Goal: Task Accomplishment & Management: Manage account settings

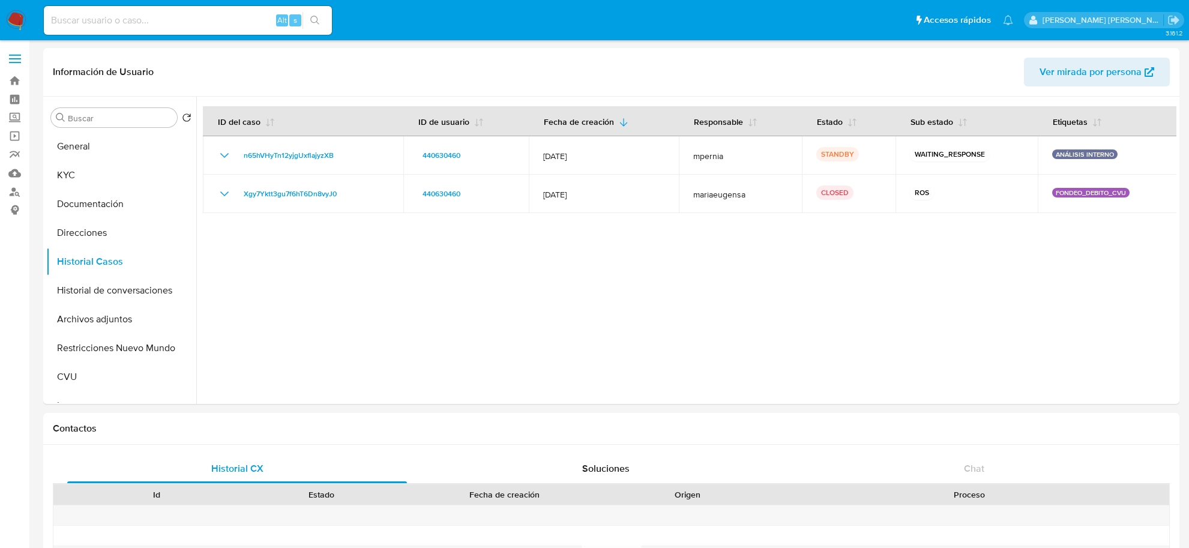
select select "10"
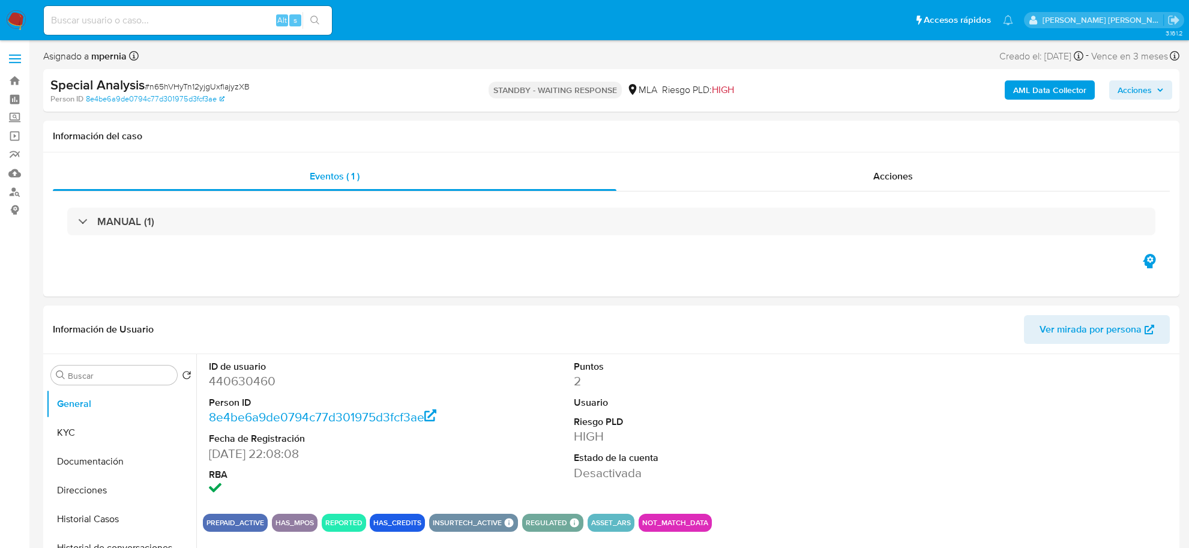
select select "10"
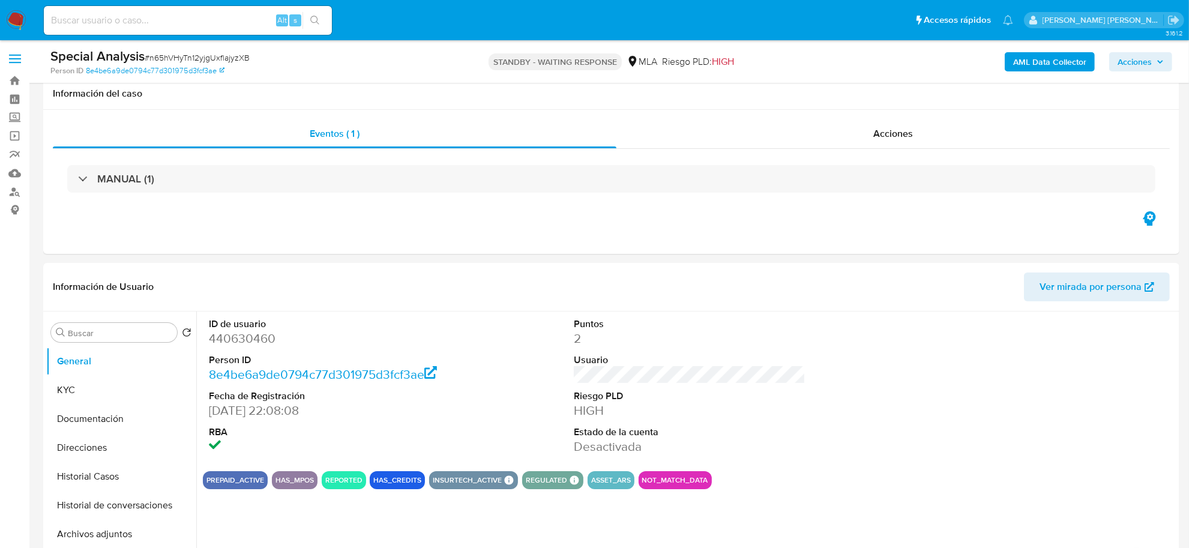
scroll to position [300, 0]
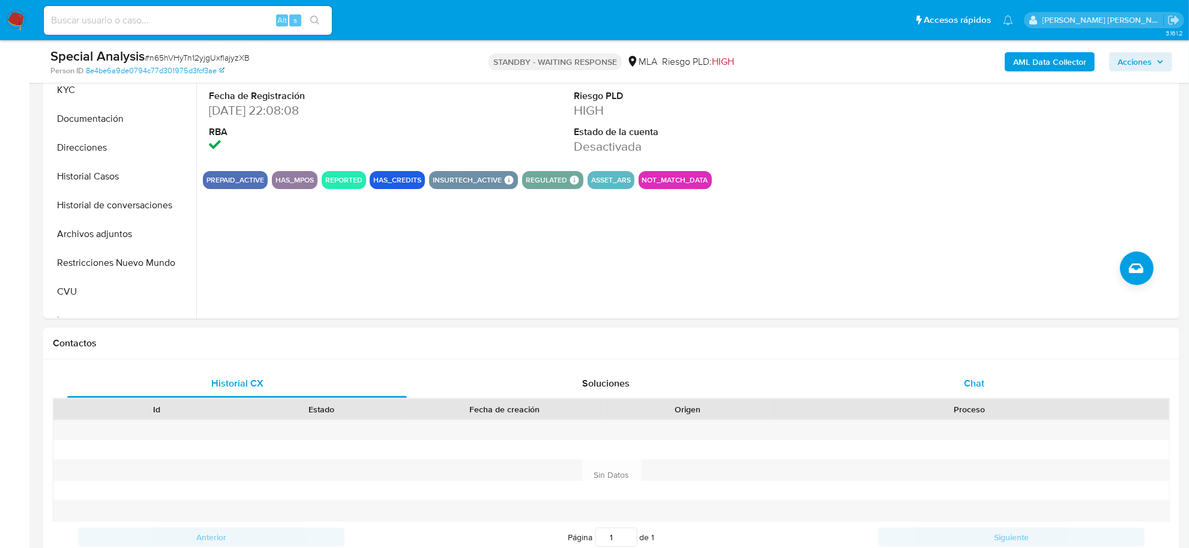
click at [951, 385] on div "Chat" at bounding box center [974, 383] width 340 height 29
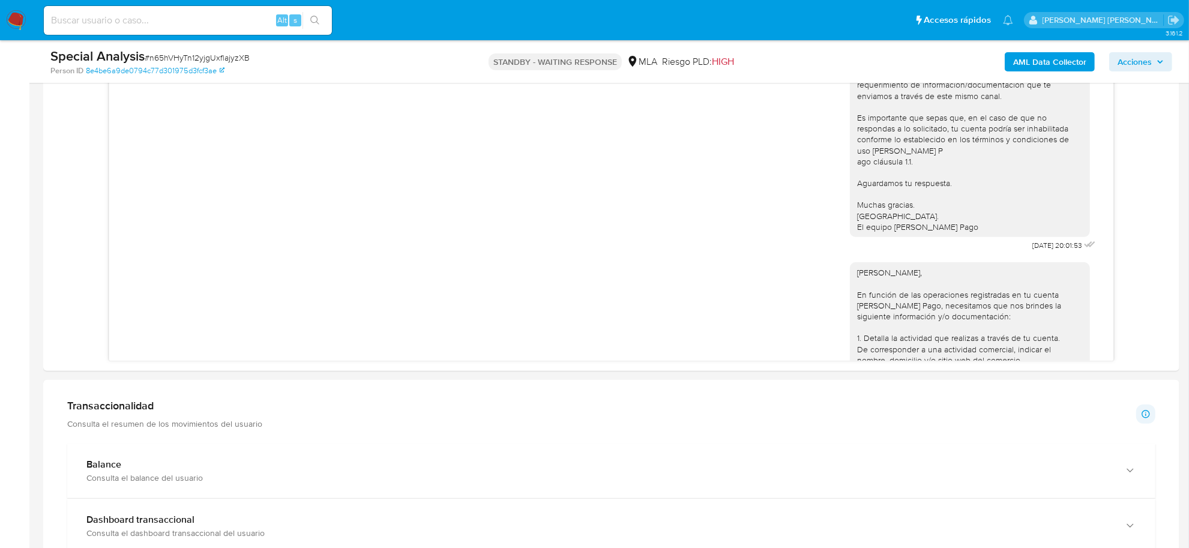
scroll to position [700, 0]
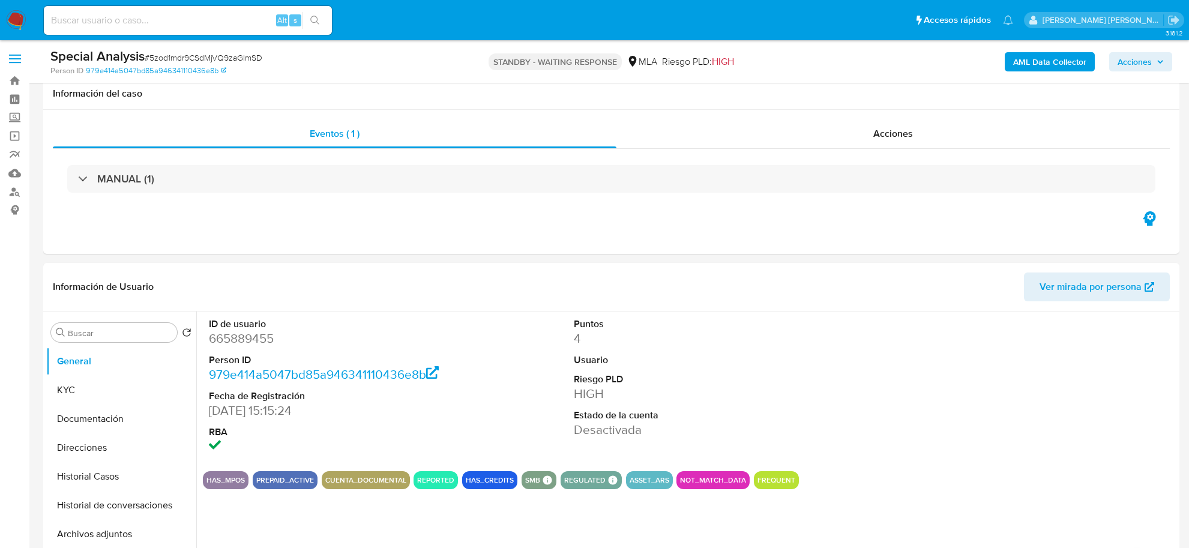
select select "10"
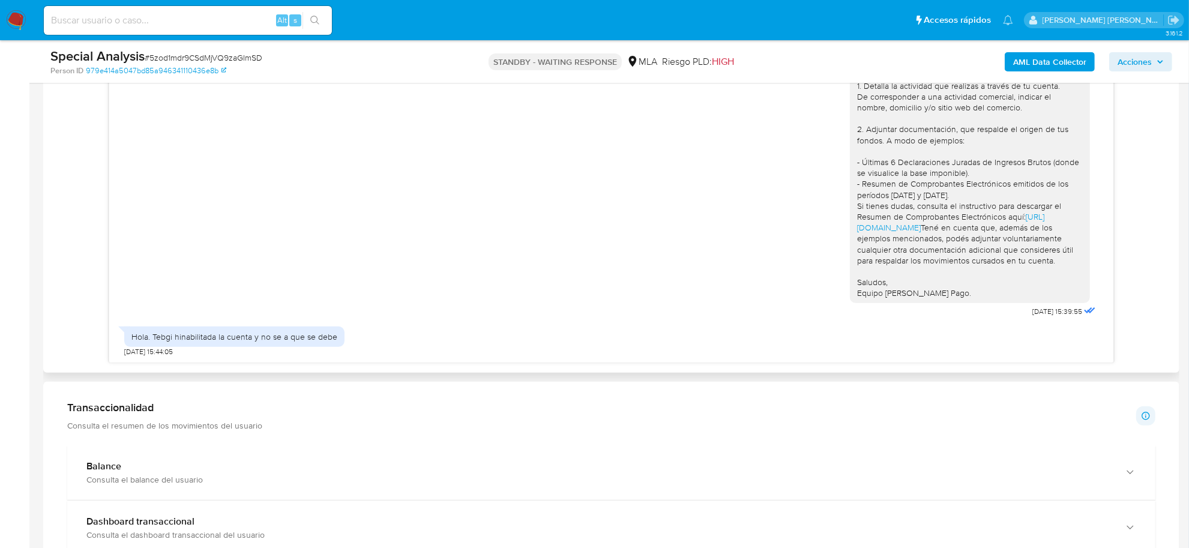
scroll to position [675, 0]
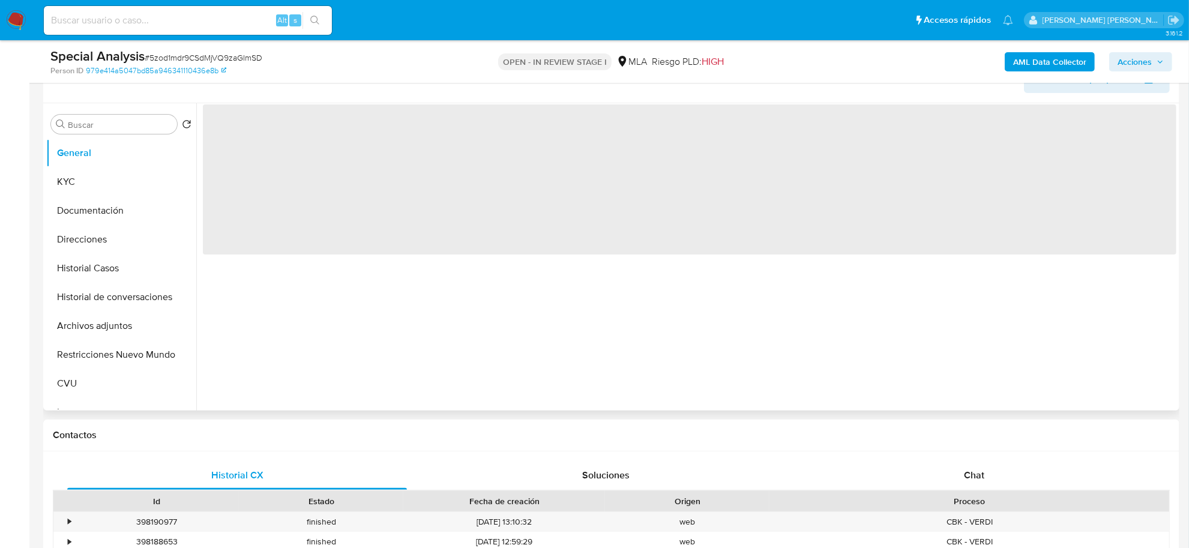
select select "10"
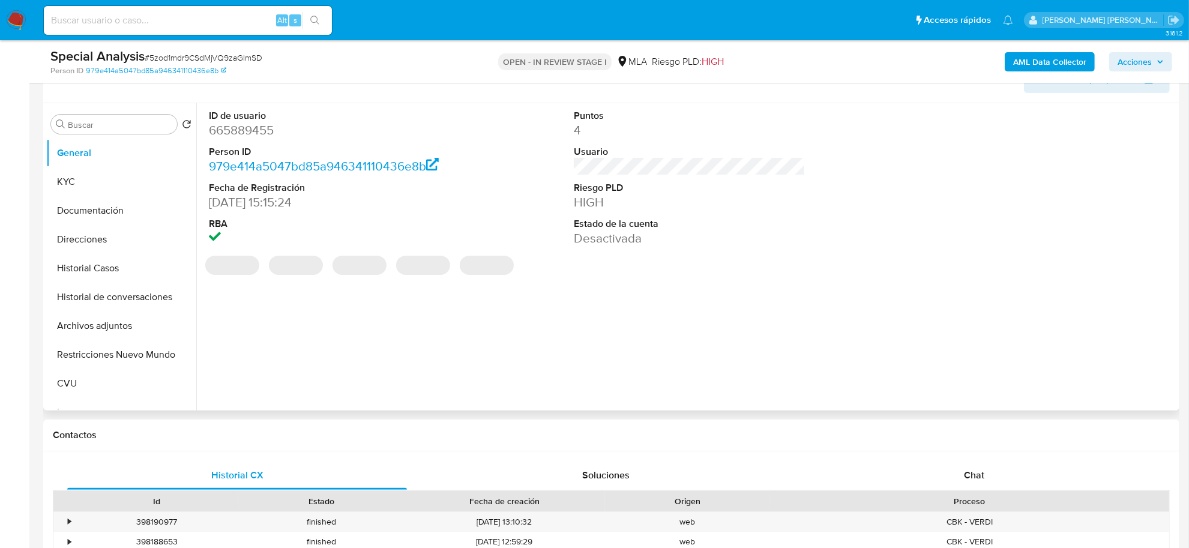
scroll to position [300, 0]
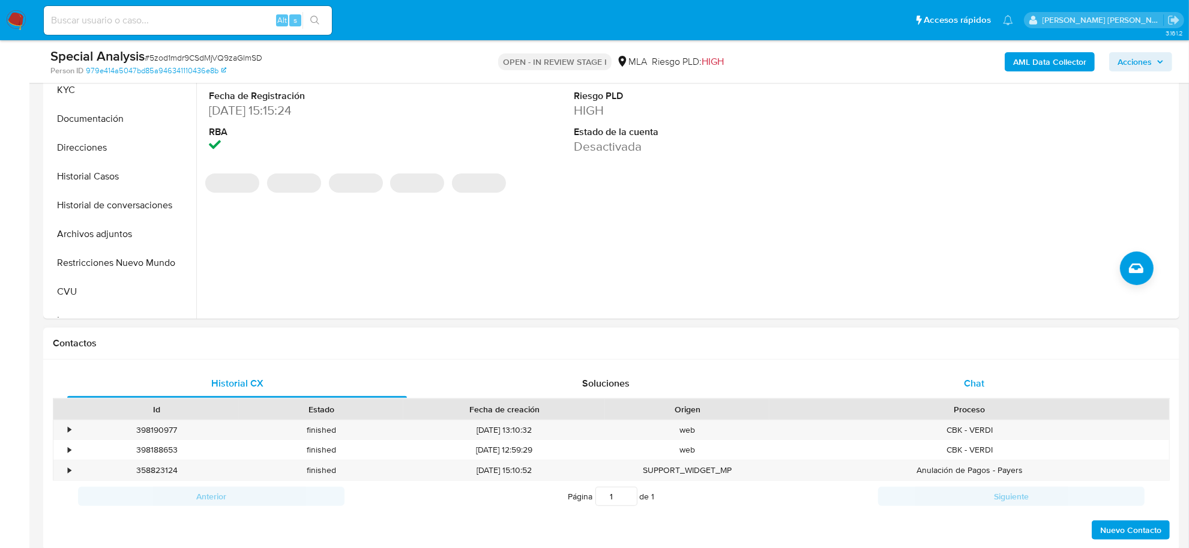
click at [970, 390] on span "Chat" at bounding box center [974, 383] width 20 height 14
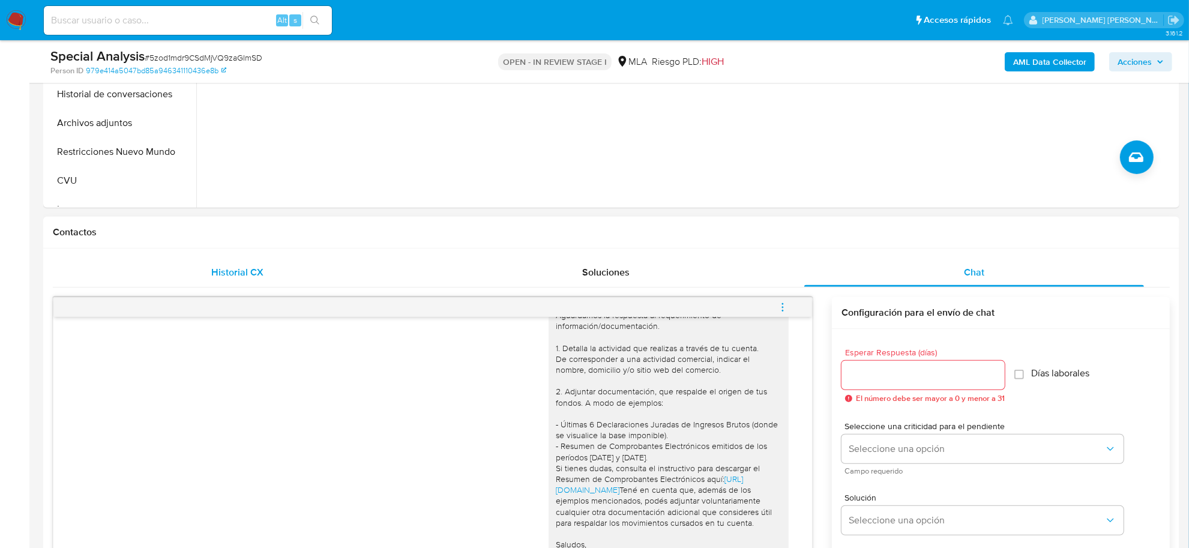
scroll to position [375, 0]
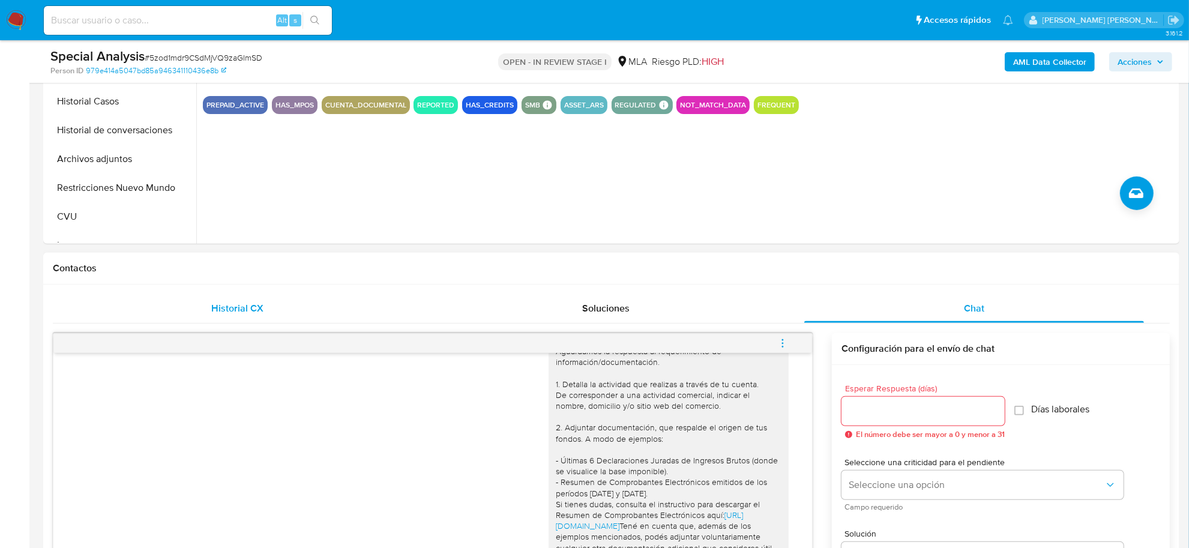
click at [250, 315] on span "Historial CX" at bounding box center [237, 308] width 52 height 14
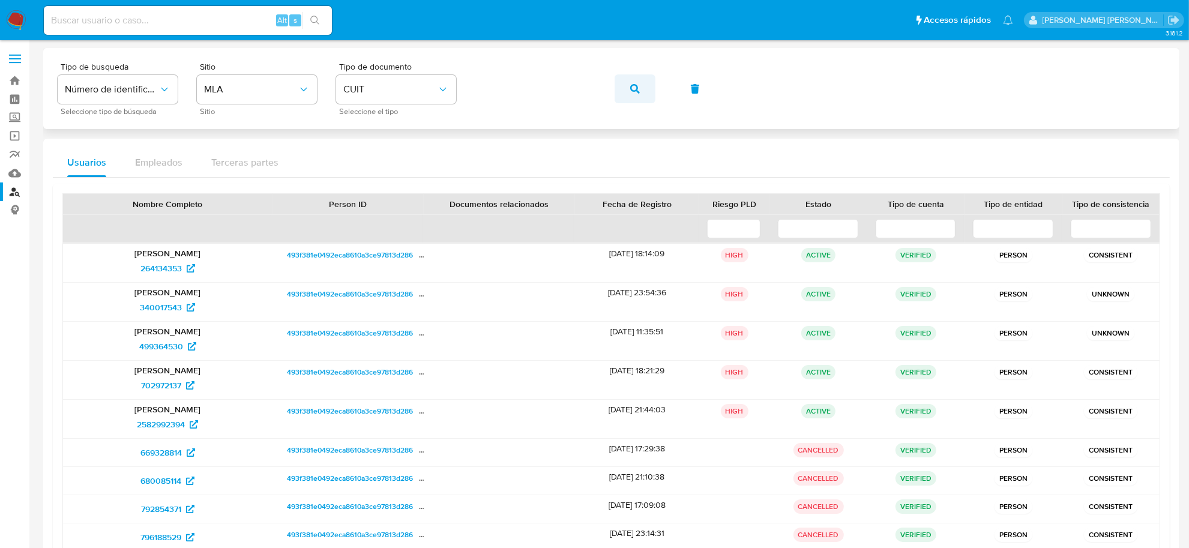
click at [637, 84] on icon "button" at bounding box center [635, 89] width 10 height 10
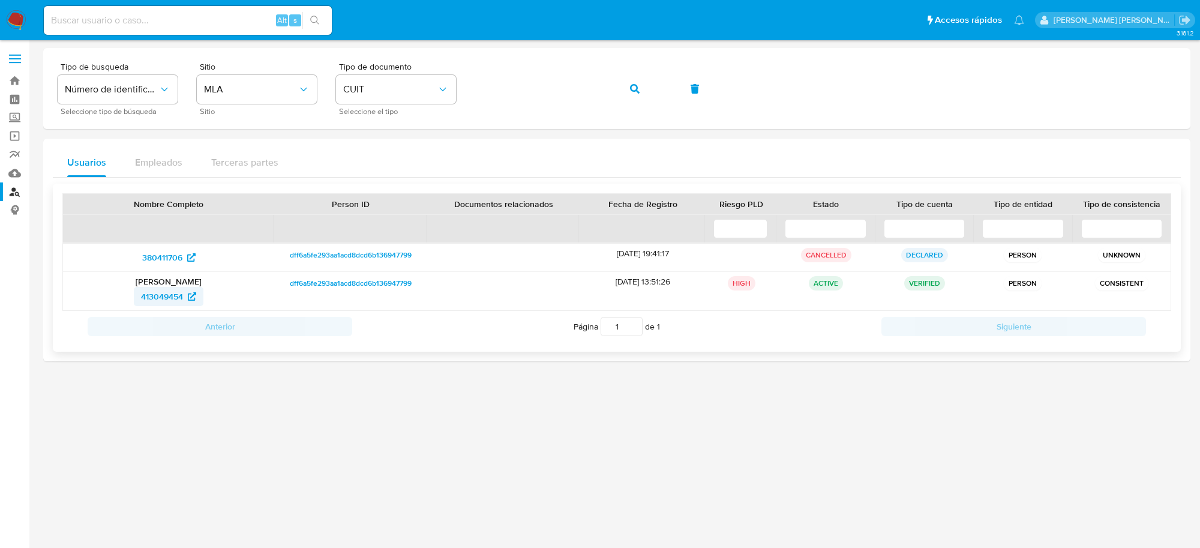
click at [158, 297] on span "413049454" at bounding box center [162, 296] width 42 height 19
click at [631, 99] on span "button" at bounding box center [635, 89] width 10 height 26
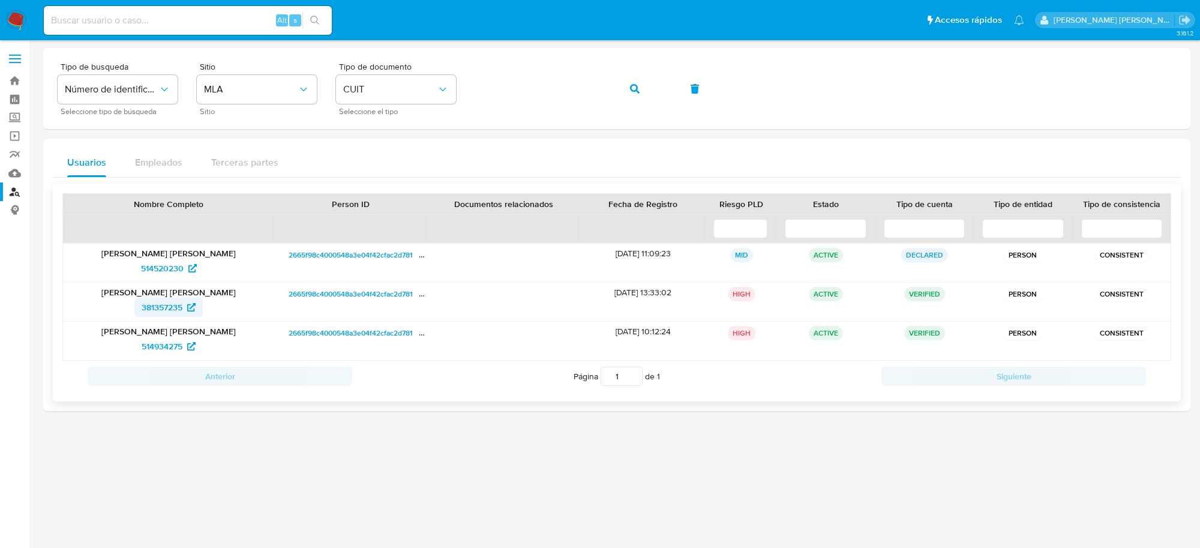
click at [160, 313] on span "381357235" at bounding box center [162, 307] width 41 height 19
click at [164, 345] on span "514934275" at bounding box center [162, 346] width 41 height 19
click at [634, 87] on icon "button" at bounding box center [635, 89] width 10 height 10
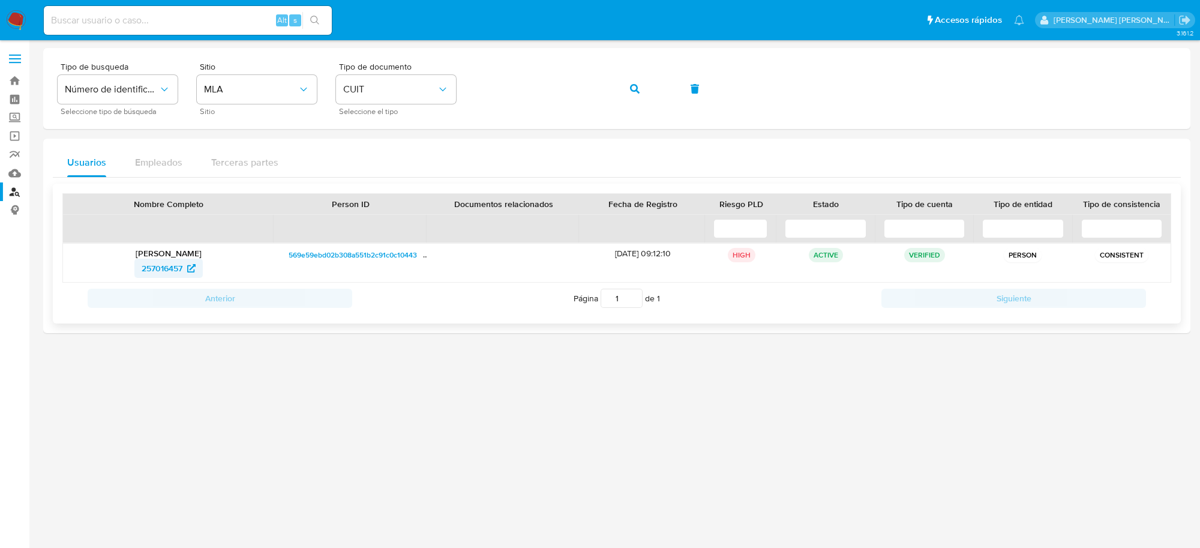
click at [163, 270] on span "257016457" at bounding box center [162, 268] width 41 height 19
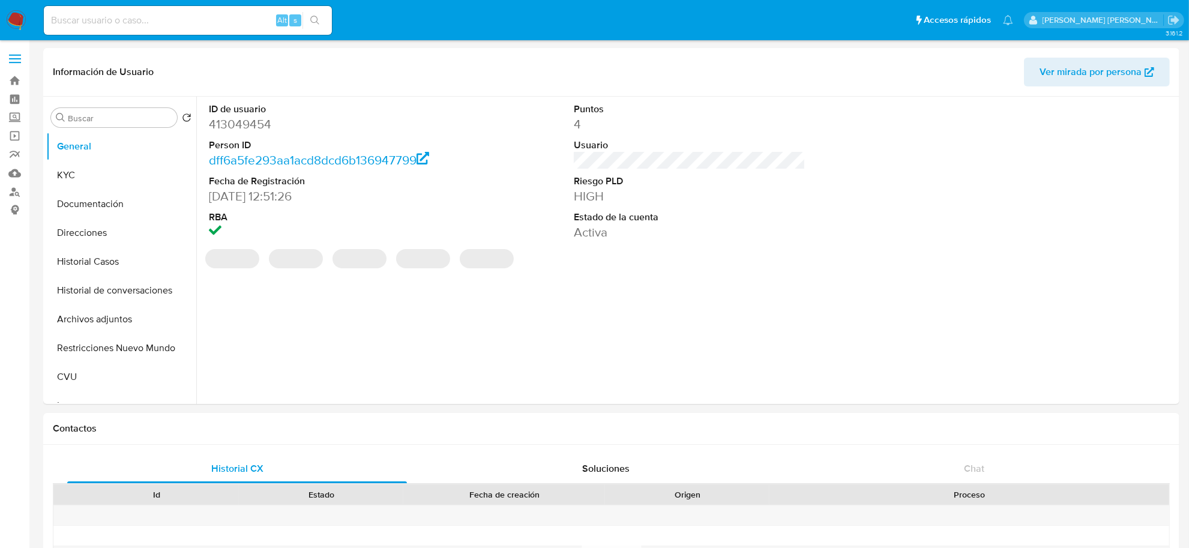
select select "10"
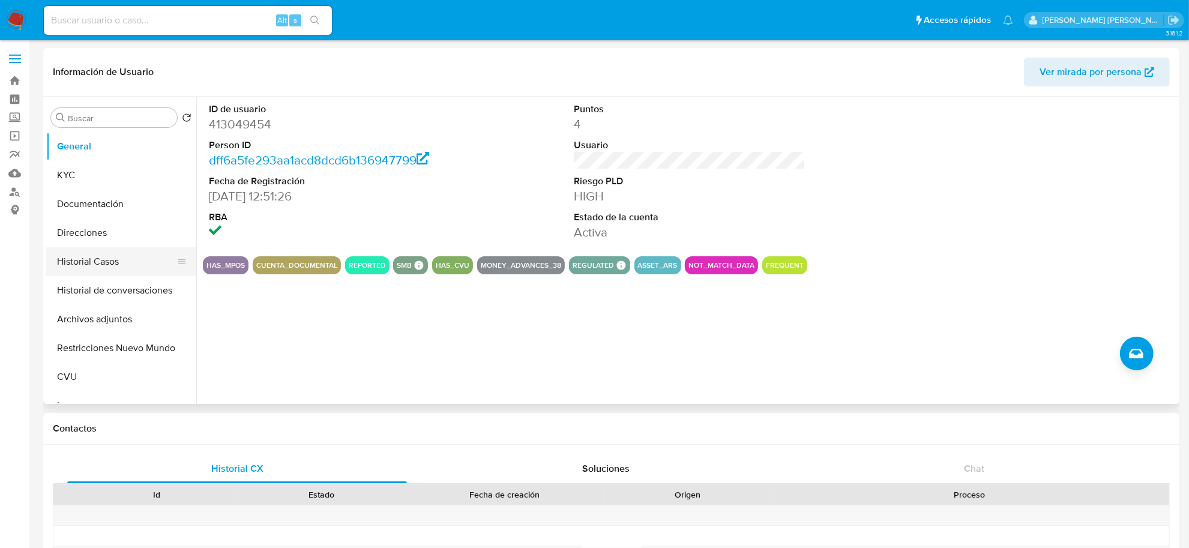
click at [109, 268] on button "Historial Casos" at bounding box center [116, 261] width 140 height 29
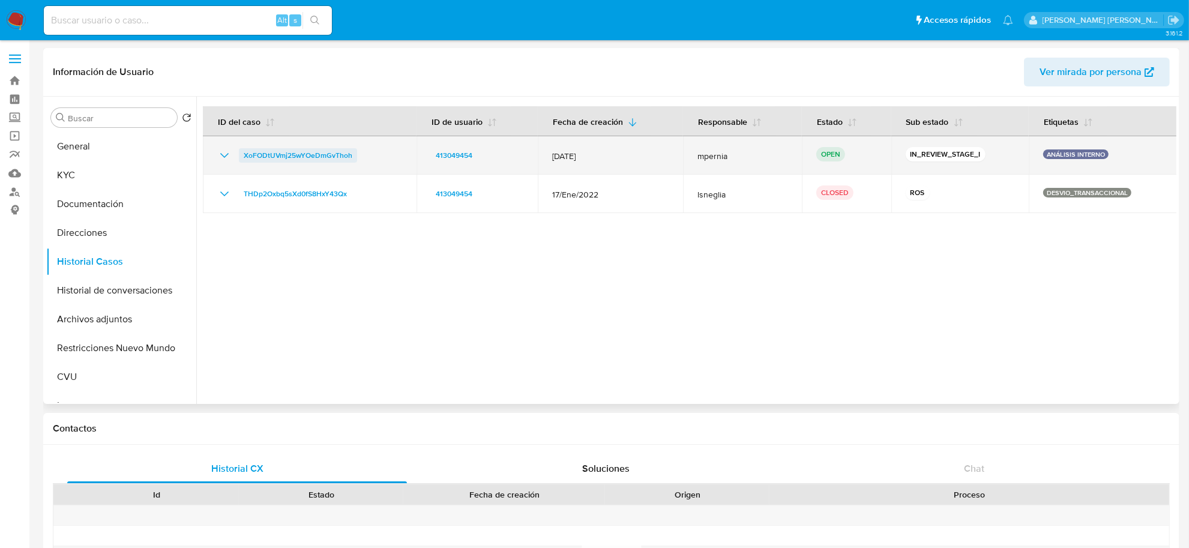
click at [324, 151] on span "XoFODtUVmj25wYOeDmGvThoh" at bounding box center [298, 155] width 109 height 14
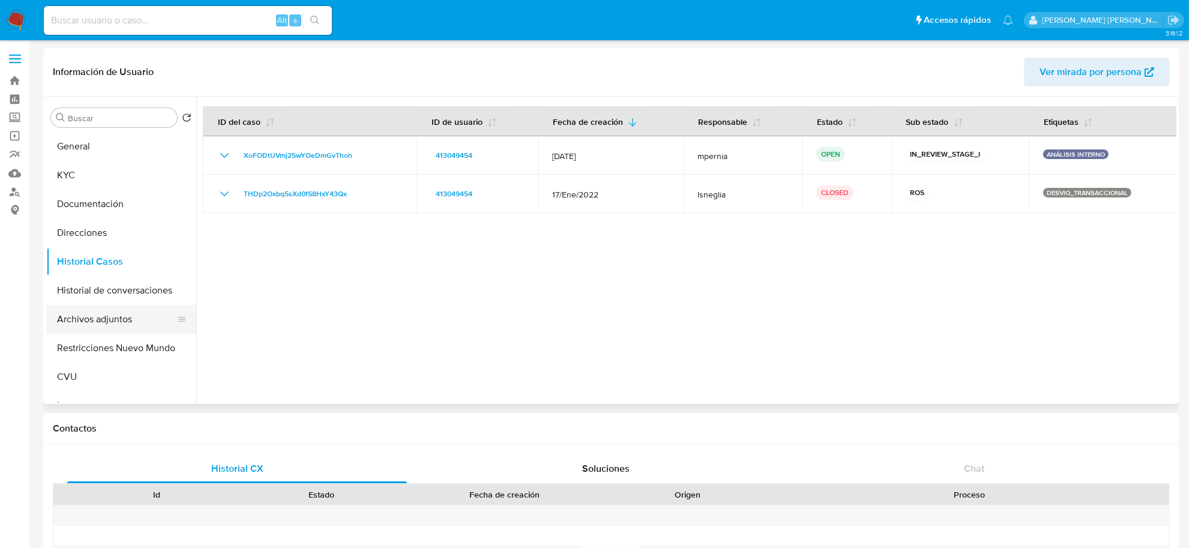
click at [92, 314] on button "Archivos adjuntos" at bounding box center [116, 319] width 140 height 29
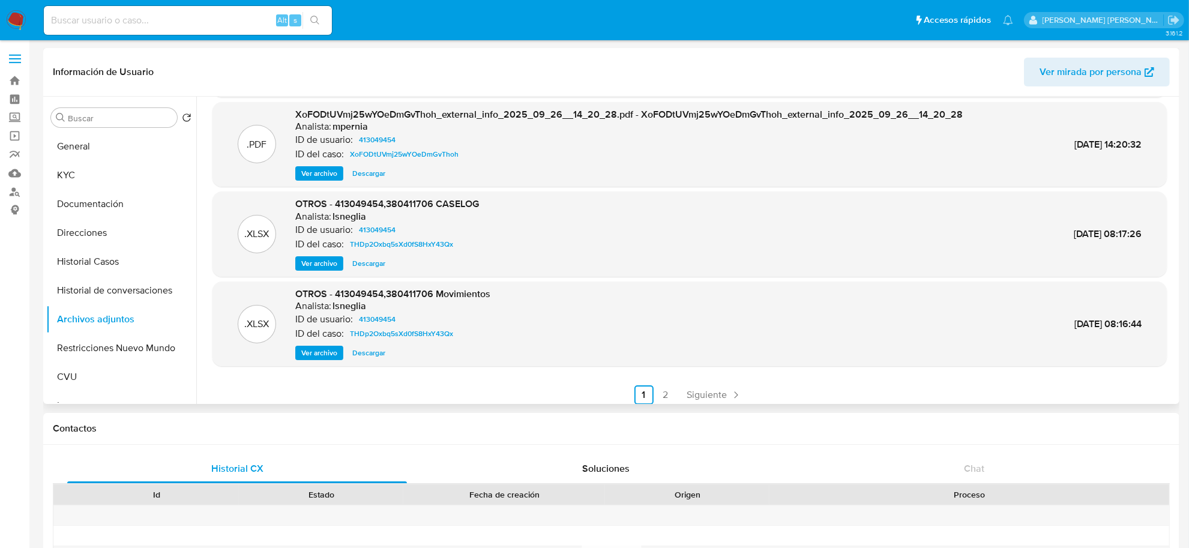
scroll to position [100, 0]
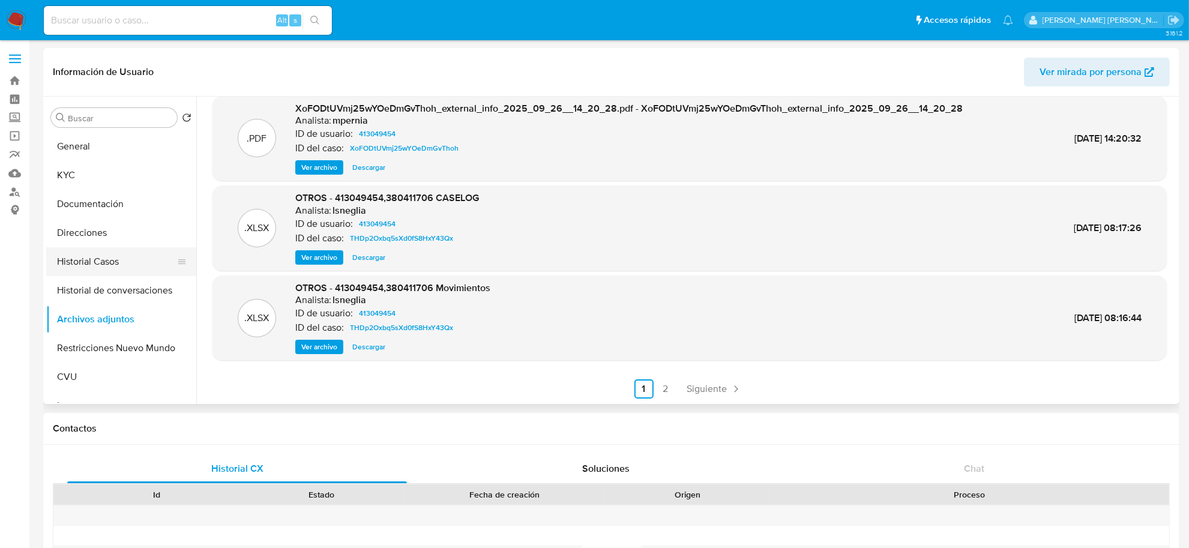
click at [109, 249] on button "Historial Casos" at bounding box center [116, 261] width 140 height 29
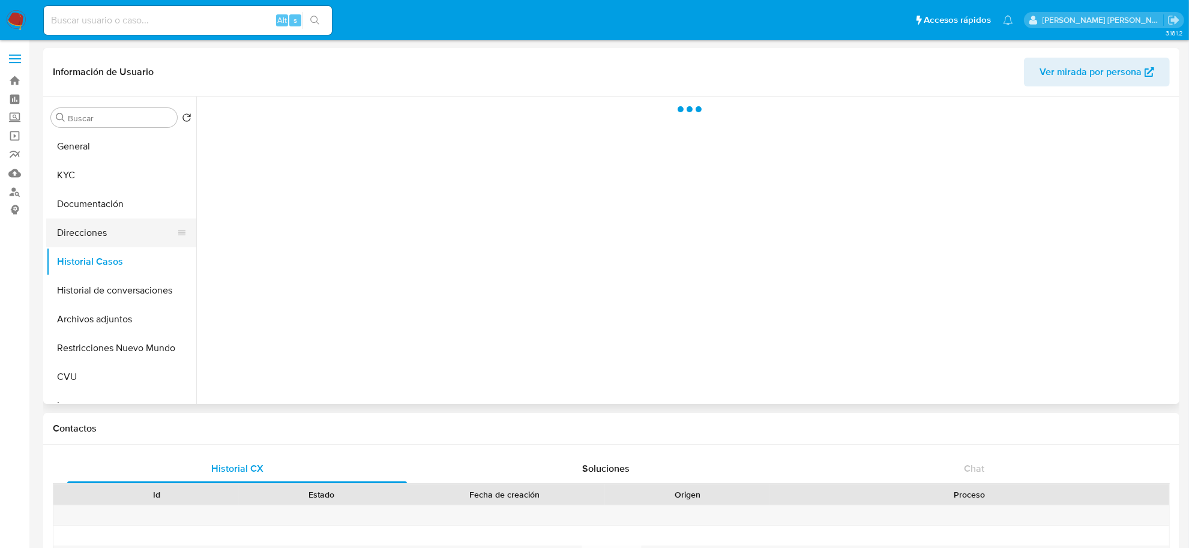
scroll to position [0, 0]
click at [98, 235] on button "Direcciones" at bounding box center [116, 232] width 140 height 29
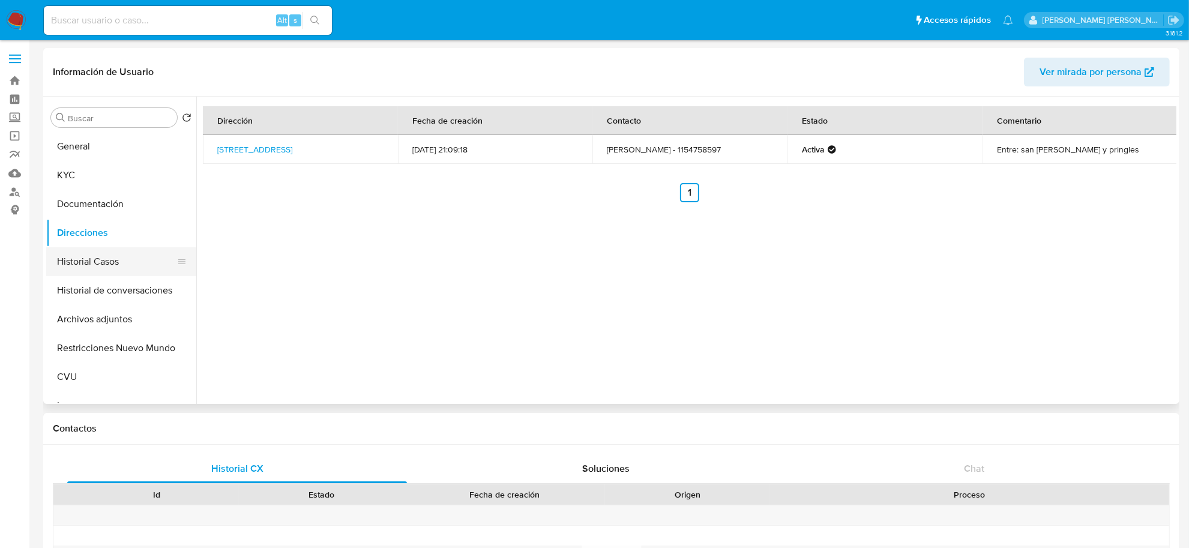
click at [93, 258] on button "Historial Casos" at bounding box center [116, 261] width 140 height 29
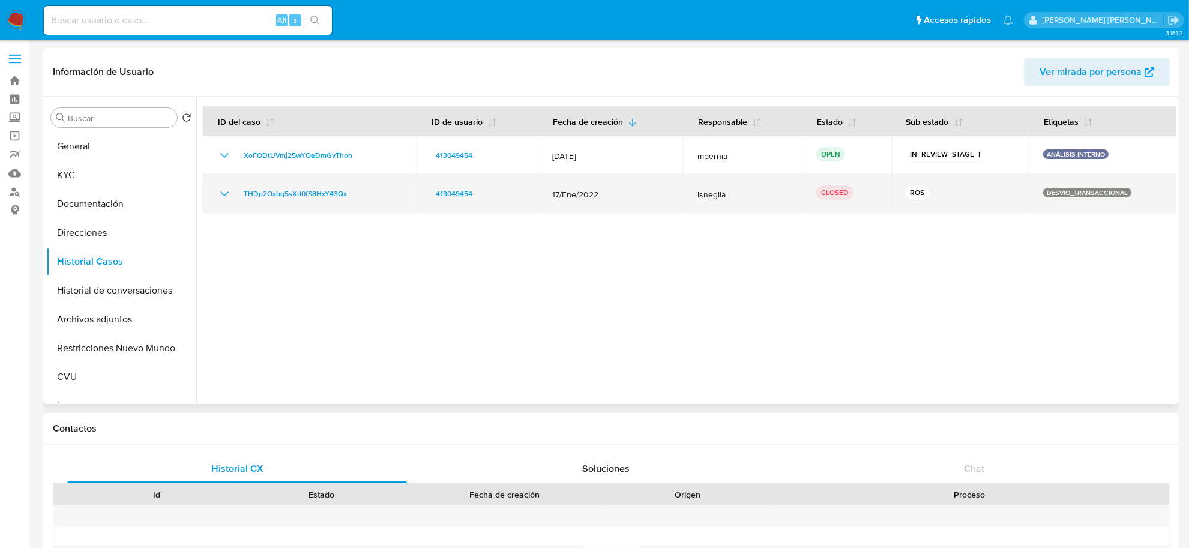
click at [226, 197] on icon "Mostrar/Ocultar" at bounding box center [224, 194] width 14 height 14
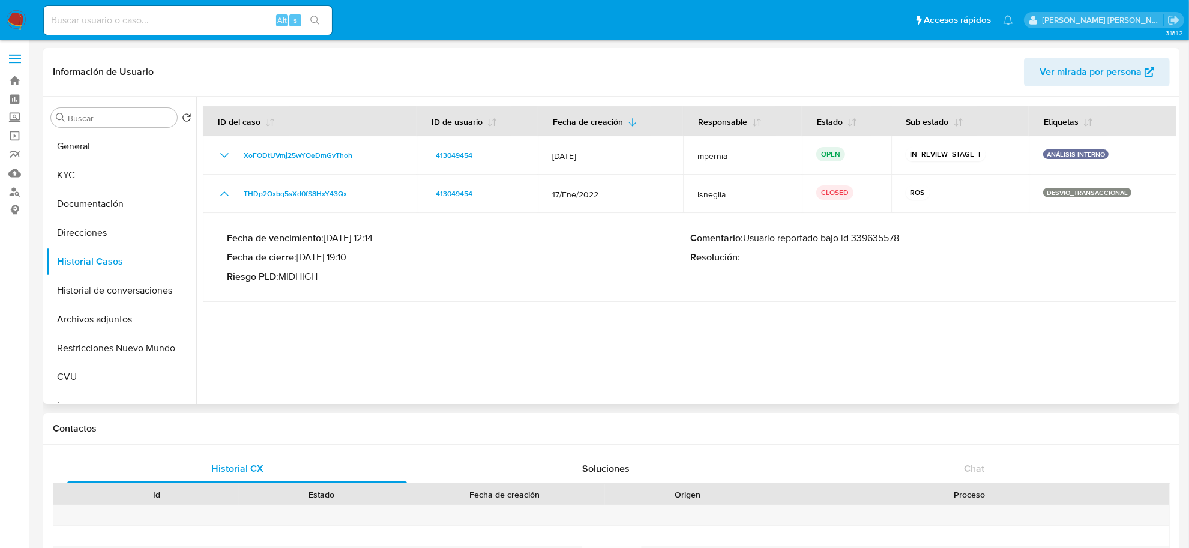
click at [875, 243] on p "Comentario : Usuario reportado bajo id 339635578" at bounding box center [921, 238] width 463 height 12
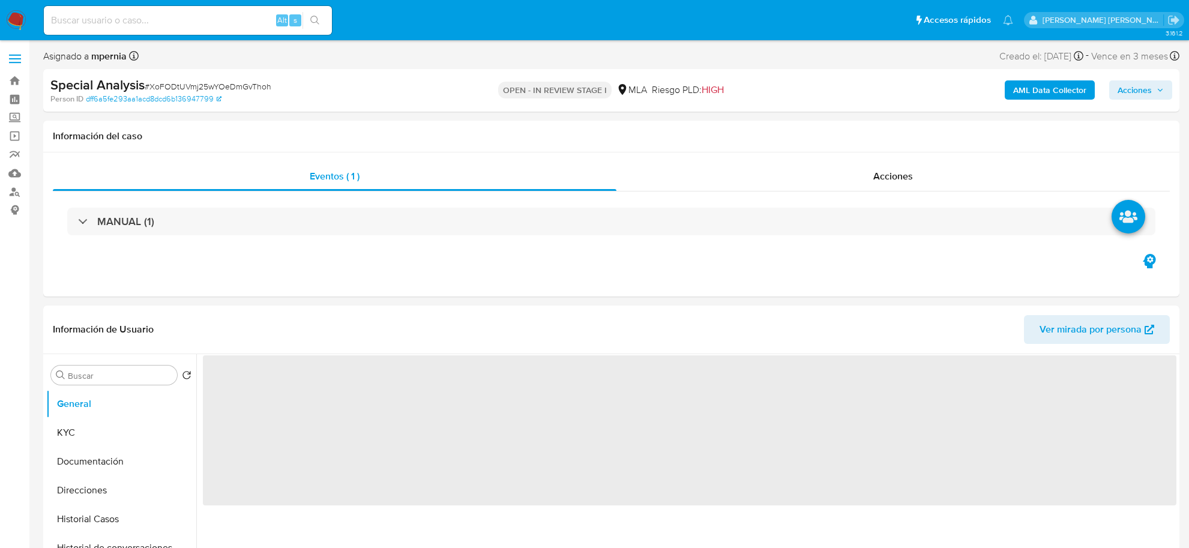
select select "10"
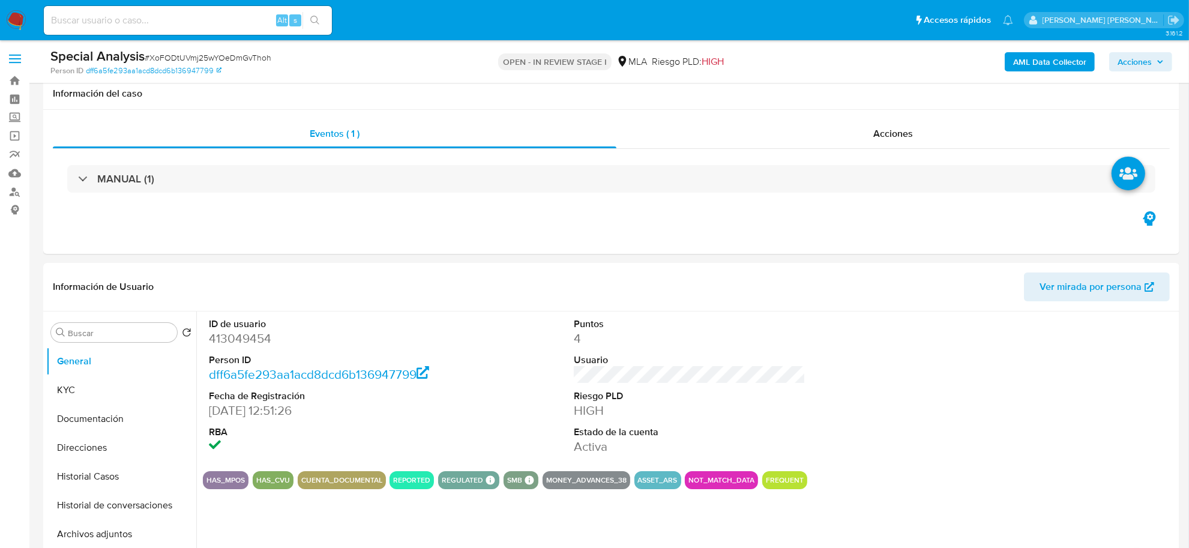
scroll to position [225, 0]
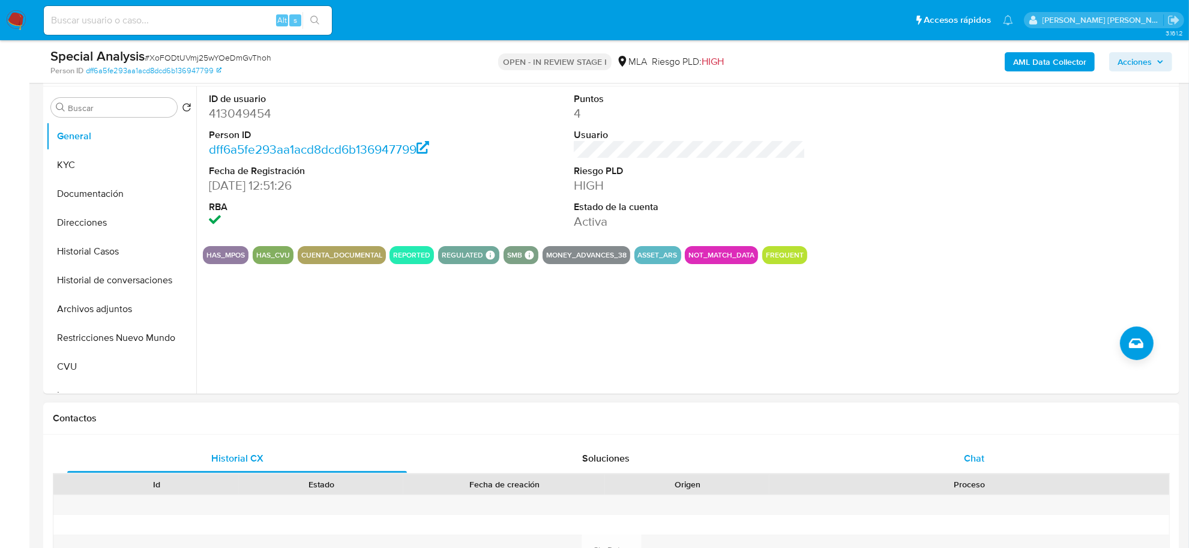
click at [976, 457] on span "Chat" at bounding box center [974, 458] width 20 height 14
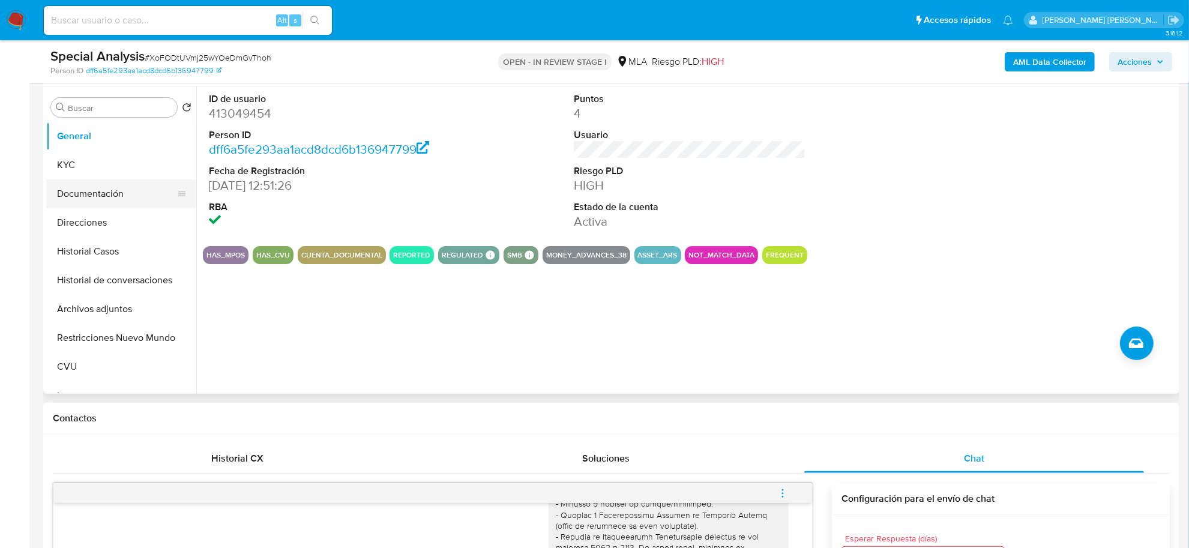
drag, startPoint x: 94, startPoint y: 203, endPoint x: 92, endPoint y: 193, distance: 9.8
click at [93, 198] on button "Documentación" at bounding box center [116, 193] width 140 height 29
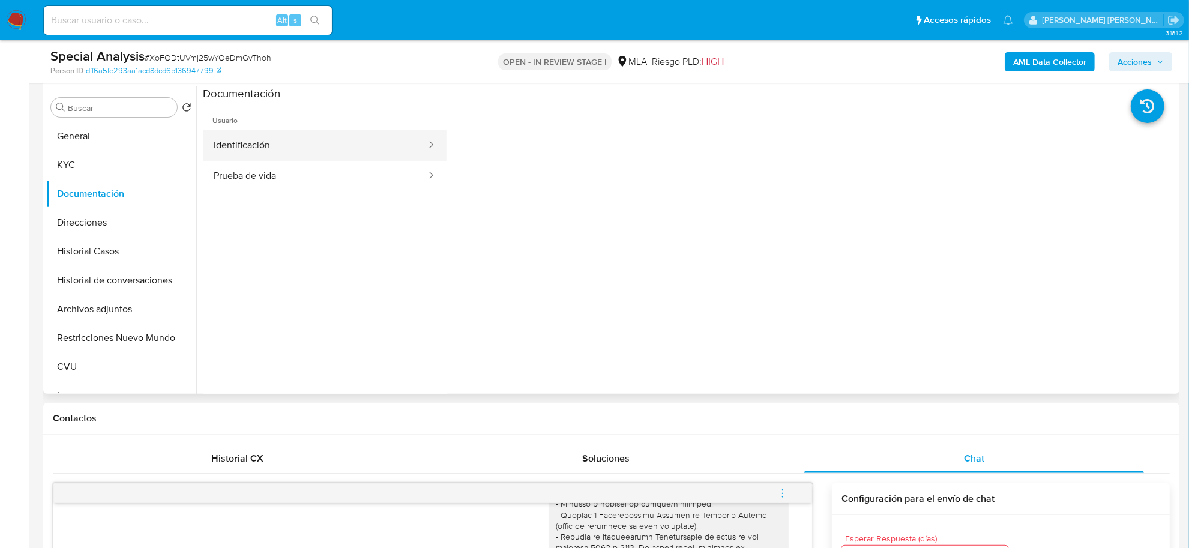
click at [247, 142] on button "Identificación" at bounding box center [315, 145] width 224 height 31
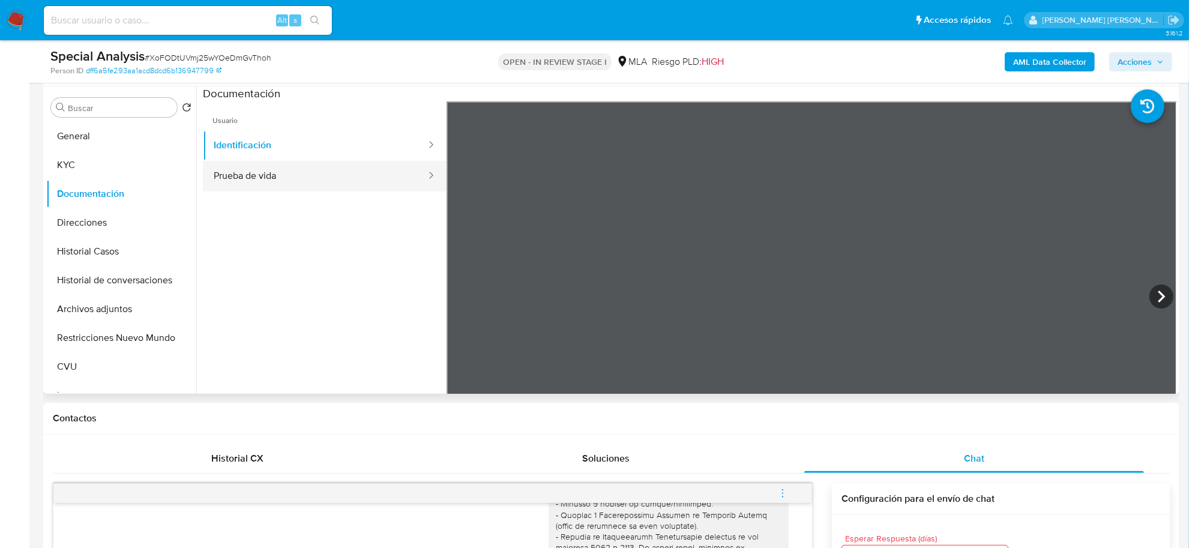
click at [297, 174] on button "Prueba de vida" at bounding box center [315, 176] width 224 height 31
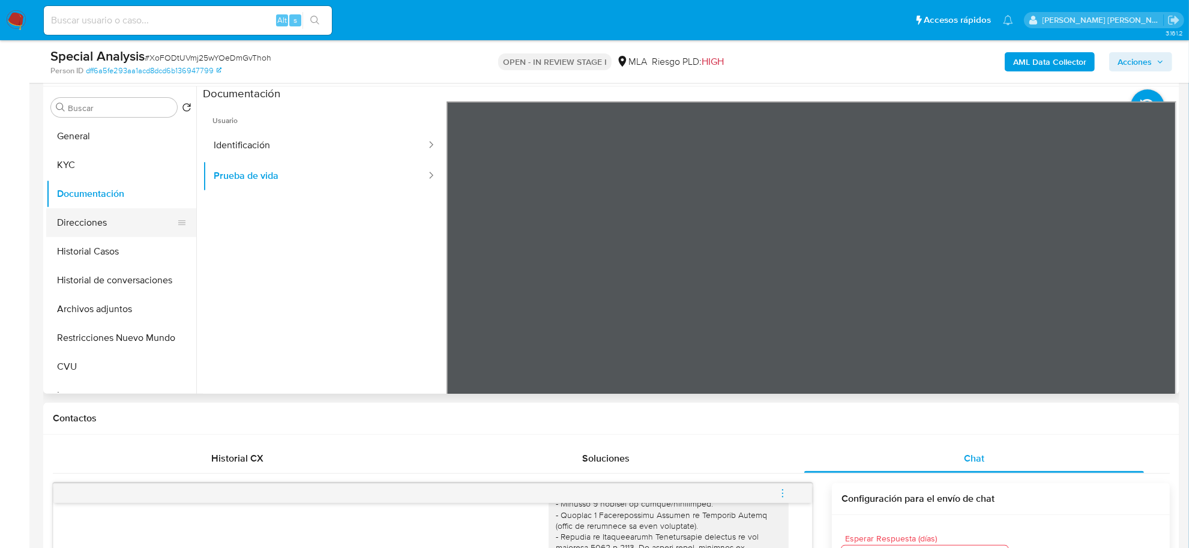
click at [93, 218] on button "Direcciones" at bounding box center [116, 222] width 140 height 29
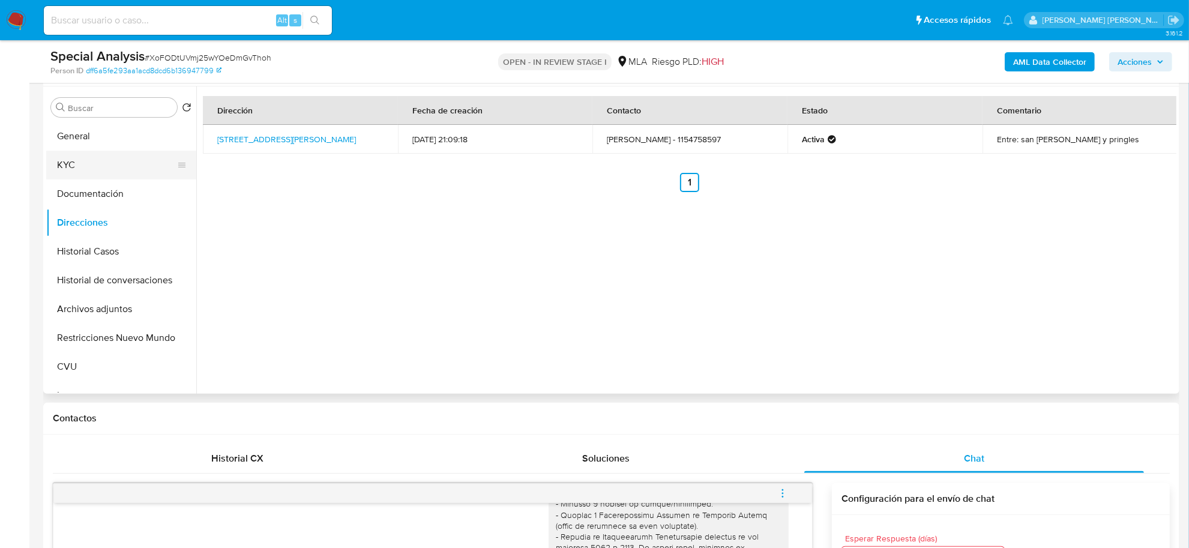
click at [104, 157] on button "KYC" at bounding box center [116, 165] width 140 height 29
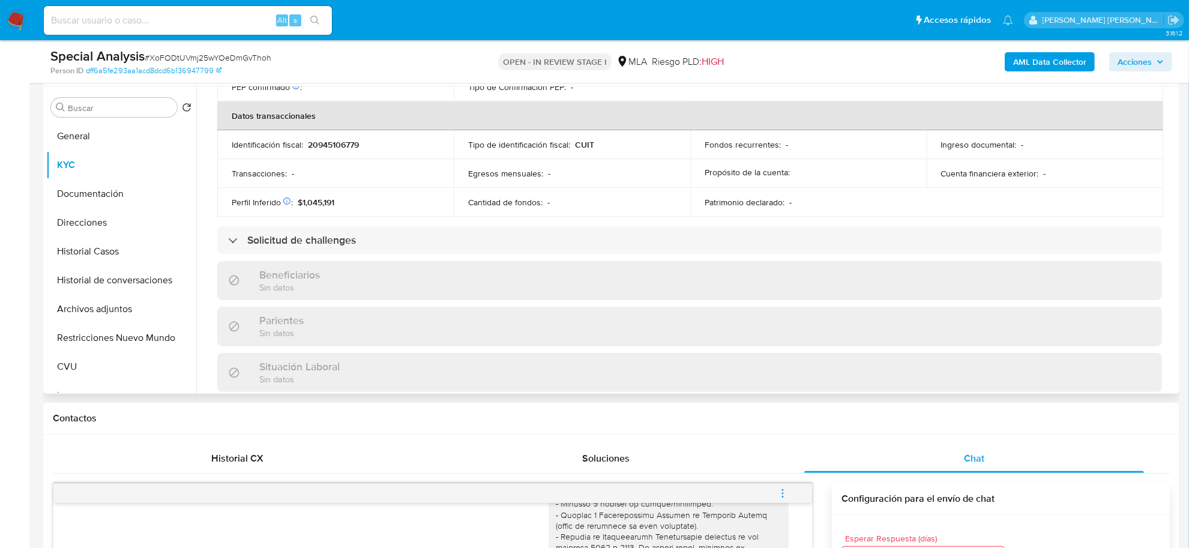
scroll to position [643, 0]
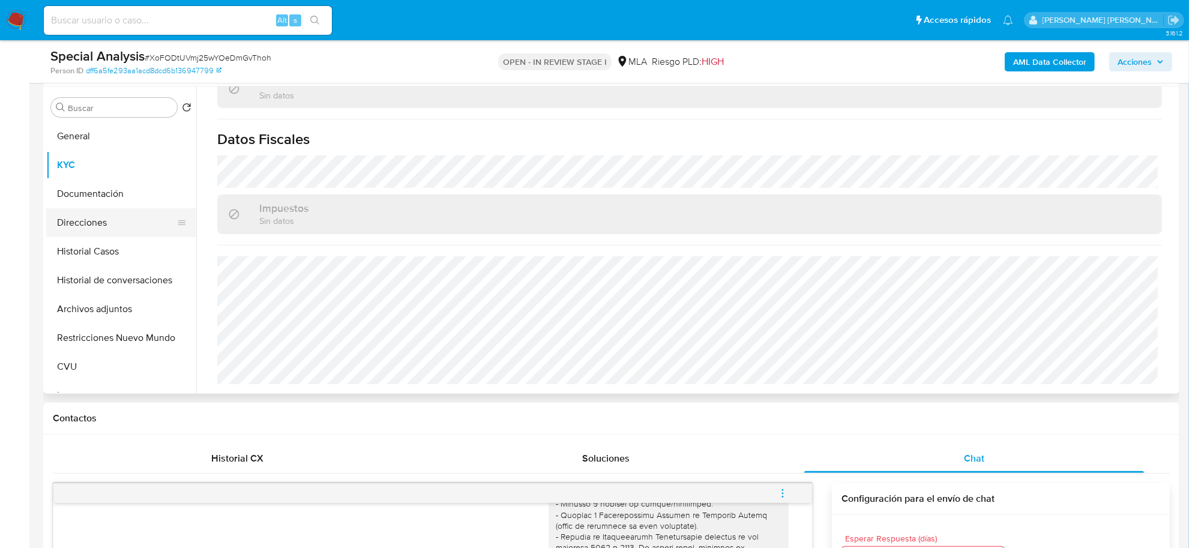
click at [85, 220] on button "Direcciones" at bounding box center [116, 222] width 140 height 29
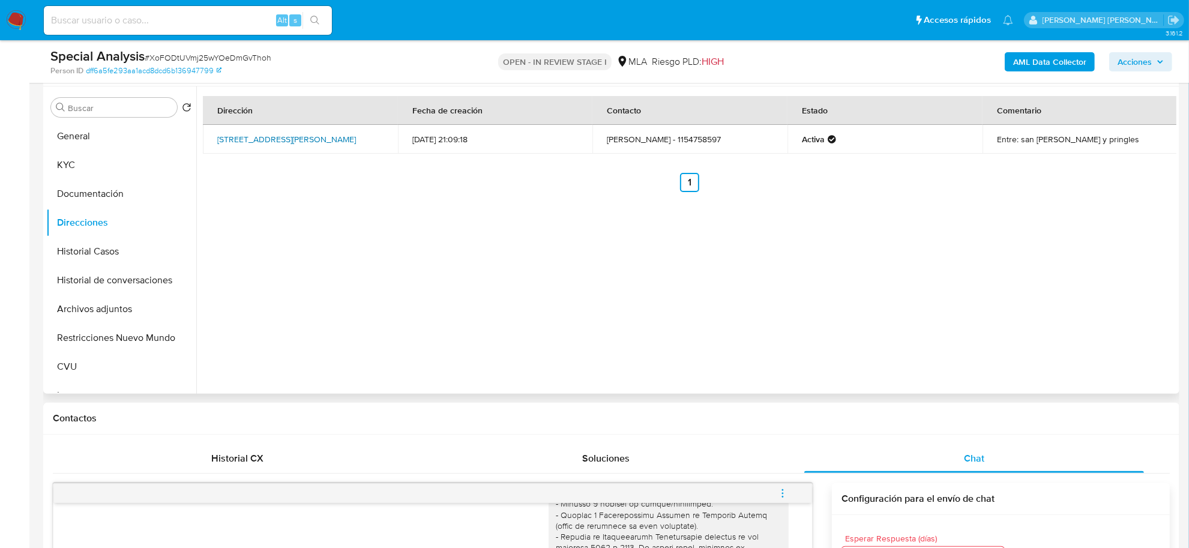
click at [299, 136] on link "Calle Chaco 8, Don Bosco, Buenos Aires, 1877, Argentina 8" at bounding box center [286, 139] width 139 height 12
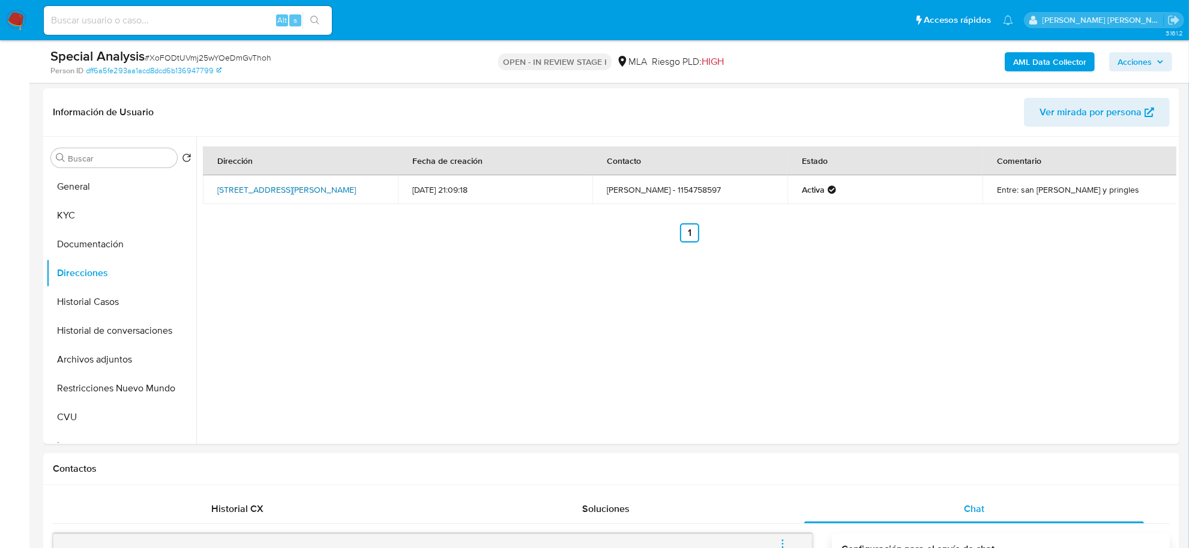
scroll to position [150, 0]
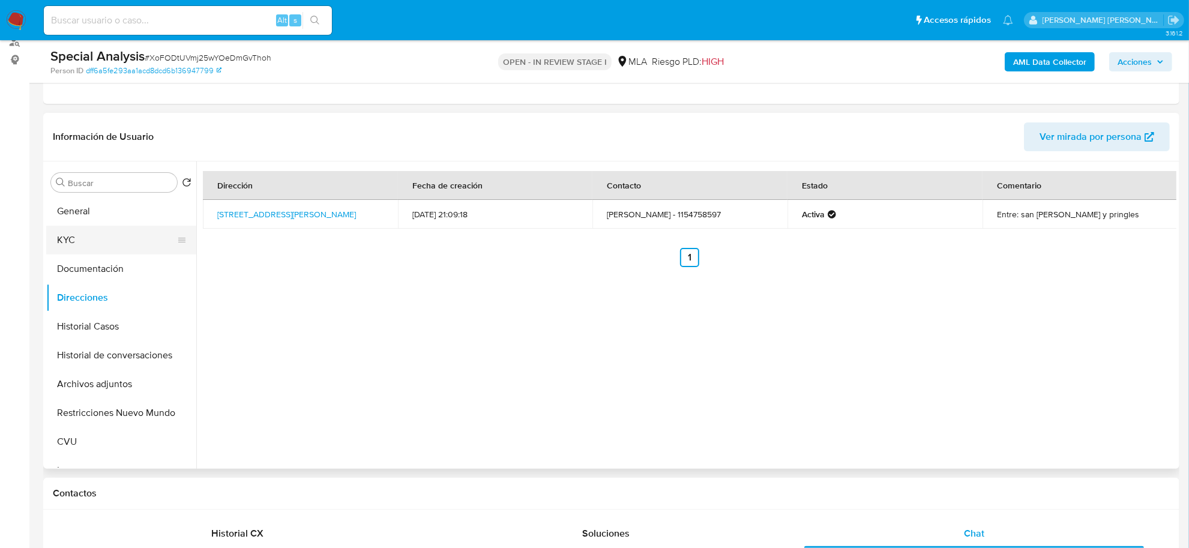
click at [77, 246] on button "KYC" at bounding box center [116, 240] width 140 height 29
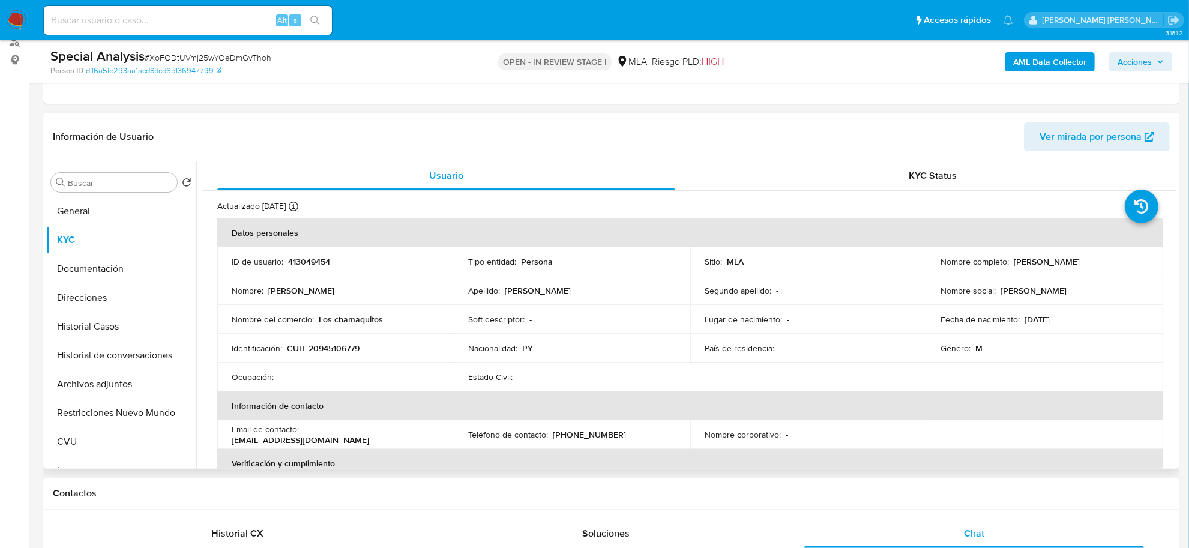
drag, startPoint x: 1014, startPoint y: 266, endPoint x: 1086, endPoint y: 273, distance: 72.4
click at [1110, 268] on td "Nombre completo : Francisco Figueredo" at bounding box center [1045, 261] width 236 height 29
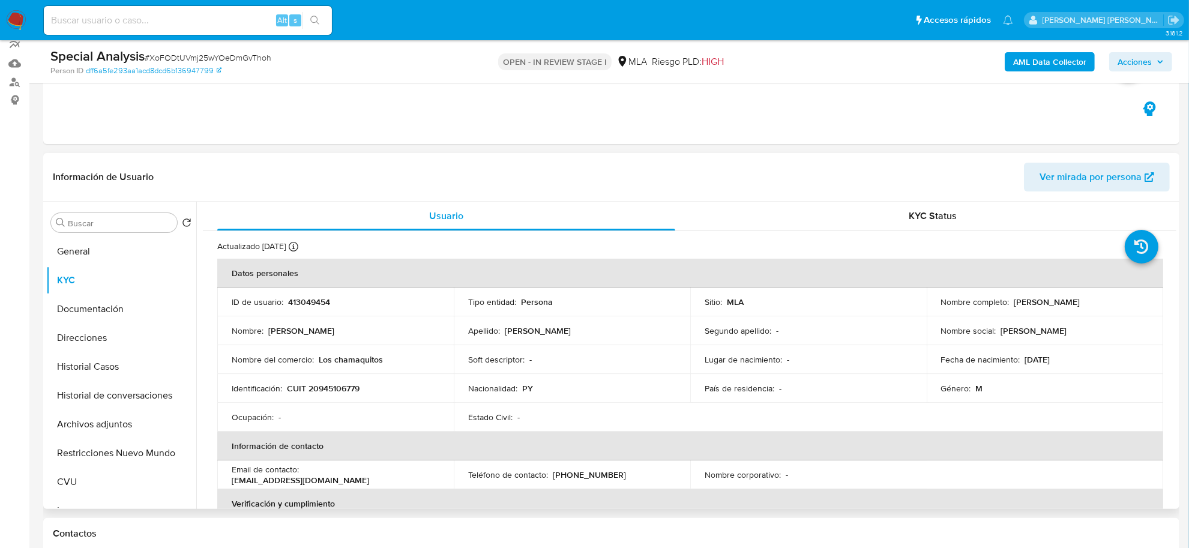
scroll to position [75, 0]
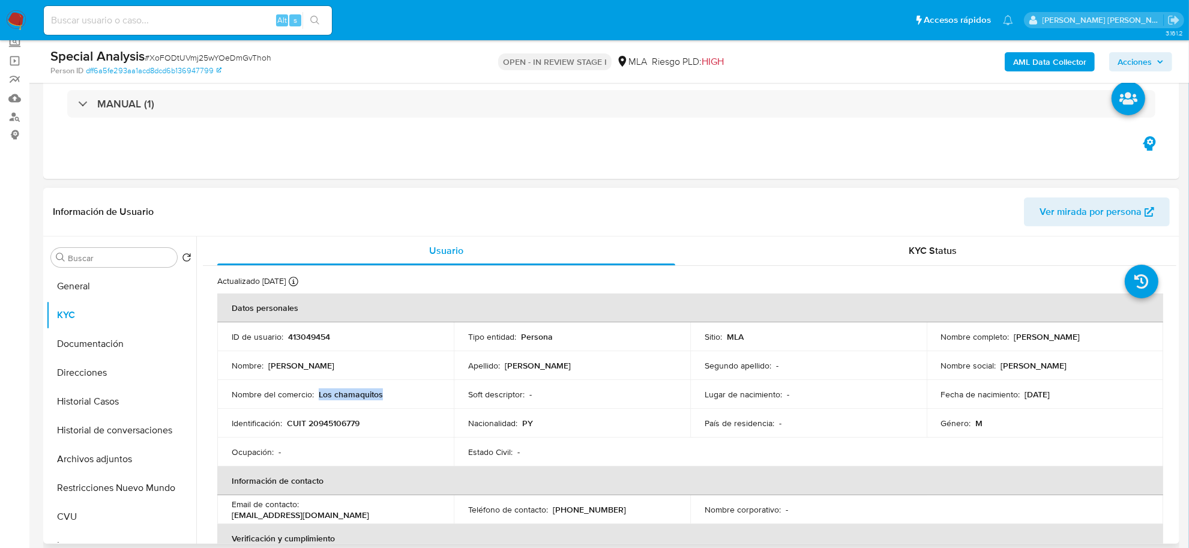
drag, startPoint x: 319, startPoint y: 393, endPoint x: 386, endPoint y: 393, distance: 67.2
click at [386, 393] on div "Nombre del comercio : Los chamaquitos" at bounding box center [336, 394] width 208 height 11
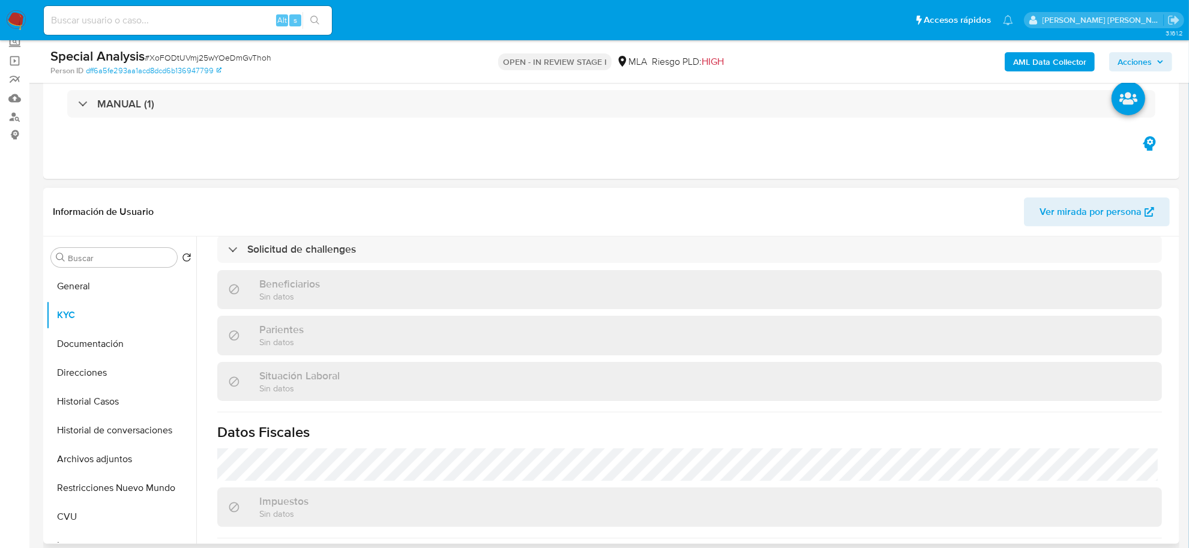
scroll to position [525, 0]
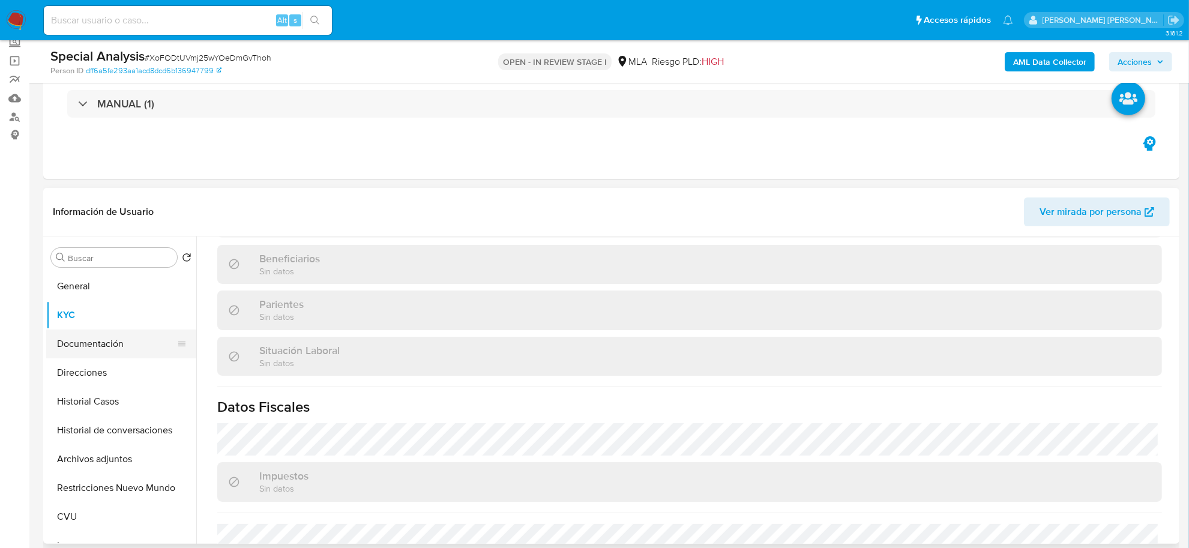
click at [94, 338] on button "Documentación" at bounding box center [116, 344] width 140 height 29
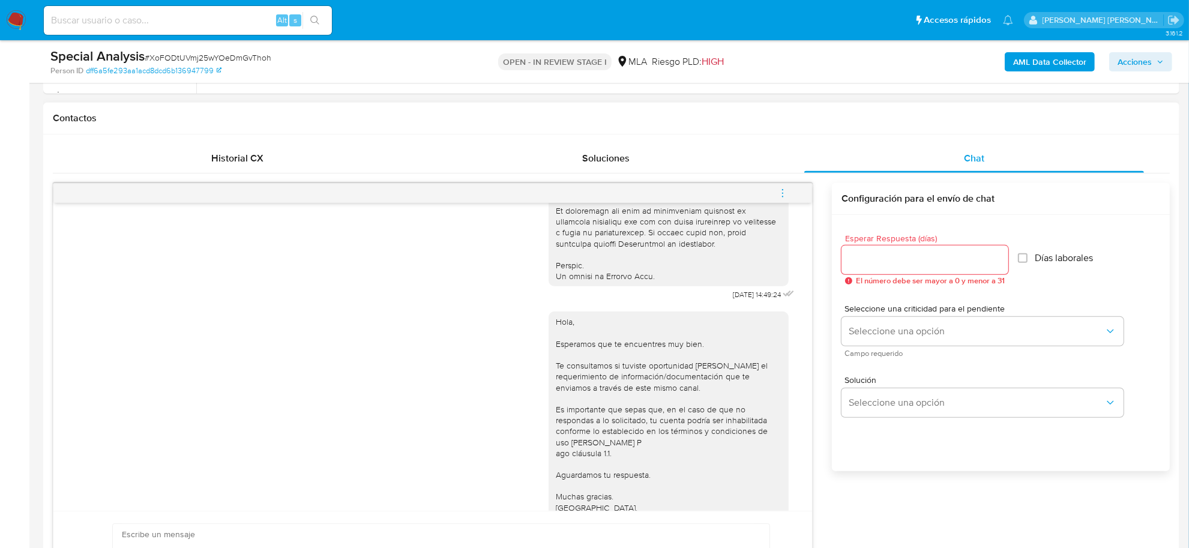
scroll to position [637, 0]
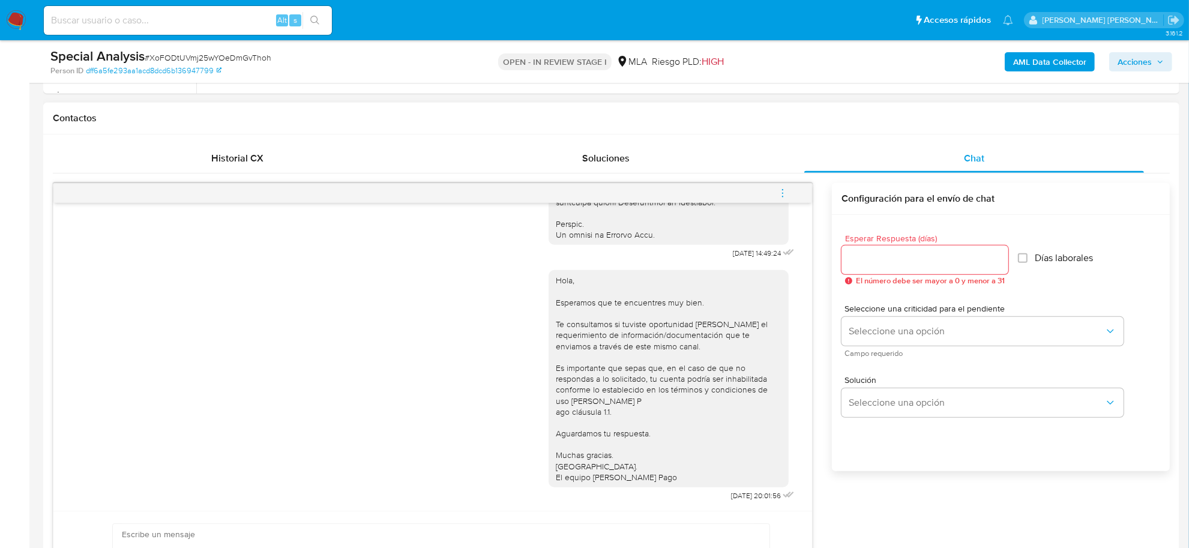
click at [781, 192] on icon "menu-action" at bounding box center [782, 193] width 11 height 11
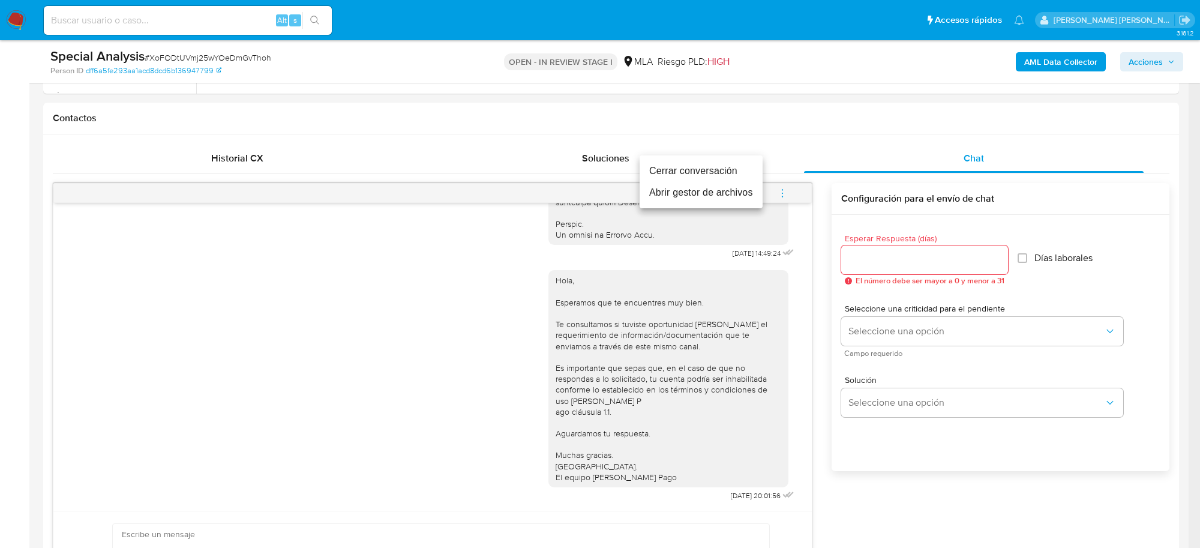
drag, startPoint x: 736, startPoint y: 170, endPoint x: 945, endPoint y: 98, distance: 221.5
click at [736, 169] on li "Cerrar conversación" at bounding box center [701, 171] width 123 height 22
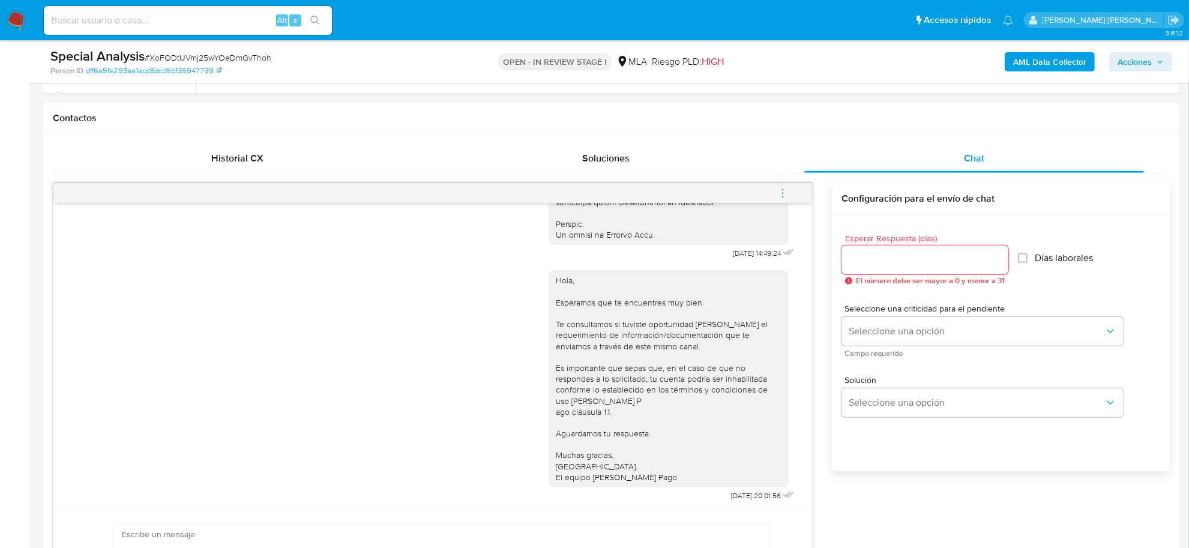
click at [1022, 61] on b "AML Data Collector" at bounding box center [1049, 61] width 73 height 19
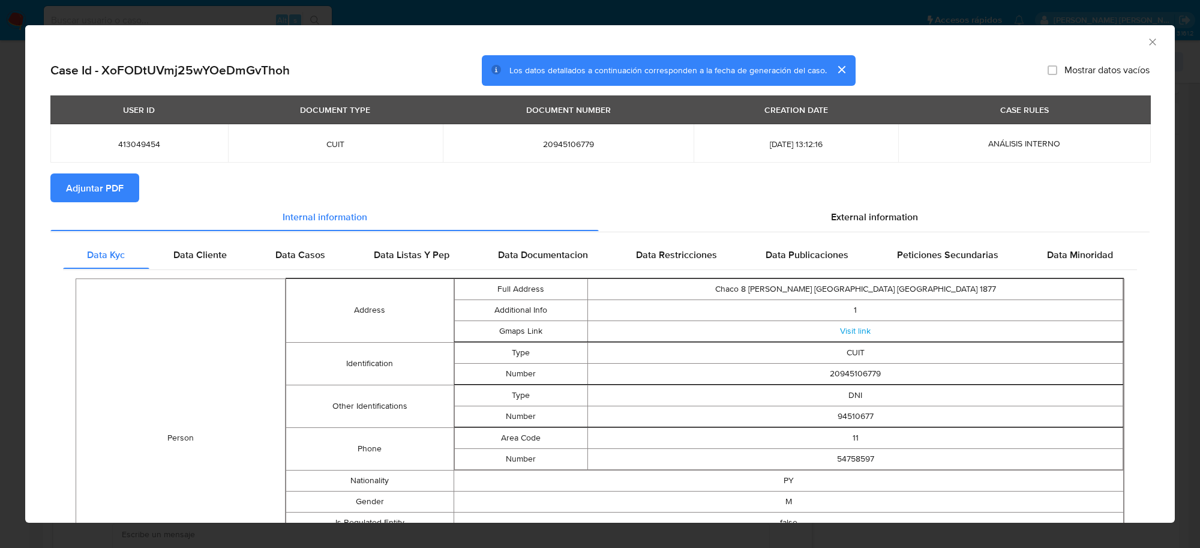
click at [122, 184] on span "Adjuntar PDF" at bounding box center [95, 188] width 58 height 26
click at [1147, 46] on icon "Cerrar ventana" at bounding box center [1153, 42] width 12 height 12
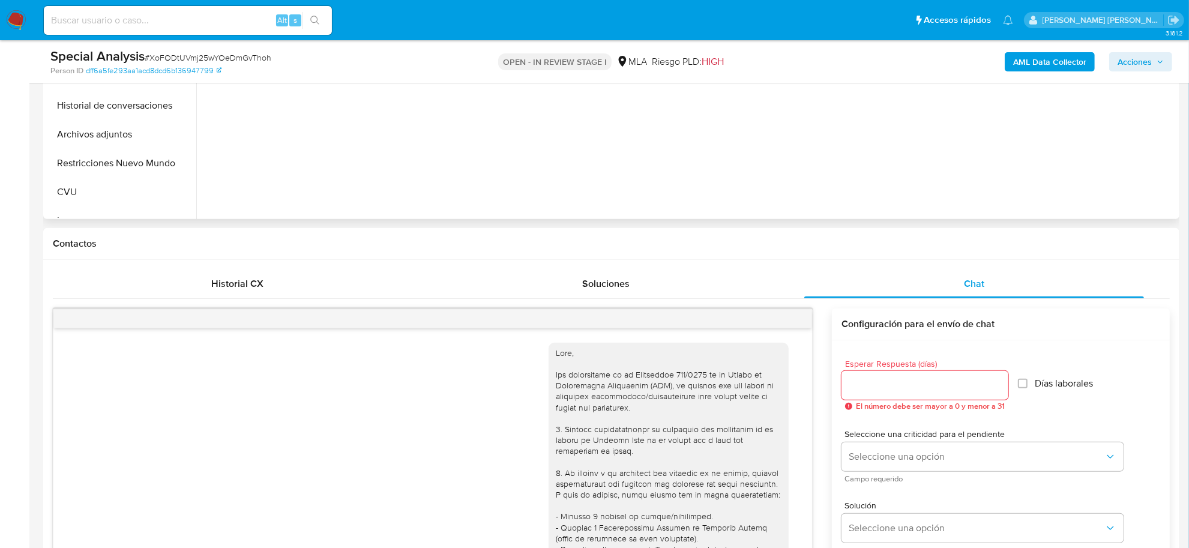
scroll to position [225, 0]
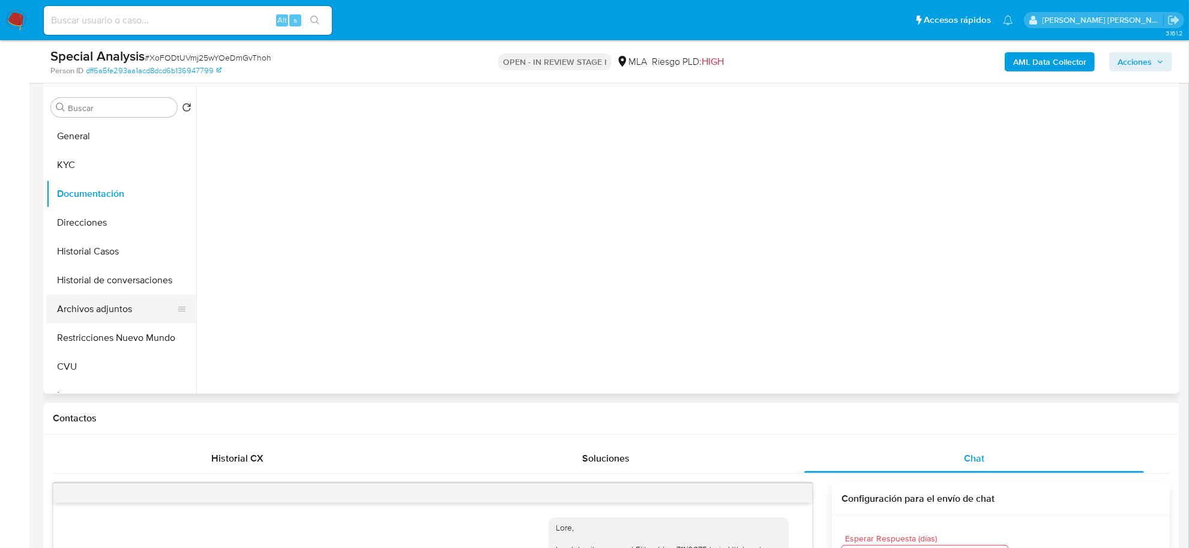
click at [84, 310] on button "Archivos adjuntos" at bounding box center [116, 309] width 140 height 29
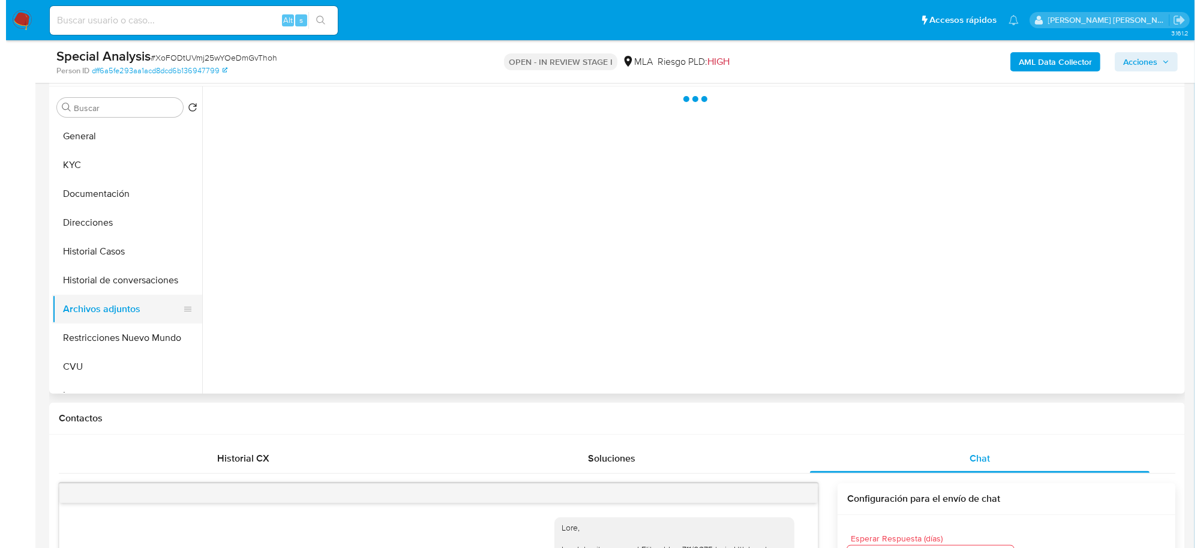
scroll to position [0, 0]
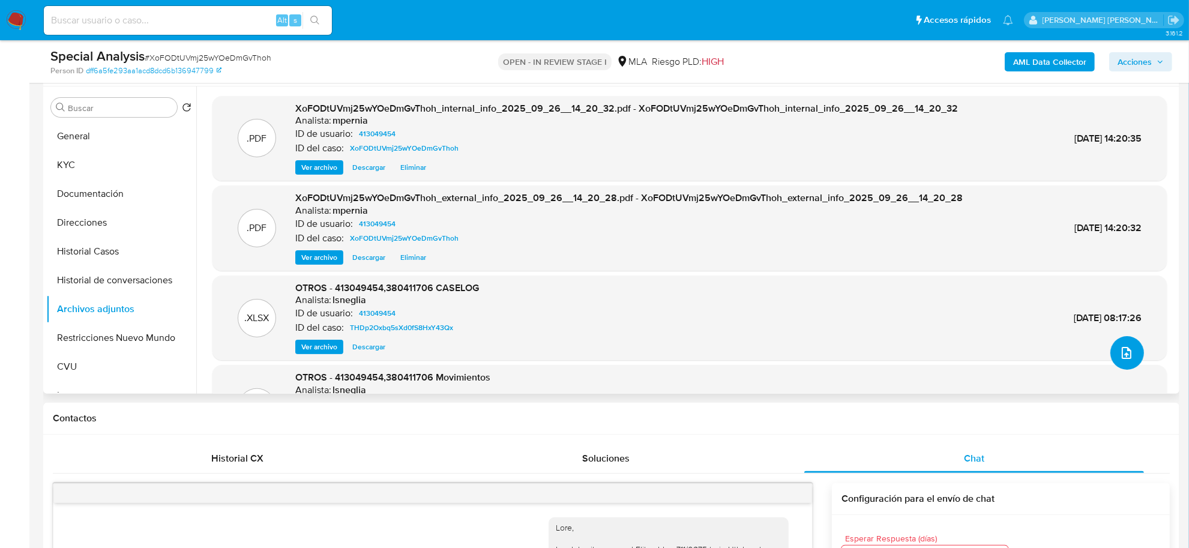
click at [1127, 343] on button "upload-file" at bounding box center [1127, 353] width 34 height 34
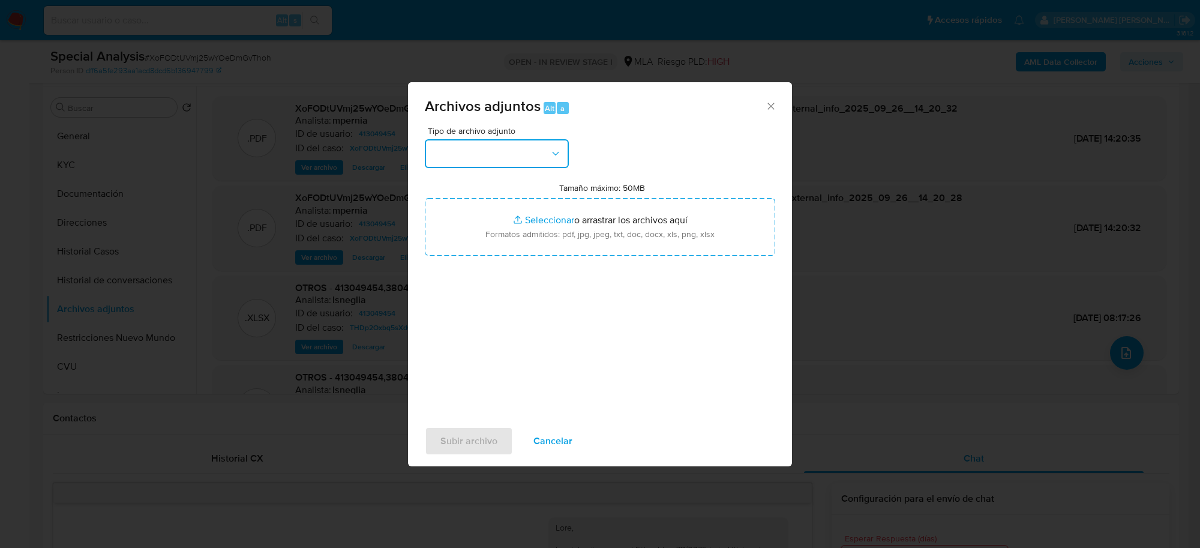
click at [508, 168] on button "button" at bounding box center [497, 153] width 144 height 29
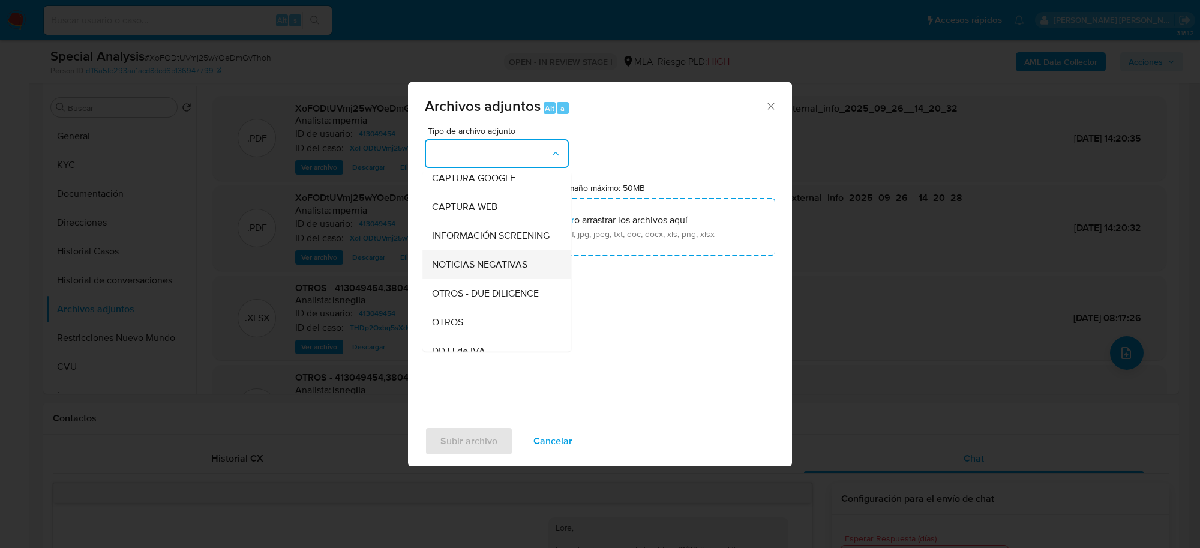
scroll to position [150, 0]
click at [474, 280] on div "OTROS" at bounding box center [493, 266] width 122 height 29
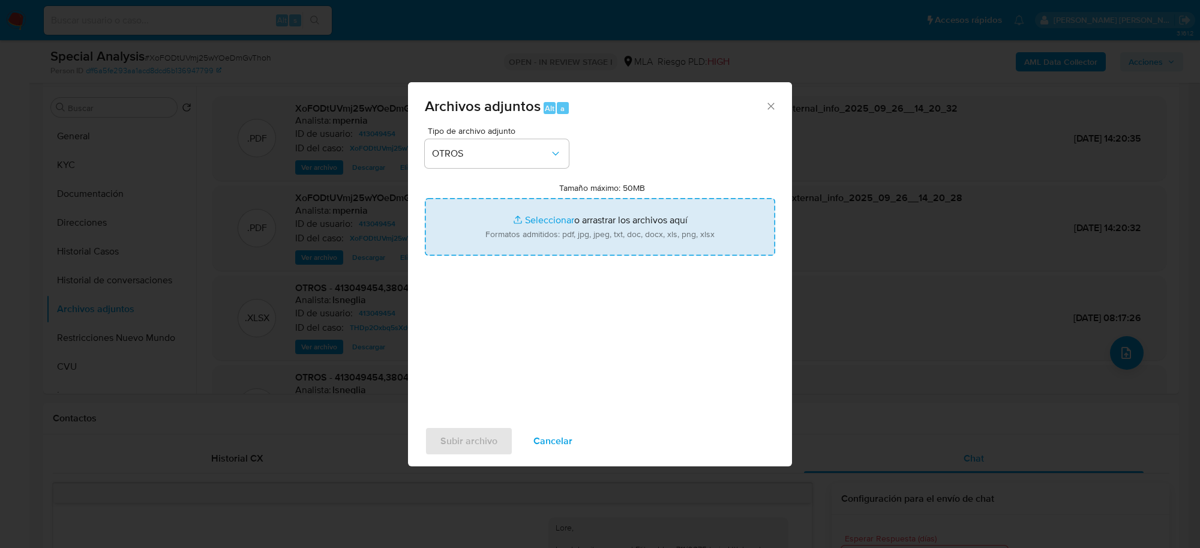
type input "C:\fakepath\Movimientos-Aladdin-413049454.xlsx"
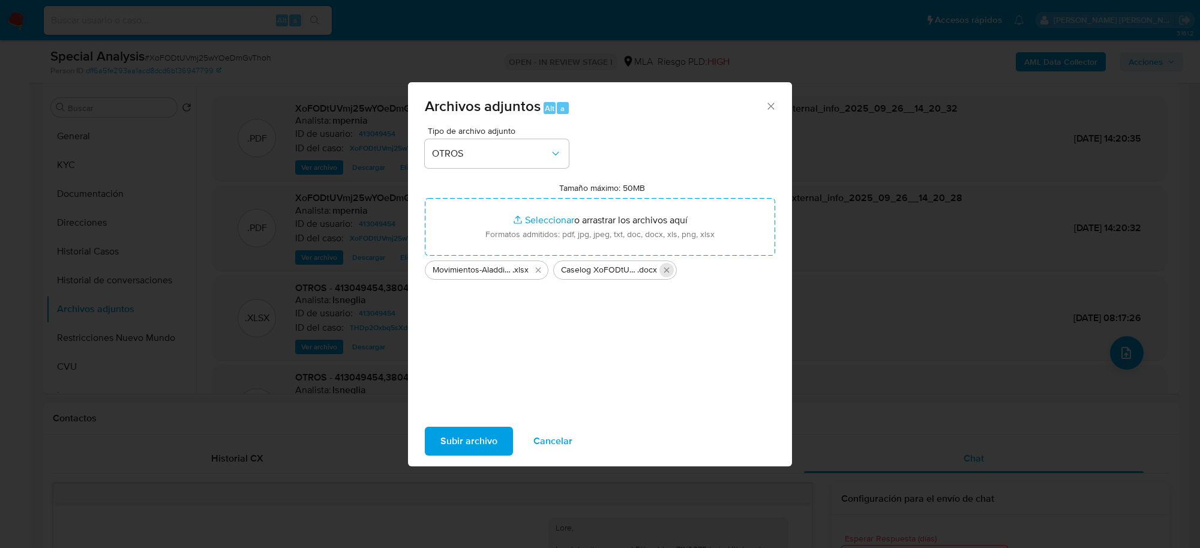
click at [668, 270] on icon "Eliminar Caselog XoFODtUVmj25wYOeDmGvThoh_2025_09_25_17_15_34.docx" at bounding box center [667, 270] width 10 height 10
click at [480, 442] on span "Subir archivo" at bounding box center [469, 441] width 57 height 26
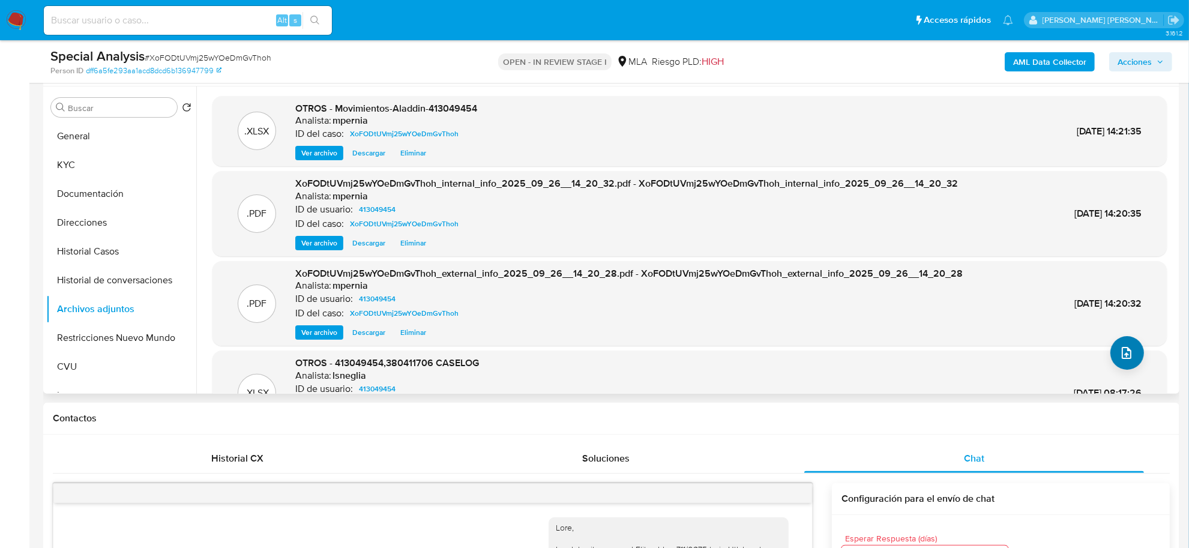
click at [1123, 357] on icon "upload-file" at bounding box center [1126, 353] width 14 height 14
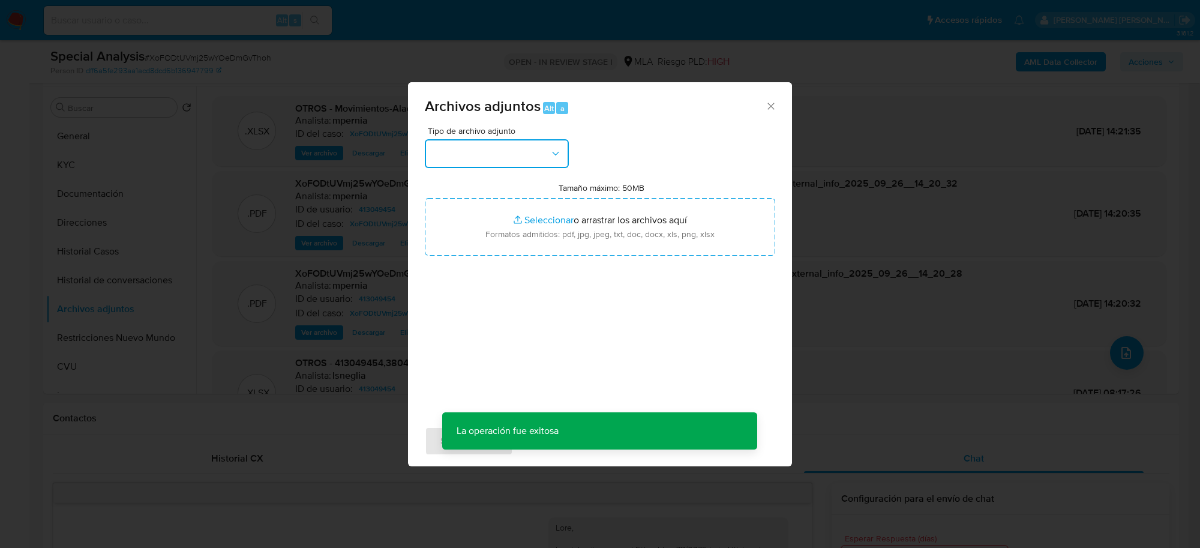
click at [472, 157] on button "button" at bounding box center [497, 153] width 144 height 29
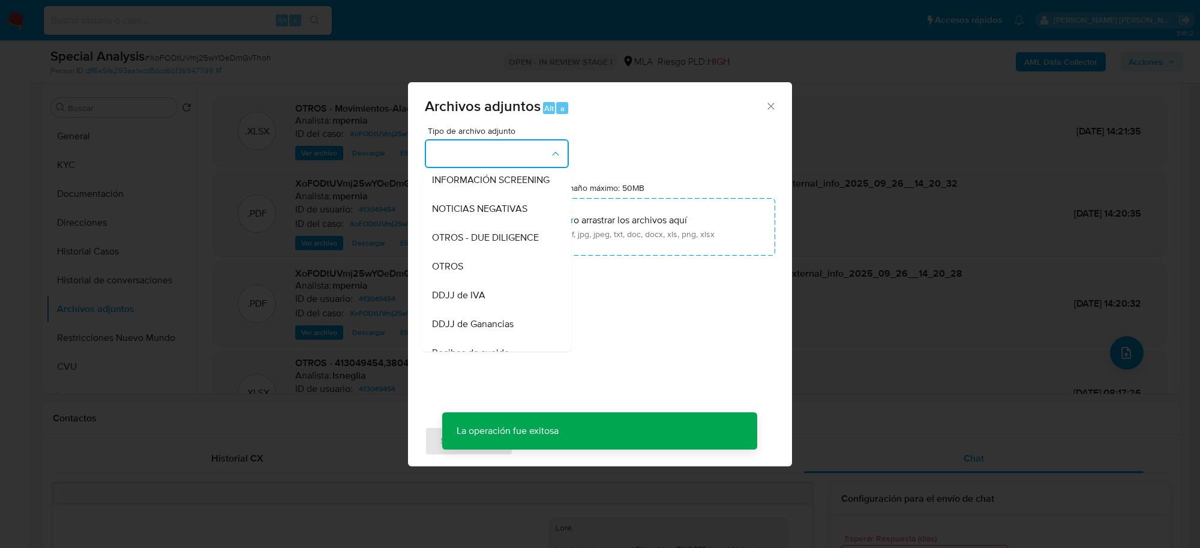
click at [481, 281] on div "OTROS" at bounding box center [493, 266] width 122 height 29
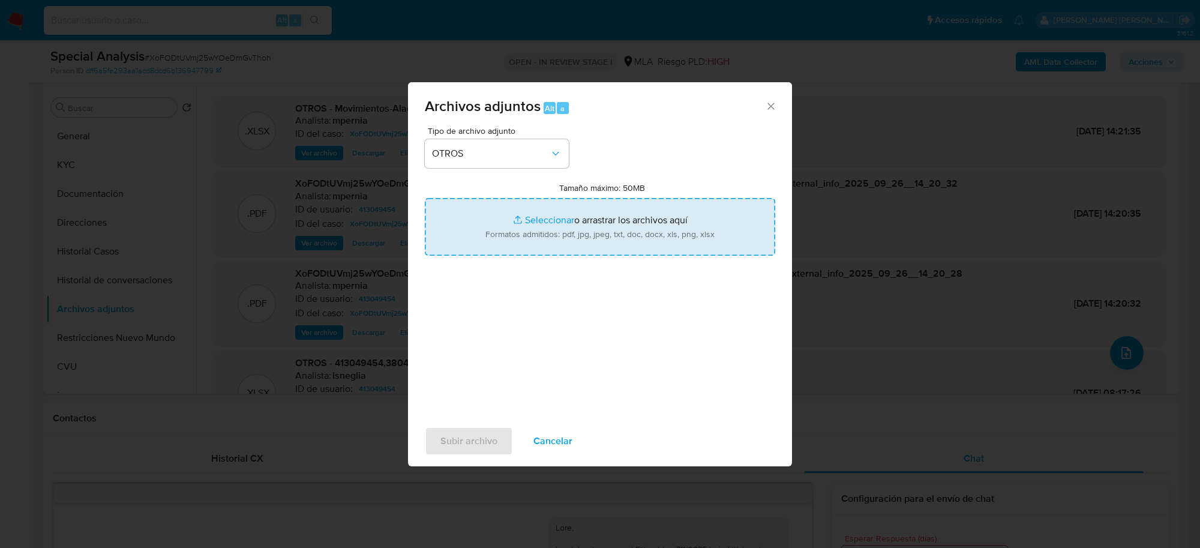
type input "C:\fakepath\Caselog XoFODtUVmj25wYOeDmGvThoh_2025_09_25_17_15_34.docx"
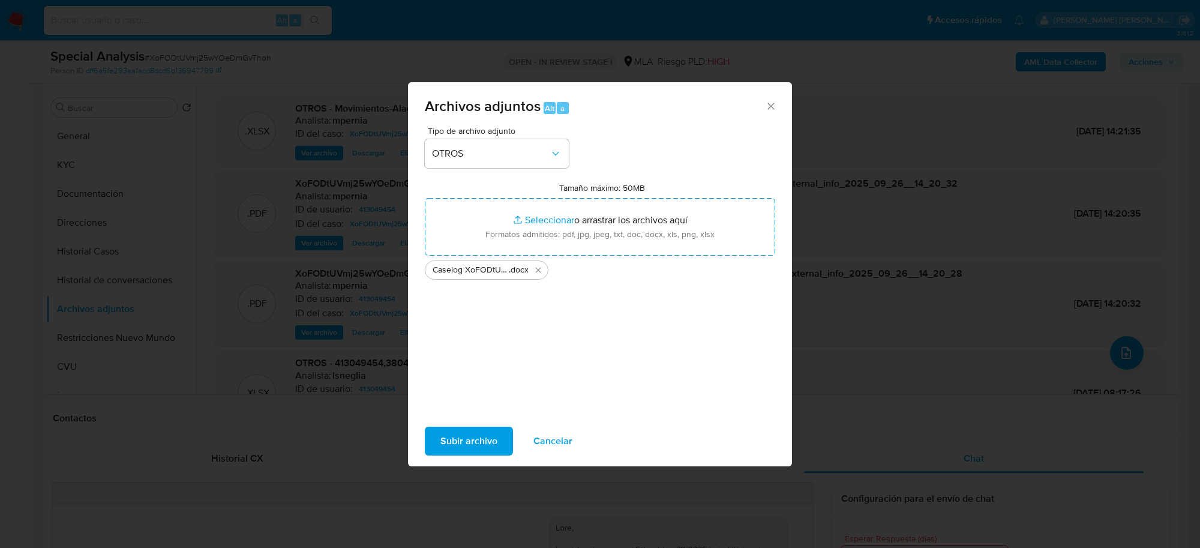
click at [473, 443] on span "Subir archivo" at bounding box center [469, 441] width 57 height 26
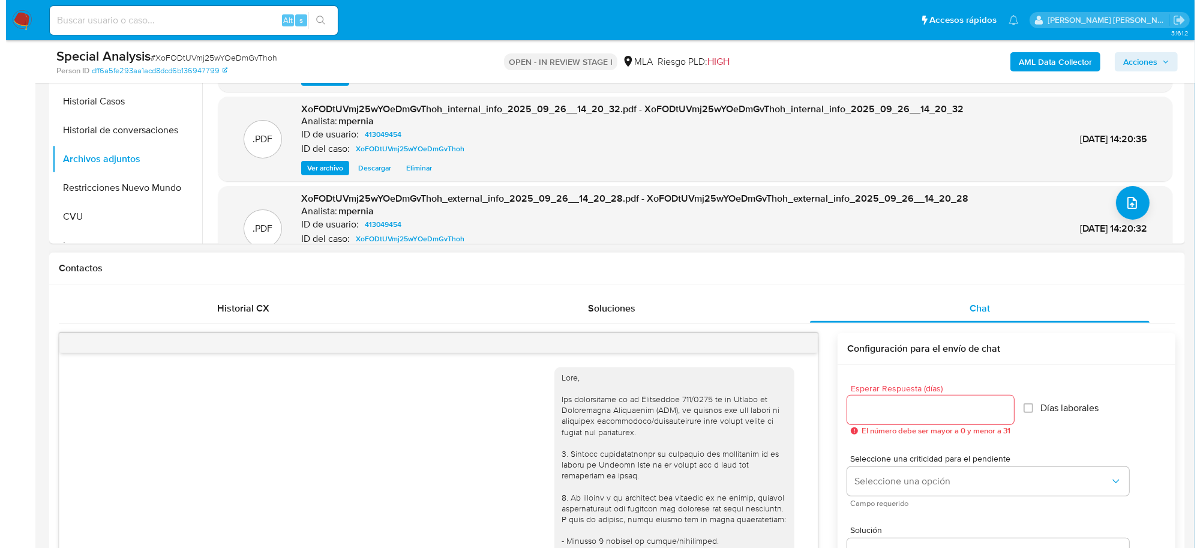
scroll to position [1903, 0]
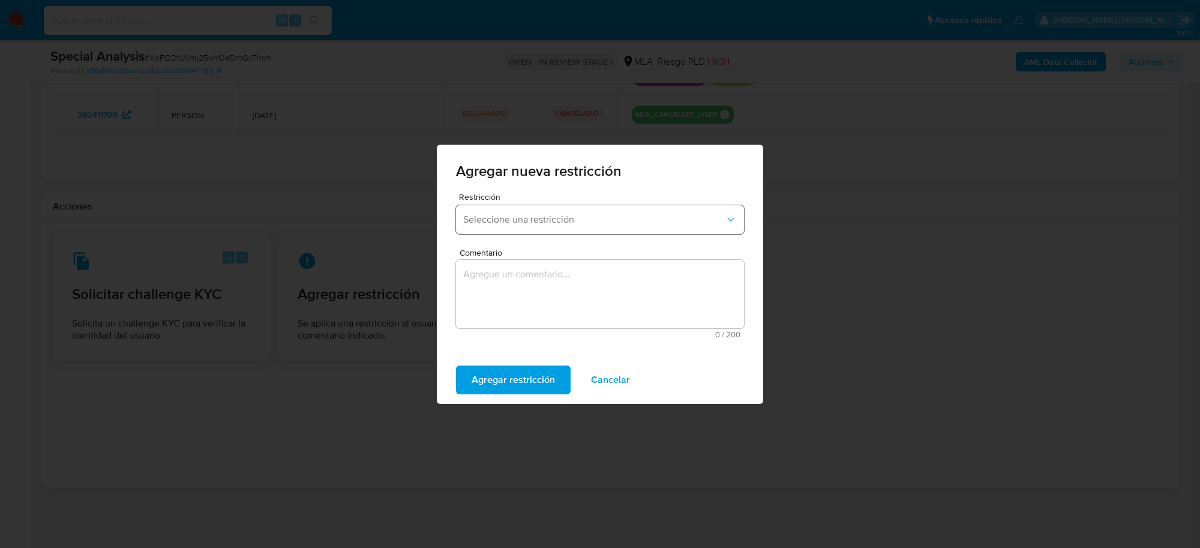
click at [667, 222] on span "Seleccione una restricción" at bounding box center [594, 220] width 262 height 12
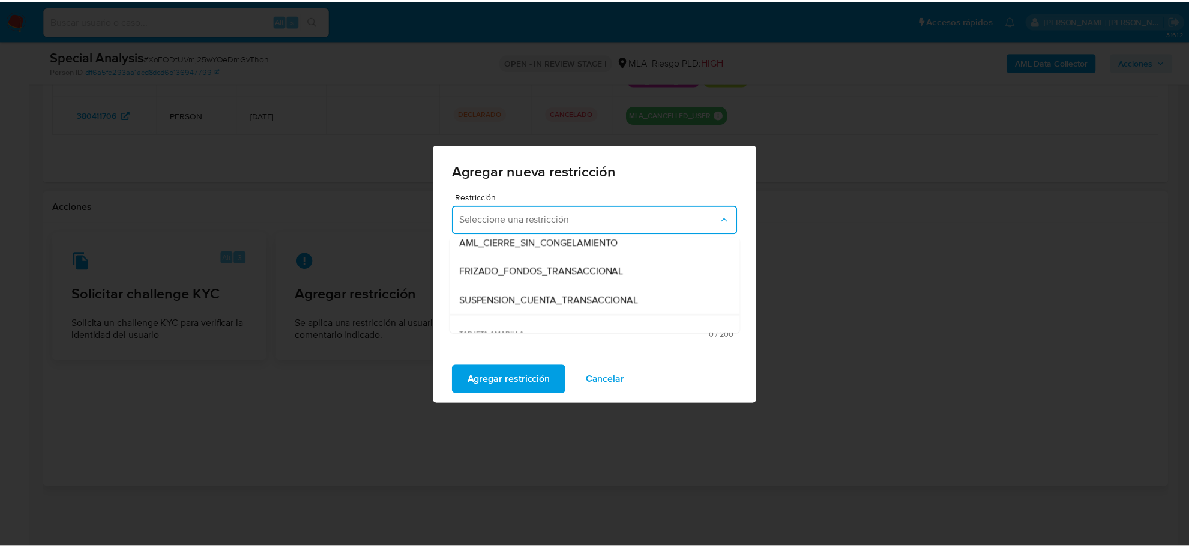
scroll to position [150, 0]
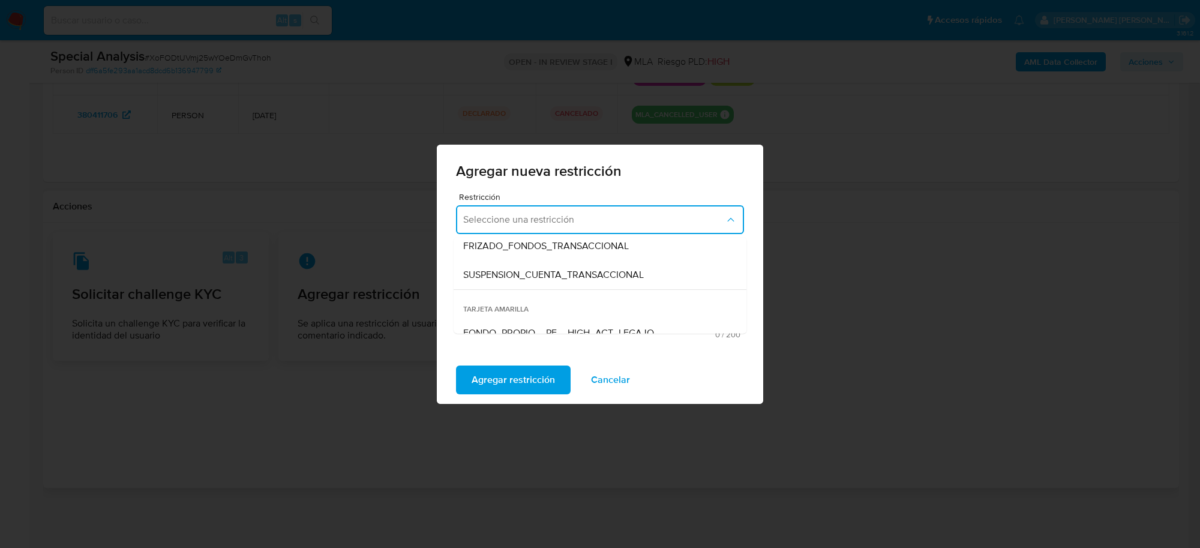
click at [607, 273] on span "SUSPENSION_CUENTA_TRANSACCIONAL" at bounding box center [553, 274] width 181 height 12
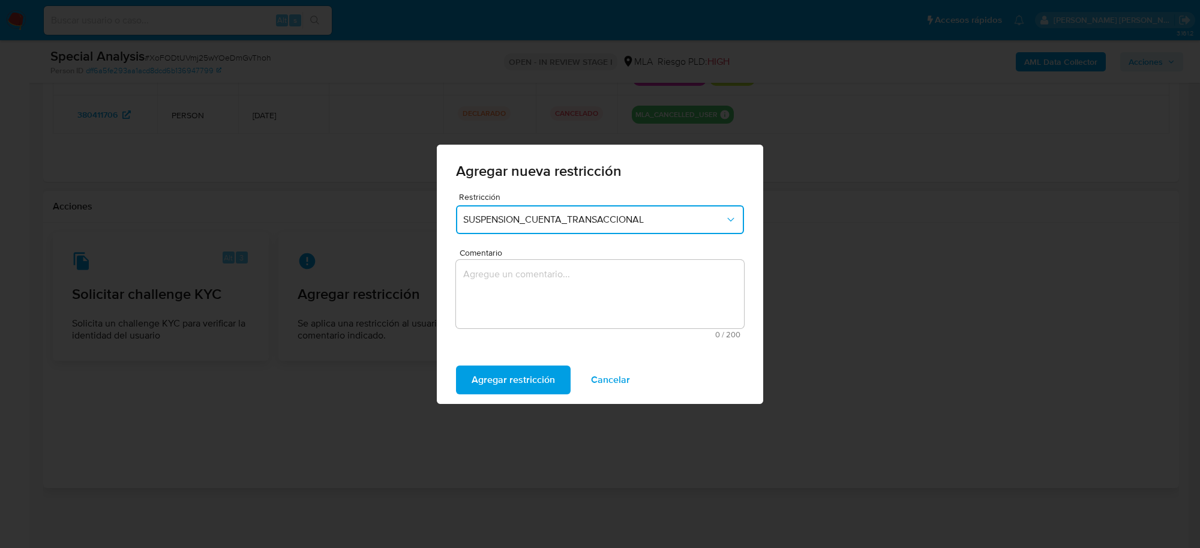
click at [580, 305] on textarea "Comentario" at bounding box center [600, 294] width 288 height 68
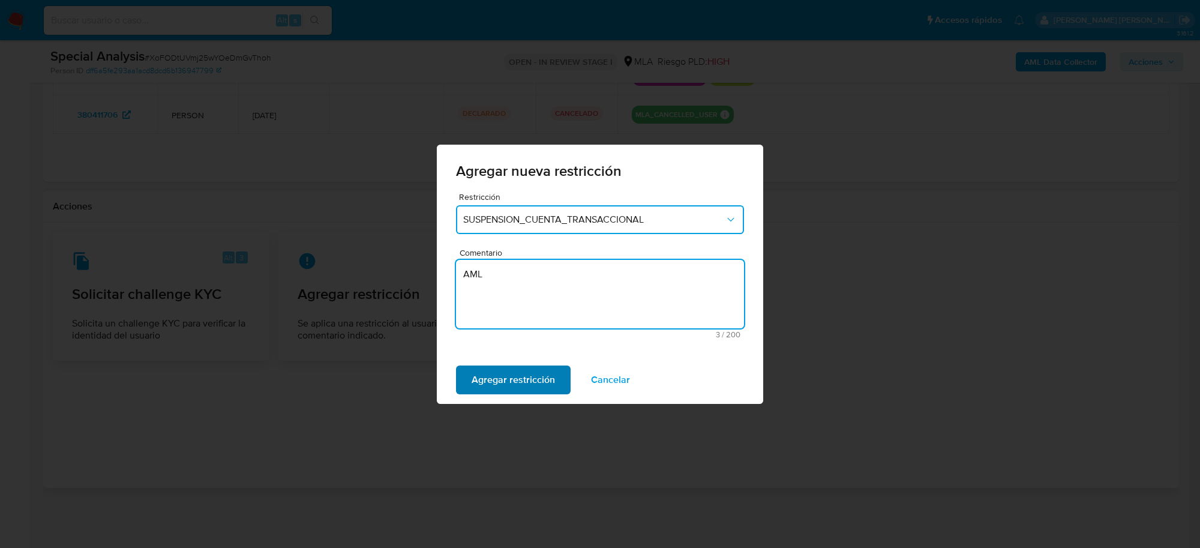
type textarea "AML"
click at [492, 373] on span "Agregar restricción" at bounding box center [513, 380] width 83 height 26
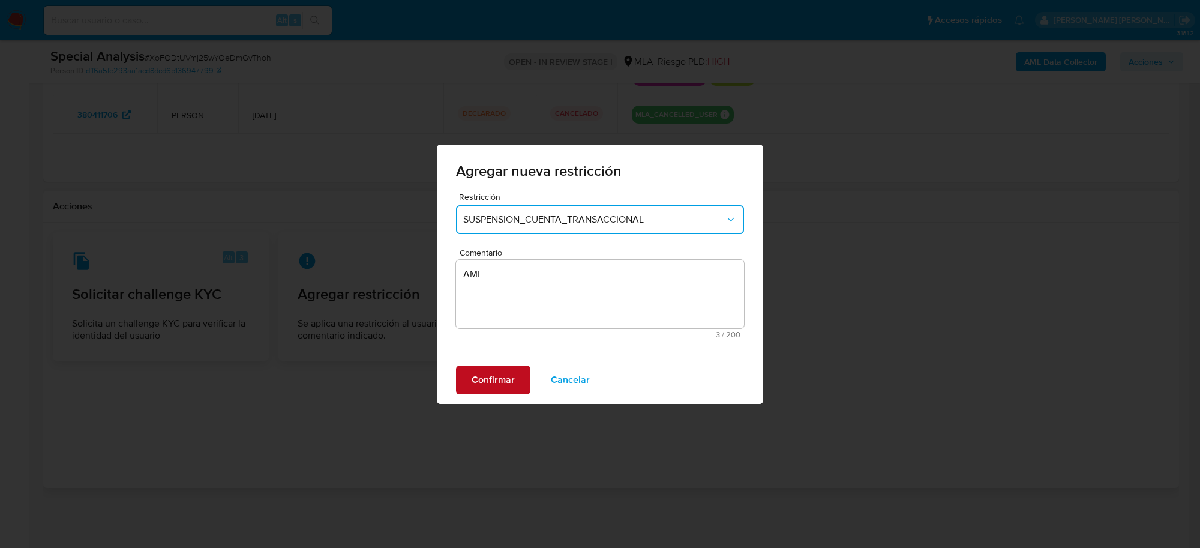
click at [496, 376] on span "Confirmar" at bounding box center [493, 380] width 43 height 26
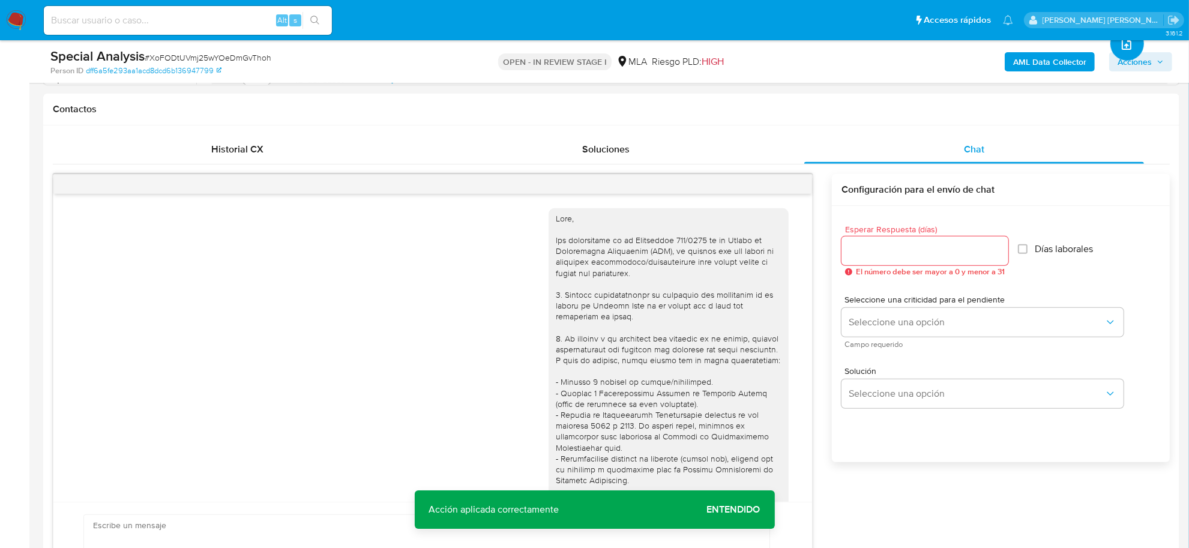
scroll to position [252, 0]
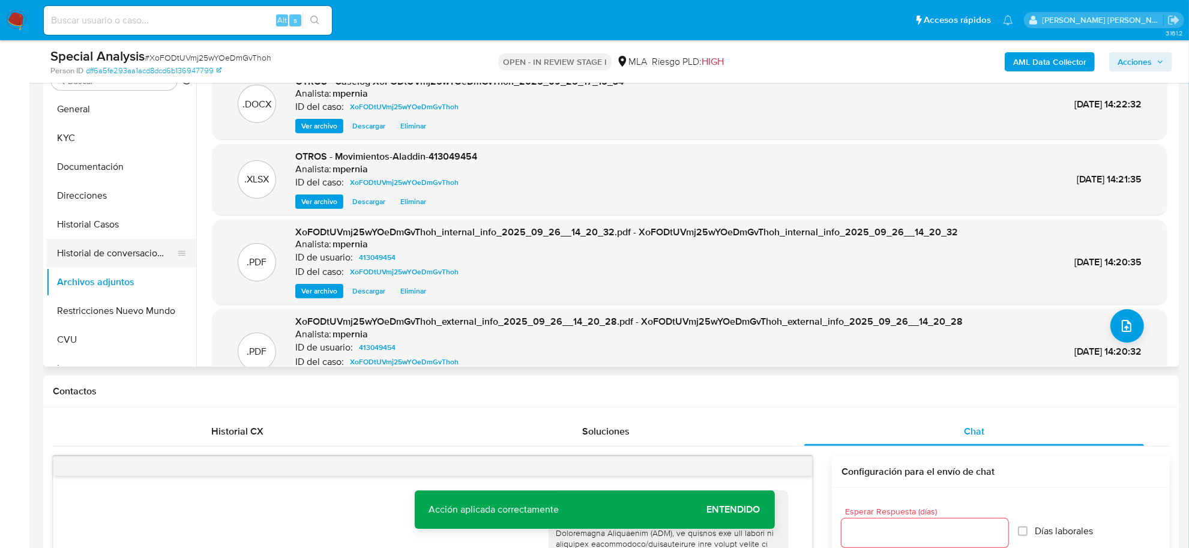
click at [158, 260] on button "Historial de conversaciones" at bounding box center [116, 253] width 140 height 29
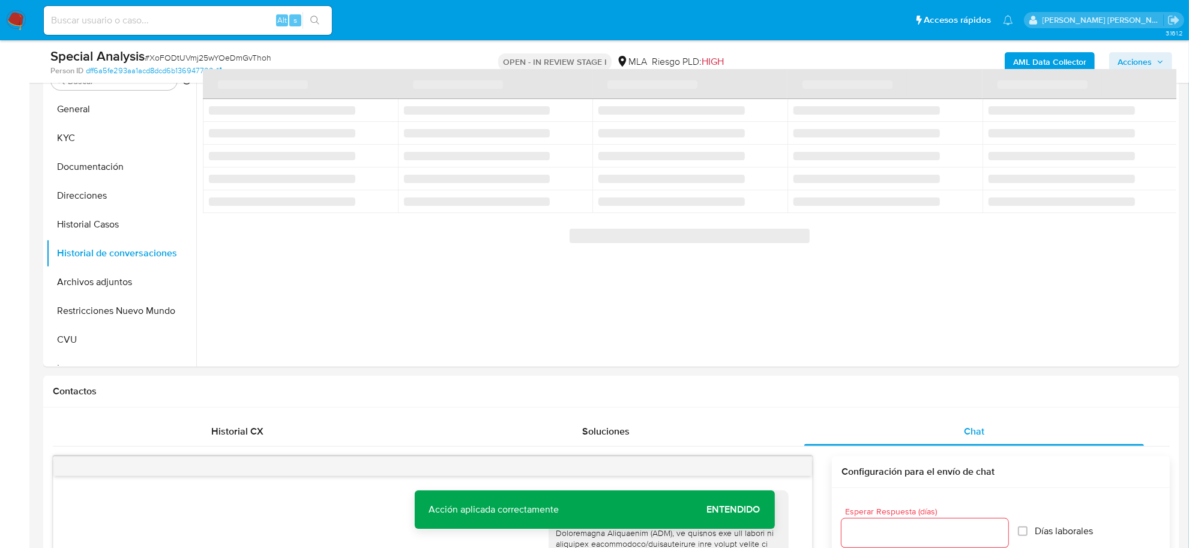
click at [1130, 57] on span "Acciones" at bounding box center [1135, 61] width 34 height 19
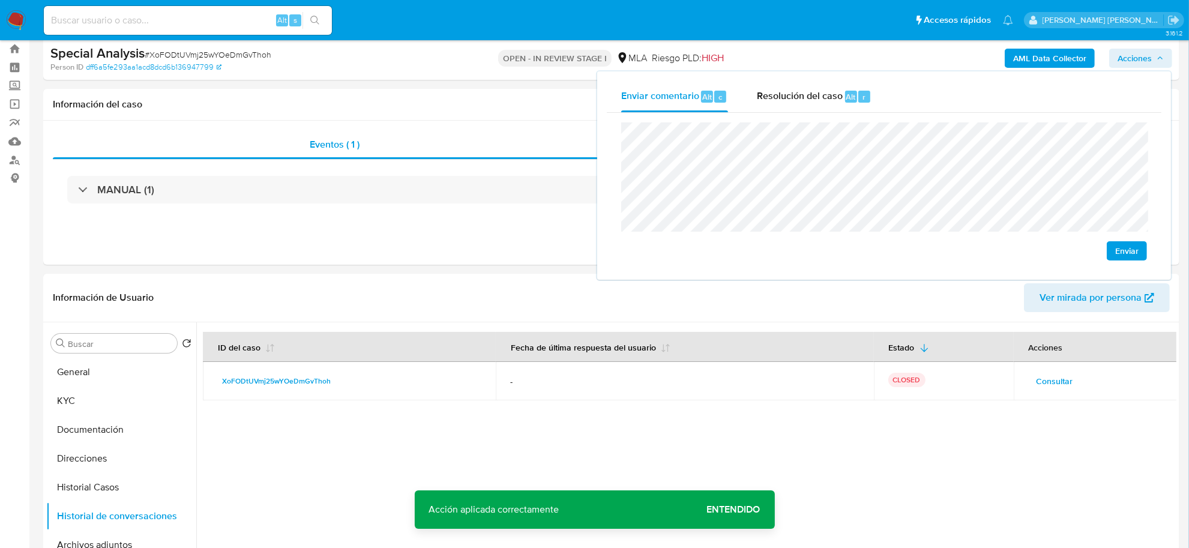
scroll to position [225, 0]
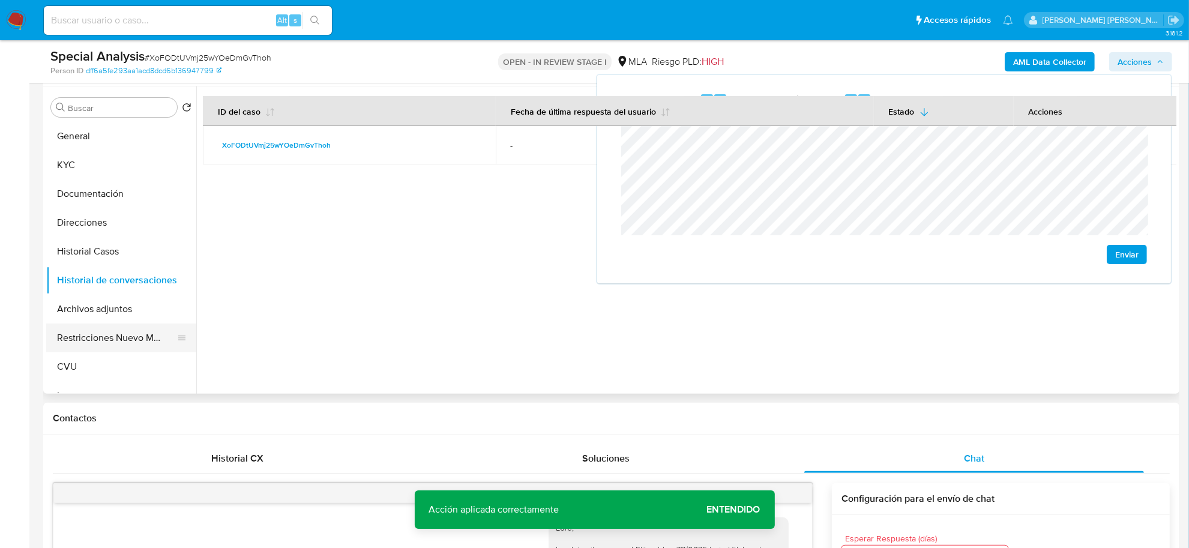
click at [113, 334] on button "Restricciones Nuevo Mundo" at bounding box center [116, 338] width 140 height 29
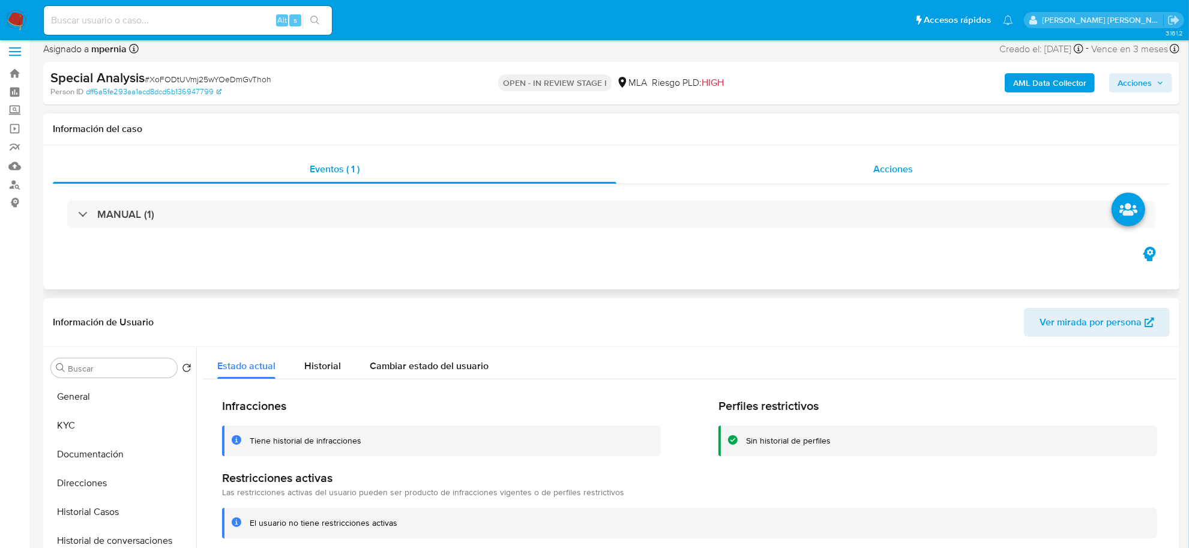
scroll to position [0, 0]
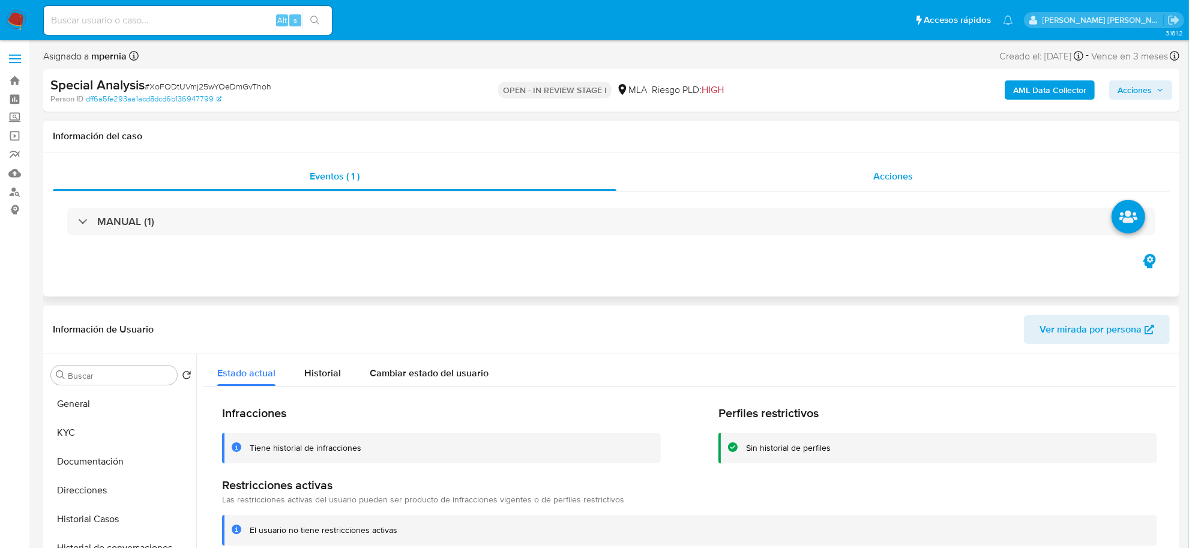
click at [920, 183] on div "Acciones" at bounding box center [892, 176] width 553 height 29
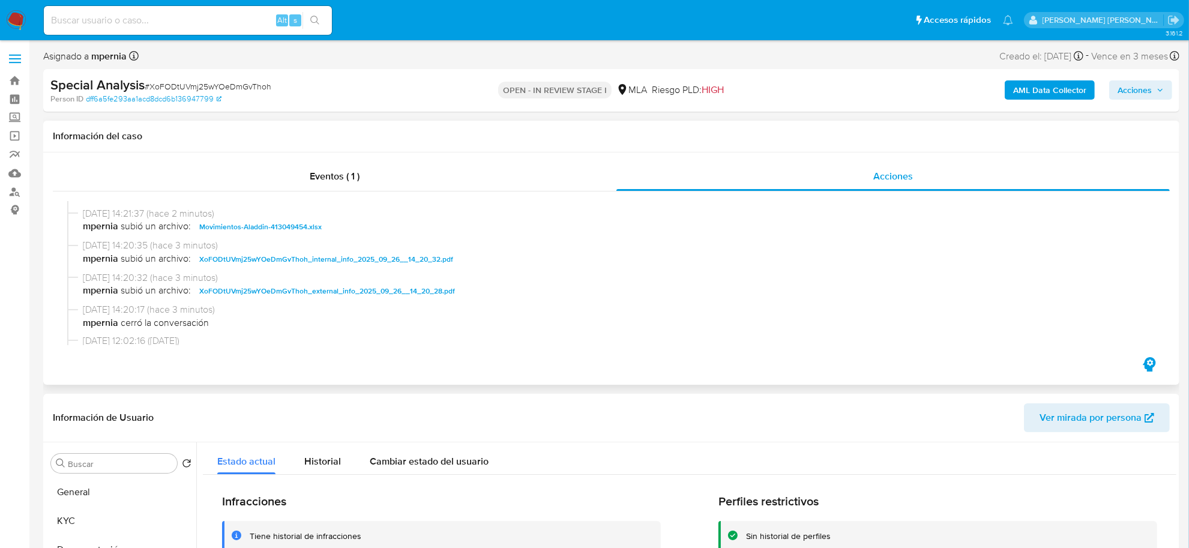
scroll to position [150, 0]
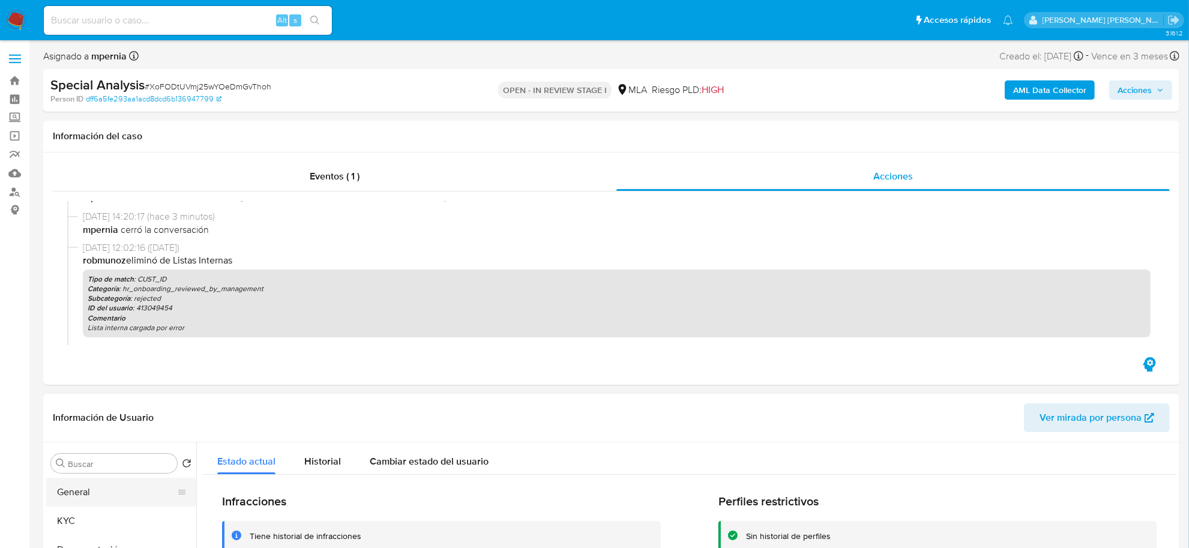
click at [112, 493] on button "General" at bounding box center [116, 492] width 140 height 29
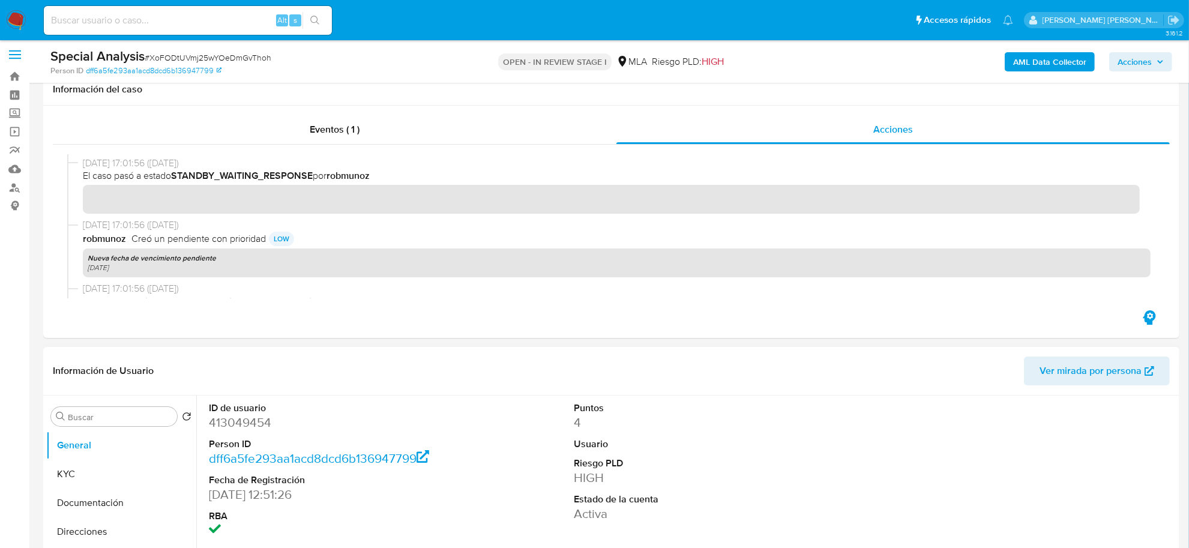
scroll to position [225, 0]
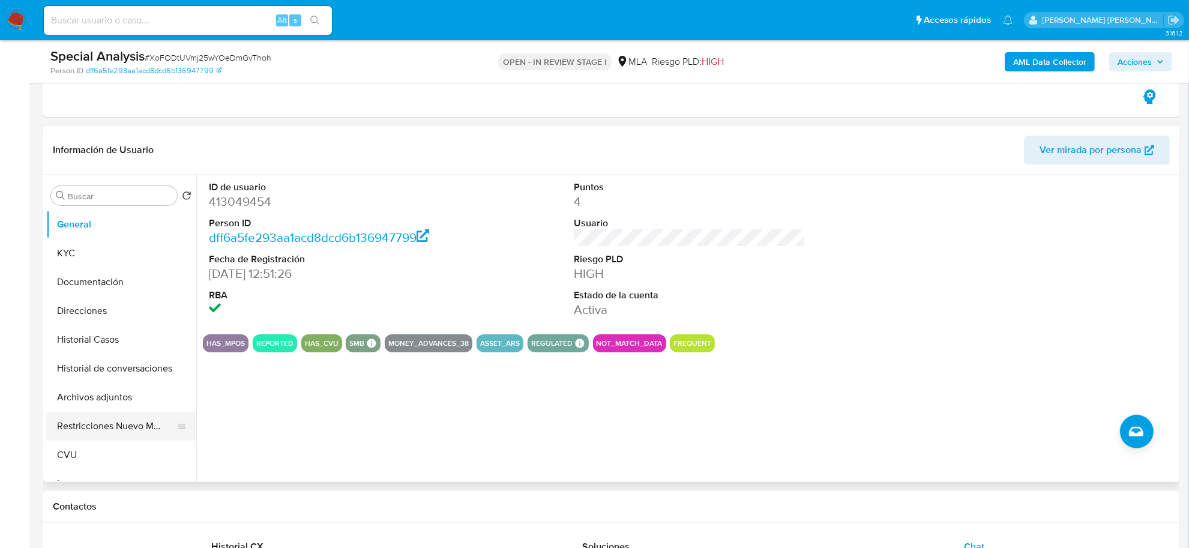
click at [68, 427] on button "Restricciones Nuevo Mundo" at bounding box center [116, 426] width 140 height 29
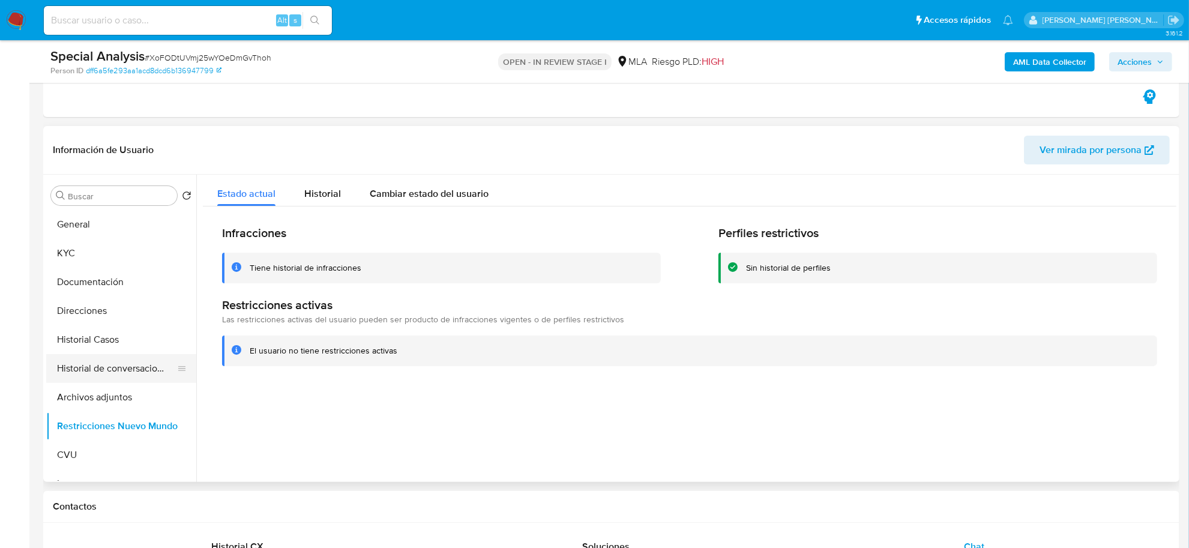
click at [101, 365] on button "Historial de conversaciones" at bounding box center [116, 368] width 140 height 29
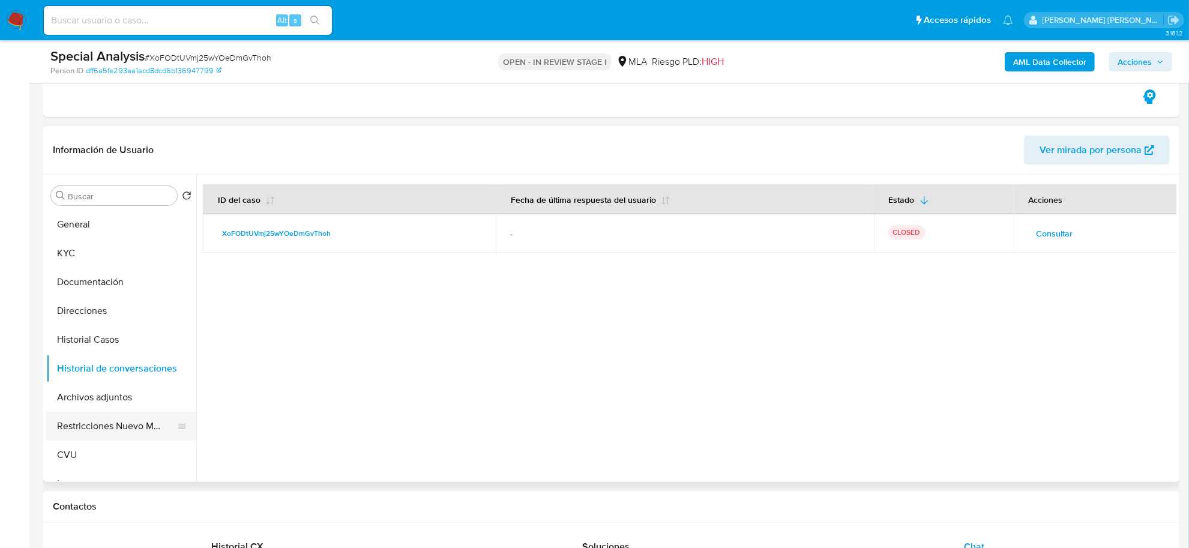
click at [125, 426] on button "Restricciones Nuevo Mundo" at bounding box center [116, 426] width 140 height 29
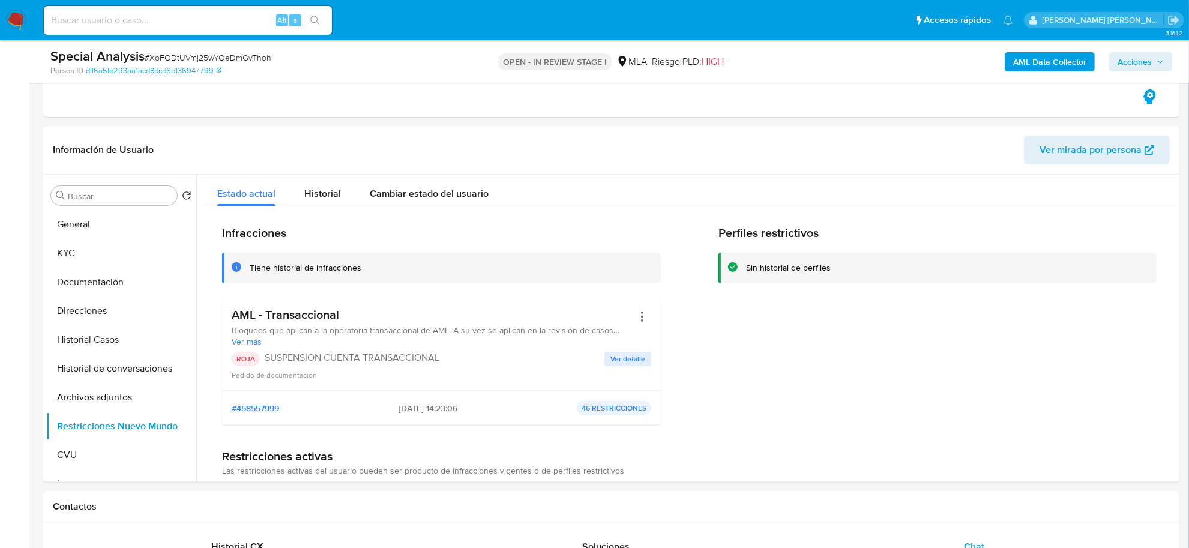
click at [1122, 65] on span "Acciones" at bounding box center [1135, 61] width 34 height 19
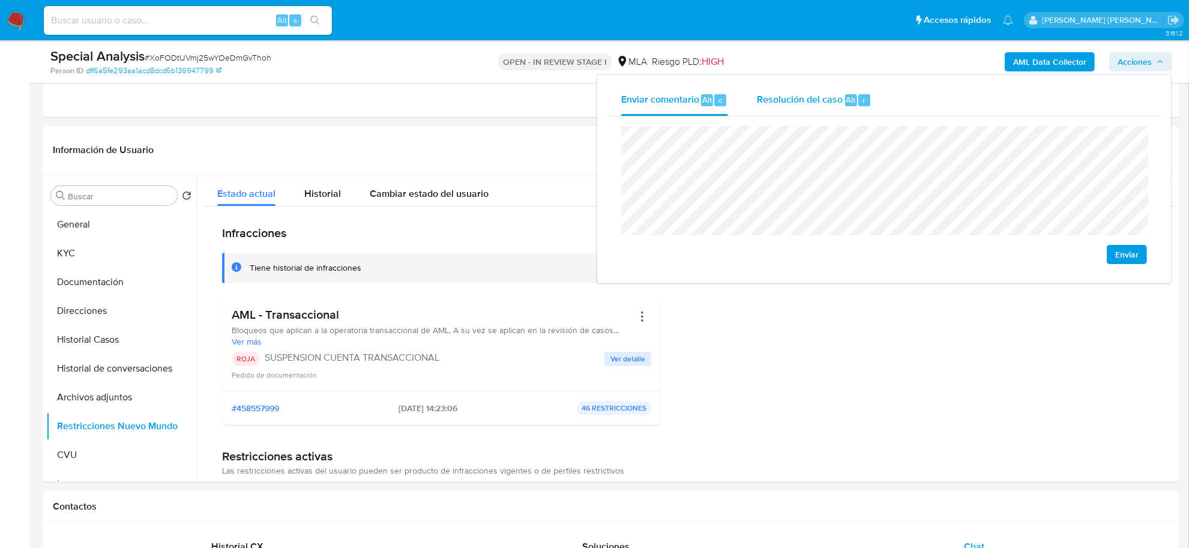
click at [793, 102] on span "Resolución del caso" at bounding box center [800, 99] width 86 height 14
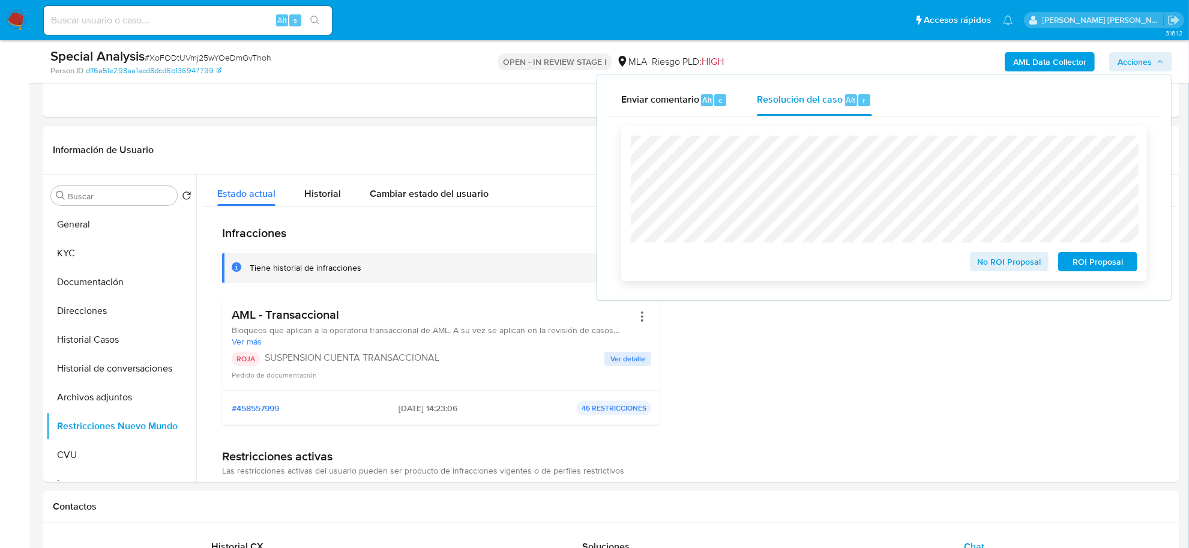
click at [1070, 264] on span "ROI Proposal" at bounding box center [1098, 261] width 62 height 17
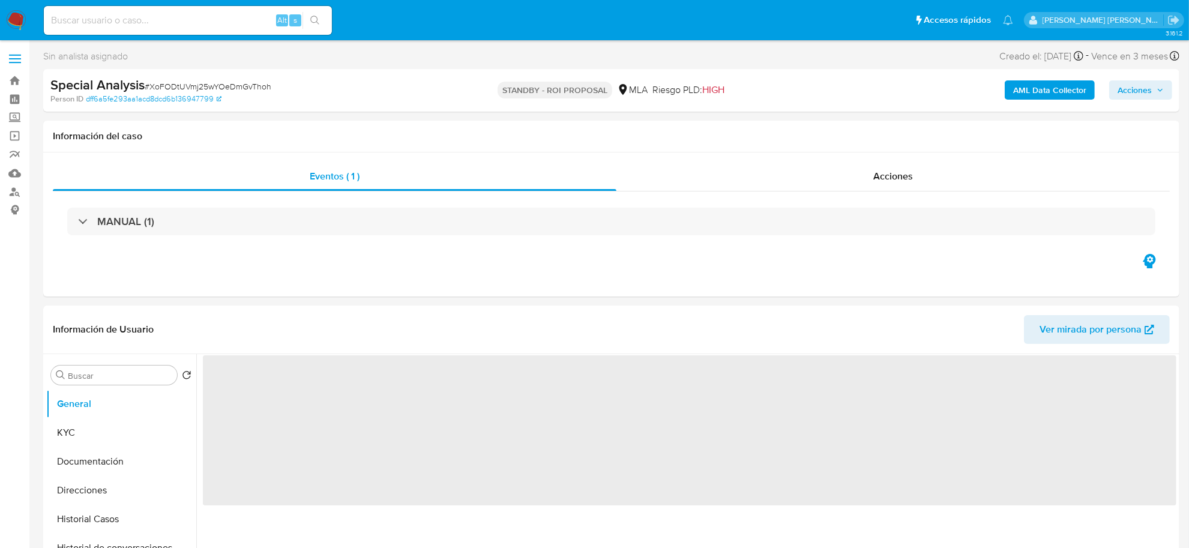
select select "10"
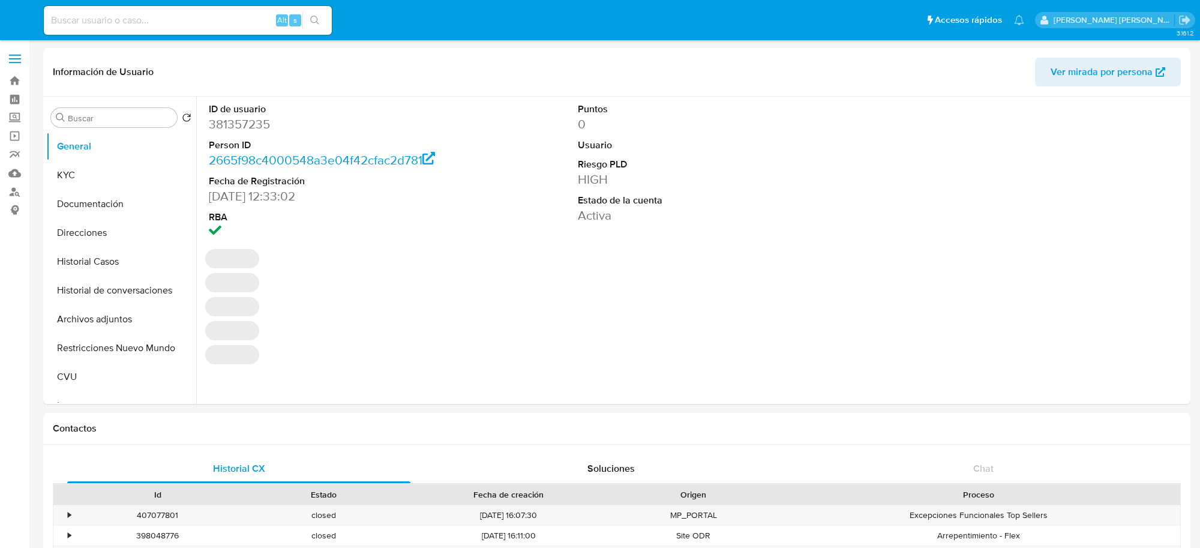
select select "10"
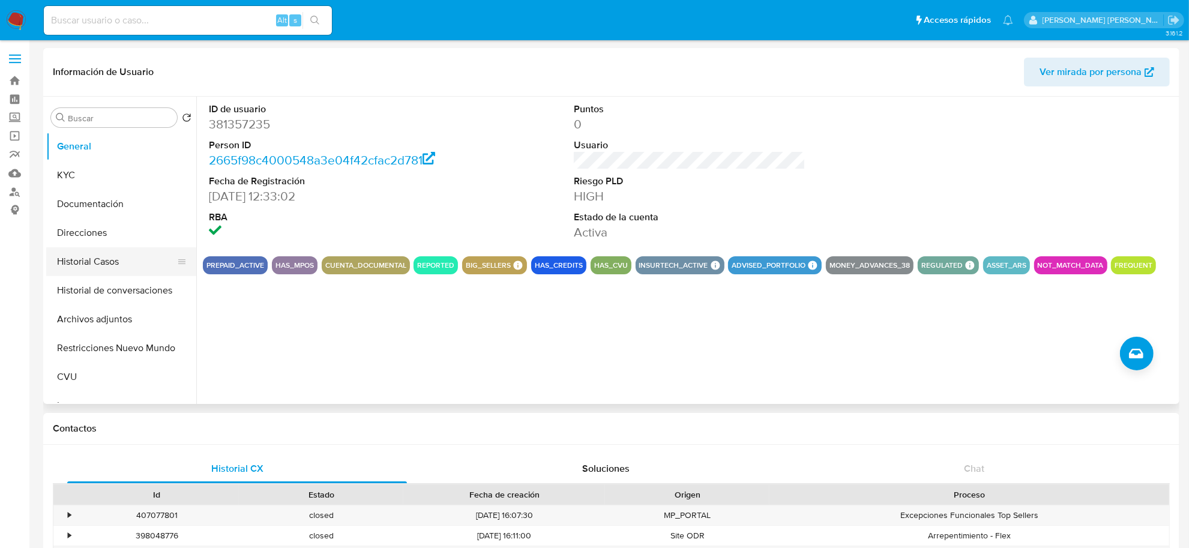
click at [77, 267] on button "Historial Casos" at bounding box center [116, 261] width 140 height 29
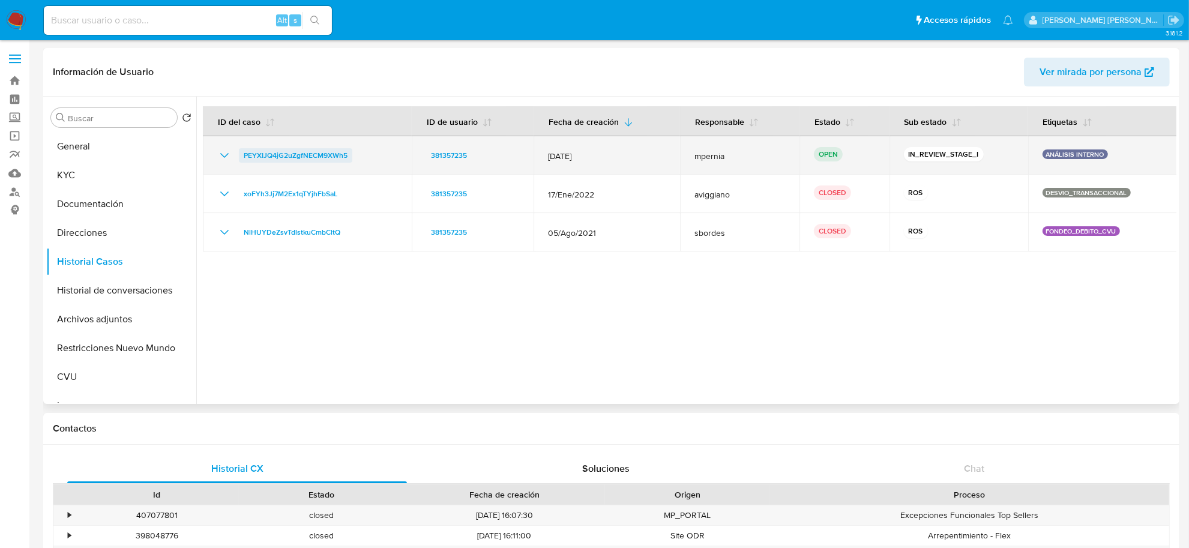
click at [270, 153] on span "PEYXIJQ4jG2uZgfNECM9XWh5" at bounding box center [296, 155] width 104 height 14
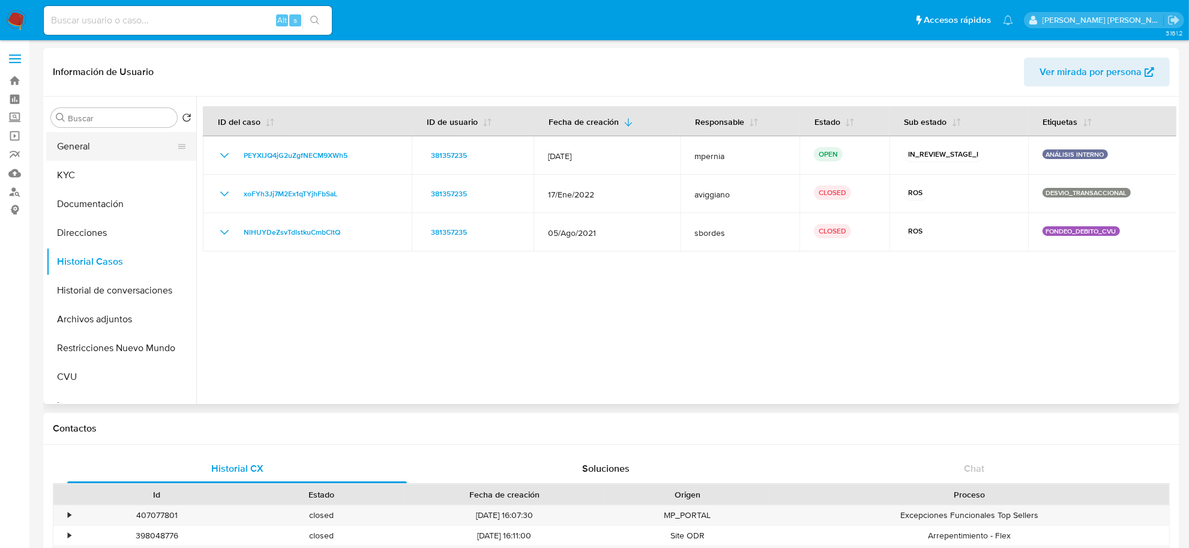
click at [61, 145] on button "General" at bounding box center [116, 146] width 140 height 29
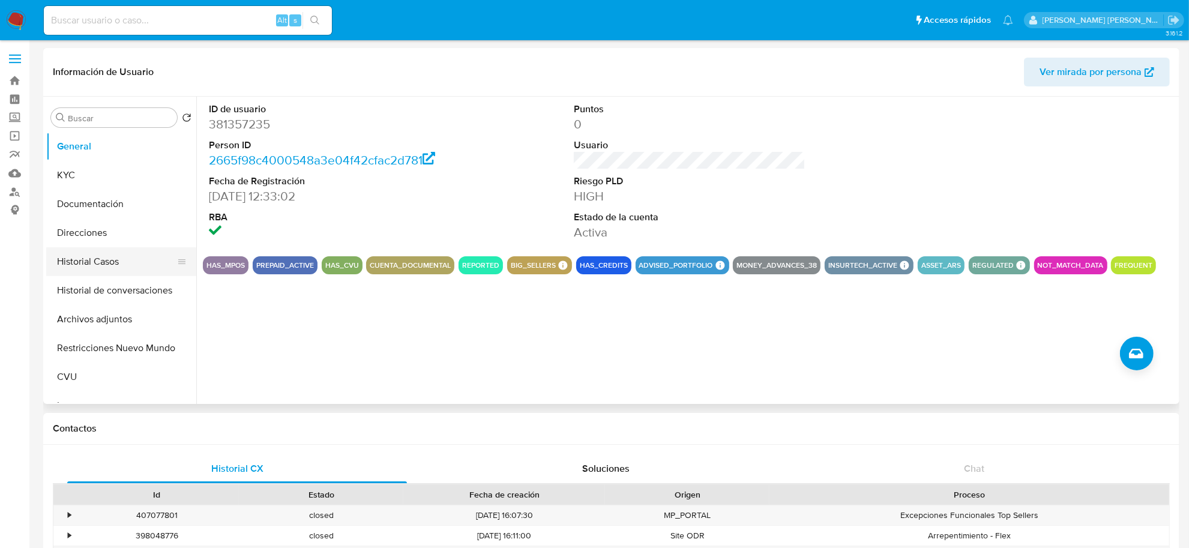
click at [106, 257] on button "Historial Casos" at bounding box center [116, 261] width 140 height 29
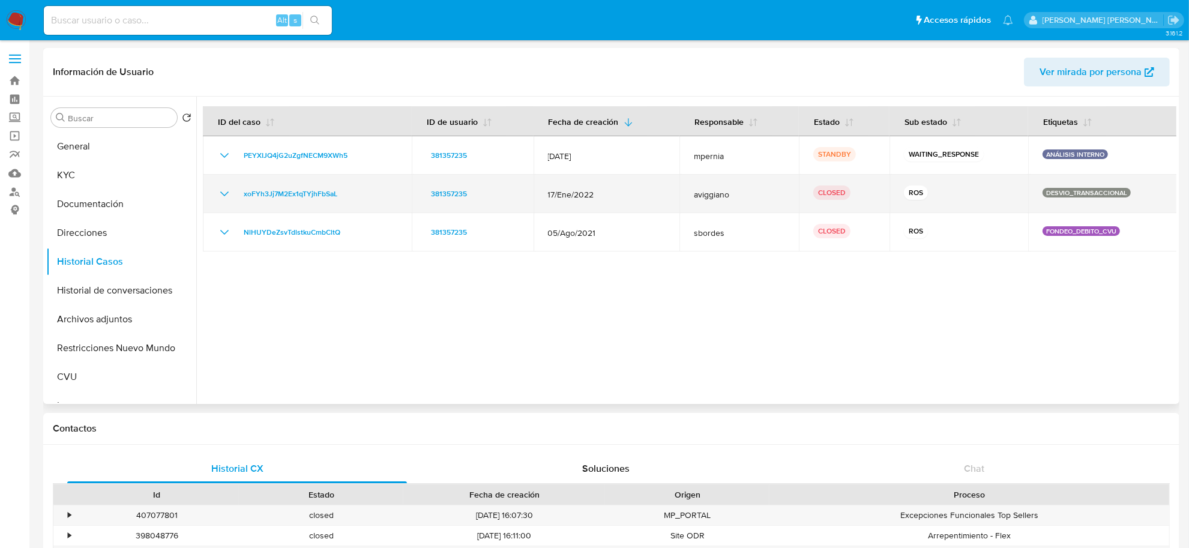
click at [229, 193] on icon "Mostrar/Ocultar" at bounding box center [224, 194] width 14 height 14
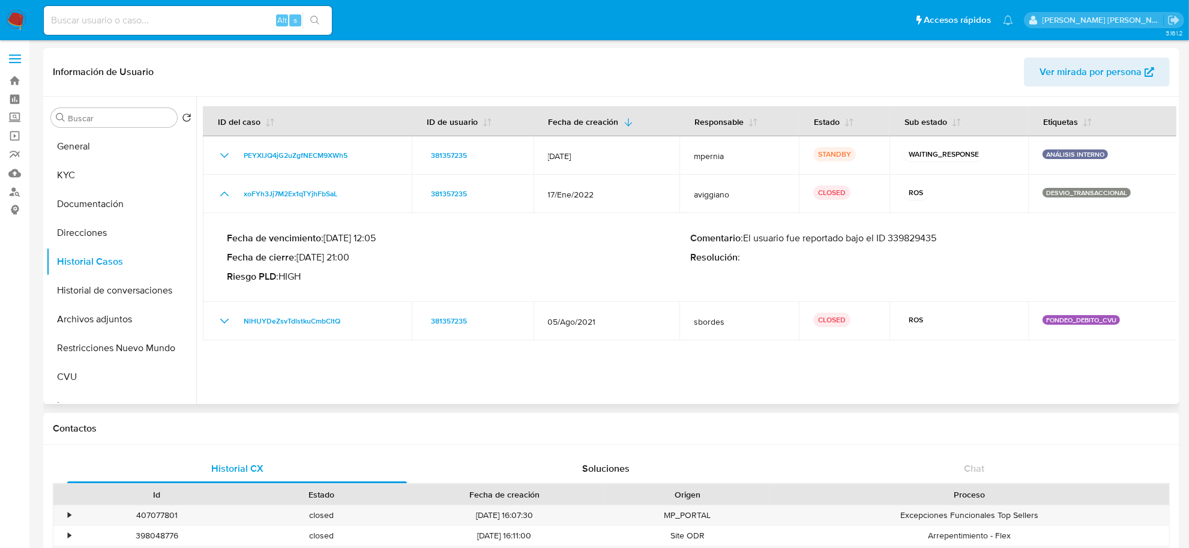
click at [908, 234] on p "Comentario : El usuario fue reportado bajo el ID 339829435" at bounding box center [921, 238] width 463 height 12
click at [64, 169] on button "KYC" at bounding box center [116, 175] width 140 height 29
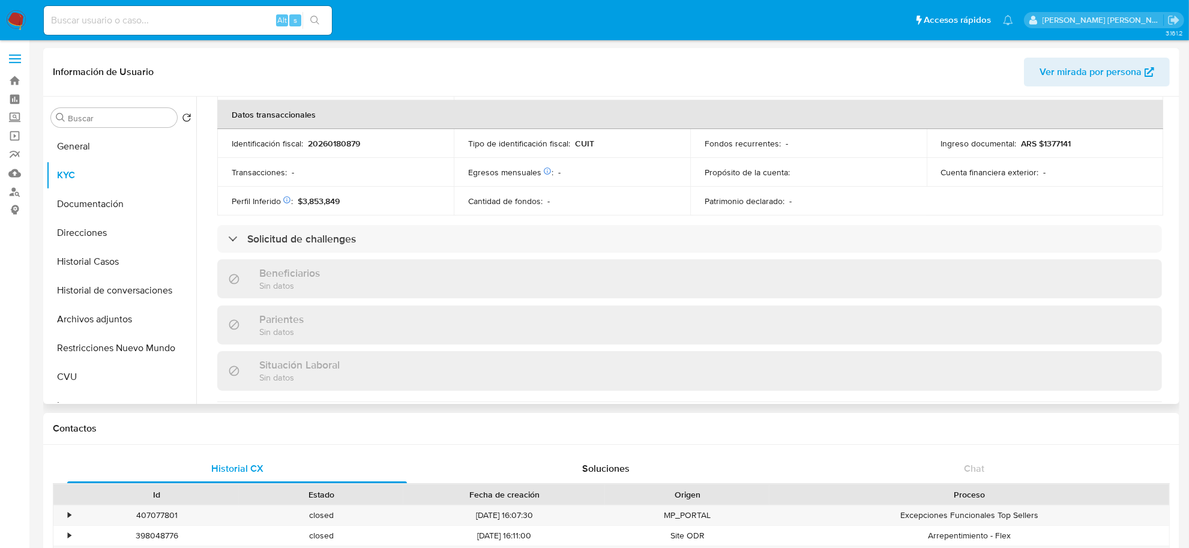
scroll to position [655, 0]
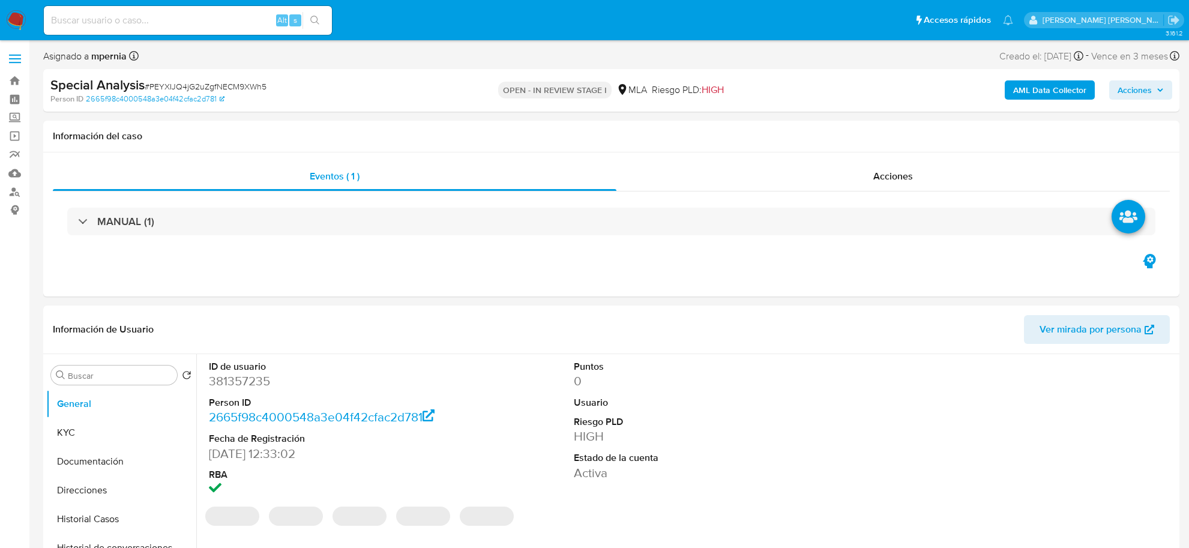
select select "10"
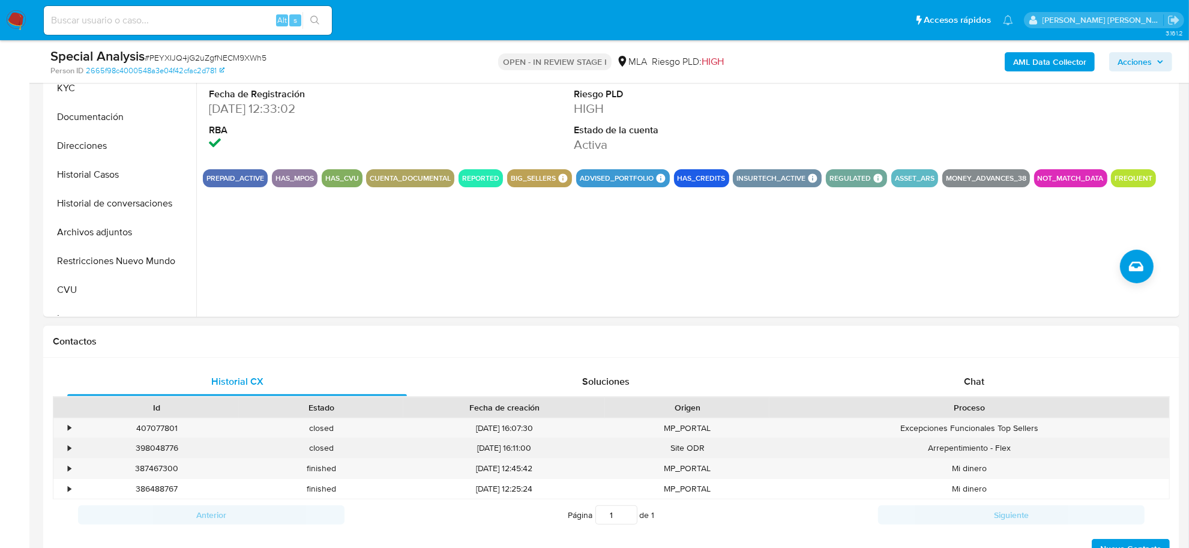
scroll to position [375, 0]
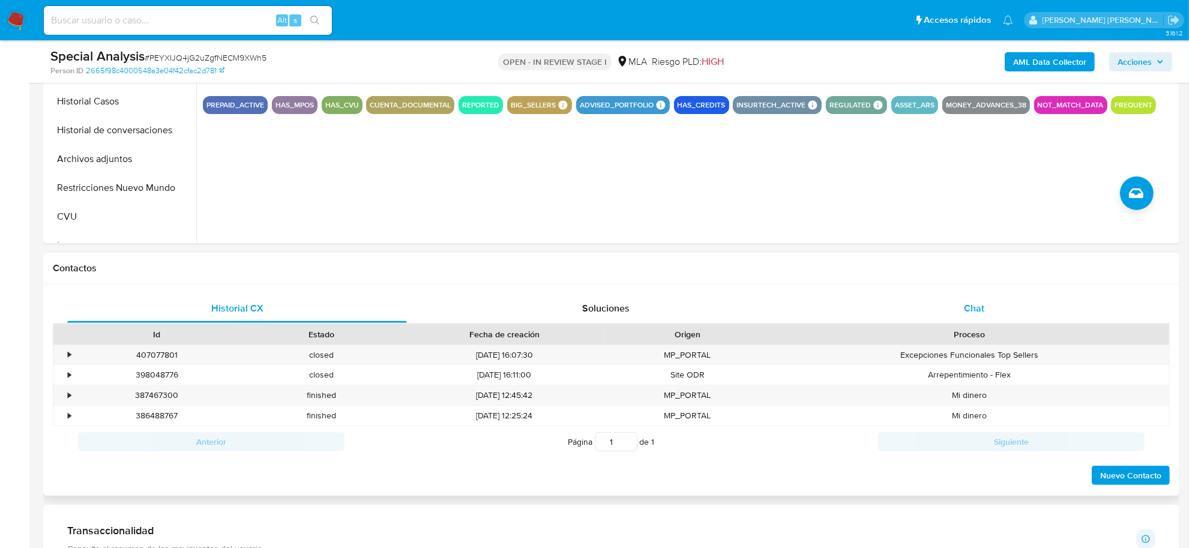
click at [975, 309] on span "Chat" at bounding box center [974, 308] width 20 height 14
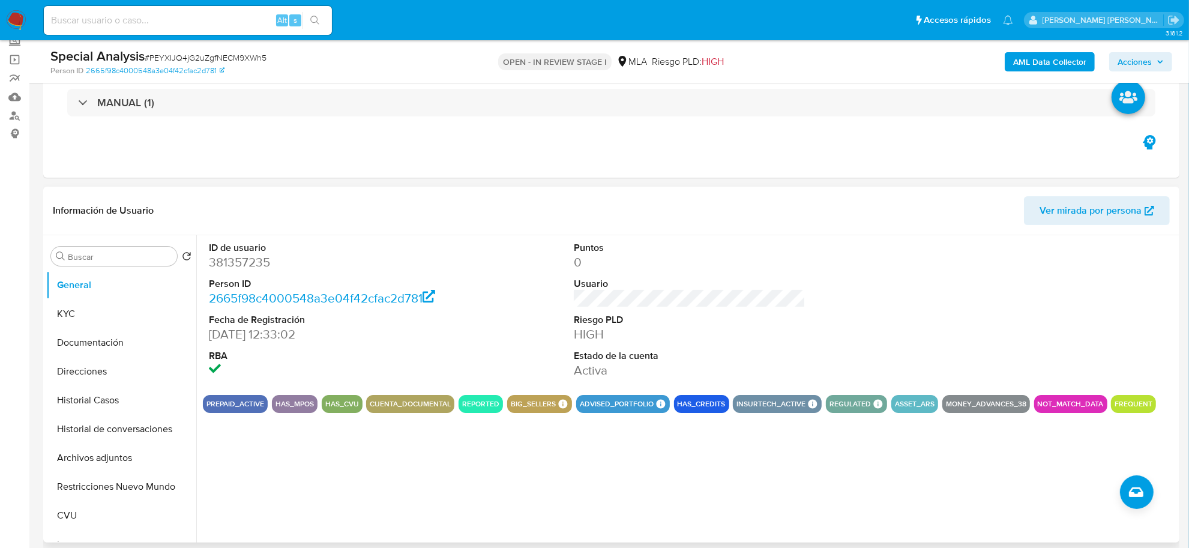
scroll to position [75, 0]
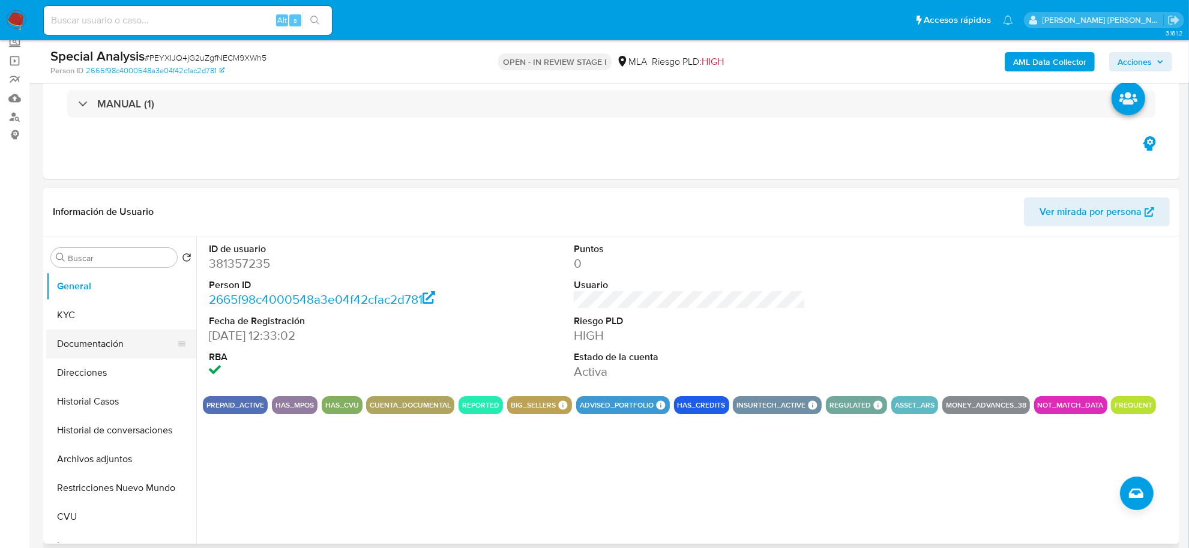
click at [100, 337] on button "Documentación" at bounding box center [116, 344] width 140 height 29
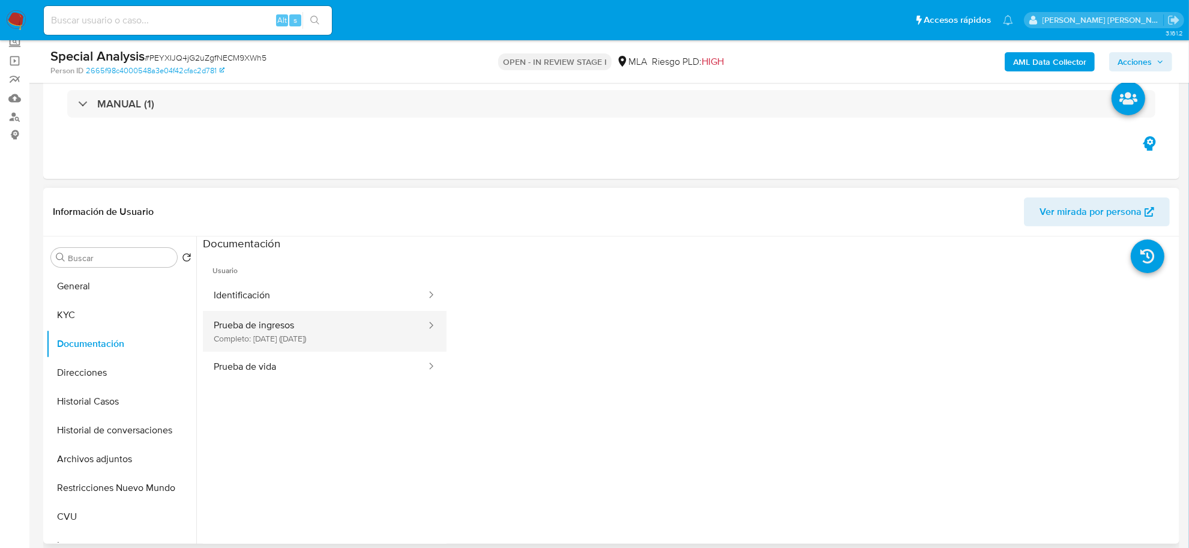
click at [327, 329] on button "Prueba de ingresos Completo: 15/05/2025 (hace 4 meses)" at bounding box center [315, 331] width 224 height 41
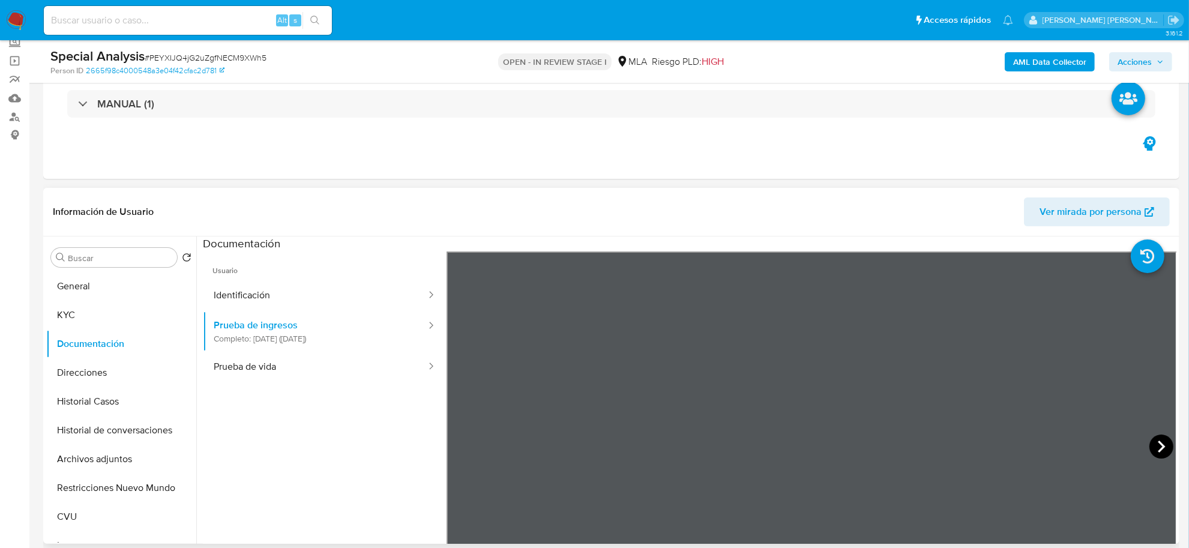
click at [1166, 453] on icon at bounding box center [1161, 447] width 24 height 24
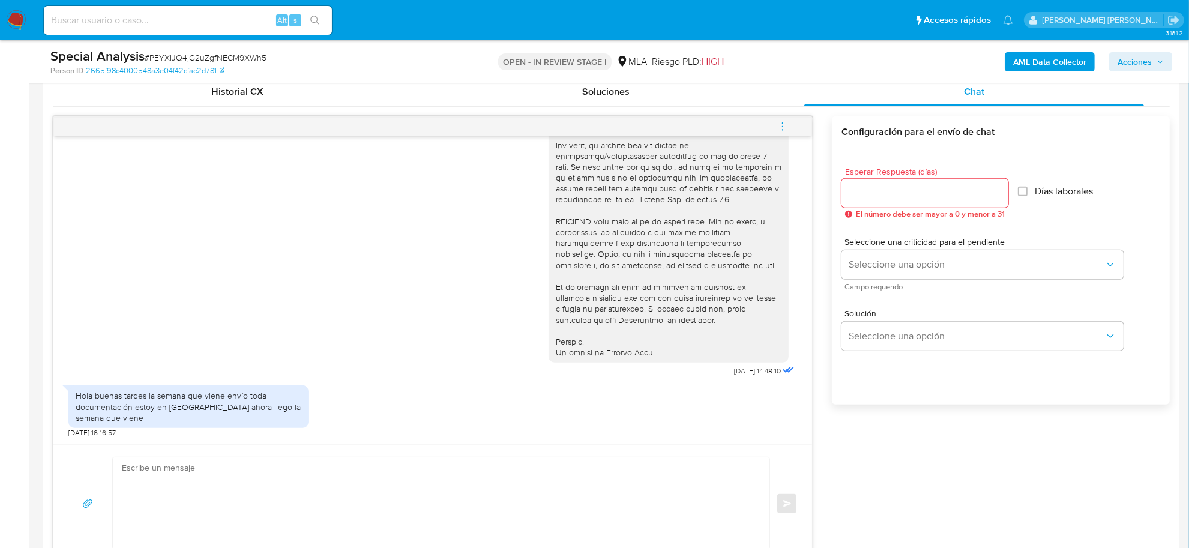
scroll to position [825, 0]
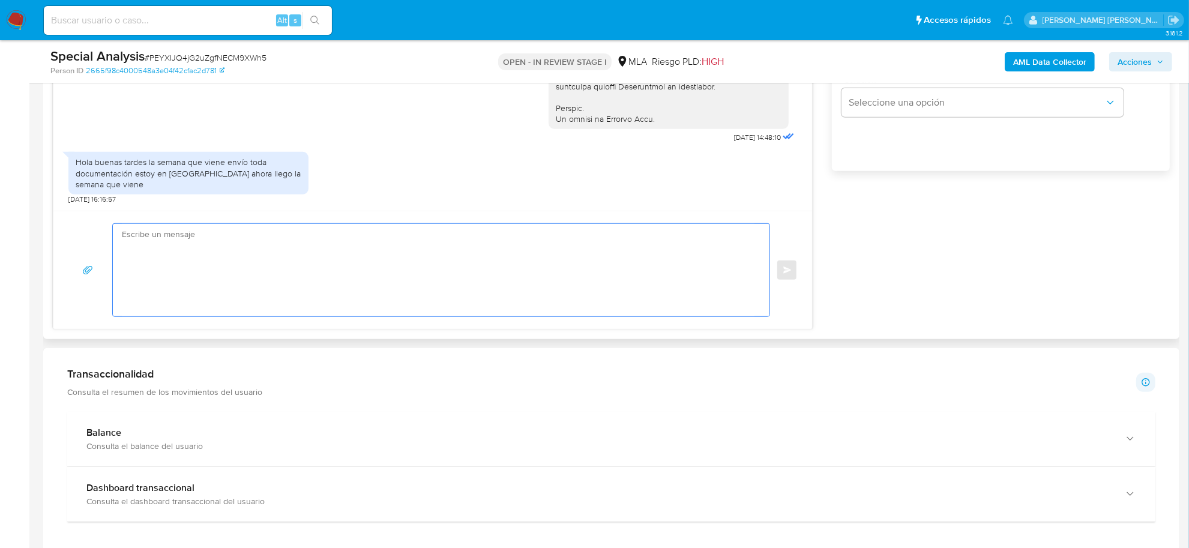
click at [151, 246] on textarea at bounding box center [438, 270] width 633 height 92
paste textarea "Hola, Esperamos que te encuentres muy bien. Te consultamos si tuviste oportunid…"
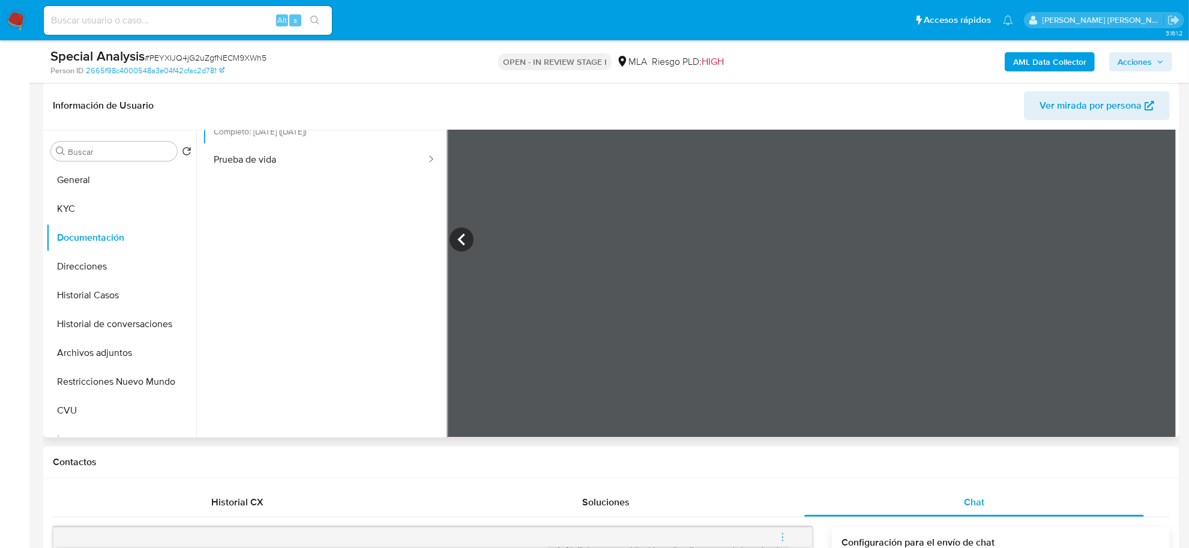
scroll to position [150, 0]
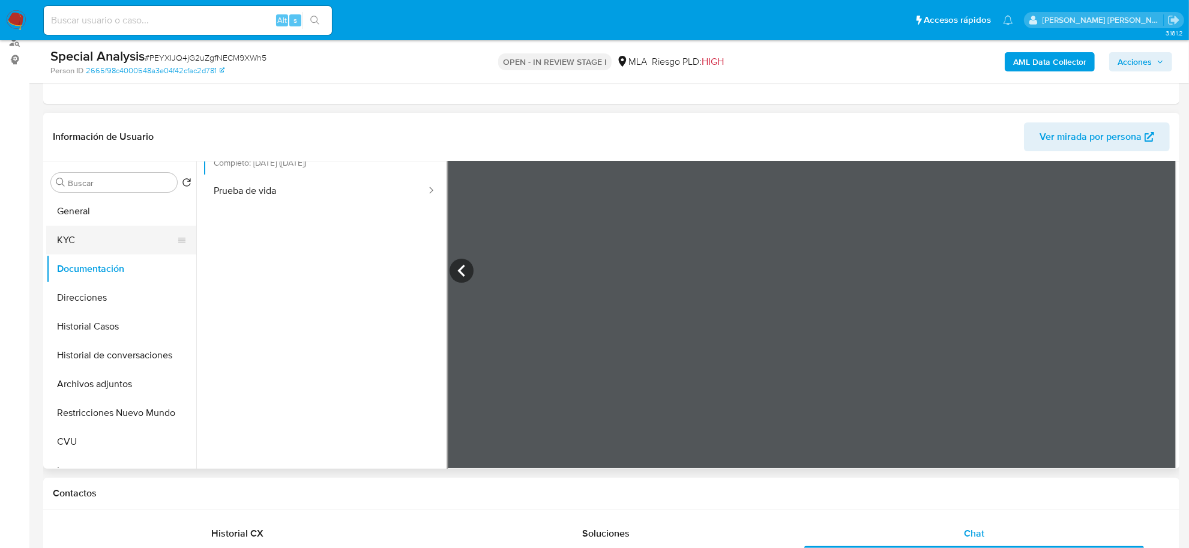
click at [86, 231] on button "KYC" at bounding box center [116, 240] width 140 height 29
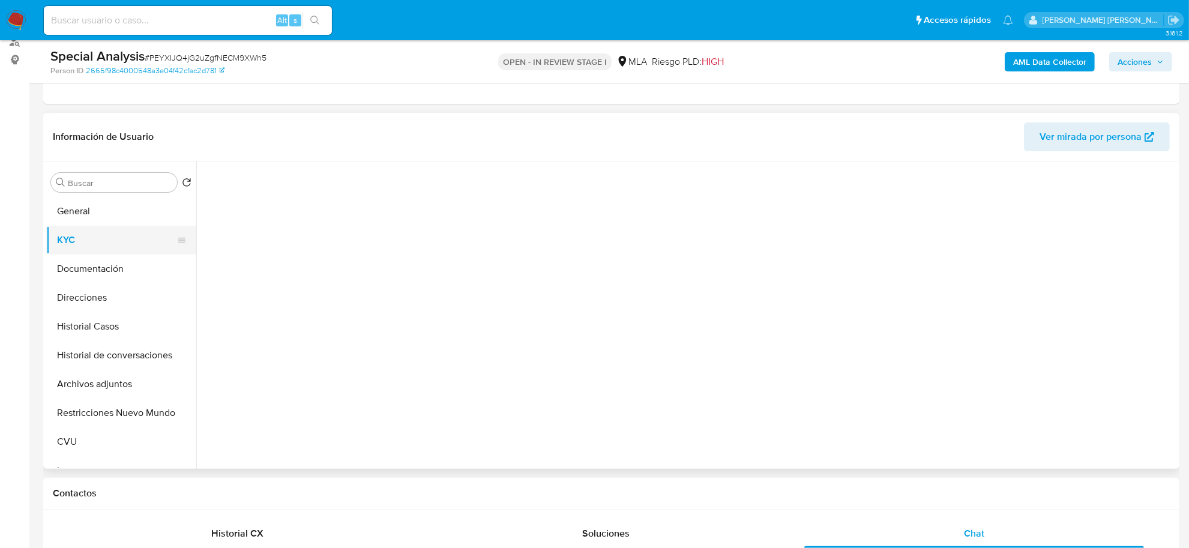
scroll to position [0, 0]
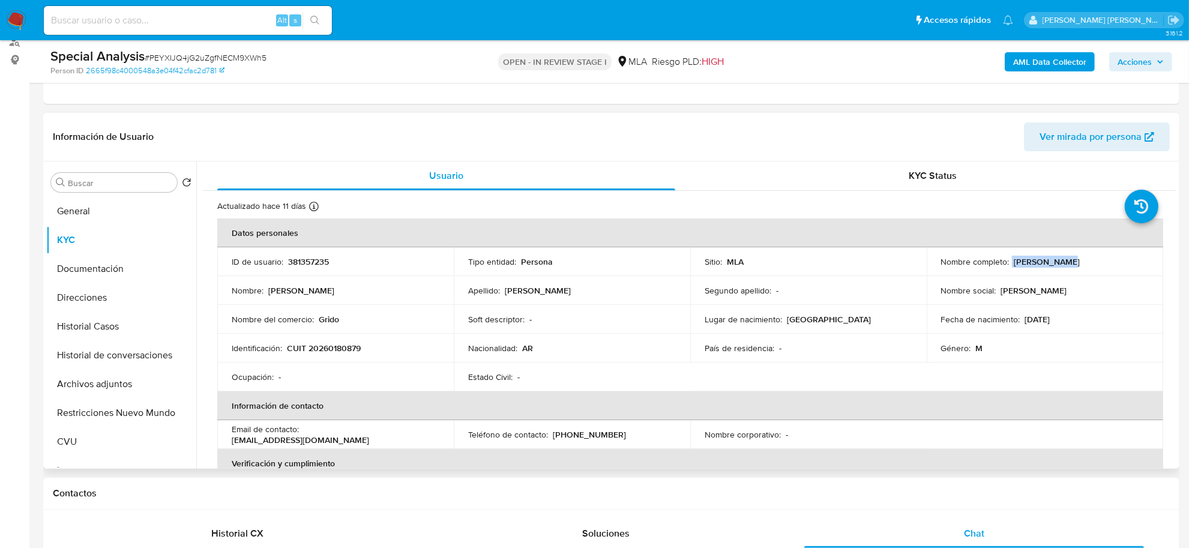
drag, startPoint x: 1009, startPoint y: 263, endPoint x: 1056, endPoint y: 265, distance: 47.5
click at [1056, 265] on div "Nombre completo : Pablo Arturo Lopez" at bounding box center [1045, 261] width 208 height 11
copy div "[PERSON_NAME]"
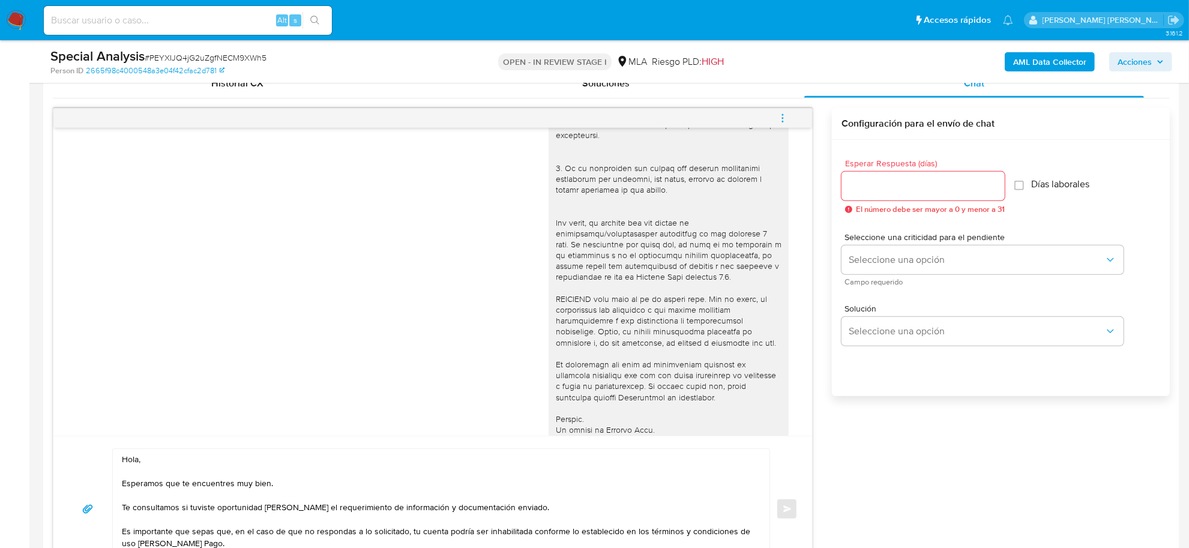
scroll to position [367, 0]
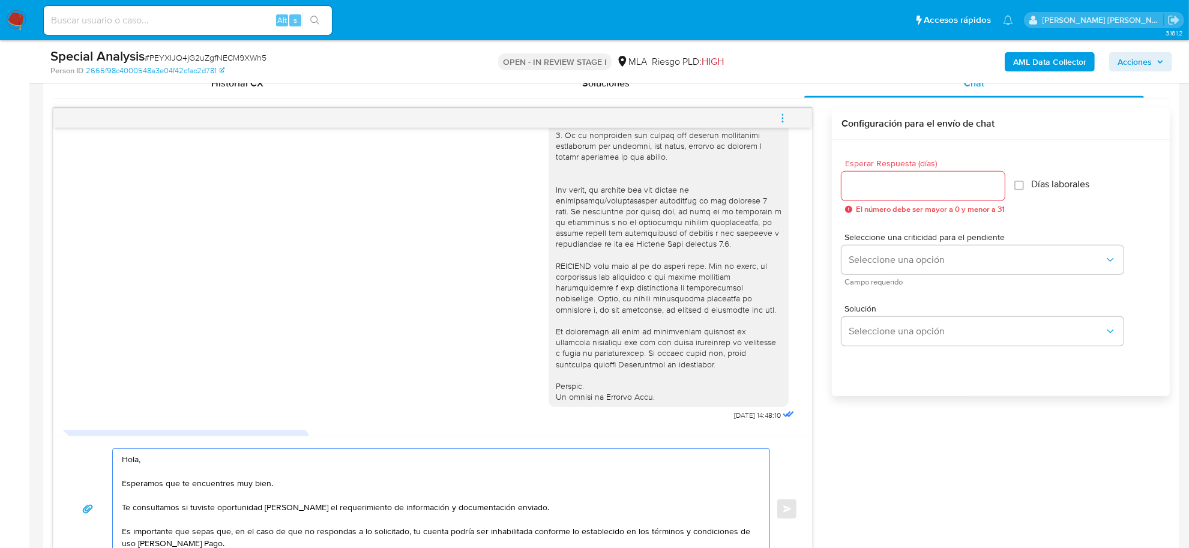
drag, startPoint x: 125, startPoint y: 483, endPoint x: 118, endPoint y: 457, distance: 27.2
click at [118, 457] on div "Hola, Esperamos que te encuentres muy bien. Te consultamos si tuviste oportunid…" at bounding box center [438, 509] width 651 height 120
paste textarea "[PERSON_NAME]"
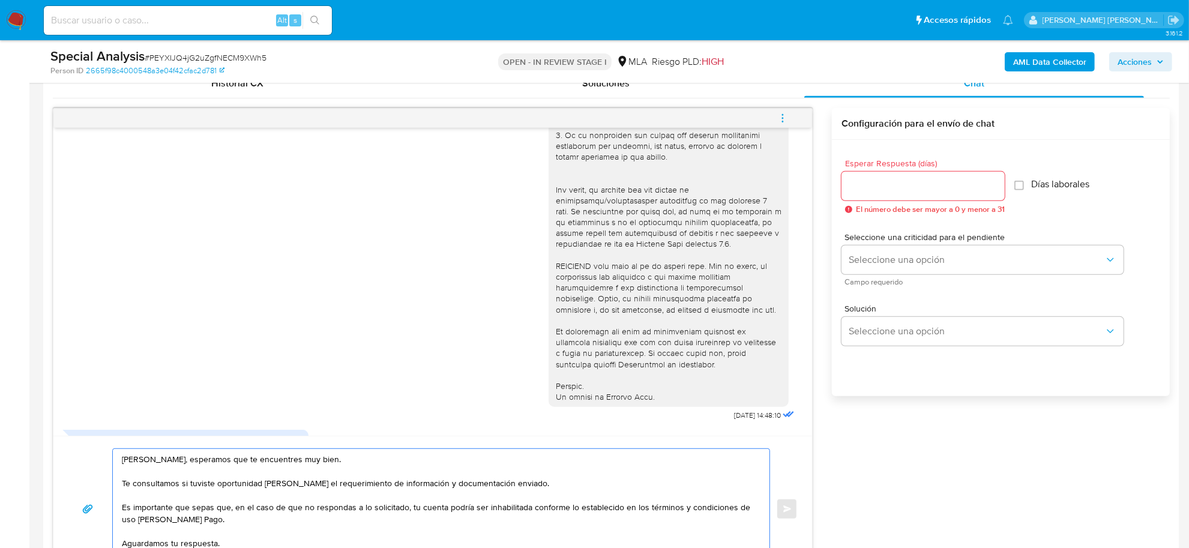
click at [149, 484] on textarea "Pablo Arturo, esperamos que te encuentres muy bien. Te consultamos si tuviste o…" at bounding box center [438, 509] width 633 height 120
click at [277, 495] on textarea "Pablo Arturo, esperamos que te encuentres muy bien. Te consultamos si tuviste o…" at bounding box center [438, 509] width 633 height 120
drag, startPoint x: 292, startPoint y: 484, endPoint x: 97, endPoint y: 490, distance: 195.2
click at [97, 490] on div "Pablo Arturo, esperamos que te encuentres muy bien. Te consultamos si tuviste o…" at bounding box center [433, 508] width 730 height 121
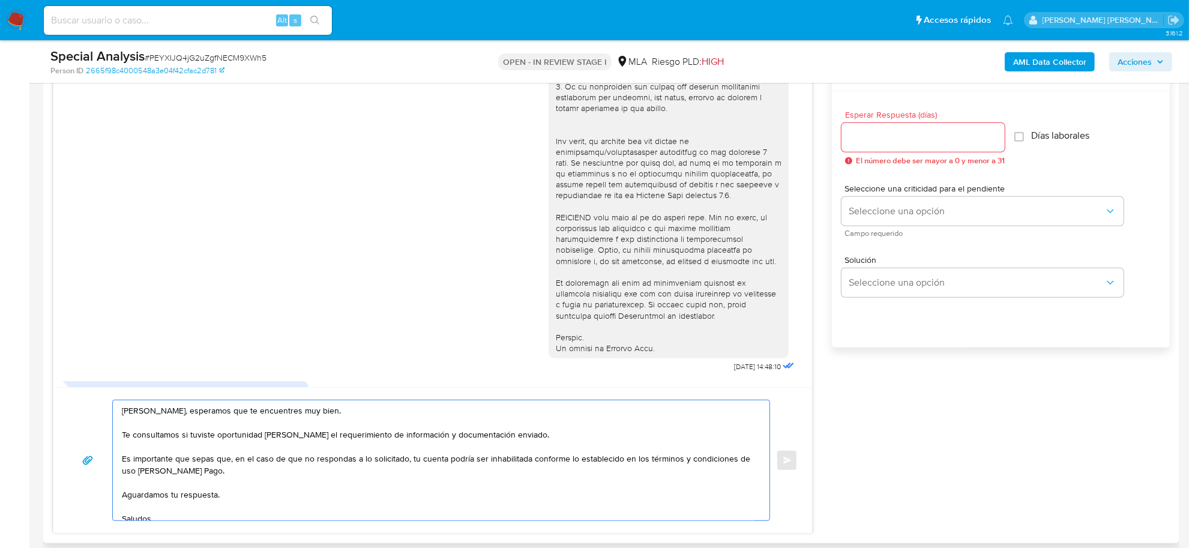
scroll to position [675, 0]
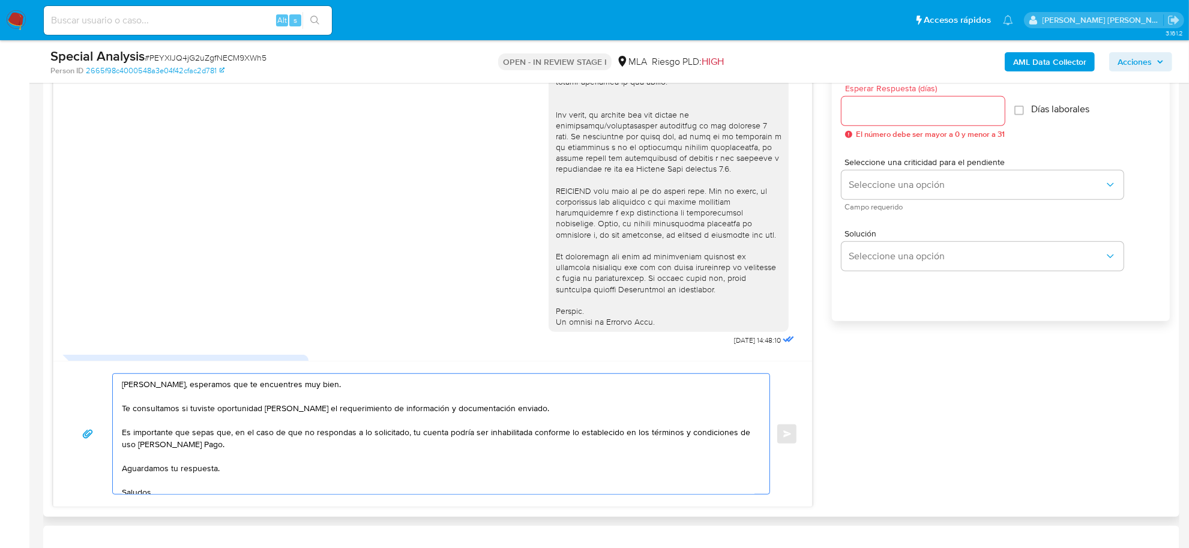
click at [188, 419] on textarea "Pablo Arturo, esperamos que te encuentres muy bien. Te consultamos si tuviste o…" at bounding box center [438, 434] width 633 height 120
drag, startPoint x: 292, startPoint y: 409, endPoint x: 121, endPoint y: 409, distance: 171.1
click at [121, 409] on div "Pablo Arturo, esperamos que te encuentres muy bien. Te consultamos si tuviste o…" at bounding box center [438, 434] width 651 height 120
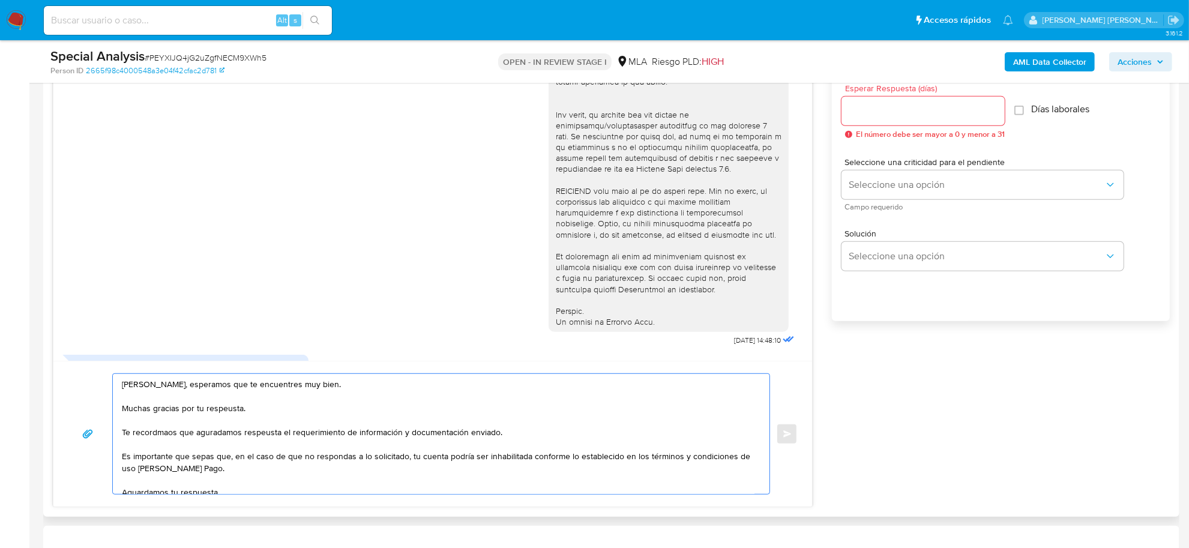
click at [286, 435] on textarea "Pablo Arturo, esperamos que te encuentres muy bien. Muchas gracias por tu respe…" at bounding box center [438, 434] width 633 height 120
click at [264, 436] on textarea "Pablo Arturo, esperamos que te encuentres muy bien. Muchas gracias por tu respe…" at bounding box center [438, 434] width 633 height 120
click at [159, 438] on textarea "Pablo Arturo, esperamos que te encuentres muy bien. Muchas gracias por tu respe…" at bounding box center [438, 434] width 633 height 120
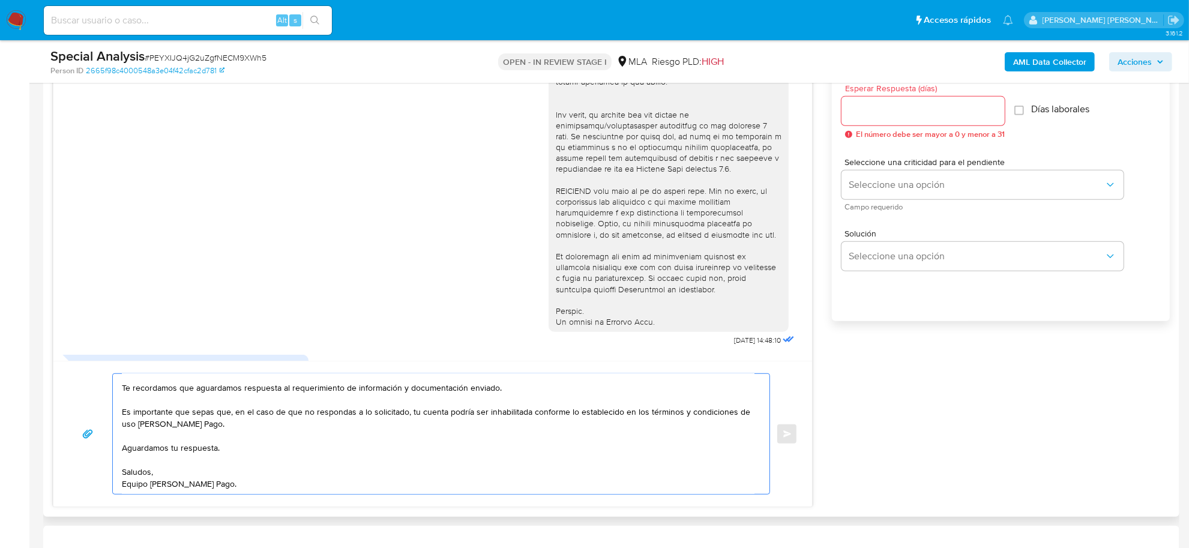
click at [166, 440] on textarea "Pablo Arturo, esperamos que te encuentres muy bien. Muchas gracias por tu respe…" at bounding box center [438, 434] width 633 height 120
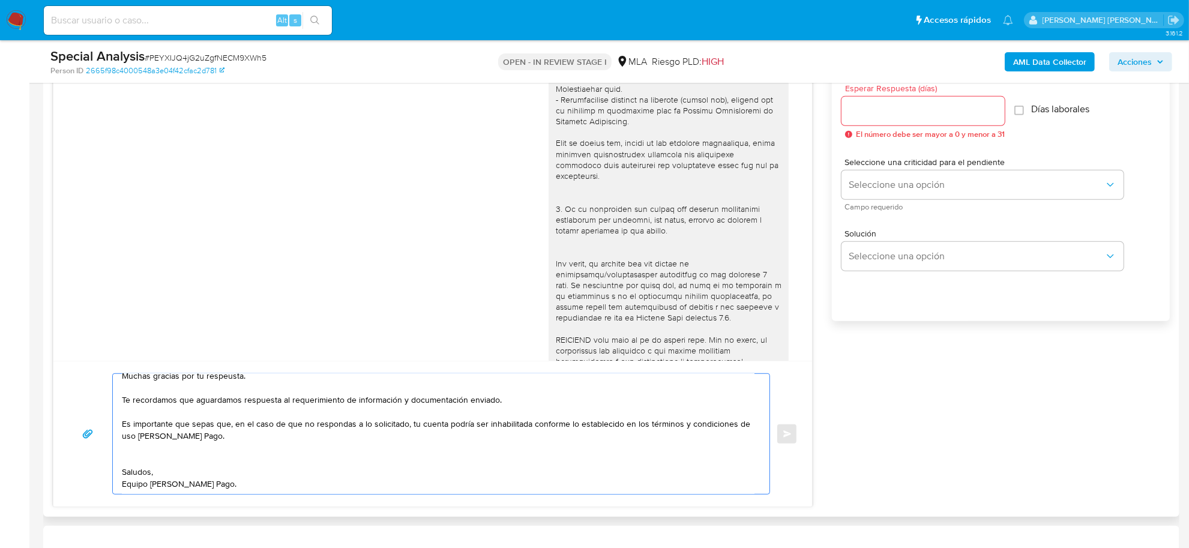
scroll to position [217, 0]
click at [145, 403] on textarea "Pablo Arturo, esperamos que te encuentres muy bien. Muchas gracias por tu respe…" at bounding box center [438, 434] width 633 height 120
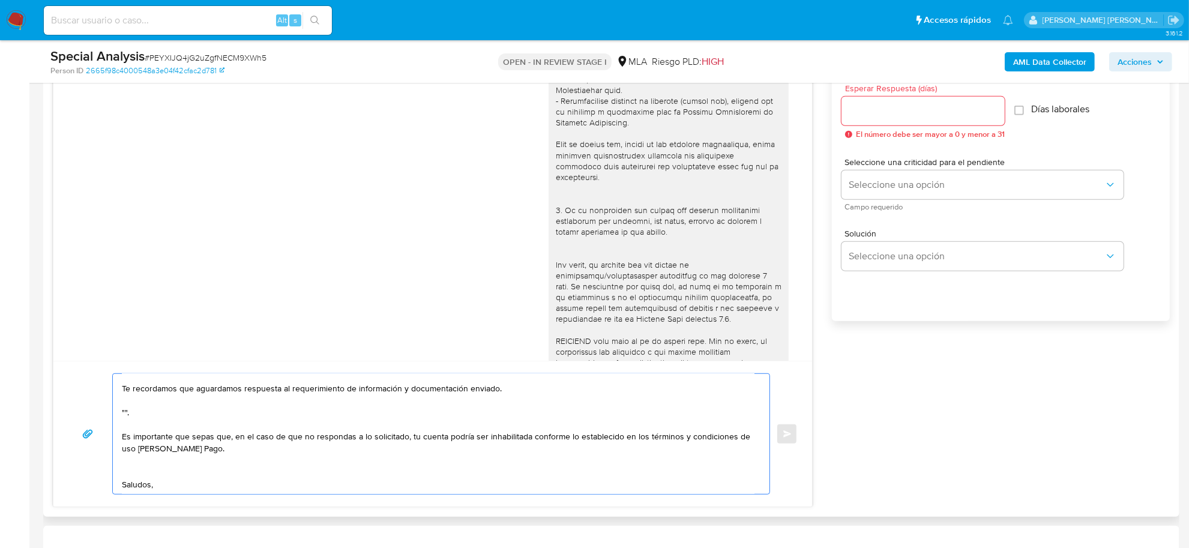
paste textarea "1. Detalla la actividad que realizas a través de tu cuenta. De corresponder a u…"
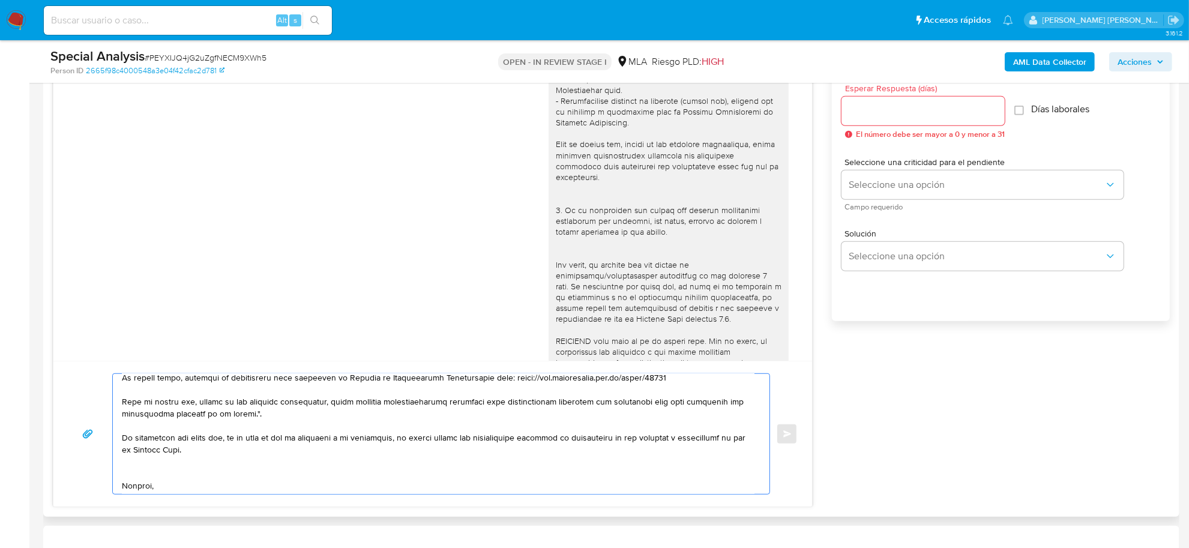
scroll to position [163, 0]
click at [166, 469] on textarea at bounding box center [438, 434] width 633 height 120
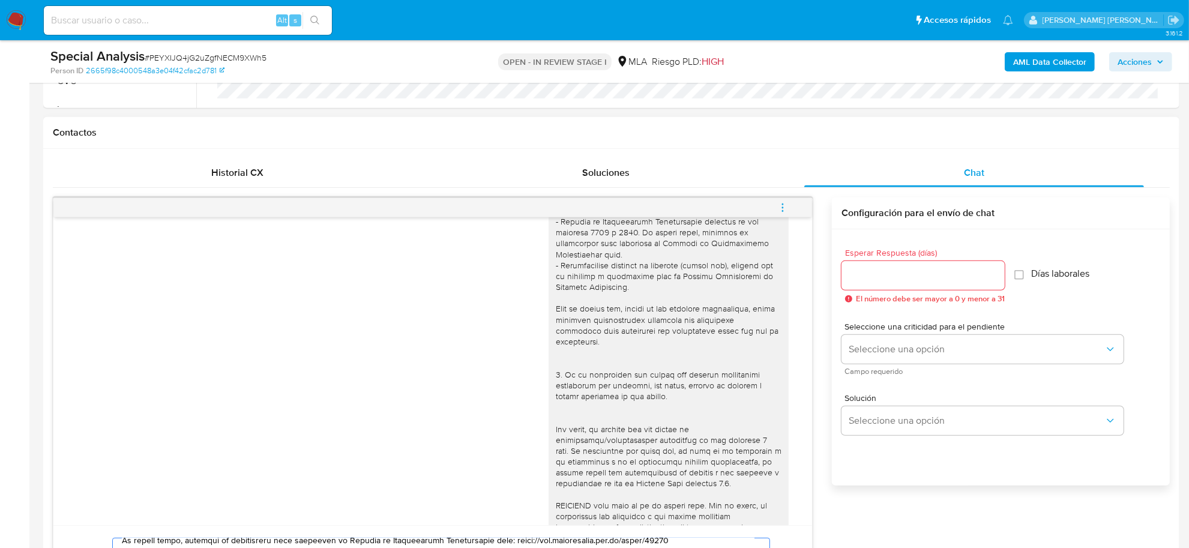
scroll to position [375, 0]
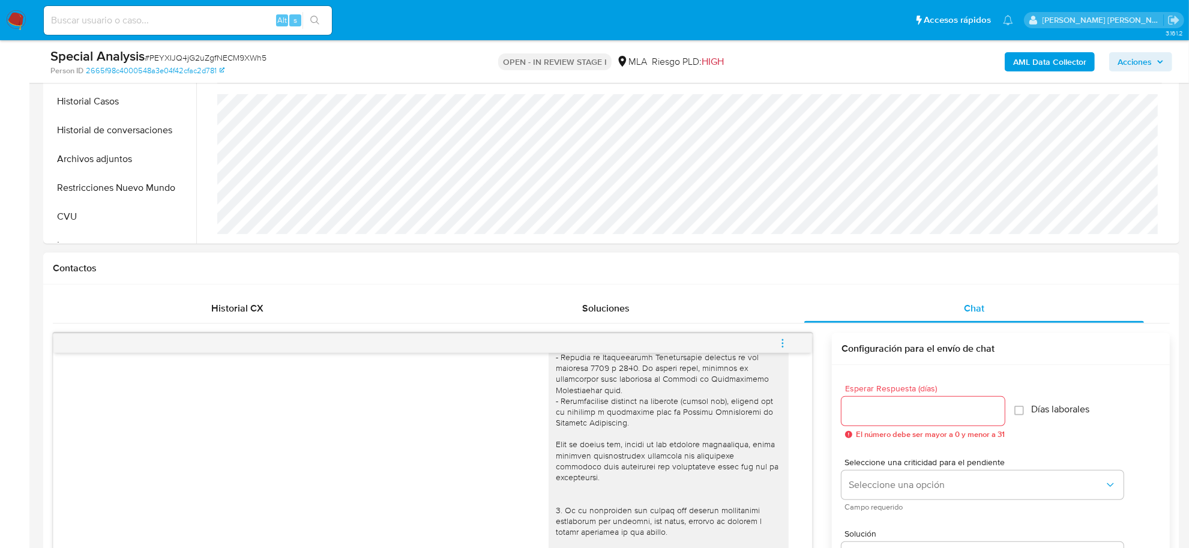
type textarea "Pablo Arturo, esperamos que te encuentres muy bien. Muchas gracias por tu respe…"
click at [890, 416] on input "Esperar Respuesta (días)" at bounding box center [923, 411] width 163 height 16
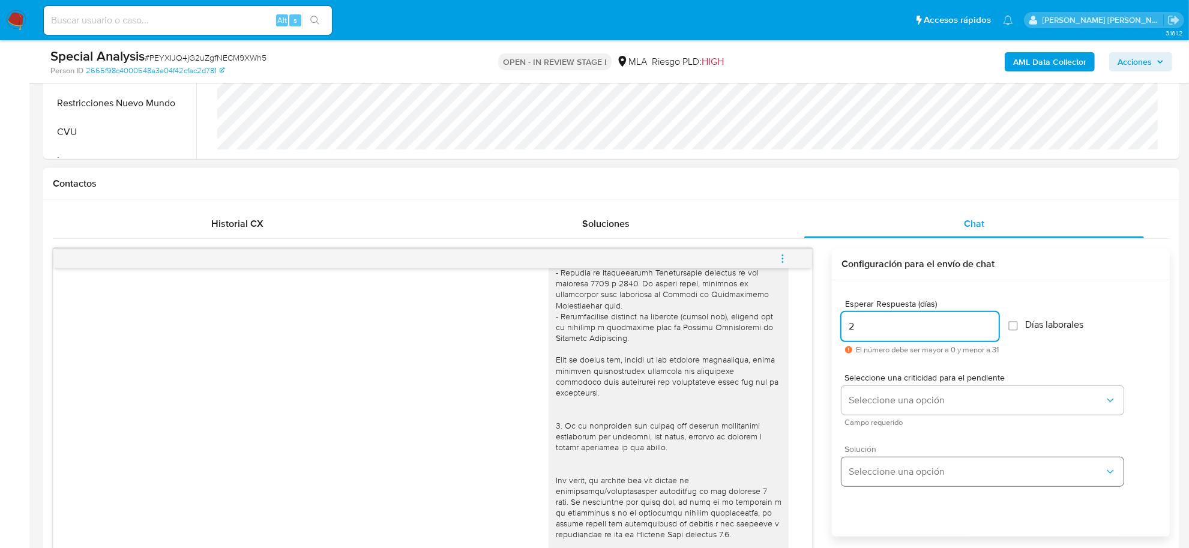
scroll to position [525, 0]
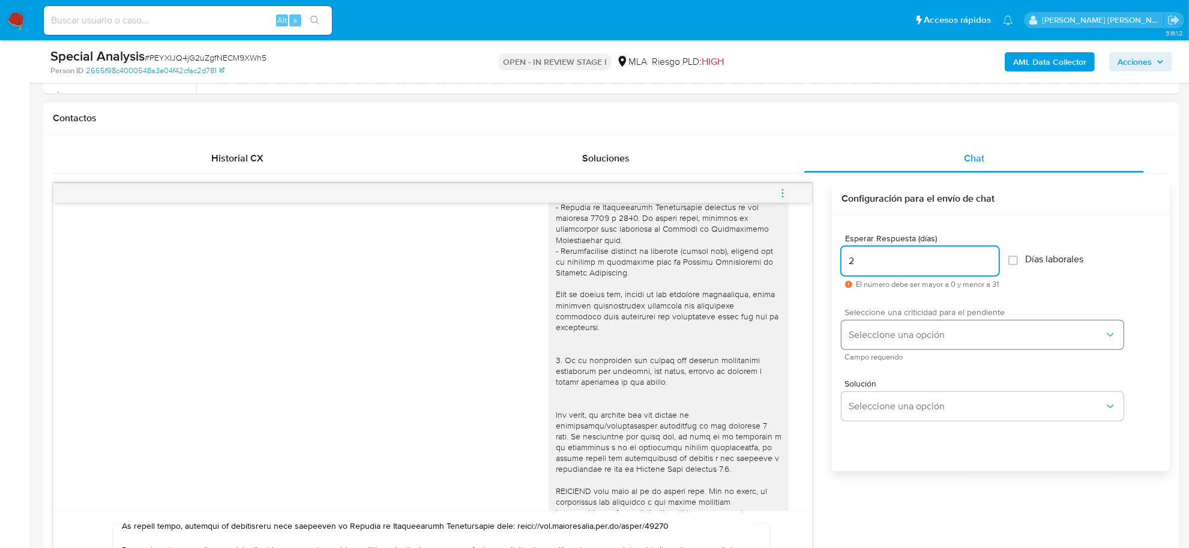
type input "2"
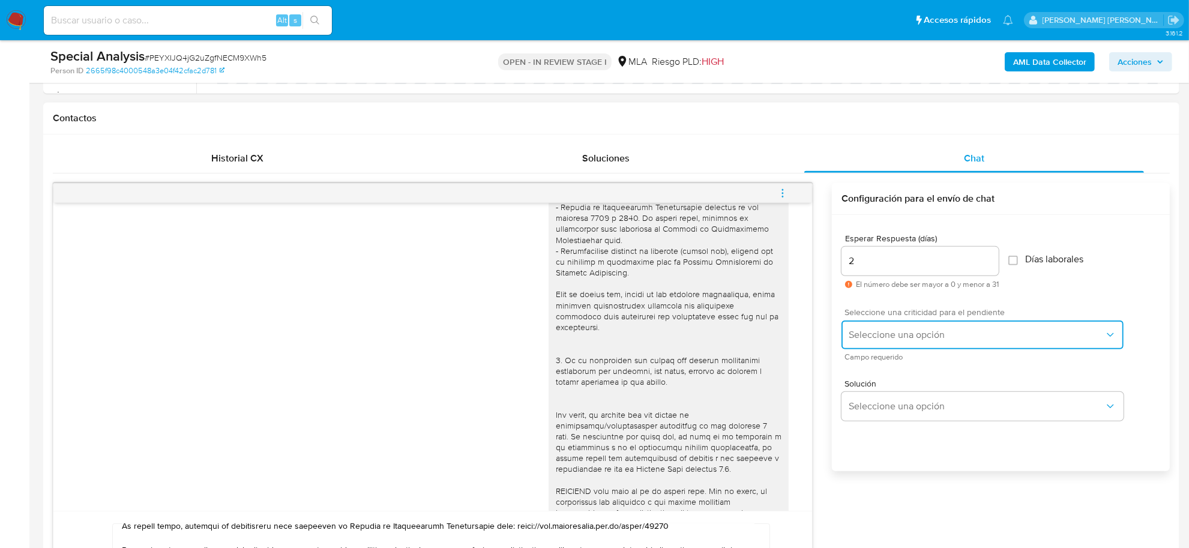
click at [878, 331] on span "Seleccione una opción" at bounding box center [977, 335] width 256 height 12
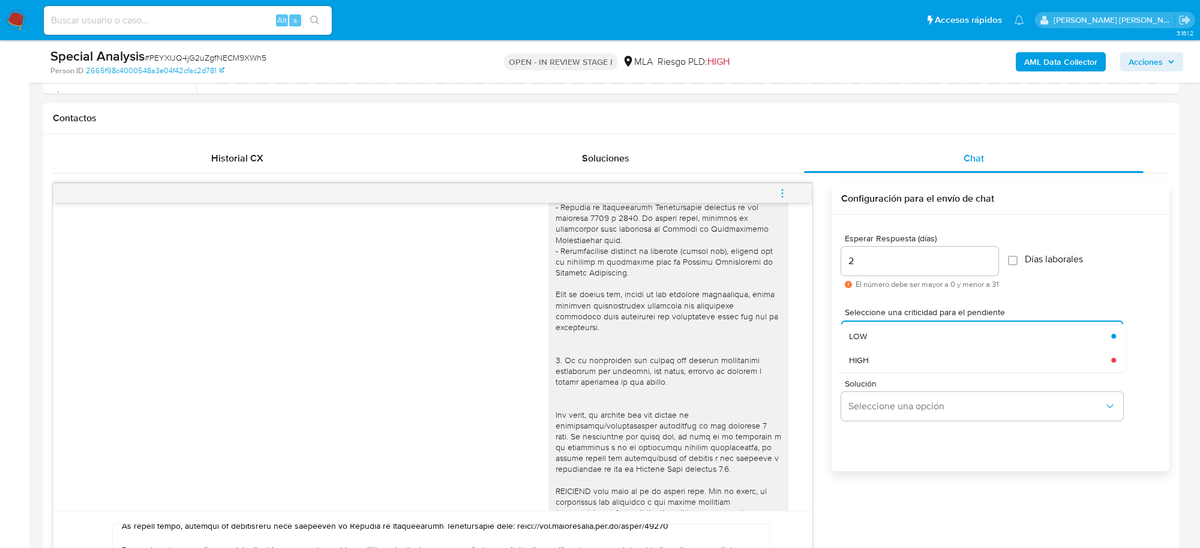
click at [863, 363] on span "HIGH" at bounding box center [859, 360] width 20 height 11
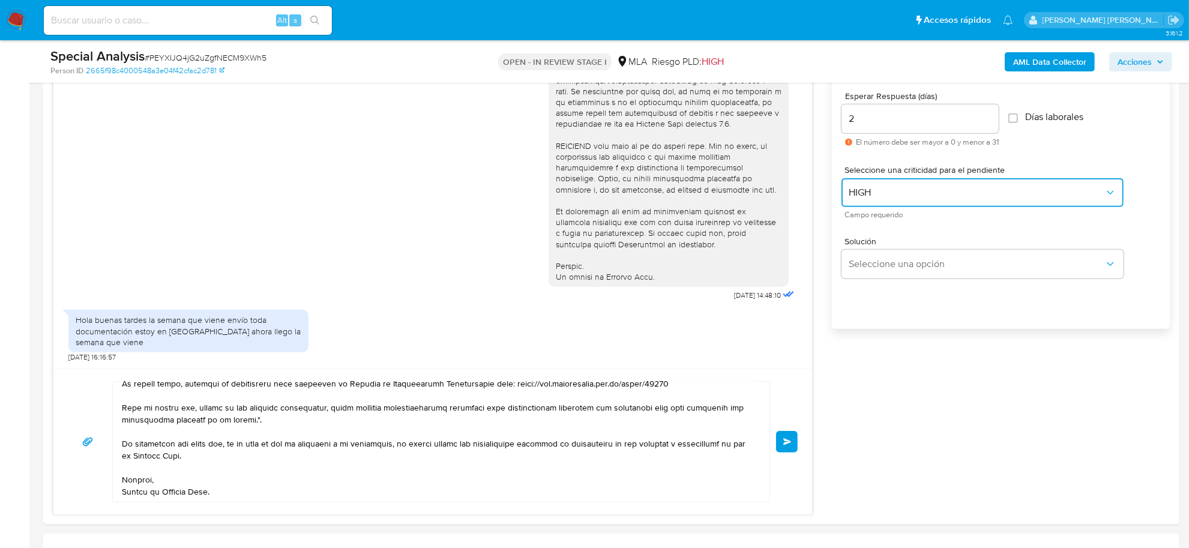
scroll to position [750, 0]
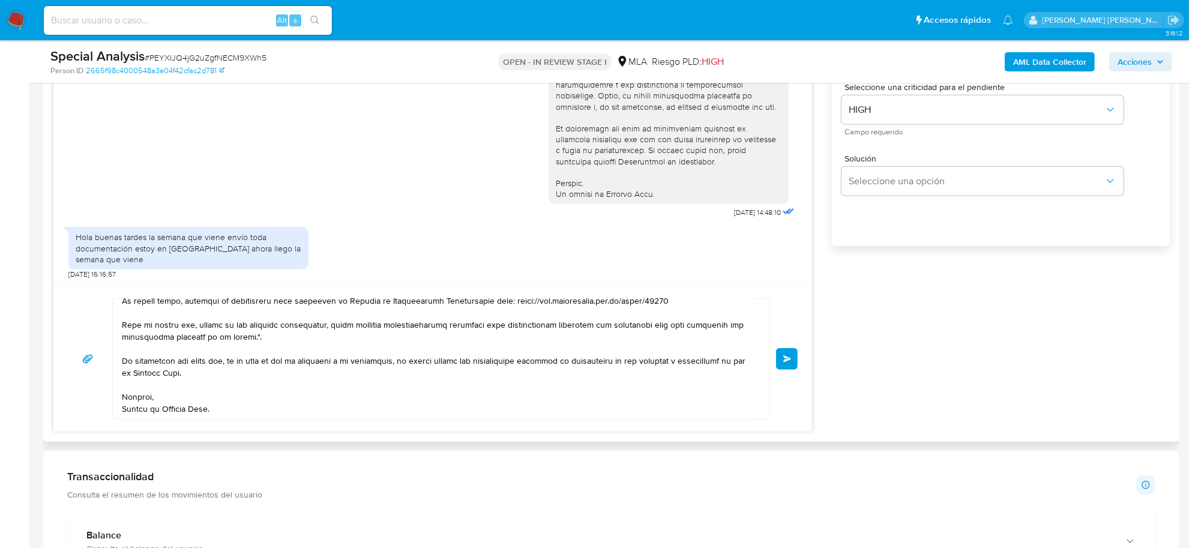
click at [784, 360] on span "Enviar" at bounding box center [787, 358] width 8 height 7
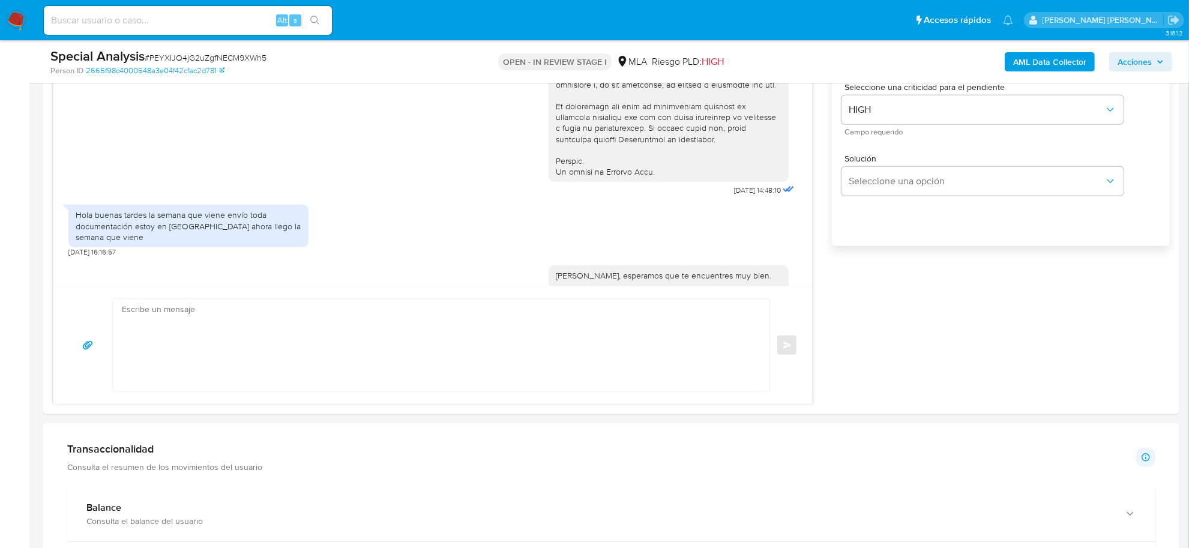
scroll to position [848, 0]
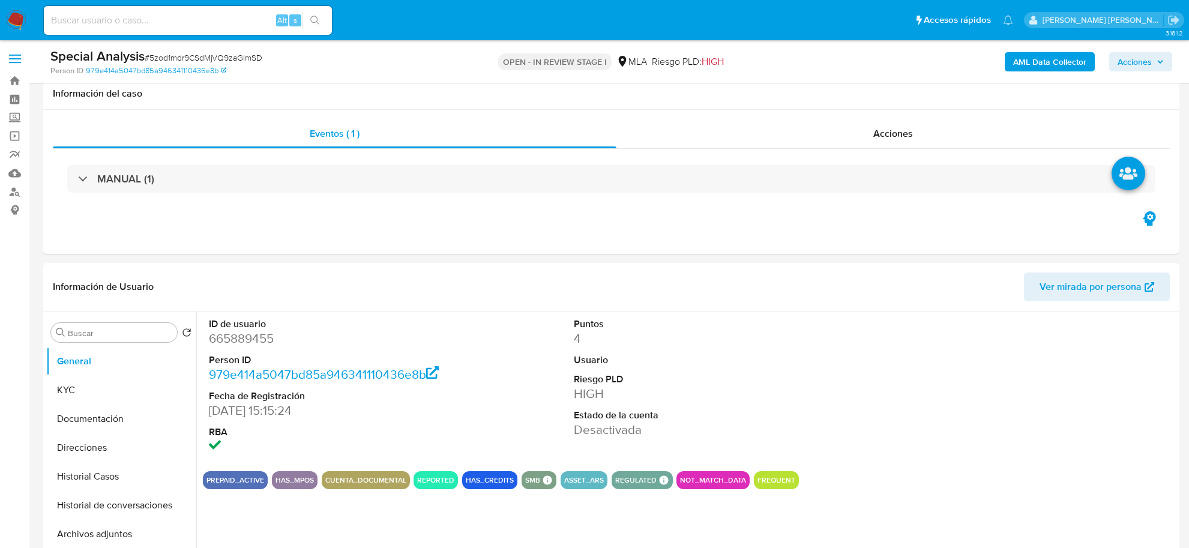
select select "10"
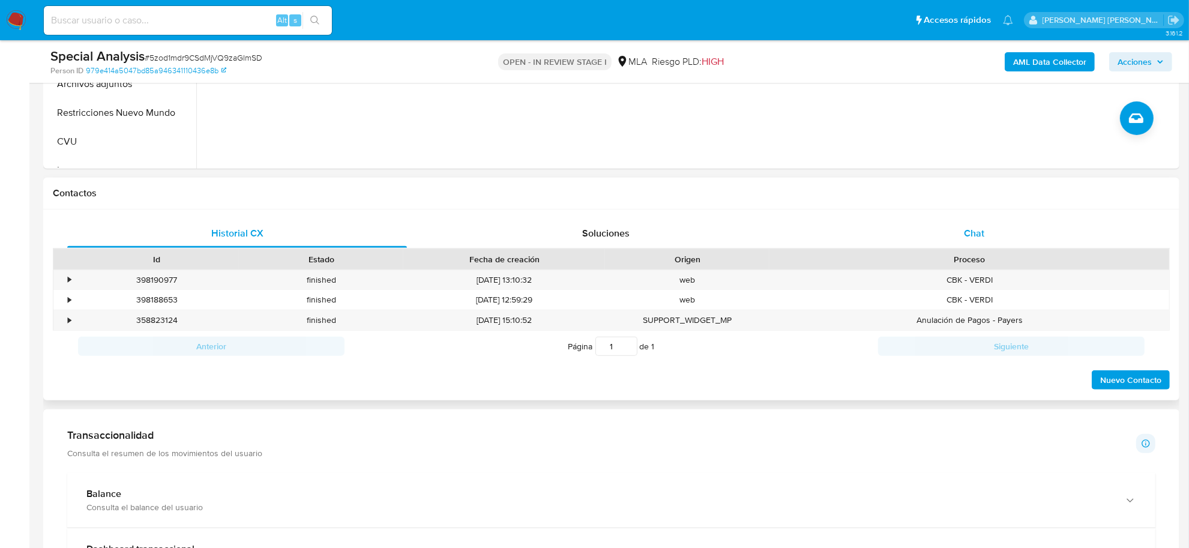
click at [965, 226] on span "Chat" at bounding box center [974, 233] width 20 height 14
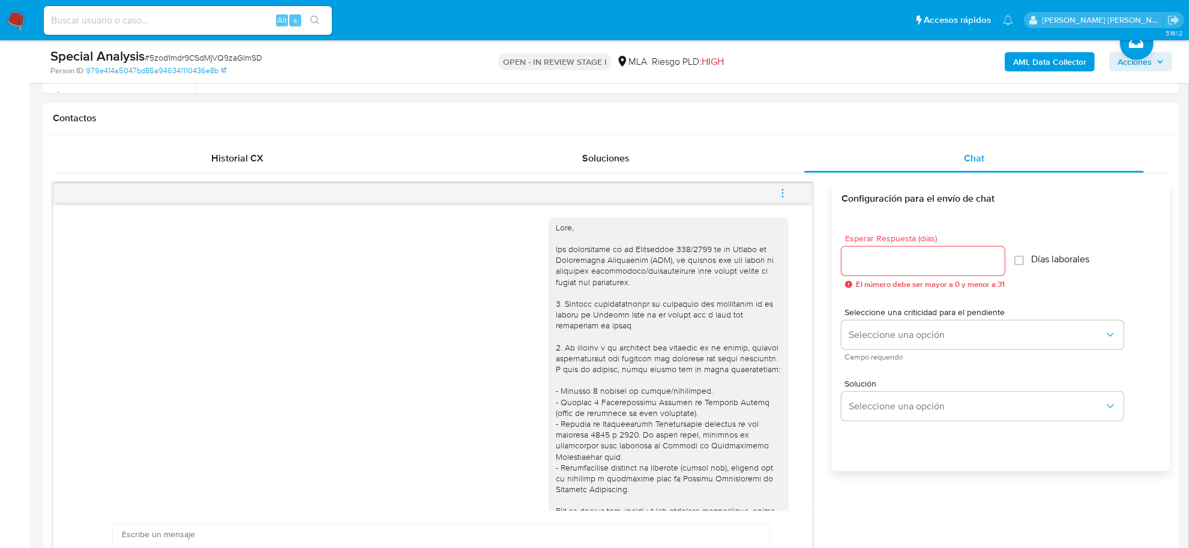
scroll to position [1438, 0]
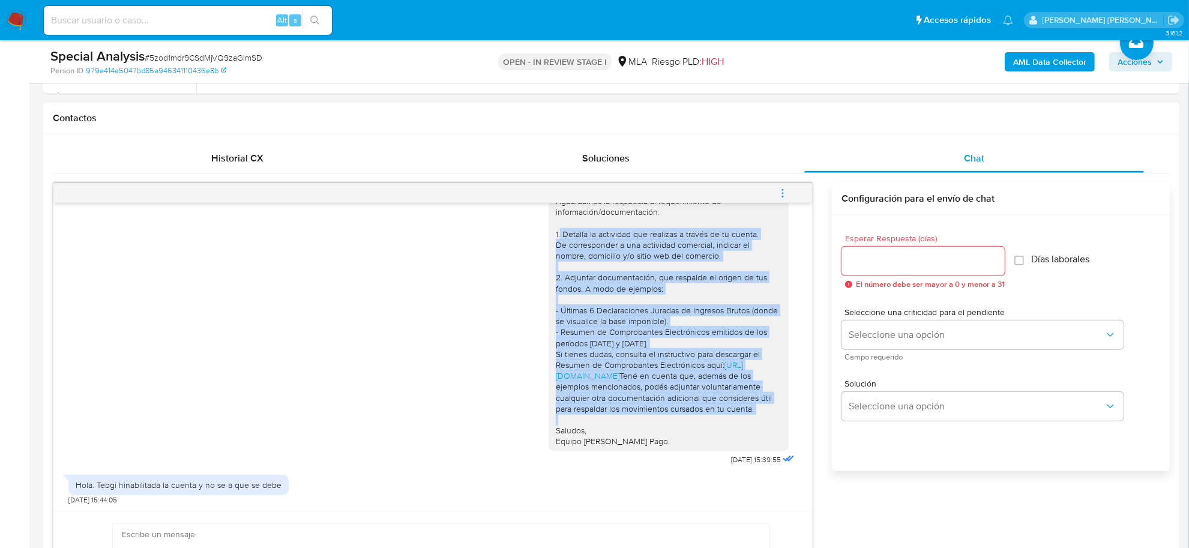
drag, startPoint x: 544, startPoint y: 212, endPoint x: 641, endPoint y: 415, distance: 225.3
click at [641, 415] on div "[PERSON_NAME], muchas gracias por su respuesta. Aguardamos la respuesta al requ…" at bounding box center [669, 310] width 226 height 273
copy div "1. Detalla la actividad que realizas a través de tu cuenta. De corresponder a u…"
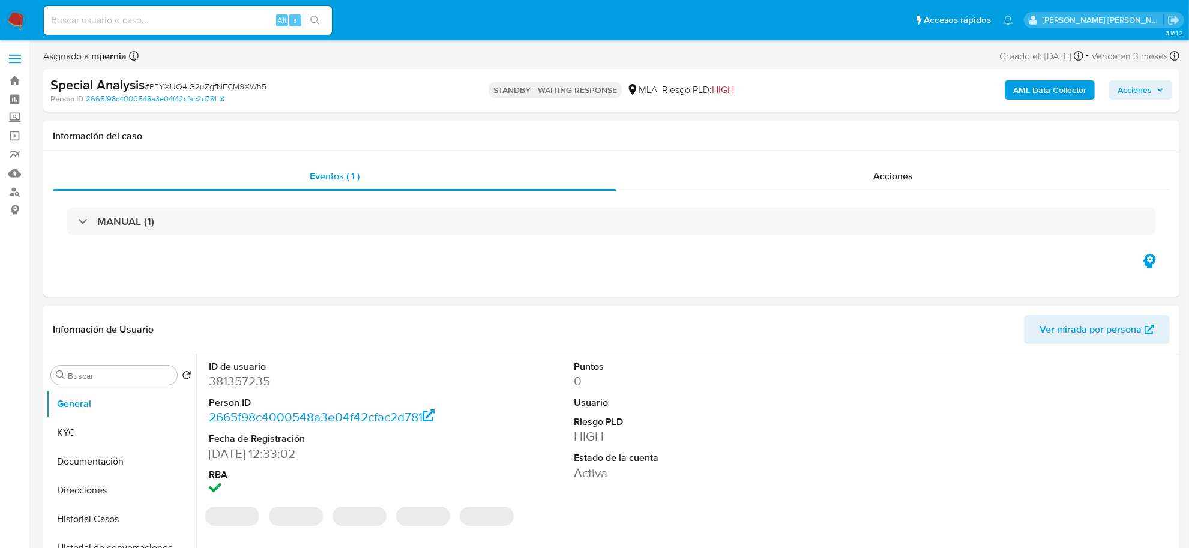
select select "10"
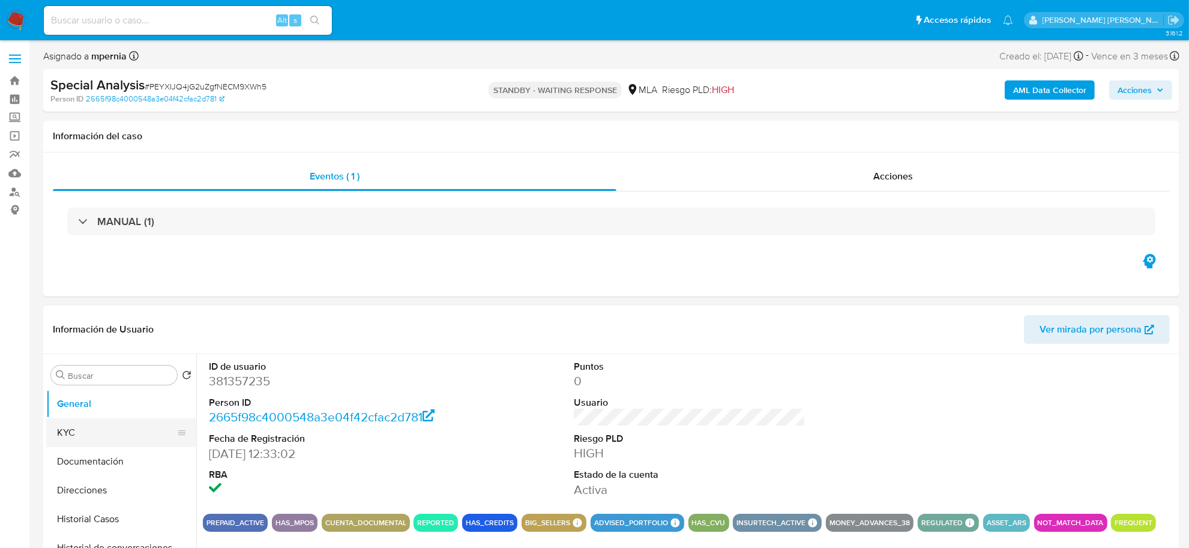
click at [113, 425] on button "KYC" at bounding box center [116, 432] width 140 height 29
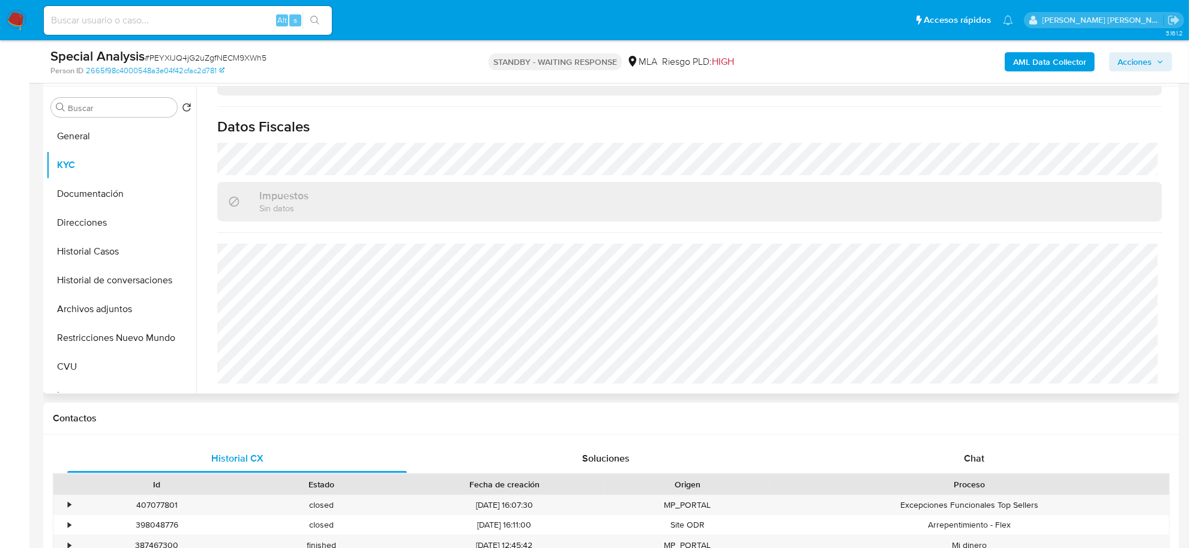
scroll to position [583, 0]
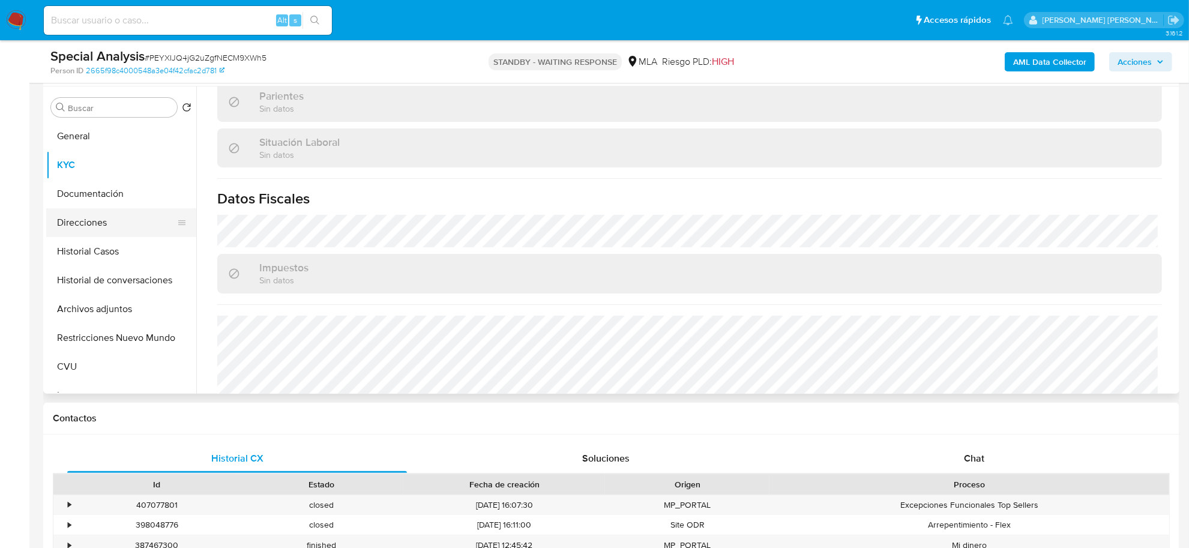
click at [91, 220] on button "Direcciones" at bounding box center [116, 222] width 140 height 29
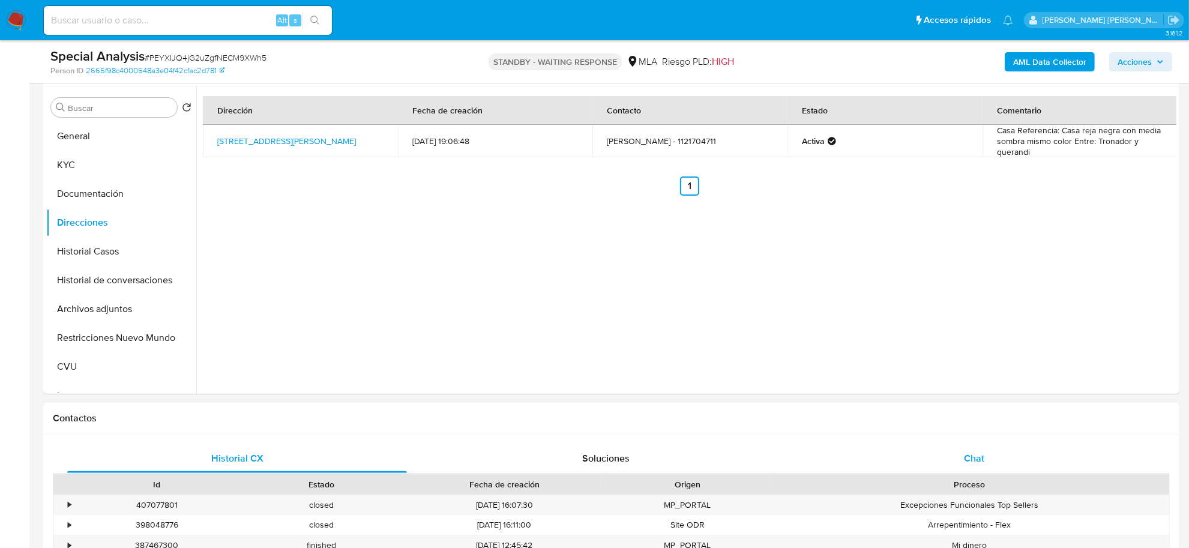
click at [960, 461] on div "Chat" at bounding box center [974, 458] width 340 height 29
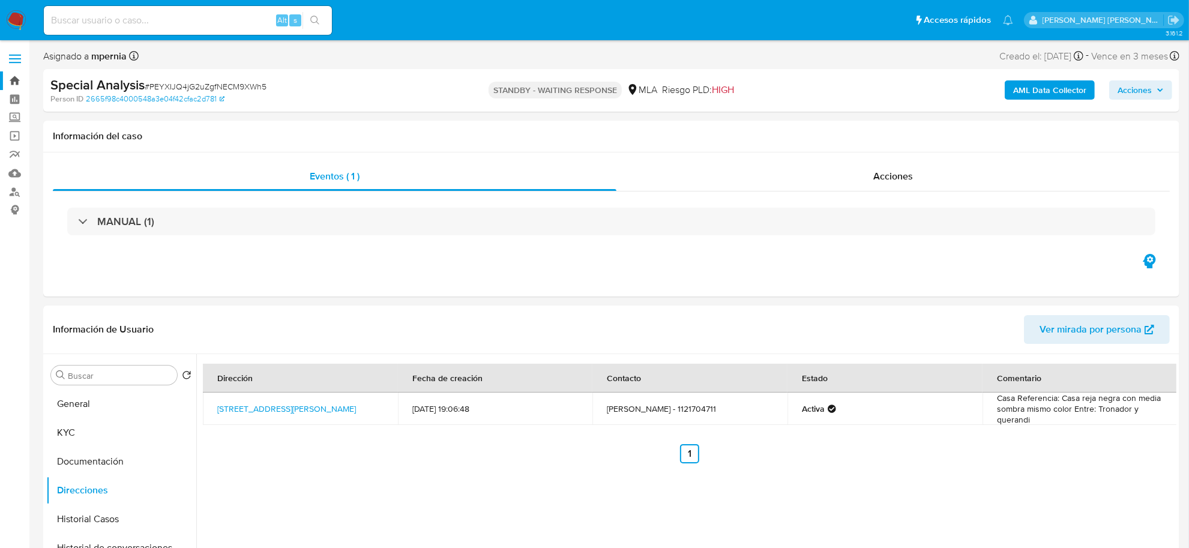
click at [17, 75] on link "Bandeja" at bounding box center [71, 80] width 143 height 19
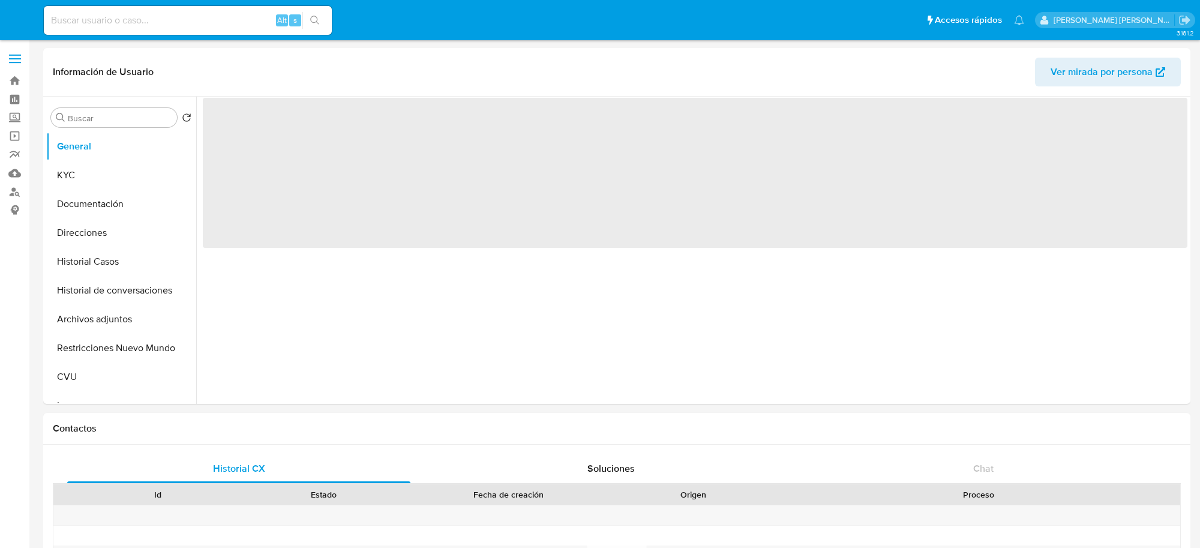
select select "10"
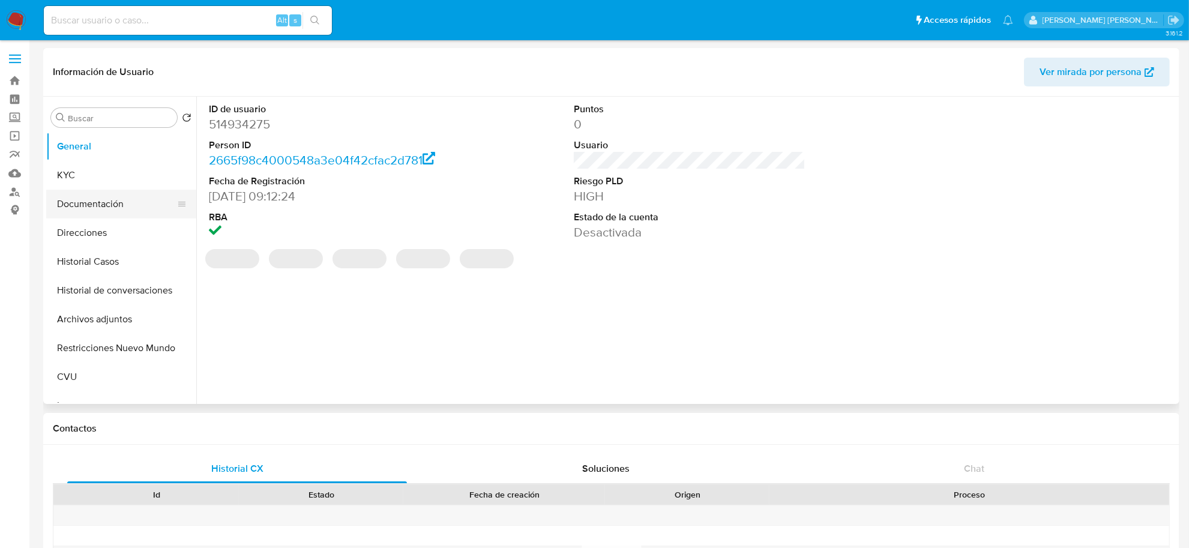
click at [103, 190] on button "Documentación" at bounding box center [116, 204] width 140 height 29
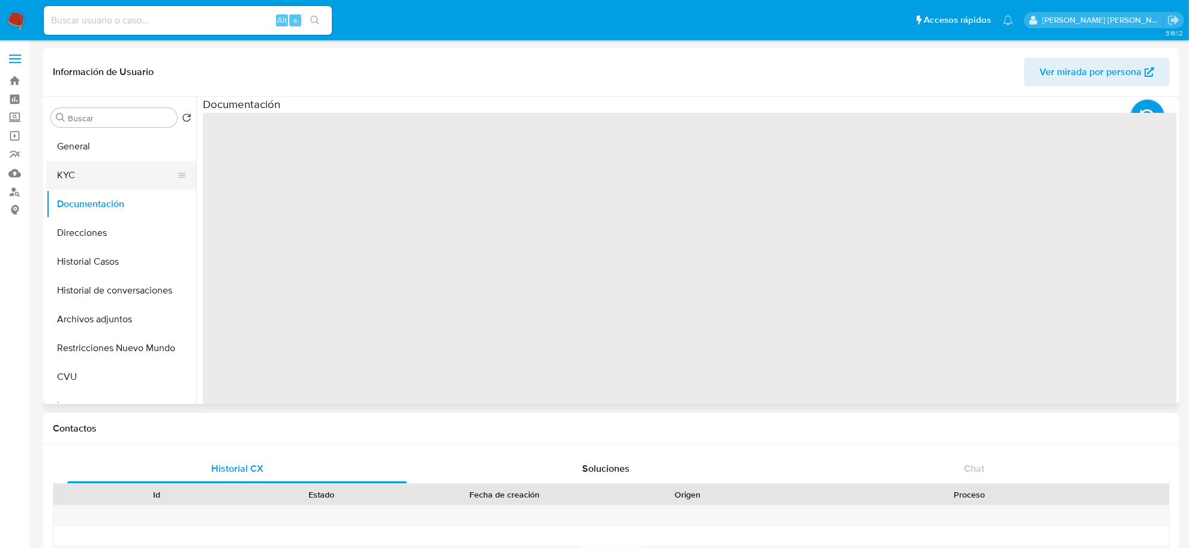
click at [98, 167] on button "KYC" at bounding box center [116, 175] width 140 height 29
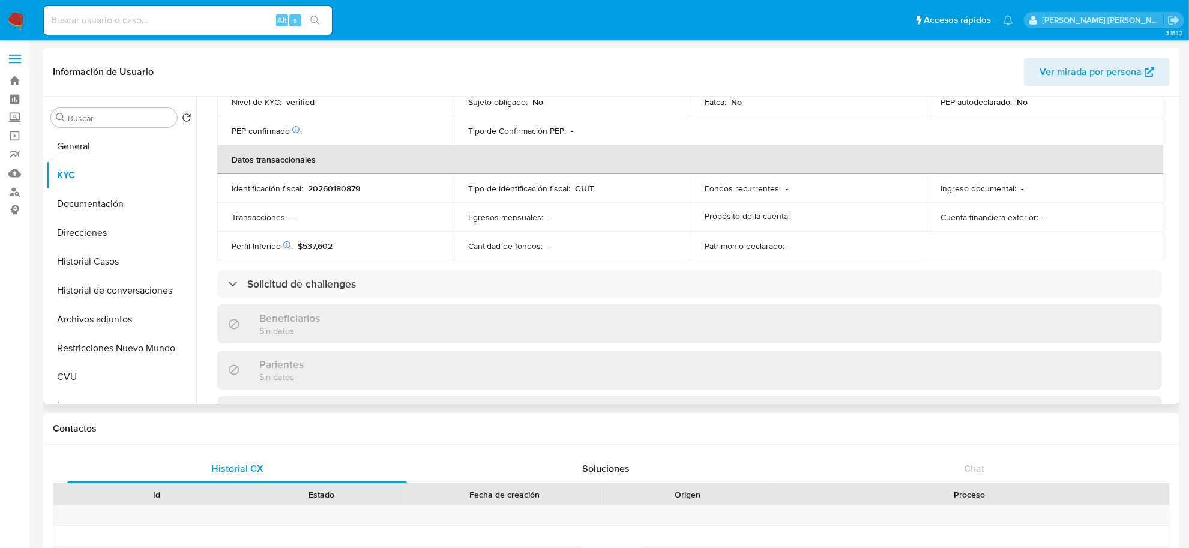
scroll to position [609, 0]
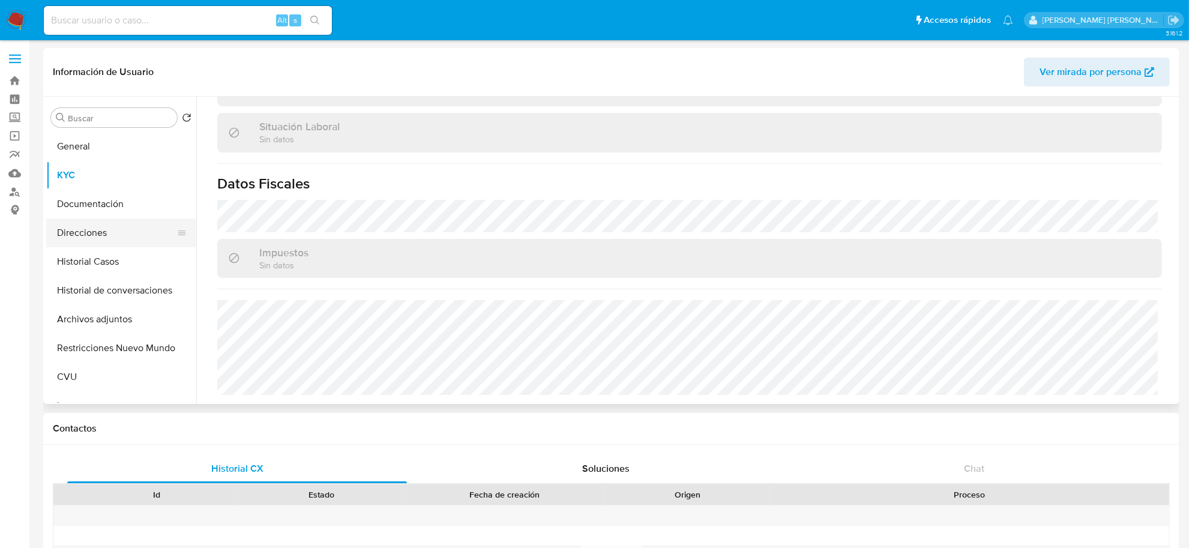
click at [73, 237] on button "Direcciones" at bounding box center [116, 232] width 140 height 29
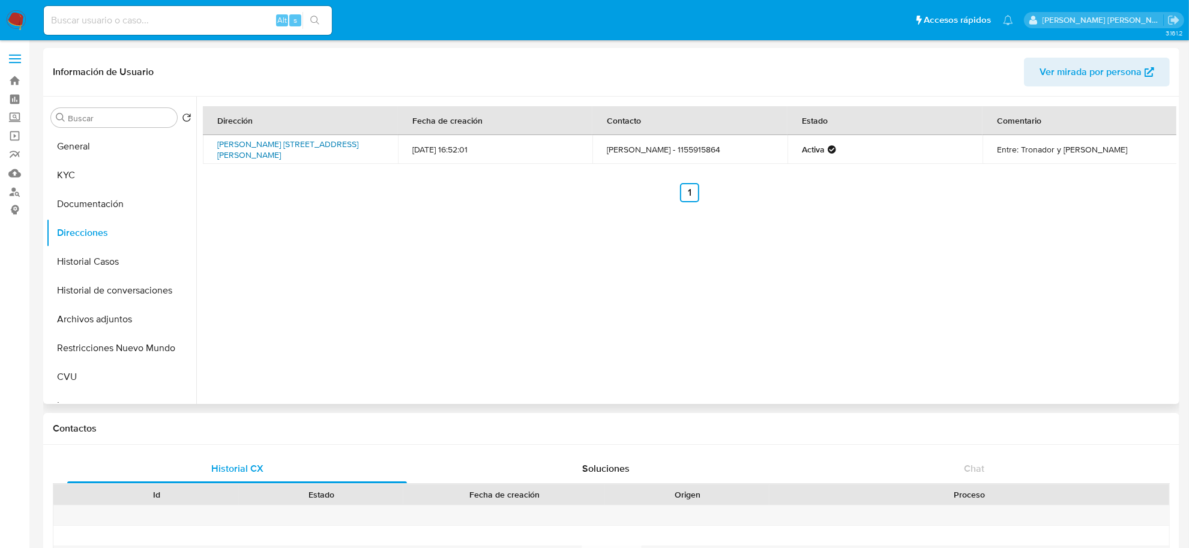
click at [272, 148] on link "[PERSON_NAME] [STREET_ADDRESS][PERSON_NAME]" at bounding box center [287, 149] width 141 height 23
click at [86, 178] on button "KYC" at bounding box center [116, 175] width 140 height 29
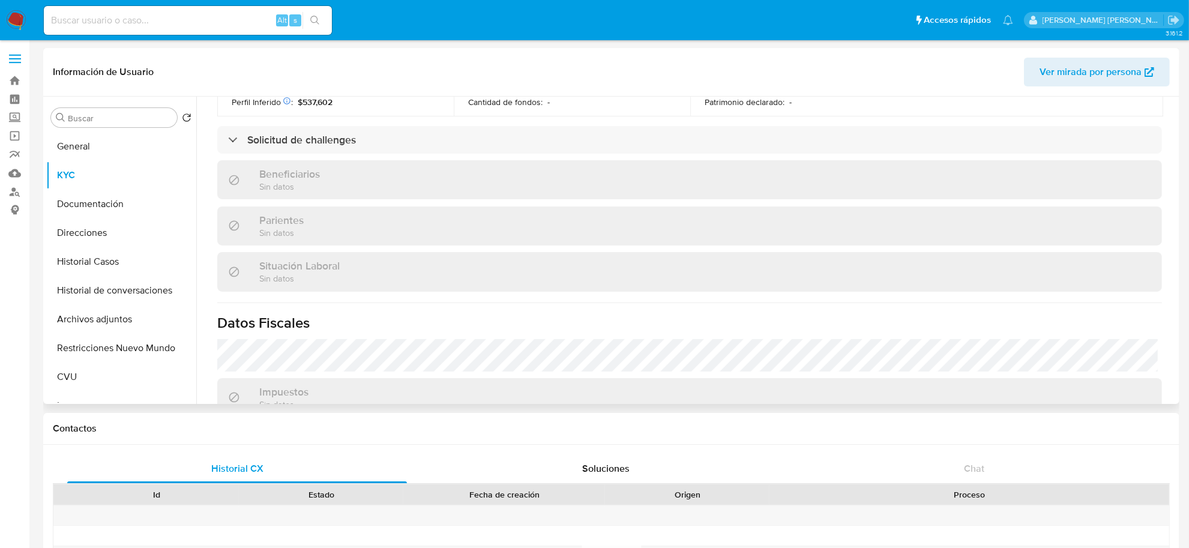
scroll to position [600, 0]
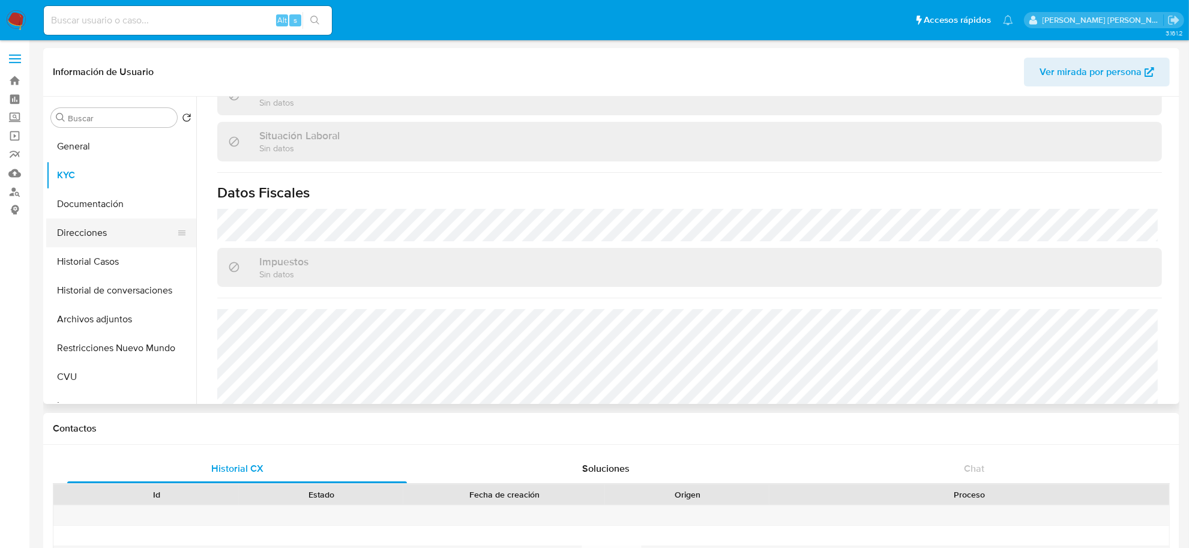
click at [96, 230] on button "Direcciones" at bounding box center [116, 232] width 140 height 29
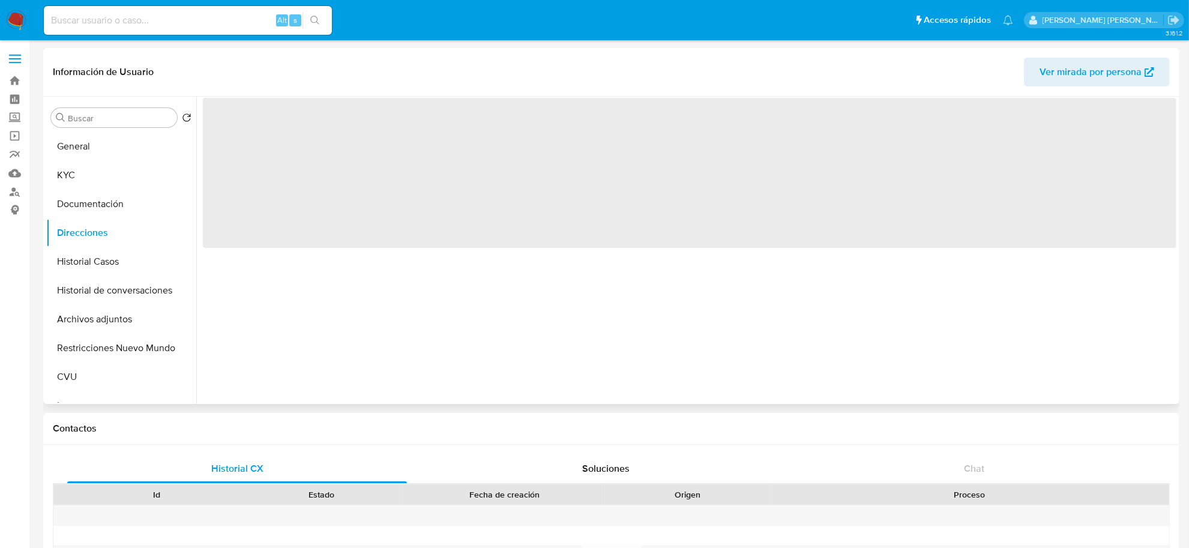
scroll to position [0, 0]
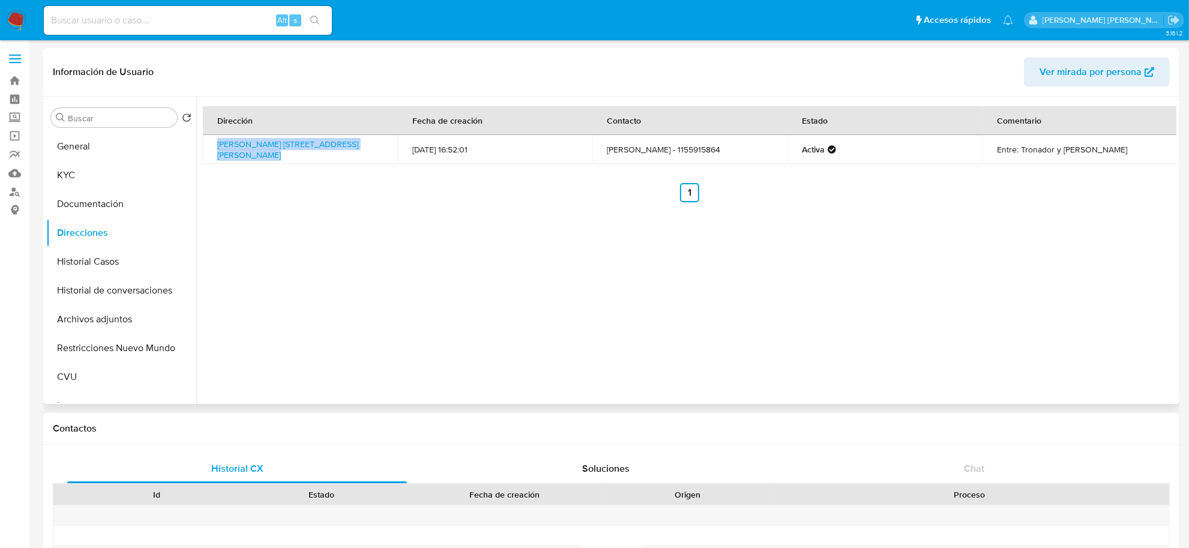
drag, startPoint x: 213, startPoint y: 144, endPoint x: 236, endPoint y: 161, distance: 28.3
click at [236, 161] on td "[PERSON_NAME] [STREET_ADDRESS][PERSON_NAME]" at bounding box center [300, 149] width 195 height 29
copy link "[PERSON_NAME] [STREET_ADDRESS][PERSON_NAME]"
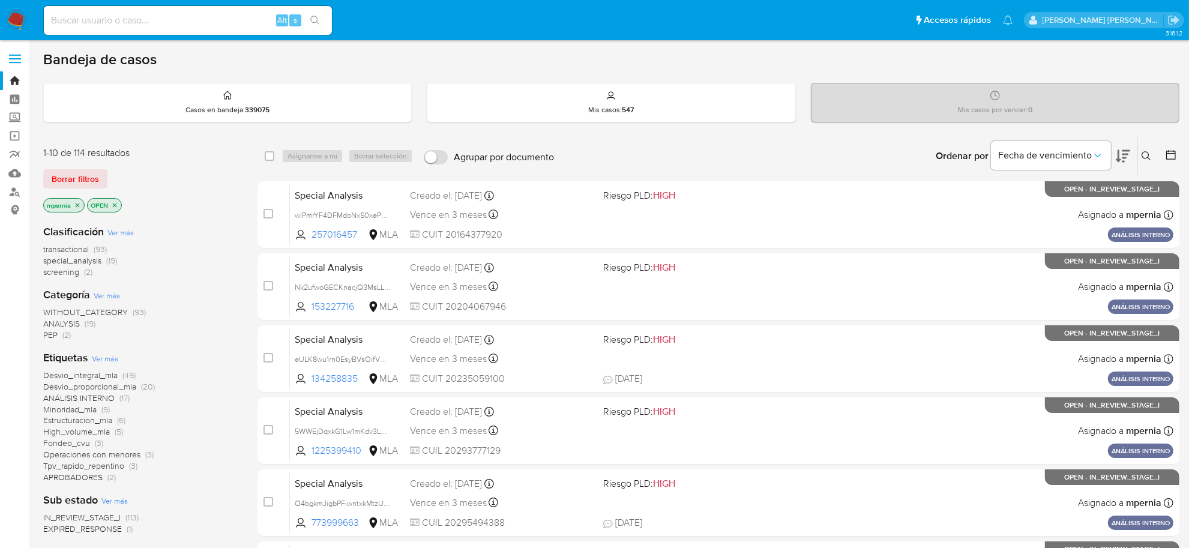
click at [78, 251] on span "transactional" at bounding box center [66, 249] width 46 height 12
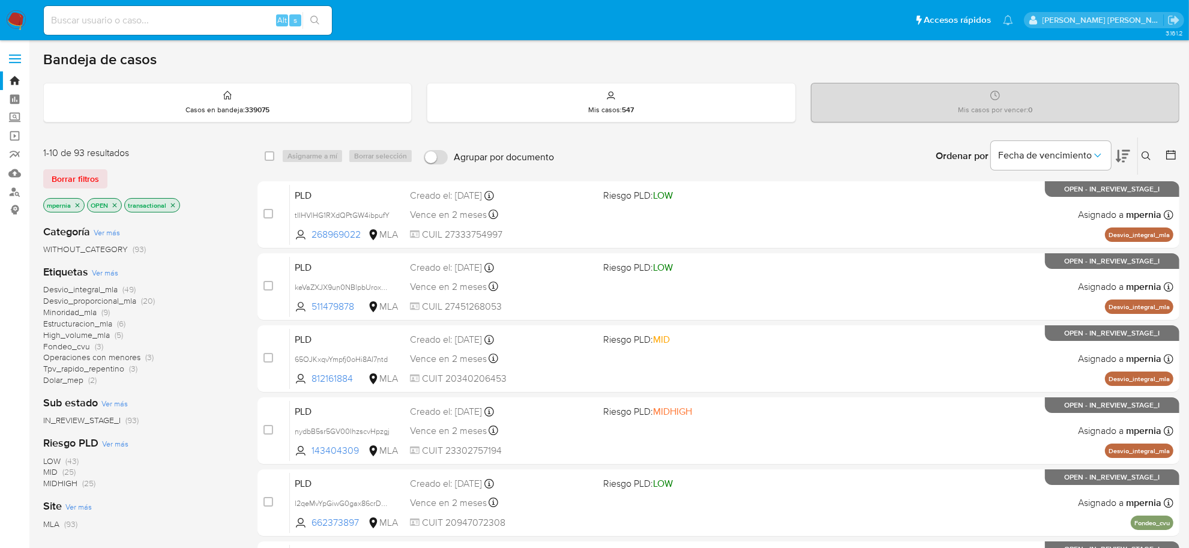
click at [78, 205] on icon "close-filter" at bounding box center [78, 205] width 4 height 4
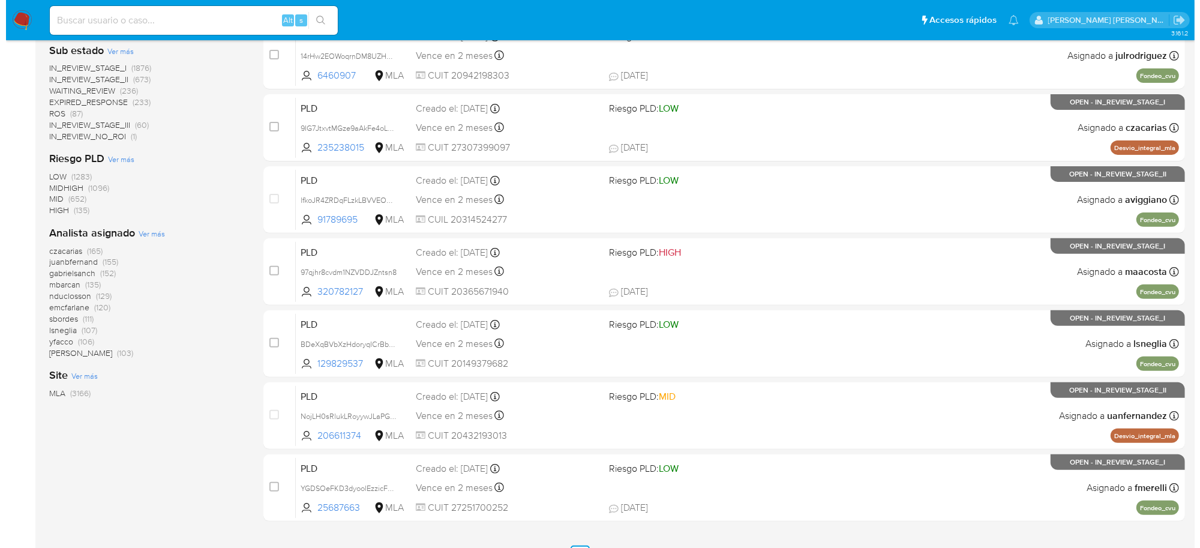
scroll to position [442, 0]
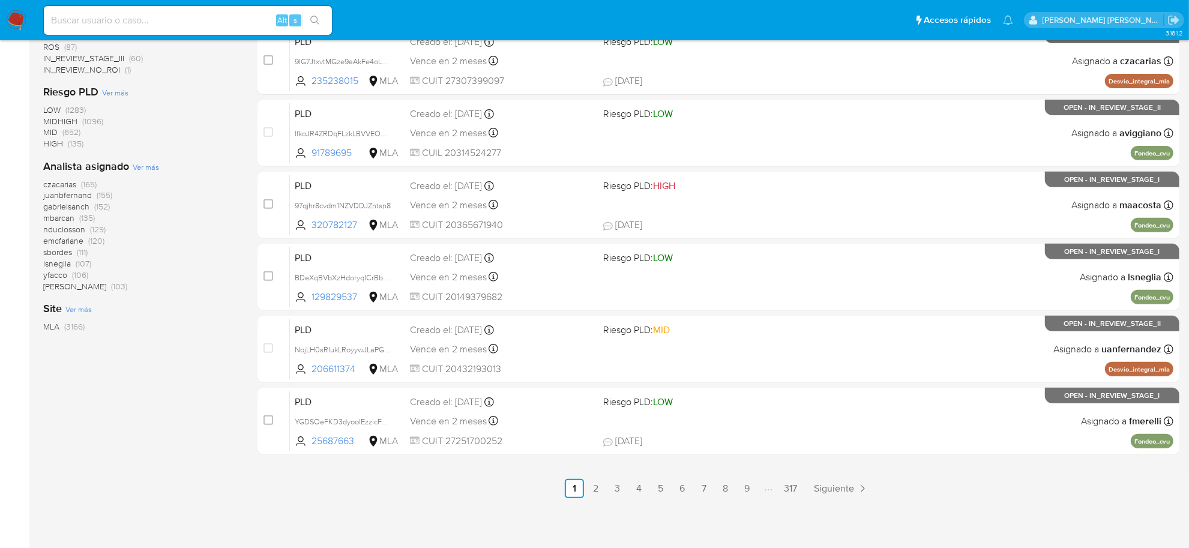
click at [141, 163] on span "Ver más" at bounding box center [146, 166] width 26 height 11
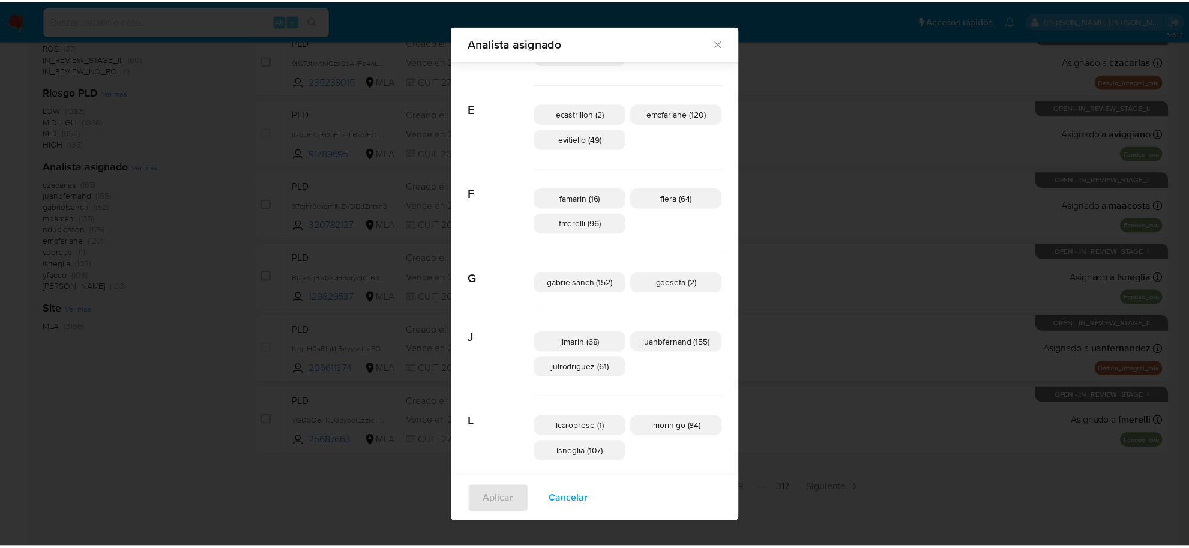
scroll to position [0, 0]
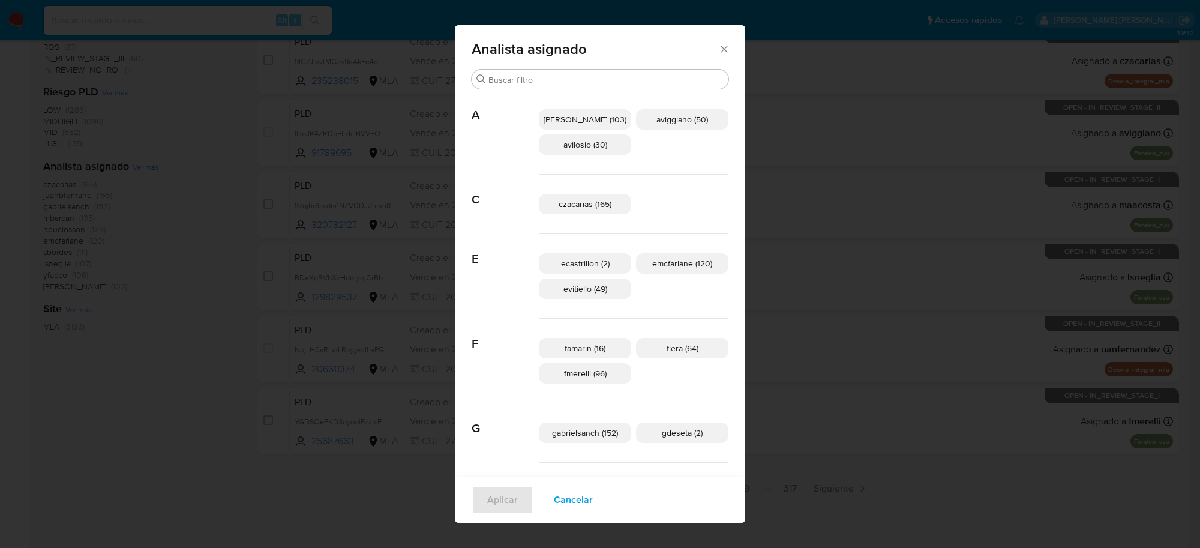
click at [718, 49] on icon "Cerrar" at bounding box center [724, 49] width 12 height 12
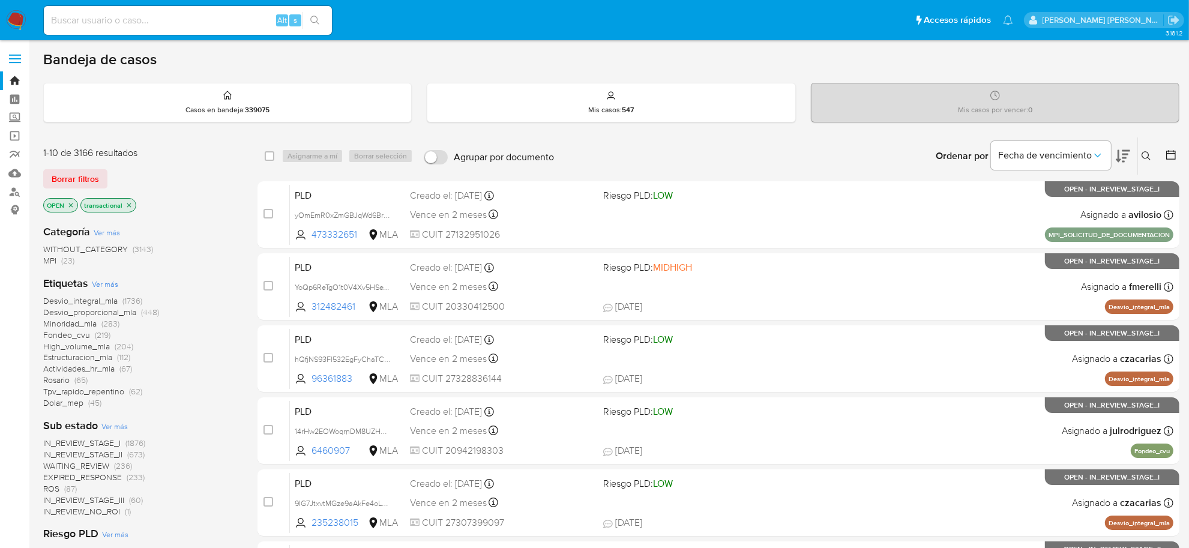
click at [128, 206] on icon "close-filter" at bounding box center [128, 205] width 7 height 7
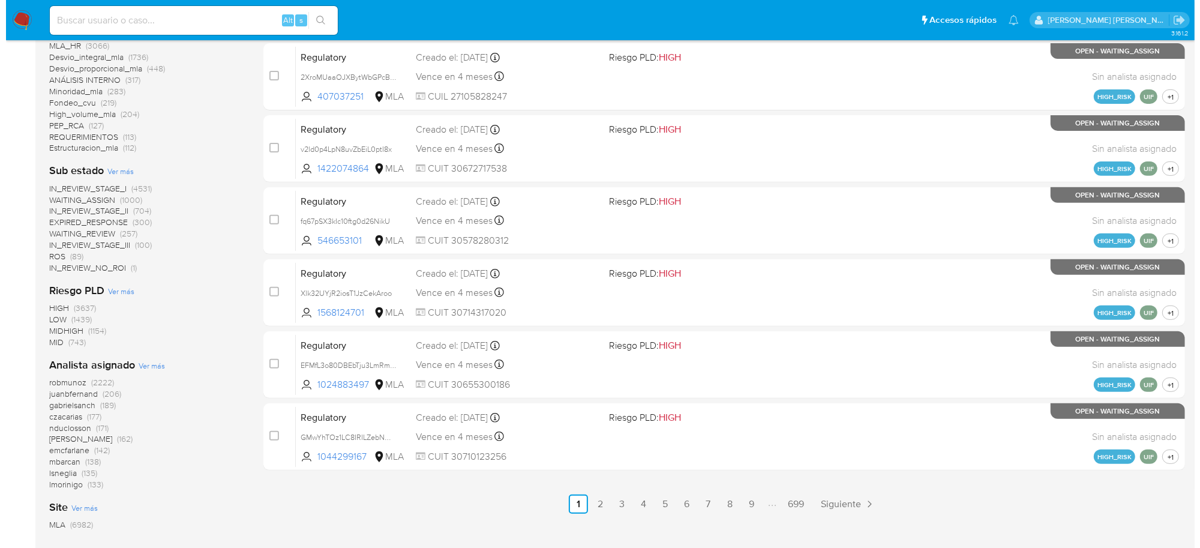
scroll to position [450, 0]
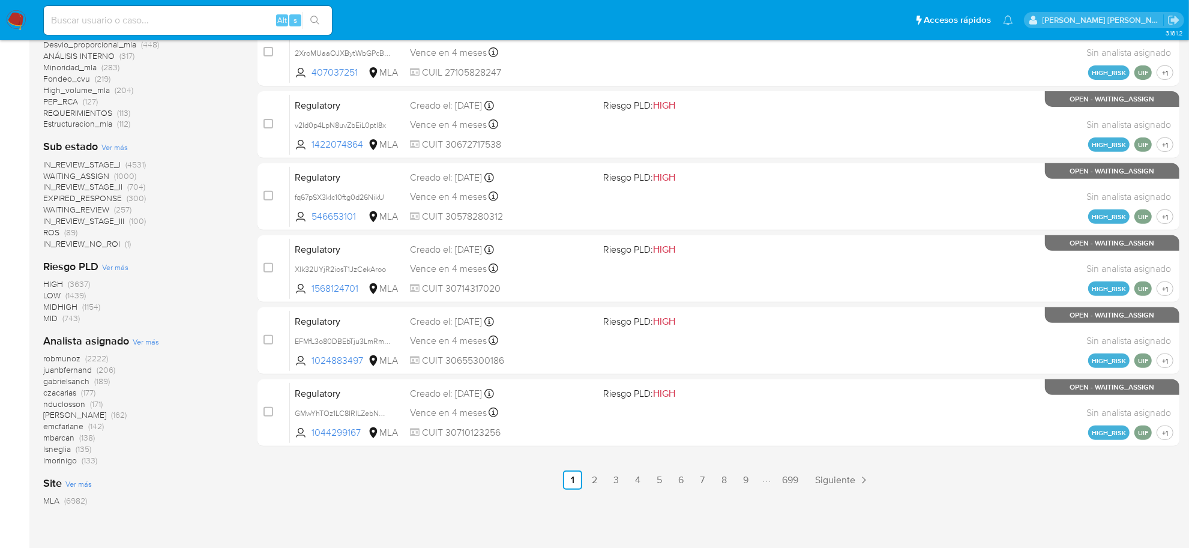
click at [151, 337] on span "Ver más" at bounding box center [146, 341] width 26 height 11
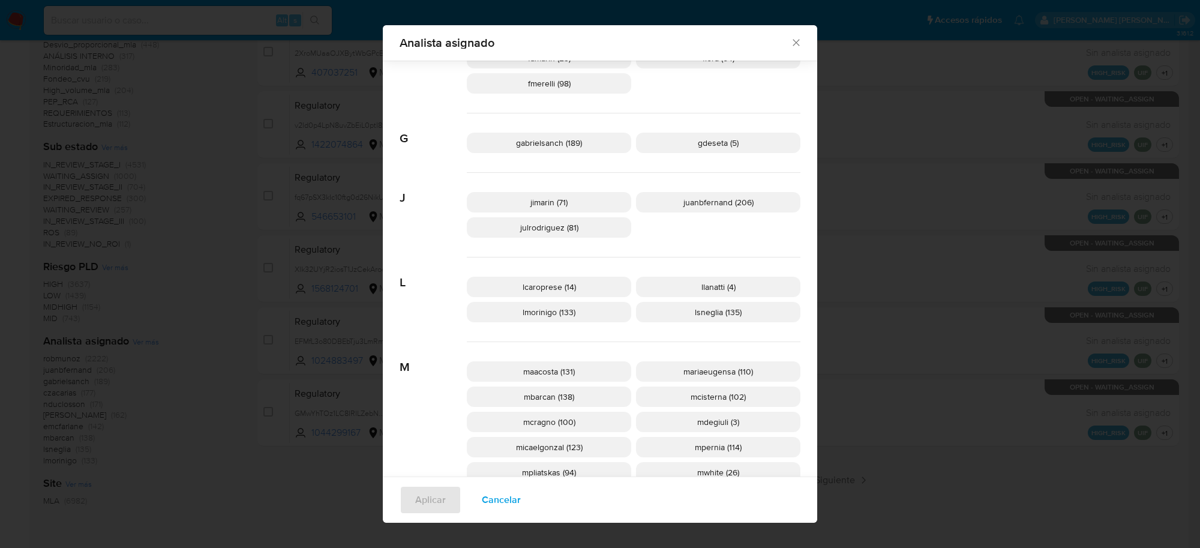
scroll to position [366, 0]
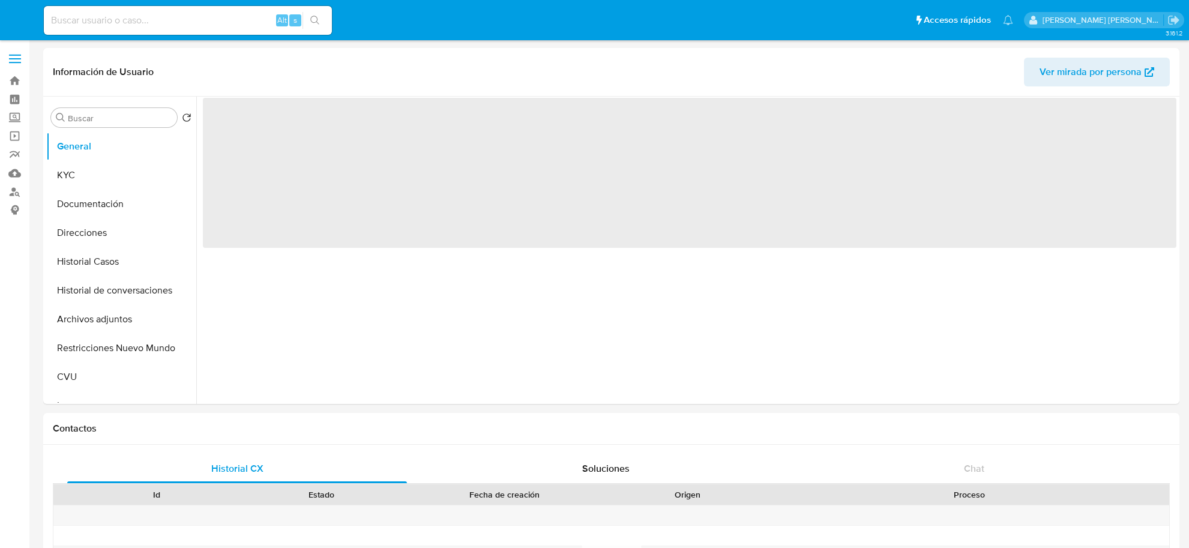
select select "10"
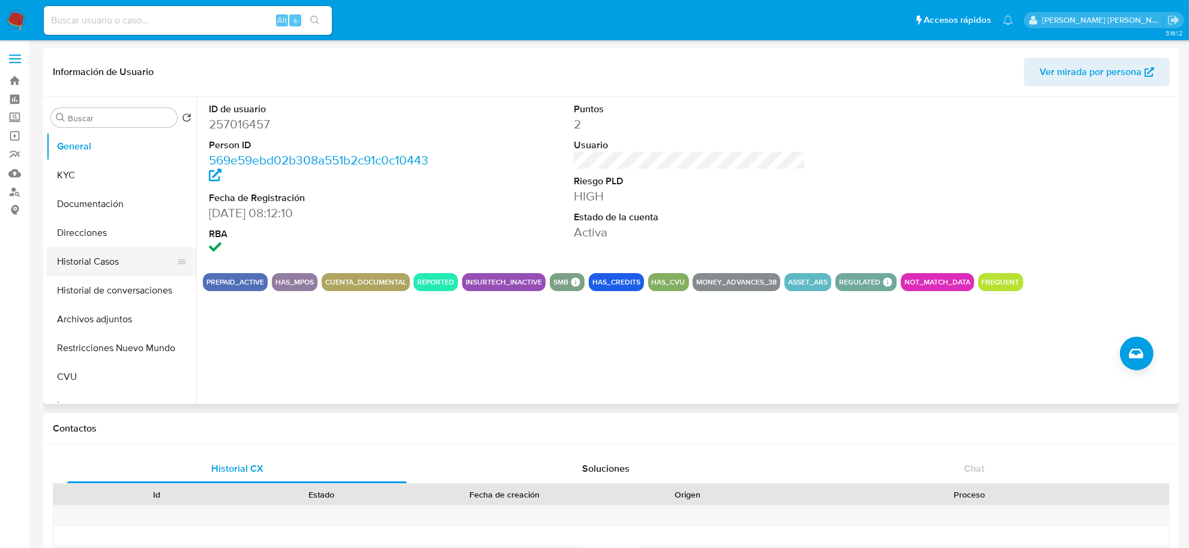
click at [93, 257] on button "Historial Casos" at bounding box center [116, 261] width 140 height 29
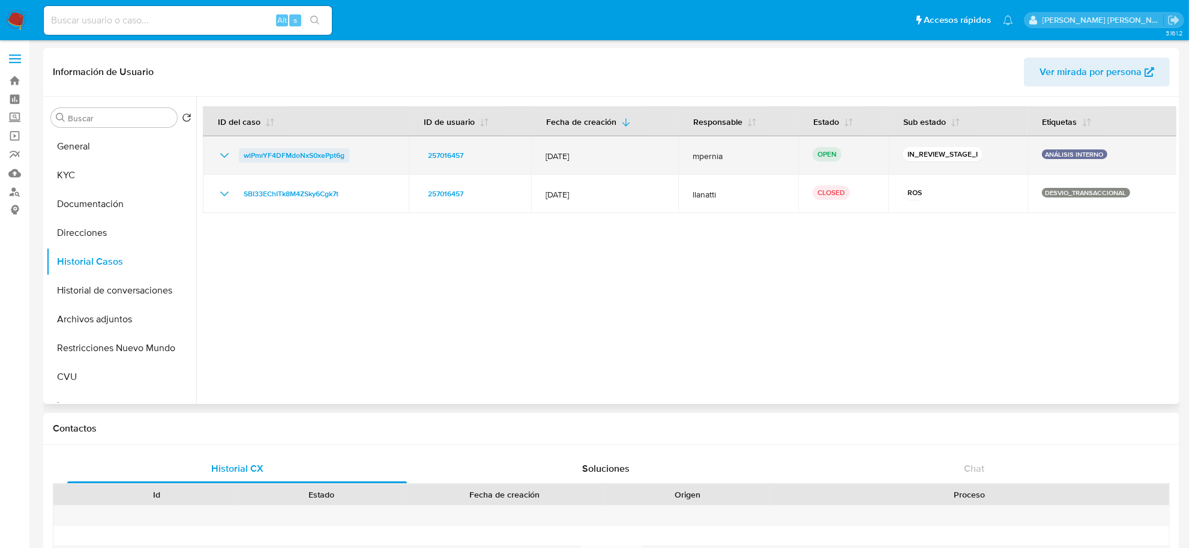
click at [284, 154] on span "wlPmrYF4DFMdoNxS0xePpt6g" at bounding box center [294, 155] width 101 height 14
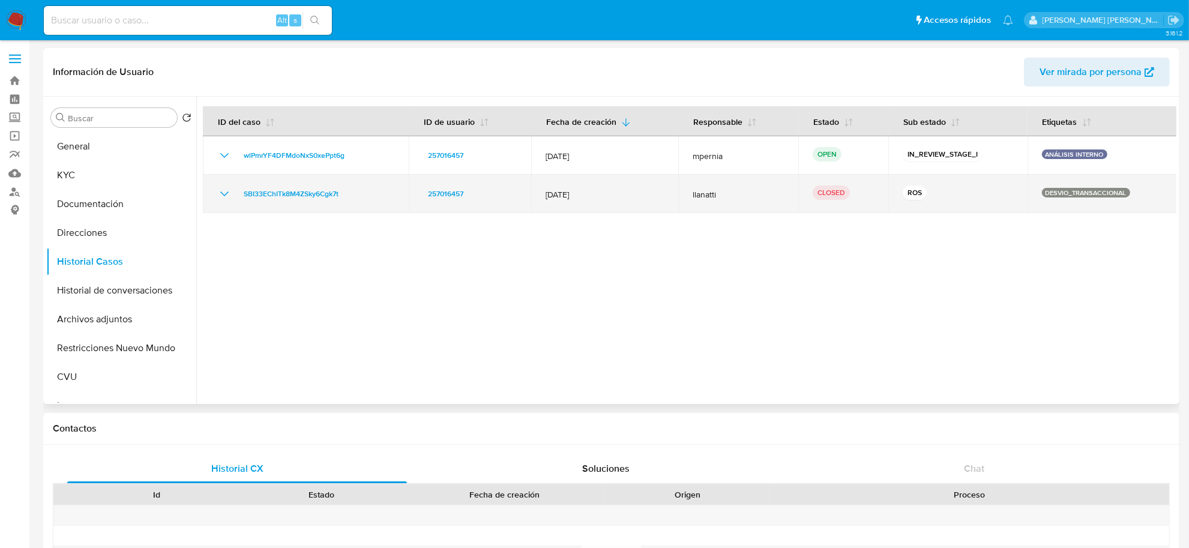
click at [226, 187] on icon "Mostrar/Ocultar" at bounding box center [224, 194] width 14 height 14
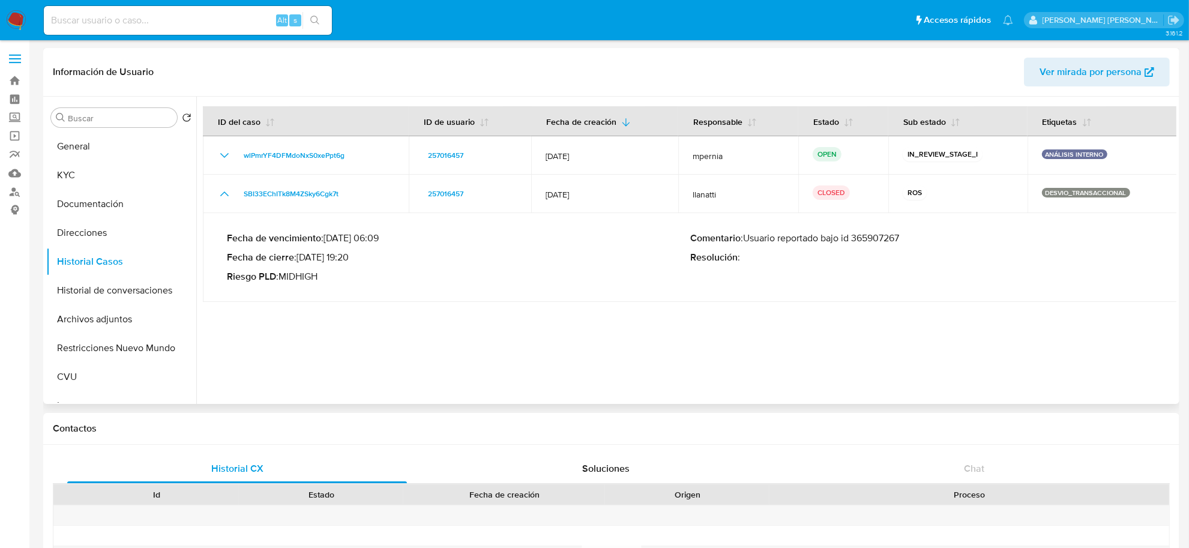
click at [869, 237] on p "Comentario : Usuario reportado bajo id 365907267" at bounding box center [921, 238] width 463 height 12
click at [82, 322] on button "Archivos adjuntos" at bounding box center [116, 319] width 140 height 29
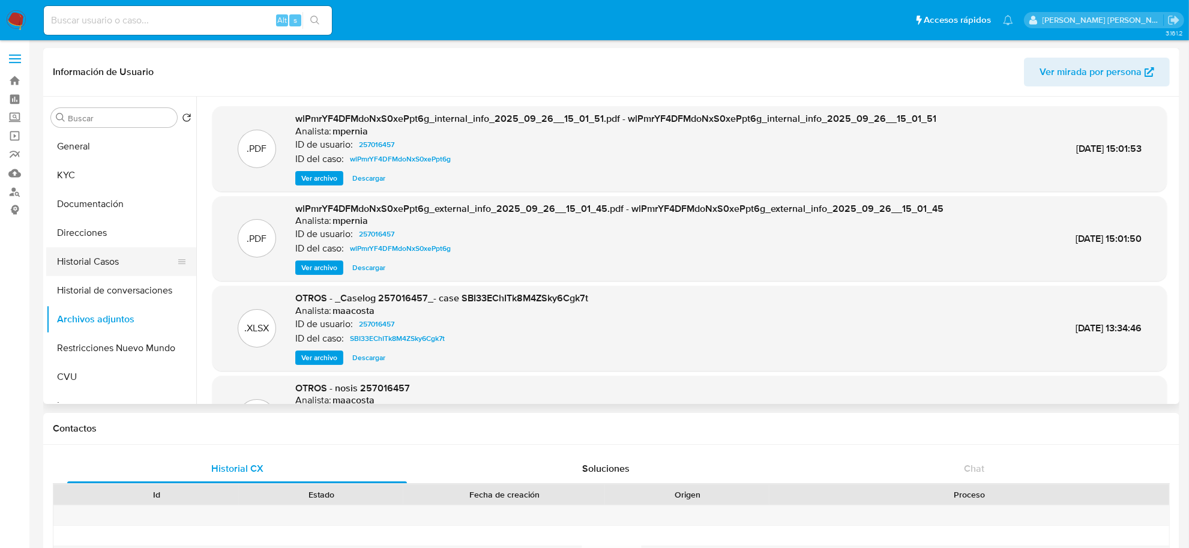
click at [88, 255] on button "Historial Casos" at bounding box center [116, 261] width 140 height 29
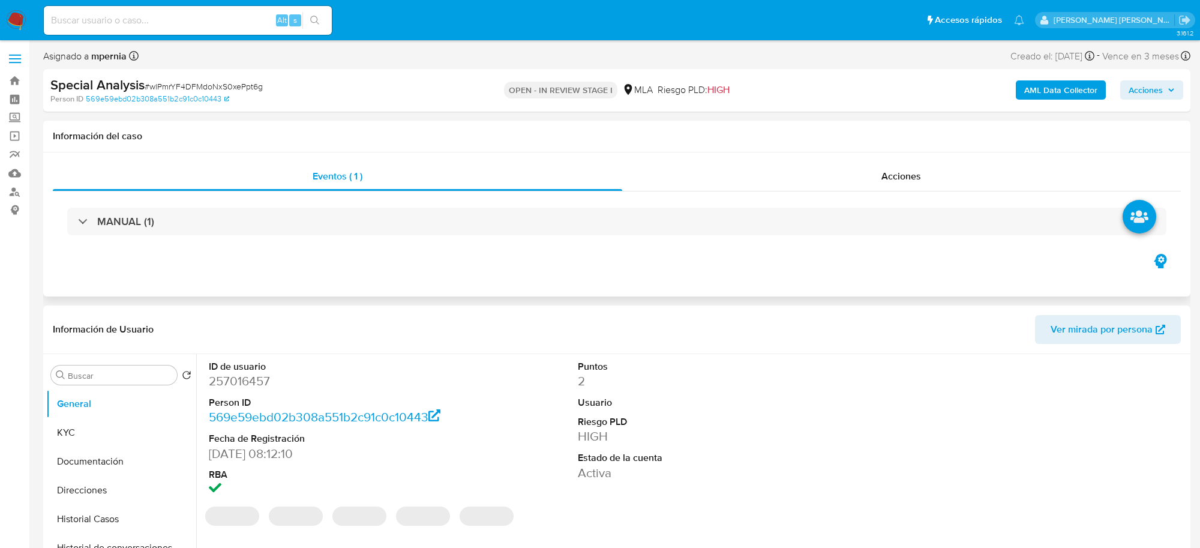
select select "10"
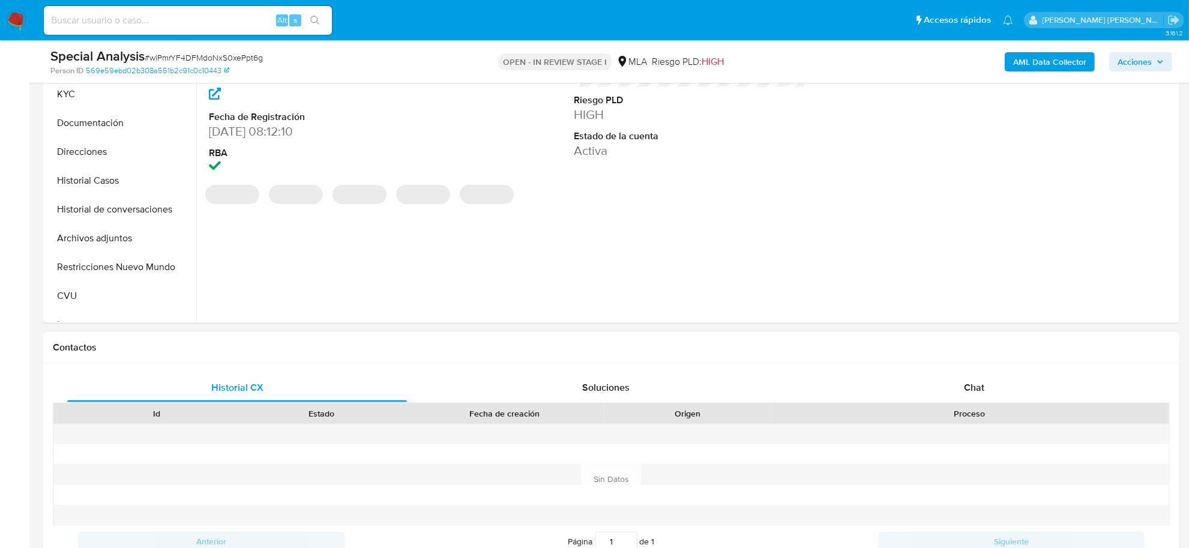
scroll to position [300, 0]
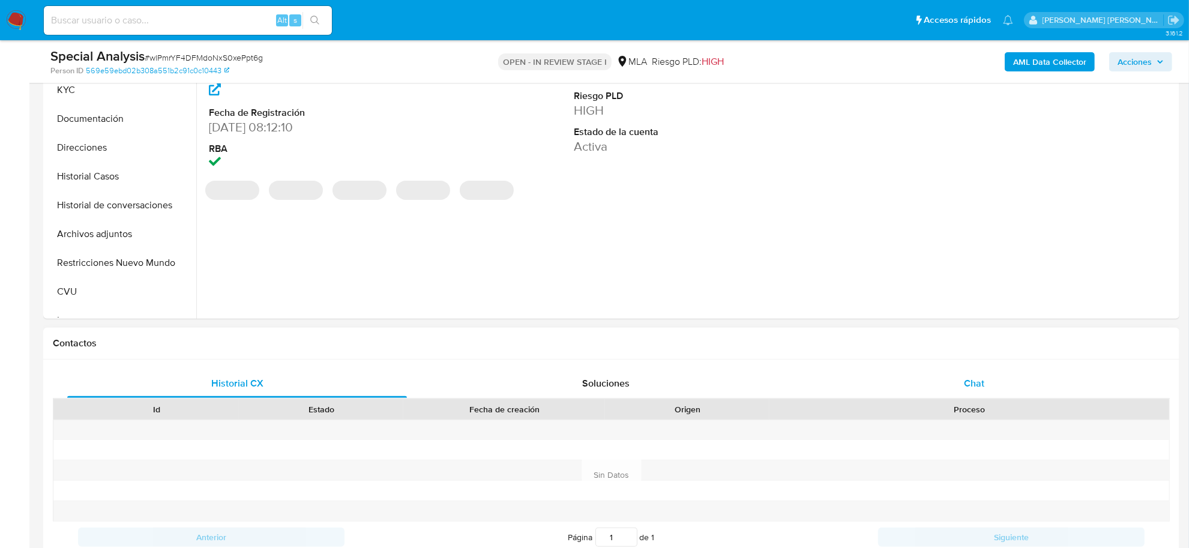
click at [971, 382] on span "Chat" at bounding box center [974, 383] width 20 height 14
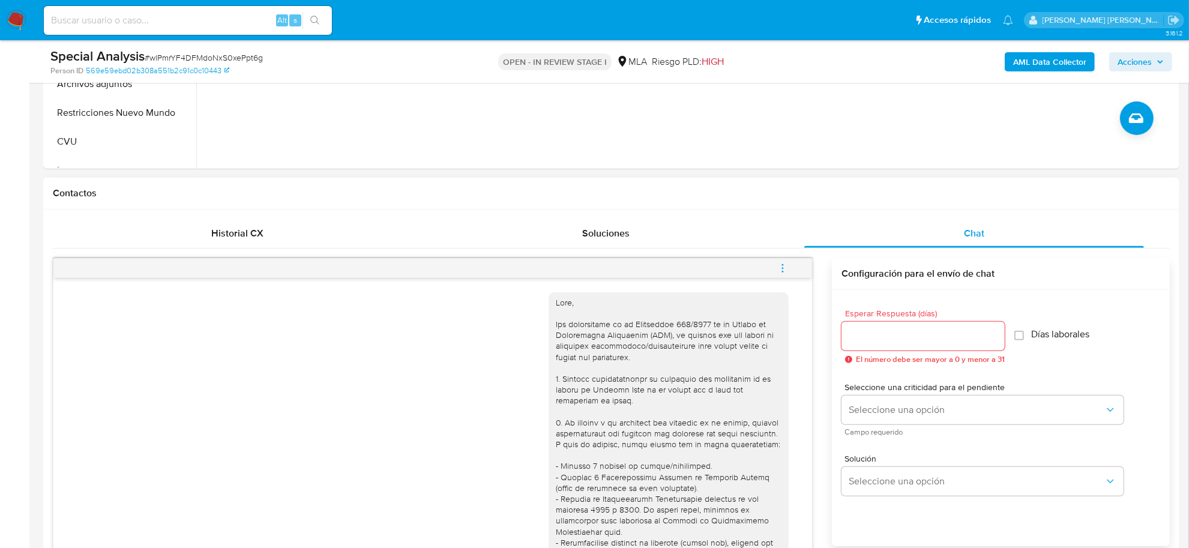
scroll to position [150, 0]
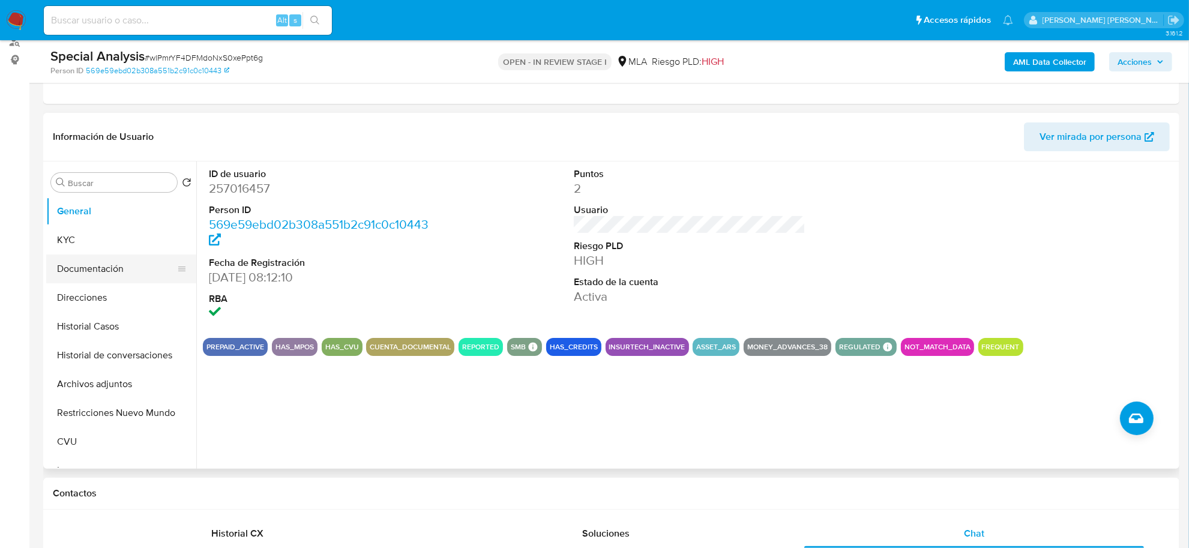
click at [70, 264] on button "Documentación" at bounding box center [116, 268] width 140 height 29
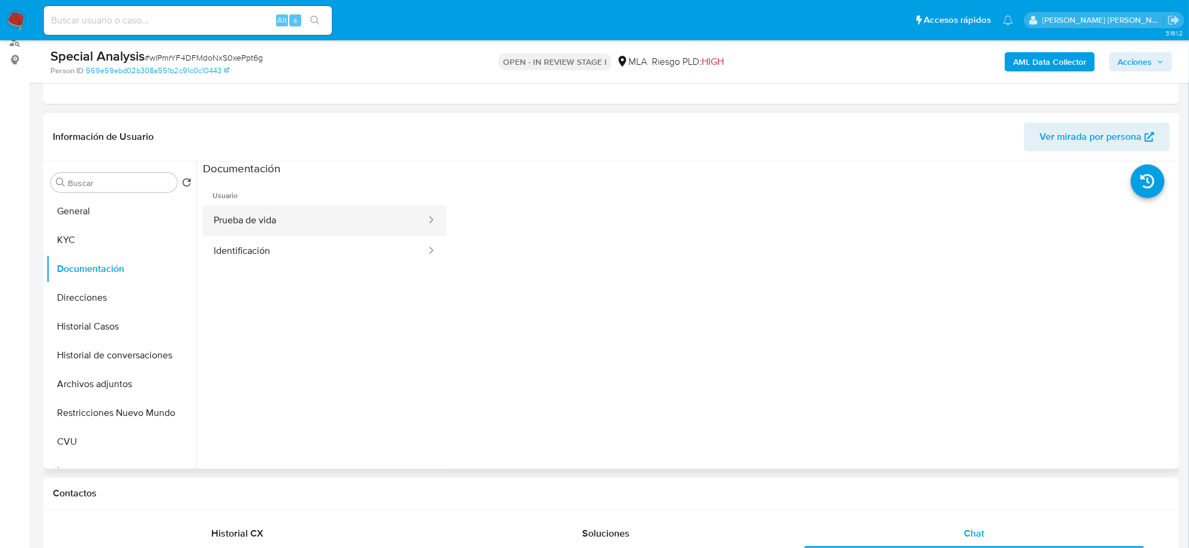
click at [323, 224] on button "Prueba de vida" at bounding box center [315, 220] width 224 height 31
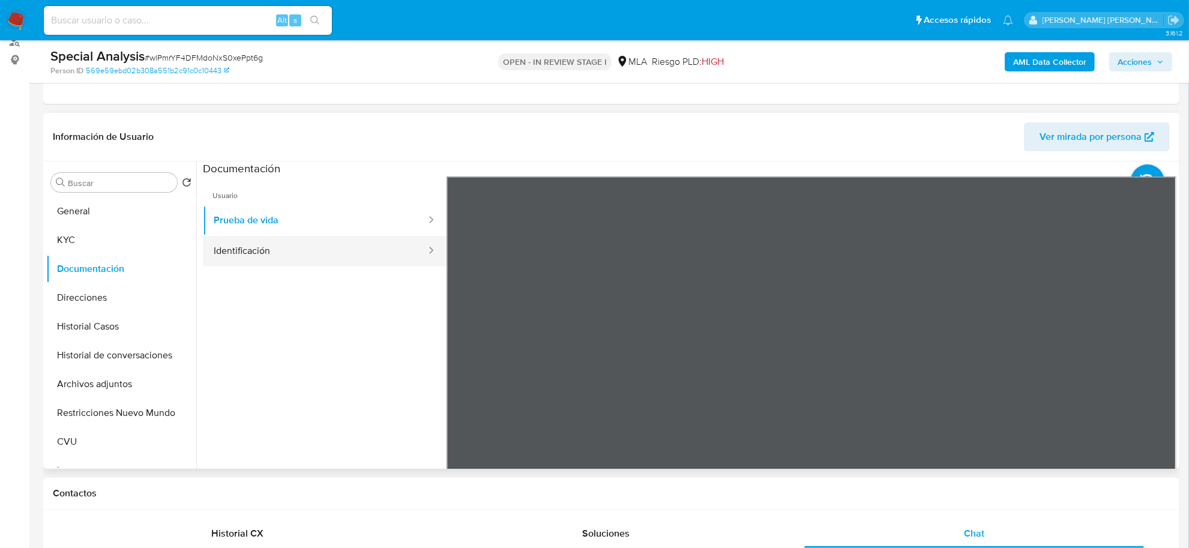
click at [361, 254] on button "Identificación" at bounding box center [315, 251] width 224 height 31
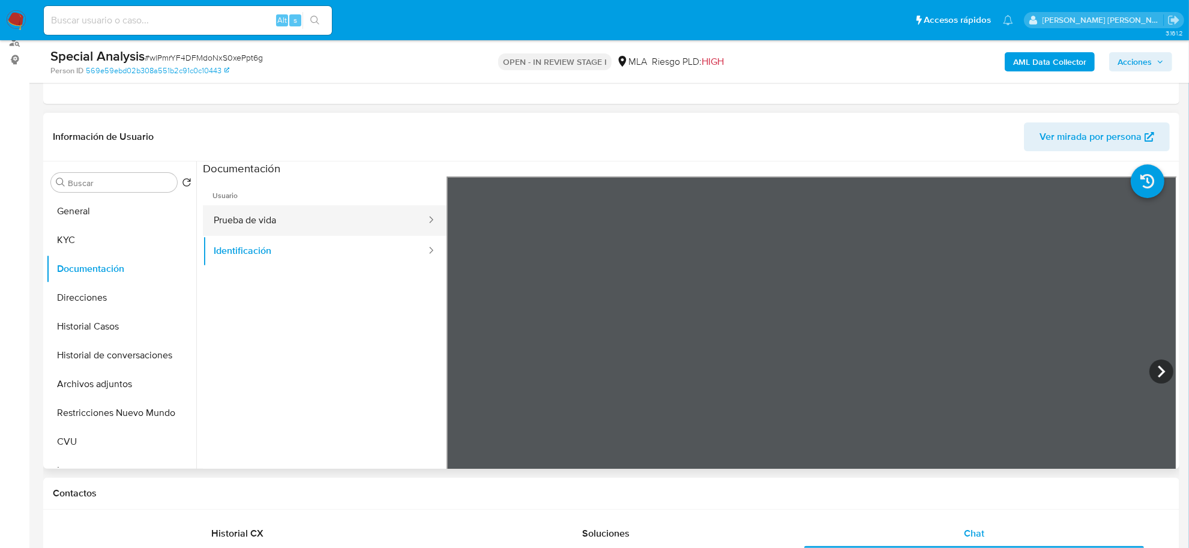
click at [227, 220] on button "Prueba de vida" at bounding box center [315, 220] width 224 height 31
click at [124, 241] on button "KYC" at bounding box center [116, 240] width 140 height 29
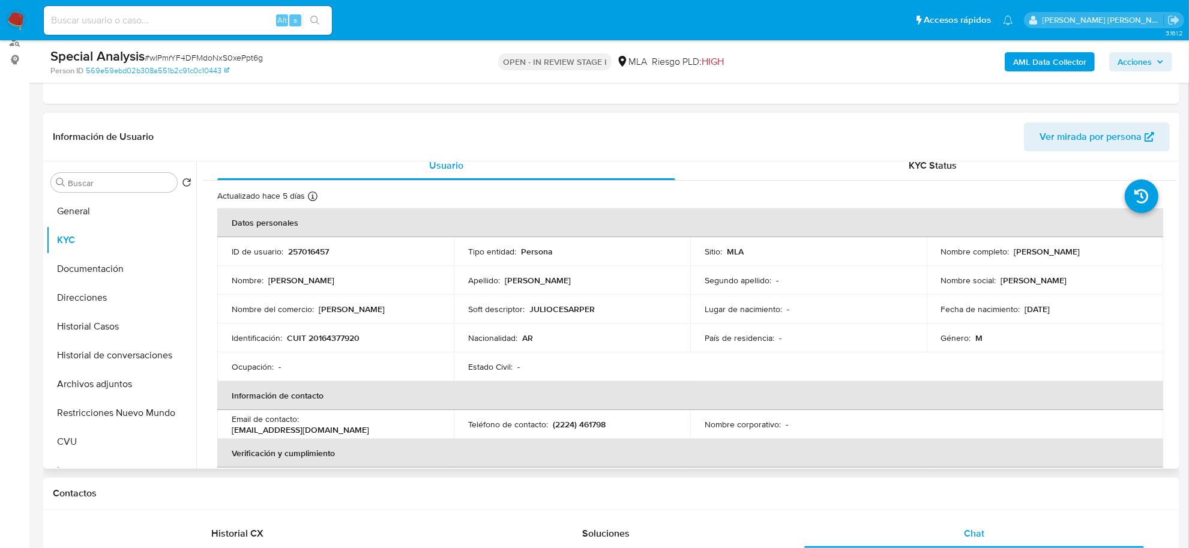
scroll to position [0, 0]
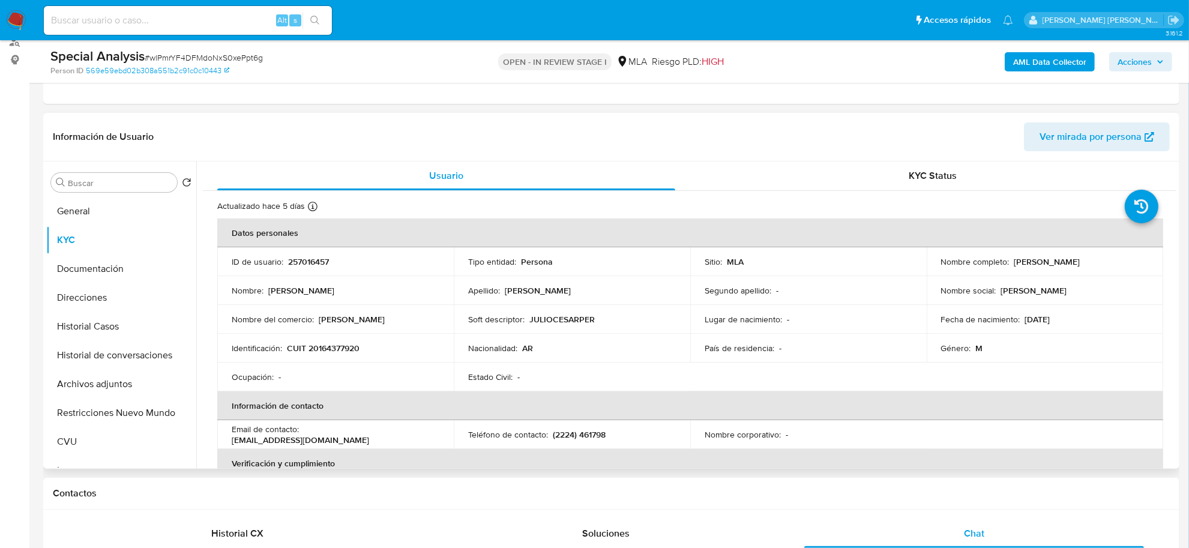
drag, startPoint x: 1010, startPoint y: 259, endPoint x: 1085, endPoint y: 268, distance: 75.6
click at [1097, 271] on td "Nombre completo : Julio Cesar Pereyra" at bounding box center [1045, 261] width 236 height 29
click at [94, 296] on button "Direcciones" at bounding box center [116, 297] width 140 height 29
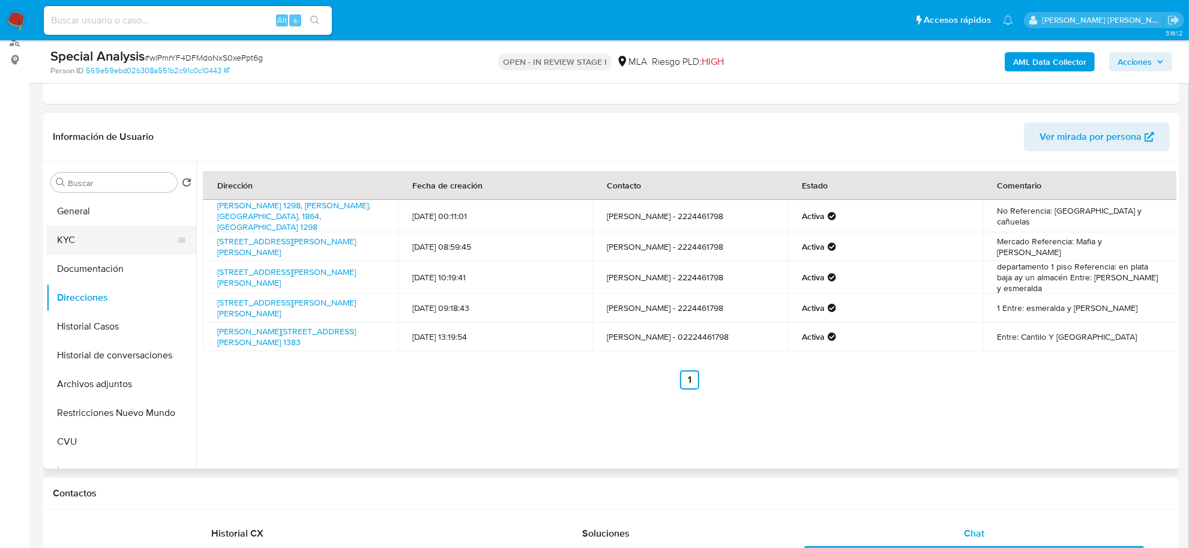
click at [91, 226] on button "KYC" at bounding box center [116, 240] width 140 height 29
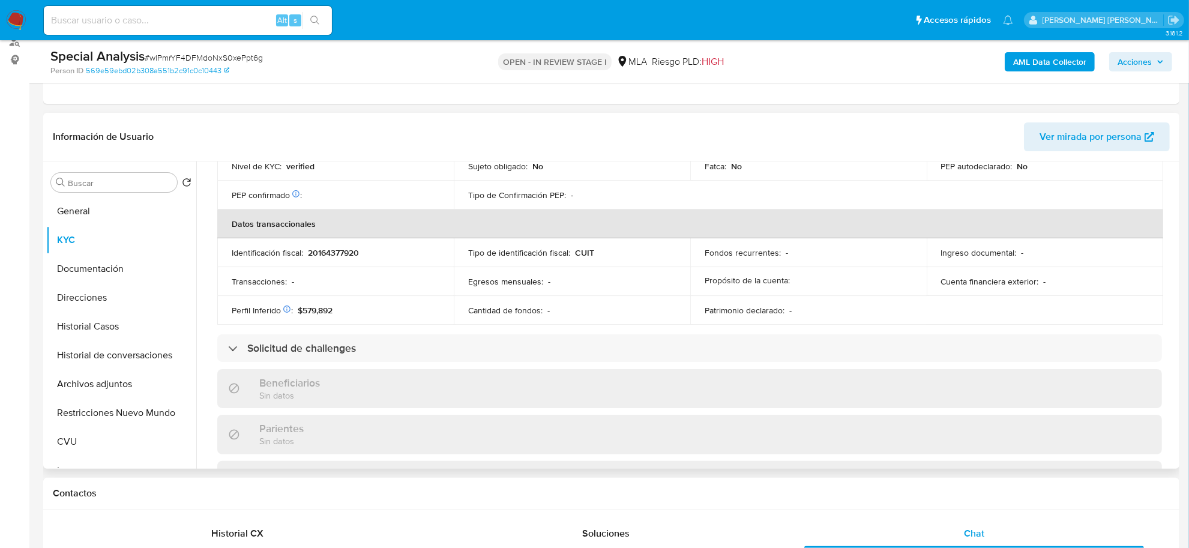
scroll to position [609, 0]
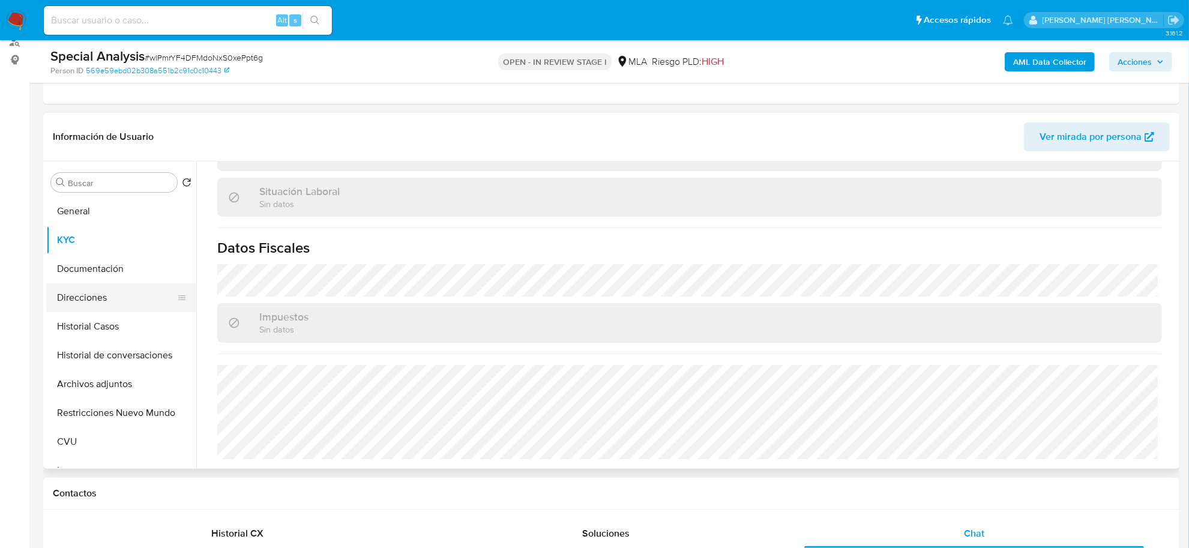
click at [92, 291] on button "Direcciones" at bounding box center [116, 297] width 140 height 29
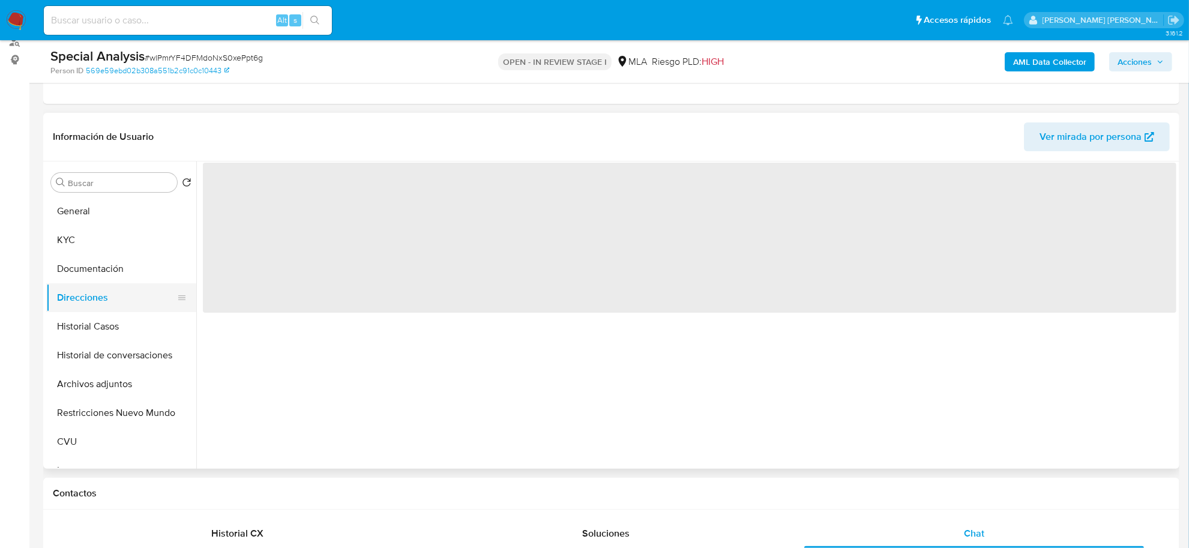
scroll to position [0, 0]
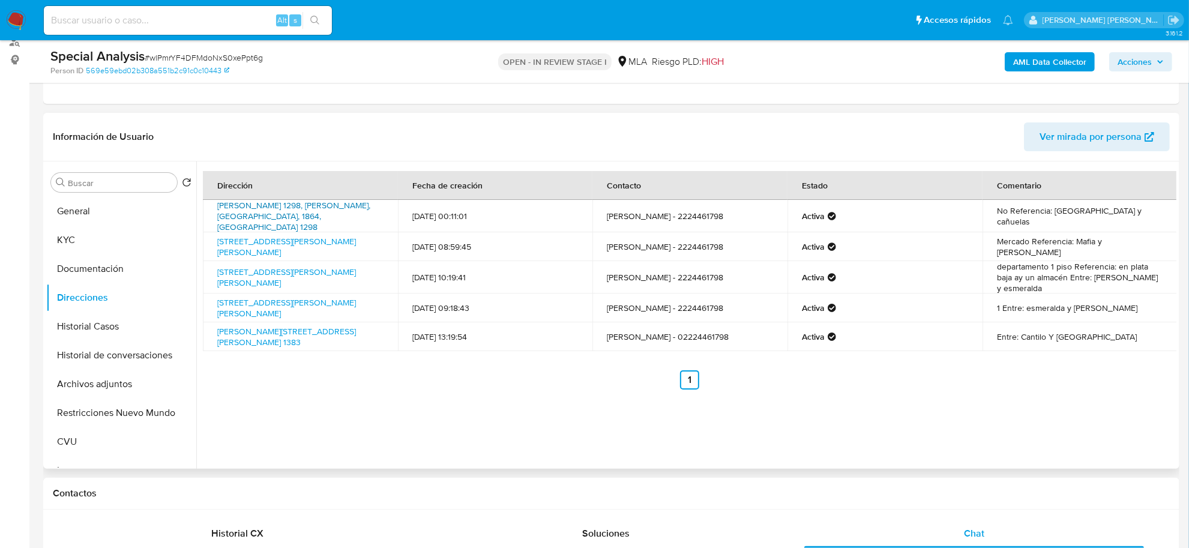
click at [263, 209] on link "Aviador Valdez 1298, Alejandro Korn, Buenos Aires, 1864, Argentina 1298" at bounding box center [293, 216] width 153 height 34
click at [290, 331] on link "Almirante Brown 1383, San Vicente, Buenos Aires, 1865, Argentina 1383" at bounding box center [286, 336] width 139 height 23
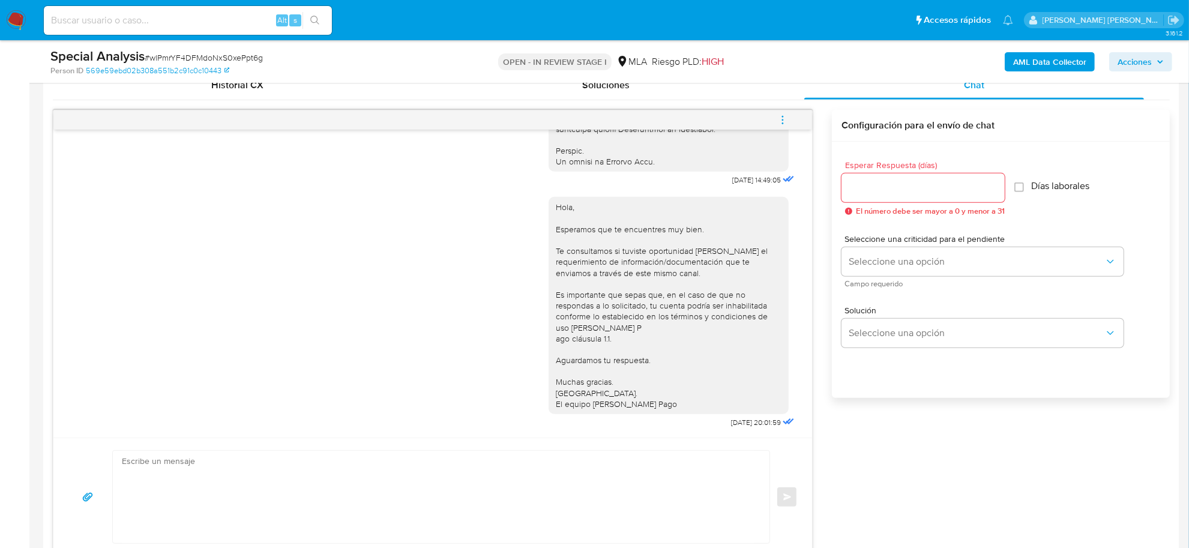
scroll to position [600, 0]
click at [777, 115] on icon "menu-action" at bounding box center [782, 118] width 11 height 11
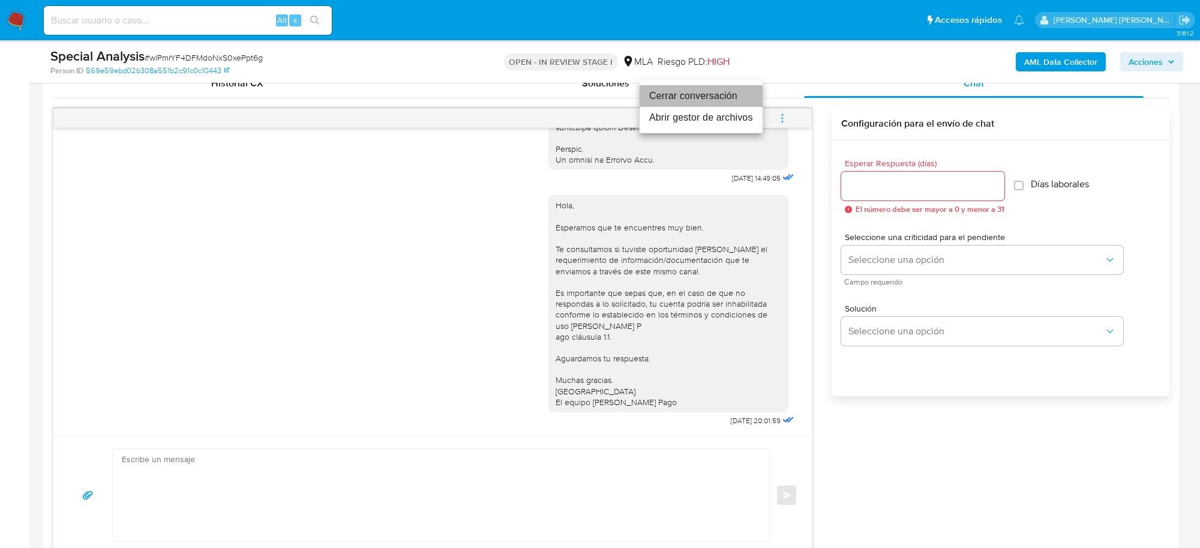
click at [727, 97] on li "Cerrar conversación" at bounding box center [701, 96] width 123 height 22
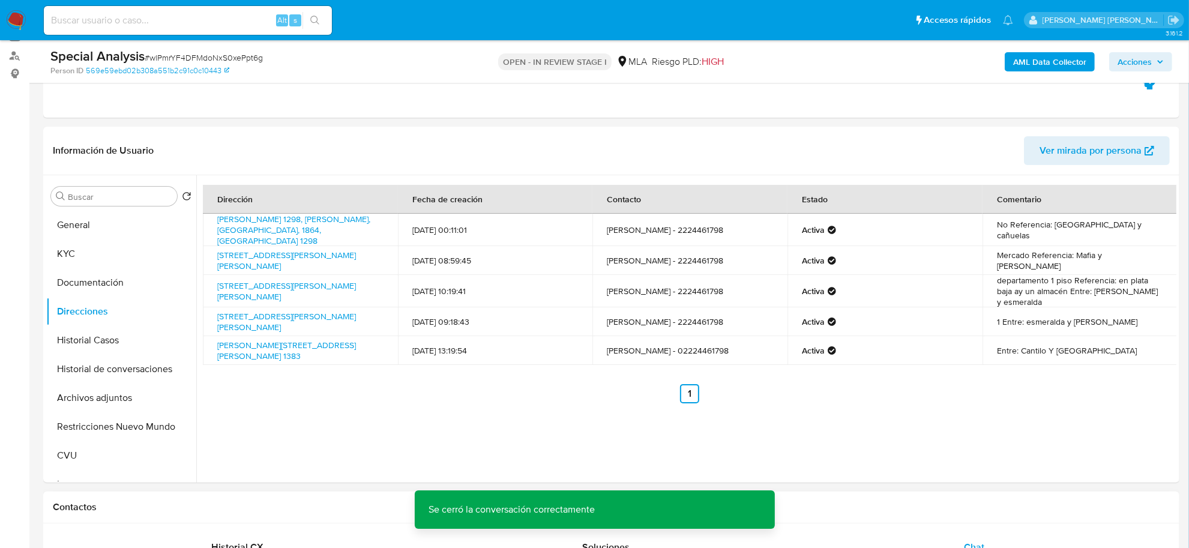
scroll to position [75, 0]
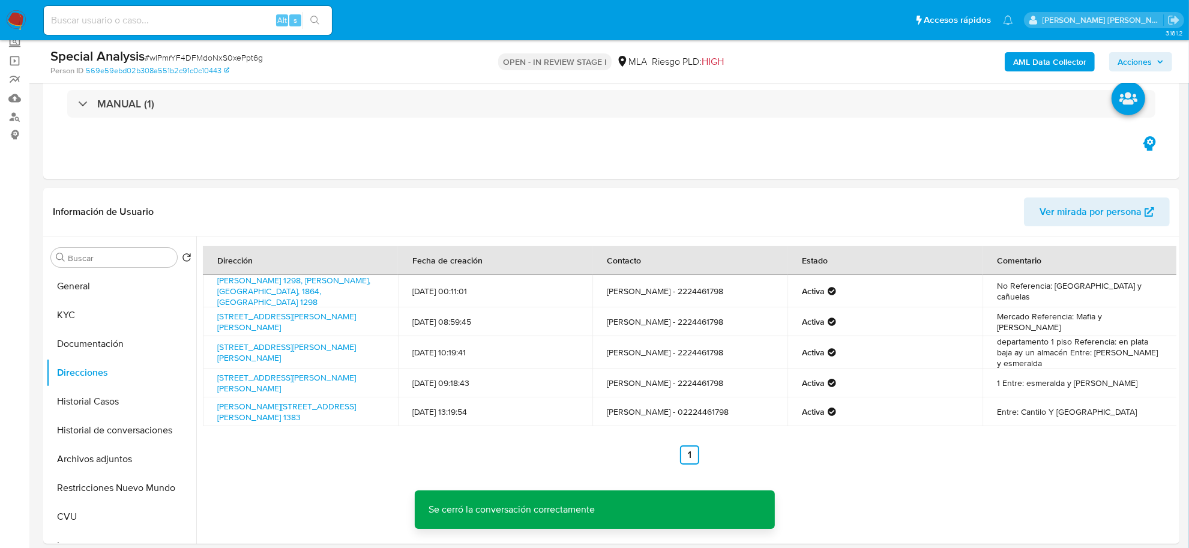
click at [1033, 71] on b "AML Data Collector" at bounding box center [1049, 61] width 73 height 19
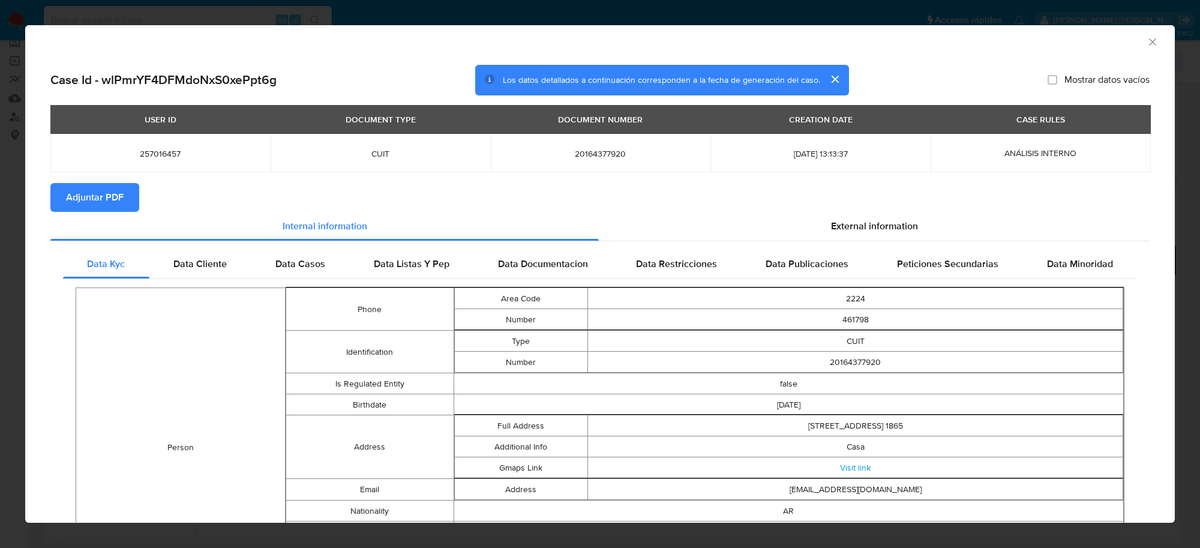
click at [82, 197] on span "Adjuntar PDF" at bounding box center [95, 197] width 58 height 26
drag, startPoint x: 1137, startPoint y: 43, endPoint x: 1096, endPoint y: 86, distance: 59.4
click at [1147, 44] on icon "Cerrar ventana" at bounding box center [1153, 42] width 12 height 12
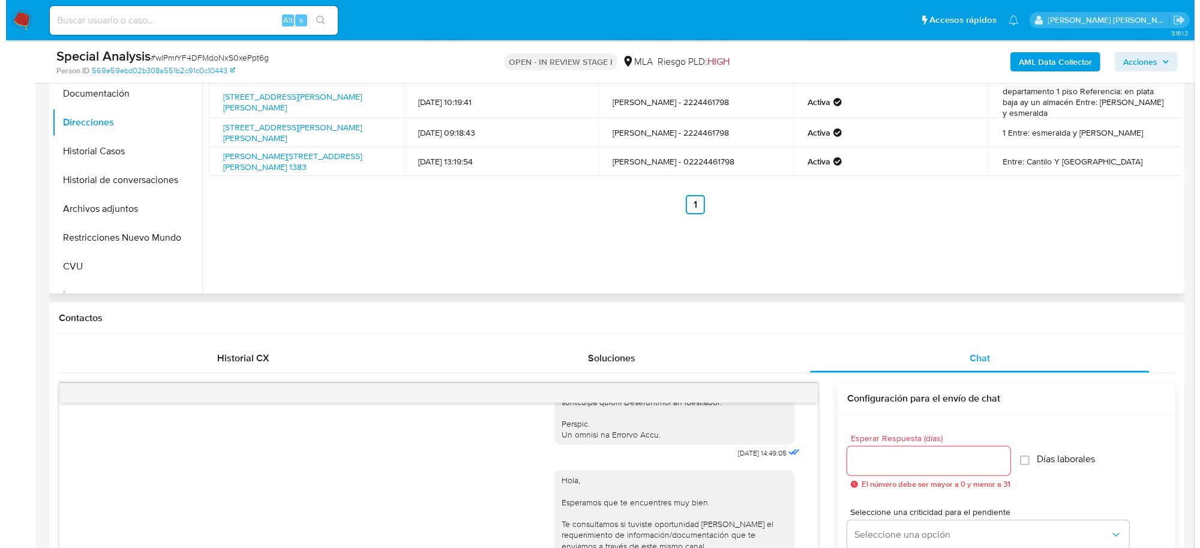
scroll to position [300, 0]
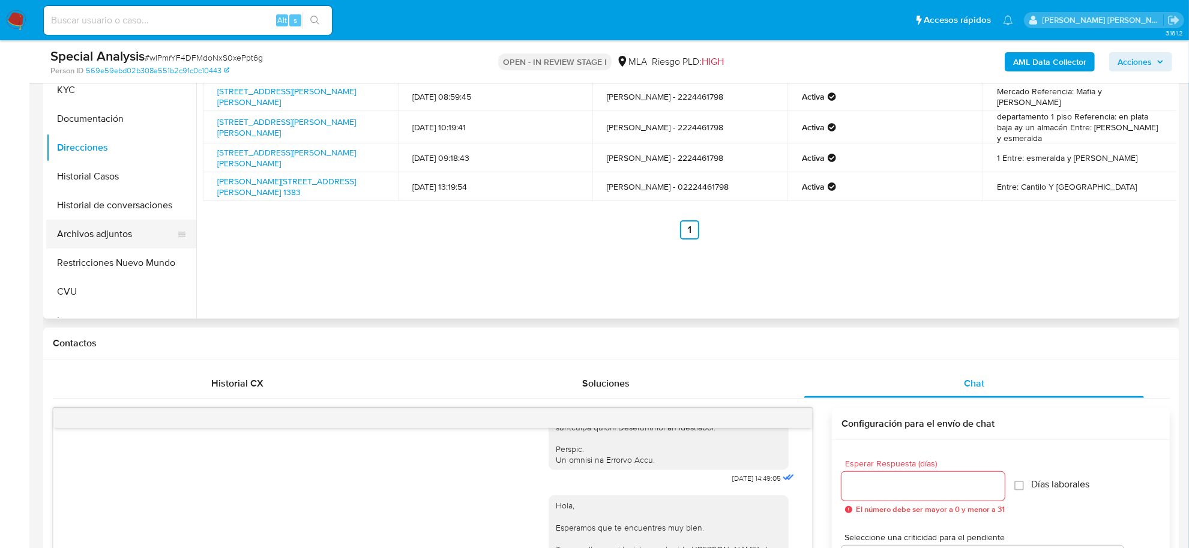
click at [105, 231] on button "Archivos adjuntos" at bounding box center [116, 234] width 140 height 29
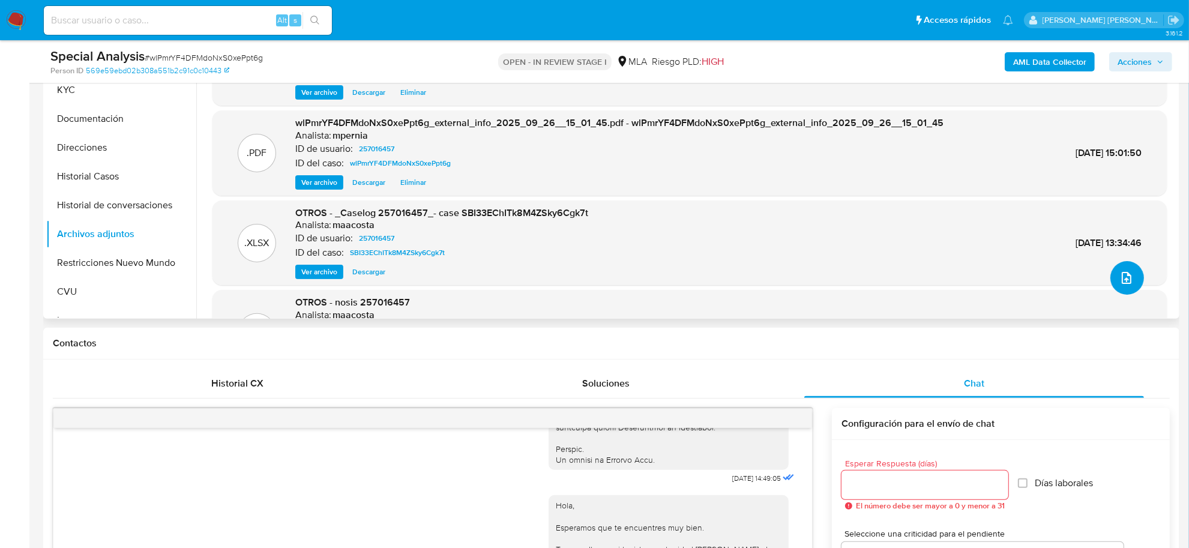
click at [1130, 282] on button "upload-file" at bounding box center [1127, 278] width 34 height 34
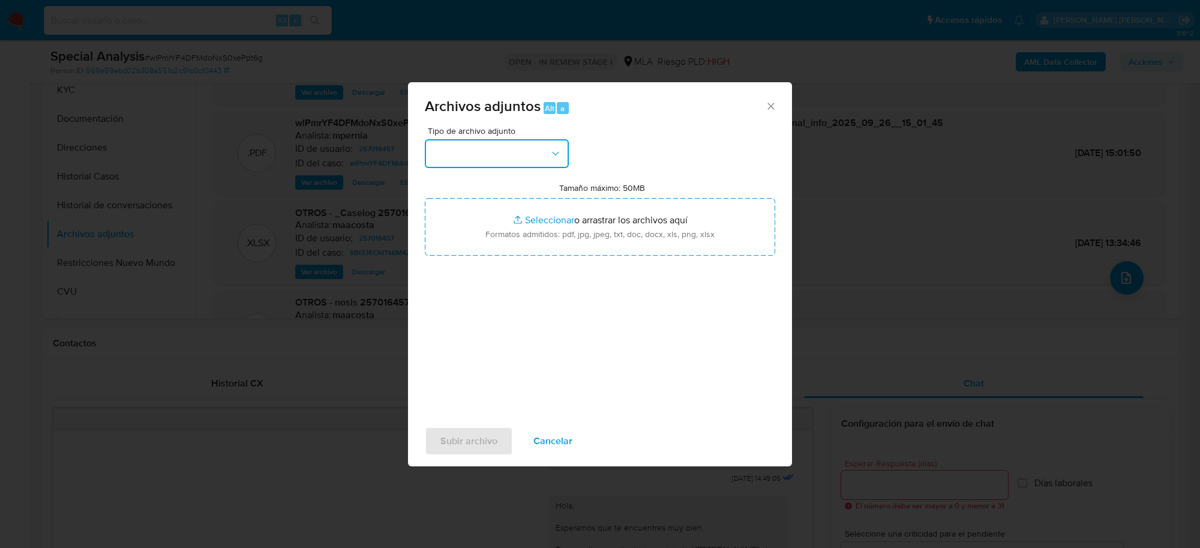
click at [536, 154] on button "button" at bounding box center [497, 153] width 144 height 29
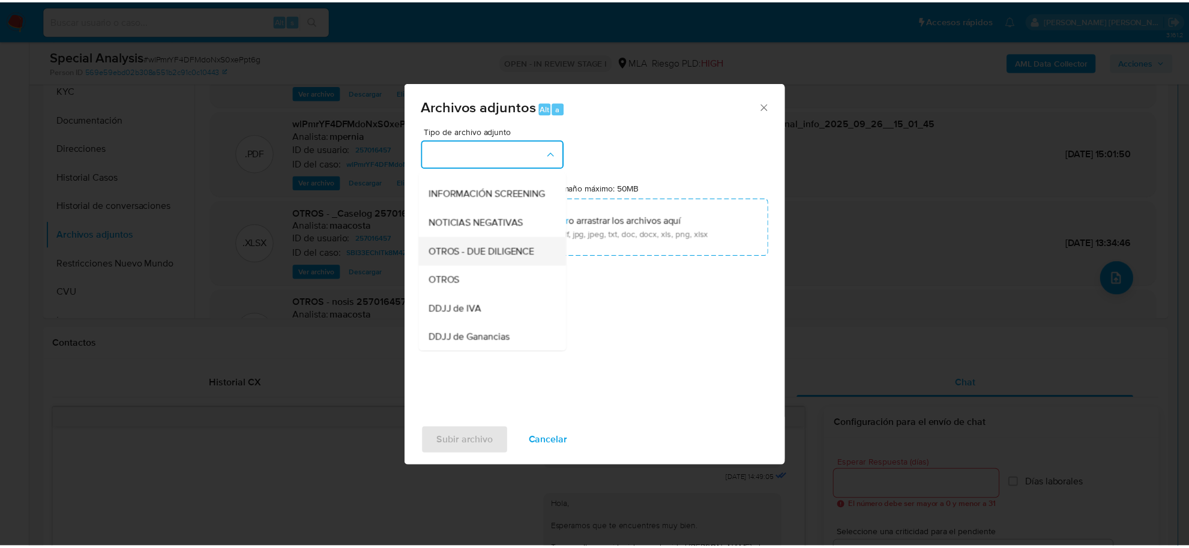
scroll to position [150, 0]
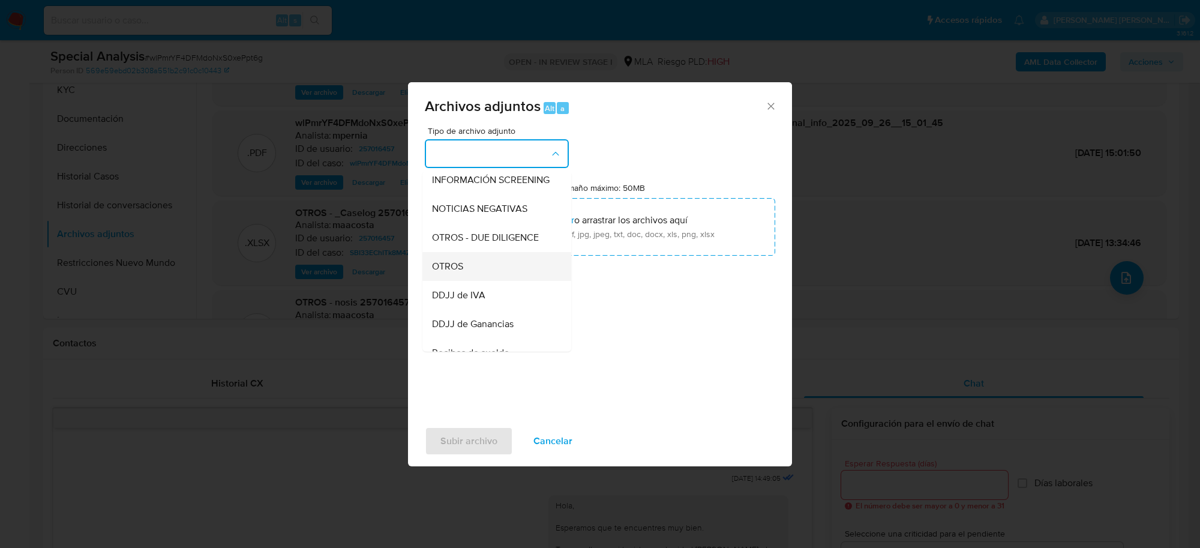
click at [462, 272] on span "OTROS" at bounding box center [447, 266] width 31 height 12
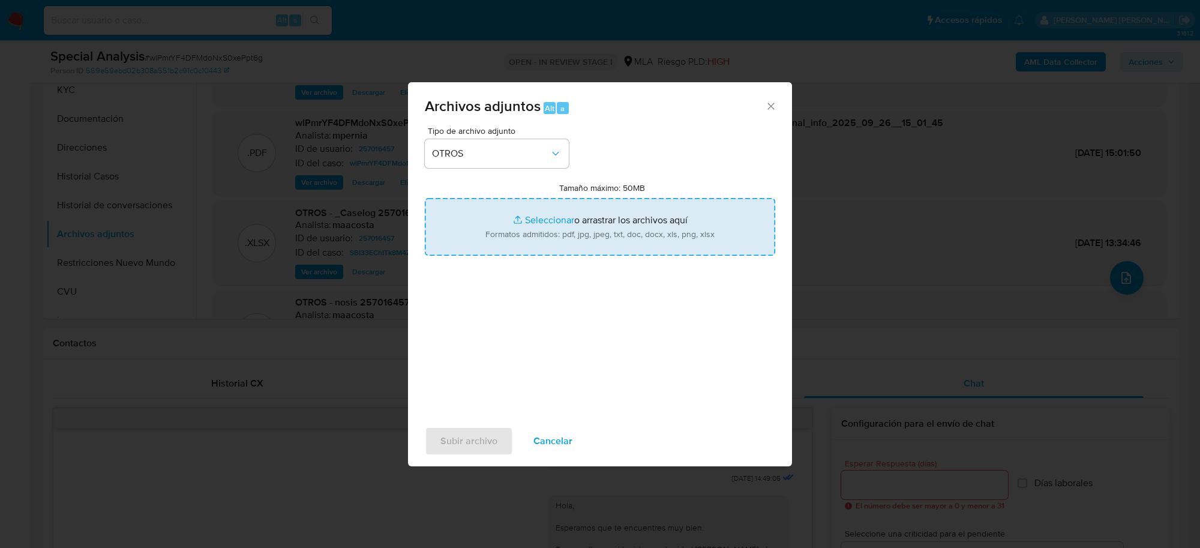
type input "C:\fakepath\Movimientos-Aladdin-257016457.xlsx"
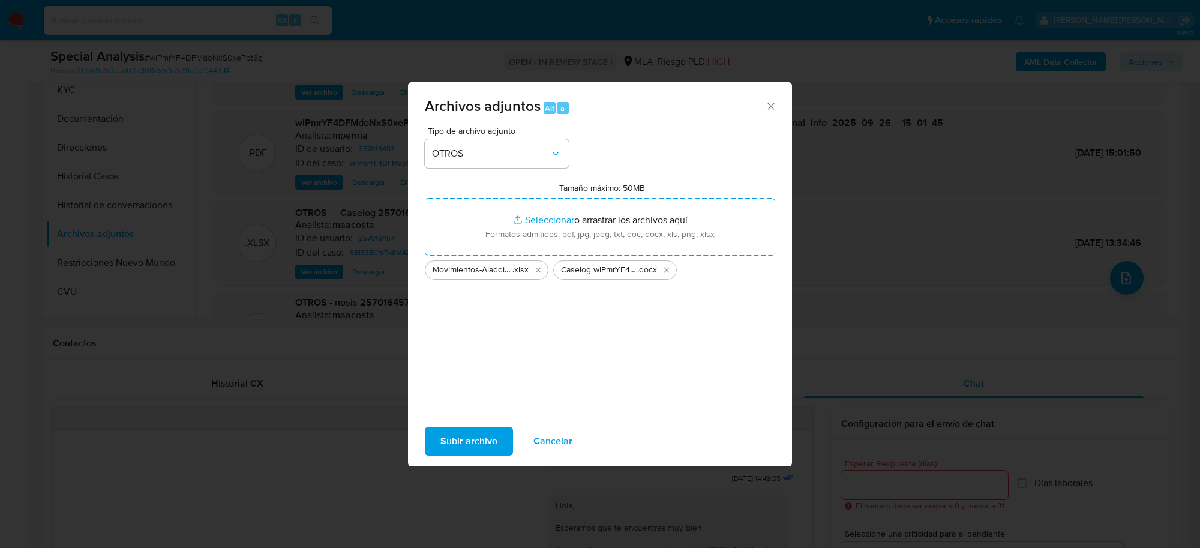
click at [470, 445] on span "Subir archivo" at bounding box center [469, 441] width 57 height 26
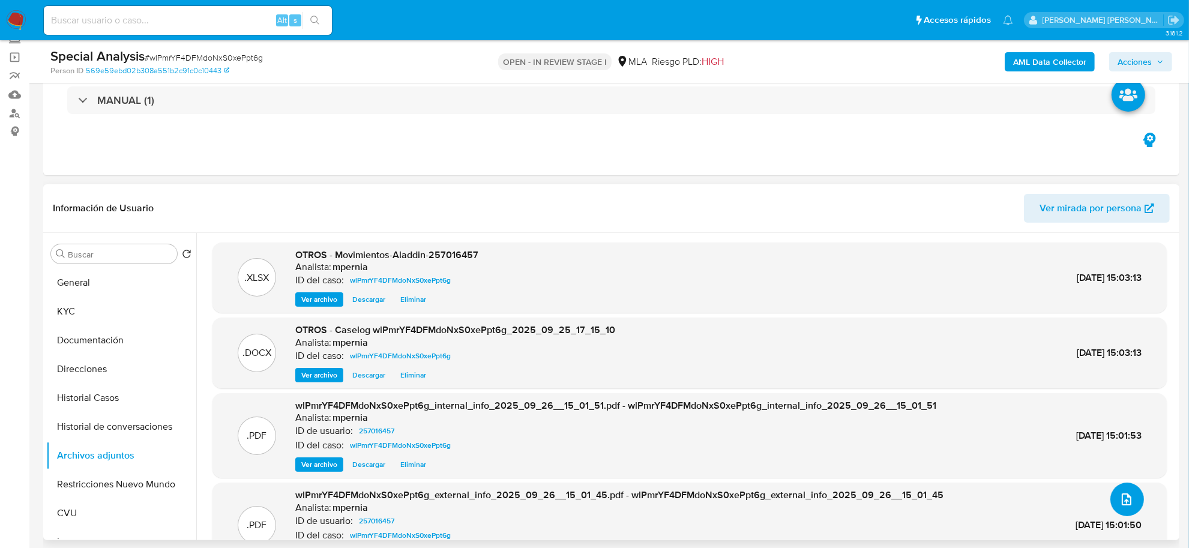
scroll to position [75, 0]
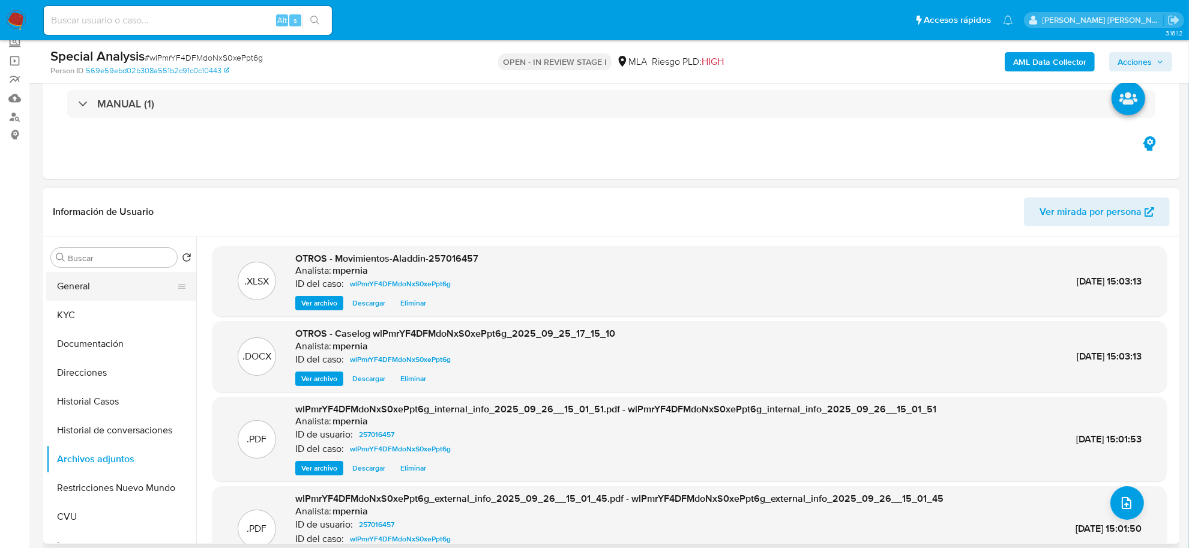
click at [100, 275] on button "General" at bounding box center [116, 286] width 140 height 29
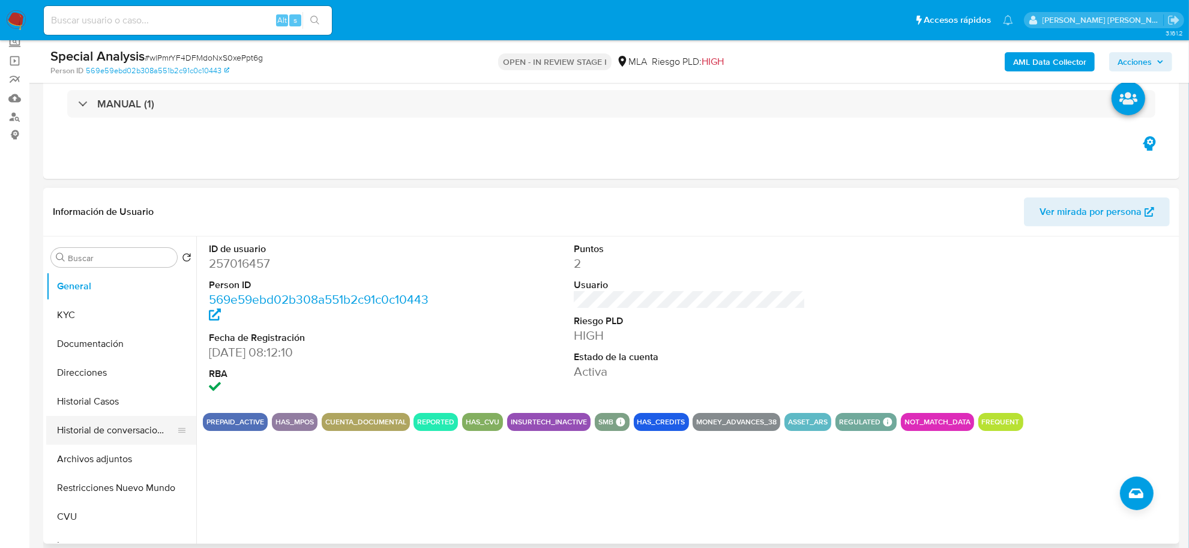
click at [101, 437] on button "Historial de conversaciones" at bounding box center [116, 430] width 140 height 29
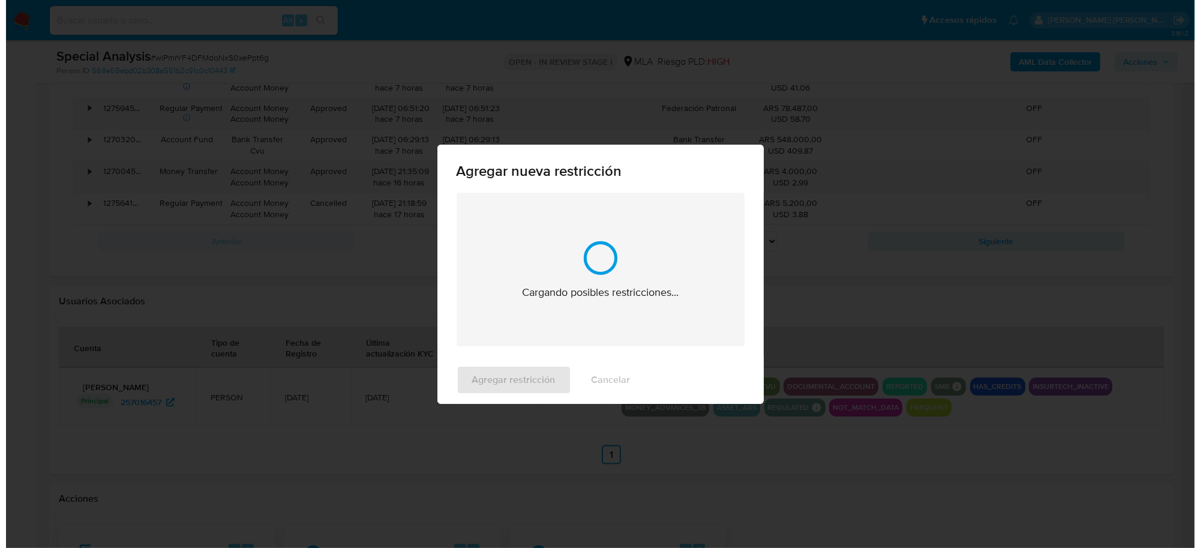
scroll to position [1871, 0]
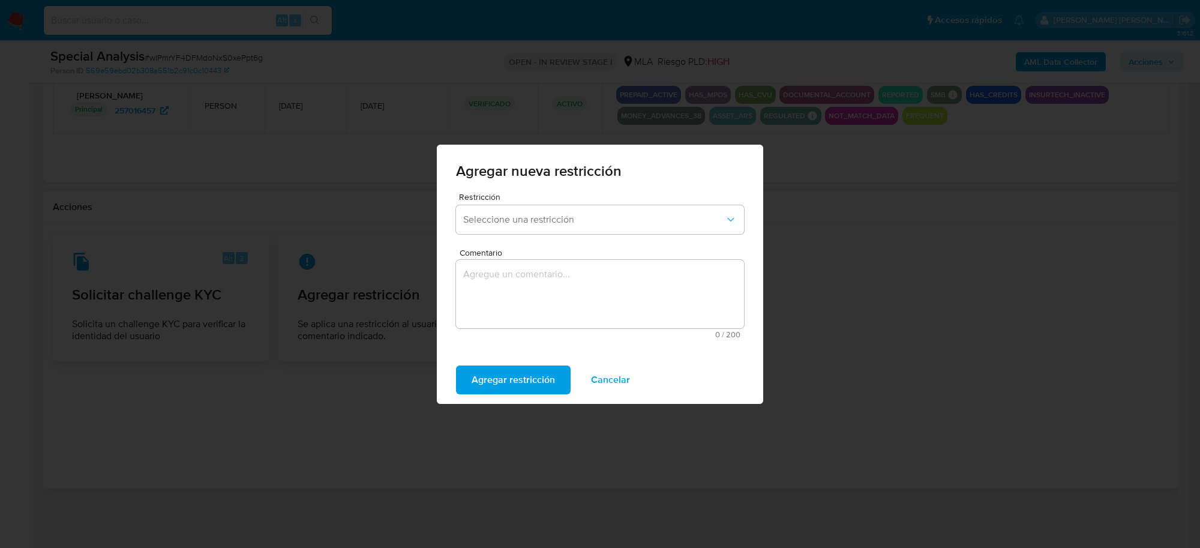
click at [713, 241] on form "Restricción Seleccione una restricción Comentario 0 / 200 200 caracteres restan…" at bounding box center [600, 270] width 288 height 154
click at [700, 226] on button "Seleccione una restricción" at bounding box center [600, 219] width 288 height 29
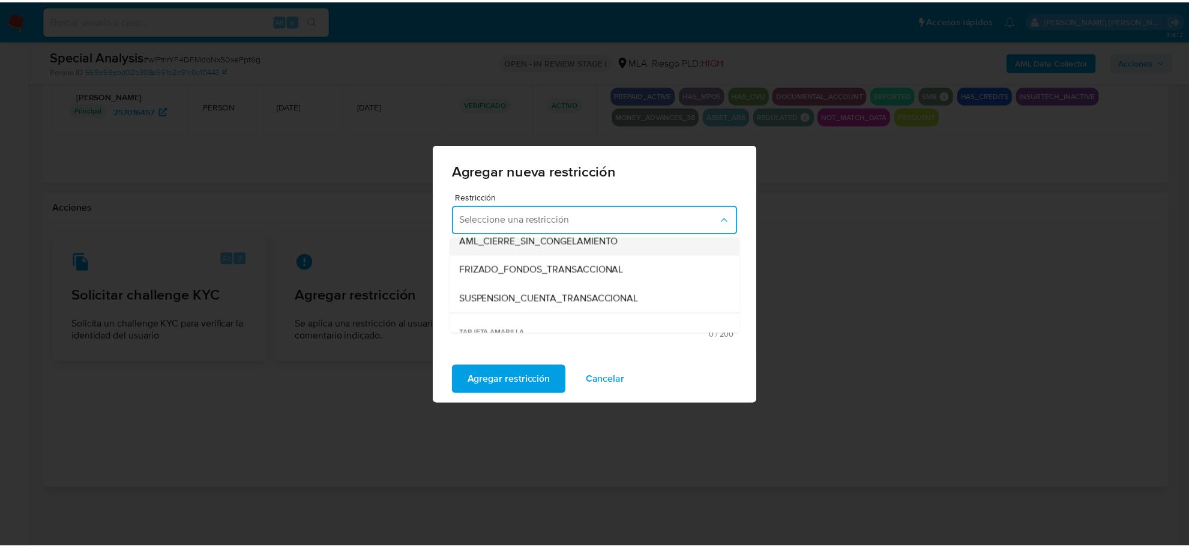
scroll to position [150, 0]
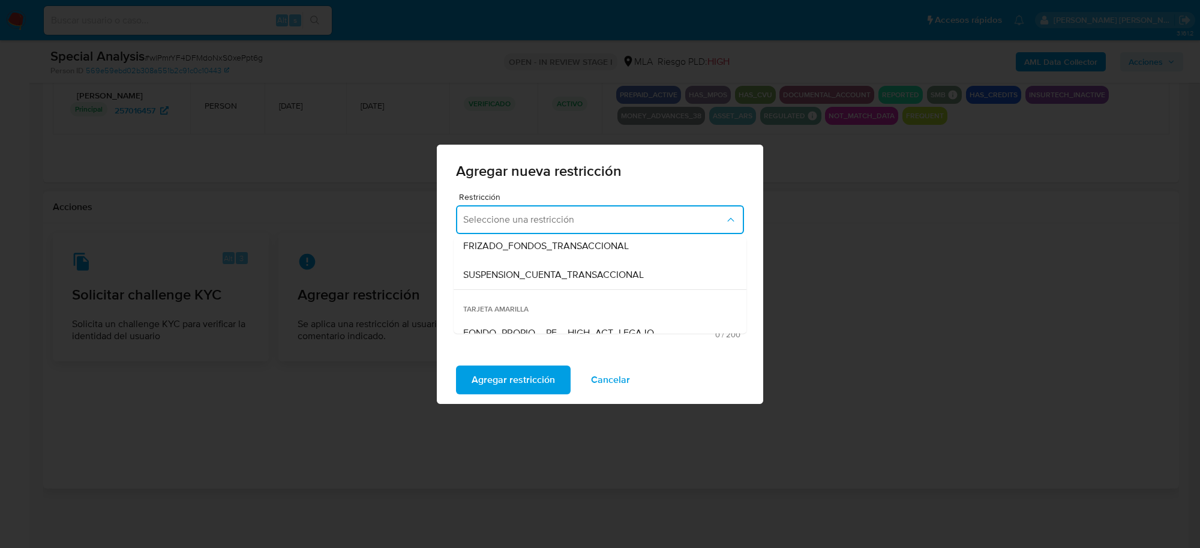
click at [658, 277] on div "SUSPENSION_CUENTA_TRANSACCIONAL" at bounding box center [596, 274] width 266 height 29
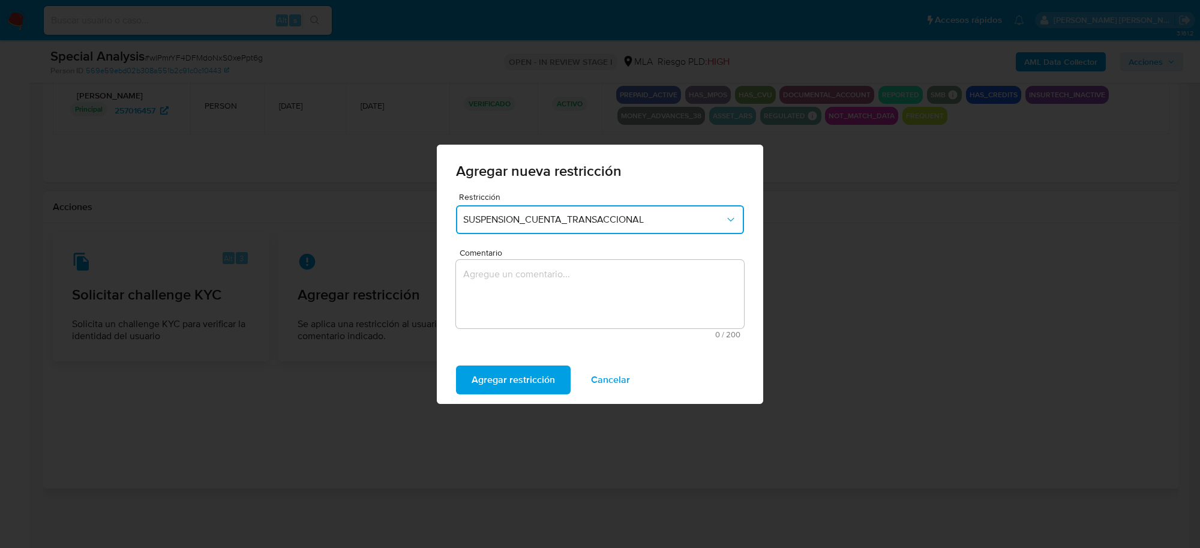
click at [636, 283] on textarea "Comentario" at bounding box center [600, 294] width 288 height 68
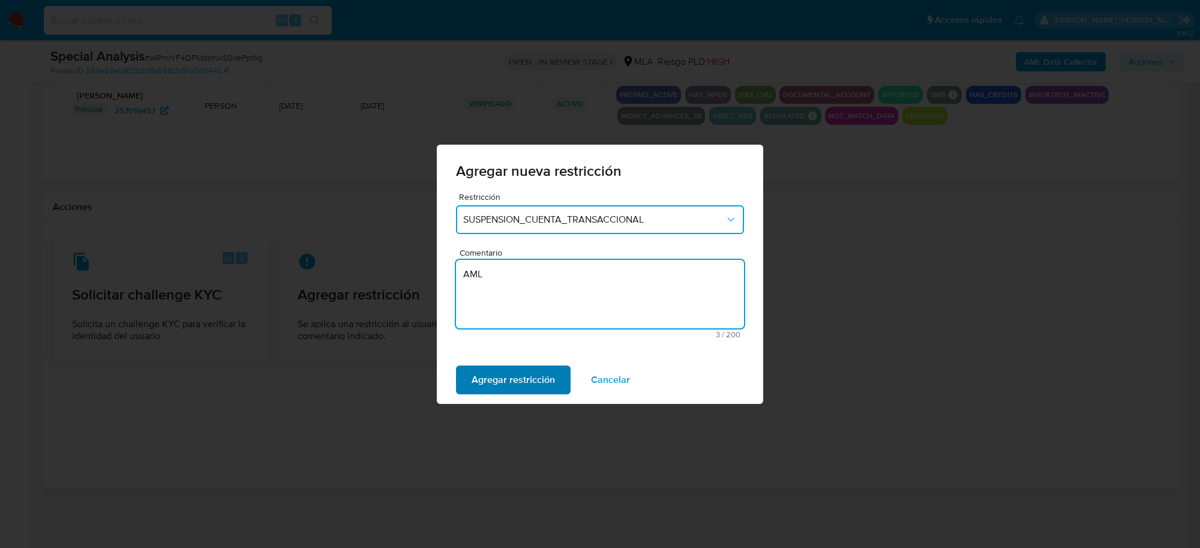
type textarea "AML"
click at [528, 376] on span "Agregar restricción" at bounding box center [513, 380] width 83 height 26
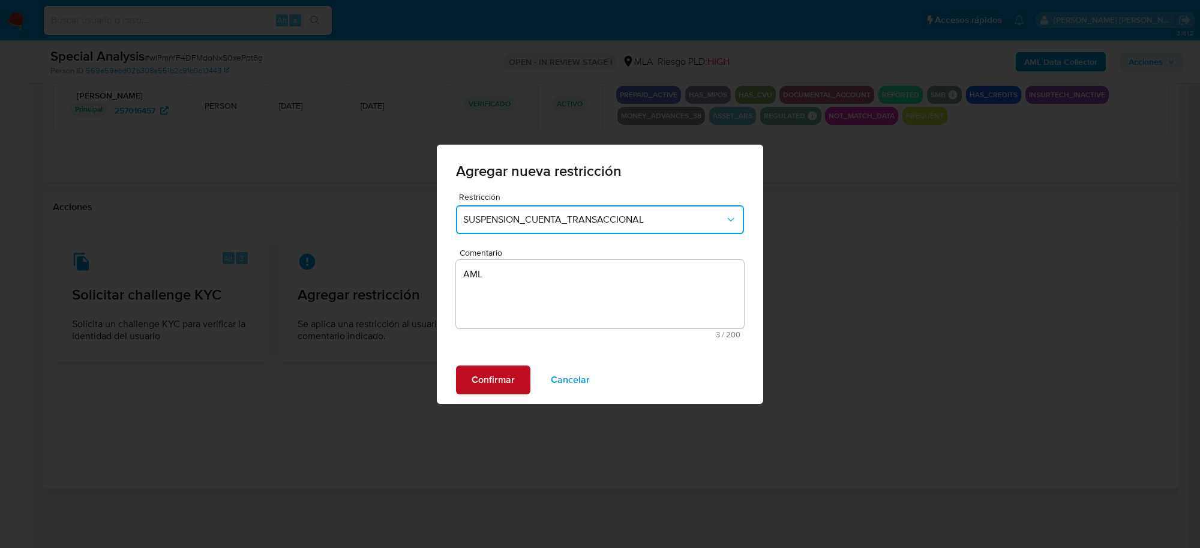
click at [495, 385] on span "Confirmar" at bounding box center [493, 380] width 43 height 26
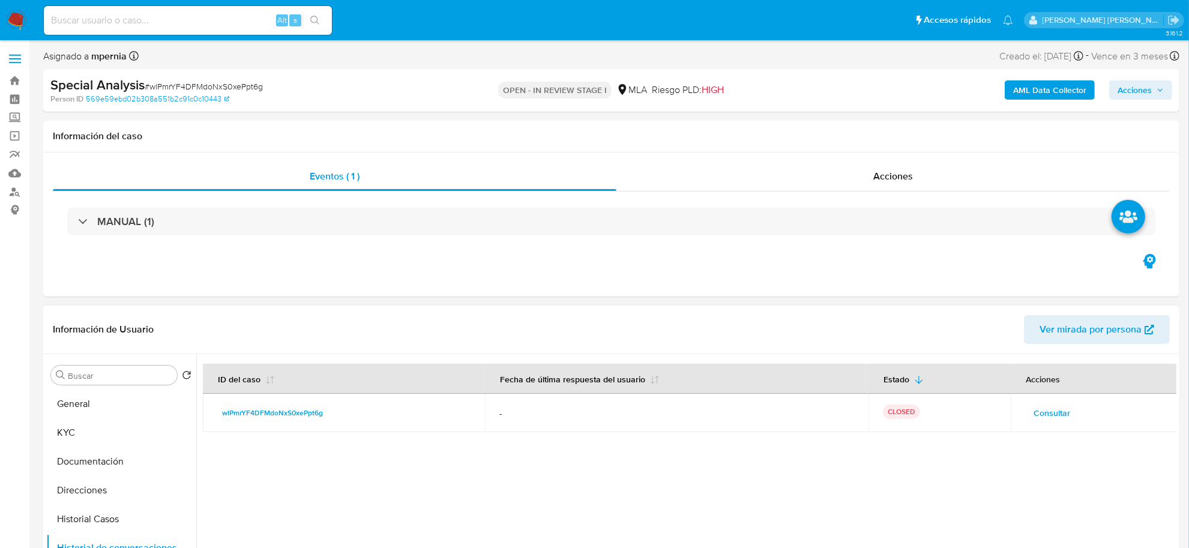
scroll to position [75, 0]
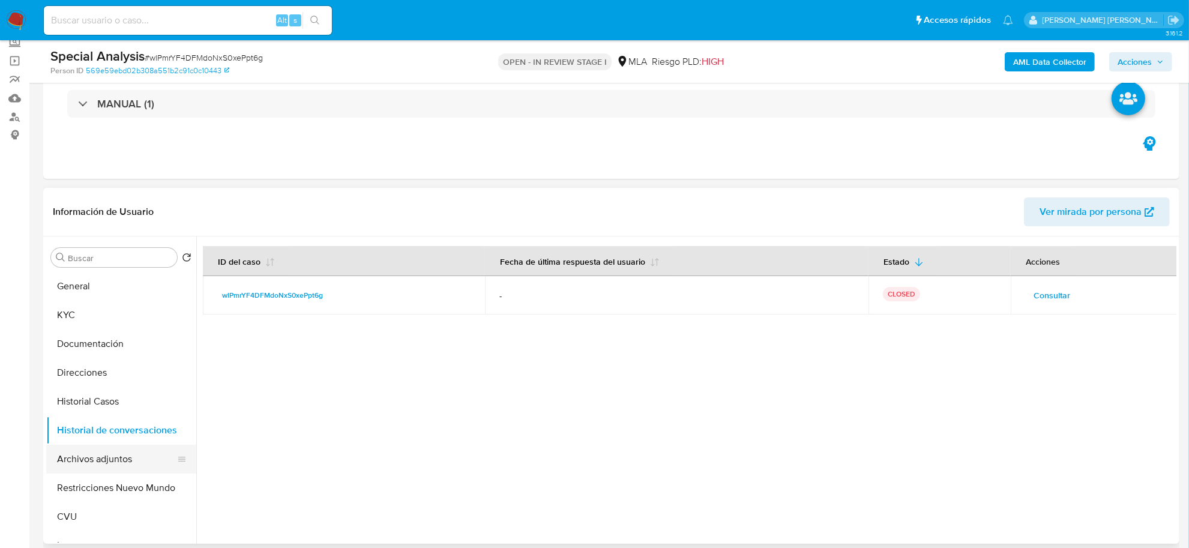
click at [118, 462] on button "Archivos adjuntos" at bounding box center [116, 459] width 140 height 29
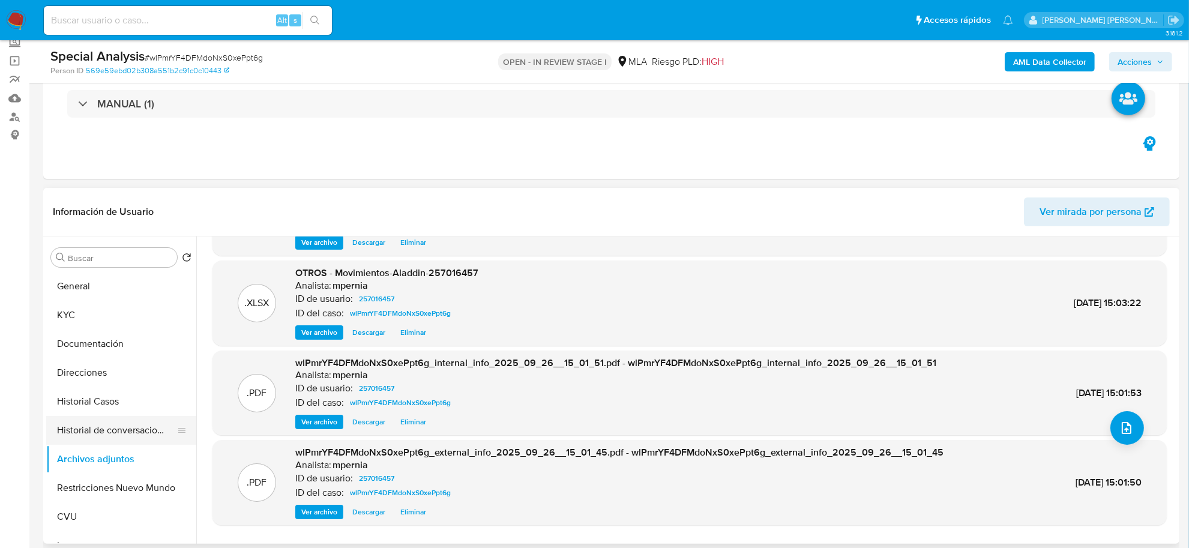
click at [84, 433] on button "Historial de conversaciones" at bounding box center [116, 430] width 140 height 29
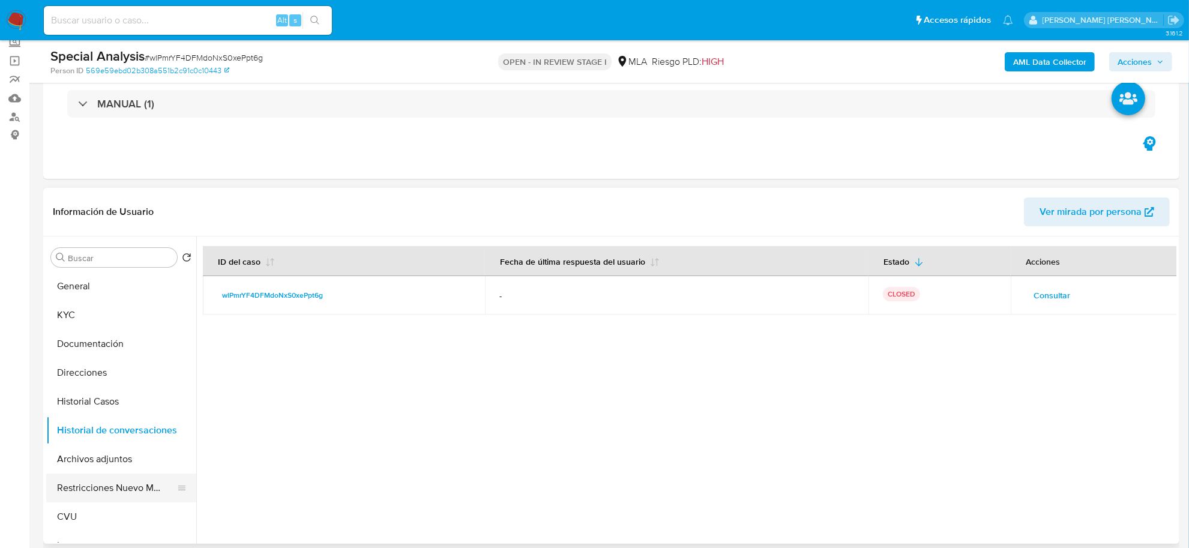
click at [109, 482] on button "Restricciones Nuevo Mundo" at bounding box center [116, 488] width 140 height 29
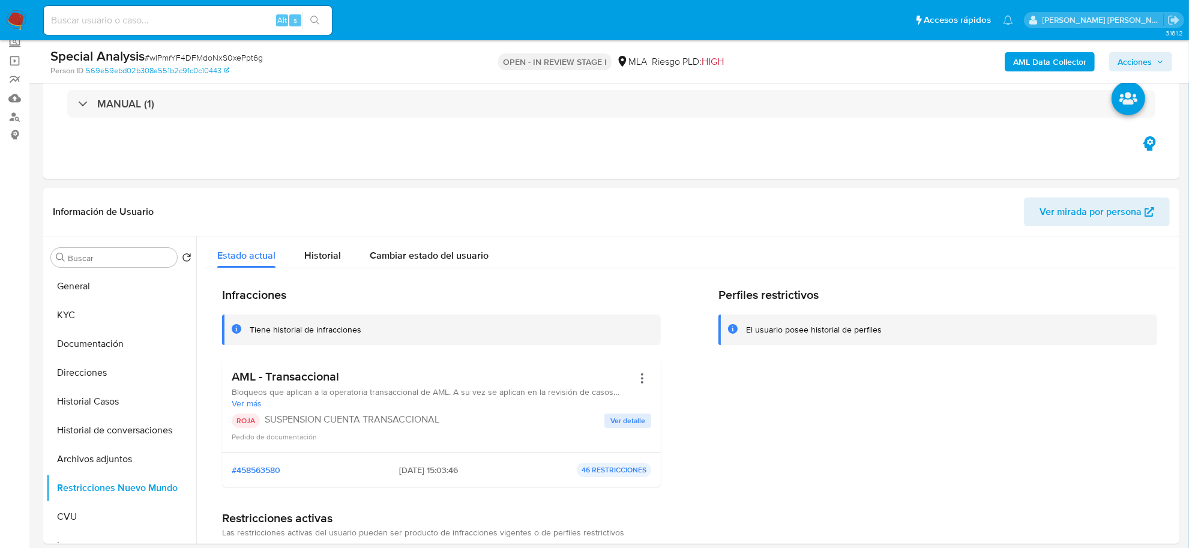
click at [1167, 55] on button "Acciones" at bounding box center [1140, 61] width 63 height 19
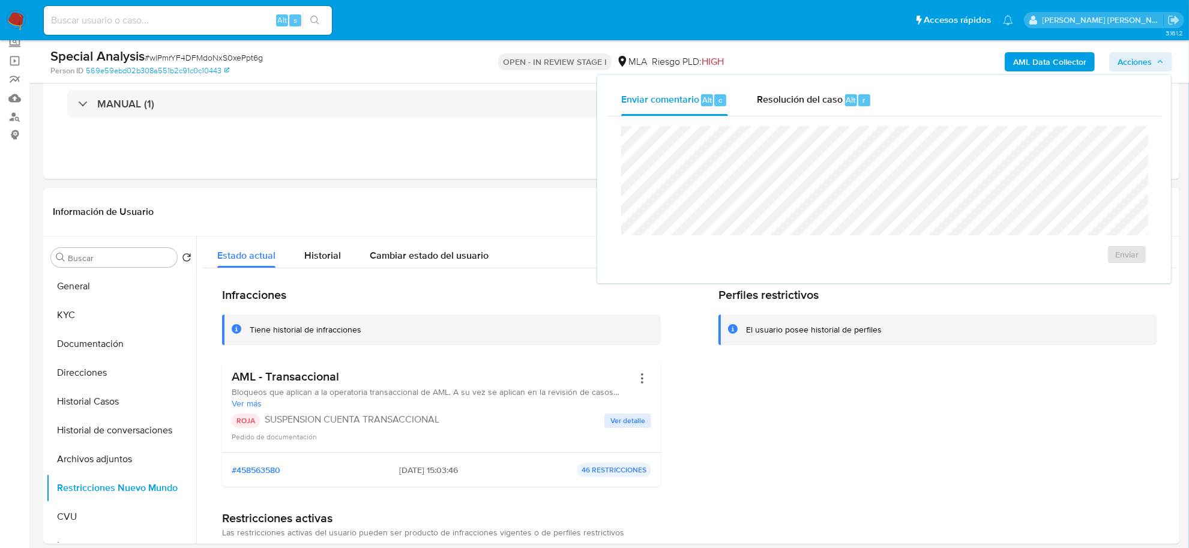
drag, startPoint x: 799, startPoint y: 91, endPoint x: 796, endPoint y: 121, distance: 30.2
click at [799, 95] on span "Resolución del caso" at bounding box center [800, 99] width 86 height 14
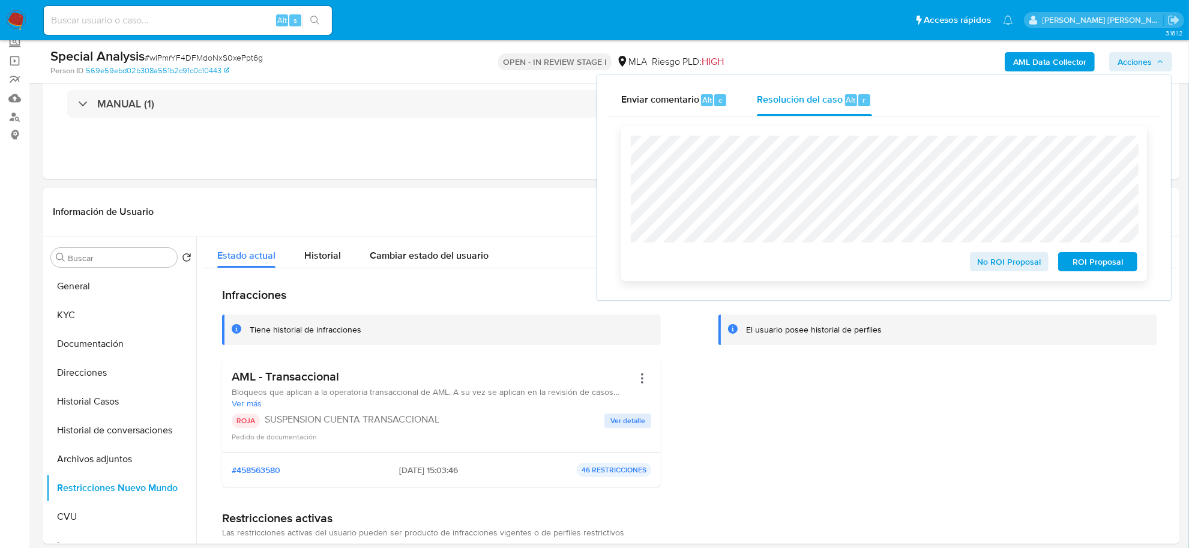
click at [1074, 264] on span "ROI Proposal" at bounding box center [1098, 261] width 62 height 17
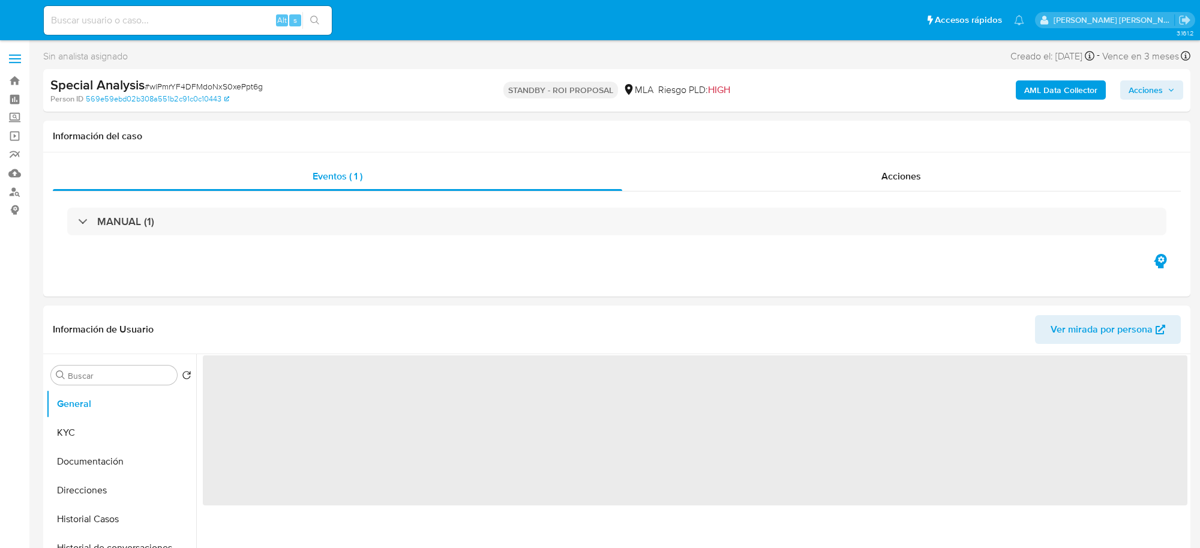
select select "10"
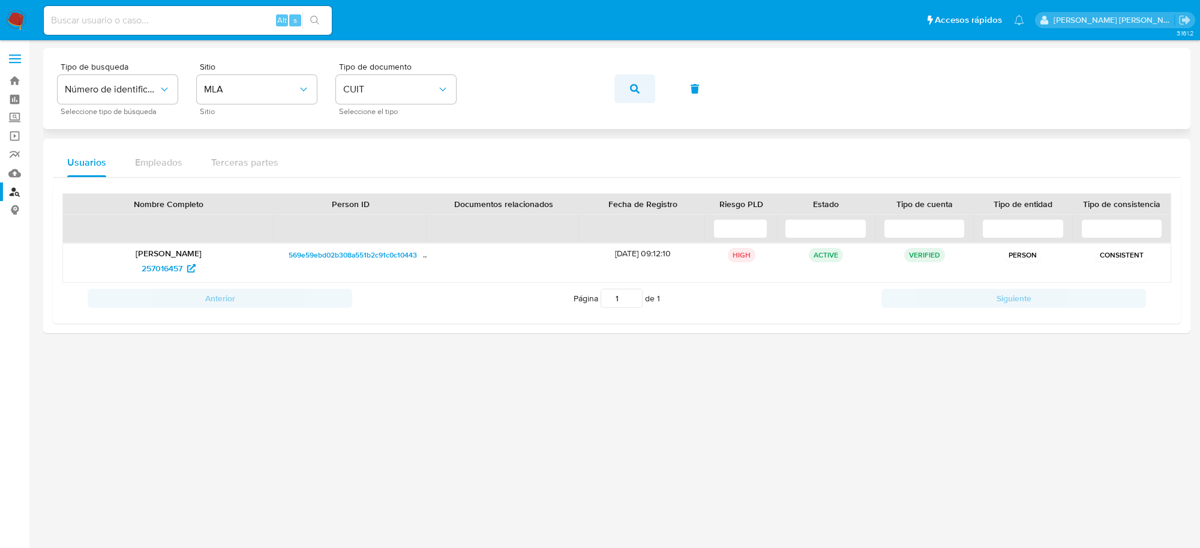
click at [625, 90] on button "button" at bounding box center [635, 88] width 41 height 29
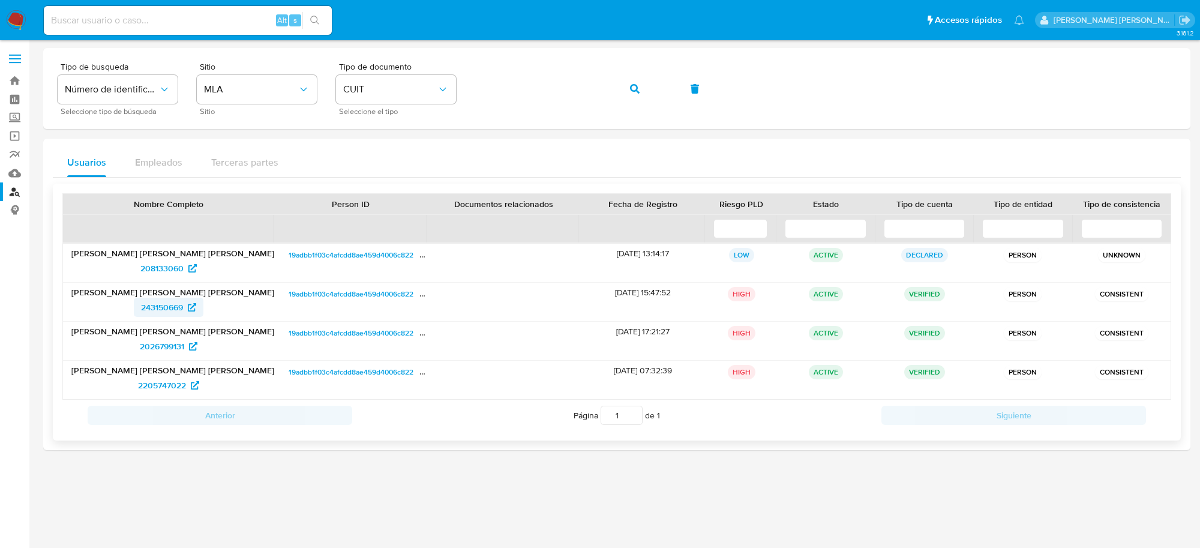
click at [156, 308] on span "243150669" at bounding box center [162, 307] width 42 height 19
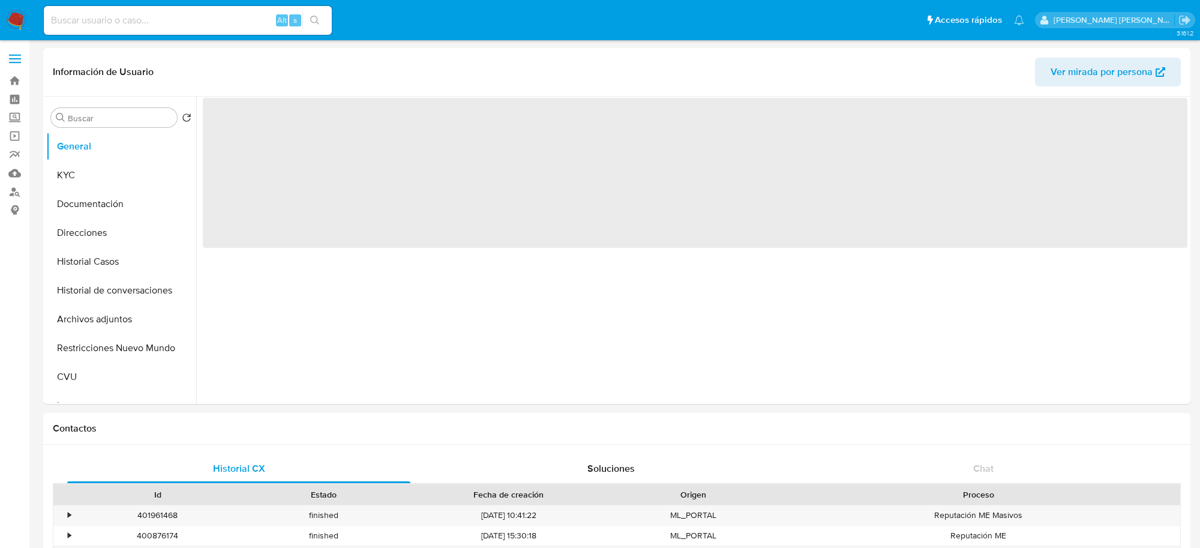
select select "10"
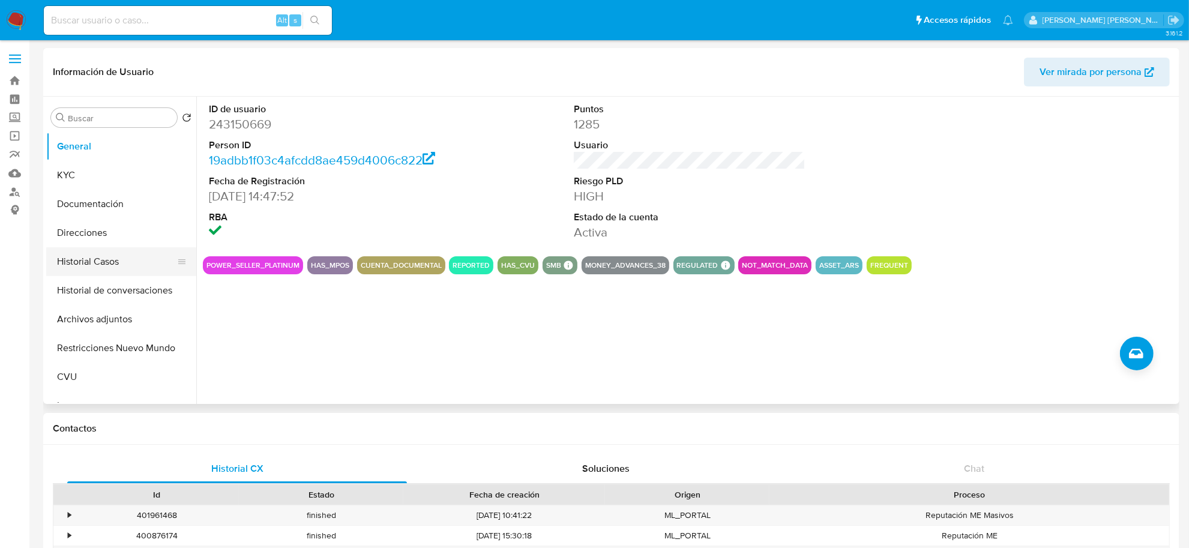
click at [104, 268] on button "Historial Casos" at bounding box center [116, 261] width 140 height 29
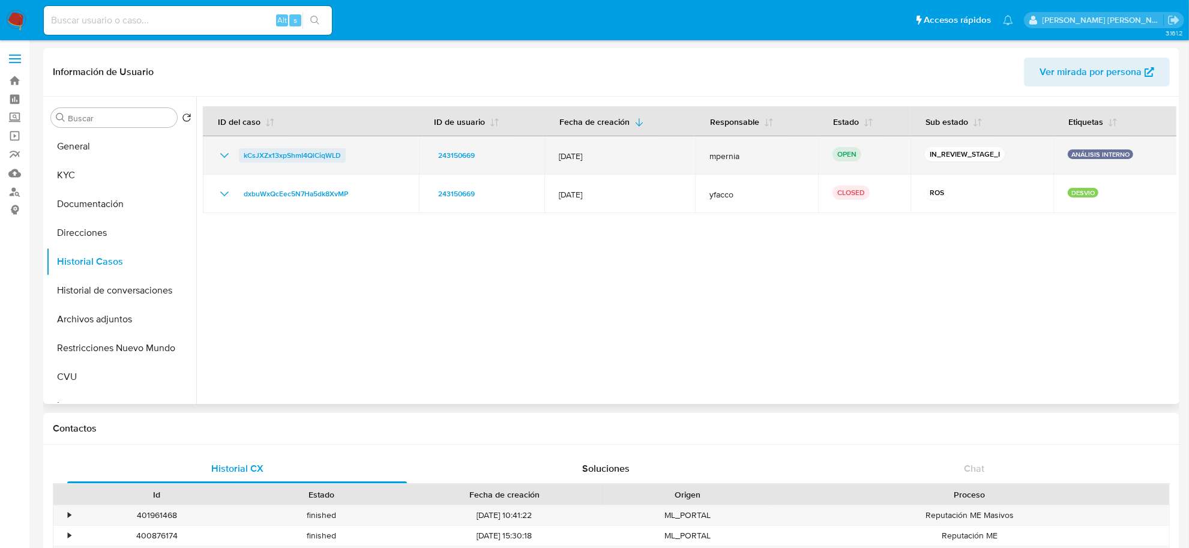
click at [313, 154] on span "kCsJXZx13xpShmI4QlCiqWLD" at bounding box center [292, 155] width 97 height 14
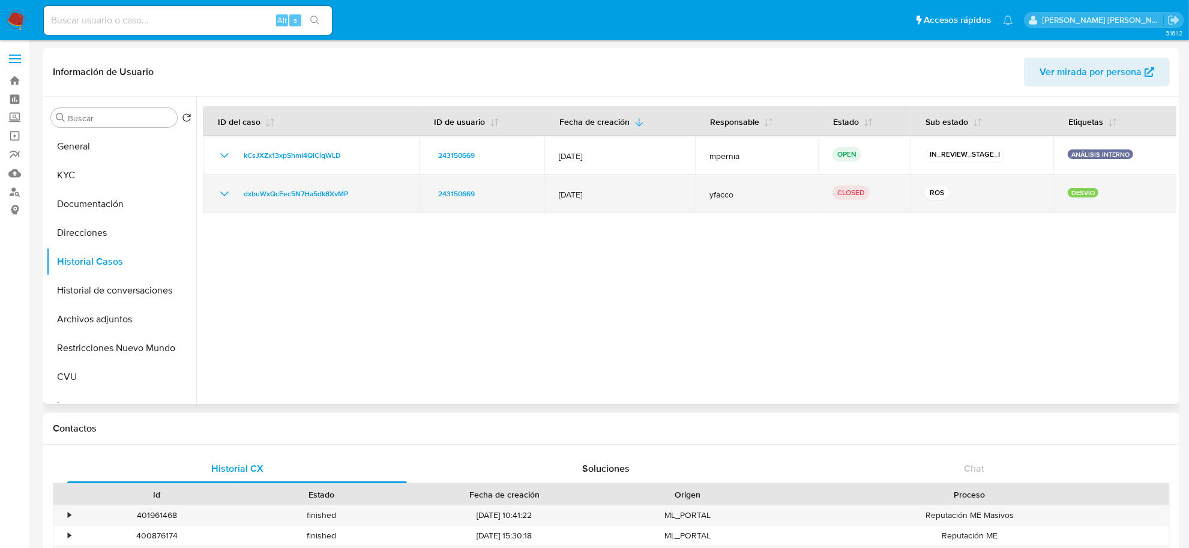
click at [220, 192] on icon "Mostrar/Ocultar" at bounding box center [224, 193] width 8 height 5
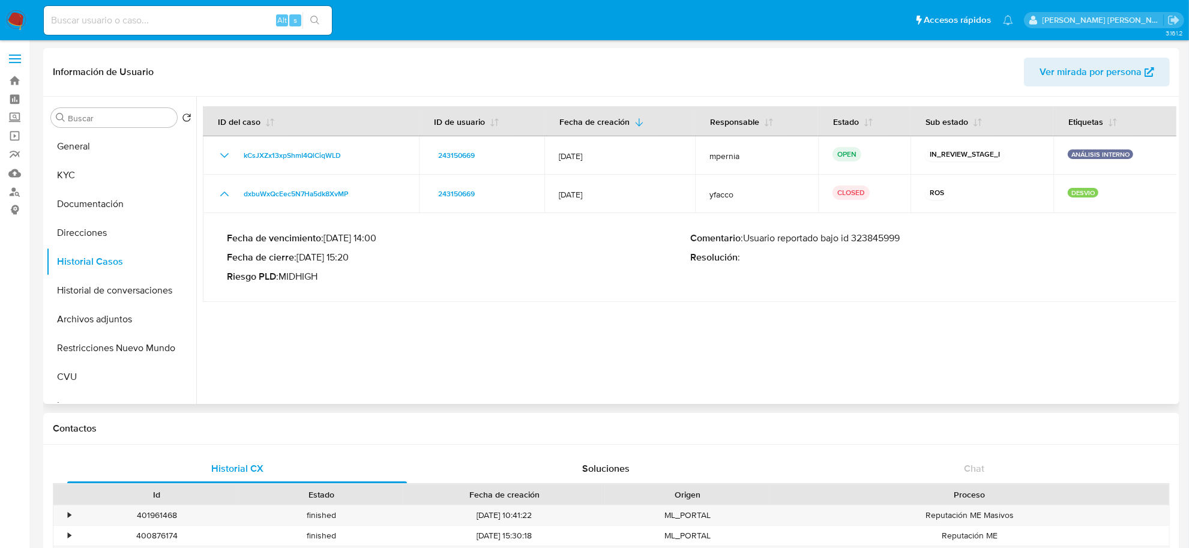
click at [869, 240] on p "Comentario : Usuario reportado bajo id 323845999" at bounding box center [921, 238] width 463 height 12
click at [102, 310] on button "Archivos adjuntos" at bounding box center [116, 319] width 140 height 29
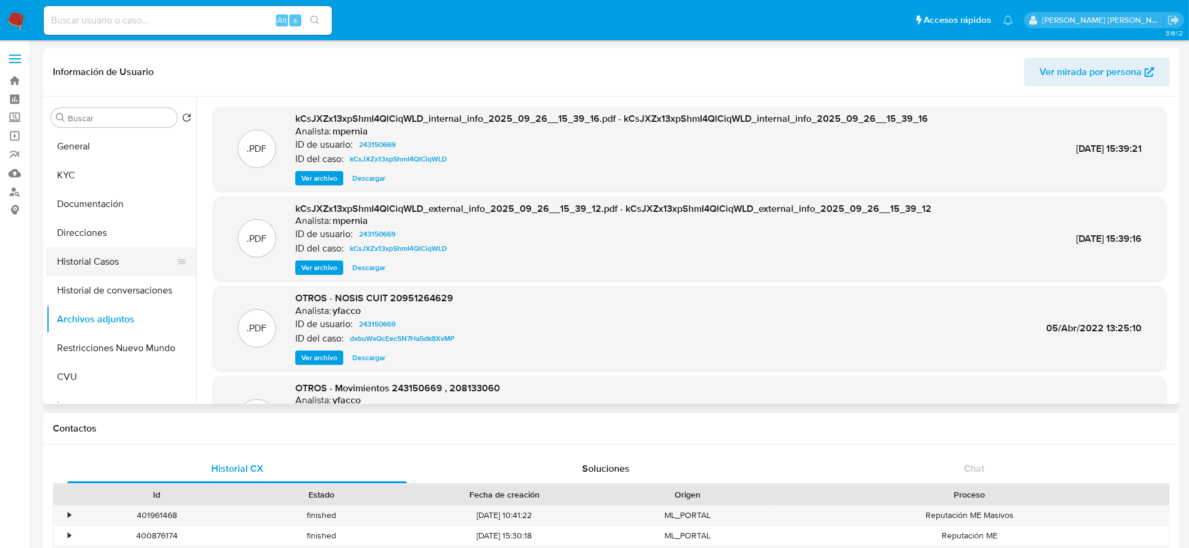
click at [96, 264] on button "Historial Casos" at bounding box center [116, 261] width 140 height 29
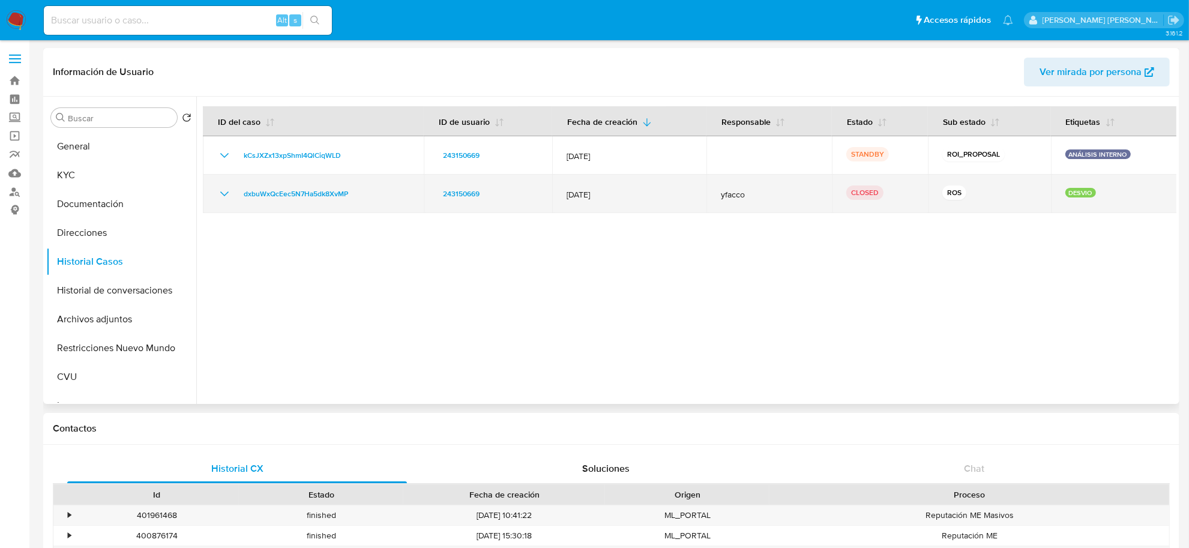
click at [222, 192] on icon "Mostrar/Ocultar" at bounding box center [224, 194] width 14 height 14
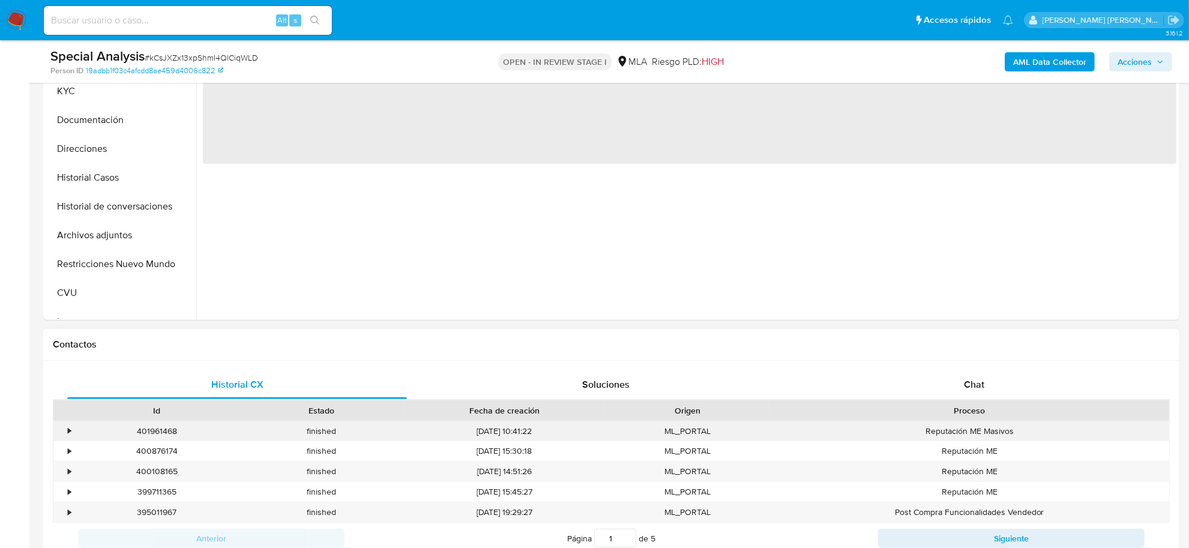
scroll to position [300, 0]
select select "10"
click at [976, 385] on span "Chat" at bounding box center [974, 383] width 20 height 14
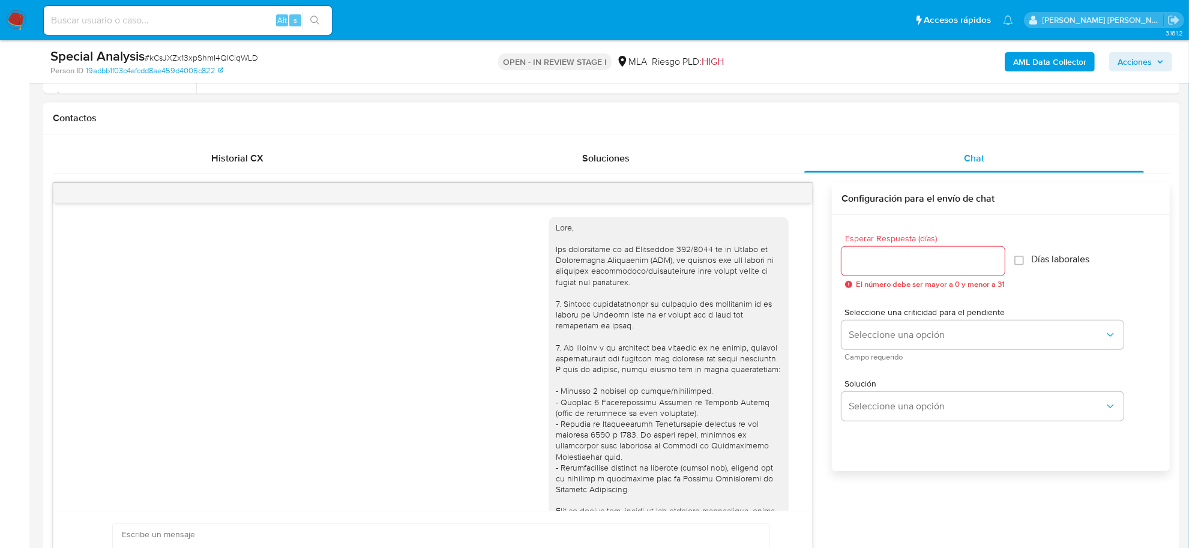
scroll to position [450, 0]
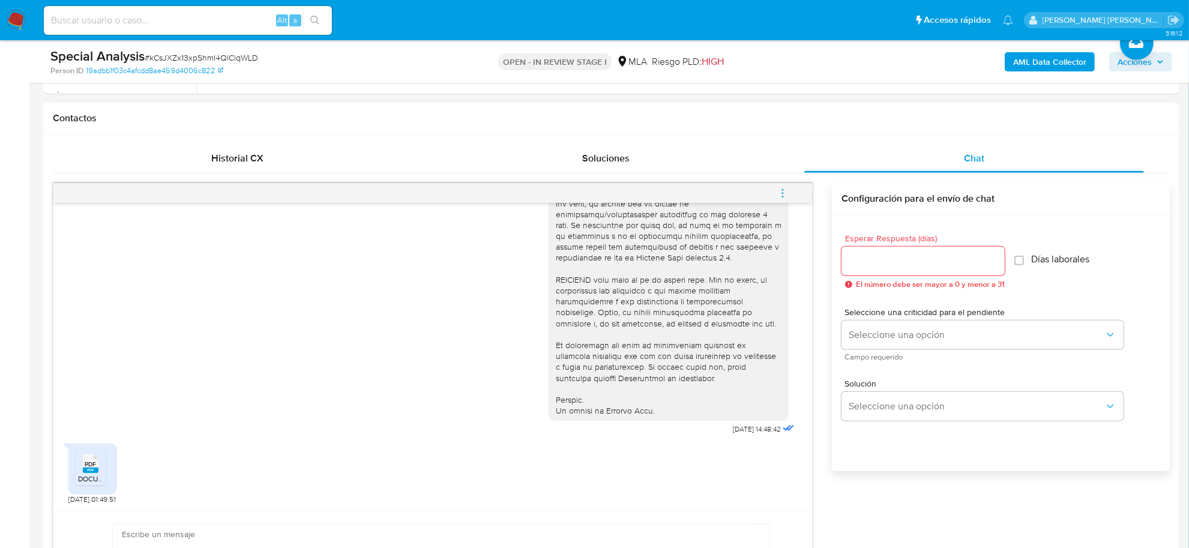
click at [784, 196] on icon "menu-action" at bounding box center [782, 193] width 11 height 11
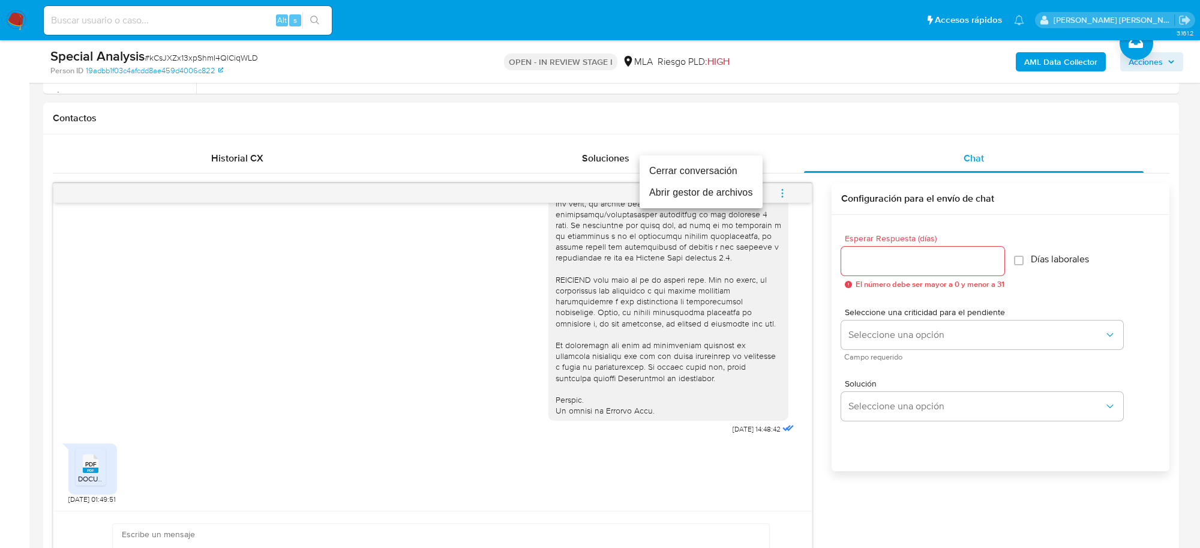
click at [718, 196] on li "Abrir gestor de archivos" at bounding box center [701, 193] width 123 height 22
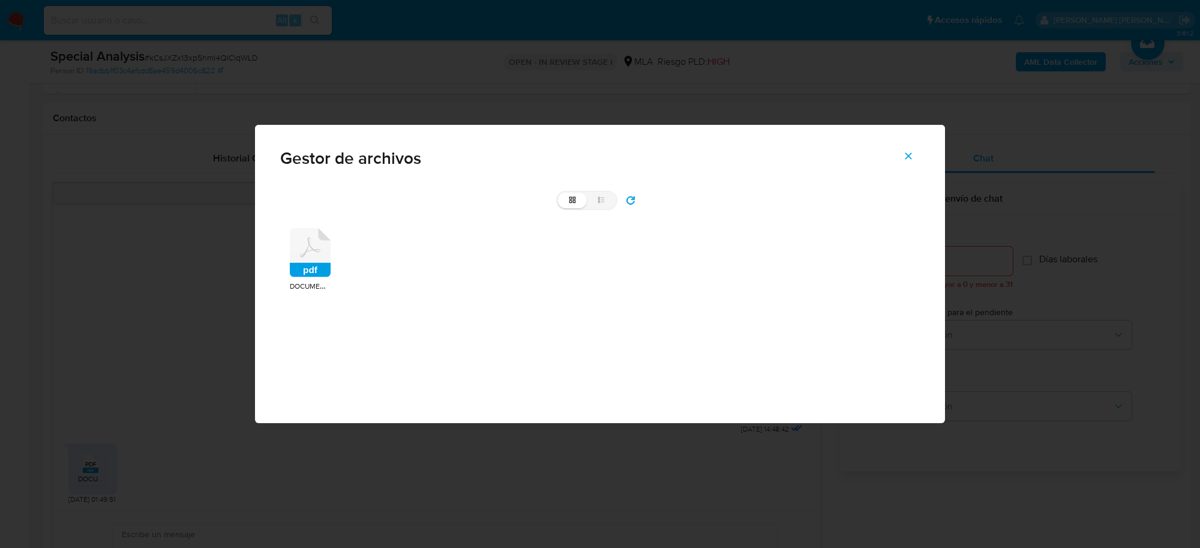
click at [299, 264] on rect at bounding box center [310, 270] width 41 height 14
click at [299, 264] on div "pdf" at bounding box center [310, 254] width 41 height 52
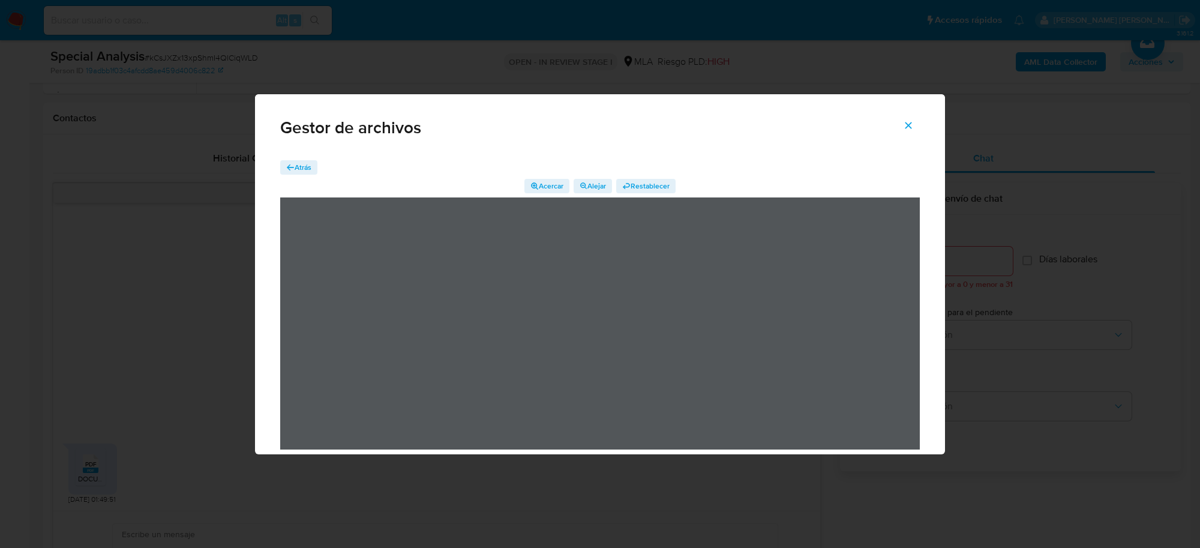
click at [908, 128] on icon "Cerrar" at bounding box center [908, 125] width 11 height 11
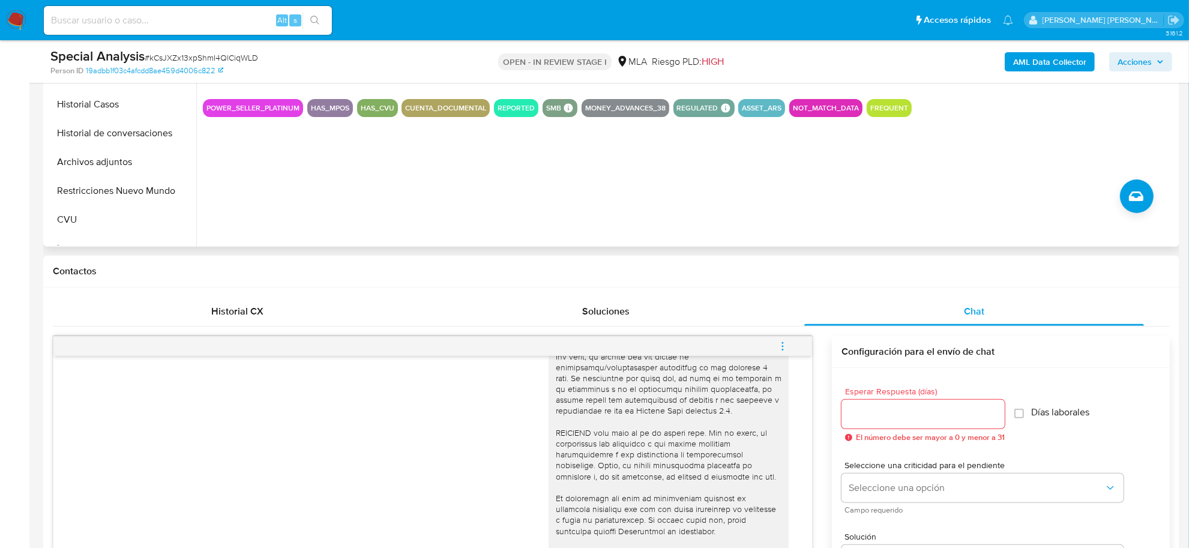
scroll to position [225, 0]
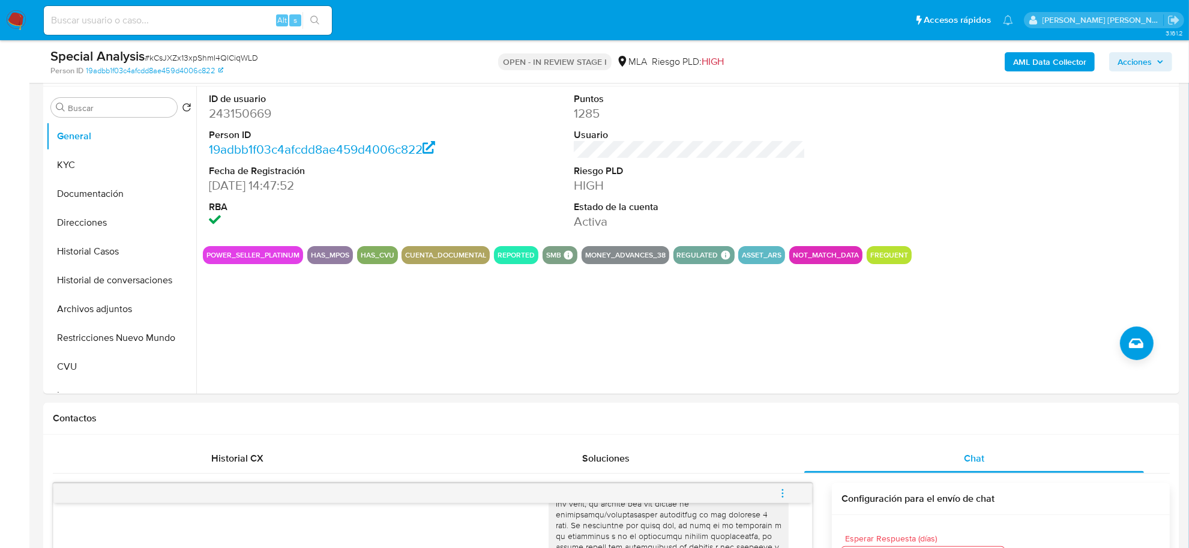
click at [1025, 64] on b "AML Data Collector" at bounding box center [1049, 61] width 73 height 19
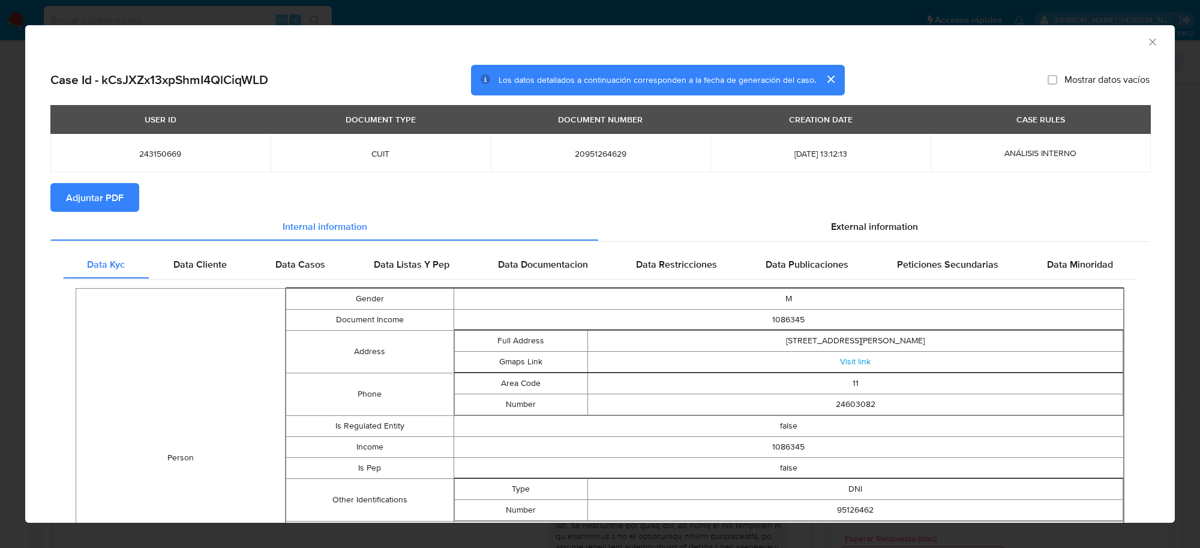
click at [106, 190] on span "Adjuntar PDF" at bounding box center [95, 197] width 58 height 26
click at [1147, 43] on icon "Cerrar ventana" at bounding box center [1153, 42] width 12 height 12
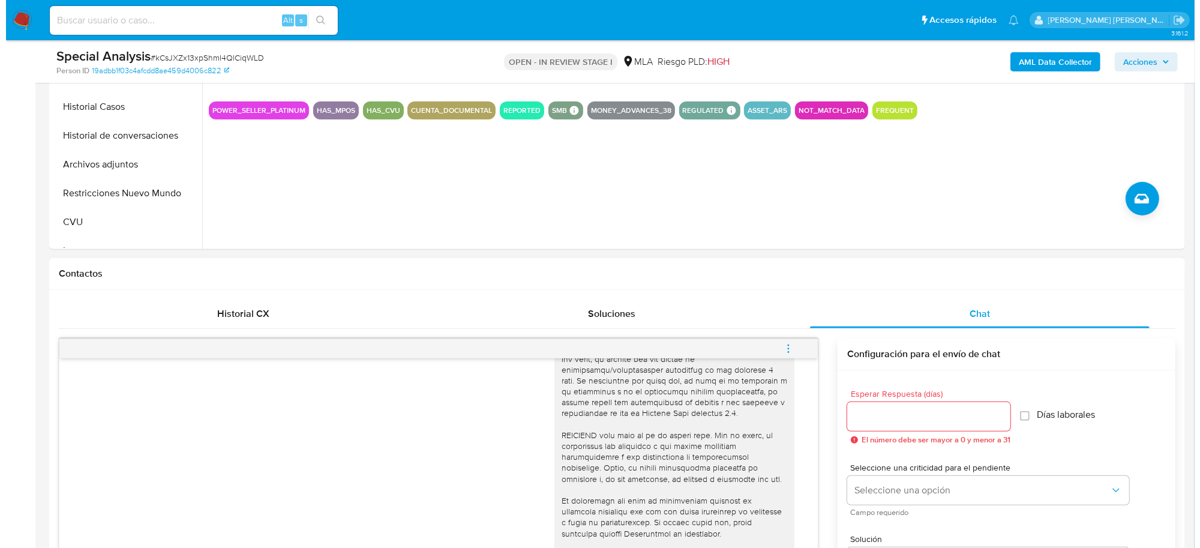
scroll to position [375, 0]
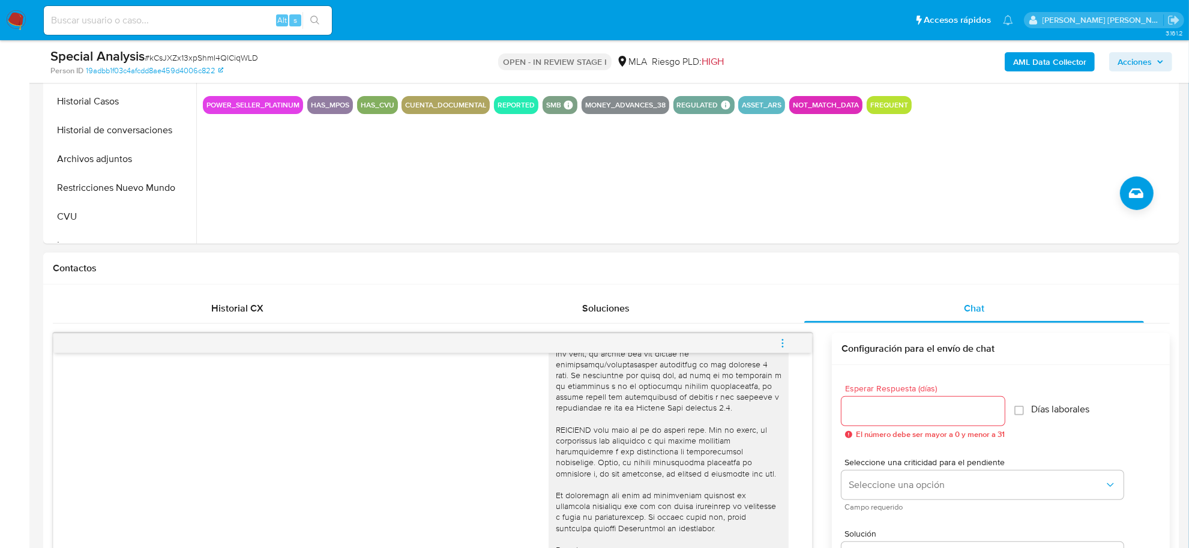
click at [785, 342] on icon "menu-action" at bounding box center [782, 343] width 11 height 11
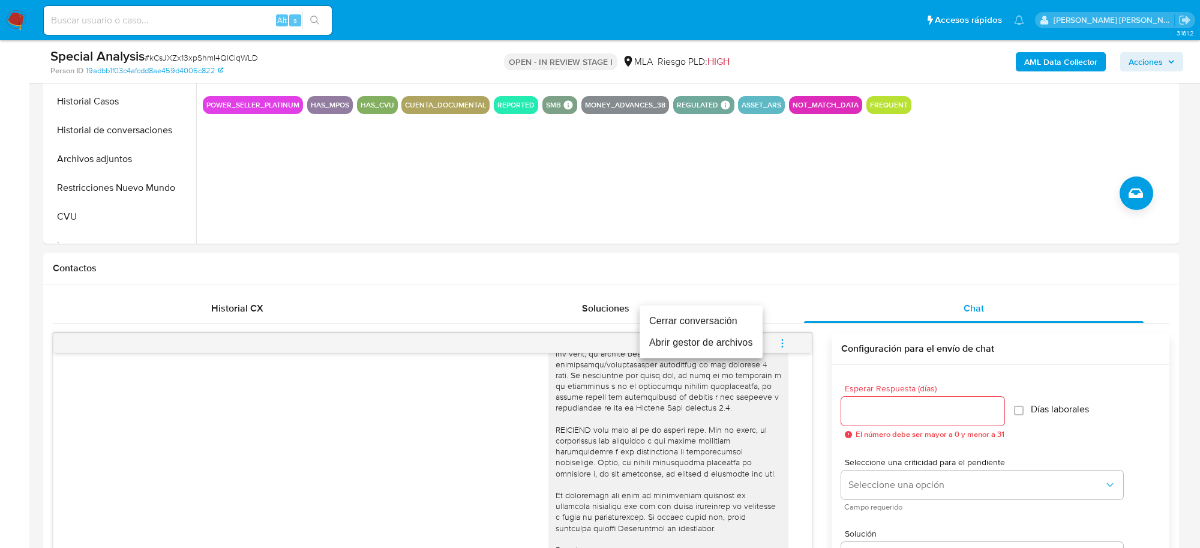
click at [733, 346] on li "Abrir gestor de archivos" at bounding box center [701, 343] width 123 height 22
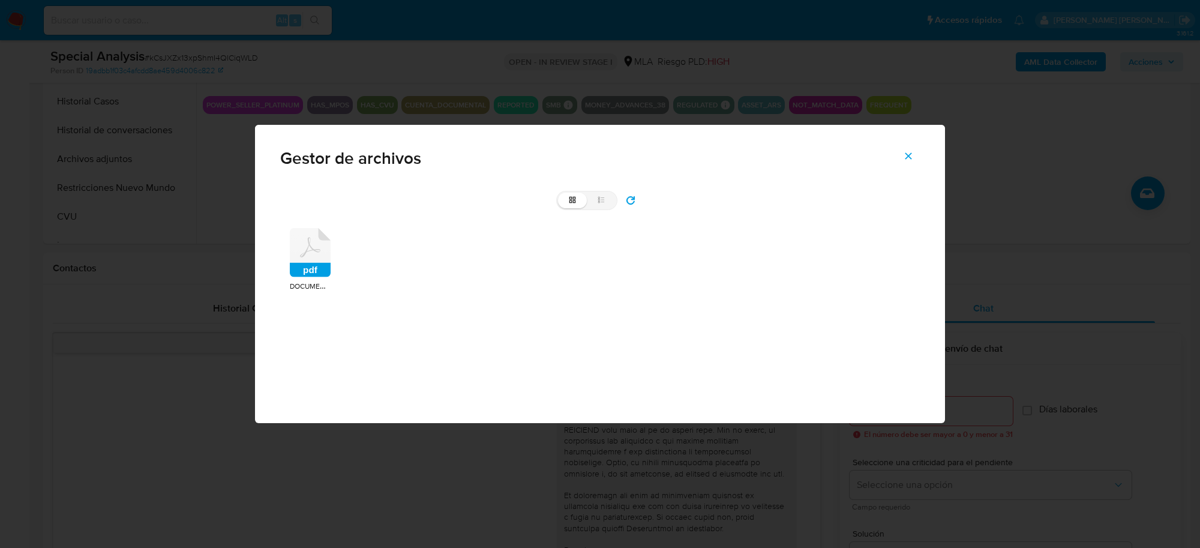
click at [308, 268] on rect at bounding box center [310, 270] width 41 height 14
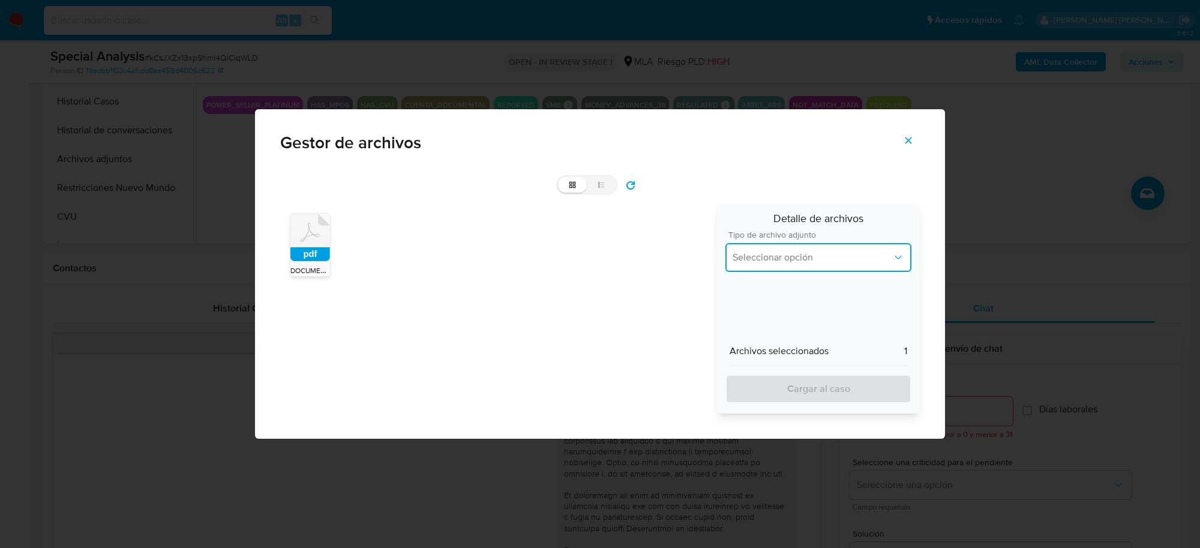
click at [796, 256] on span "Seleccionar opción" at bounding box center [813, 257] width 160 height 12
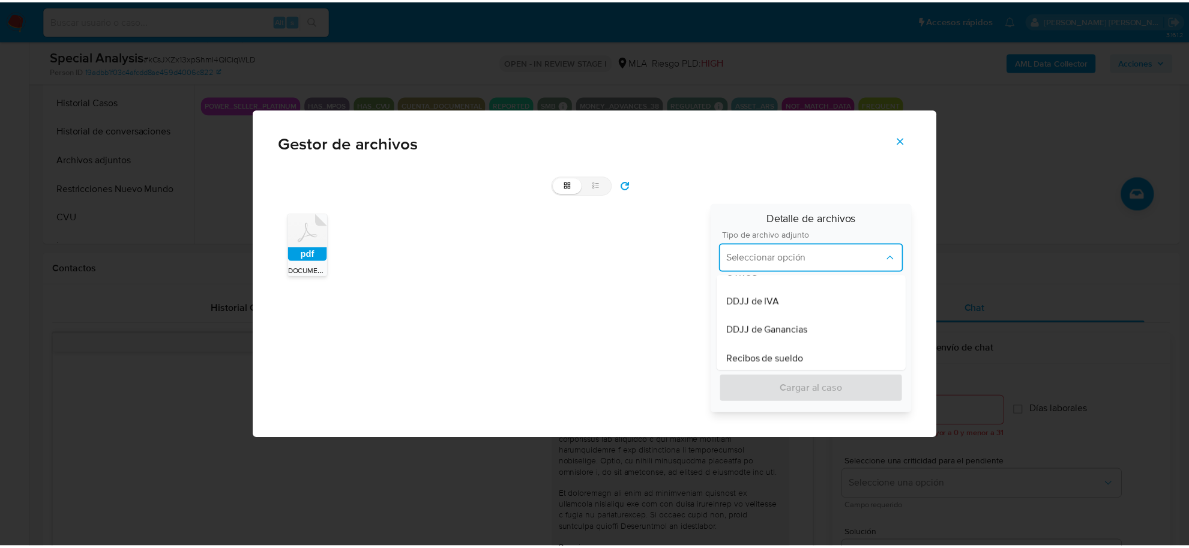
scroll to position [225, 0]
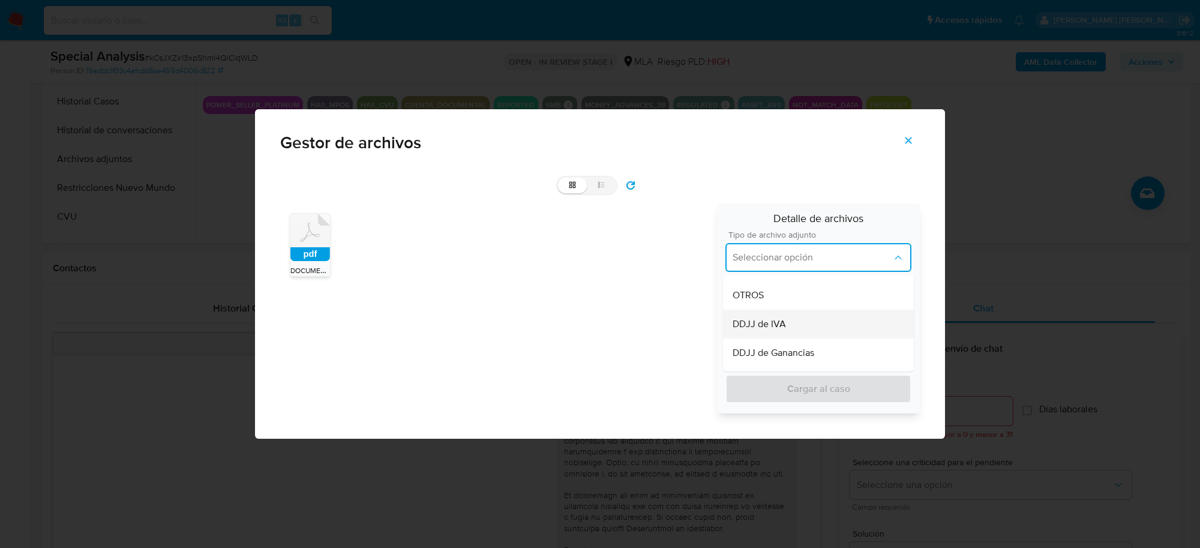
click at [768, 327] on span "DDJJ de IVA" at bounding box center [759, 324] width 53 height 12
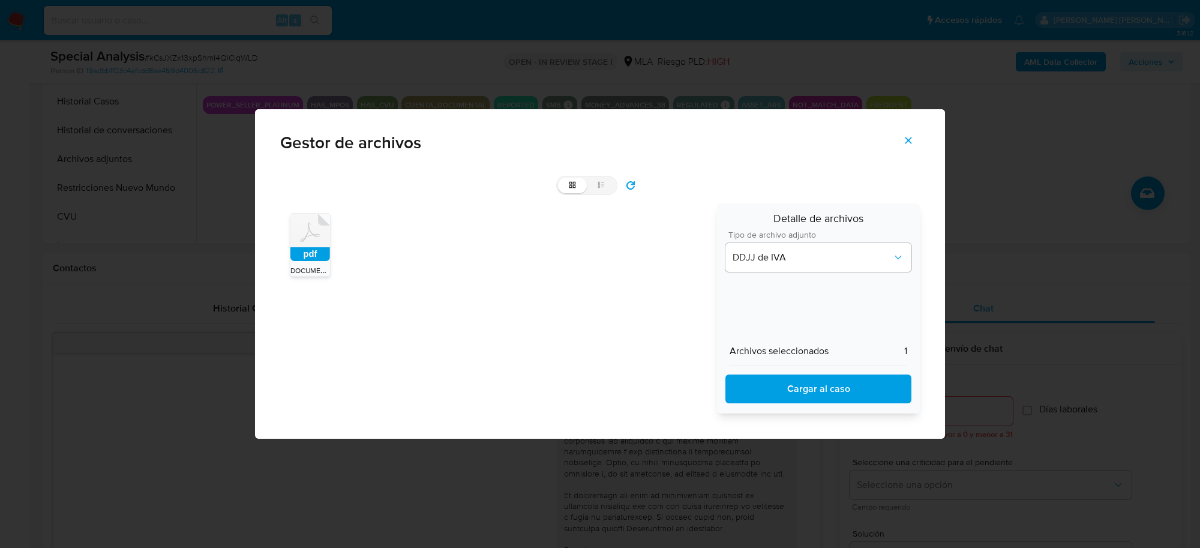
click at [770, 380] on span "Cargar al caso" at bounding box center [818, 389] width 155 height 26
click at [917, 136] on button "Cerrar" at bounding box center [909, 140] width 42 height 29
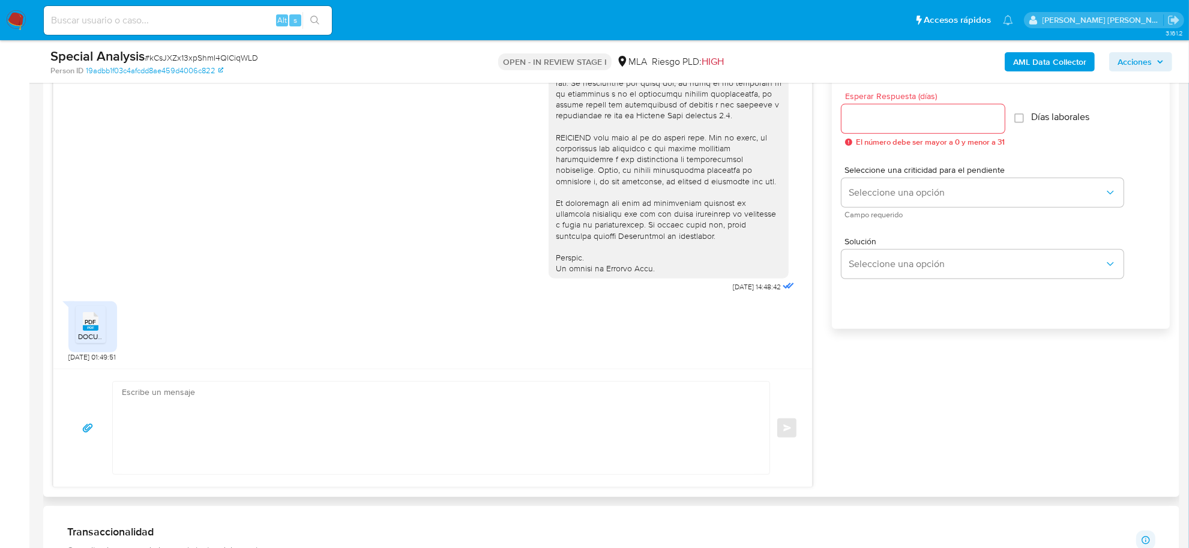
scroll to position [750, 0]
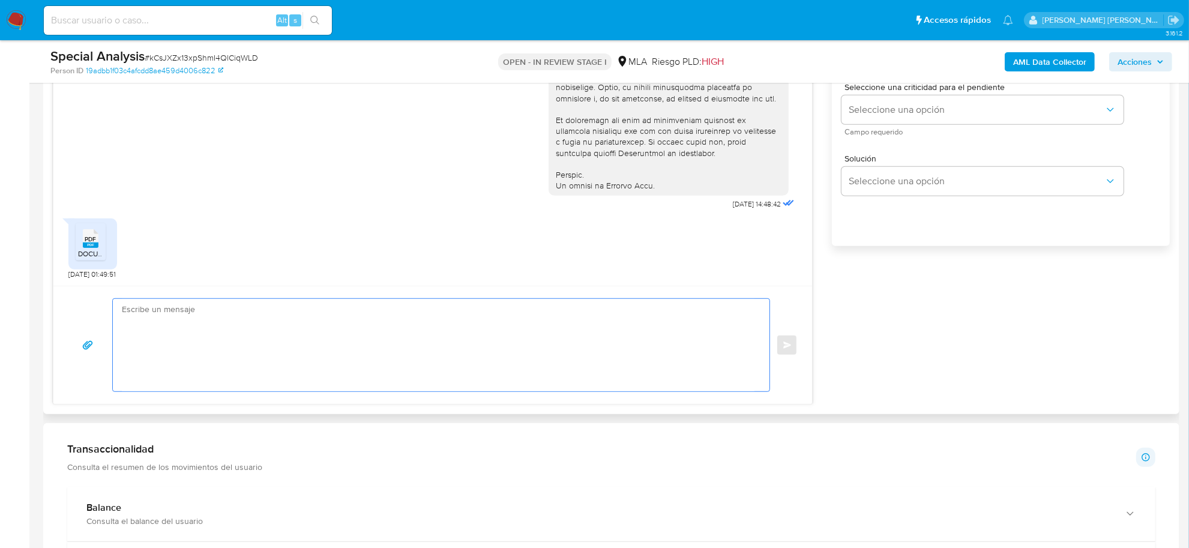
click at [182, 322] on textarea at bounding box center [438, 345] width 633 height 92
paste textarea "Hola Rosa Ines, Confirmamos que hemos recibido correctamente sus Declaraciones …"
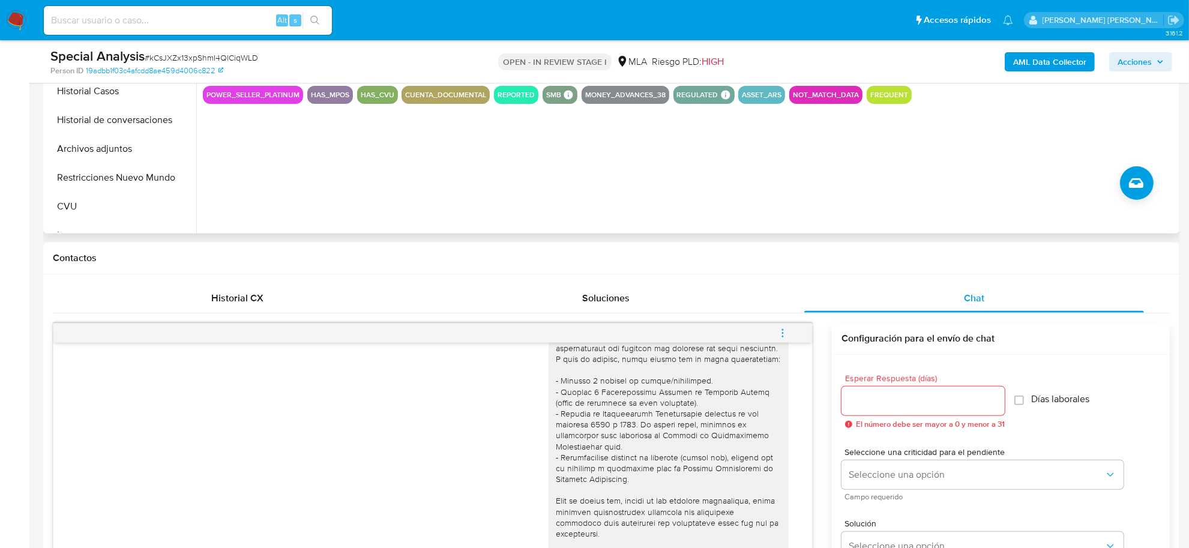
scroll to position [300, 0]
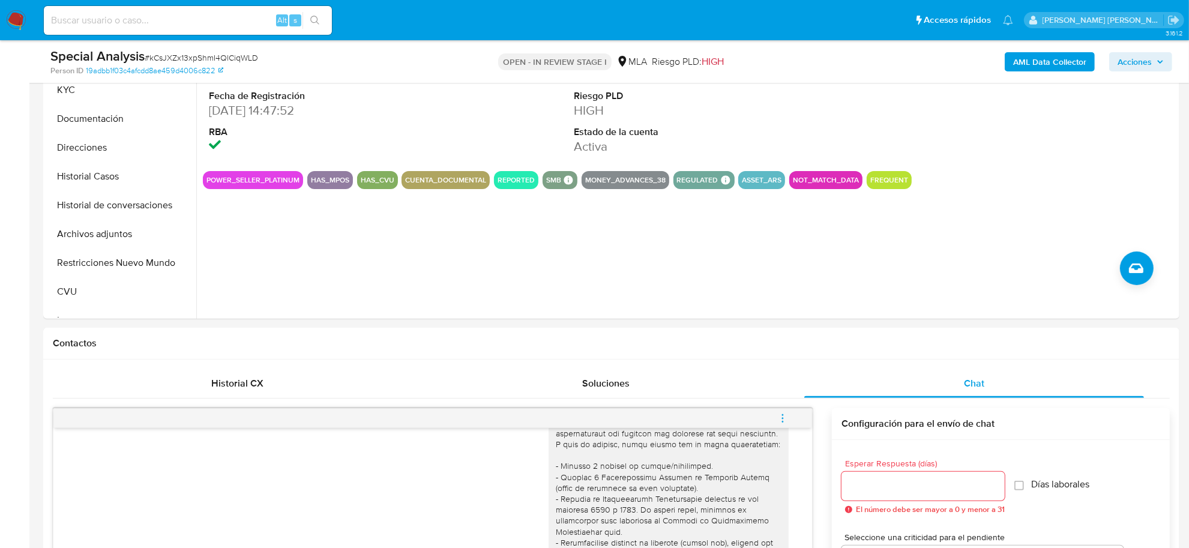
click at [73, 83] on div "Special Analysis # kCsJXZx13xpShmI4QlCiqWLD Person ID 19adbb1f03c4afcdd8ae459d4…" at bounding box center [611, 61] width 1136 height 43
click at [73, 85] on button "KYC" at bounding box center [116, 90] width 140 height 29
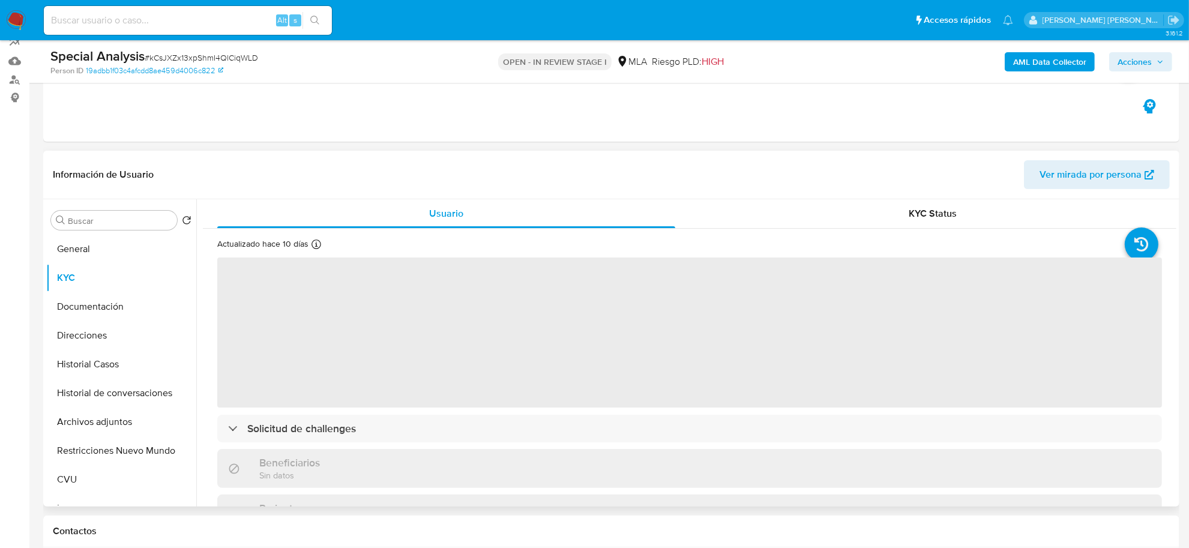
scroll to position [75, 0]
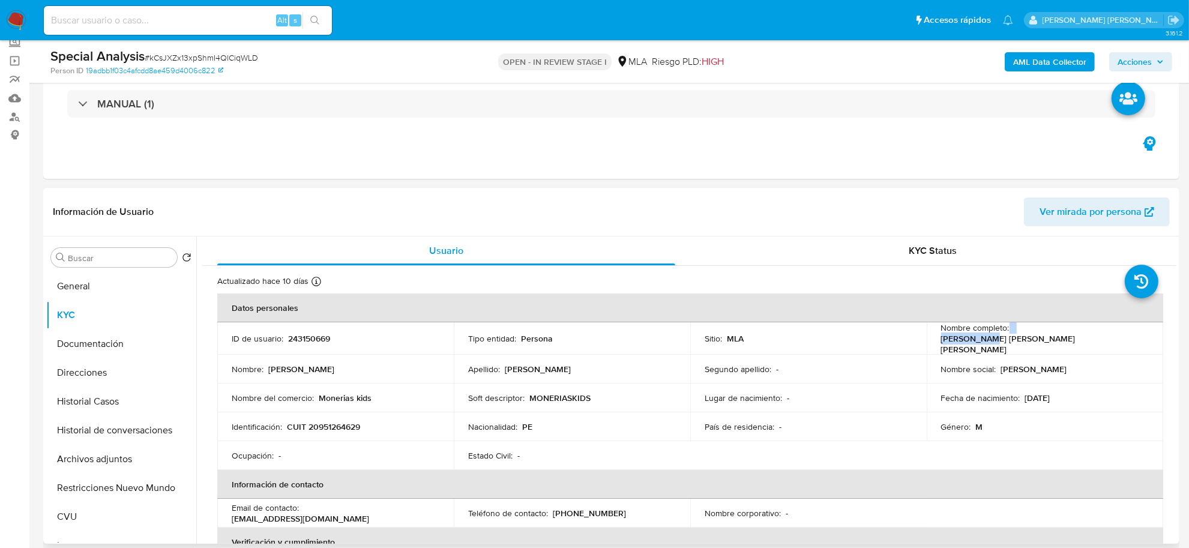
drag, startPoint x: 1007, startPoint y: 337, endPoint x: 1050, endPoint y: 333, distance: 44.0
click at [1050, 333] on div "Nombre completo : Luis David Luna Espinoza" at bounding box center [1045, 338] width 208 height 32
copy div "Luis David"
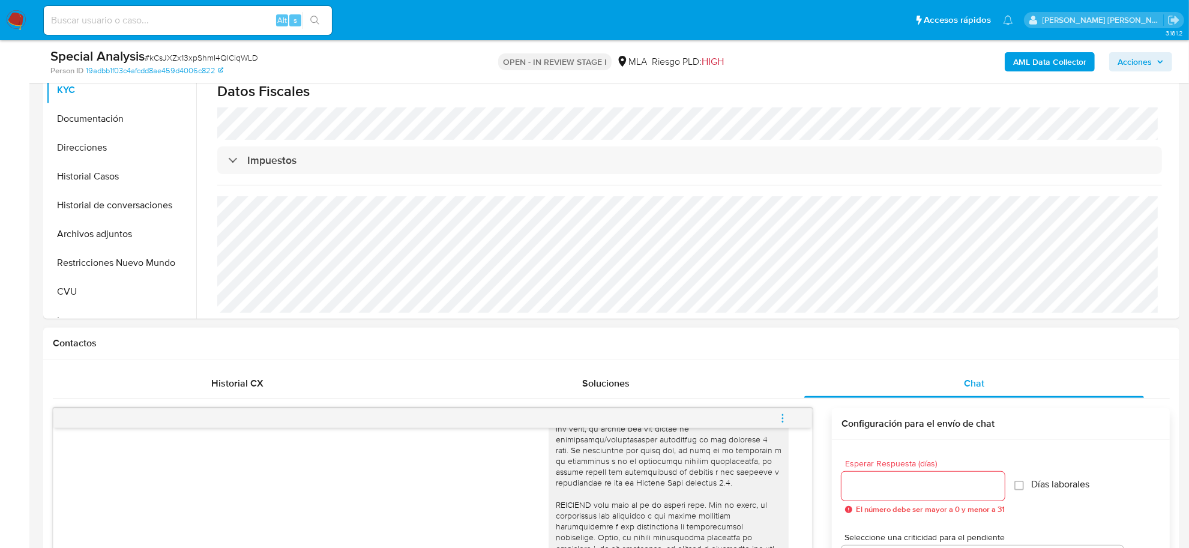
scroll to position [600, 0]
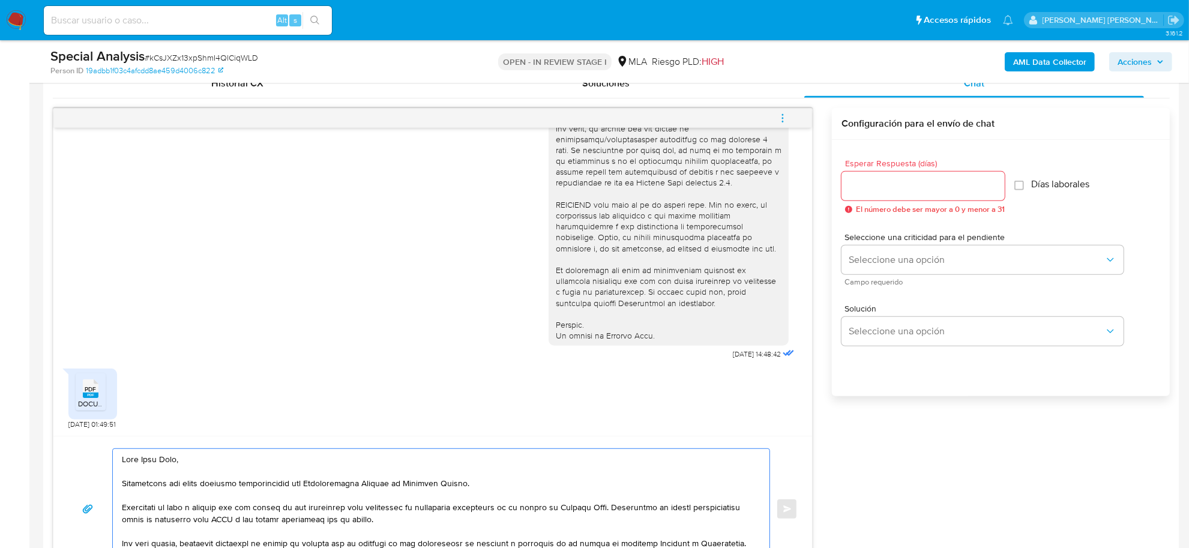
drag, startPoint x: 178, startPoint y: 463, endPoint x: 141, endPoint y: 458, distance: 37.6
click at [141, 458] on textarea at bounding box center [438, 509] width 633 height 120
paste textarea "Luis David"
click at [145, 463] on textarea at bounding box center [438, 509] width 633 height 120
drag, startPoint x: 304, startPoint y: 488, endPoint x: 473, endPoint y: 484, distance: 168.7
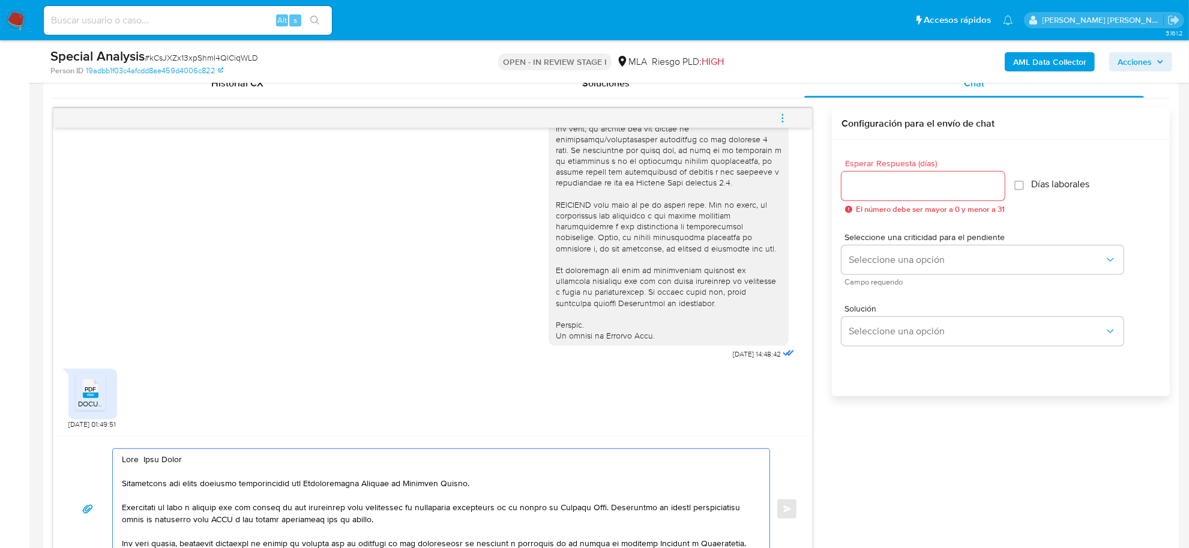
click at [473, 484] on textarea at bounding box center [438, 509] width 633 height 120
click at [362, 487] on textarea at bounding box center [438, 509] width 633 height 120
drag, startPoint x: 263, startPoint y: 509, endPoint x: 293, endPoint y: 506, distance: 30.2
click at [293, 506] on textarea at bounding box center [438, 509] width 633 height 120
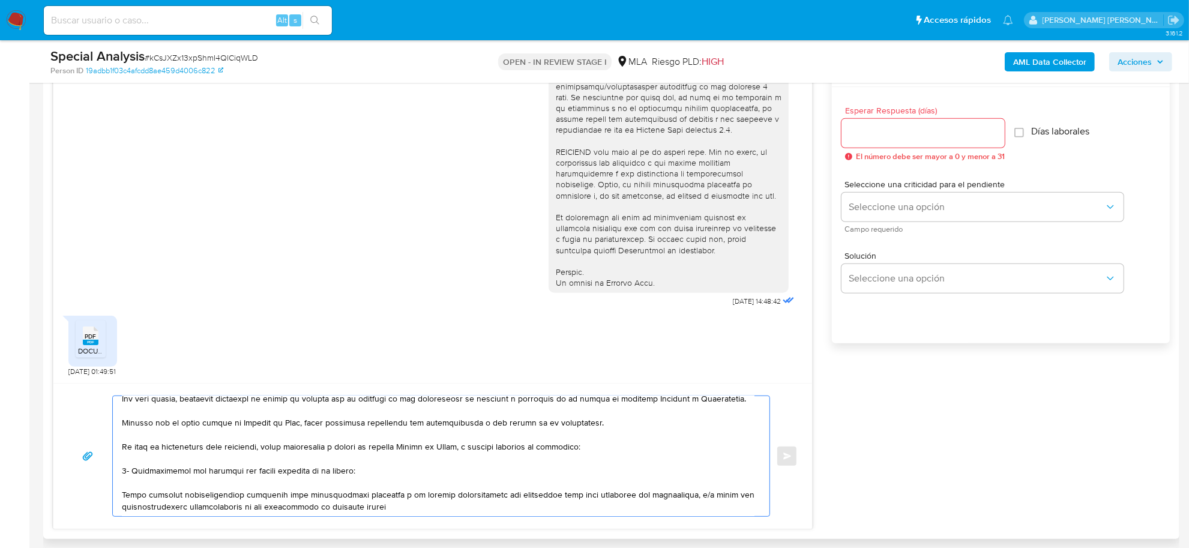
scroll to position [675, 0]
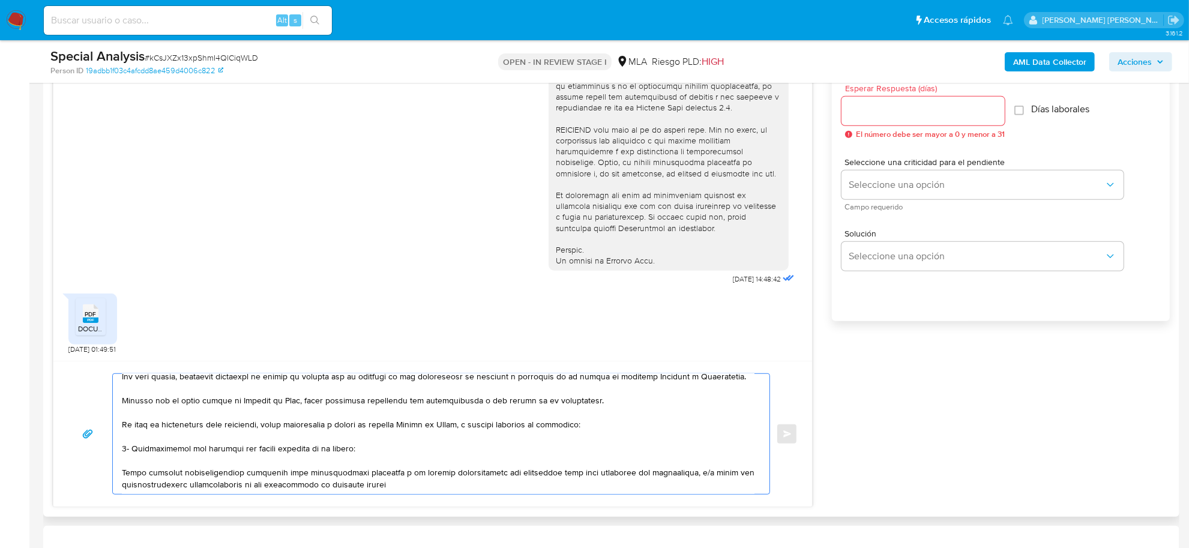
drag, startPoint x: 309, startPoint y: 483, endPoint x: 382, endPoint y: 483, distance: 72.6
click at [382, 483] on textarea at bounding box center [438, 434] width 633 height 120
click at [369, 476] on textarea at bounding box center [438, 434] width 633 height 120
paste textarea "Saludos, Equipo de Mercado Pago."
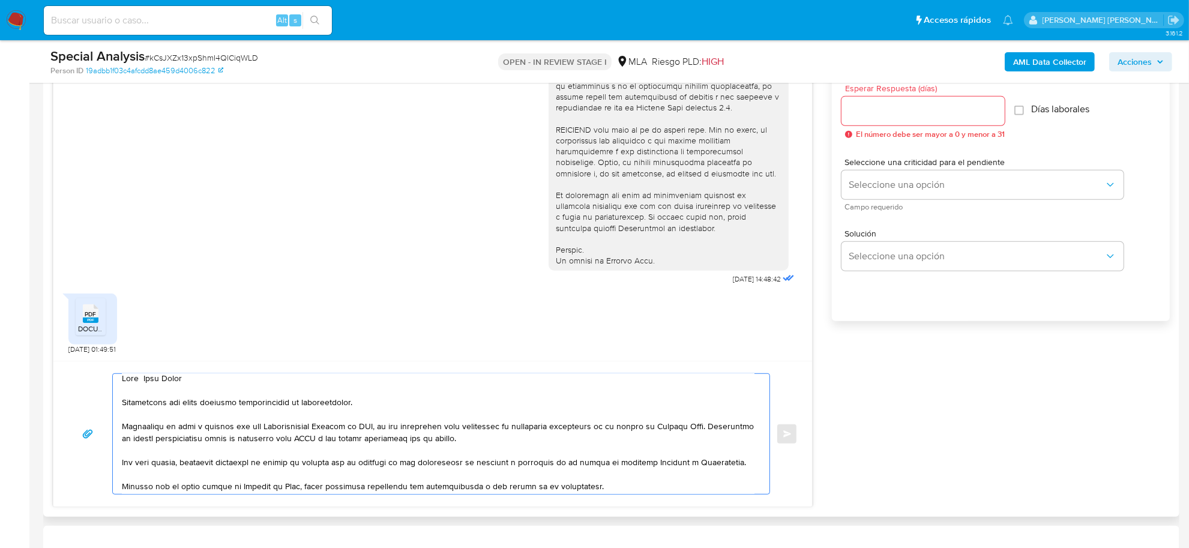
scroll to position [0, 0]
click at [252, 436] on textarea at bounding box center [438, 434] width 633 height 120
click at [391, 435] on textarea at bounding box center [438, 434] width 633 height 120
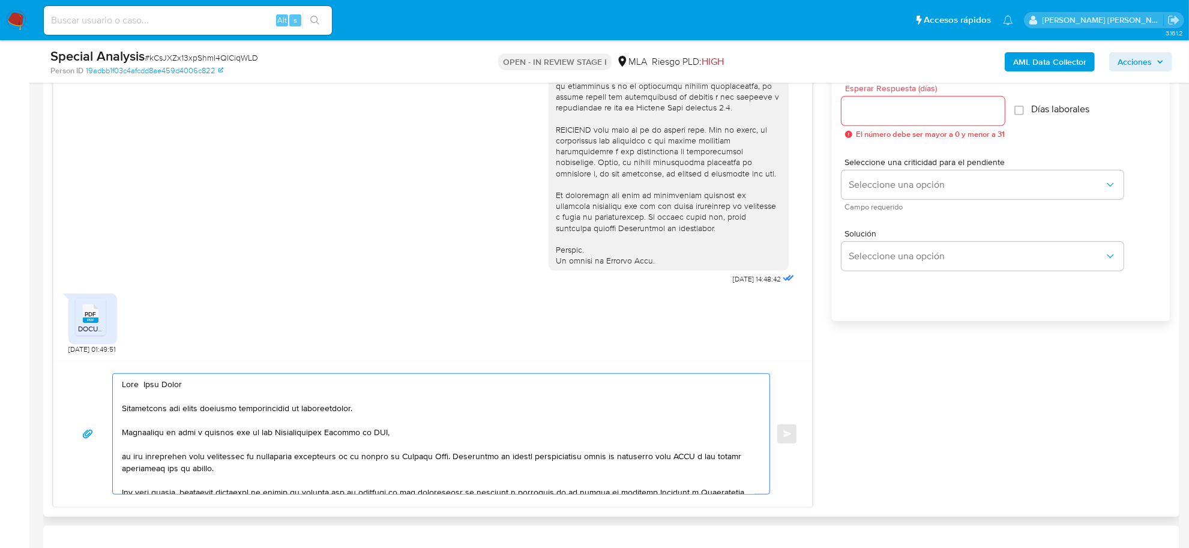
click at [390, 435] on textarea at bounding box center [438, 434] width 633 height 120
drag, startPoint x: 494, startPoint y: 455, endPoint x: 499, endPoint y: 470, distance: 15.8
click at [499, 470] on textarea at bounding box center [438, 434] width 633 height 120
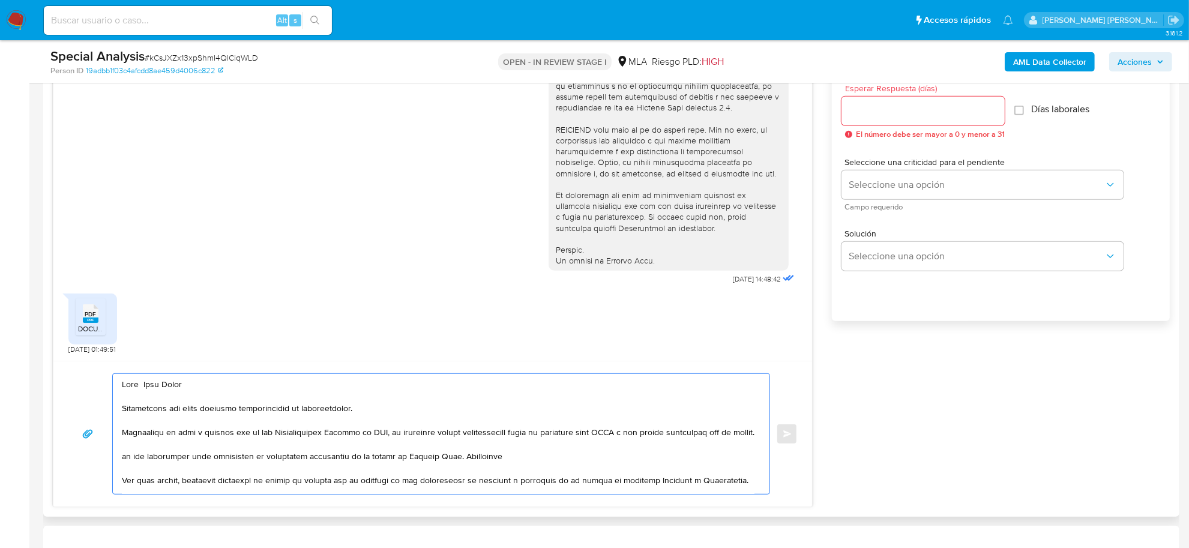
click at [430, 436] on textarea at bounding box center [438, 434] width 633 height 120
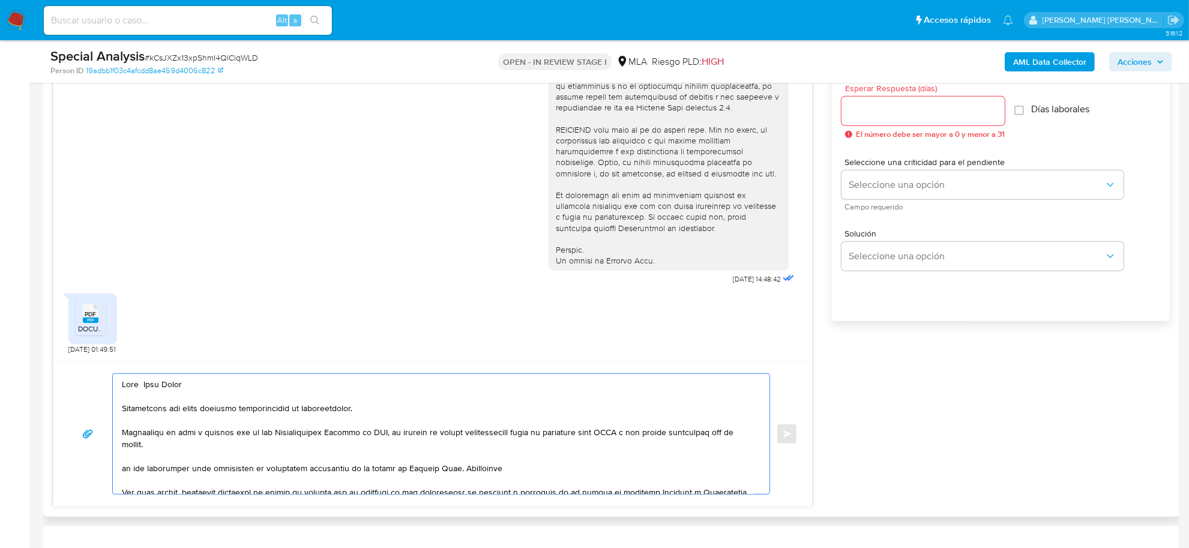
click at [152, 446] on textarea at bounding box center [438, 434] width 633 height 120
drag, startPoint x: 147, startPoint y: 471, endPoint x: 121, endPoint y: 468, distance: 26.0
click at [122, 468] on textarea at bounding box center [438, 434] width 633 height 120
click at [310, 472] on textarea at bounding box center [438, 434] width 633 height 120
drag, startPoint x: 546, startPoint y: 467, endPoint x: 596, endPoint y: 472, distance: 50.0
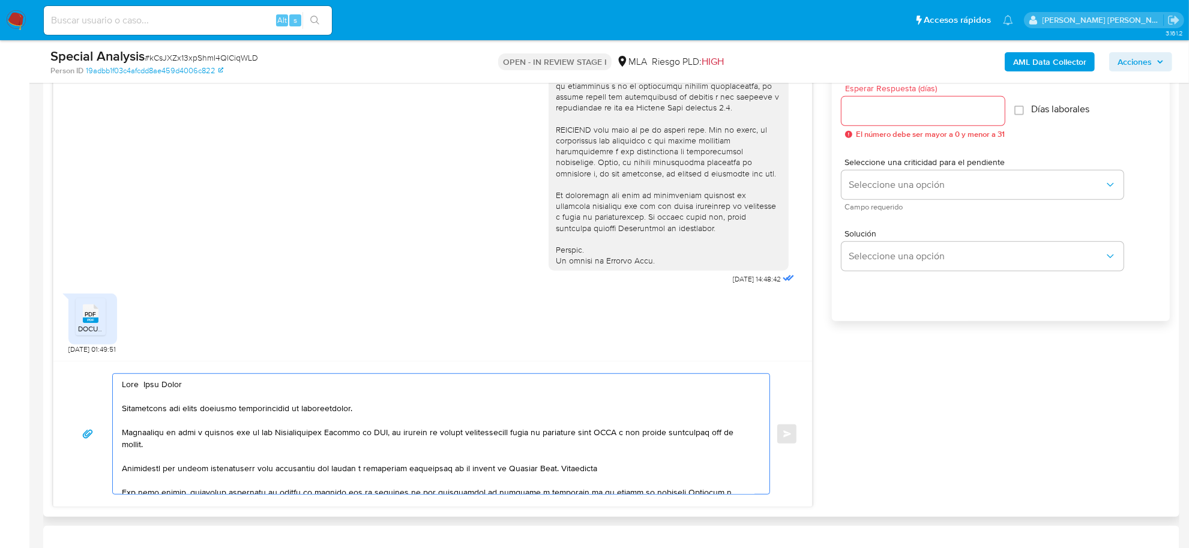
click at [596, 472] on textarea at bounding box center [438, 434] width 633 height 120
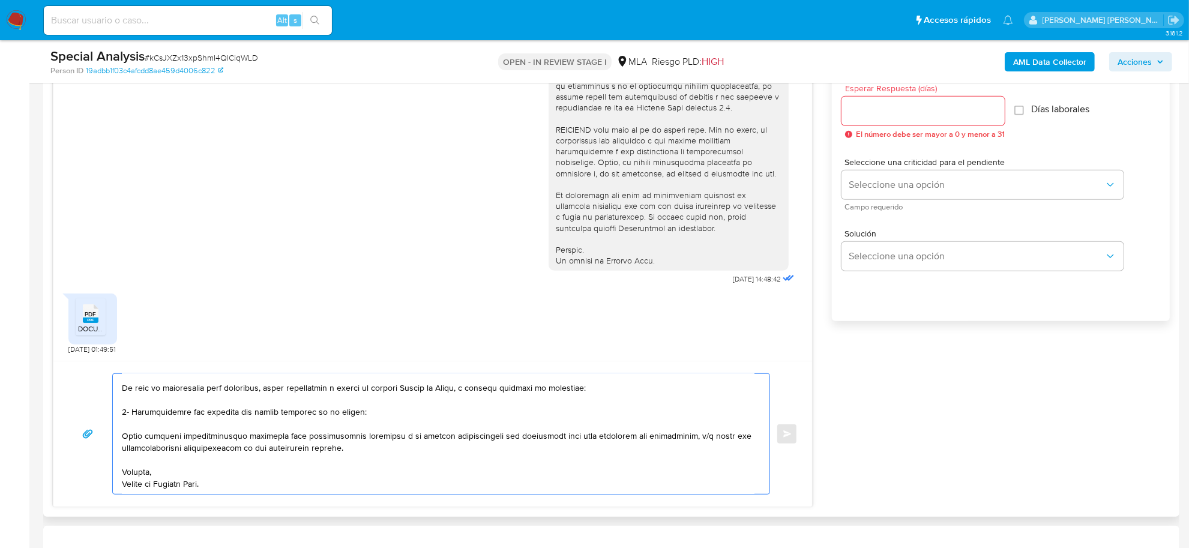
scroll to position [164, 0]
type textarea "Hola Luis David Confirmamos que hemos recibido correctamente la documentación. …"
click at [175, 61] on span "# kCsJXZx13xpShmI4QlCiqWLD" at bounding box center [201, 58] width 113 height 12
copy span "kCsJXZx13xpShmI4QlCiqWLD"
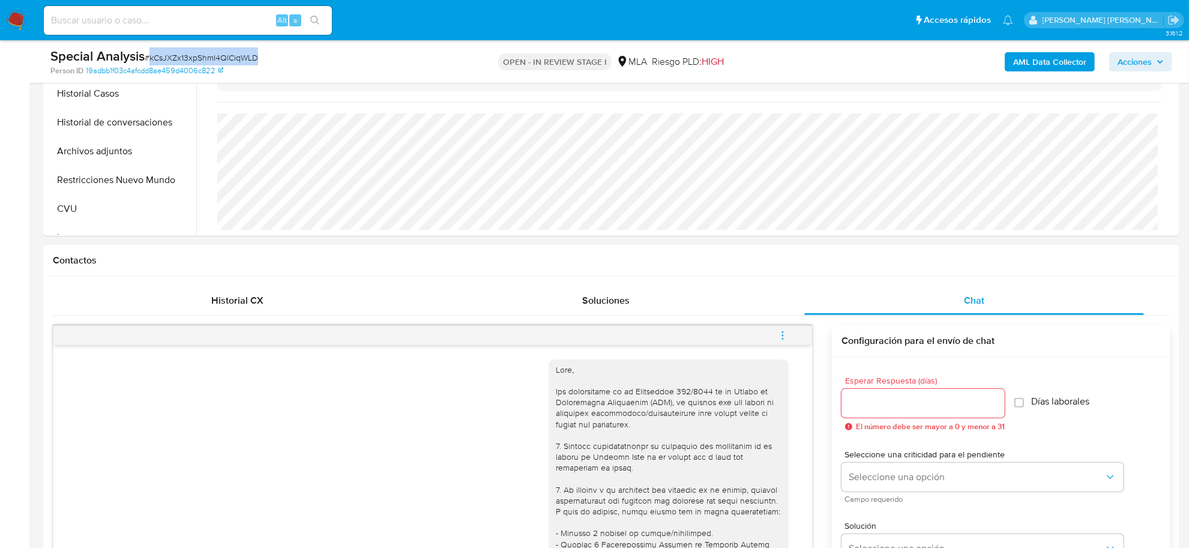
scroll to position [375, 0]
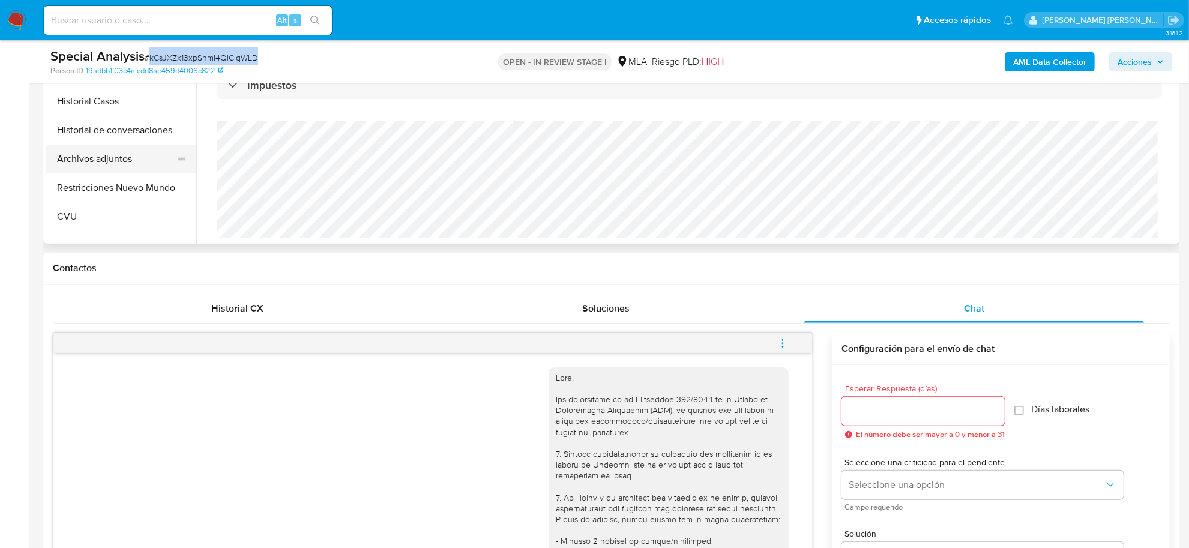
click at [106, 160] on button "Archivos adjuntos" at bounding box center [116, 159] width 140 height 29
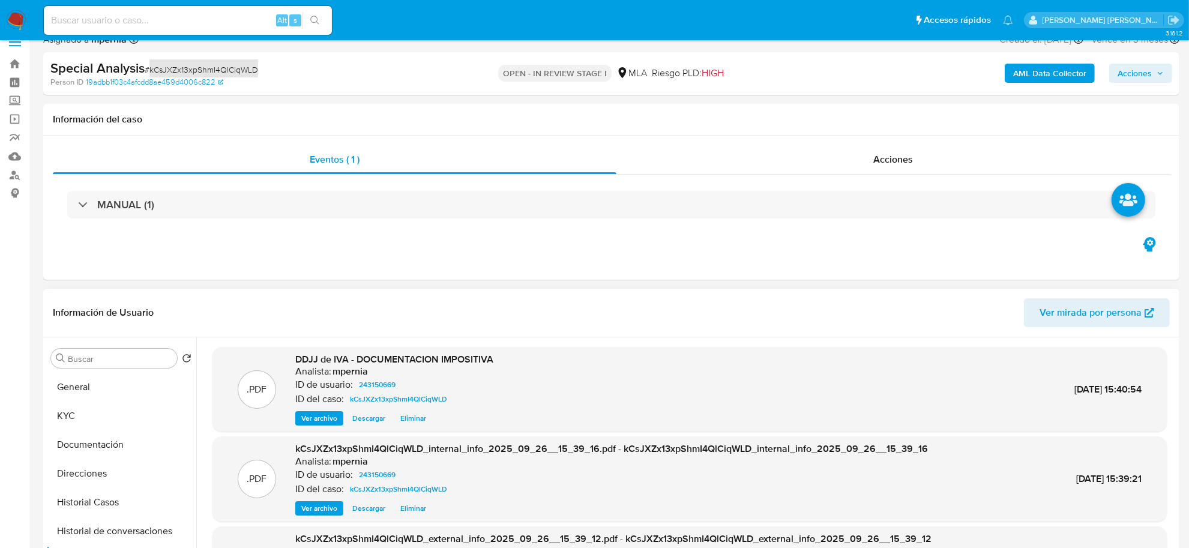
scroll to position [0, 0]
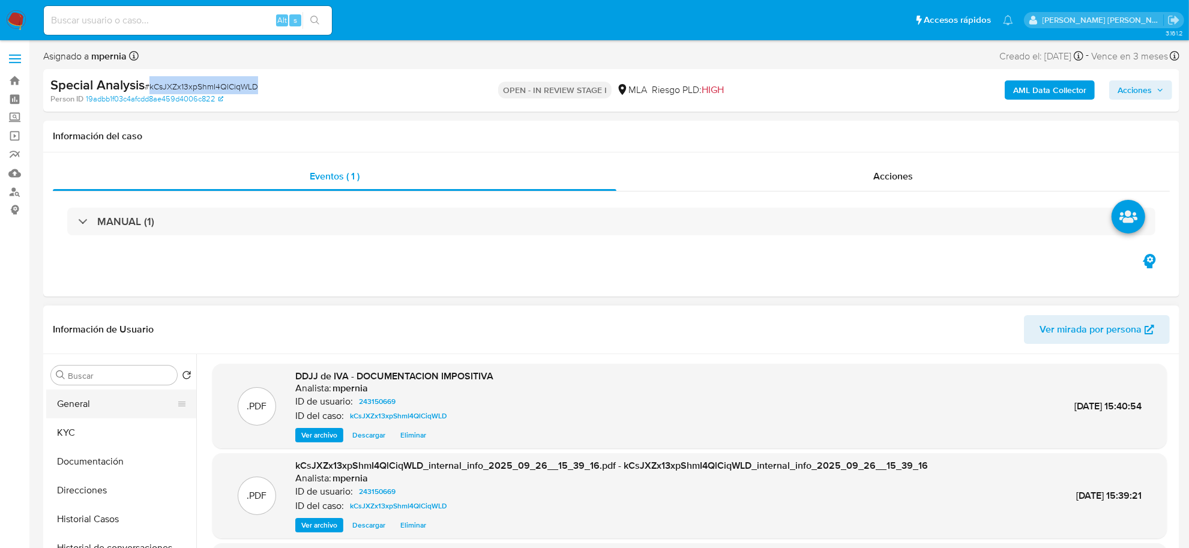
click at [81, 407] on button "General" at bounding box center [116, 404] width 140 height 29
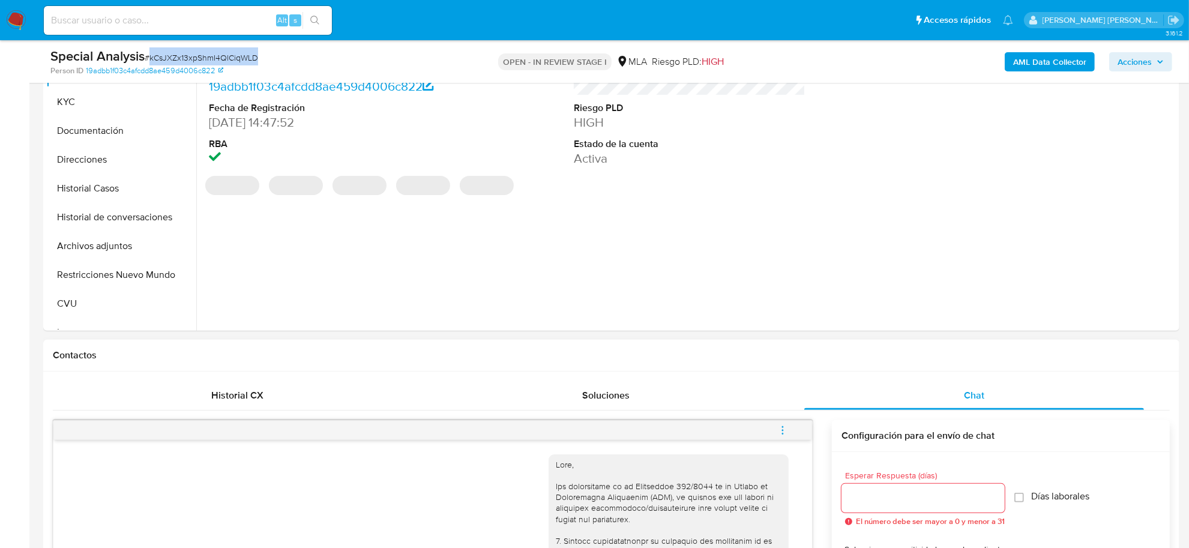
scroll to position [300, 0]
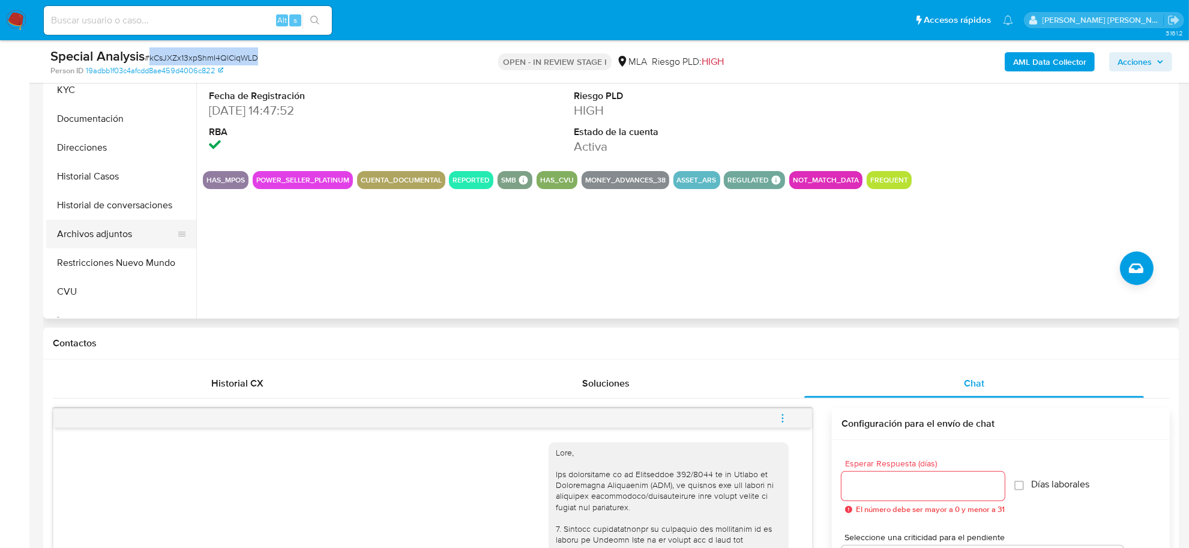
click at [100, 230] on button "Archivos adjuntos" at bounding box center [116, 234] width 140 height 29
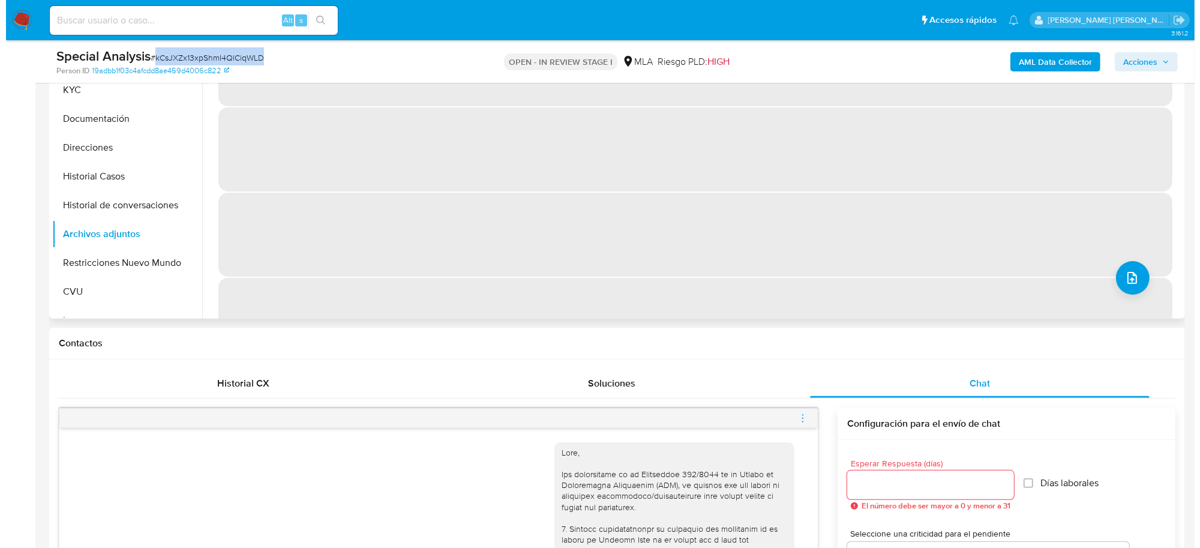
scroll to position [152, 0]
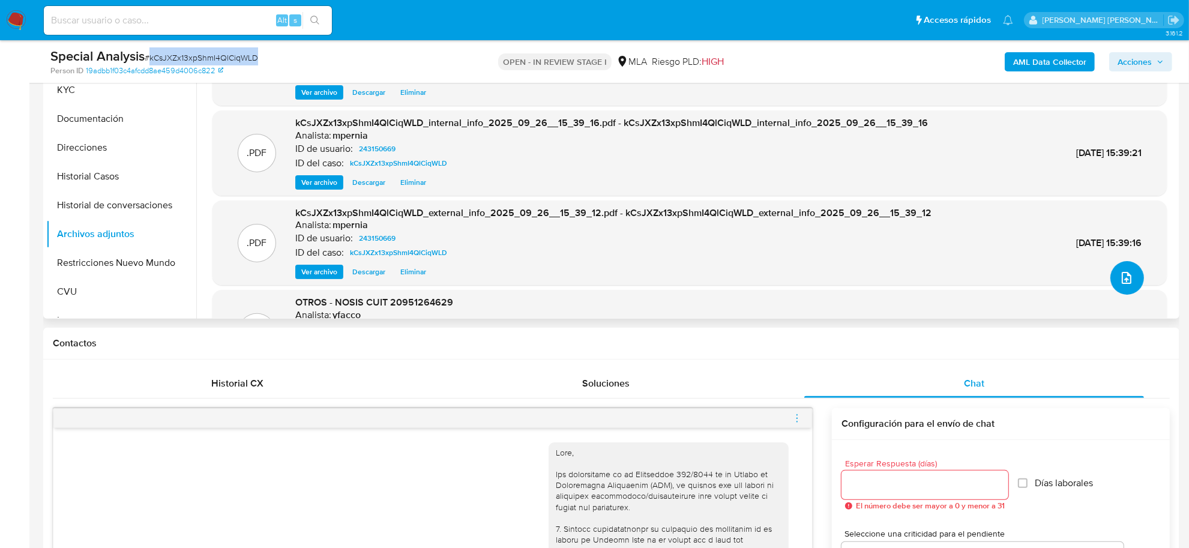
click at [1124, 286] on button "upload-file" at bounding box center [1127, 278] width 34 height 34
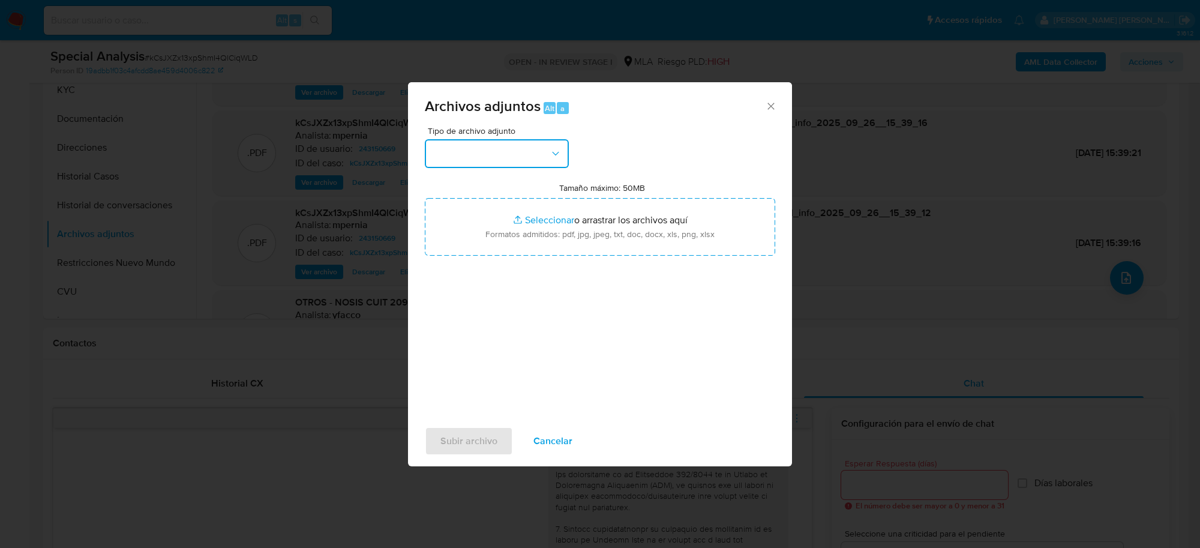
click at [471, 155] on button "button" at bounding box center [497, 153] width 144 height 29
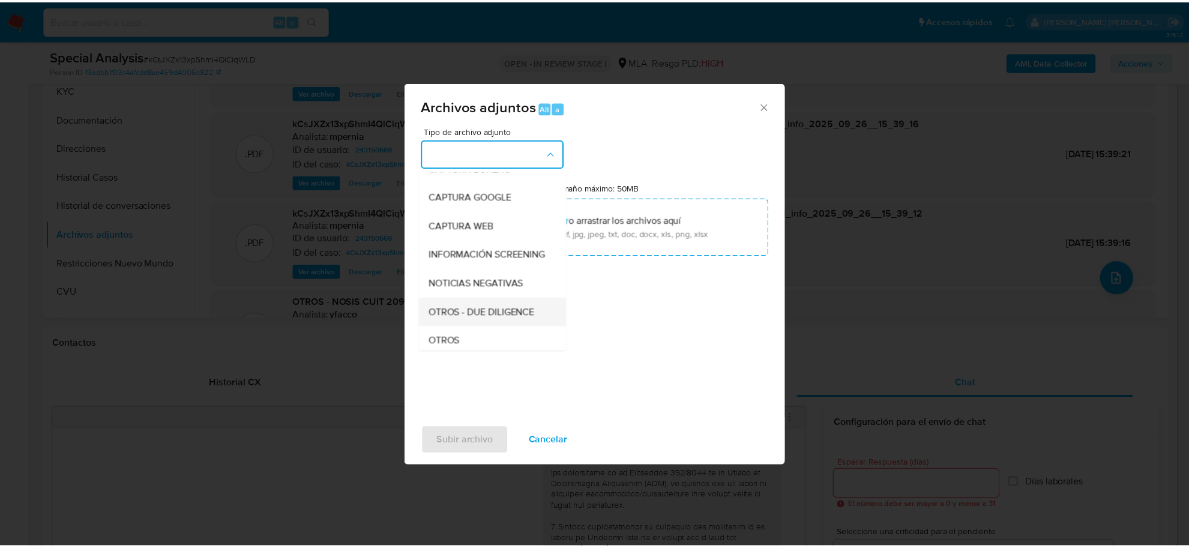
scroll to position [150, 0]
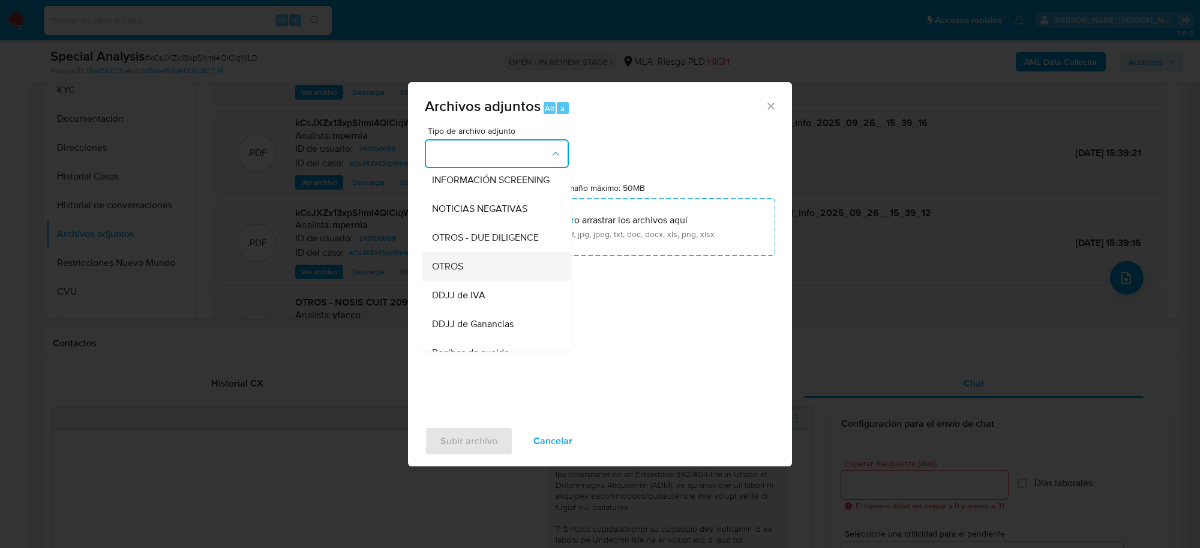
click at [457, 272] on span "OTROS" at bounding box center [447, 266] width 31 height 12
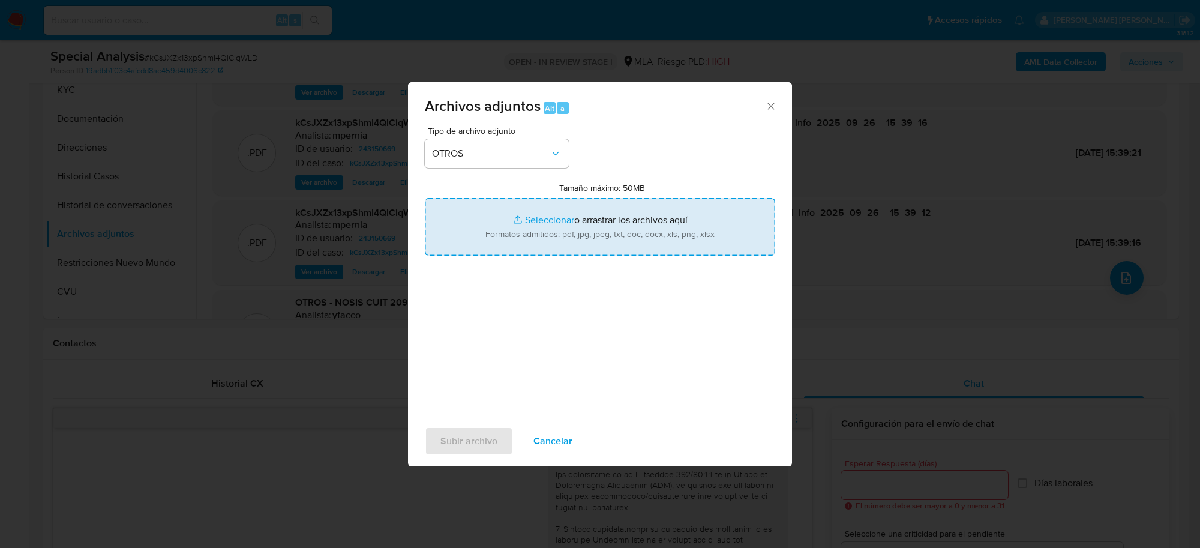
type input "C:\fakepath\Movimientos-Aladdin-243150669.xlsx"
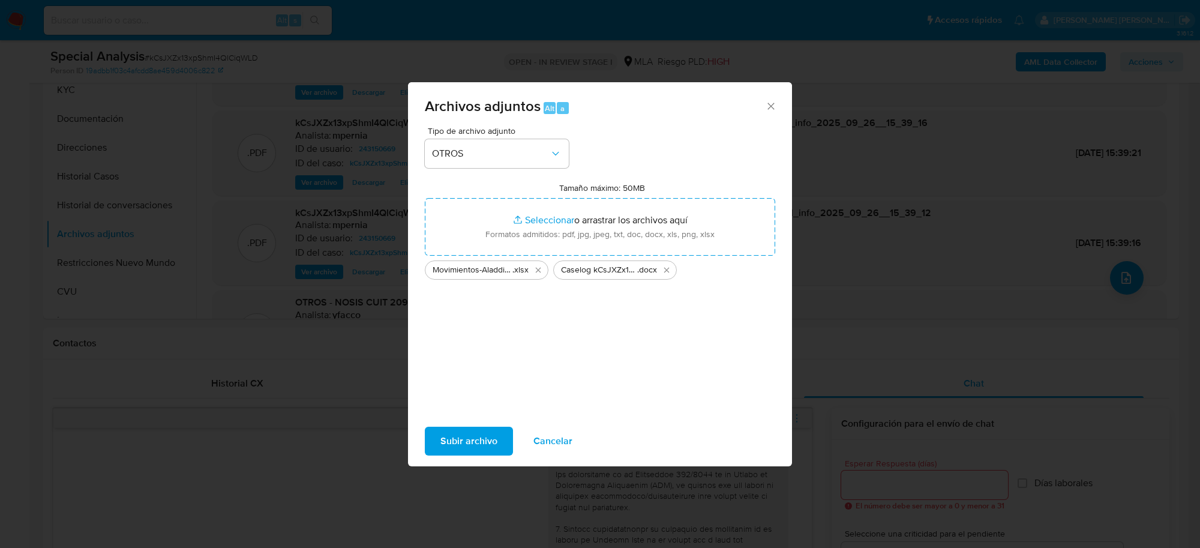
click at [457, 439] on span "Subir archivo" at bounding box center [469, 441] width 57 height 26
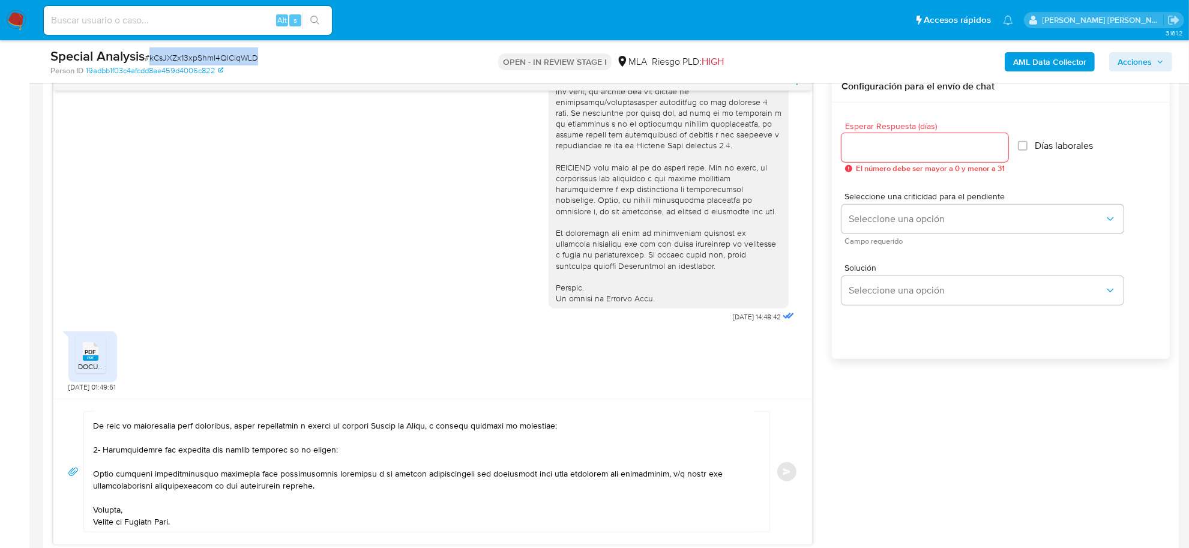
scroll to position [750, 0]
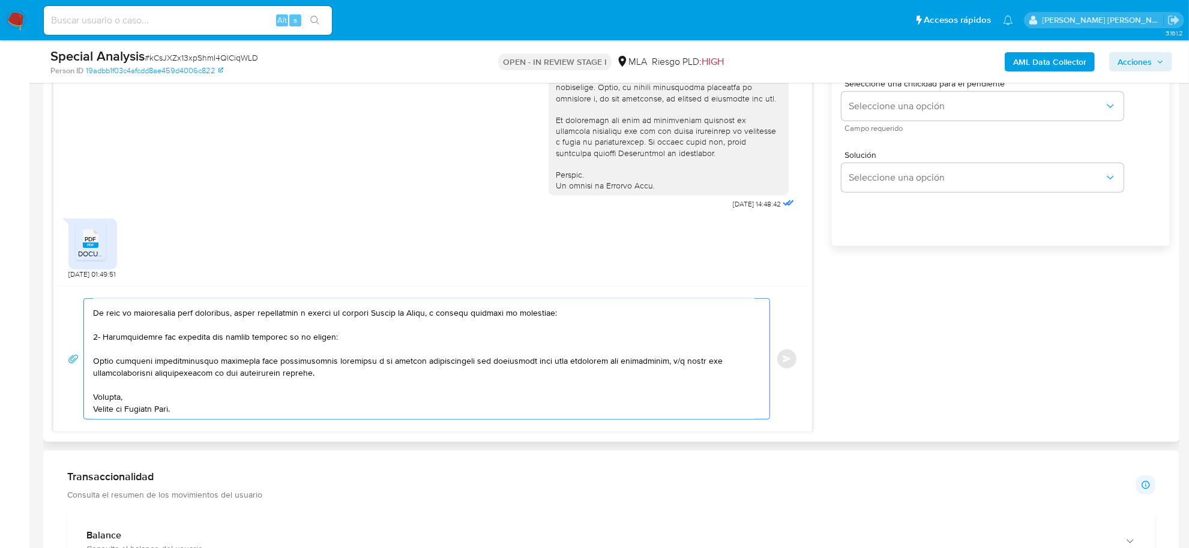
click at [218, 379] on textarea at bounding box center [423, 359] width 661 height 120
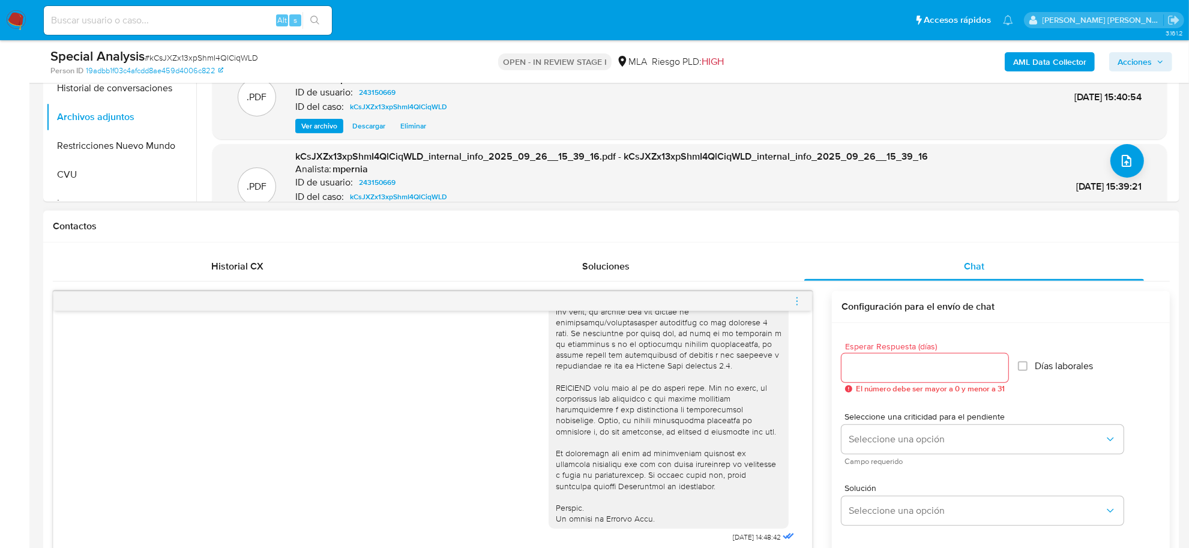
scroll to position [375, 0]
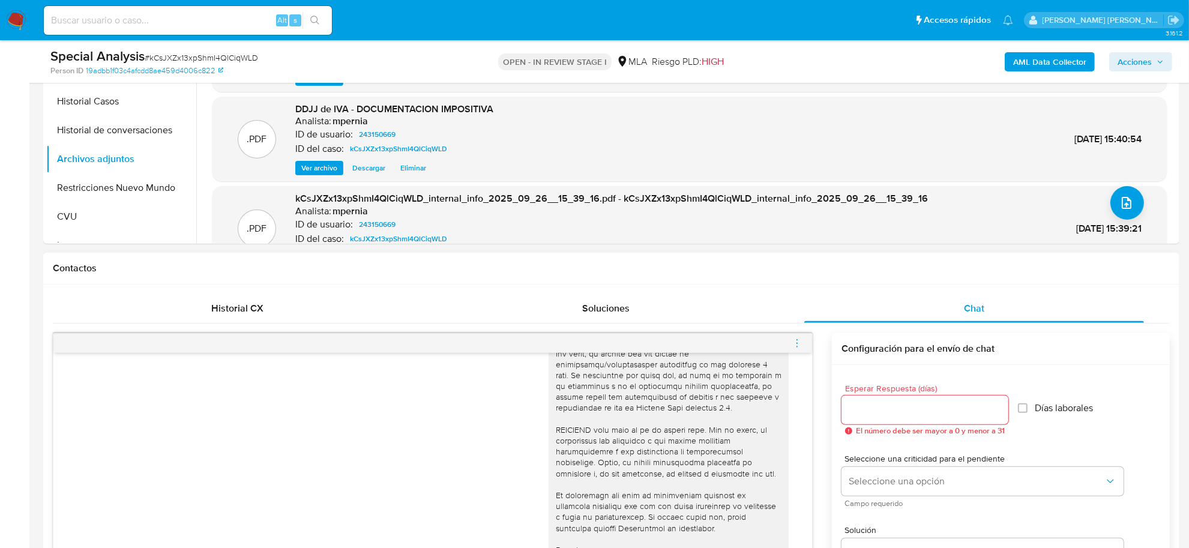
click at [872, 416] on input "Esperar Respuesta (días)" at bounding box center [925, 410] width 167 height 16
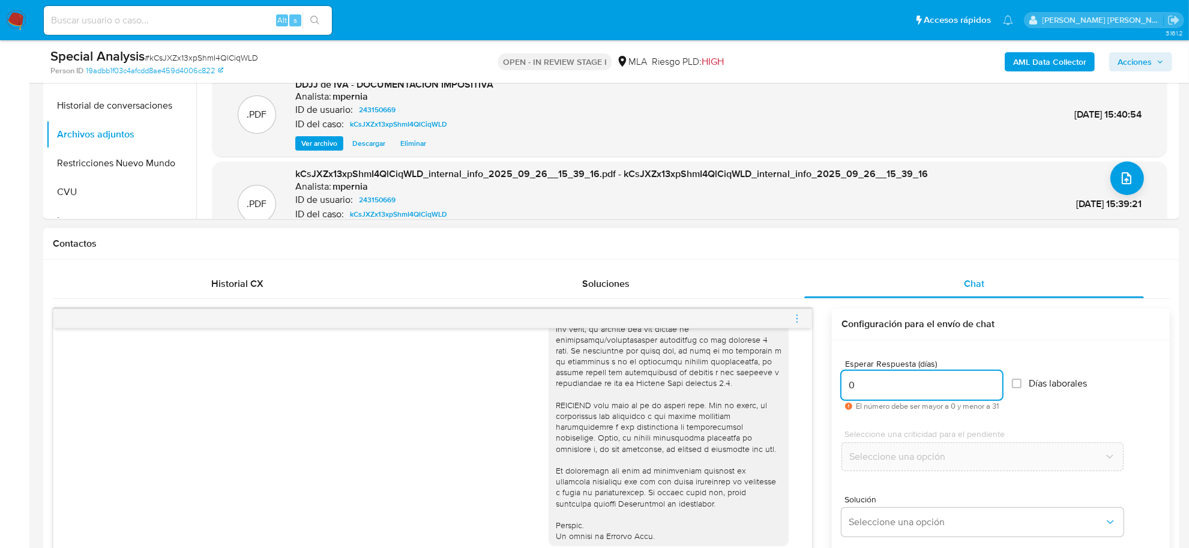
scroll to position [675, 0]
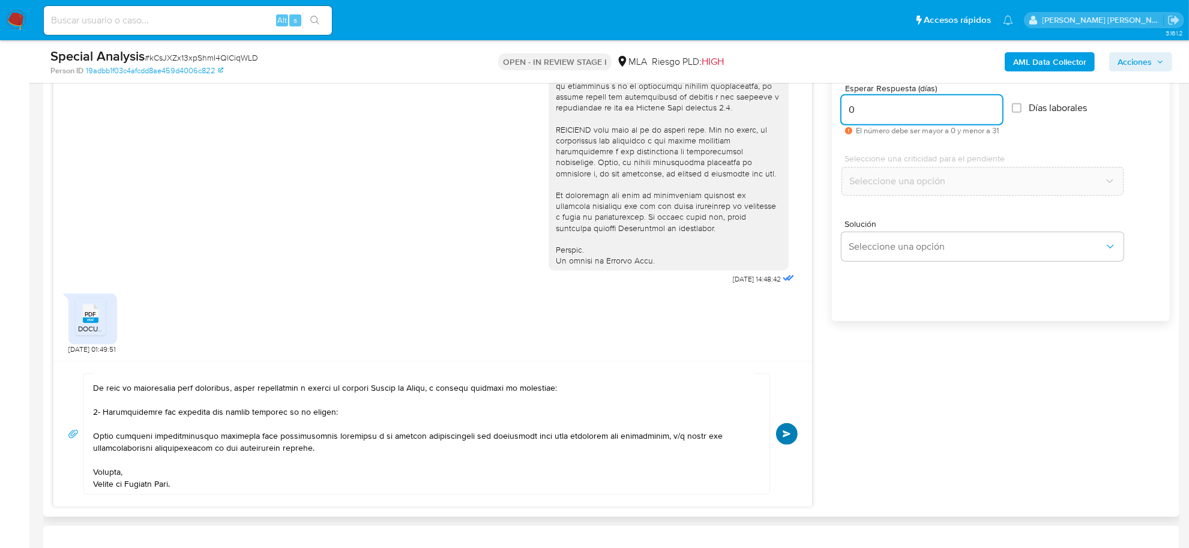
type input "0"
click at [787, 435] on span "Enviar" at bounding box center [787, 433] width 8 height 7
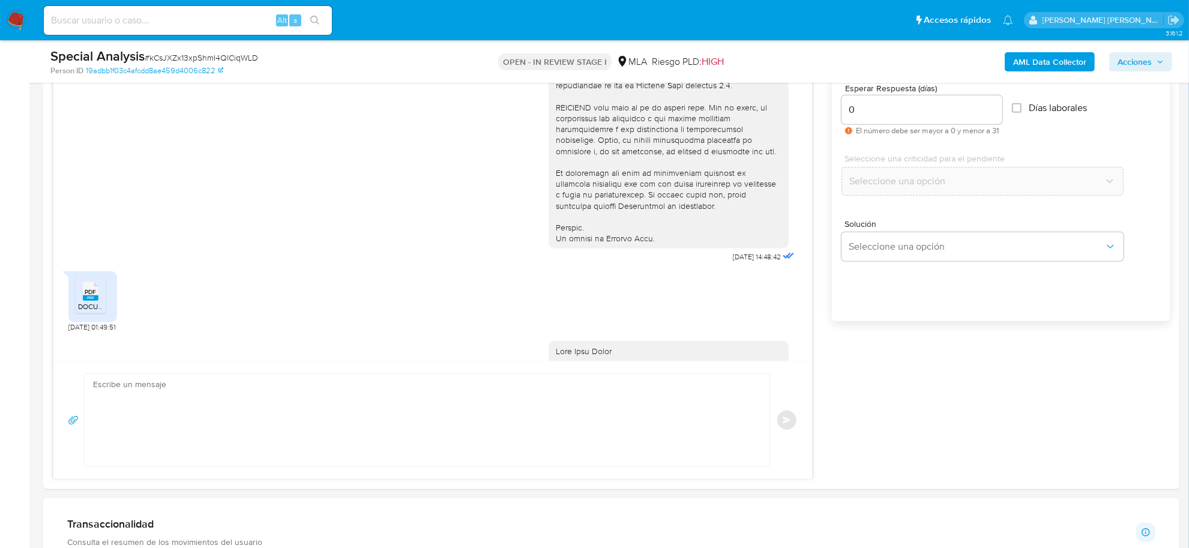
scroll to position [857, 0]
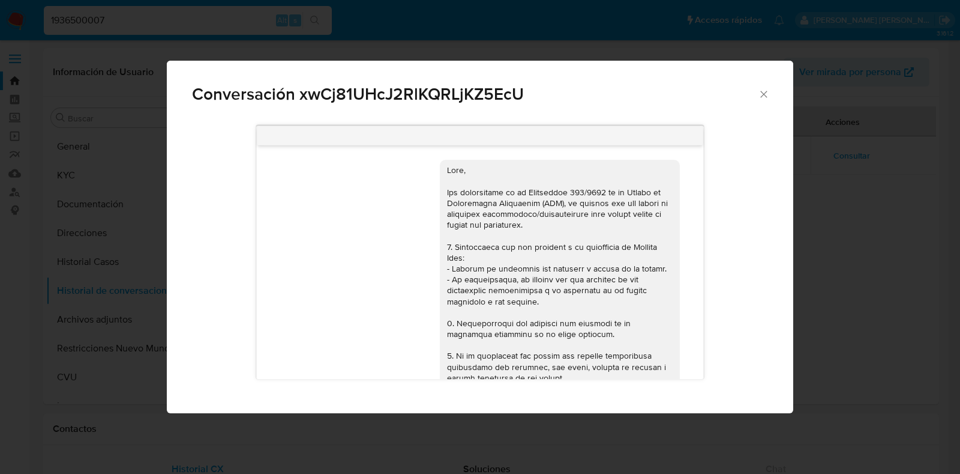
select select "10"
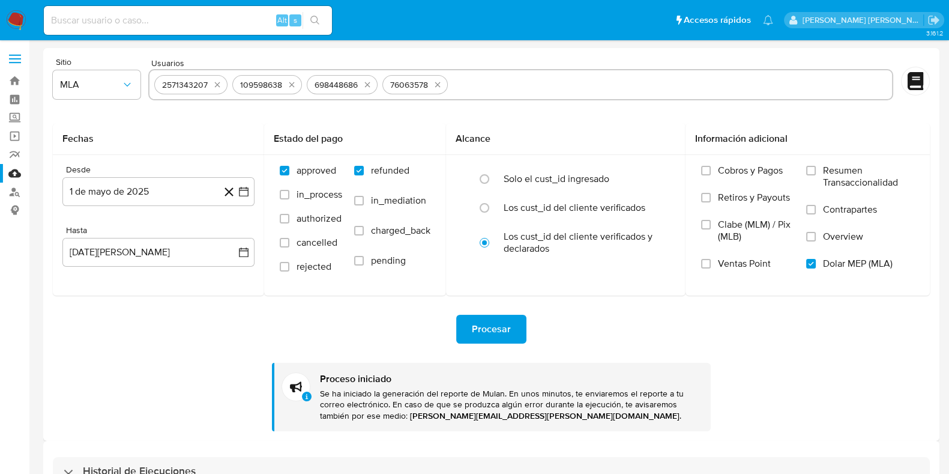
paste input "YPlQoOTNd2ogxHp0vMyNUQyu_2025_09_24_11_57_16"
click at [172, 19] on input at bounding box center [188, 21] width 288 height 16
drag, startPoint x: 192, startPoint y: 19, endPoint x: 348, endPoint y: 25, distance: 156.2
click at [348, 25] on ul "Pausado Ver notificaciones YPlQoOTNd2ogxHp0vMyNUQyu_2025_09_24_11_57_16 Alt s A…" at bounding box center [408, 20] width 741 height 30
type input "YPlQoOTNd2ogxHp0vMyNUQyu"
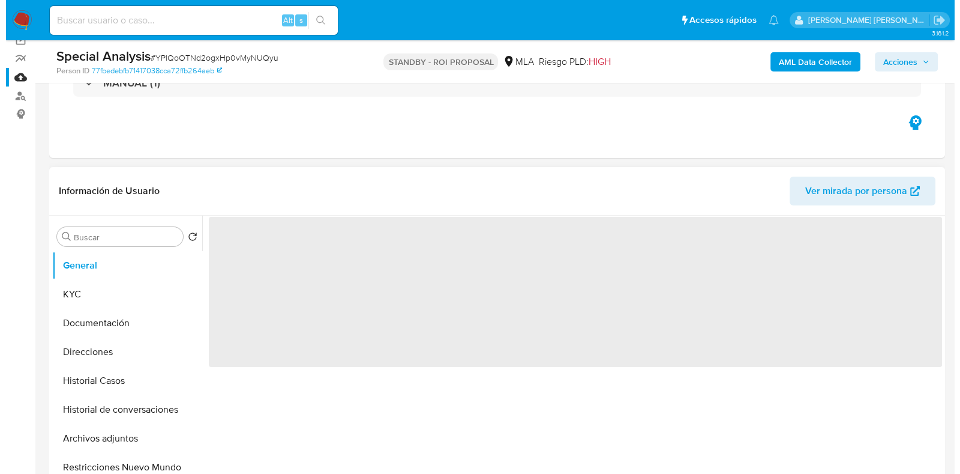
scroll to position [149, 0]
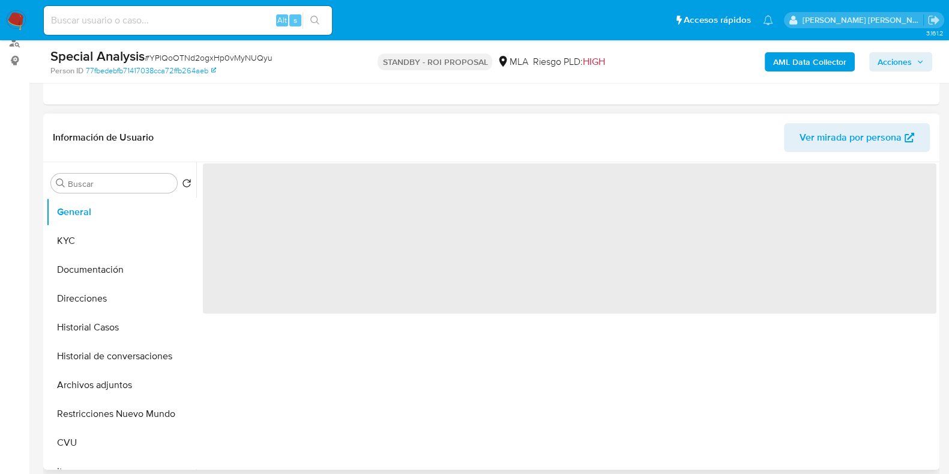
select select "10"
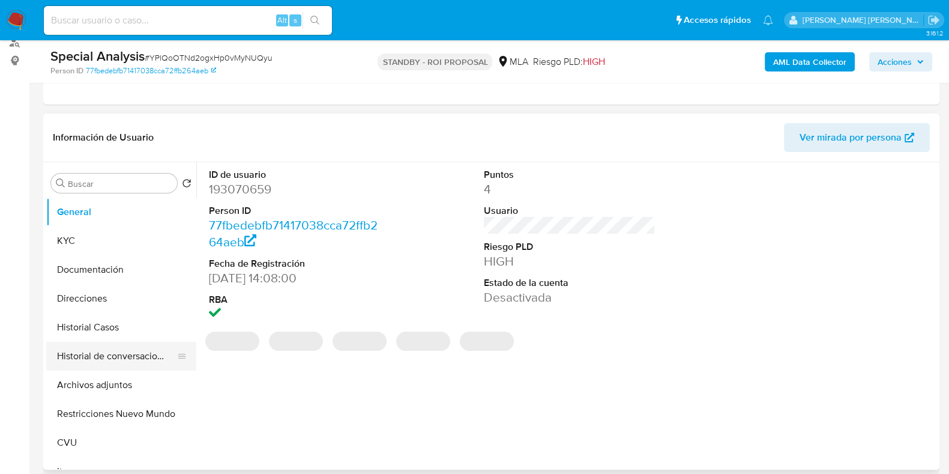
click at [115, 354] on button "Historial de conversaciones" at bounding box center [116, 356] width 140 height 29
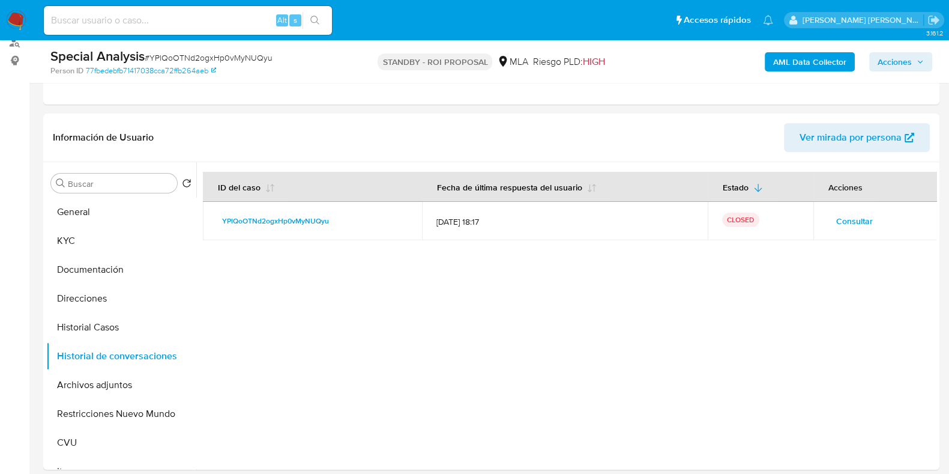
click at [846, 216] on span "Consultar" at bounding box center [854, 220] width 37 height 17
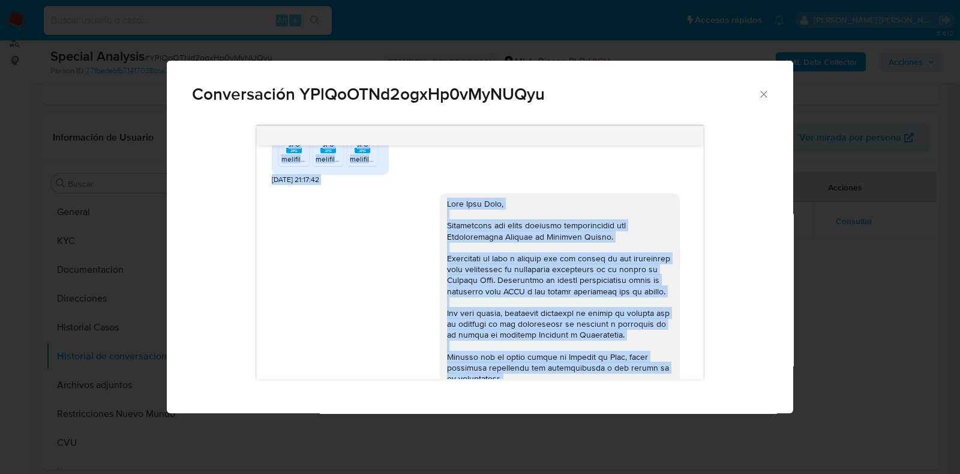
scroll to position [888, 0]
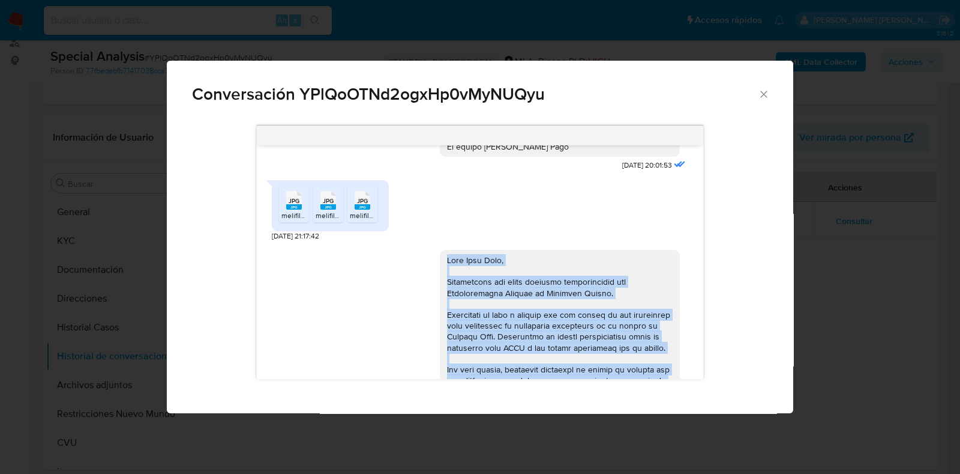
drag, startPoint x: 483, startPoint y: 303, endPoint x: 432, endPoint y: 272, distance: 59.2
click at [440, 272] on div "Comunicación" at bounding box center [560, 478] width 240 height 457
copy div "Hola Rosa Ines, Confirmamos que hemos recibido correctamente sus Declaraciones …"
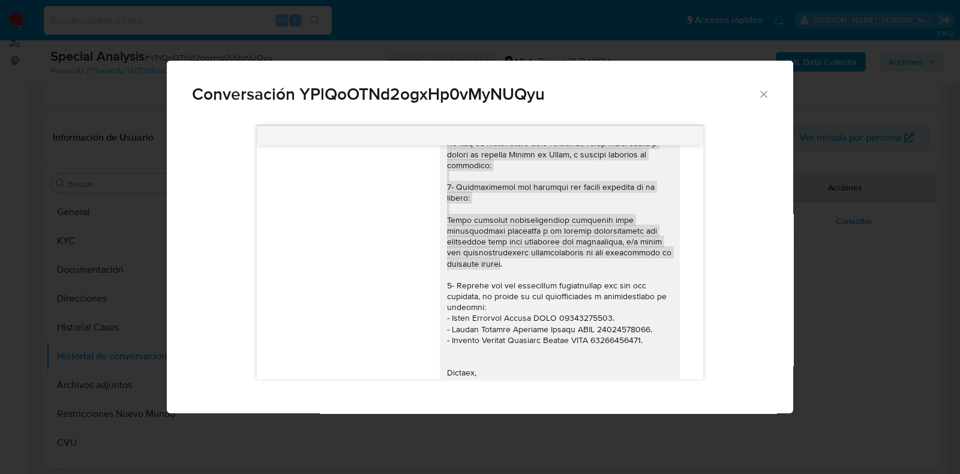
scroll to position [1271, 0]
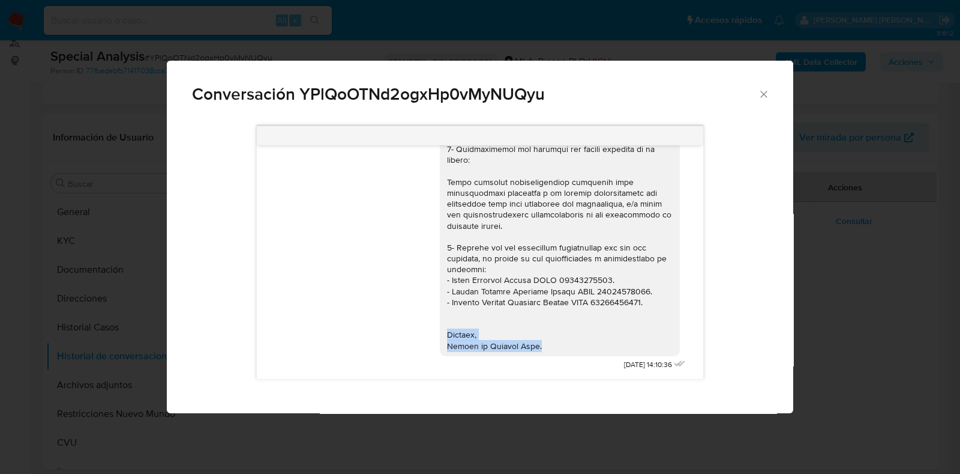
drag, startPoint x: 436, startPoint y: 333, endPoint x: 536, endPoint y: 344, distance: 100.8
click at [536, 344] on div "Comunicación" at bounding box center [560, 127] width 226 height 448
copy div "Saludos, Equipo de Mercado Pago."
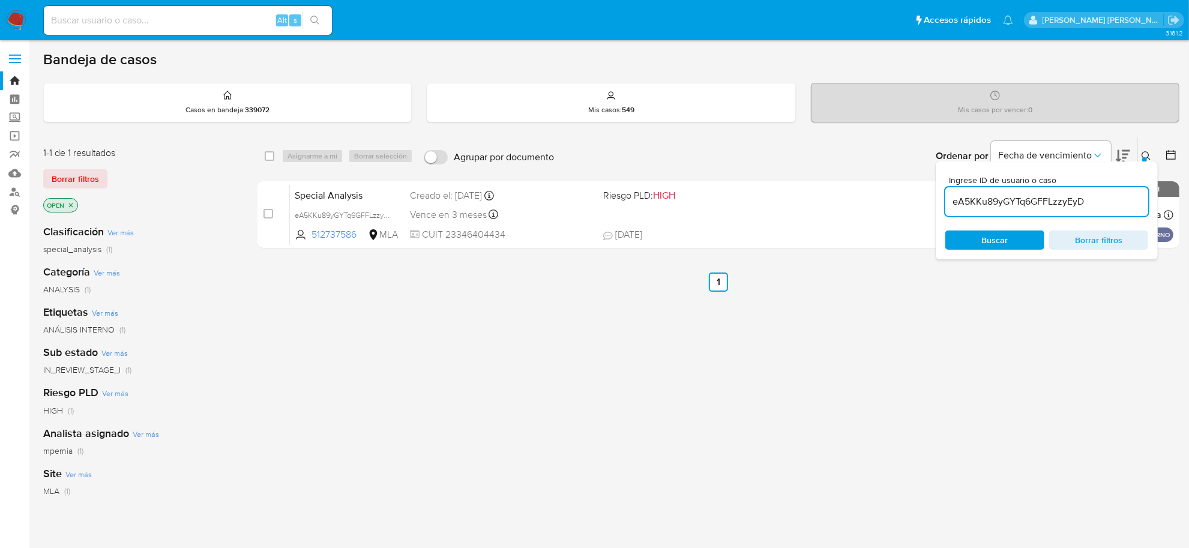
click at [995, 208] on input "eA5KKu89yGYTq6GFFLzzyEyD" at bounding box center [1046, 202] width 203 height 16
paste input "kCsJXZx13xpShmI4QlCiqWL"
type input "kCsJXZx13xpShmI4QlCiqWLD"
click at [267, 160] on input "checkbox" at bounding box center [270, 156] width 10 height 10
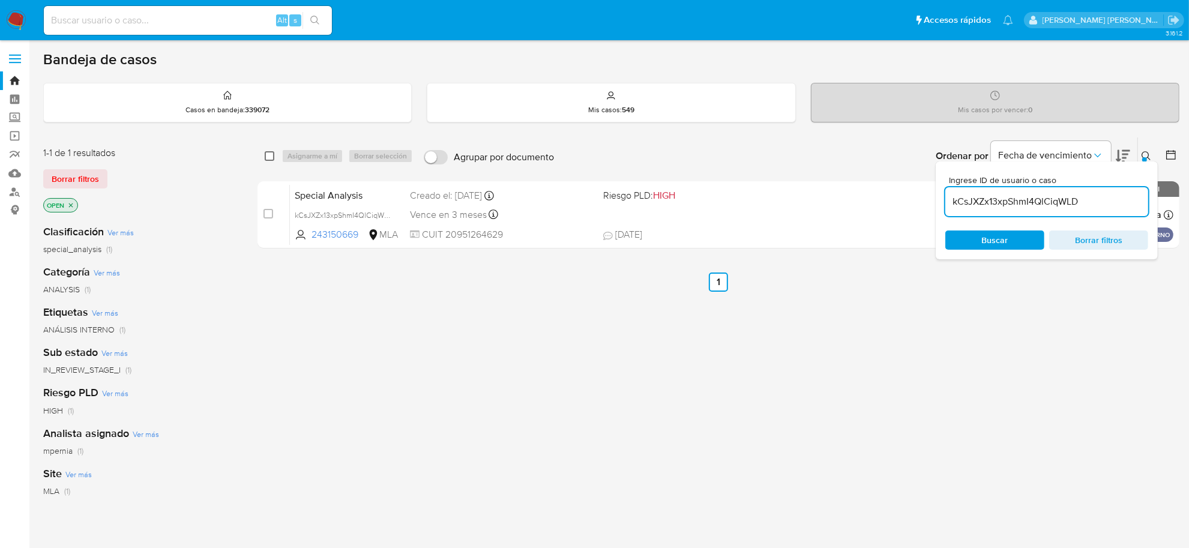
checkbox input "true"
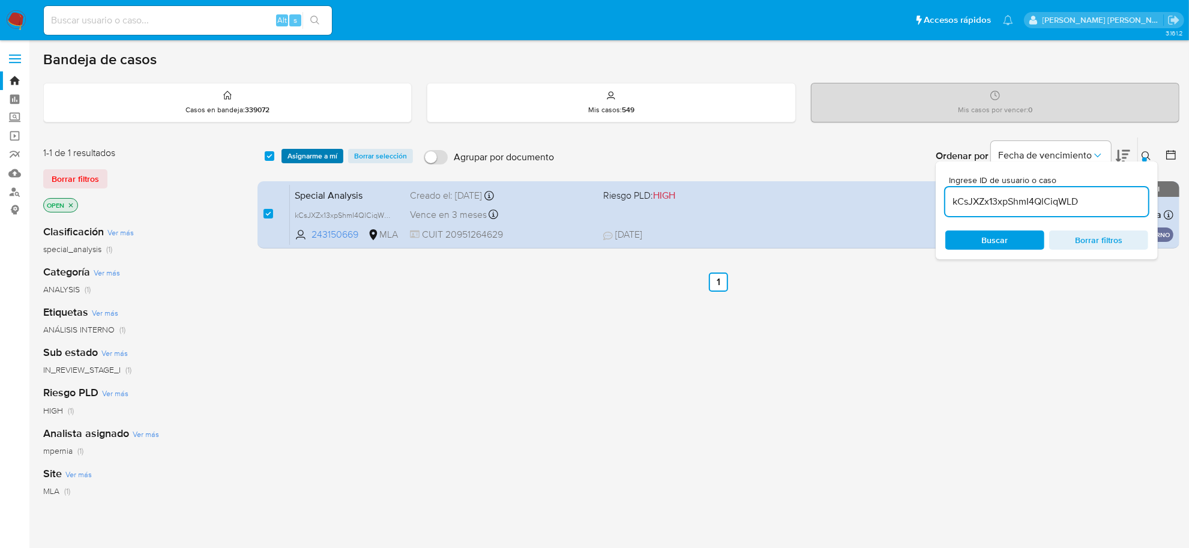
click at [288, 161] on span "Asignarme a mí" at bounding box center [313, 156] width 50 height 12
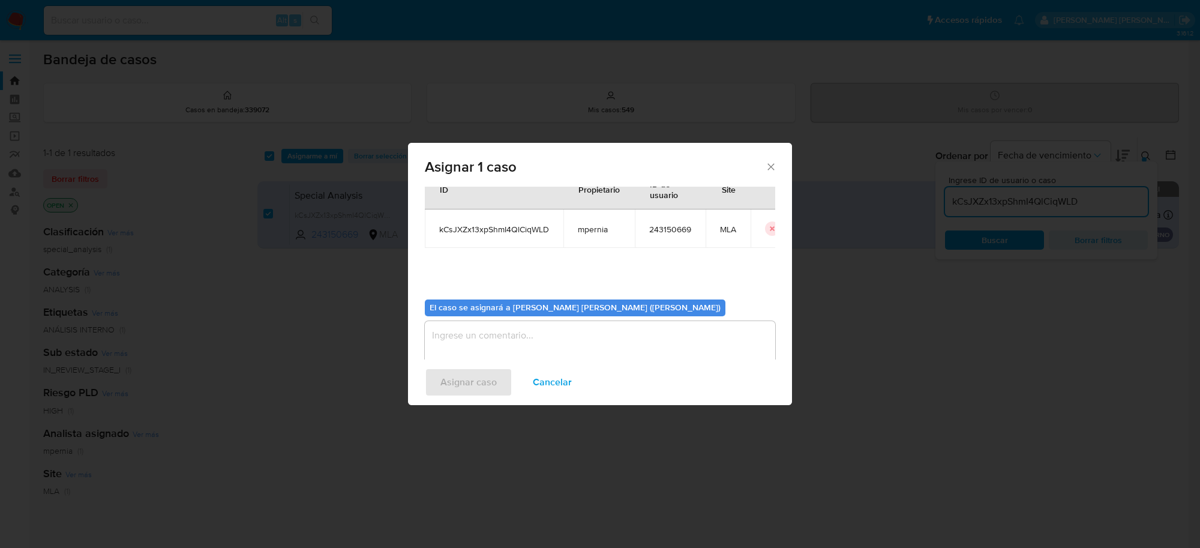
scroll to position [61, 0]
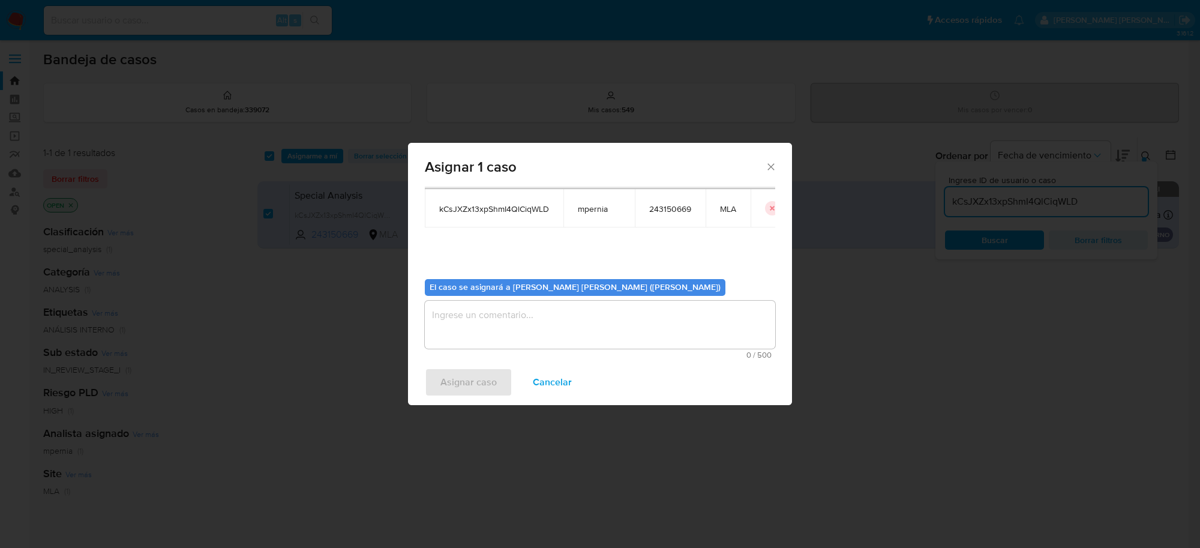
click at [463, 313] on textarea "assign-modal" at bounding box center [600, 325] width 351 height 48
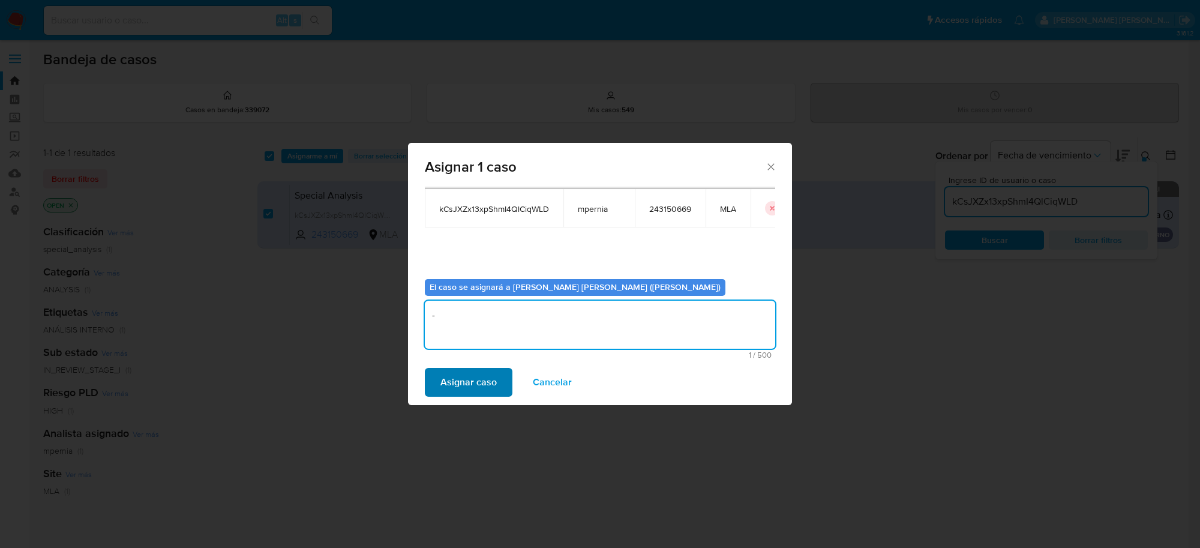
type textarea "-"
click at [469, 385] on span "Asignar caso" at bounding box center [469, 382] width 56 height 26
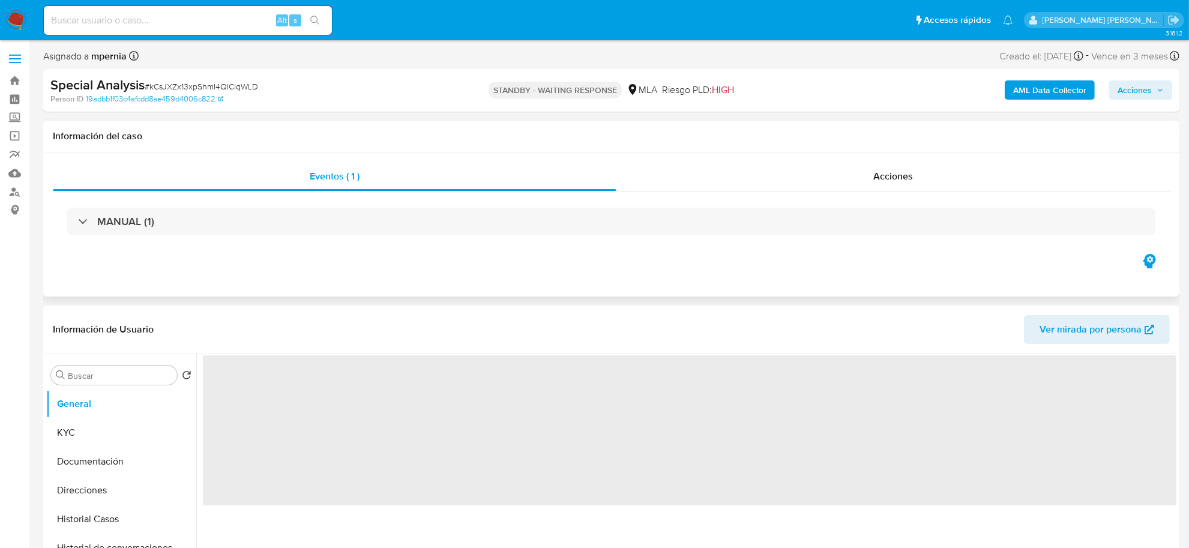
select select "10"
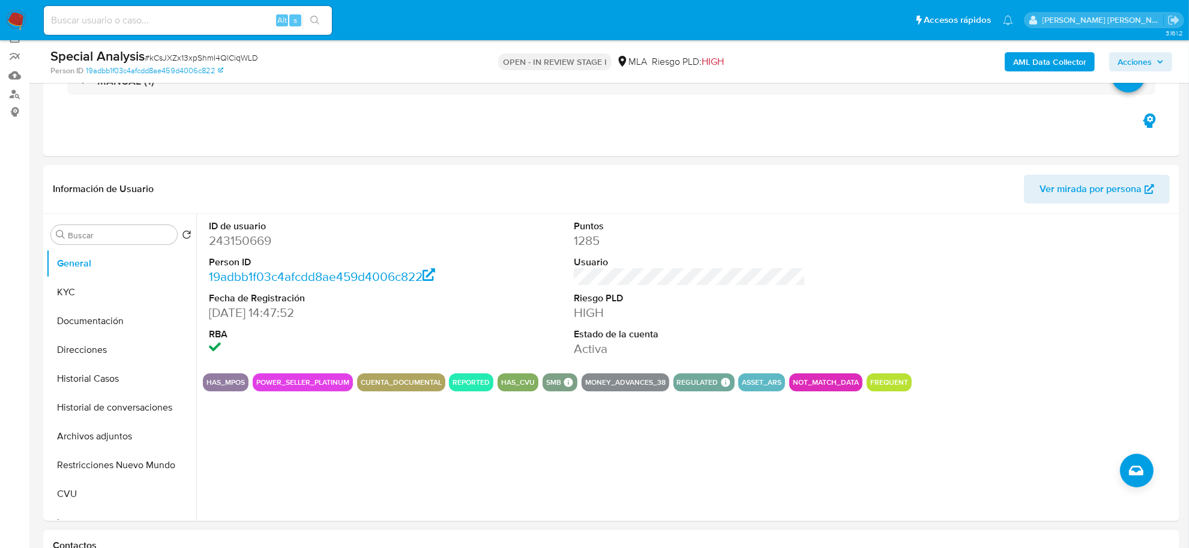
scroll to position [375, 0]
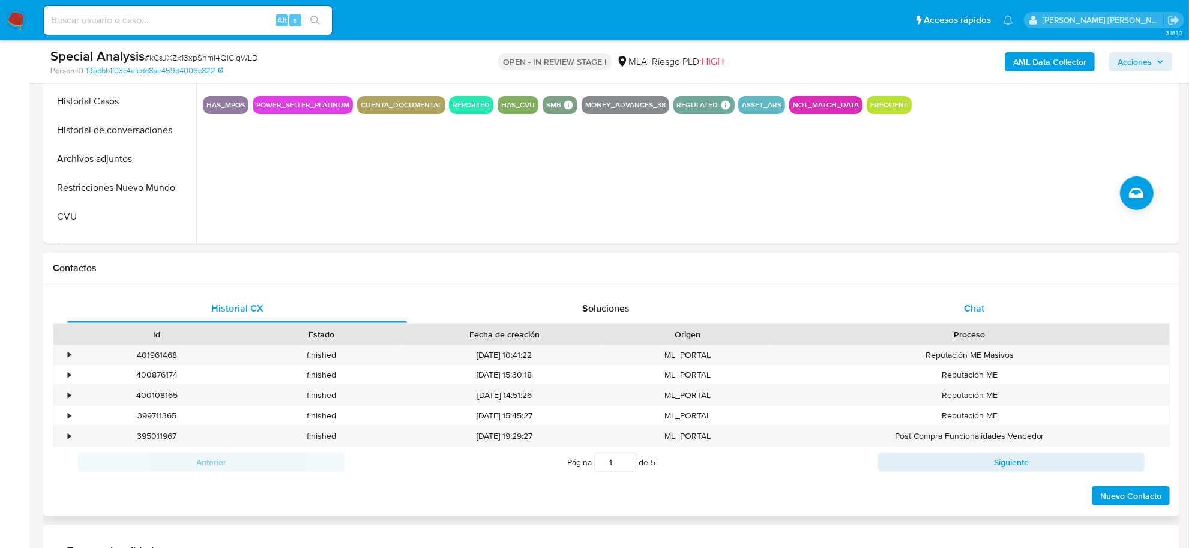
click at [961, 310] on div "Chat" at bounding box center [974, 308] width 340 height 29
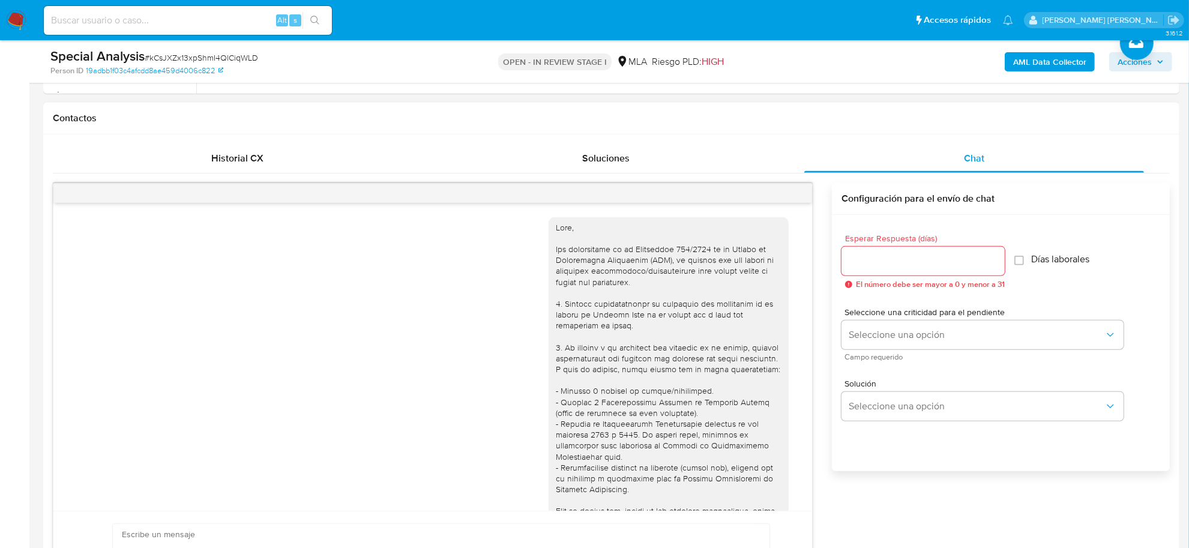
scroll to position [857, 0]
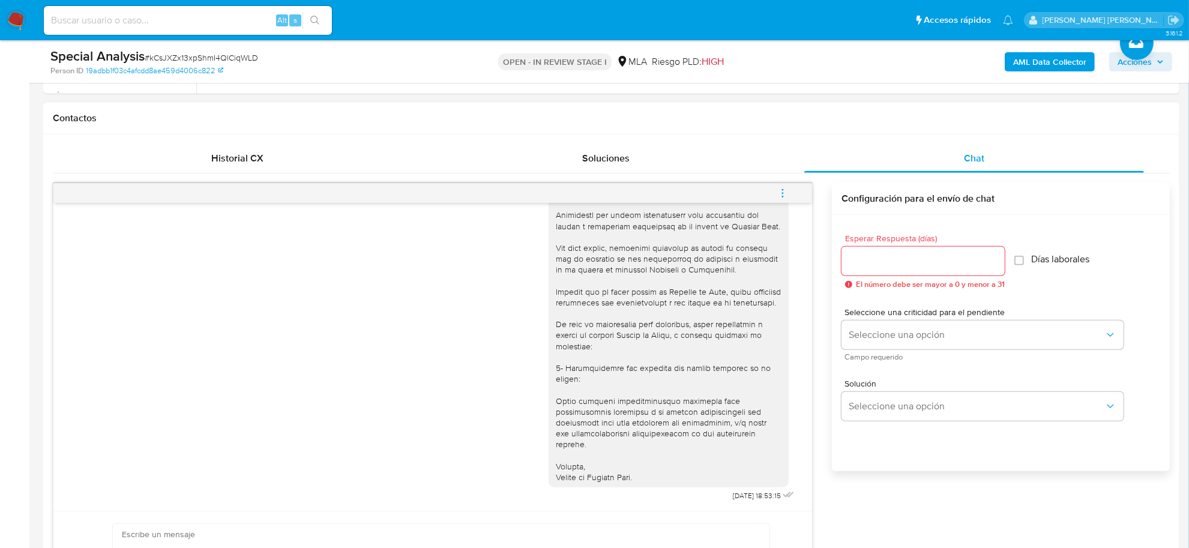
click at [788, 194] on button "menu-action" at bounding box center [783, 193] width 40 height 29
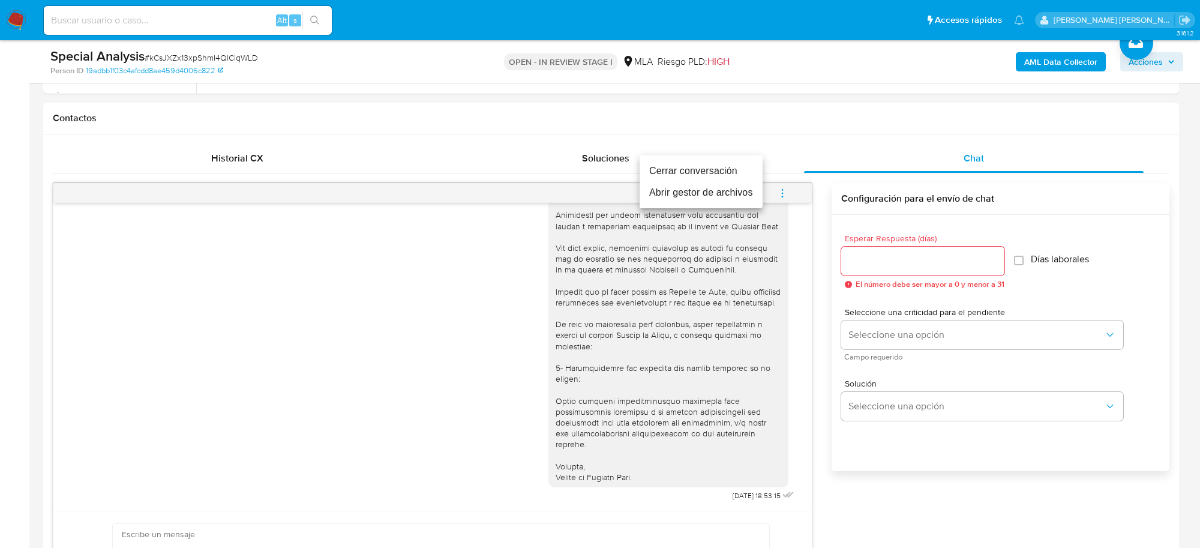
drag, startPoint x: 716, startPoint y: 172, endPoint x: 718, endPoint y: 181, distance: 9.3
click at [716, 171] on li "Cerrar conversación" at bounding box center [701, 171] width 123 height 22
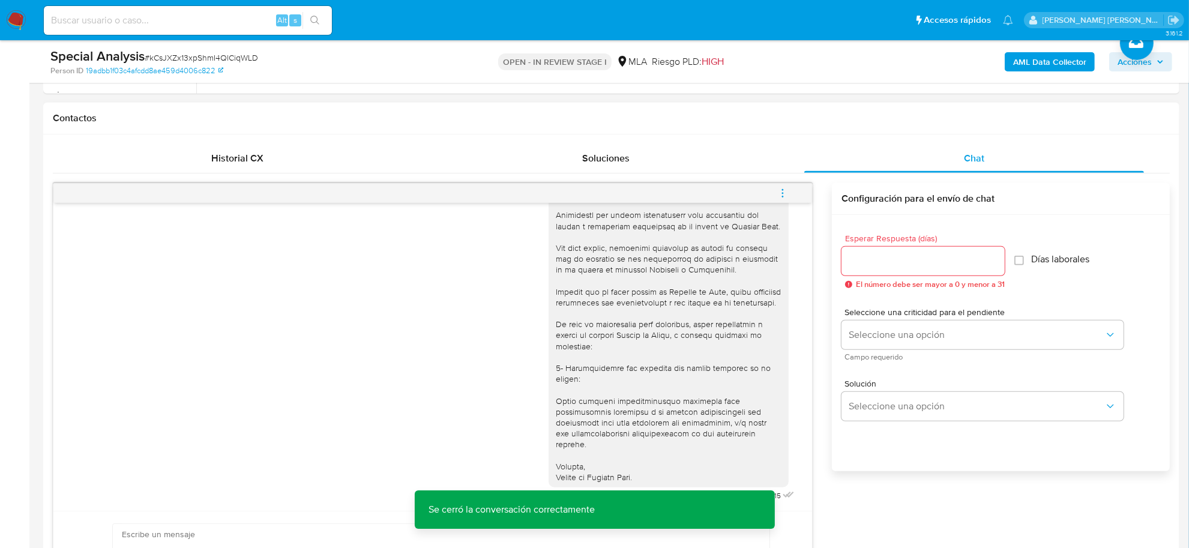
click at [901, 491] on div "Esperar Respuesta (días) El número debe ser mayor a 0 y menor a 31 Días laboral…" at bounding box center [1001, 359] width 338 height 288
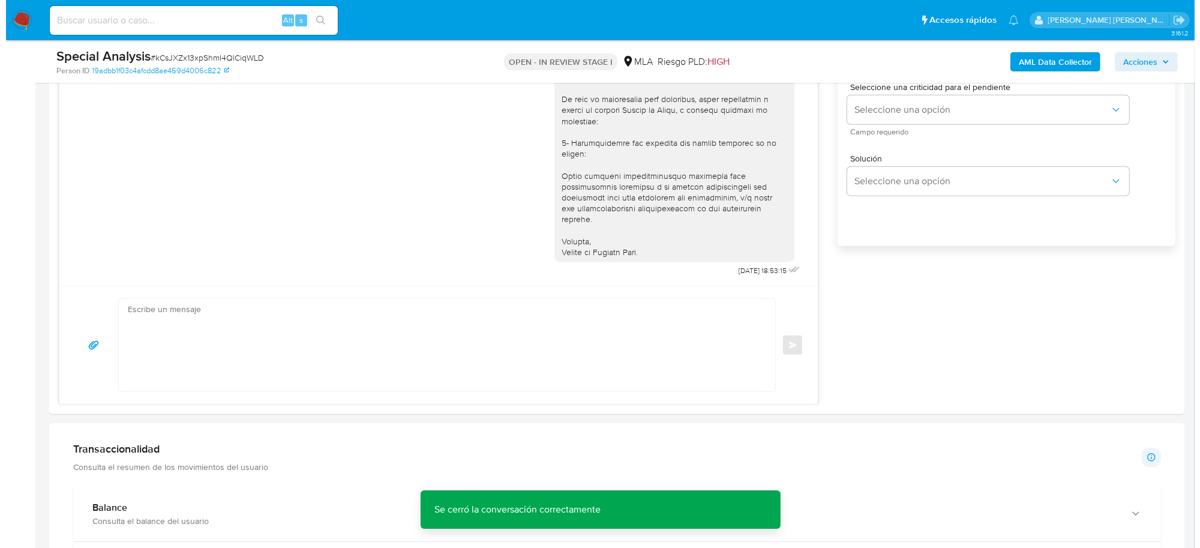
scroll to position [1993, 0]
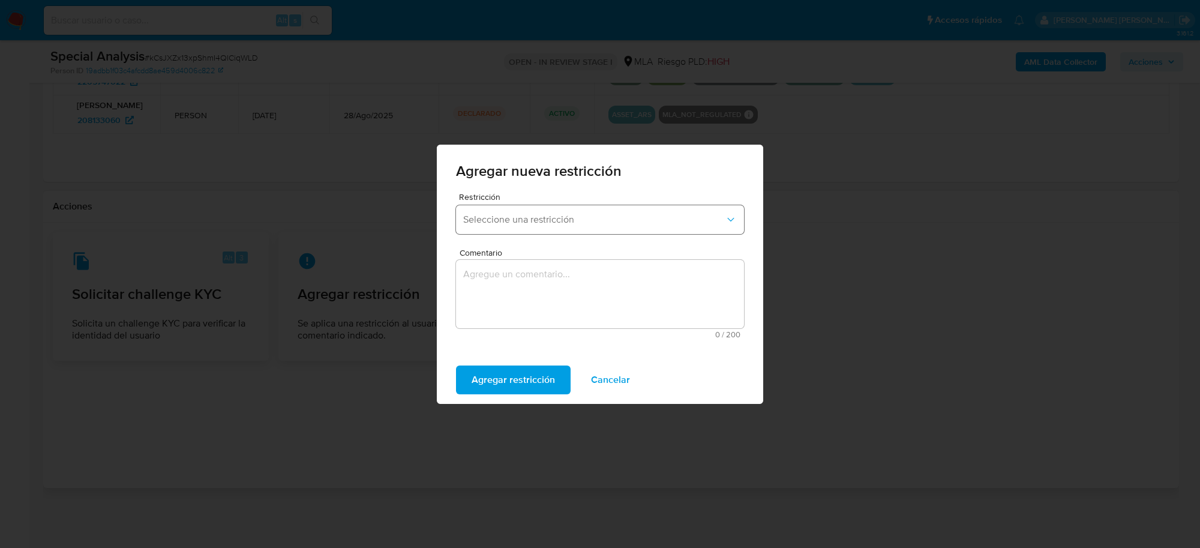
click at [630, 223] on span "Seleccione una restricción" at bounding box center [594, 220] width 262 height 12
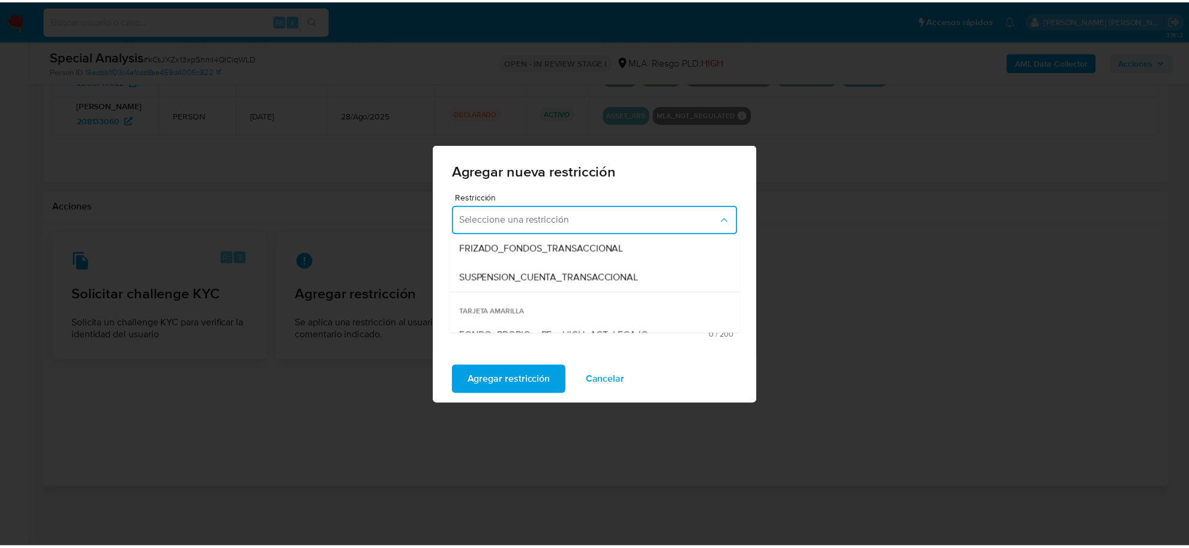
scroll to position [150, 0]
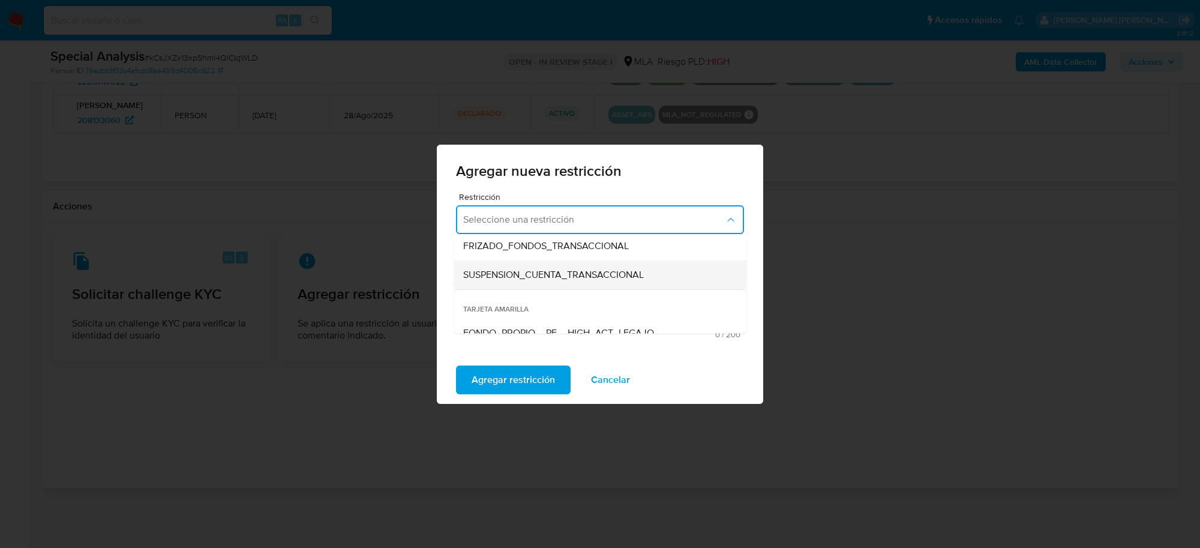
click at [580, 278] on span "SUSPENSION_CUENTA_TRANSACCIONAL" at bounding box center [553, 274] width 181 height 12
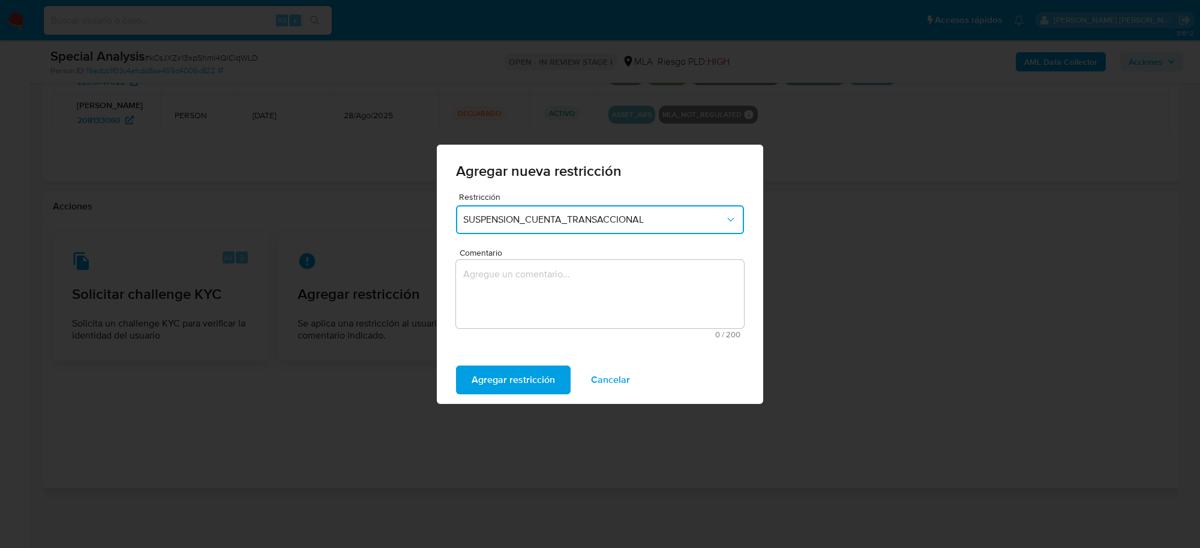
click at [574, 297] on textarea "Comentario" at bounding box center [600, 294] width 288 height 68
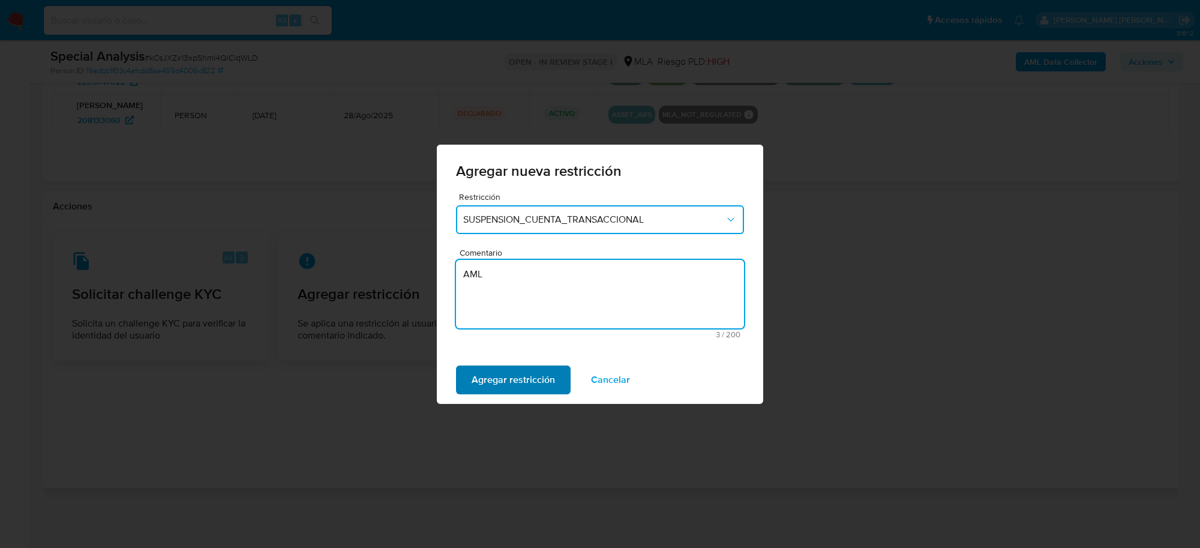
type textarea "AML"
click at [526, 385] on span "Agregar restricción" at bounding box center [513, 380] width 83 height 26
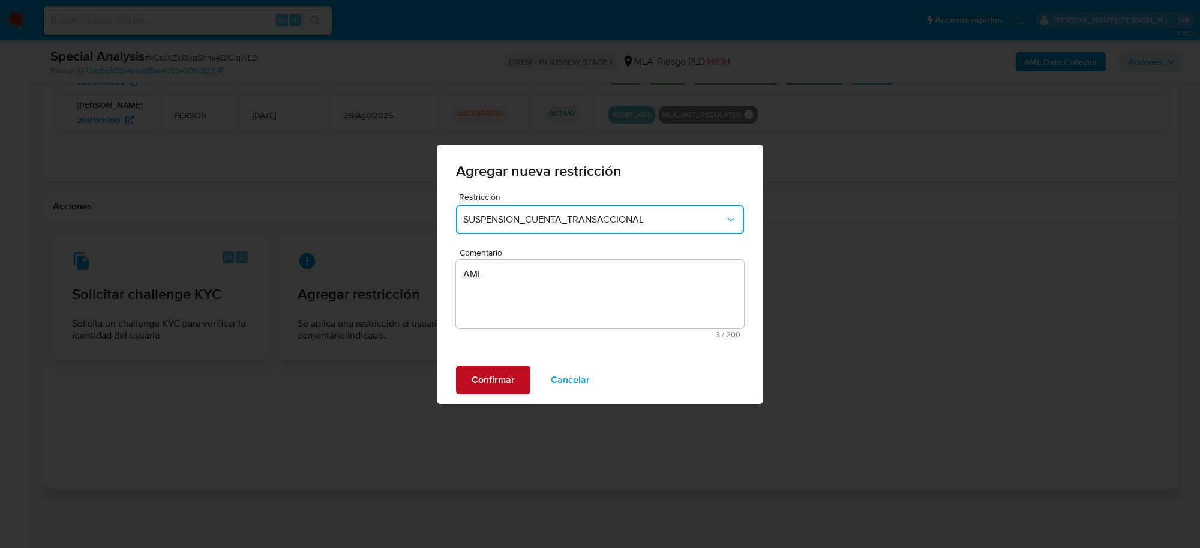
click at [518, 376] on button "Confirmar" at bounding box center [493, 380] width 74 height 29
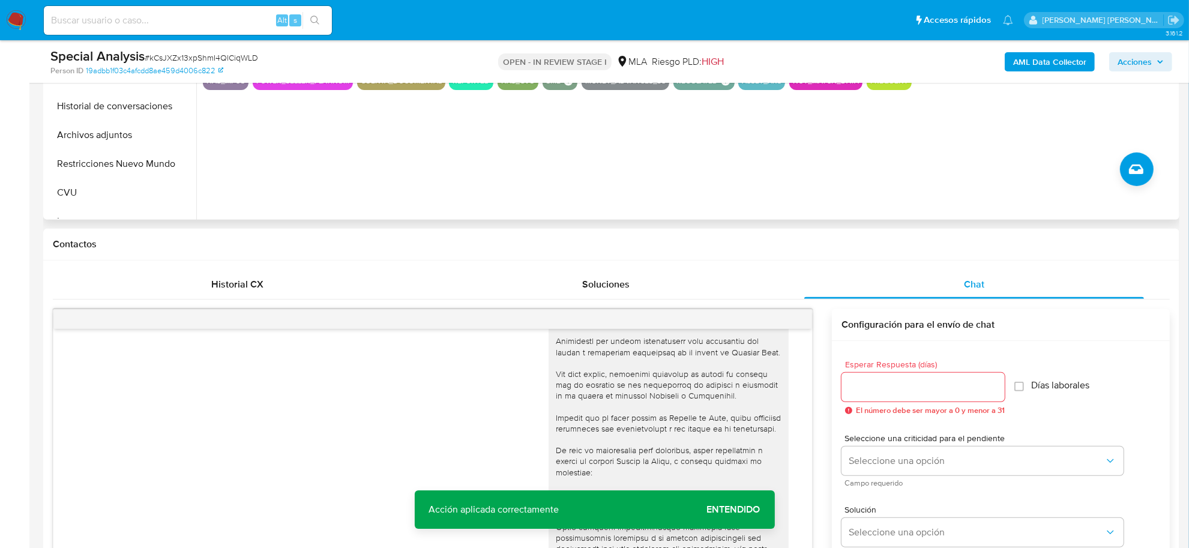
scroll to position [268, 0]
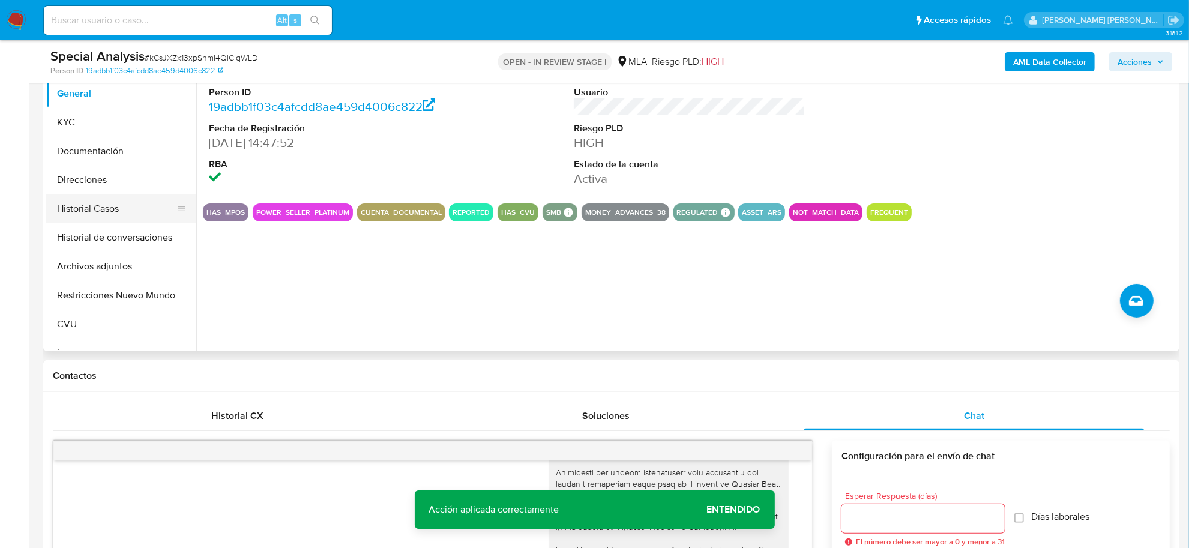
click at [94, 202] on button "Historial Casos" at bounding box center [116, 208] width 140 height 29
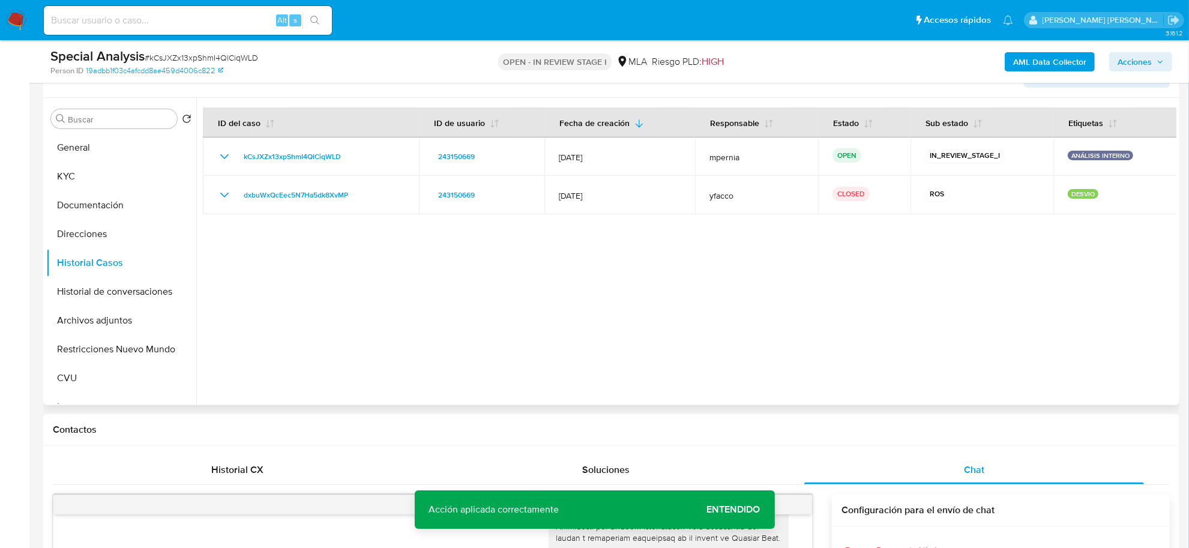
scroll to position [193, 0]
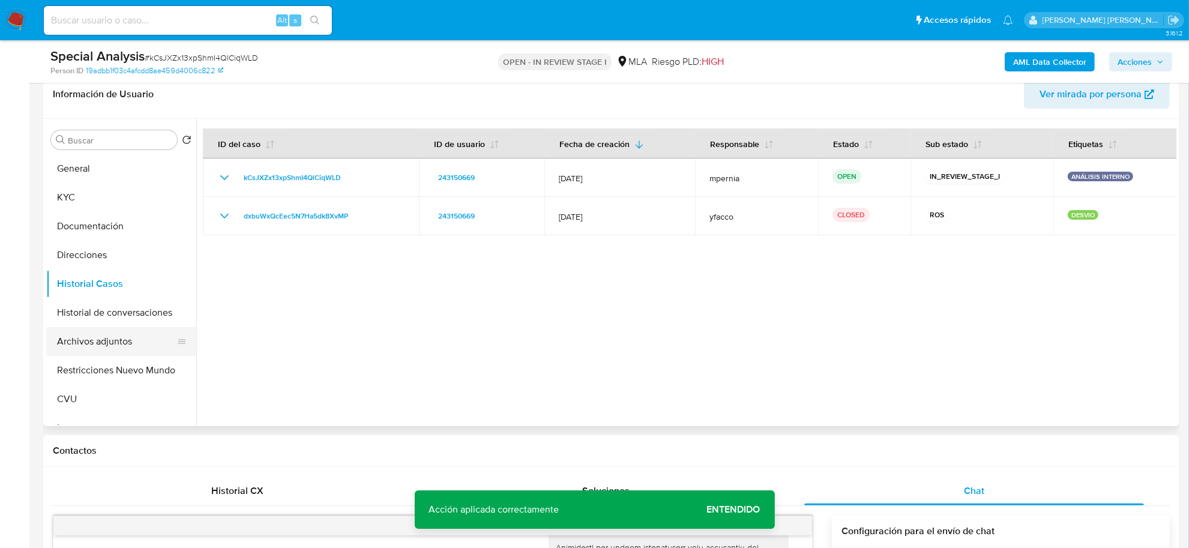
click at [118, 337] on button "Archivos adjuntos" at bounding box center [116, 341] width 140 height 29
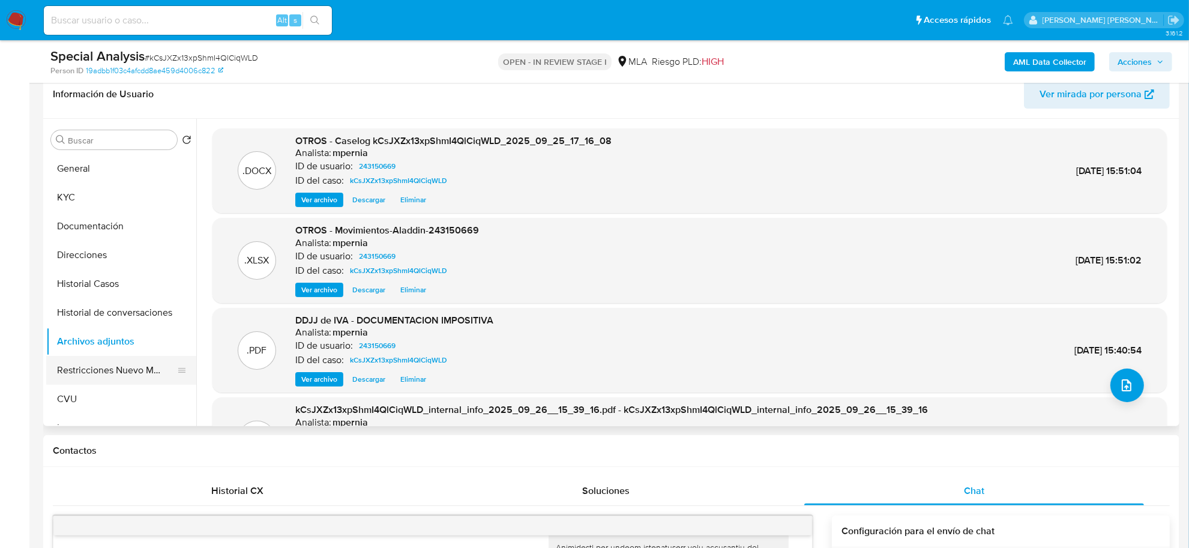
click at [132, 358] on button "Restricciones Nuevo Mundo" at bounding box center [116, 370] width 140 height 29
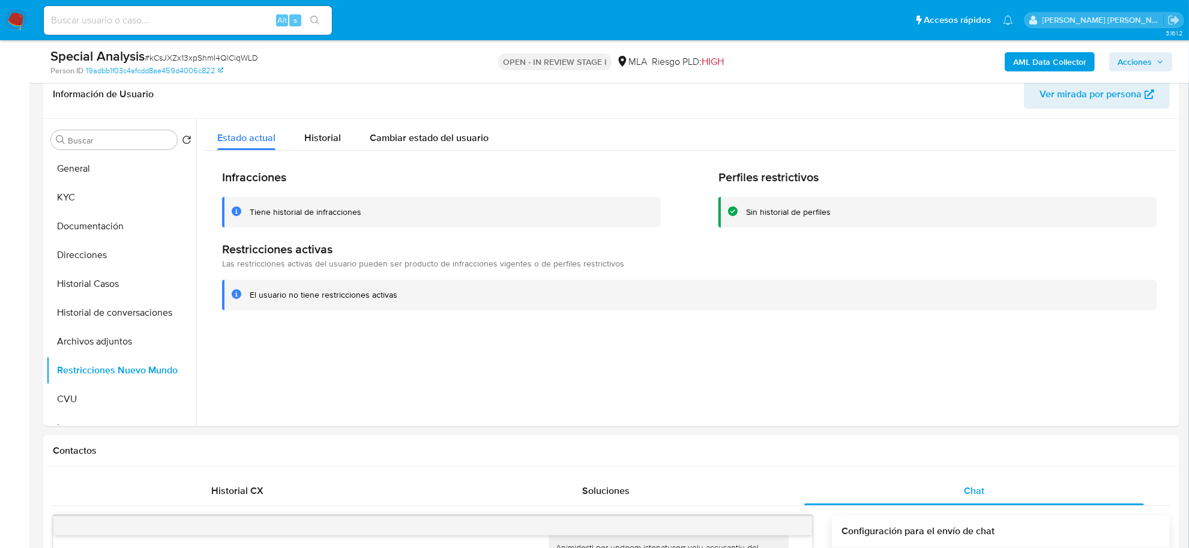
click at [1125, 60] on span "Acciones" at bounding box center [1135, 61] width 34 height 19
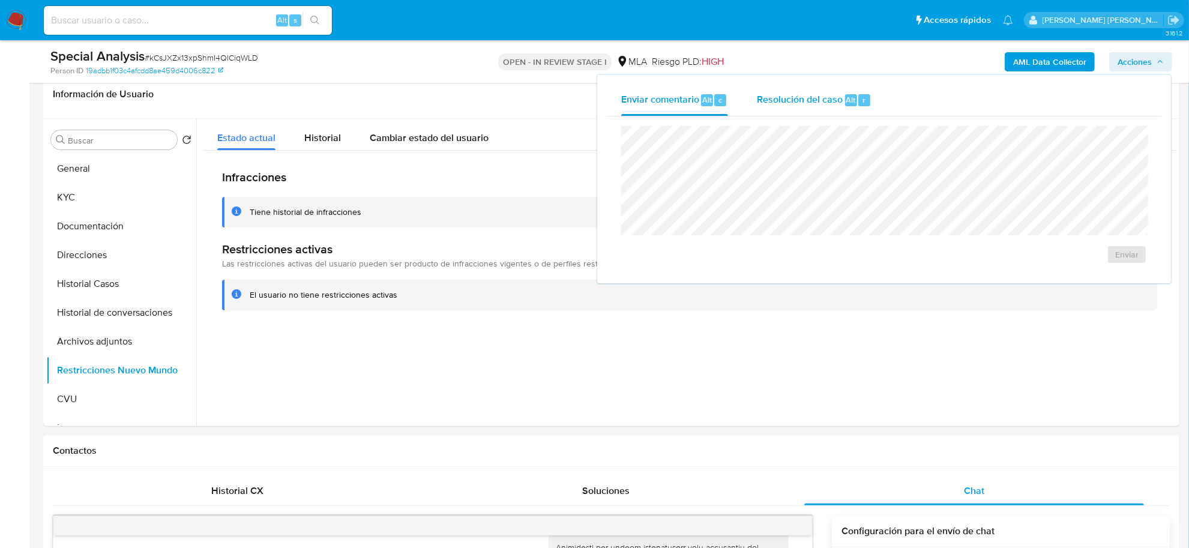
click at [858, 94] on div "r" at bounding box center [864, 100] width 12 height 12
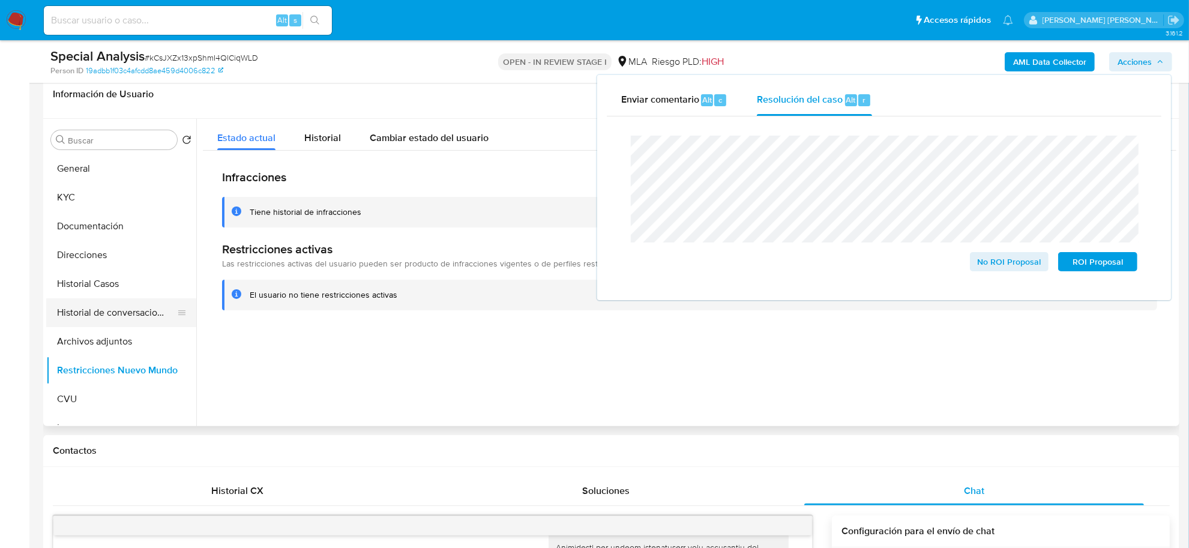
click at [97, 314] on button "Historial de conversaciones" at bounding box center [116, 312] width 140 height 29
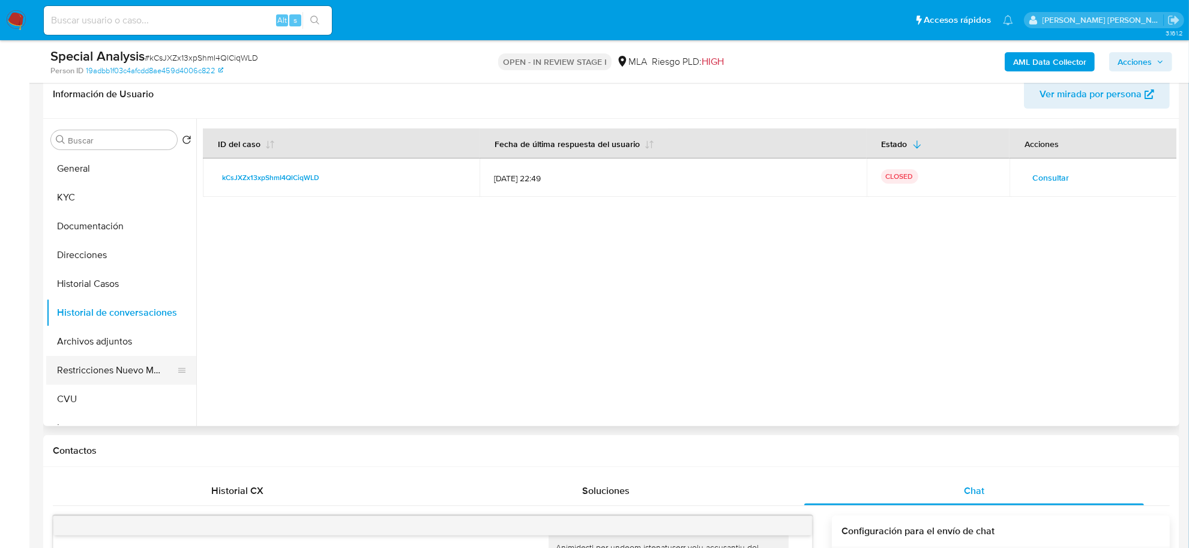
click at [99, 365] on button "Restricciones Nuevo Mundo" at bounding box center [116, 370] width 140 height 29
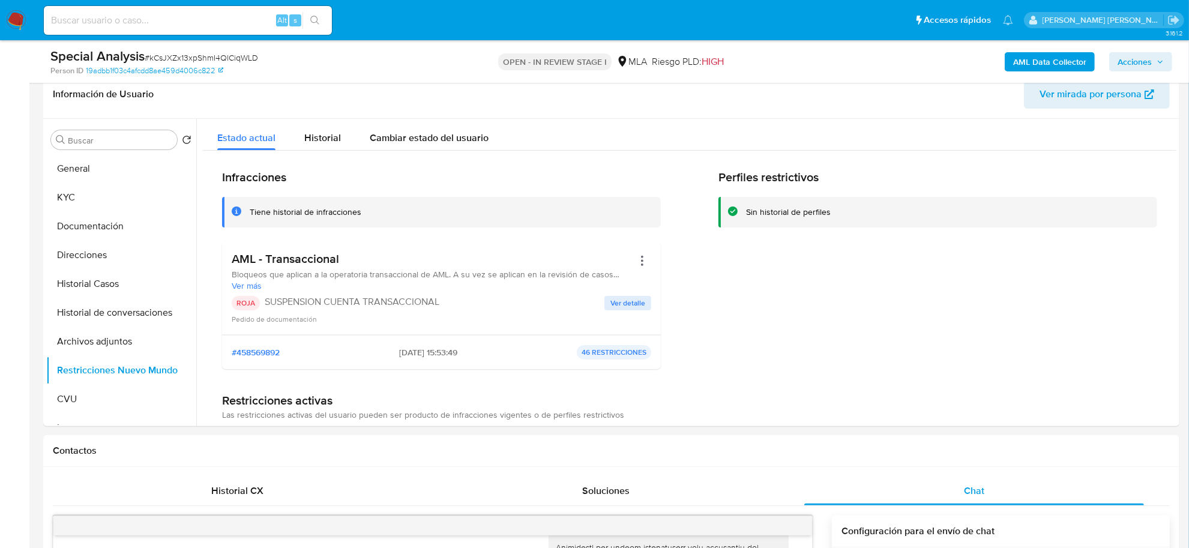
click at [1133, 61] on span "Acciones" at bounding box center [1135, 61] width 34 height 19
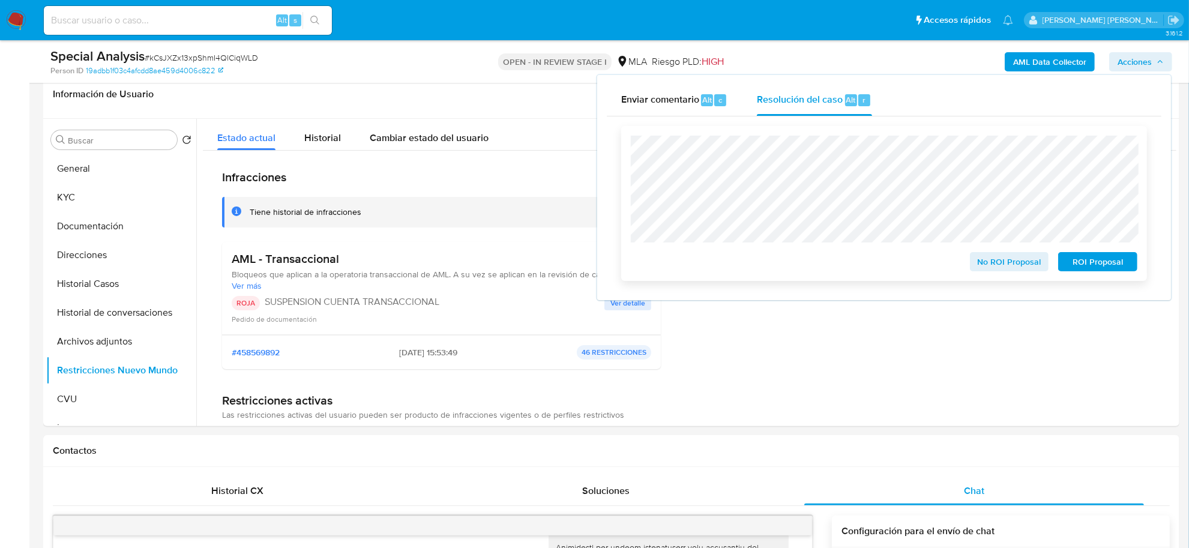
click at [1073, 257] on span "ROI Proposal" at bounding box center [1098, 261] width 62 height 17
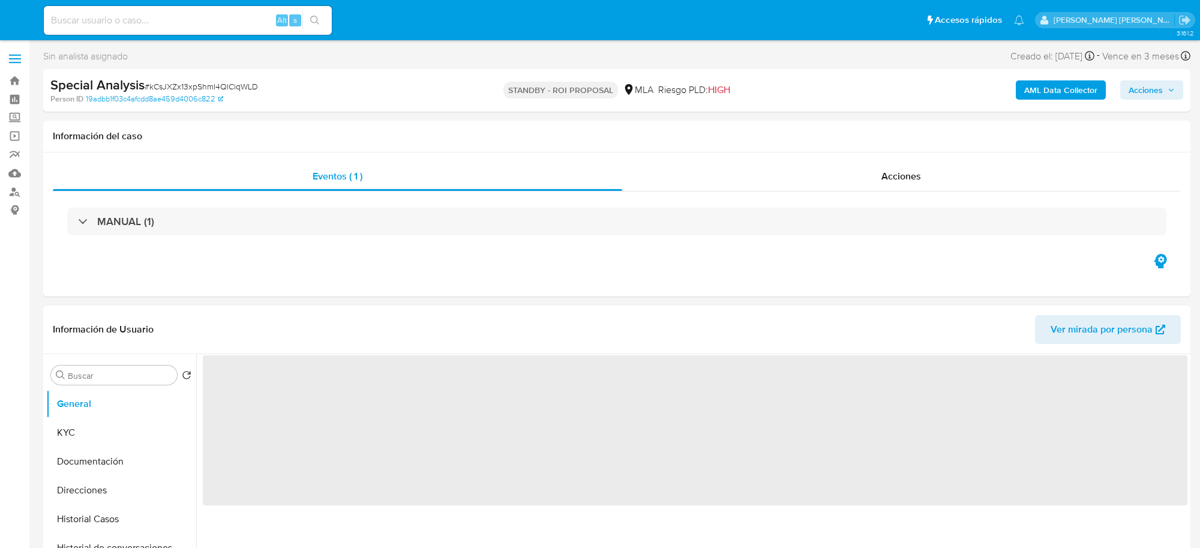
select select "10"
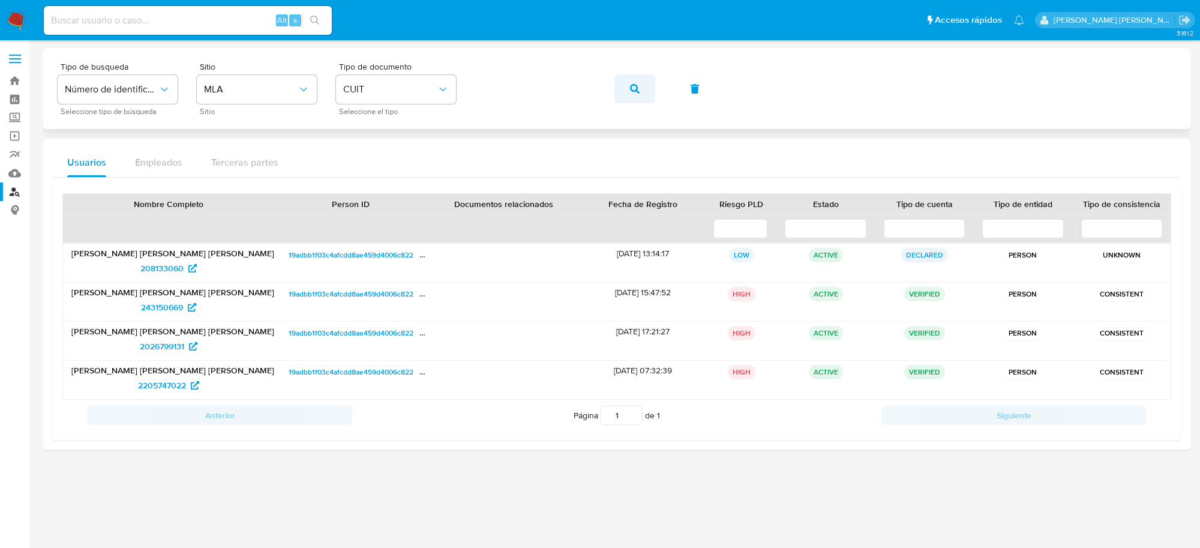
click at [631, 93] on icon "button" at bounding box center [635, 89] width 10 height 10
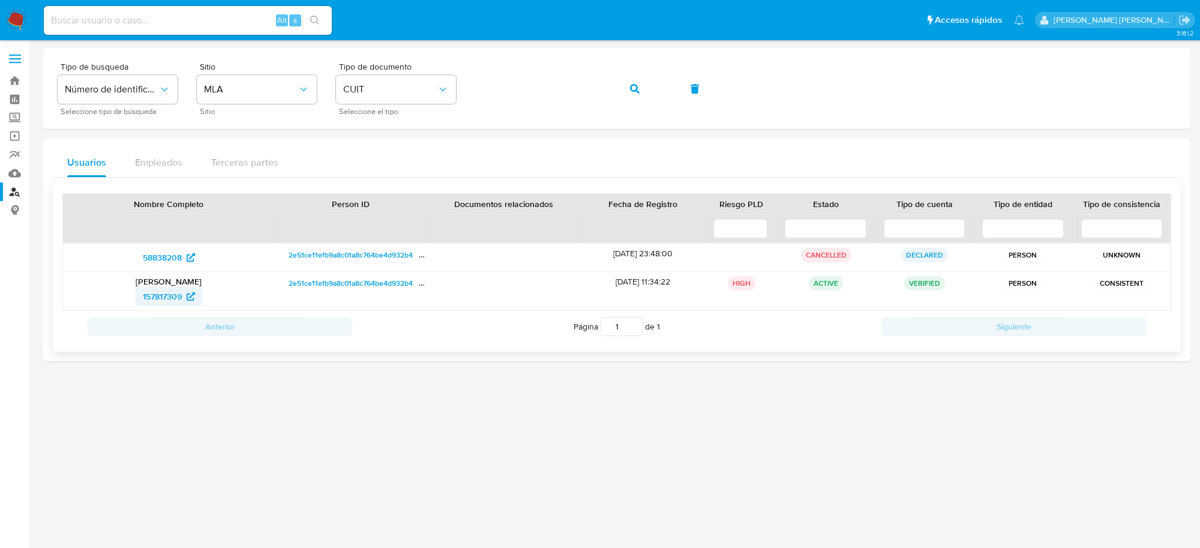
click at [167, 299] on span "157817309" at bounding box center [162, 296] width 39 height 19
click at [628, 85] on button "button" at bounding box center [635, 88] width 41 height 29
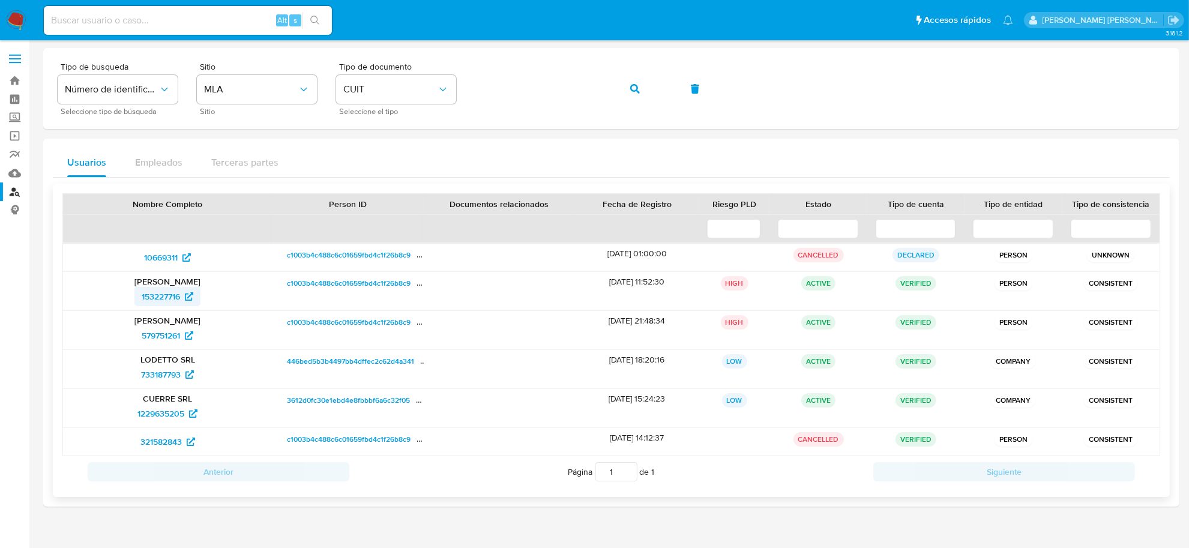
click at [174, 296] on span "153227716" at bounding box center [161, 296] width 38 height 19
click at [630, 91] on icon "button" at bounding box center [635, 89] width 10 height 10
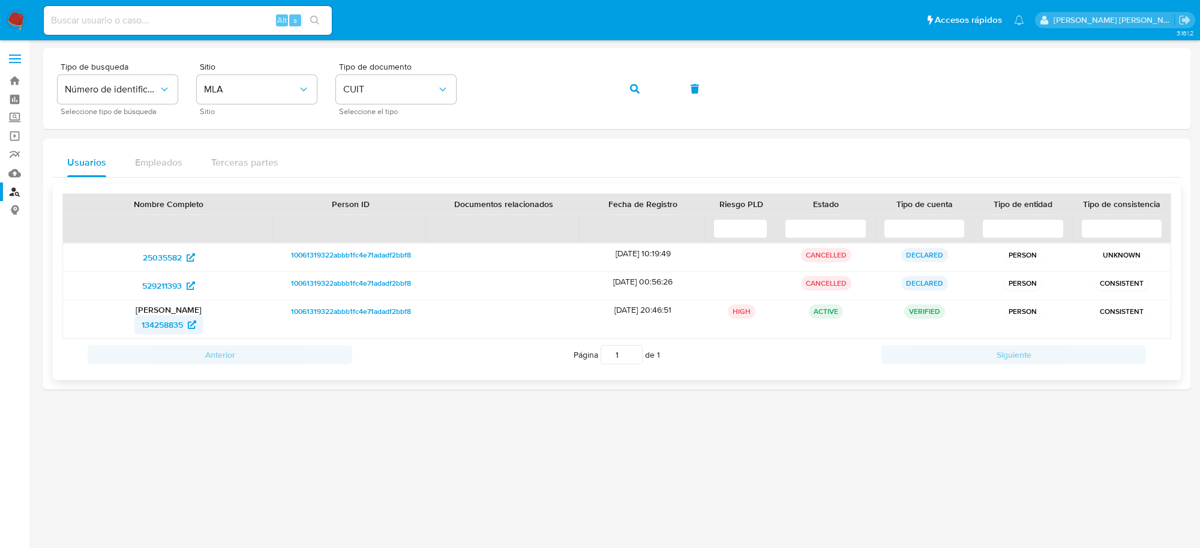
click at [163, 324] on span "134258835" at bounding box center [162, 324] width 41 height 19
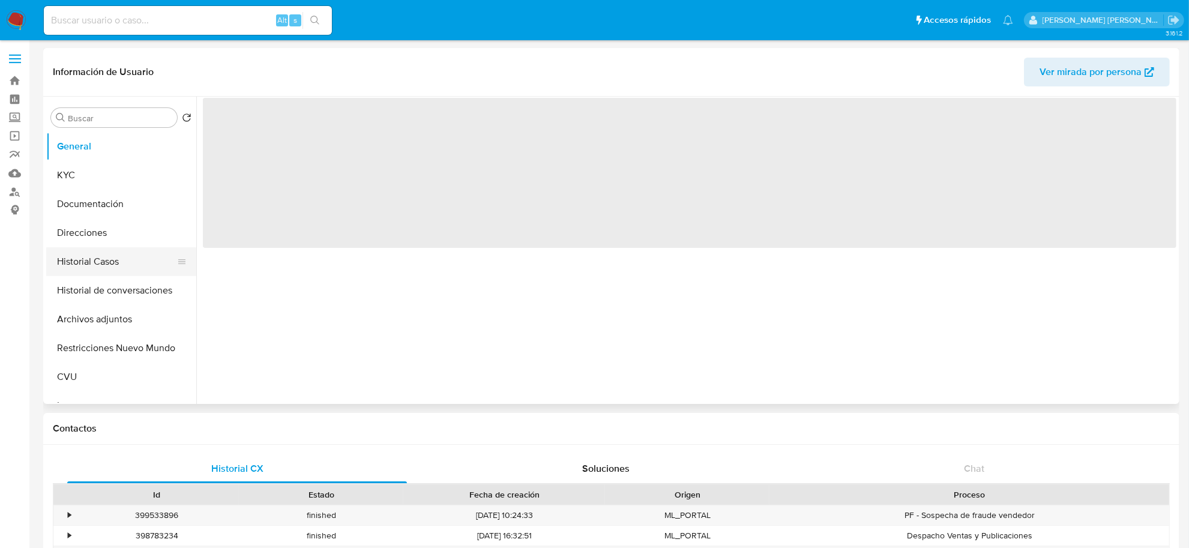
click at [127, 265] on button "Historial Casos" at bounding box center [116, 261] width 140 height 29
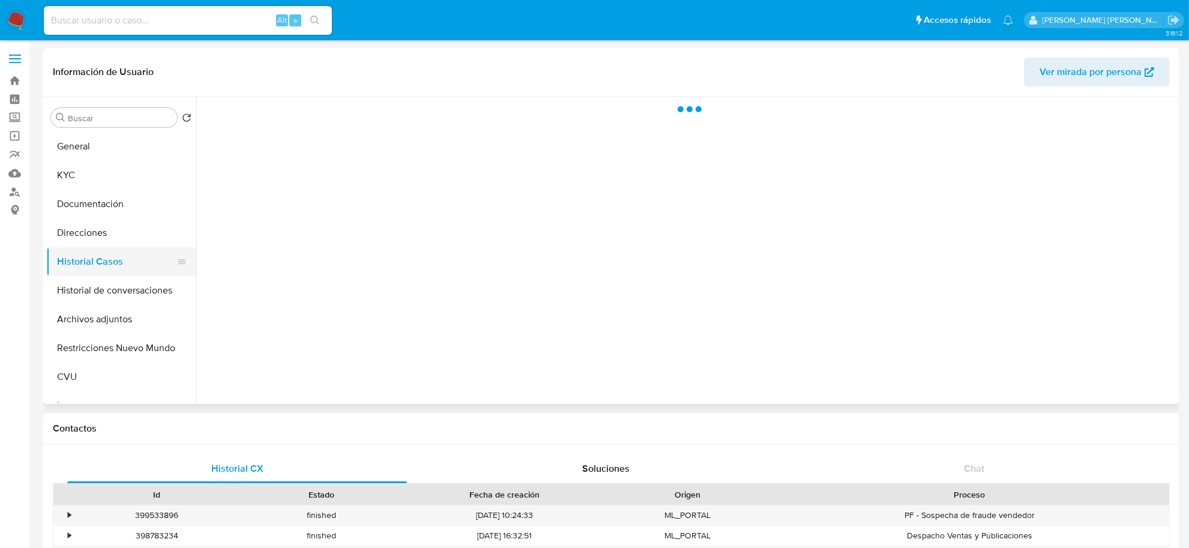
select select "10"
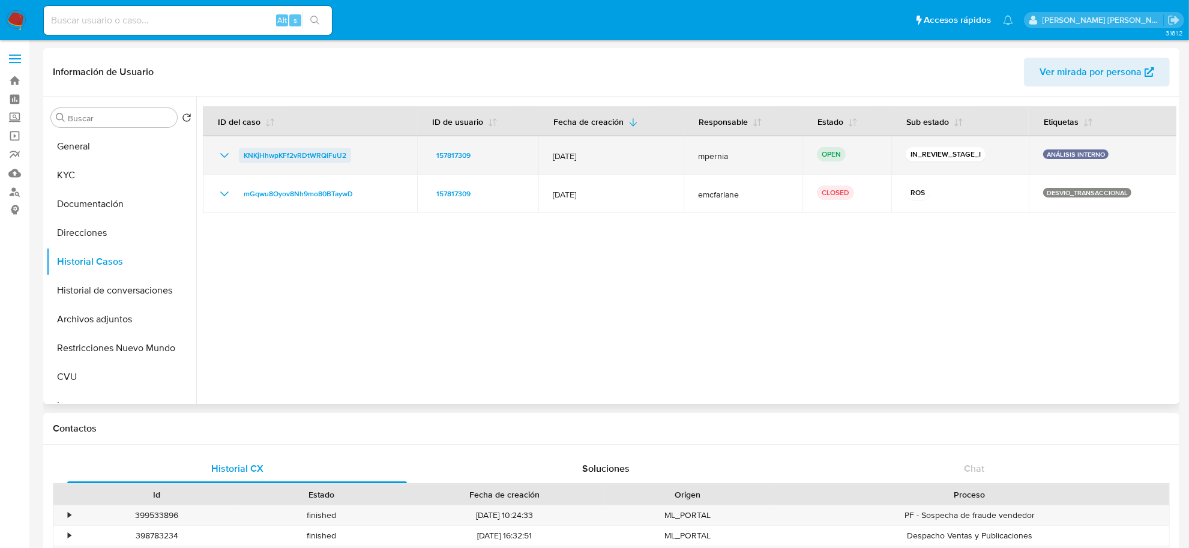
click at [266, 153] on span "KNKjHhwpKFf2vRDtWRQIFuU2" at bounding box center [295, 155] width 103 height 14
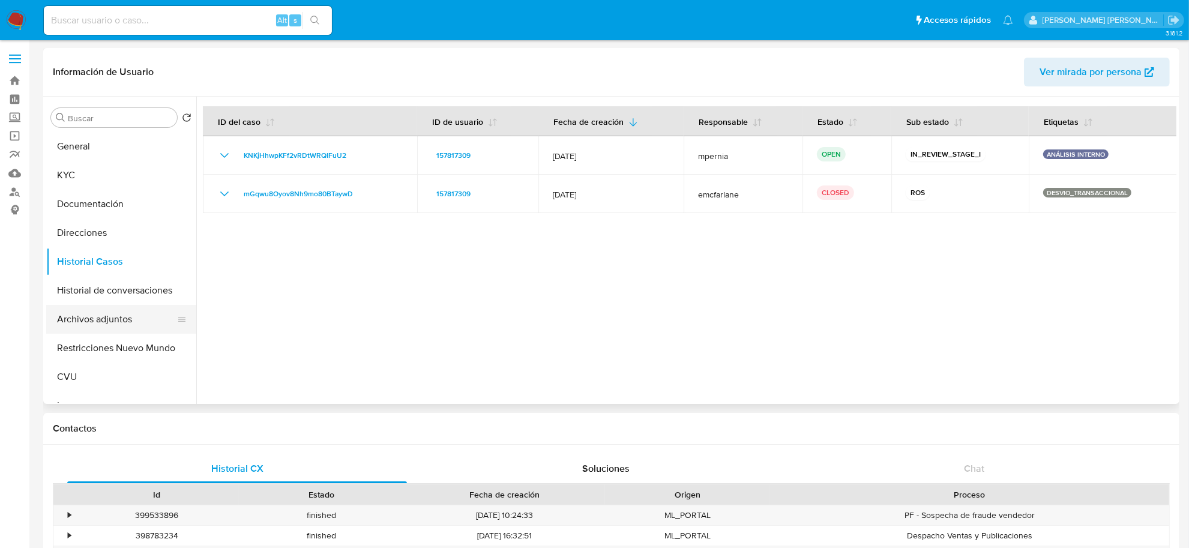
click at [96, 313] on button "Archivos adjuntos" at bounding box center [116, 319] width 140 height 29
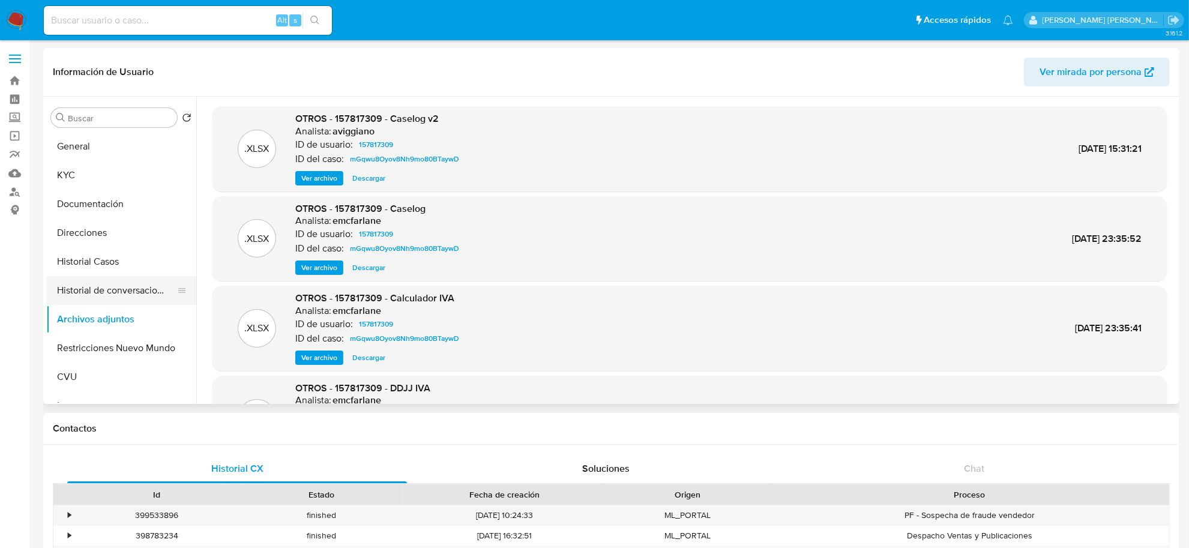
click at [98, 289] on button "Historial de conversaciones" at bounding box center [116, 290] width 140 height 29
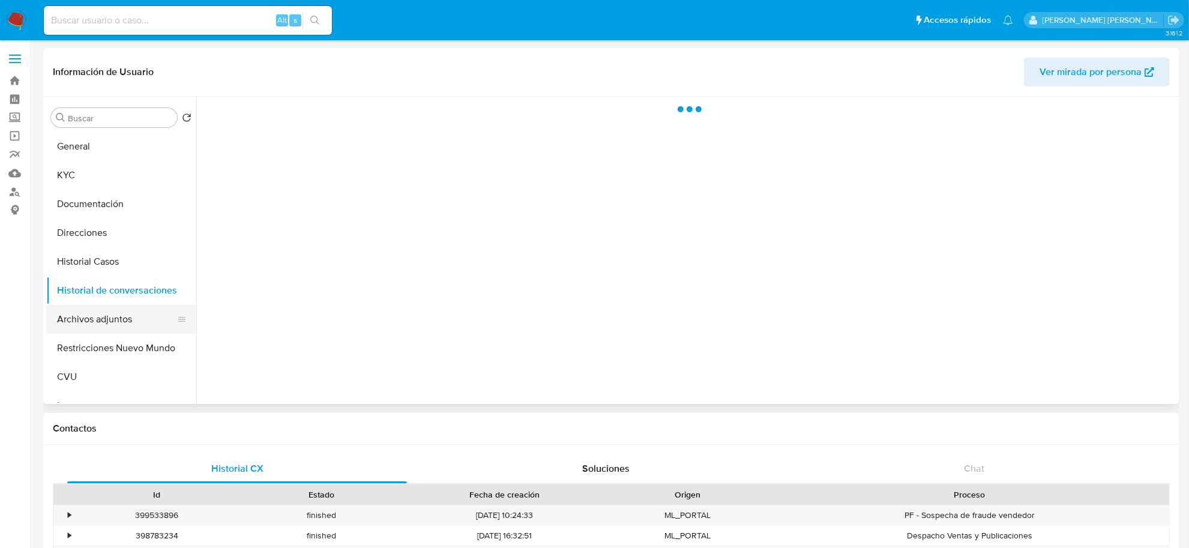
click at [90, 317] on button "Archivos adjuntos" at bounding box center [116, 319] width 140 height 29
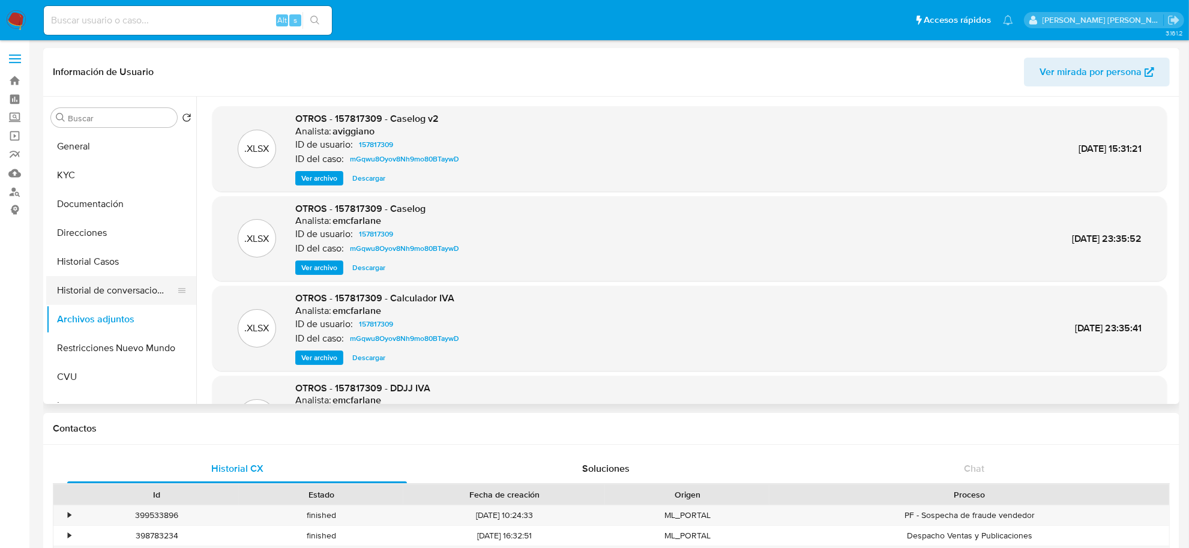
drag, startPoint x: 106, startPoint y: 260, endPoint x: 112, endPoint y: 304, distance: 44.2
click at [106, 259] on button "Historial Casos" at bounding box center [121, 261] width 150 height 29
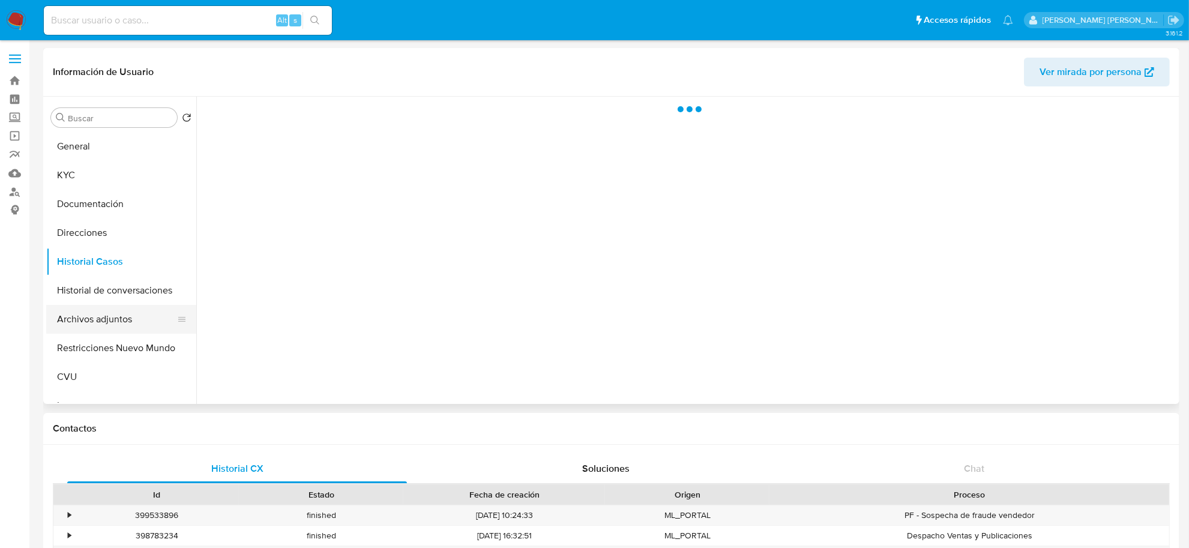
click at [112, 312] on button "Archivos adjuntos" at bounding box center [116, 319] width 140 height 29
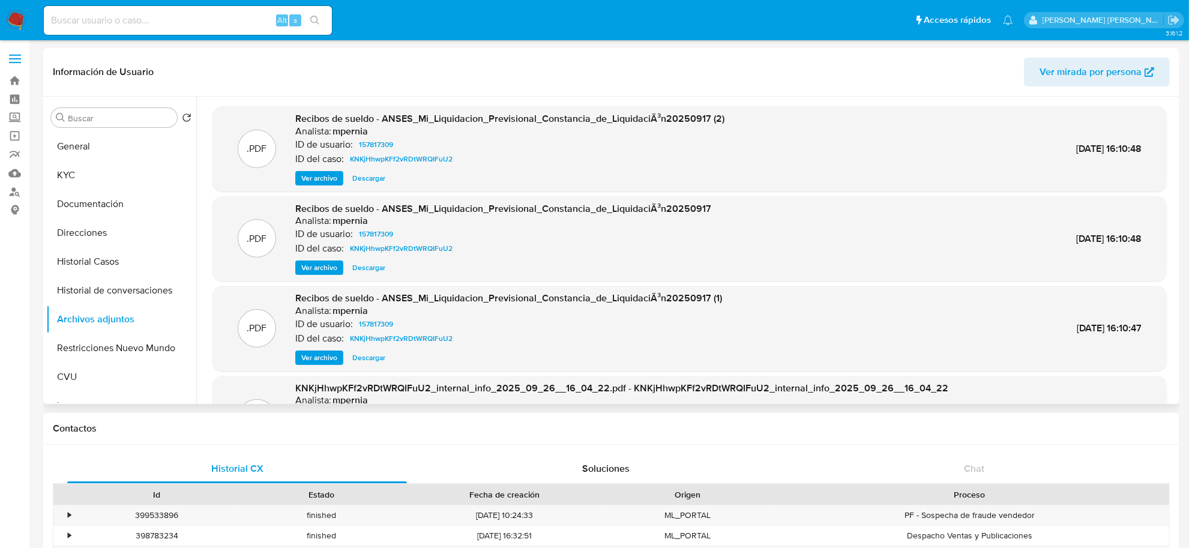
click at [325, 178] on span "Ver archivo" at bounding box center [319, 178] width 36 height 12
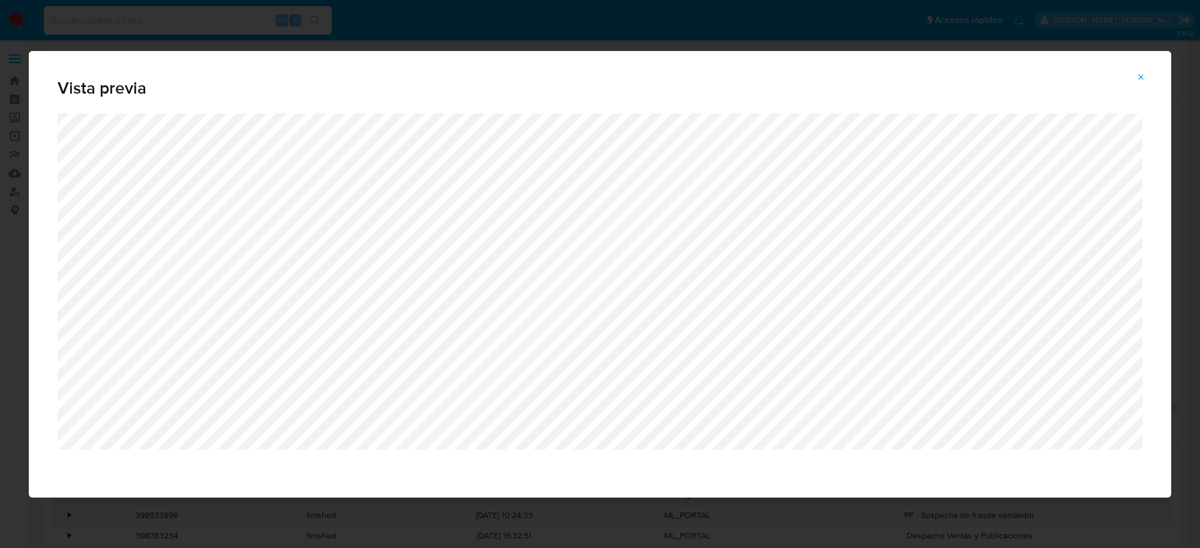
click at [1142, 76] on icon "Attachment preview" at bounding box center [1142, 78] width 10 height 10
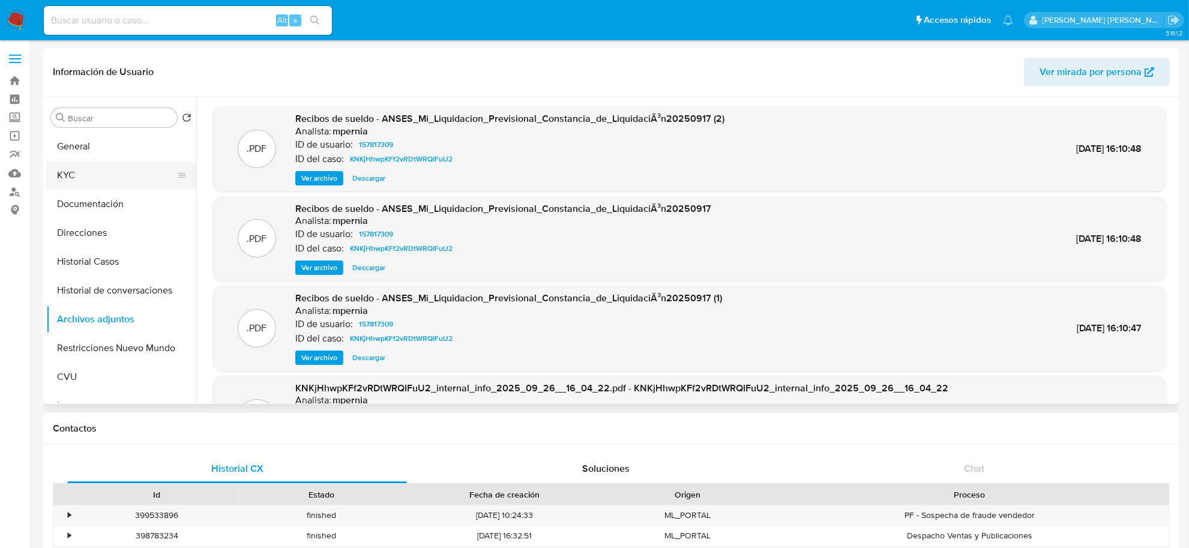
click at [100, 170] on button "KYC" at bounding box center [116, 175] width 140 height 29
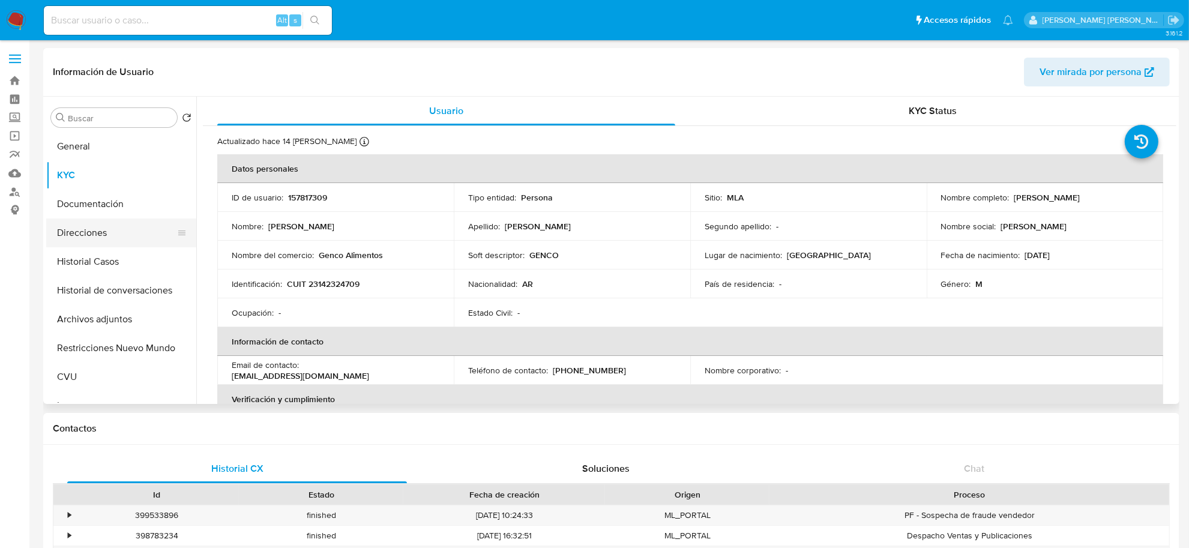
click at [127, 231] on button "Direcciones" at bounding box center [116, 232] width 140 height 29
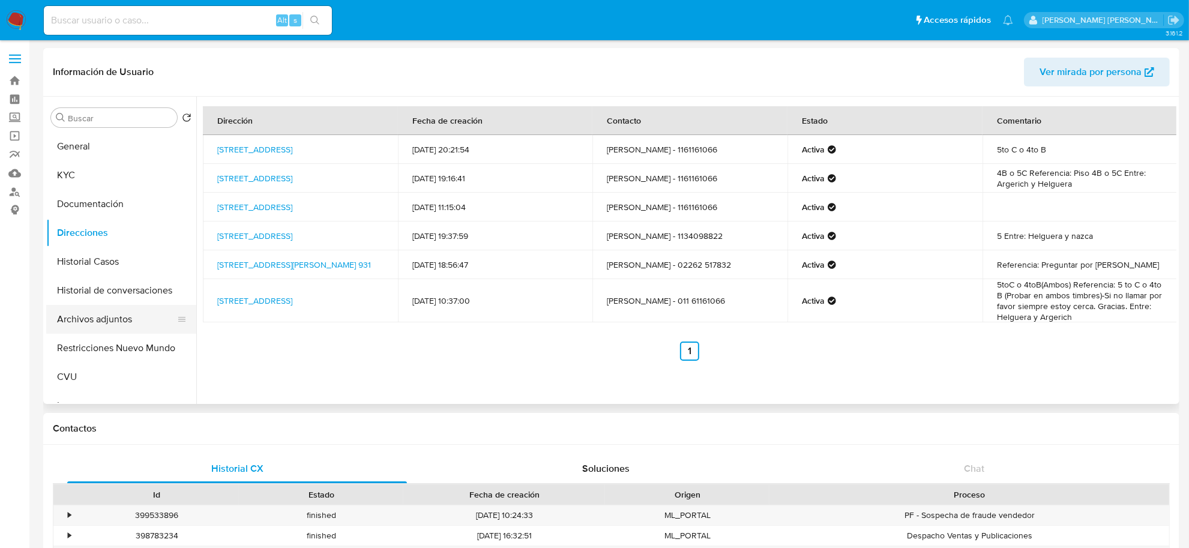
click at [85, 323] on button "Archivos adjuntos" at bounding box center [116, 319] width 140 height 29
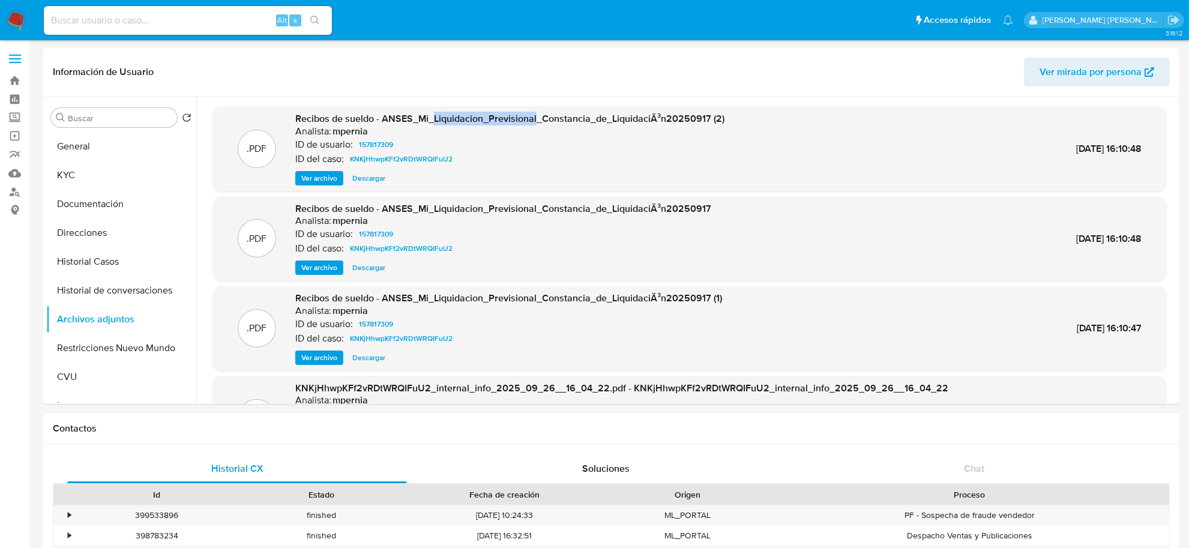
drag, startPoint x: 435, startPoint y: 118, endPoint x: 536, endPoint y: 118, distance: 100.8
click at [536, 118] on span "Recibos de sueldo - ANSES_Mi_Liquidacion_Previsional_Constancia_de_LiquidaciÃ³n…" at bounding box center [509, 119] width 429 height 14
copy span "Liquidacion_Previsional"
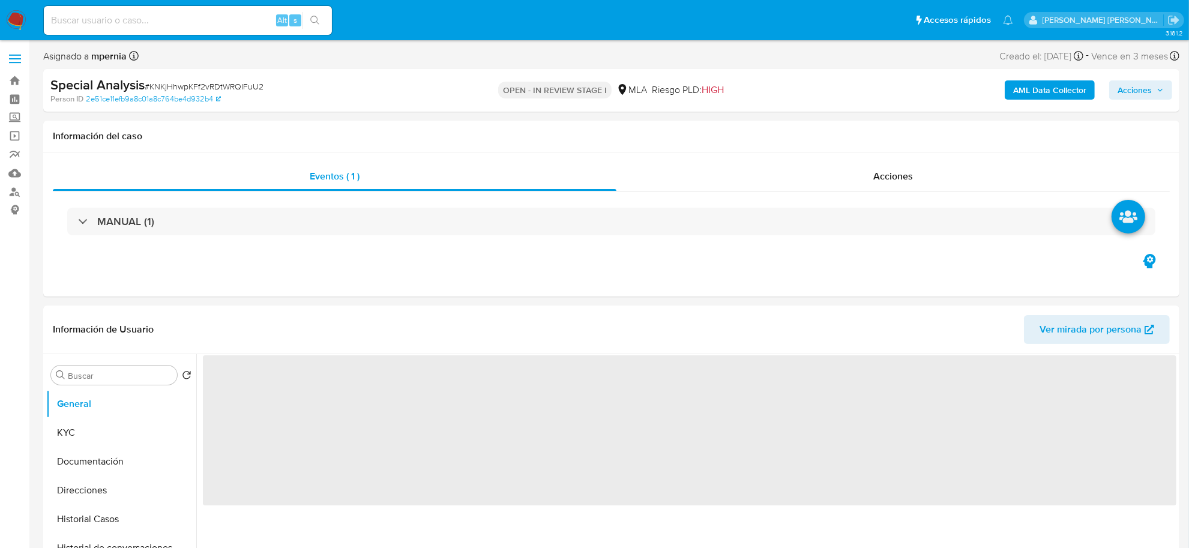
select select "10"
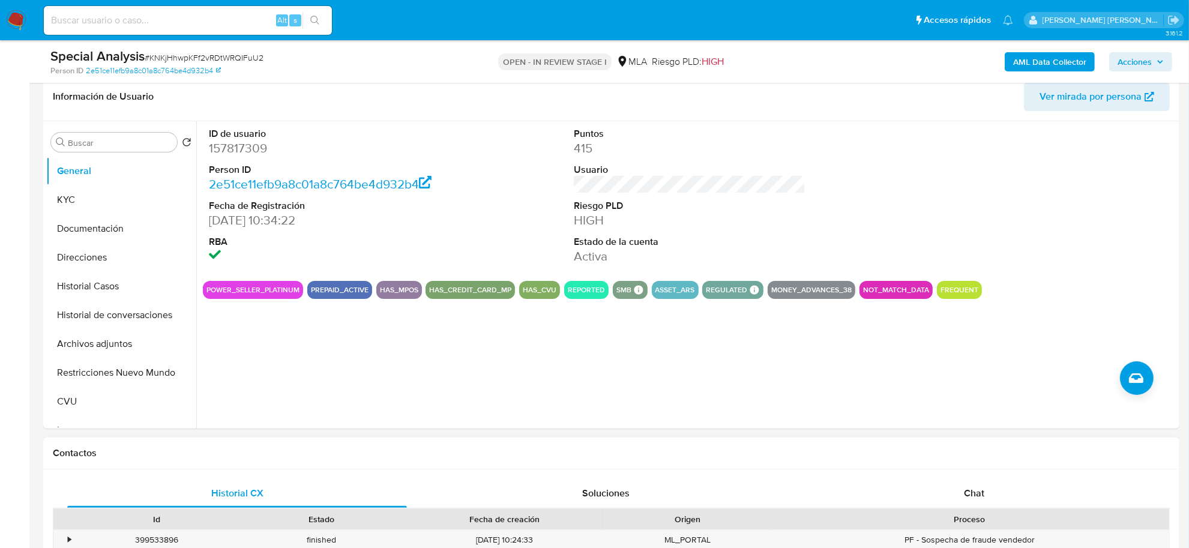
scroll to position [300, 0]
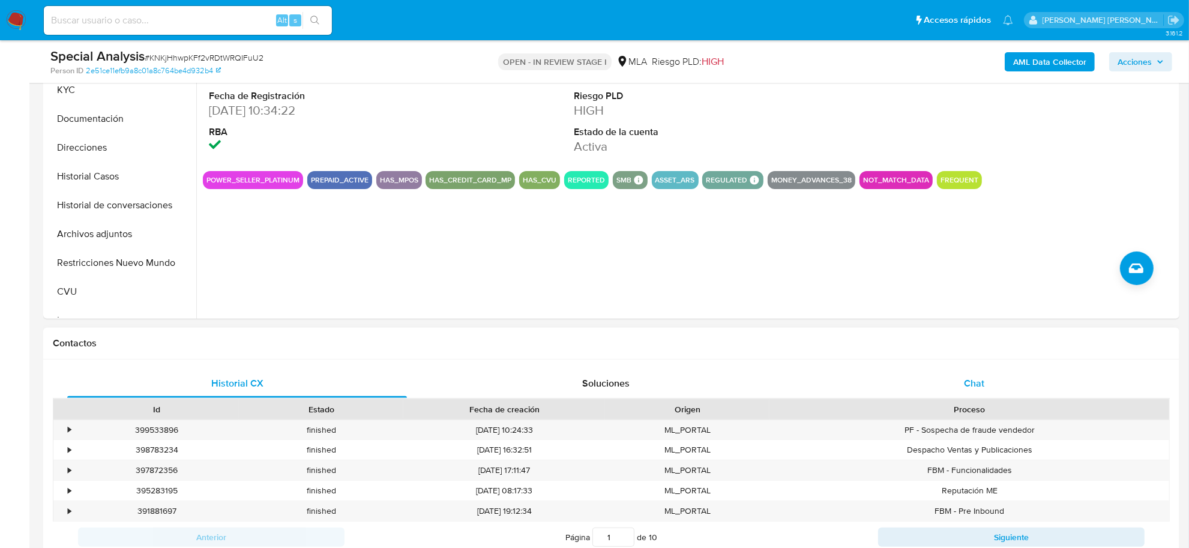
click at [963, 390] on div "Chat" at bounding box center [974, 383] width 340 height 29
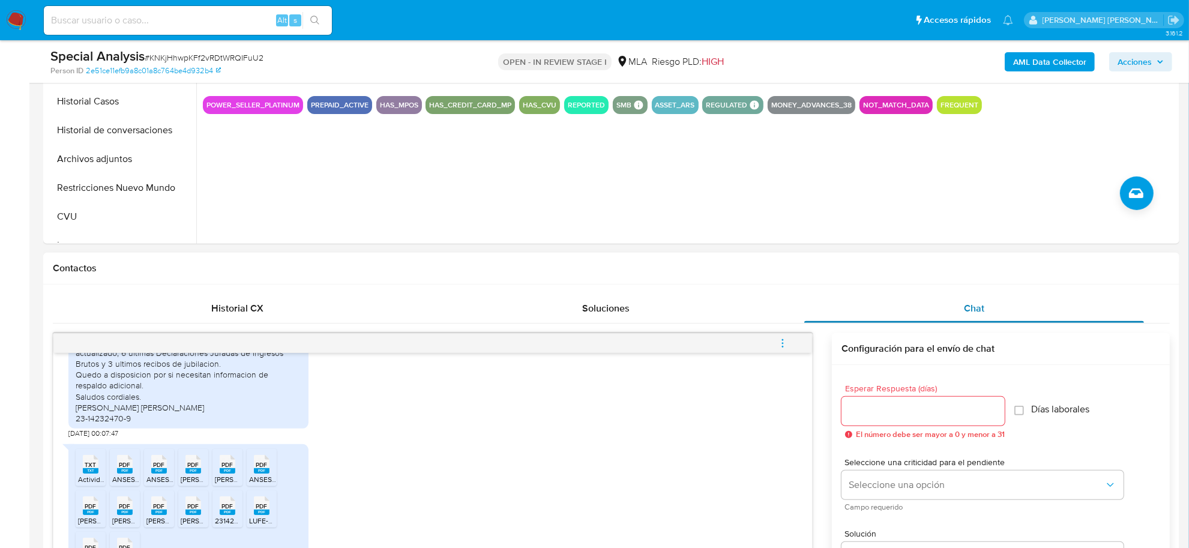
scroll to position [225, 0]
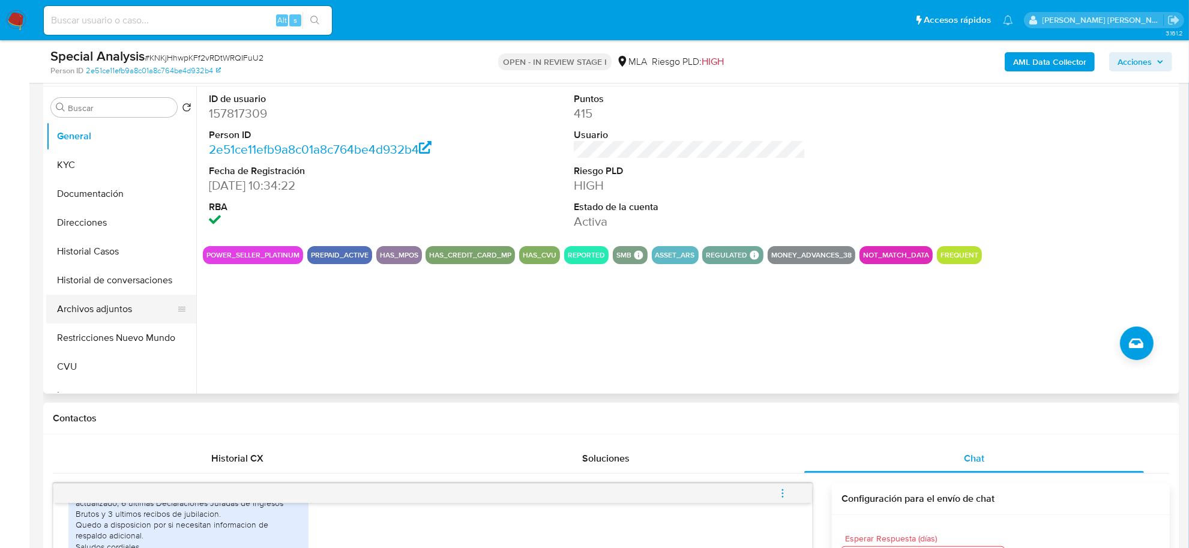
click at [78, 312] on button "Archivos adjuntos" at bounding box center [116, 309] width 140 height 29
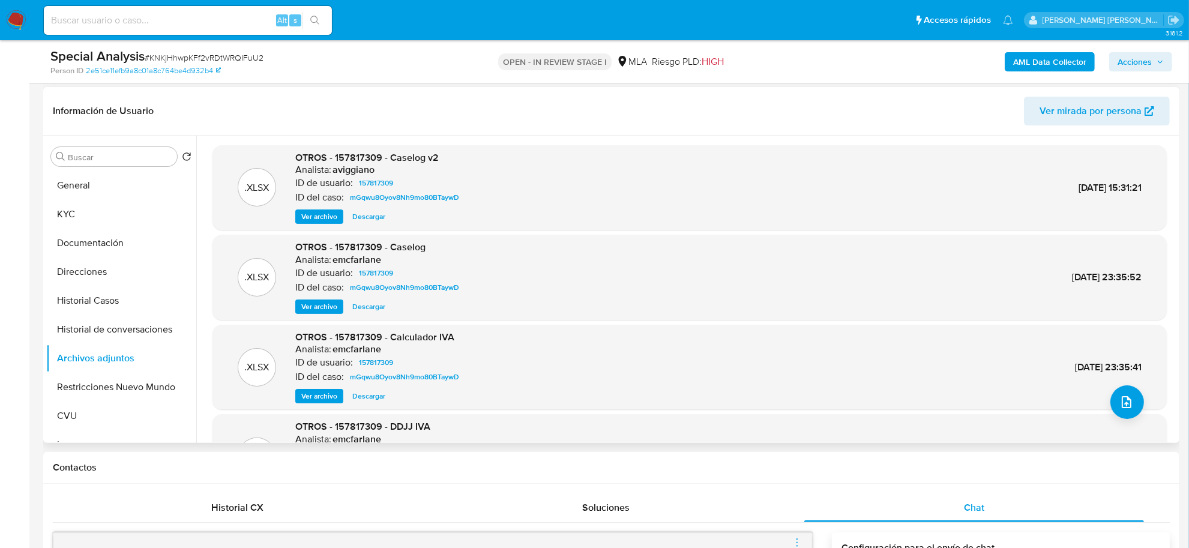
scroll to position [150, 0]
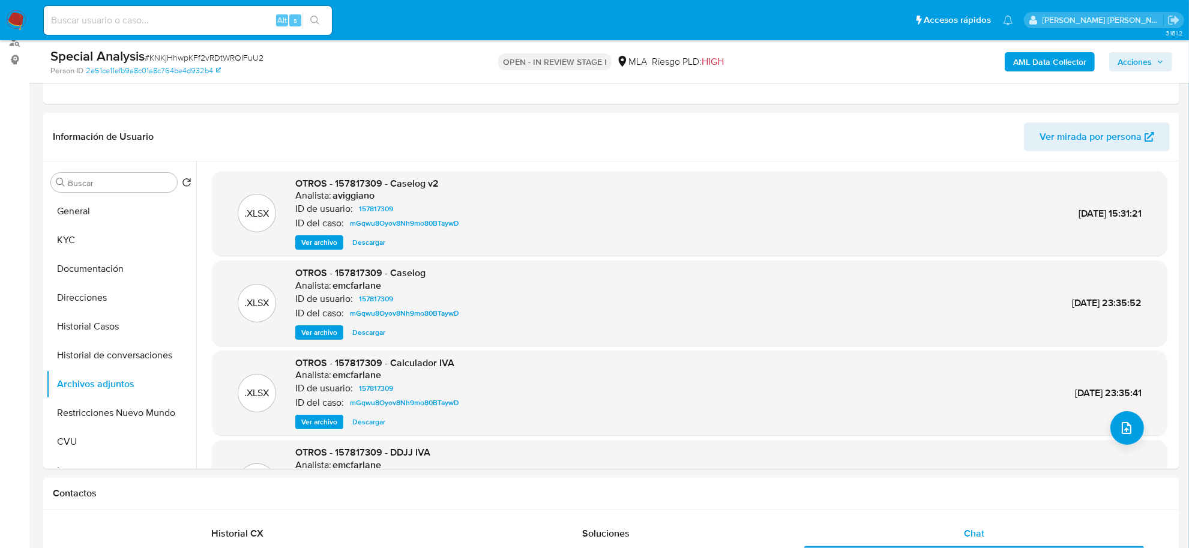
click at [1043, 61] on b "AML Data Collector" at bounding box center [1049, 61] width 73 height 19
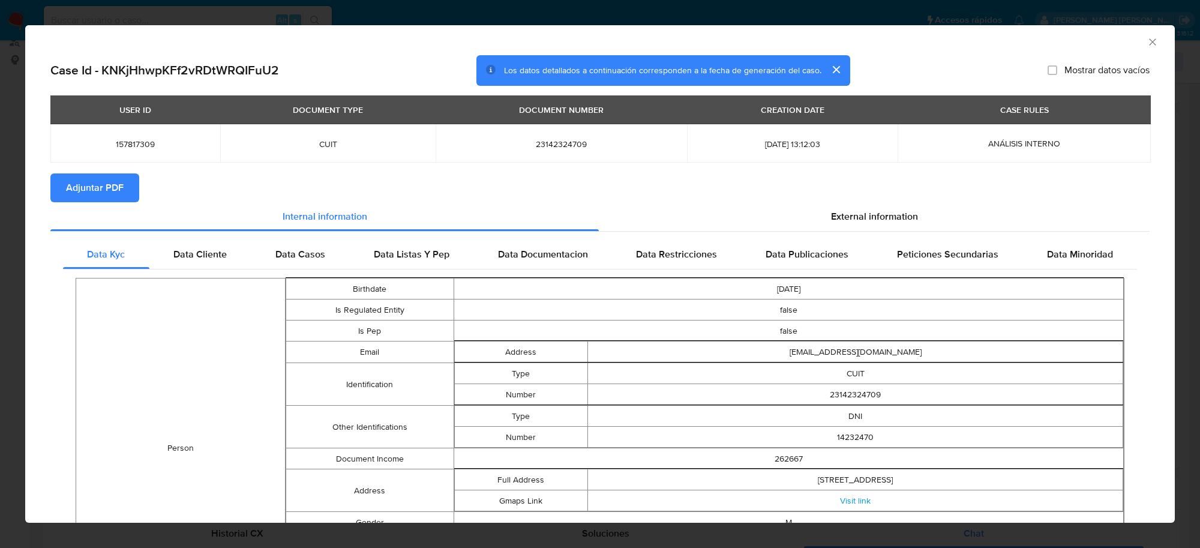
click at [126, 185] on button "Adjuntar PDF" at bounding box center [94, 187] width 89 height 29
click at [1149, 41] on icon "Cerrar ventana" at bounding box center [1152, 41] width 7 height 7
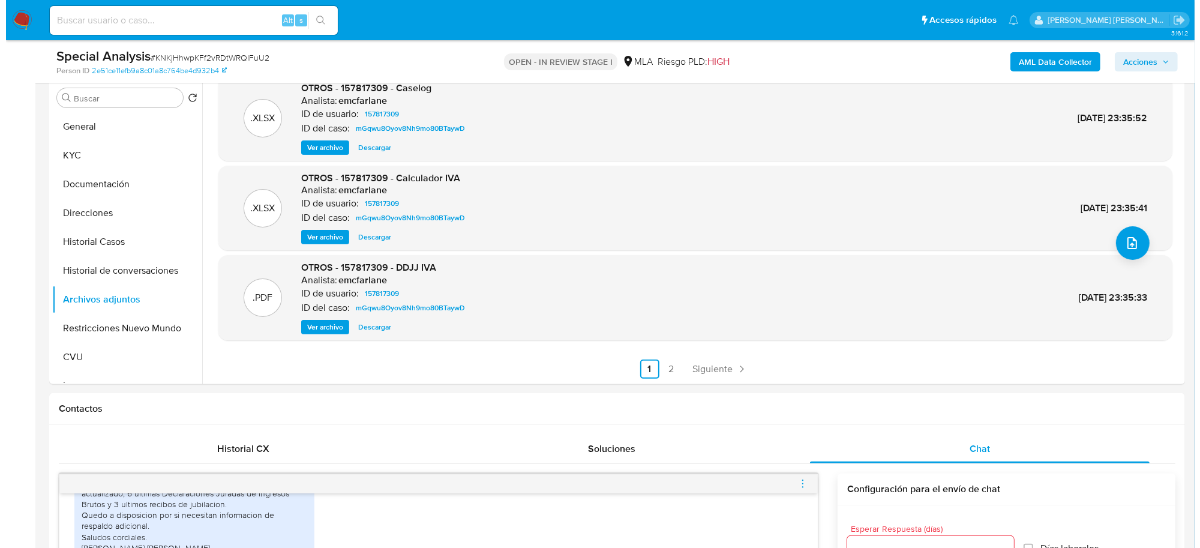
scroll to position [375, 0]
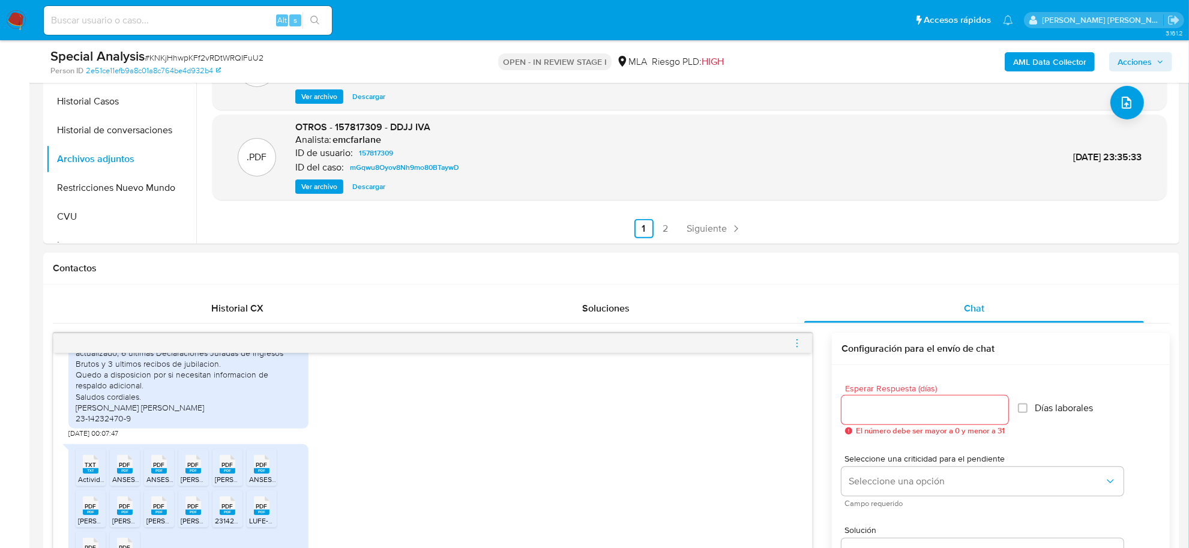
click at [796, 341] on icon "menu-action" at bounding box center [797, 343] width 11 height 11
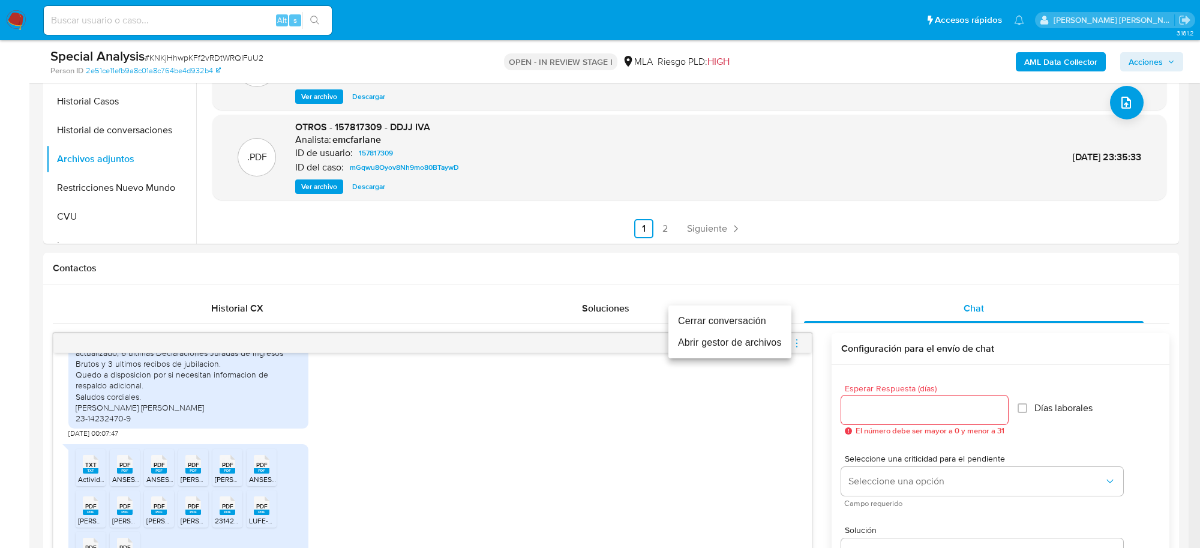
click at [736, 342] on li "Abrir gestor de archivos" at bounding box center [730, 343] width 123 height 22
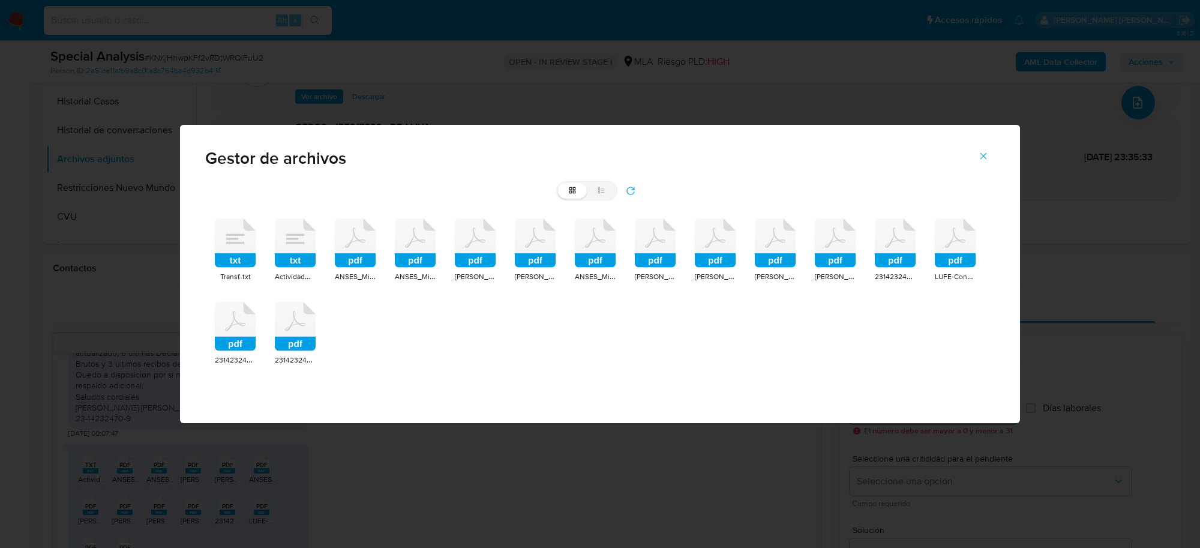
click at [611, 189] on label "list" at bounding box center [601, 191] width 29 height 16
click at [559, 184] on input "list" at bounding box center [558, 183] width 1 height 1
radio input "true"
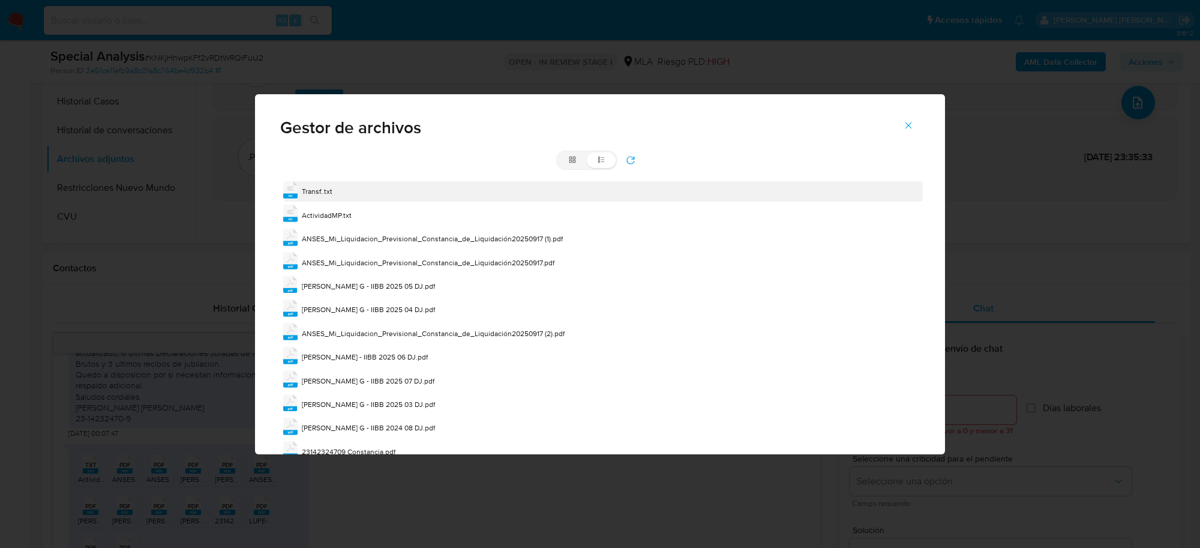
click at [312, 188] on span "Transf..txt" at bounding box center [317, 191] width 31 height 10
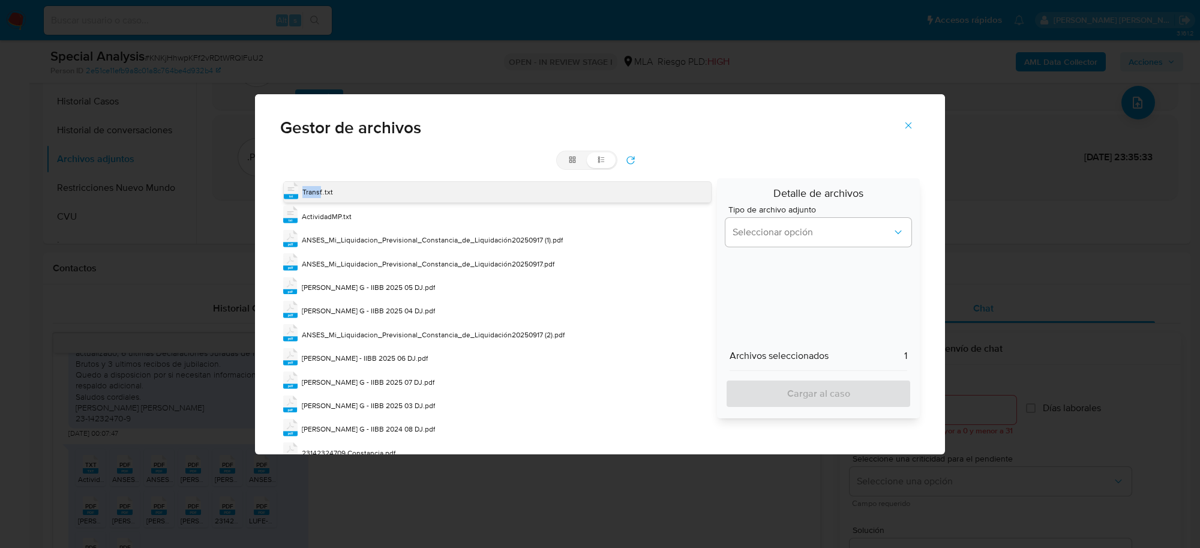
click at [312, 188] on span "Transf..txt" at bounding box center [318, 192] width 31 height 10
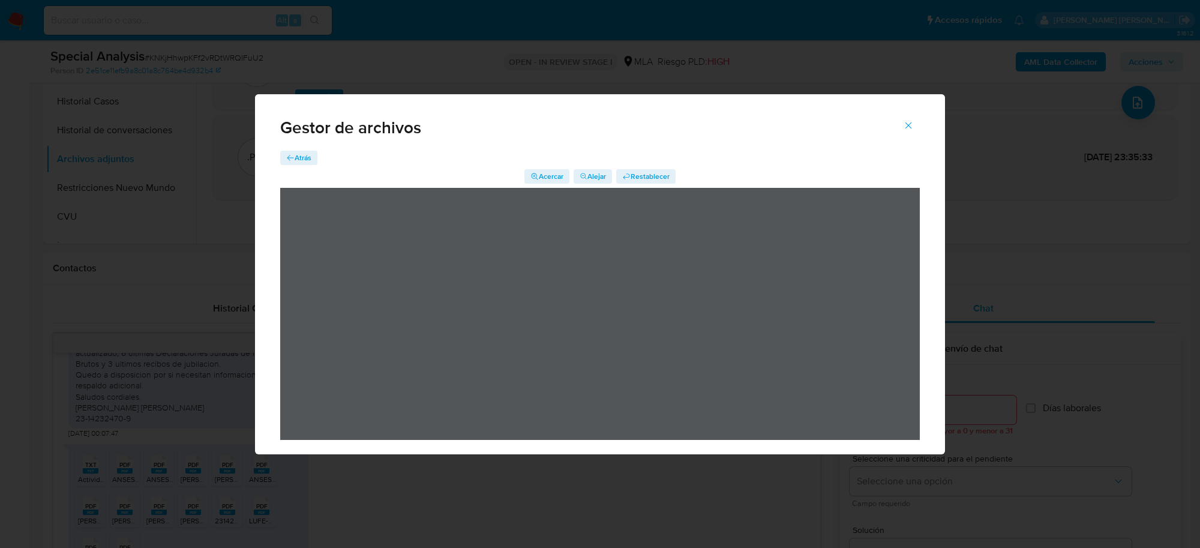
click at [301, 157] on span "Atrás" at bounding box center [303, 158] width 17 height 14
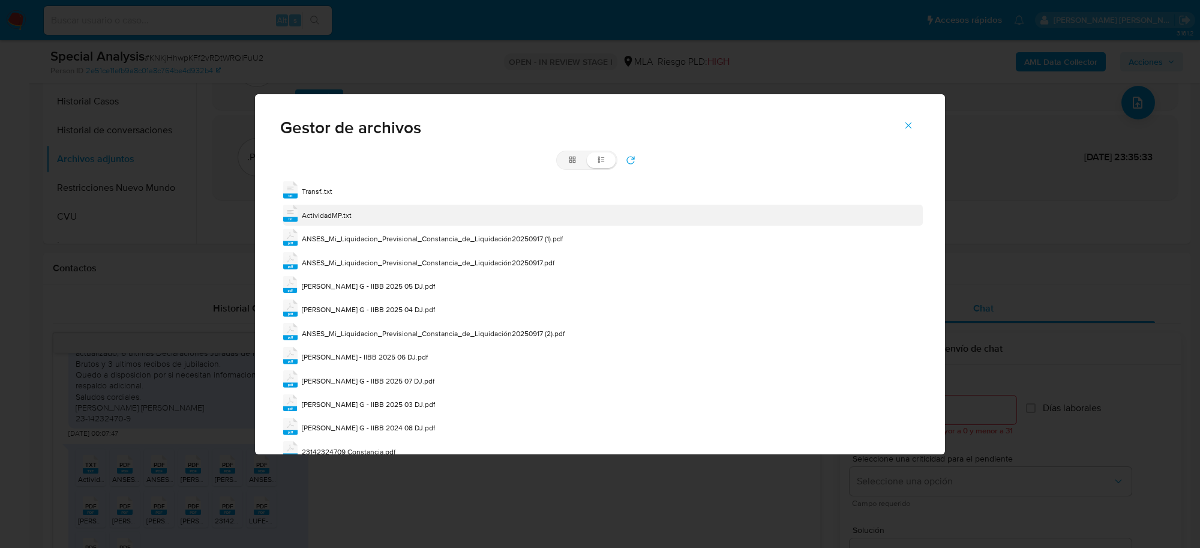
click at [325, 213] on span "ActividadMP.txt" at bounding box center [327, 215] width 50 height 10
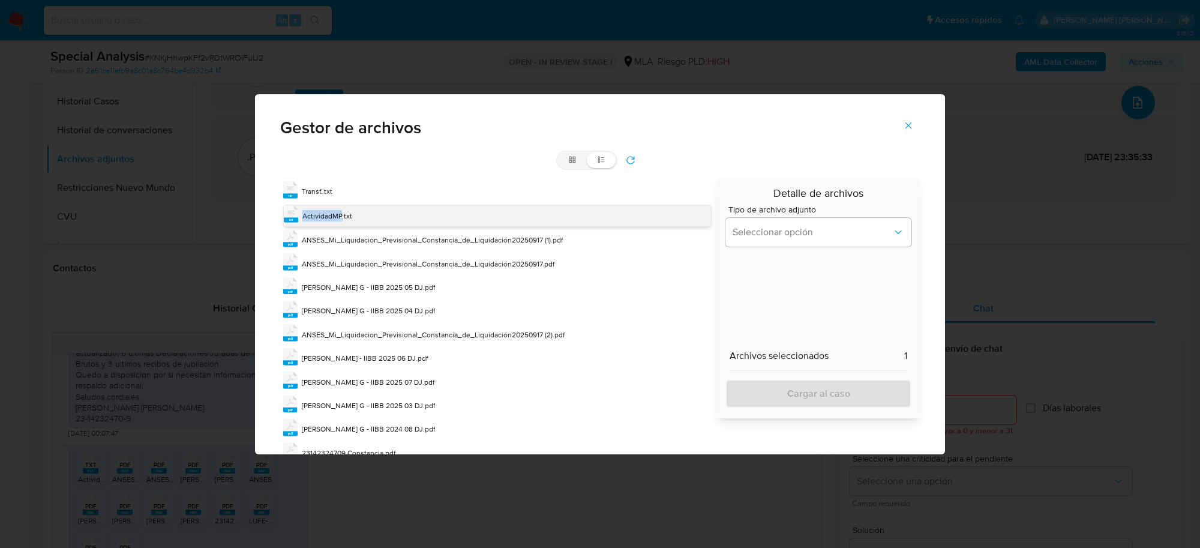
click at [325, 213] on span "ActividadMP.txt" at bounding box center [328, 216] width 50 height 10
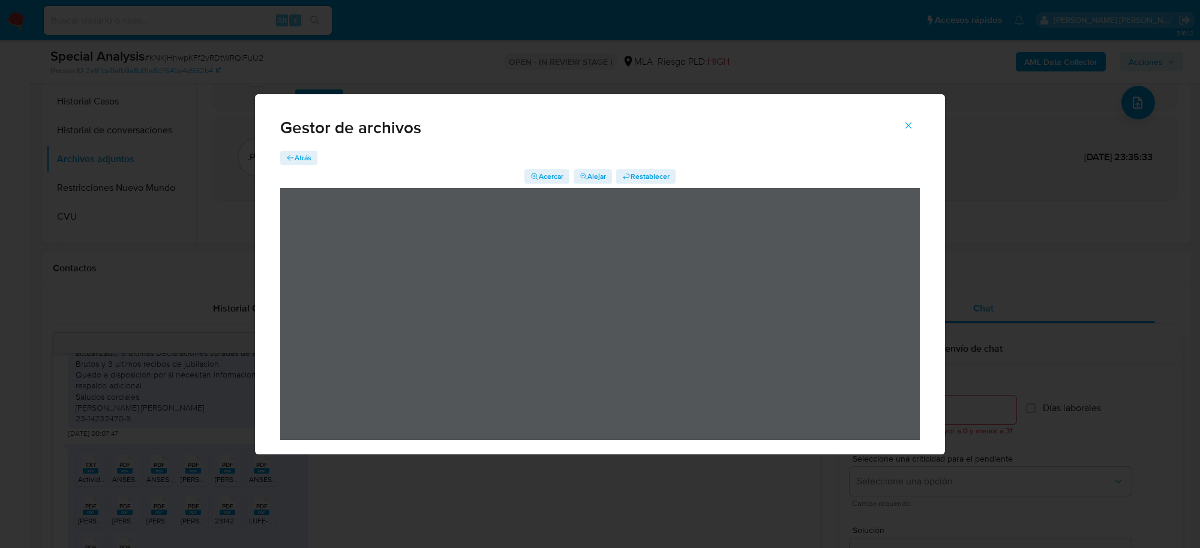
click at [304, 150] on div "Gestor de archivos" at bounding box center [600, 122] width 690 height 57
click at [301, 158] on span "Atrás" at bounding box center [303, 158] width 17 height 14
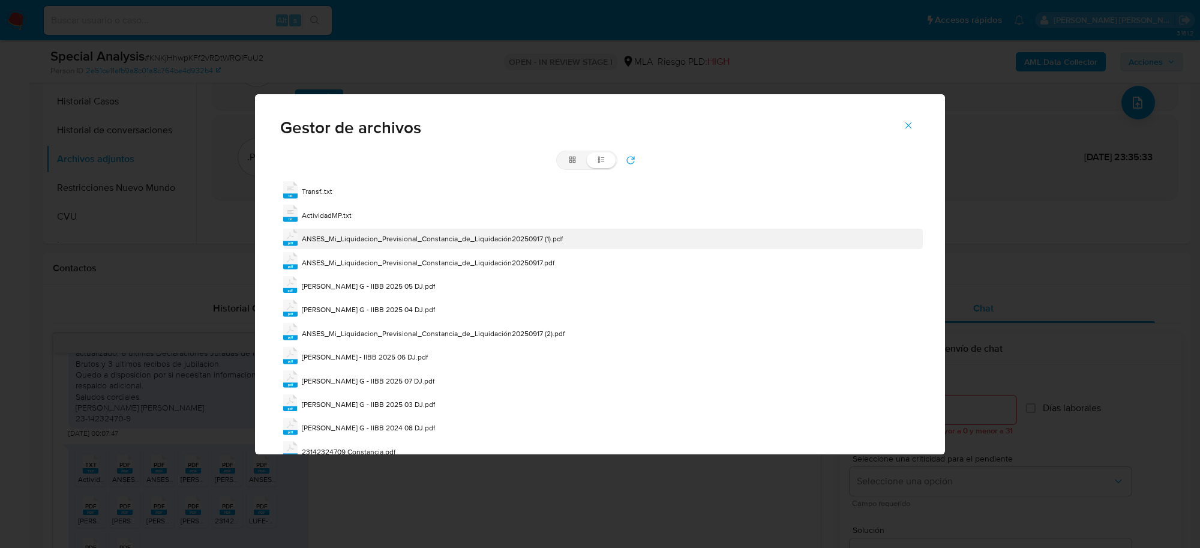
click at [321, 242] on span "ANSES_Mi_Liquidacion_Previsional_Constancia_de_Liquidación20250917 (1).pdf" at bounding box center [432, 238] width 261 height 10
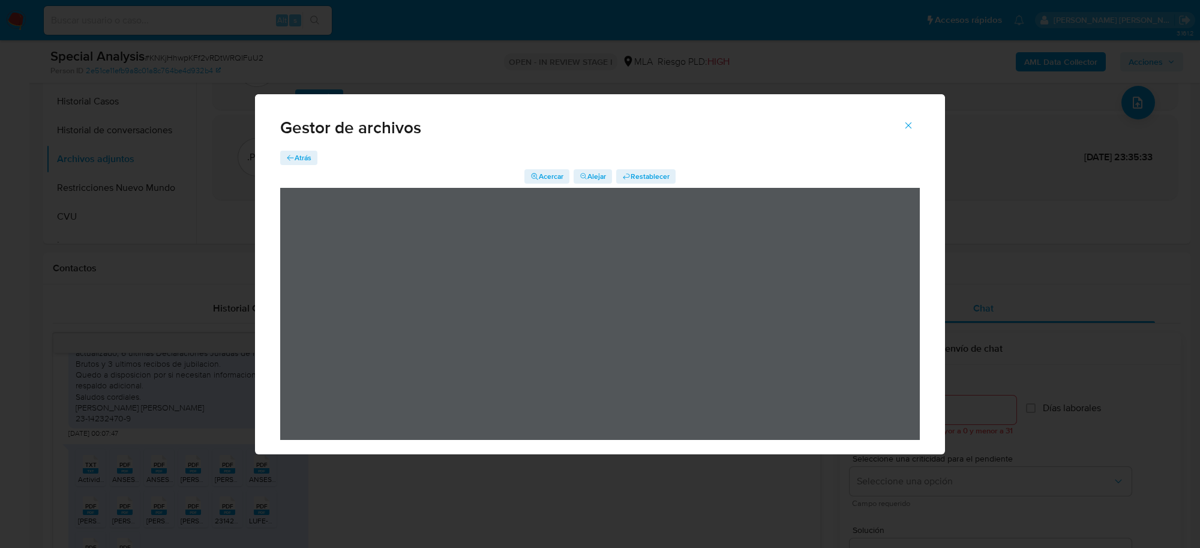
click at [301, 151] on div "Gestor de archivos" at bounding box center [600, 122] width 690 height 57
click at [304, 154] on span "Atrás" at bounding box center [303, 158] width 17 height 14
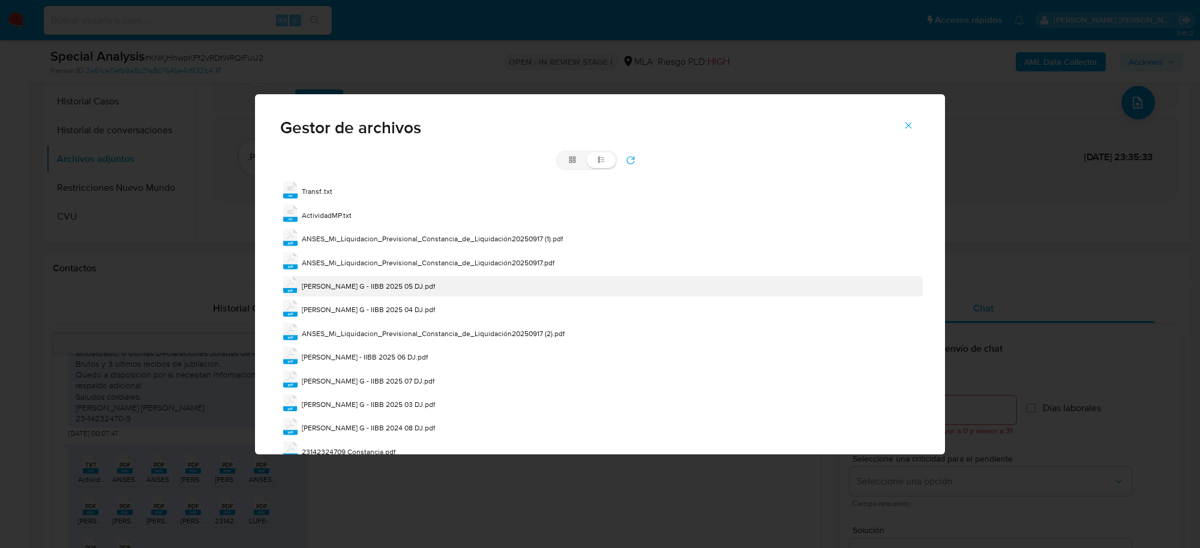
click at [362, 284] on span "Fradkin G - IIBB 2025 05 DJ.pdf" at bounding box center [368, 286] width 133 height 10
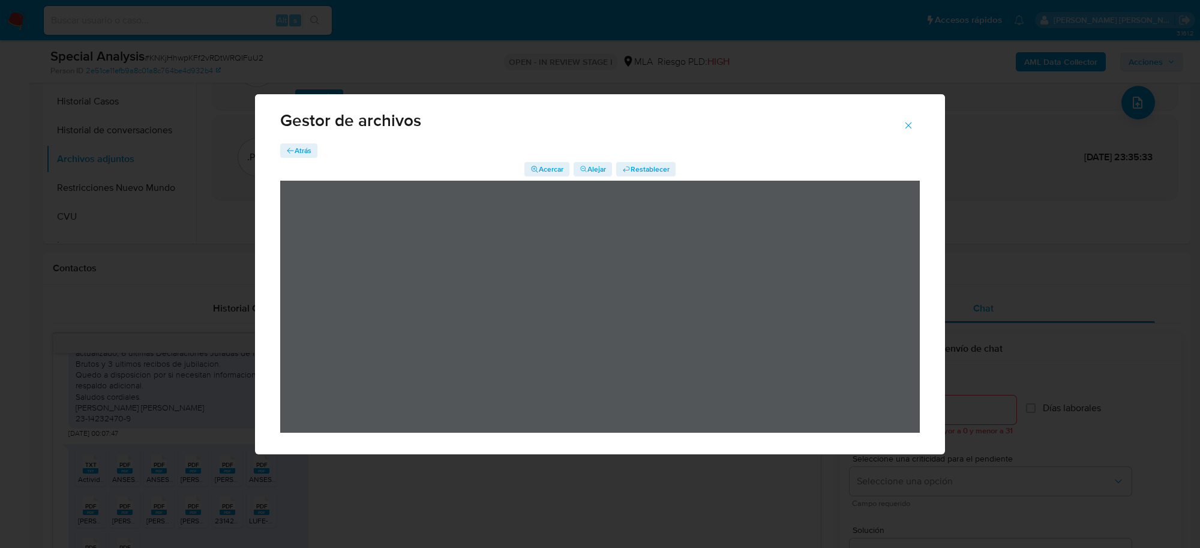
scroll to position [11, 0]
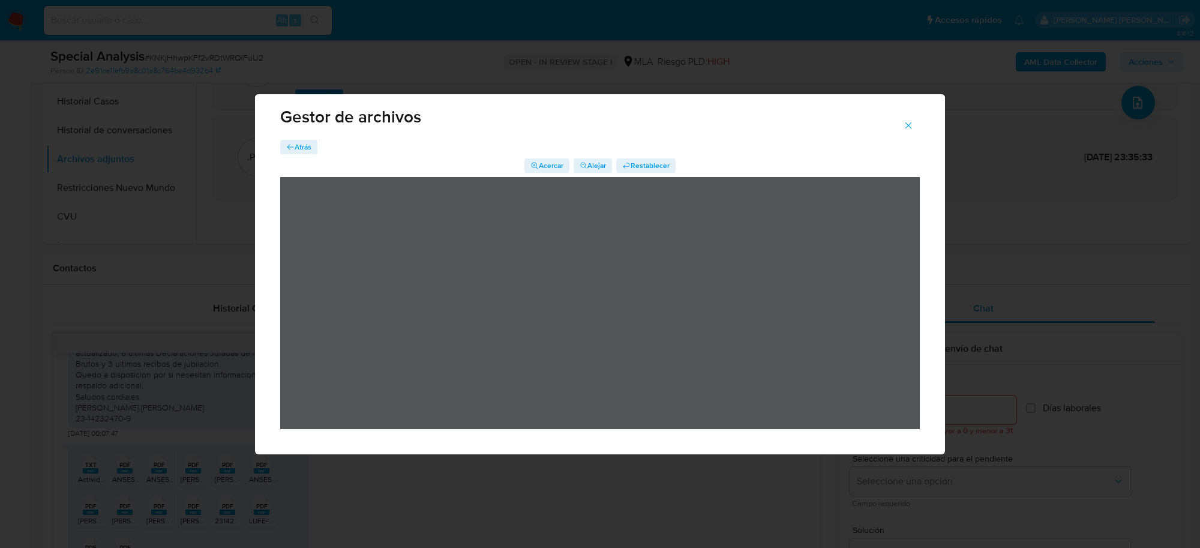
drag, startPoint x: 304, startPoint y: 142, endPoint x: 306, endPoint y: 163, distance: 21.1
click at [304, 142] on span "Atrás" at bounding box center [303, 147] width 17 height 14
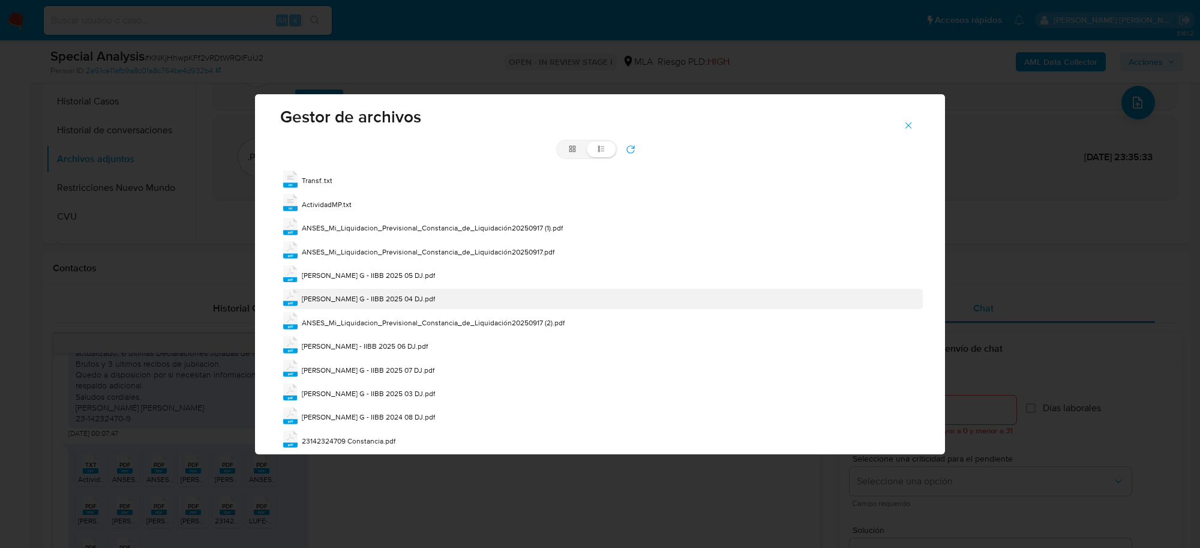
click at [347, 301] on span "Fradkin G - IIBB 2025 04 DJ.pdf" at bounding box center [368, 299] width 133 height 10
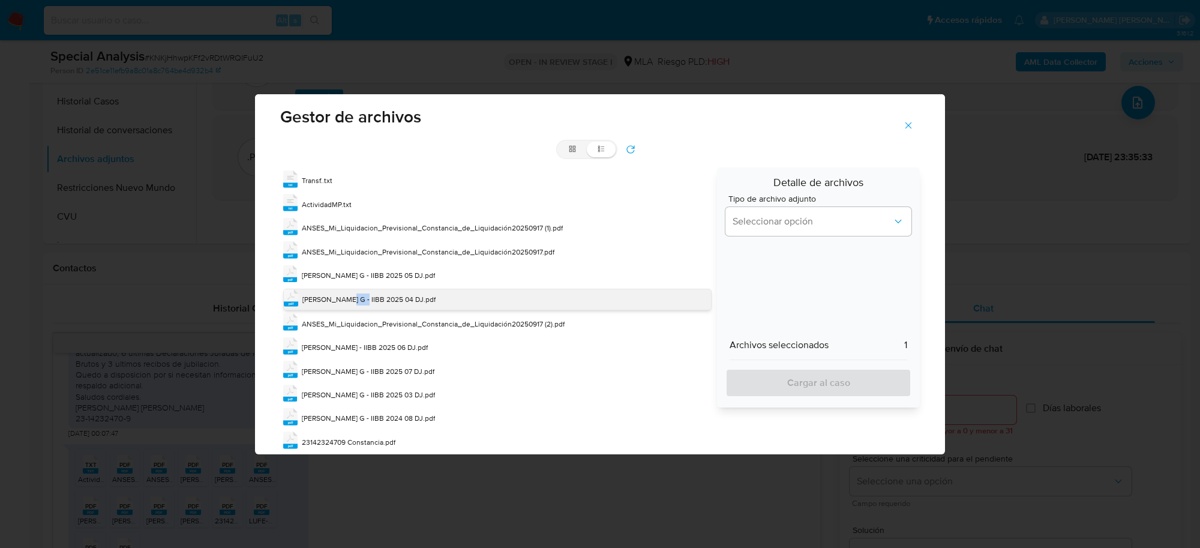
click at [347, 301] on span "Fradkin G - IIBB 2025 04 DJ.pdf" at bounding box center [369, 299] width 133 height 10
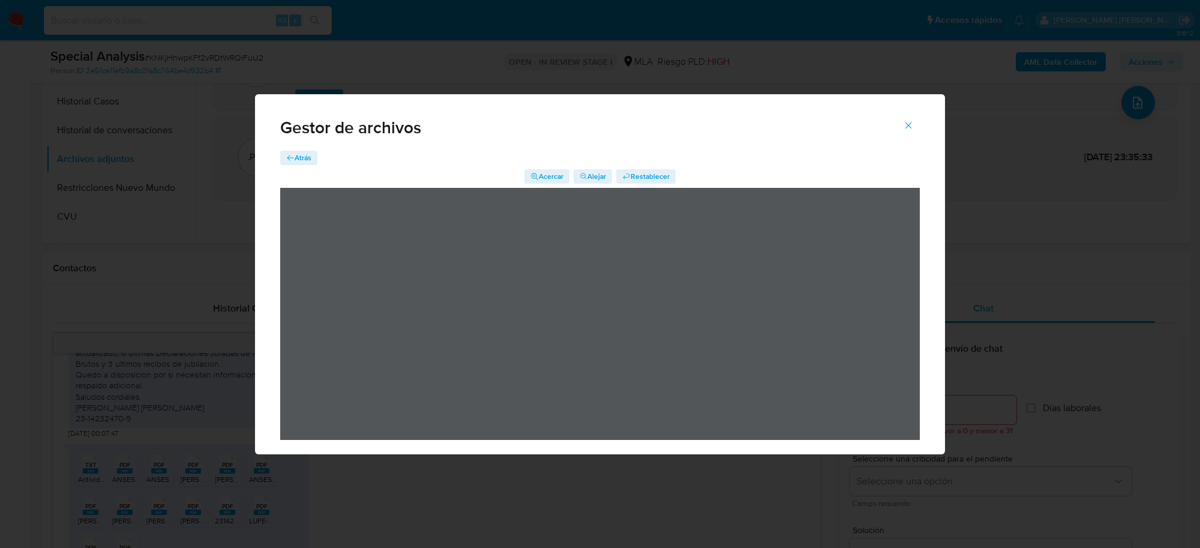
click at [314, 153] on button "Atrás" at bounding box center [298, 158] width 37 height 14
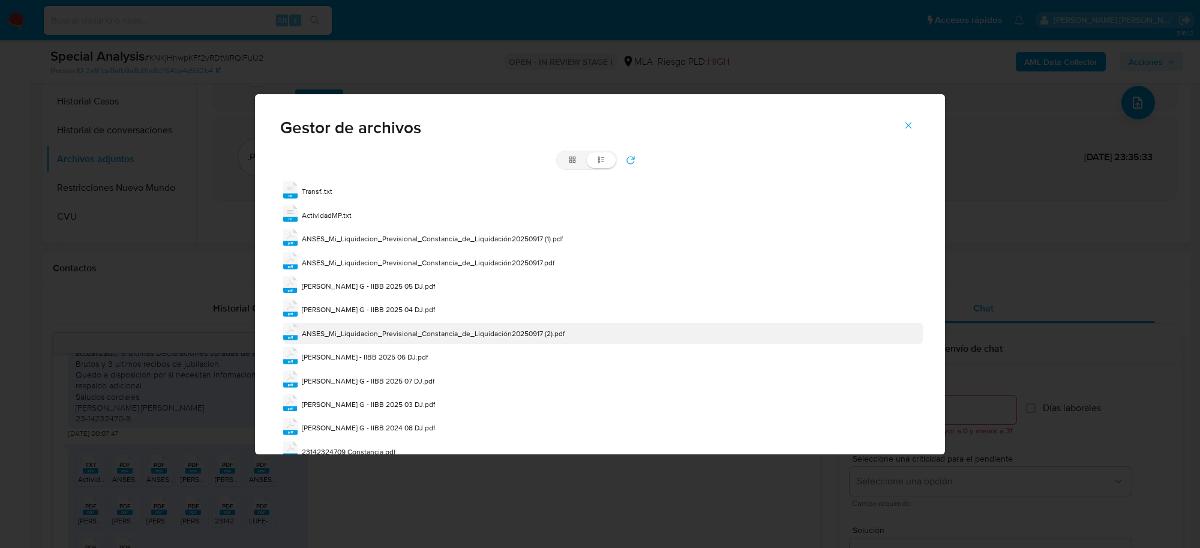
click at [389, 325] on div "pdf ANSES_Mi_Liquidacion_Previsional_Constancia_de_Liquidación20250917 (2).pdf" at bounding box center [603, 333] width 640 height 20
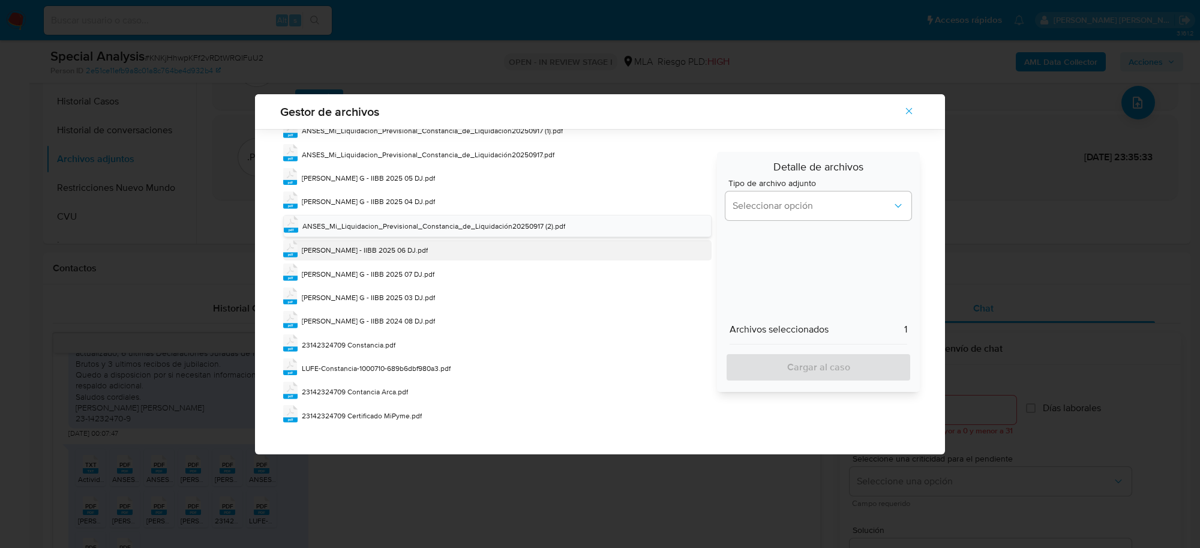
scroll to position [13, 0]
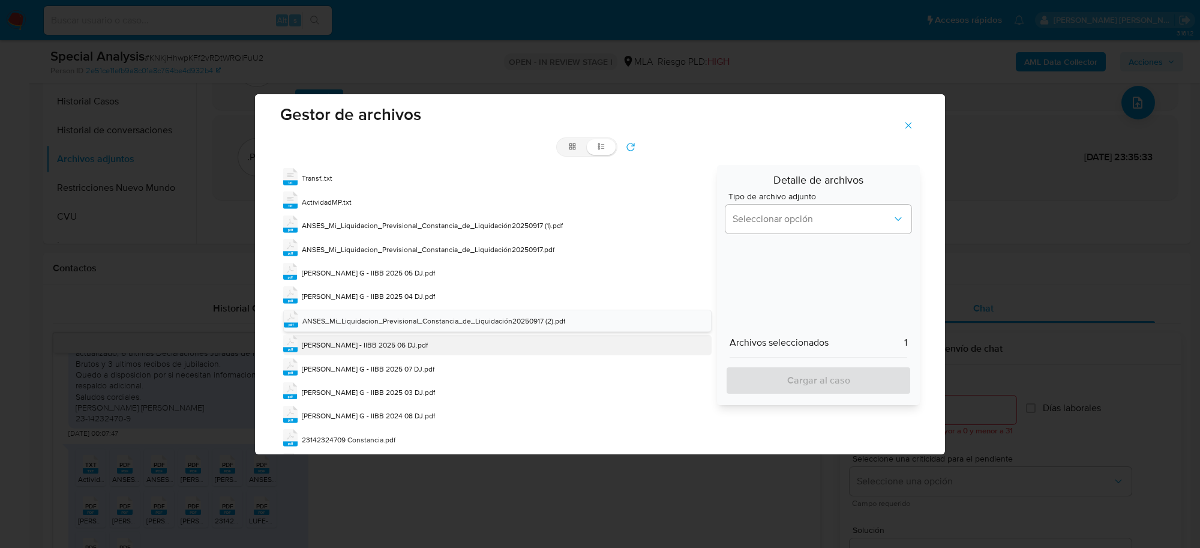
click at [380, 349] on span "Fradkin - IIBB 2025 06 DJ.pdf" at bounding box center [365, 345] width 126 height 10
click at [380, 349] on span "Fradkin - IIBB 2025 06 DJ.pdf" at bounding box center [366, 345] width 126 height 10
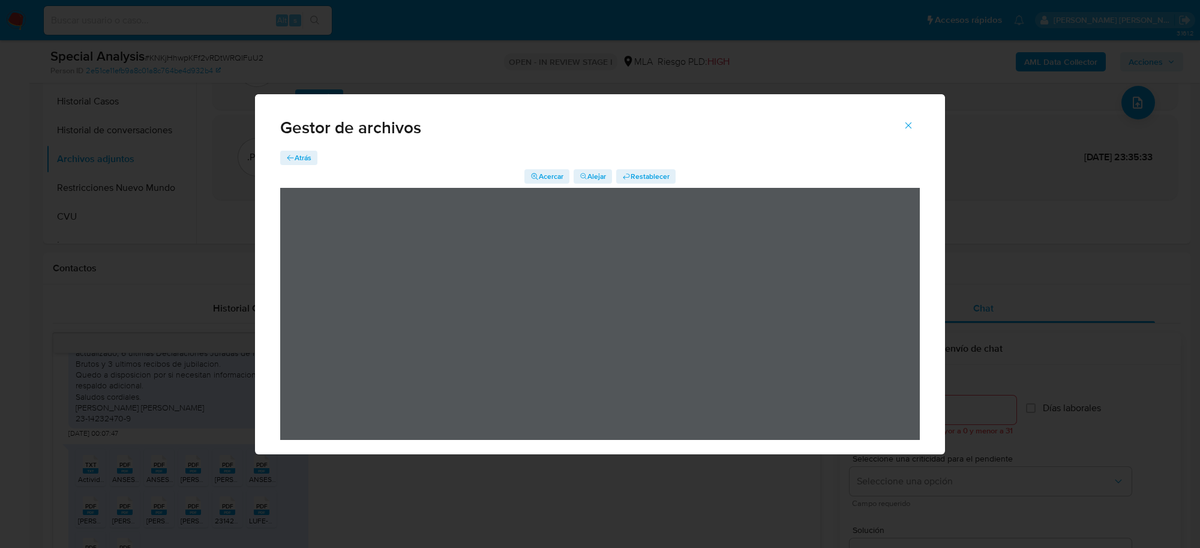
click at [304, 157] on span "Atrás" at bounding box center [303, 158] width 17 height 14
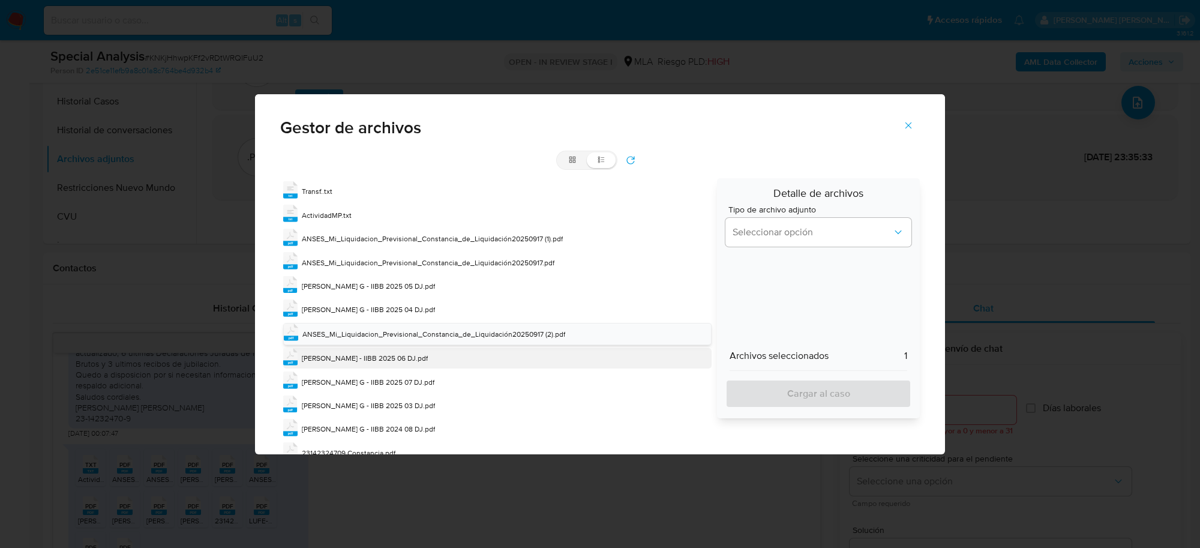
scroll to position [53, 0]
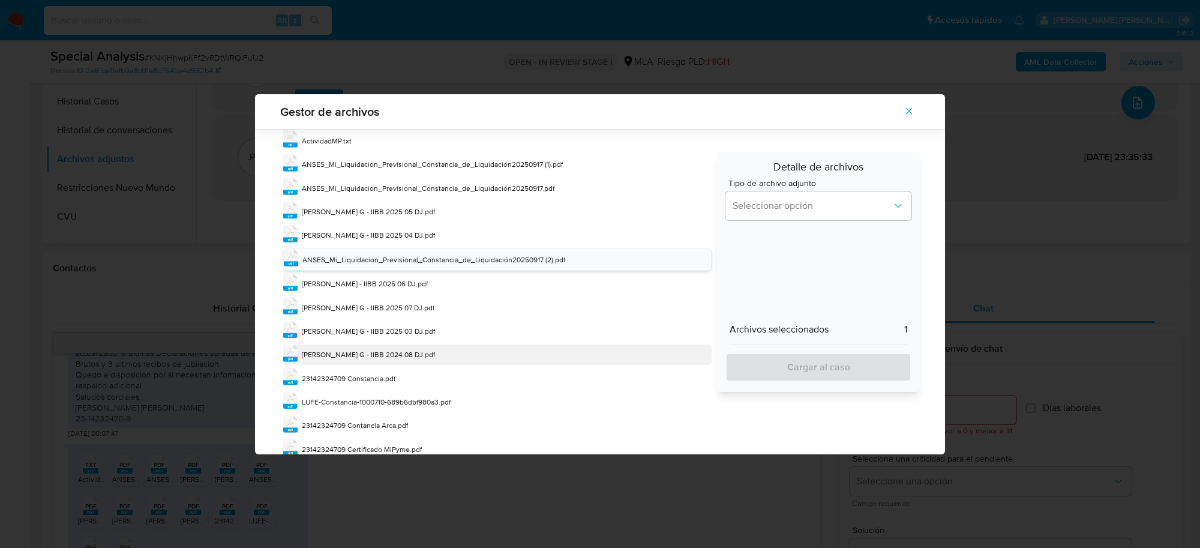
click at [387, 355] on span "Fradkin G - IIBB 2024 08 DJ.pdf" at bounding box center [368, 354] width 133 height 10
click at [387, 355] on span "Fradkin G - IIBB 2024 08 DJ.pdf" at bounding box center [369, 355] width 133 height 10
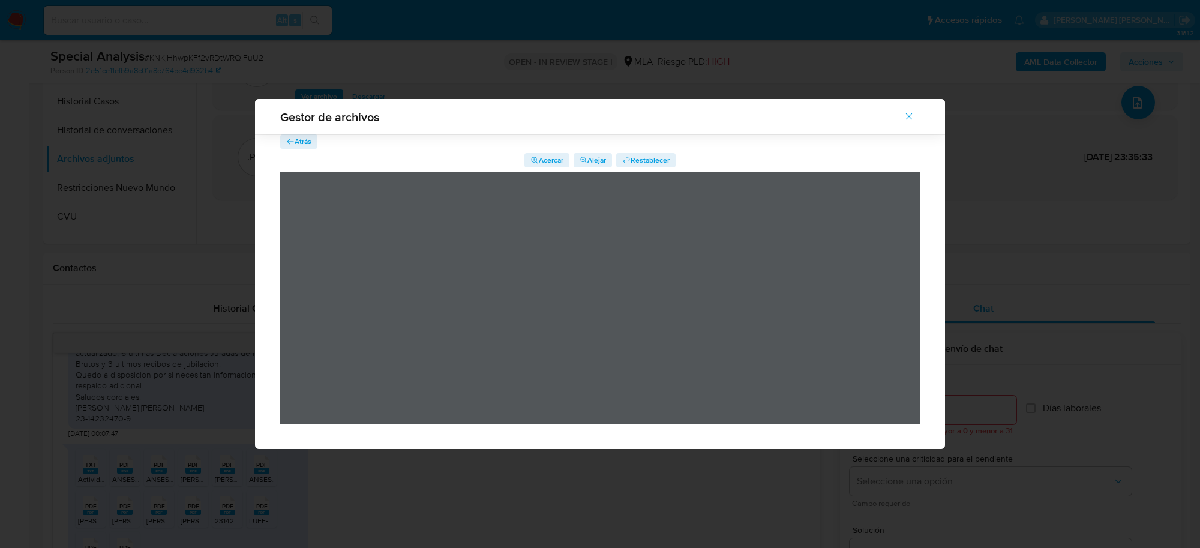
click at [305, 138] on span "Atrás" at bounding box center [303, 141] width 17 height 14
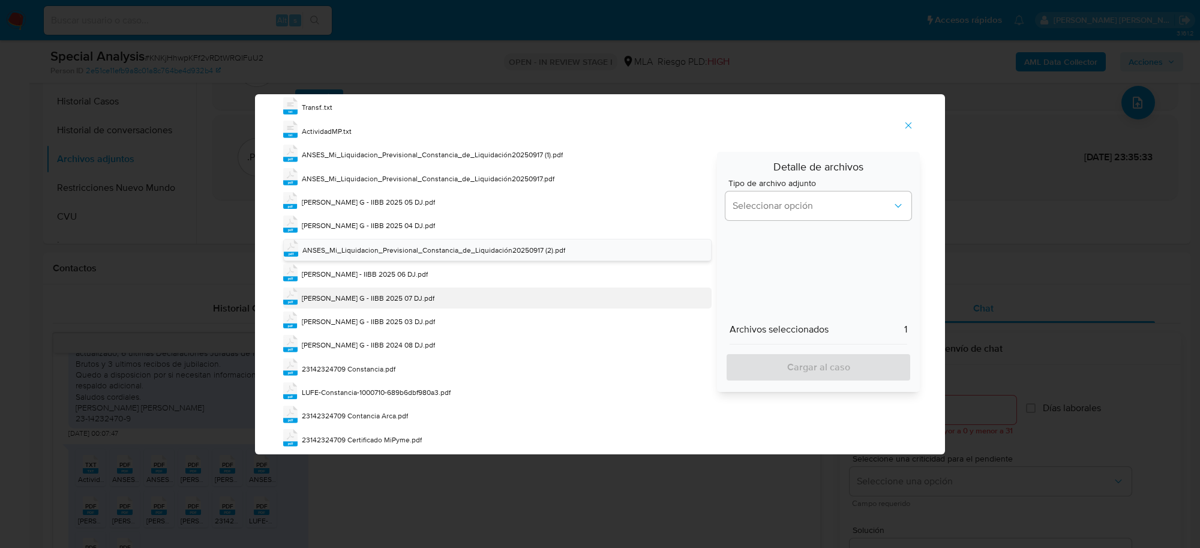
scroll to position [88, 0]
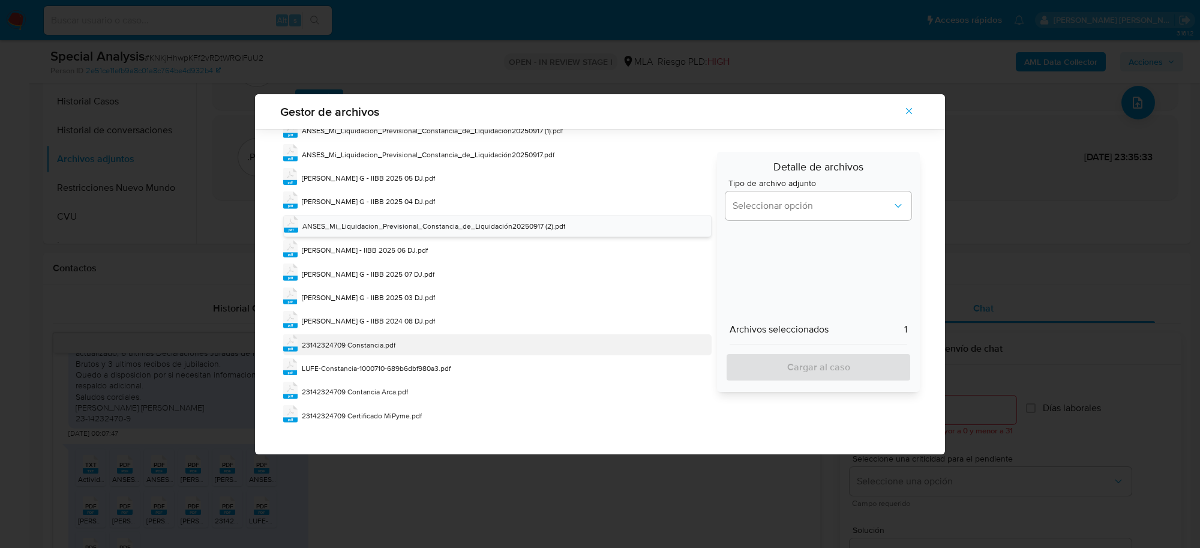
click at [355, 346] on span "23142324709 Constancia.pdf" at bounding box center [349, 345] width 94 height 10
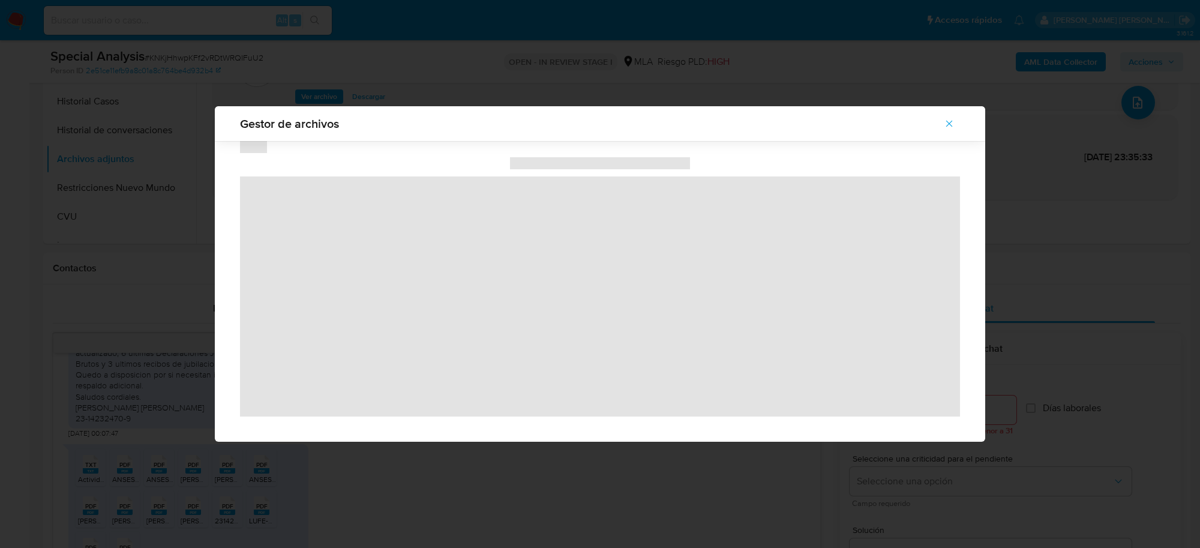
scroll to position [0, 0]
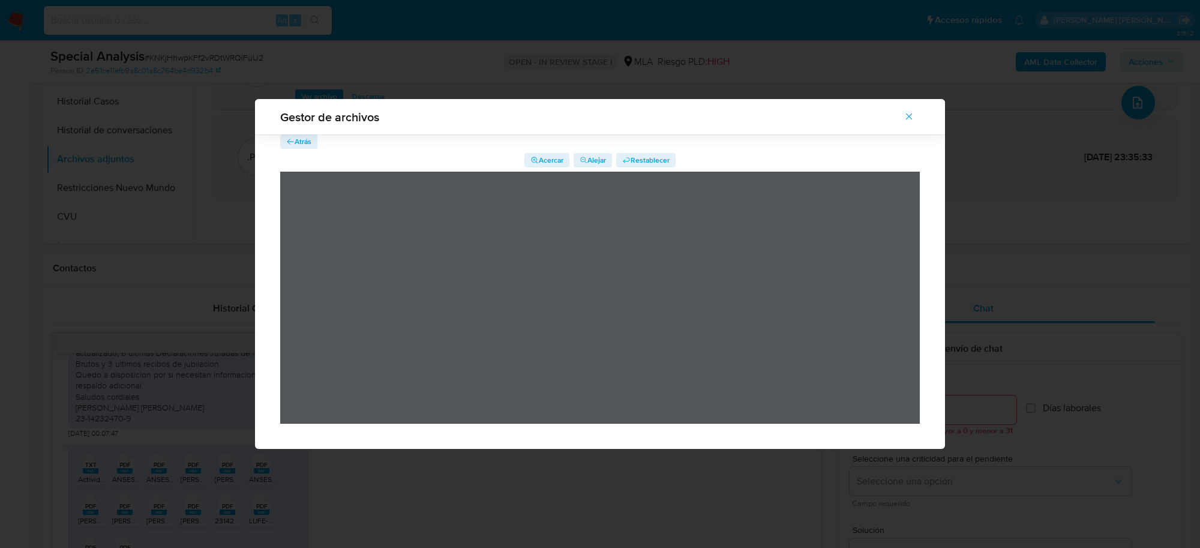
click at [295, 142] on span "Atrás" at bounding box center [303, 141] width 17 height 14
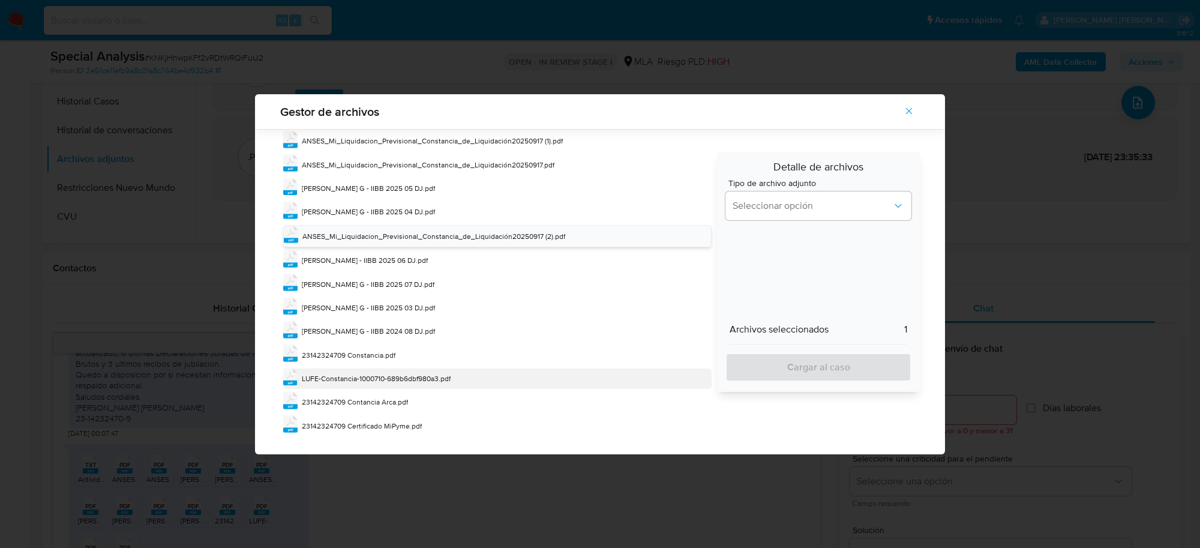
scroll to position [88, 0]
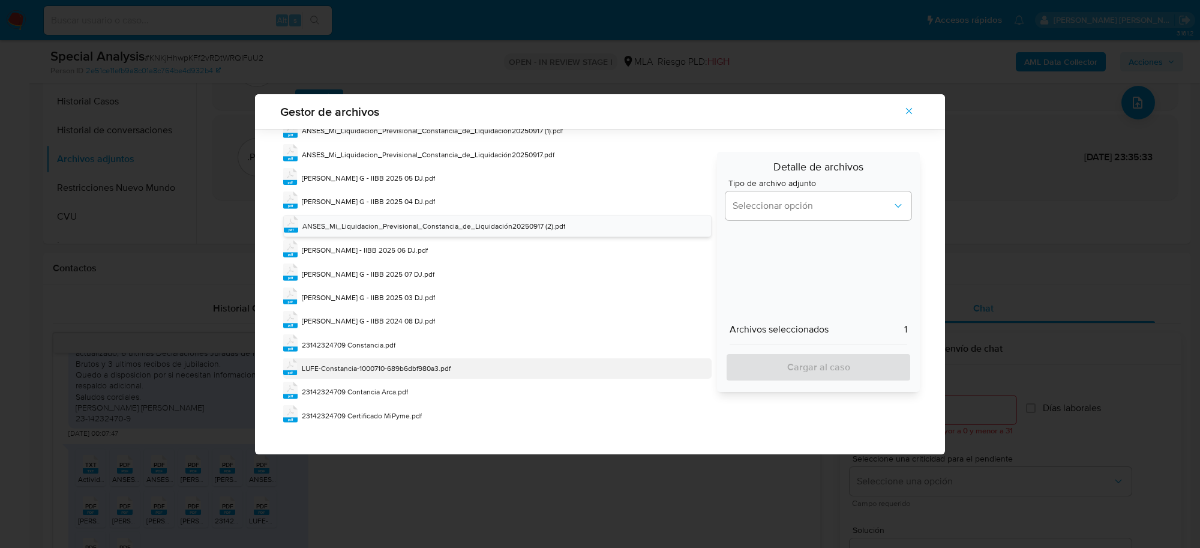
click at [377, 367] on span "LUFE-Constancia-1000710-689b6dbf980a3.pdf" at bounding box center [376, 368] width 149 height 10
click at [377, 367] on span "LUFE-Constancia-1000710-689b6dbf980a3.pdf" at bounding box center [377, 368] width 149 height 10
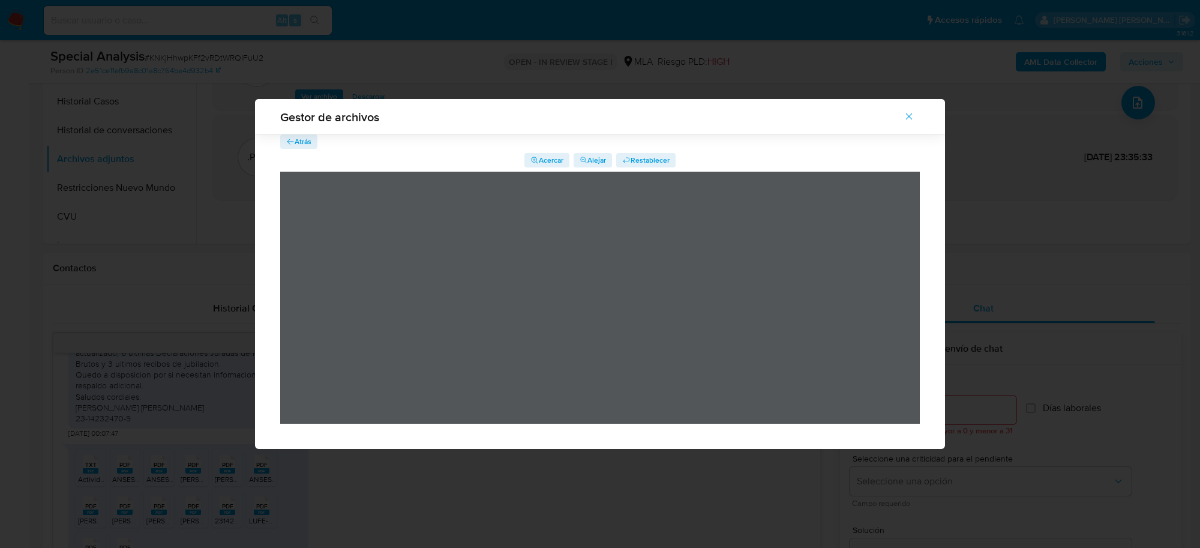
click at [298, 143] on span "Atrás" at bounding box center [303, 141] width 17 height 14
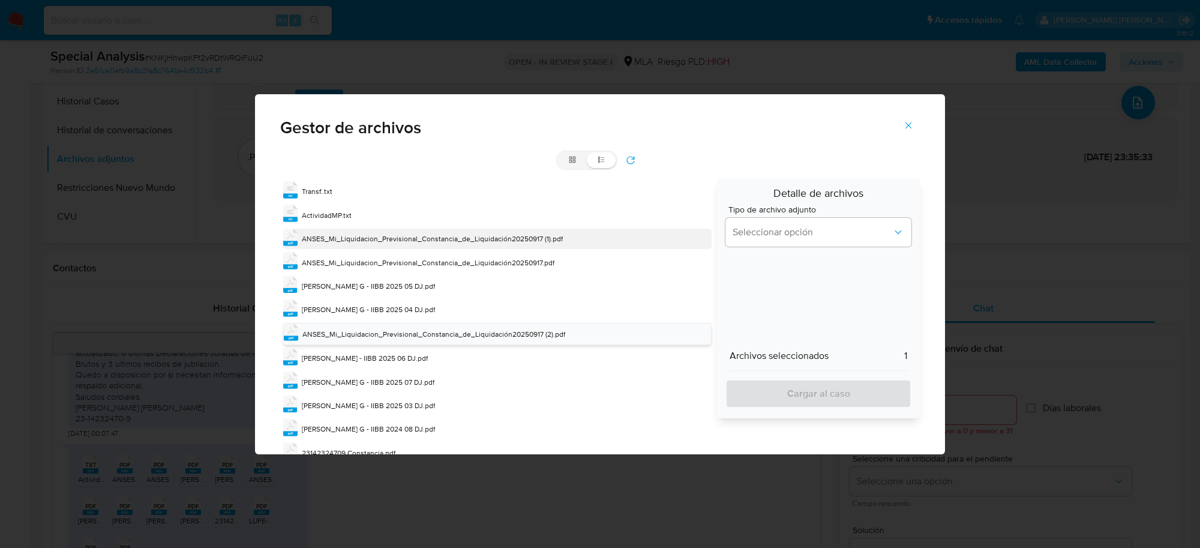
click at [337, 232] on div "pdf ANSES_Mi_Liquidacion_Previsional_Constancia_de_Liquidación20250917 (1).pdf" at bounding box center [497, 239] width 429 height 20
click at [337, 232] on div "pdf ANSES_Mi_Liquidacion_Previsional_Constancia_de_Liquidación20250917 (1).pdf" at bounding box center [497, 240] width 429 height 22
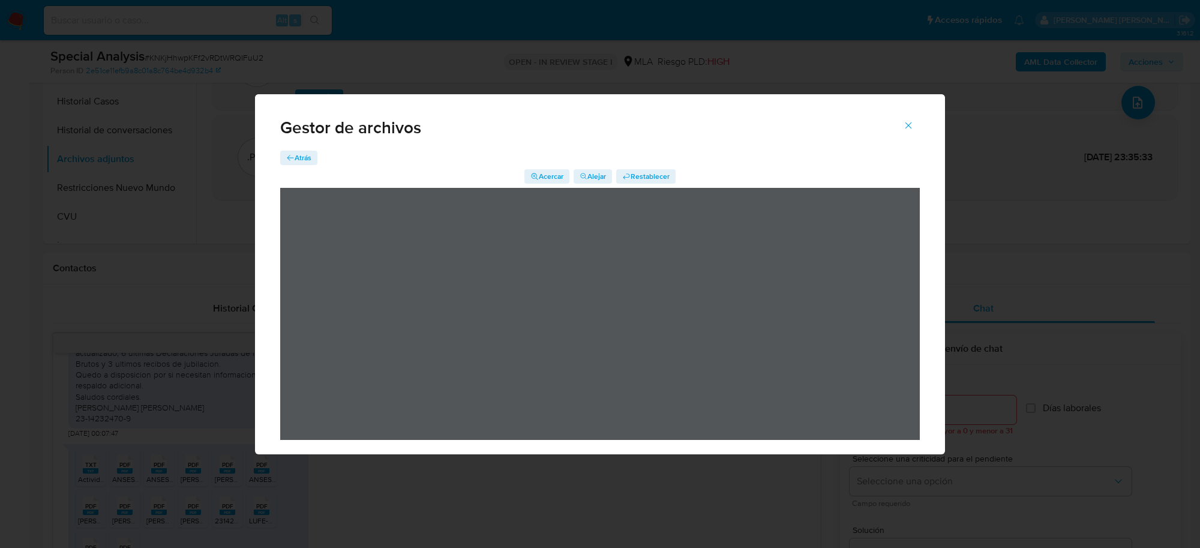
click at [307, 156] on span "Atrás" at bounding box center [303, 158] width 17 height 14
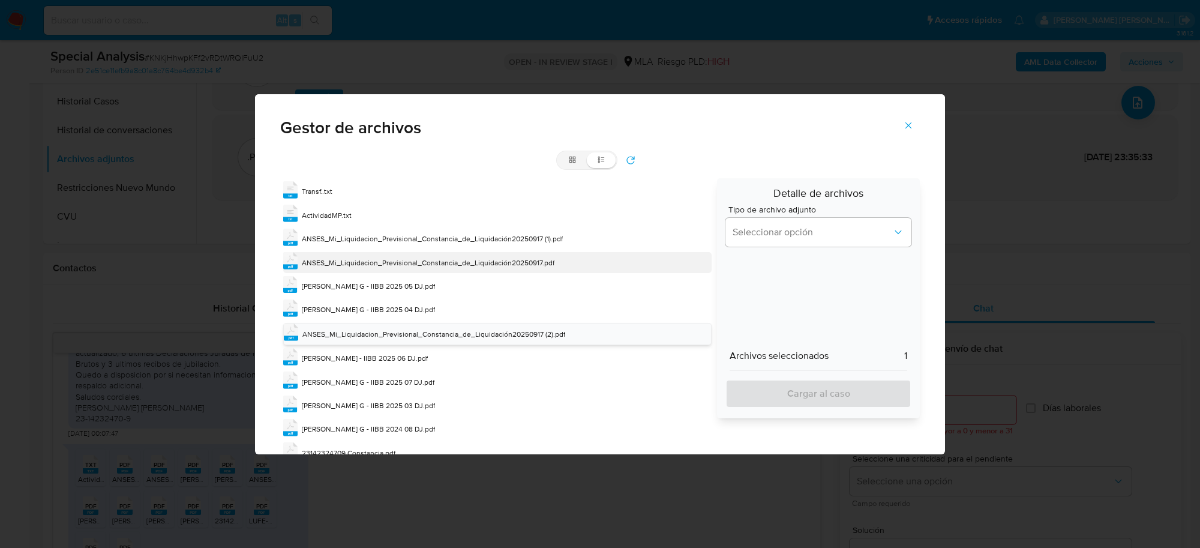
click at [354, 263] on span "ANSES_Mi_Liquidacion_Previsional_Constancia_de_Liquidación20250917.pdf" at bounding box center [428, 262] width 253 height 10
click at [354, 263] on span "ANSES_Mi_Liquidacion_Previsional_Constancia_de_Liquidación20250917.pdf" at bounding box center [429, 263] width 253 height 10
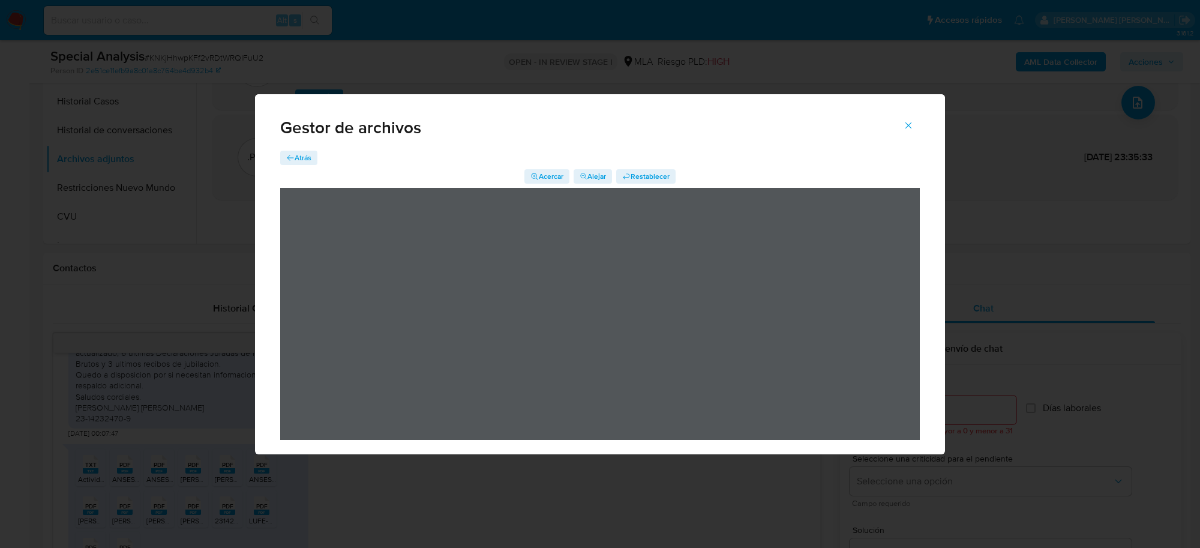
click at [553, 176] on span "Acercar" at bounding box center [551, 176] width 25 height 14
click at [593, 172] on span "Alejar" at bounding box center [597, 176] width 19 height 14
click at [547, 171] on span "Acercar" at bounding box center [551, 176] width 25 height 14
click at [310, 152] on span "Atrás" at bounding box center [303, 158] width 17 height 14
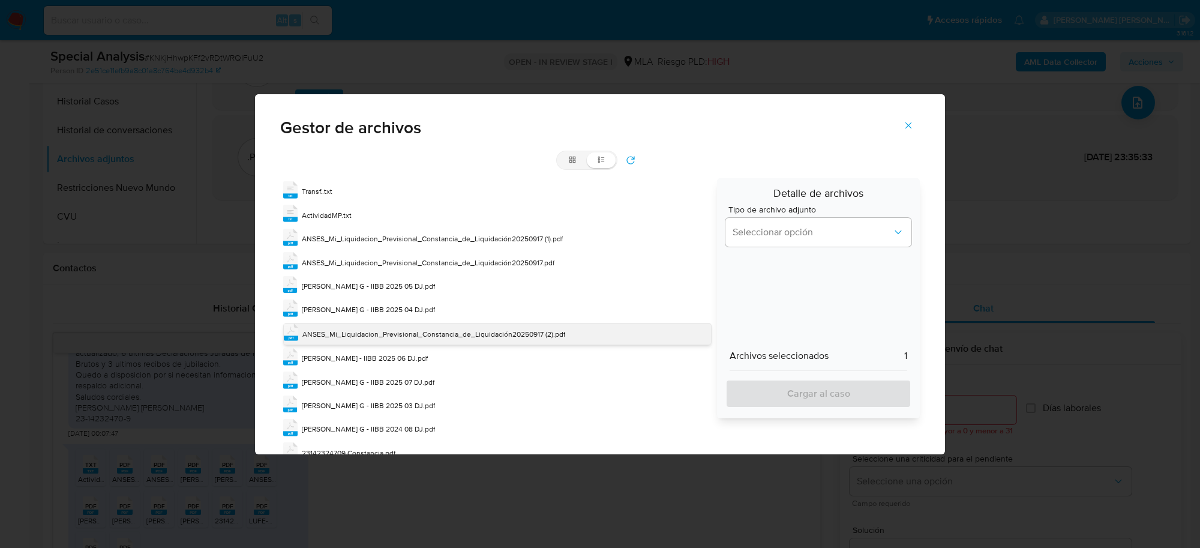
click at [396, 333] on span "ANSES_Mi_Liquidacion_Previsional_Constancia_de_Liquidación20250917 (2).pdf" at bounding box center [434, 334] width 263 height 10
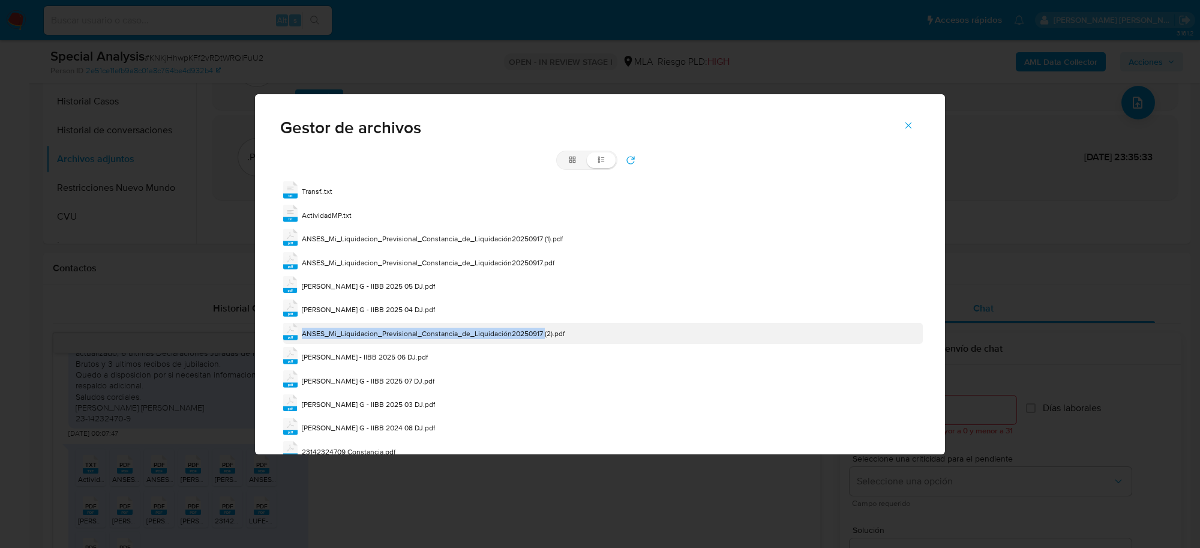
click at [396, 333] on span "ANSES_Mi_Liquidacion_Previsional_Constancia_de_Liquidación20250917 (2).pdf" at bounding box center [433, 333] width 263 height 10
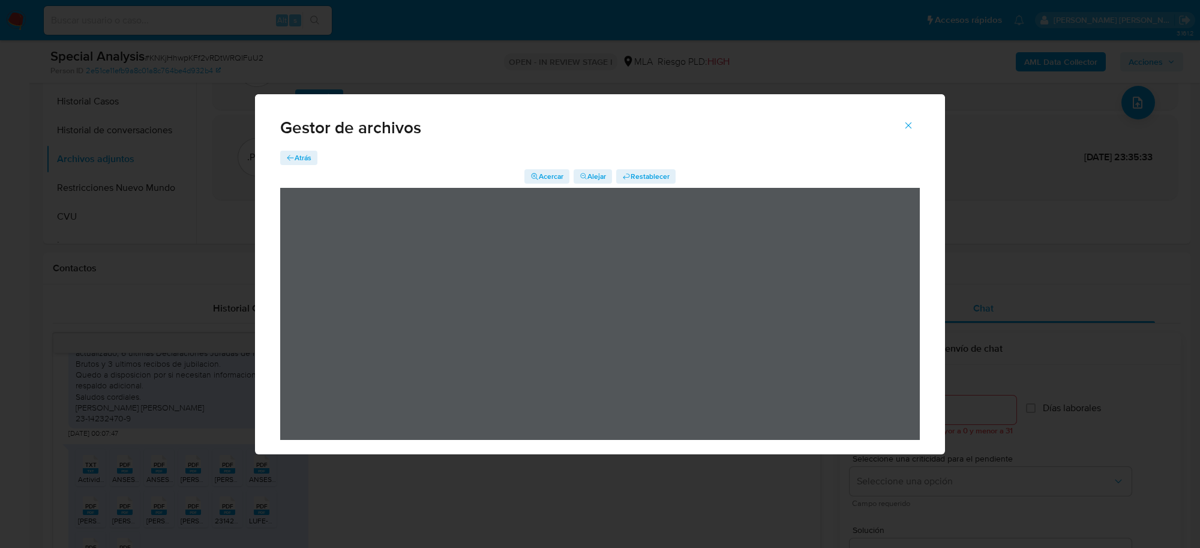
click at [908, 120] on icon "Cerrar" at bounding box center [908, 125] width 11 height 11
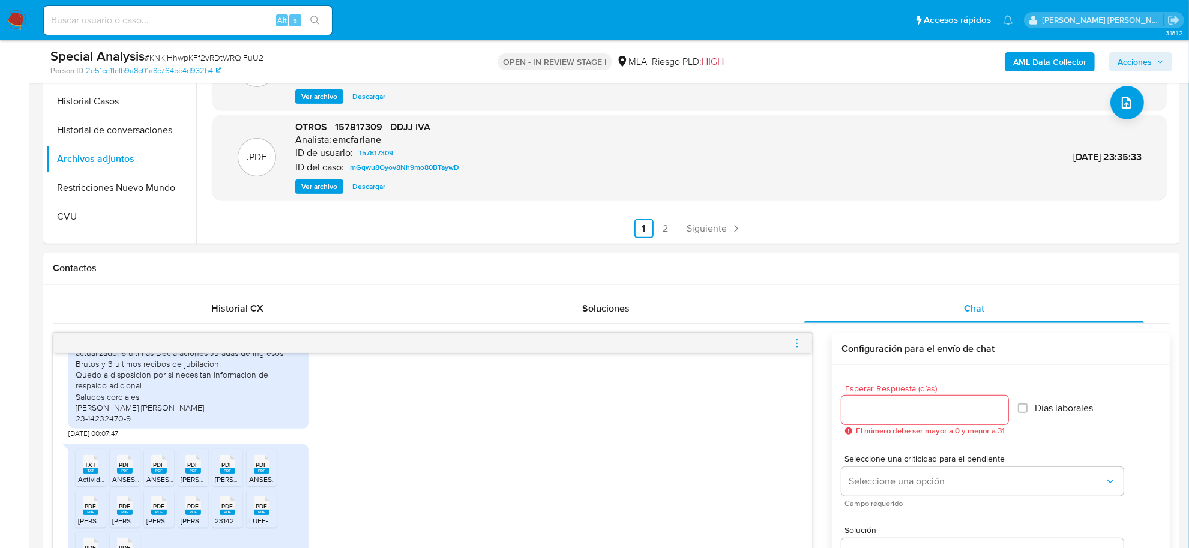
click at [798, 342] on icon "menu-action" at bounding box center [797, 343] width 11 height 11
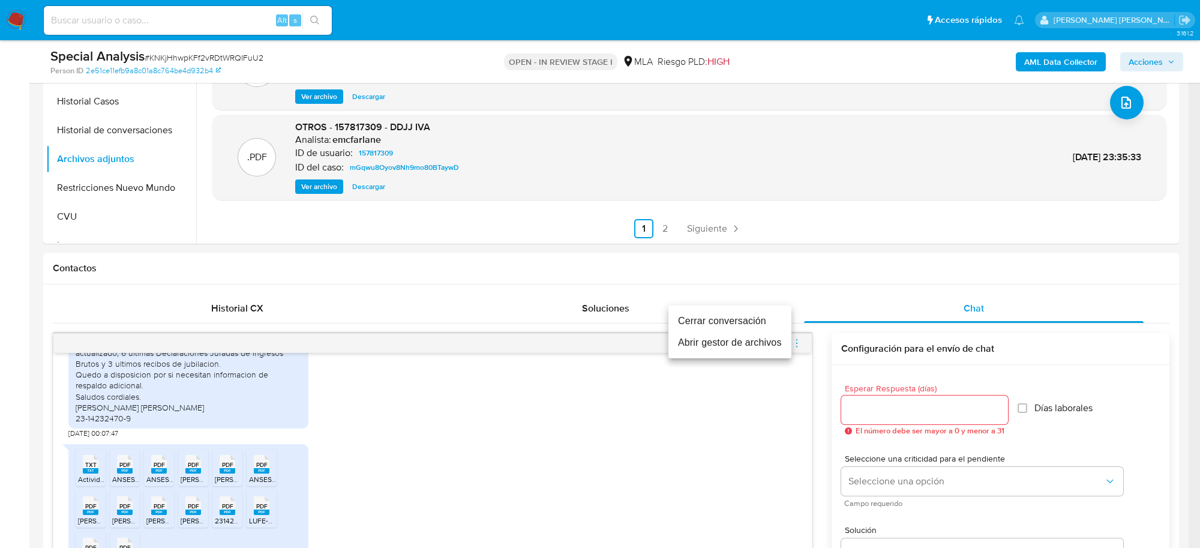
click at [732, 343] on li "Abrir gestor de archivos" at bounding box center [730, 343] width 123 height 22
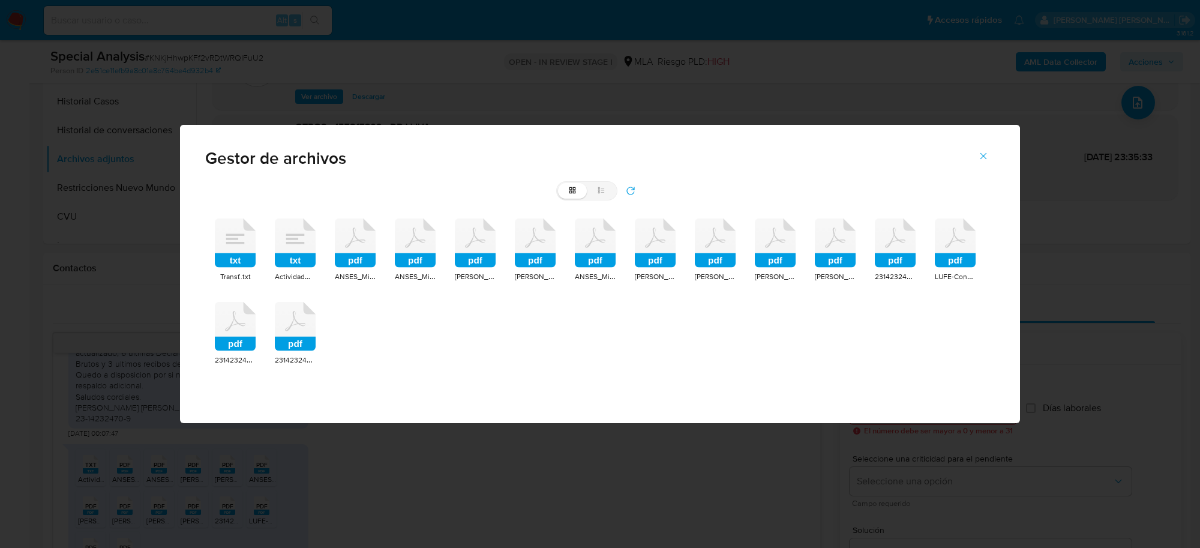
click at [358, 265] on rect at bounding box center [355, 260] width 41 height 14
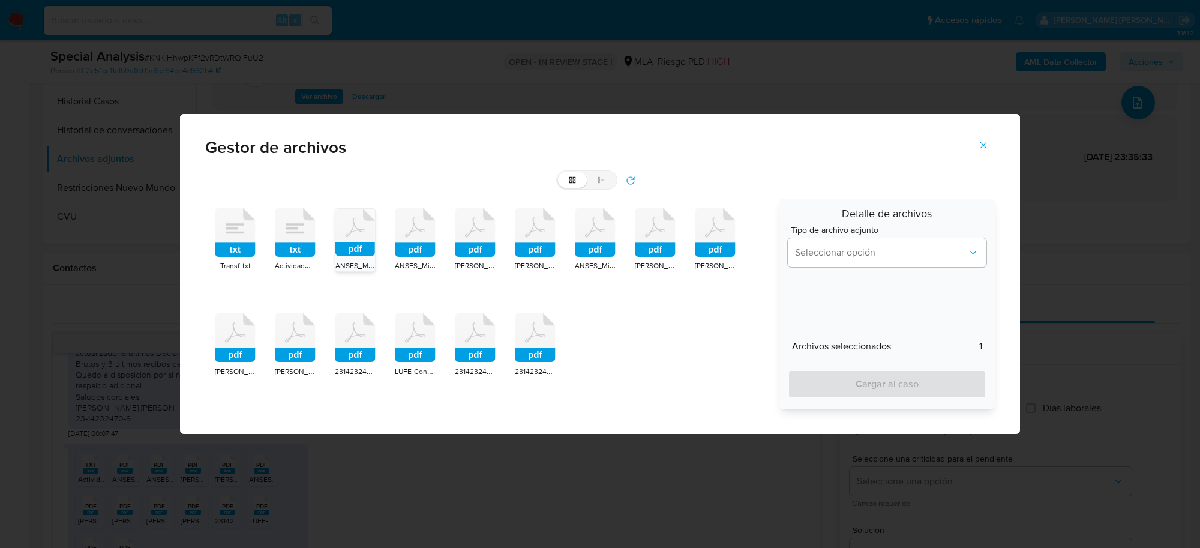
click at [415, 253] on rect at bounding box center [415, 250] width 41 height 14
click at [598, 243] on rect at bounding box center [595, 250] width 41 height 14
drag, startPoint x: 862, startPoint y: 244, endPoint x: 867, endPoint y: 263, distance: 20.0
click at [862, 244] on button "Seleccionar opción" at bounding box center [887, 252] width 199 height 29
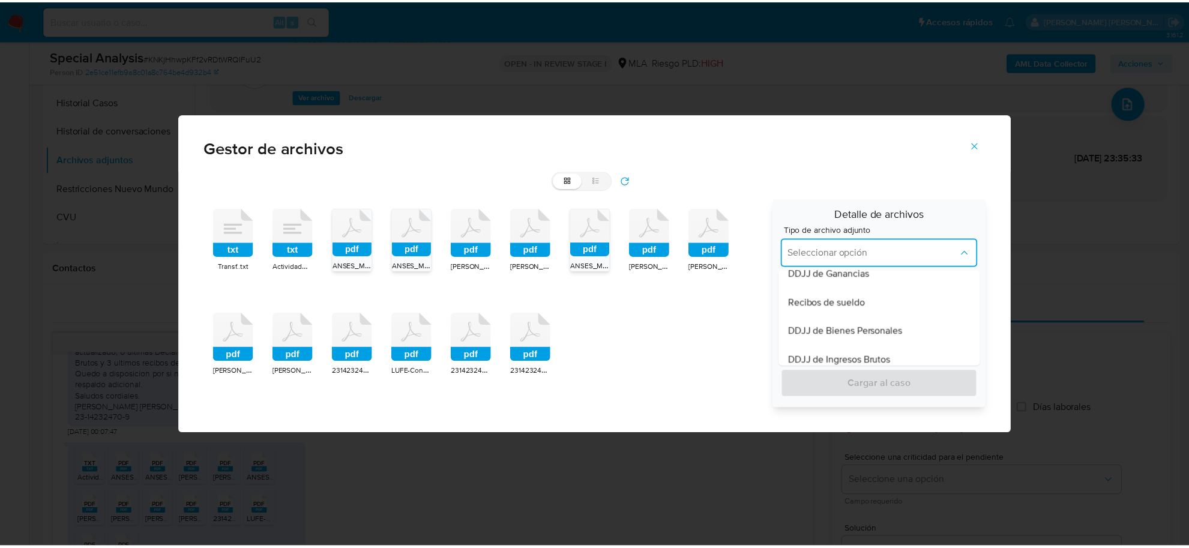
scroll to position [300, 0]
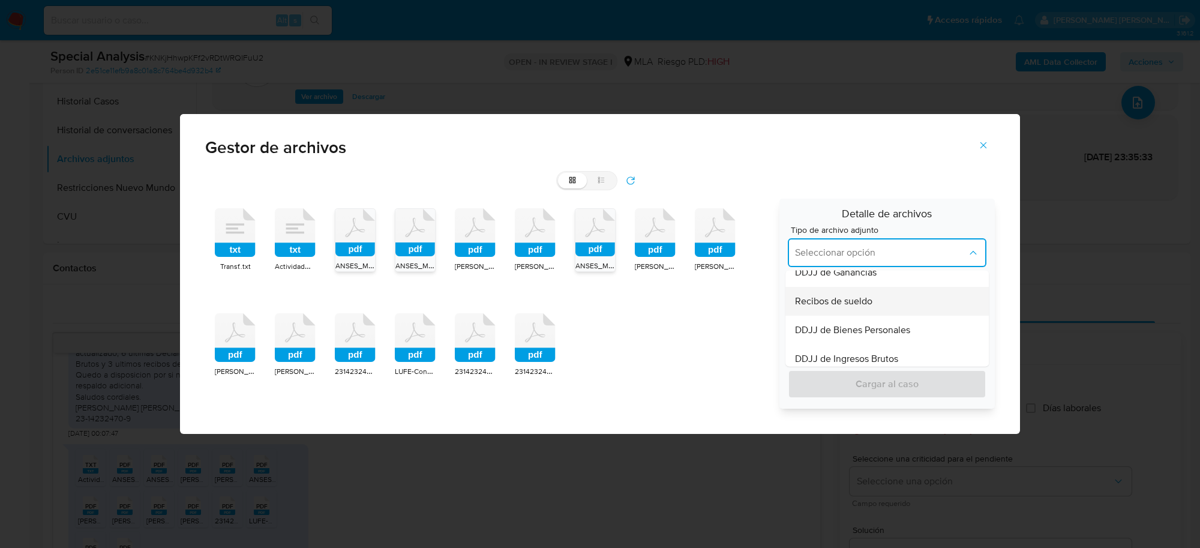
click at [851, 305] on span "Recibos de sueldo" at bounding box center [833, 301] width 77 height 12
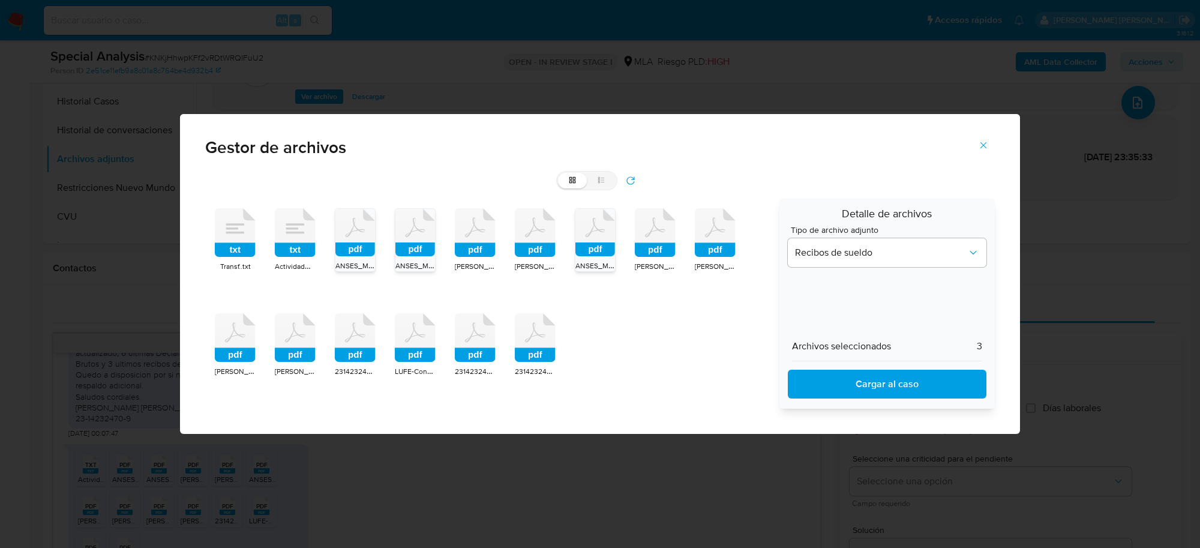
click at [860, 385] on span "Cargar al caso" at bounding box center [887, 384] width 167 height 26
drag, startPoint x: 982, startPoint y: 141, endPoint x: 959, endPoint y: 160, distance: 29.9
click at [982, 141] on icon "Cerrar" at bounding box center [983, 145] width 11 height 11
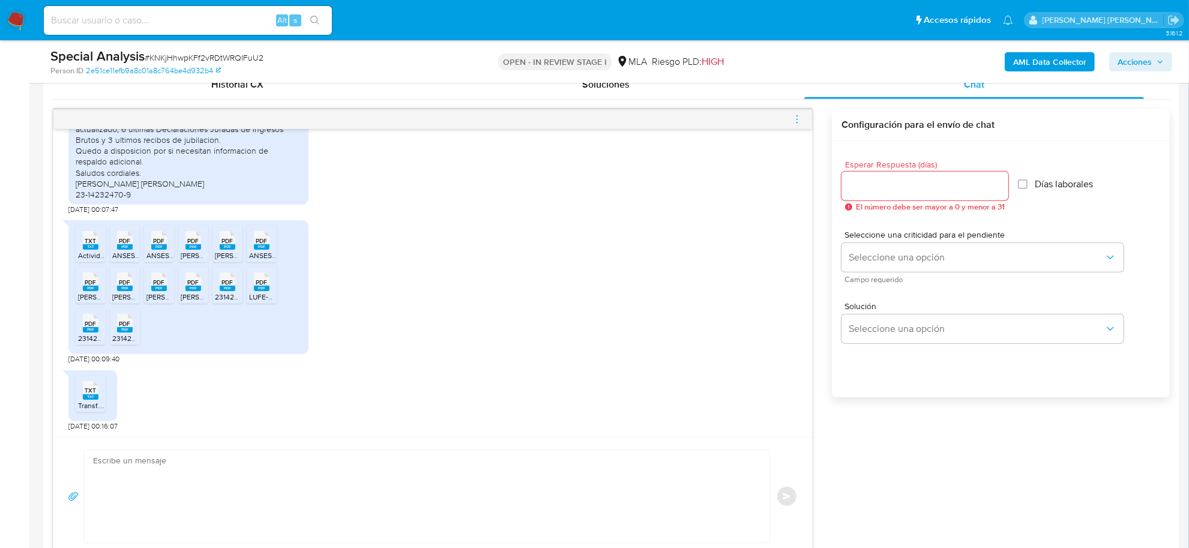
scroll to position [600, 0]
click at [178, 454] on textarea at bounding box center [423, 495] width 661 height 92
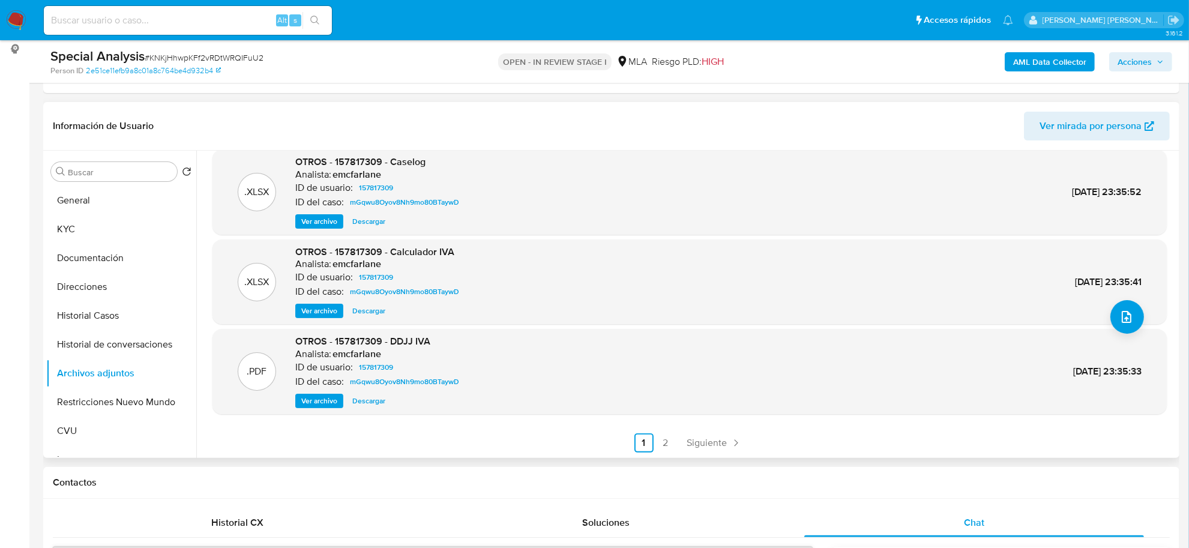
scroll to position [75, 0]
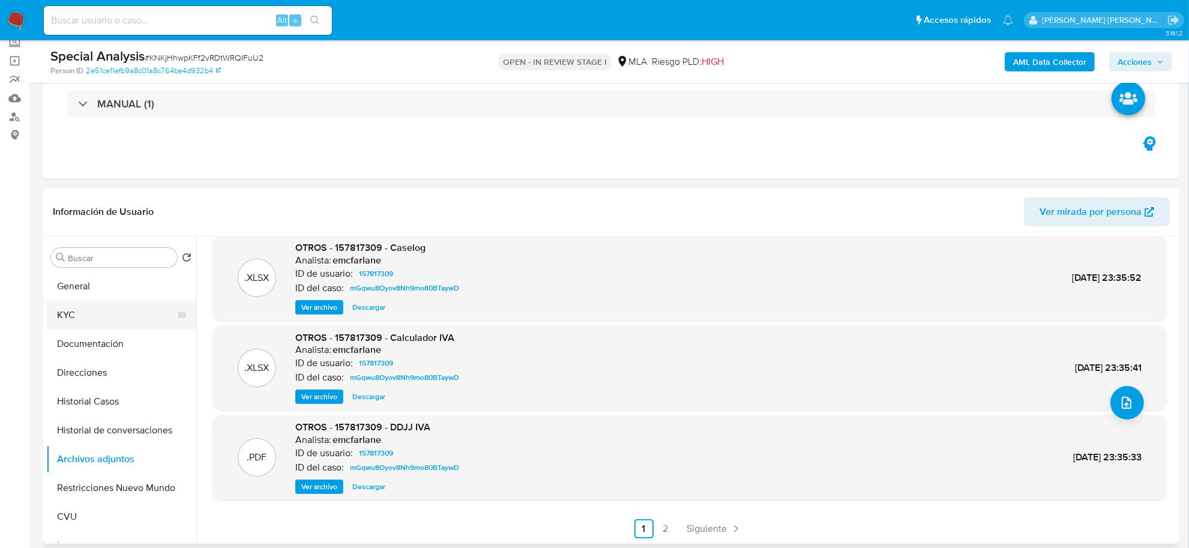
click at [70, 321] on button "KYC" at bounding box center [116, 315] width 140 height 29
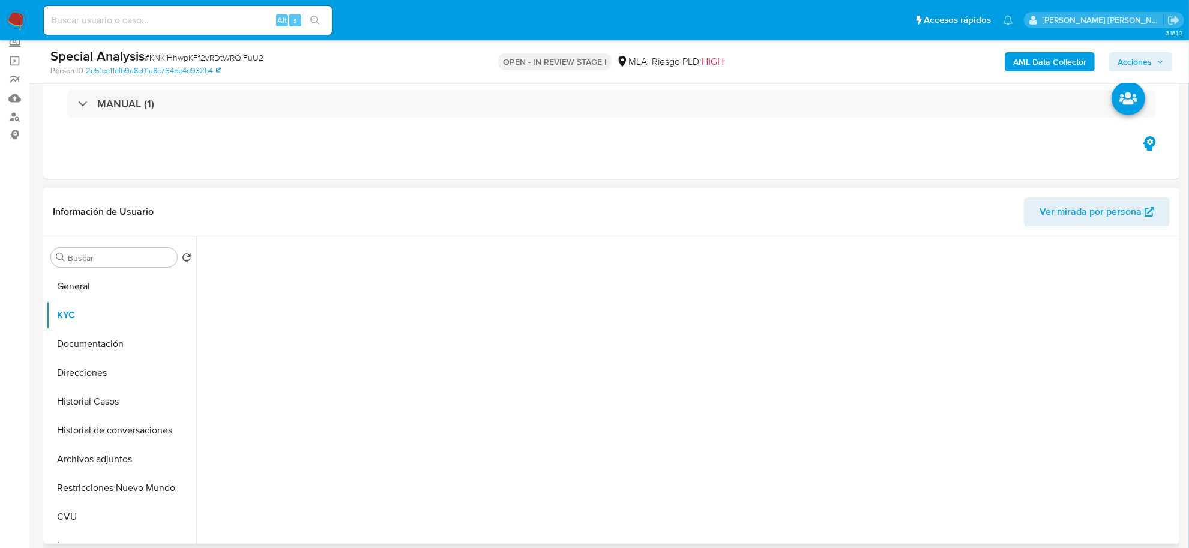
scroll to position [0, 0]
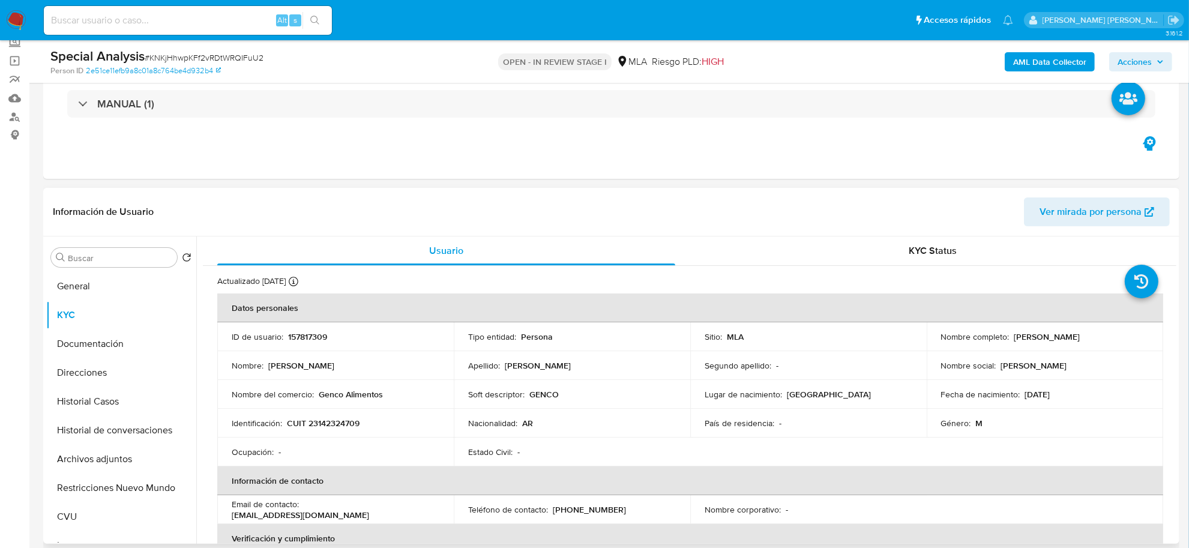
drag, startPoint x: 1010, startPoint y: 337, endPoint x: 1065, endPoint y: 334, distance: 55.9
click at [1065, 334] on p "Gabriel Anibal Fradkin" at bounding box center [1047, 336] width 66 height 11
copy p "Gabriel Anibal"
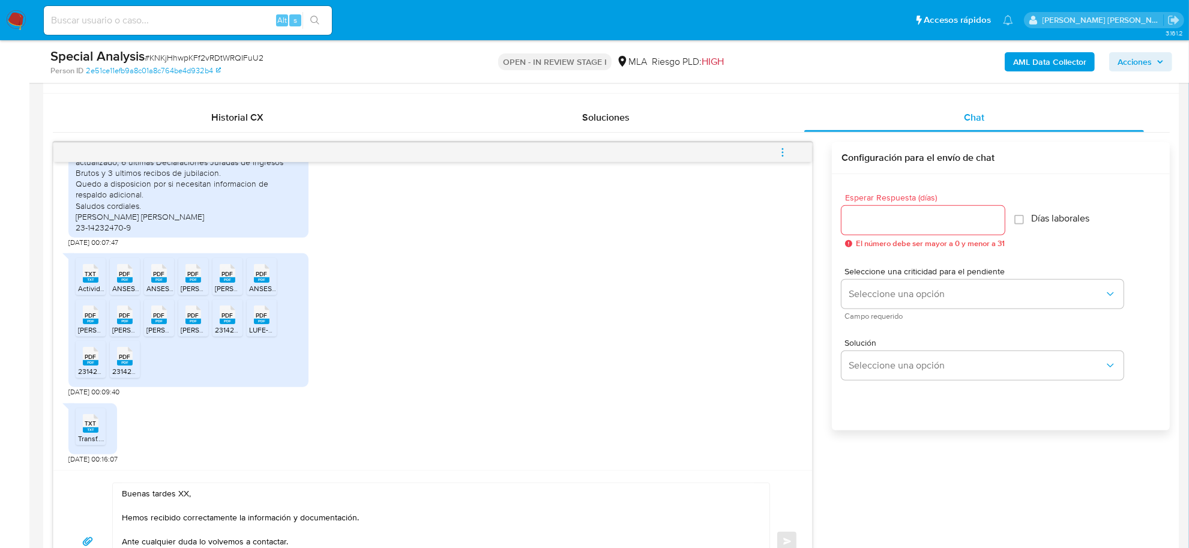
scroll to position [675, 0]
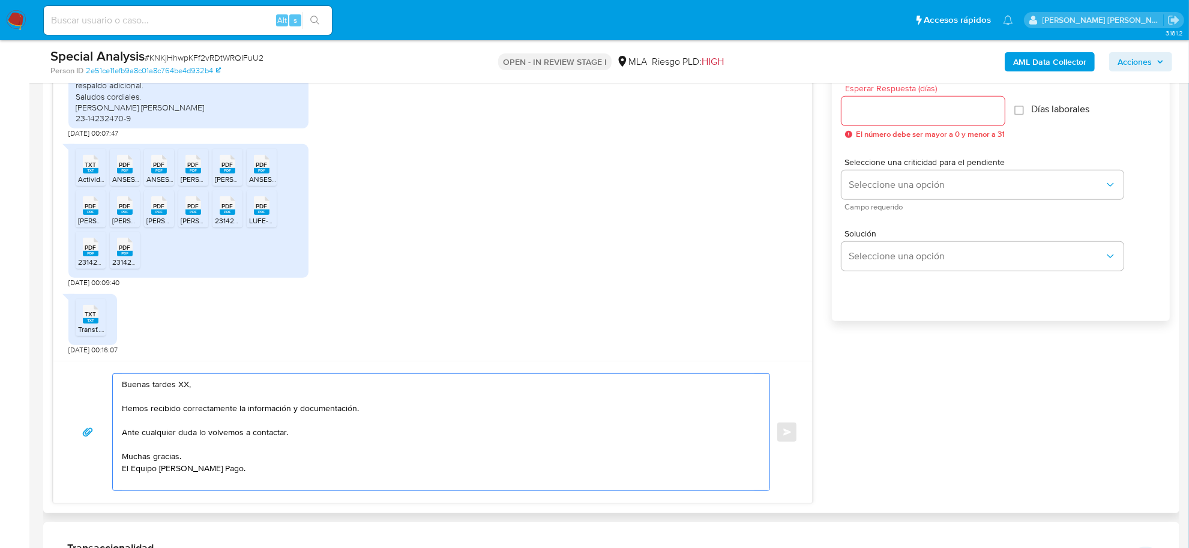
click at [183, 386] on textarea "Buenas tardes XX, Hemos recibido correctamente la información y documentación. …" at bounding box center [438, 432] width 633 height 116
click at [183, 385] on textarea "Buenas tardes XX, Hemos recibido correctamente la información y documentación. …" at bounding box center [438, 432] width 633 height 116
paste textarea "Gabriel Anibal"
click at [192, 387] on textarea "Buenas tardes XX, Hemos recibido correctamente la información y documentación. …" at bounding box center [438, 432] width 633 height 116
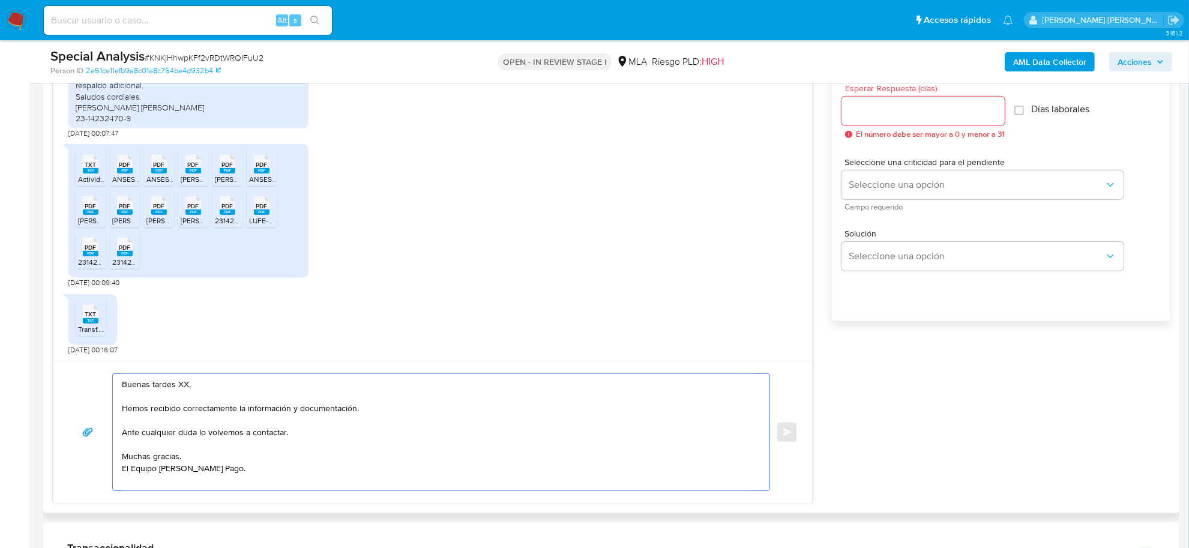
click at [186, 385] on textarea "Buenas tardes XX, Hemos recibido correctamente la información y documentación. …" at bounding box center [438, 432] width 633 height 116
paste textarea "Gabriel Anibal"
drag, startPoint x: 187, startPoint y: 385, endPoint x: 177, endPoint y: 385, distance: 9.6
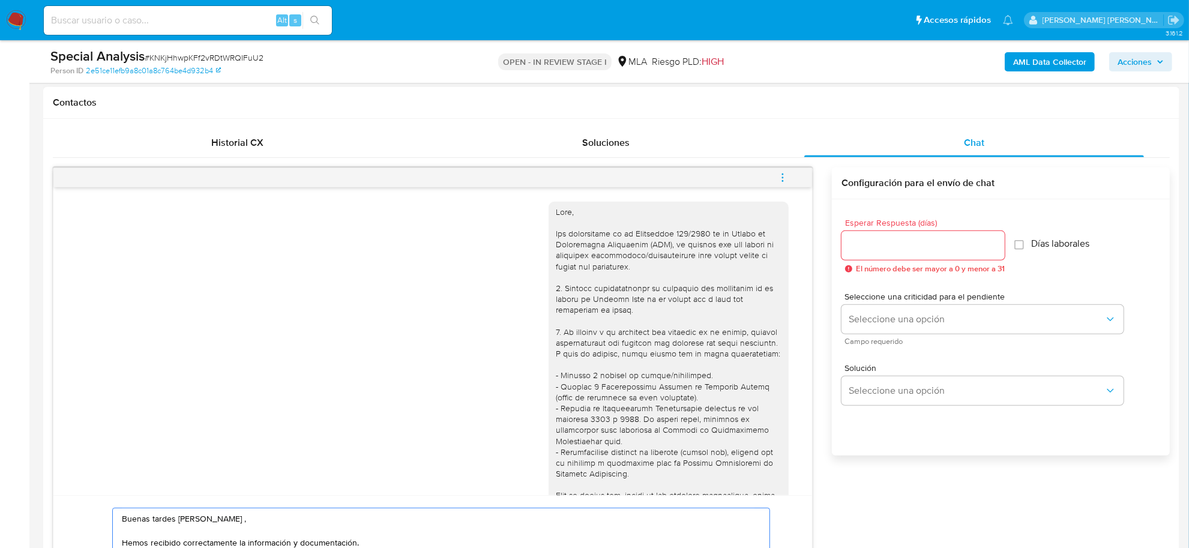
scroll to position [300, 0]
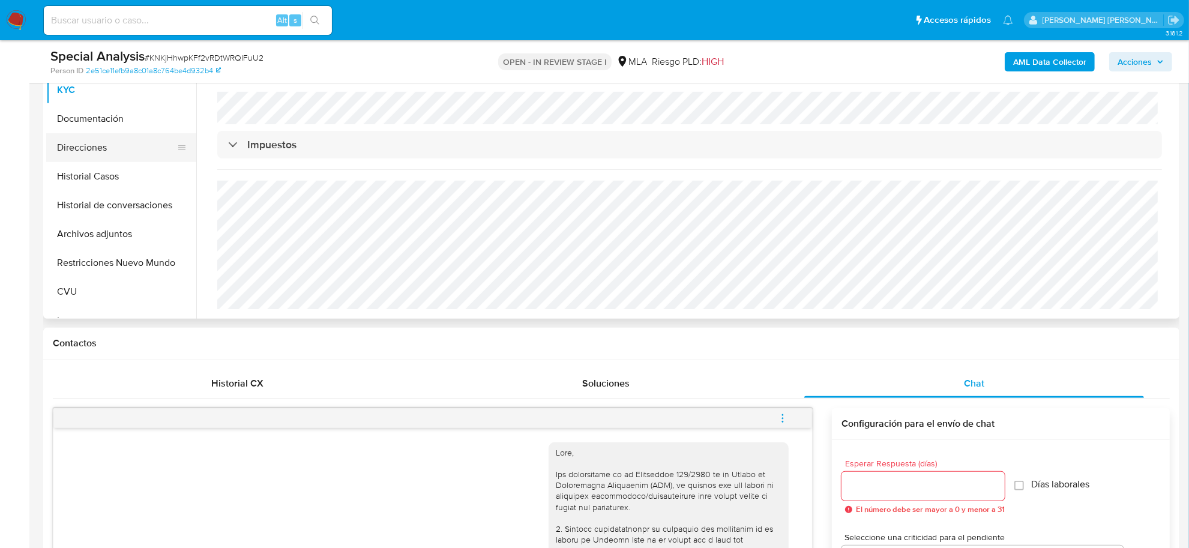
click at [94, 148] on button "Direcciones" at bounding box center [116, 147] width 140 height 29
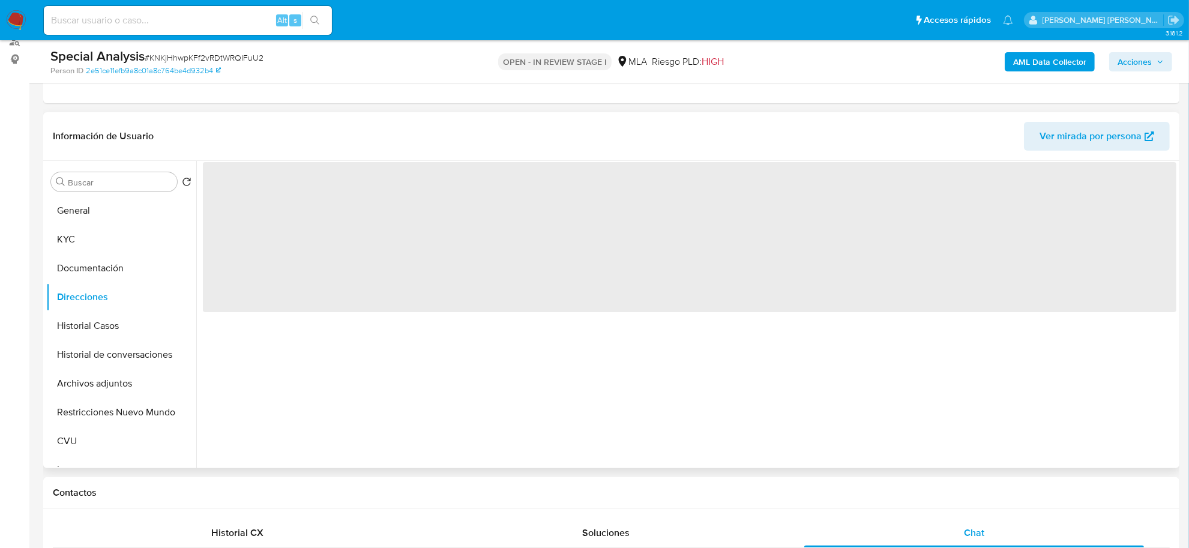
scroll to position [150, 0]
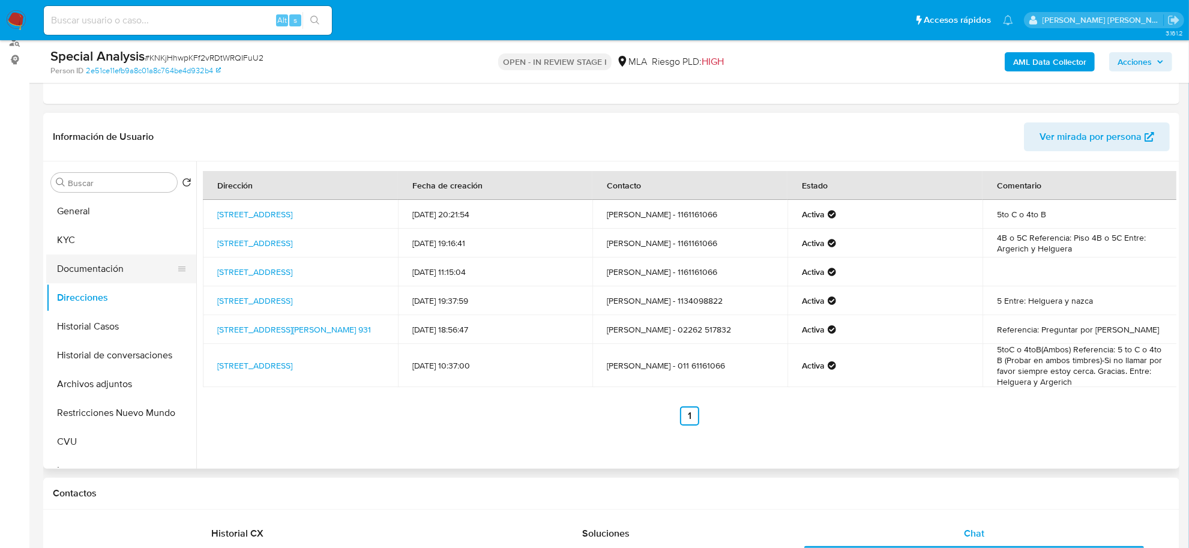
drag, startPoint x: 72, startPoint y: 238, endPoint x: 149, endPoint y: 262, distance: 80.5
click at [72, 238] on button "KYC" at bounding box center [121, 240] width 150 height 29
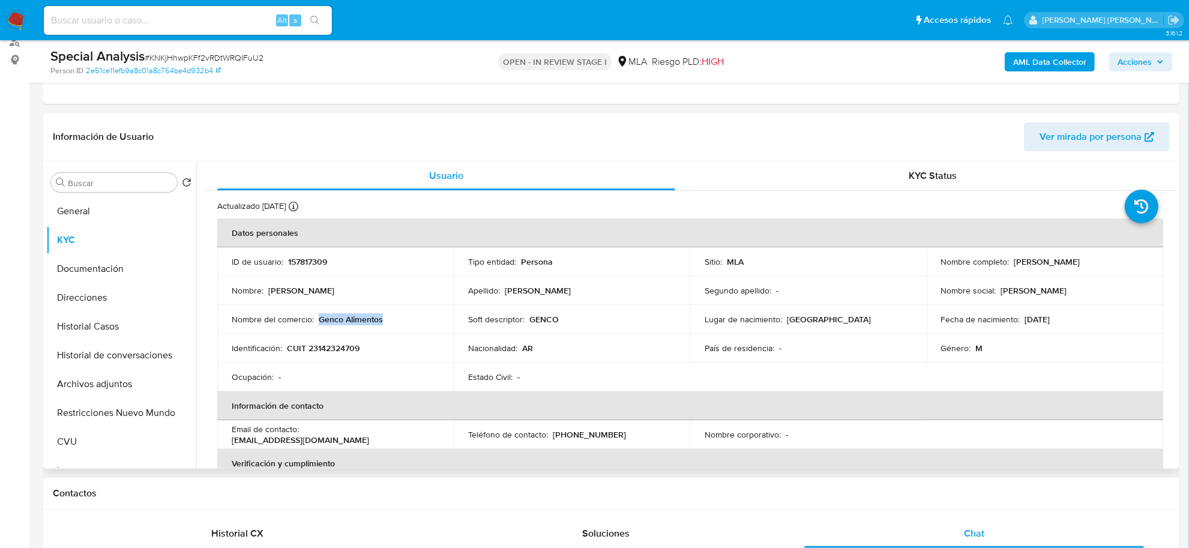
drag, startPoint x: 319, startPoint y: 319, endPoint x: 385, endPoint y: 320, distance: 65.4
click at [385, 320] on div "Nombre del comercio : Genco Alimentos" at bounding box center [336, 319] width 208 height 11
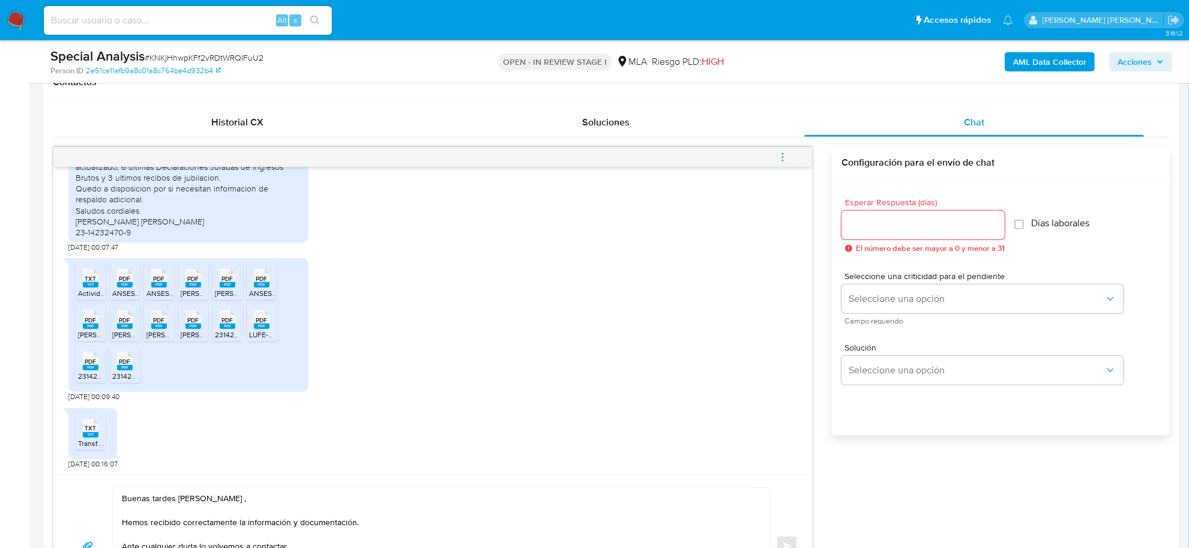
scroll to position [750, 0]
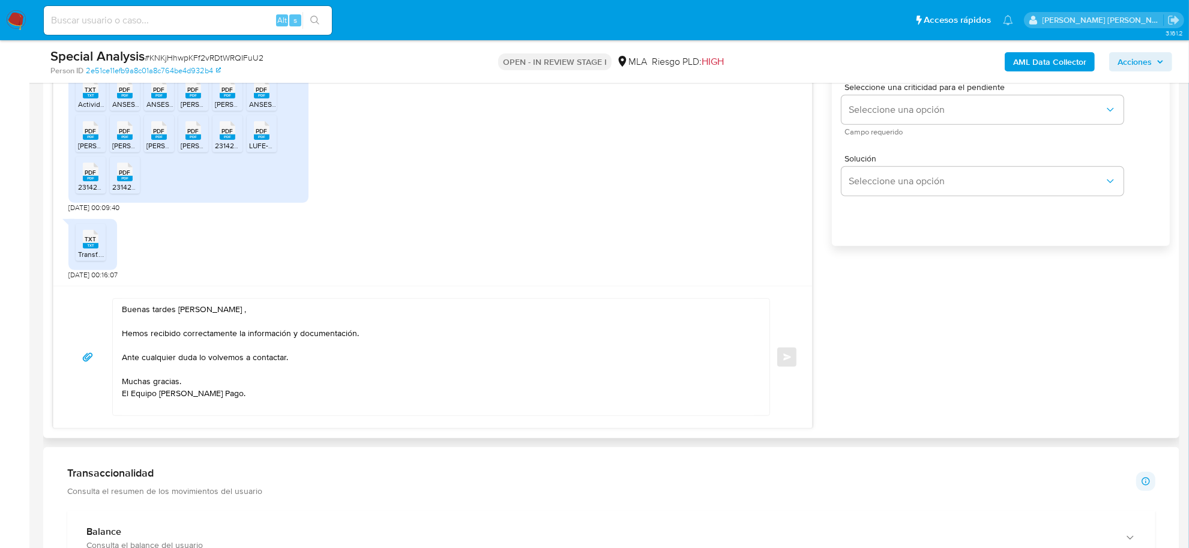
click at [221, 358] on textarea "Buenas tardes Gabriel Anibal , Hemos recibido correctamente la información y do…" at bounding box center [438, 357] width 633 height 116
click at [345, 359] on textarea "Buenas tardes Gabriel Anibal , Hemos recibido correctamente la información y do…" at bounding box center [438, 359] width 633 height 120
click at [259, 375] on textarea "Buenas tardes Gabriel Anibal , Hemos recibido correctamente la información y do…" at bounding box center [438, 359] width 633 height 120
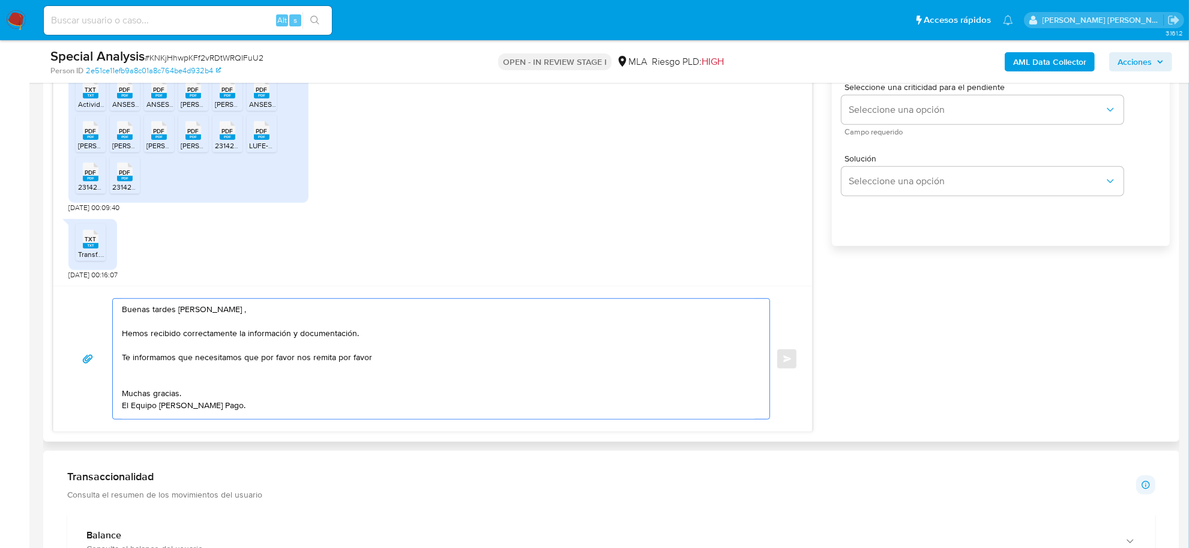
paste textarea "- Últimas 6 Declaraciones Juradas de Ingresos Brutos (donde se visualice la bas…"
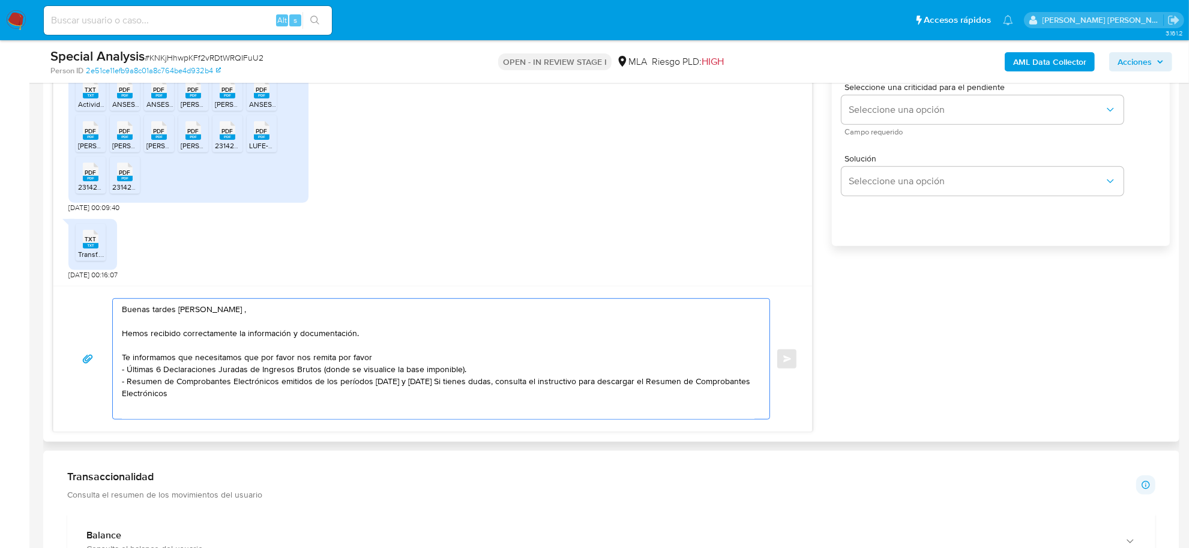
click at [472, 370] on textarea "Buenas tardes Gabriel Anibal , Hemos recibido correctamente la información y do…" at bounding box center [438, 359] width 633 height 120
drag, startPoint x: 163, startPoint y: 370, endPoint x: 127, endPoint y: 370, distance: 35.4
click at [127, 370] on textarea "Buenas tardes Gabriel Anibal , Hemos recibido correctamente la información y do…" at bounding box center [438, 359] width 633 height 120
click at [431, 374] on textarea "Buenas tardes Gabriel Anibal , Hemos recibido correctamente la información y do…" at bounding box center [438, 359] width 633 height 120
click at [423, 383] on textarea "Buenas tardes Gabriel Anibal , Hemos recibido correctamente la información y do…" at bounding box center [438, 359] width 633 height 120
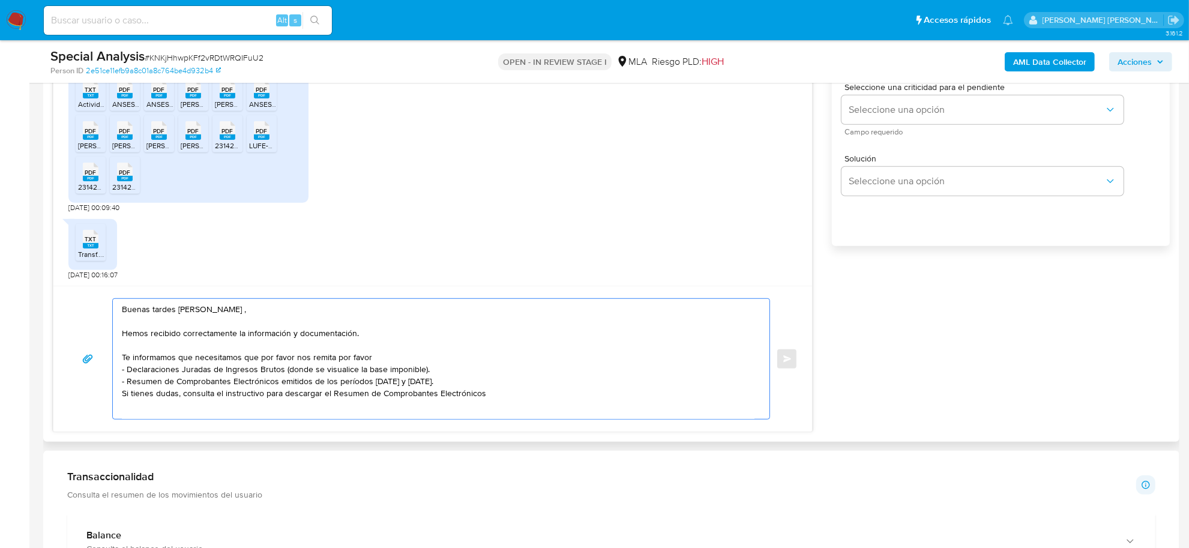
click at [484, 394] on textarea "Buenas tardes Gabriel Anibal , Hemos recibido correctamente la información y do…" at bounding box center [438, 359] width 633 height 120
paste textarea "https://www.mercadopago.com.ar/ayuda/30181"
paste textarea "Tené en cuenta que, además de los ejemplos mencionados, podés adjuntar voluntar…"
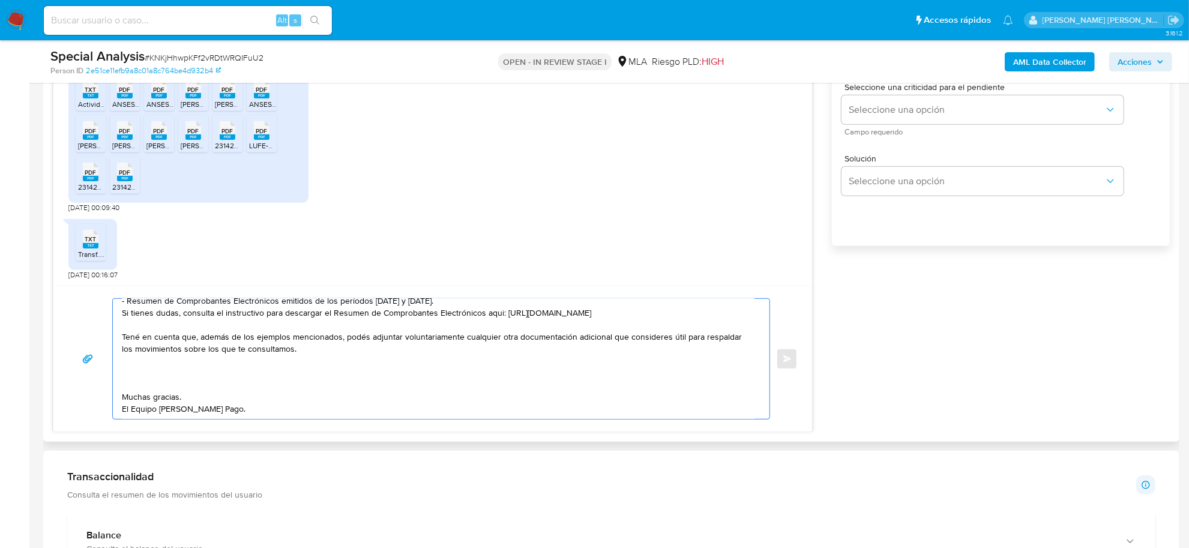
scroll to position [85, 0]
drag, startPoint x: 184, startPoint y: 403, endPoint x: 295, endPoint y: 344, distance: 126.2
click at [295, 344] on textarea "Buenas tardes Gabriel Anibal , Hemos recibido correctamente la información y do…" at bounding box center [438, 359] width 633 height 120
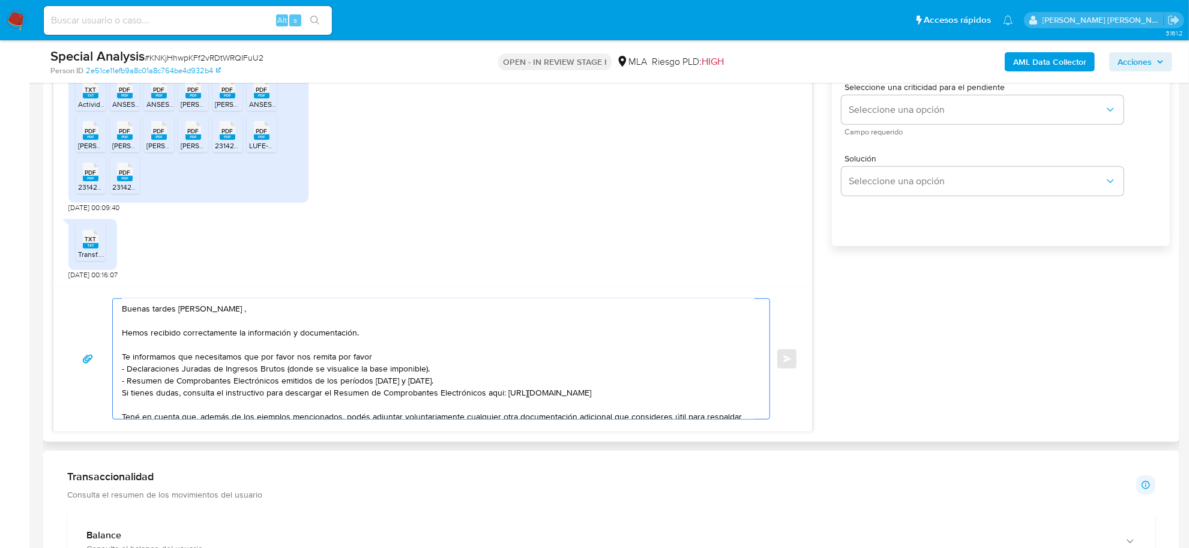
scroll to position [0, 0]
drag, startPoint x: 246, startPoint y: 358, endPoint x: 130, endPoint y: 368, distance: 116.9
click at [130, 368] on textarea "Buenas tardes Gabriel Anibal , Hemos recibido correctamente la información y do…" at bounding box center [438, 359] width 633 height 120
drag, startPoint x: 193, startPoint y: 358, endPoint x: 237, endPoint y: 360, distance: 44.5
click at [193, 358] on textarea "Buenas tardes Gabriel Anibal , Hemos recibido correctamente la información y do…" at bounding box center [438, 359] width 633 height 120
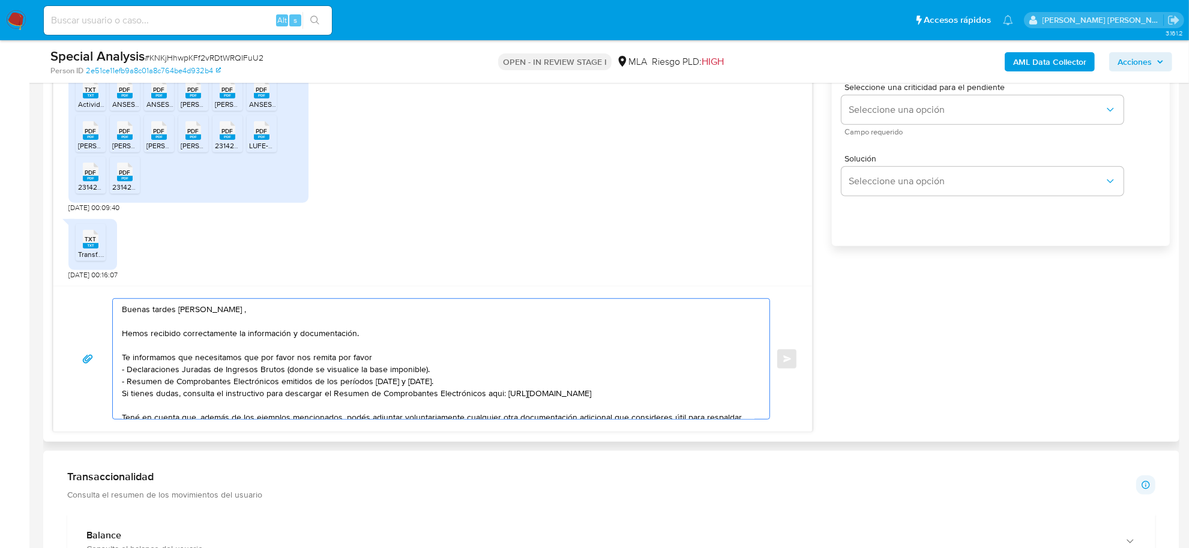
drag, startPoint x: 268, startPoint y: 359, endPoint x: 375, endPoint y: 359, distance: 107.4
click at [375, 359] on textarea "Buenas tardes Gabriel Anibal , Hemos recibido correctamente la información y do…" at bounding box center [438, 359] width 633 height 120
drag, startPoint x: 128, startPoint y: 372, endPoint x: 243, endPoint y: 361, distance: 115.8
click at [243, 361] on textarea "Buenas tardes Gabriel Anibal , Hemos recibido correctamente la información y do…" at bounding box center [438, 359] width 633 height 120
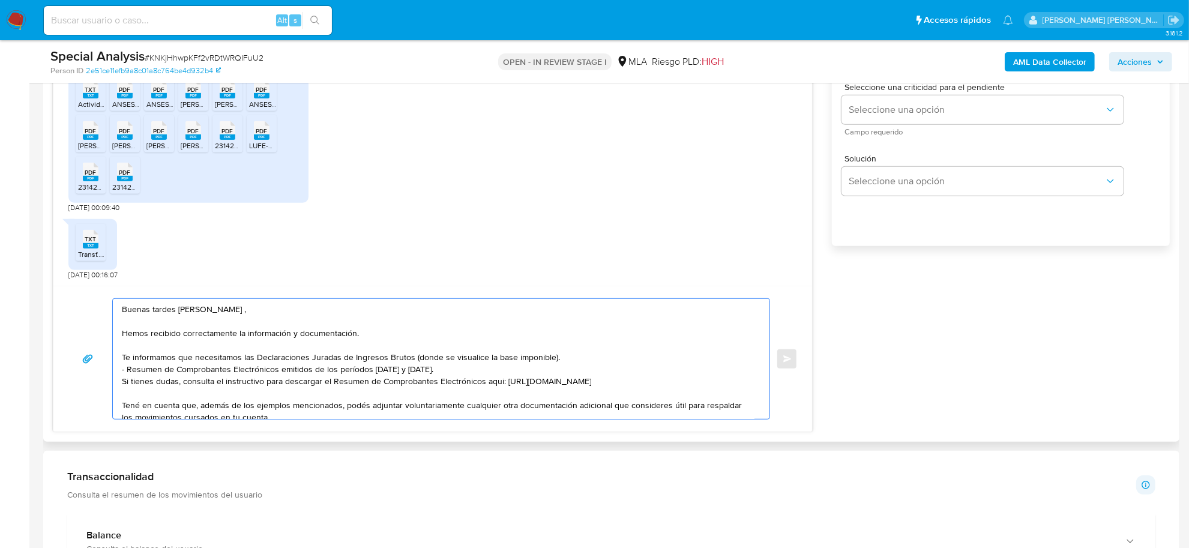
click at [415, 358] on textarea "Buenas tardes Gabriel Anibal , Hemos recibido correctamente la información y do…" at bounding box center [438, 359] width 633 height 120
click at [550, 359] on textarea "Buenas tardes Gabriel Anibal , Hemos recibido correctamente la información y do…" at bounding box center [438, 359] width 633 height 120
click at [556, 361] on textarea "Buenas tardes Gabriel Anibal , Hemos recibido correctamente la información y do…" at bounding box center [438, 359] width 633 height 120
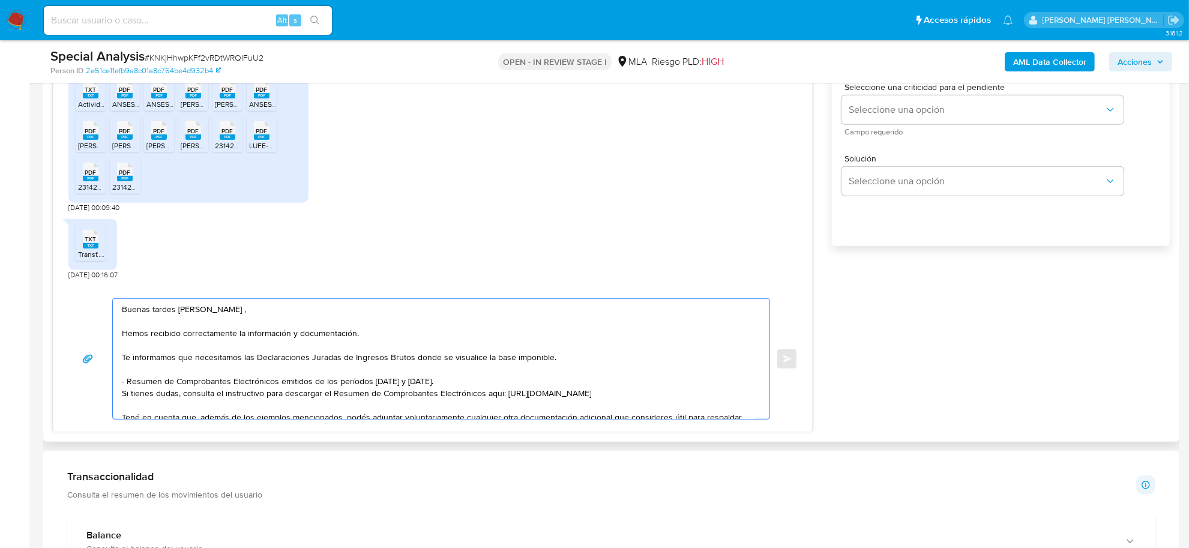
drag, startPoint x: 127, startPoint y: 384, endPoint x: 121, endPoint y: 379, distance: 7.7
click at [121, 379] on div "Buenas tardes Gabriel Anibal , Hemos recibido correctamente la información y do…" at bounding box center [438, 359] width 651 height 120
click at [295, 400] on textarea "Buenas tardes Gabriel Anibal , Hemos recibido correctamente la información y do…" at bounding box center [438, 359] width 633 height 120
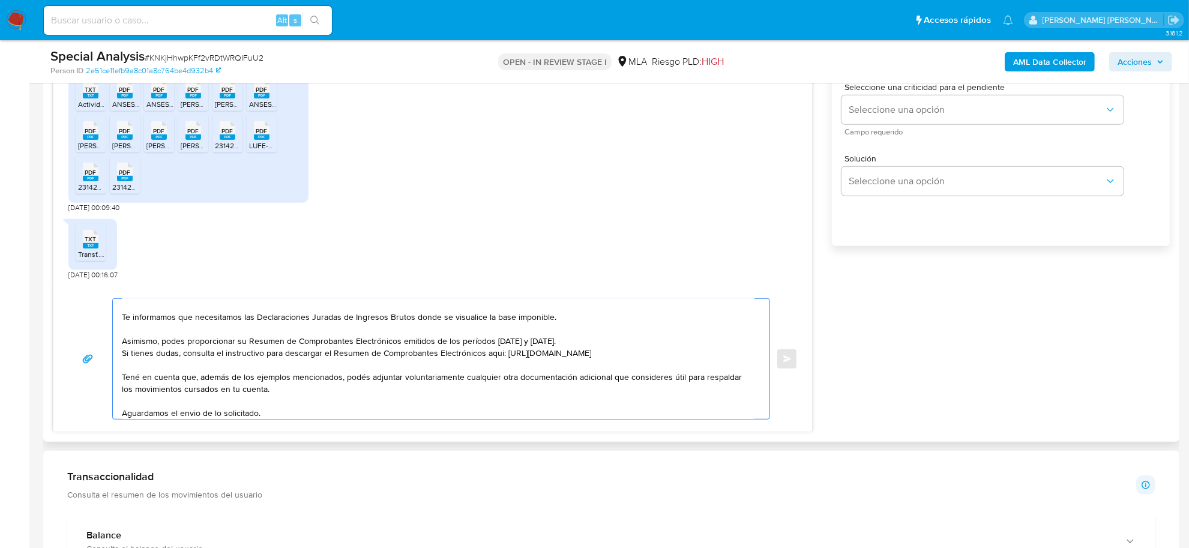
scroll to position [75, 0]
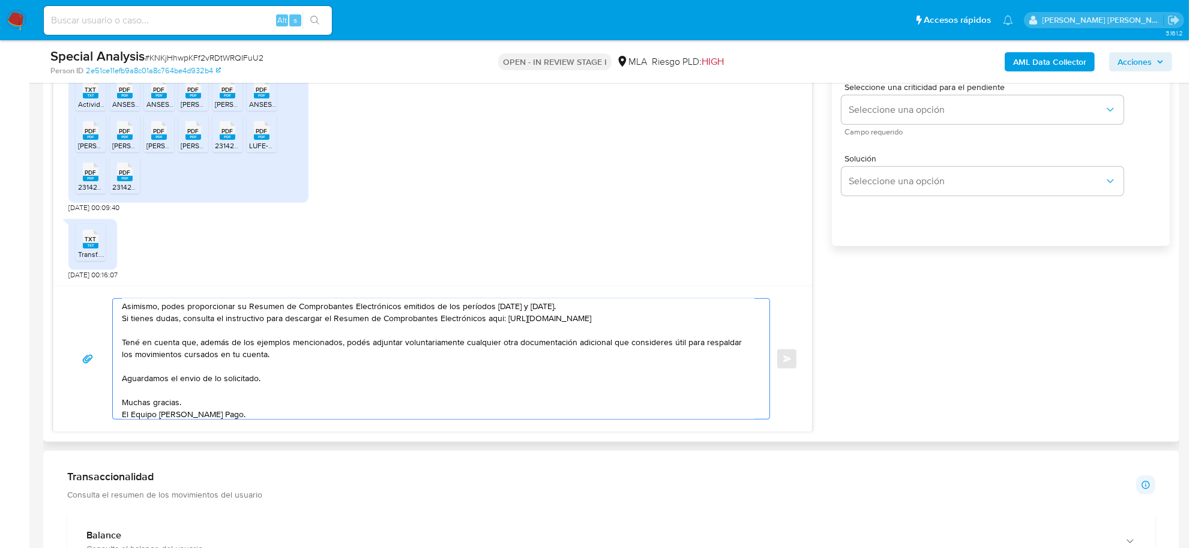
drag, startPoint x: 343, startPoint y: 346, endPoint x: 229, endPoint y: 342, distance: 114.7
click at [208, 352] on textarea "Buenas tardes Gabriel Anibal , Hemos recibido correctamente la información y do…" at bounding box center [438, 359] width 633 height 120
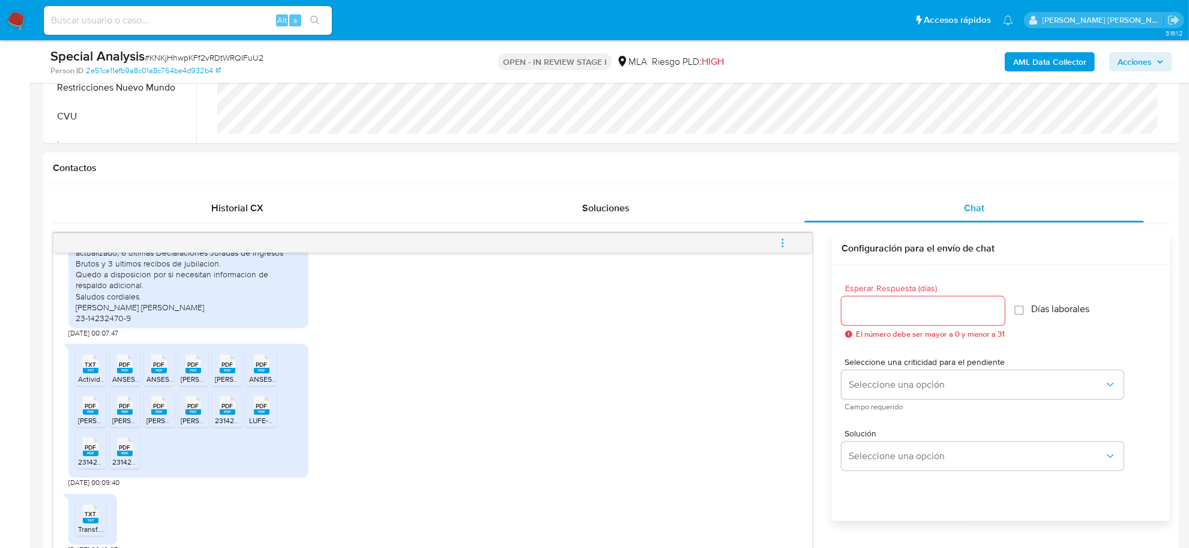
scroll to position [450, 0]
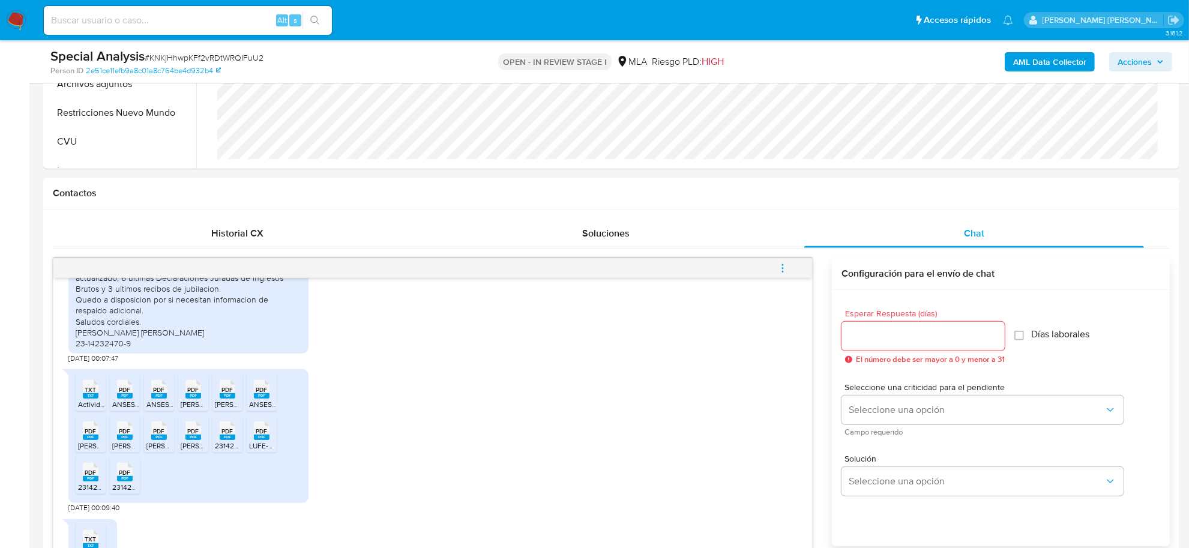
type textarea "Buenas tardes Gabriel Anibal , Hemos recibido correctamente la información y do…"
click at [875, 344] on div at bounding box center [923, 336] width 163 height 29
click at [870, 338] on input "Esperar Respuesta (días)" at bounding box center [923, 336] width 163 height 16
type input "2"
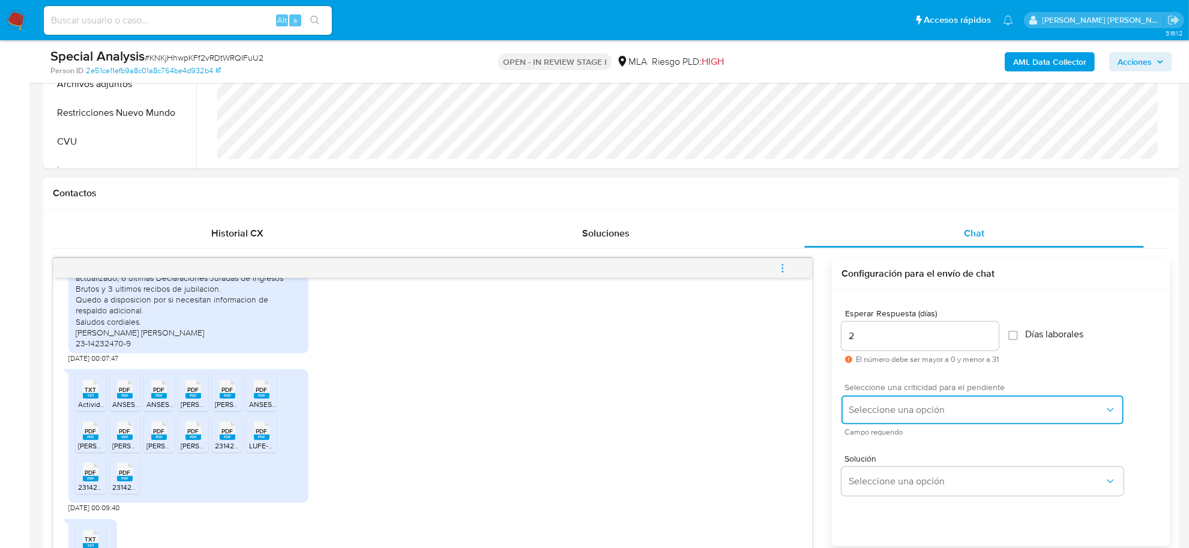
click at [881, 397] on button "Seleccione una opción" at bounding box center [983, 410] width 282 height 29
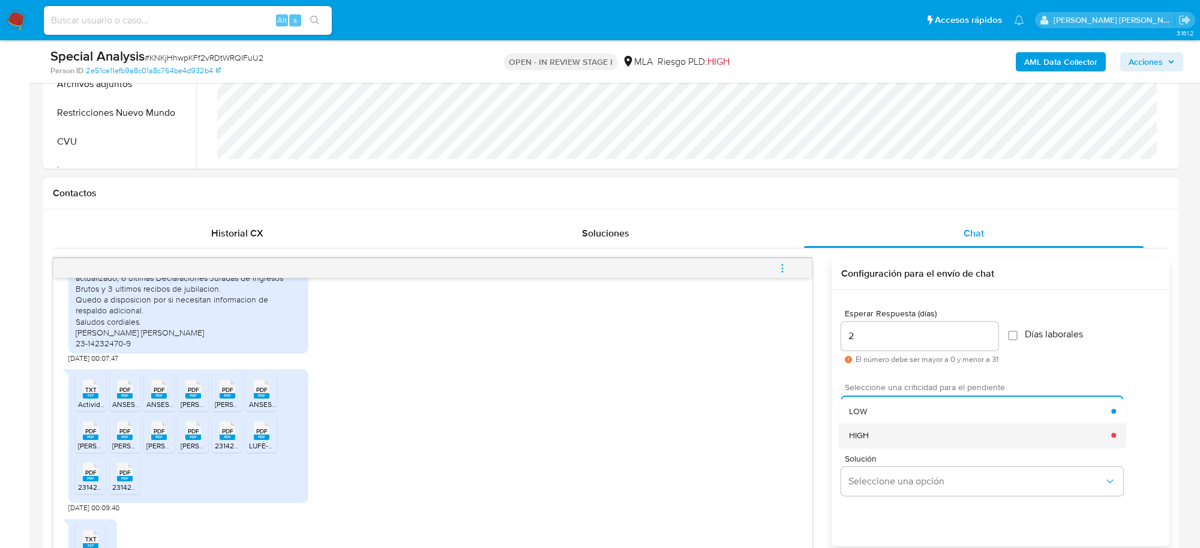
click at [855, 431] on span "HIGH" at bounding box center [859, 435] width 20 height 11
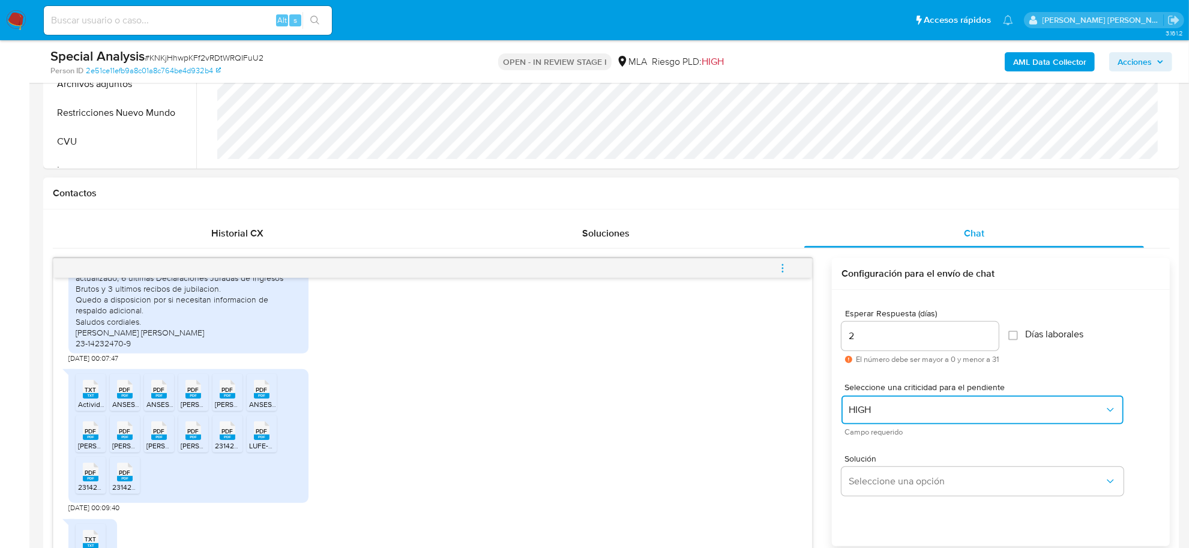
scroll to position [750, 0]
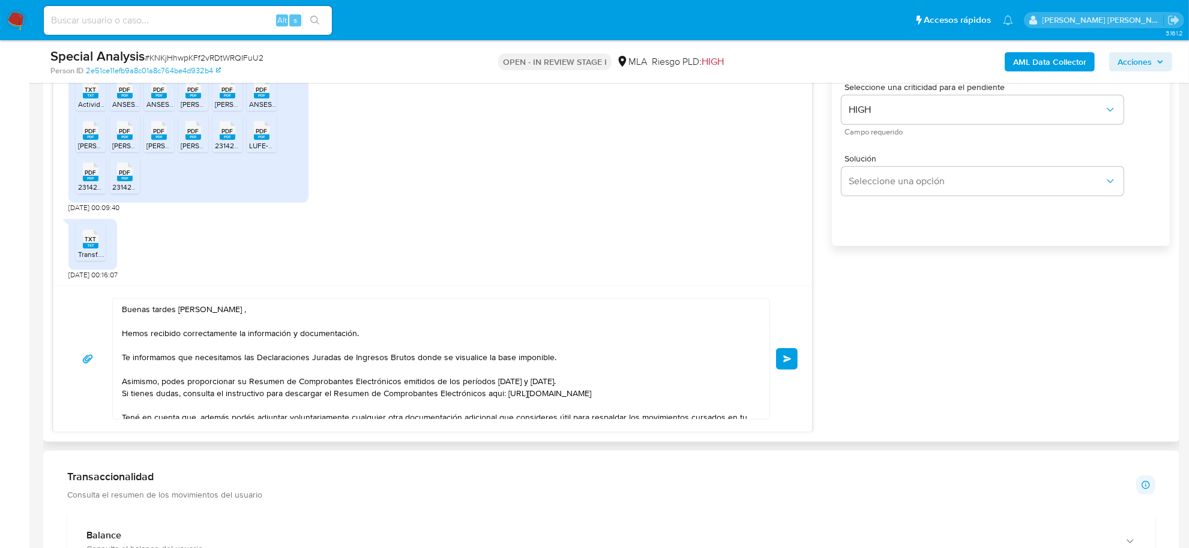
click at [788, 355] on button "Enviar" at bounding box center [787, 359] width 22 height 22
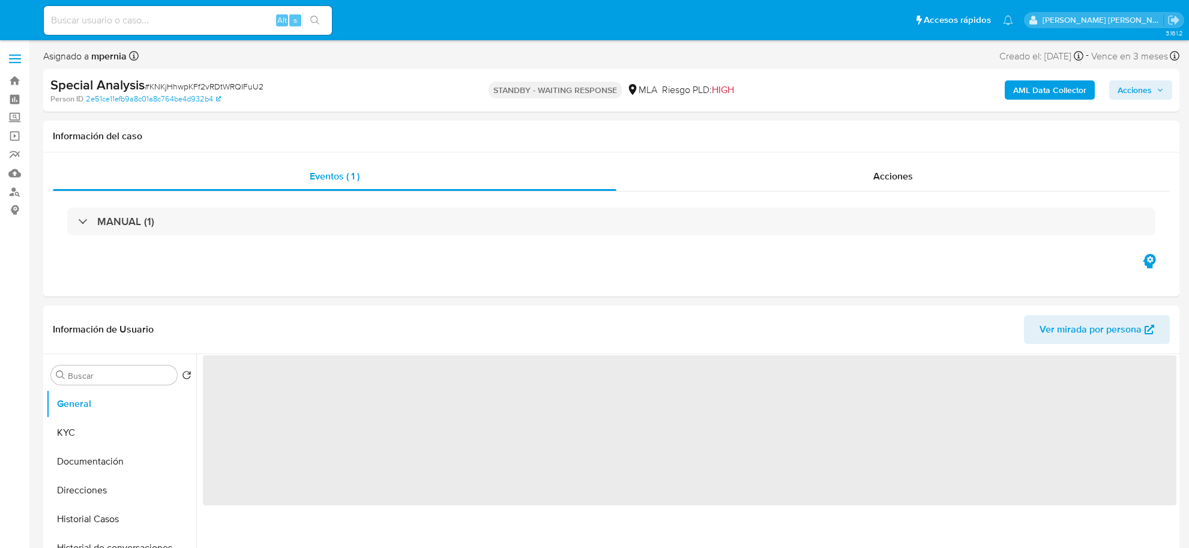
select select "10"
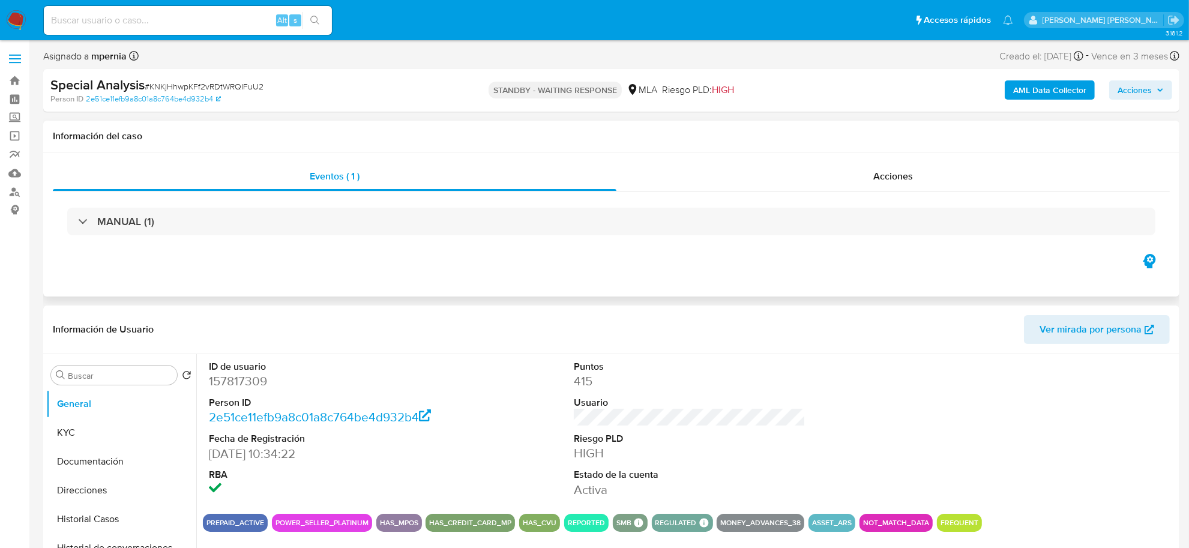
scroll to position [75, 0]
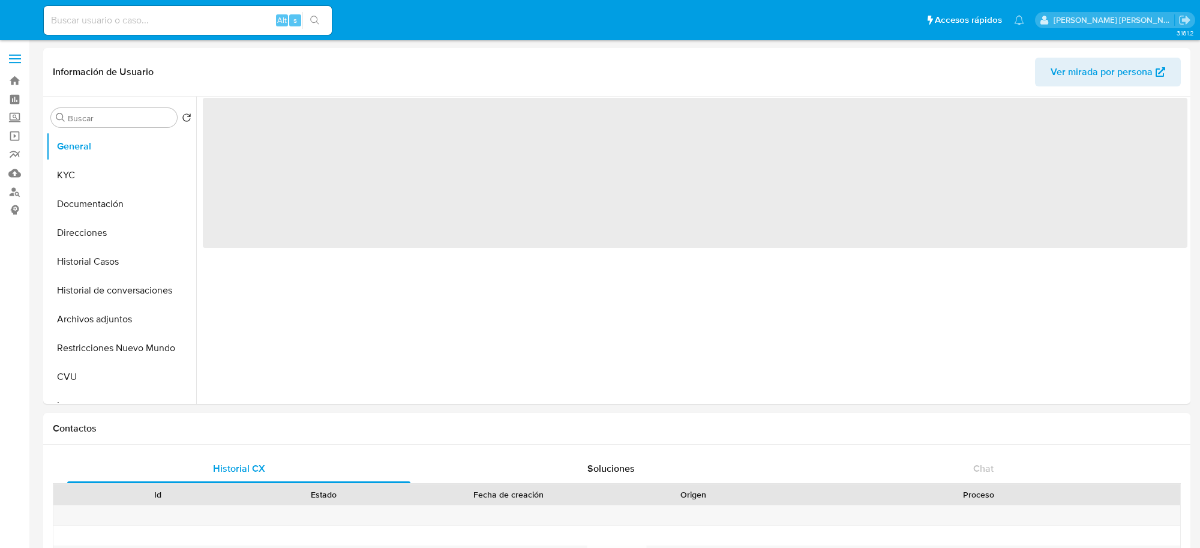
select select "10"
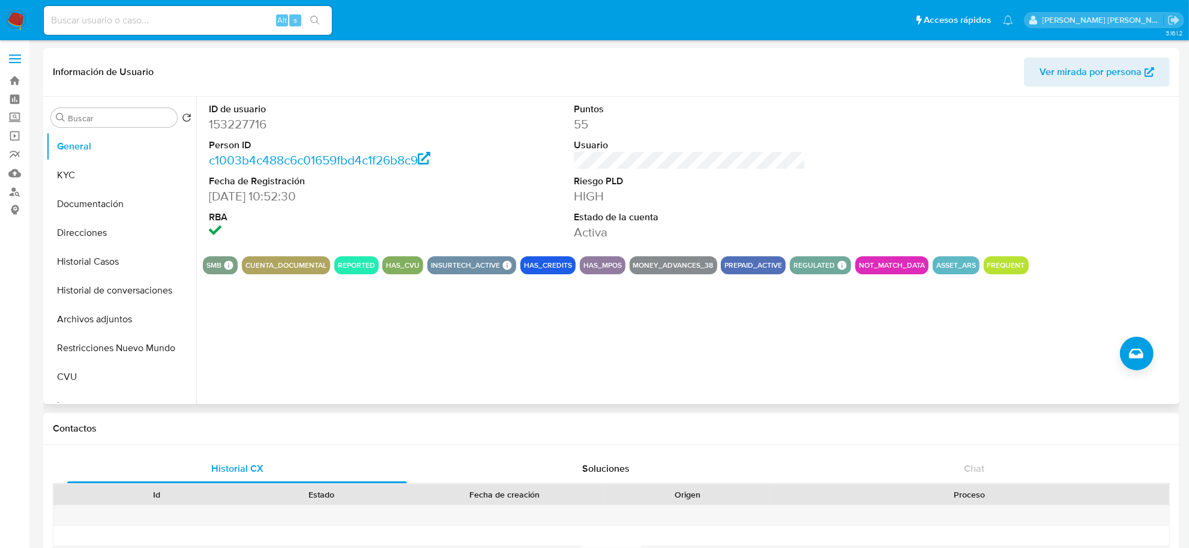
click at [1121, 71] on span "Ver mirada por persona" at bounding box center [1091, 72] width 102 height 29
click at [94, 260] on button "Historial Casos" at bounding box center [116, 261] width 140 height 29
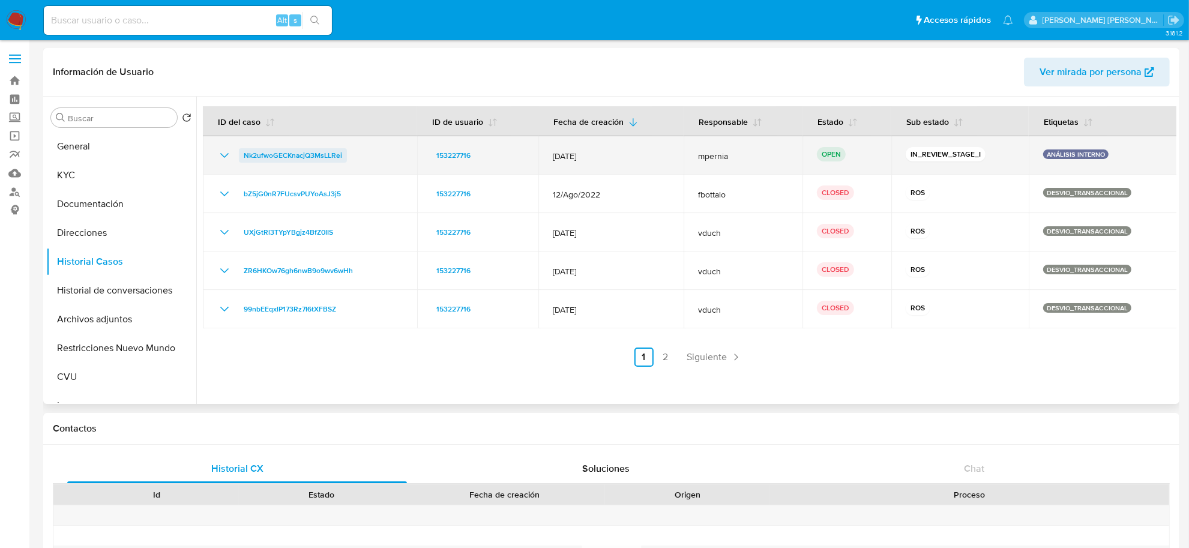
click at [330, 153] on span "Nk2ufwoGECKnacjQ3MsLLRei" at bounding box center [293, 155] width 98 height 14
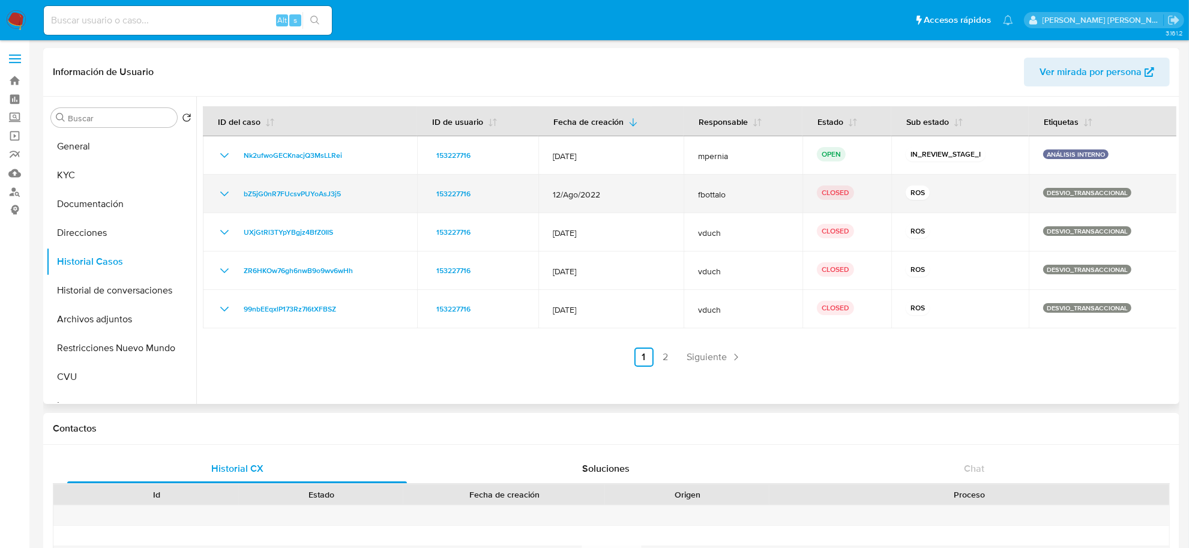
drag, startPoint x: 226, startPoint y: 194, endPoint x: 232, endPoint y: 196, distance: 6.3
click at [226, 194] on icon "Mostrar/Ocultar" at bounding box center [224, 193] width 8 height 5
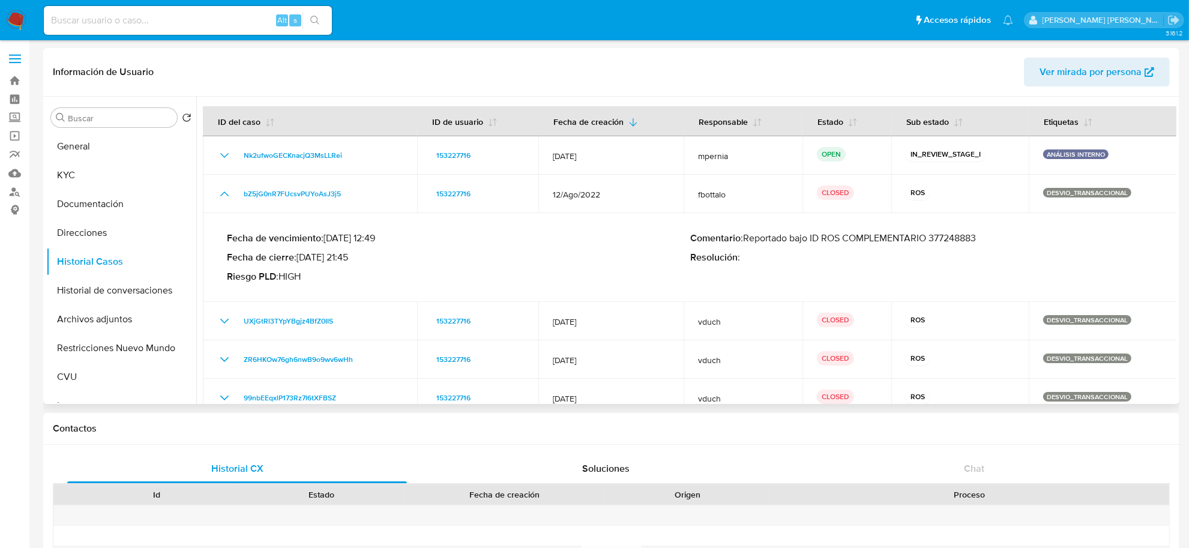
click at [949, 235] on p "Comentario : Reportado bajo ID ROS COMPLEMENTARIO 377248883" at bounding box center [921, 238] width 463 height 12
click at [79, 257] on button "Historial Casos" at bounding box center [116, 261] width 140 height 29
click at [87, 232] on button "Direcciones" at bounding box center [116, 232] width 140 height 29
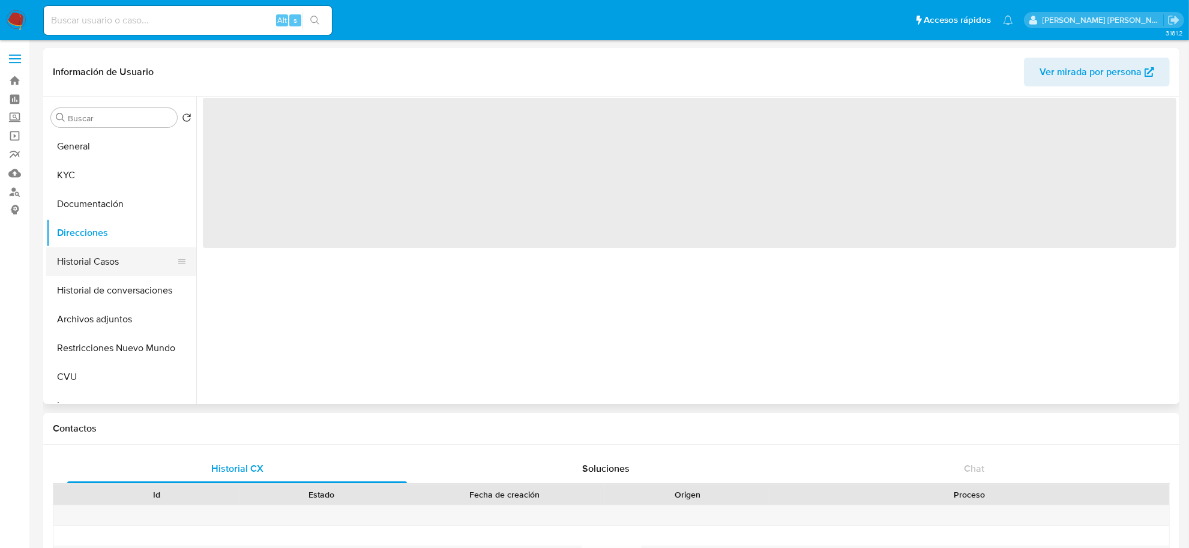
click at [82, 257] on button "Historial Casos" at bounding box center [116, 261] width 140 height 29
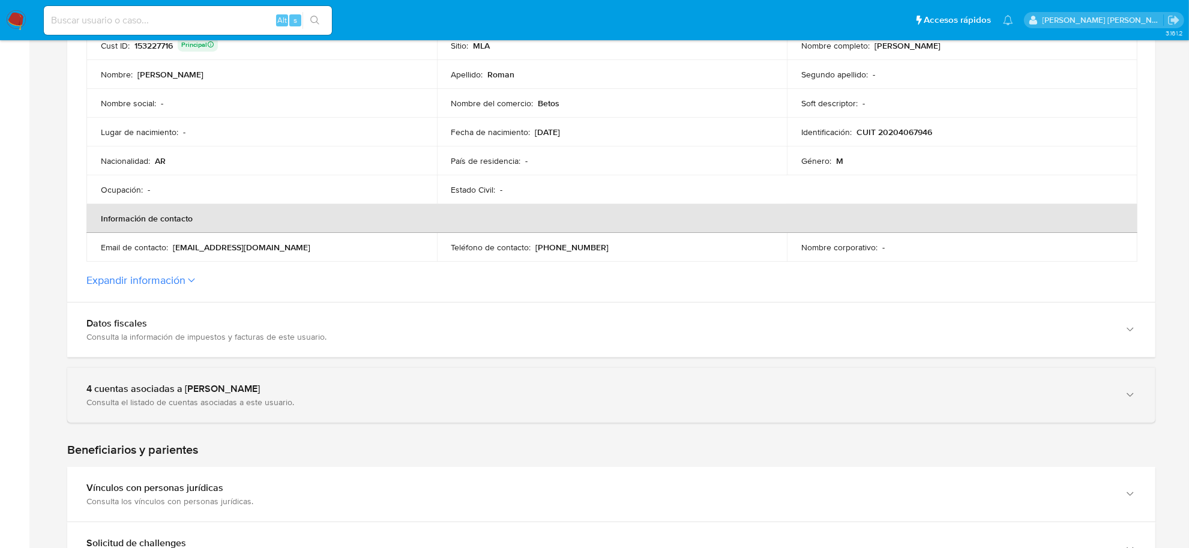
scroll to position [300, 0]
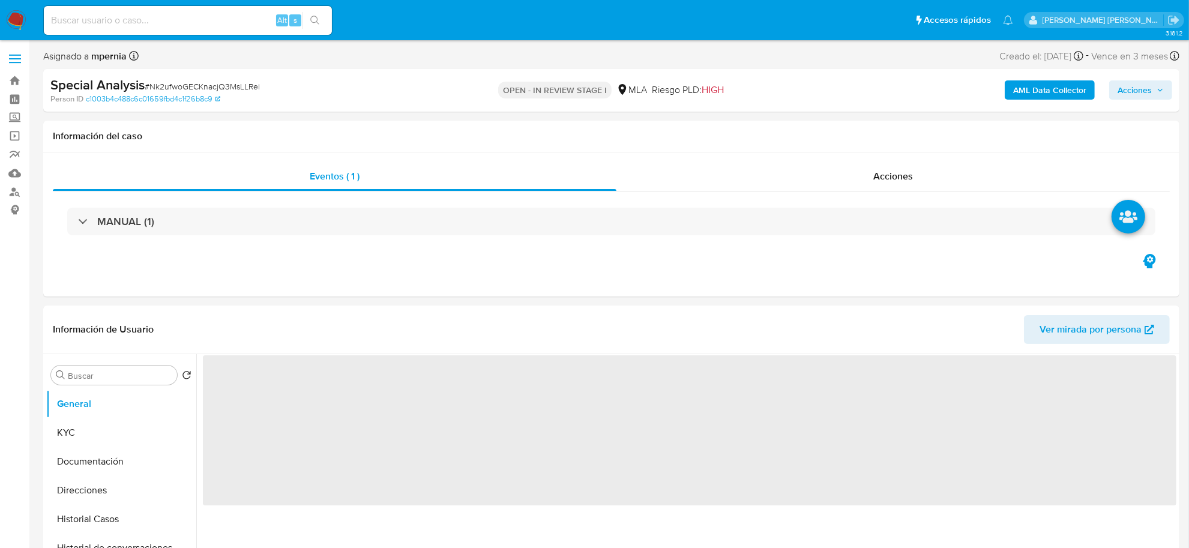
select select "10"
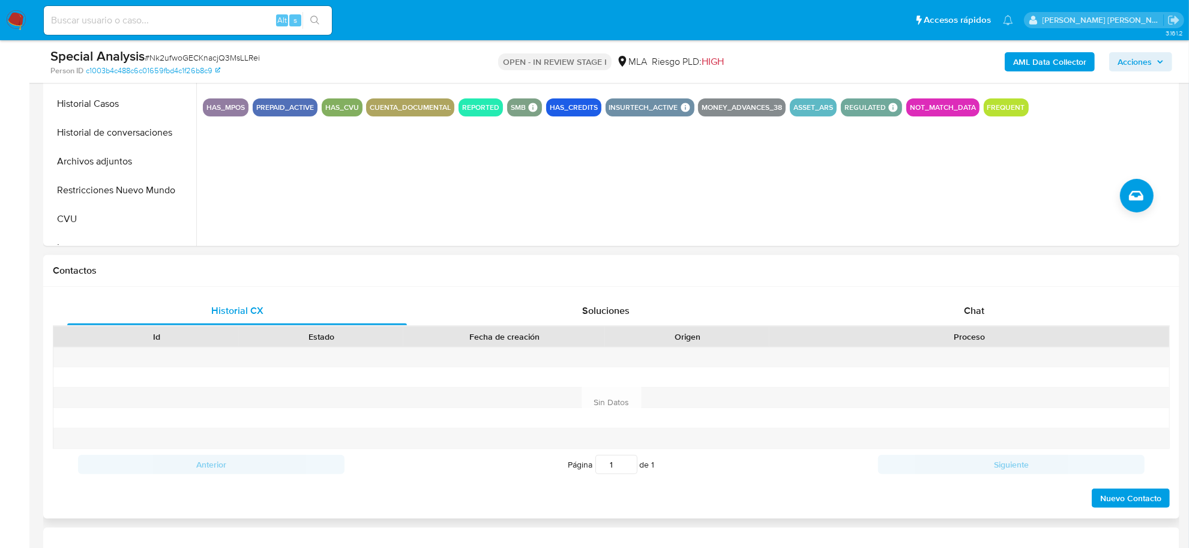
scroll to position [375, 0]
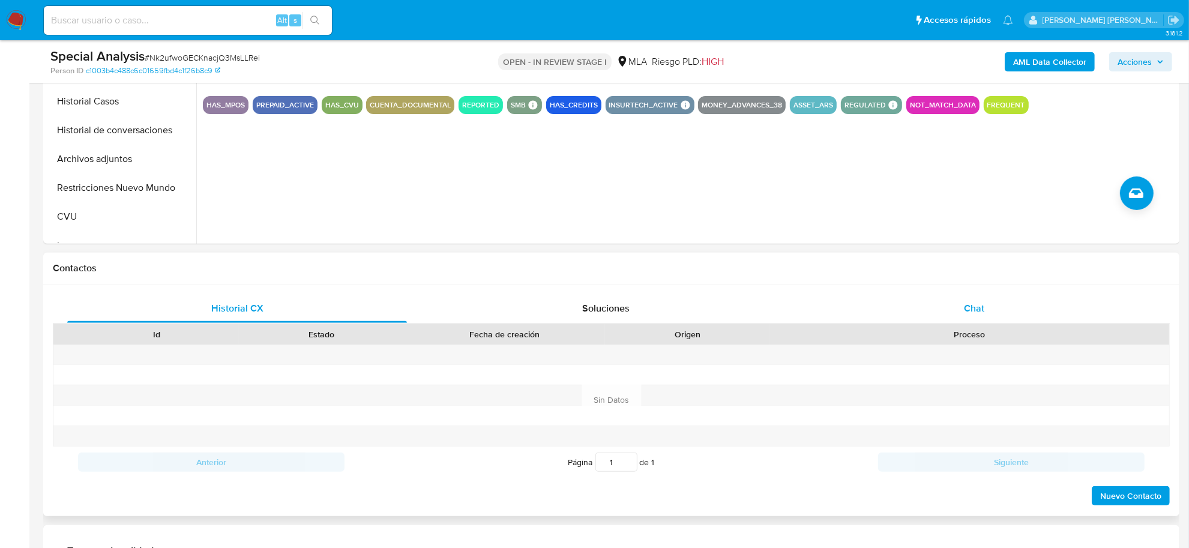
click at [974, 304] on span "Chat" at bounding box center [974, 308] width 20 height 14
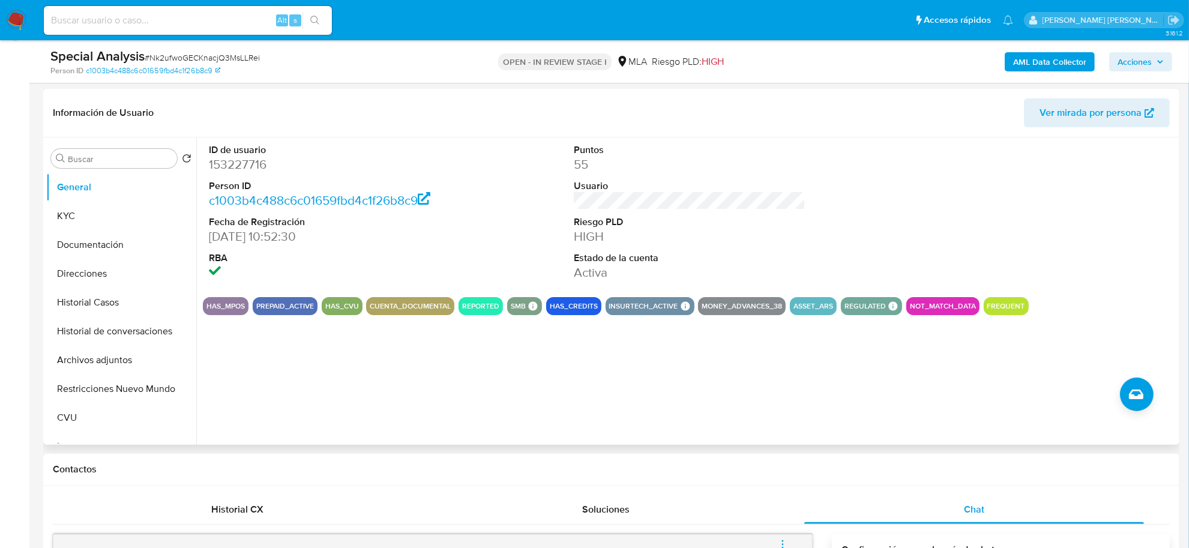
scroll to position [75, 0]
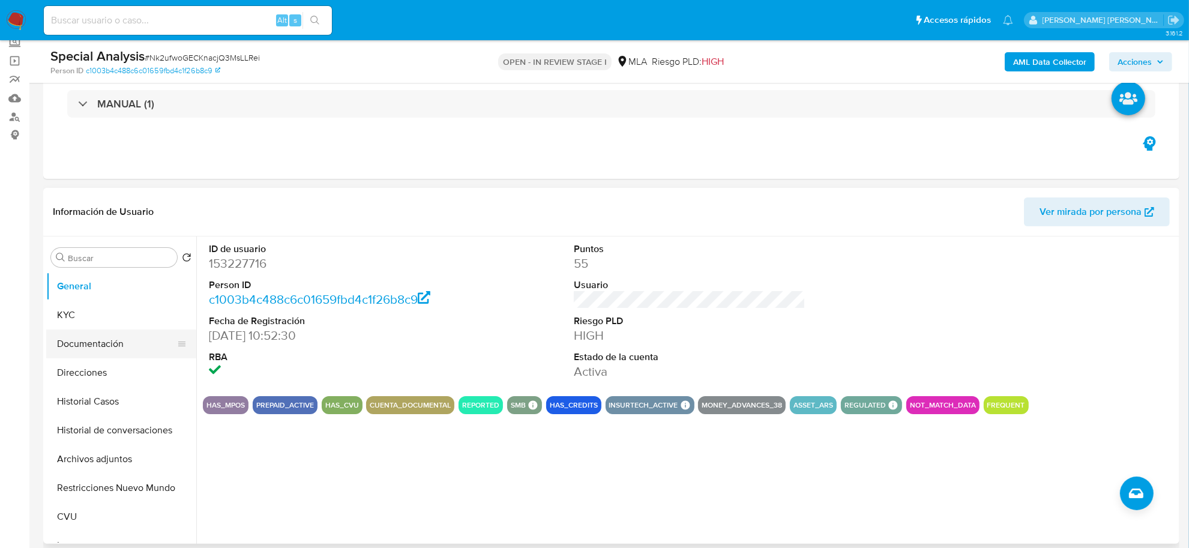
click at [91, 344] on button "Documentación" at bounding box center [116, 344] width 140 height 29
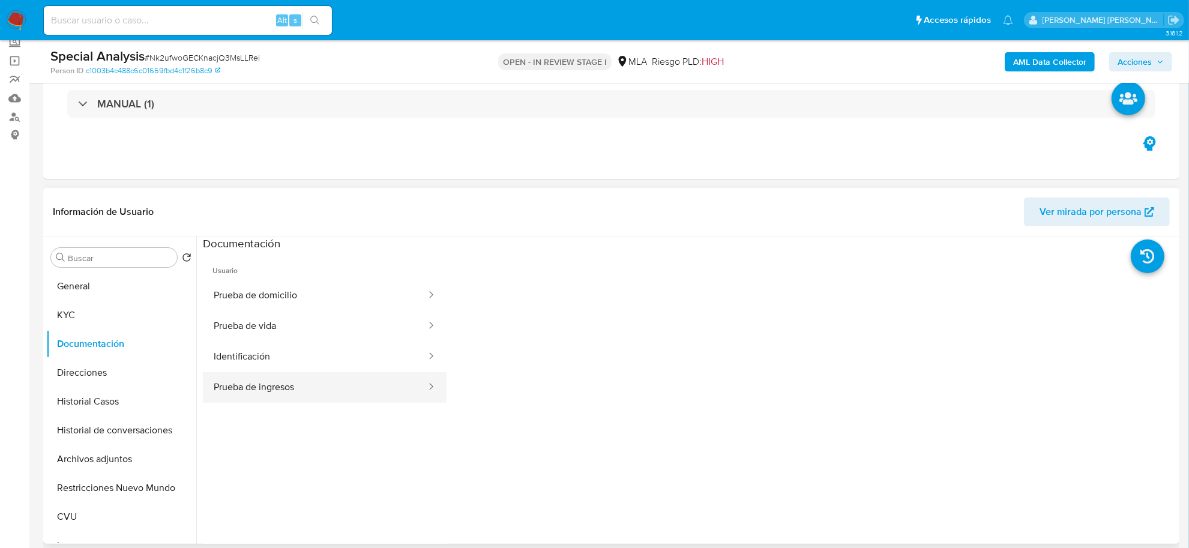
click at [322, 385] on button "Prueba de ingresos" at bounding box center [315, 387] width 224 height 31
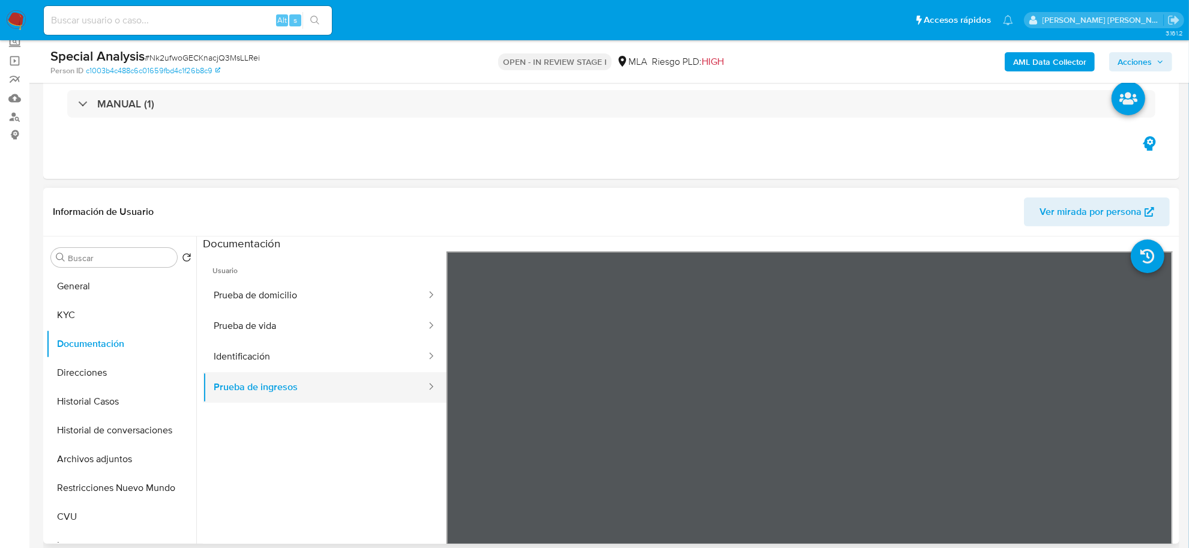
scroll to position [104, 0]
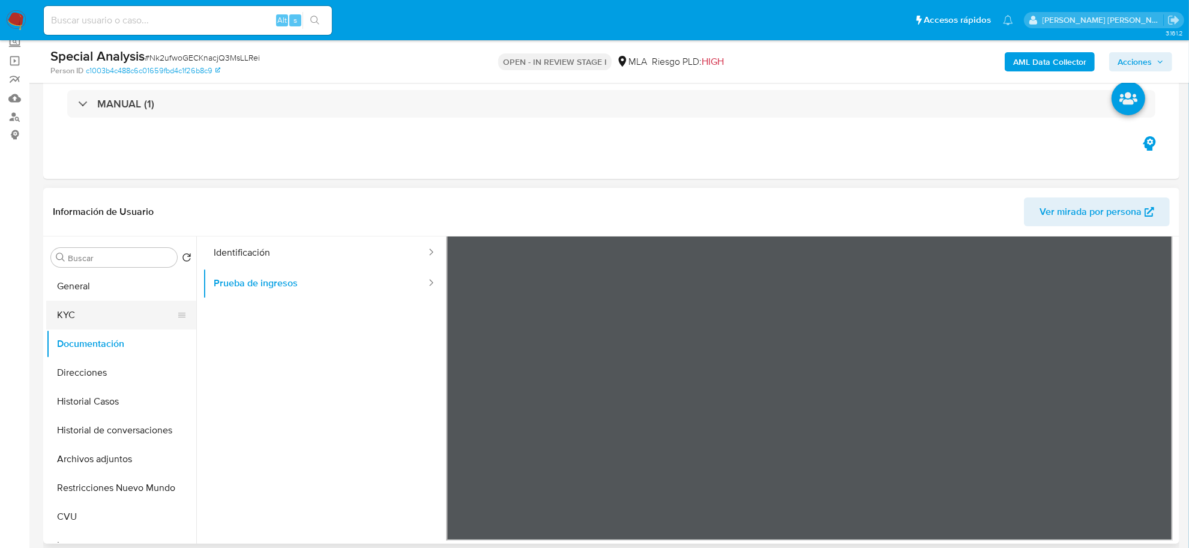
click at [70, 310] on button "KYC" at bounding box center [116, 315] width 140 height 29
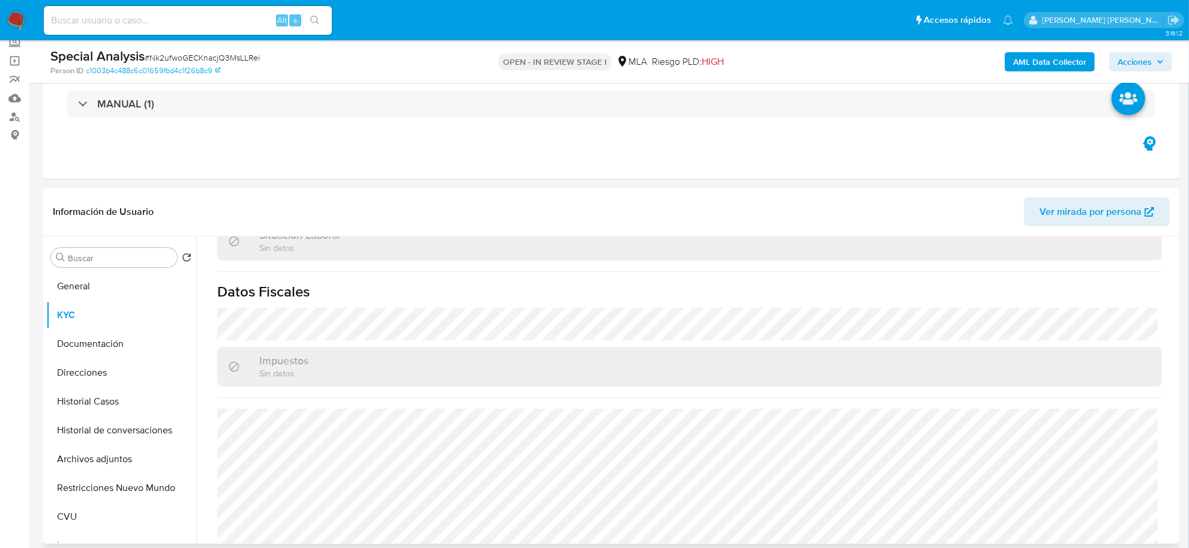
scroll to position [662, 0]
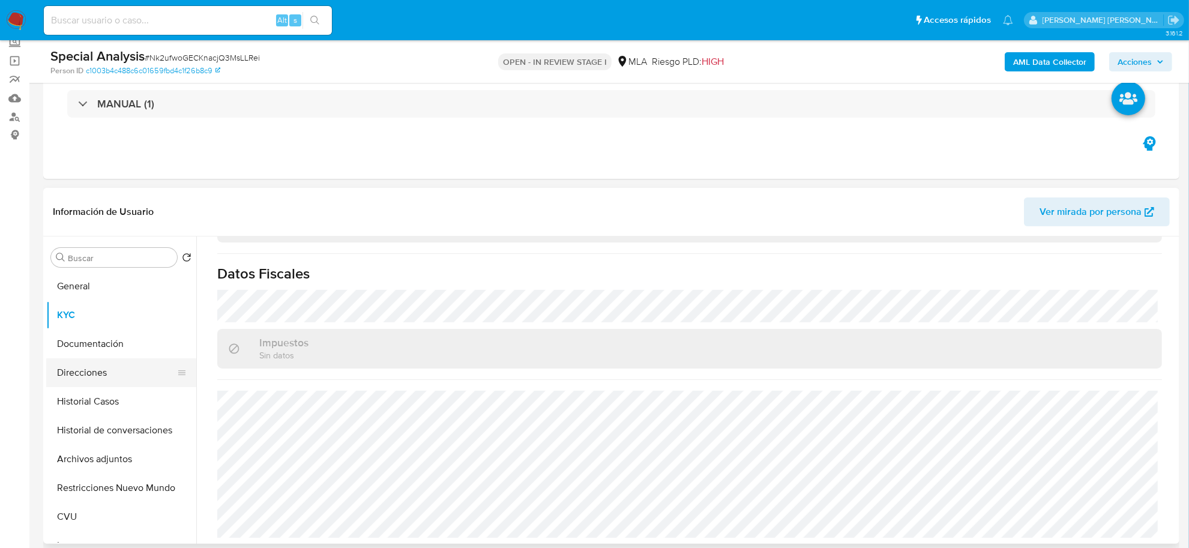
click at [81, 377] on button "Direcciones" at bounding box center [116, 372] width 140 height 29
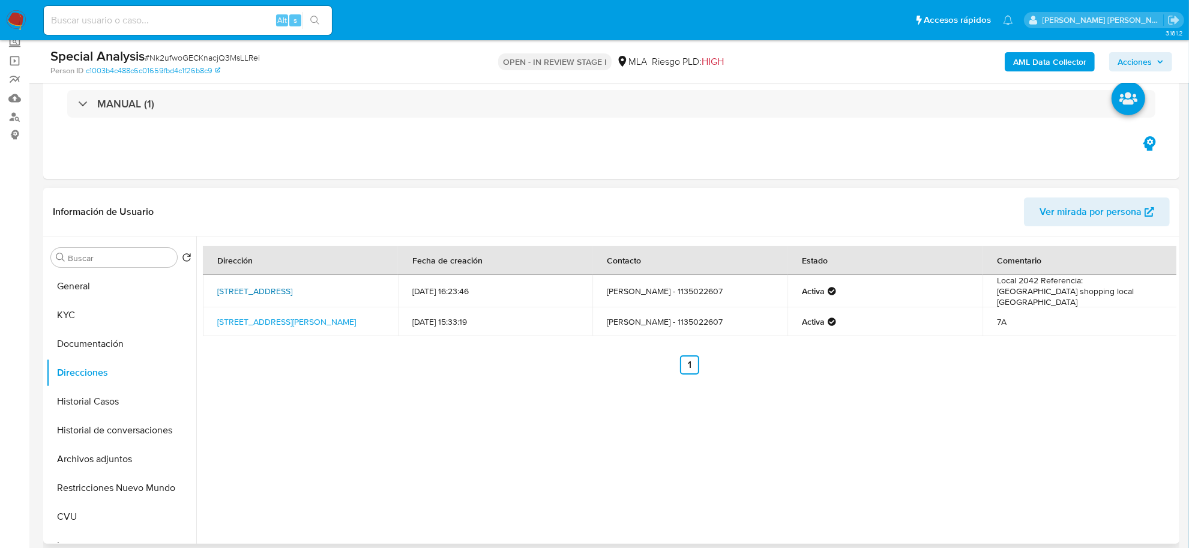
click at [257, 286] on link "[STREET_ADDRESS]" at bounding box center [254, 291] width 75 height 12
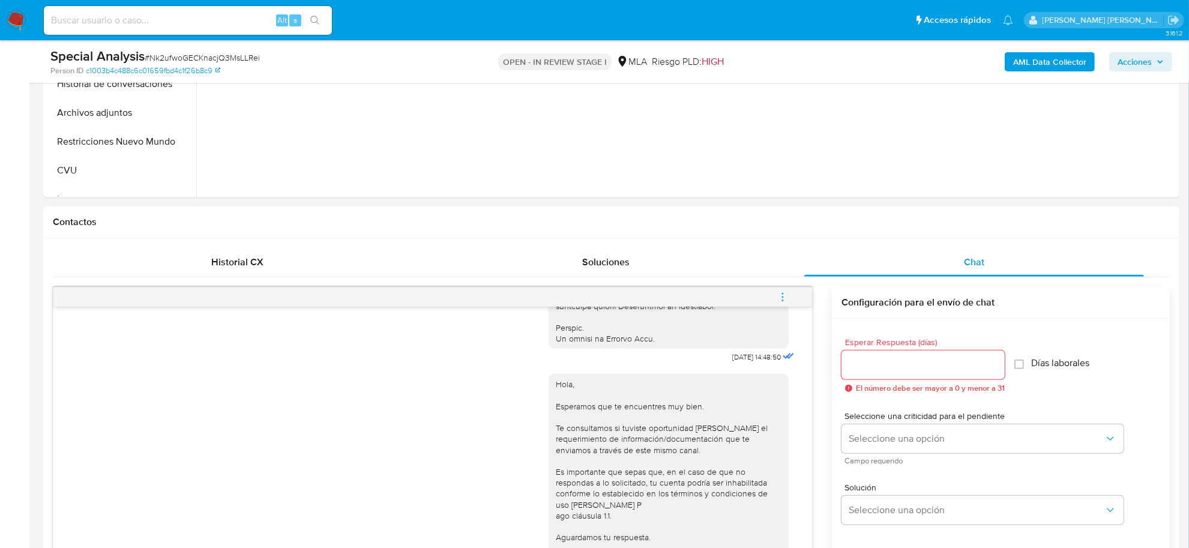
scroll to position [525, 0]
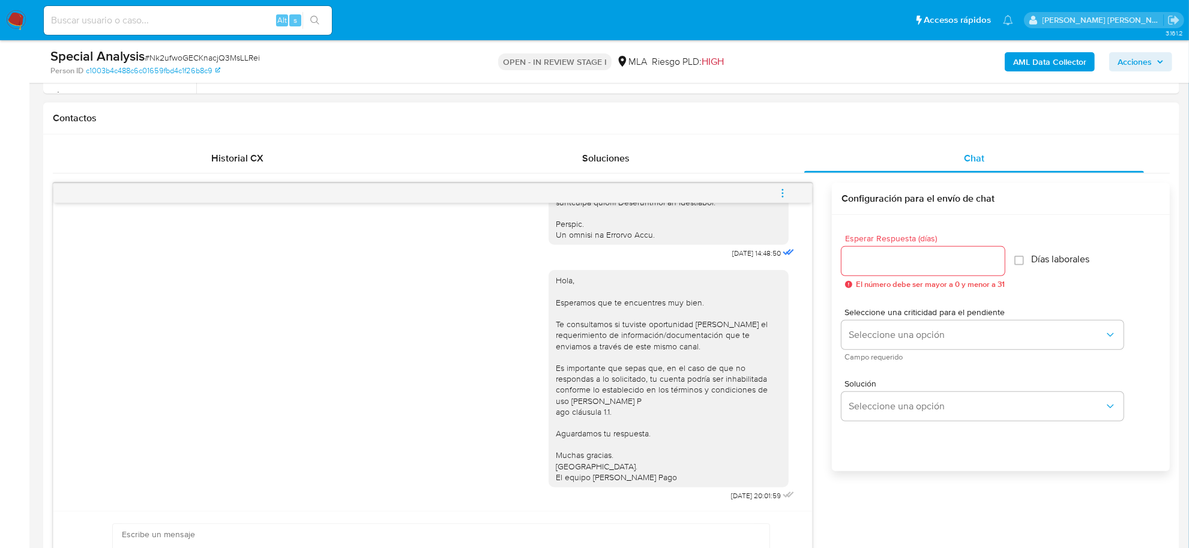
click at [781, 191] on icon "menu-action" at bounding box center [782, 193] width 11 height 11
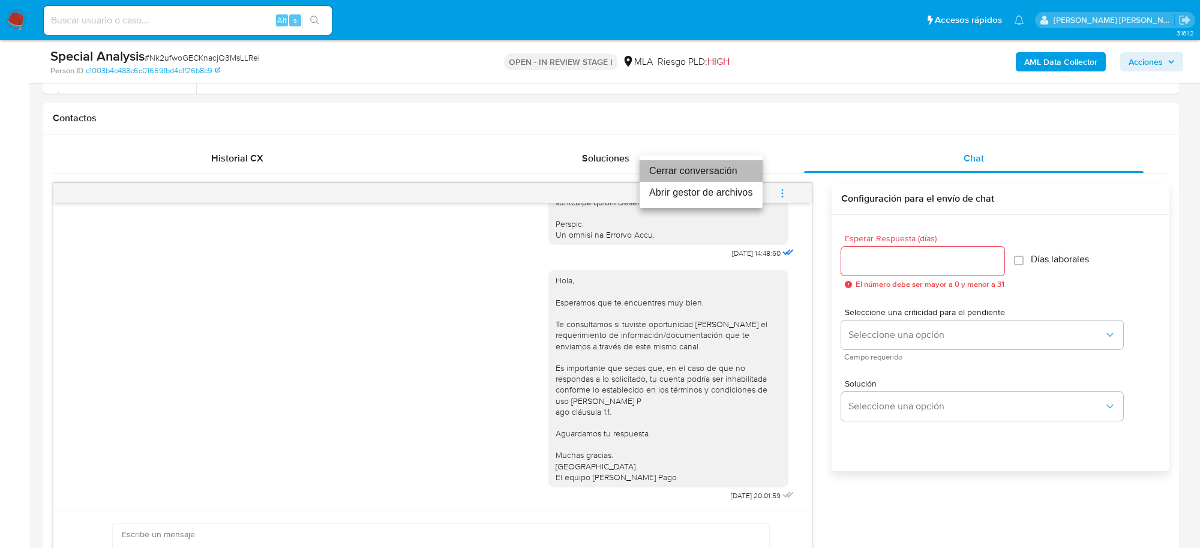
click at [688, 176] on li "Cerrar conversación" at bounding box center [701, 171] width 123 height 22
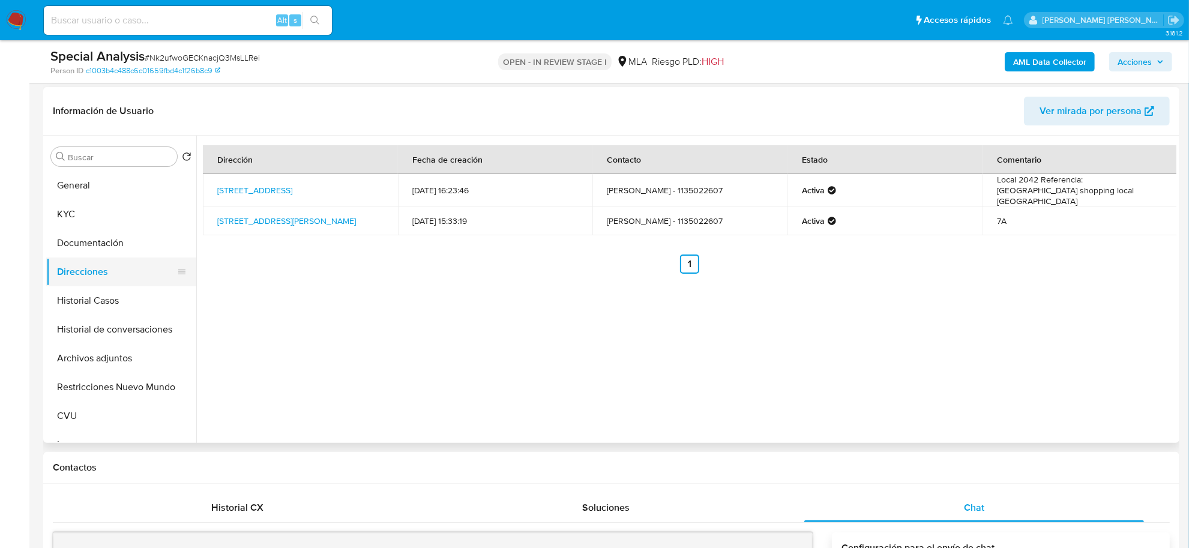
scroll to position [150, 0]
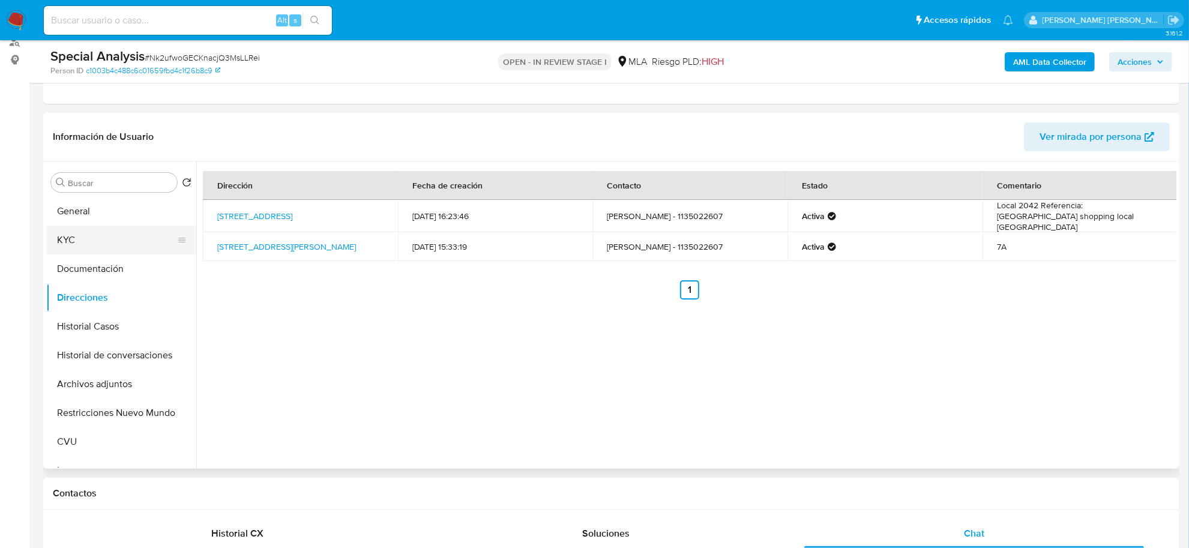
click at [76, 232] on button "KYC" at bounding box center [116, 240] width 140 height 29
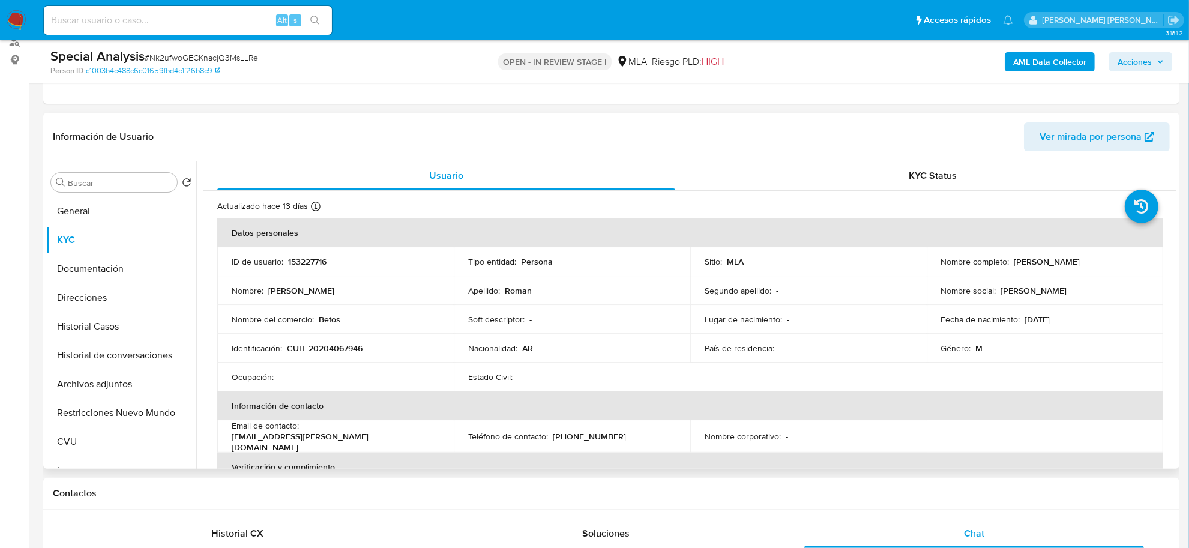
drag, startPoint x: 1009, startPoint y: 259, endPoint x: 1090, endPoint y: 263, distance: 81.1
click at [1096, 259] on div "Nombre completo : Silvio Marcelo Roman" at bounding box center [1045, 261] width 208 height 11
drag, startPoint x: 87, startPoint y: 272, endPoint x: 163, endPoint y: 259, distance: 76.8
click at [87, 271] on button "Documentación" at bounding box center [116, 268] width 140 height 29
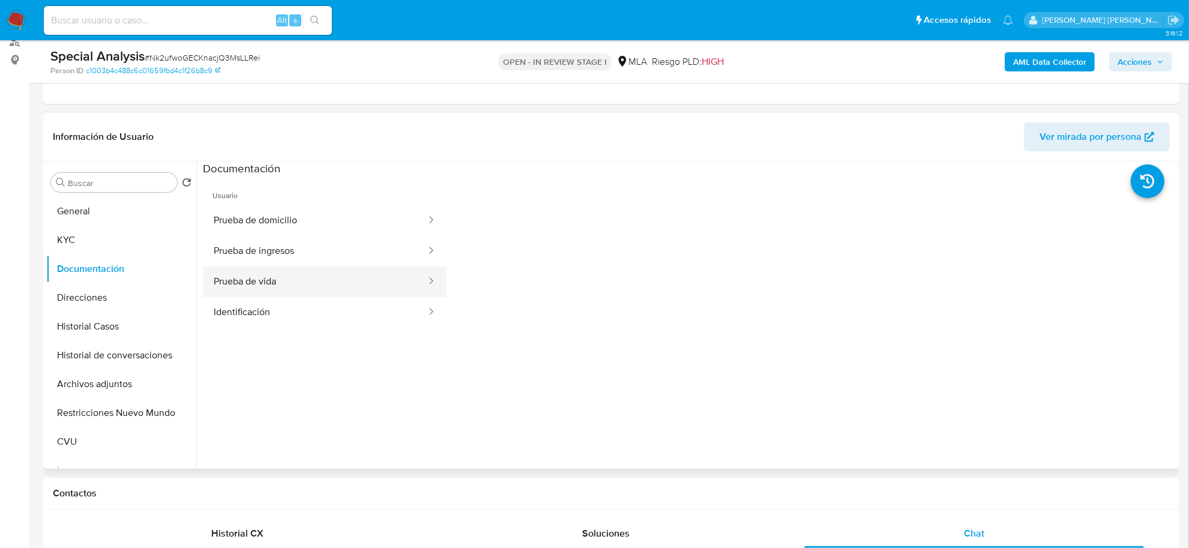
click at [275, 280] on button "Prueba de vida" at bounding box center [315, 281] width 224 height 31
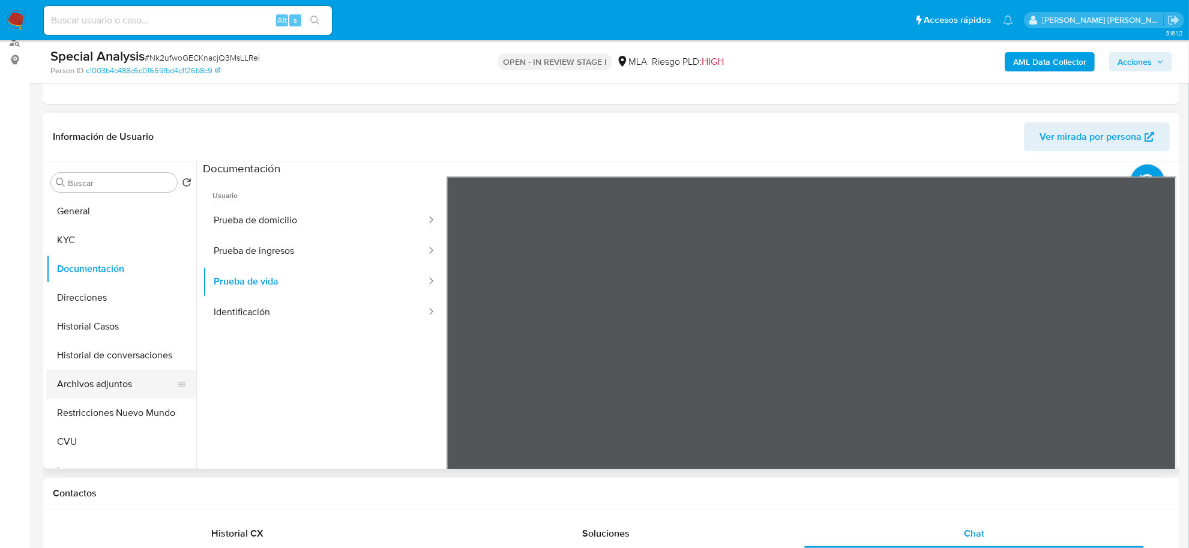
click at [97, 383] on button "Archivos adjuntos" at bounding box center [116, 384] width 140 height 29
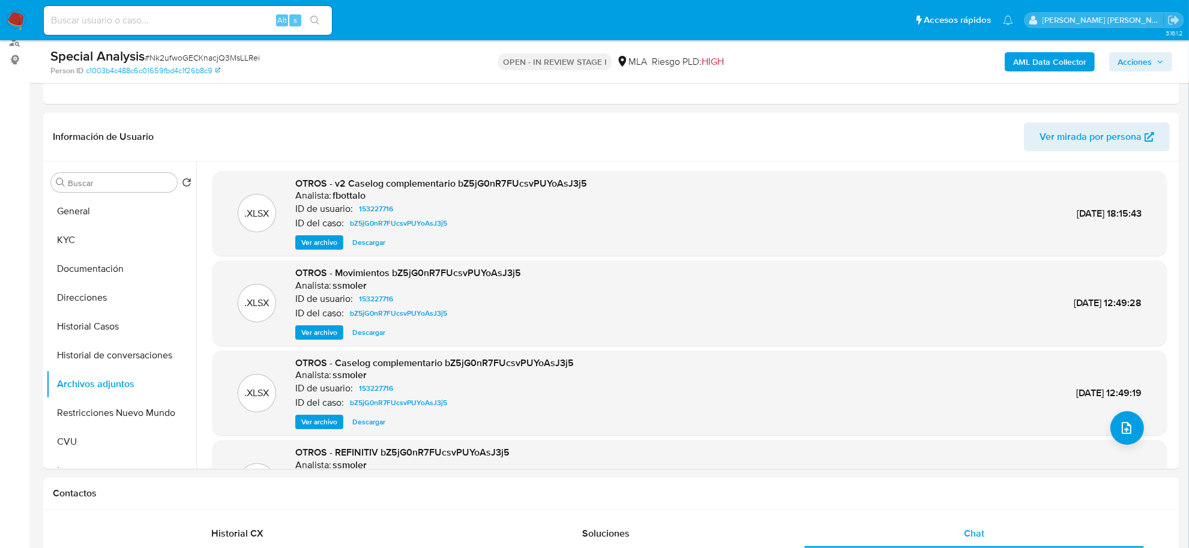
click at [1026, 58] on b "AML Data Collector" at bounding box center [1049, 61] width 73 height 19
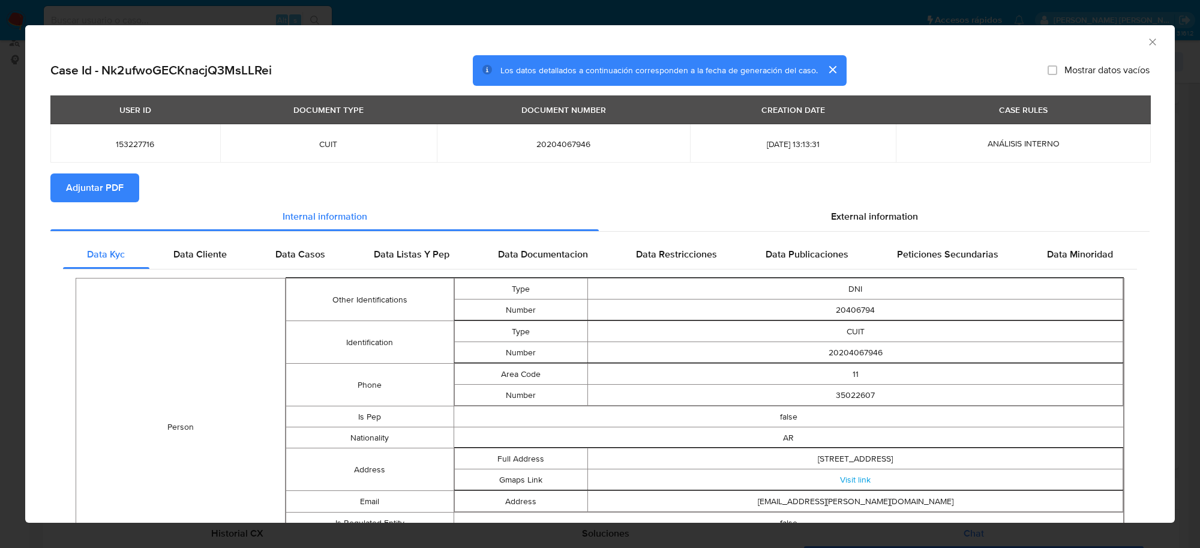
click at [107, 185] on span "Adjuntar PDF" at bounding box center [95, 188] width 58 height 26
click at [1147, 45] on icon "Cerrar ventana" at bounding box center [1153, 42] width 12 height 12
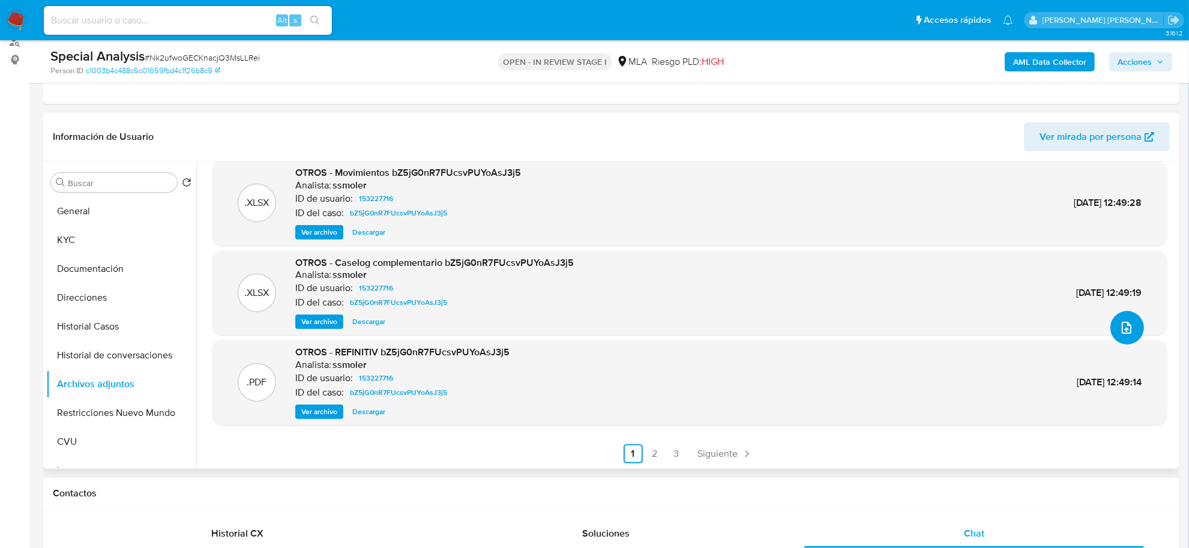
click at [1119, 322] on icon "upload-file" at bounding box center [1126, 328] width 14 height 14
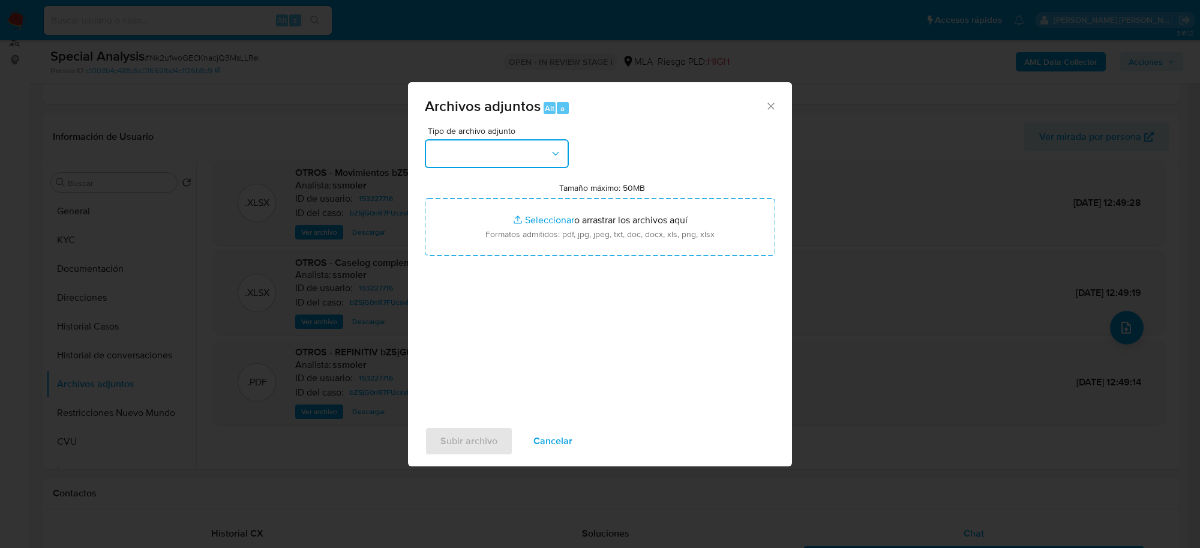
click at [541, 148] on button "button" at bounding box center [497, 153] width 144 height 29
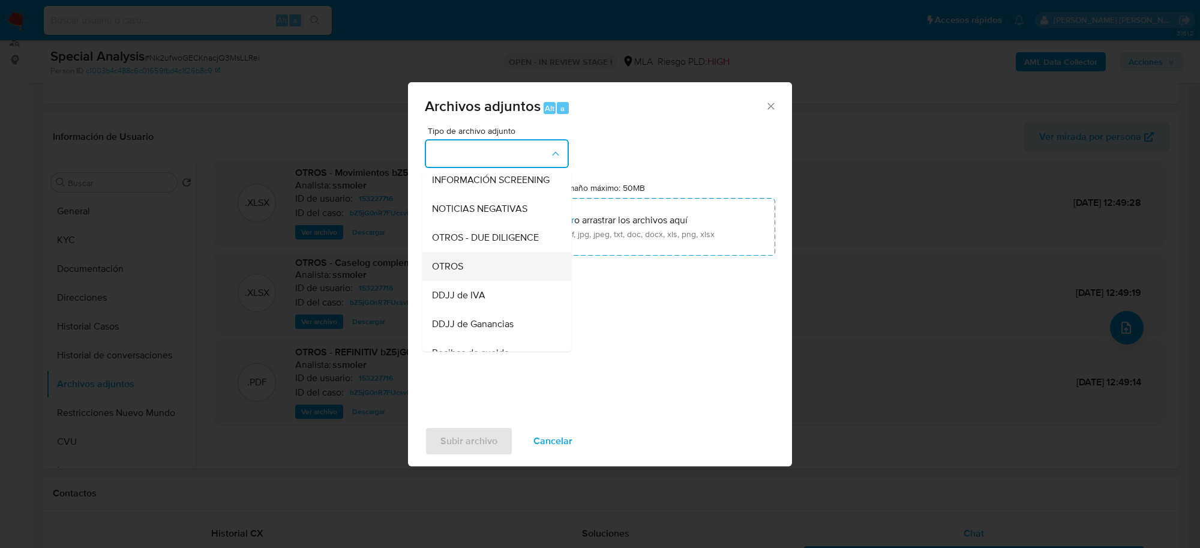
click at [477, 273] on div "OTROS" at bounding box center [493, 266] width 122 height 29
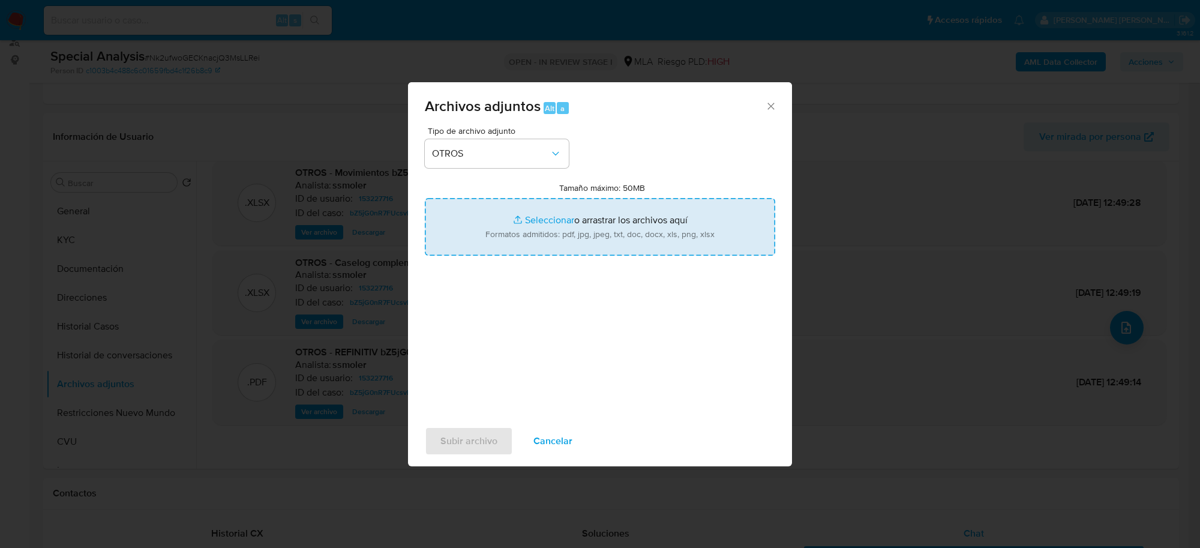
type input "C:\fakepath\Movimientos-Aladdin-153227716.xlsx"
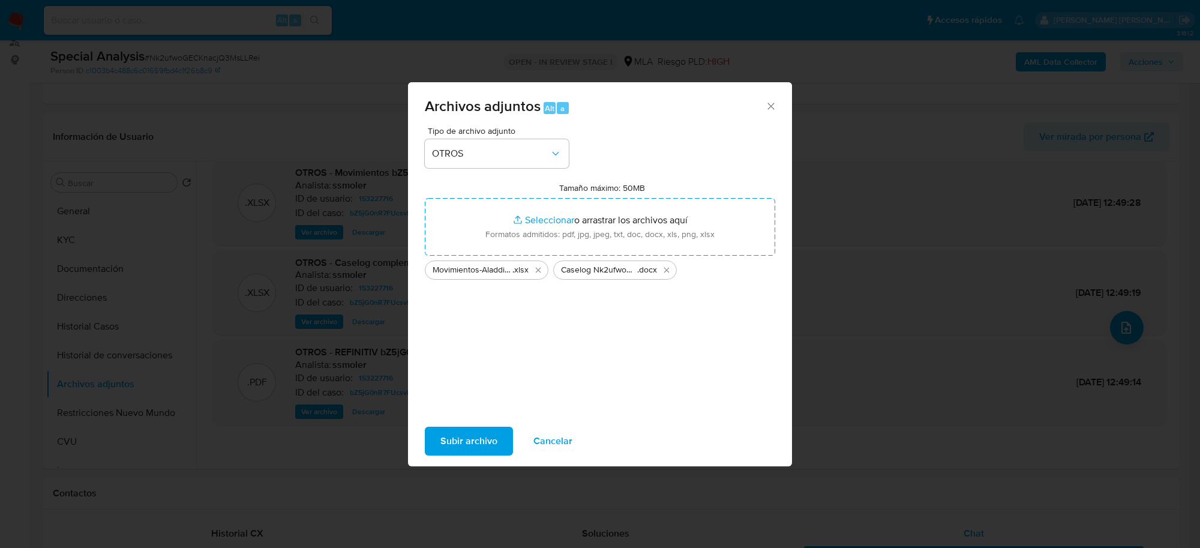
click at [480, 436] on span "Subir archivo" at bounding box center [469, 441] width 57 height 26
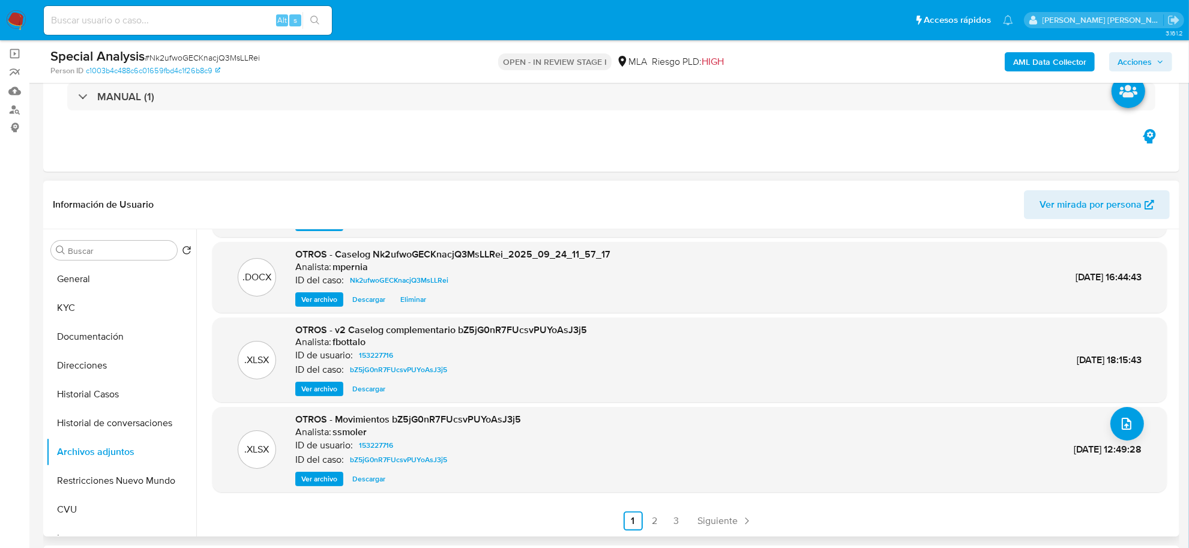
scroll to position [75, 0]
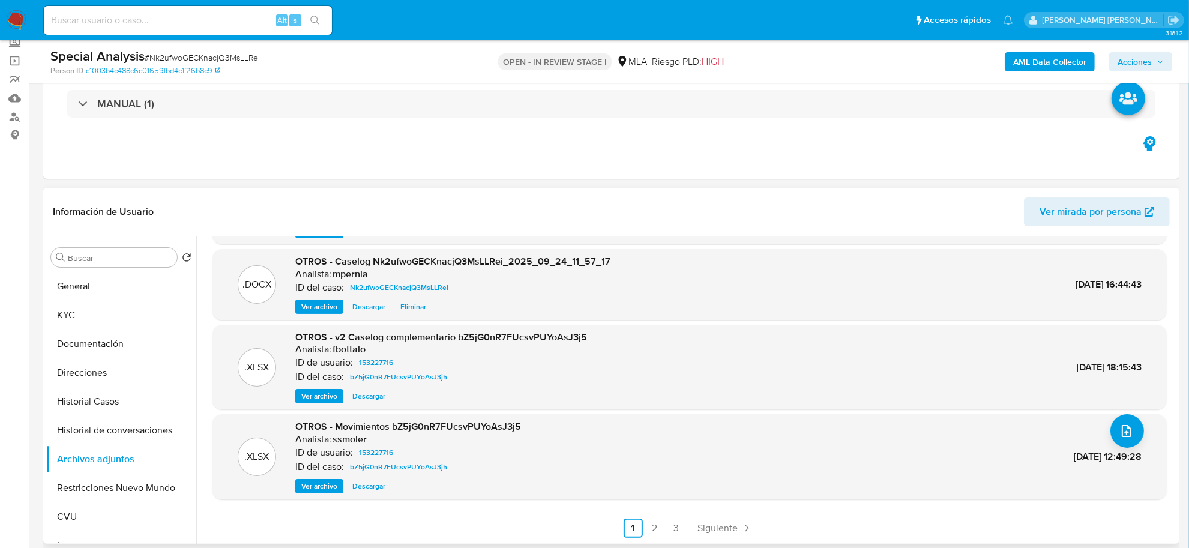
click at [543, 524] on ul "Anterior 1 2 3 Siguiente" at bounding box center [689, 528] width 954 height 19
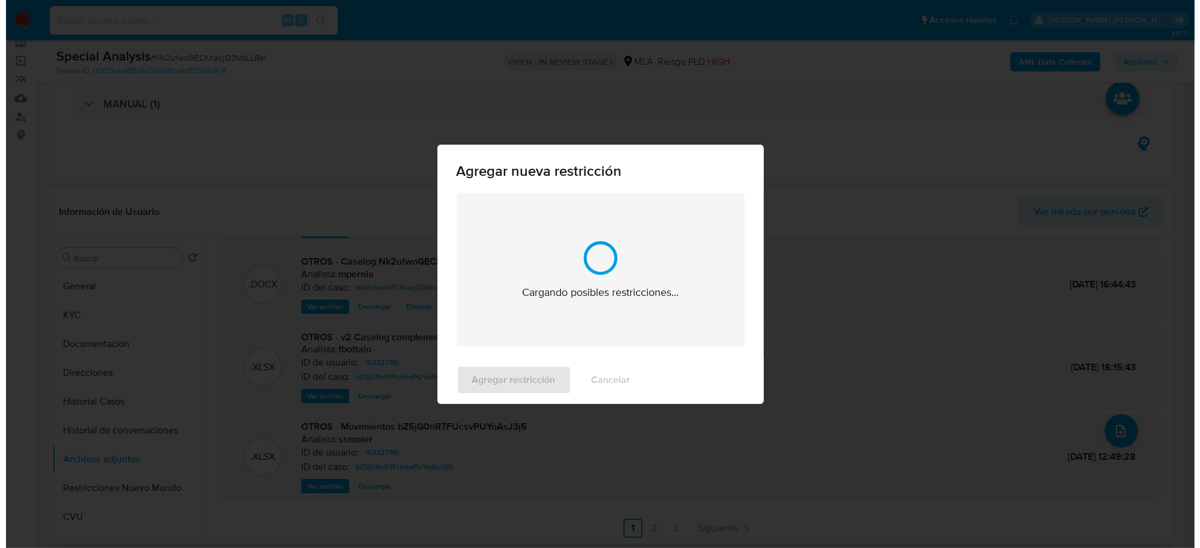
scroll to position [1989, 0]
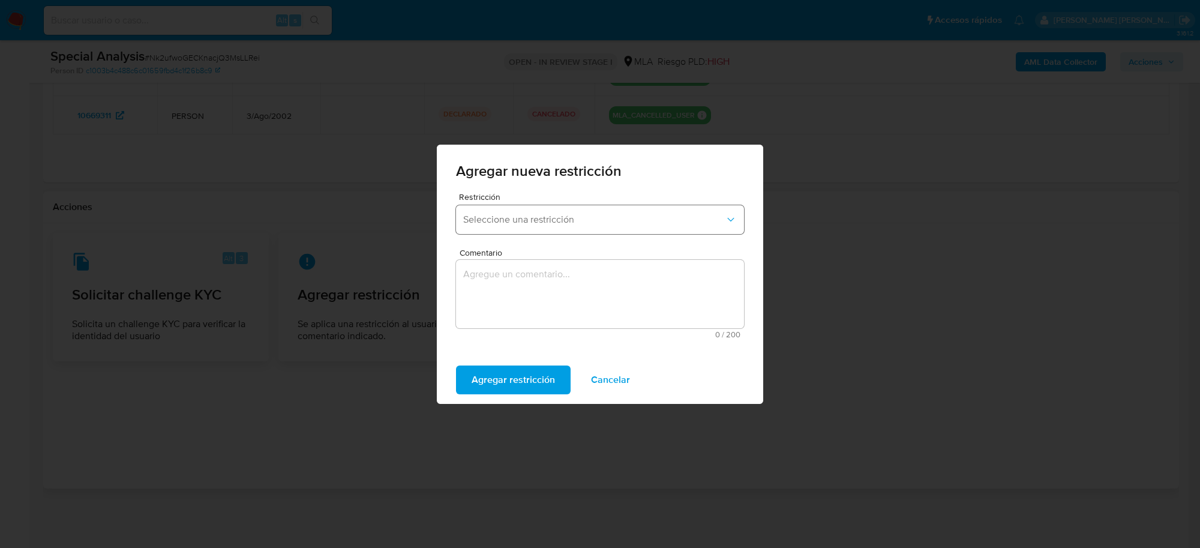
click at [548, 224] on span "Seleccione una restricción" at bounding box center [594, 220] width 262 height 12
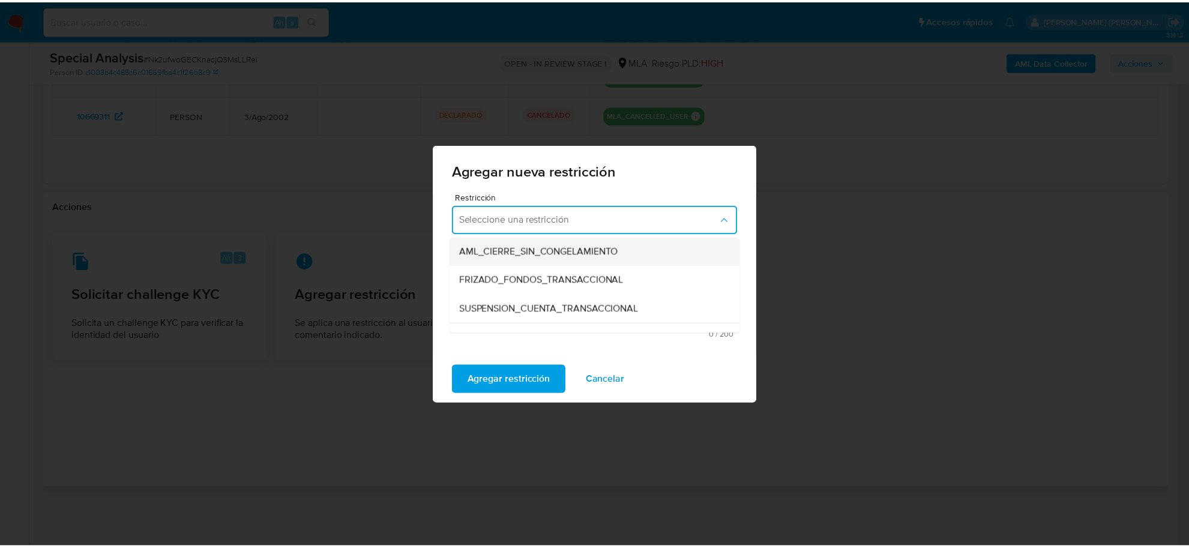
scroll to position [150, 0]
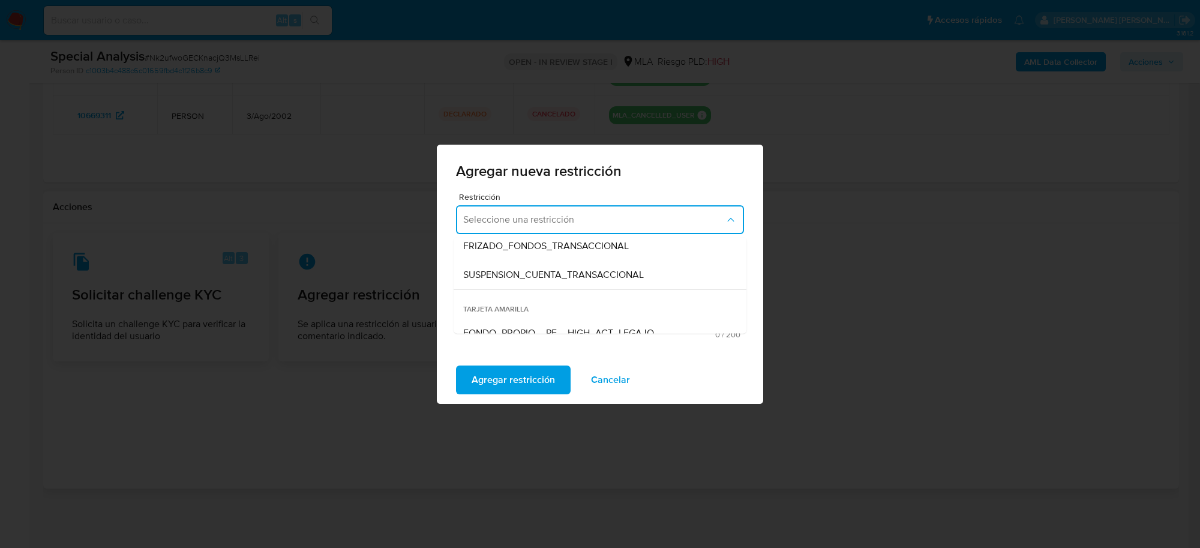
click at [521, 277] on span "SUSPENSION_CUENTA_TRANSACCIONAL" at bounding box center [553, 274] width 181 height 12
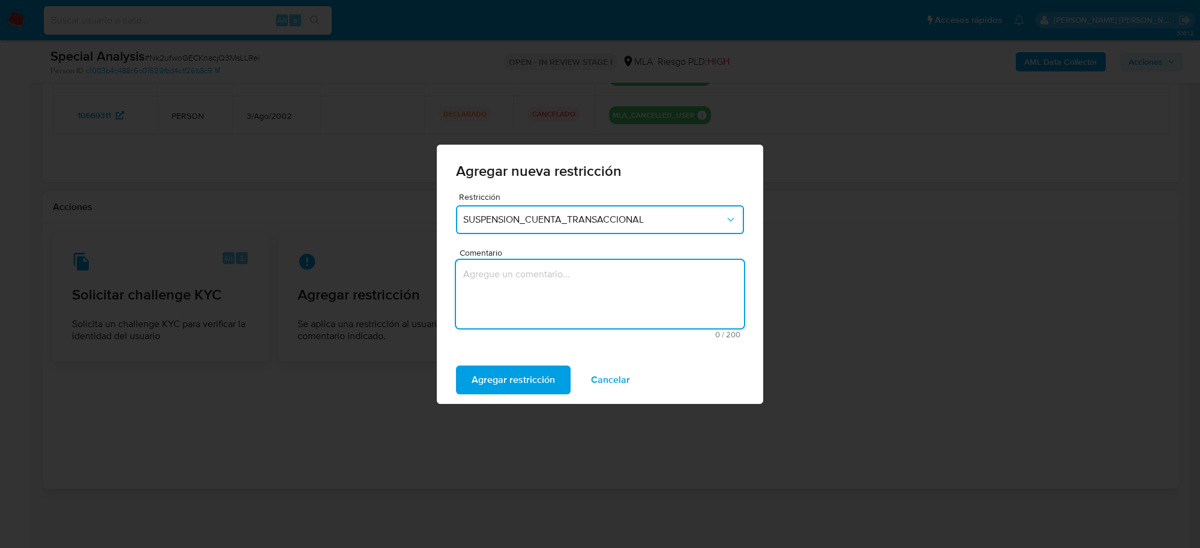
click at [521, 290] on textarea "Comentario" at bounding box center [600, 294] width 288 height 68
type textarea "AML"
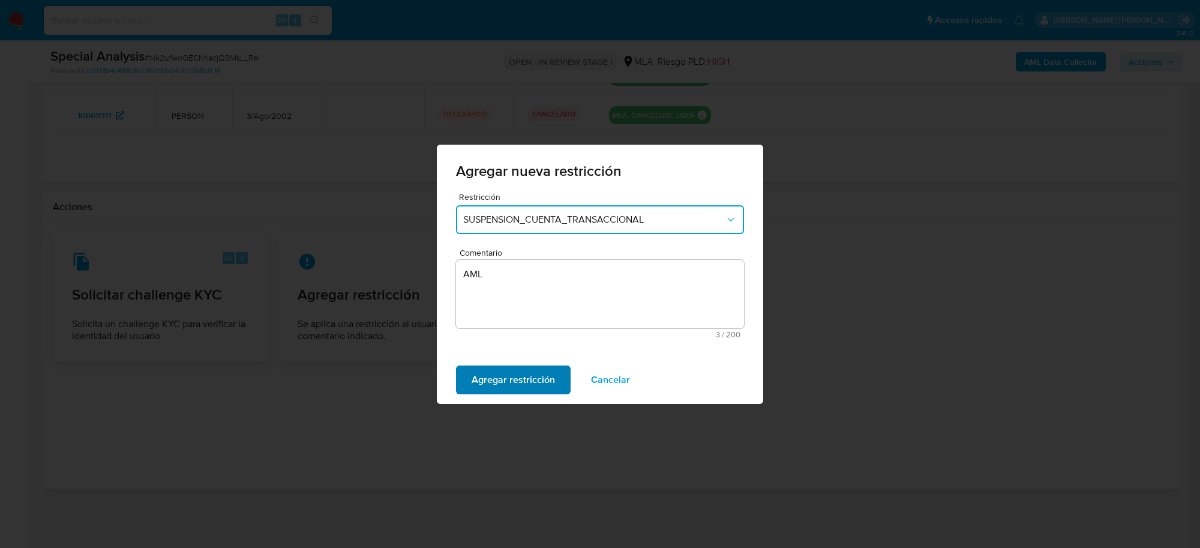
click at [528, 368] on span "Agregar restricción" at bounding box center [513, 380] width 83 height 26
click at [511, 377] on span "Confirmar" at bounding box center [493, 380] width 43 height 26
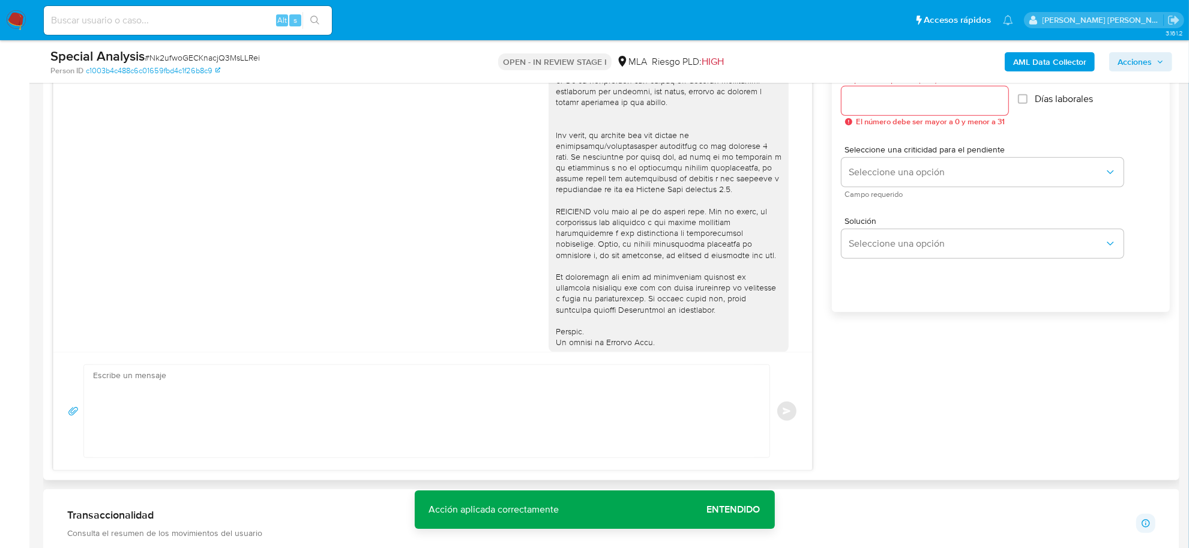
scroll to position [638, 0]
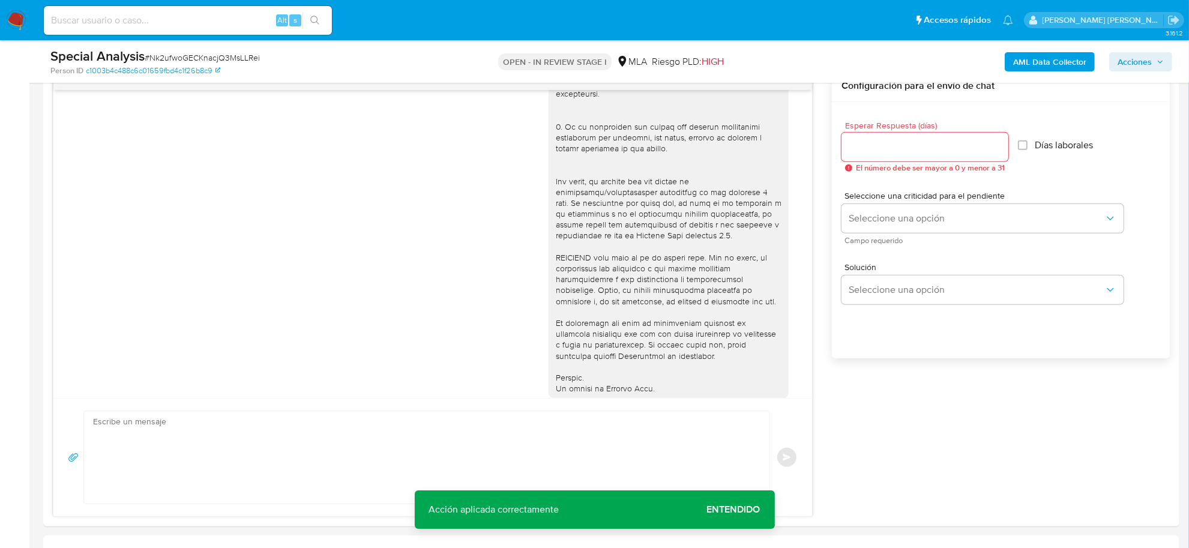
click at [1156, 53] on span "Acciones" at bounding box center [1141, 61] width 46 height 17
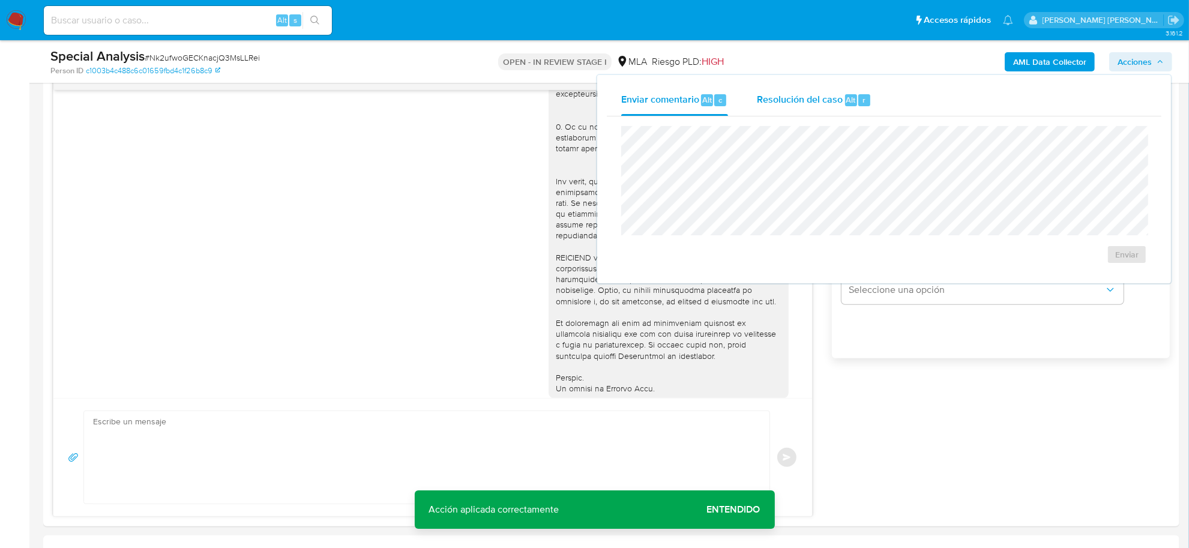
drag, startPoint x: 796, startPoint y: 104, endPoint x: 795, endPoint y: 112, distance: 7.9
click at [795, 112] on div "Resolución del caso Alt r" at bounding box center [814, 100] width 115 height 31
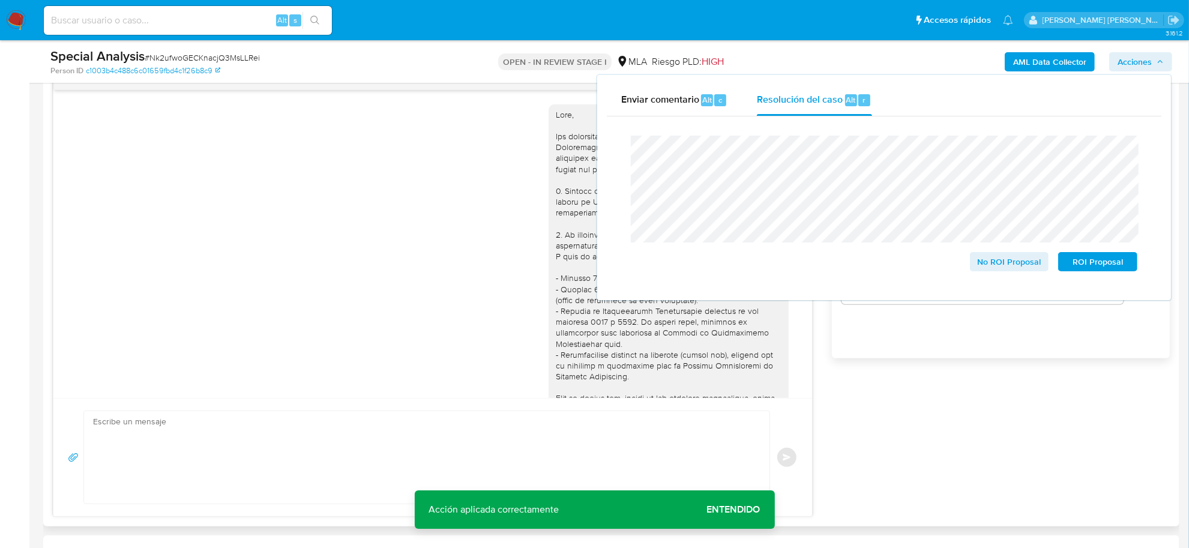
scroll to position [338, 0]
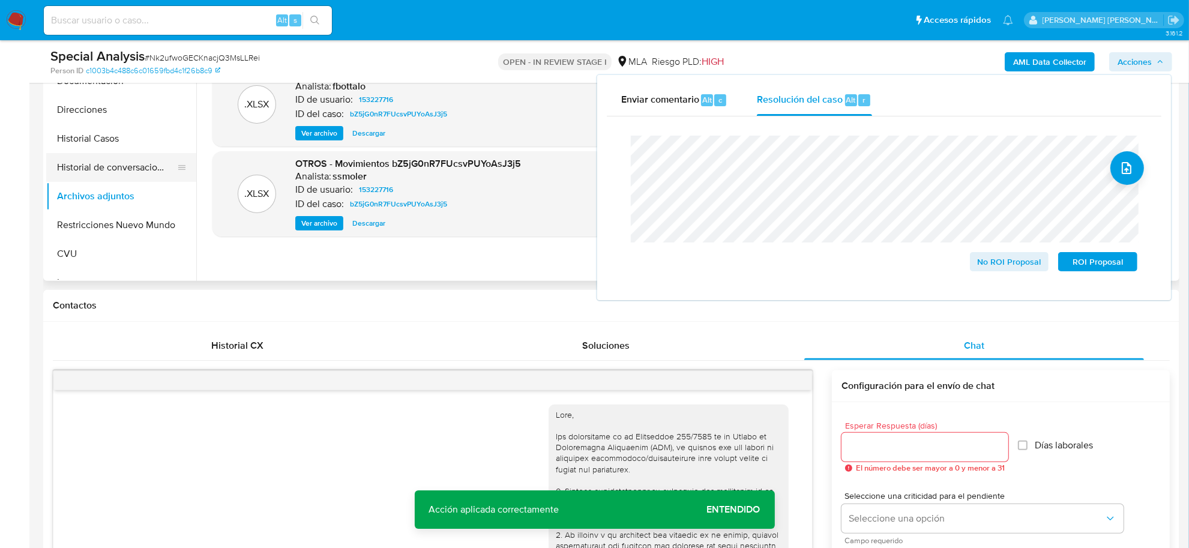
click at [114, 166] on button "Historial de conversaciones" at bounding box center [116, 167] width 140 height 29
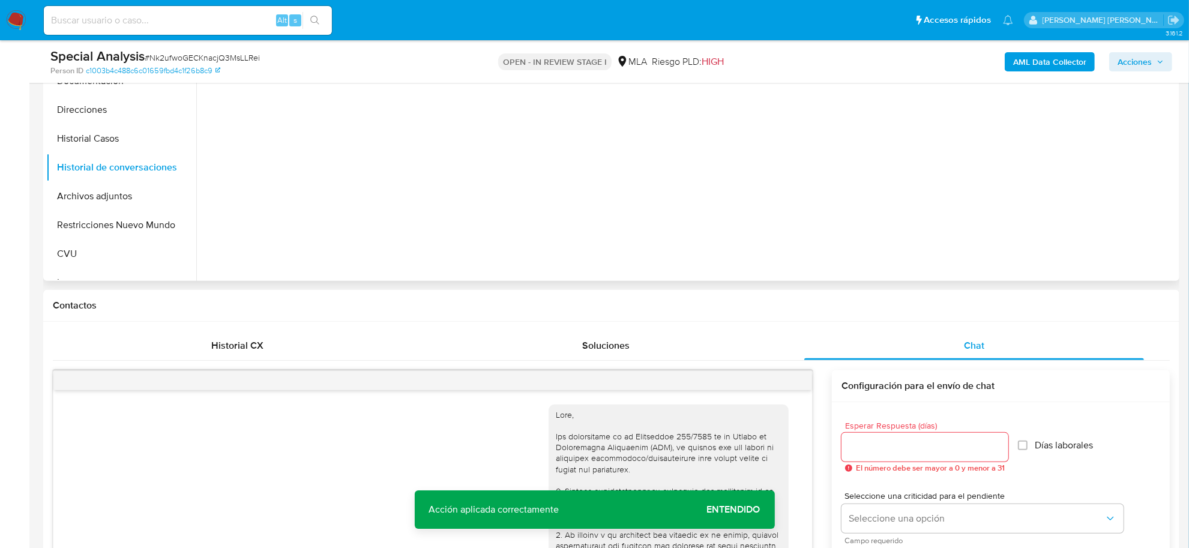
scroll to position [188, 0]
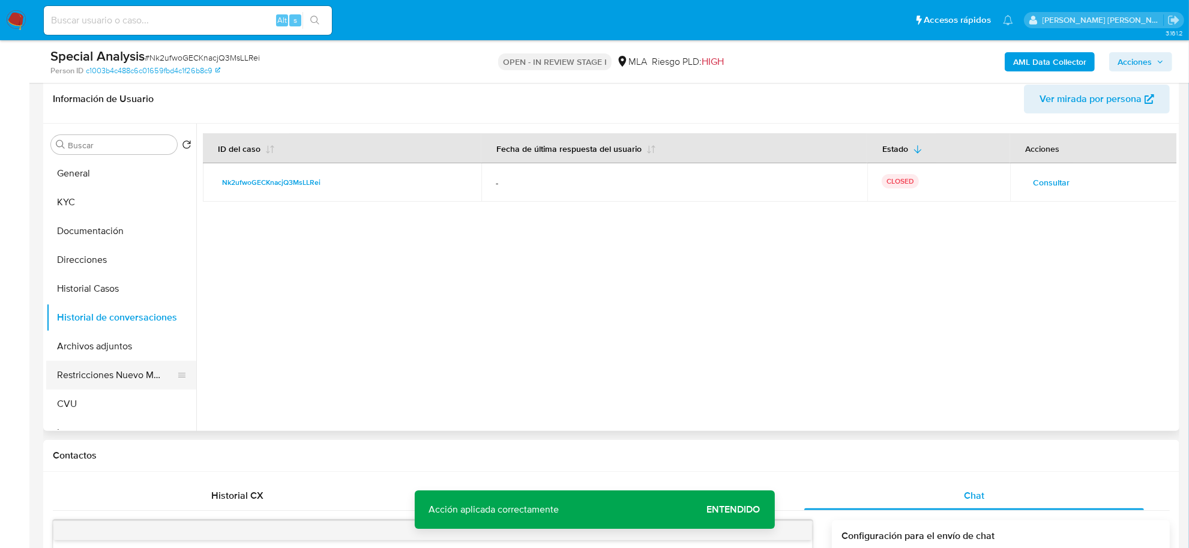
click at [94, 378] on button "Restricciones Nuevo Mundo" at bounding box center [116, 375] width 140 height 29
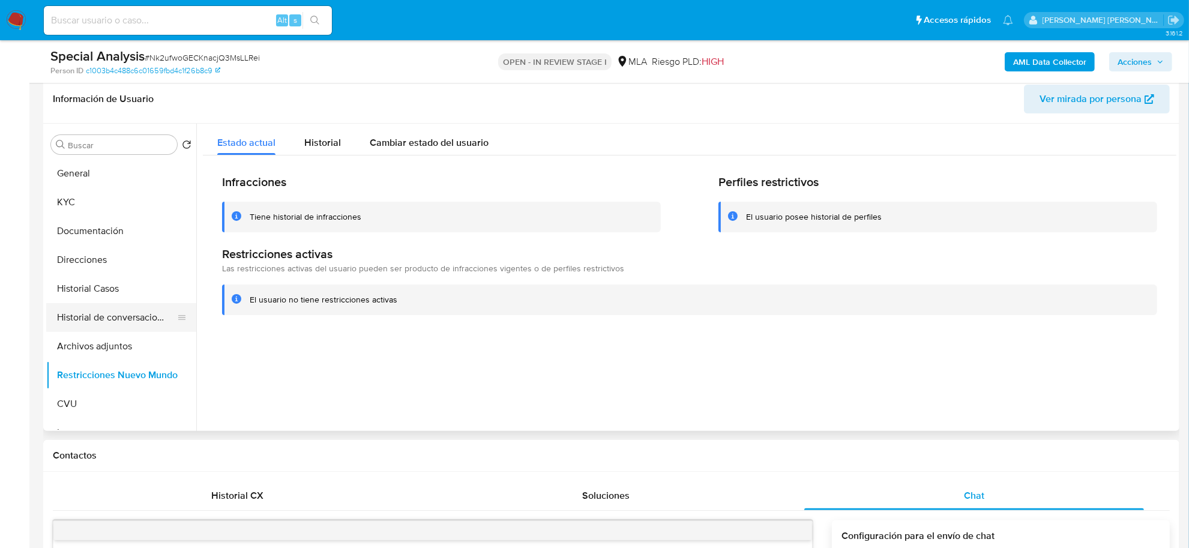
click at [142, 313] on button "Historial de conversaciones" at bounding box center [116, 317] width 140 height 29
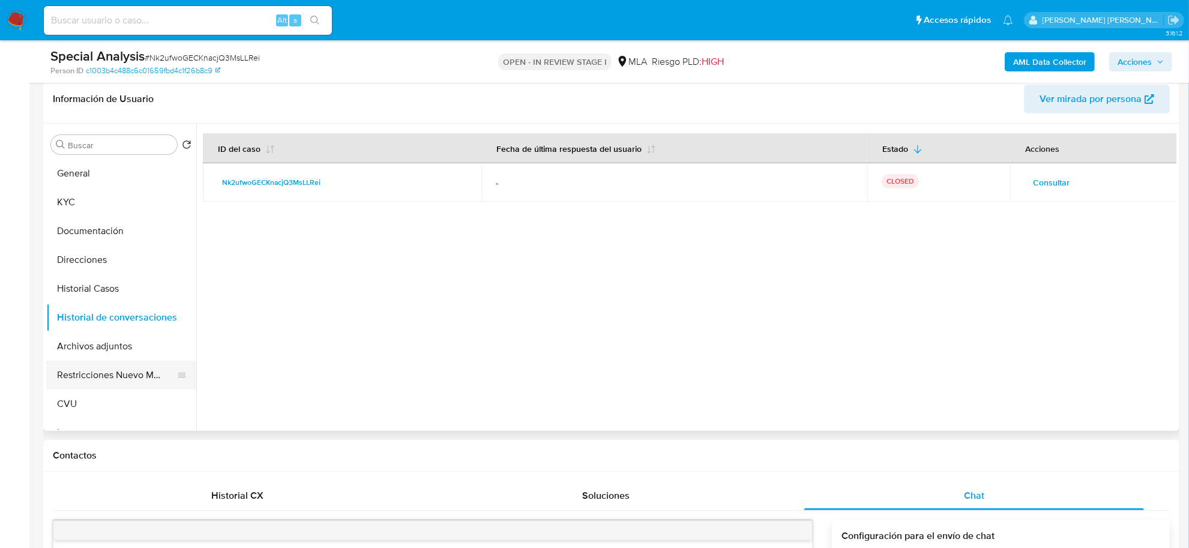
click at [121, 382] on button "Restricciones Nuevo Mundo" at bounding box center [116, 375] width 140 height 29
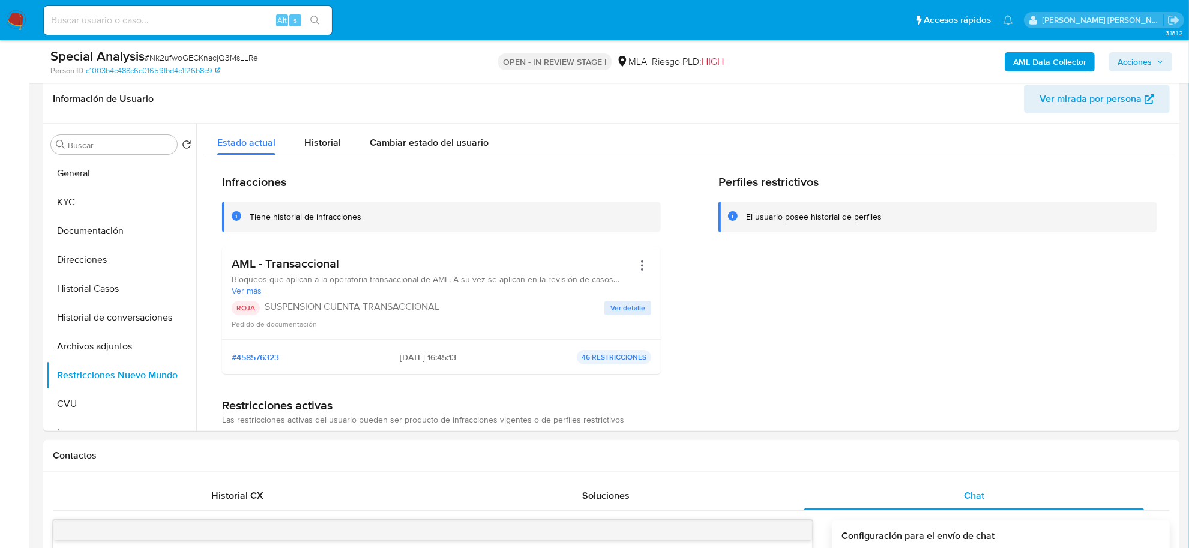
click at [1137, 64] on span "Acciones" at bounding box center [1135, 61] width 34 height 19
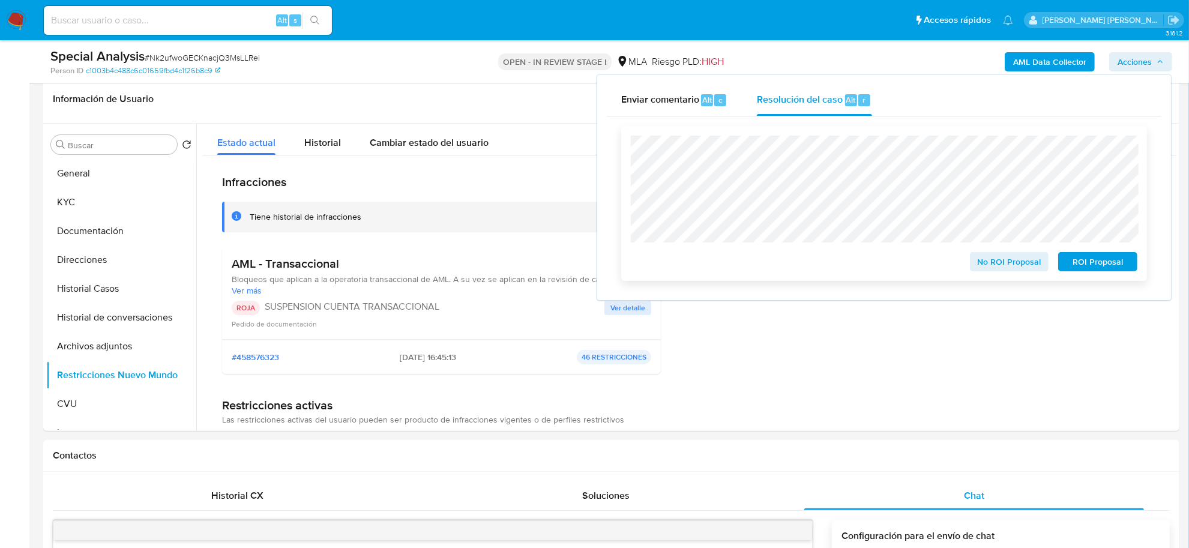
click at [1088, 262] on span "ROI Proposal" at bounding box center [1098, 261] width 62 height 17
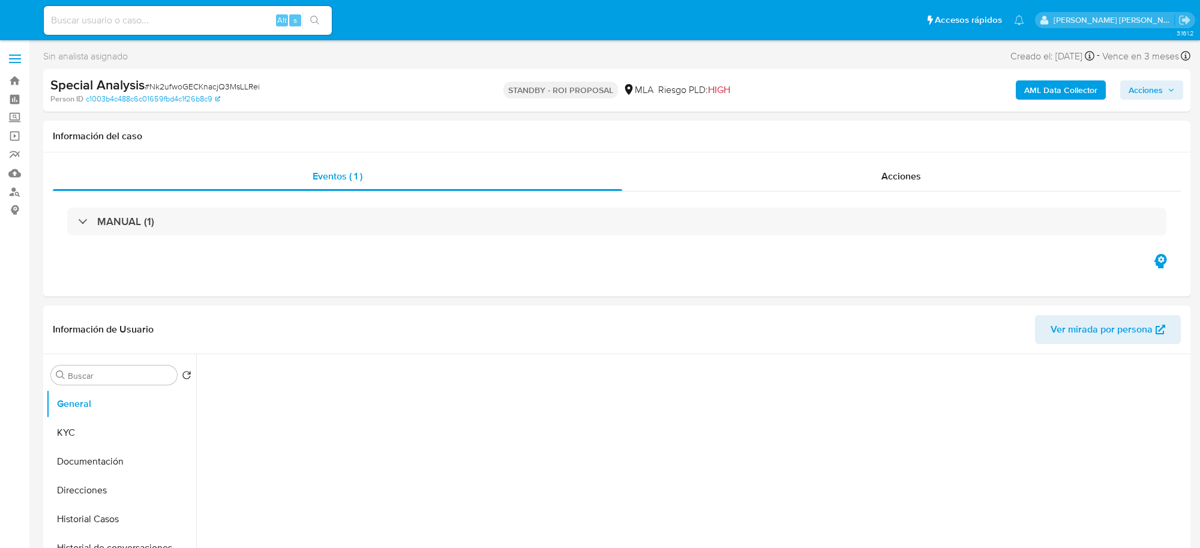
select select "10"
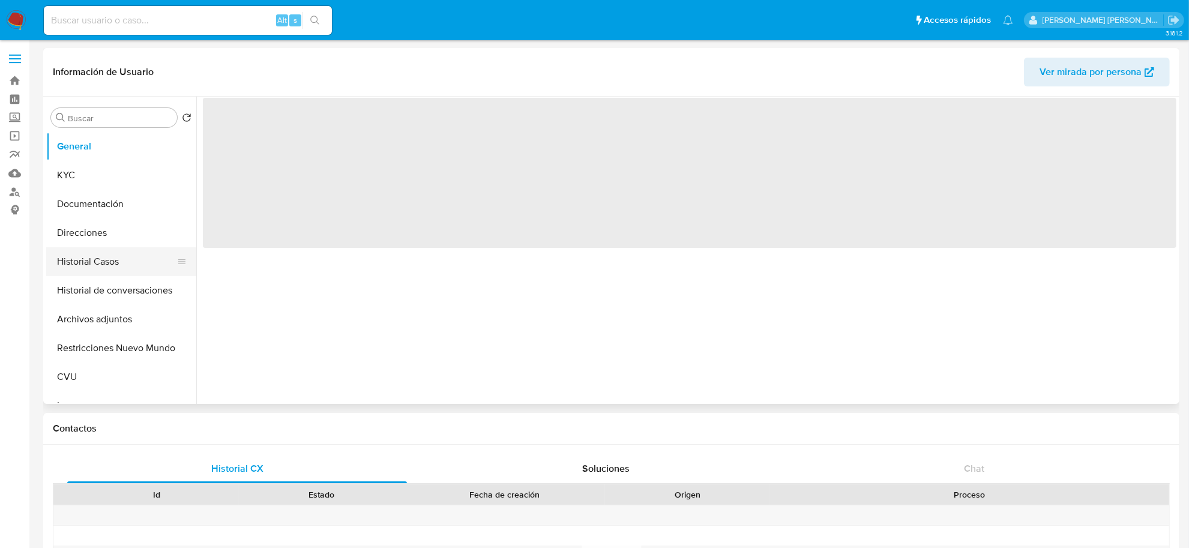
click at [66, 258] on button "Historial Casos" at bounding box center [116, 261] width 140 height 29
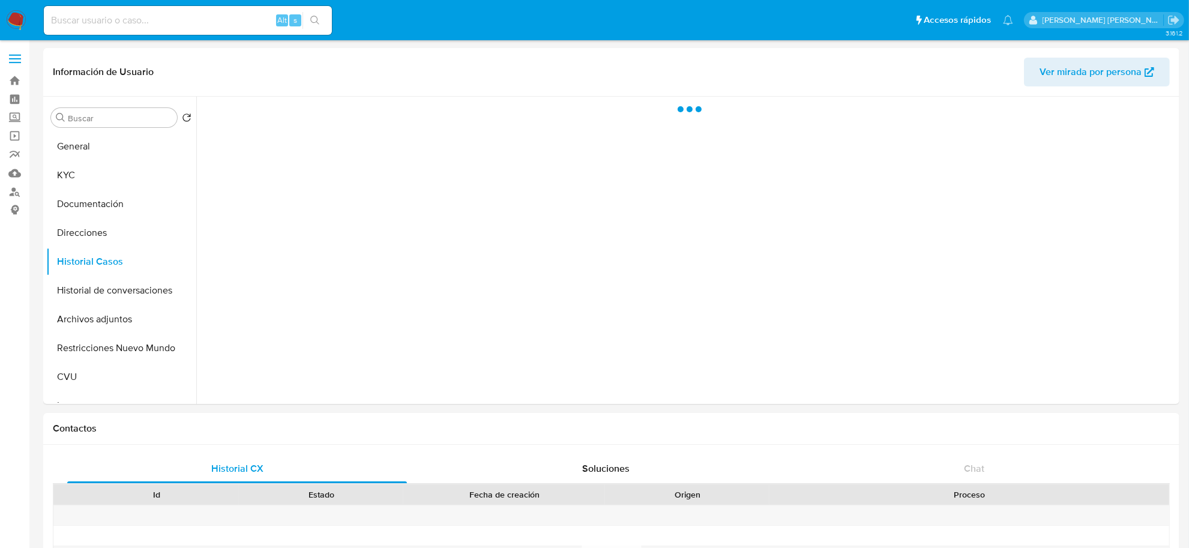
select select "10"
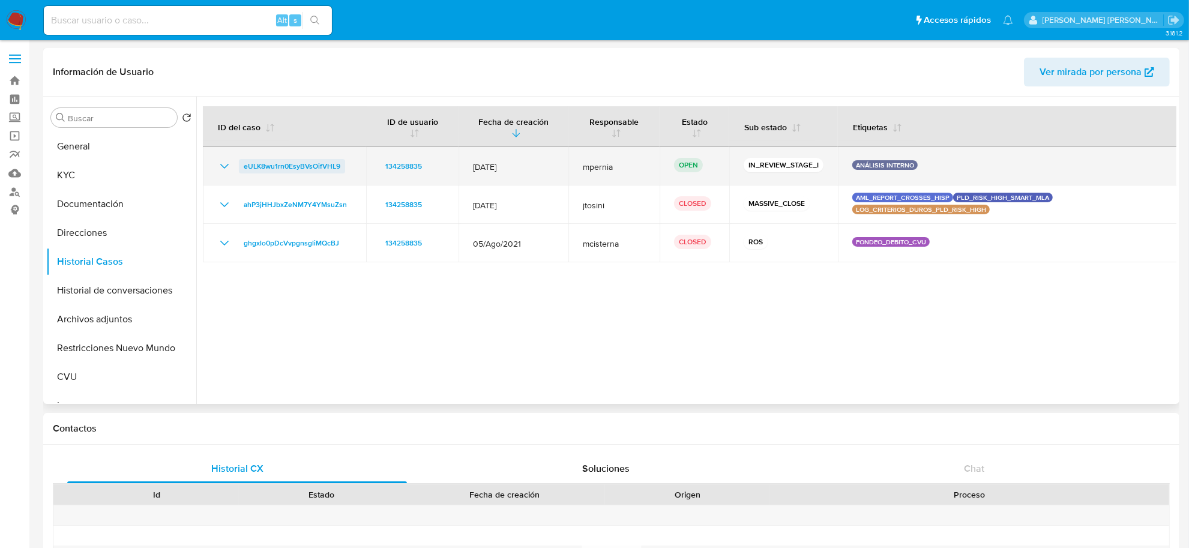
click at [262, 168] on span "eULK8wu1rn0EsyBVsOifVHL9" at bounding box center [292, 166] width 97 height 14
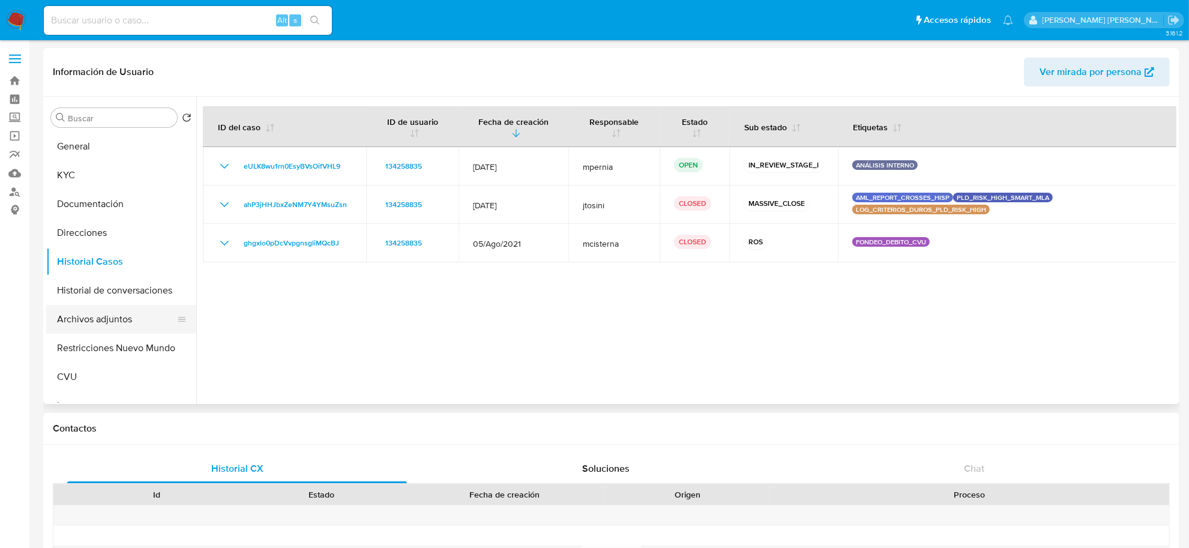
click at [100, 313] on button "Archivos adjuntos" at bounding box center [116, 319] width 140 height 29
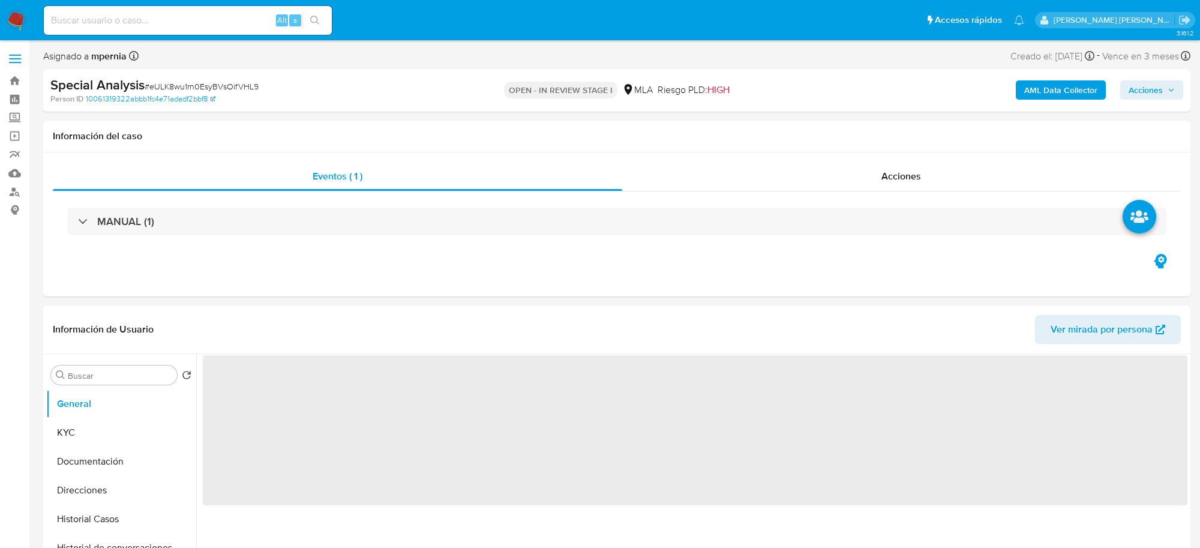
select select "10"
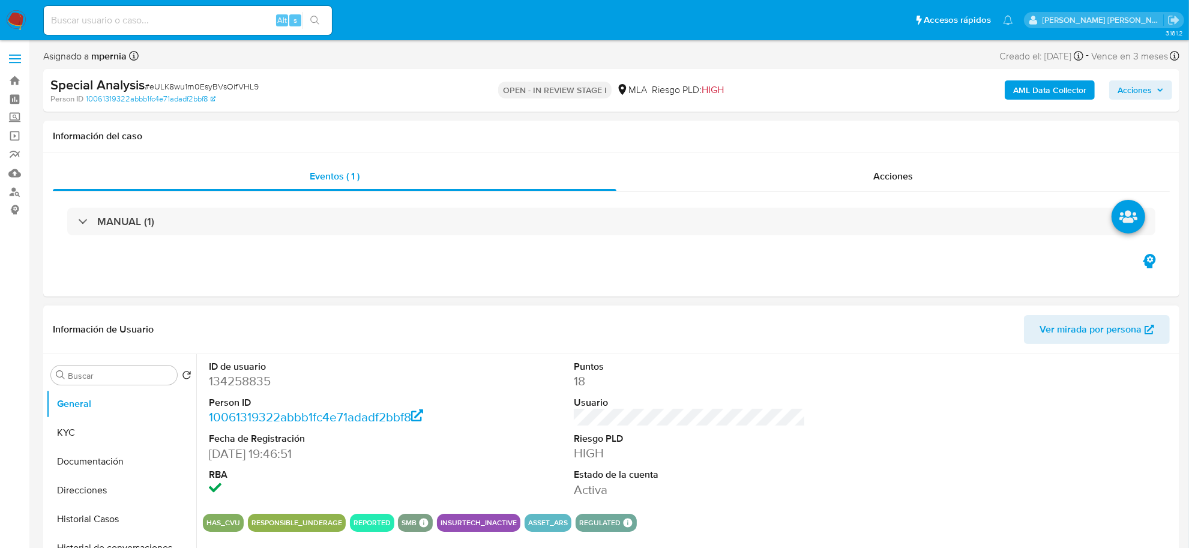
click at [1064, 332] on span "Ver mirada por persona" at bounding box center [1091, 329] width 102 height 29
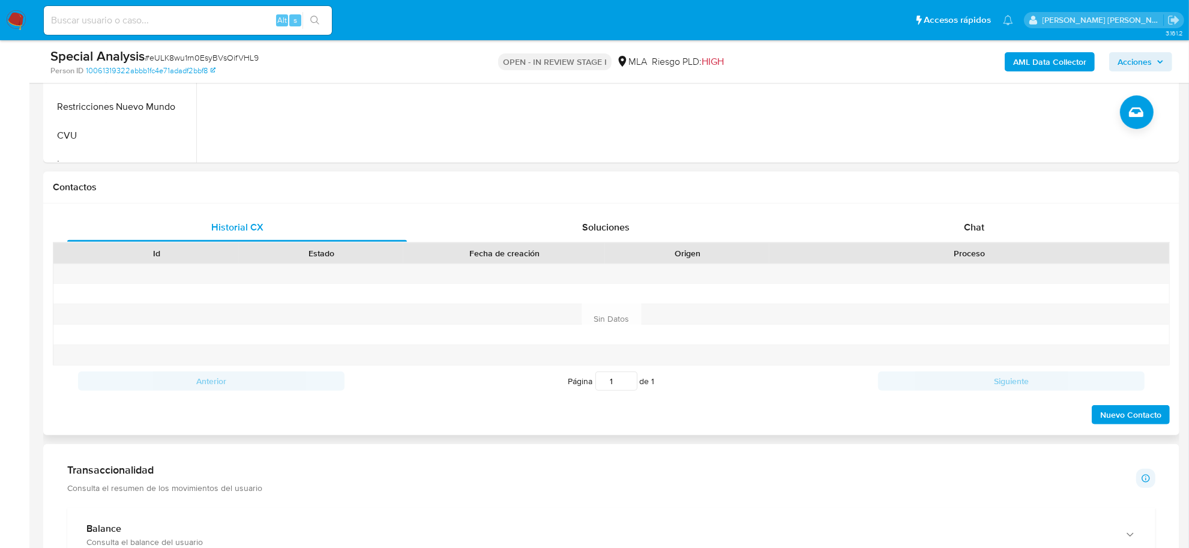
scroll to position [450, 0]
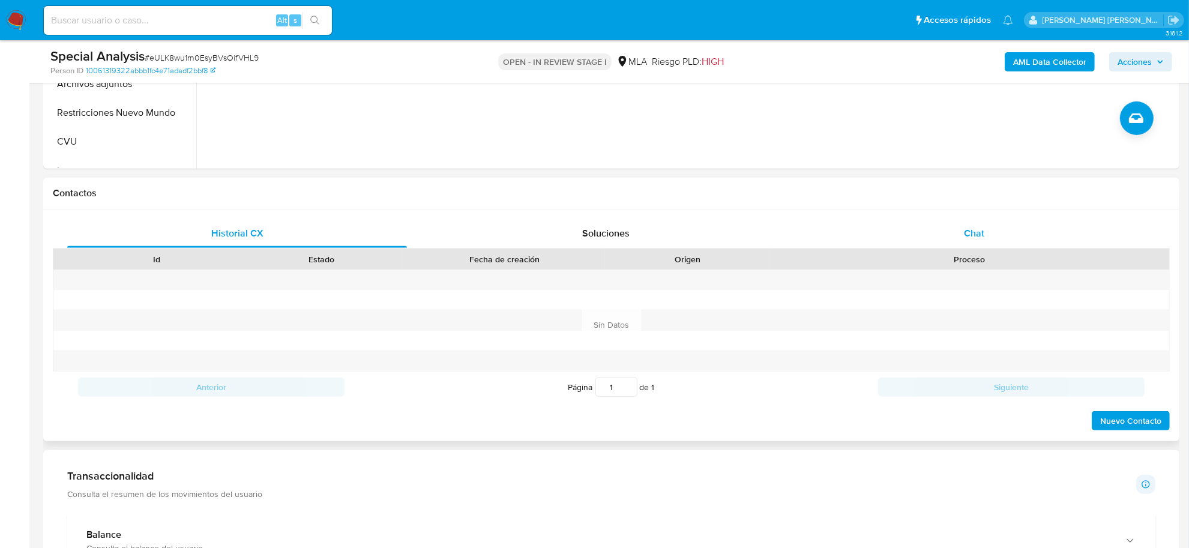
click at [976, 221] on div "Chat" at bounding box center [974, 233] width 340 height 29
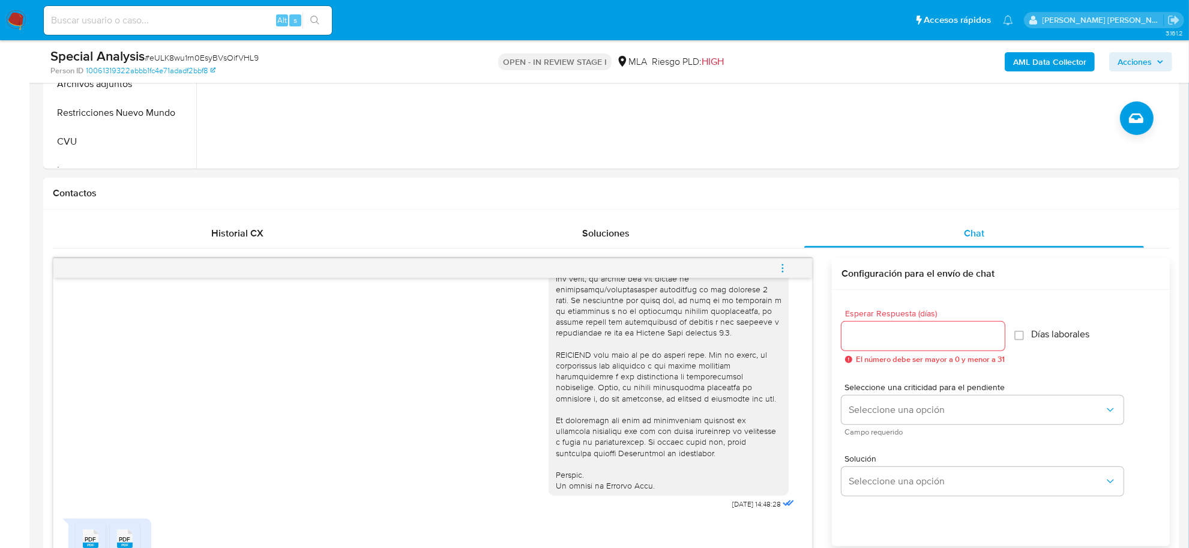
scroll to position [600, 0]
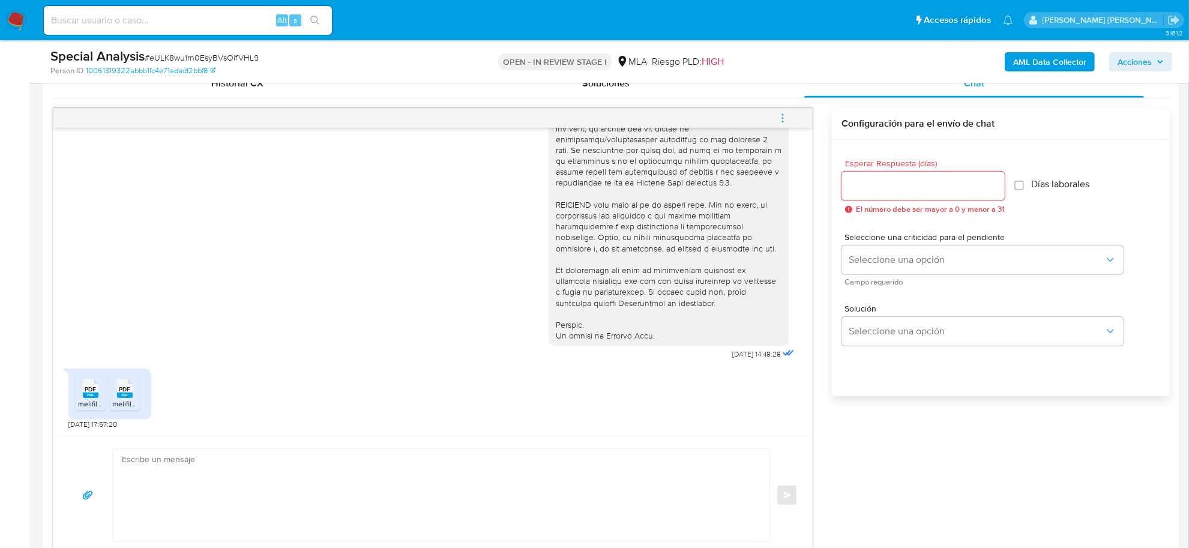
click at [782, 121] on icon "menu-action" at bounding box center [782, 118] width 11 height 11
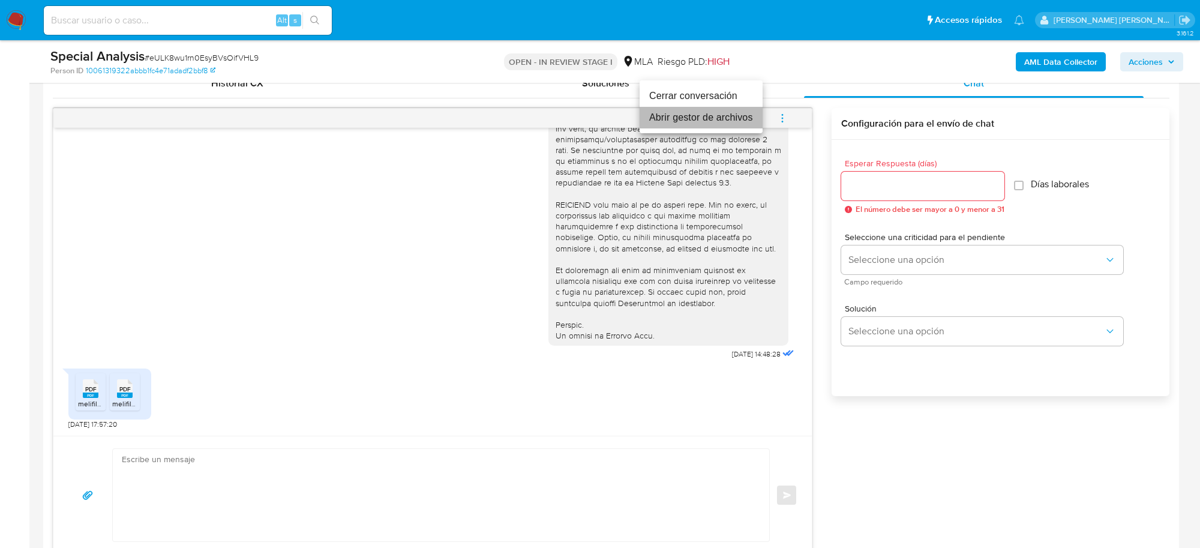
click at [713, 120] on li "Abrir gestor de archivos" at bounding box center [701, 118] width 123 height 22
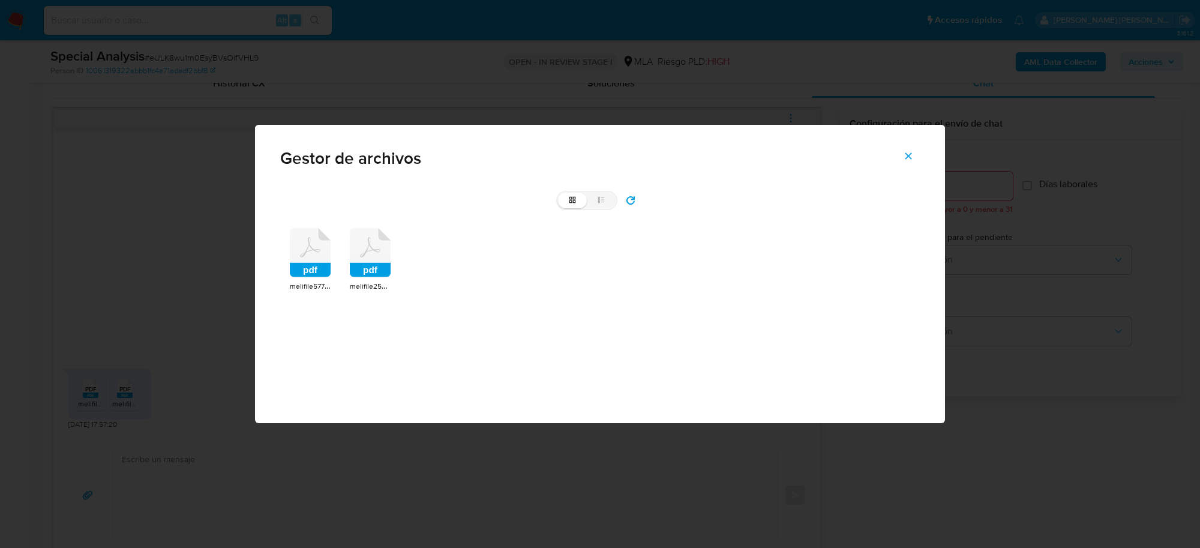
click at [307, 256] on icon at bounding box center [310, 252] width 41 height 49
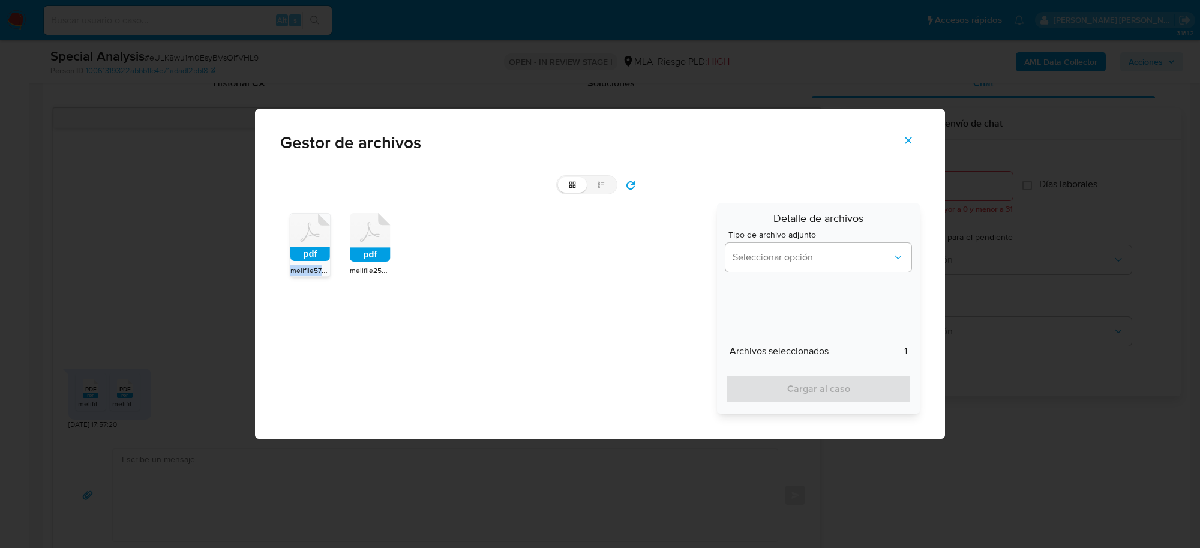
click at [307, 256] on rect at bounding box center [311, 254] width 40 height 14
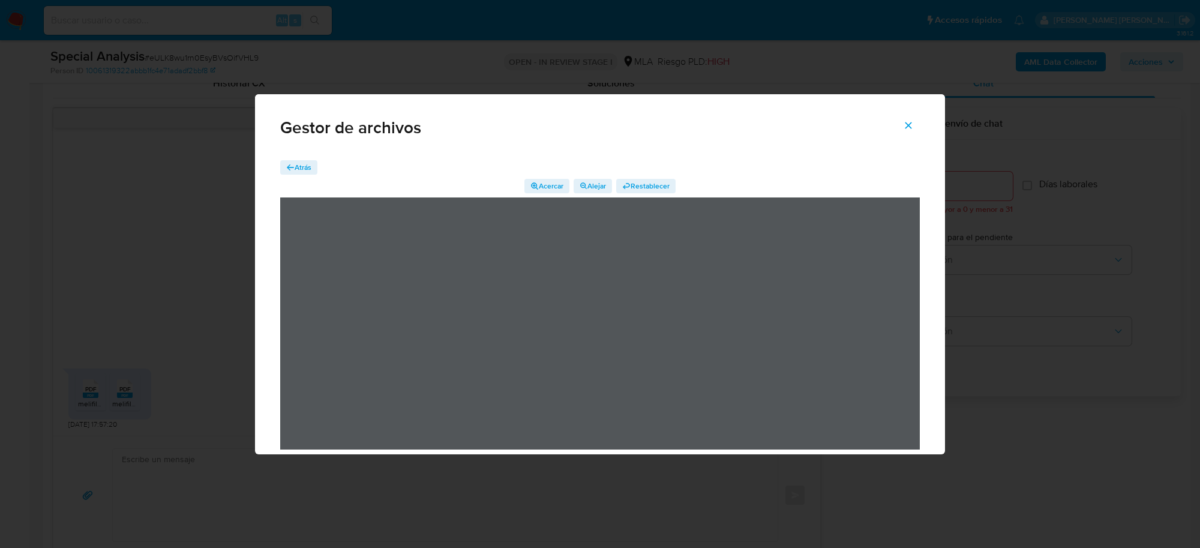
click at [304, 165] on span "Atrás" at bounding box center [303, 167] width 17 height 14
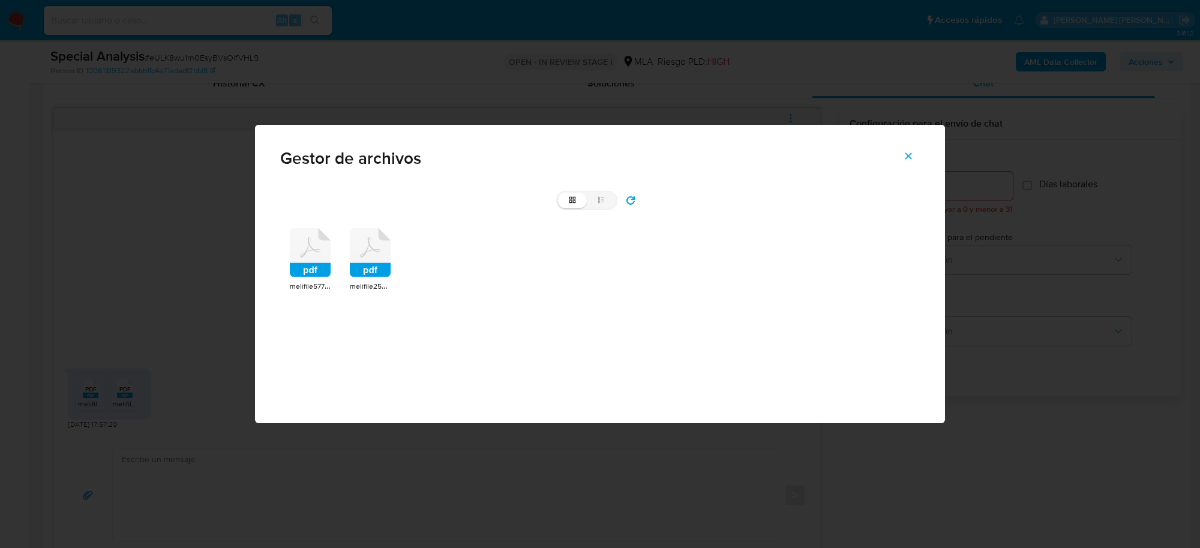
click at [370, 273] on rect at bounding box center [370, 270] width 41 height 14
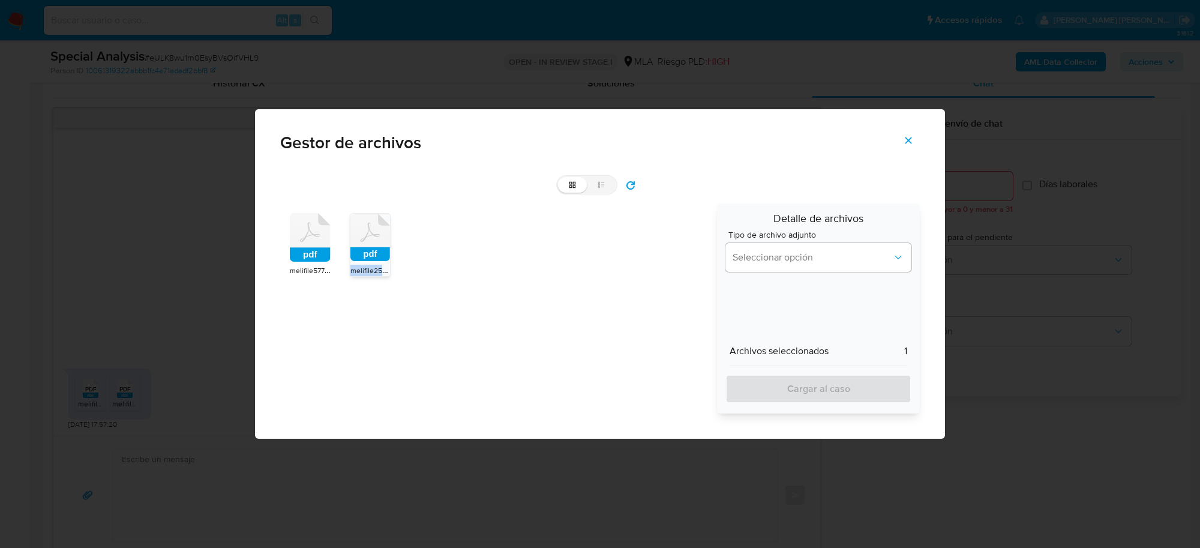
click at [370, 273] on span "melifile2587538534521167264.pdf" at bounding box center [406, 270] width 110 height 12
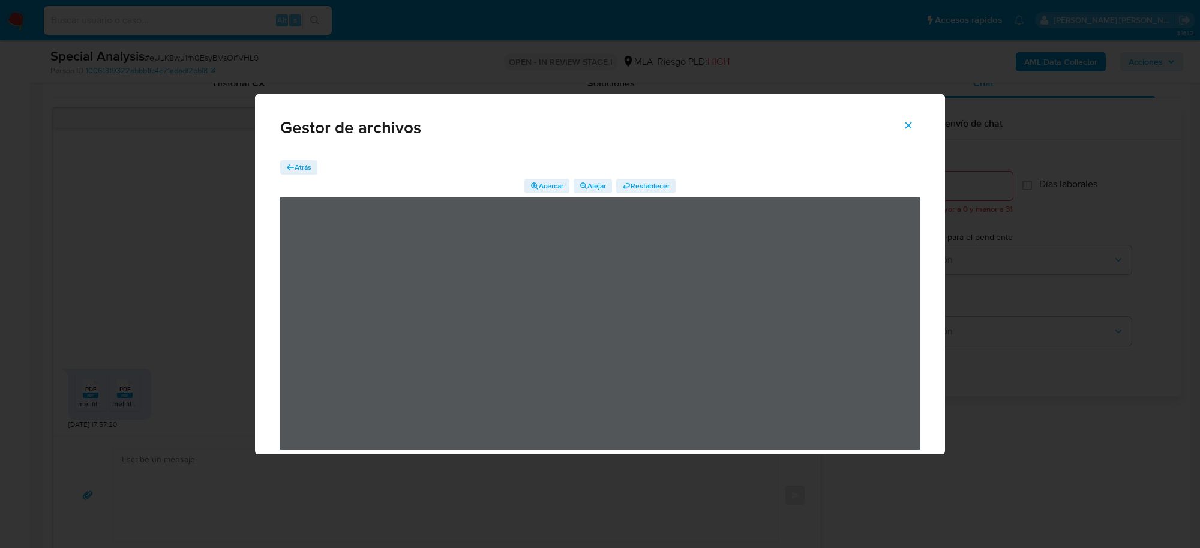
click at [914, 122] on icon "Cerrar" at bounding box center [908, 125] width 11 height 11
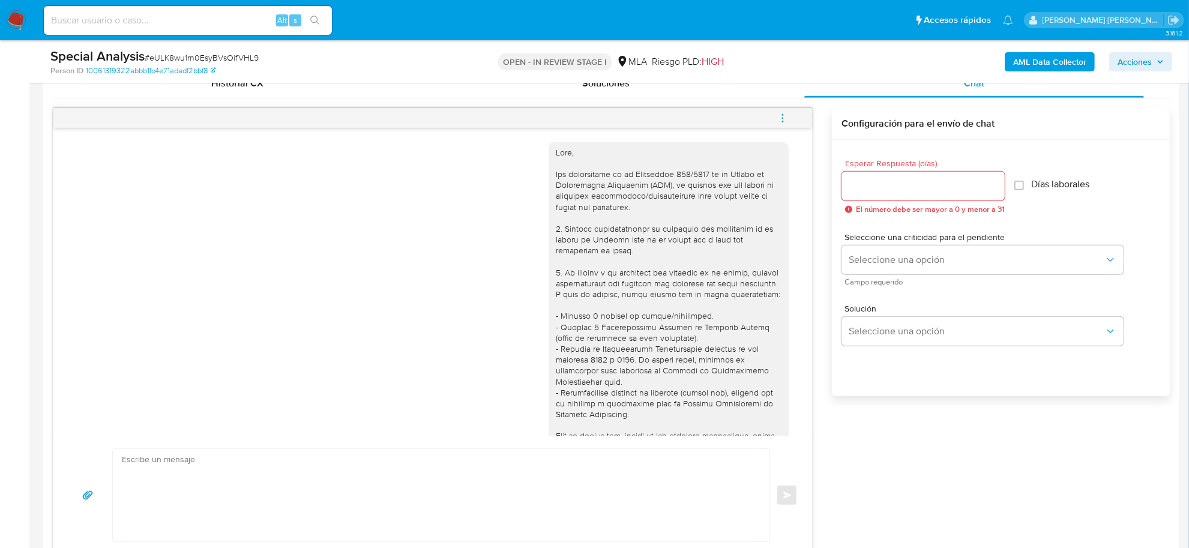
scroll to position [150, 0]
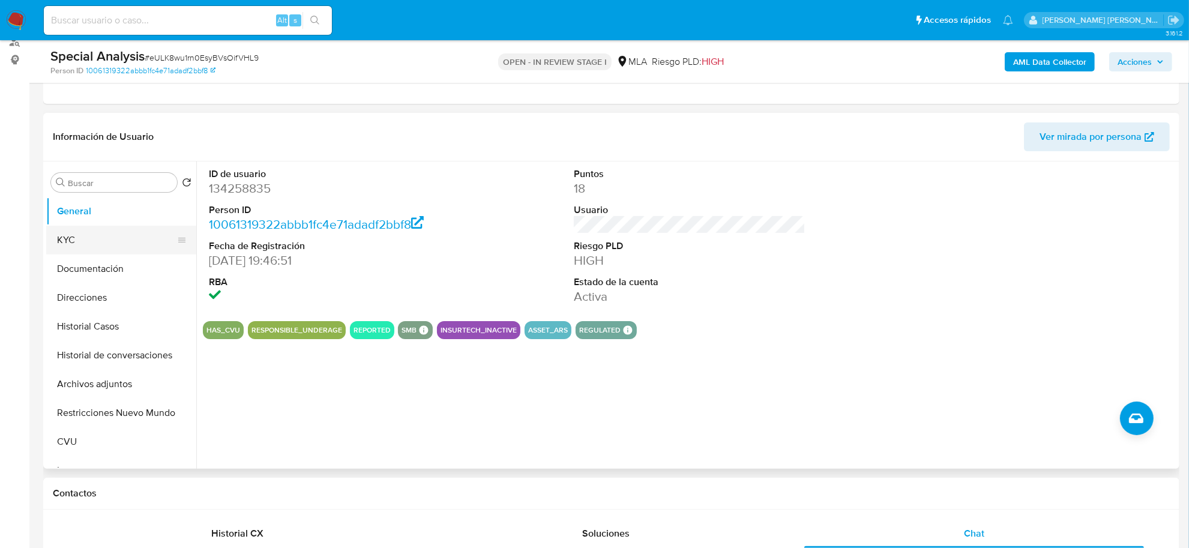
click at [67, 235] on button "KYC" at bounding box center [116, 240] width 140 height 29
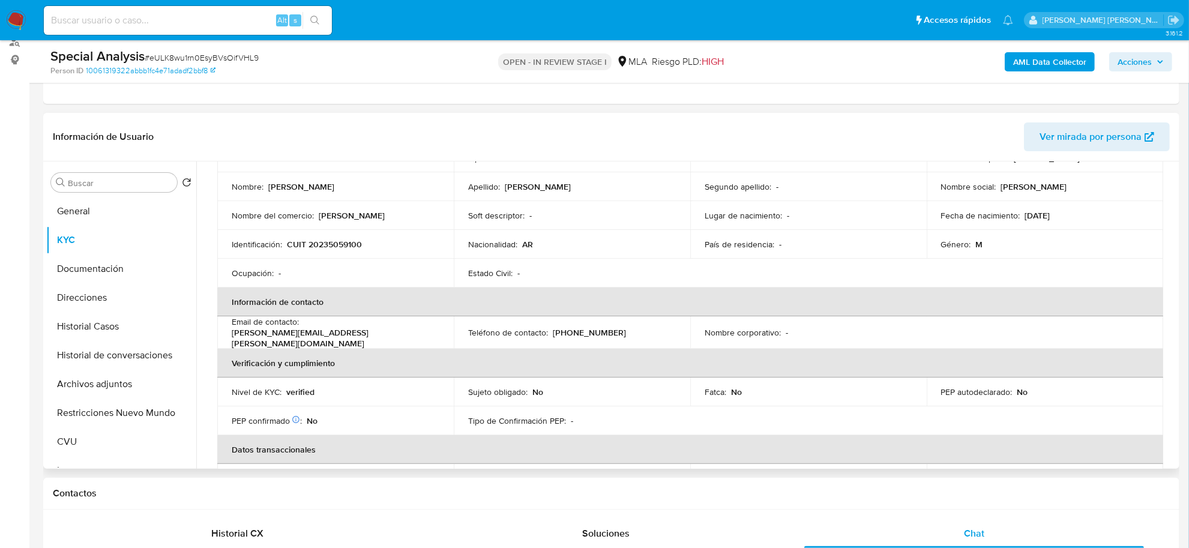
scroll to position [55, 0]
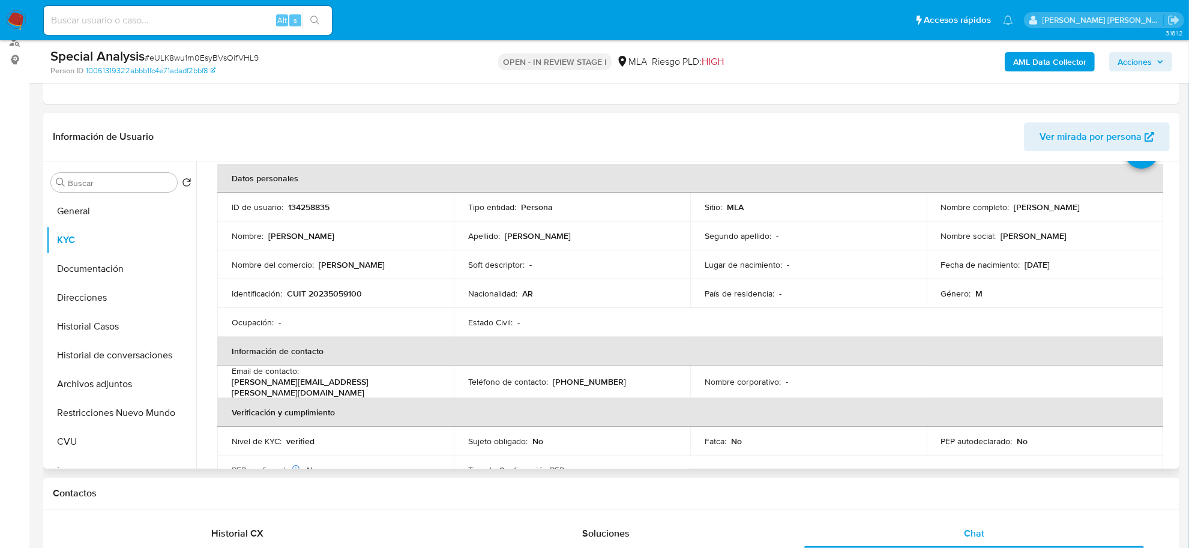
drag, startPoint x: 1010, startPoint y: 210, endPoint x: 1124, endPoint y: 202, distance: 114.4
click at [1124, 201] on td "Nombre completo : [PERSON_NAME]" at bounding box center [1045, 207] width 236 height 29
click at [79, 301] on button "Direcciones" at bounding box center [116, 297] width 140 height 29
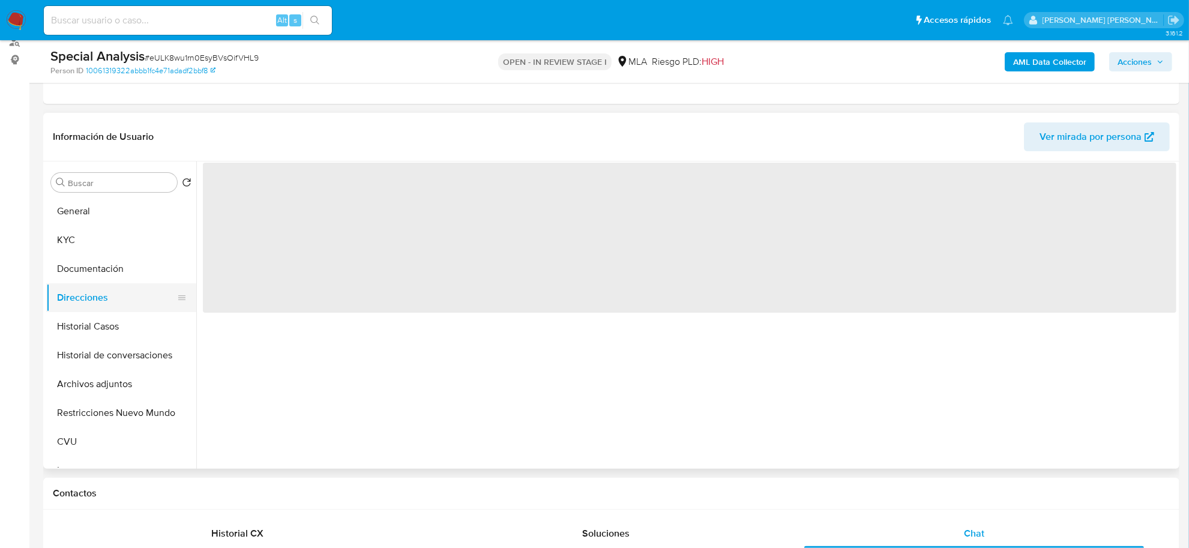
scroll to position [0, 0]
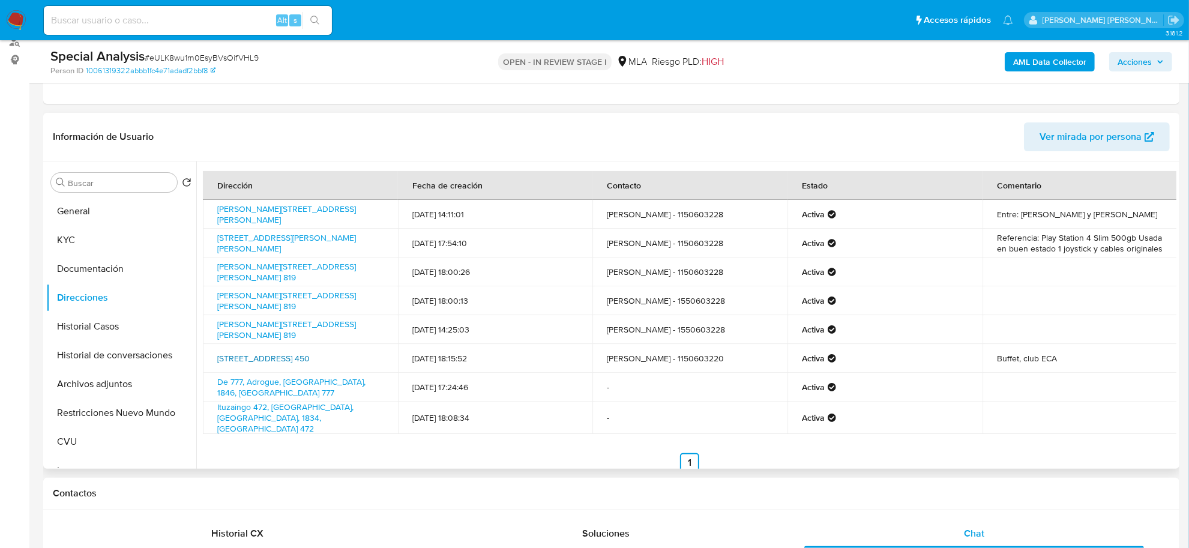
click at [274, 352] on link "[STREET_ADDRESS] 450" at bounding box center [263, 358] width 92 height 12
click at [85, 326] on button "Historial Casos" at bounding box center [116, 326] width 140 height 29
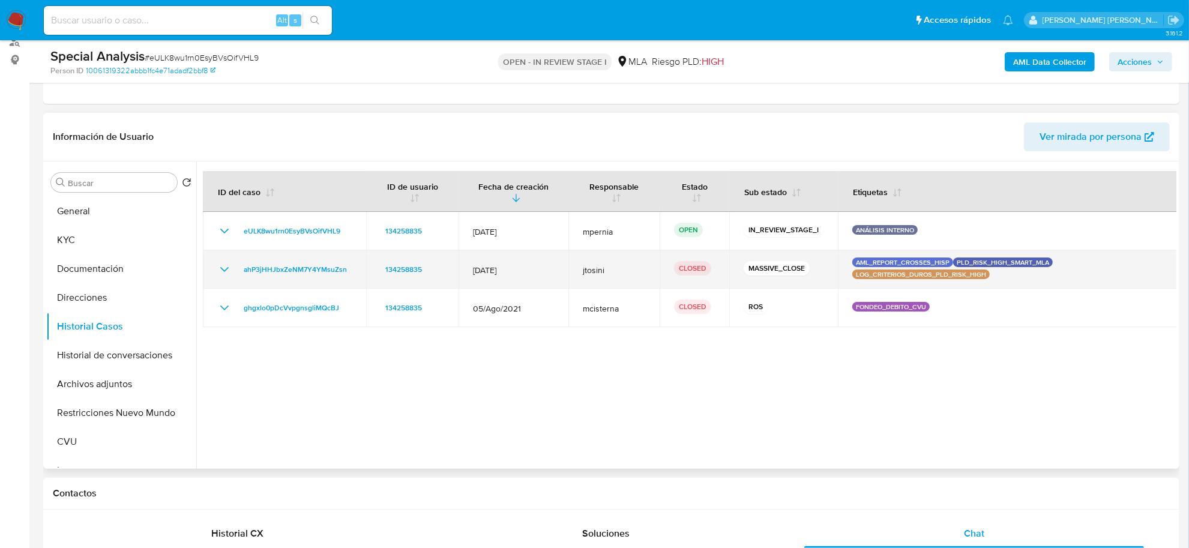
click at [226, 268] on icon "Mostrar/Ocultar" at bounding box center [224, 269] width 14 height 14
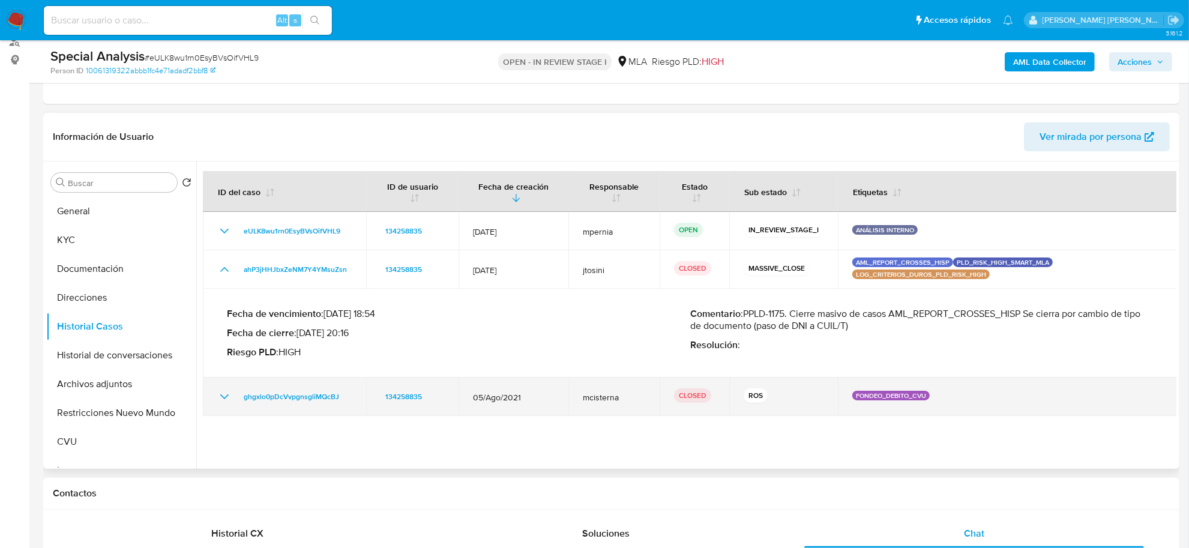
click at [226, 397] on icon "Mostrar/Ocultar" at bounding box center [224, 397] width 14 height 14
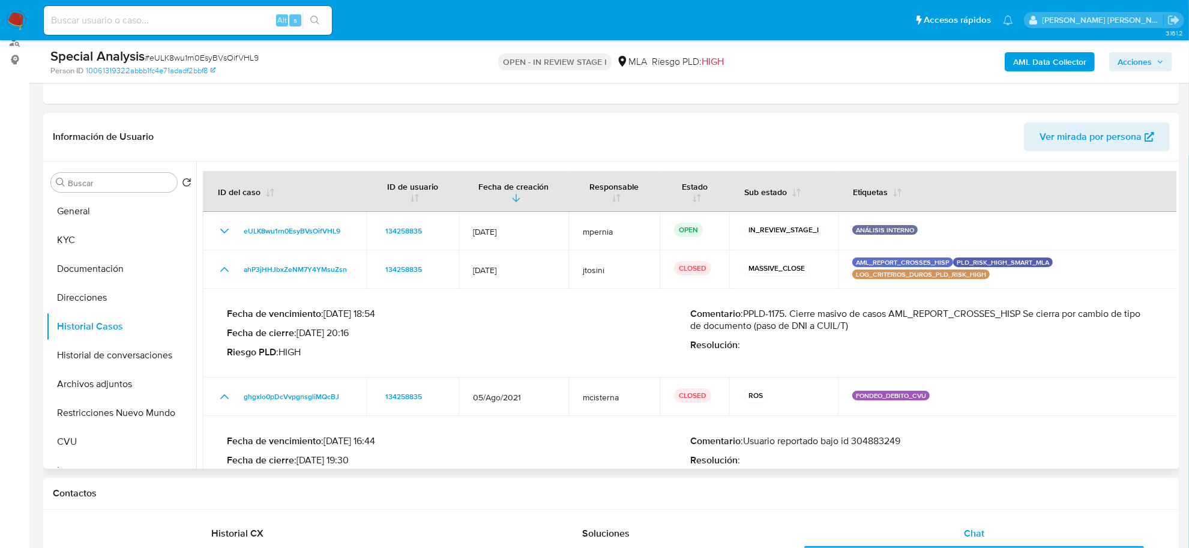
scroll to position [42, 0]
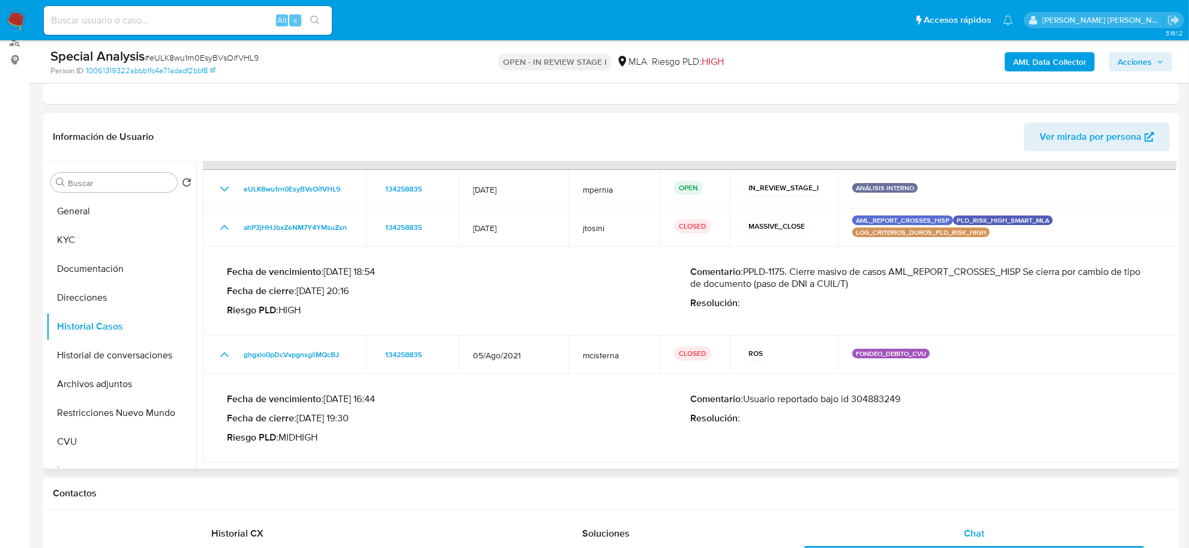
click at [901, 397] on p "Comentario : Usuario reportado bajo id 304883249" at bounding box center [921, 399] width 463 height 12
click at [1040, 56] on b "AML Data Collector" at bounding box center [1049, 61] width 73 height 19
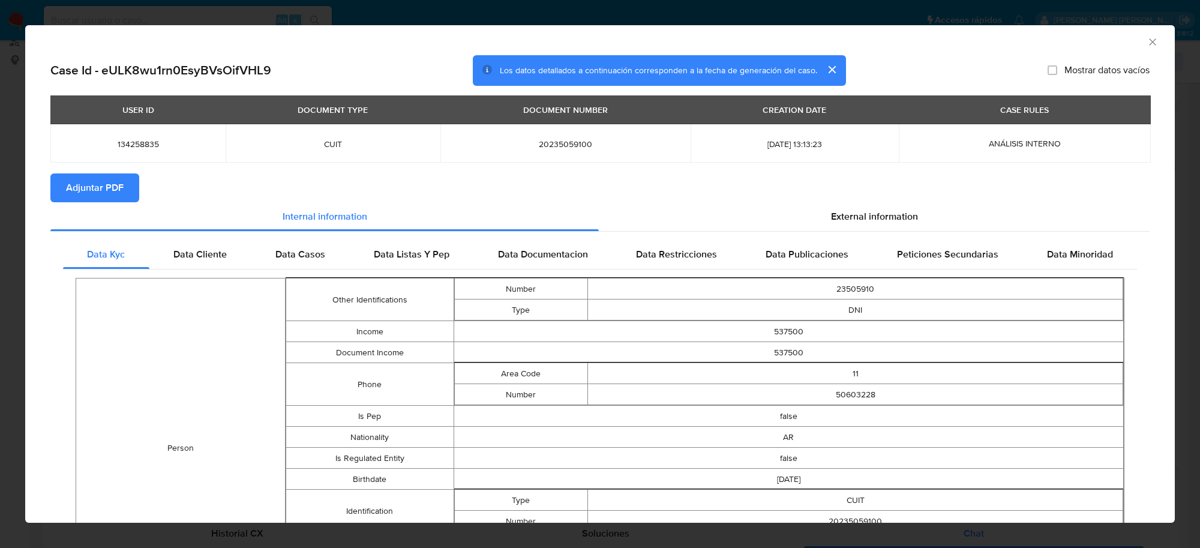
click at [103, 187] on span "Adjuntar PDF" at bounding box center [95, 188] width 58 height 26
click at [1147, 39] on icon "Cerrar ventana" at bounding box center [1153, 42] width 12 height 12
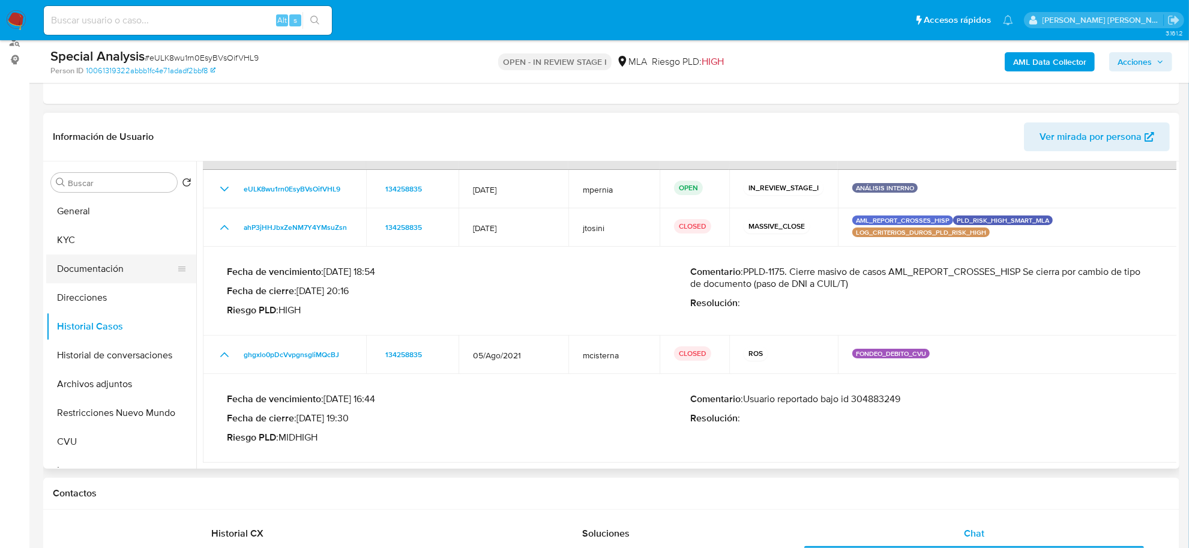
click at [112, 264] on button "Documentación" at bounding box center [116, 268] width 140 height 29
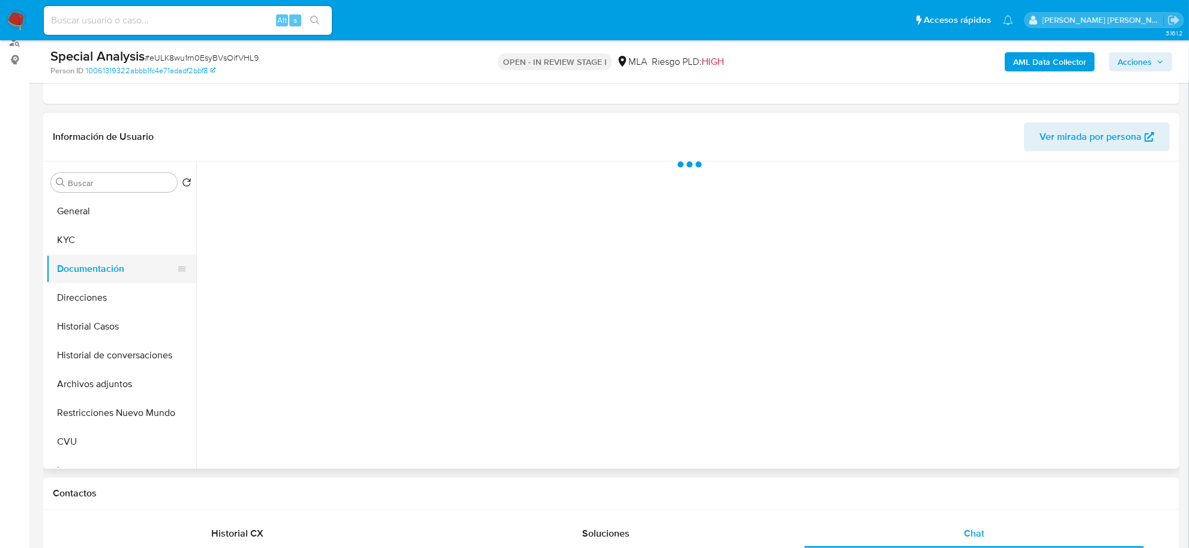
scroll to position [0, 0]
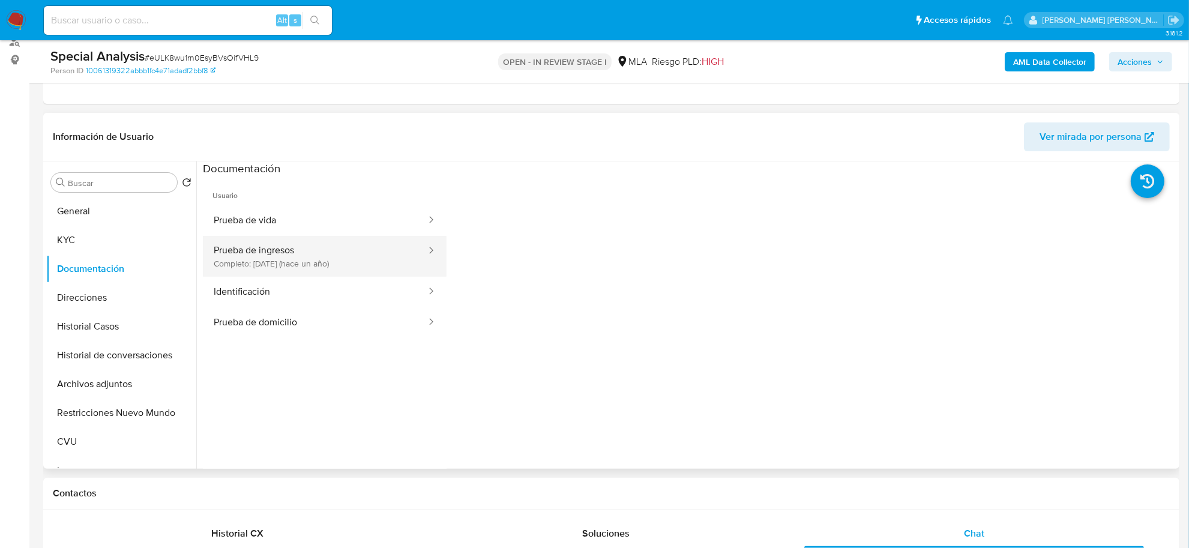
click at [267, 256] on button "Prueba de ingresos Completo: 28/07/2024 (hace un año)" at bounding box center [315, 256] width 224 height 41
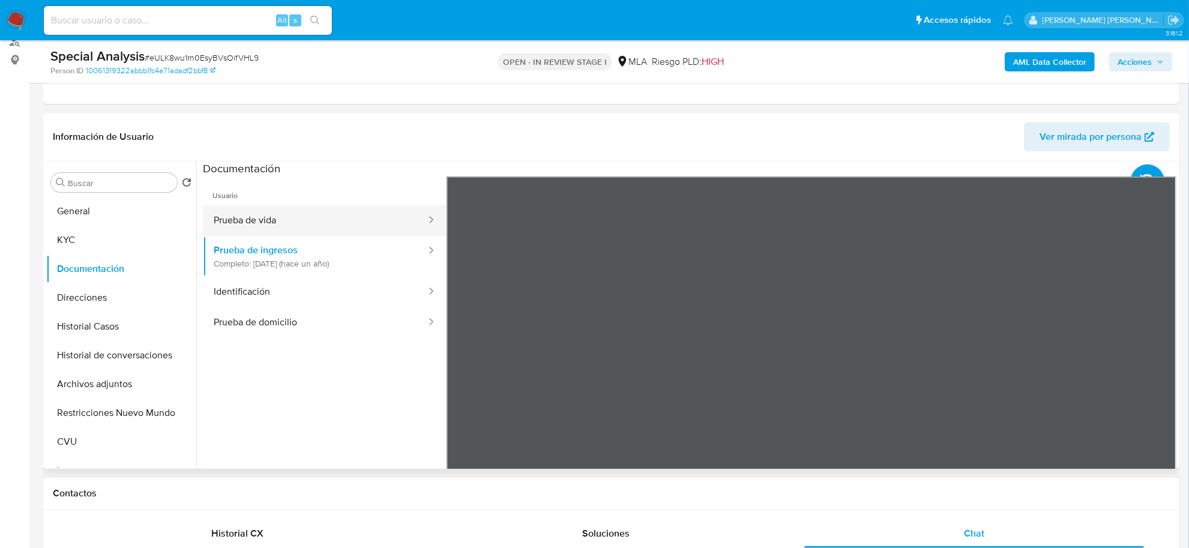
click at [230, 226] on button "Prueba de vida" at bounding box center [315, 220] width 224 height 31
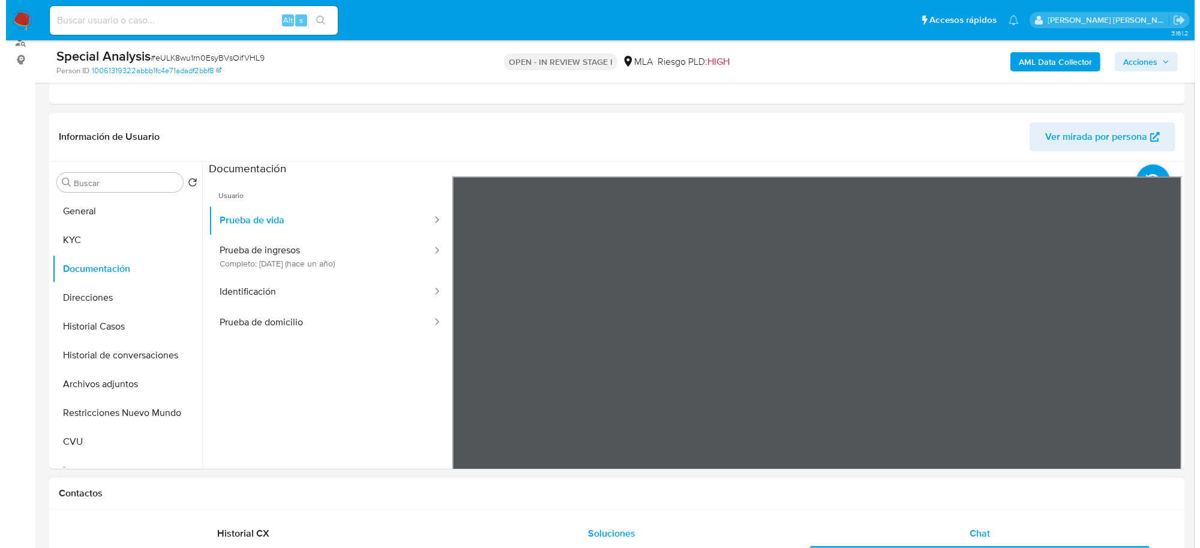
scroll to position [450, 0]
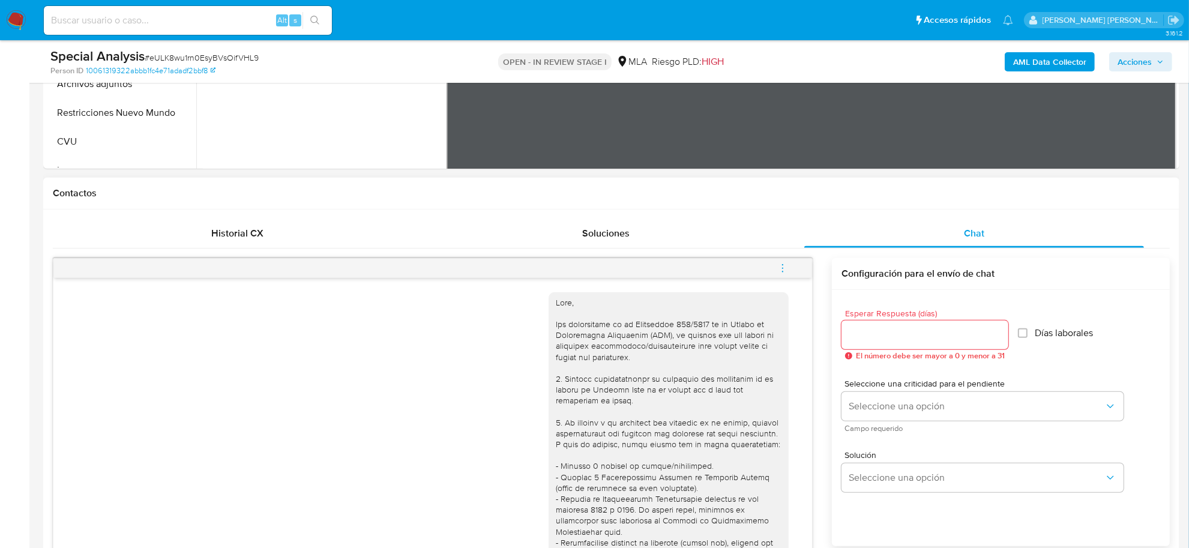
click at [780, 275] on span "menu-action" at bounding box center [782, 268] width 11 height 29
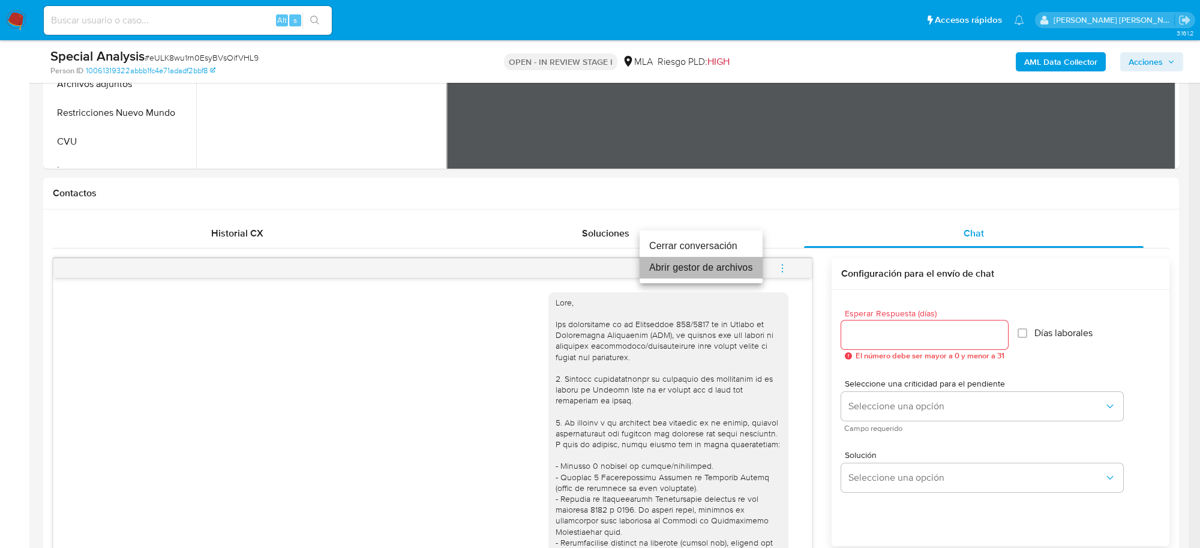
click at [679, 264] on li "Abrir gestor de archivos" at bounding box center [701, 268] width 123 height 22
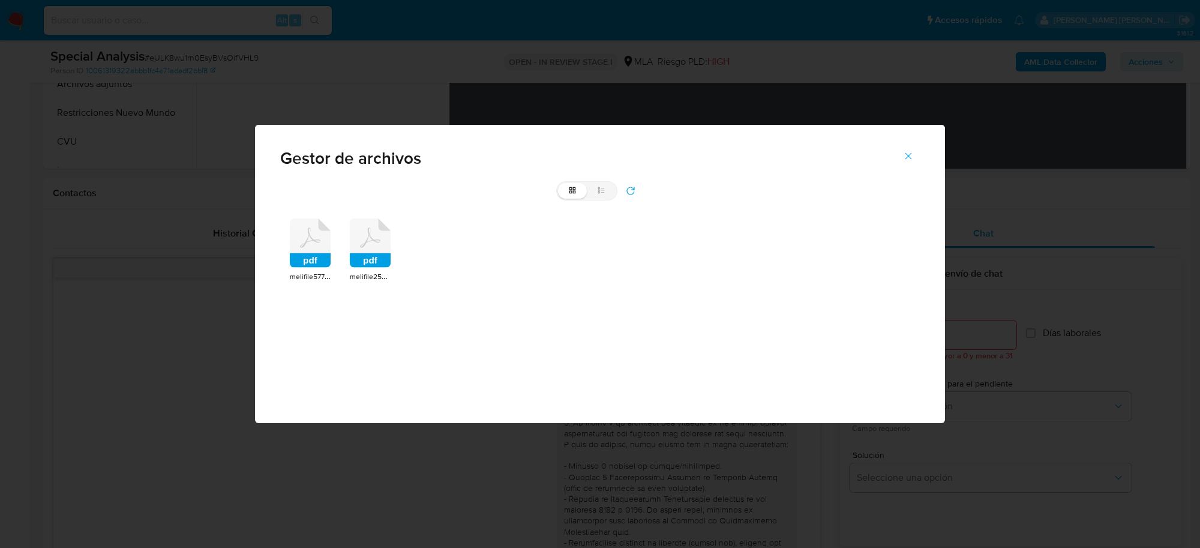
click at [378, 250] on icon at bounding box center [370, 242] width 41 height 49
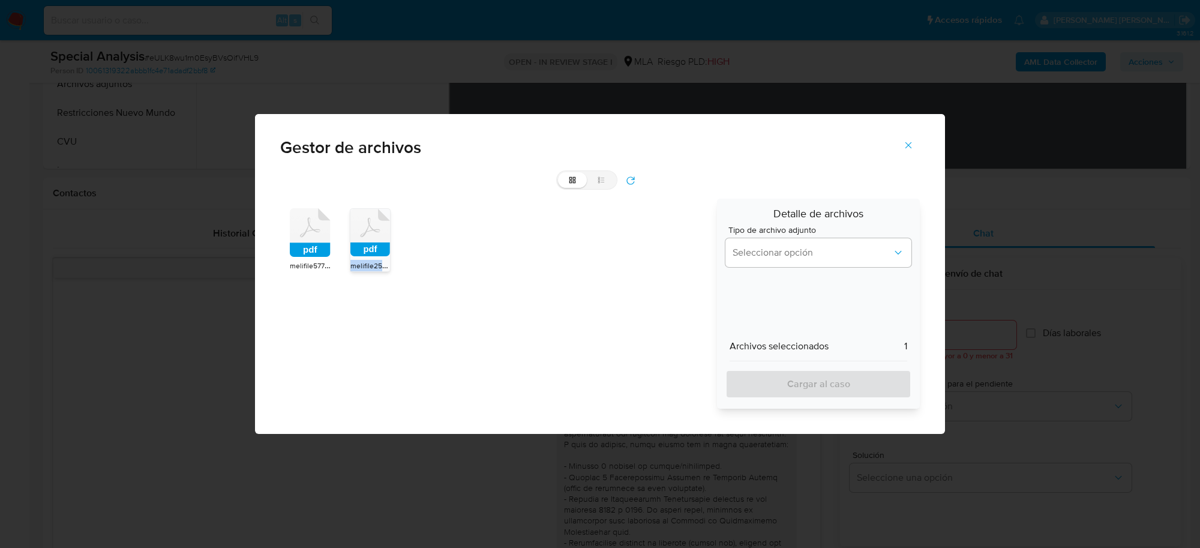
click at [378, 250] on rect at bounding box center [371, 249] width 40 height 14
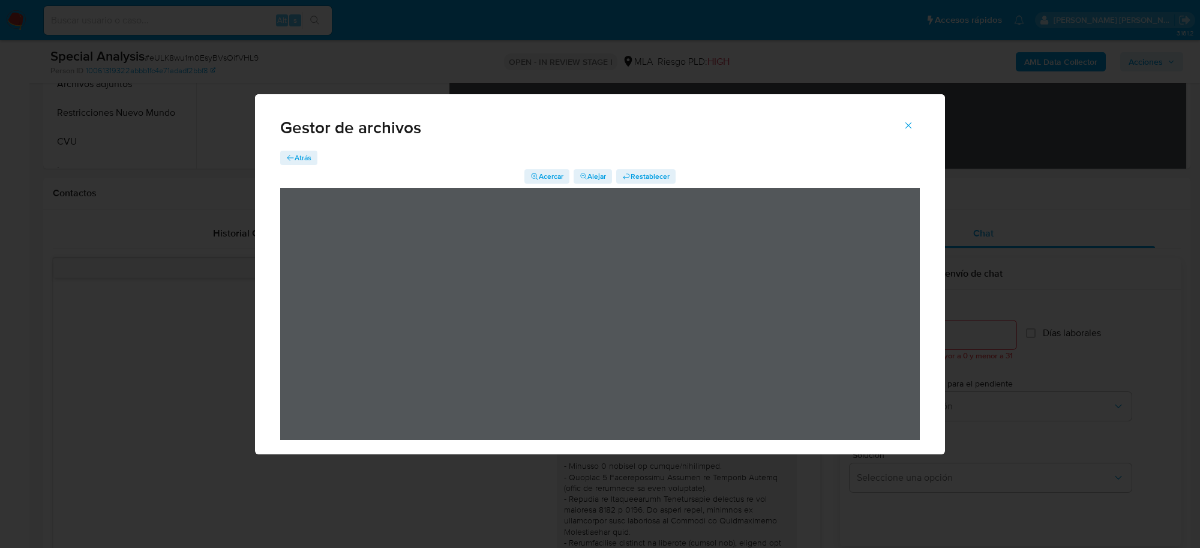
click at [304, 152] on span "Atrás" at bounding box center [303, 158] width 17 height 14
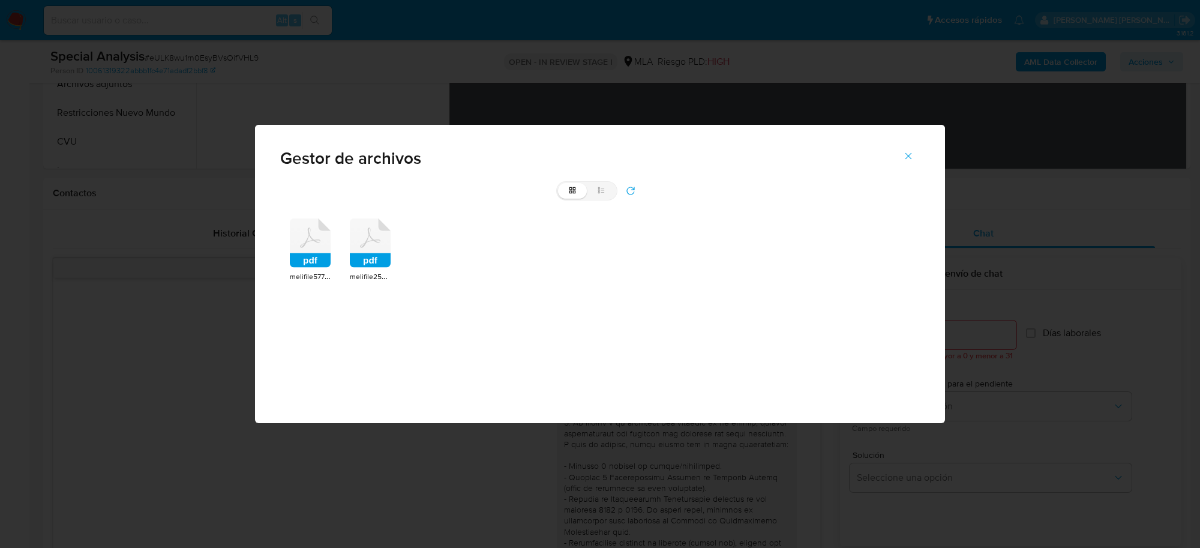
click at [313, 262] on rect at bounding box center [310, 260] width 41 height 14
click at [313, 270] on span "melifile5779801913704894533.pdf" at bounding box center [345, 276] width 110 height 12
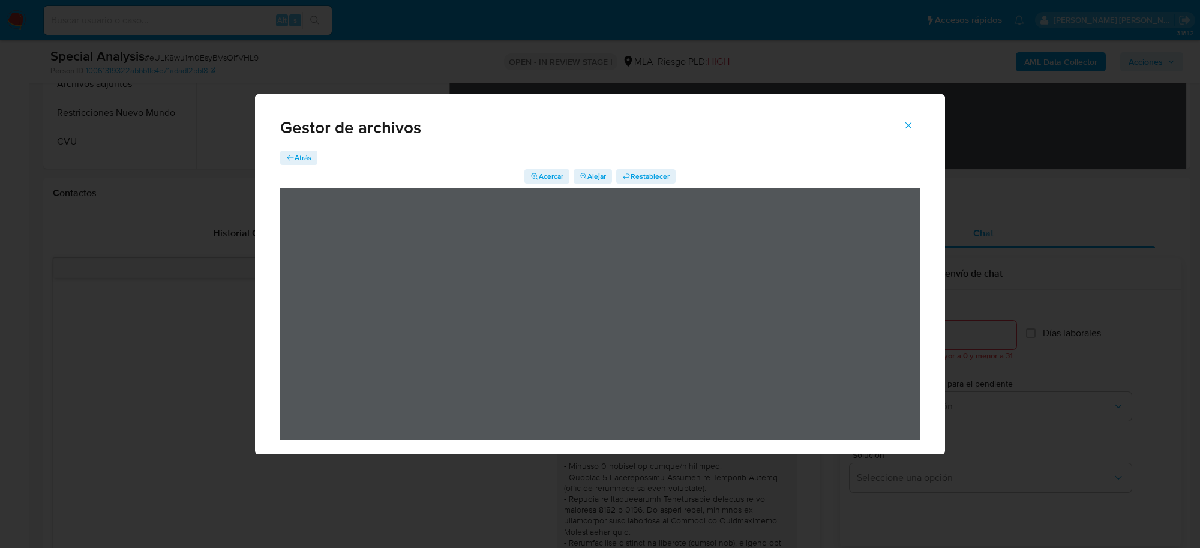
click at [911, 132] on span "Cerrar" at bounding box center [908, 125] width 11 height 26
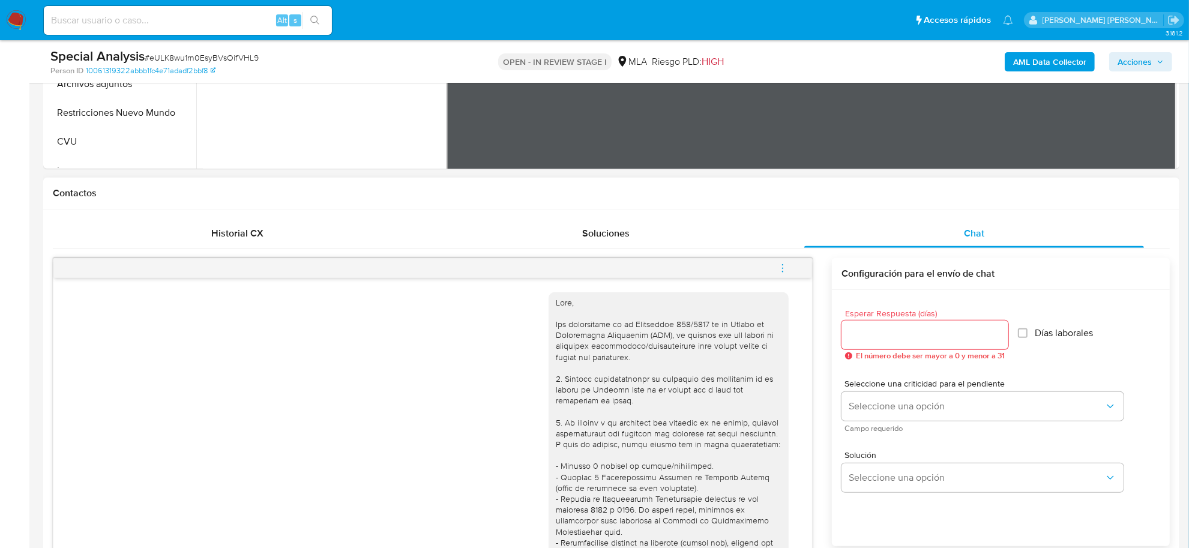
click at [785, 272] on icon "menu-action" at bounding box center [782, 268] width 11 height 11
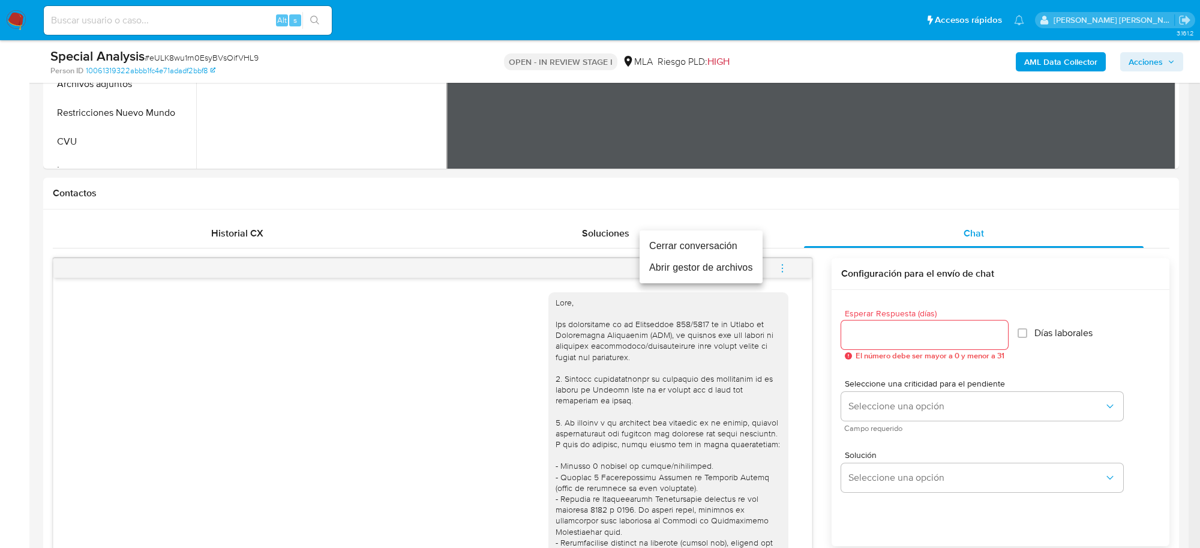
click at [717, 269] on li "Abrir gestor de archivos" at bounding box center [701, 268] width 123 height 22
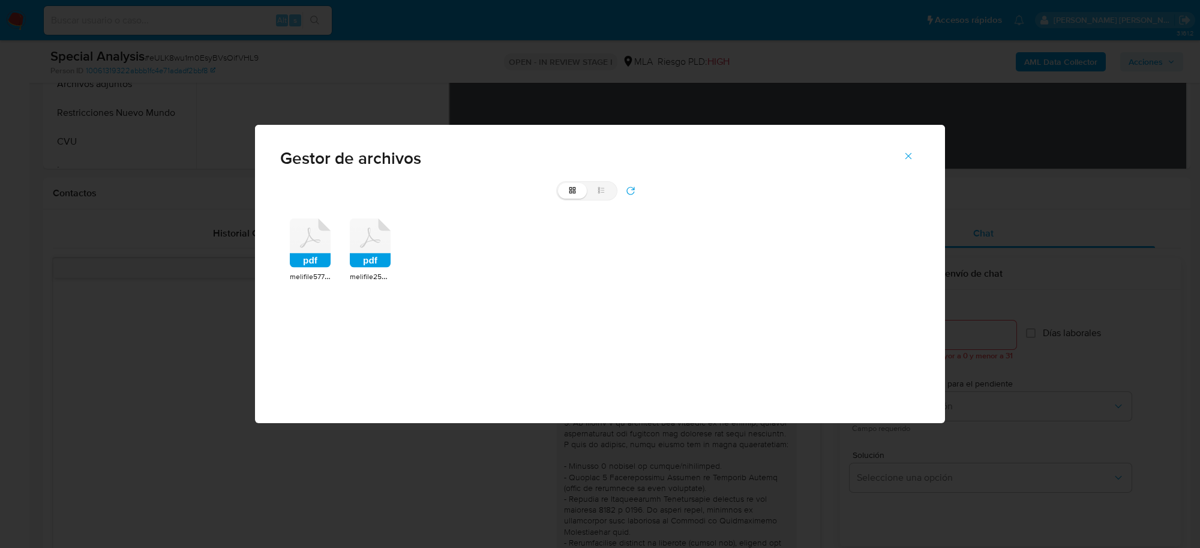
click at [319, 253] on rect at bounding box center [310, 260] width 41 height 14
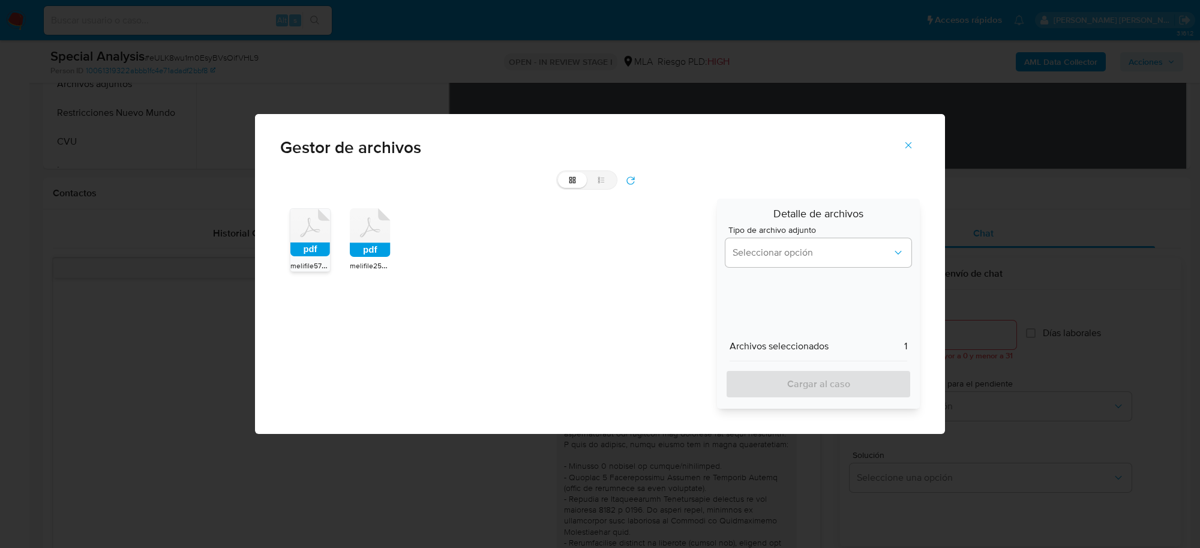
click at [357, 249] on rect at bounding box center [370, 250] width 41 height 14
click at [769, 264] on button "Seleccionar opción" at bounding box center [819, 252] width 186 height 29
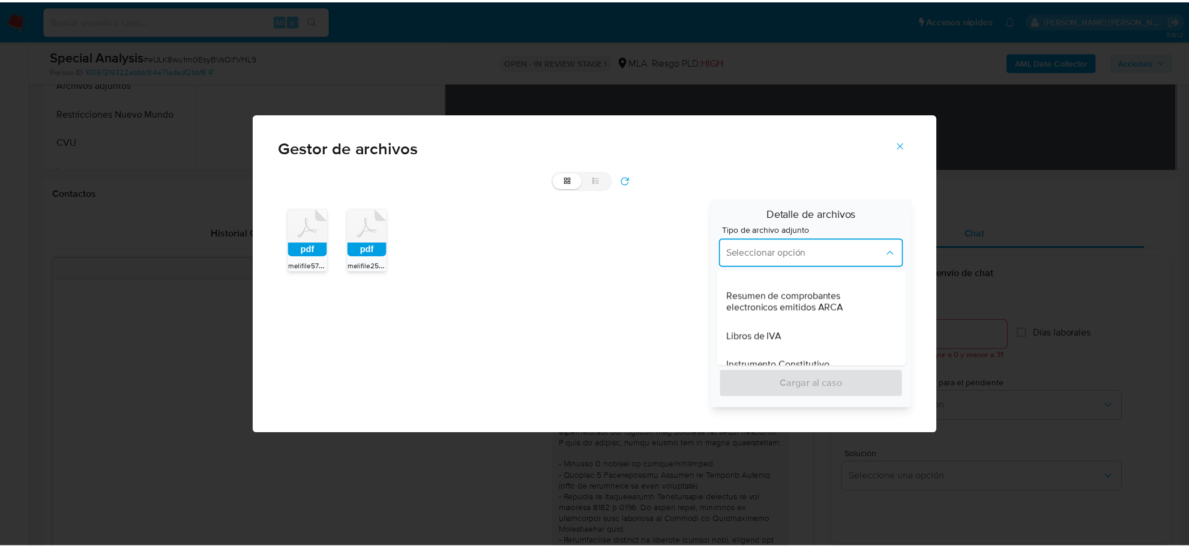
scroll to position [525, 0]
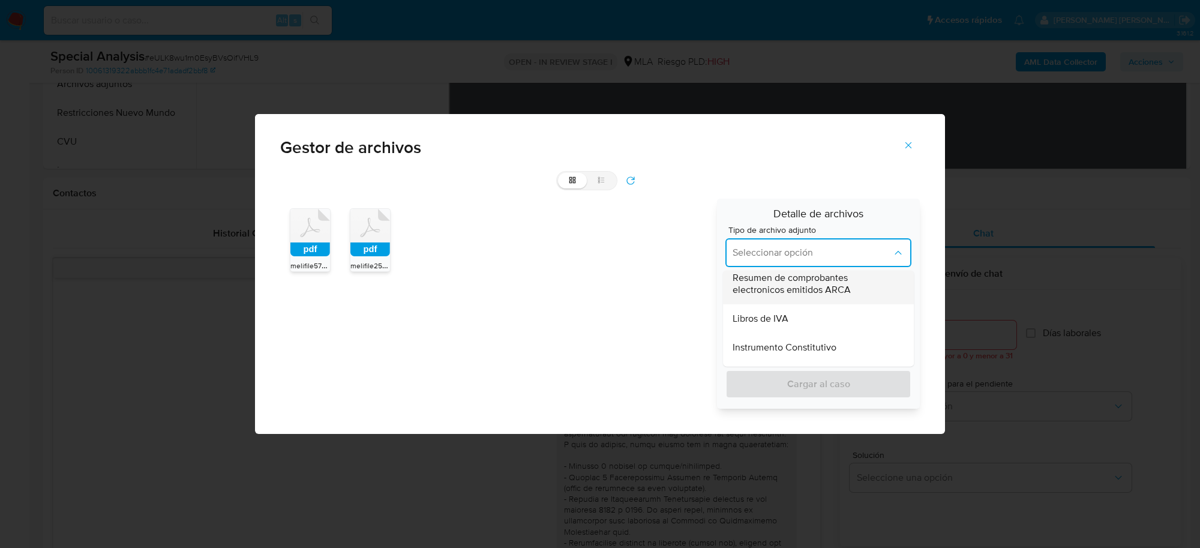
click at [790, 289] on span "Resumen de comprobantes electronicos emitidos ARCA" at bounding box center [815, 284] width 164 height 24
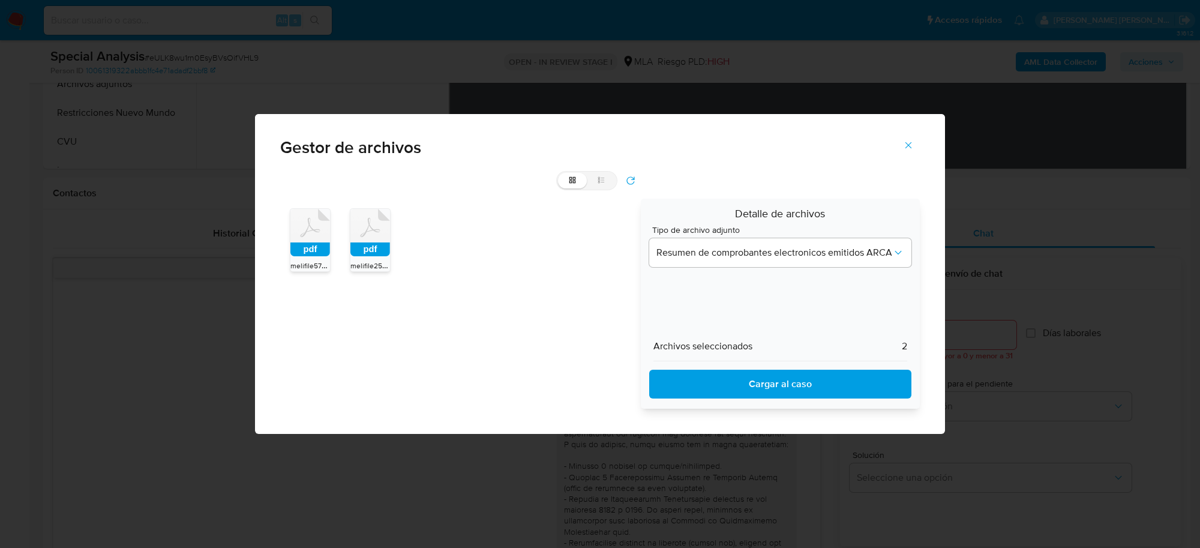
click at [781, 394] on span "Cargar al caso" at bounding box center [780, 384] width 231 height 26
click at [304, 245] on rect at bounding box center [311, 249] width 40 height 14
click at [304, 244] on rect at bounding box center [310, 250] width 41 height 14
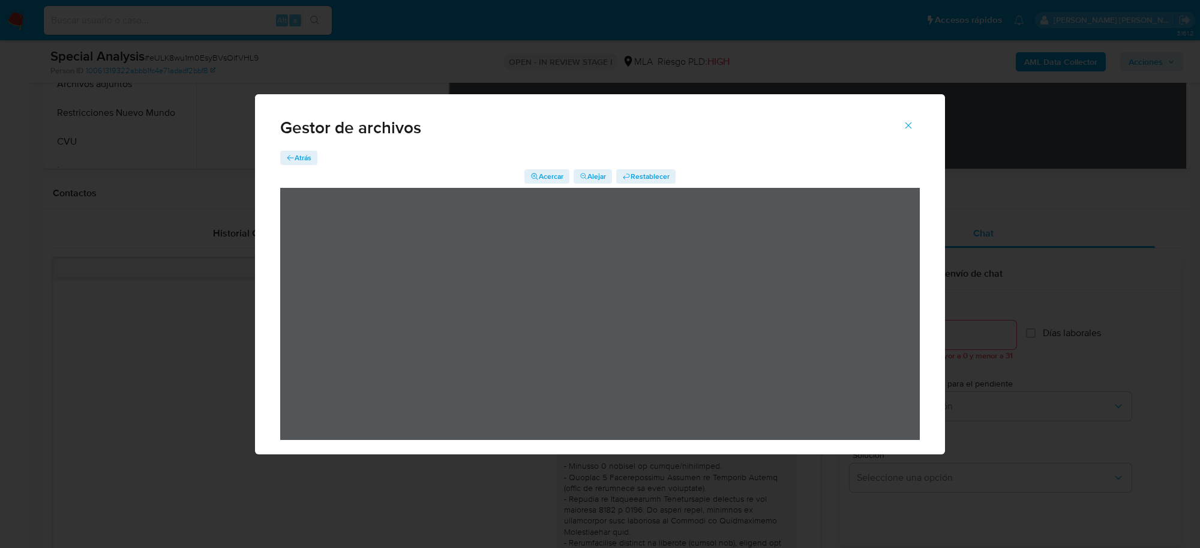
click at [910, 121] on icon "Cerrar" at bounding box center [908, 125] width 11 height 11
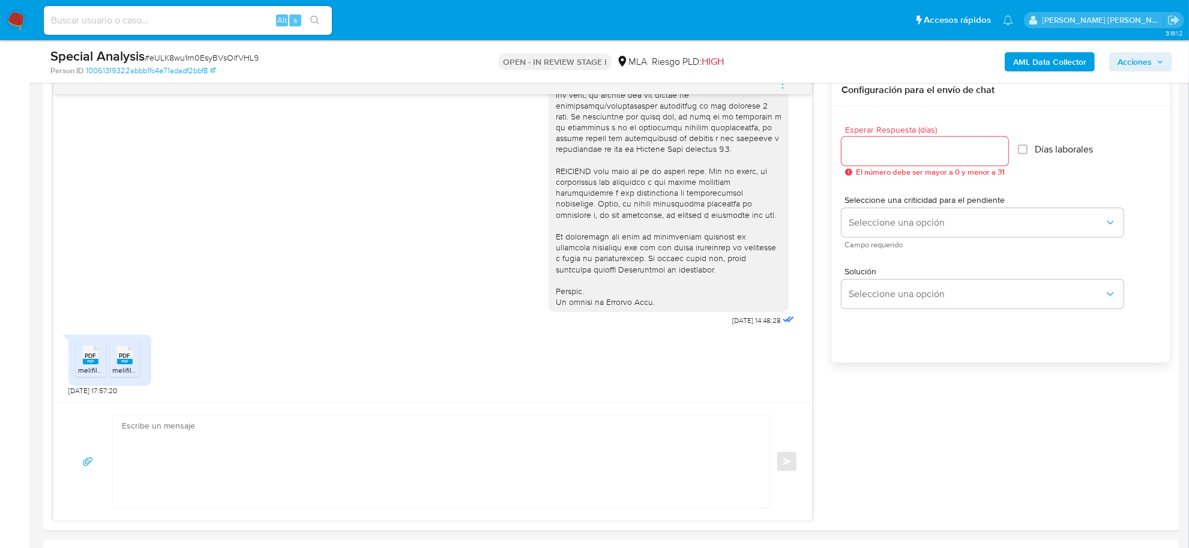
scroll to position [750, 0]
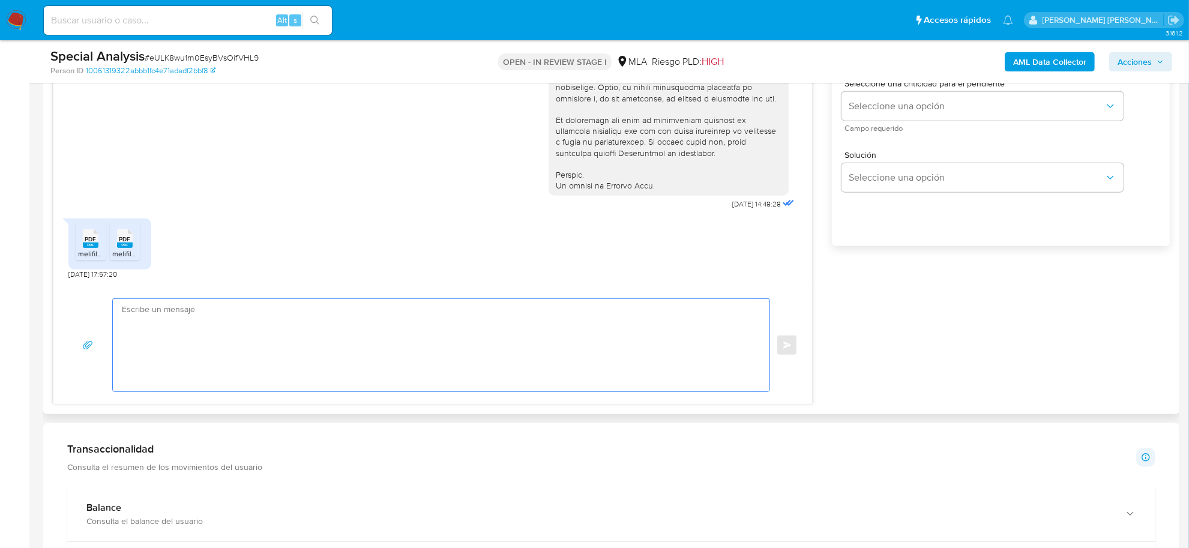
click at [145, 349] on textarea at bounding box center [438, 345] width 633 height 92
paste textarea "Hola Valeria Graciela, Muchas gracias por la respuesta. Analizamos tu caso y ve…"
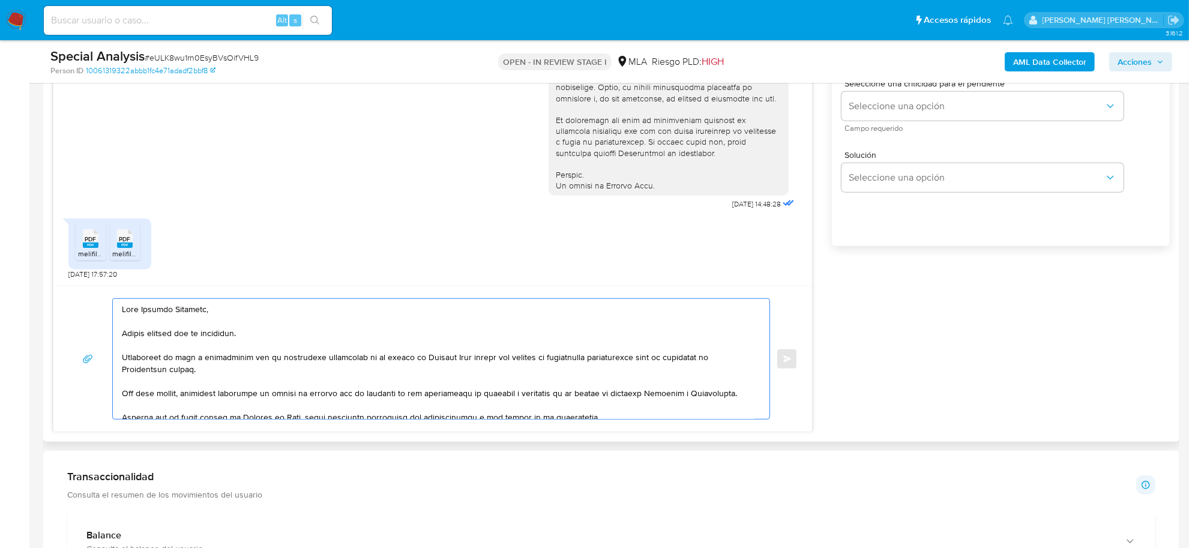
scroll to position [280, 0]
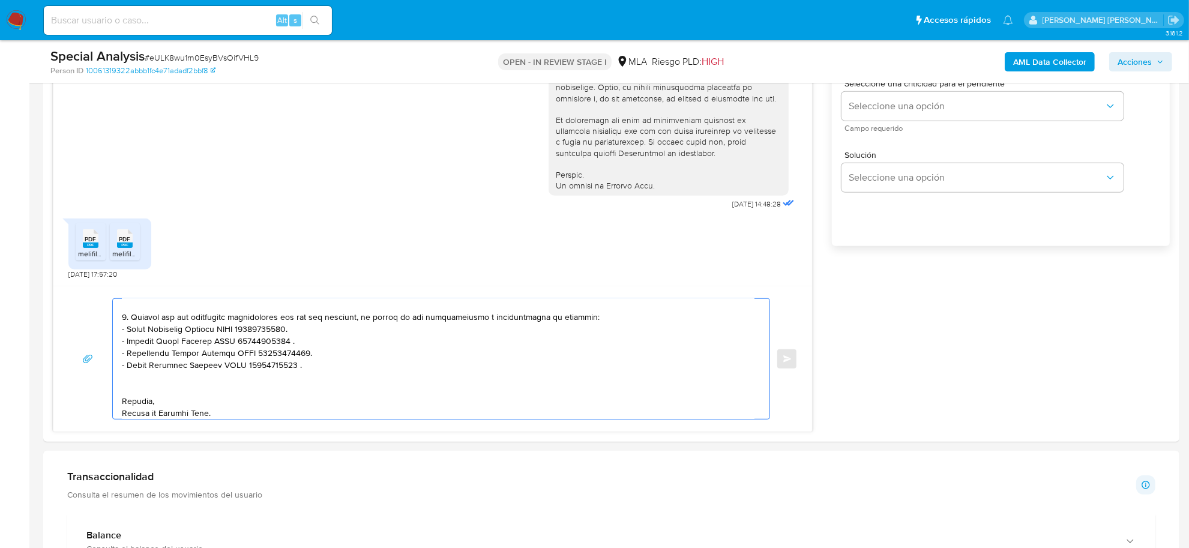
click at [181, 56] on span "# eULK8wu1rn0EsyBVsOifVHL9" at bounding box center [202, 58] width 114 height 12
copy span "eULK8wu1rn0EsyBVsOifVHL9"
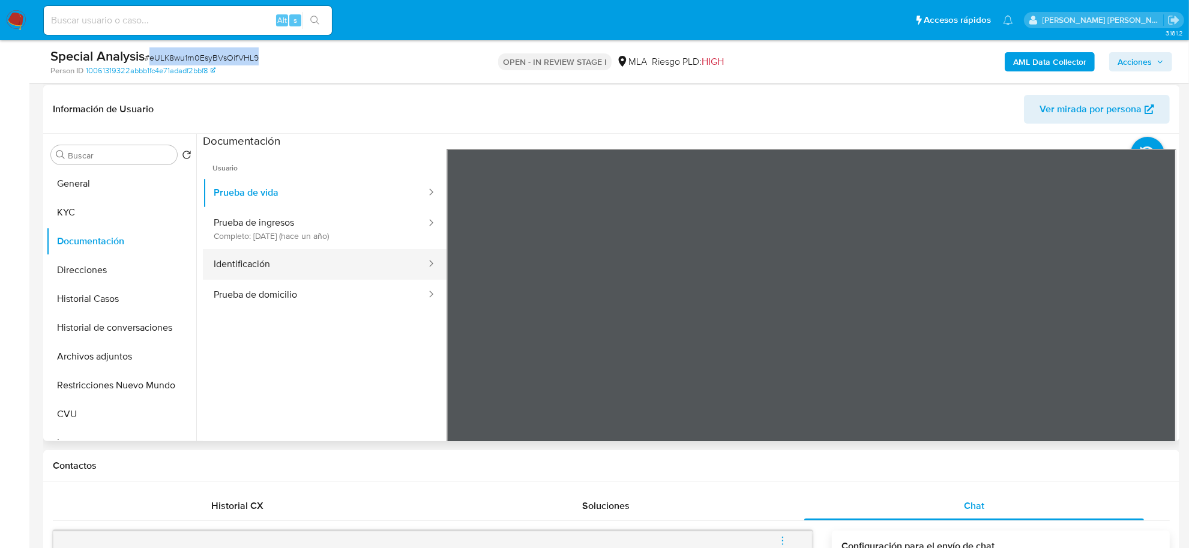
scroll to position [150, 0]
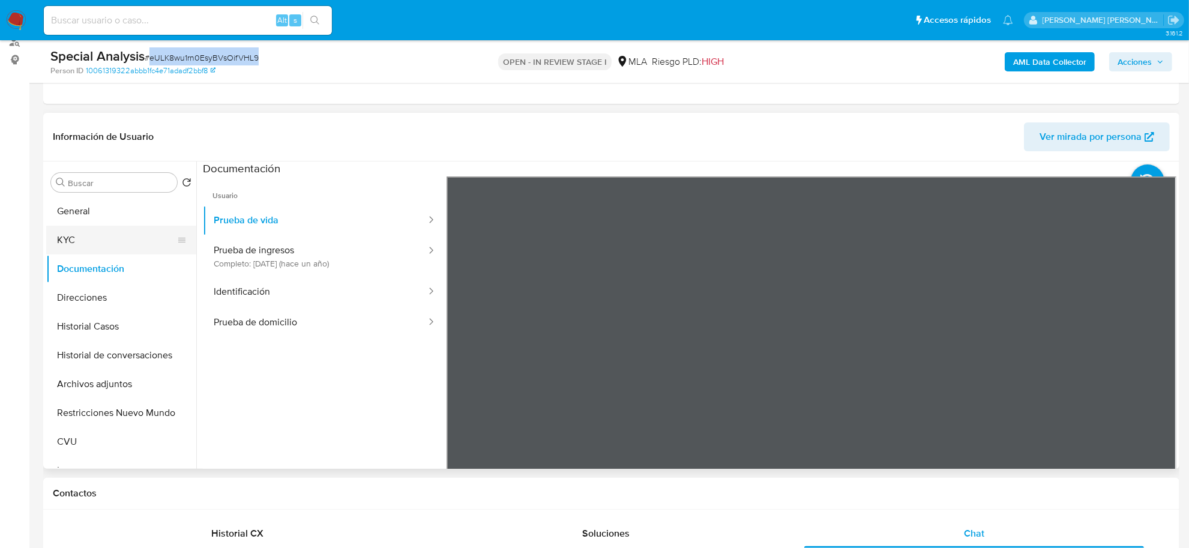
click at [79, 241] on button "KYC" at bounding box center [116, 240] width 140 height 29
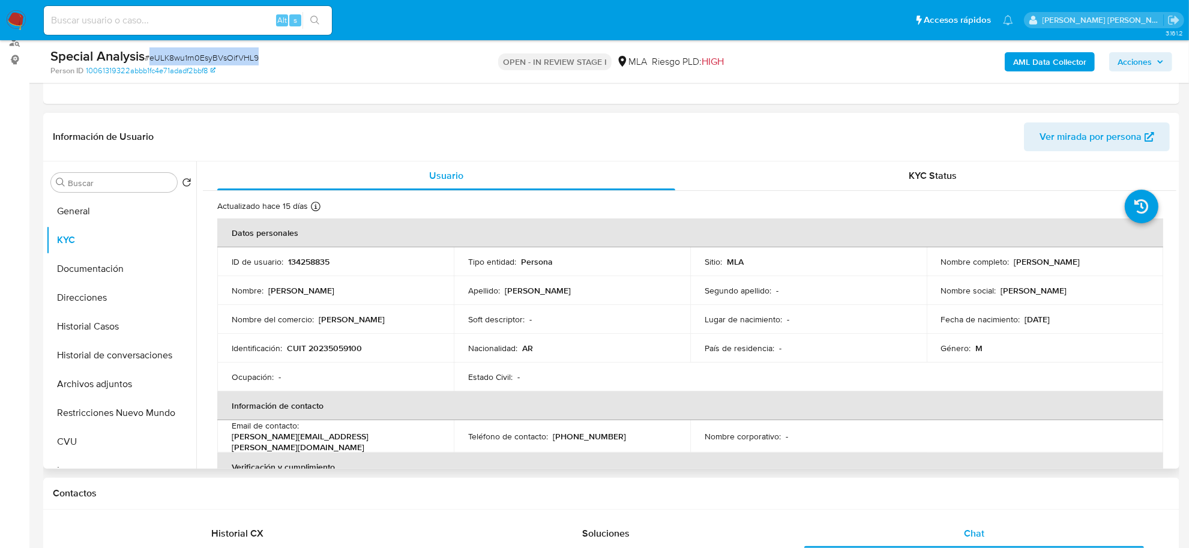
drag, startPoint x: 1010, startPoint y: 259, endPoint x: 1074, endPoint y: 266, distance: 64.6
click at [1074, 266] on p "[PERSON_NAME]" at bounding box center [1047, 261] width 66 height 11
copy p "Leonardo Andres"
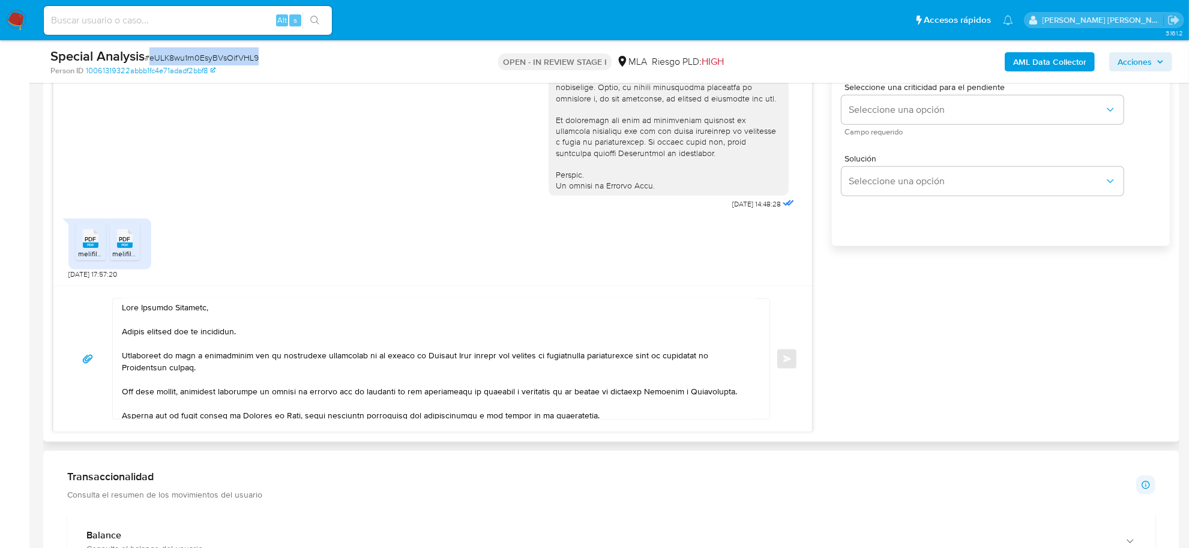
scroll to position [0, 0]
drag, startPoint x: 199, startPoint y: 311, endPoint x: 142, endPoint y: 310, distance: 57.0
click at [142, 310] on textarea at bounding box center [438, 359] width 633 height 120
paste textarea "Leonardo Andres"
drag, startPoint x: 241, startPoint y: 334, endPoint x: 205, endPoint y: 334, distance: 36.0
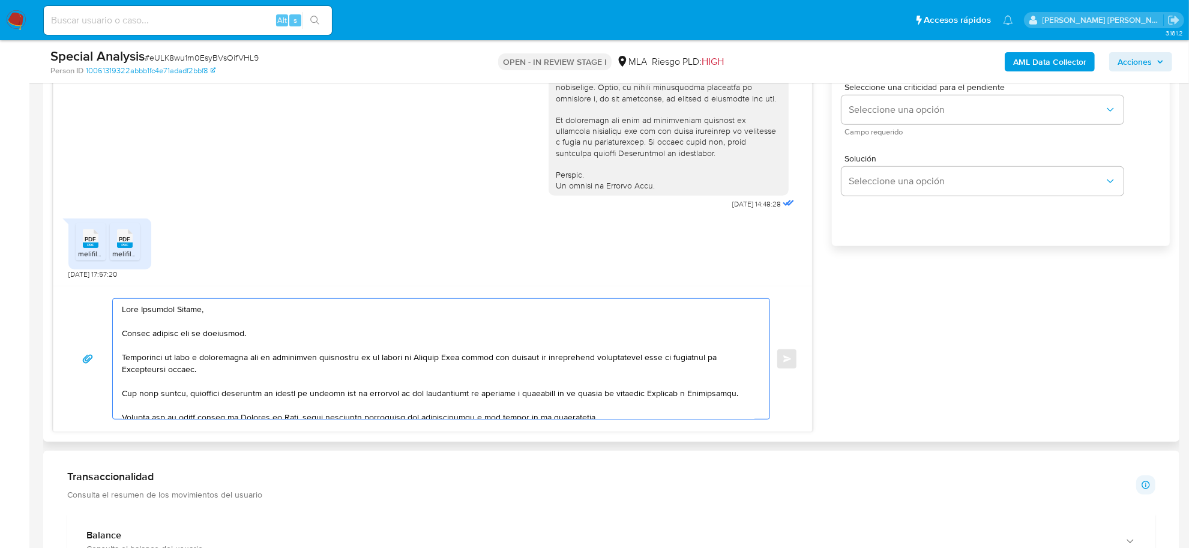
click at [205, 334] on textarea at bounding box center [438, 359] width 633 height 120
click at [240, 370] on textarea at bounding box center [438, 359] width 633 height 120
click at [255, 332] on textarea at bounding box center [438, 359] width 633 height 120
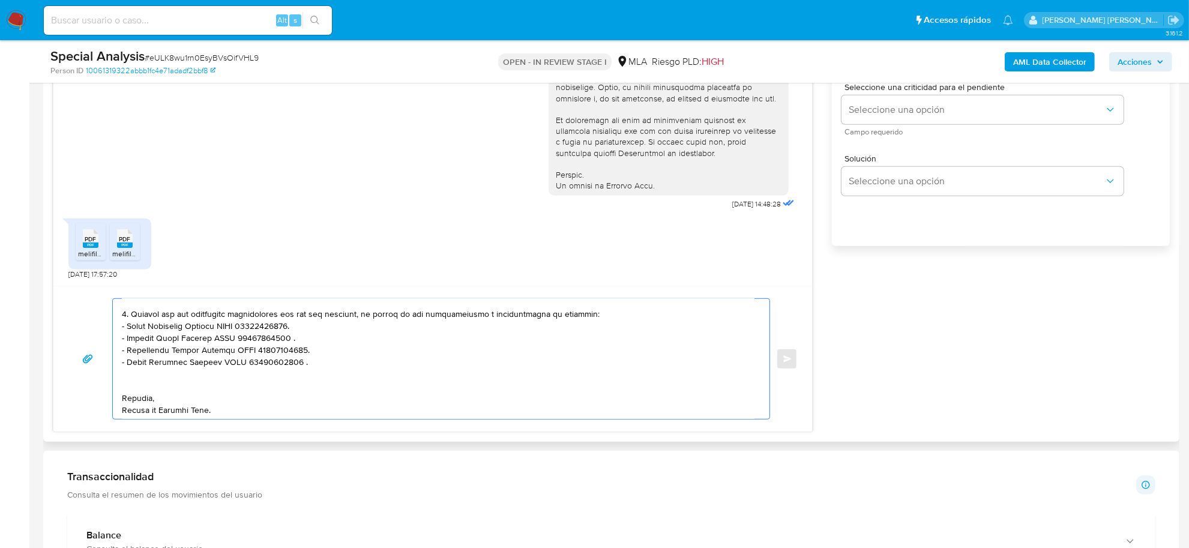
scroll to position [284, 0]
drag, startPoint x: 295, startPoint y: 365, endPoint x: 118, endPoint y: 328, distance: 180.8
click at [118, 328] on div at bounding box center [438, 359] width 651 height 120
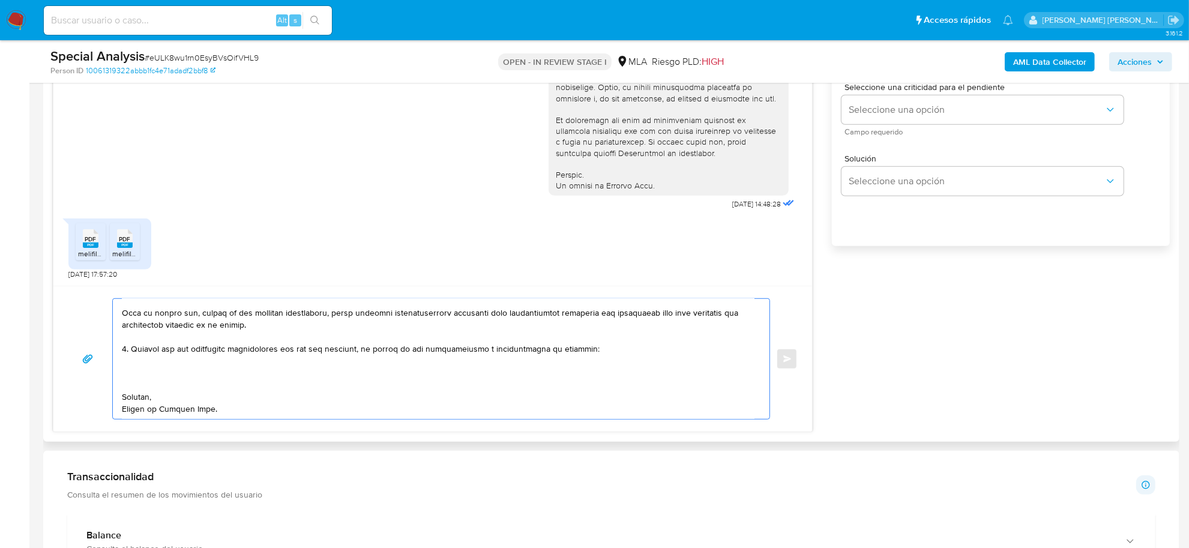
scroll to position [248, 0]
paste textarea "- Christian Martin Poeti CUIT 20256814715 (ACTIVIDAD: Servicios de fast food y …"
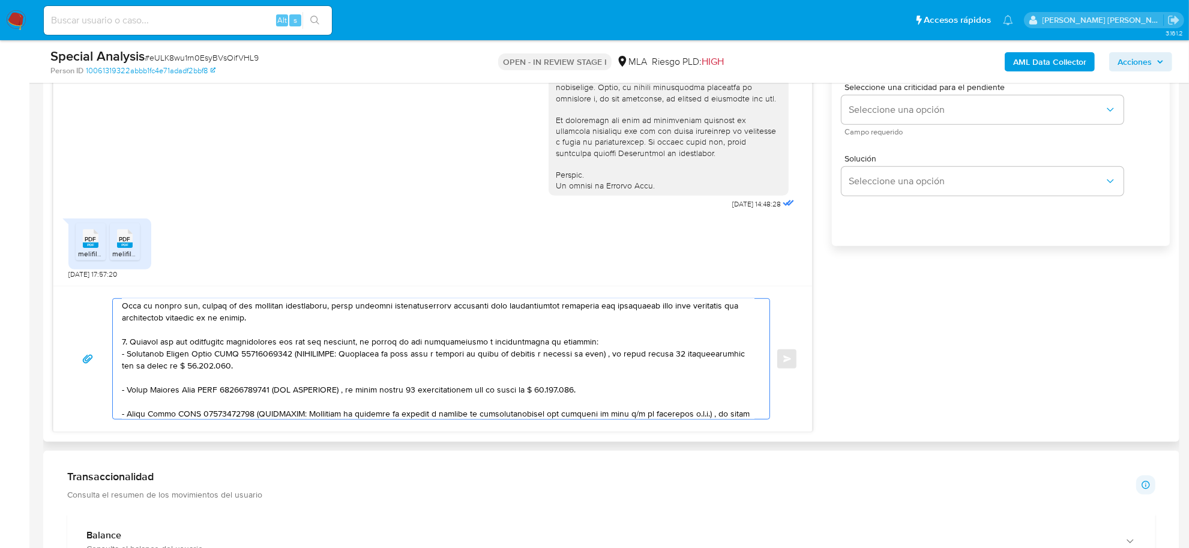
scroll to position [229, 0]
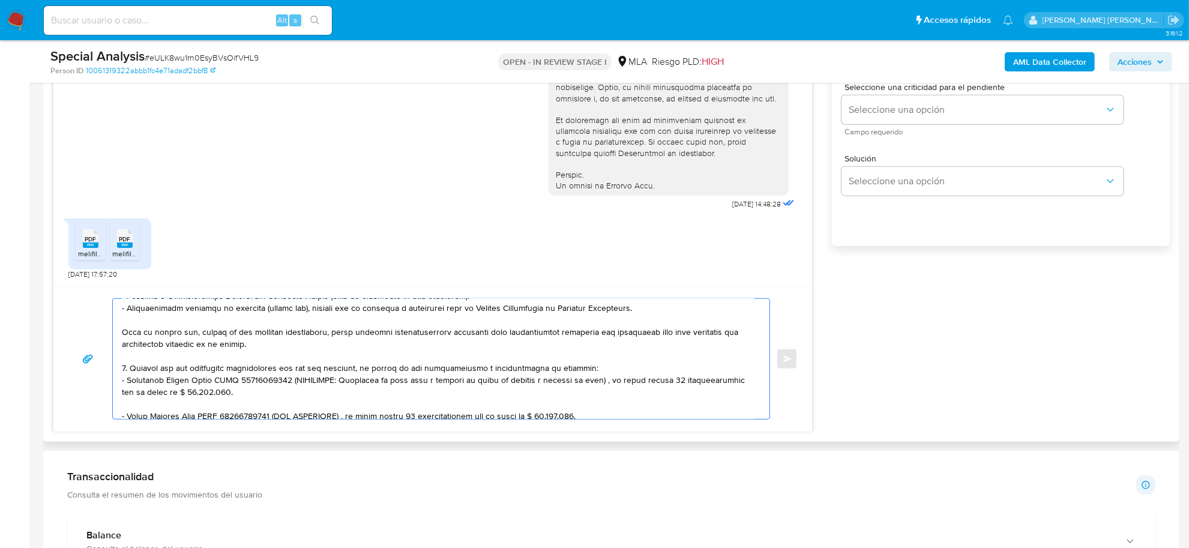
drag, startPoint x: 277, startPoint y: 379, endPoint x: 280, endPoint y: 390, distance: 11.7
click at [280, 390] on textarea at bounding box center [438, 359] width 633 height 120
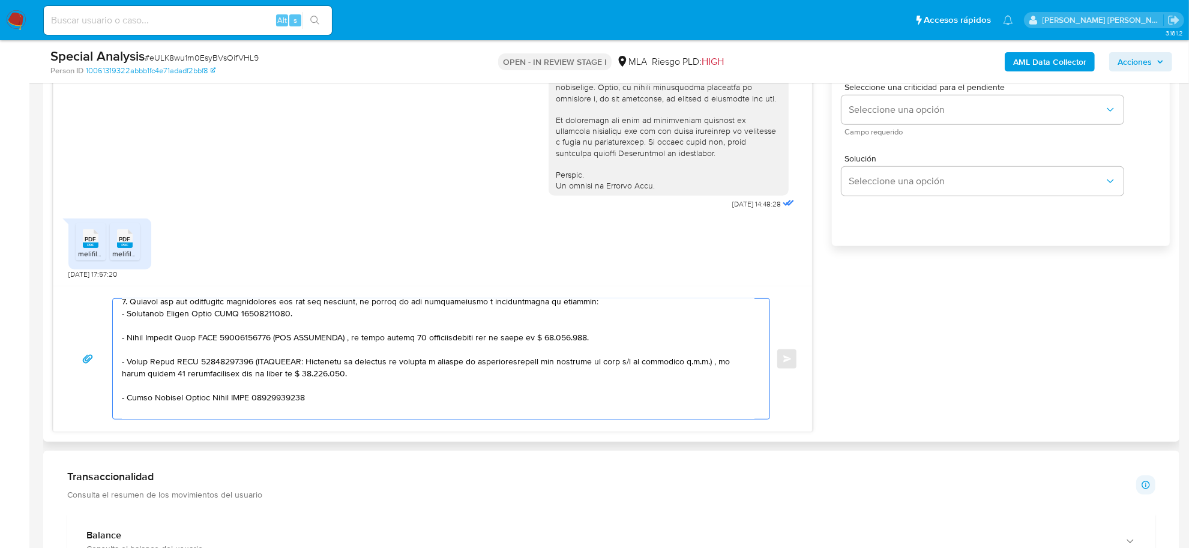
scroll to position [278, 0]
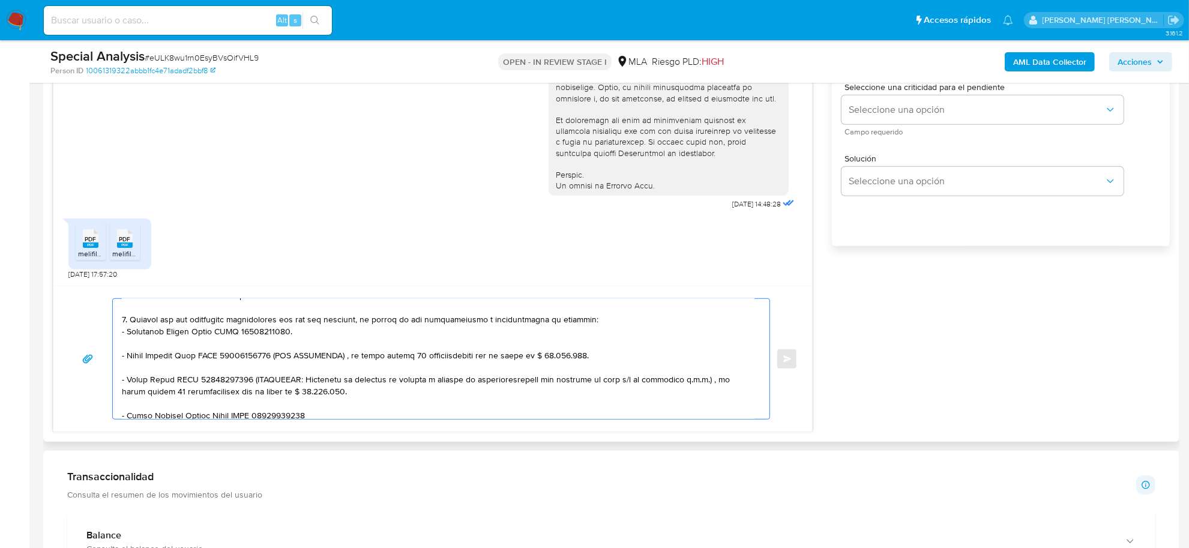
drag, startPoint x: 277, startPoint y: 406, endPoint x: 310, endPoint y: 364, distance: 53.4
click at [310, 364] on textarea at bounding box center [438, 359] width 633 height 120
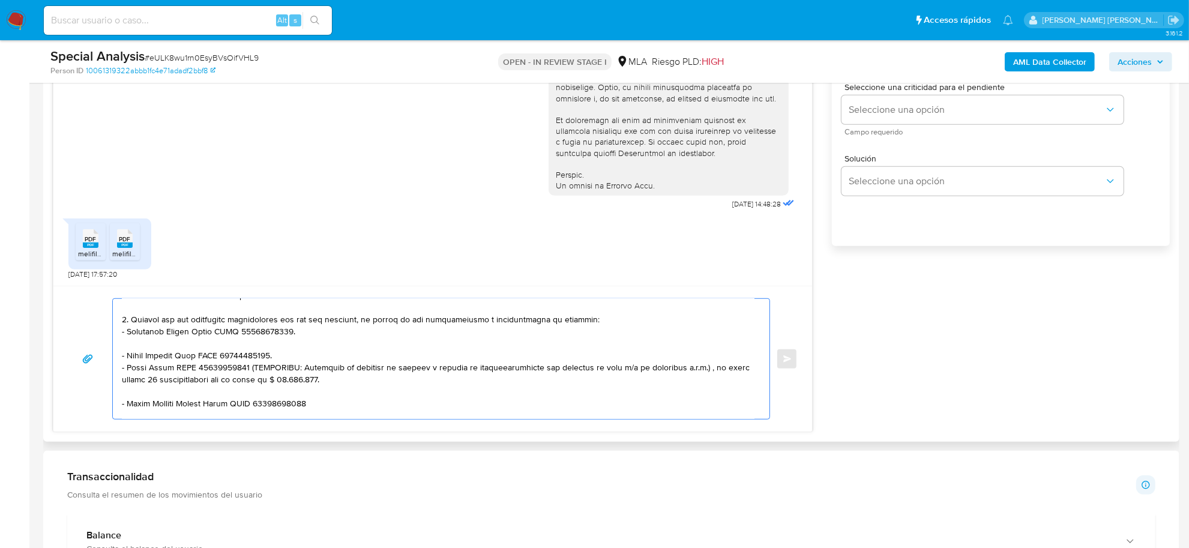
drag, startPoint x: 248, startPoint y: 367, endPoint x: 342, endPoint y: 384, distance: 95.7
click at [158, 347] on textarea at bounding box center [438, 359] width 633 height 120
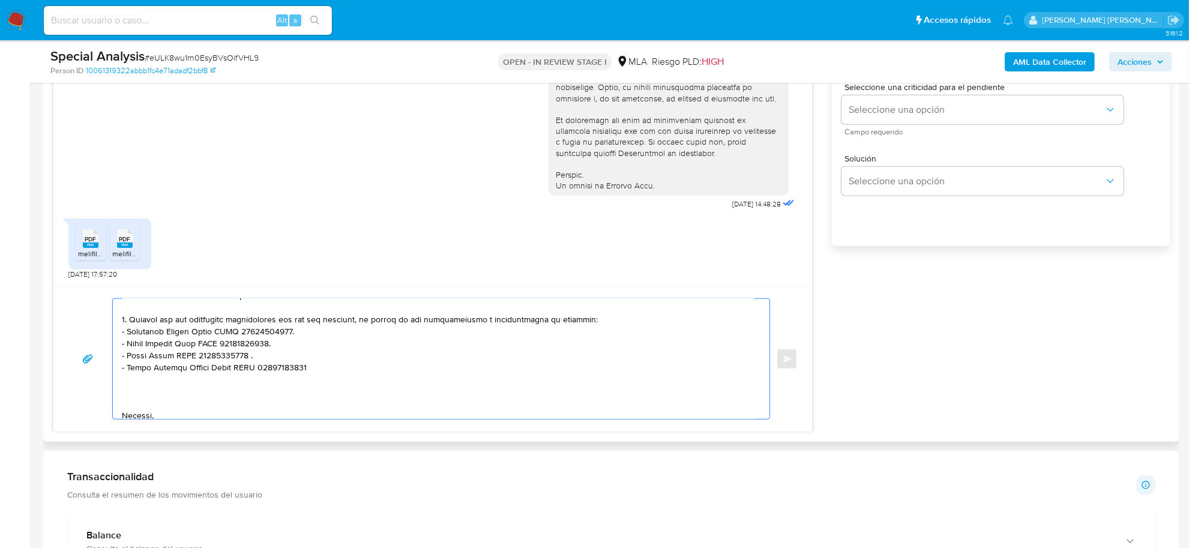
click at [183, 376] on textarea at bounding box center [438, 359] width 633 height 120
paste textarea "- Tomatis Guillermo Jose CUIT 20232598868"
click at [164, 403] on textarea at bounding box center [438, 359] width 633 height 120
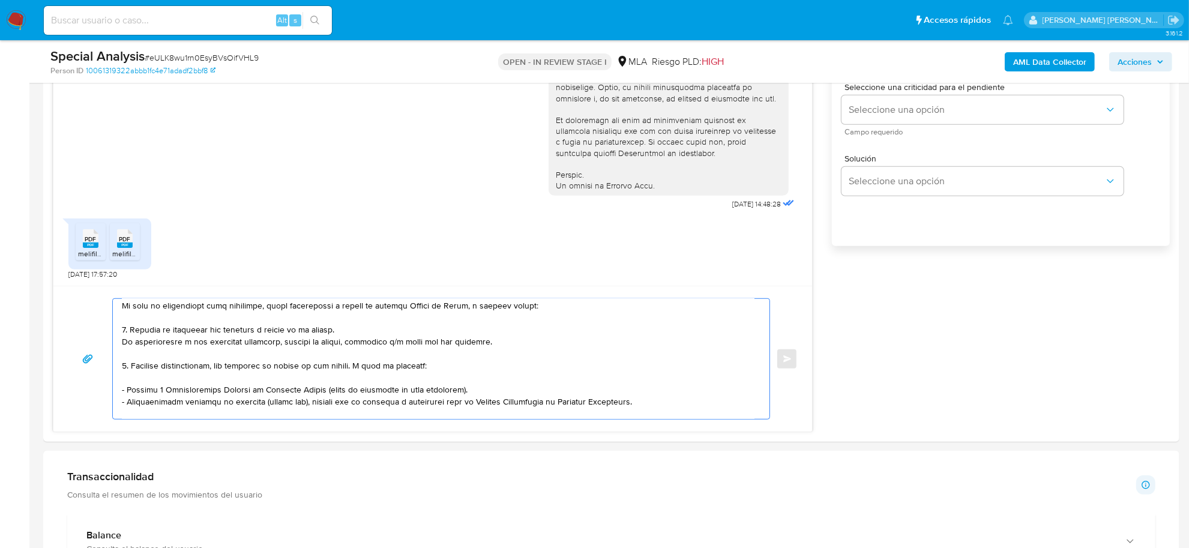
scroll to position [0, 0]
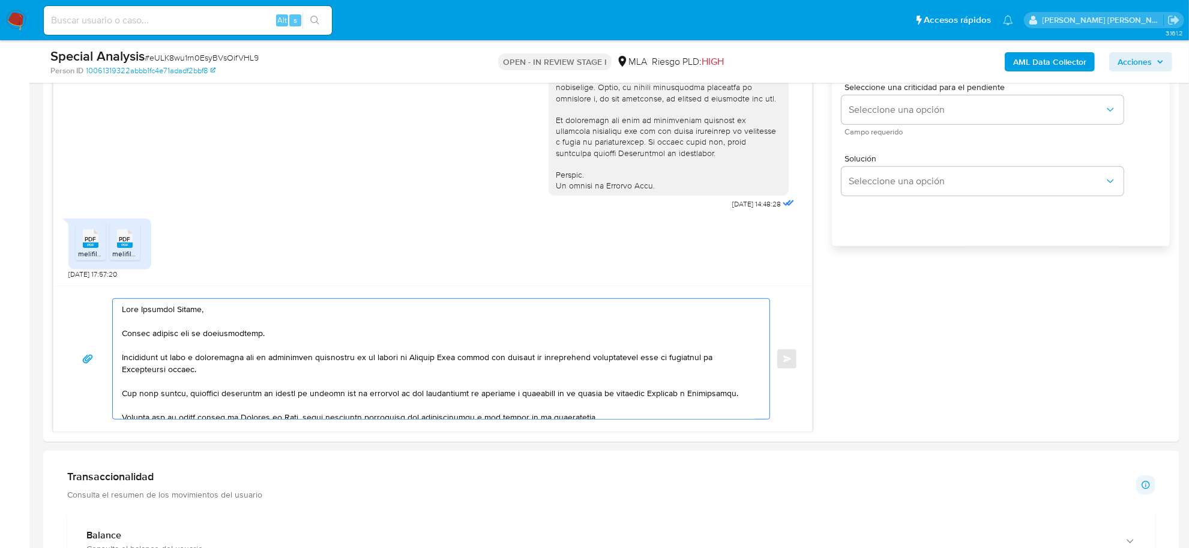
type textarea "Hola Leonardo Andrés, Muchas gracias por la documentación. Analizamos tu caso y…"
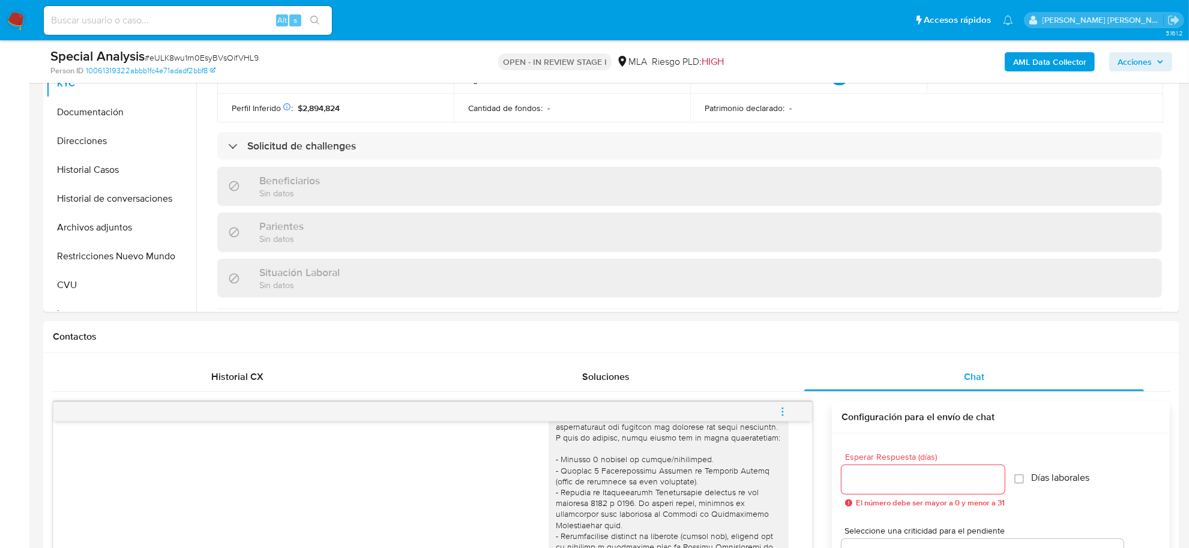
scroll to position [300, 0]
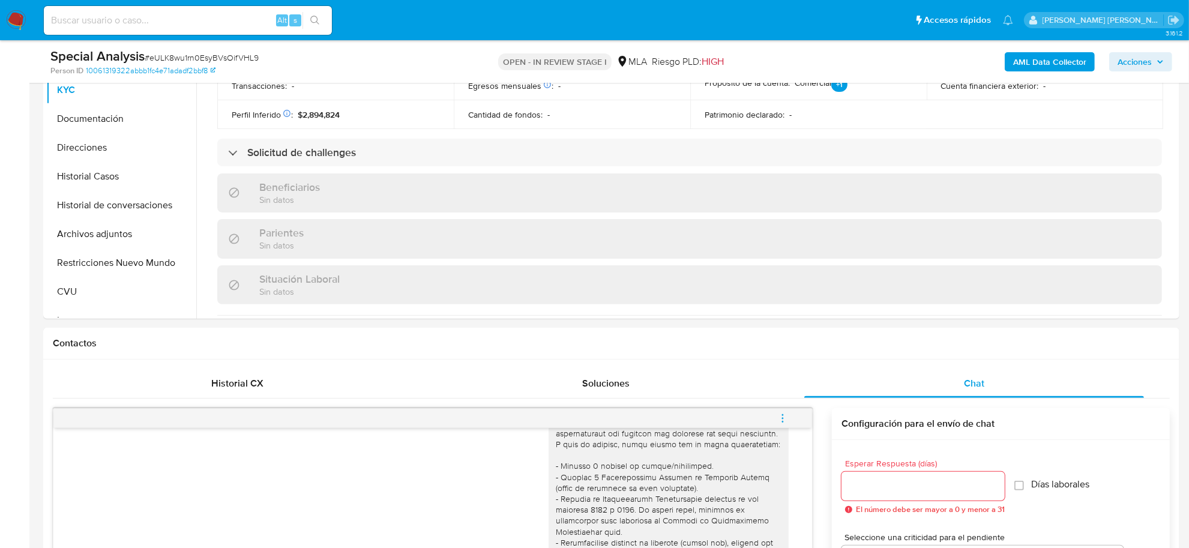
drag, startPoint x: 78, startPoint y: 232, endPoint x: 7, endPoint y: 270, distance: 81.1
click at [78, 231] on button "Archivos adjuntos" at bounding box center [121, 234] width 150 height 29
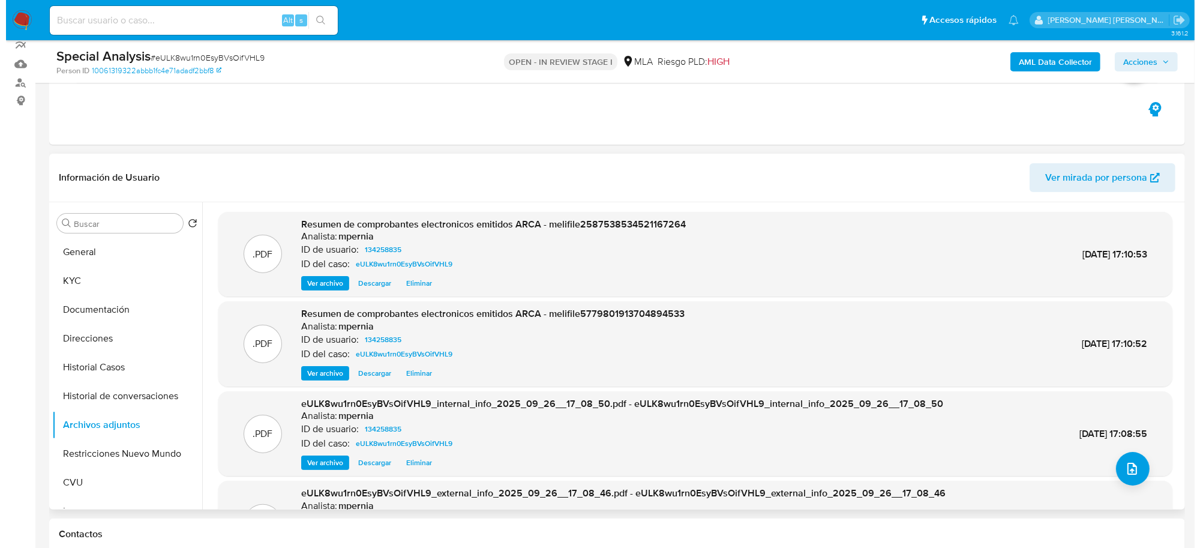
scroll to position [75, 0]
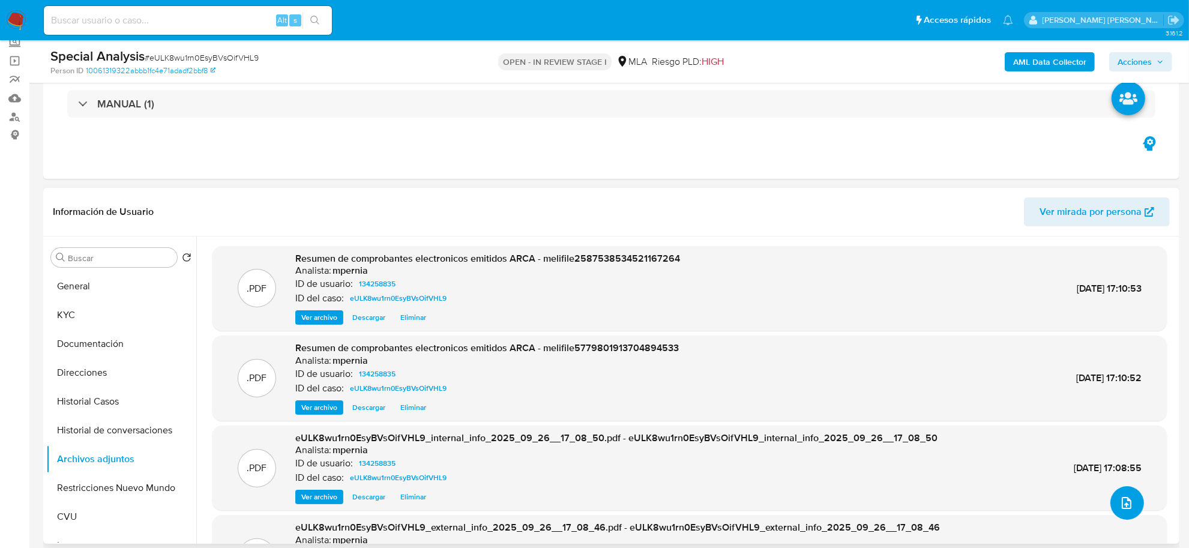
click at [1112, 504] on button "upload-file" at bounding box center [1127, 503] width 34 height 34
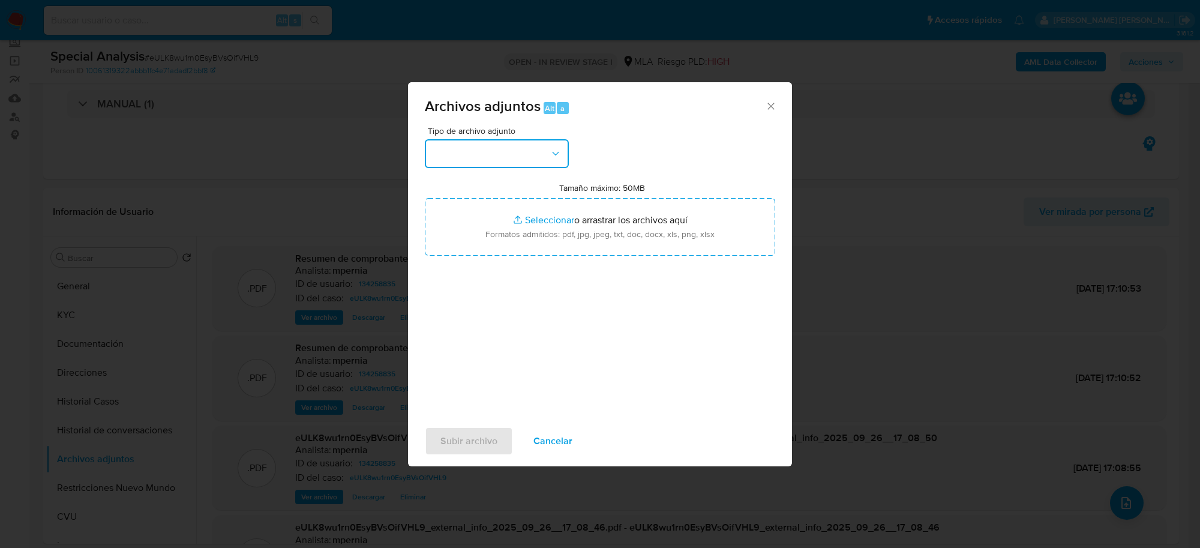
click at [501, 158] on button "button" at bounding box center [497, 153] width 144 height 29
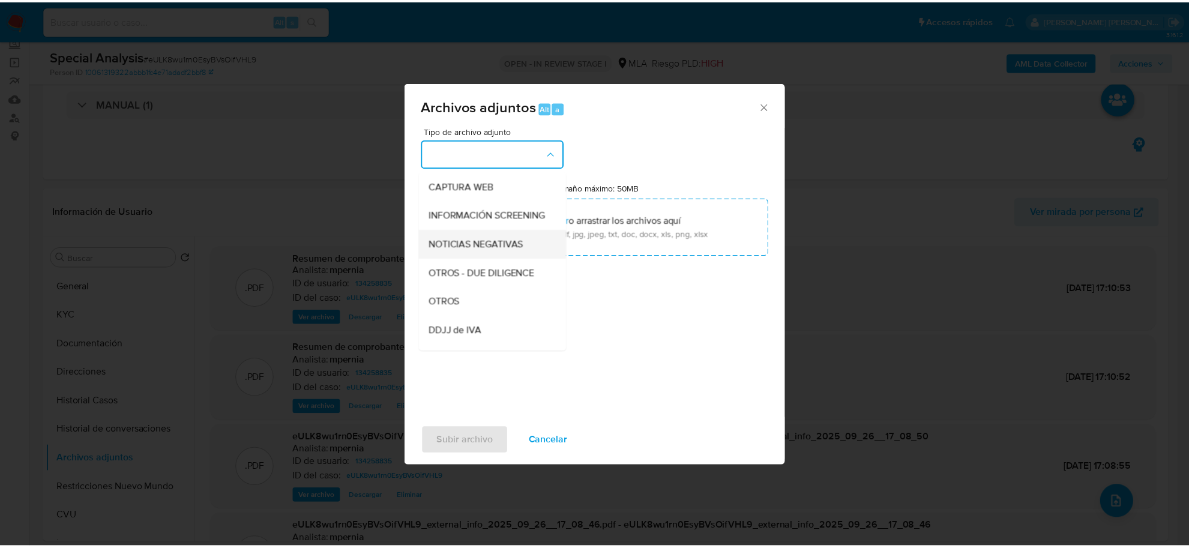
scroll to position [150, 0]
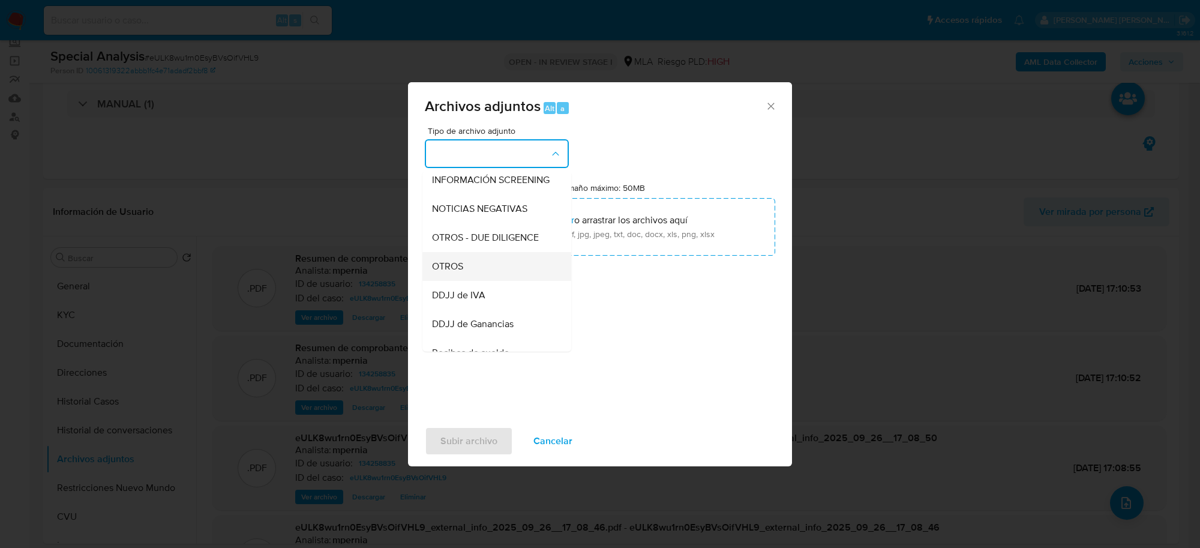
click at [482, 281] on div "OTROS" at bounding box center [493, 266] width 122 height 29
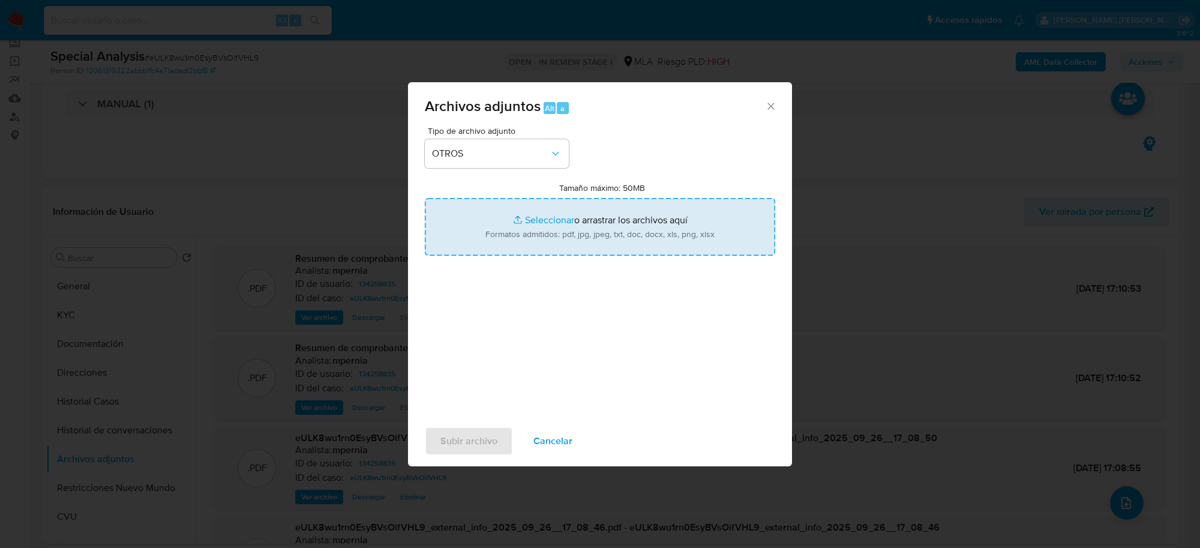
type input "C:\fakepath\Movimientos-Aladdin-134258835.xlsx"
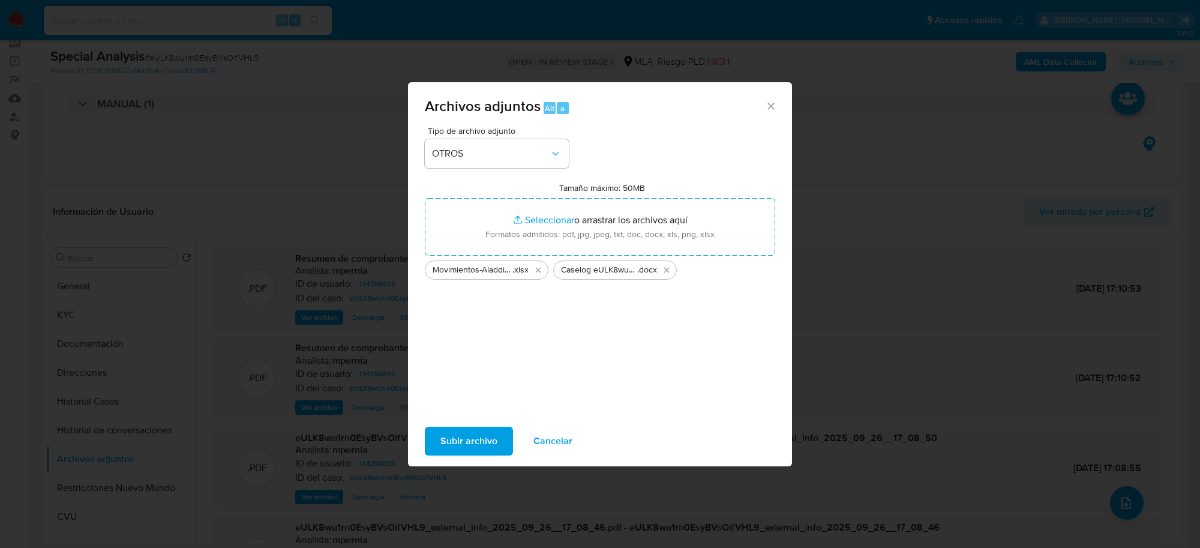
click at [496, 438] on button "Subir archivo" at bounding box center [469, 441] width 88 height 29
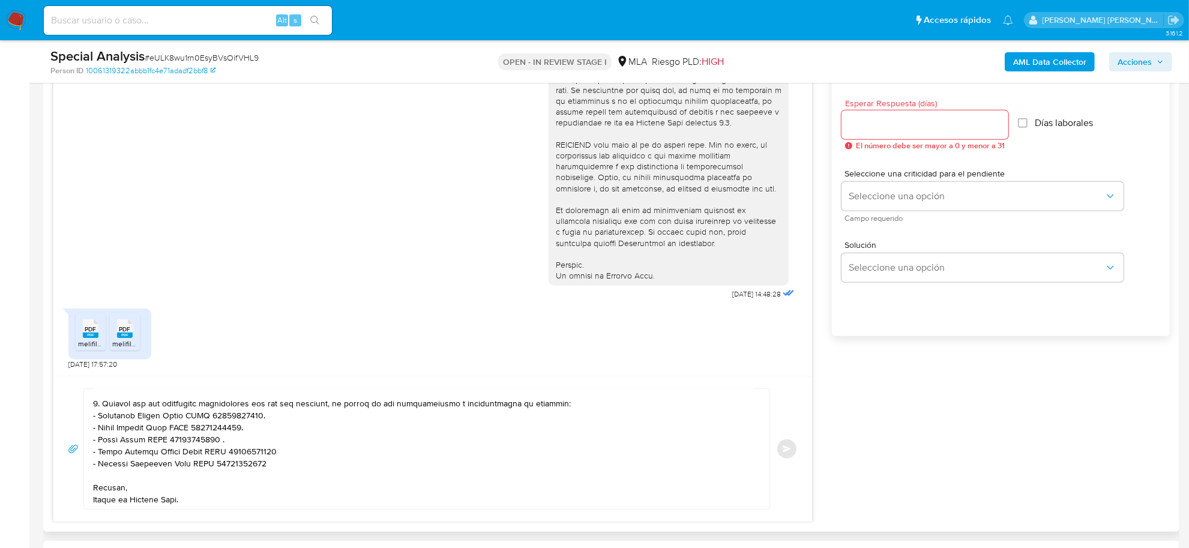
scroll to position [600, 0]
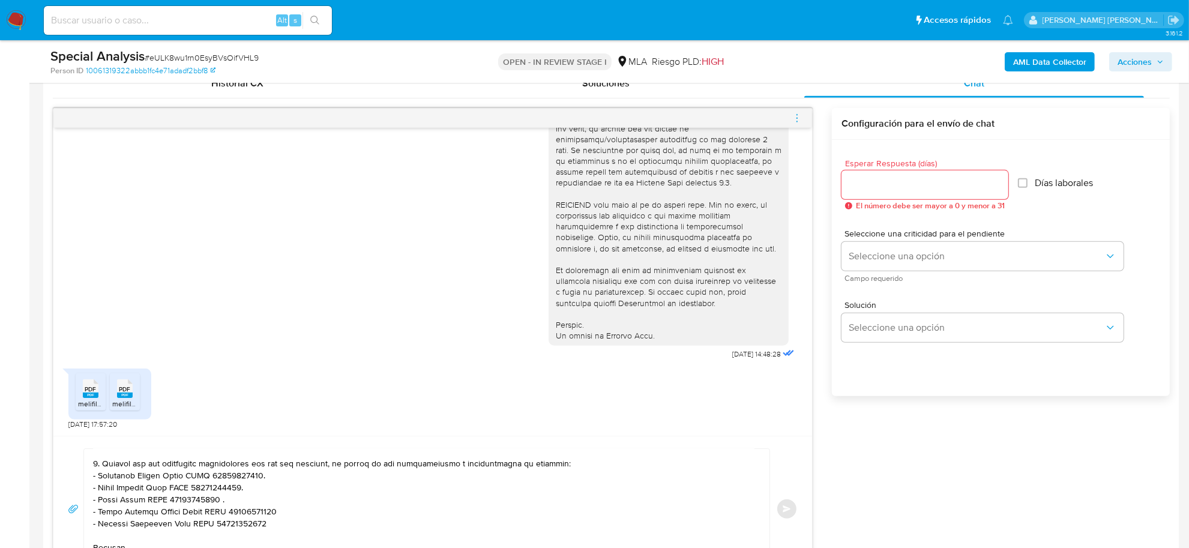
click at [868, 184] on input "Esperar Respuesta (días)" at bounding box center [925, 185] width 167 height 16
type input "1"
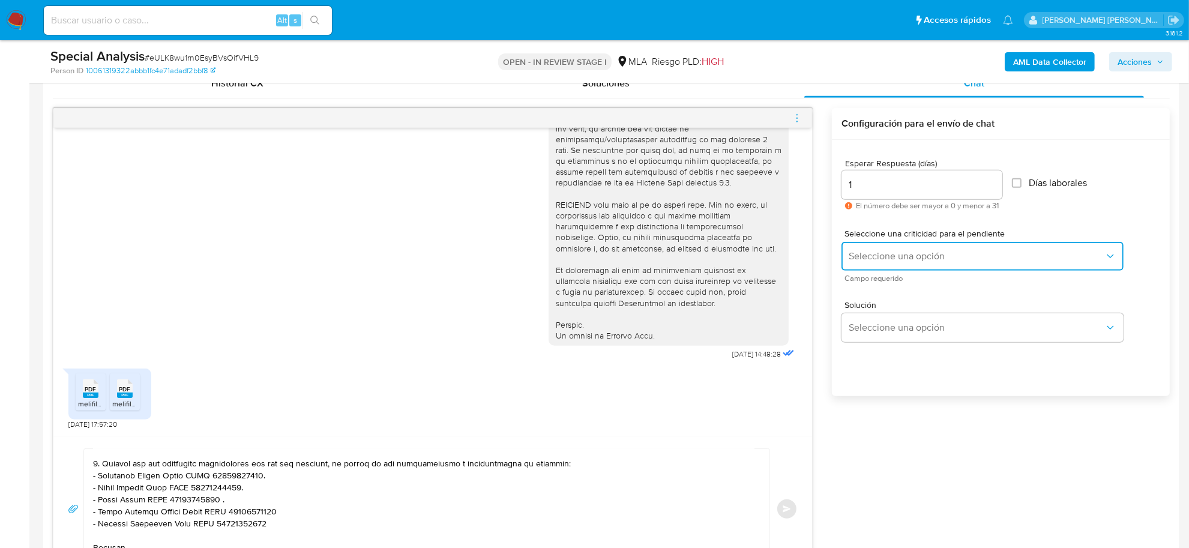
click at [873, 256] on span "Seleccione una opción" at bounding box center [977, 256] width 256 height 12
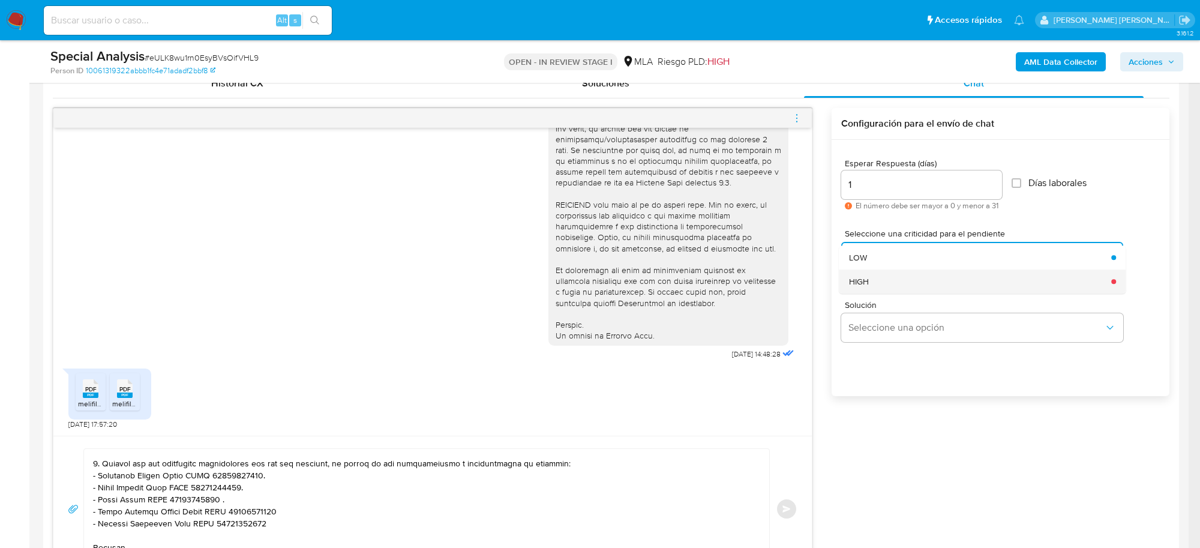
click at [866, 279] on span "HIGH" at bounding box center [859, 281] width 20 height 11
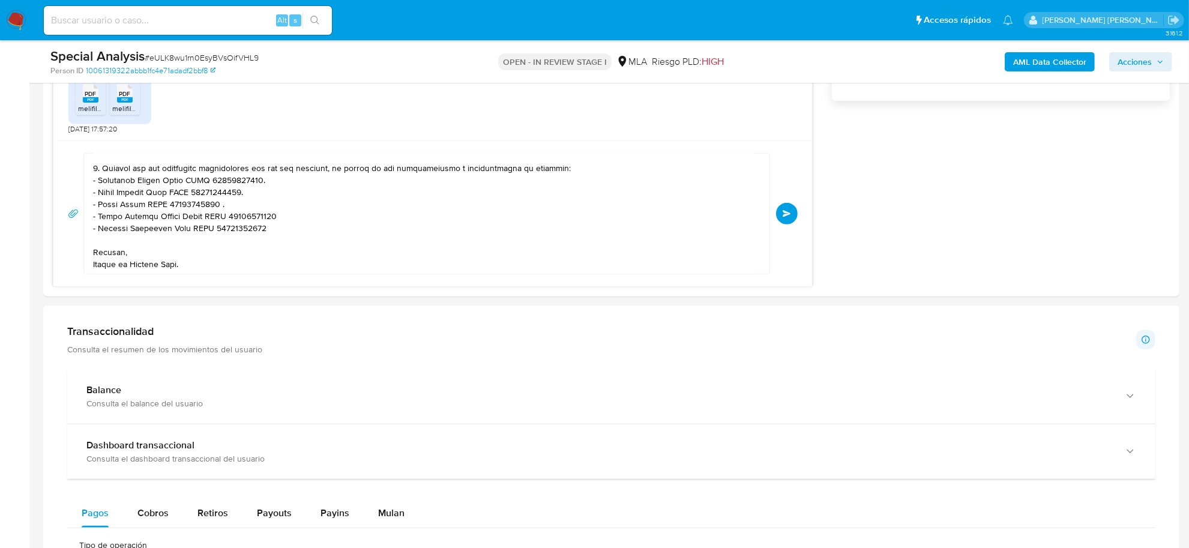
scroll to position [900, 0]
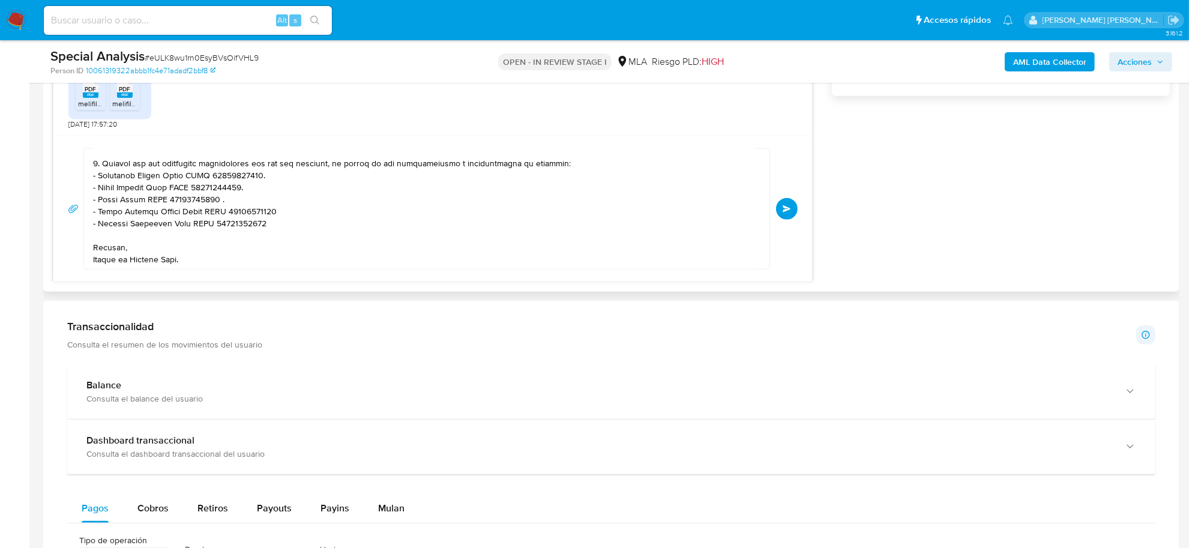
click at [789, 196] on div "Enviar" at bounding box center [433, 208] width 730 height 121
drag, startPoint x: 789, startPoint y: 207, endPoint x: 784, endPoint y: 215, distance: 9.2
click at [789, 208] on span "Enviar" at bounding box center [787, 208] width 8 height 7
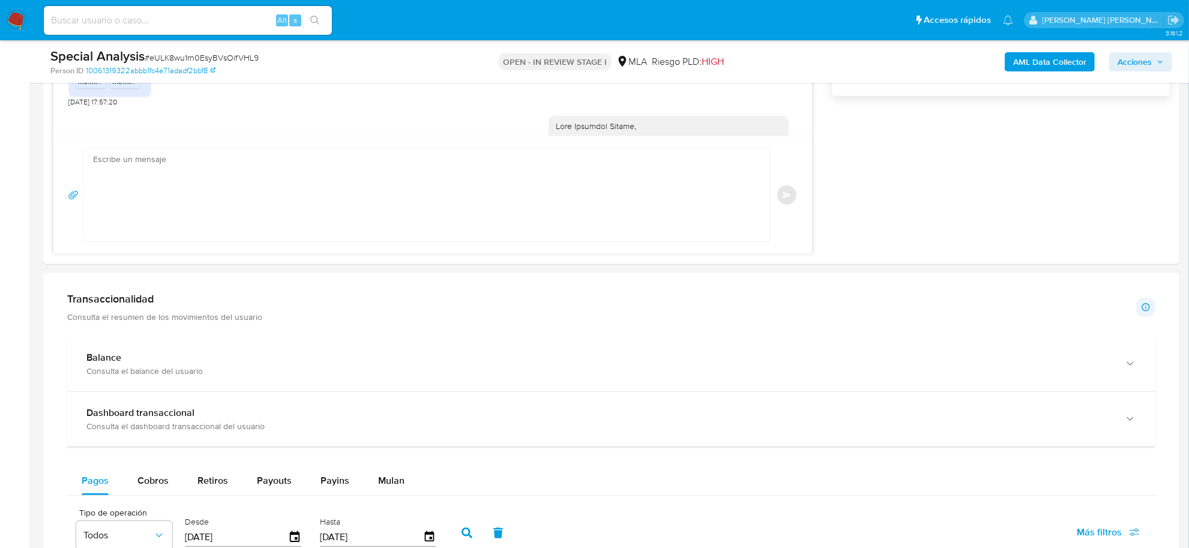
scroll to position [1021, 0]
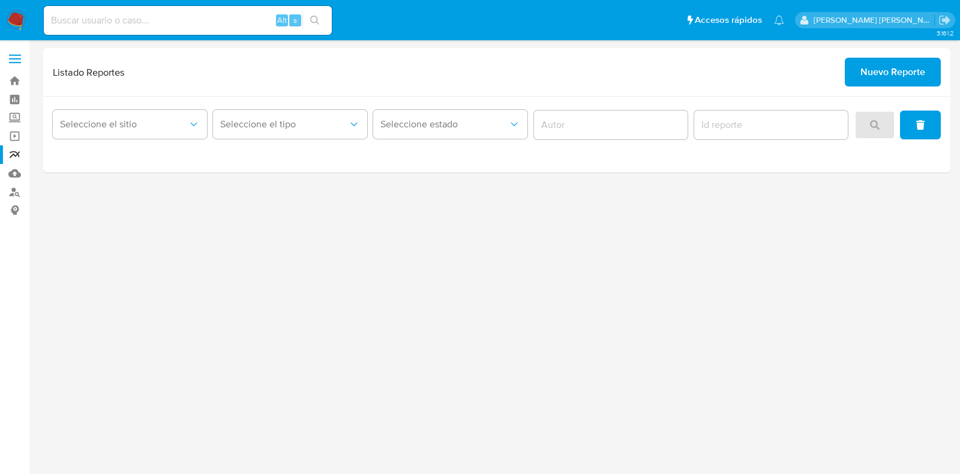
drag, startPoint x: 191, startPoint y: 10, endPoint x: 184, endPoint y: 16, distance: 9.4
click at [188, 10] on div "Alt s" at bounding box center [188, 20] width 288 height 29
click at [182, 19] on input at bounding box center [188, 21] width 288 height 16
paste input "RLTVfStnRViCOJ0WKYhw1U98"
type input "RLTVfStnRViCOJ0WKYhw1U98"
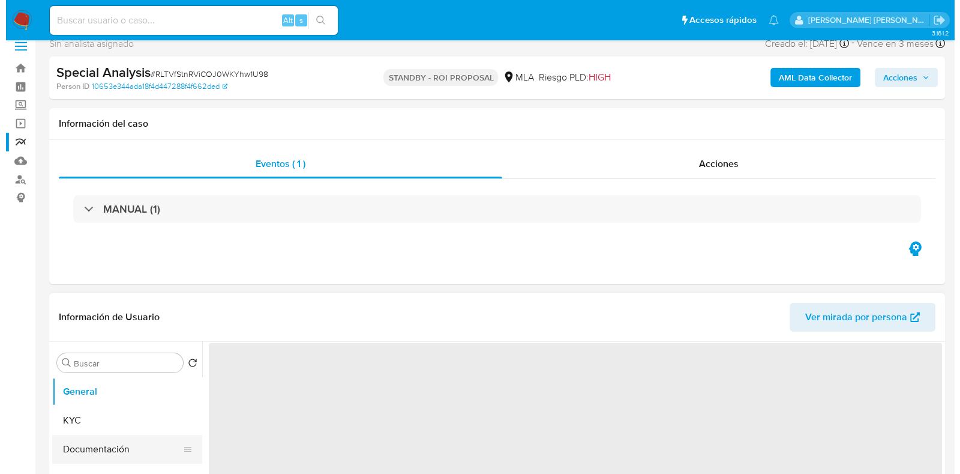
scroll to position [149, 0]
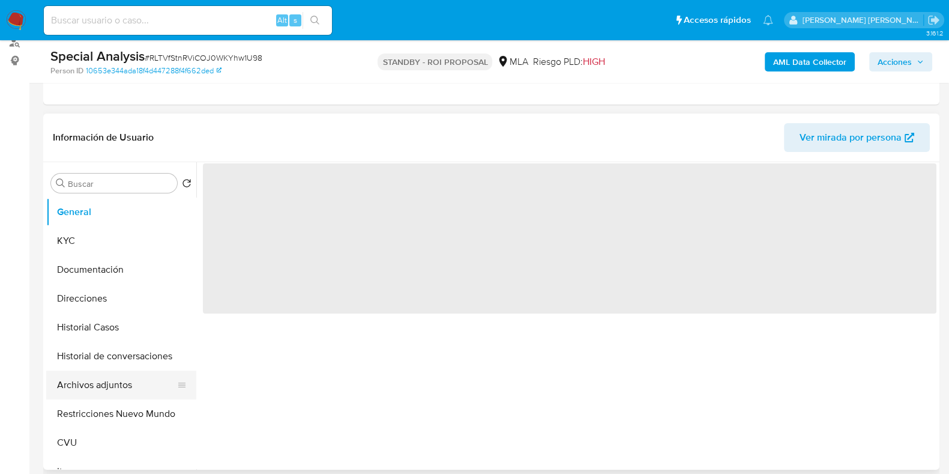
select select "10"
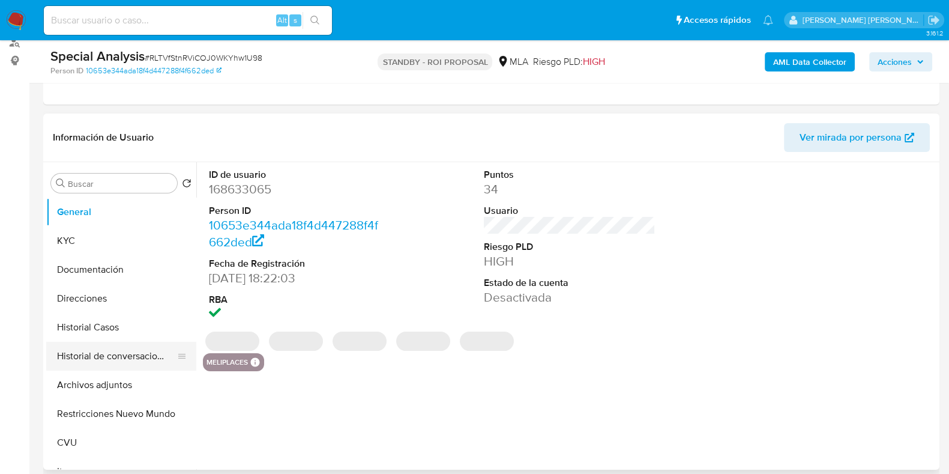
click at [123, 361] on button "Historial de conversaciones" at bounding box center [116, 356] width 140 height 29
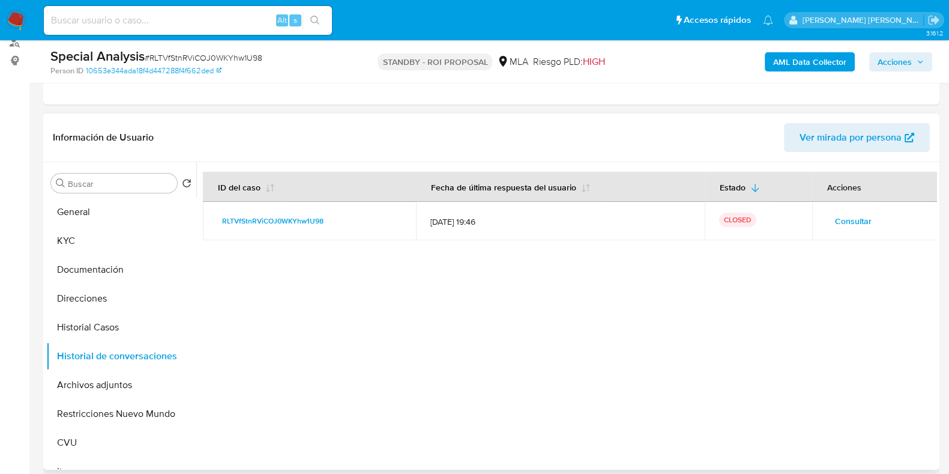
click at [835, 216] on span "Consultar" at bounding box center [853, 220] width 37 height 17
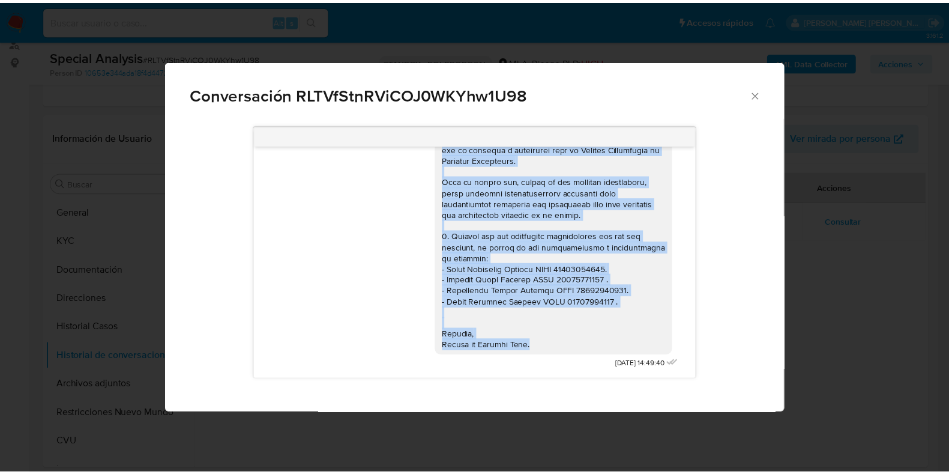
scroll to position [1359, 0]
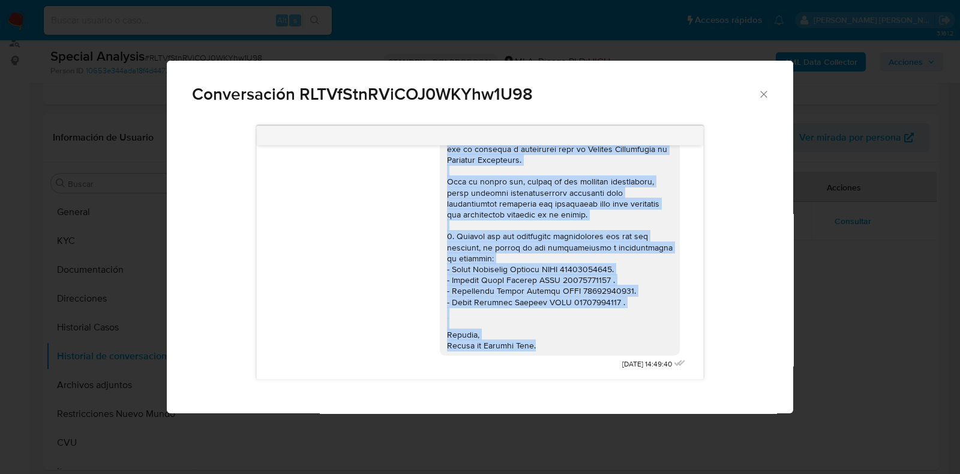
drag, startPoint x: 436, startPoint y: 195, endPoint x: 552, endPoint y: 404, distance: 239.1
click at [552, 404] on div "[DATE] 14:49:12 Hola, Esperamos que te encuentres muy bien. Te consultamos si t…" at bounding box center [480, 265] width 627 height 296
copy div "Lore Ipsumdo Sitametc, Adipis elitsed doe te incididun. Utlaboreet do magn a en…"
click at [667, 457] on div "Conversación RLTVfStnRViCOJ0WKYhw1U98 [DATE] 14:49:12 Hola, Esperamos que te en…" at bounding box center [480, 237] width 960 height 474
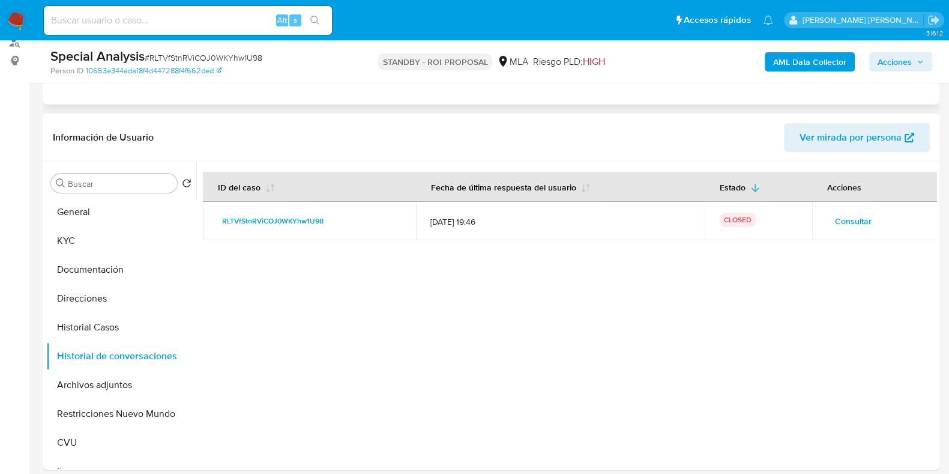
click at [521, 95] on div "Eventos ( 1 ) Acciones MANUAL (1)" at bounding box center [491, 32] width 896 height 144
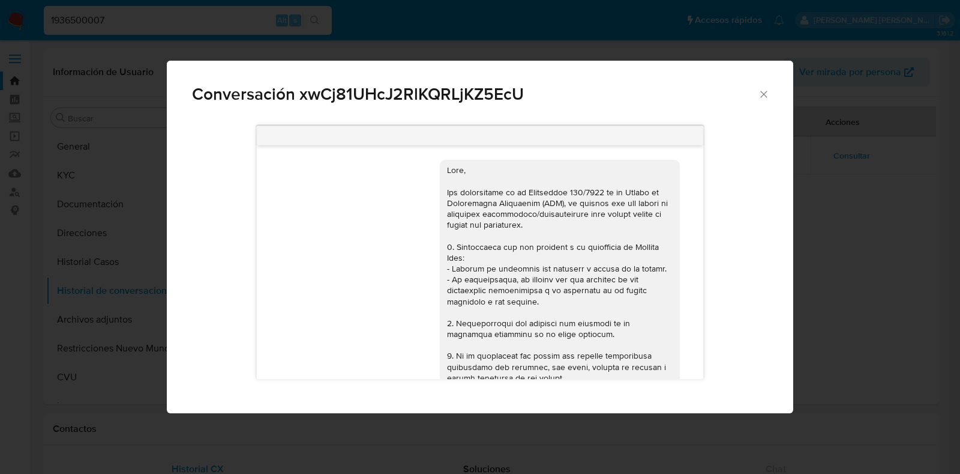
select select "10"
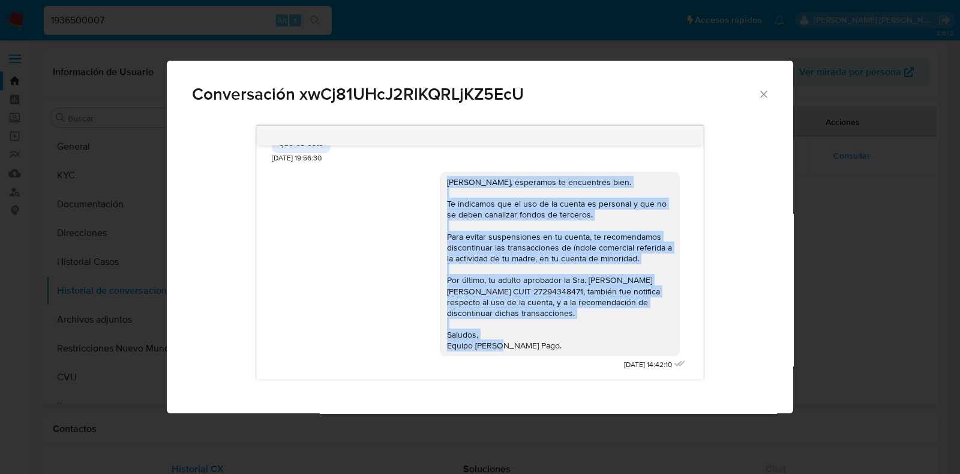
click at [766, 95] on icon "Cerrar" at bounding box center [764, 94] width 12 height 12
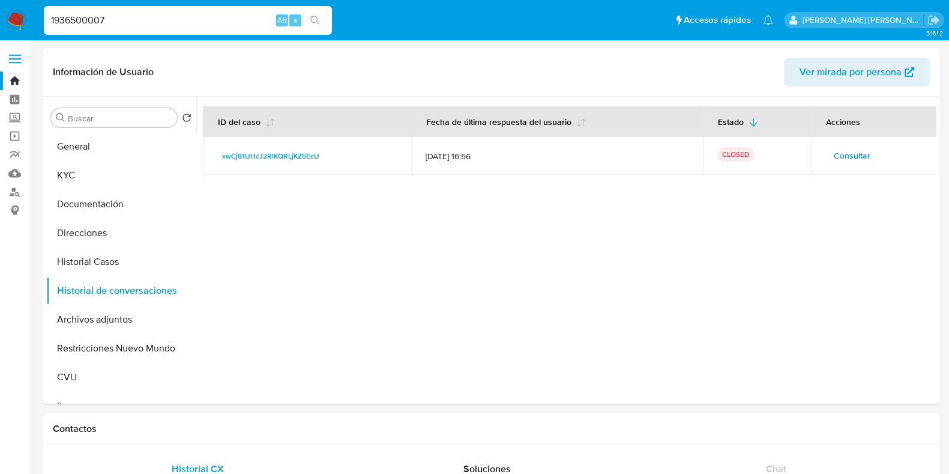
click at [83, 10] on div "1936500007 Alt s" at bounding box center [188, 20] width 288 height 29
click at [83, 19] on input "1936500007" at bounding box center [188, 21] width 288 height 16
paste input "687343944"
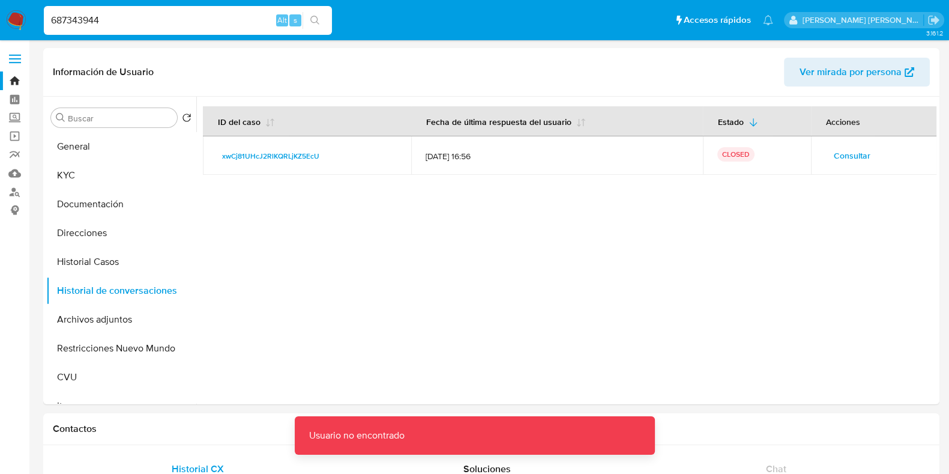
click at [83, 19] on input "687343944" at bounding box center [188, 21] width 288 height 16
click at [122, 26] on input "687343944" at bounding box center [188, 21] width 288 height 16
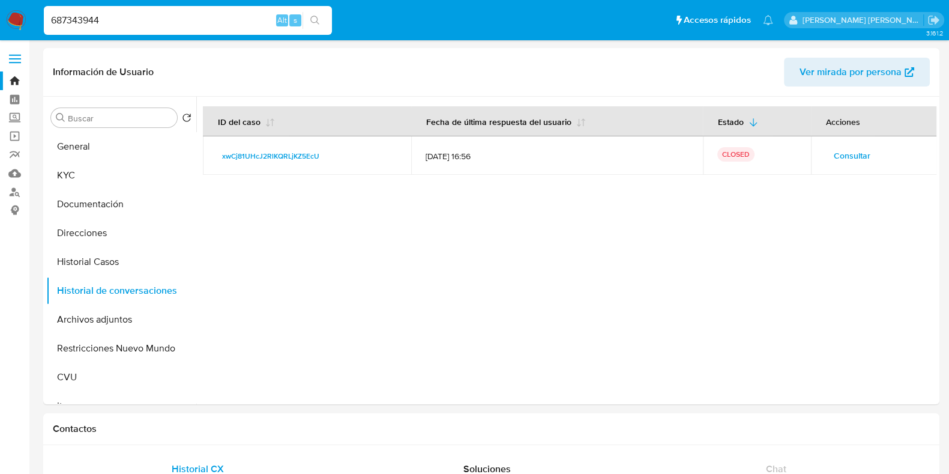
type input "687343944"
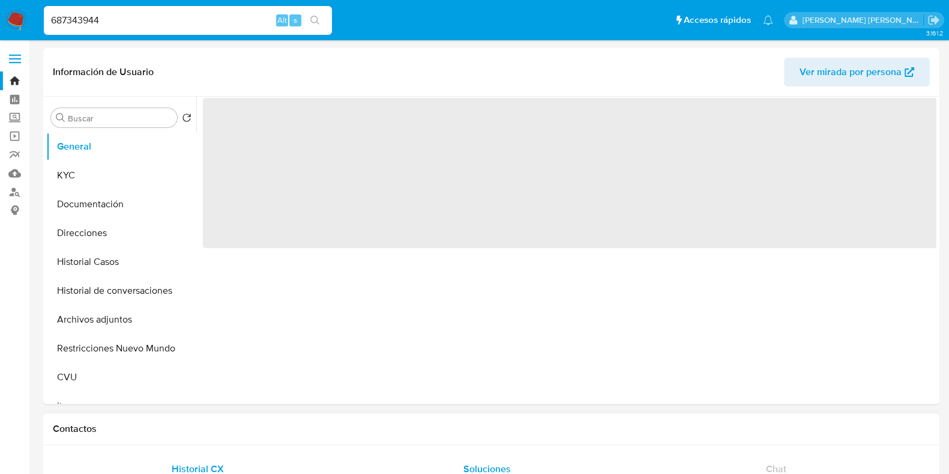
select select "10"
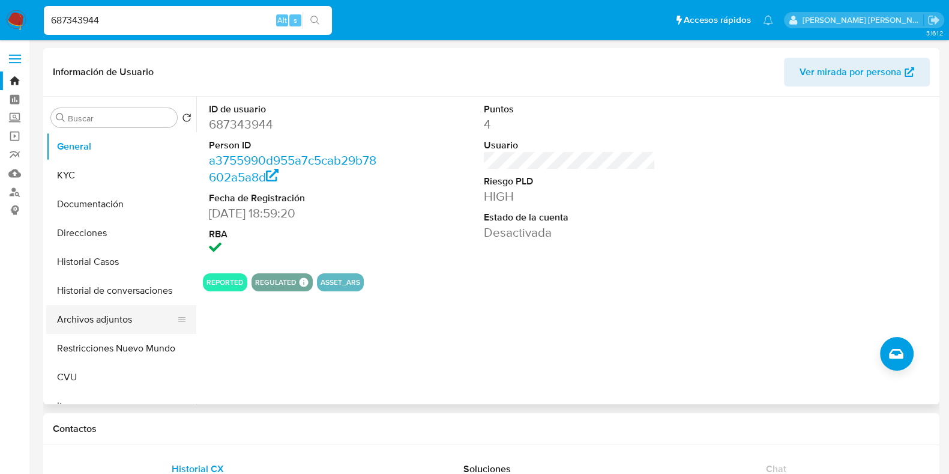
click at [90, 321] on button "Archivos adjuntos" at bounding box center [116, 319] width 140 height 29
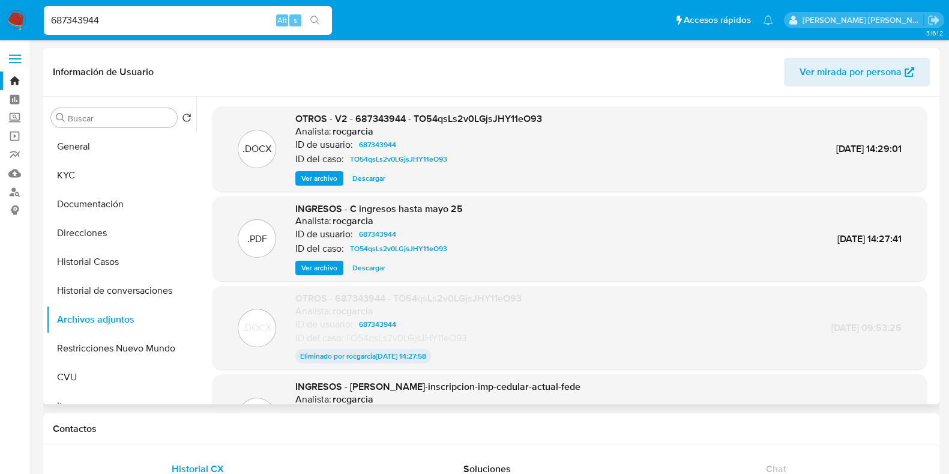
click at [302, 178] on span "Ver archivo" at bounding box center [319, 178] width 36 height 12
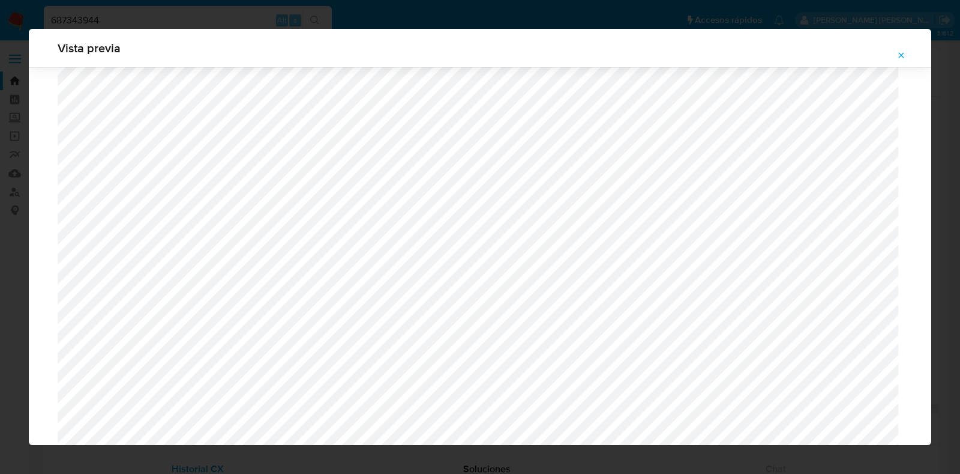
scroll to position [726, 0]
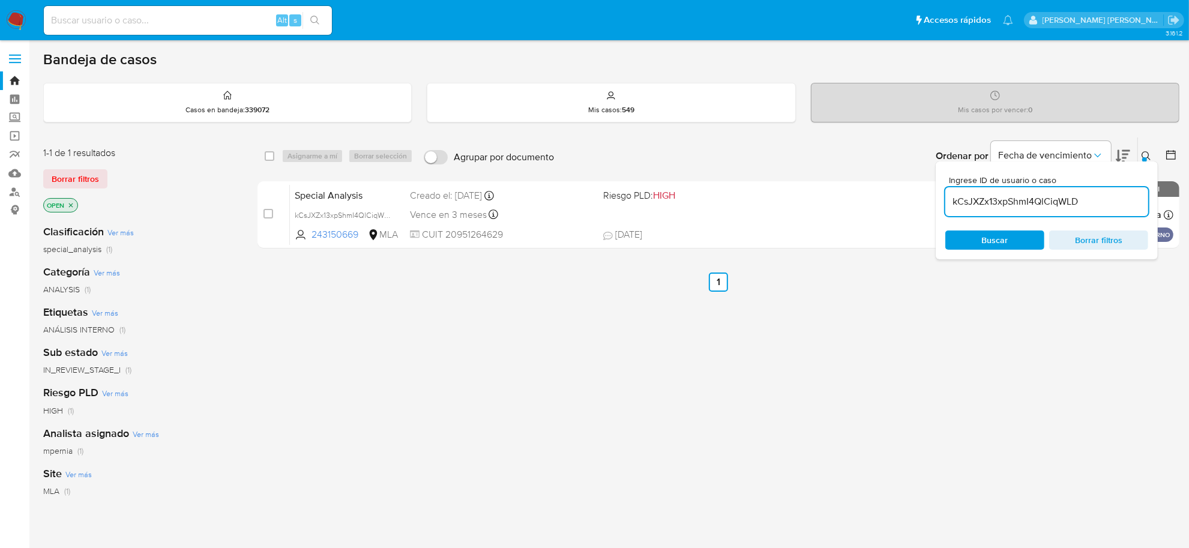
click at [1001, 207] on input "kCsJXZx13xpShmI4QlCiqWLD" at bounding box center [1046, 202] width 203 height 16
click at [1001, 206] on input "kCsJXZx13xpShmI4QlCiqWLD" at bounding box center [1046, 202] width 203 height 16
paste input "eULK8wu1rn0EsyBVsOifVHL9"
type input "eULK8wu1rn0EsyBVsOifVHL9"
click at [271, 151] on input "checkbox" at bounding box center [270, 156] width 10 height 10
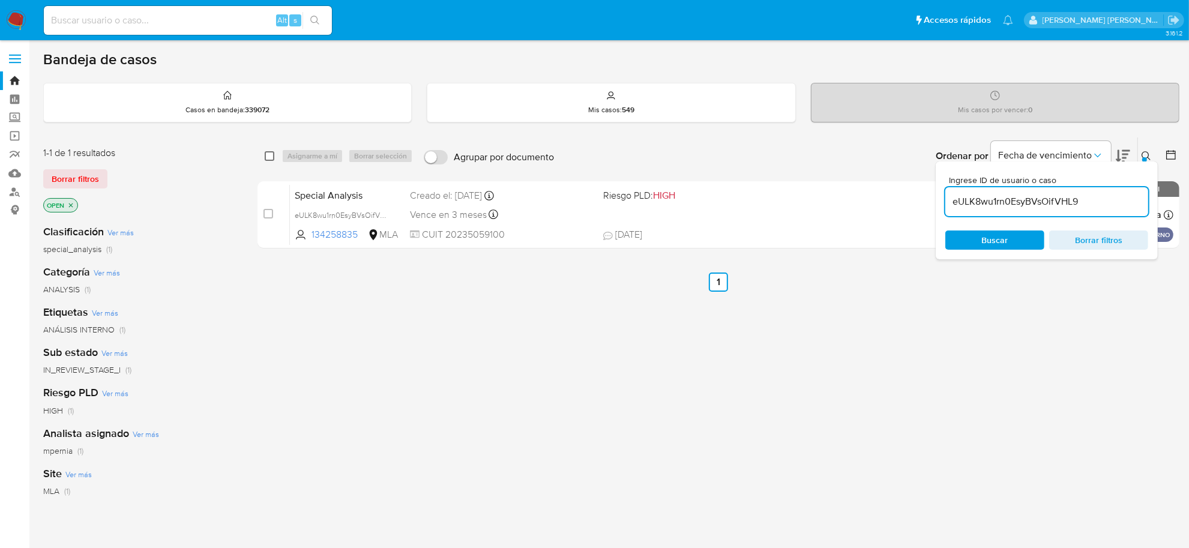
checkbox input "true"
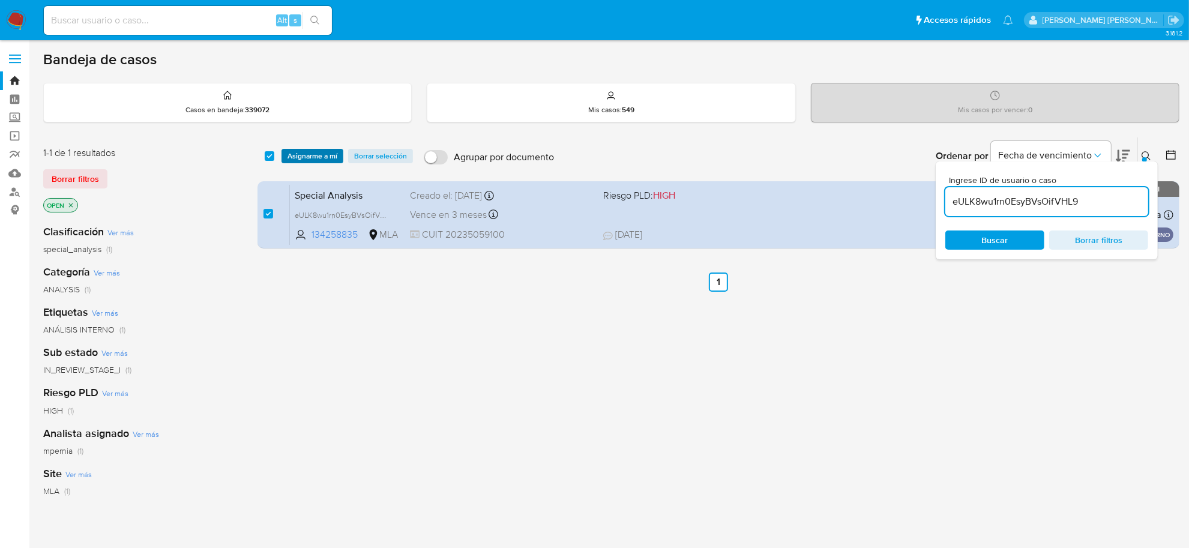
click at [290, 157] on span "Asignarme a mí" at bounding box center [313, 156] width 50 height 12
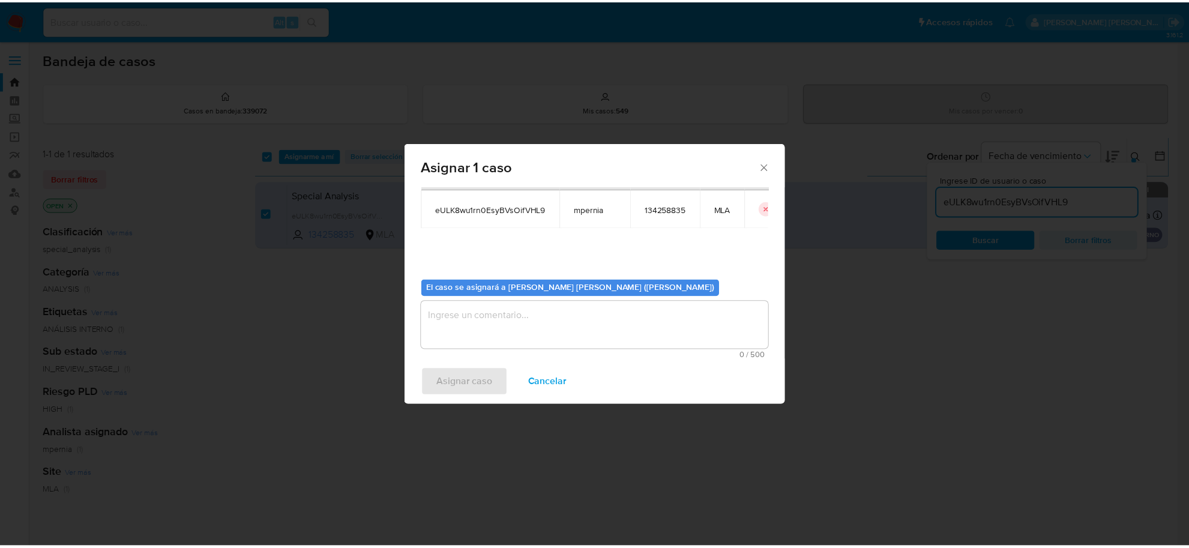
scroll to position [61, 0]
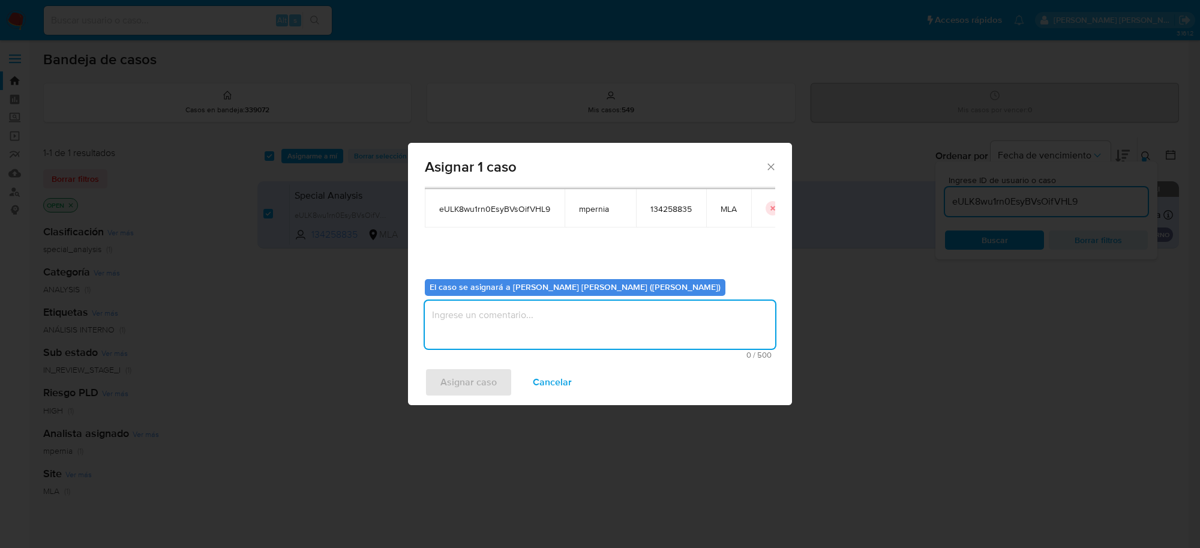
click at [491, 340] on textarea "assign-modal" at bounding box center [600, 325] width 351 height 48
type textarea "-"
click at [486, 394] on span "Asignar caso" at bounding box center [469, 382] width 56 height 26
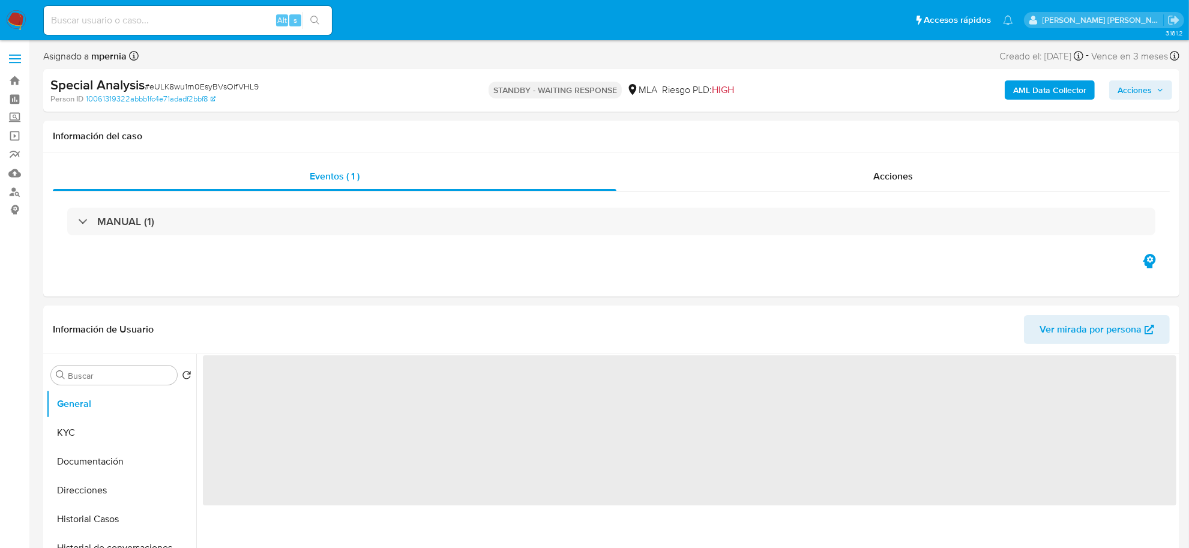
select select "10"
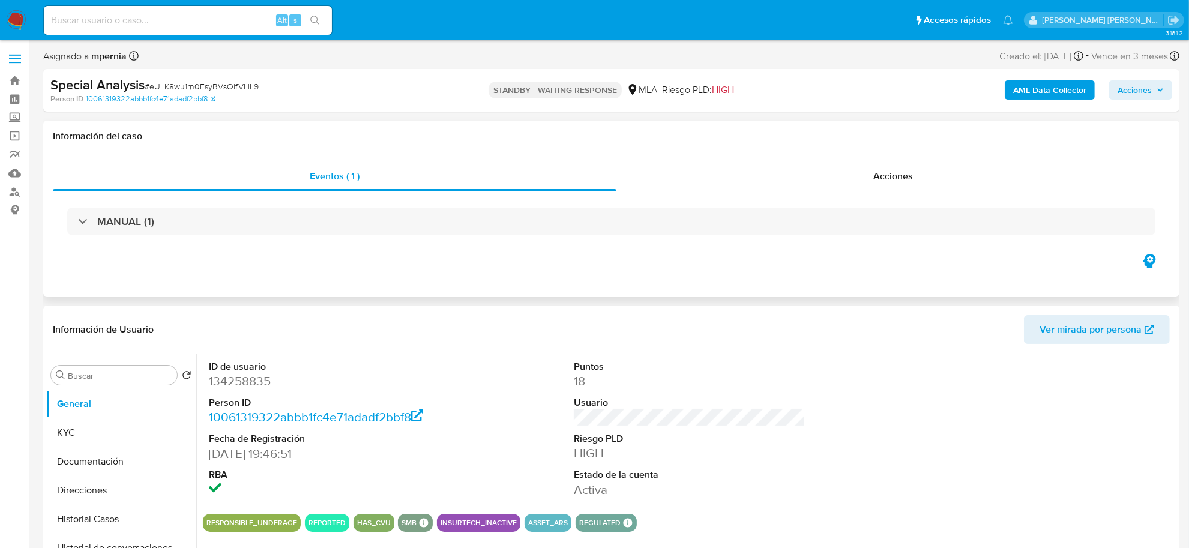
click at [415, 259] on div "Eventos ( 1 ) Acciones MANUAL (1)" at bounding box center [611, 224] width 1136 height 144
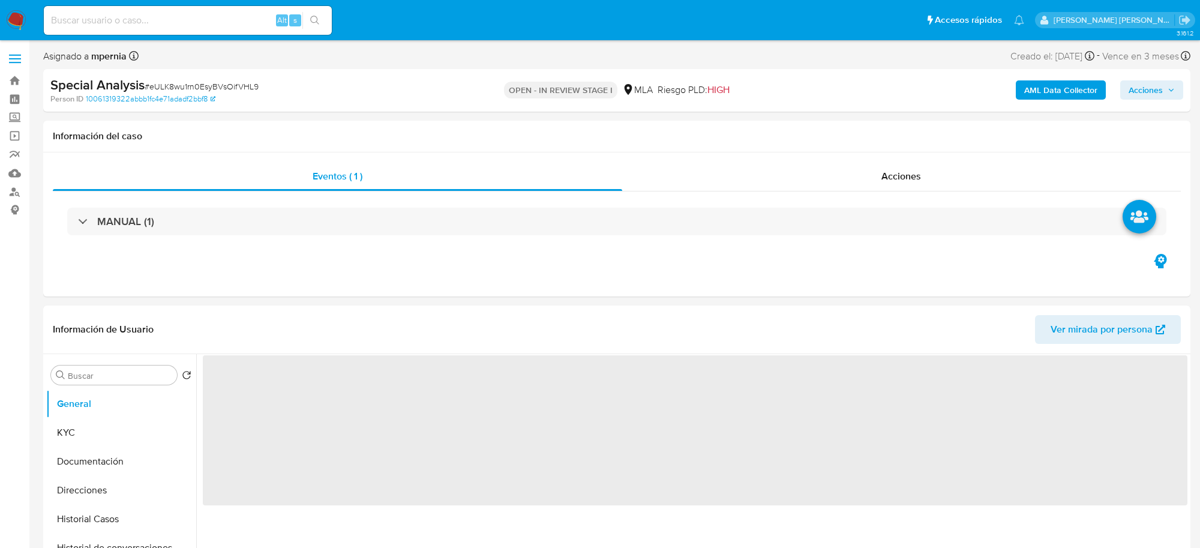
select select "10"
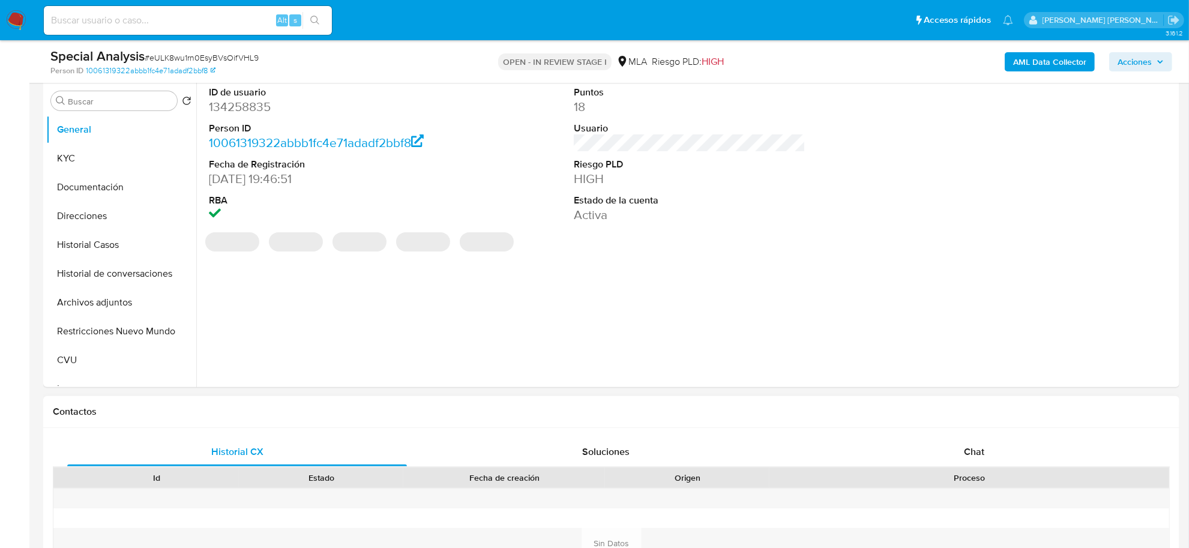
scroll to position [375, 0]
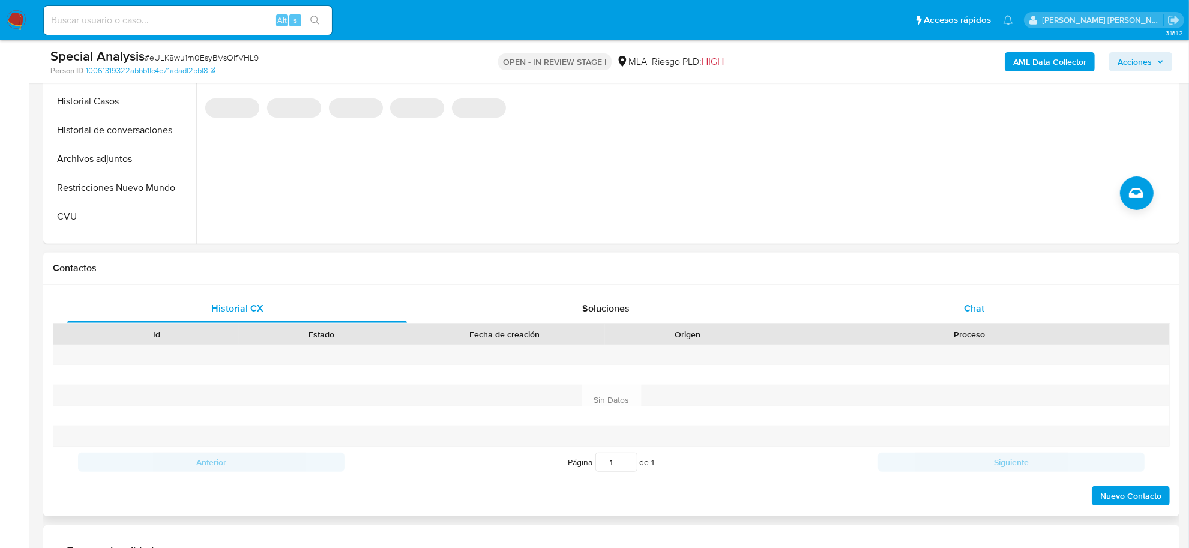
click at [968, 305] on span "Chat" at bounding box center [974, 308] width 20 height 14
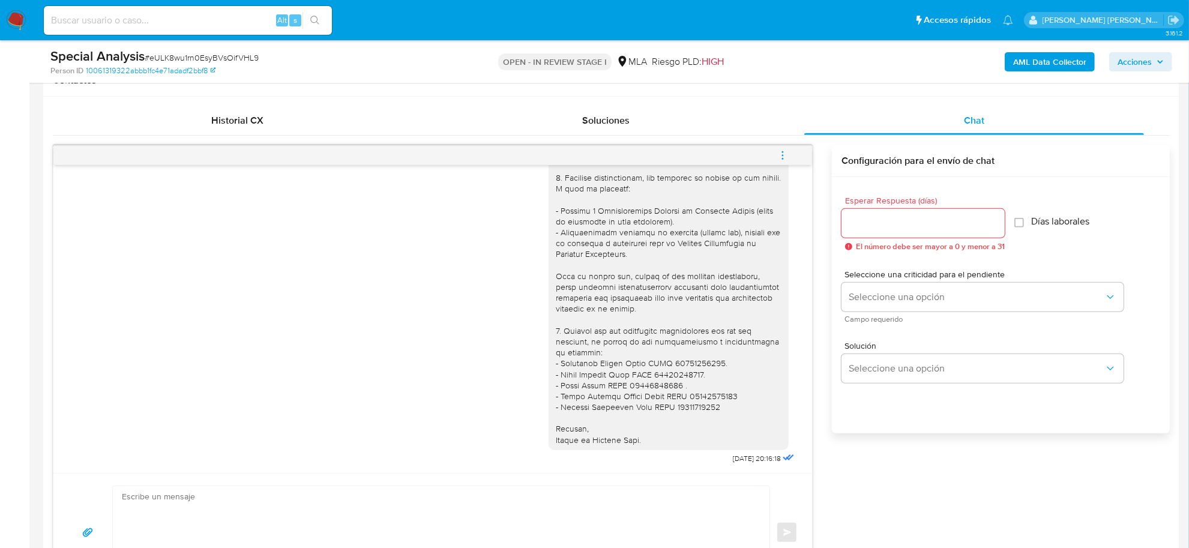
scroll to position [600, 0]
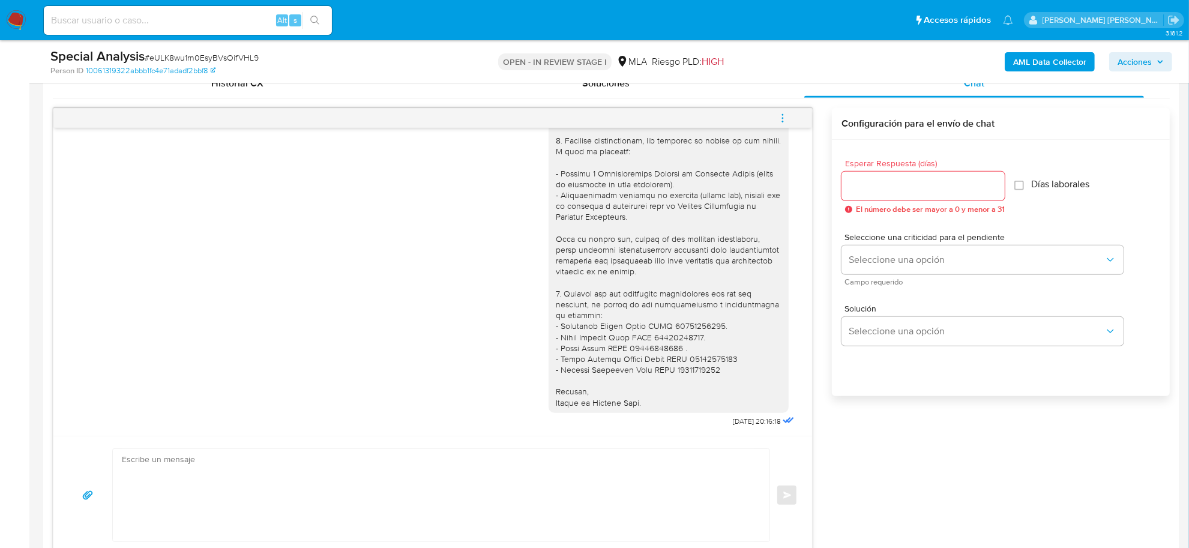
click at [779, 114] on icon "menu-action" at bounding box center [782, 118] width 11 height 11
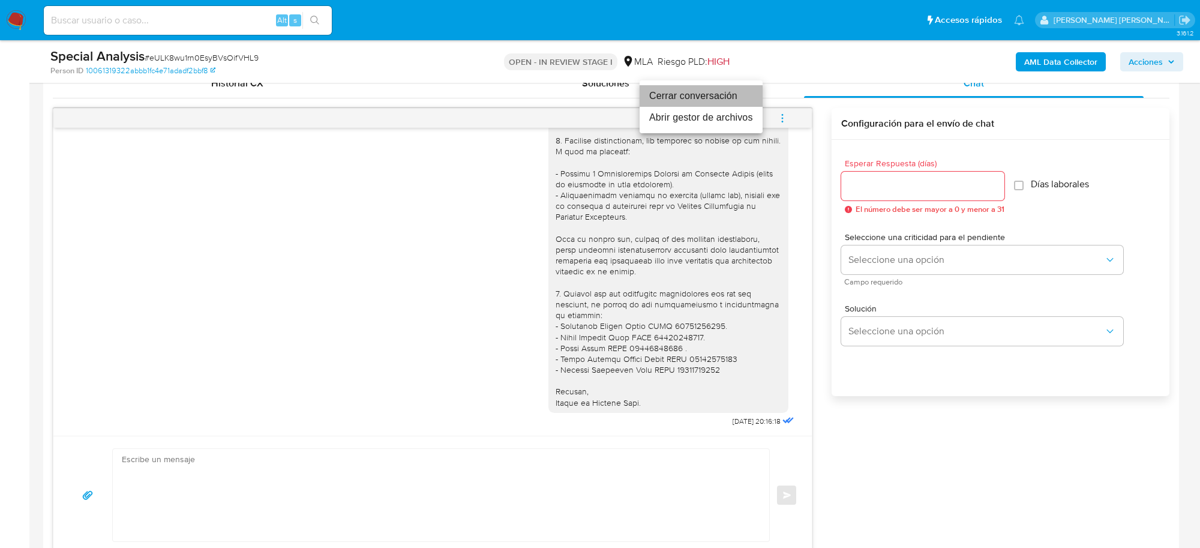
click at [704, 98] on li "Cerrar conversación" at bounding box center [701, 96] width 123 height 22
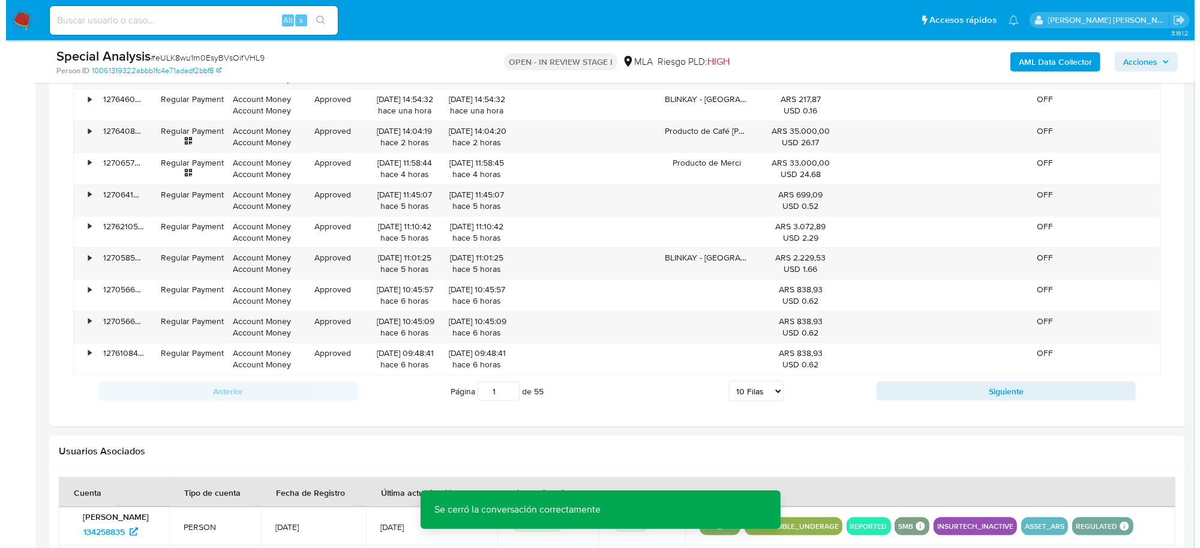
scroll to position [1916, 0]
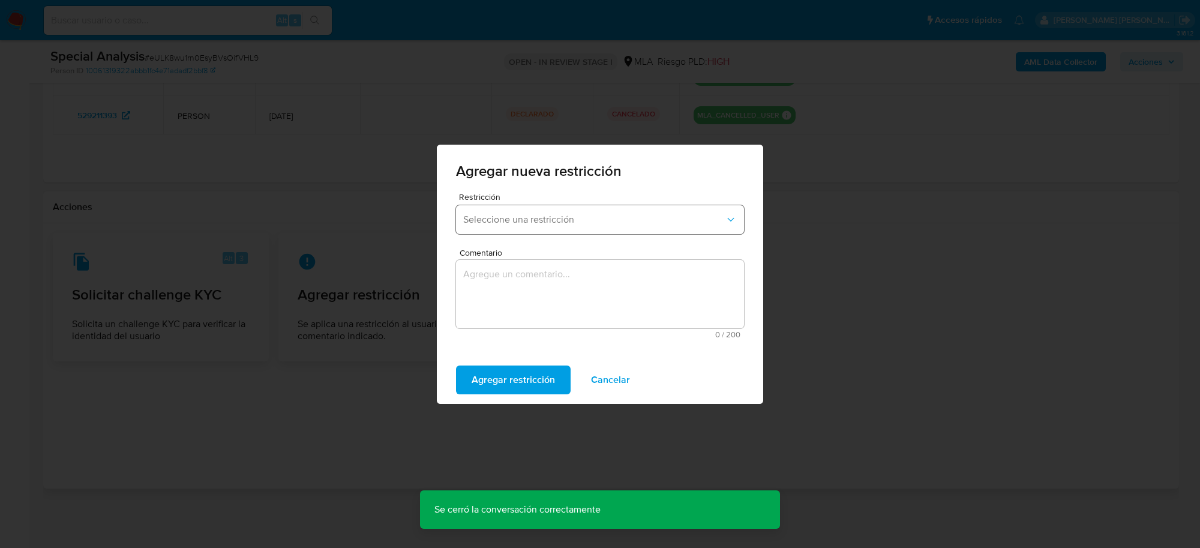
click at [674, 222] on span "Seleccione una restricción" at bounding box center [594, 220] width 262 height 12
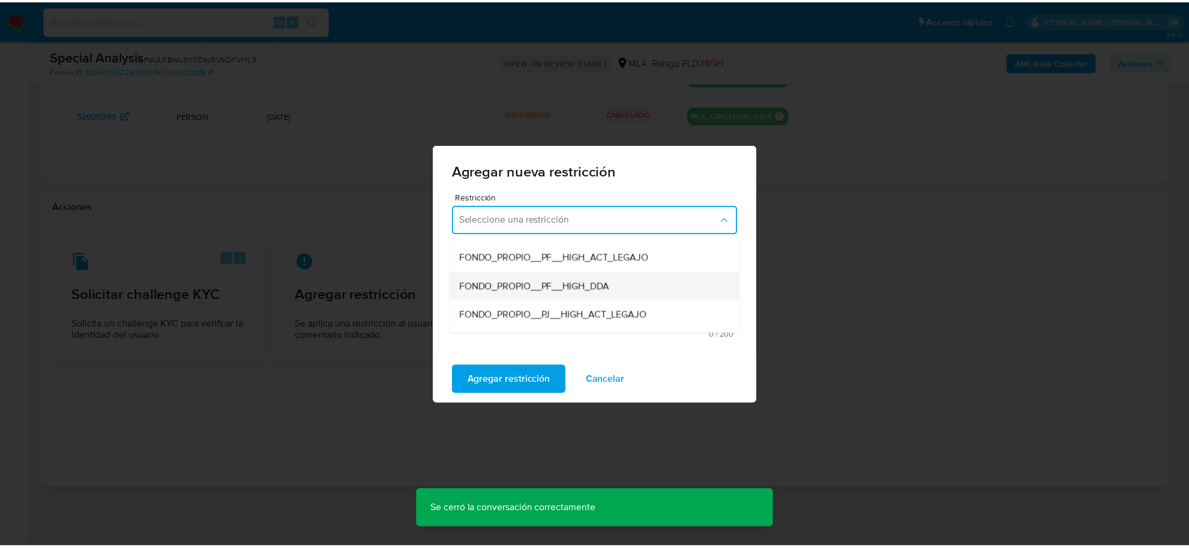
scroll to position [150, 0]
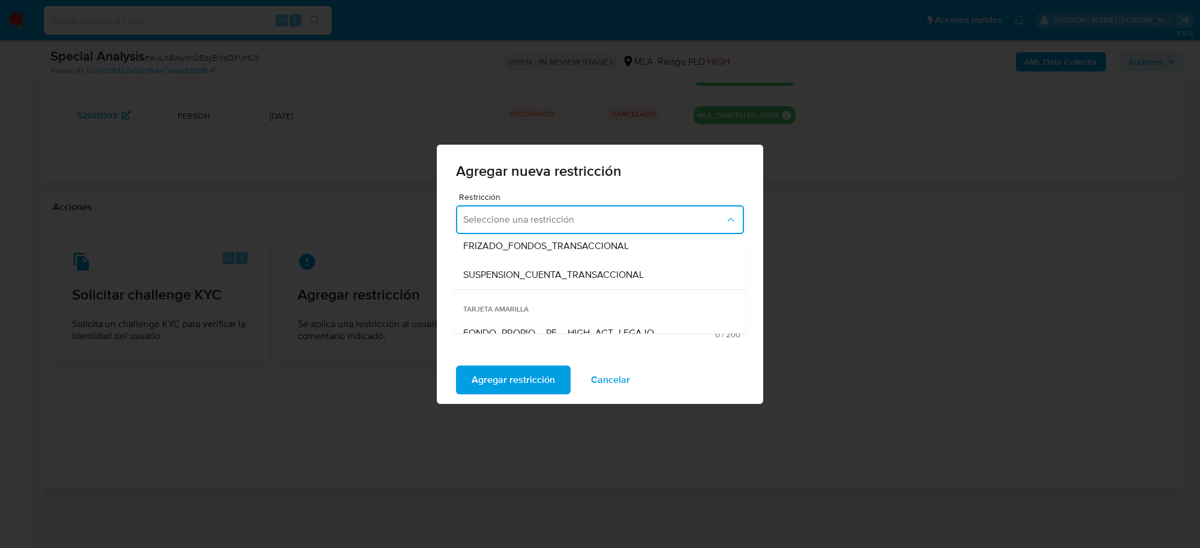
click at [576, 280] on div "SUSPENSION_CUENTA_TRANSACCIONAL" at bounding box center [596, 274] width 266 height 29
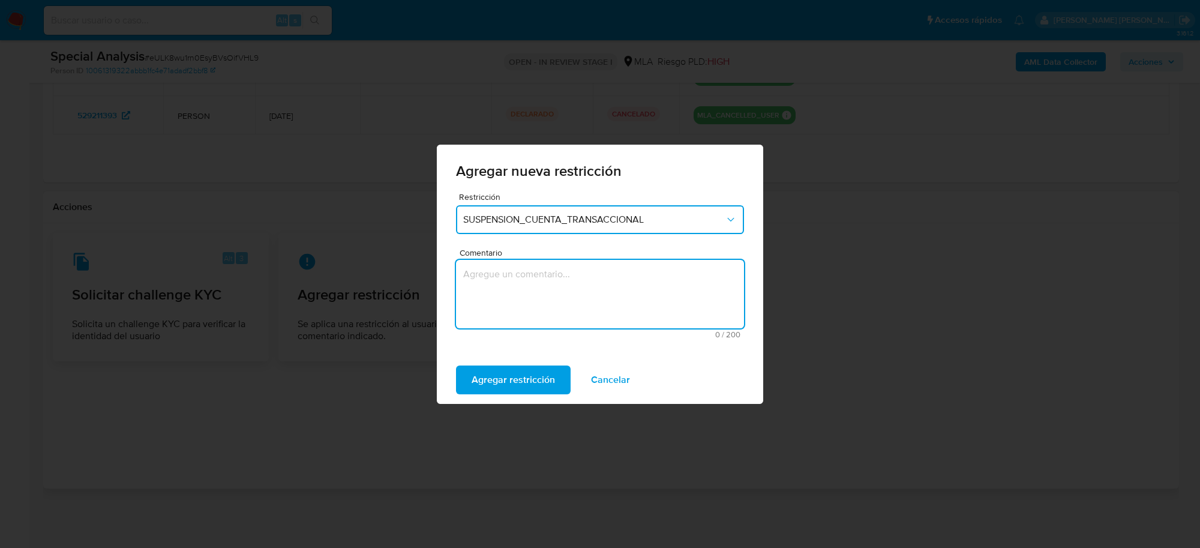
click at [560, 300] on textarea "Comentario" at bounding box center [600, 294] width 288 height 68
type textarea "AML"
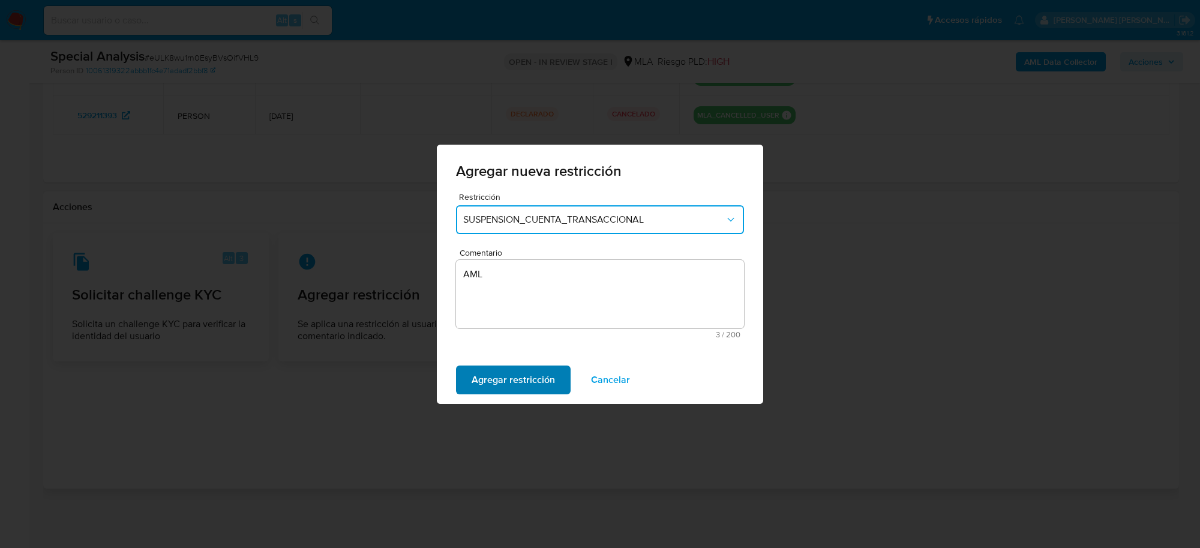
click at [505, 385] on span "Agregar restricción" at bounding box center [513, 380] width 83 height 26
click at [505, 380] on span "Confirmar" at bounding box center [493, 380] width 43 height 26
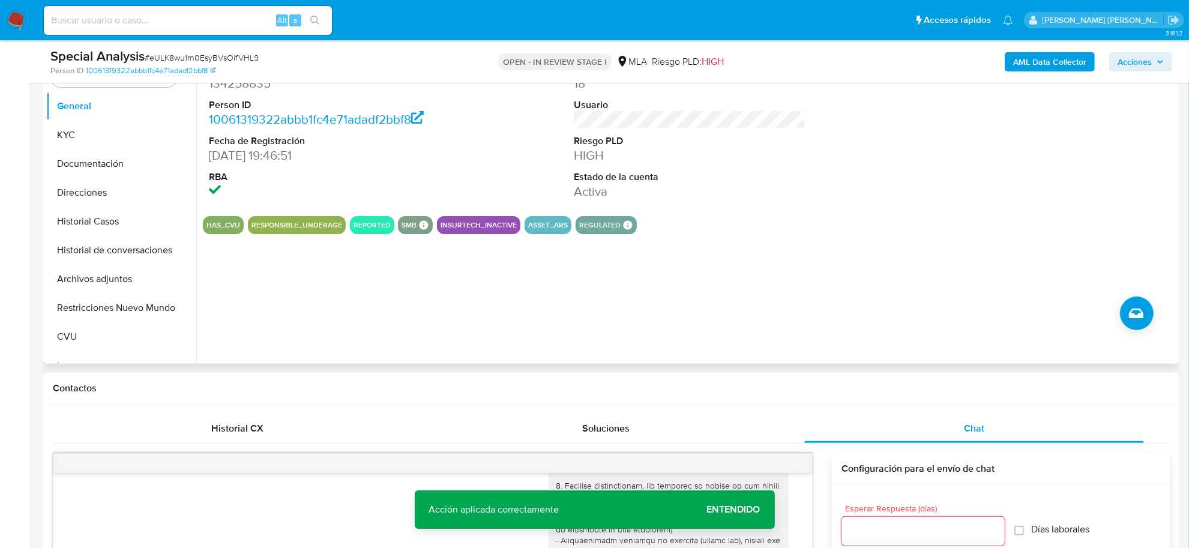
scroll to position [115, 0]
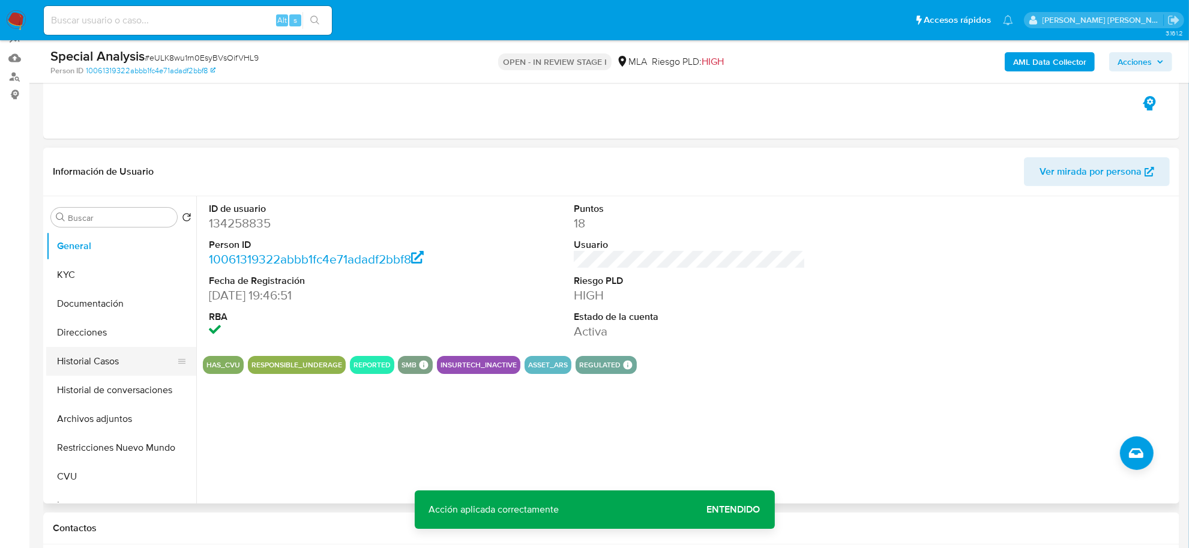
click at [88, 357] on button "Historial Casos" at bounding box center [116, 361] width 140 height 29
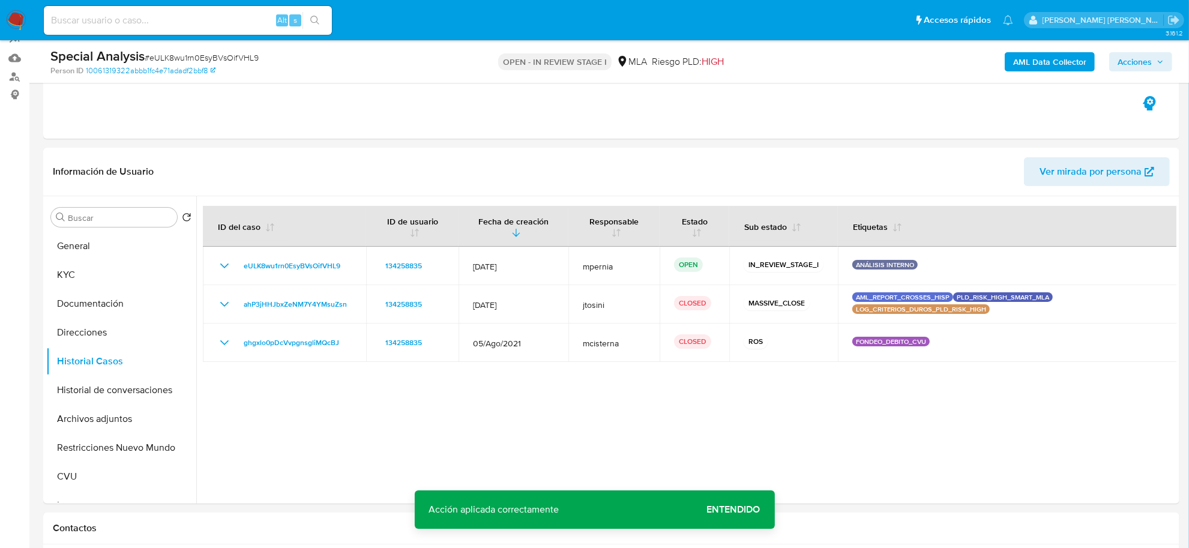
click at [1125, 62] on span "Acciones" at bounding box center [1135, 61] width 34 height 19
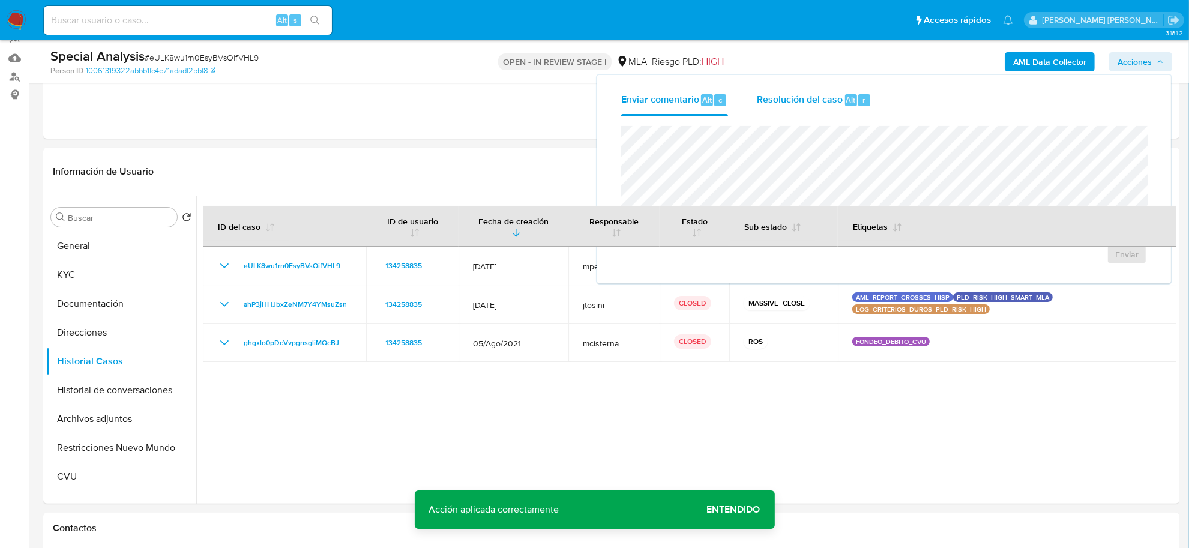
click at [849, 108] on div "Resolución del caso Alt r" at bounding box center [814, 100] width 115 height 31
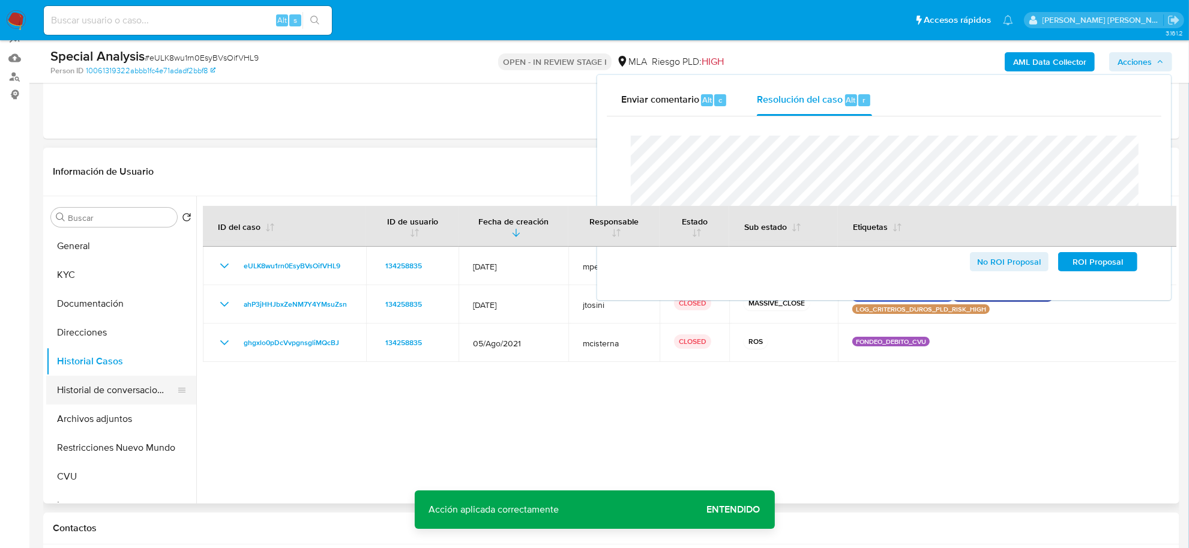
click at [91, 387] on button "Historial de conversaciones" at bounding box center [116, 390] width 140 height 29
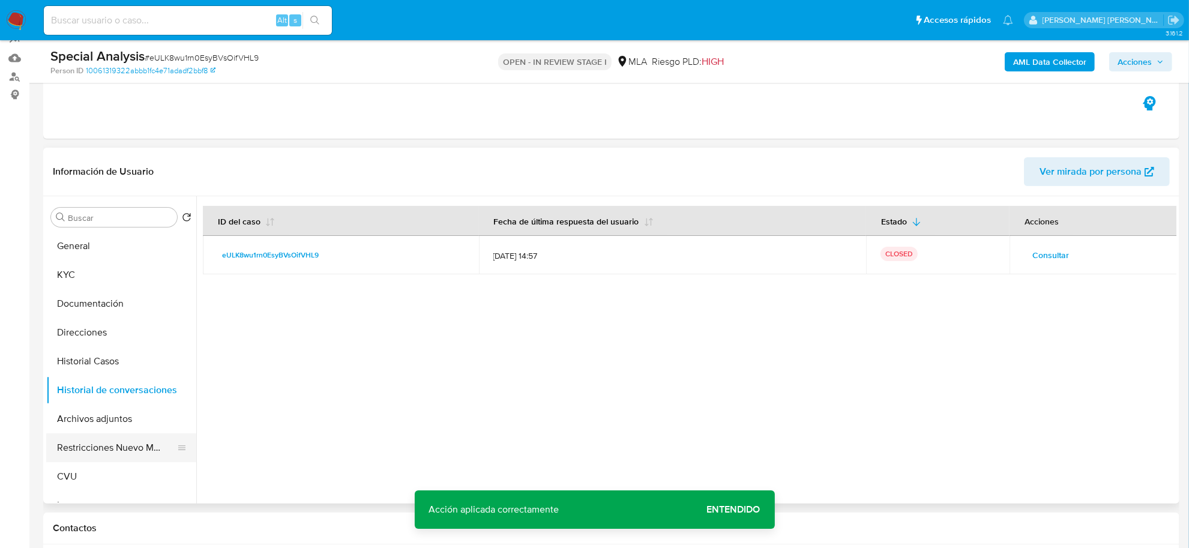
click at [73, 446] on button "Restricciones Nuevo Mundo" at bounding box center [116, 447] width 140 height 29
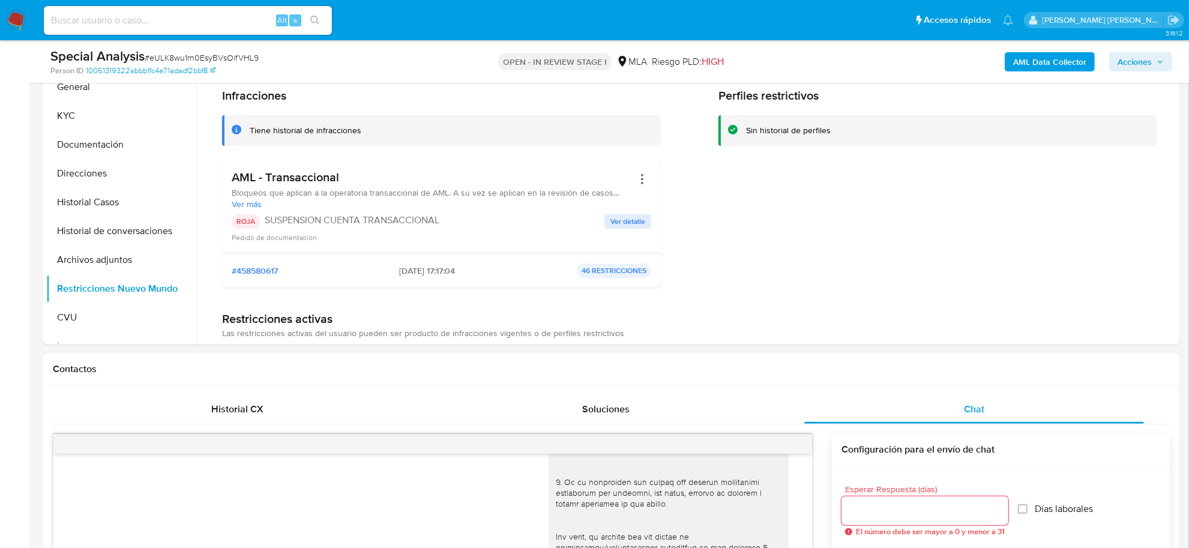
scroll to position [265, 0]
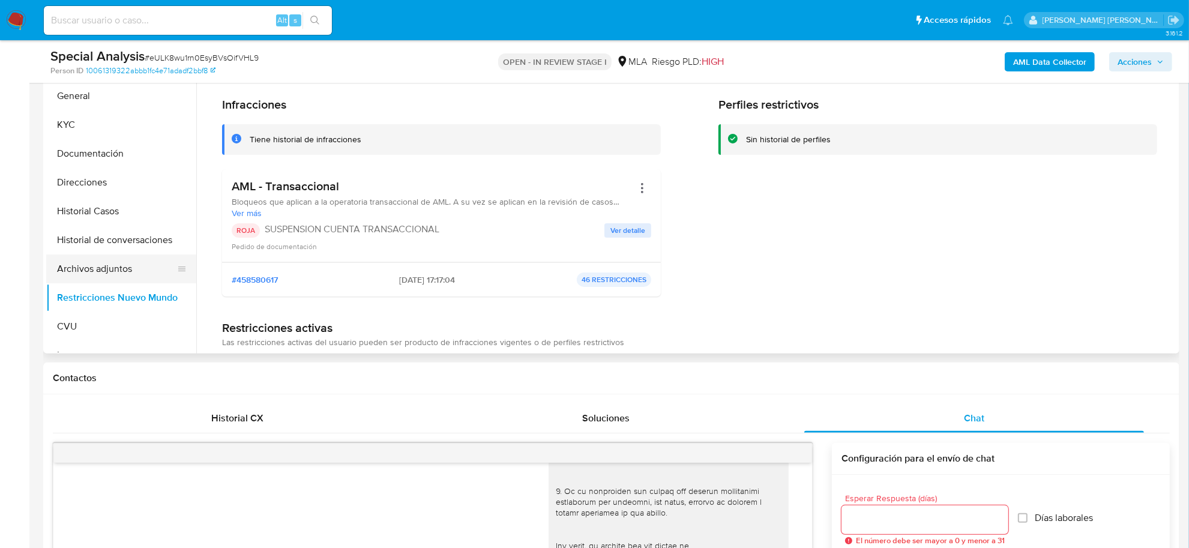
click at [125, 271] on button "Archivos adjuntos" at bounding box center [116, 268] width 140 height 29
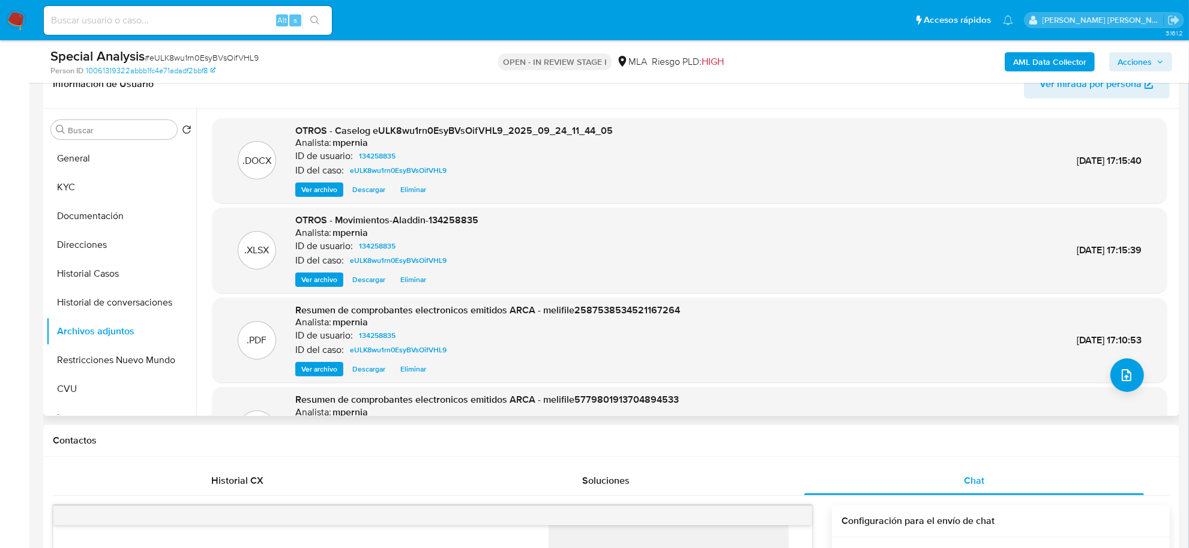
scroll to position [115, 0]
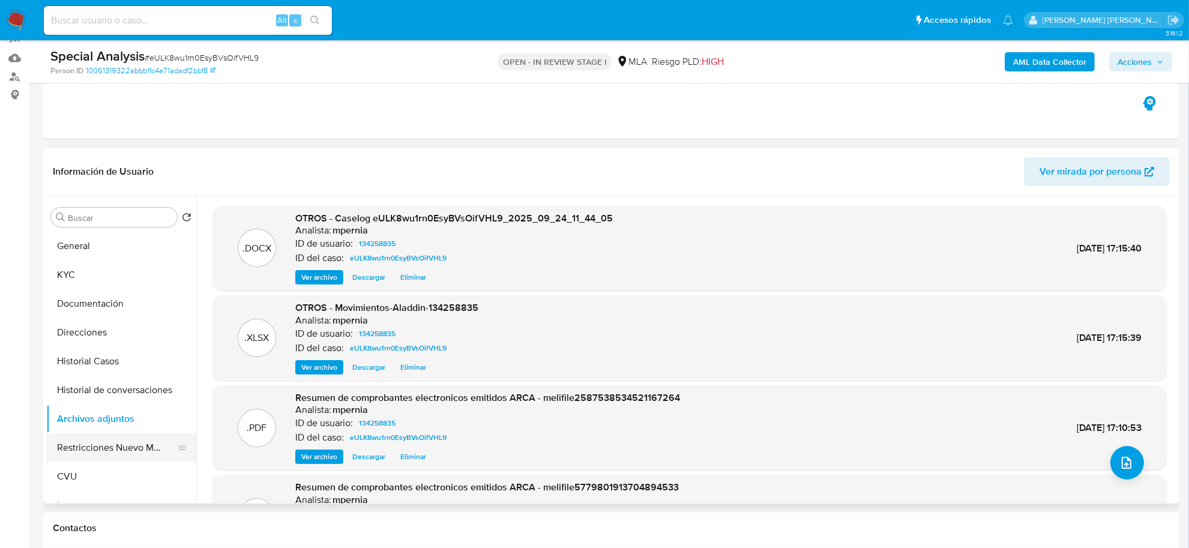
click at [106, 449] on button "Restricciones Nuevo Mundo" at bounding box center [116, 447] width 140 height 29
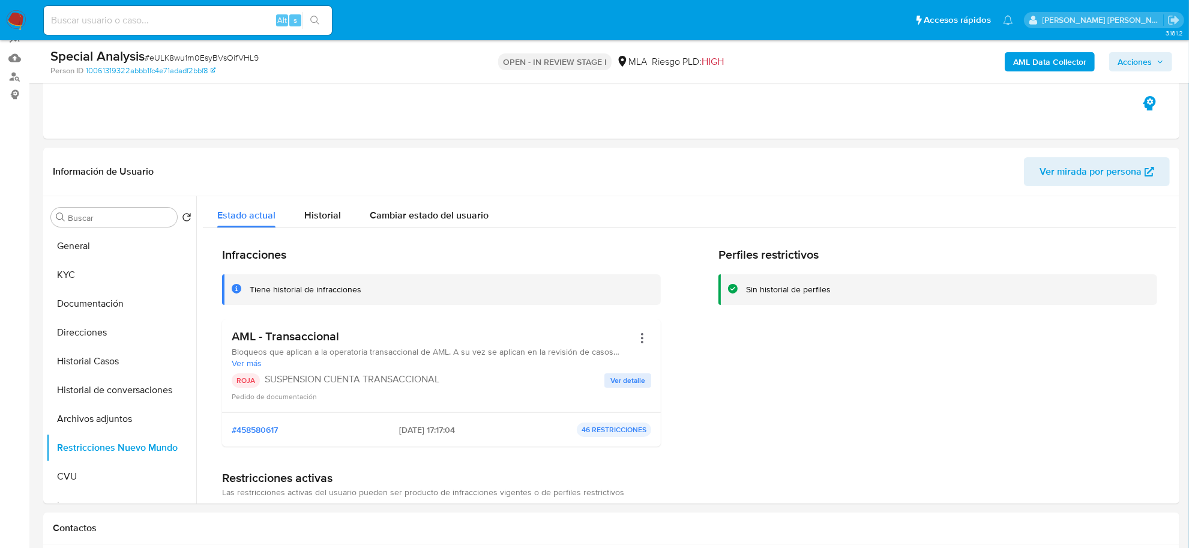
click at [1129, 60] on span "Acciones" at bounding box center [1135, 61] width 34 height 19
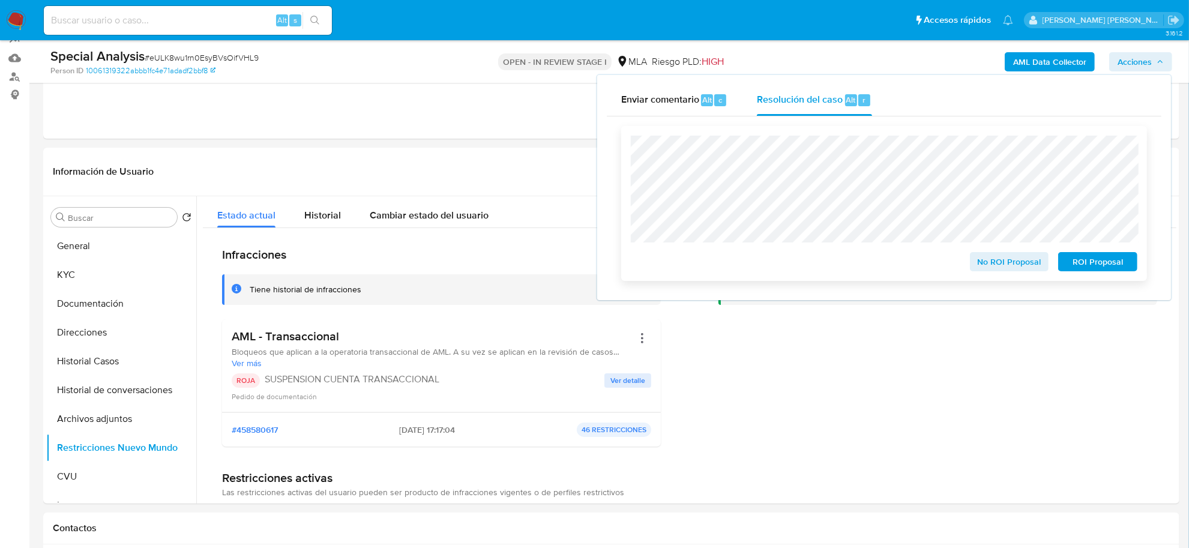
click at [1091, 259] on span "ROI Proposal" at bounding box center [1098, 261] width 62 height 17
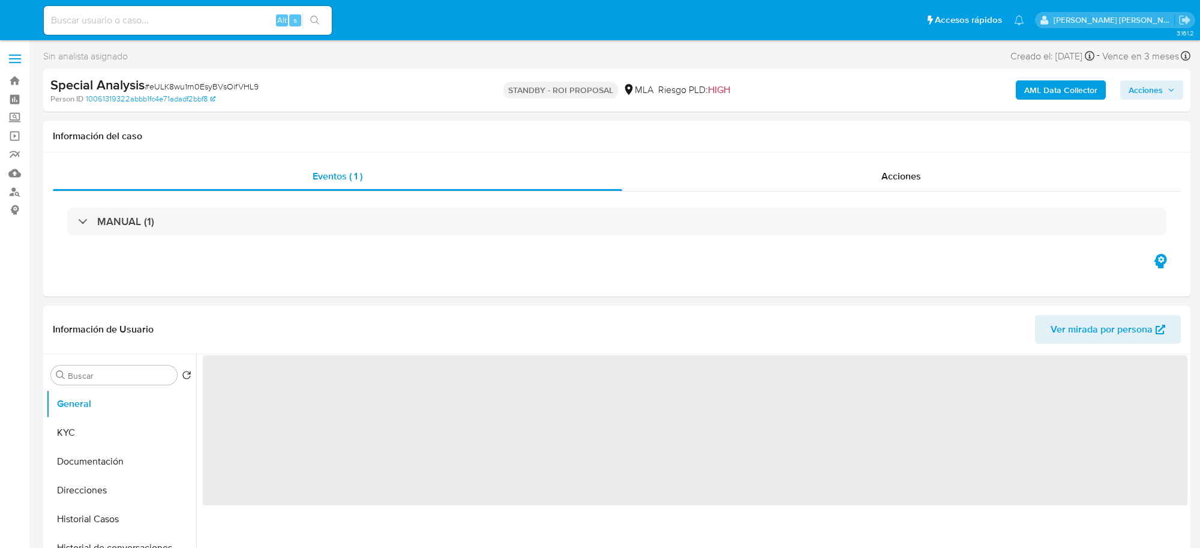
select select "10"
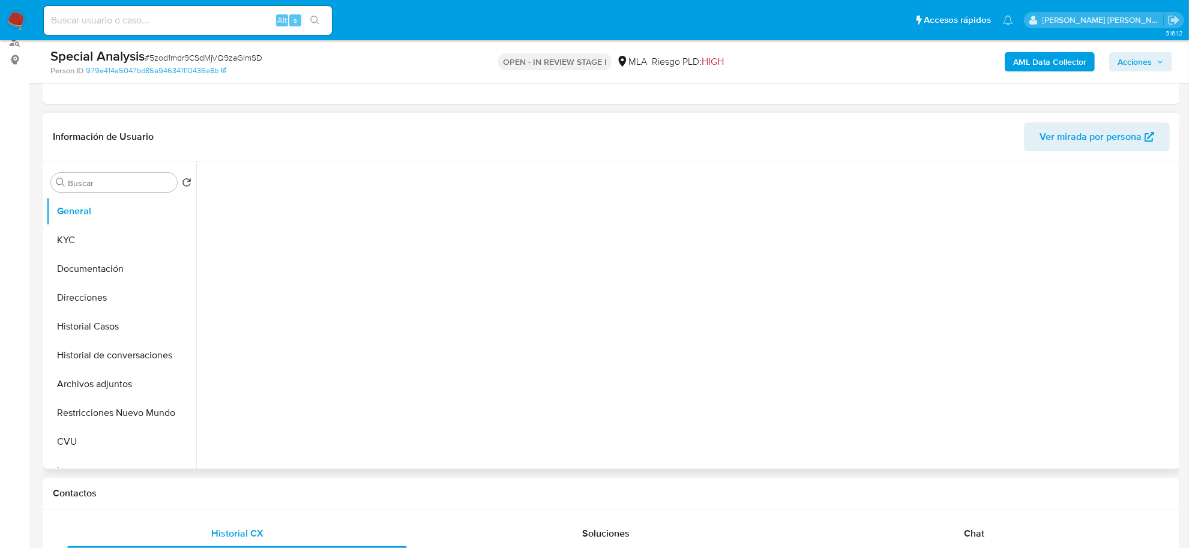
select select "10"
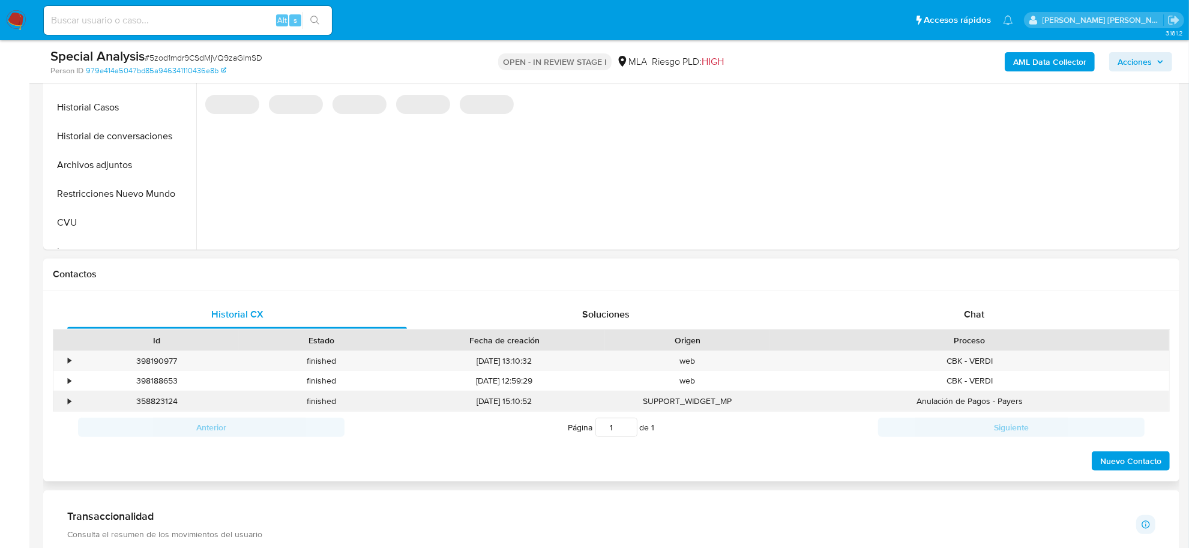
scroll to position [375, 0]
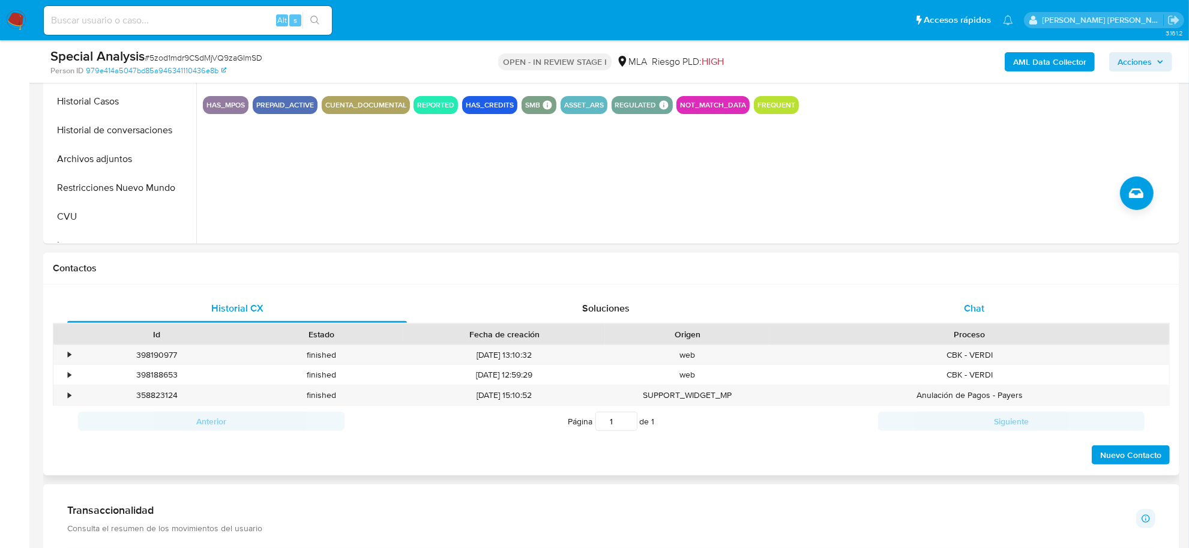
click at [968, 315] on span "Chat" at bounding box center [974, 308] width 20 height 14
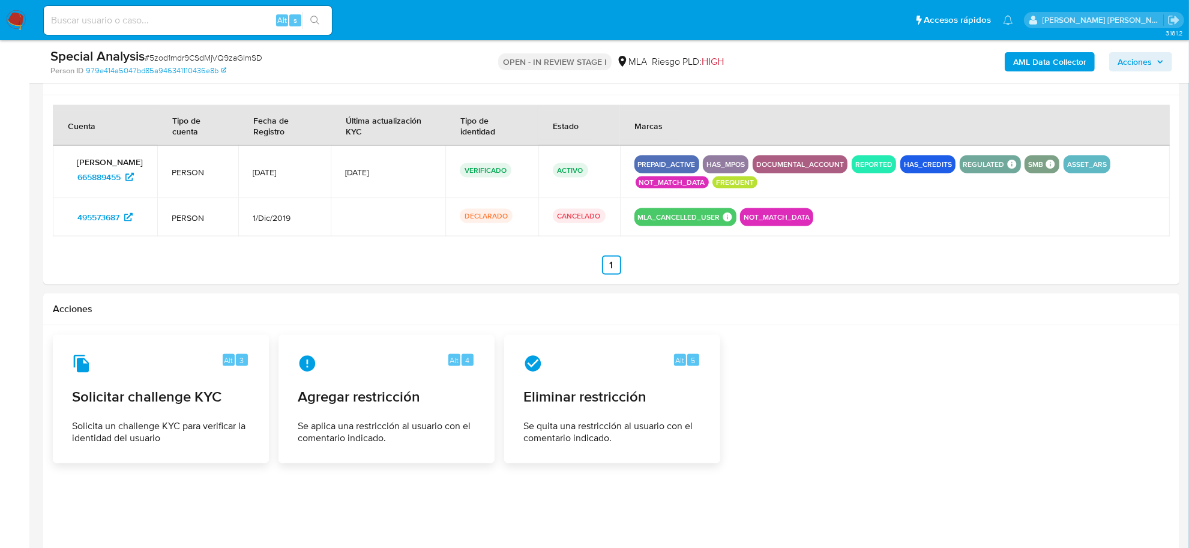
scroll to position [1801, 0]
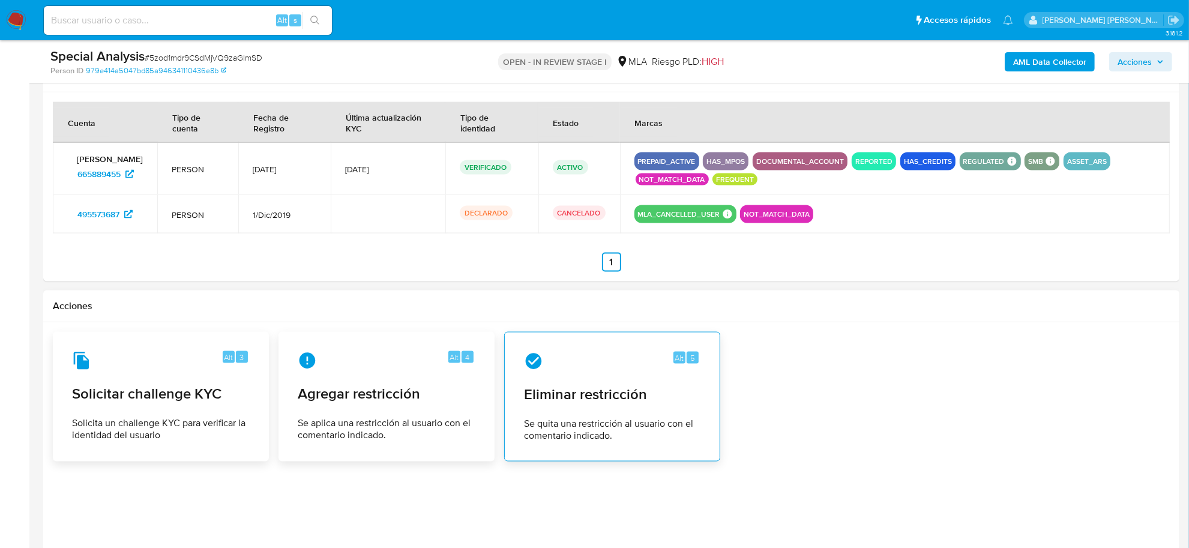
click at [661, 390] on span "Eliminar restricción" at bounding box center [612, 394] width 176 height 18
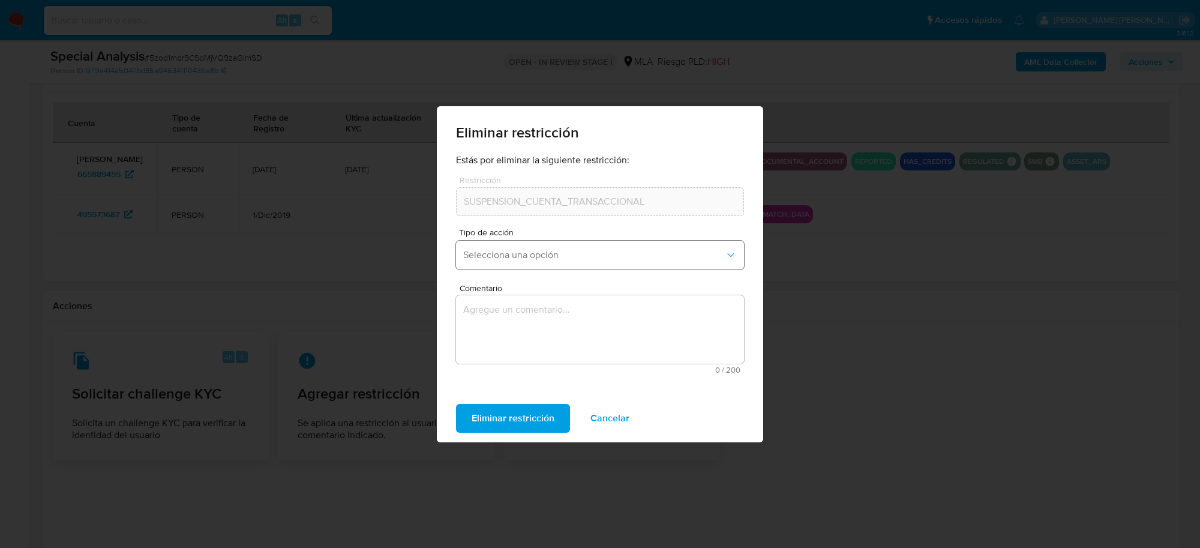
click at [546, 250] on span "Selecciona una opción" at bounding box center [594, 255] width 262 height 12
click at [538, 281] on div "Rehabilitación" at bounding box center [596, 286] width 266 height 29
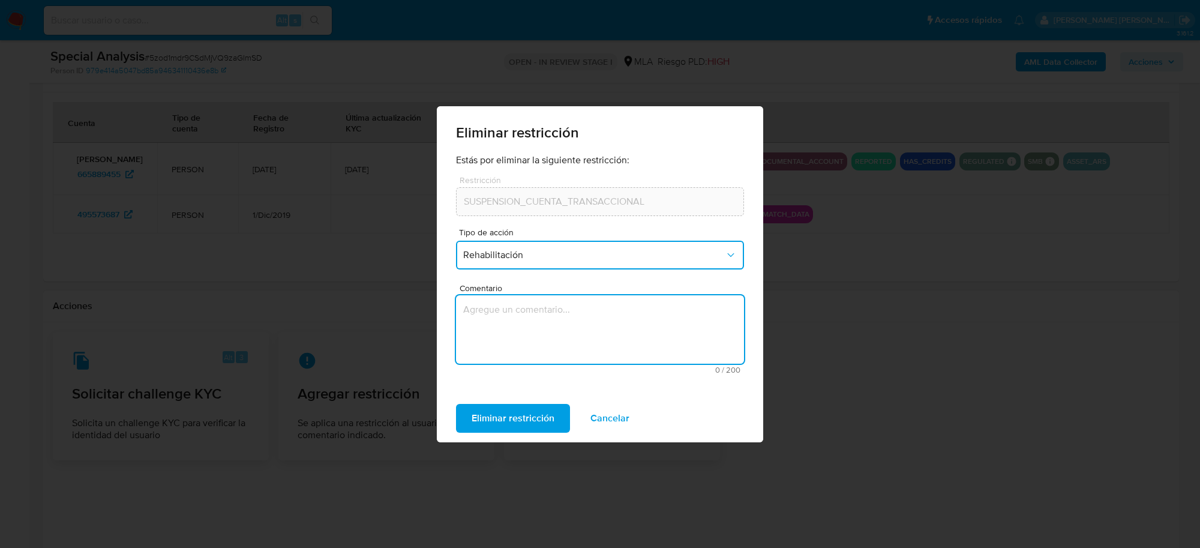
click at [535, 301] on textarea "Comentario" at bounding box center [600, 329] width 288 height 68
type textarea "-"
type textarea "AML"
click at [541, 411] on span "Eliminar restricción" at bounding box center [513, 418] width 83 height 26
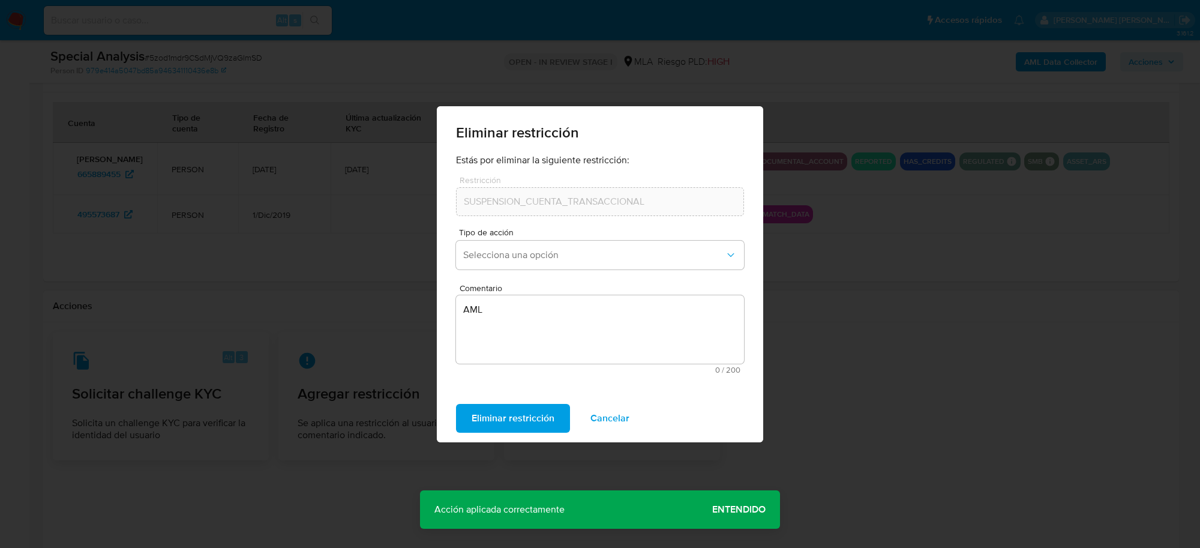
click at [591, 420] on span "Cancelar" at bounding box center [610, 418] width 39 height 26
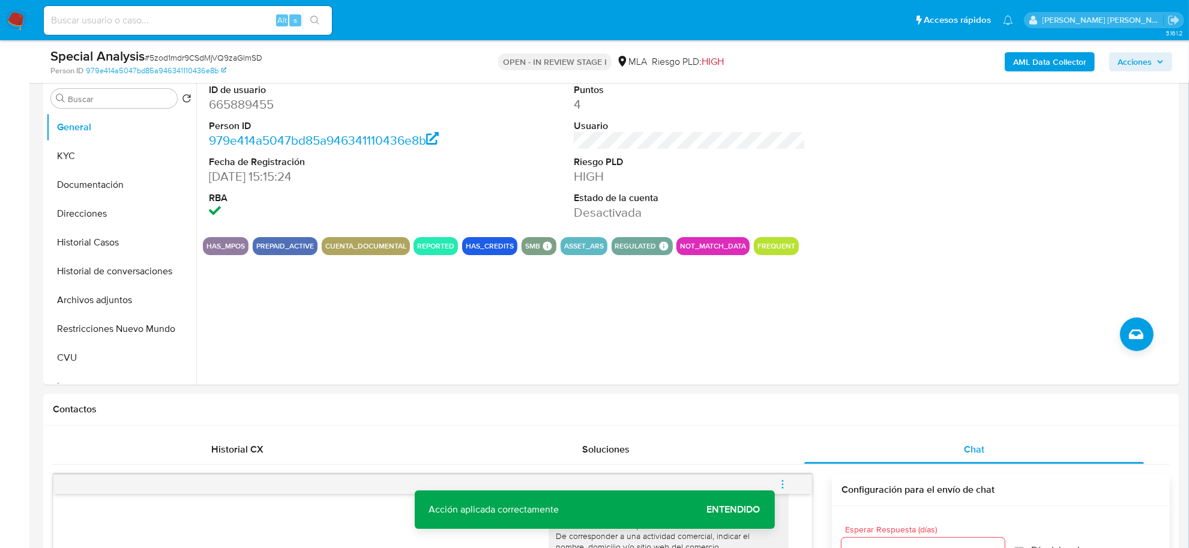
scroll to position [225, 0]
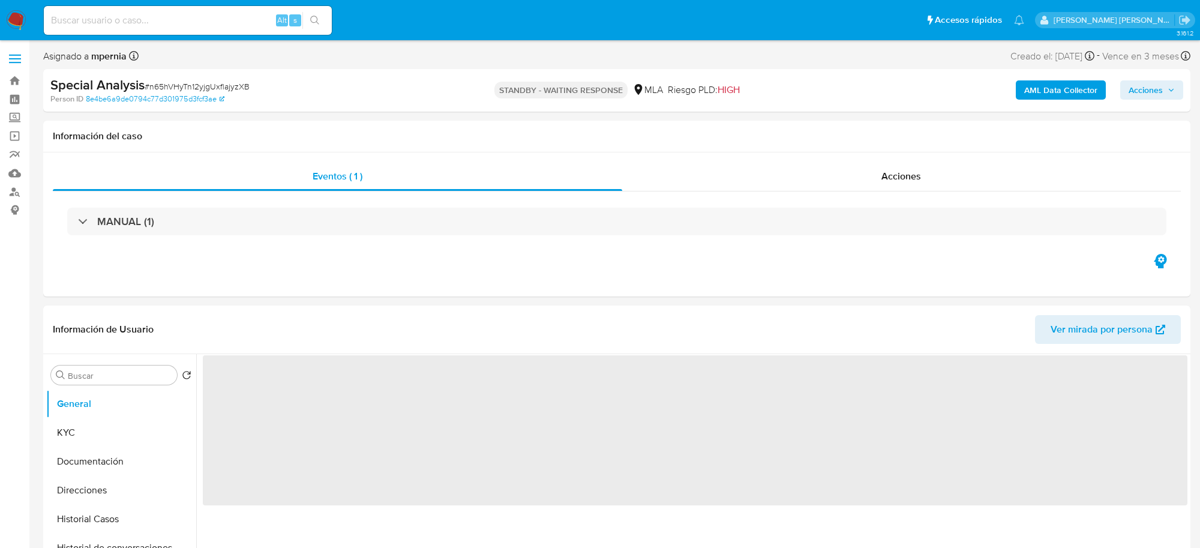
select select "10"
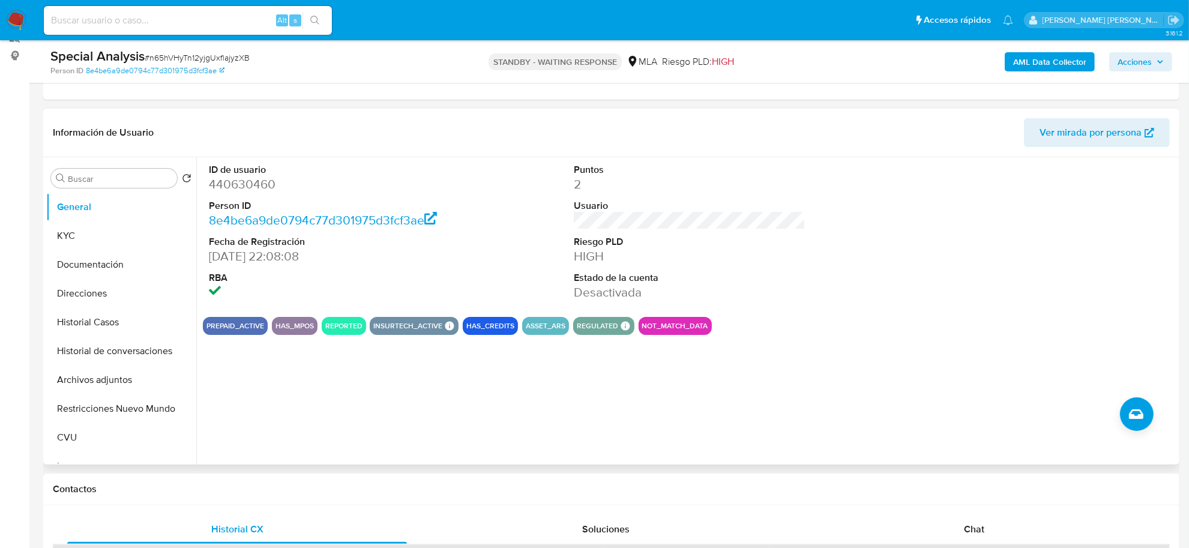
scroll to position [375, 0]
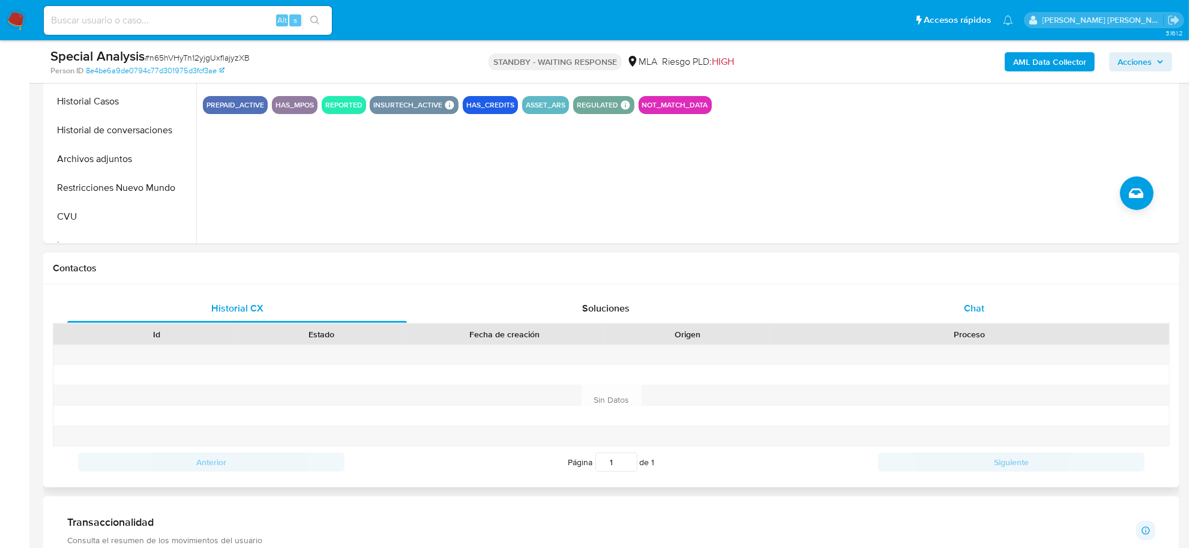
click at [968, 319] on div "Chat" at bounding box center [974, 308] width 340 height 29
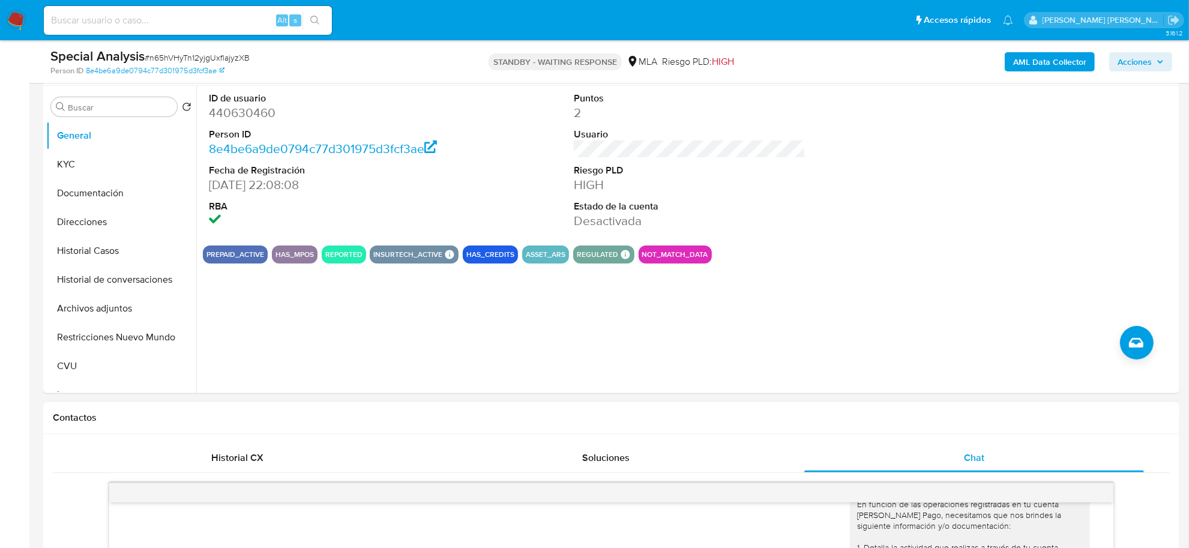
scroll to position [225, 0]
click at [94, 337] on button "Restricciones Nuevo Mundo" at bounding box center [116, 338] width 140 height 29
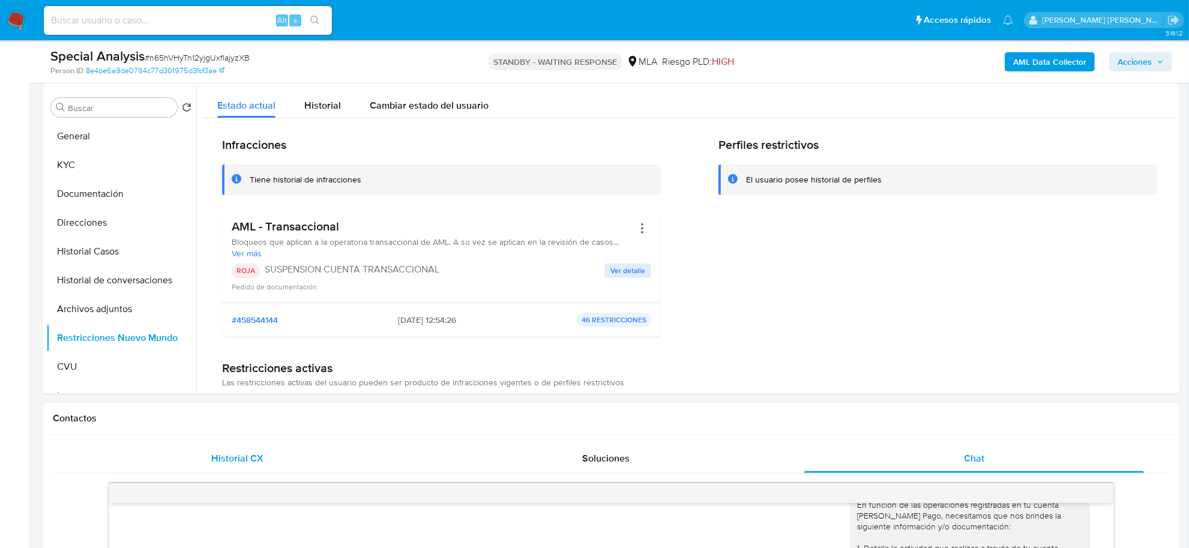
click at [262, 465] on span "Historial CX" at bounding box center [237, 458] width 52 height 14
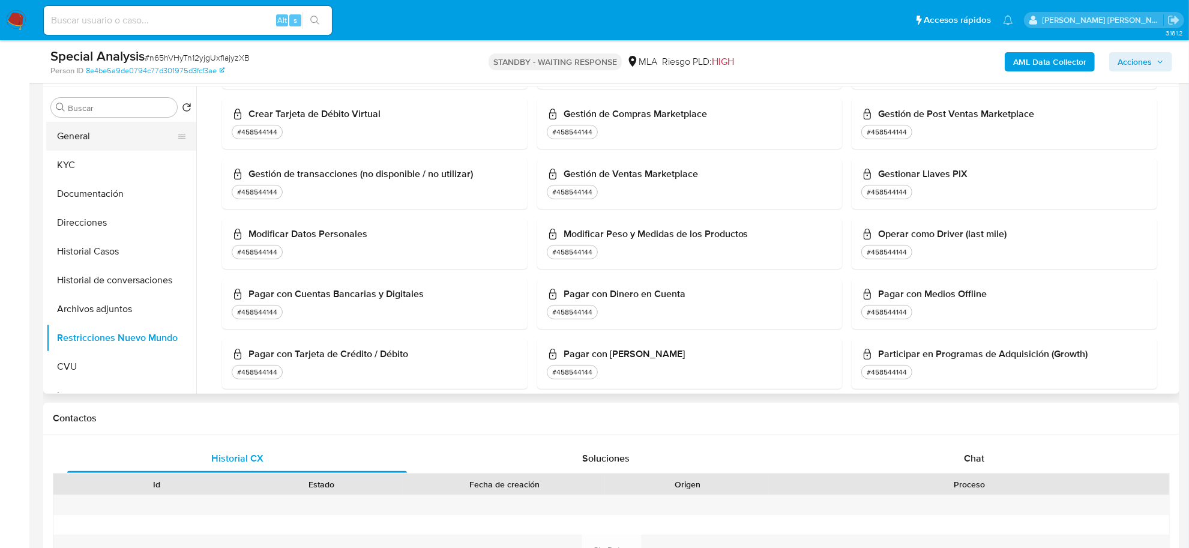
click at [82, 143] on button "General" at bounding box center [116, 136] width 140 height 29
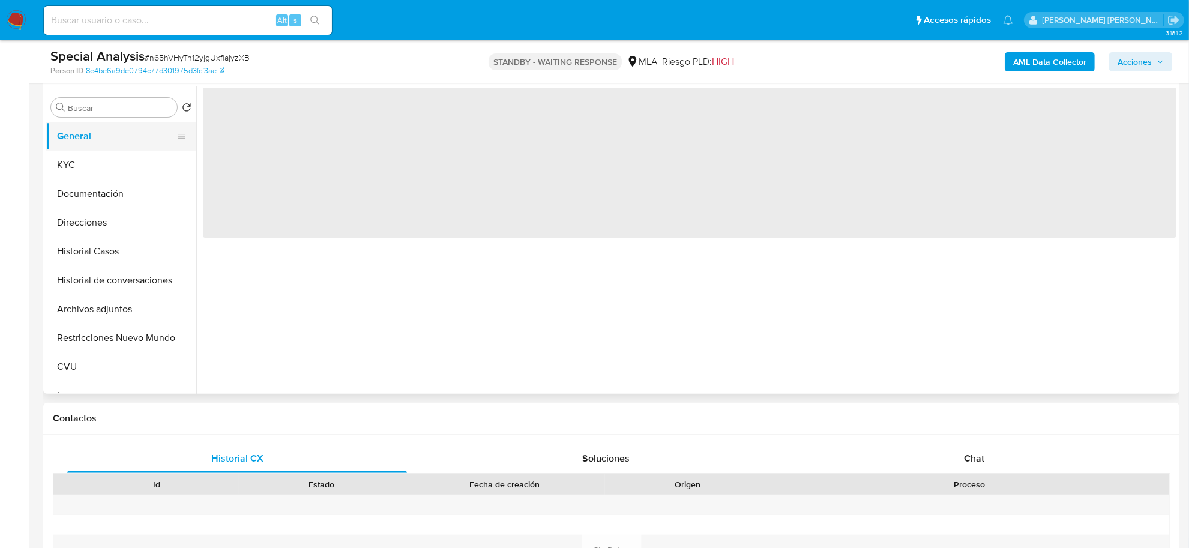
scroll to position [0, 0]
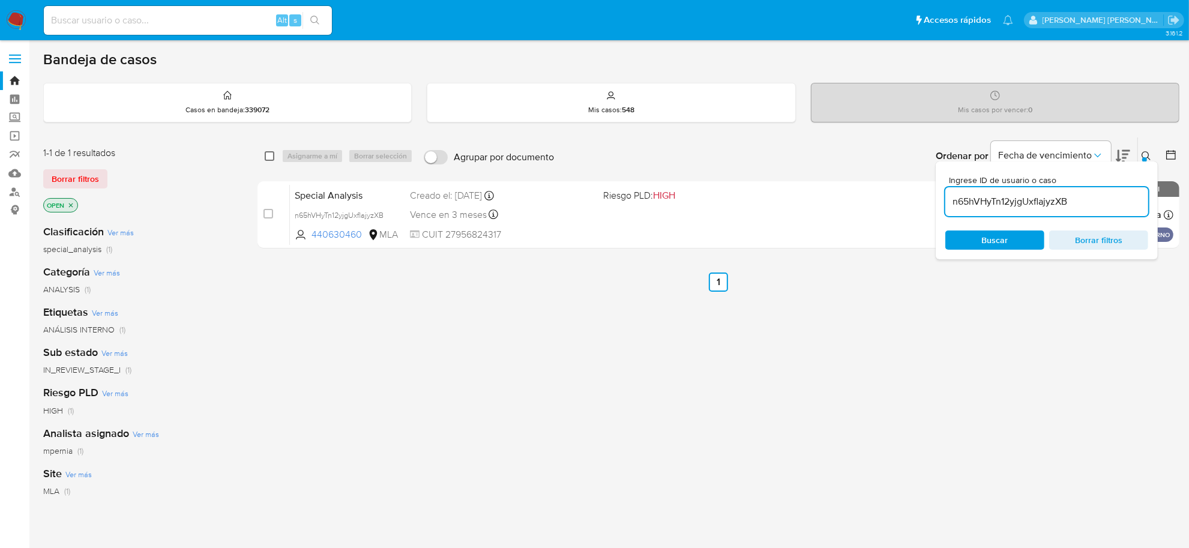
click at [265, 155] on input "checkbox" at bounding box center [270, 156] width 10 height 10
checkbox input "true"
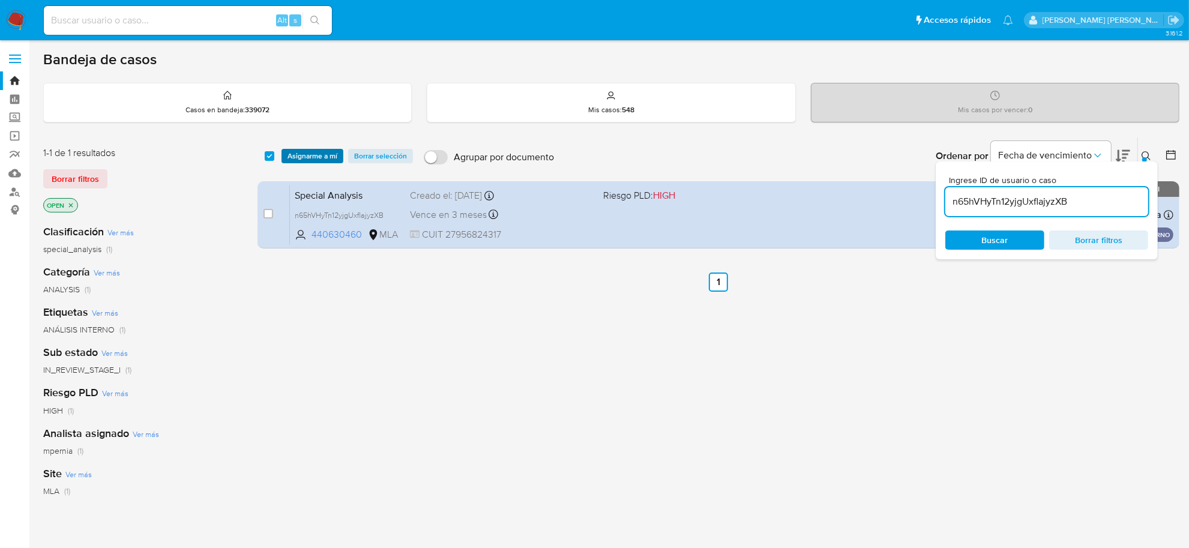
click at [313, 160] on span "Asignarme a mí" at bounding box center [313, 156] width 50 height 12
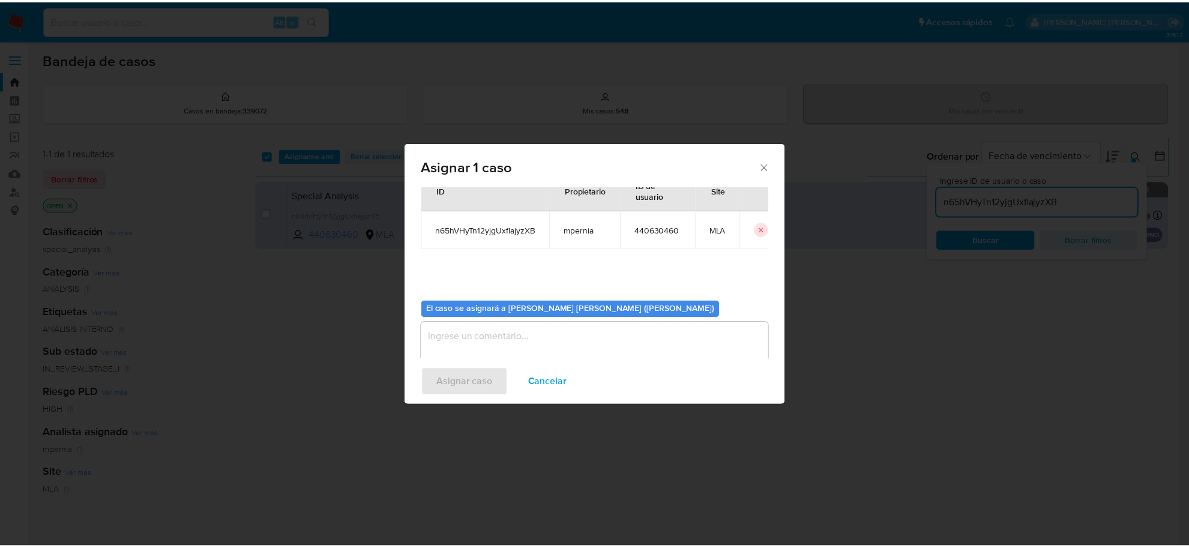
scroll to position [61, 0]
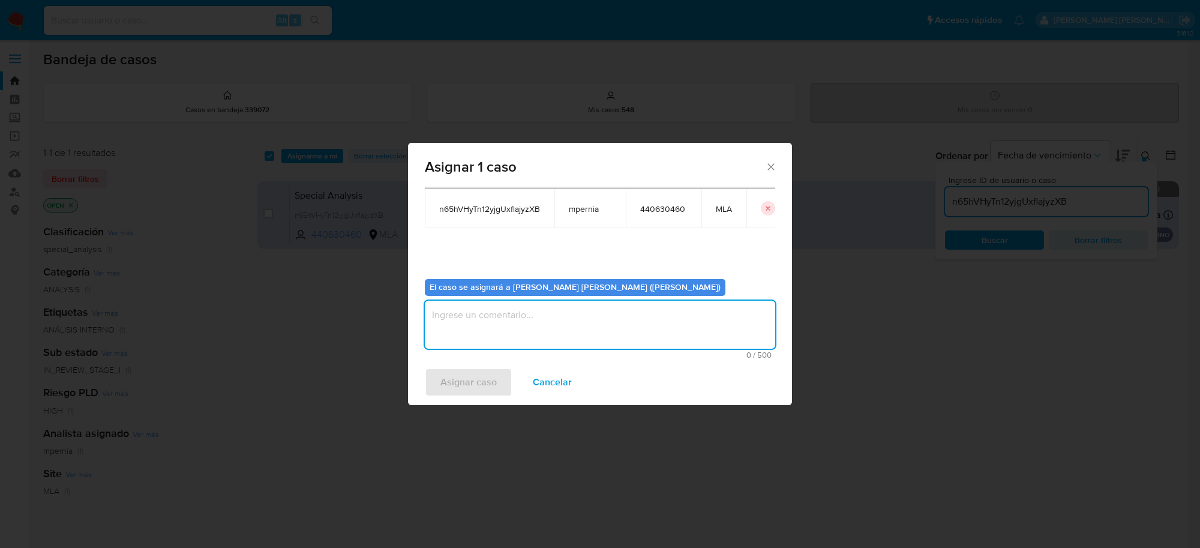
click at [501, 330] on textarea "assign-modal" at bounding box center [600, 325] width 351 height 48
type textarea "-"
click at [489, 390] on span "Asignar caso" at bounding box center [469, 382] width 56 height 26
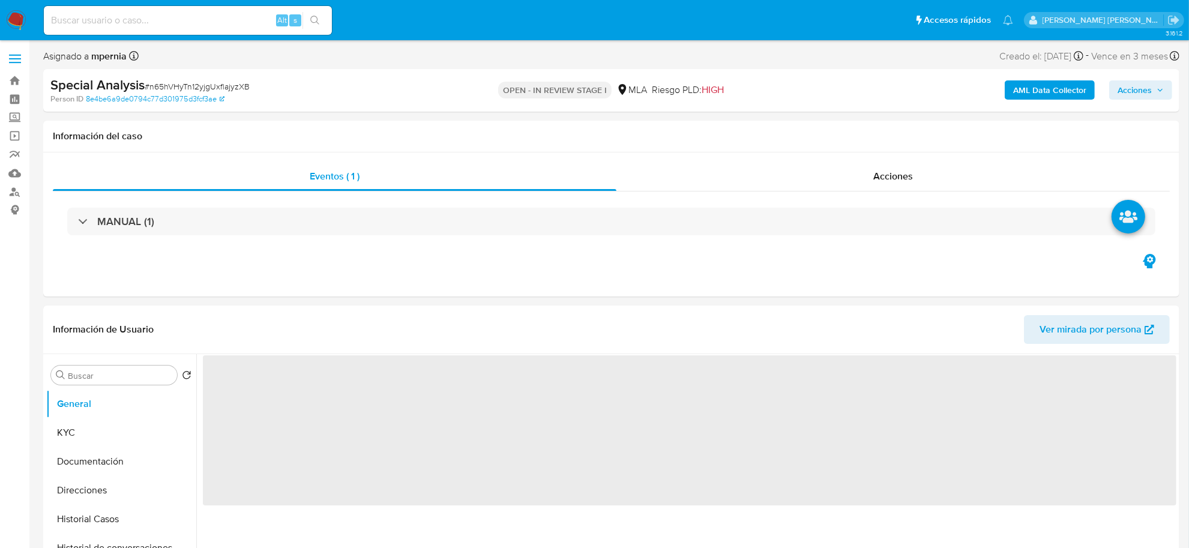
select select "10"
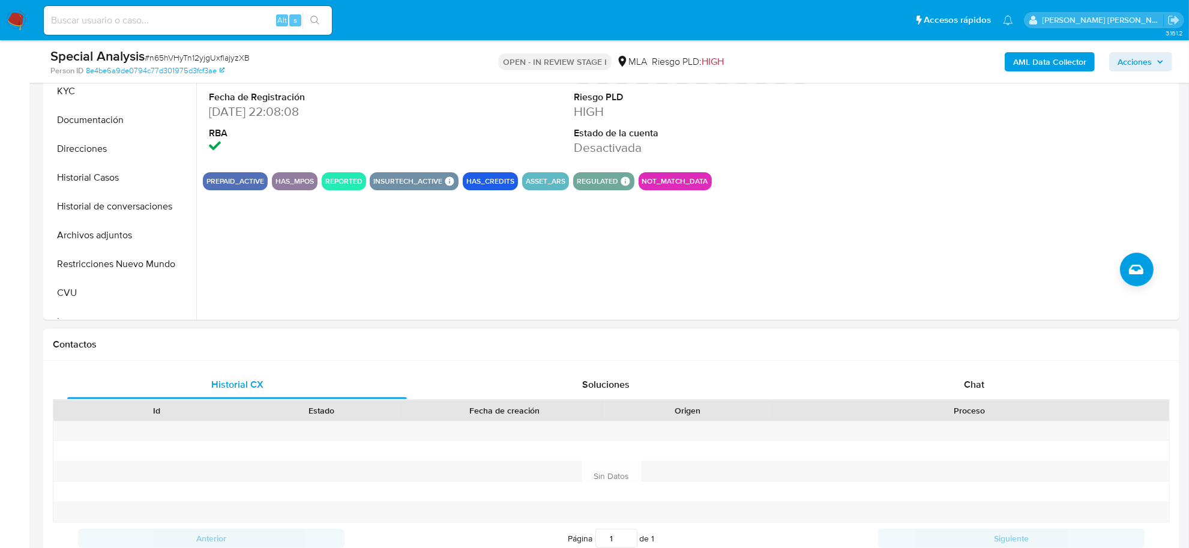
scroll to position [300, 0]
click at [986, 387] on div "Chat" at bounding box center [974, 383] width 340 height 29
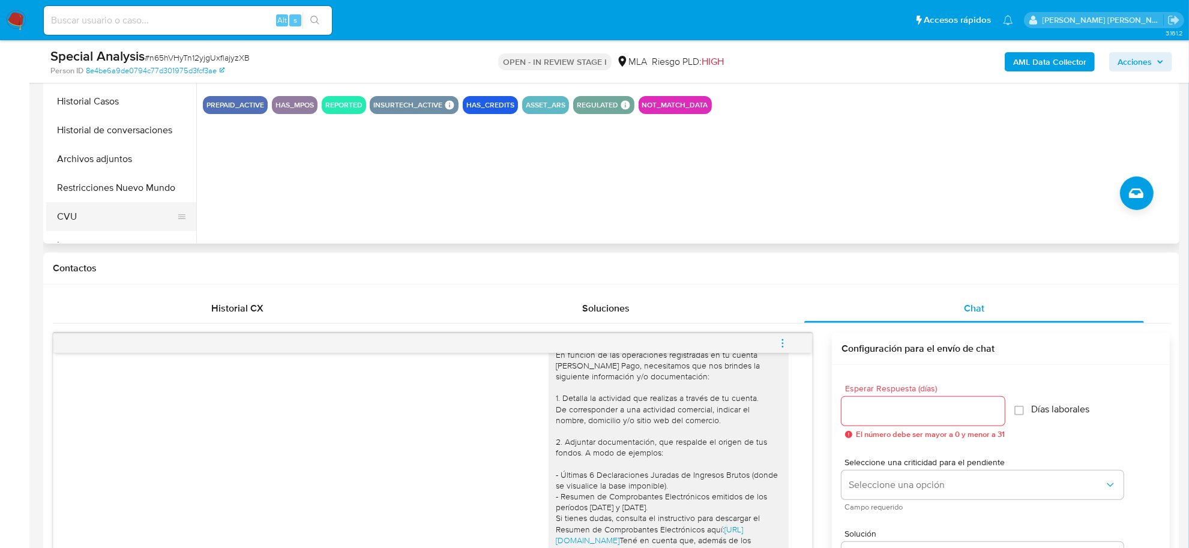
scroll to position [926, 0]
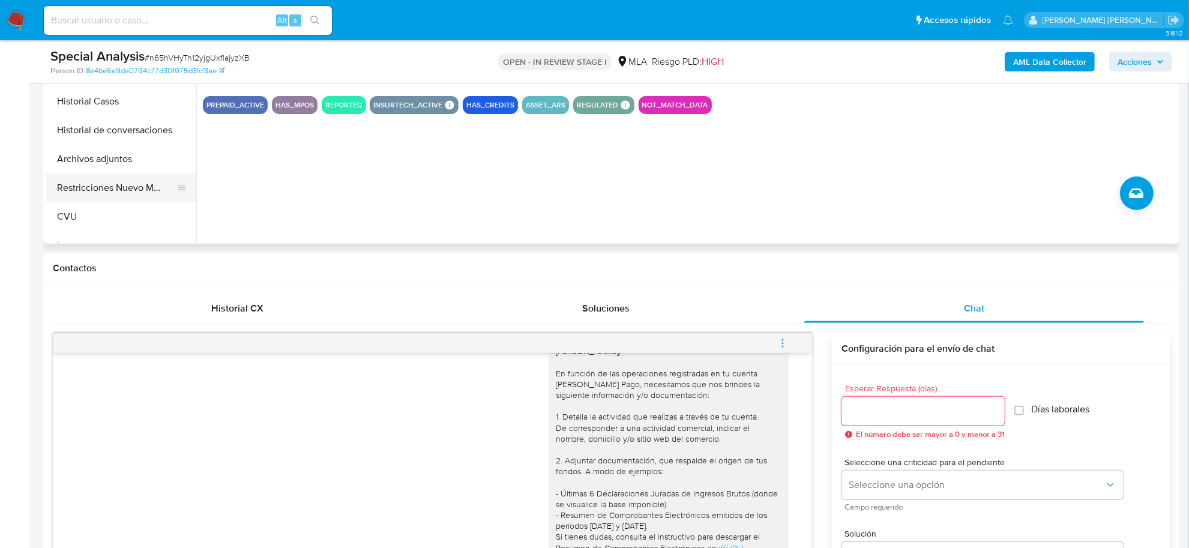
click at [101, 197] on button "Restricciones Nuevo Mundo" at bounding box center [116, 187] width 140 height 29
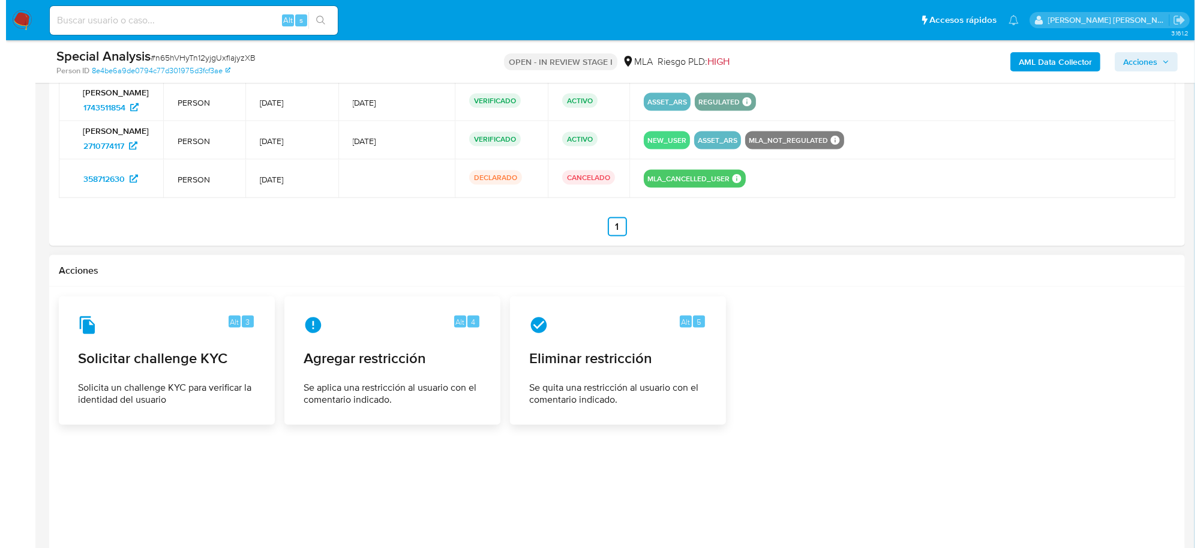
scroll to position [2018, 0]
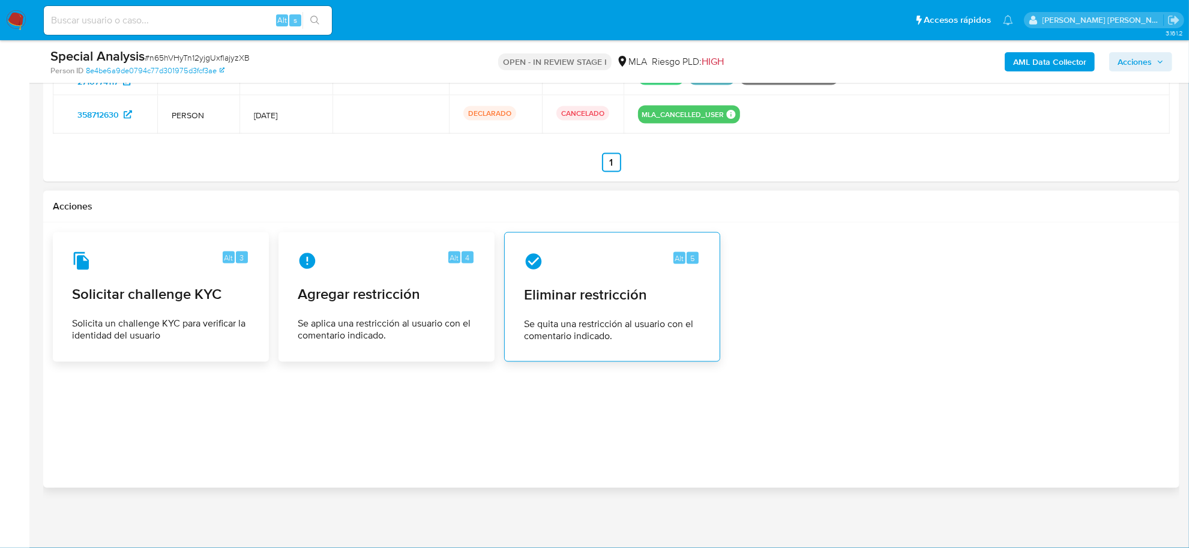
click at [627, 311] on div "Alt 5 Eliminar restricción Se quita una restricción al usuario con el comentari…" at bounding box center [612, 296] width 196 height 109
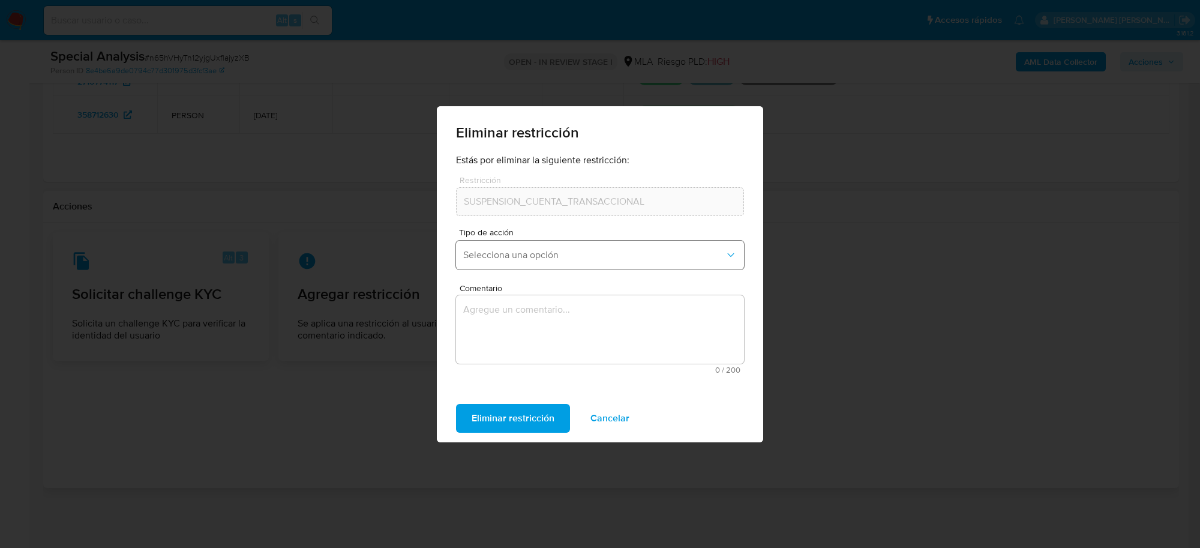
click at [634, 250] on span "Selecciona una opción" at bounding box center [594, 255] width 262 height 12
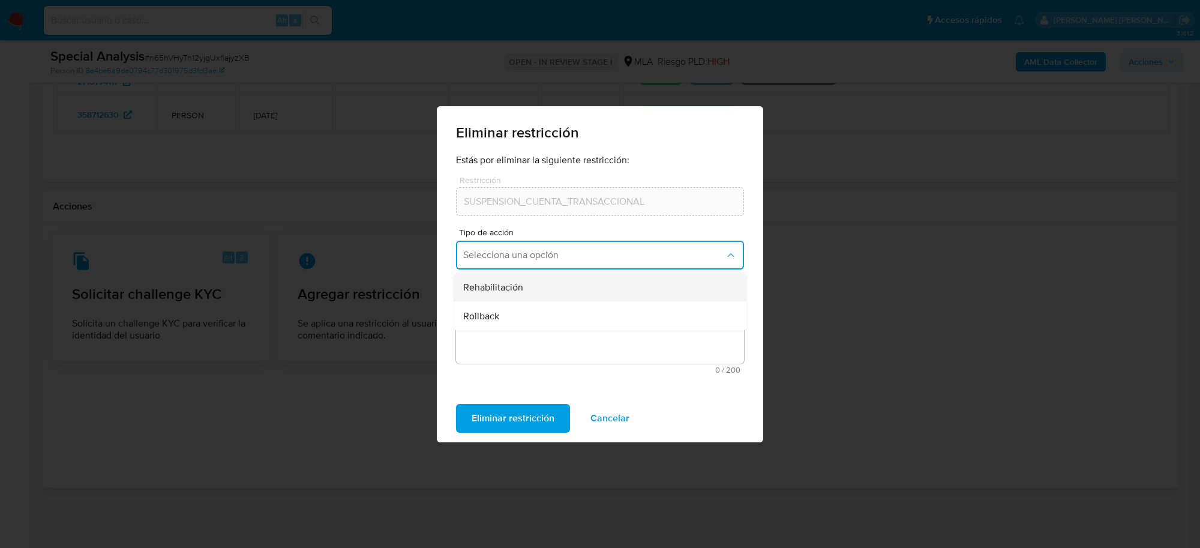
click at [606, 283] on div "Rehabilitación" at bounding box center [596, 286] width 266 height 29
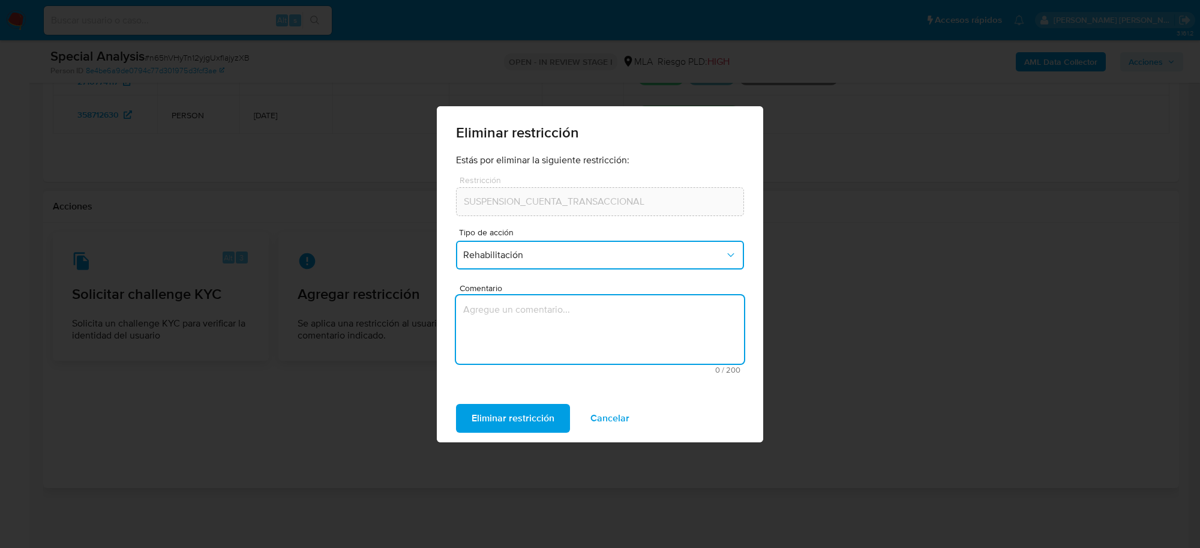
click at [579, 316] on textarea "Comentario" at bounding box center [600, 329] width 288 height 68
type textarea "AML"
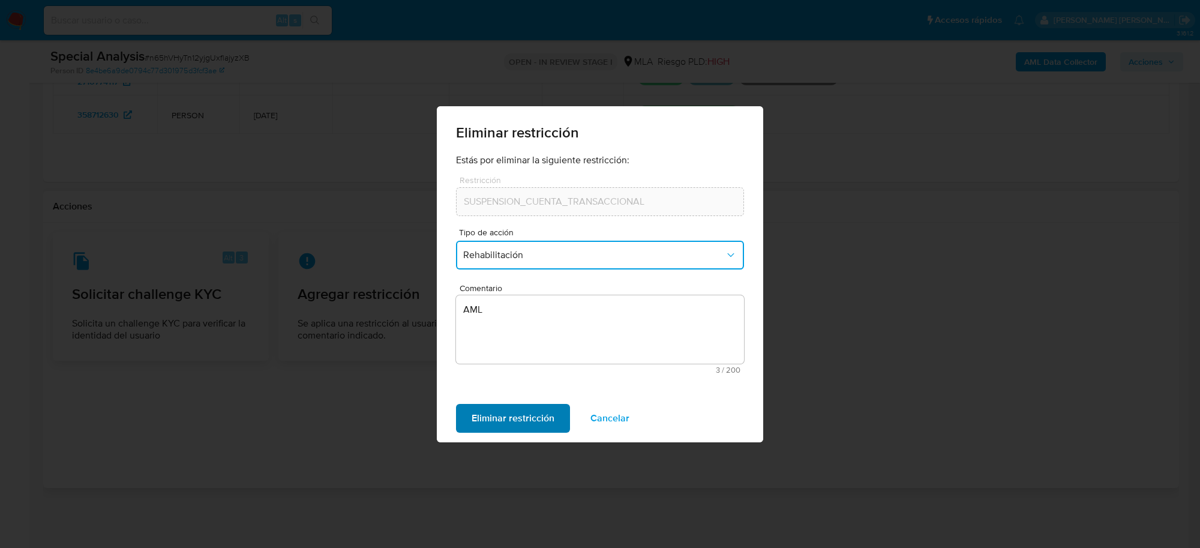
click at [551, 411] on span "Eliminar restricción" at bounding box center [513, 418] width 83 height 26
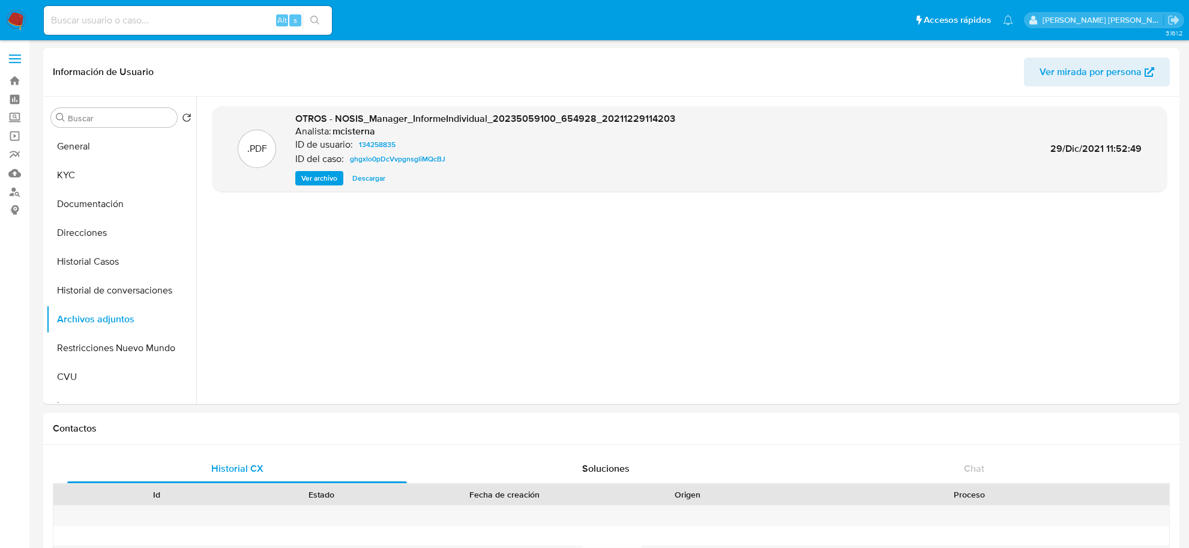
select select "10"
click at [11, 82] on link "Bandeja" at bounding box center [71, 80] width 143 height 19
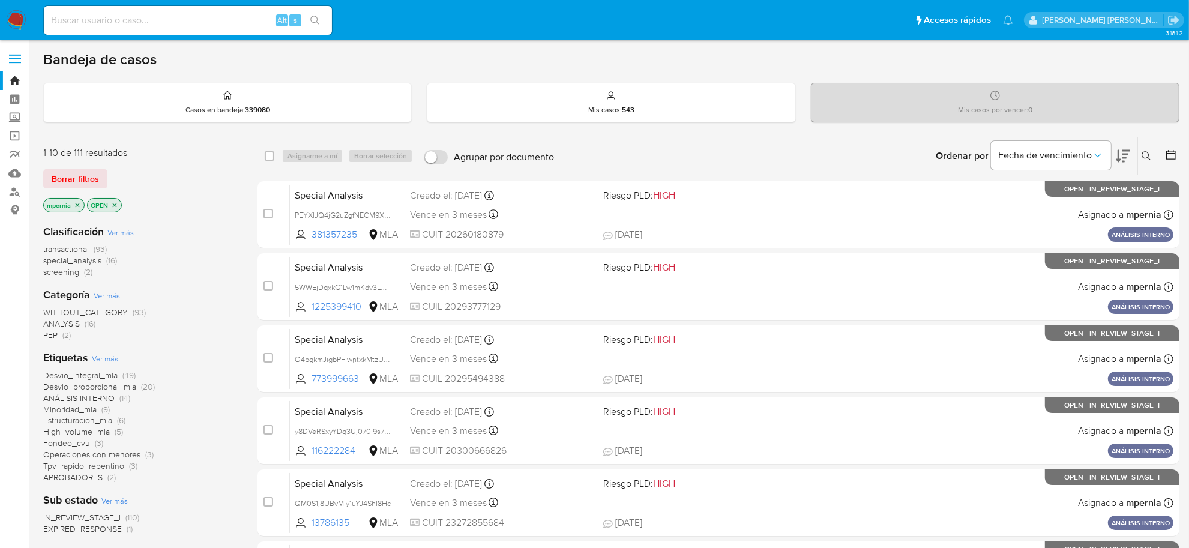
click at [73, 247] on span "transactional" at bounding box center [66, 249] width 46 height 12
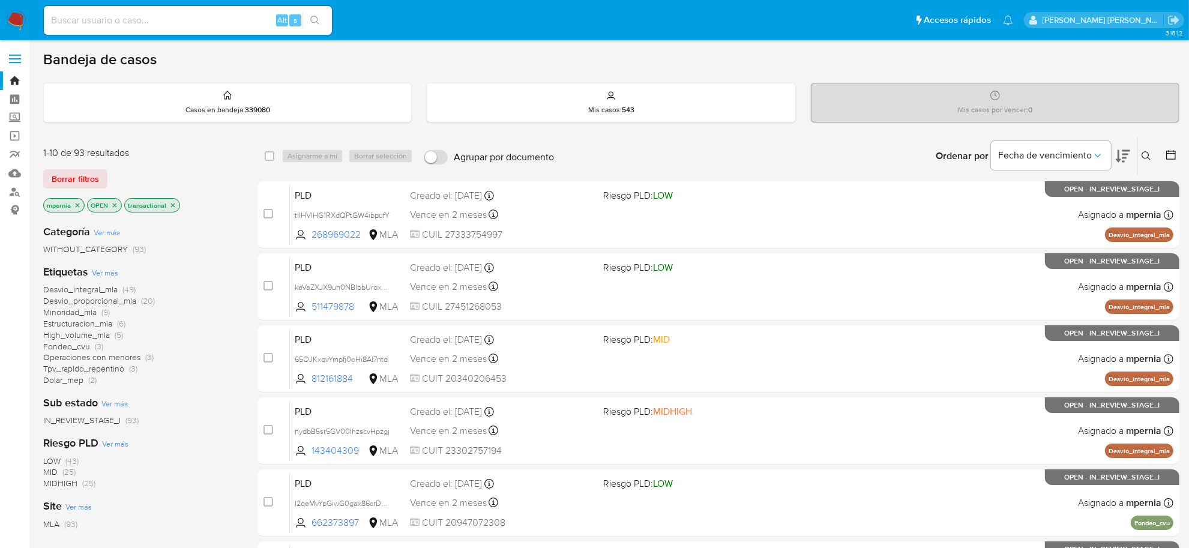
click icon "close-filter"
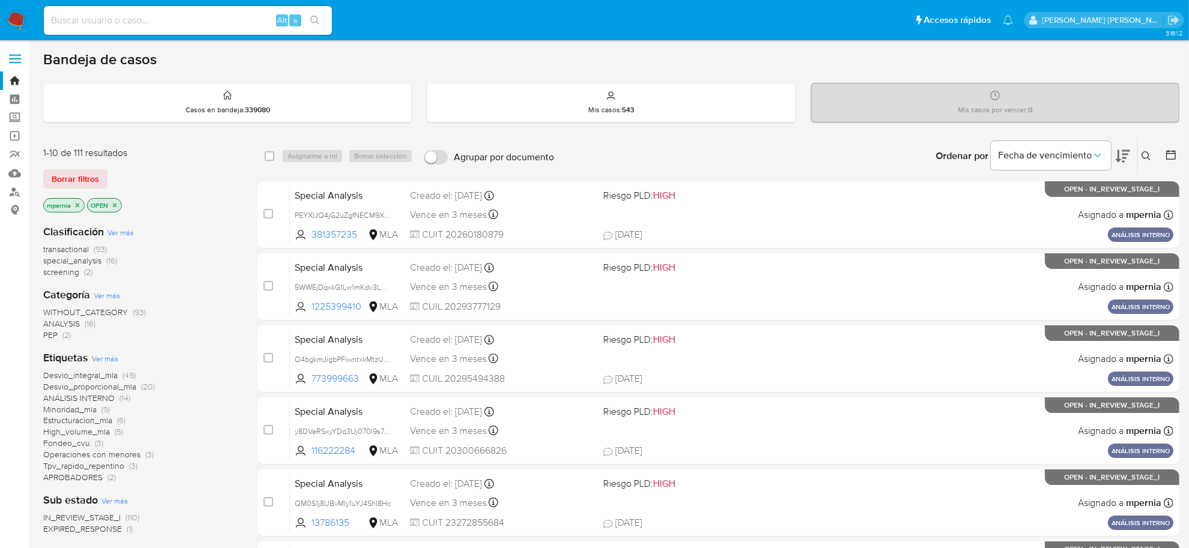
click icon "close-filter"
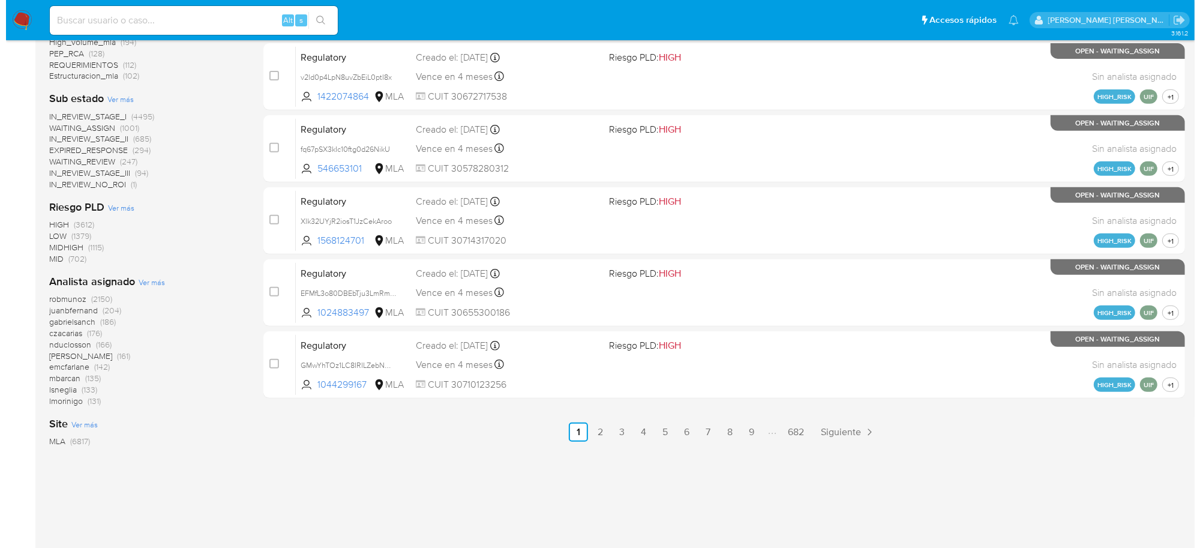
scroll to position [505, 0]
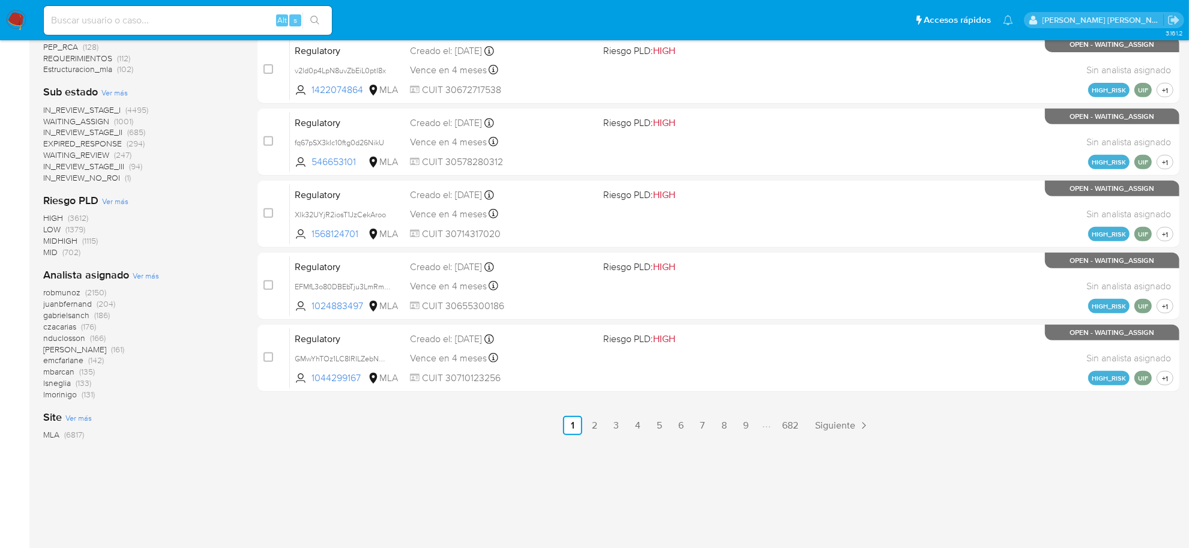
click span "Ver más"
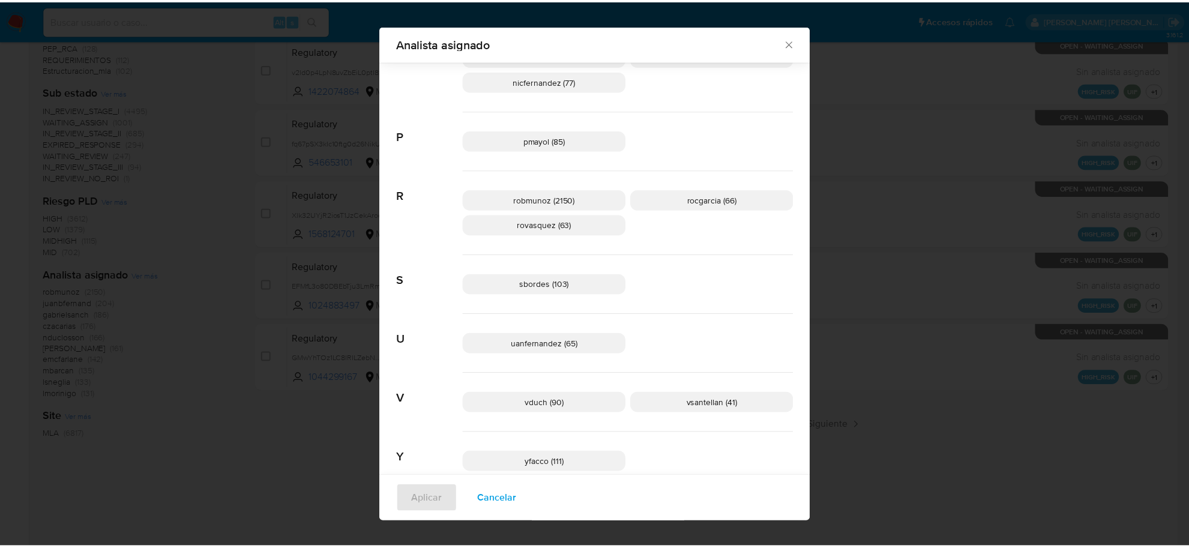
scroll to position [842, 0]
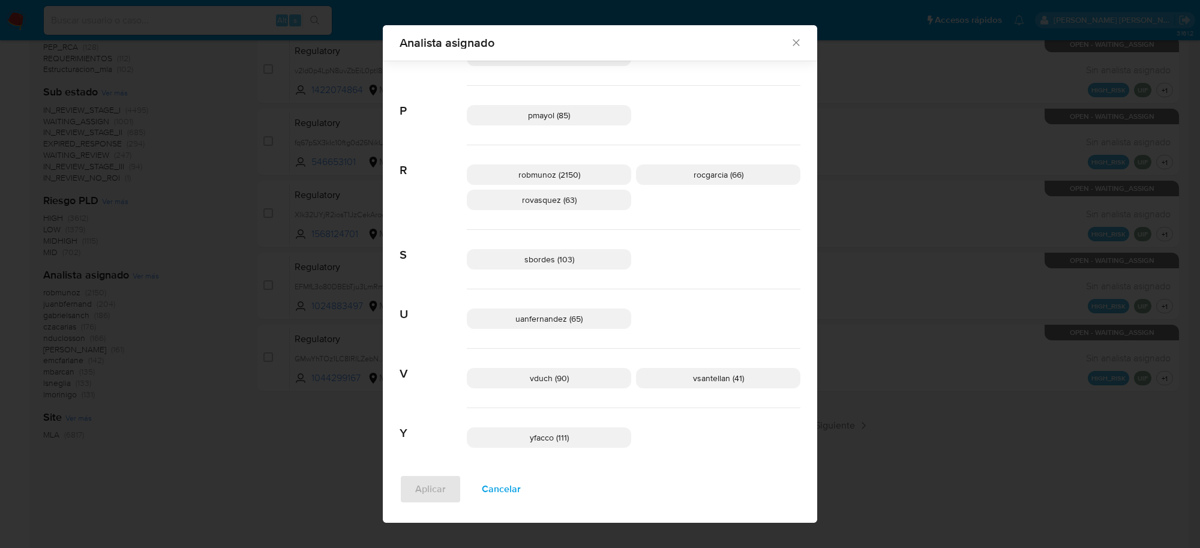
click icon "Cerrar"
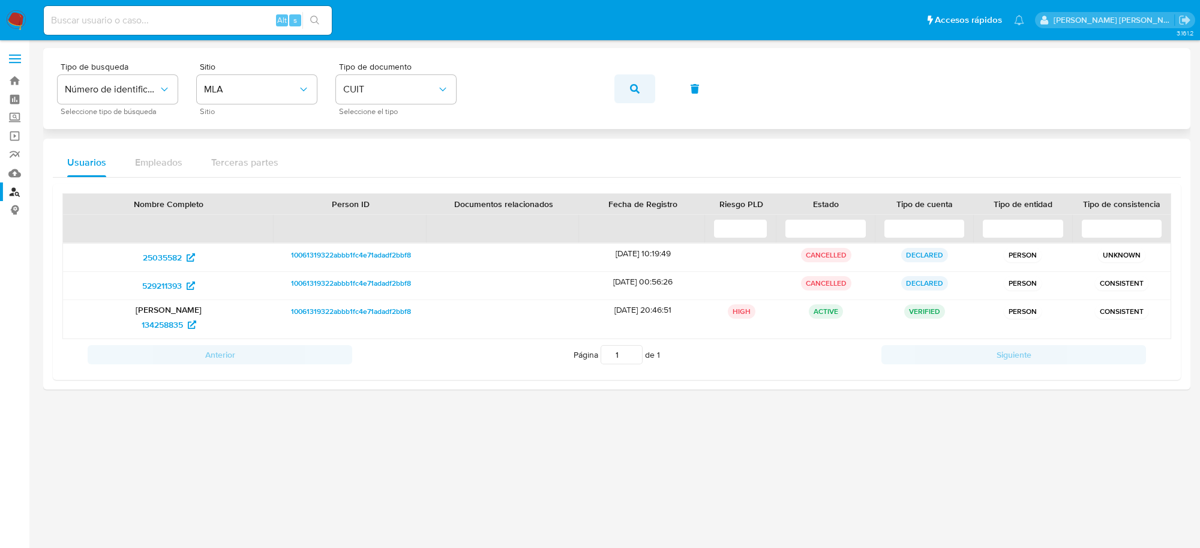
click at [628, 87] on button "button" at bounding box center [635, 88] width 41 height 29
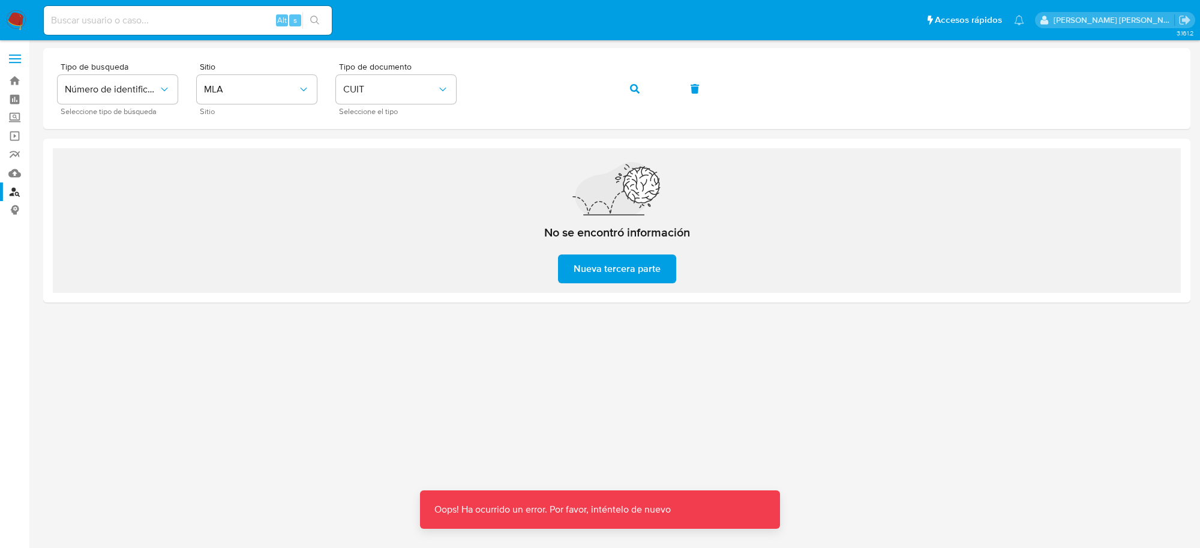
click at [355, 349] on div at bounding box center [617, 272] width 1148 height 449
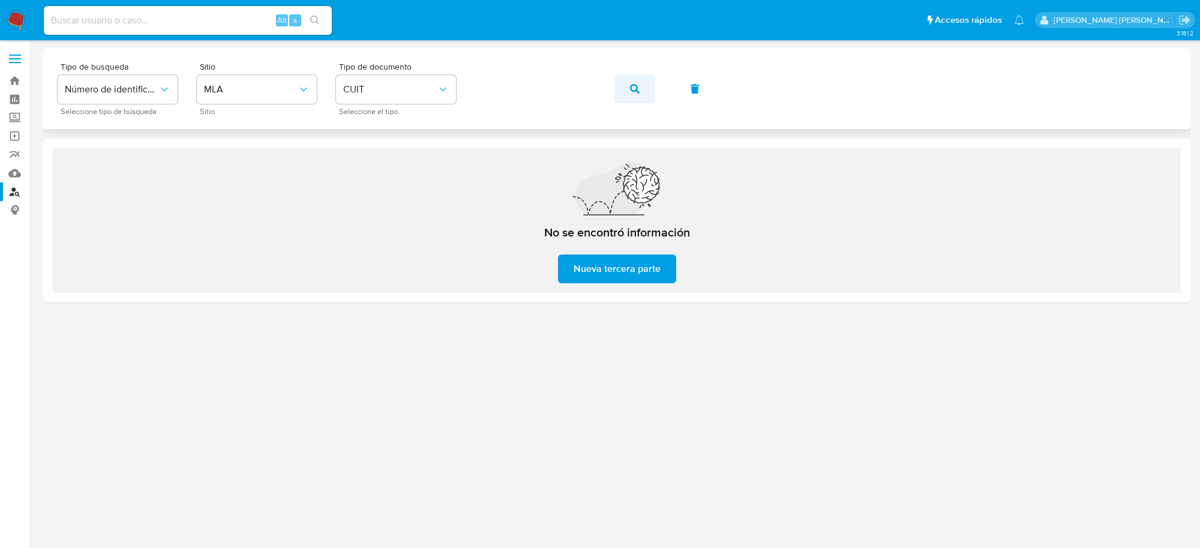
click at [630, 88] on icon "button" at bounding box center [635, 89] width 10 height 10
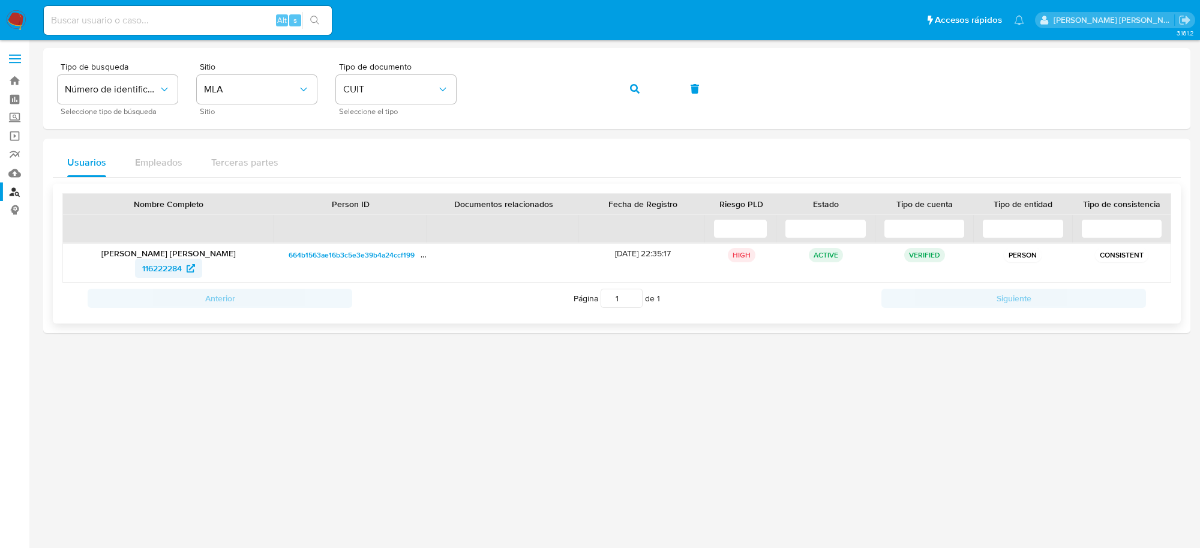
click at [150, 268] on span "116222284" at bounding box center [162, 268] width 40 height 19
click at [638, 88] on icon "button" at bounding box center [635, 89] width 10 height 10
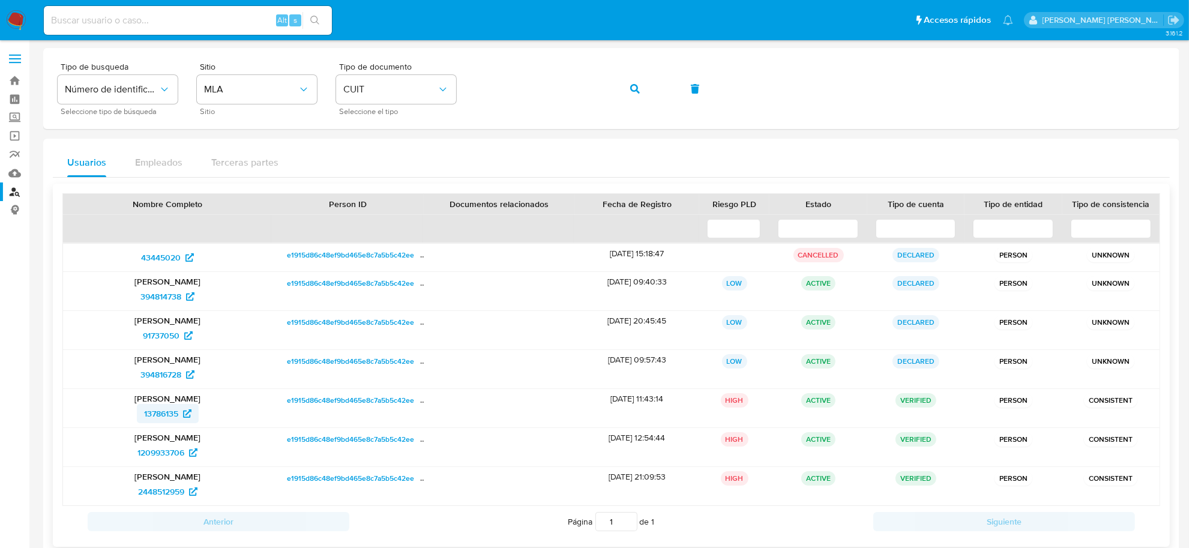
click at [166, 418] on span "13786135" at bounding box center [161, 413] width 34 height 19
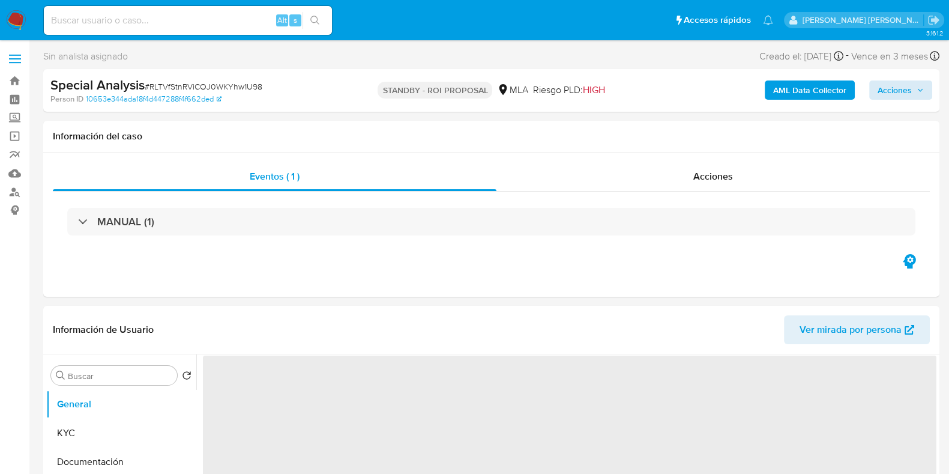
select select "10"
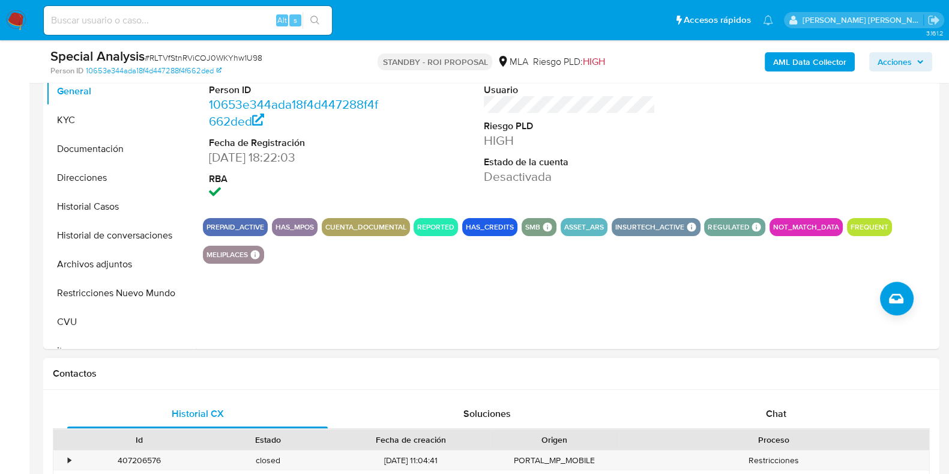
scroll to position [375, 0]
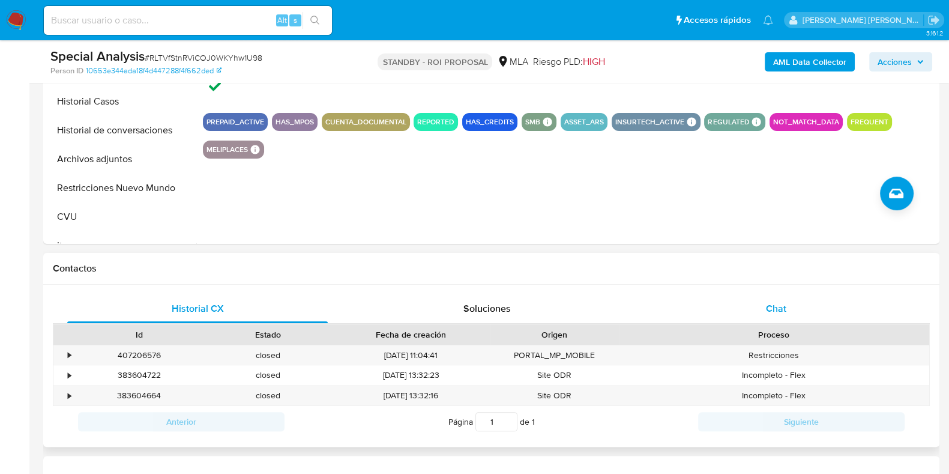
click at [769, 301] on span "Chat" at bounding box center [776, 308] width 20 height 14
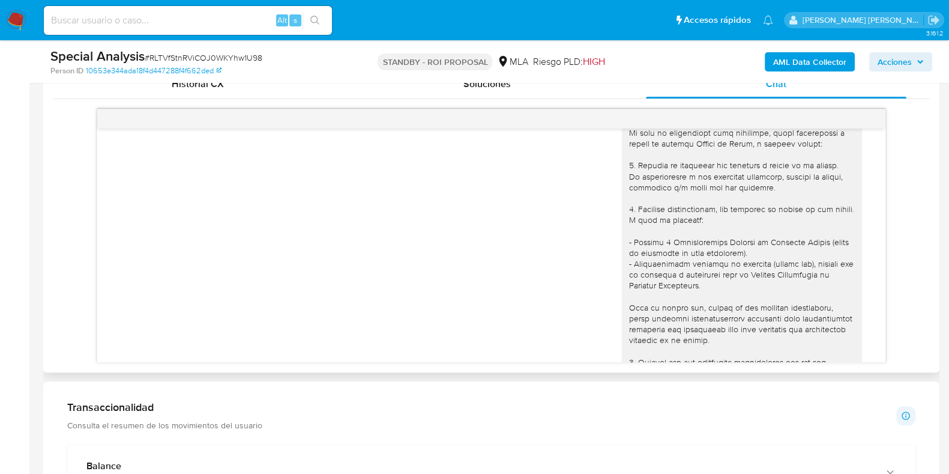
scroll to position [1207, 0]
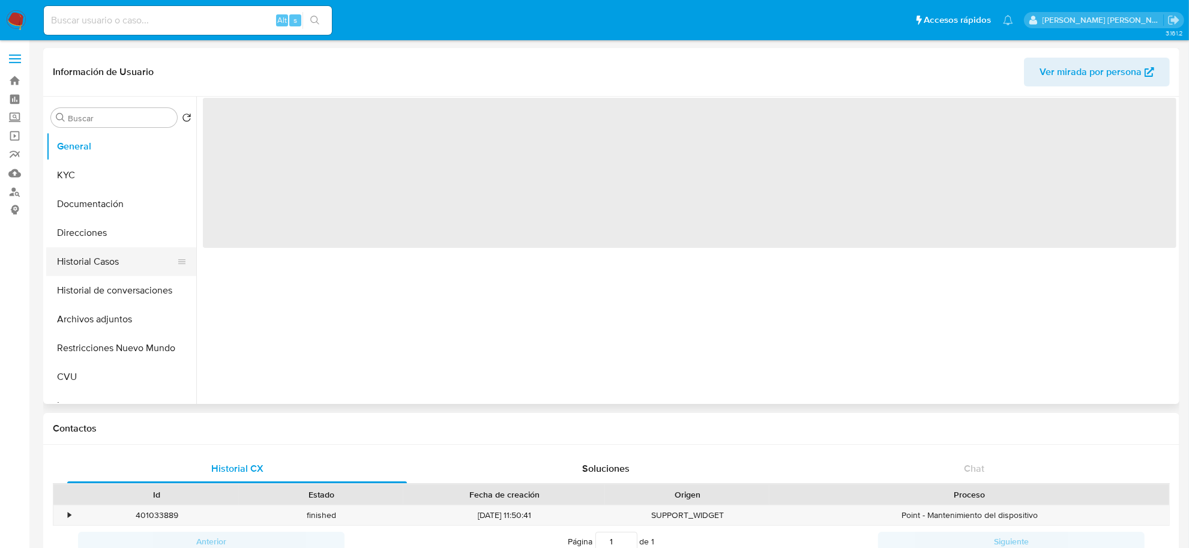
click at [85, 263] on button "Historial Casos" at bounding box center [116, 261] width 140 height 29
select select "10"
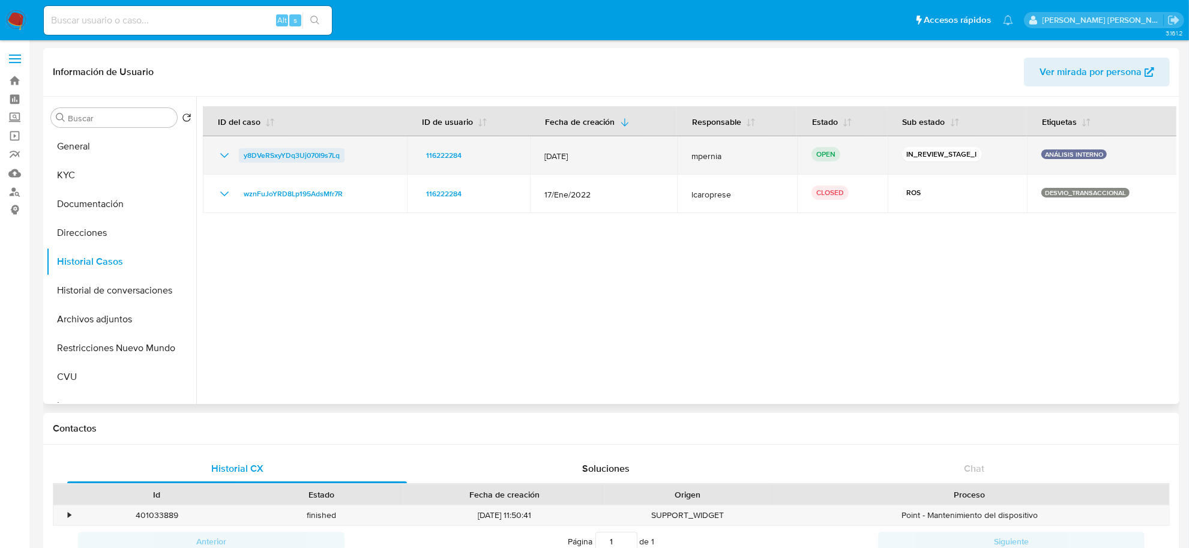
click at [314, 157] on span "y8DVeRSxyYDq3Uj070I9s7Lq" at bounding box center [292, 155] width 96 height 14
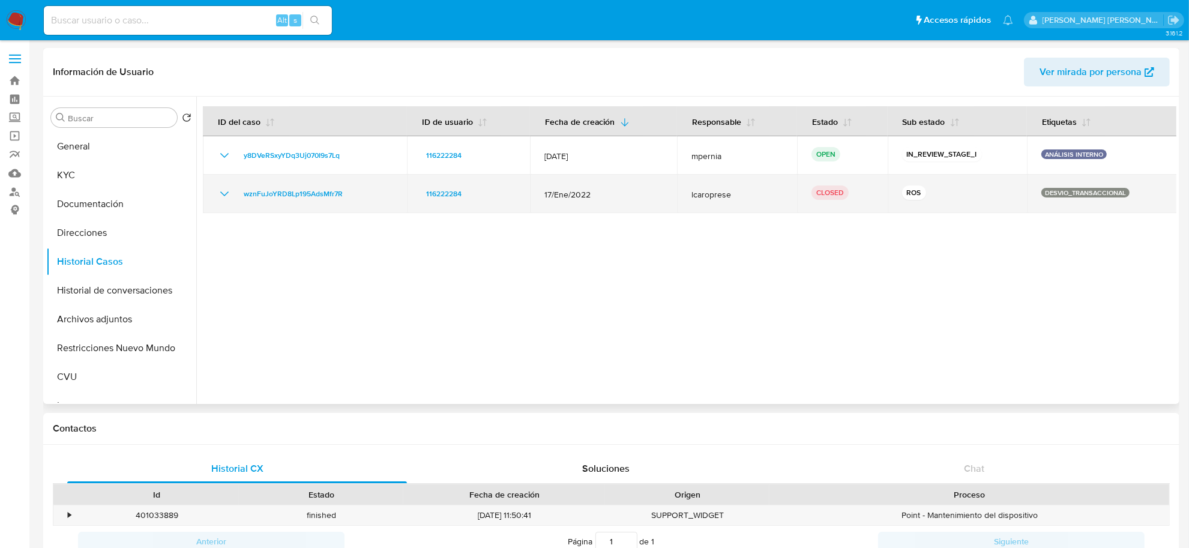
click at [217, 198] on icon "Mostrar/Ocultar" at bounding box center [224, 194] width 14 height 14
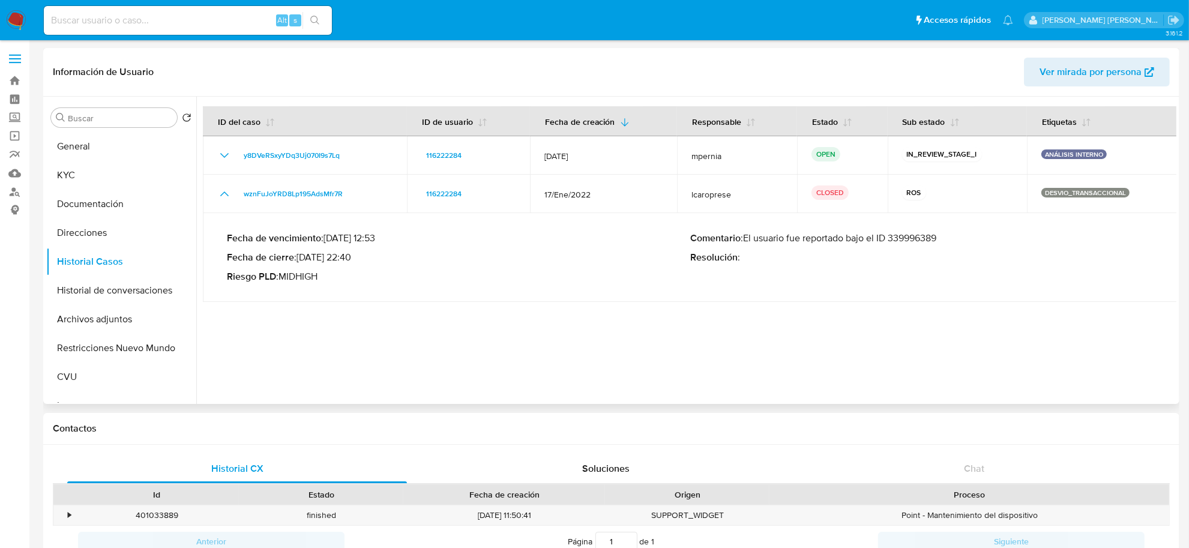
click at [910, 240] on p "Comentario : El usuario fue reportado bajo el ID 339996389" at bounding box center [921, 238] width 463 height 12
drag, startPoint x: 78, startPoint y: 226, endPoint x: 82, endPoint y: 264, distance: 38.0
click at [79, 228] on button "Direcciones" at bounding box center [121, 232] width 150 height 29
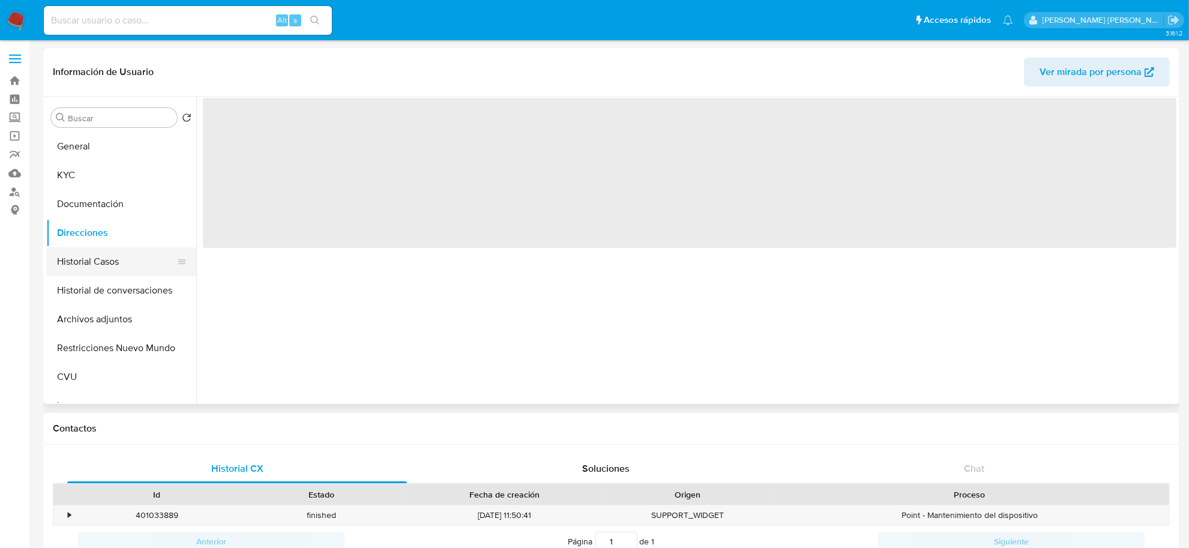
click at [83, 265] on button "Historial Casos" at bounding box center [116, 261] width 140 height 29
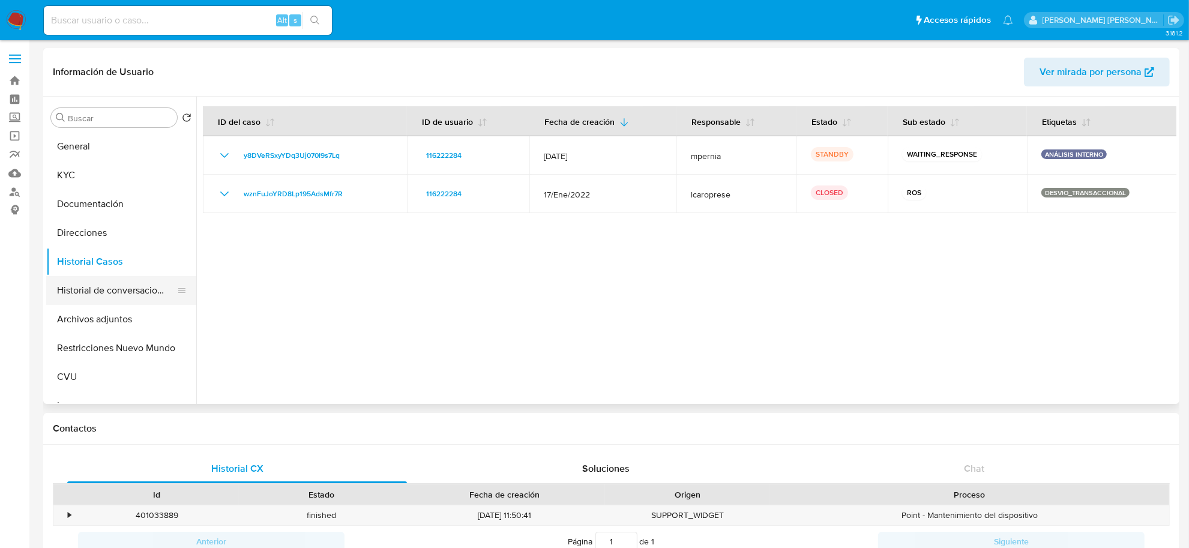
click at [130, 293] on button "Historial de conversaciones" at bounding box center [116, 290] width 140 height 29
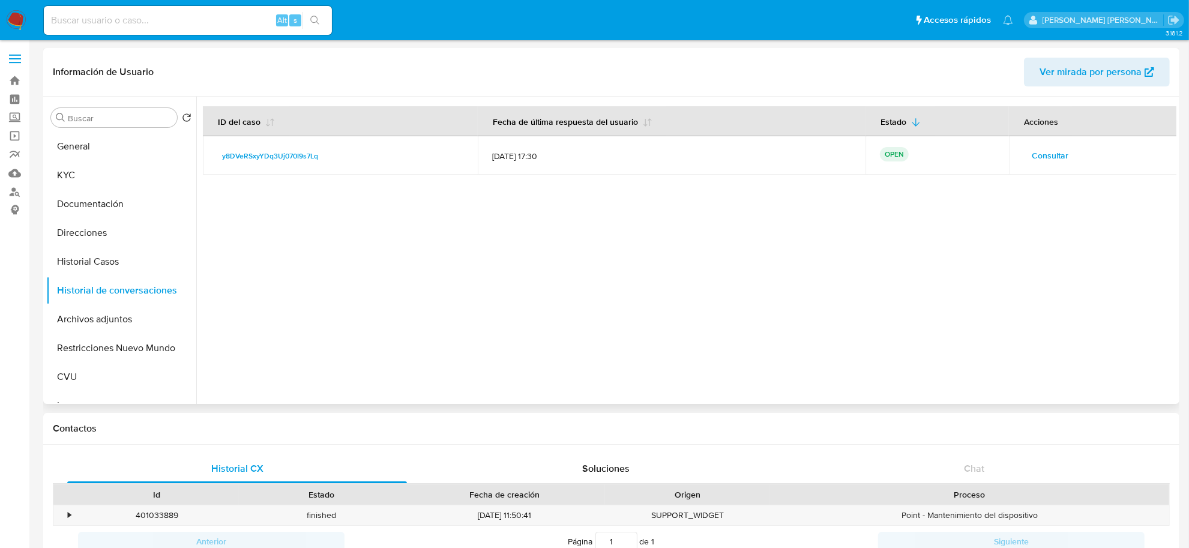
click at [1052, 160] on span "Consultar" at bounding box center [1050, 155] width 37 height 17
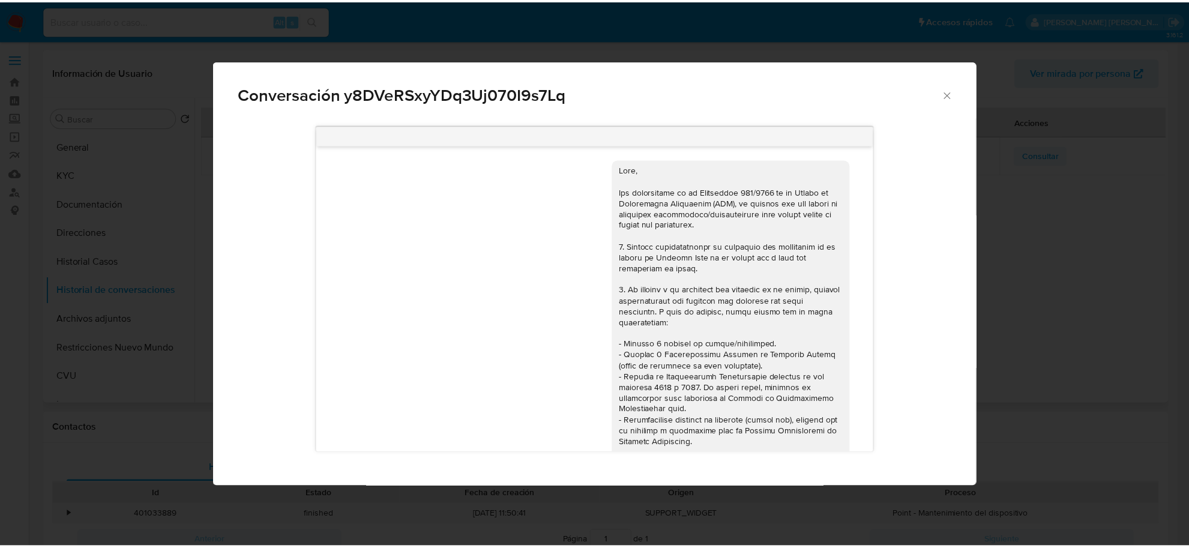
scroll to position [780, 0]
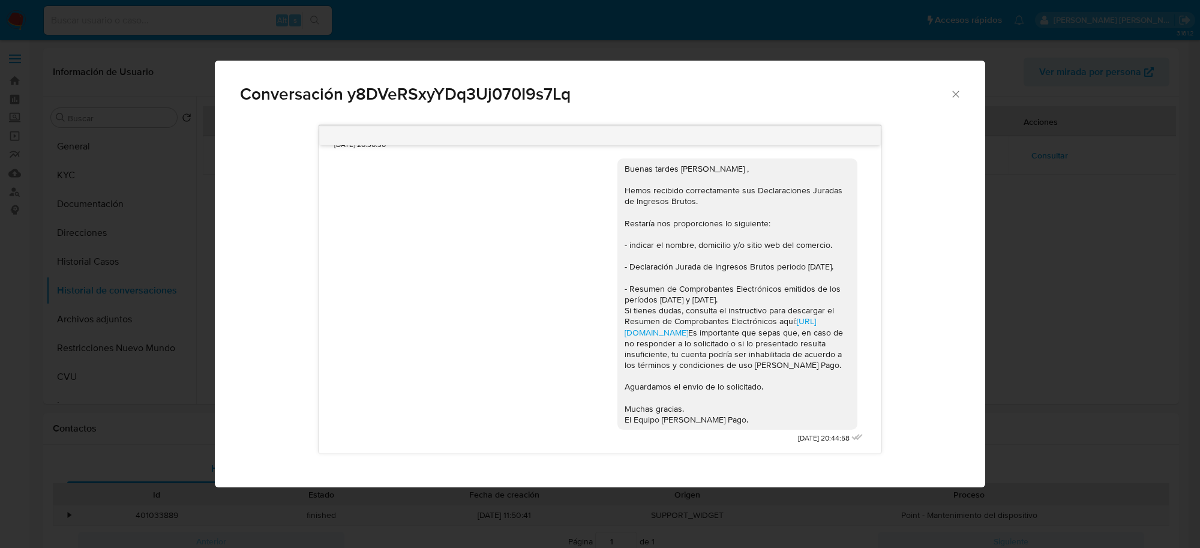
click at [956, 97] on icon "Cerrar" at bounding box center [956, 94] width 12 height 12
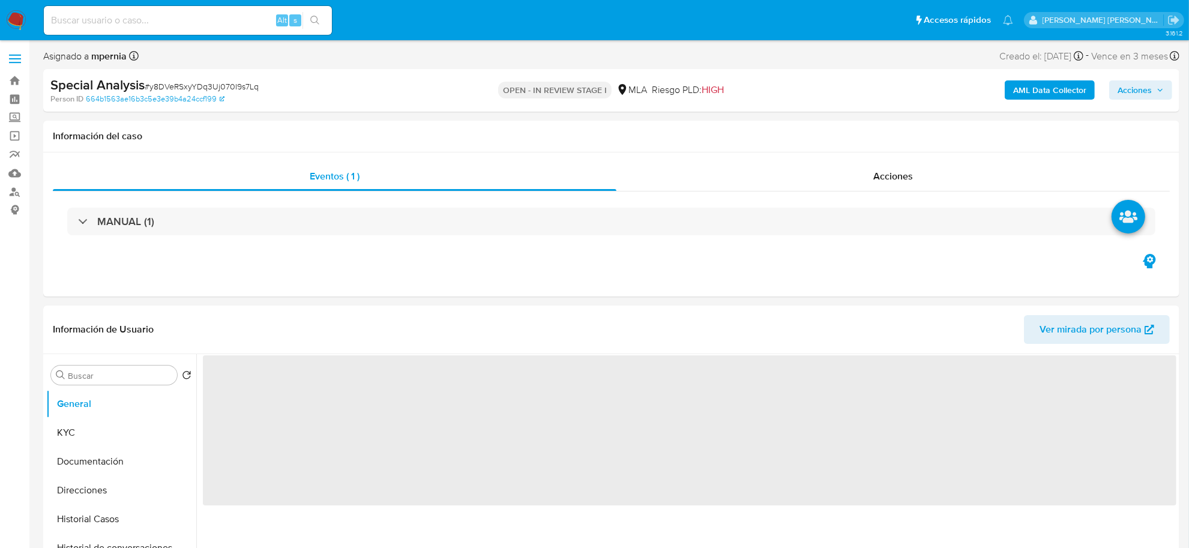
select select "10"
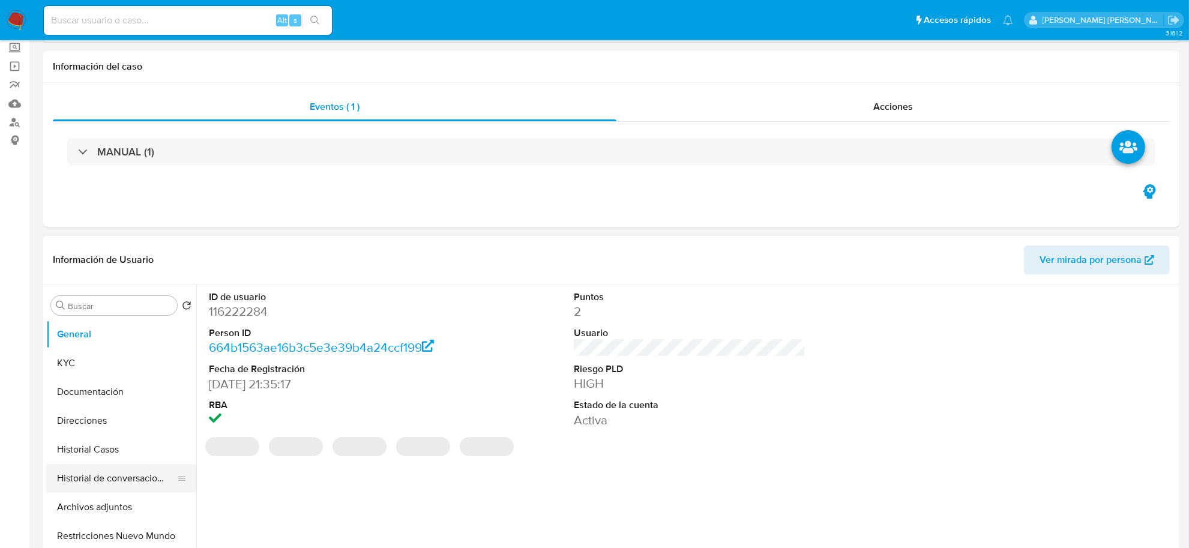
scroll to position [150, 0]
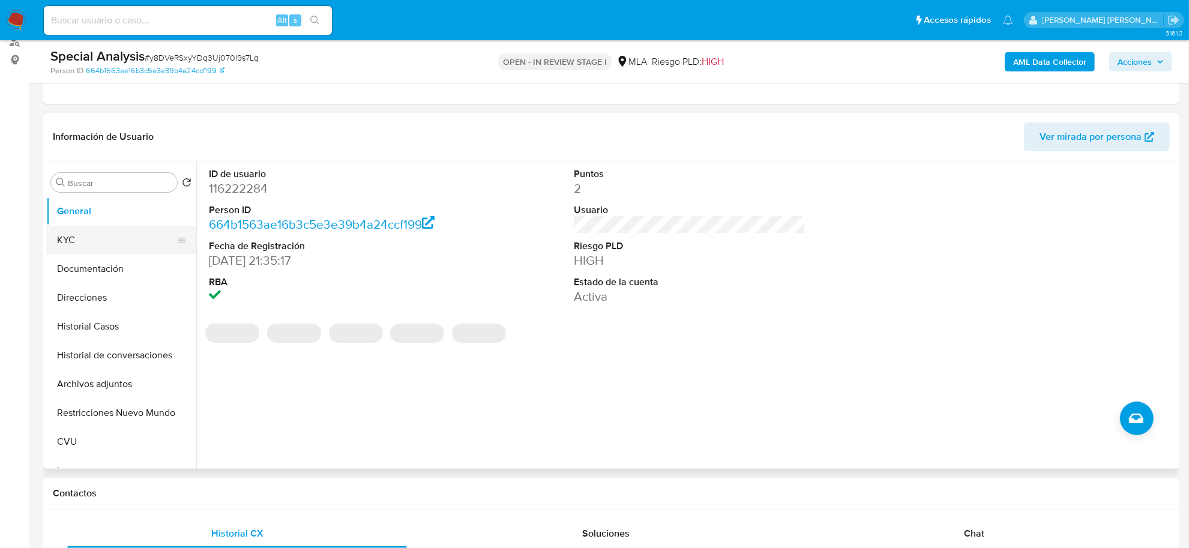
click at [72, 234] on button "KYC" at bounding box center [116, 240] width 140 height 29
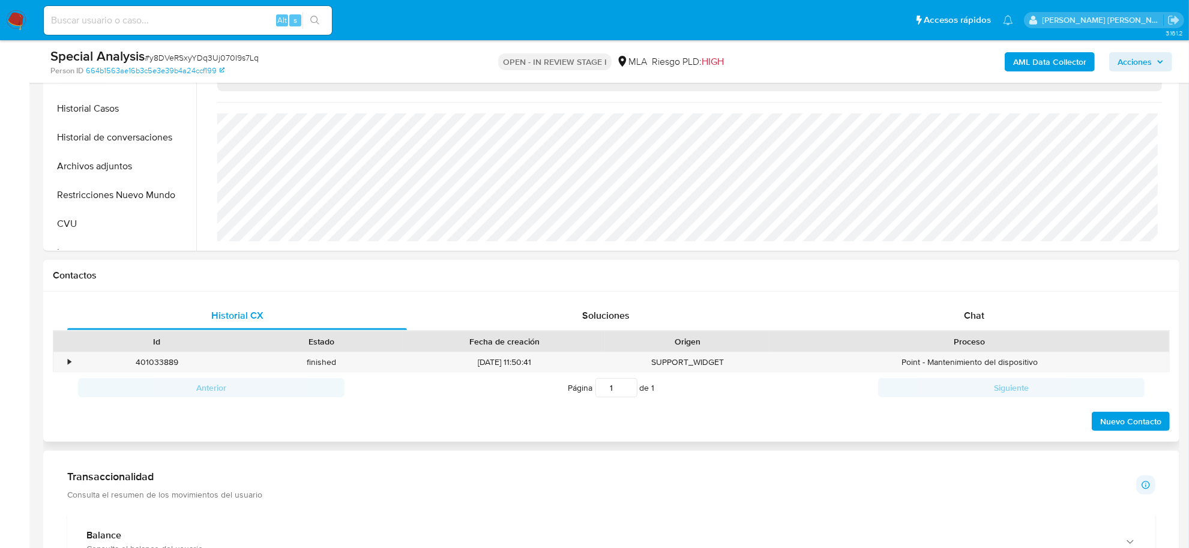
scroll to position [375, 0]
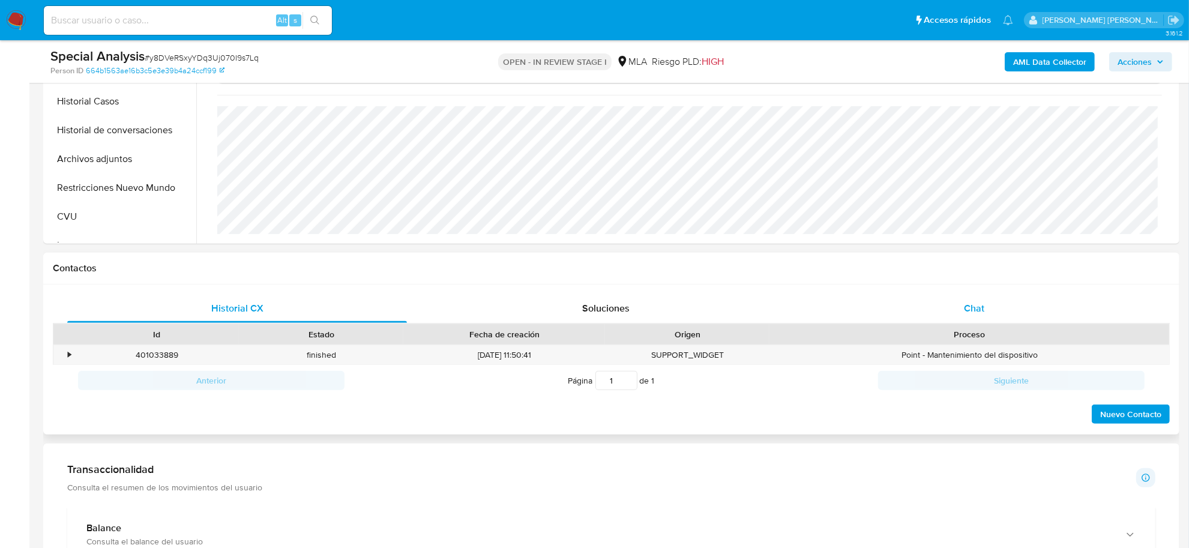
click at [981, 300] on div "Chat" at bounding box center [974, 308] width 340 height 29
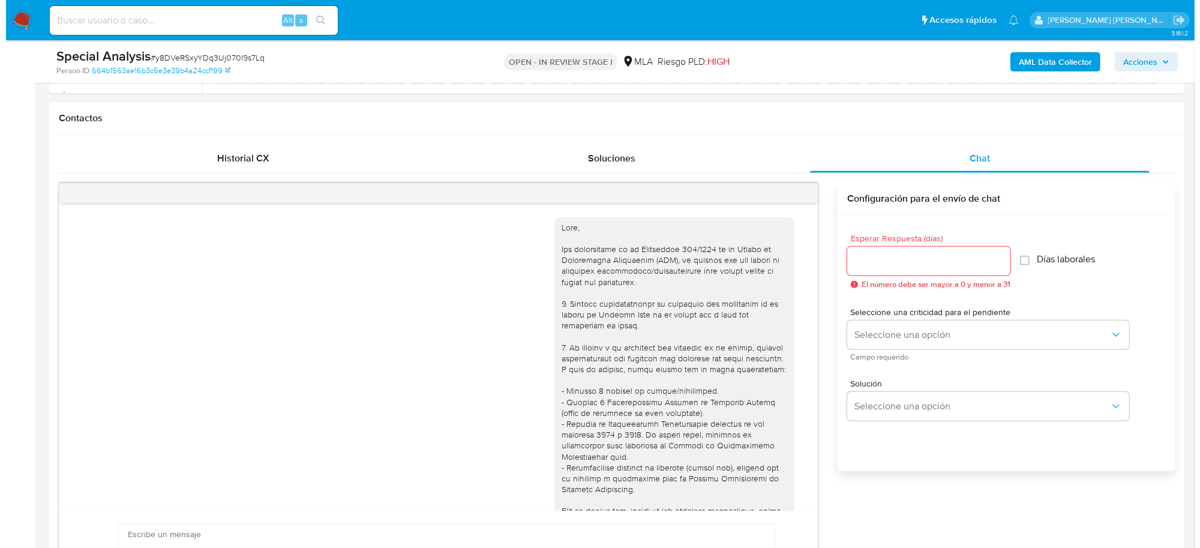
scroll to position [450, 0]
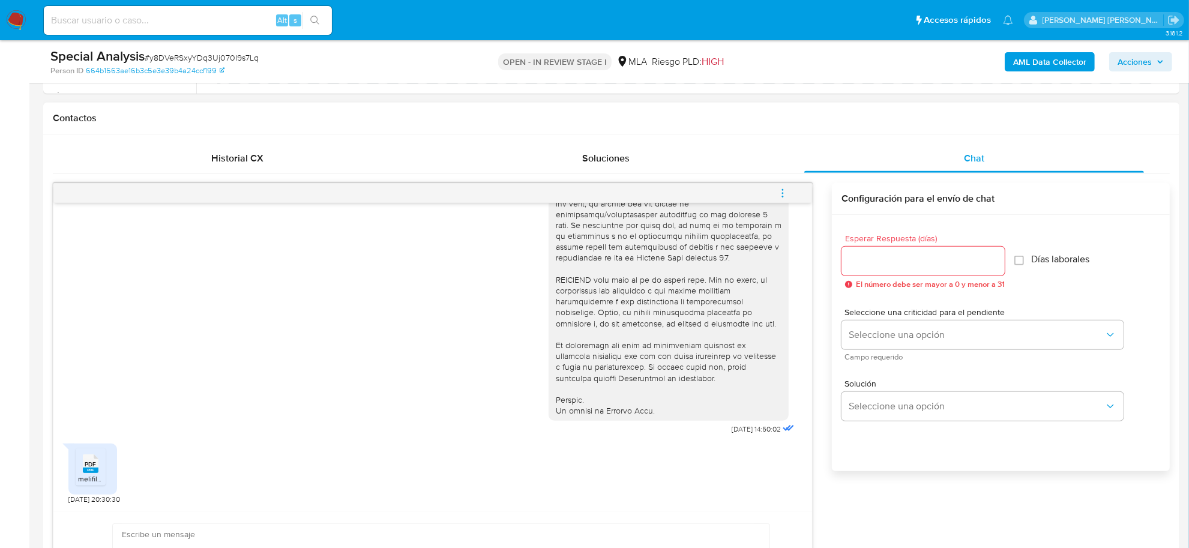
click at [781, 193] on icon "menu-action" at bounding box center [782, 193] width 11 height 11
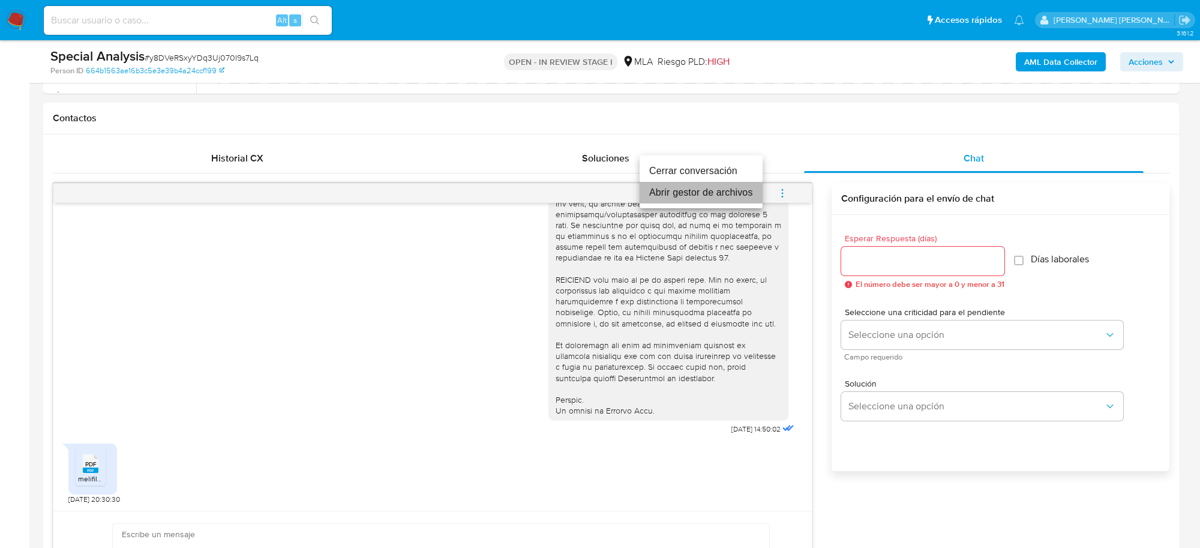
click at [693, 196] on li "Abrir gestor de archivos" at bounding box center [701, 193] width 123 height 22
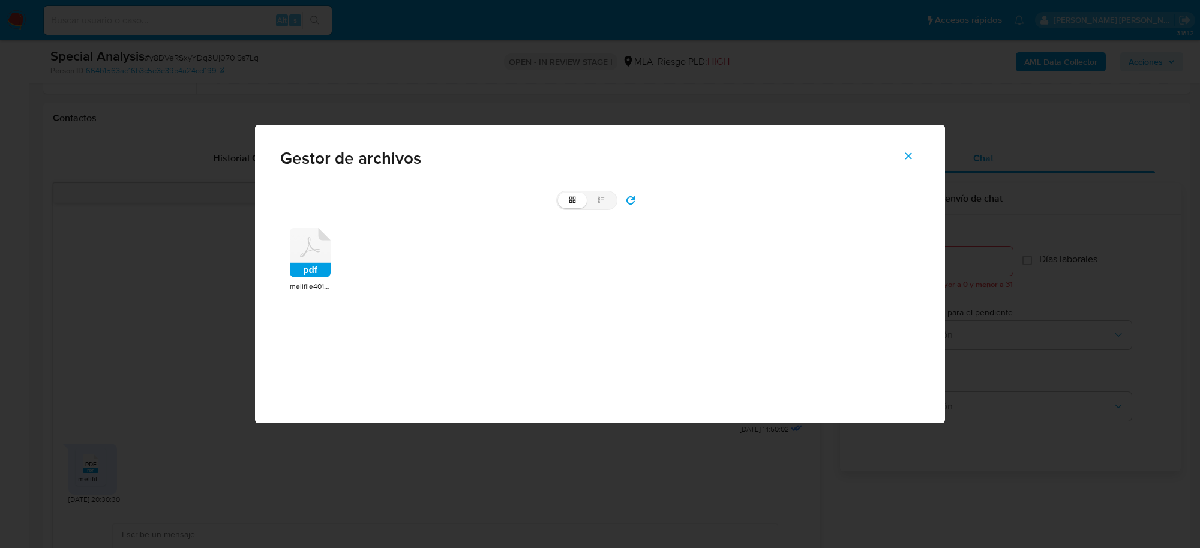
click at [325, 268] on rect at bounding box center [310, 270] width 41 height 14
click at [325, 280] on span "melifile4010862741930854289.pdf" at bounding box center [345, 286] width 111 height 12
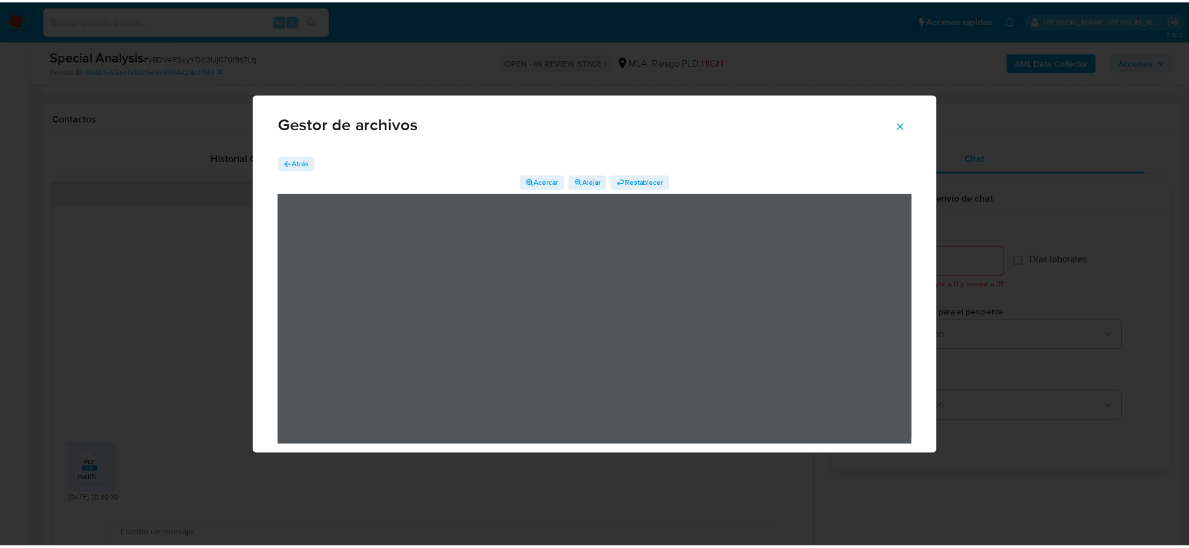
scroll to position [0, 0]
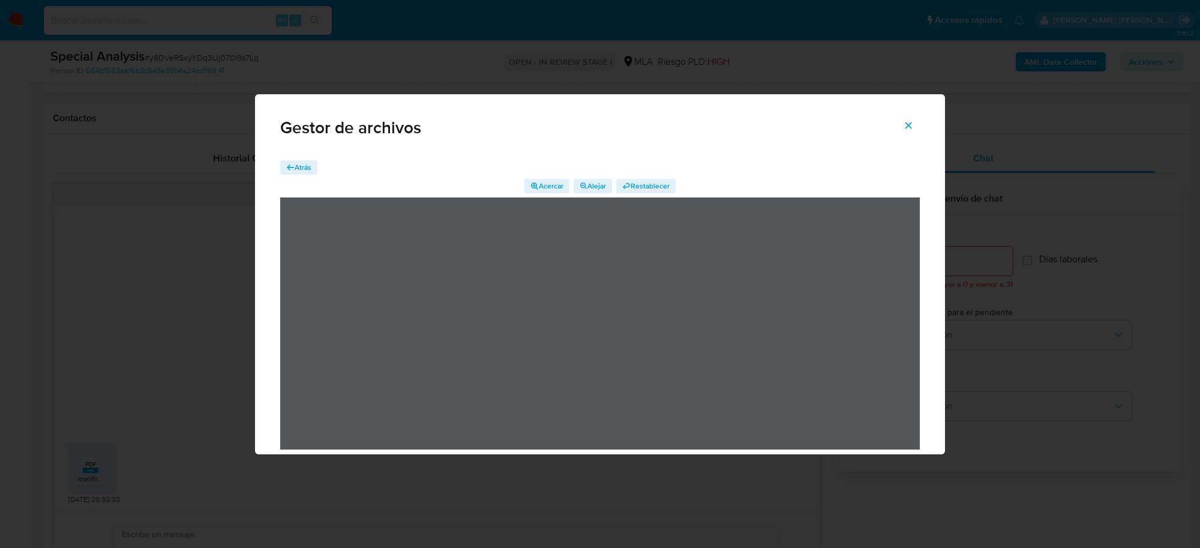
click at [308, 169] on span "Atrás" at bounding box center [303, 167] width 17 height 14
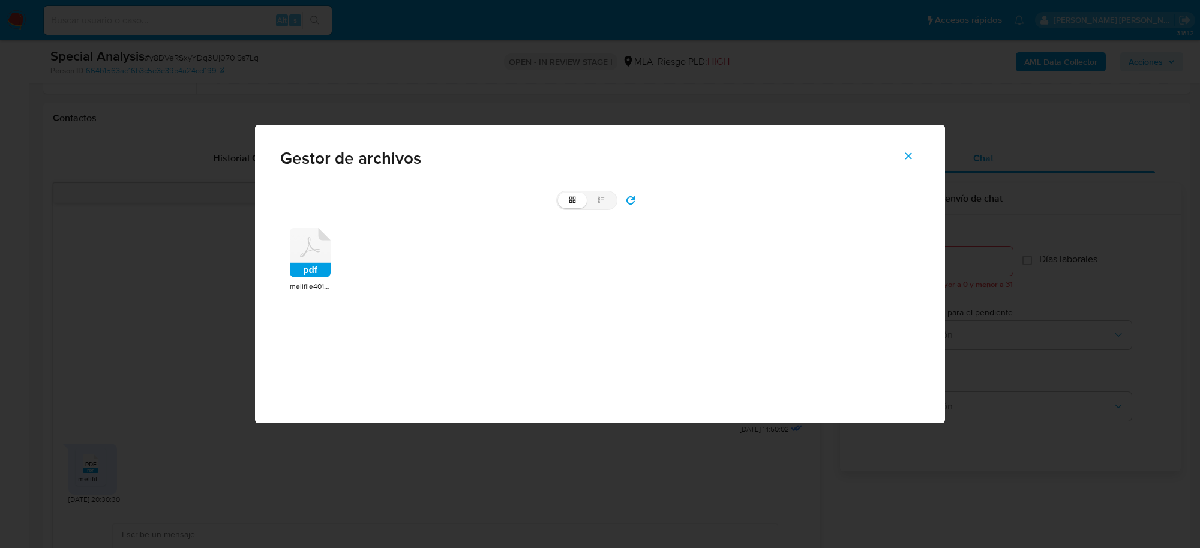
click at [916, 153] on button "Cerrar" at bounding box center [909, 156] width 42 height 29
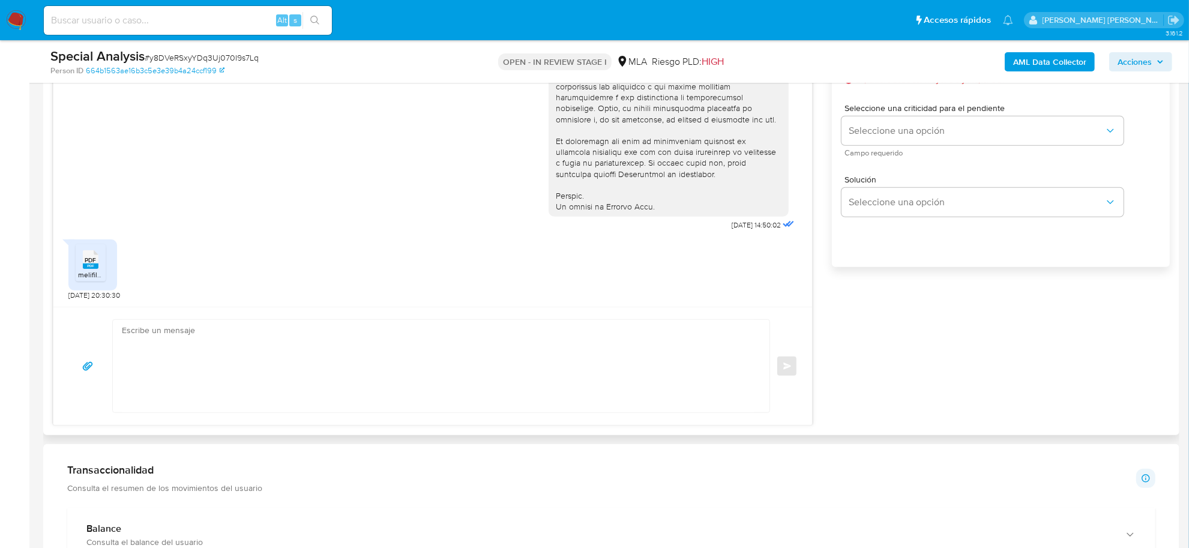
scroll to position [750, 0]
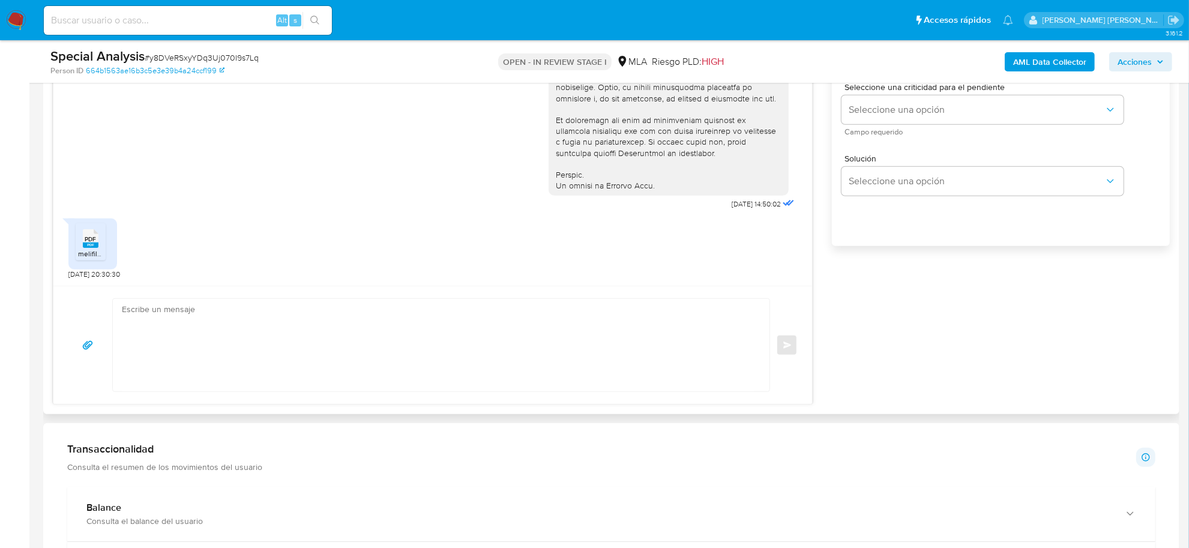
click at [177, 326] on textarea at bounding box center [438, 345] width 633 height 92
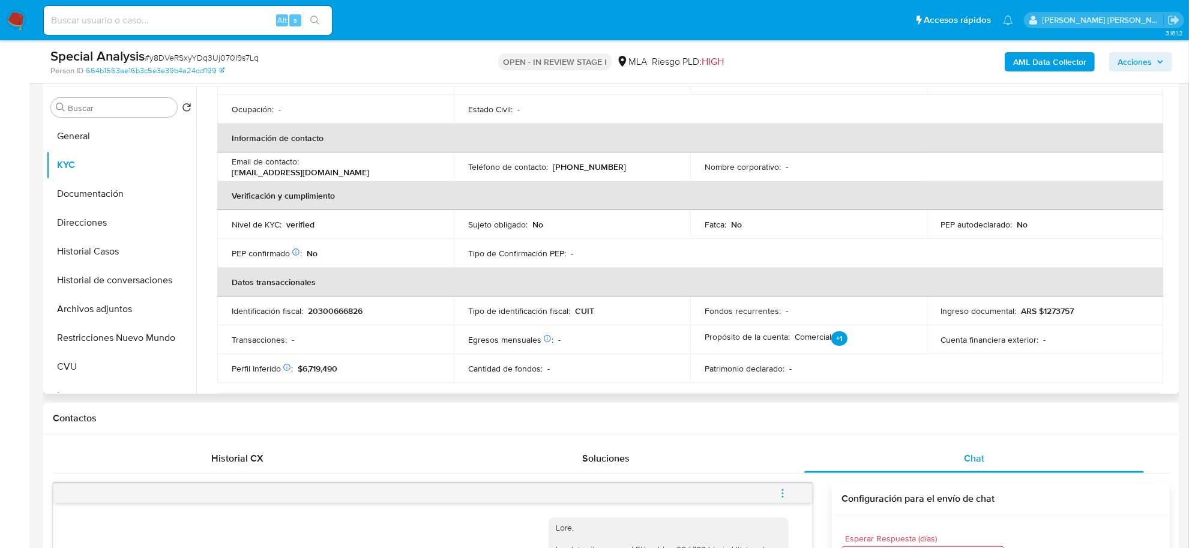
scroll to position [0, 0]
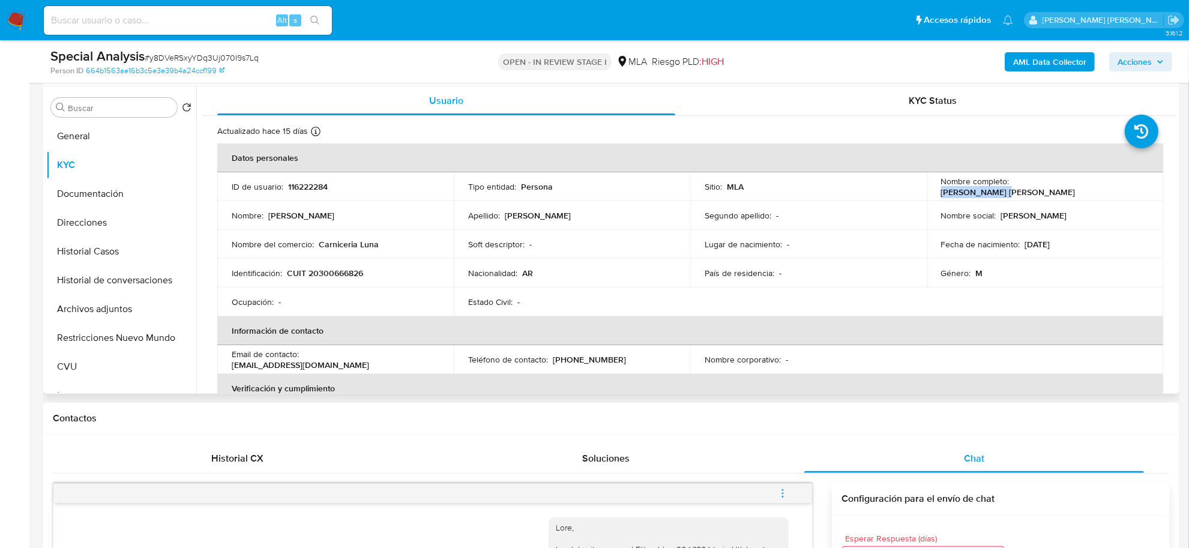
drag, startPoint x: 1010, startPoint y: 184, endPoint x: 1066, endPoint y: 189, distance: 56.0
click at [1066, 189] on p "[PERSON_NAME] [PERSON_NAME]" at bounding box center [1008, 192] width 134 height 11
copy p "Matias Alberto"
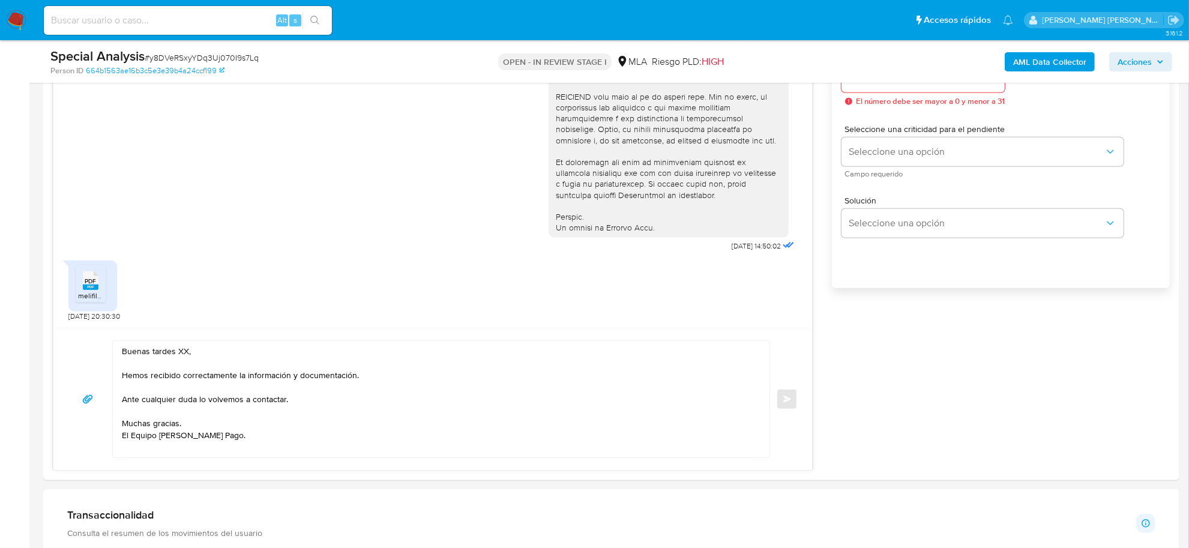
scroll to position [825, 0]
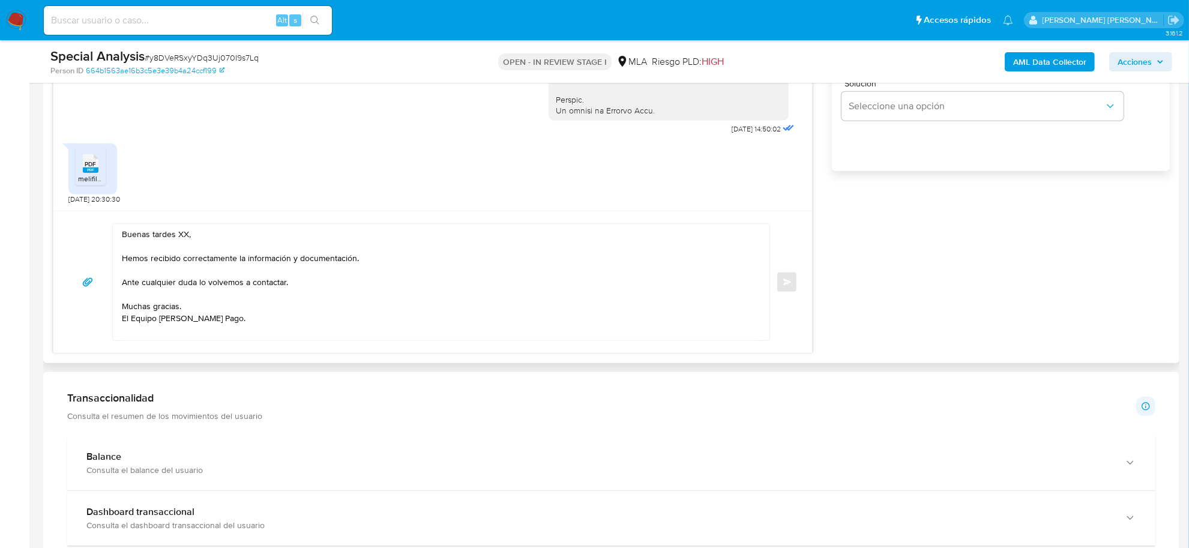
click at [184, 238] on textarea "Buenas tardes XX, Hemos recibido correctamente la información y documentación. …" at bounding box center [438, 282] width 633 height 116
click at [183, 238] on textarea "Buenas tardes XX, Hemos recibido correctamente la información y documentación. …" at bounding box center [438, 282] width 633 height 116
paste textarea "Matias Alberto"
drag, startPoint x: 242, startPoint y: 258, endPoint x: 376, endPoint y: 257, distance: 134.5
click at [376, 257] on textarea "Buenas tardes Matias Alberto , Hemos recibido correctamente la información y do…" at bounding box center [438, 282] width 633 height 116
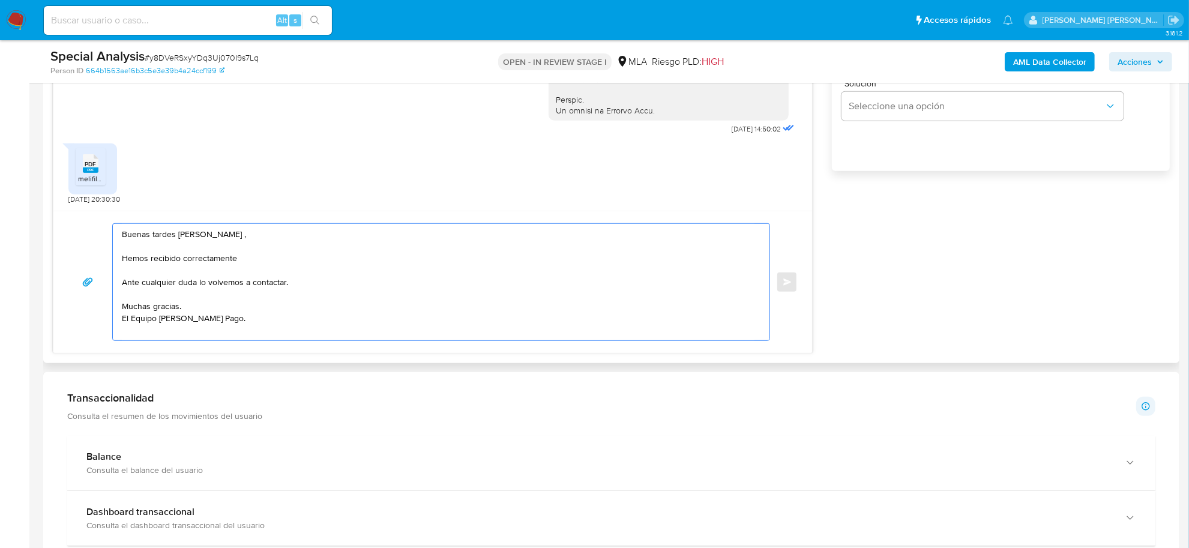
paste textarea "Declaraciones Juradas de Ingresos Brutos"
click at [241, 259] on textarea "Buenas tardes Matias Alberto , Hemos recibido correctamente Declaraciones Jurad…" at bounding box center [438, 282] width 633 height 116
click at [412, 259] on textarea "Buenas tardes Matias Alberto , Hemos recibido correctamente sus Declaraciones J…" at bounding box center [438, 282] width 633 height 116
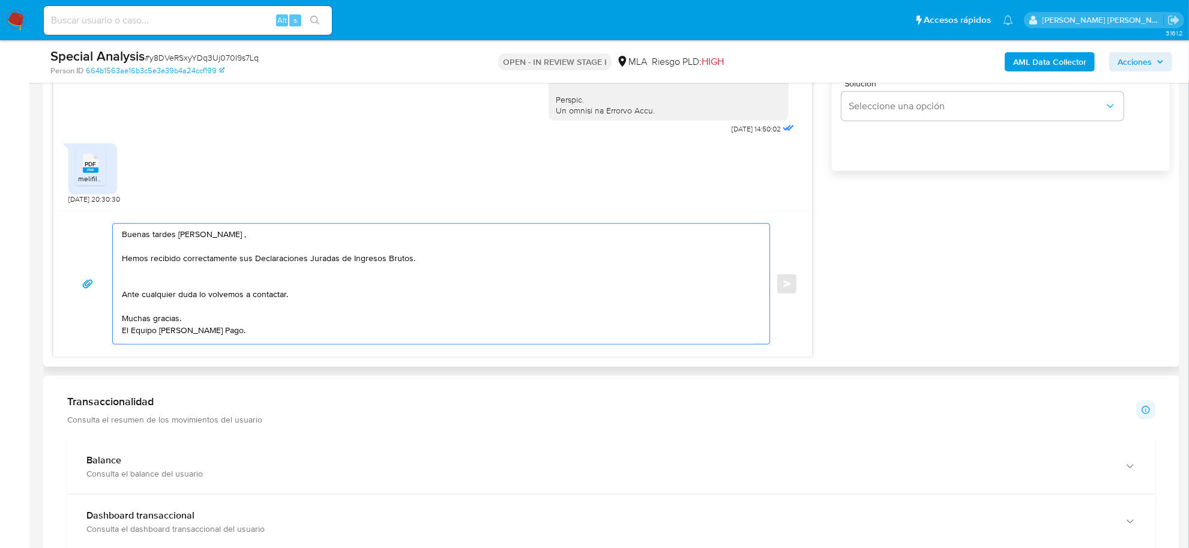
click at [242, 296] on textarea "Buenas tardes Matias Alberto , Hemos recibido correctamente sus Declaraciones J…" at bounding box center [438, 284] width 633 height 120
click at [242, 295] on textarea "Buenas tardes Matias Alberto , Hemos recibido correctamente sus Declaraciones J…" at bounding box center [438, 284] width 633 height 120
click at [137, 287] on textarea "Buenas tardes Matias Alberto , Hemos recibido correctamente sus Declaraciones J…" at bounding box center [438, 284] width 633 height 120
click at [243, 285] on textarea "Buenas tardes Matias Alberto , Hemos recibido correctamente sus Declaraciones J…" at bounding box center [438, 284] width 633 height 120
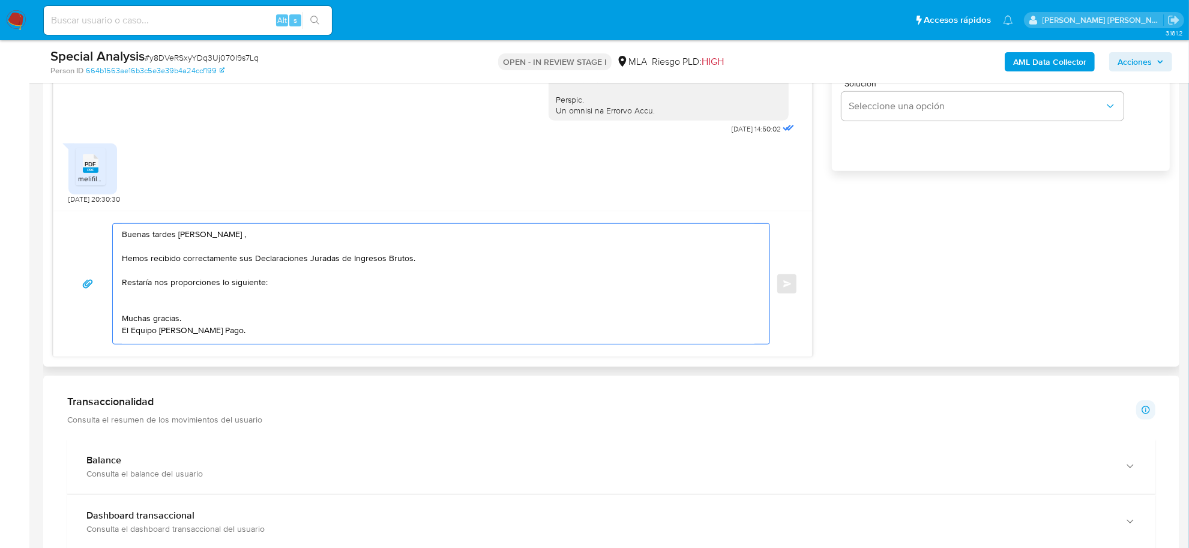
drag, startPoint x: 253, startPoint y: 258, endPoint x: 409, endPoint y: 259, distance: 156.1
click at [409, 259] on textarea "Buenas tardes Matias Alberto , Hemos recibido correctamente sus Declaraciones J…" at bounding box center [438, 284] width 633 height 120
click at [130, 295] on textarea "Buenas tardes Matias Alberto , Hemos recibido correctamente sus Declaraciones J…" at bounding box center [438, 284] width 633 height 120
paste textarea "Declaraciones Juradas de Ingresos Brutos"
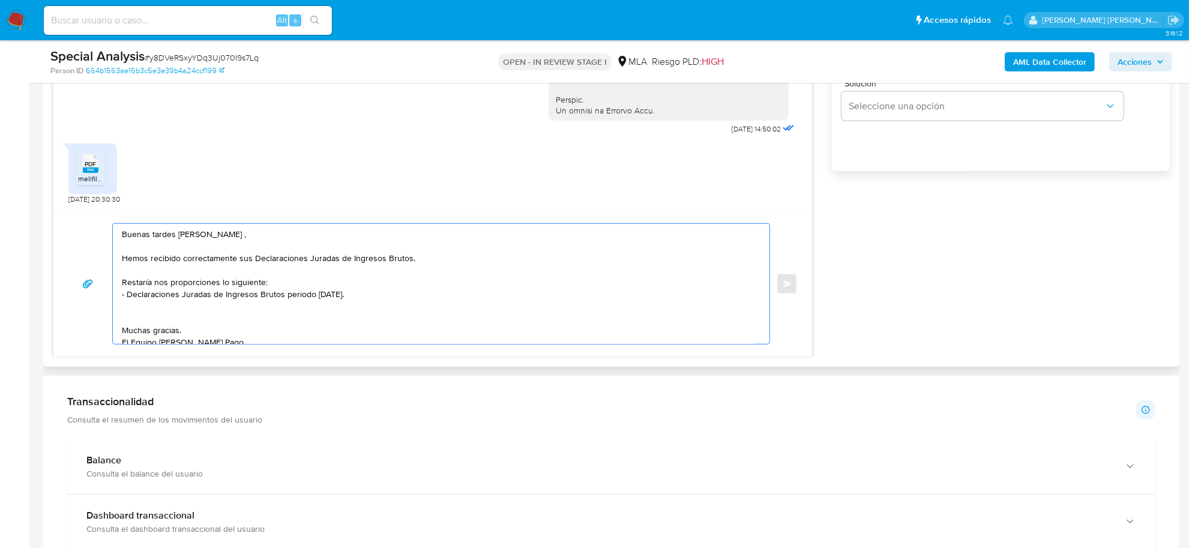
paste textarea "- Resumen de Comprobantes Electrónicos emitidos de los períodos 2024 y 2025 Si …"
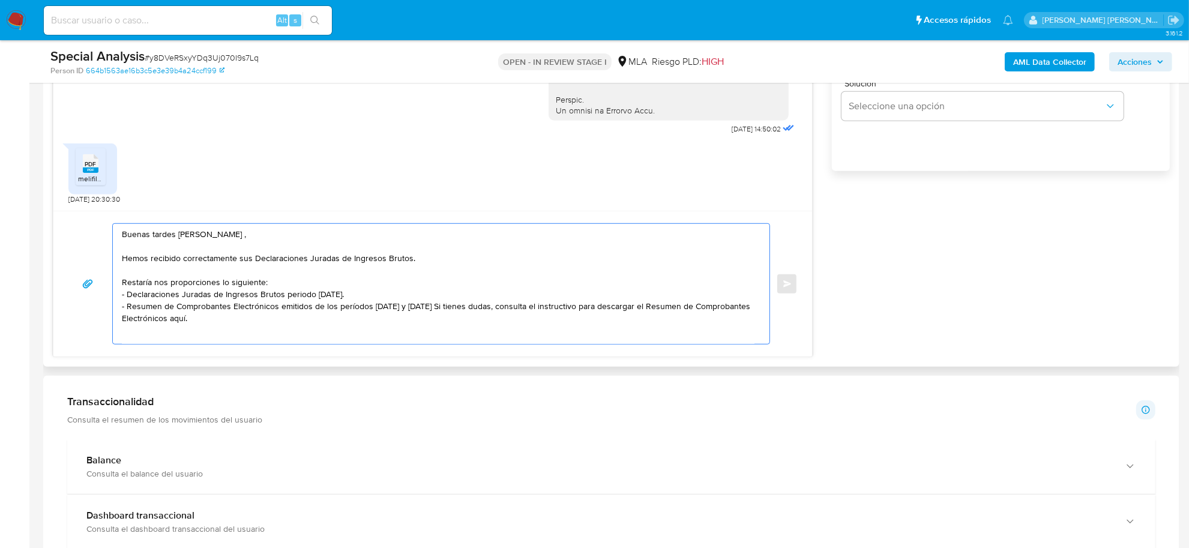
click at [424, 308] on textarea "Buenas tardes Matias Alberto , Hemos recibido correctamente sus Declaraciones J…" at bounding box center [438, 284] width 633 height 120
click at [499, 322] on textarea "Buenas tardes Matias Alberto , Hemos recibido correctamente sus Declaraciones J…" at bounding box center [438, 284] width 633 height 120
paste textarea "[URL][DOMAIN_NAME]"
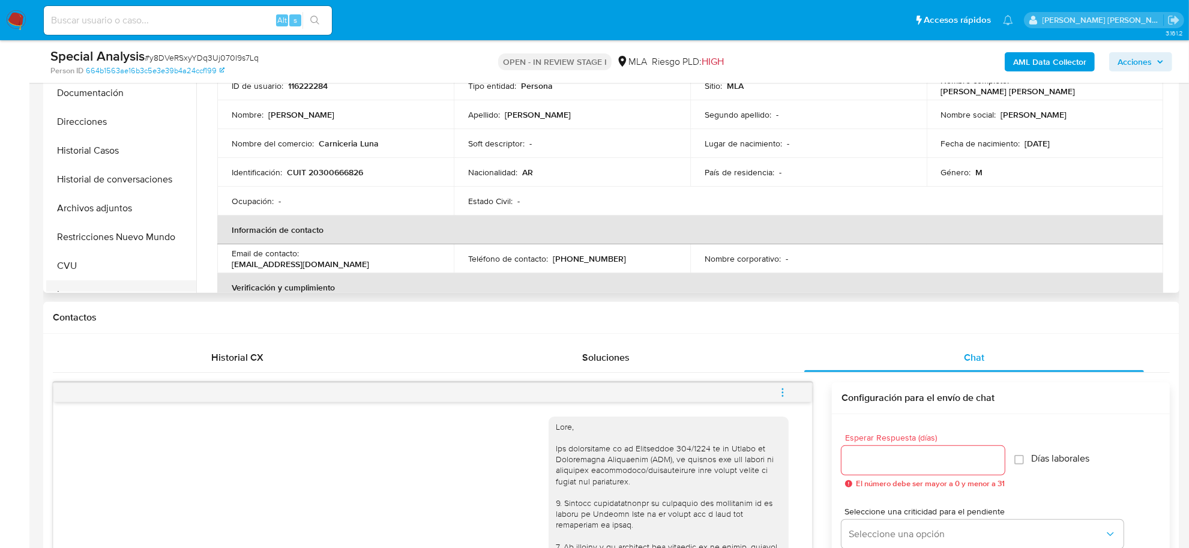
scroll to position [300, 0]
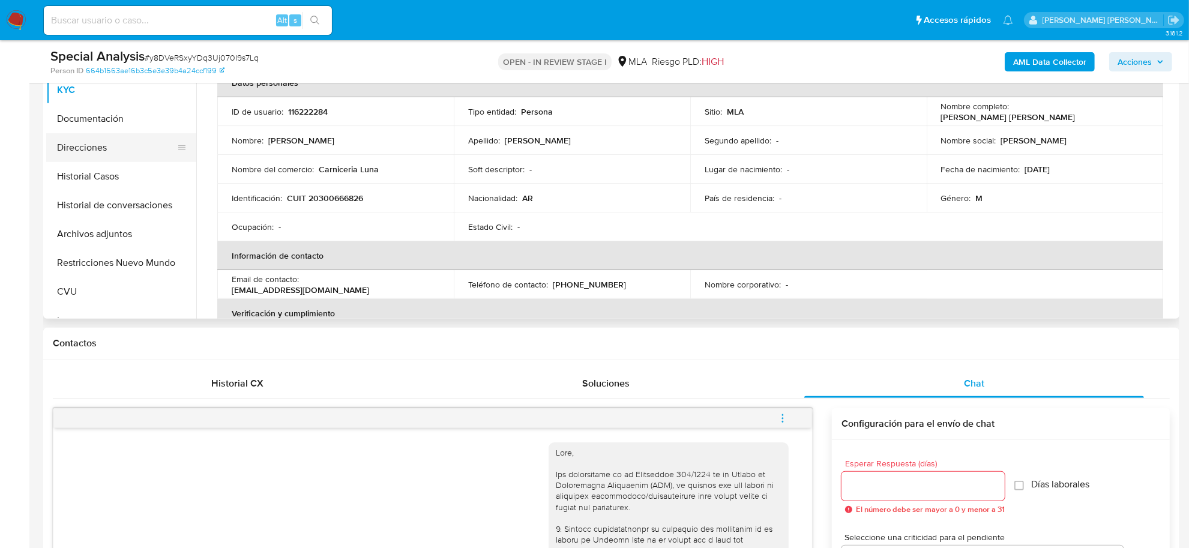
click at [98, 151] on button "Direcciones" at bounding box center [116, 147] width 140 height 29
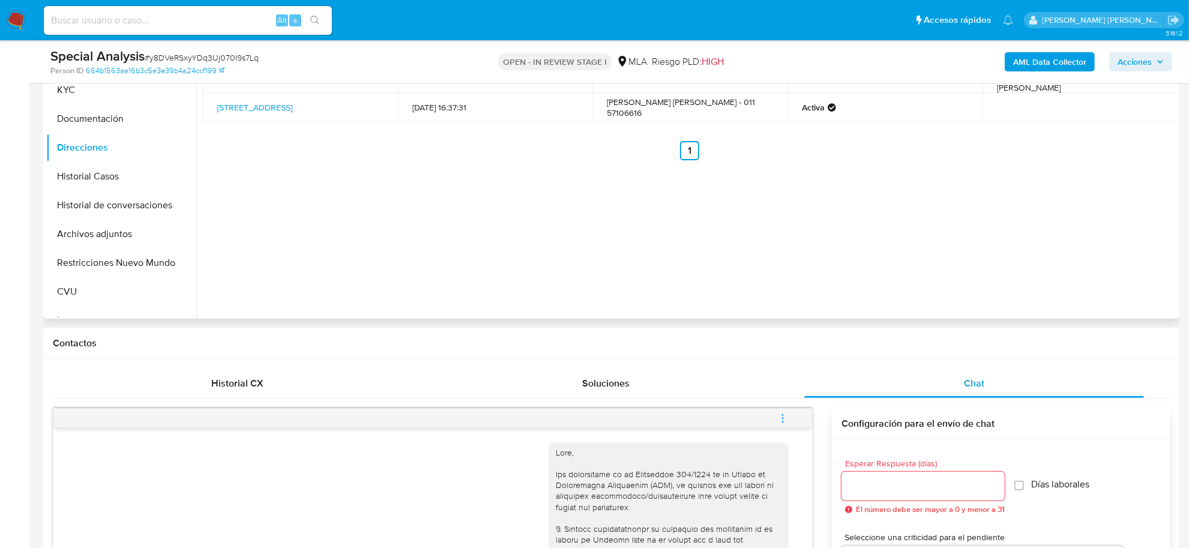
scroll to position [225, 0]
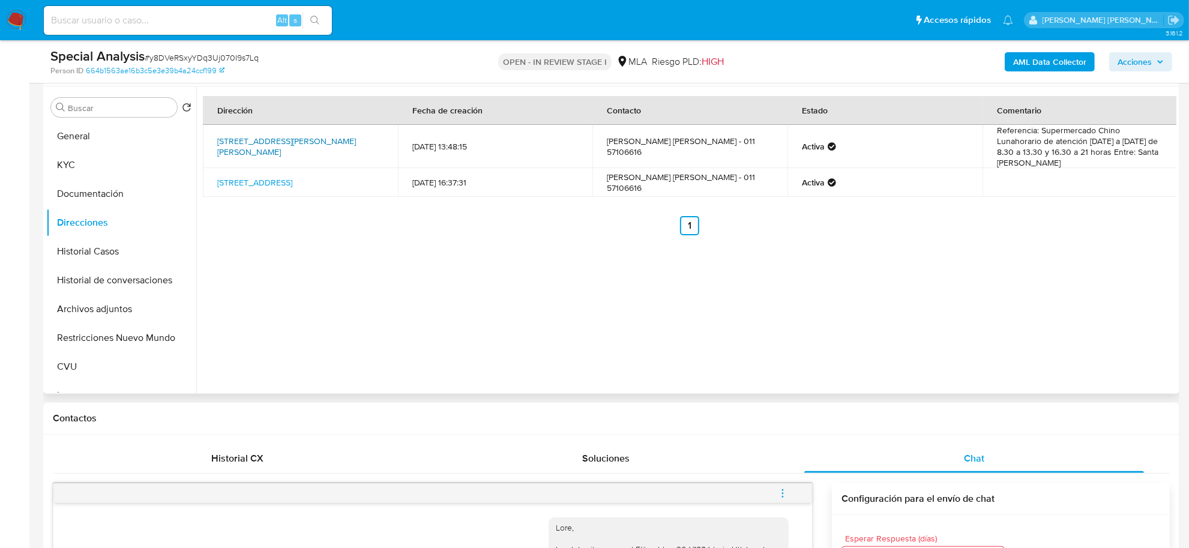
click at [329, 145] on link "Calle San Nicolas Sn, Belén De Escobar, Buenos Aires, 1625, Argentina SN" at bounding box center [286, 146] width 139 height 23
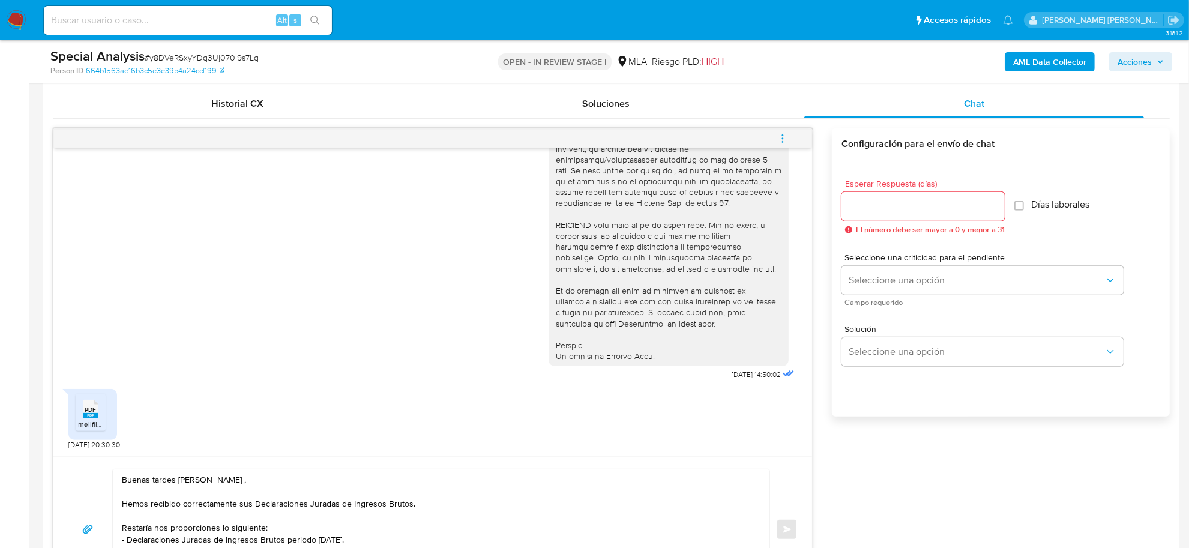
scroll to position [750, 0]
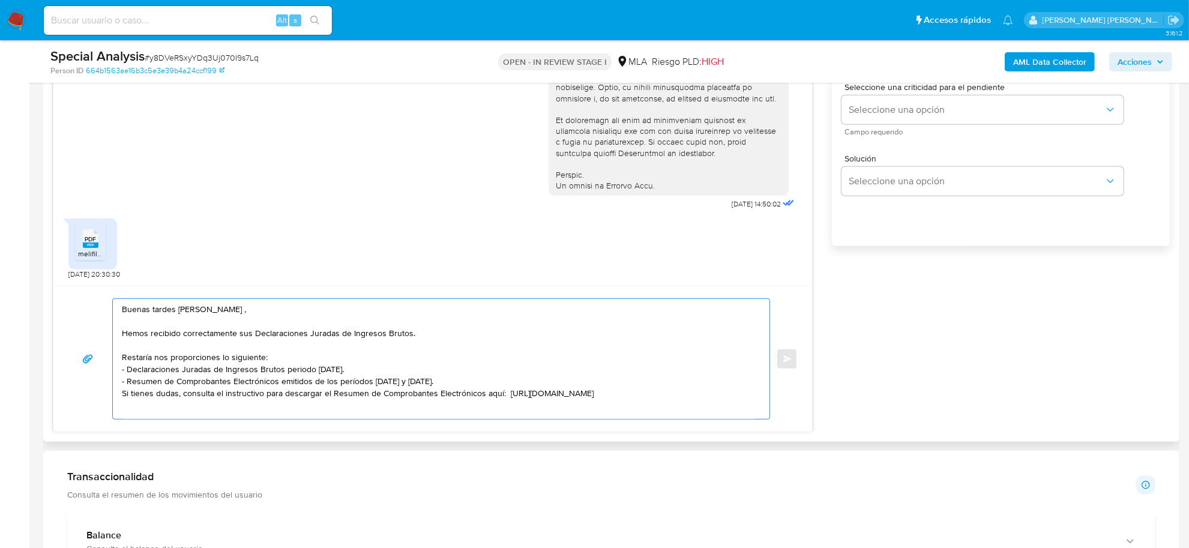
click at [282, 358] on textarea "Buenas tardes Matias Alberto , Hemos recibido correctamente sus Declaraciones J…" at bounding box center [438, 359] width 633 height 120
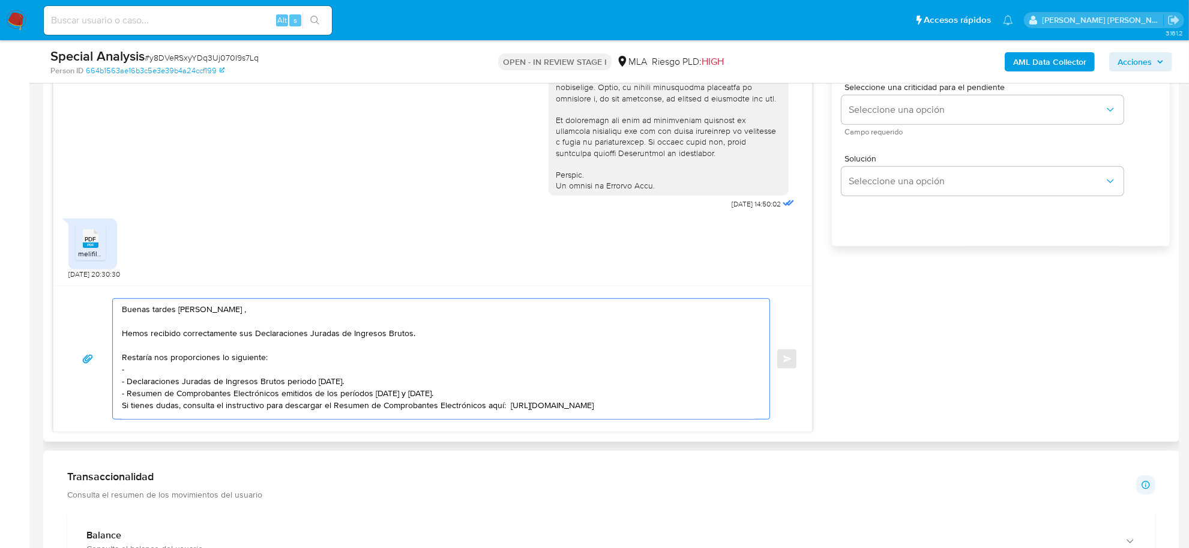
paste textarea "indicar el nombre, domicilio y/o sitio web del comercio."
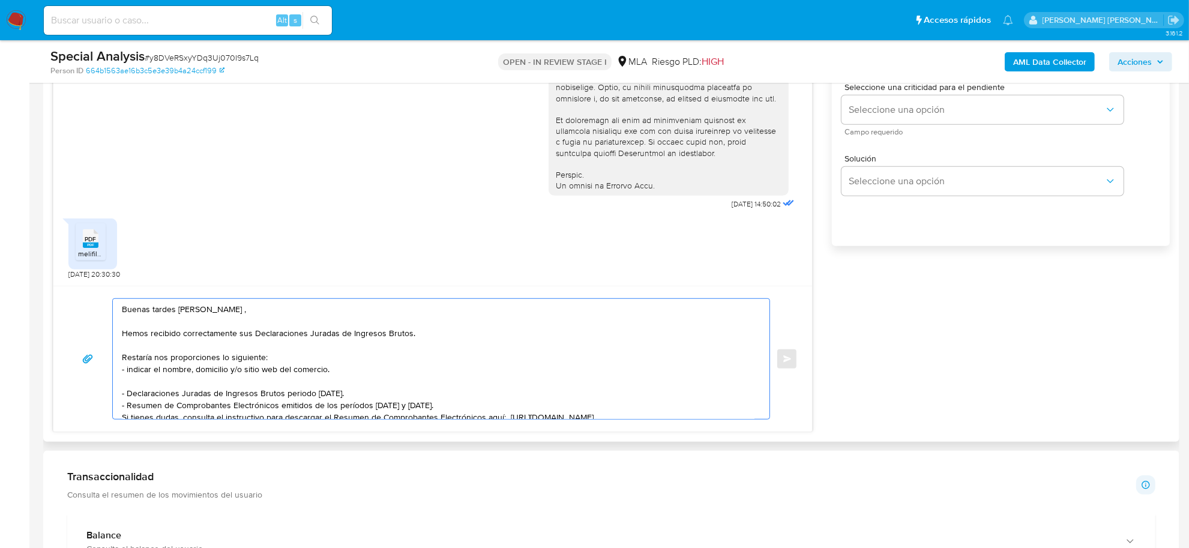
click at [377, 391] on textarea "Buenas tardes Matias Alberto , Hemos recibido correctamente sus Declaraciones J…" at bounding box center [438, 359] width 633 height 120
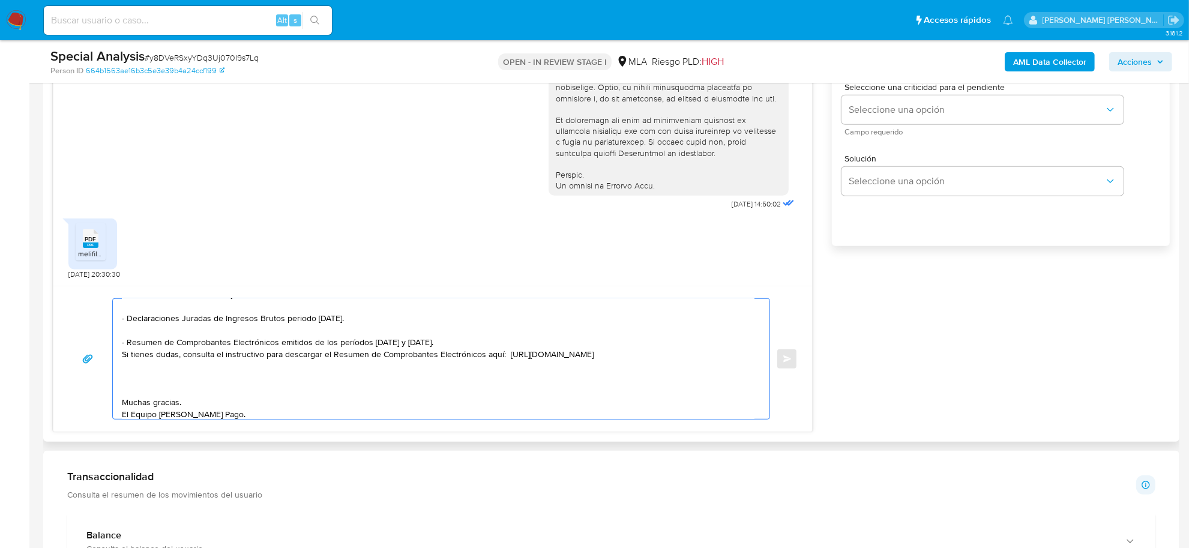
click at [179, 321] on textarea "Buenas tardes Matias Alberto , Hemos recibido correctamente sus Declaraciones J…" at bounding box center [438, 359] width 633 height 120
click at [201, 321] on textarea "Buenas tardes Matias Alberto , Hemos recibido correctamente sus Declaraciones J…" at bounding box center [438, 359] width 633 height 120
click at [159, 318] on textarea "Buenas tardes Matias Alberto , Hemos recibido correctamente sus Declaraciones J…" at bounding box center [438, 359] width 633 height 120
click at [257, 327] on textarea "Buenas tardes Matias Alberto , Hemos recibido correctamente sus Declaraciones J…" at bounding box center [438, 359] width 633 height 120
click at [174, 378] on textarea "Buenas tardes Matias Alberto , Hemos recibido correctamente sus Declaraciones J…" at bounding box center [438, 359] width 633 height 120
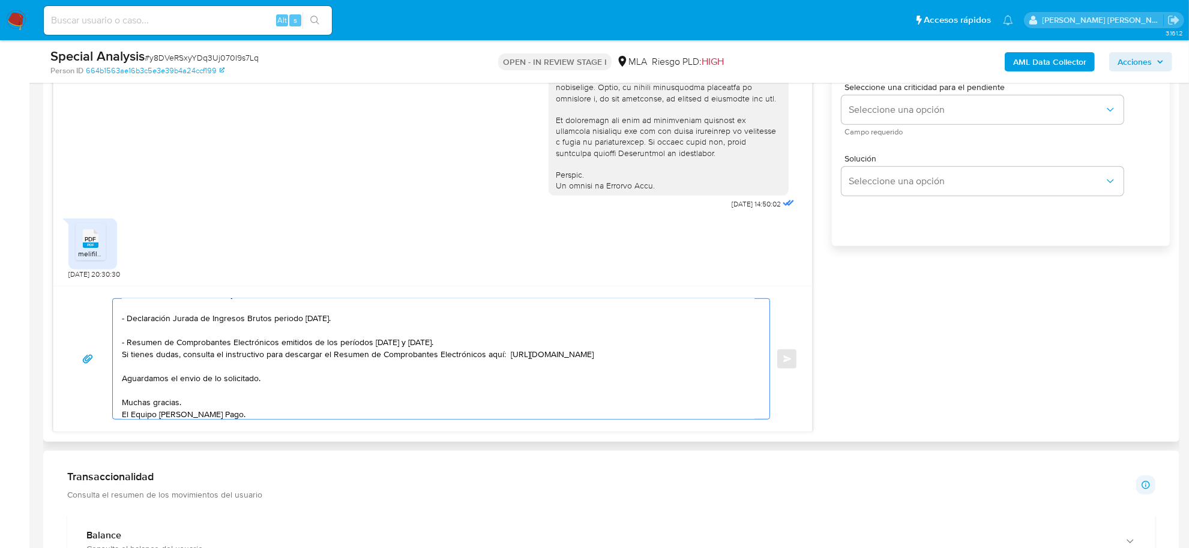
click at [161, 372] on textarea "Buenas tardes Matias Alberto , Hemos recibido correctamente sus Declaraciones J…" at bounding box center [438, 359] width 633 height 120
paste textarea "Es importante que sepas que, en caso de no responder a lo solicitado o si lo pr…"
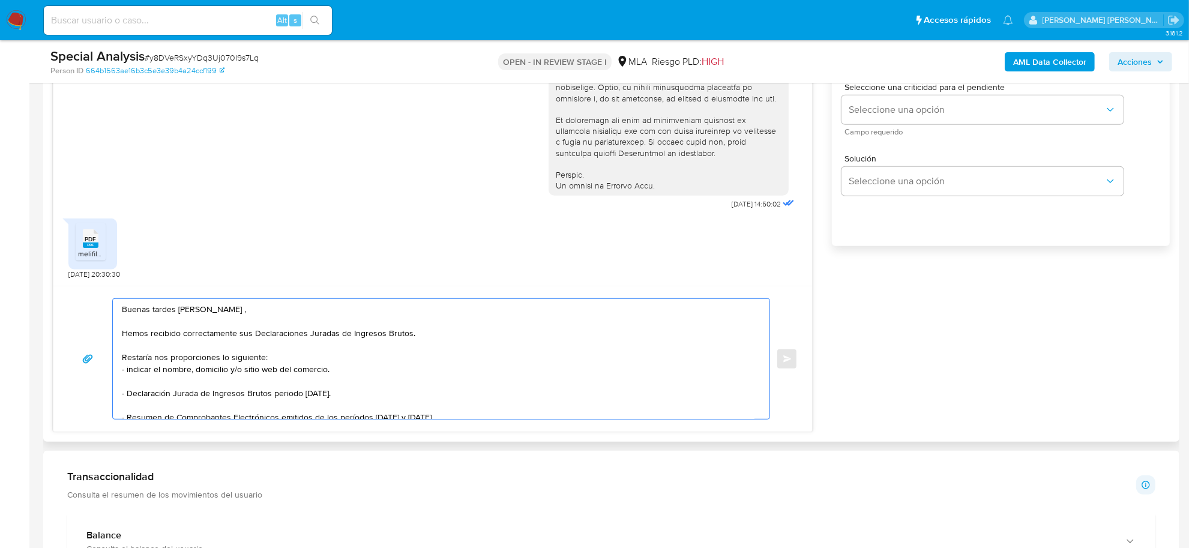
click at [283, 362] on textarea "Buenas tardes Matias Alberto , Hemos recibido correctamente sus Declaraciones J…" at bounding box center [438, 359] width 633 height 120
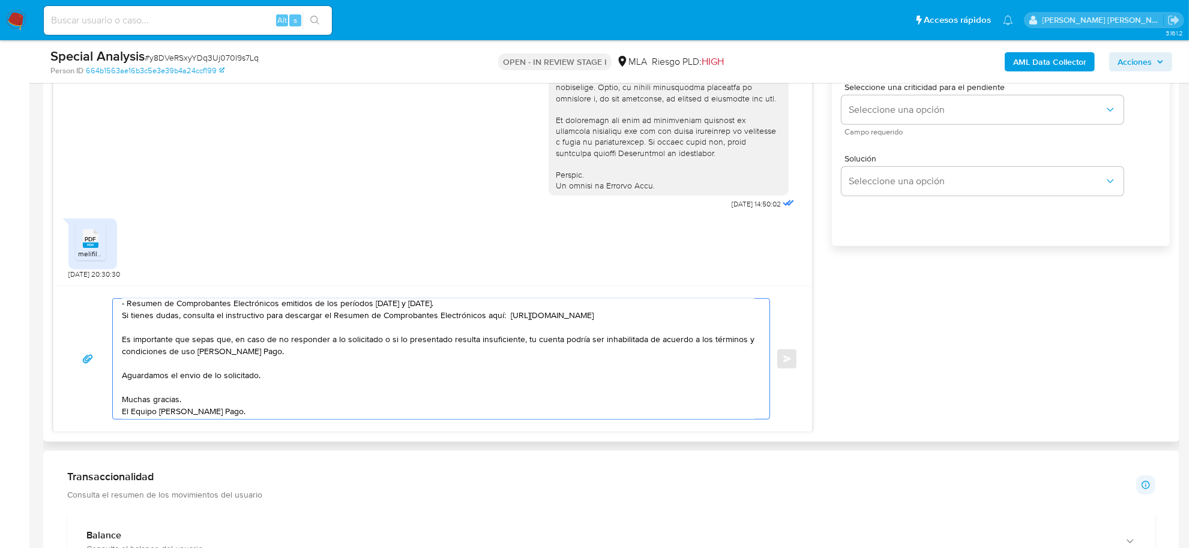
scroll to position [140, 0]
click at [190, 415] on textarea "Buenas tardes Matias Alberto , Hemos recibido correctamente sus Declaraciones J…" at bounding box center [438, 359] width 633 height 120
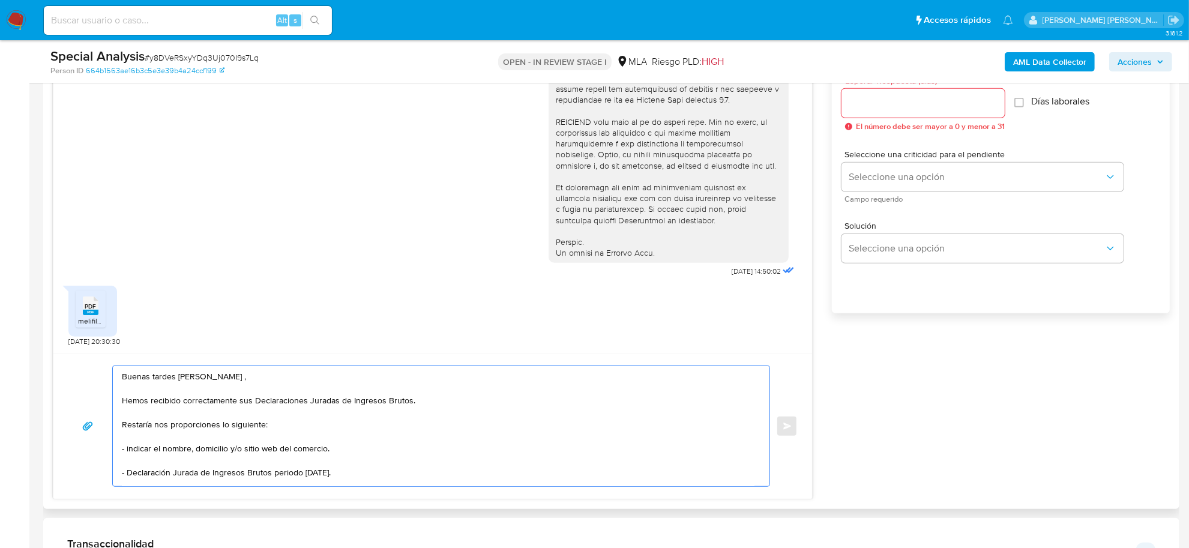
scroll to position [600, 0]
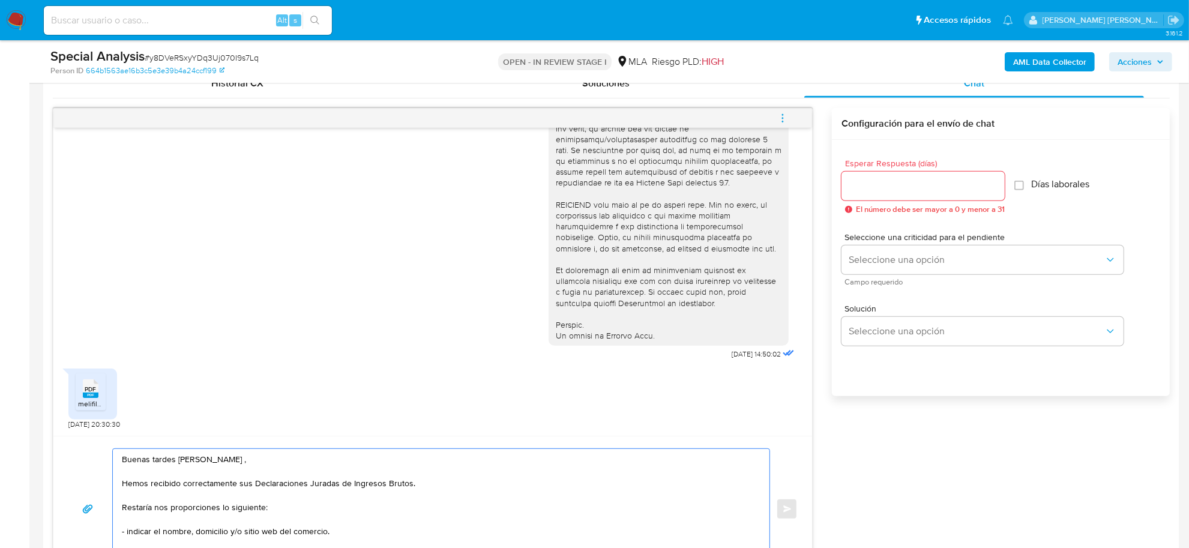
type textarea "Buenas tardes Matias Alberto , Hemos recibido correctamente sus Declaraciones J…"
click at [907, 188] on input "Esperar Respuesta (días)" at bounding box center [923, 186] width 163 height 16
type input "2"
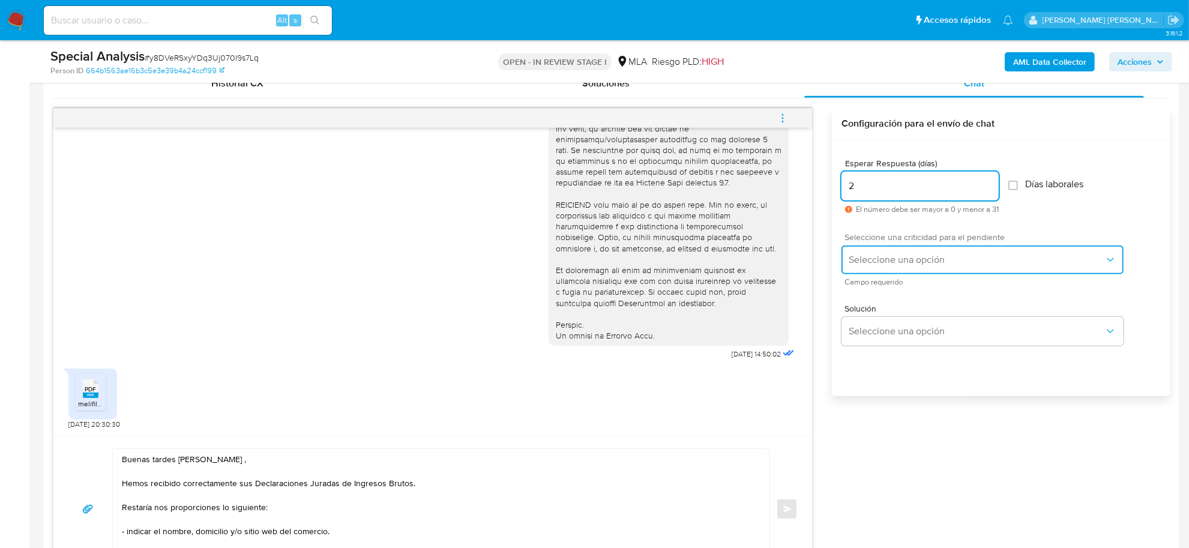
click at [908, 256] on span "Seleccione una opción" at bounding box center [977, 260] width 256 height 12
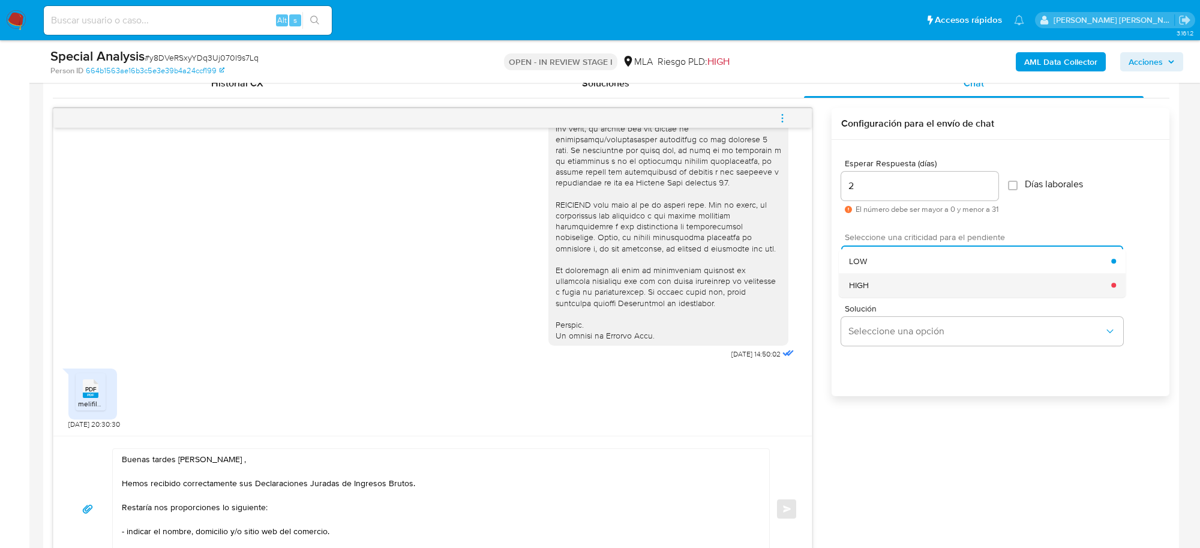
click at [869, 278] on div "HIGH" at bounding box center [980, 285] width 263 height 24
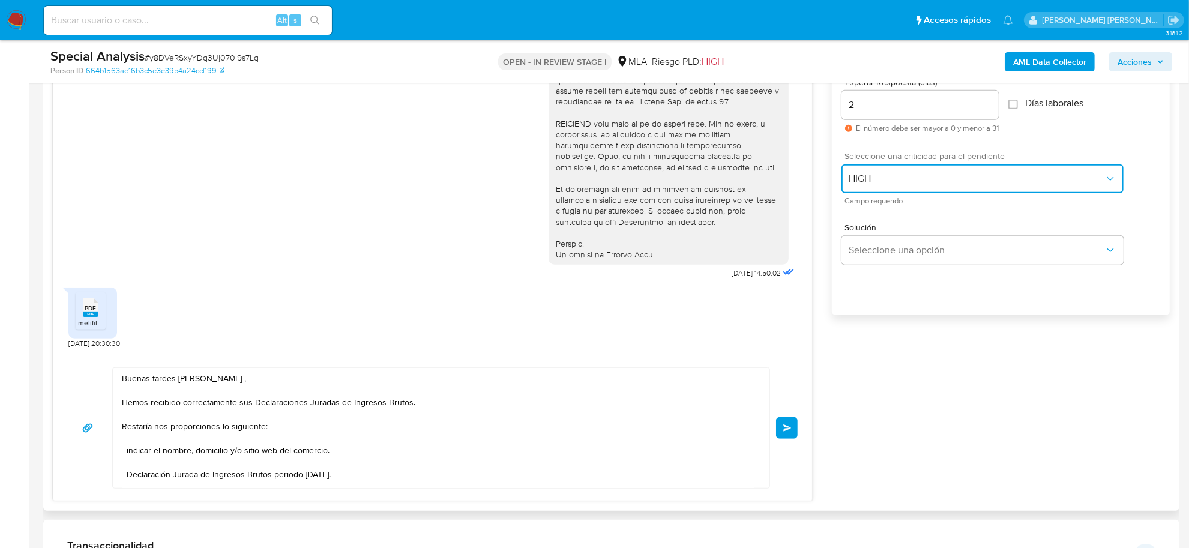
scroll to position [825, 0]
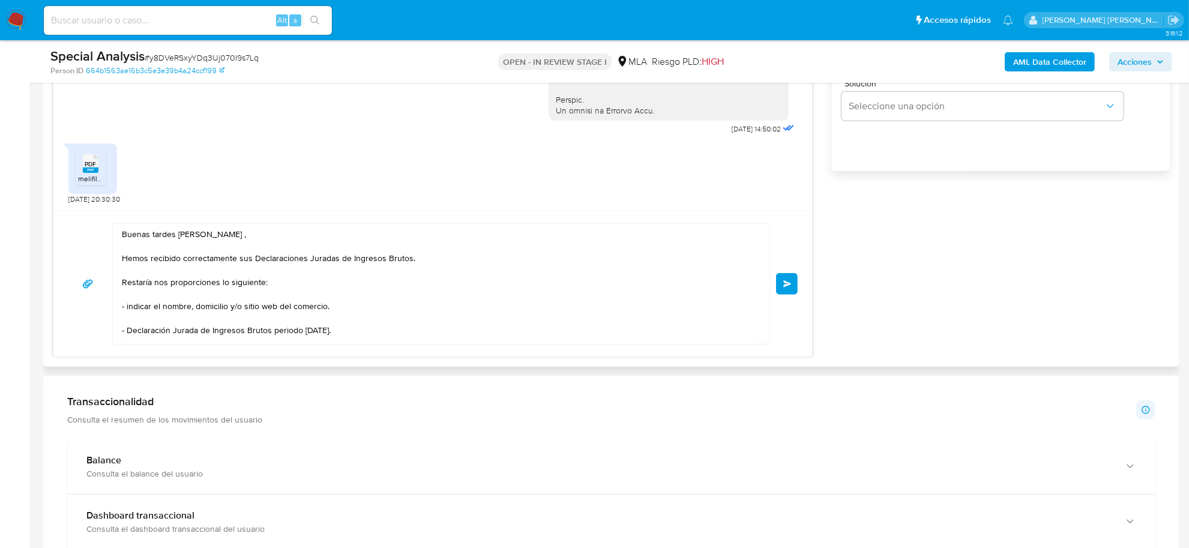
click at [787, 288] on span "Enviar" at bounding box center [787, 283] width 8 height 7
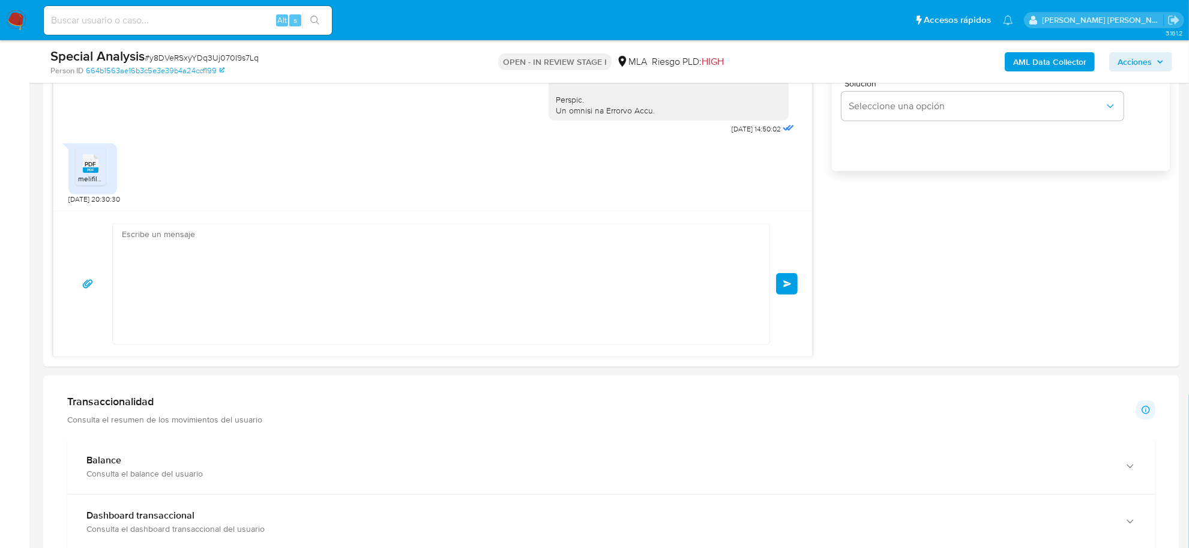
scroll to position [780, 0]
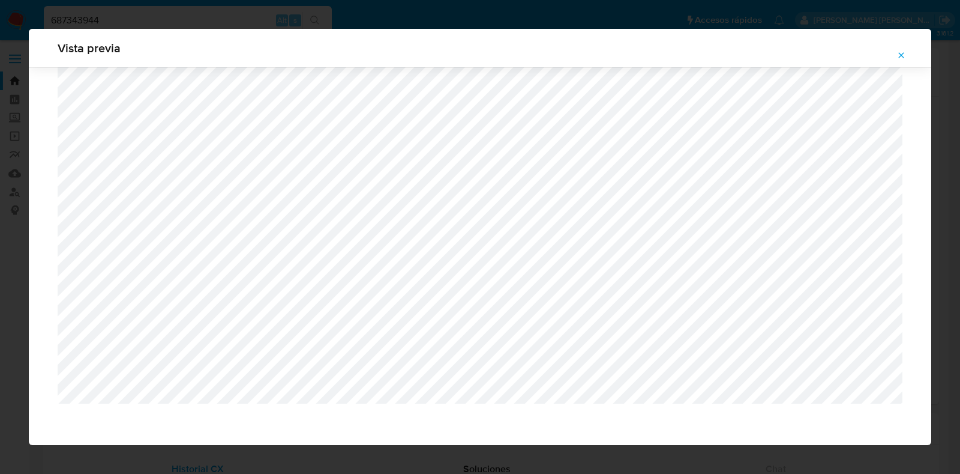
select select "10"
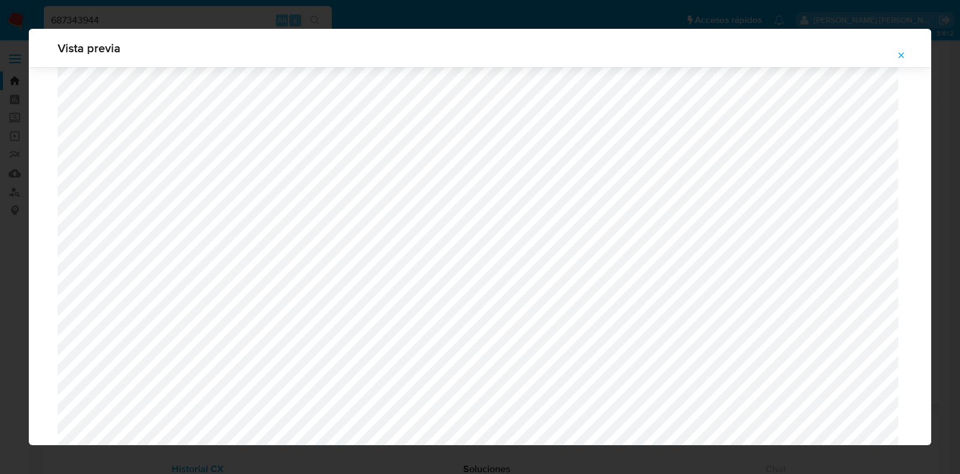
scroll to position [726, 0]
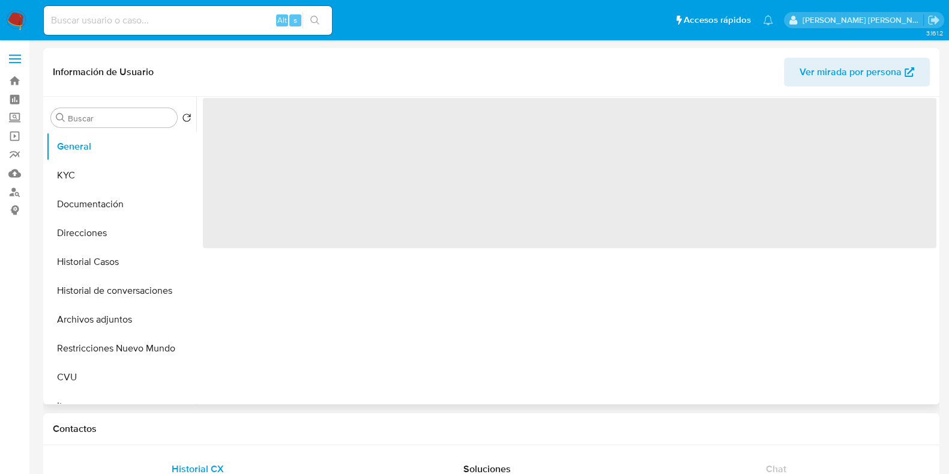
select select "10"
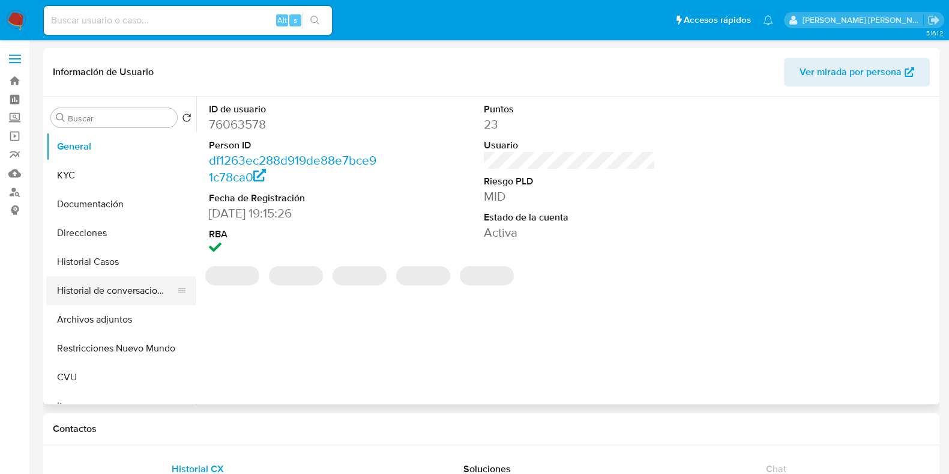
click at [114, 290] on button "Historial de conversaciones" at bounding box center [116, 290] width 140 height 29
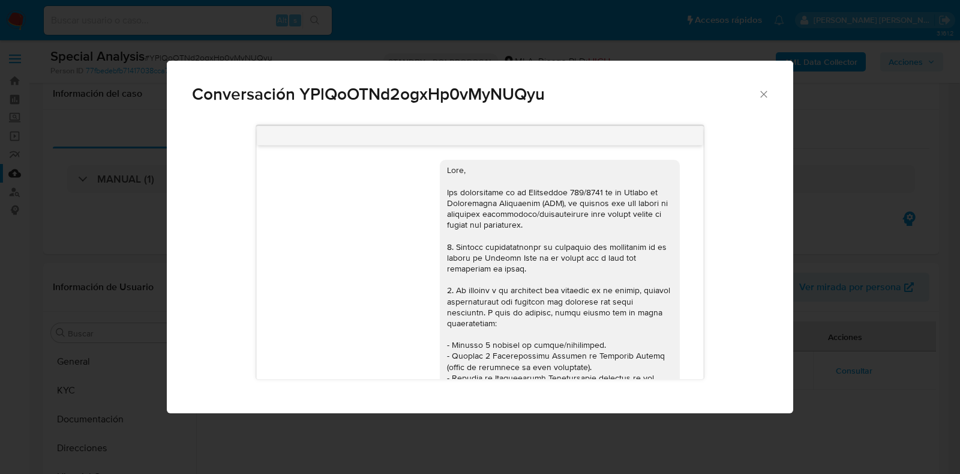
select select "10"
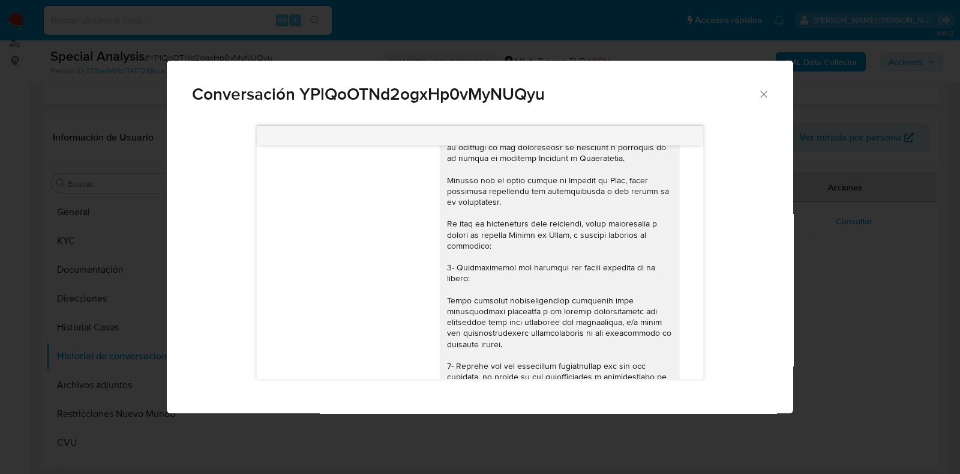
scroll to position [1122, 0]
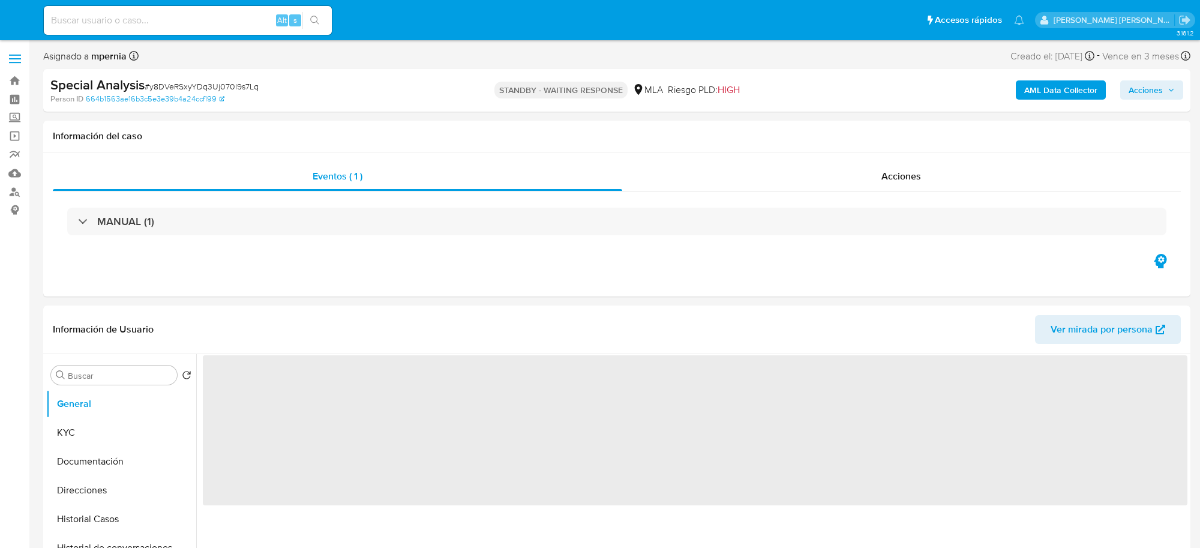
select select "10"
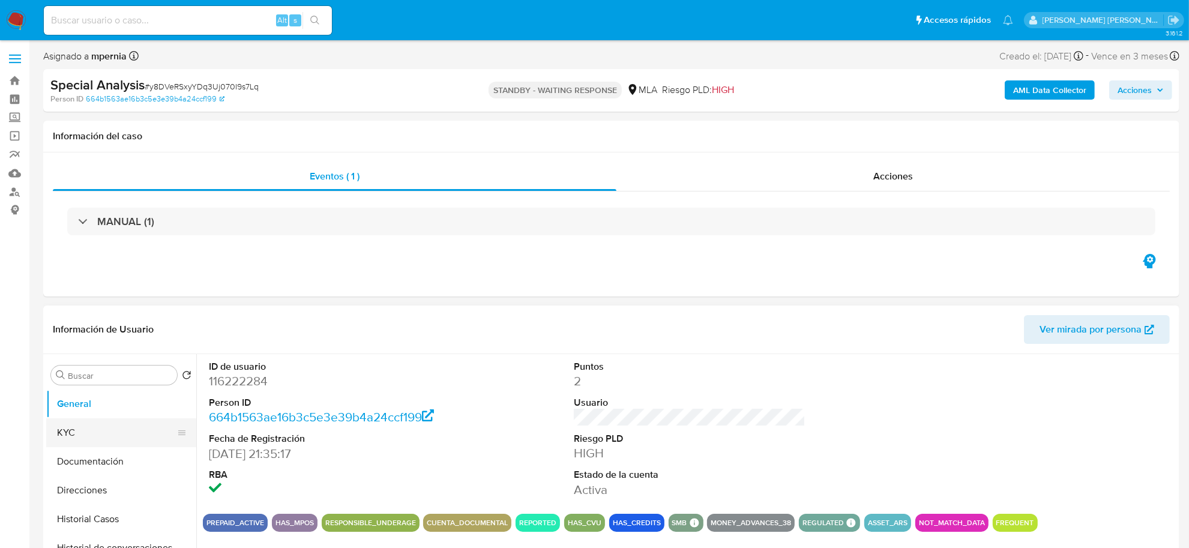
click at [130, 425] on button "KYC" at bounding box center [116, 432] width 140 height 29
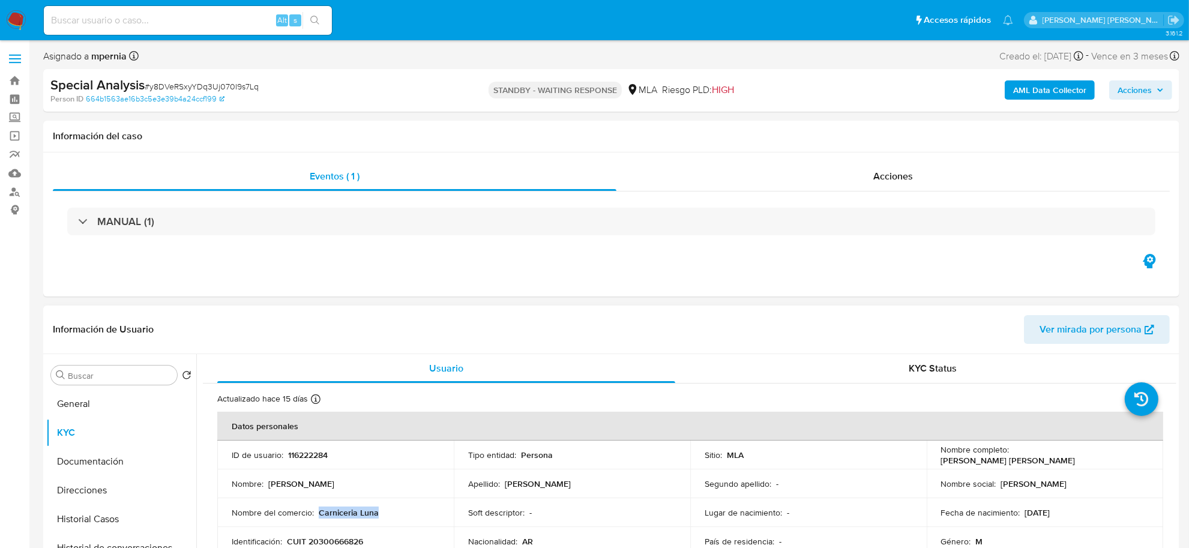
drag, startPoint x: 318, startPoint y: 517, endPoint x: 387, endPoint y: 509, distance: 69.5
click at [387, 509] on div "Nombre del comercio : Carniceria Luna" at bounding box center [336, 512] width 208 height 11
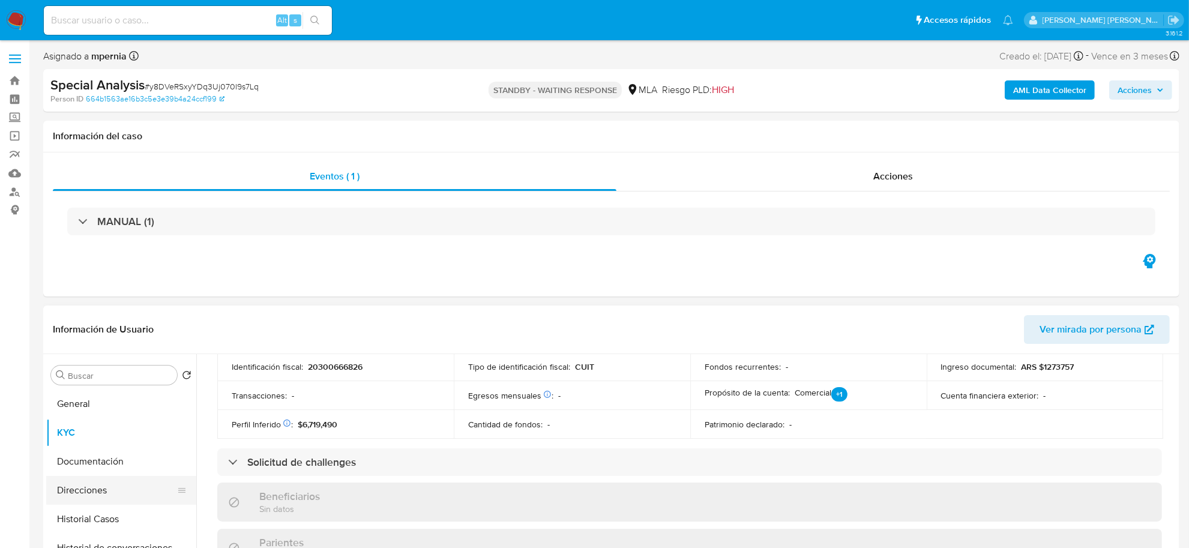
scroll to position [525, 0]
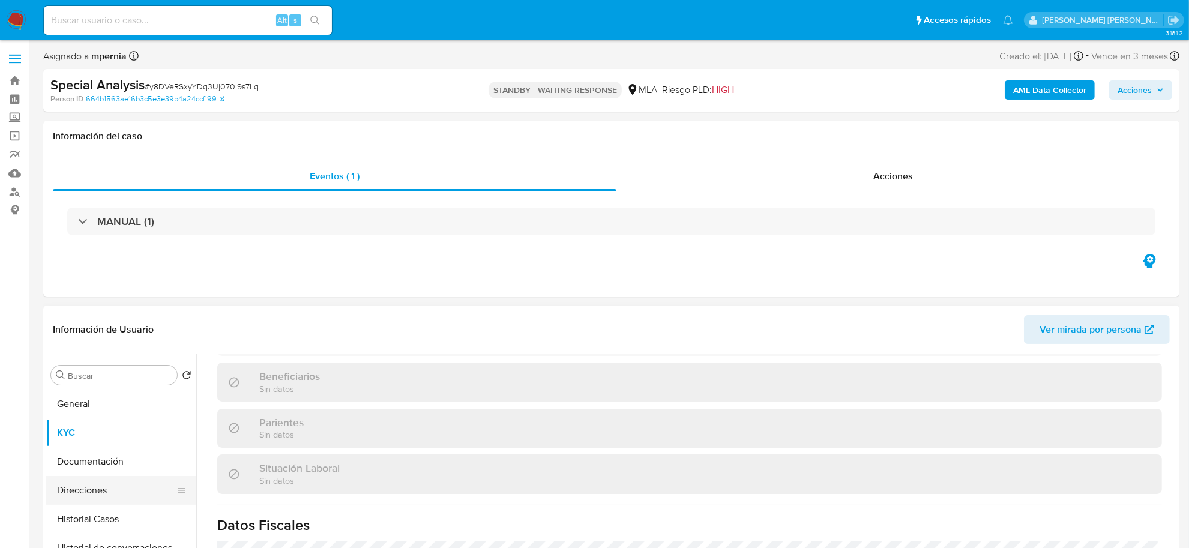
click at [120, 492] on button "Direcciones" at bounding box center [116, 490] width 140 height 29
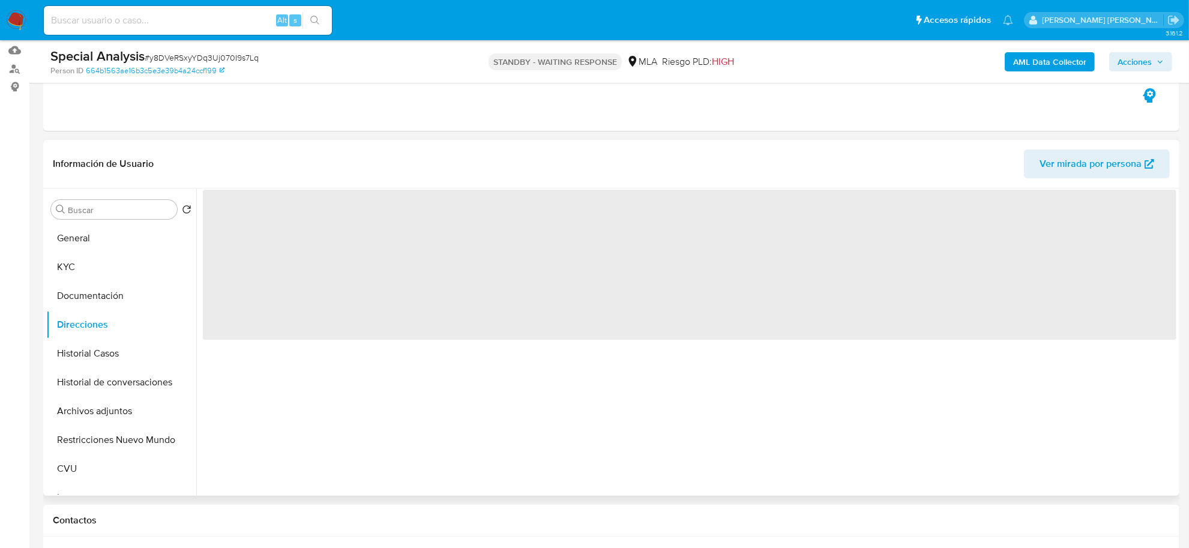
scroll to position [150, 0]
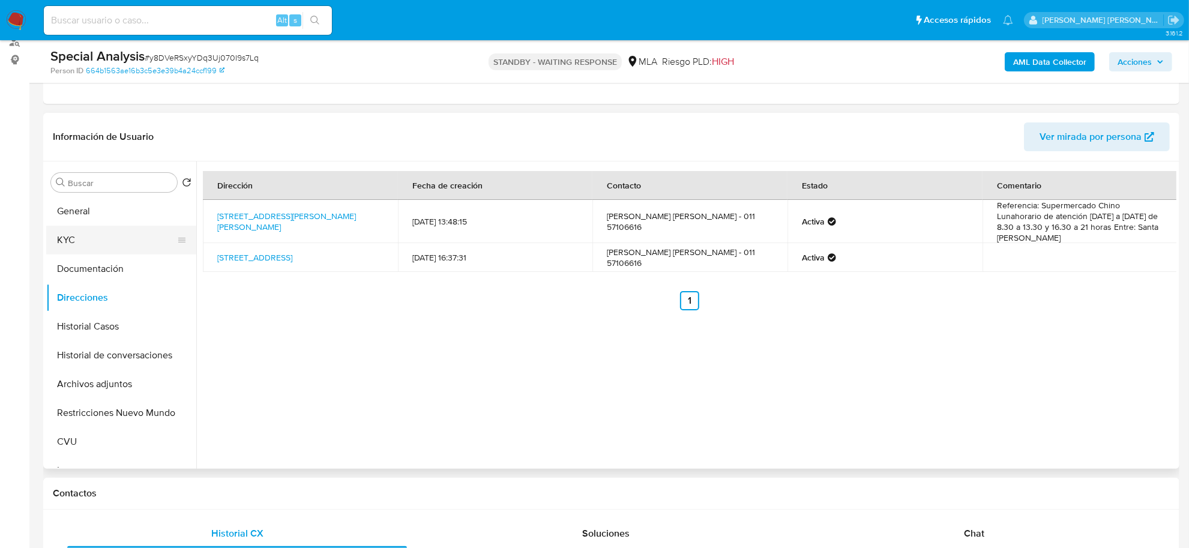
click at [91, 233] on button "KYC" at bounding box center [116, 240] width 140 height 29
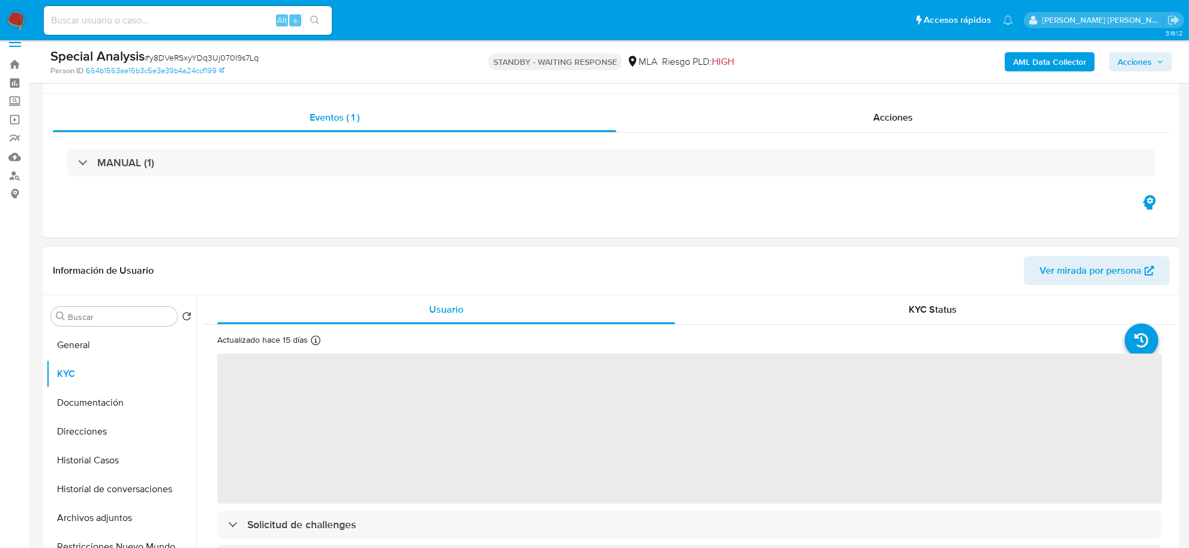
scroll to position [0, 0]
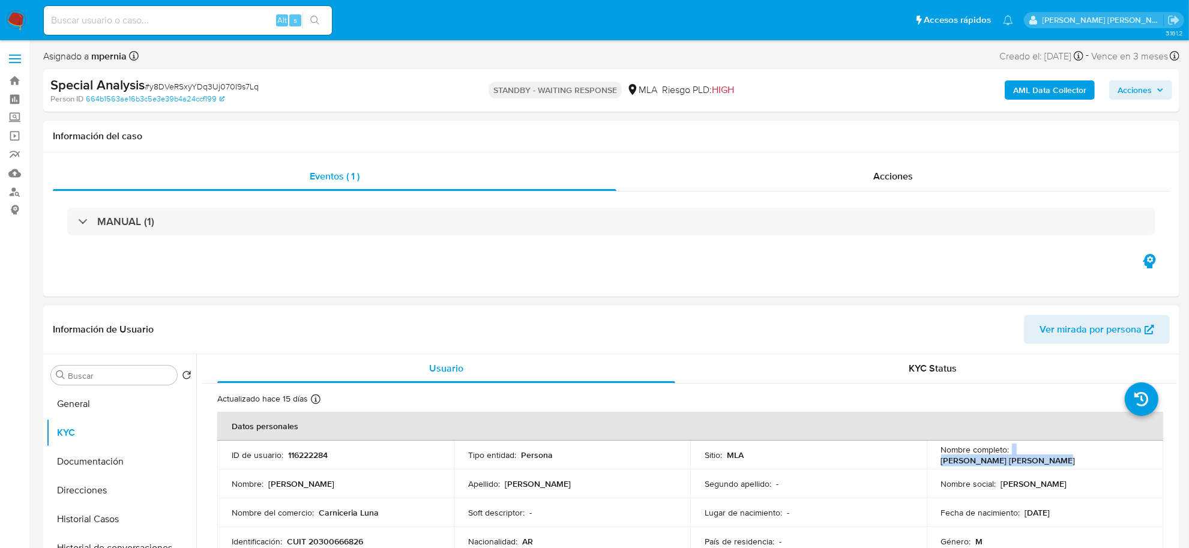
drag, startPoint x: 1007, startPoint y: 460, endPoint x: 1110, endPoint y: 460, distance: 103.2
click at [1110, 460] on div "Nombre completo : Matias Alberto Nicolas Miño" at bounding box center [1045, 455] width 208 height 22
click at [1114, 455] on div "Nombre completo : Matias Alberto Nicolas Miño" at bounding box center [1045, 455] width 208 height 22
drag, startPoint x: 1010, startPoint y: 457, endPoint x: 1119, endPoint y: 455, distance: 109.9
click at [1119, 455] on div "Nombre completo : Matias Alberto Nicolas Miño" at bounding box center [1045, 455] width 208 height 22
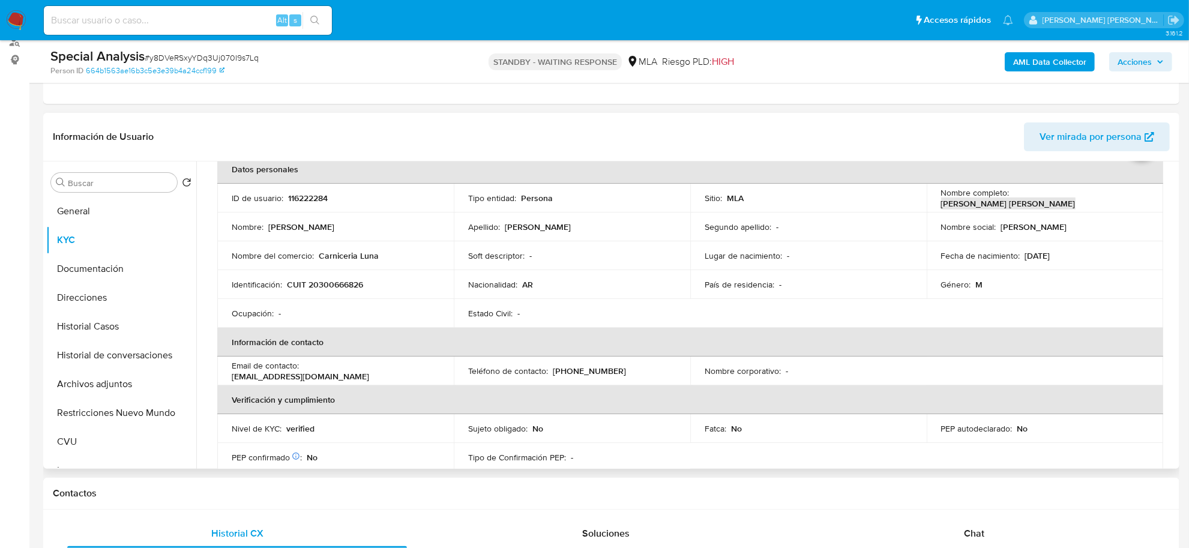
scroll to position [150, 0]
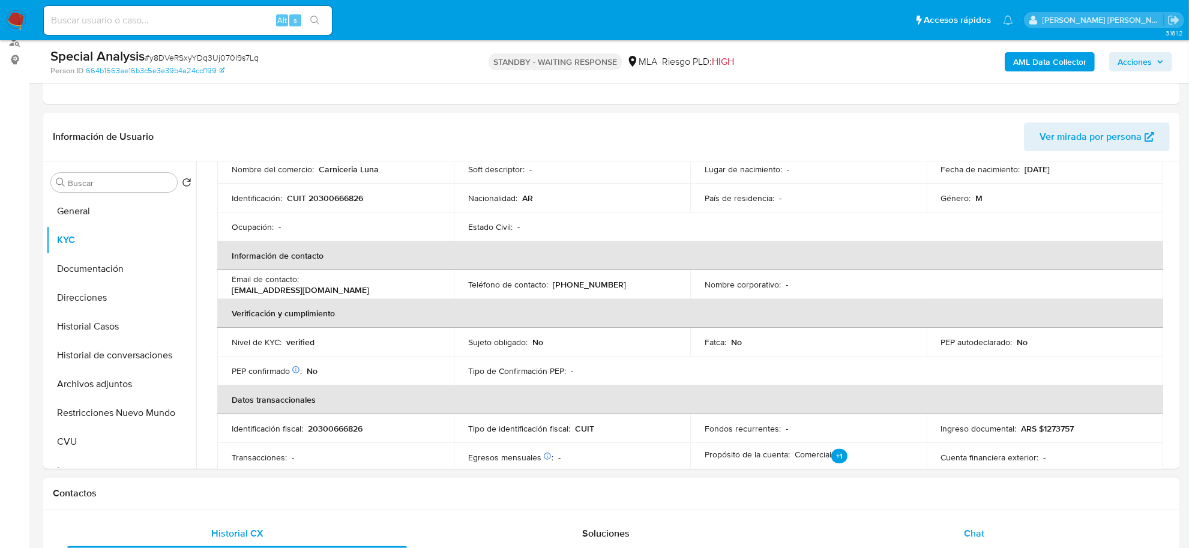
click at [964, 529] on span "Chat" at bounding box center [974, 533] width 20 height 14
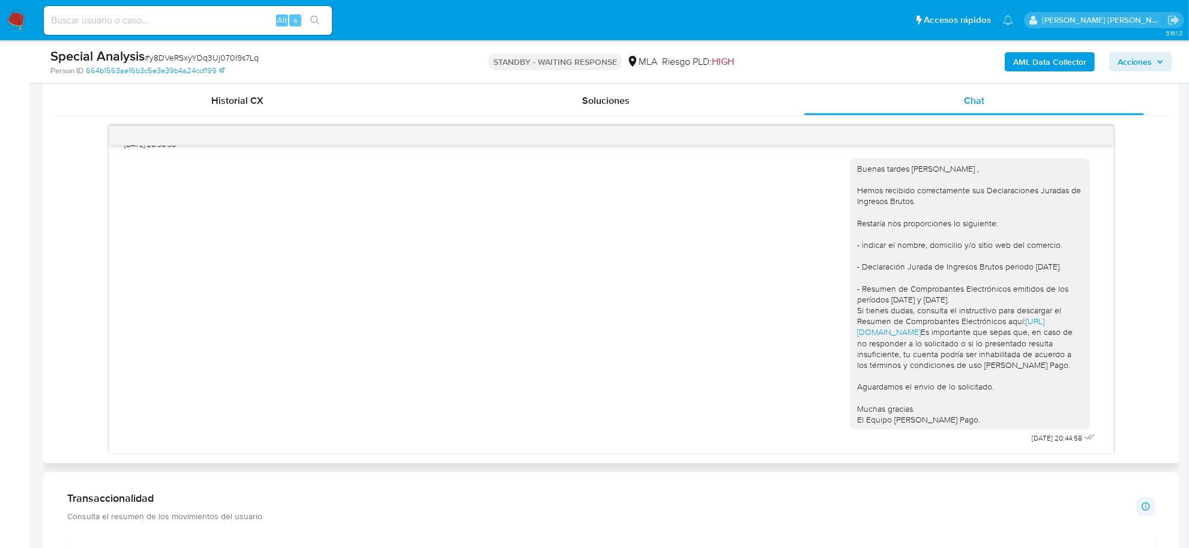
scroll to position [600, 0]
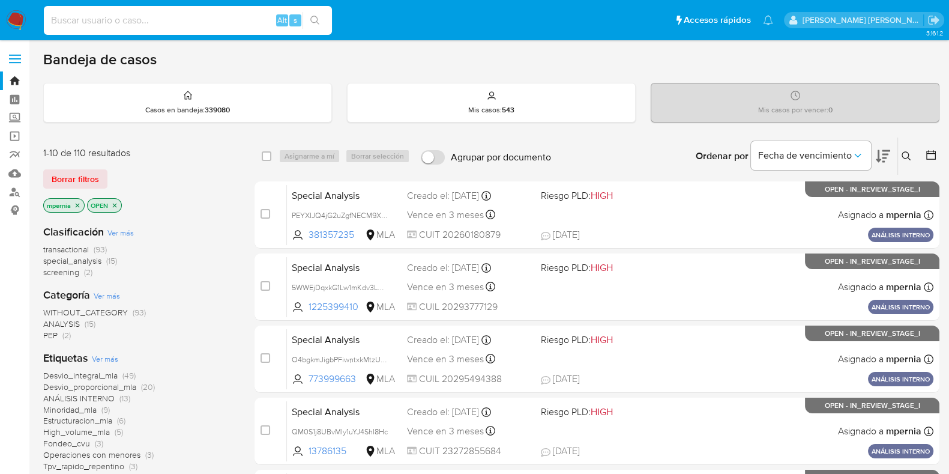
click at [178, 18] on input at bounding box center [188, 21] width 288 height 16
paste input "488350975"
type input "488350975"
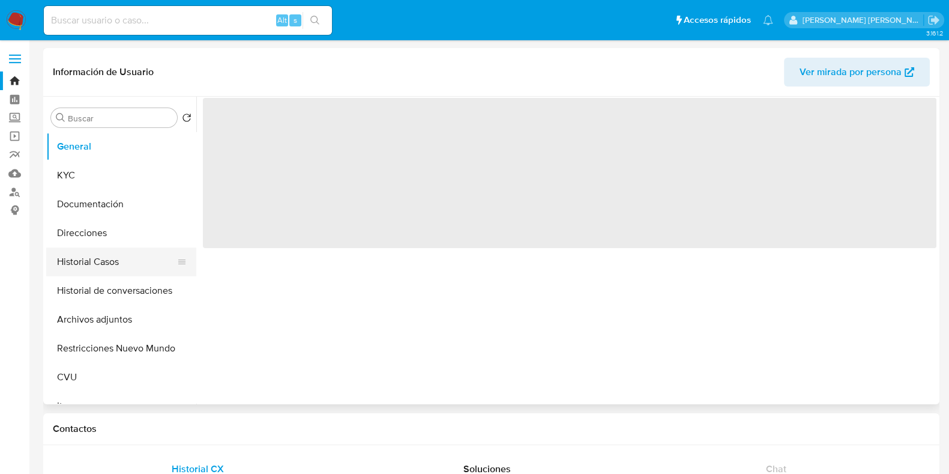
select select "10"
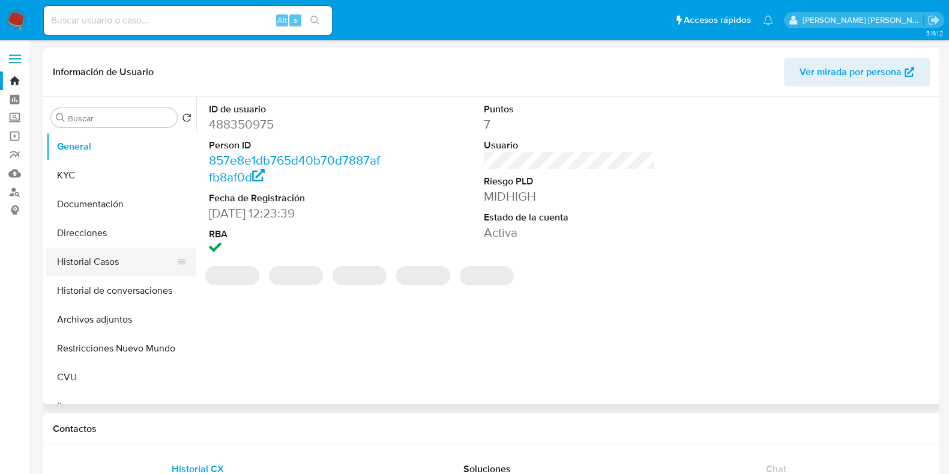
click at [87, 263] on button "Historial Casos" at bounding box center [116, 261] width 140 height 29
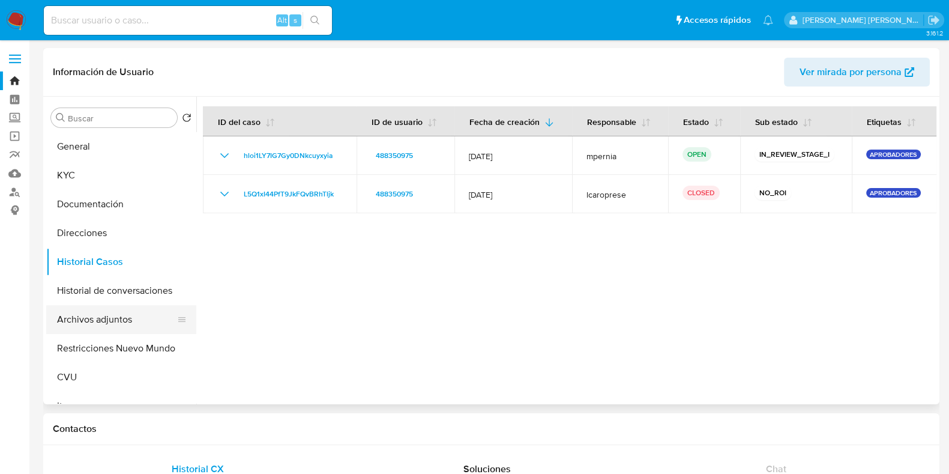
click at [111, 318] on button "Archivos adjuntos" at bounding box center [116, 319] width 140 height 29
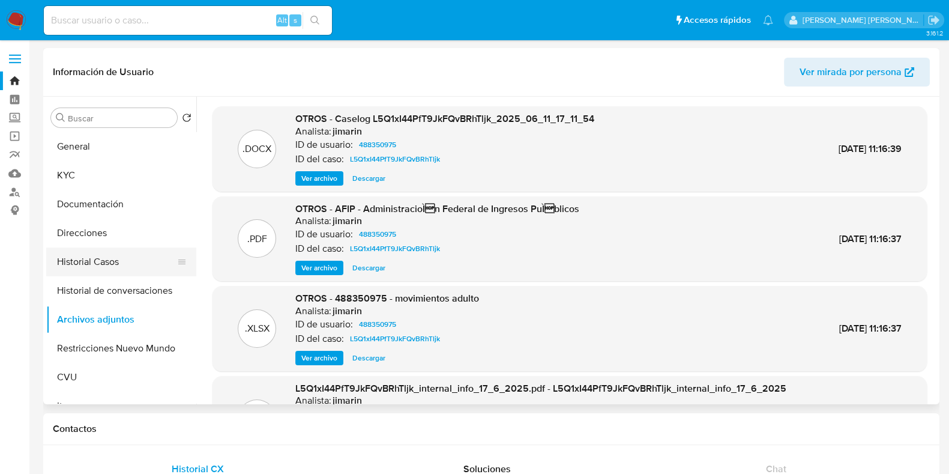
click at [101, 269] on button "Historial Casos" at bounding box center [116, 261] width 140 height 29
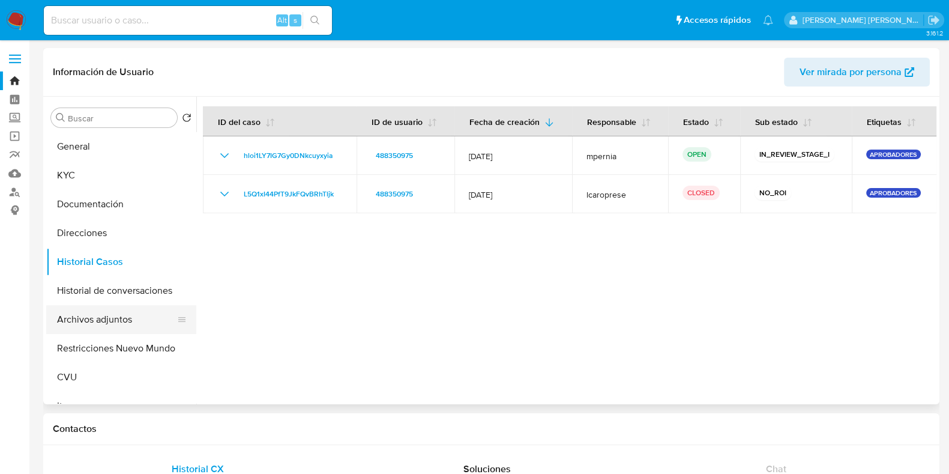
click at [102, 312] on button "Archivos adjuntos" at bounding box center [116, 319] width 140 height 29
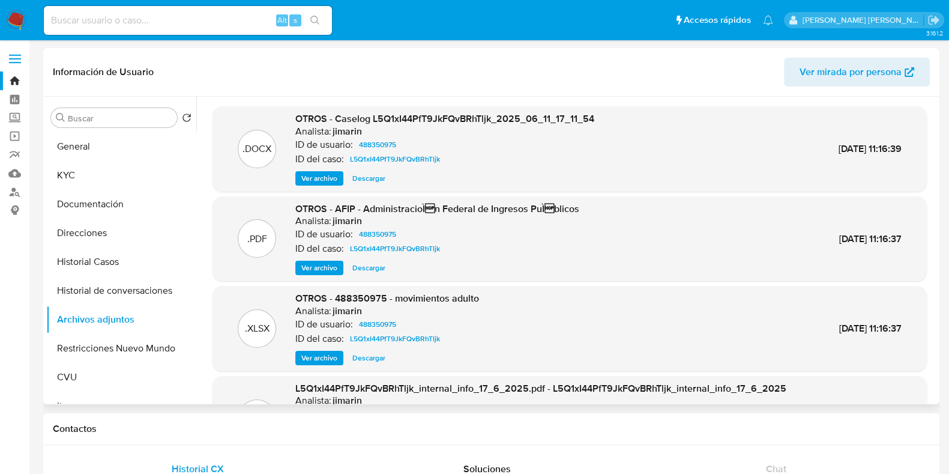
click at [312, 172] on span "Ver archivo" at bounding box center [319, 178] width 36 height 12
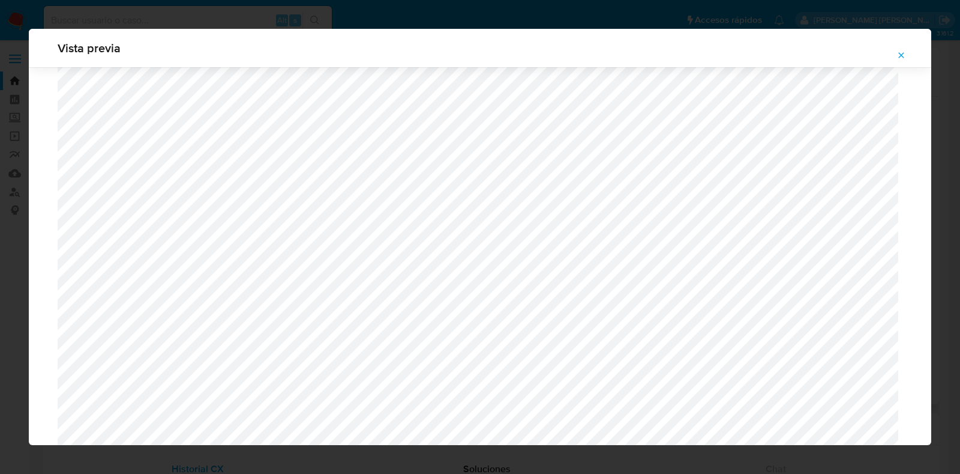
scroll to position [1176, 0]
click at [901, 58] on icon "Attachment preview" at bounding box center [902, 55] width 10 height 10
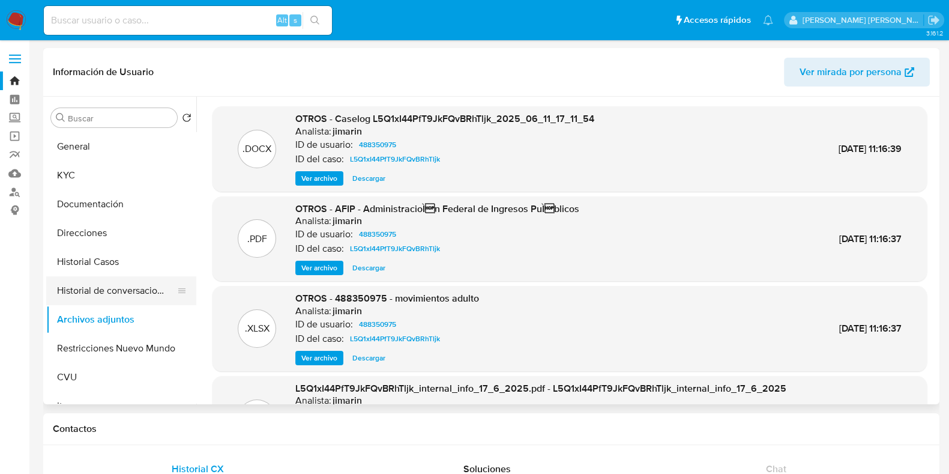
click at [107, 298] on button "Historial de conversaciones" at bounding box center [116, 290] width 140 height 29
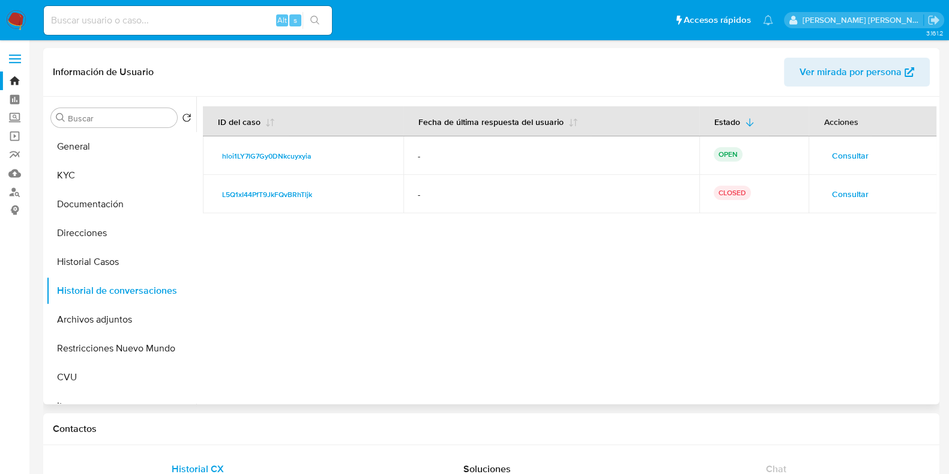
click at [850, 193] on span "Consultar" at bounding box center [849, 193] width 37 height 17
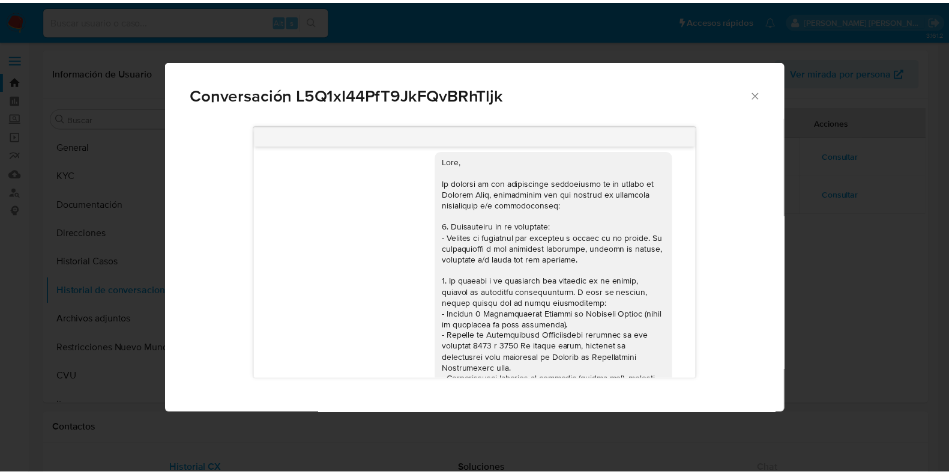
scroll to position [0, 0]
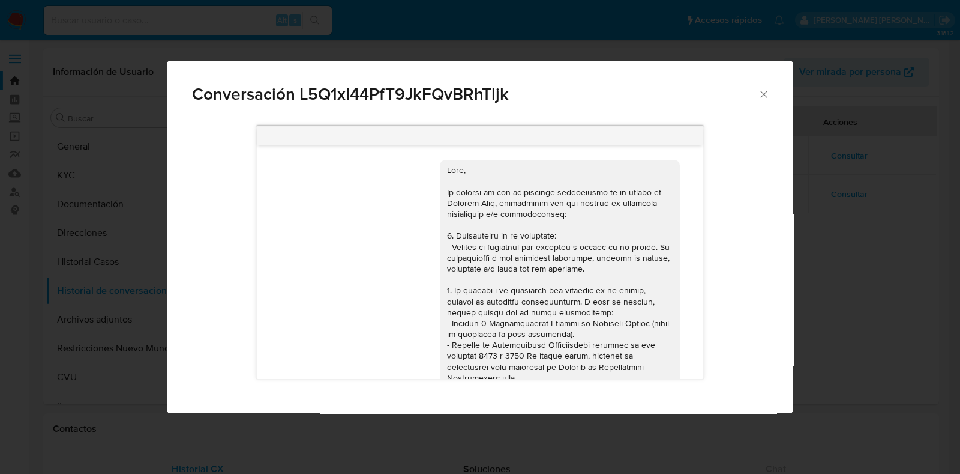
click at [768, 94] on icon "Cerrar" at bounding box center [764, 94] width 12 height 12
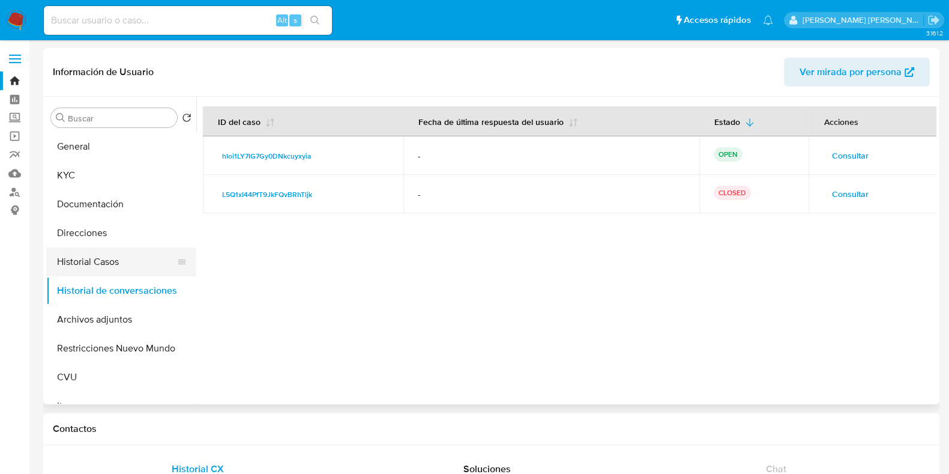
click at [118, 262] on button "Historial Casos" at bounding box center [116, 261] width 140 height 29
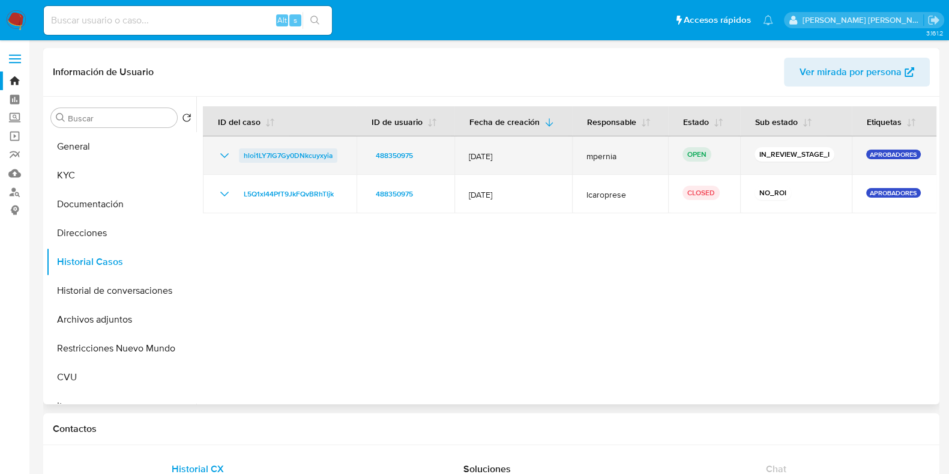
click at [281, 155] on span "hloi1LY7IG7Gy0DNkcuyxyia" at bounding box center [288, 155] width 89 height 14
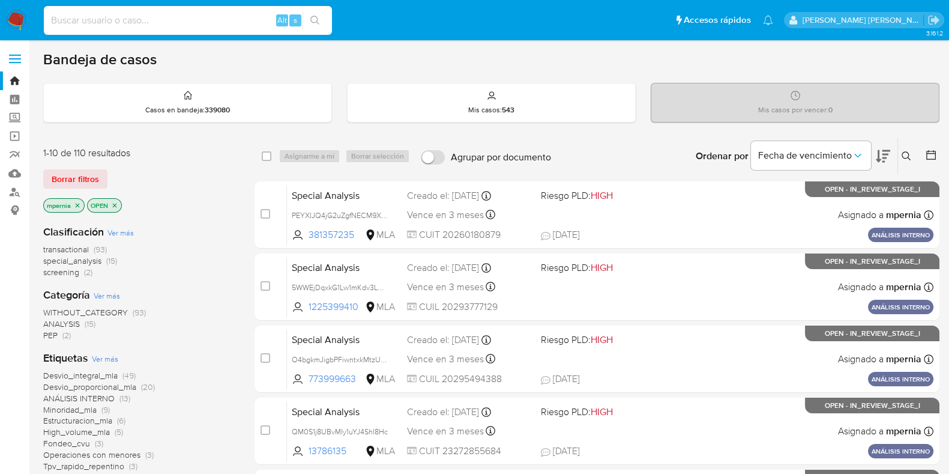
click at [136, 16] on input at bounding box center [188, 21] width 288 height 16
paste input "1151721679"
type input "1151721679"
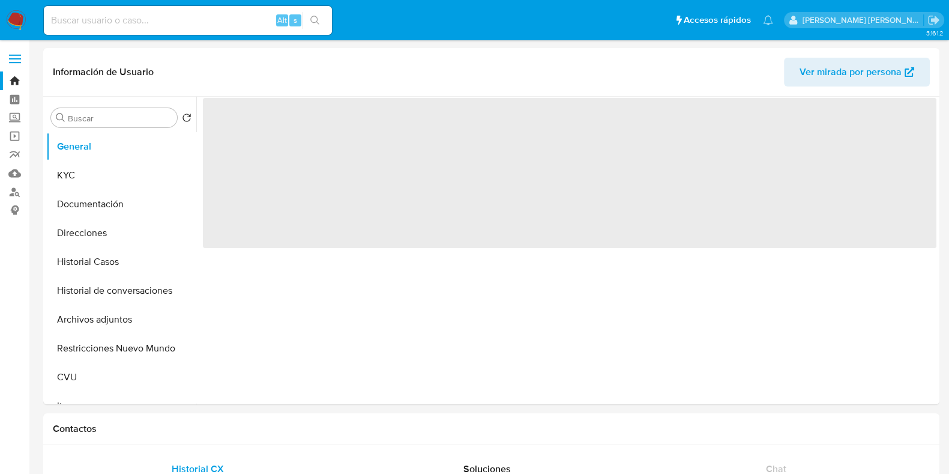
select select "10"
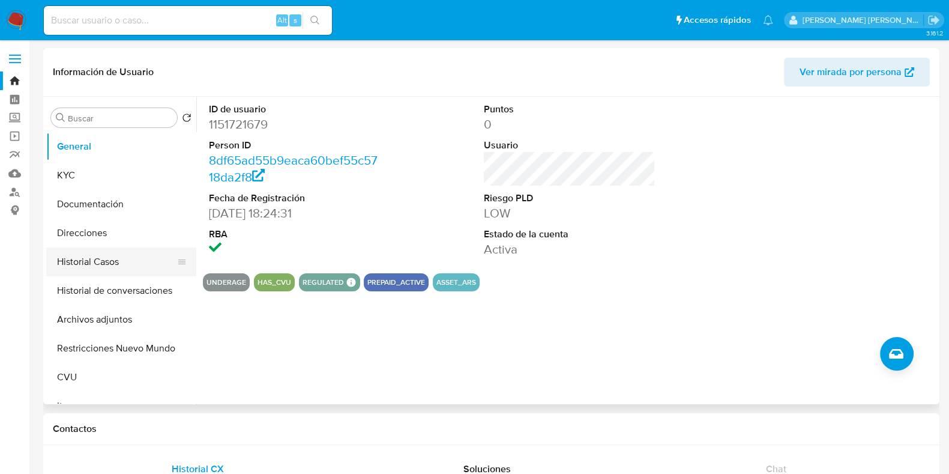
click at [132, 257] on button "Historial Casos" at bounding box center [116, 261] width 140 height 29
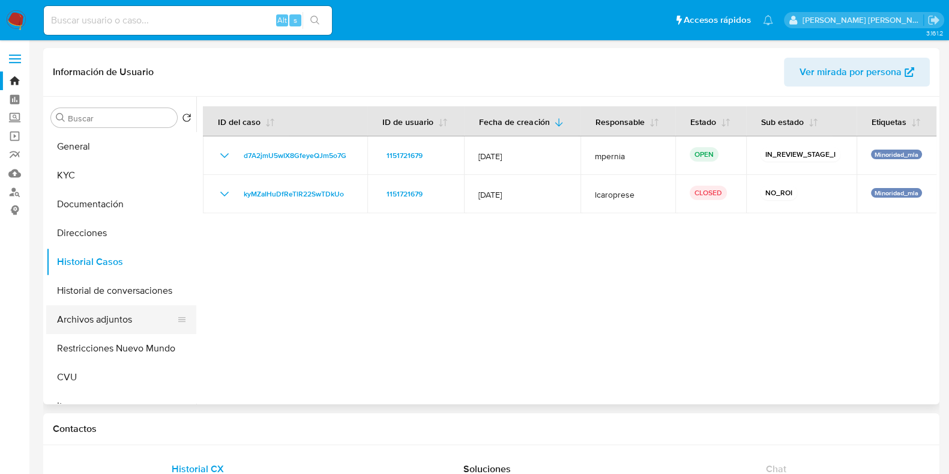
click at [81, 322] on button "Archivos adjuntos" at bounding box center [116, 319] width 140 height 29
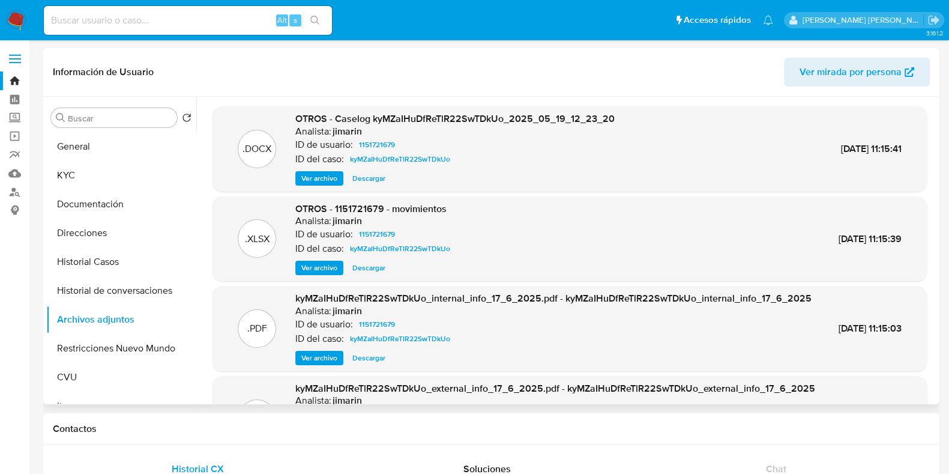
click at [326, 172] on span "Ver archivo" at bounding box center [319, 178] width 36 height 12
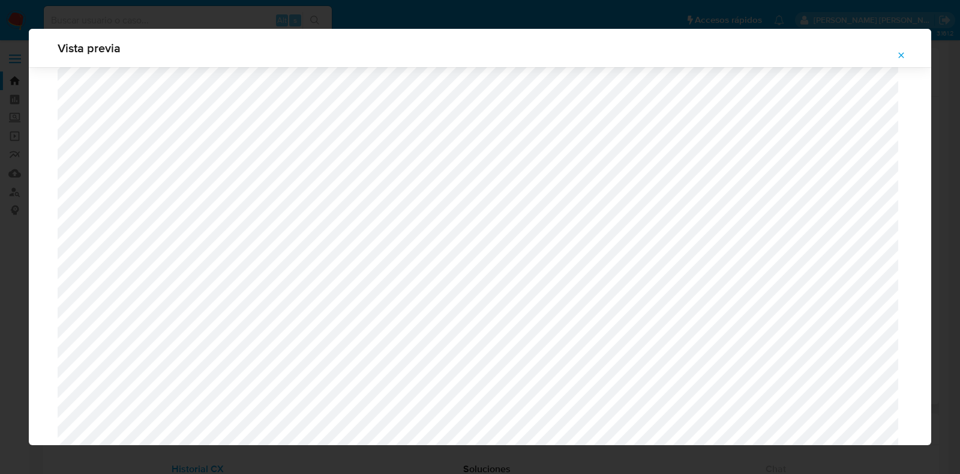
scroll to position [426, 0]
click at [905, 55] on icon "Attachment preview" at bounding box center [902, 55] width 10 height 10
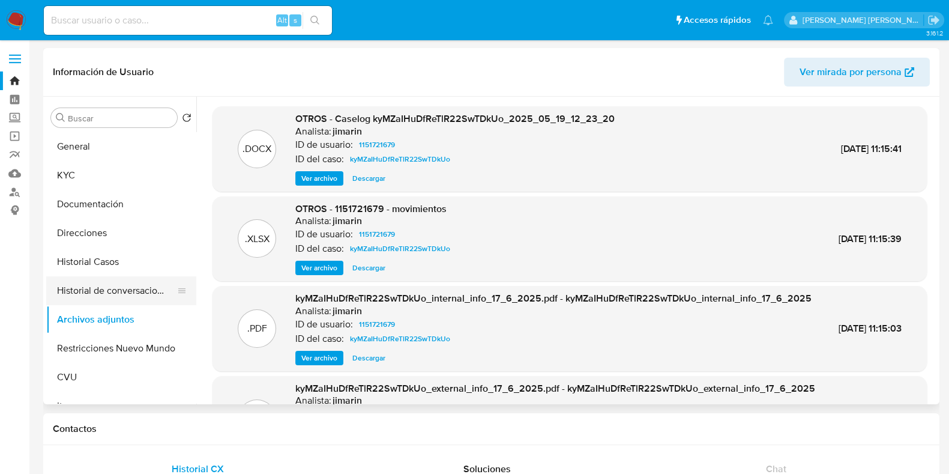
click at [96, 296] on button "Historial de conversaciones" at bounding box center [116, 290] width 140 height 29
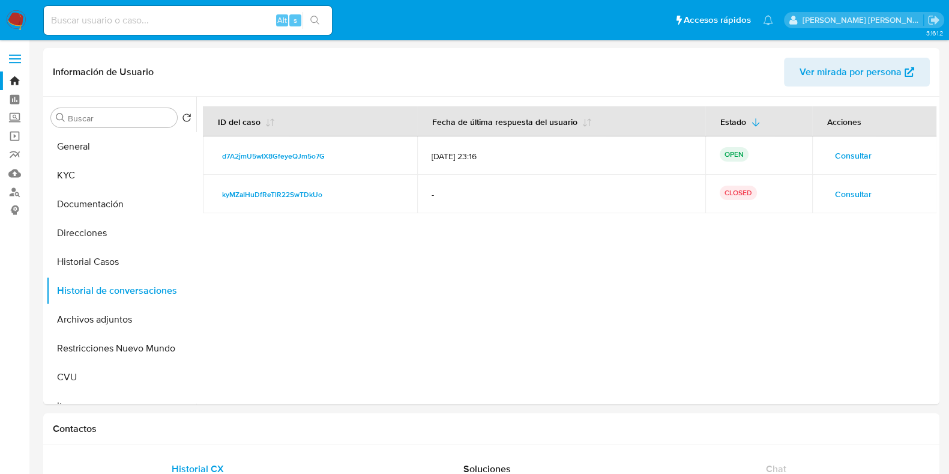
click at [842, 191] on span "Consultar" at bounding box center [853, 193] width 37 height 17
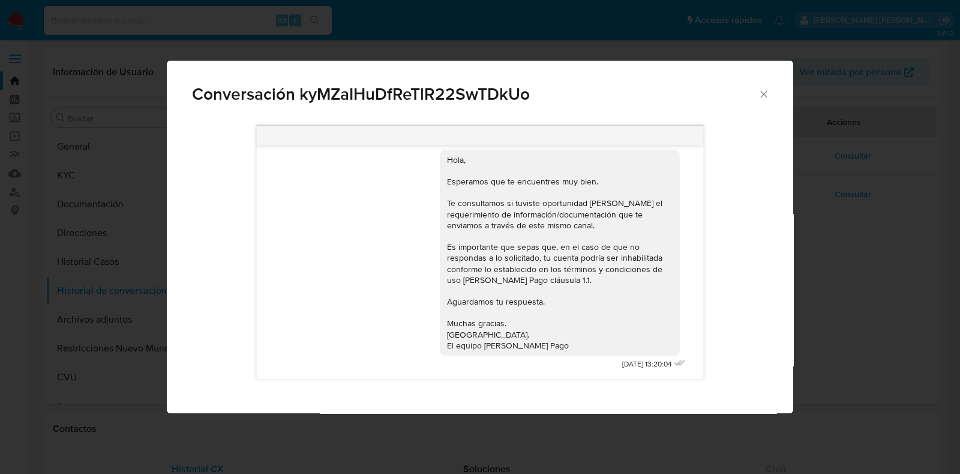
scroll to position [558, 0]
click at [767, 97] on icon "Cerrar" at bounding box center [764, 94] width 12 height 12
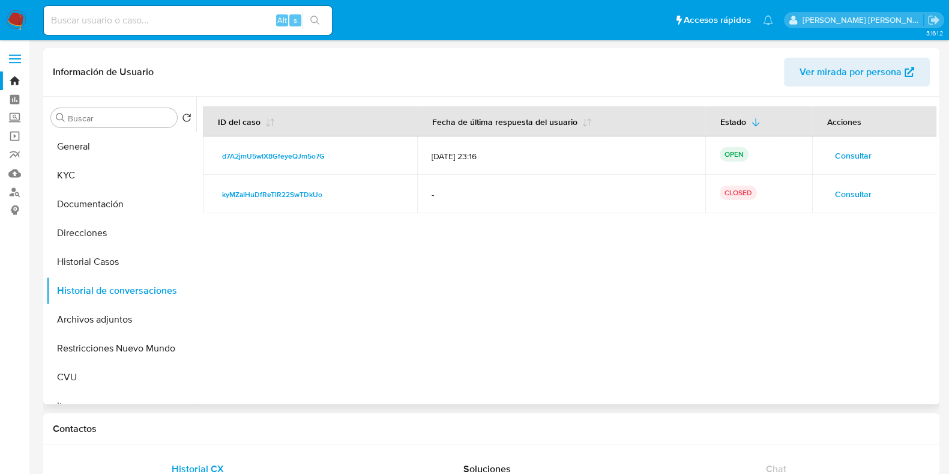
click at [852, 155] on span "Consultar" at bounding box center [853, 155] width 37 height 17
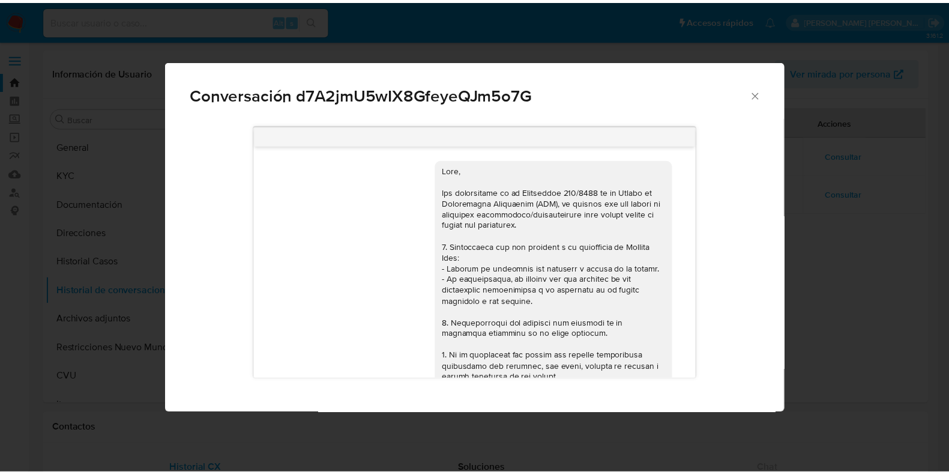
scroll to position [664, 0]
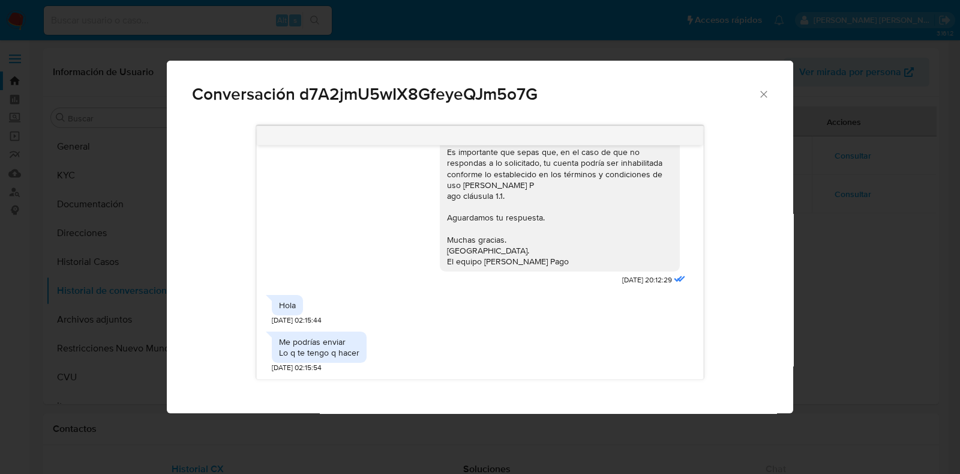
click at [762, 90] on icon "Cerrar" at bounding box center [764, 94] width 12 height 12
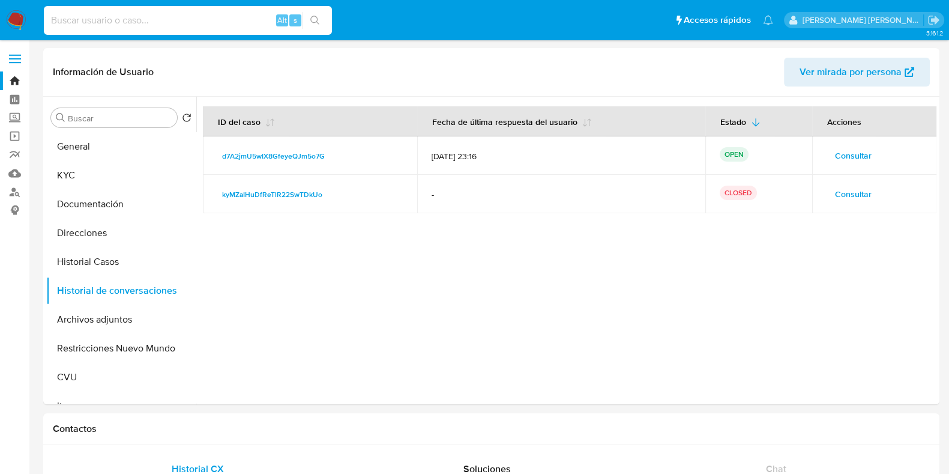
click at [96, 18] on input at bounding box center [188, 21] width 288 height 16
paste input "1338067173"
type input "1338067173"
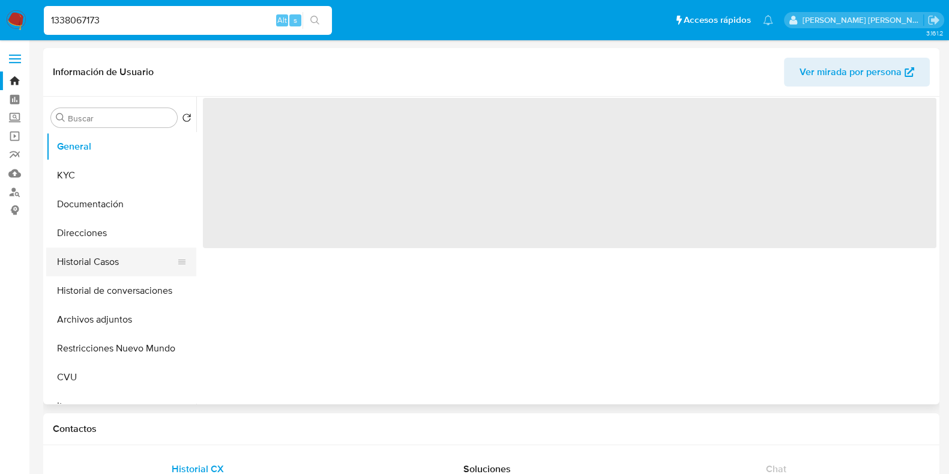
select select "10"
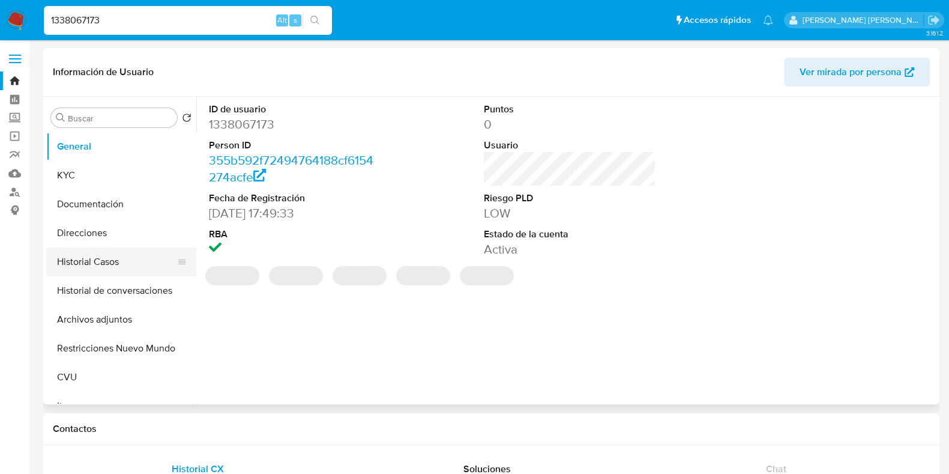
click at [89, 256] on button "Historial Casos" at bounding box center [116, 261] width 140 height 29
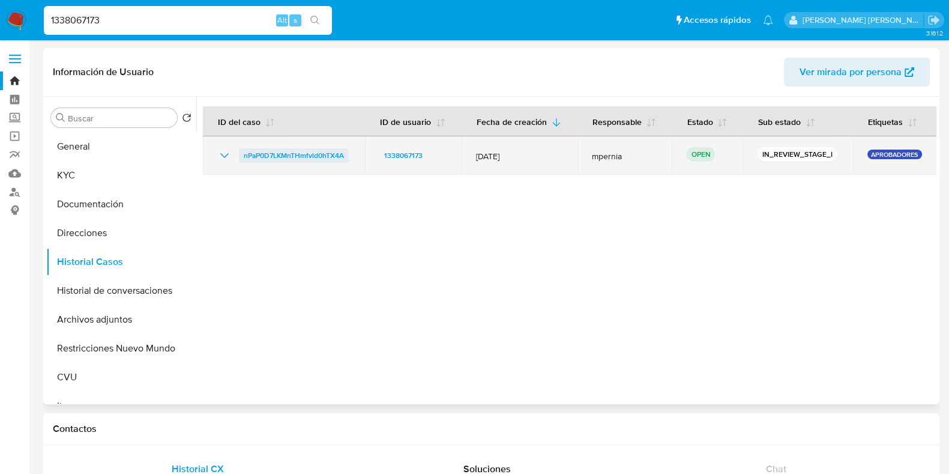
click at [271, 152] on span "nPaP0D7LKMnTHmfvld0hTX4A" at bounding box center [294, 155] width 100 height 14
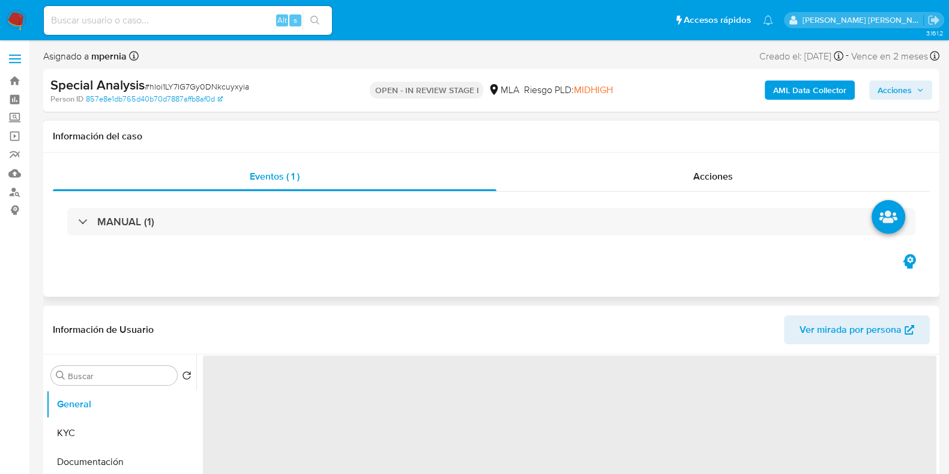
select select "10"
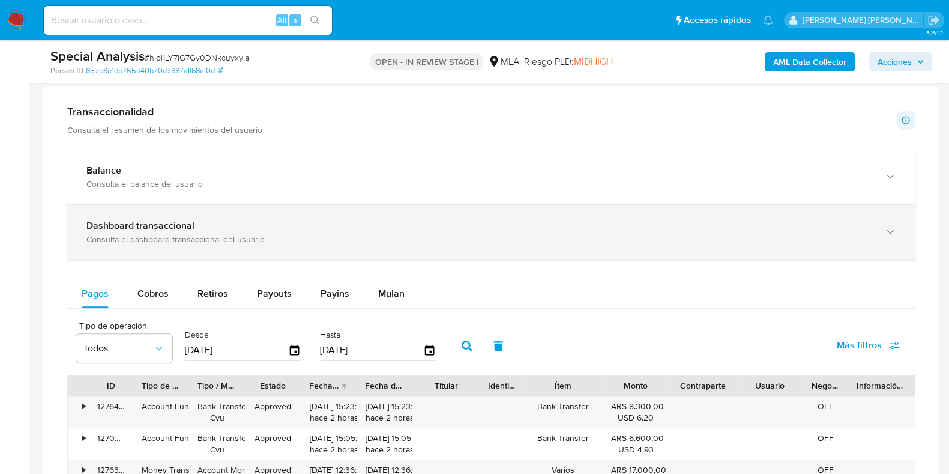
scroll to position [900, 0]
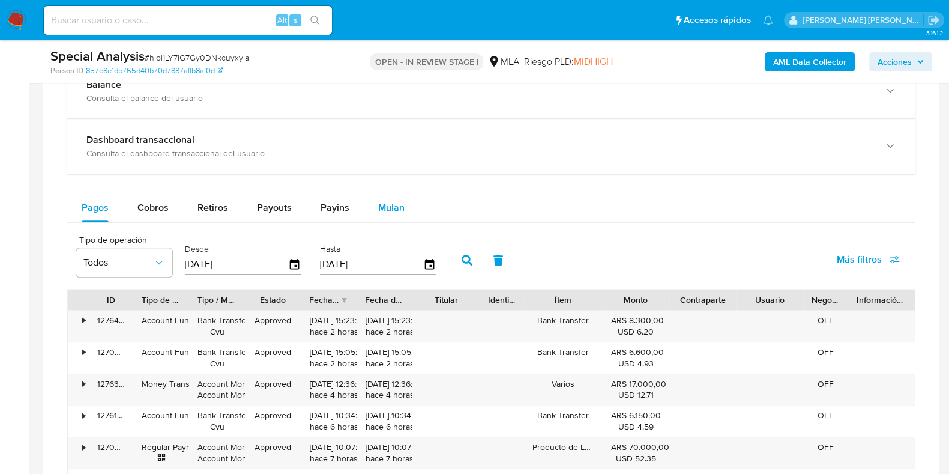
click at [396, 212] on span "Mulan" at bounding box center [391, 207] width 26 height 14
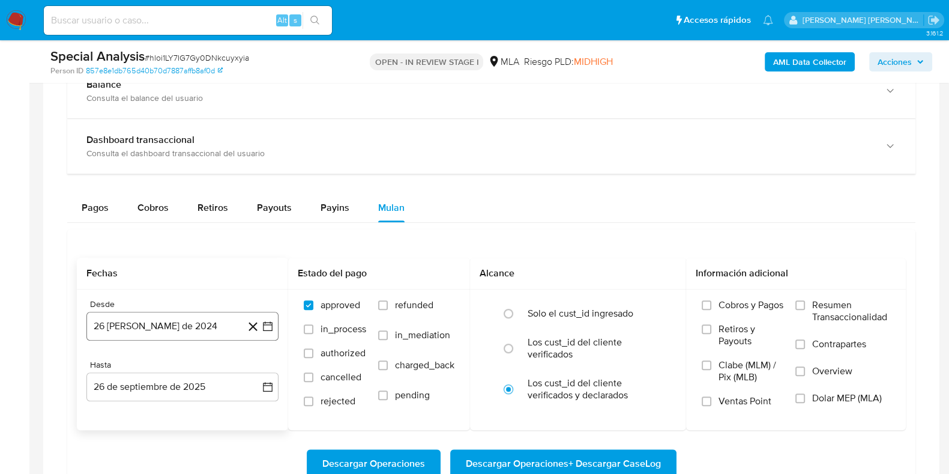
click at [192, 318] on button "26 [PERSON_NAME] de 2024" at bounding box center [182, 326] width 192 height 29
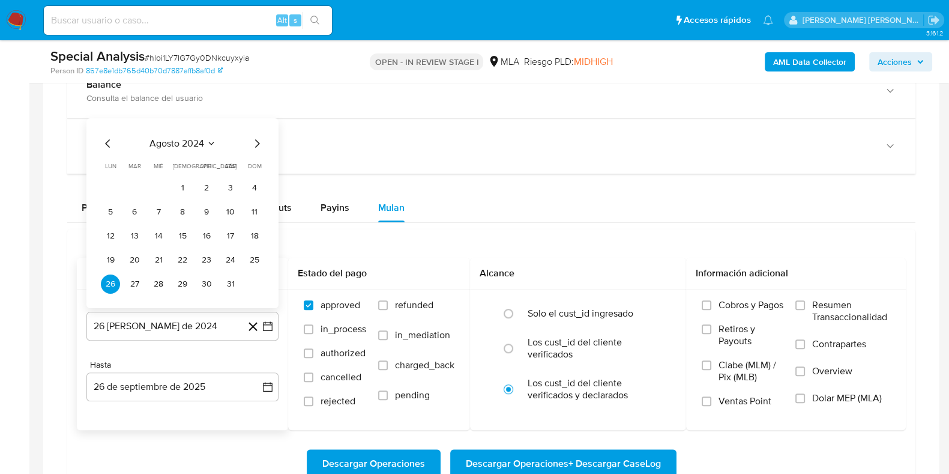
click at [185, 144] on span "agosto 2024" at bounding box center [176, 143] width 55 height 12
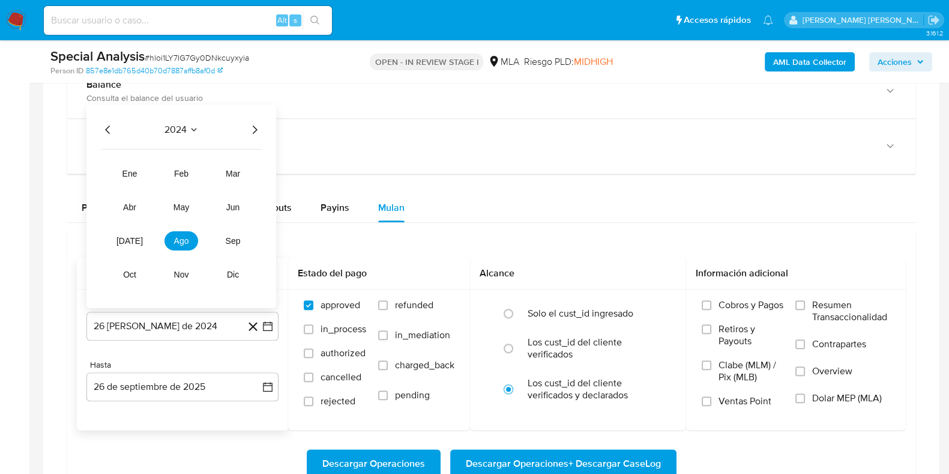
click at [250, 127] on icon "Año siguiente" at bounding box center [254, 129] width 14 height 14
click at [185, 205] on span "may" at bounding box center [181, 207] width 16 height 10
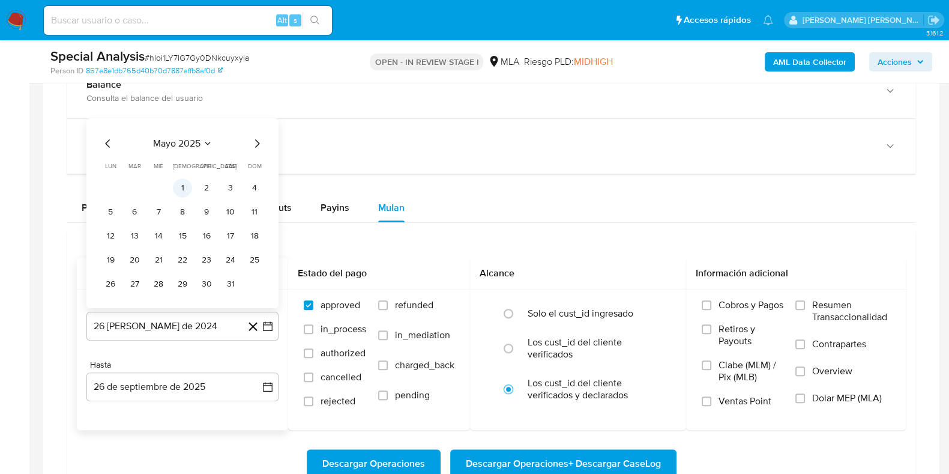
click at [186, 182] on button "1" at bounding box center [182, 187] width 19 height 19
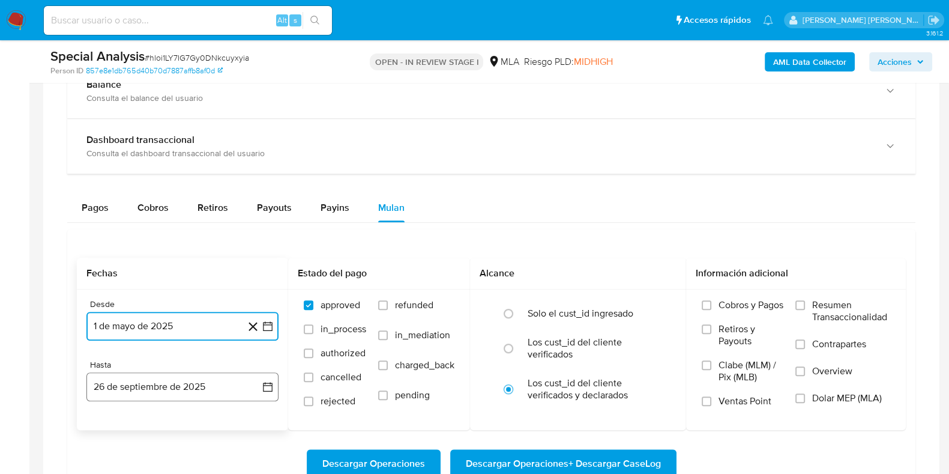
click at [164, 383] on button "26 de septiembre de 2025" at bounding box center [182, 386] width 192 height 29
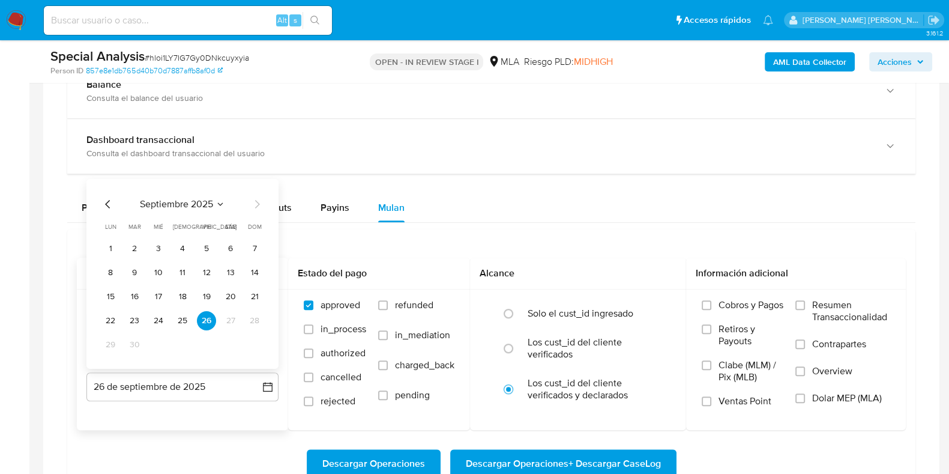
click at [106, 206] on icon "Mes anterior" at bounding box center [108, 204] width 14 height 14
click at [252, 346] on button "31" at bounding box center [254, 344] width 19 height 19
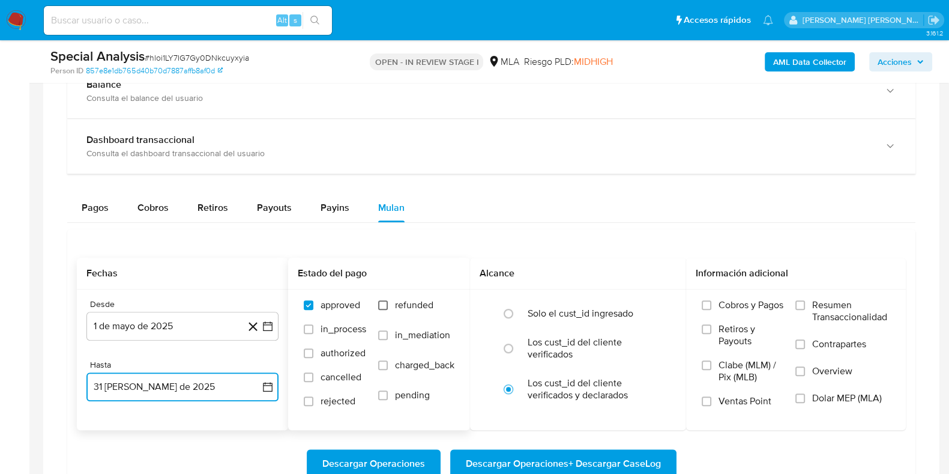
click at [385, 301] on input "refunded" at bounding box center [383, 305] width 10 height 10
checkbox input "true"
click at [811, 396] on label "Dolar MEP (MLA)" at bounding box center [842, 405] width 95 height 27
click at [805, 396] on input "Dolar MEP (MLA)" at bounding box center [800, 398] width 10 height 10
click at [662, 457] on button "Descargar Operaciones + Descargar CaseLog" at bounding box center [563, 463] width 226 height 29
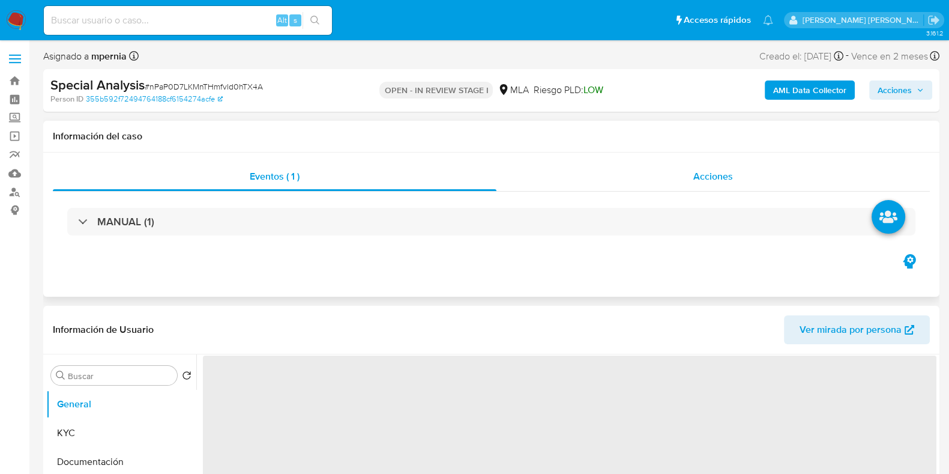
select select "10"
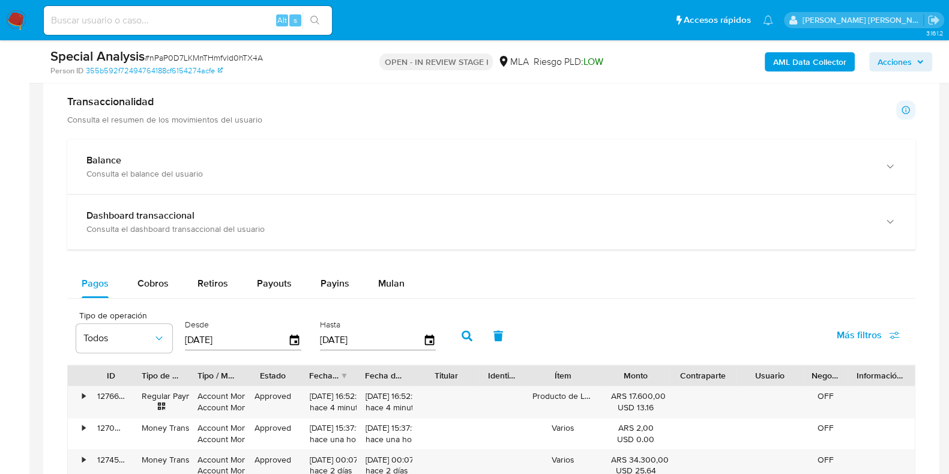
scroll to position [975, 0]
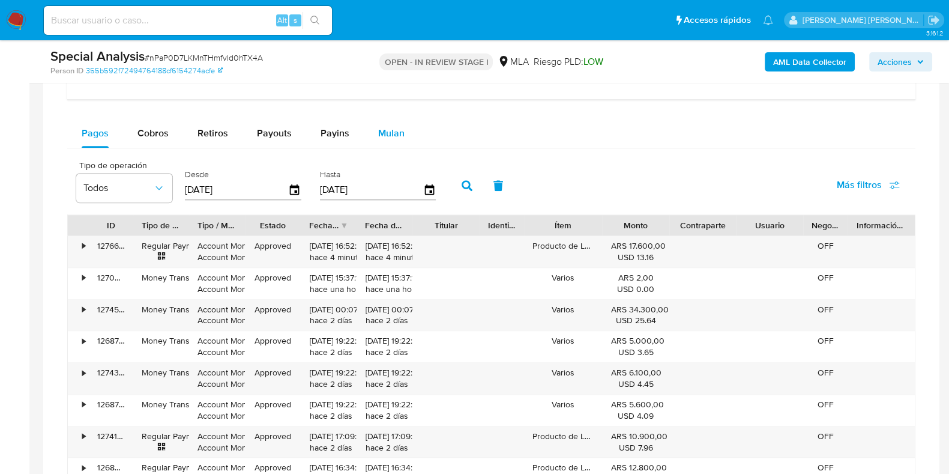
click at [385, 135] on span "Mulan" at bounding box center [391, 133] width 26 height 14
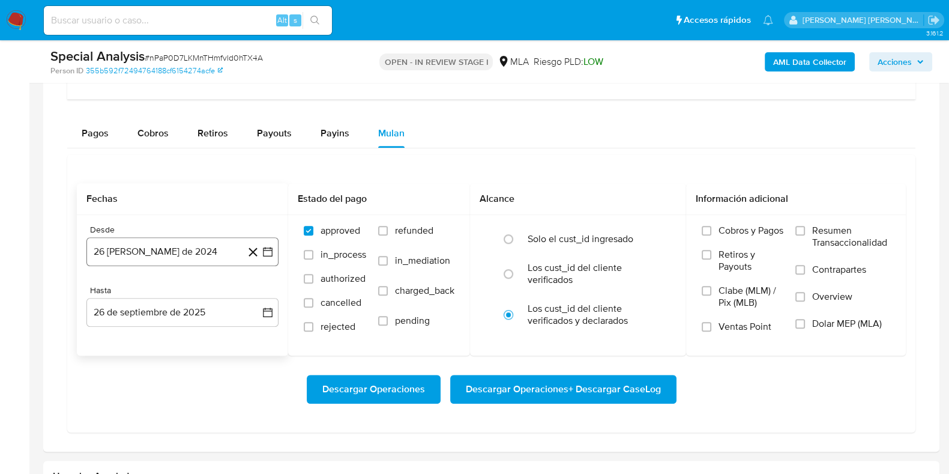
click at [159, 245] on button "26 [PERSON_NAME] de 2024" at bounding box center [182, 251] width 192 height 29
click at [197, 289] on span "agosto 2024" at bounding box center [176, 295] width 55 height 12
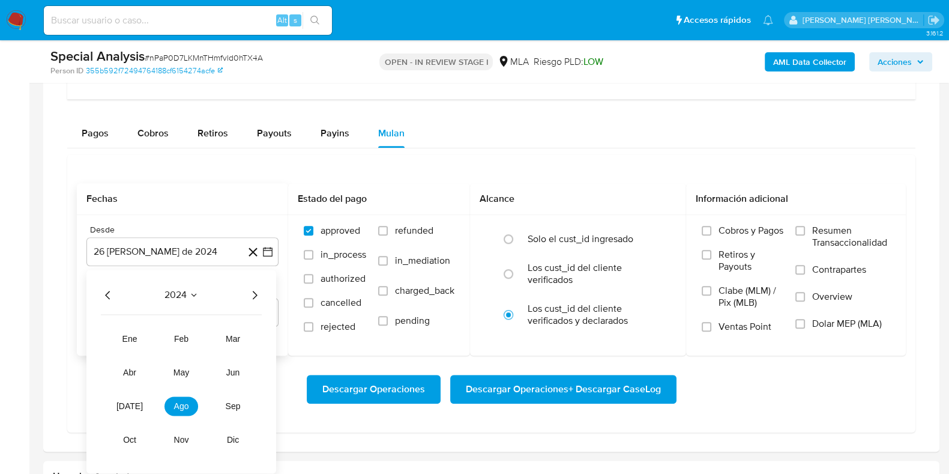
click at [256, 291] on icon "Año siguiente" at bounding box center [254, 295] width 14 height 14
click at [188, 372] on span "may" at bounding box center [181, 372] width 16 height 10
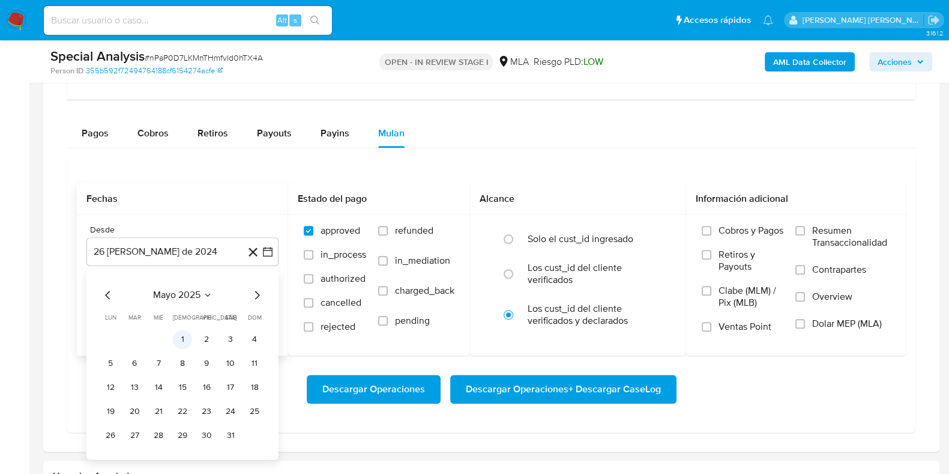
click at [180, 332] on button "1" at bounding box center [182, 339] width 19 height 19
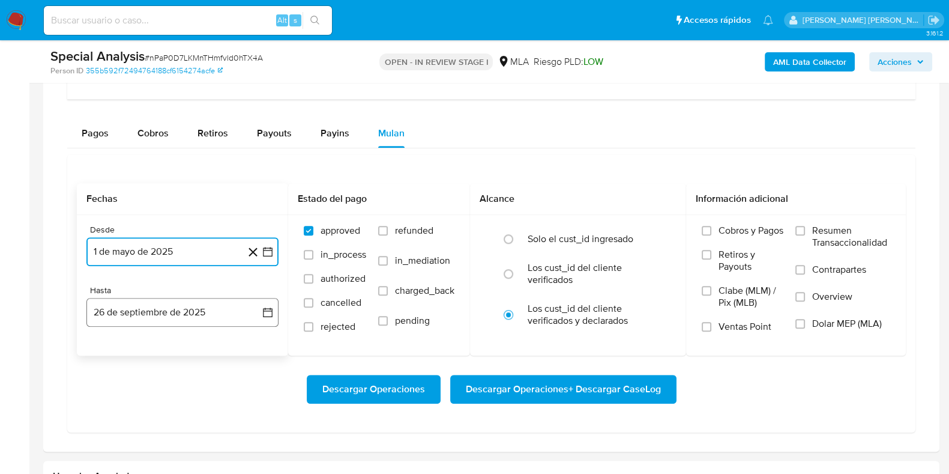
click at [158, 301] on button "26 de septiembre de 2025" at bounding box center [182, 312] width 192 height 29
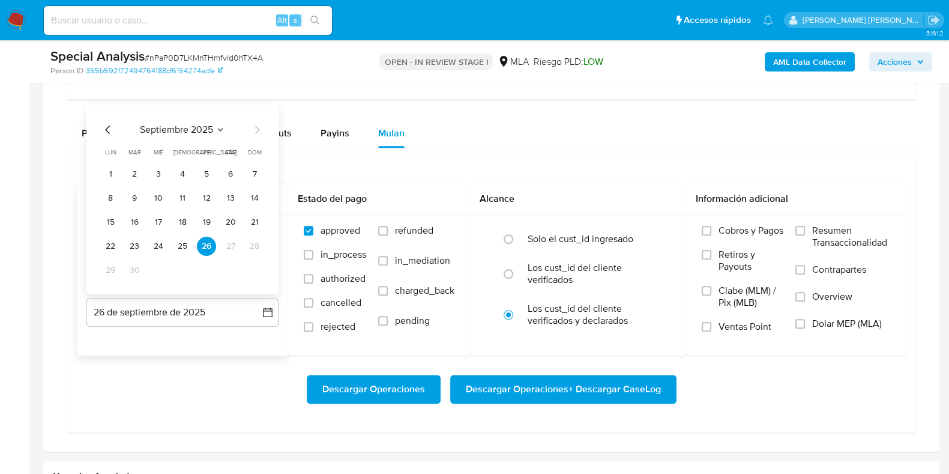
click at [107, 122] on icon "Mes anterior" at bounding box center [108, 129] width 14 height 14
click at [252, 264] on button "31" at bounding box center [254, 269] width 19 height 19
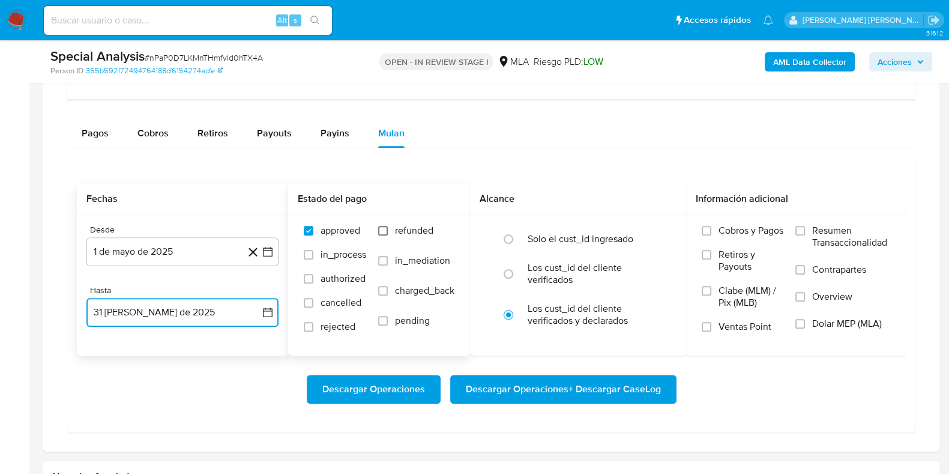
click at [384, 230] on input "refunded" at bounding box center [383, 231] width 10 height 10
checkbox input "true"
click at [803, 319] on input "Dolar MEP (MLA)" at bounding box center [800, 324] width 10 height 10
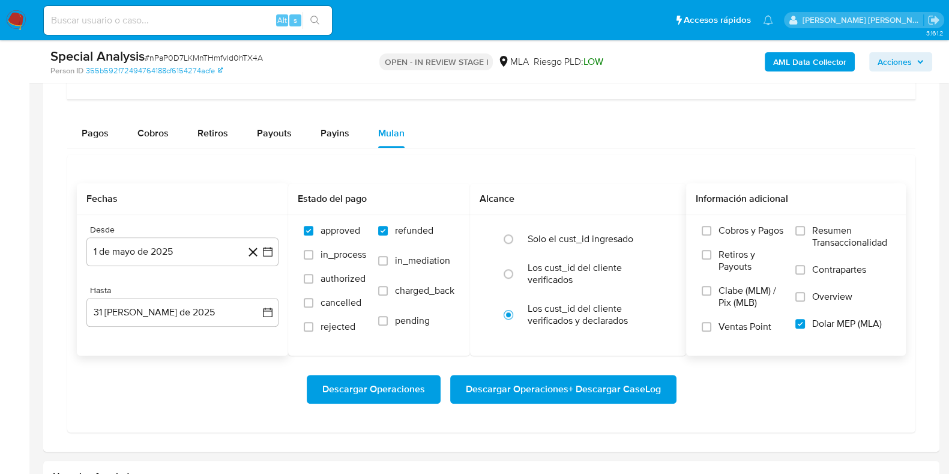
click at [621, 385] on span "Descargar Operaciones + Descargar CaseLog" at bounding box center [563, 389] width 195 height 26
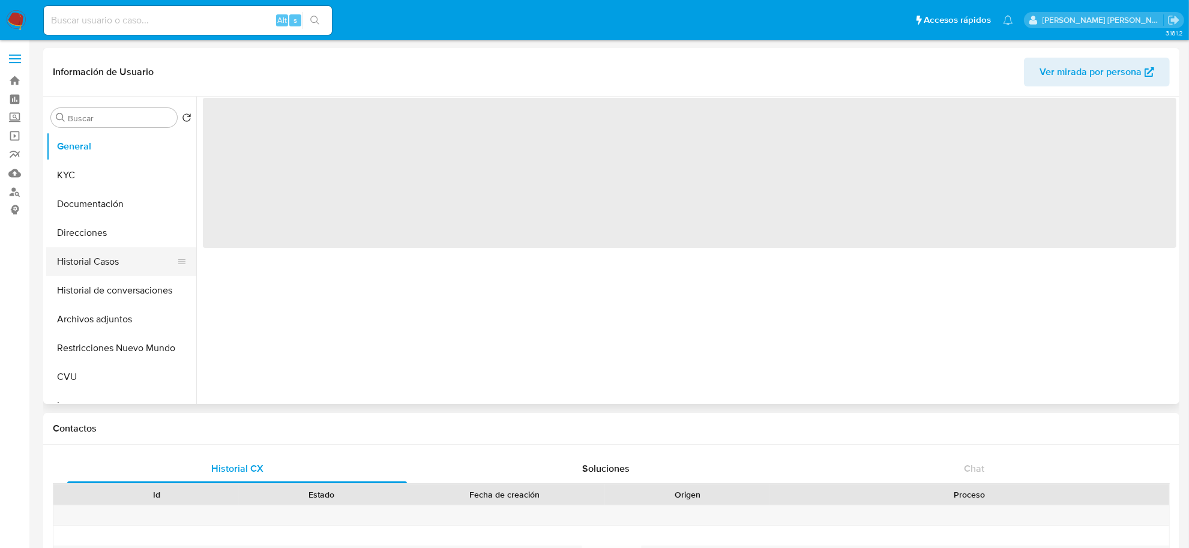
click at [87, 260] on button "Historial Casos" at bounding box center [116, 261] width 140 height 29
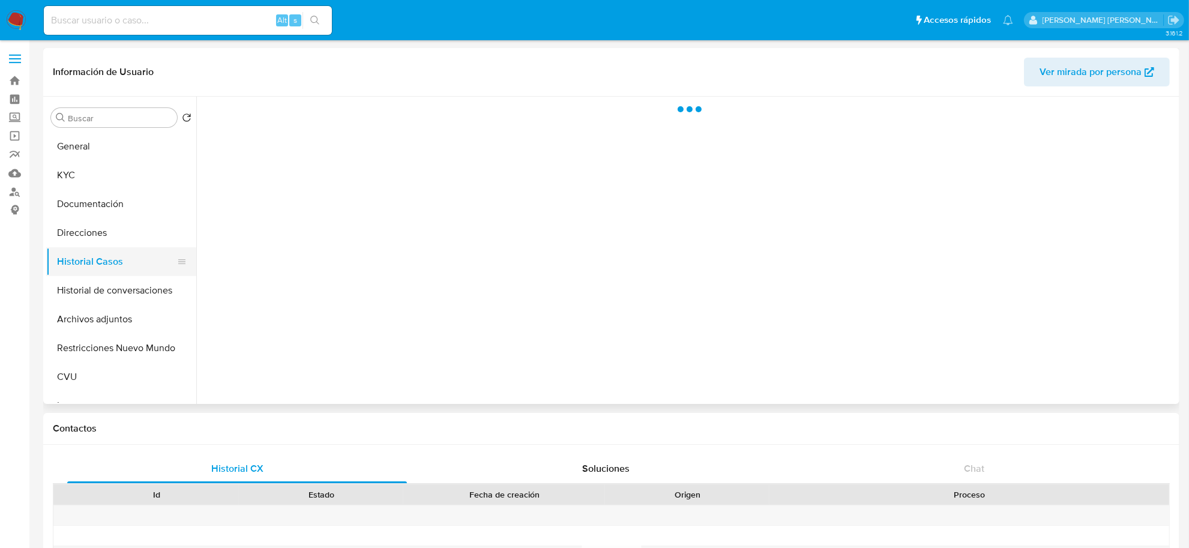
select select "10"
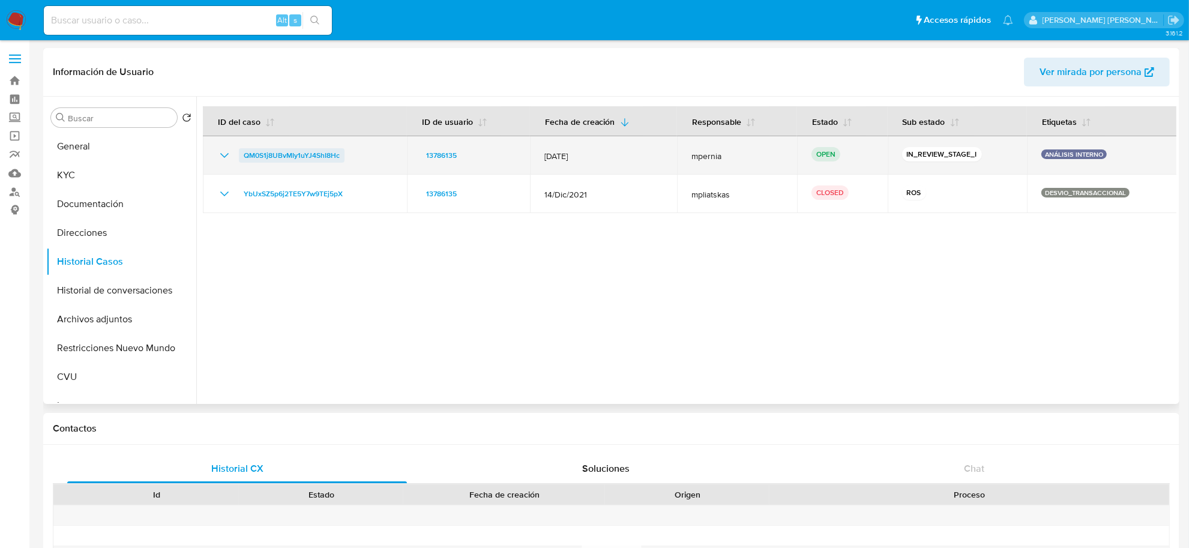
click at [261, 150] on span "QM0S1j8UBvMIy1uYJ4ShI8Hc" at bounding box center [292, 155] width 96 height 14
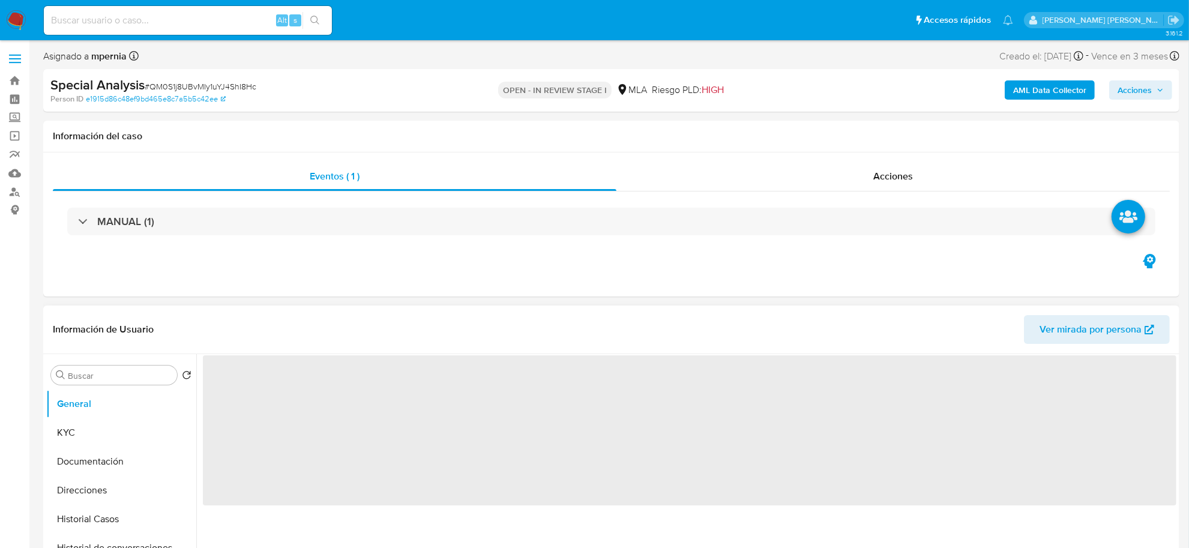
select select "10"
click at [1112, 334] on span "Ver mirada por persona" at bounding box center [1091, 329] width 102 height 29
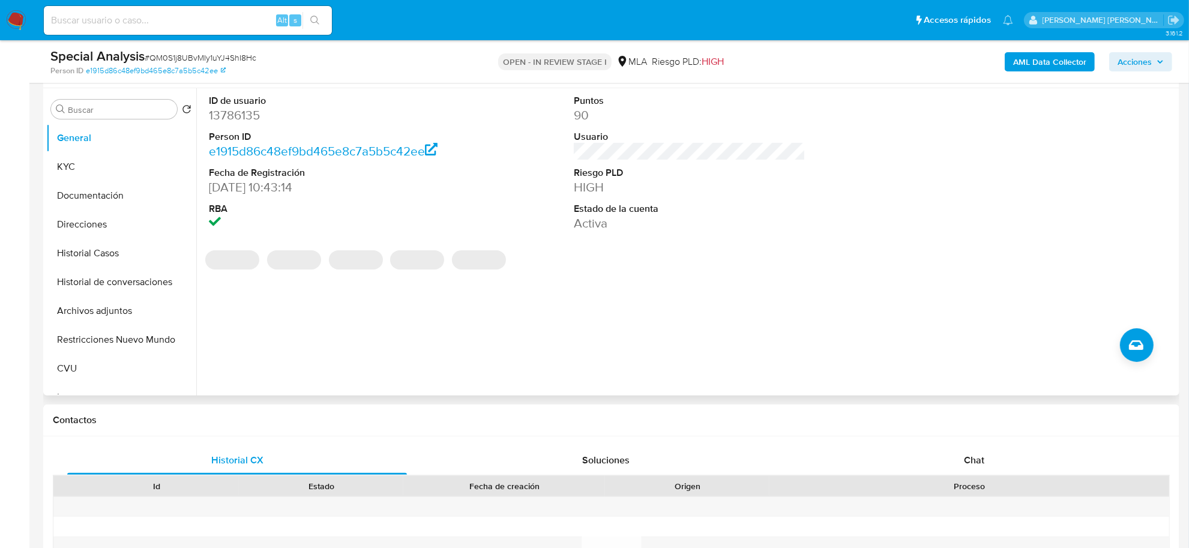
scroll to position [225, 0]
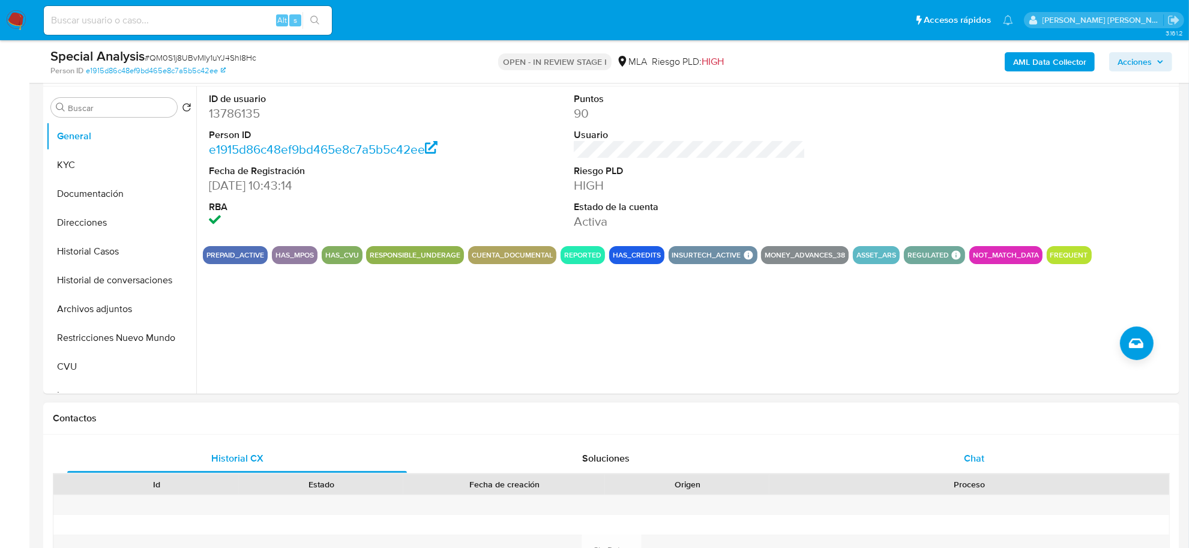
click at [962, 455] on div "Chat" at bounding box center [974, 458] width 340 height 29
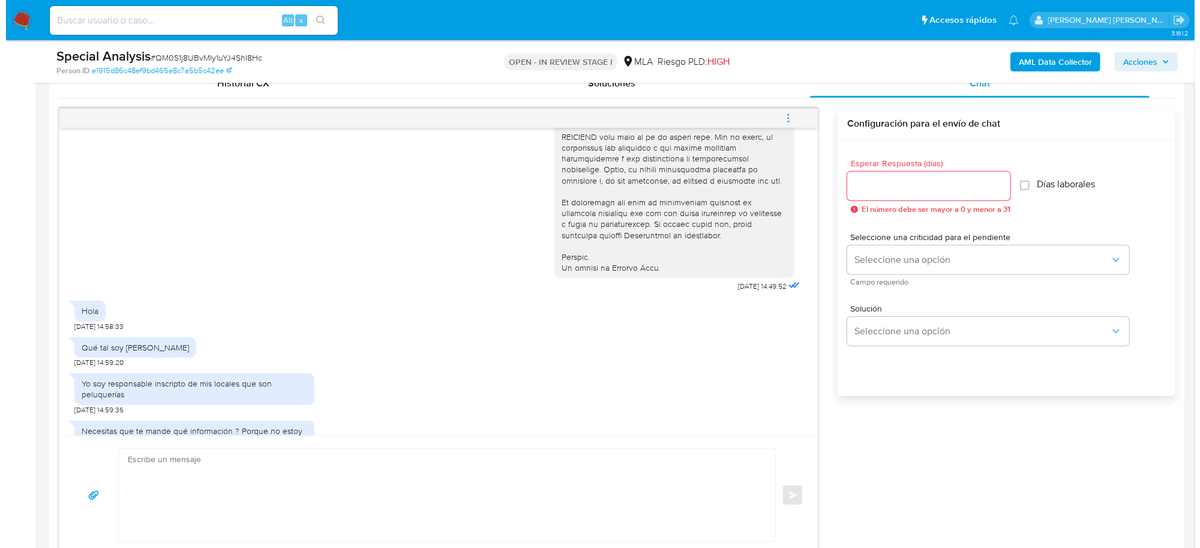
scroll to position [469, 0]
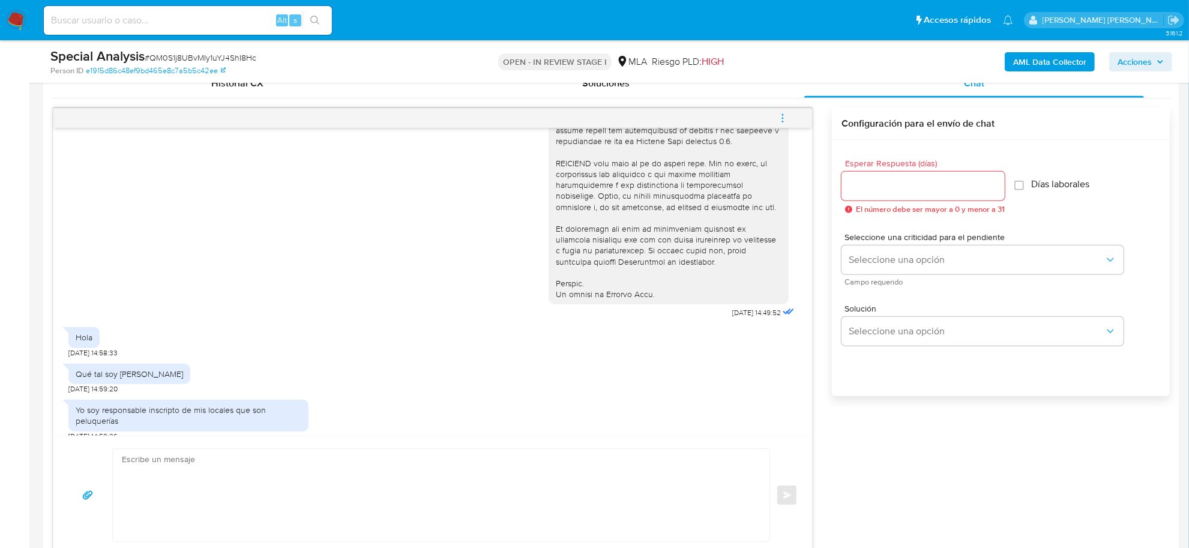
click at [787, 121] on icon "menu-action" at bounding box center [782, 118] width 11 height 11
click at [703, 124] on li "Abrir gestor de archivos" at bounding box center [701, 118] width 123 height 22
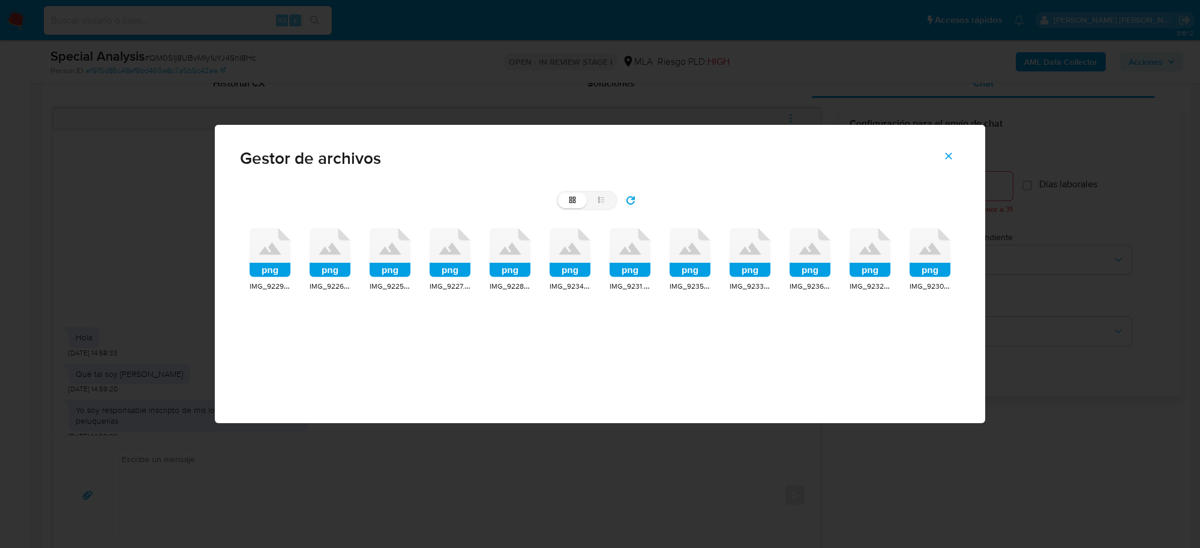
click at [266, 263] on rect at bounding box center [270, 270] width 41 height 14
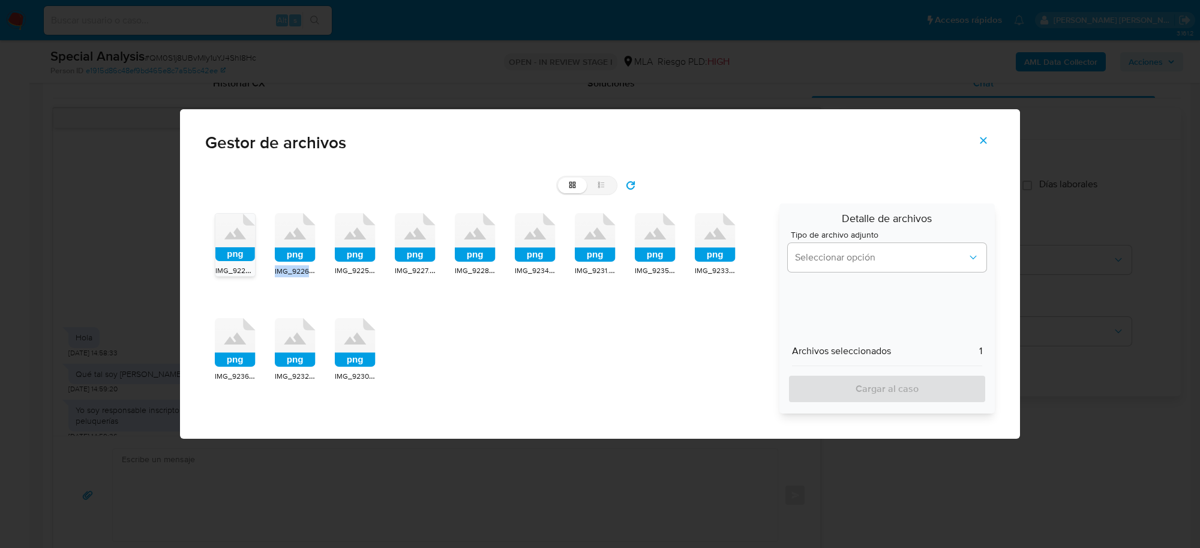
click at [266, 262] on div "png IMG_9229.png png IMG_9226.png png IMG_9225.png png IMG_9227.png png IMG_922…" at bounding box center [488, 308] width 566 height 210
click at [228, 254] on rect at bounding box center [235, 254] width 40 height 14
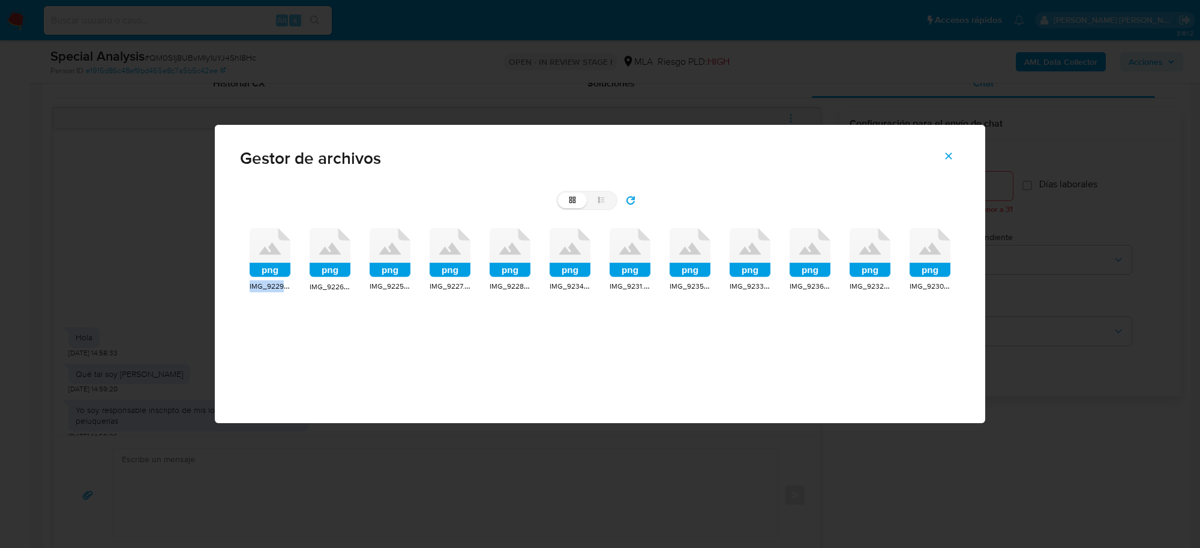
click at [228, 254] on div "grid list png IMG_9229.png png IMG_9226.png png IMG_9225.png png IMG_9227.png p…" at bounding box center [600, 254] width 771 height 146
click at [261, 263] on rect at bounding box center [270, 270] width 41 height 14
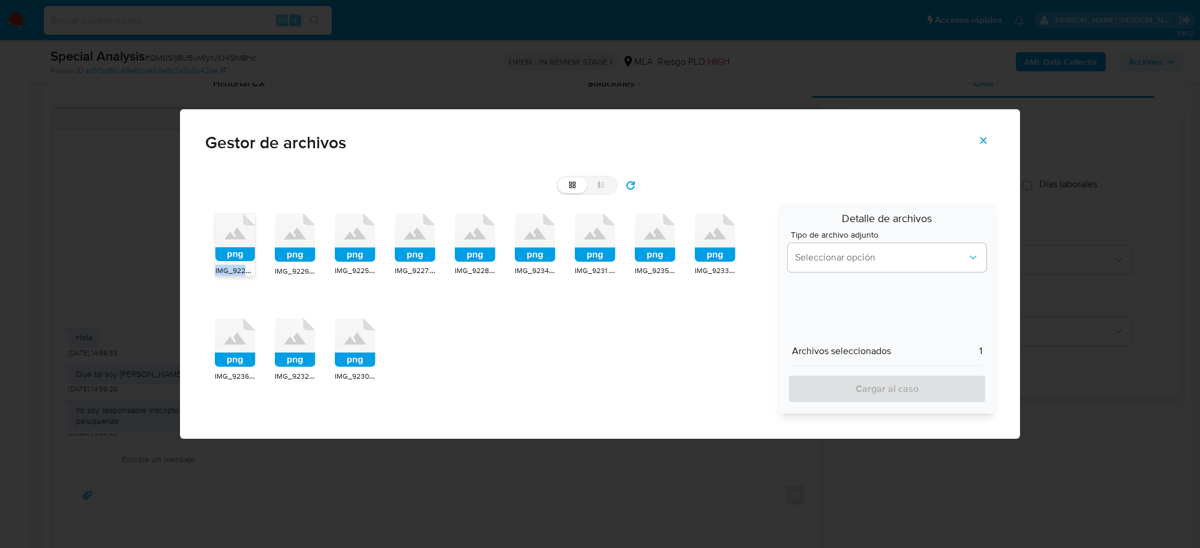
click at [261, 263] on div "png IMG_9229.png png IMG_9226.png png IMG_9225.png png IMG_9227.png png IMG_922…" at bounding box center [488, 308] width 566 height 210
click at [612, 184] on label "list" at bounding box center [601, 186] width 29 height 16
click at [559, 178] on input "list" at bounding box center [558, 178] width 1 height 1
radio input "true"
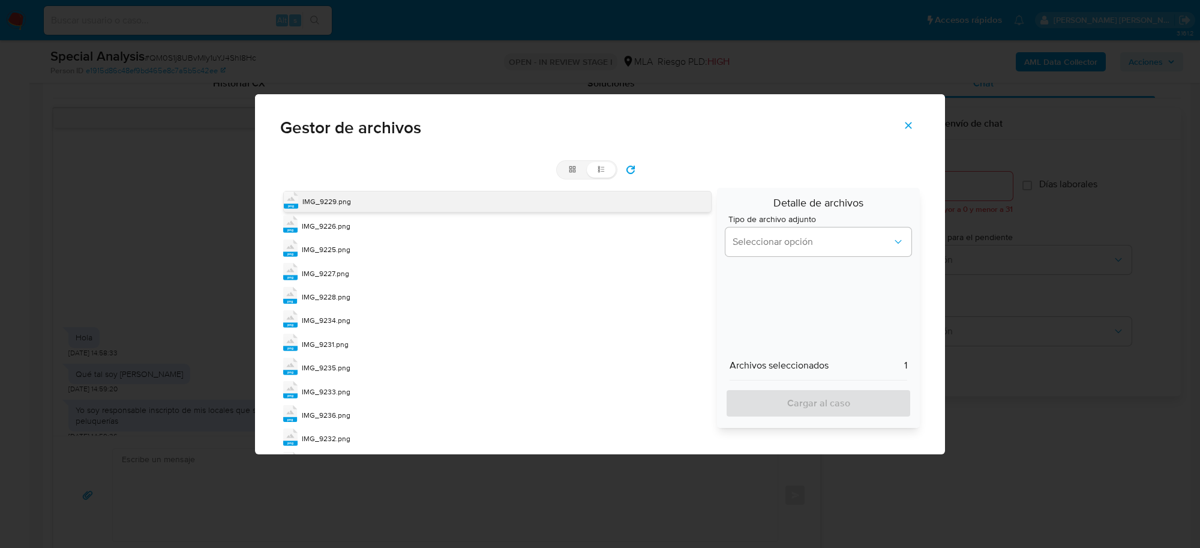
click at [337, 206] on span "IMG_9229.png" at bounding box center [327, 201] width 49 height 10
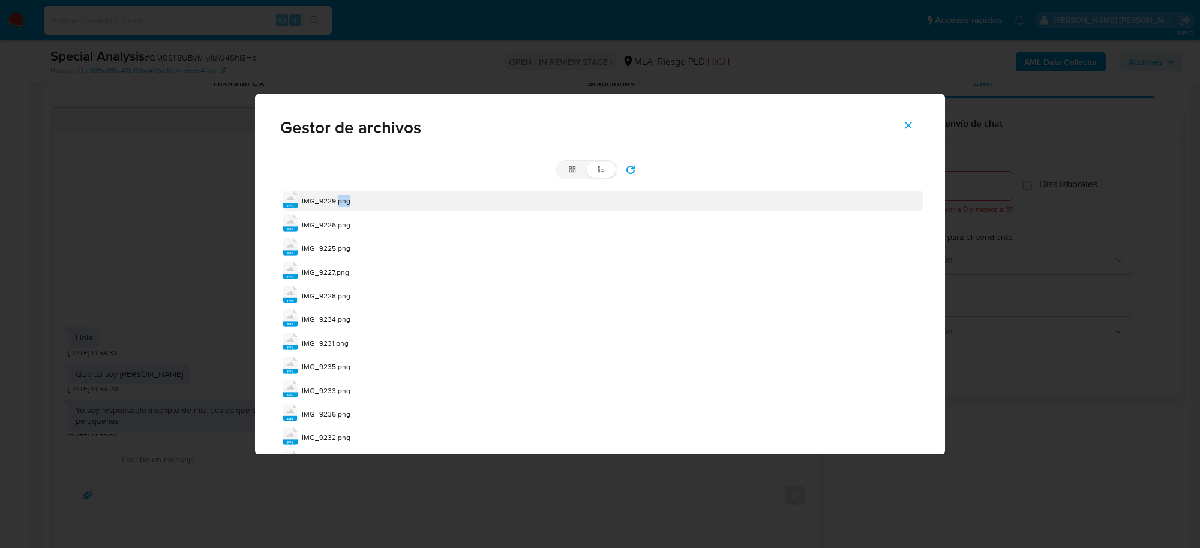
click at [337, 206] on div "IMG_9229.png" at bounding box center [326, 201] width 49 height 12
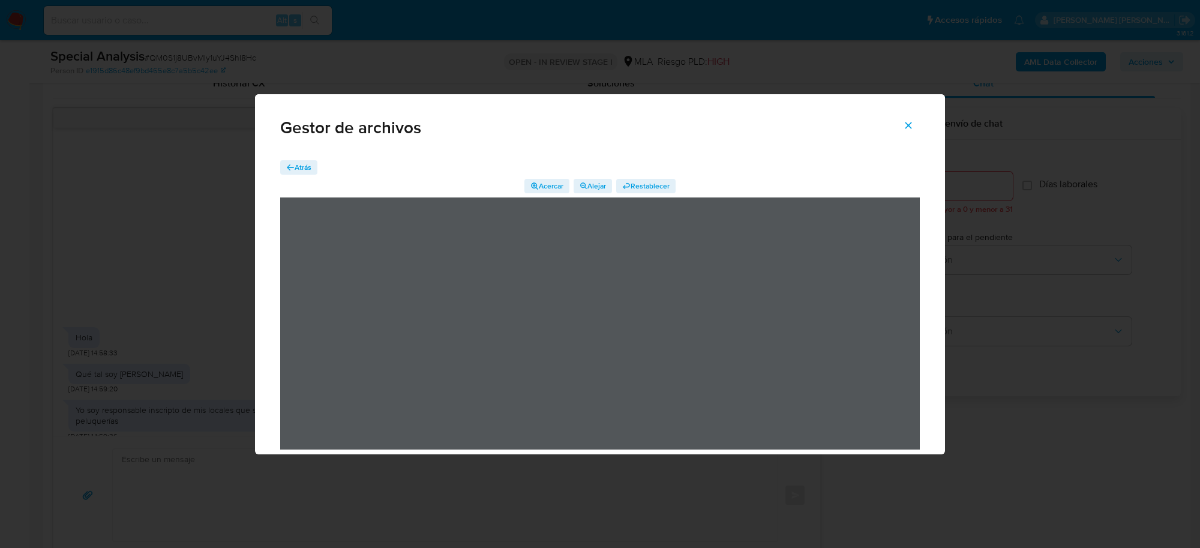
click at [305, 164] on span "Atrás" at bounding box center [303, 167] width 17 height 14
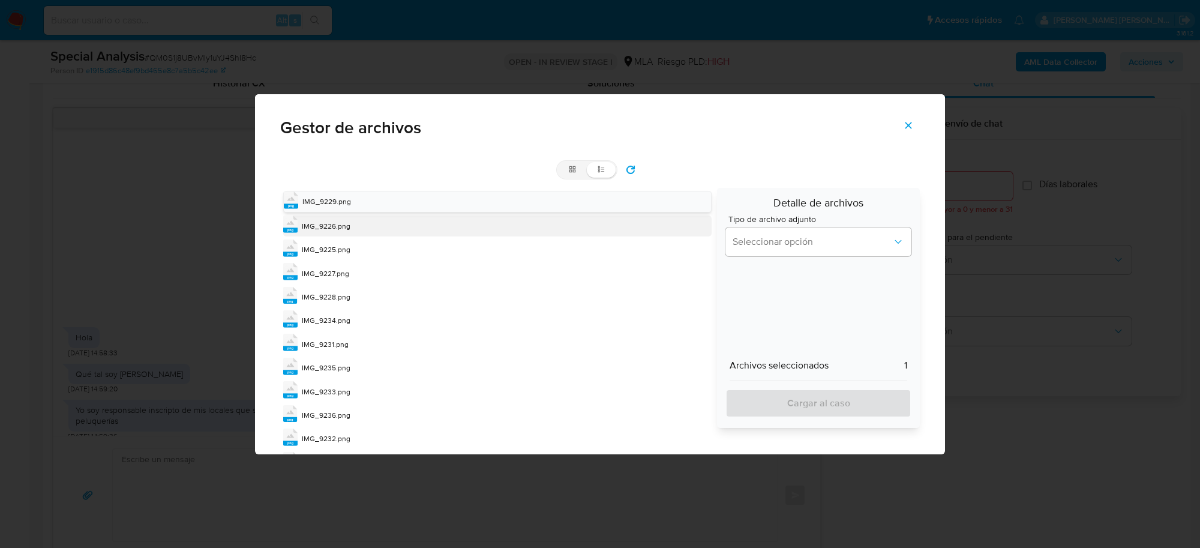
click at [325, 227] on span "IMG_9226.png" at bounding box center [326, 226] width 49 height 10
click at [325, 226] on span "IMG_9226.png" at bounding box center [327, 226] width 49 height 10
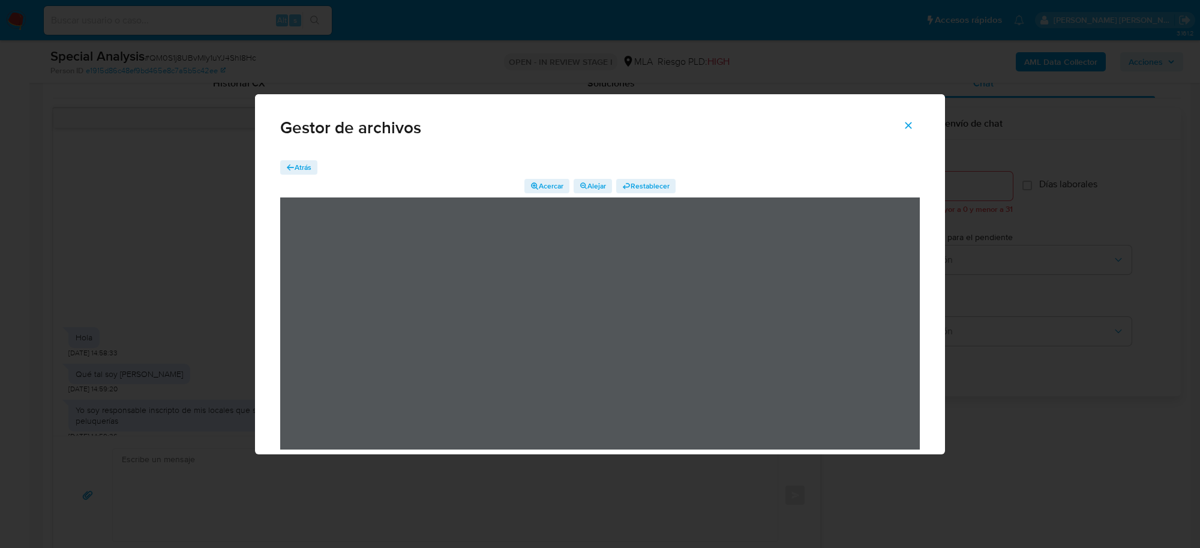
click at [295, 172] on span "Atrás" at bounding box center [303, 167] width 17 height 14
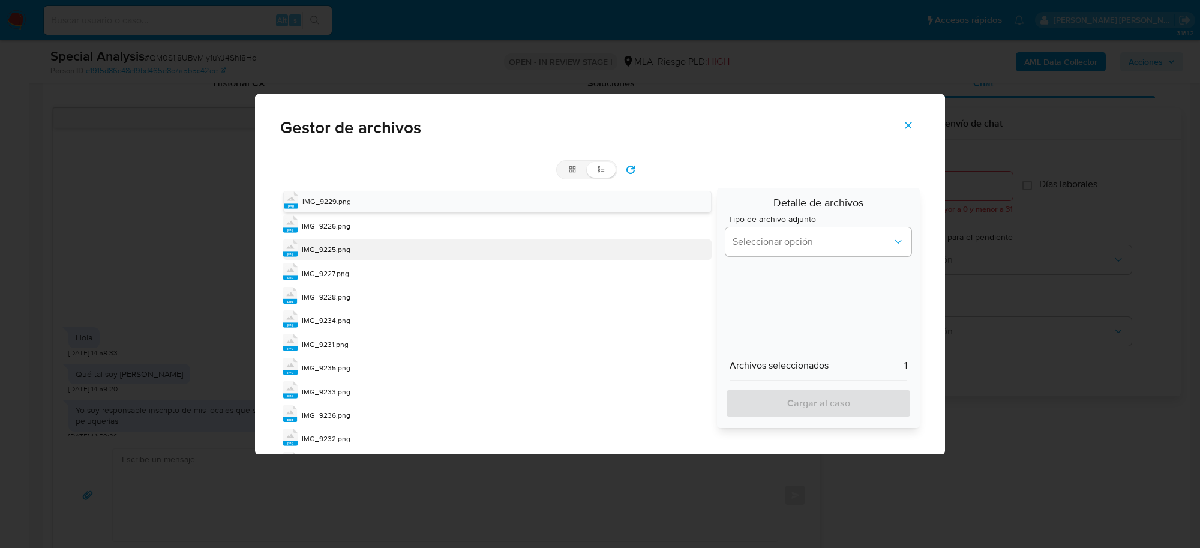
click at [328, 246] on span "IMG_9225.png" at bounding box center [326, 249] width 49 height 10
click at [328, 246] on span "IMG_9225.png" at bounding box center [327, 250] width 49 height 10
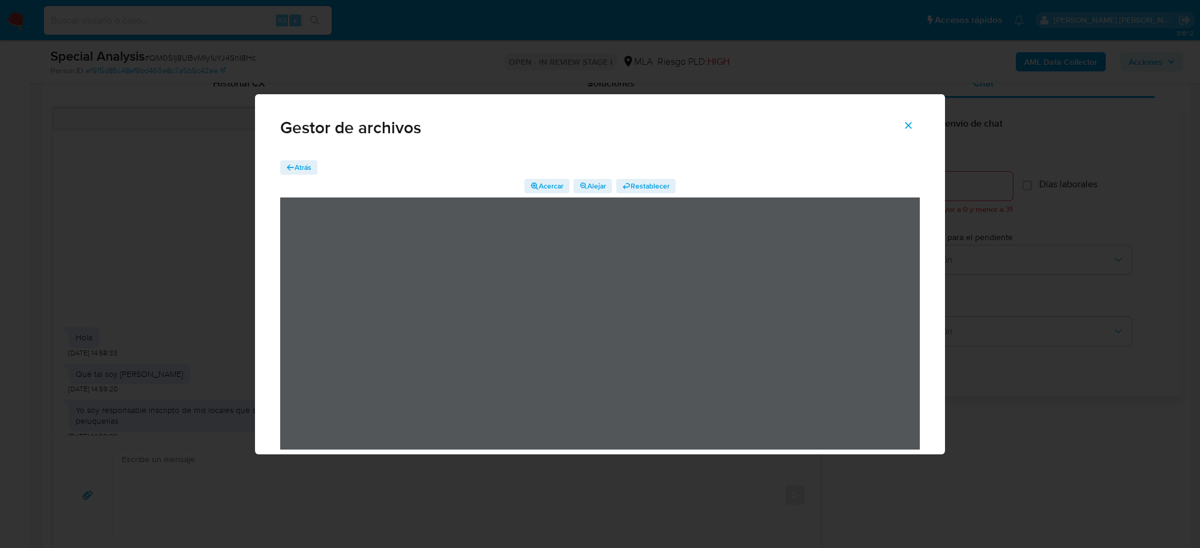
click at [302, 164] on span "Atrás" at bounding box center [303, 167] width 17 height 14
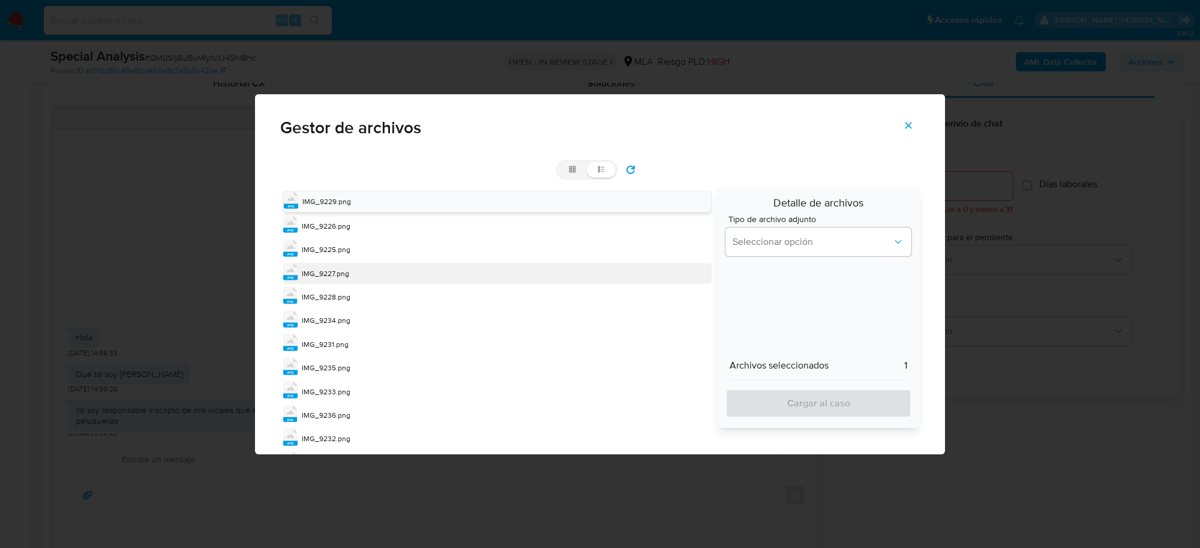
click at [334, 275] on span "IMG_9227.png" at bounding box center [325, 273] width 47 height 10
click at [334, 275] on span "IMG_9227.png" at bounding box center [326, 274] width 47 height 10
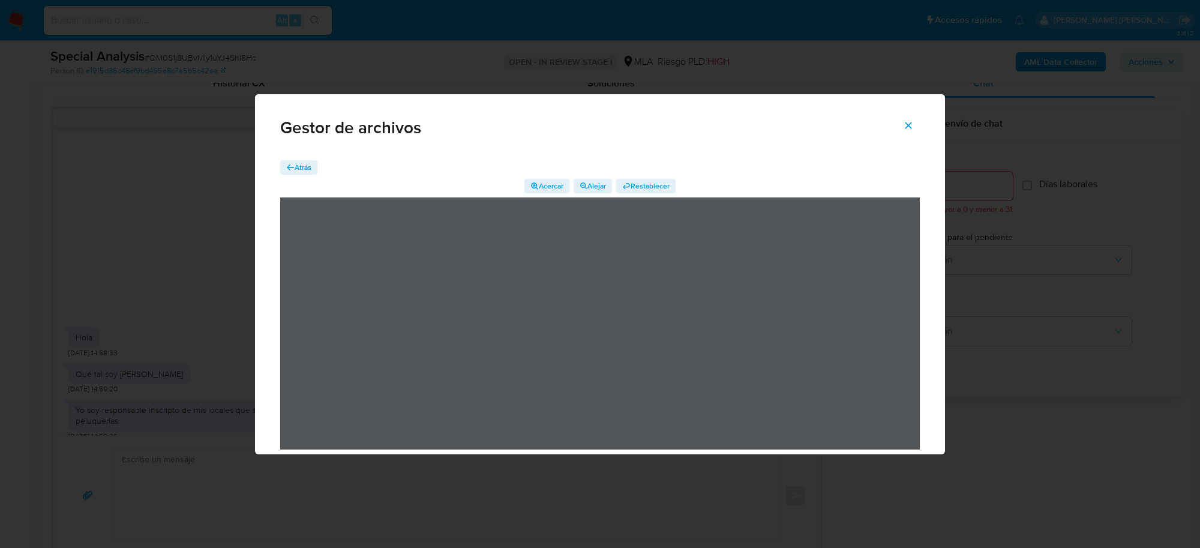
click at [301, 166] on span "Atrás" at bounding box center [303, 167] width 17 height 14
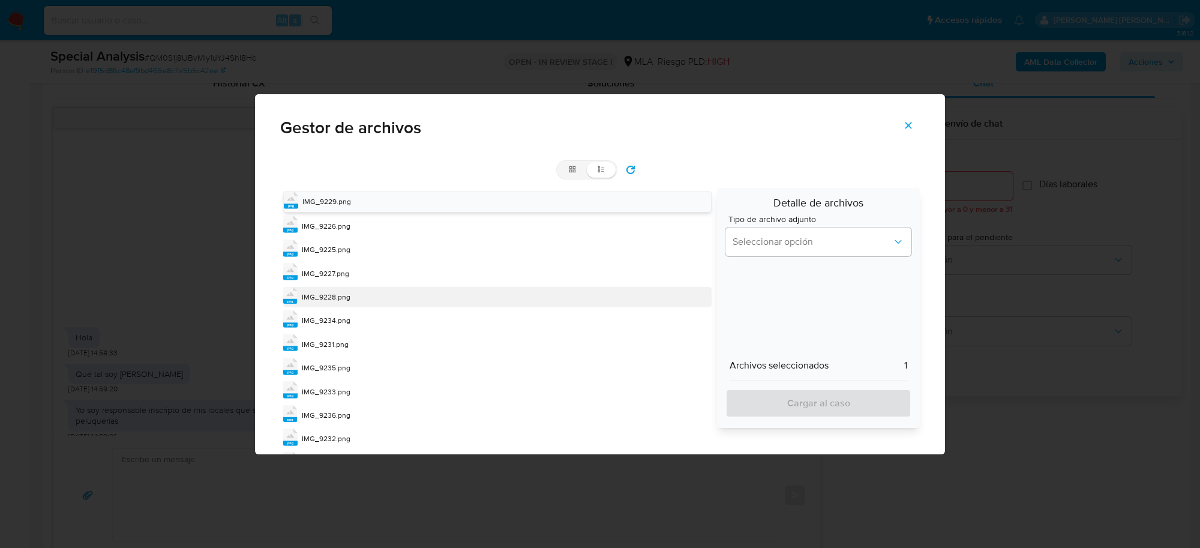
click at [319, 288] on div "png IMG_9228.png" at bounding box center [497, 297] width 429 height 20
click at [319, 288] on div "png IMG_9228.png" at bounding box center [497, 298] width 429 height 22
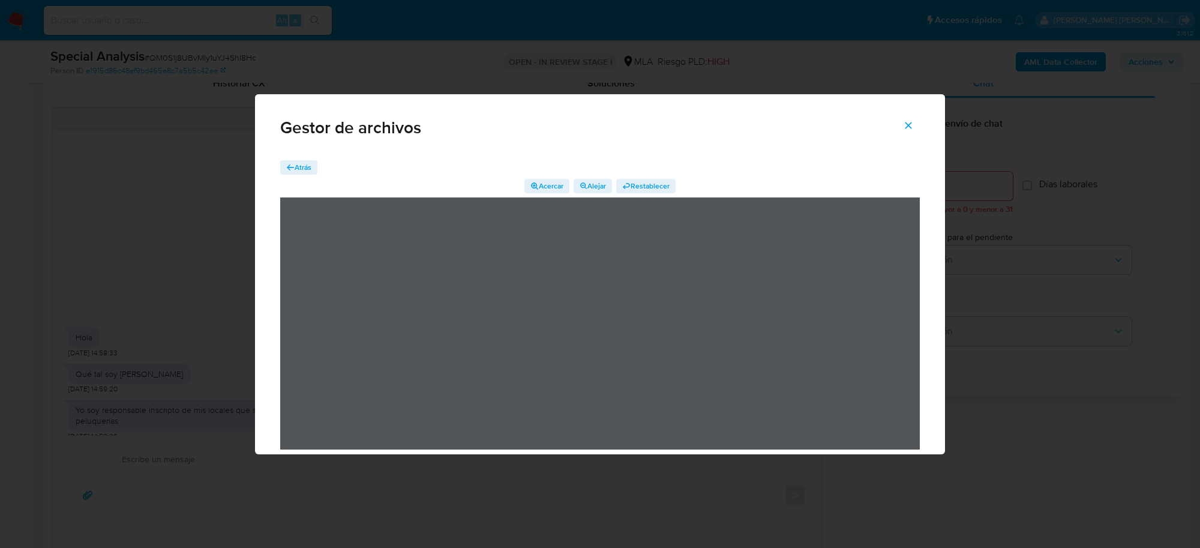
click at [301, 172] on span "Atrás" at bounding box center [303, 167] width 17 height 14
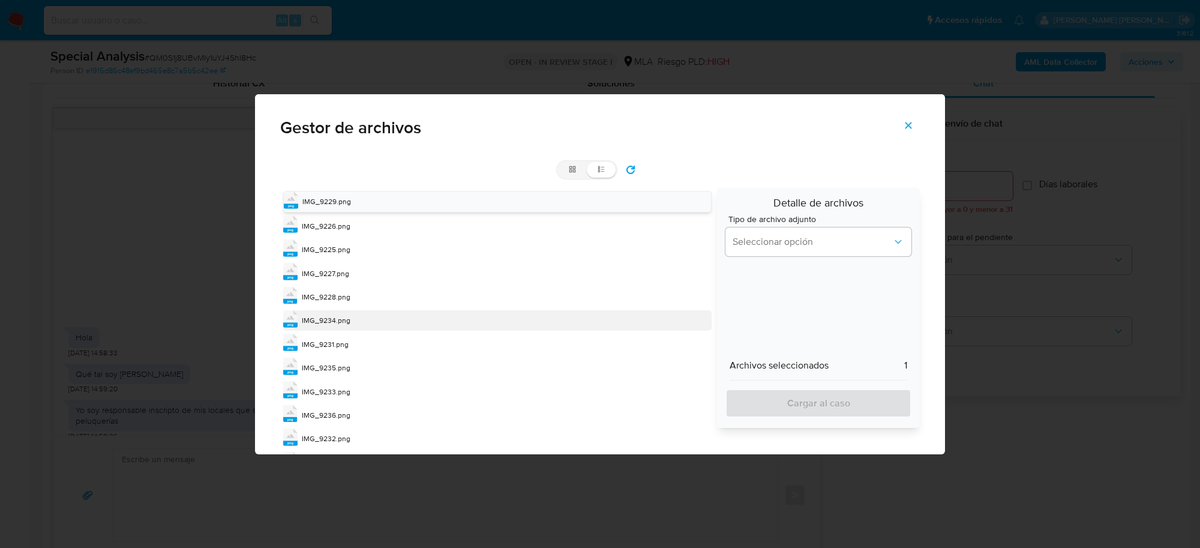
click at [335, 324] on span "IMG_9234.png" at bounding box center [326, 320] width 49 height 10
click at [335, 324] on span "IMG_9234.png" at bounding box center [327, 321] width 49 height 10
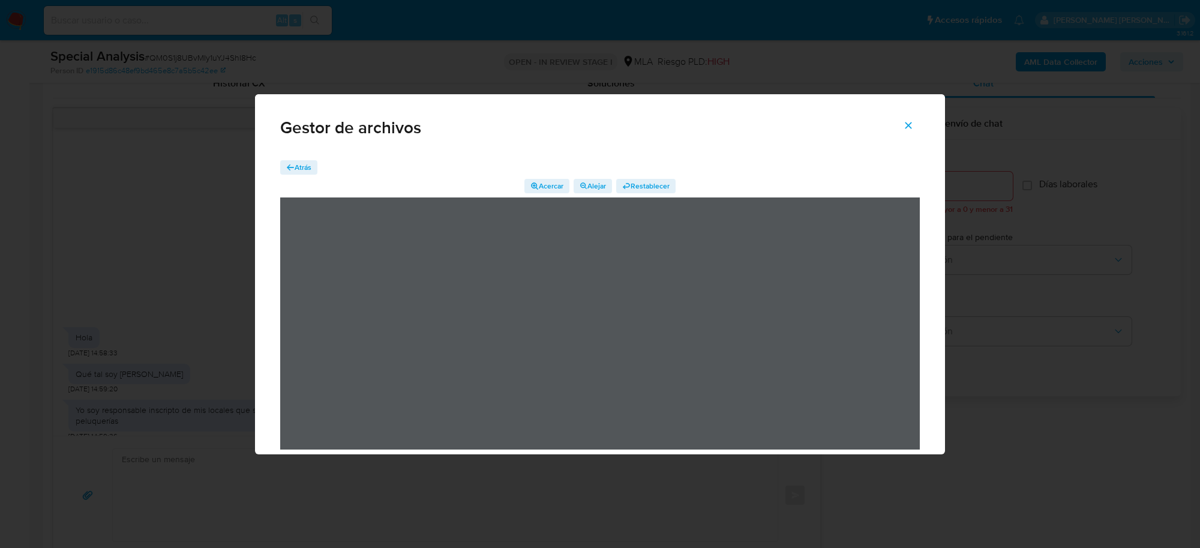
click at [588, 182] on span "Alejar" at bounding box center [597, 186] width 19 height 14
click at [302, 163] on span "Atrás" at bounding box center [303, 167] width 17 height 14
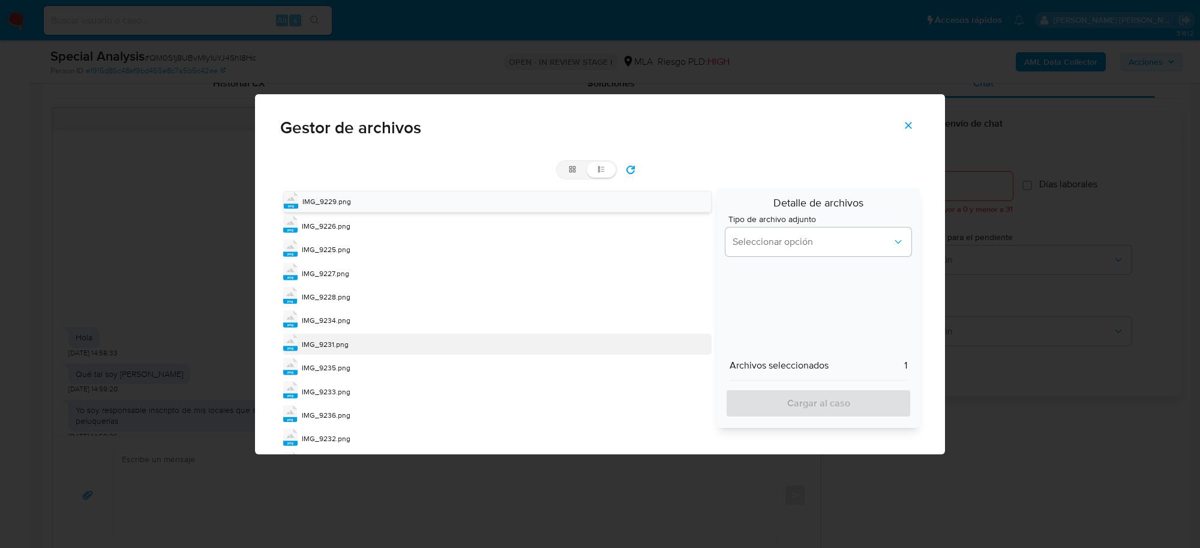
click at [337, 346] on span "IMG_9231.png" at bounding box center [325, 344] width 47 height 10
click at [337, 346] on span "IMG_9231.png" at bounding box center [326, 345] width 47 height 10
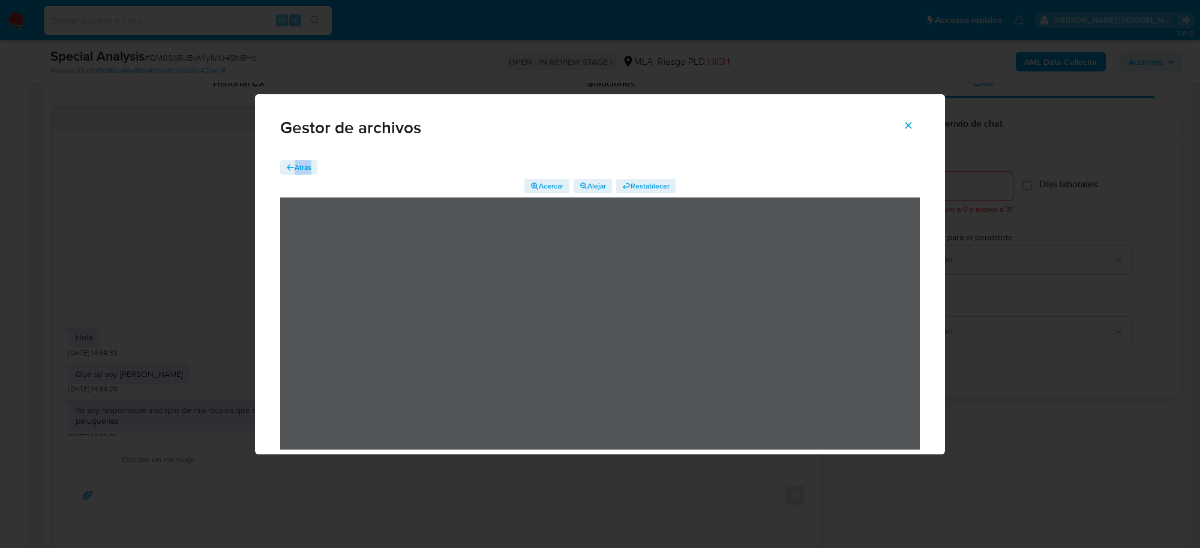
click at [295, 157] on div "Atrás Acercar Alejar Restablecer" at bounding box center [600, 313] width 690 height 324
click at [301, 167] on span "Atrás" at bounding box center [303, 167] width 17 height 14
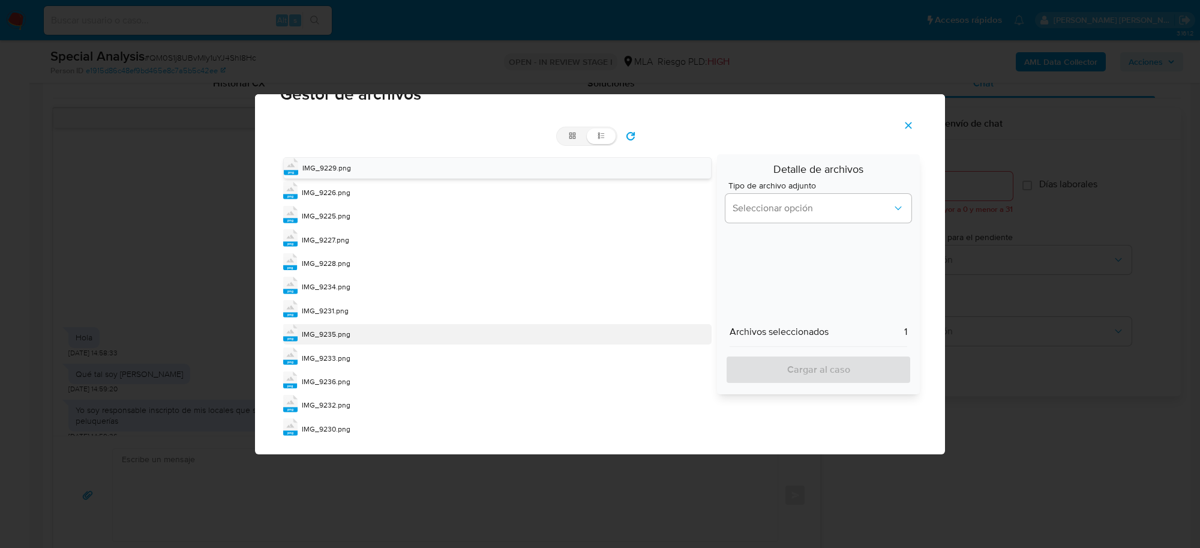
scroll to position [49, 0]
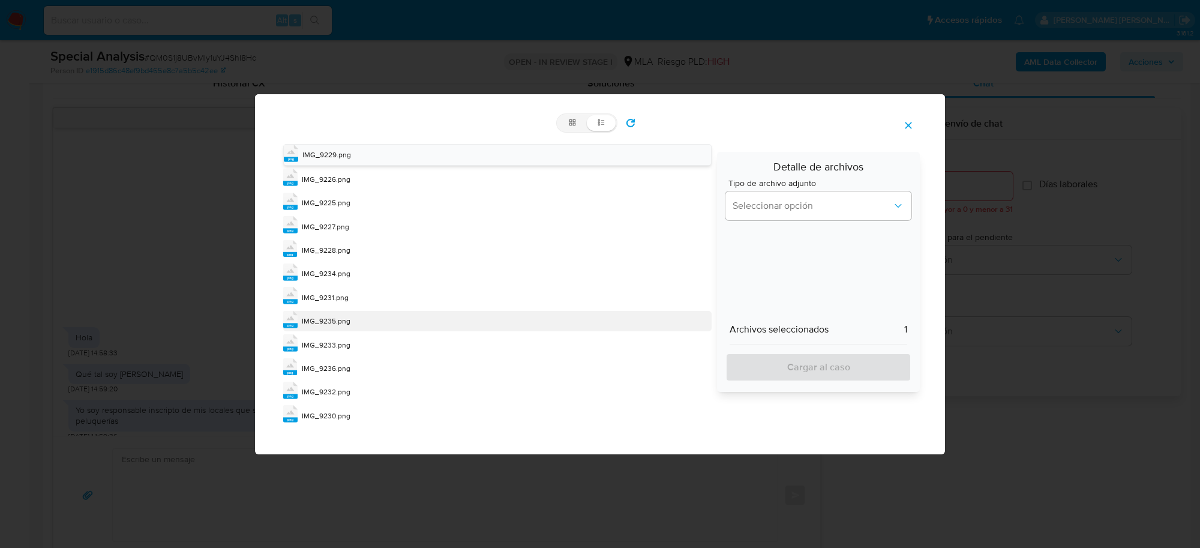
click at [324, 320] on span "IMG_9235.png" at bounding box center [326, 321] width 49 height 10
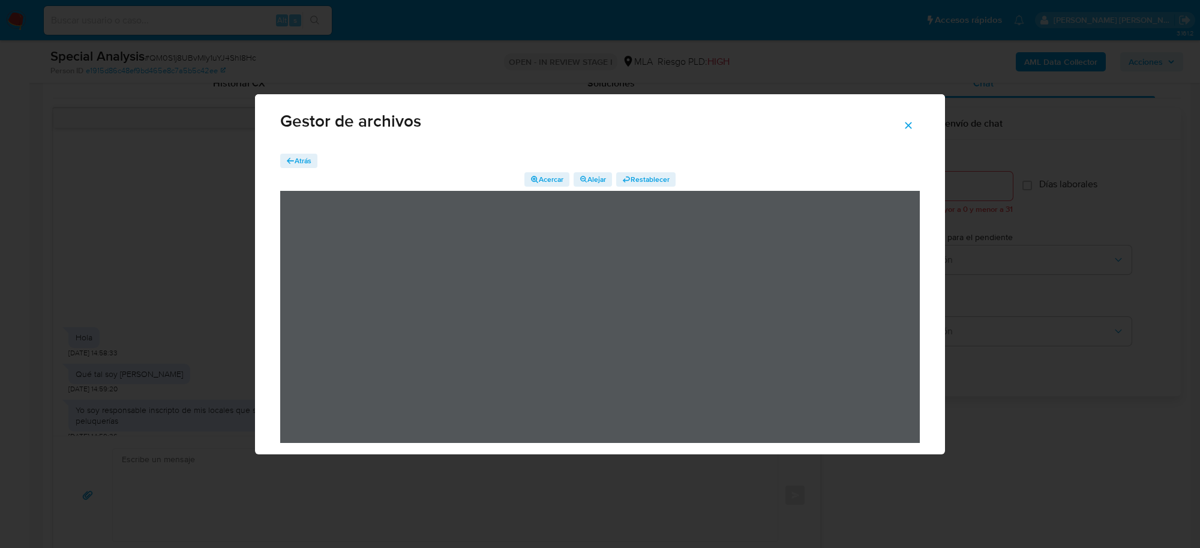
scroll to position [21, 0]
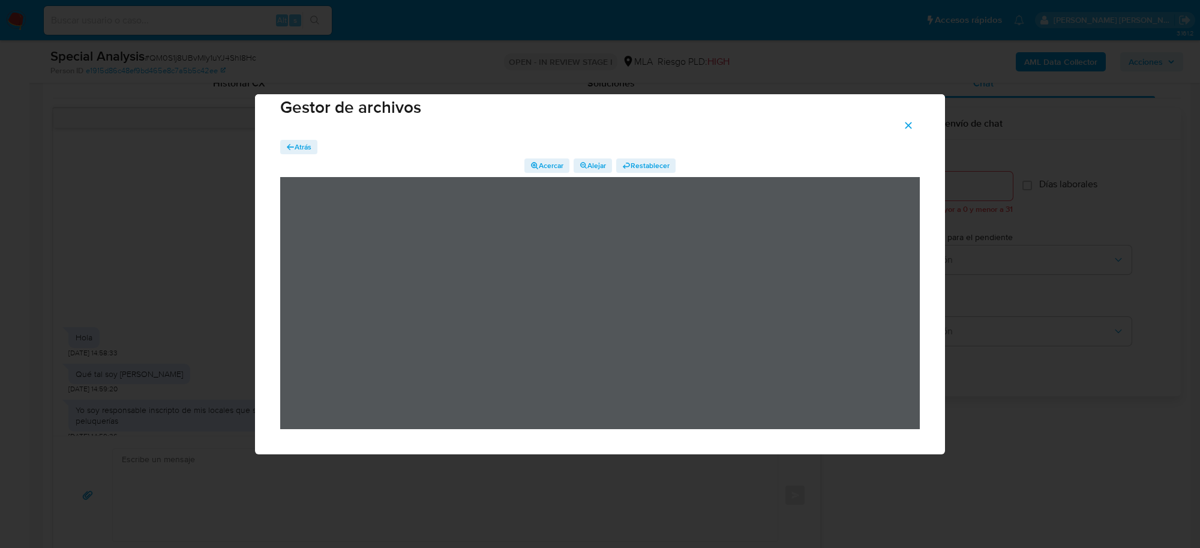
click at [292, 149] on icon "button" at bounding box center [290, 147] width 8 height 8
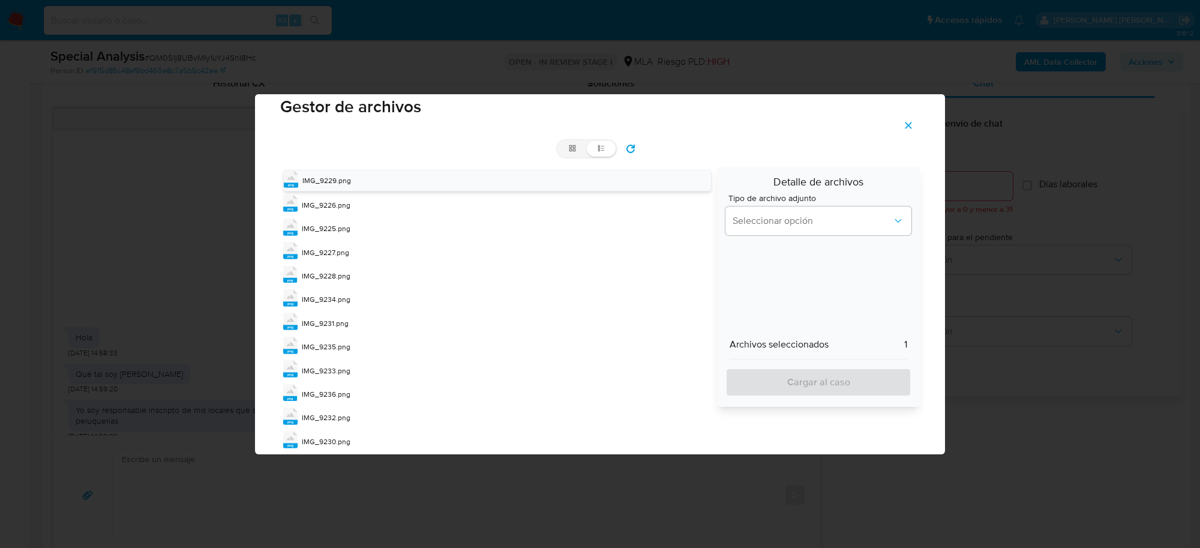
scroll to position [49, 0]
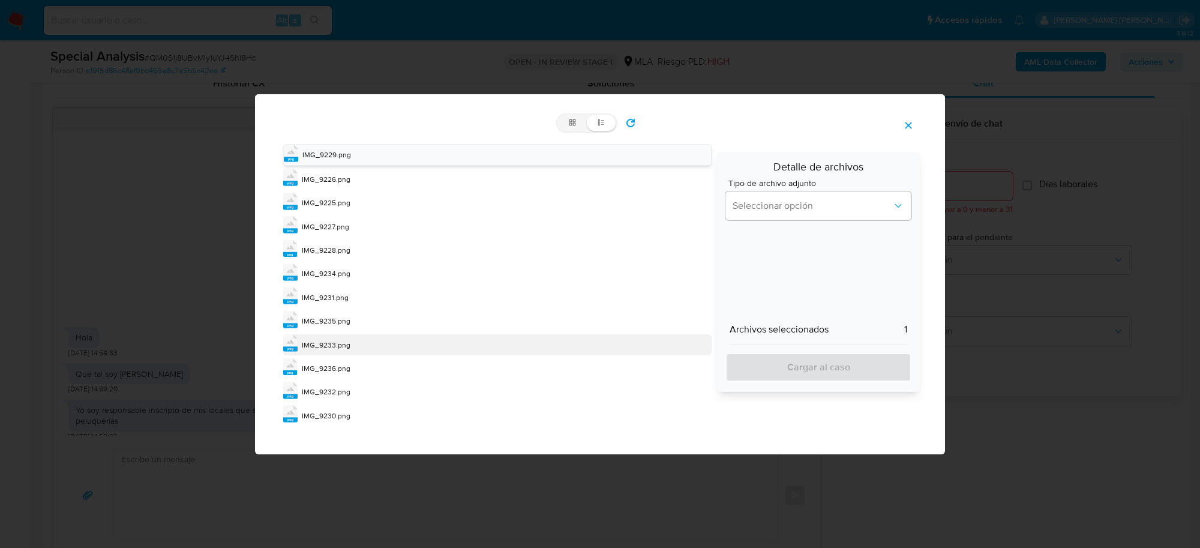
click at [335, 349] on div "IMG_9233.png" at bounding box center [326, 345] width 49 height 12
click at [335, 349] on span "IMG_9233.png" at bounding box center [327, 344] width 49 height 10
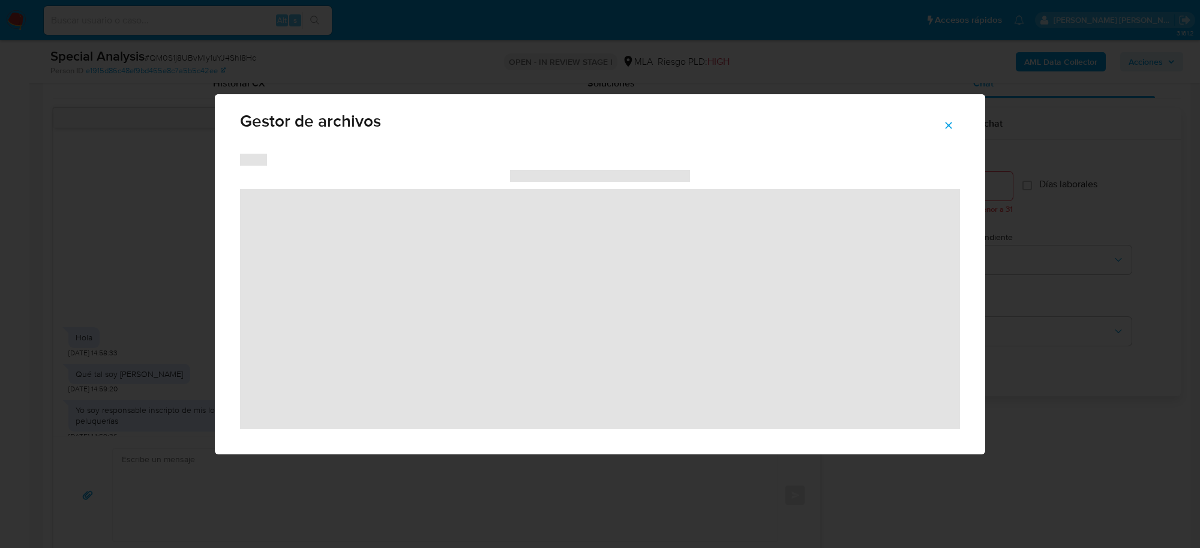
scroll to position [21, 0]
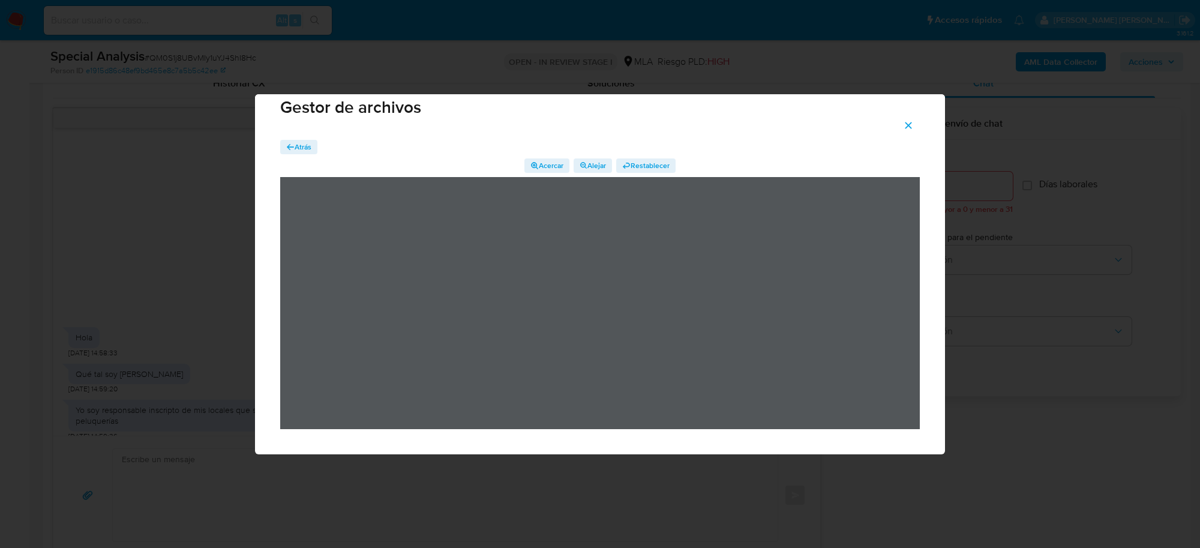
click at [292, 144] on icon "button" at bounding box center [290, 147] width 8 height 8
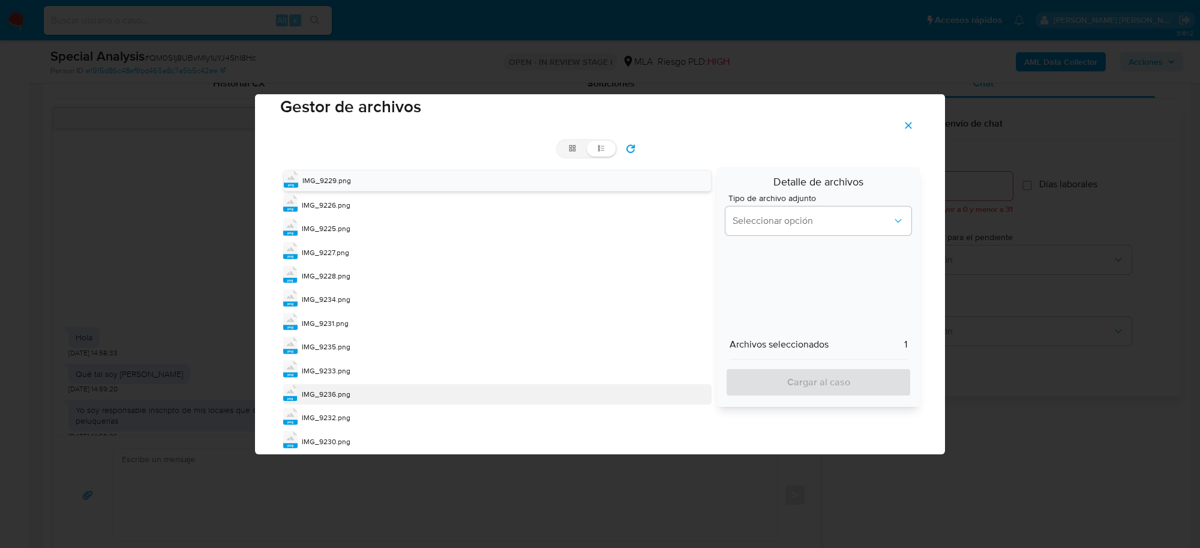
scroll to position [49, 0]
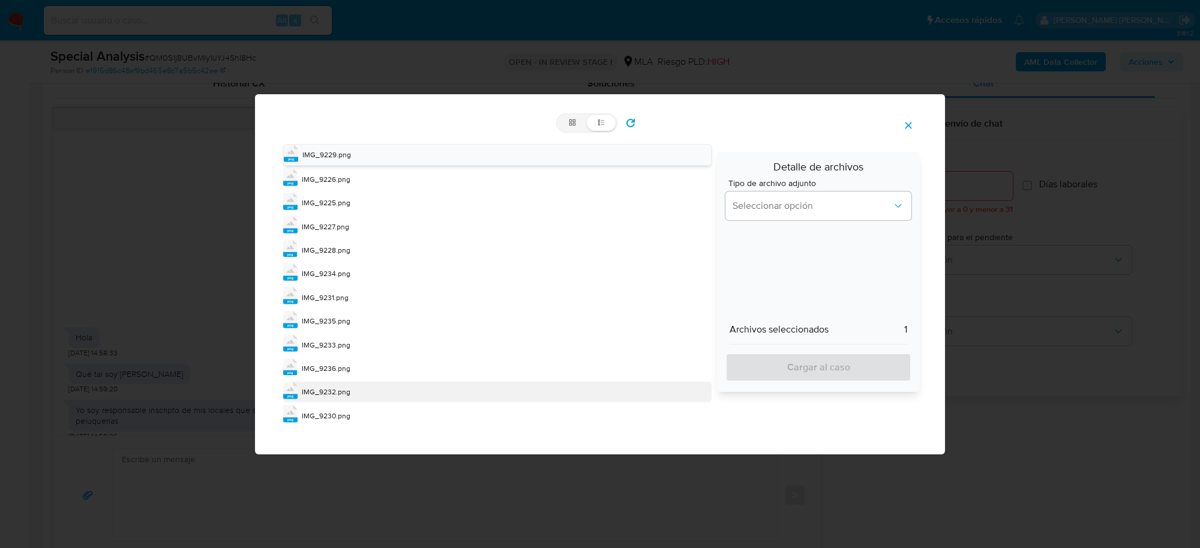
click at [336, 394] on span "IMG_9232.png" at bounding box center [326, 392] width 49 height 10
click at [336, 394] on span "IMG_9232.png" at bounding box center [327, 391] width 49 height 10
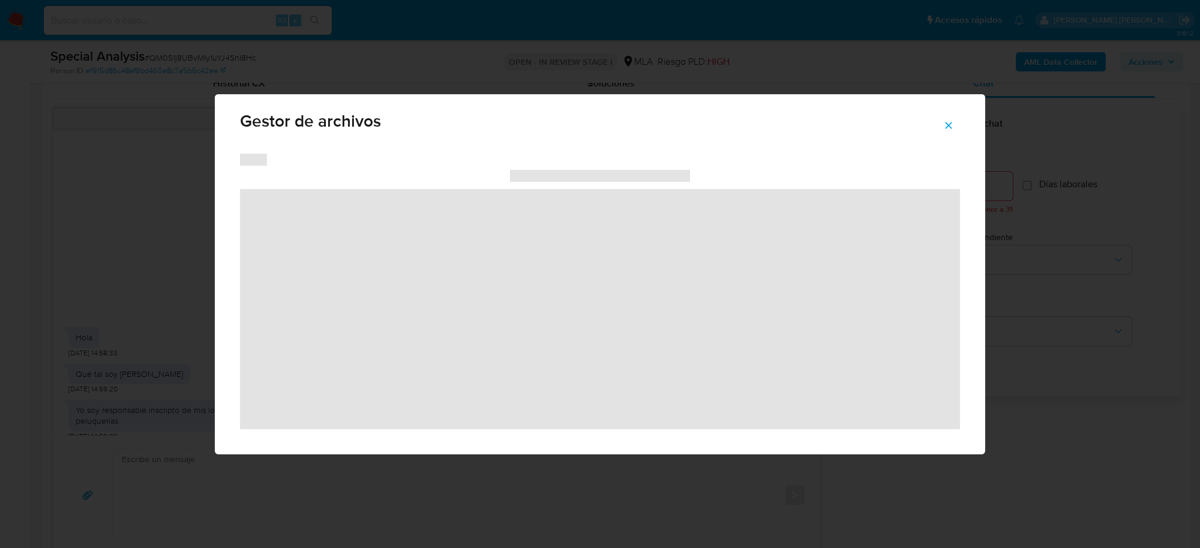
scroll to position [21, 0]
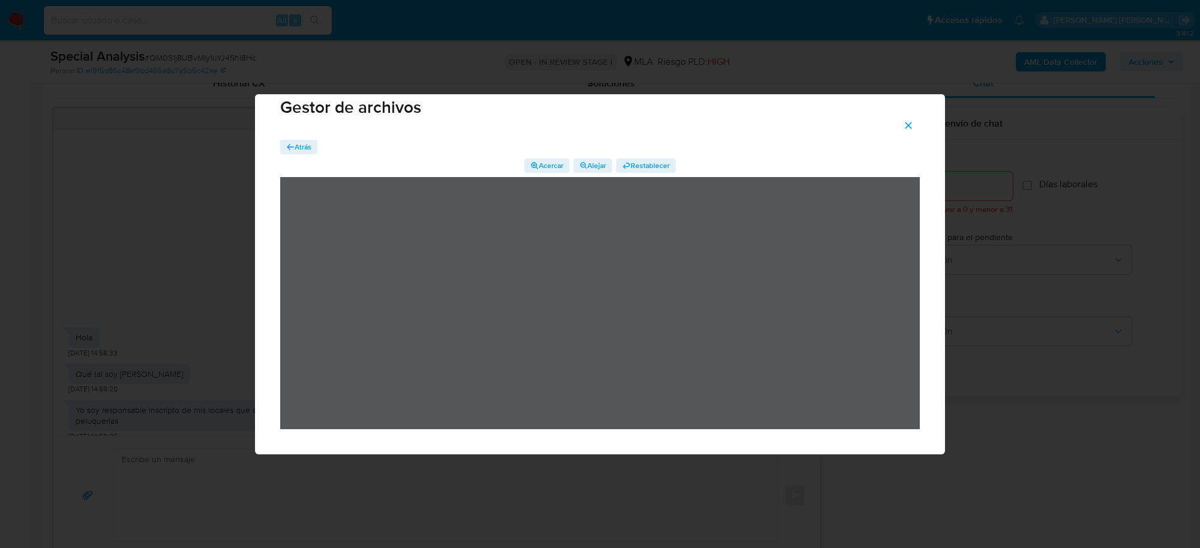
click at [301, 153] on span "Atrás" at bounding box center [303, 147] width 17 height 14
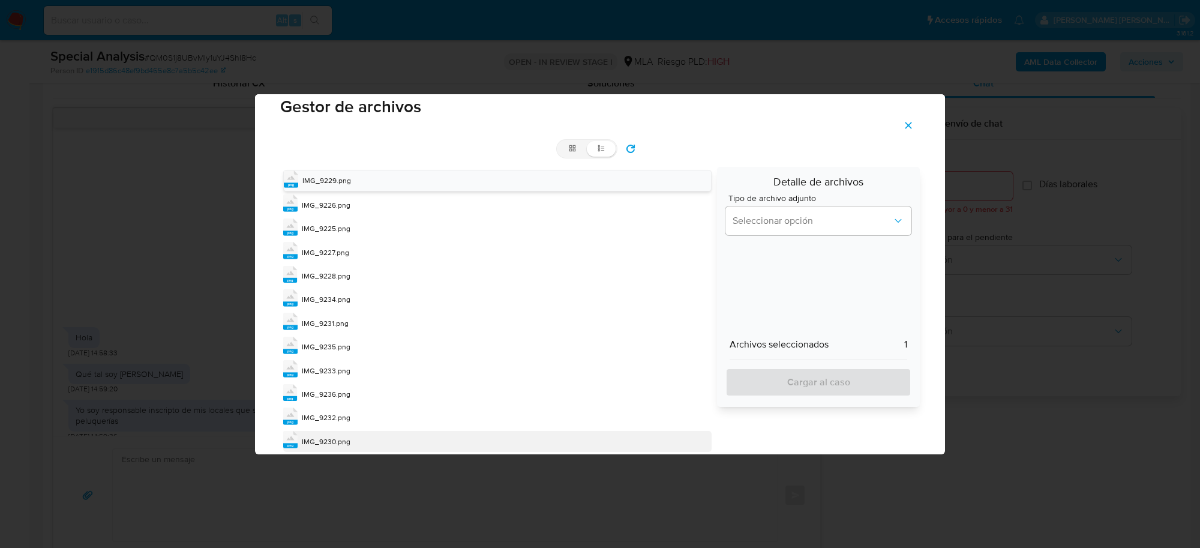
click at [331, 438] on span "IMG_9230.png" at bounding box center [326, 441] width 49 height 10
click at [331, 438] on div "IMG_9230.png" at bounding box center [327, 442] width 49 height 12
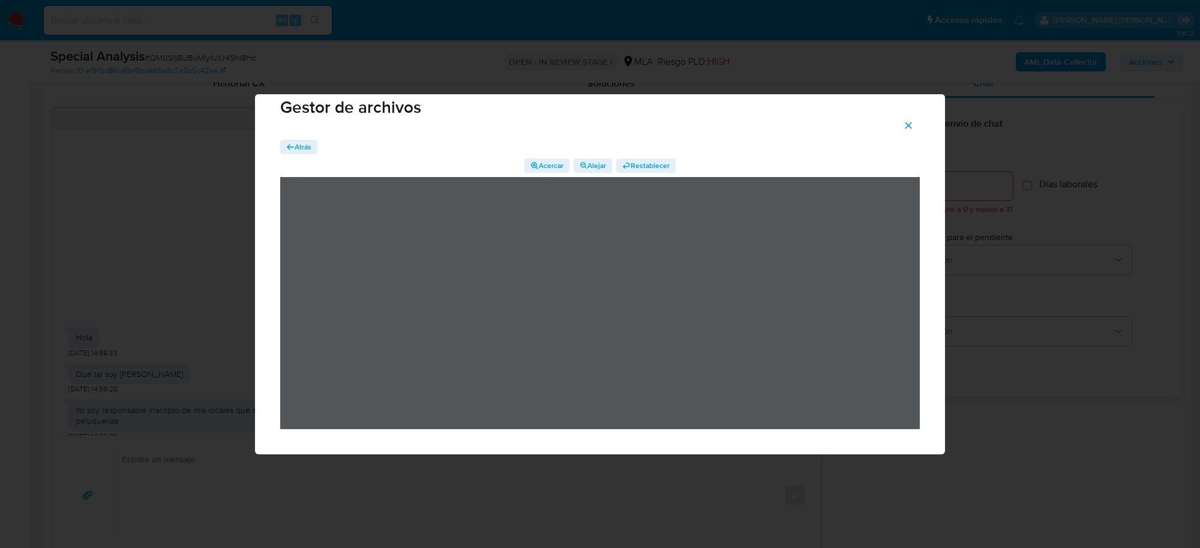
click at [304, 142] on span "Atrás" at bounding box center [303, 147] width 17 height 14
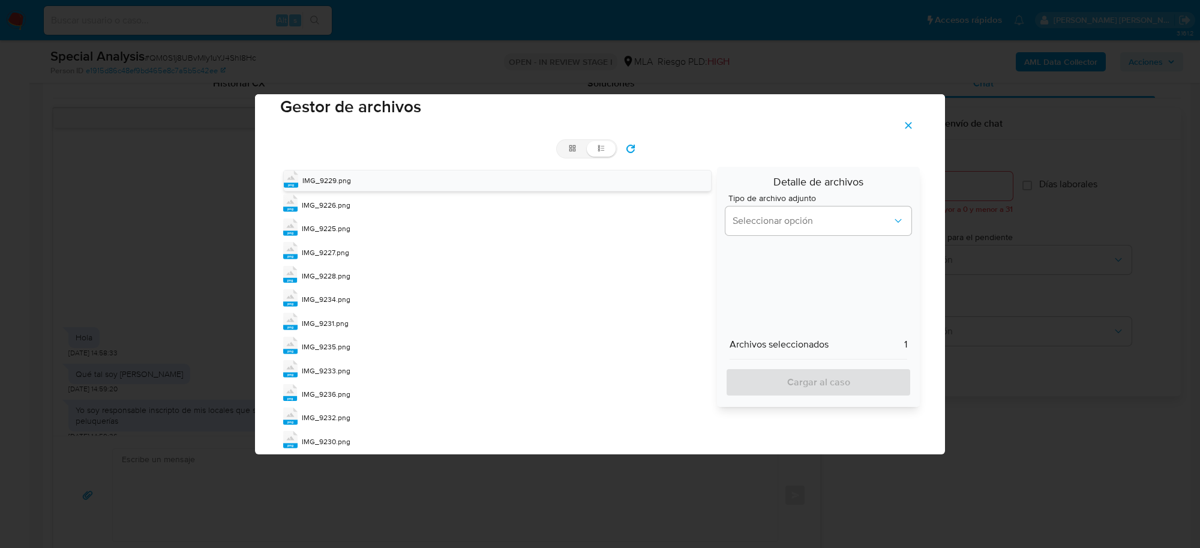
click at [916, 130] on button "Cerrar" at bounding box center [909, 125] width 42 height 29
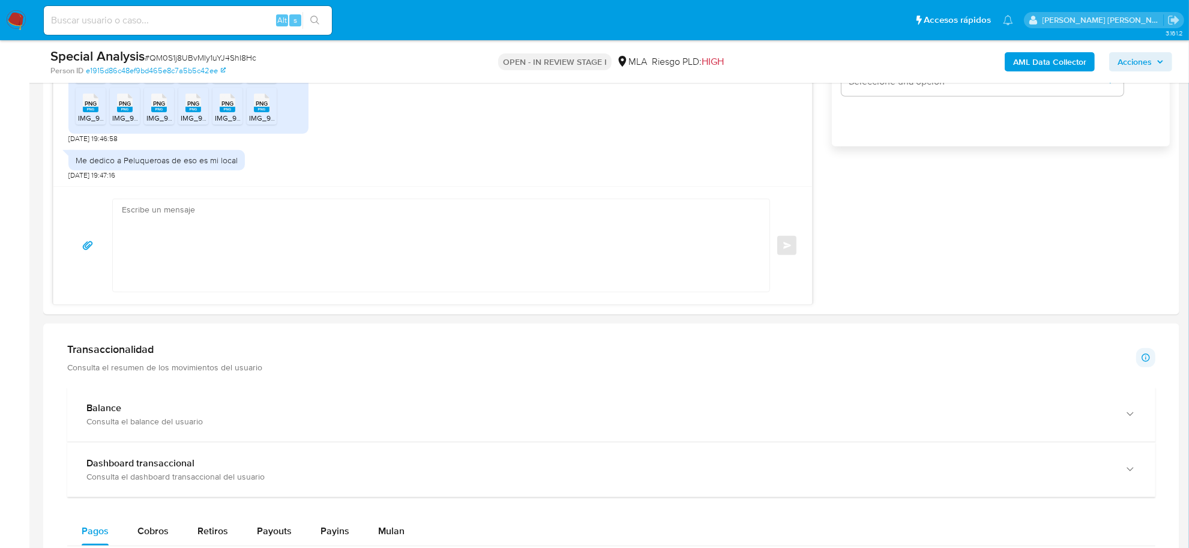
scroll to position [825, 0]
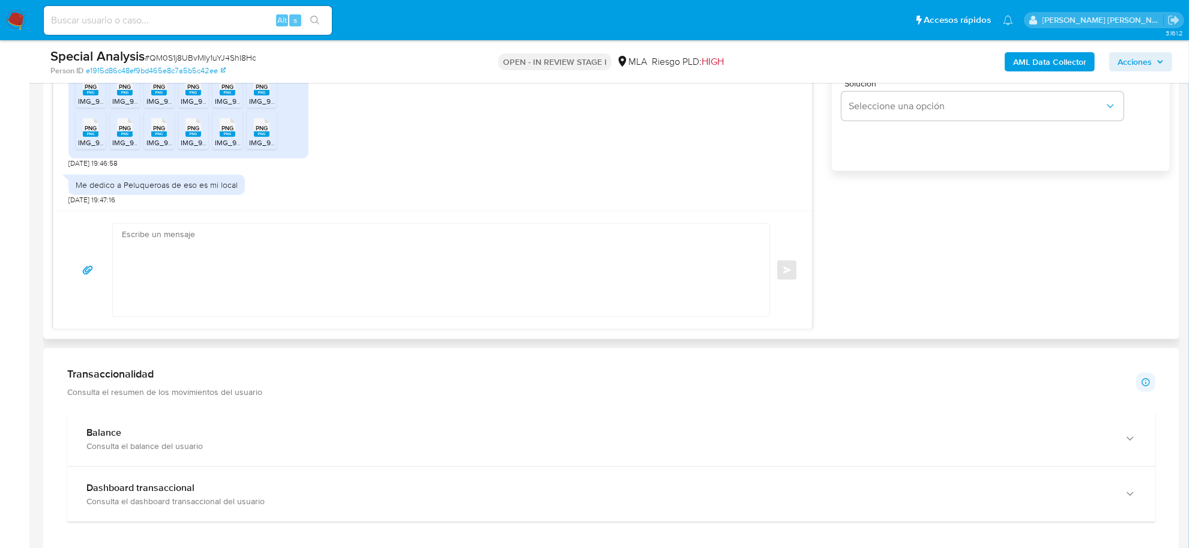
click at [198, 271] on textarea at bounding box center [438, 270] width 633 height 92
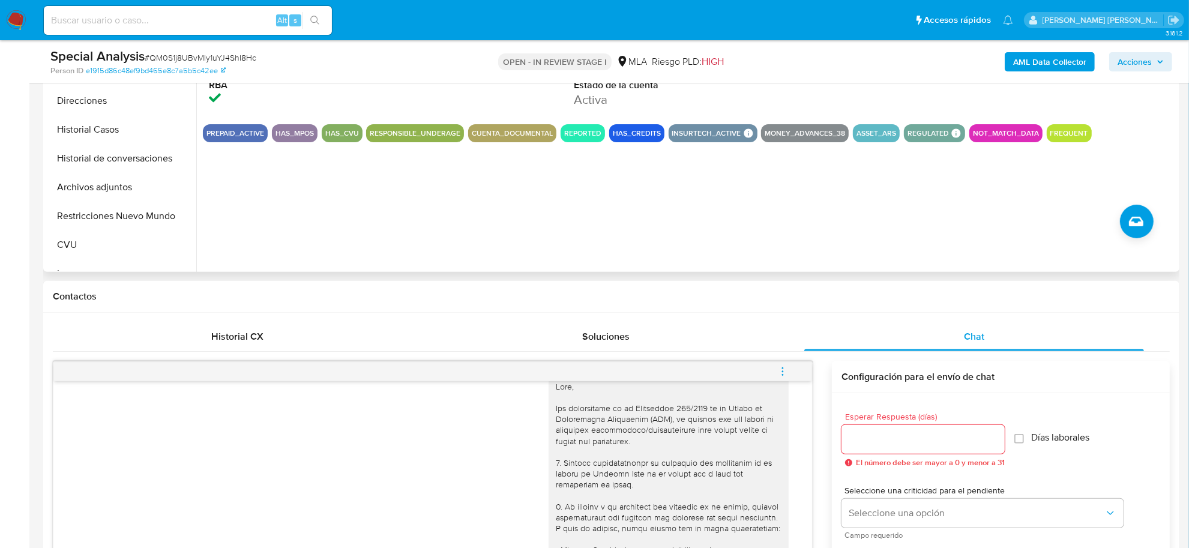
scroll to position [150, 0]
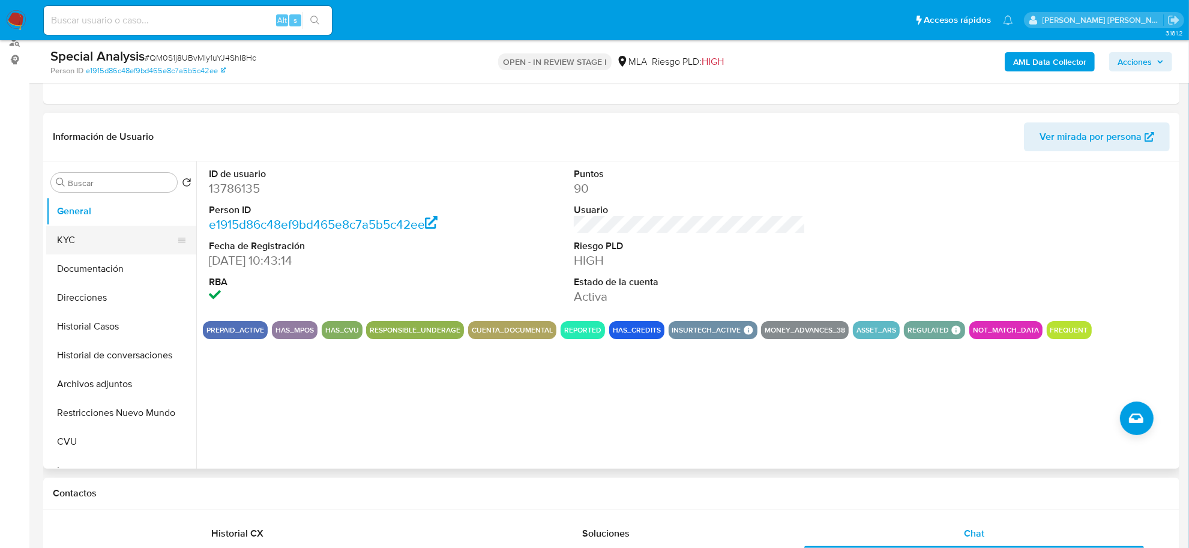
drag, startPoint x: 73, startPoint y: 243, endPoint x: 118, endPoint y: 253, distance: 45.4
click at [75, 244] on button "KYC" at bounding box center [116, 240] width 140 height 29
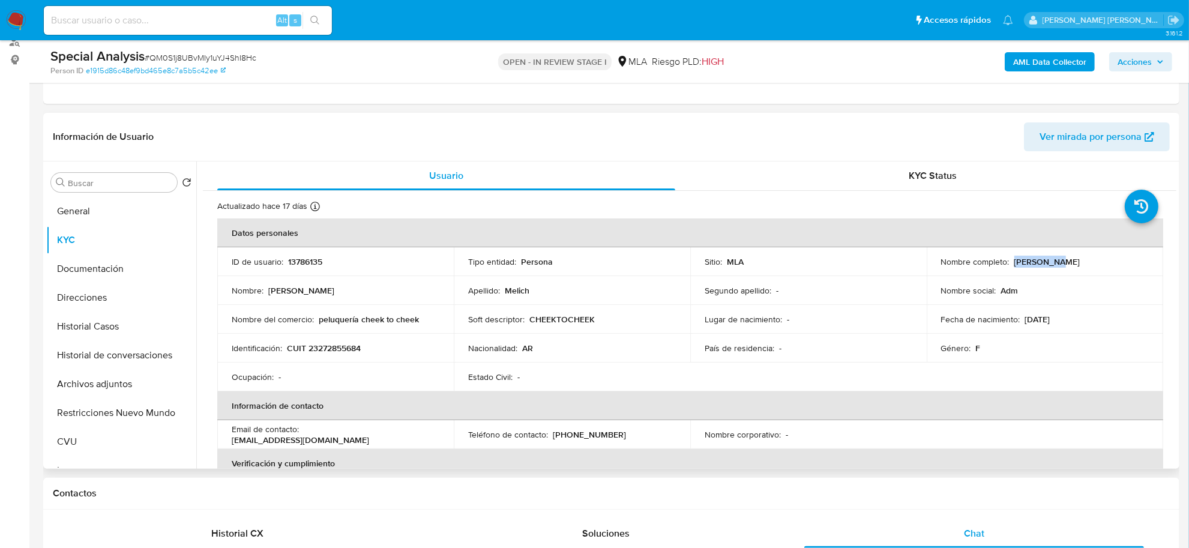
drag, startPoint x: 1010, startPoint y: 259, endPoint x: 1049, endPoint y: 261, distance: 39.1
click at [1049, 261] on p "Carla Irma Melich" at bounding box center [1047, 261] width 66 height 11
copy p "Carla Irma"
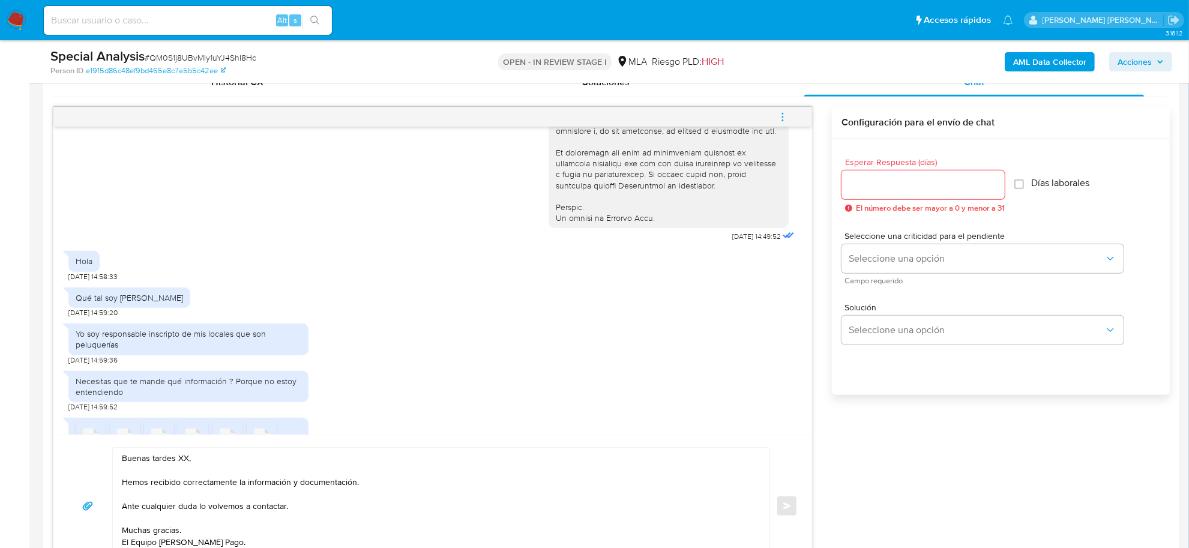
scroll to position [675, 0]
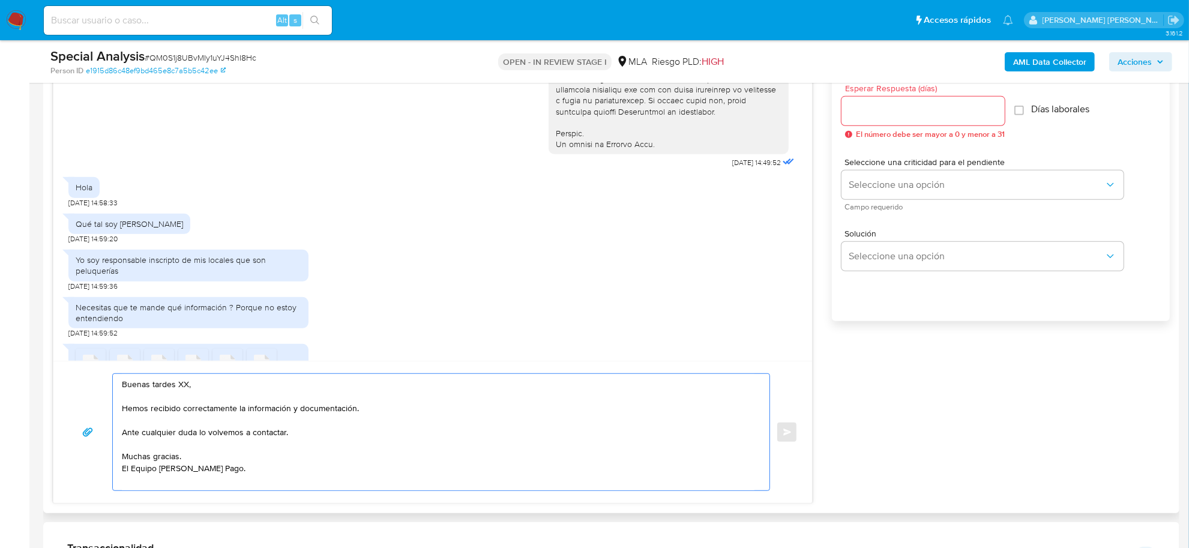
click at [184, 388] on textarea "Buenas tardes XX, Hemos recibido correctamente la información y documentación. …" at bounding box center [438, 432] width 633 height 116
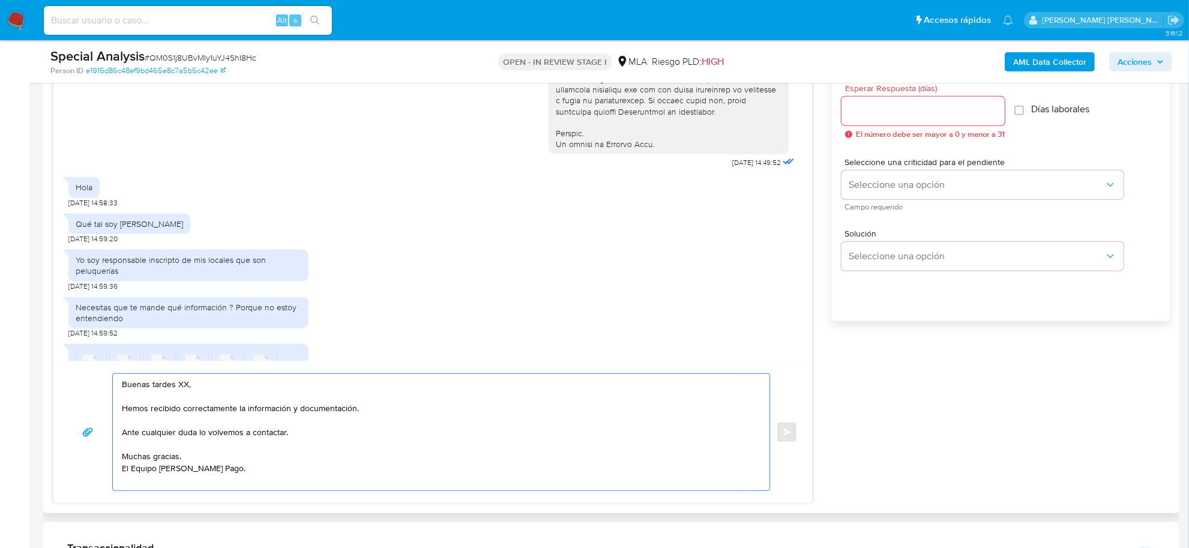
paste textarea "Carla Irma"
click at [184, 388] on textarea "Buenas tardes XX, Hemos recibido correctamente la información y documentación. …" at bounding box center [438, 432] width 633 height 116
paste textarea "Carla Irma"
click at [260, 431] on textarea "Buenas tardes Carla Irma, Hemos recibido correctamente la información y documen…" at bounding box center [438, 432] width 633 height 116
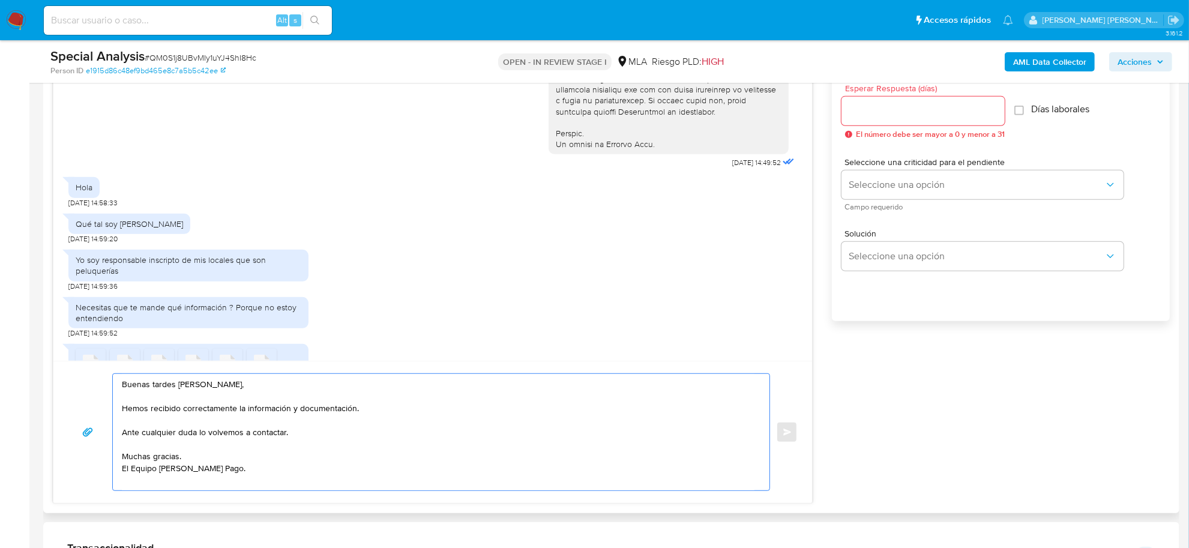
click at [260, 431] on textarea "Buenas tardes Carla Irma, Hemos recibido correctamente la información y documen…" at bounding box center [438, 432] width 633 height 116
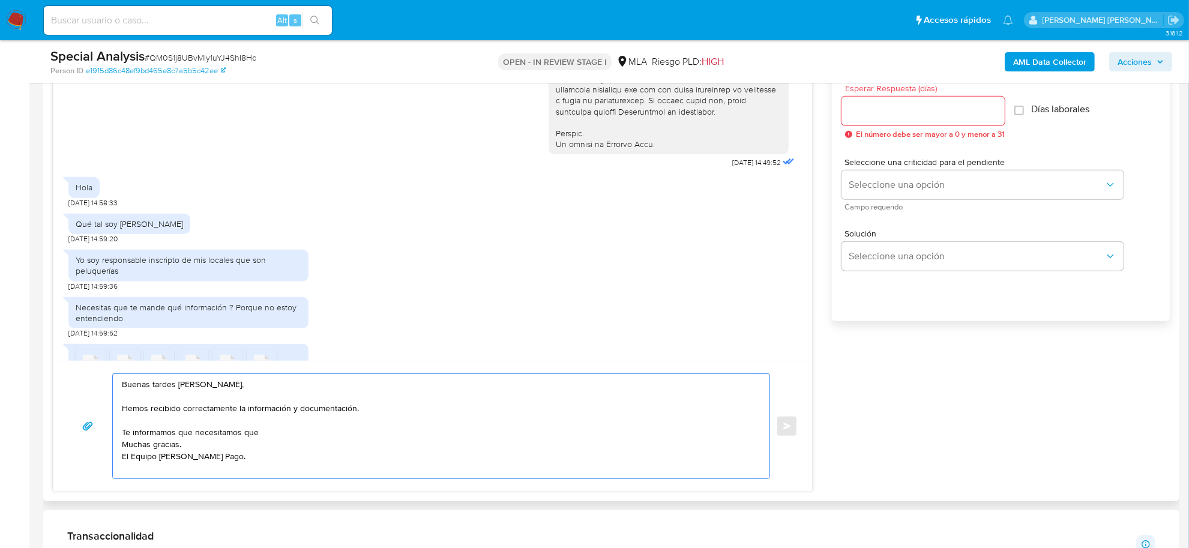
paste textarea "Declaraciones Juradas de Ingresos Brutos (donde se visualice la base imponible)."
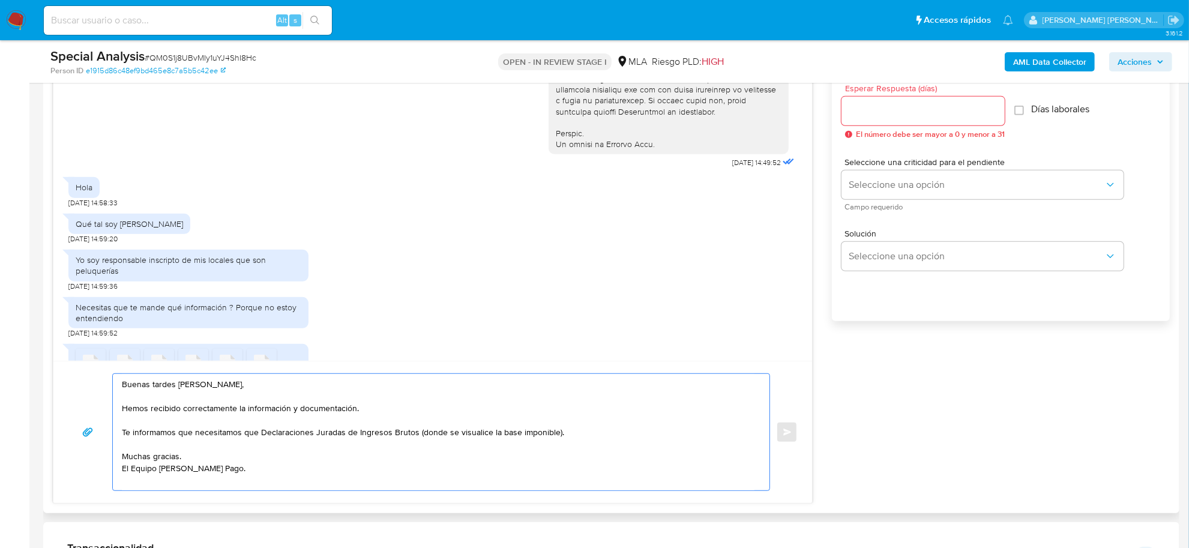
click at [260, 433] on textarea "Buenas tardes Carla Irma, Hemos recibido correctamente la información y documen…" at bounding box center [438, 432] width 633 height 116
click at [427, 433] on textarea "Buenas tardes Carla Irma, Hemos recibido correctamente la información y documen…" at bounding box center [438, 432] width 633 height 116
drag, startPoint x: 460, startPoint y: 436, endPoint x: 565, endPoint y: 433, distance: 105.7
click at [565, 433] on textarea "Buenas tardes Carla Irma, Hemos recibido correctamente la información y documen…" at bounding box center [438, 432] width 633 height 116
click at [259, 436] on textarea "Buenas tardes Carla Irma, Hemos recibido correctamente la información y documen…" at bounding box center [438, 432] width 633 height 116
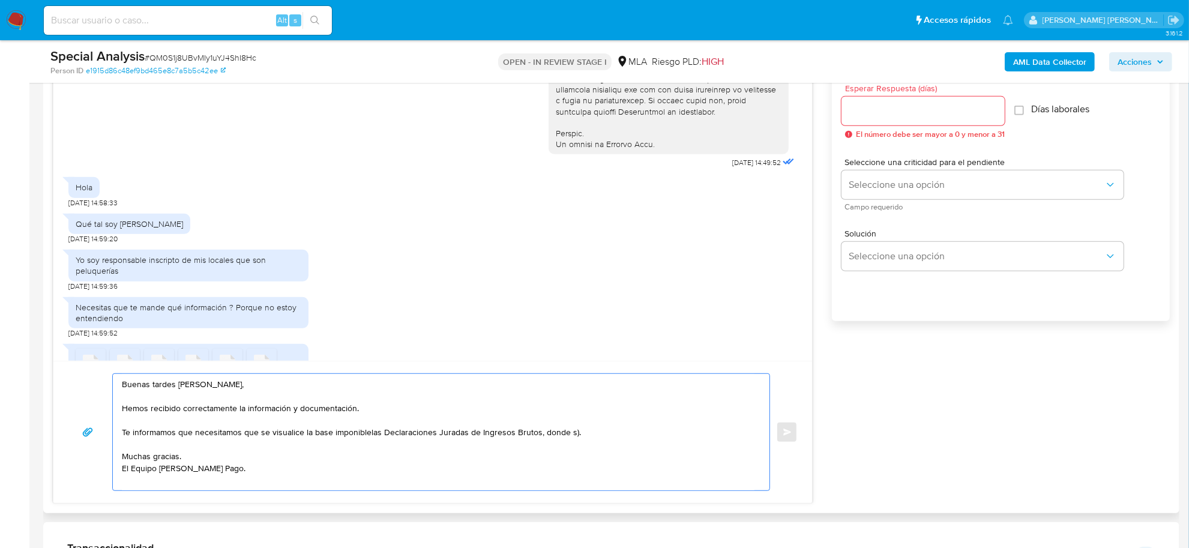
click at [369, 435] on textarea "Buenas tardes Carla Irma, Hemos recibido correctamente la información y documen…" at bounding box center [438, 432] width 633 height 116
drag, startPoint x: 549, startPoint y: 437, endPoint x: 601, endPoint y: 435, distance: 52.2
click at [601, 435] on textarea "Buenas tardes Carla Irma, Hemos recibido correctamente la información y documen…" at bounding box center [438, 432] width 633 height 116
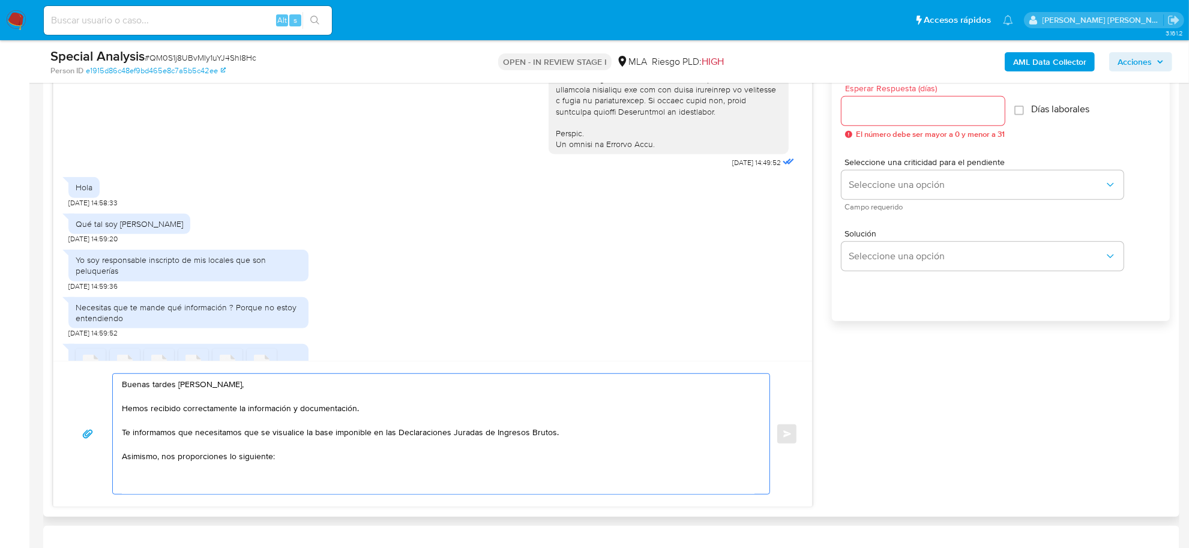
paste textarea "- Resumen de Comprobantes Electrónicos emitidos de los períodos 2024 y 2025 Si …"
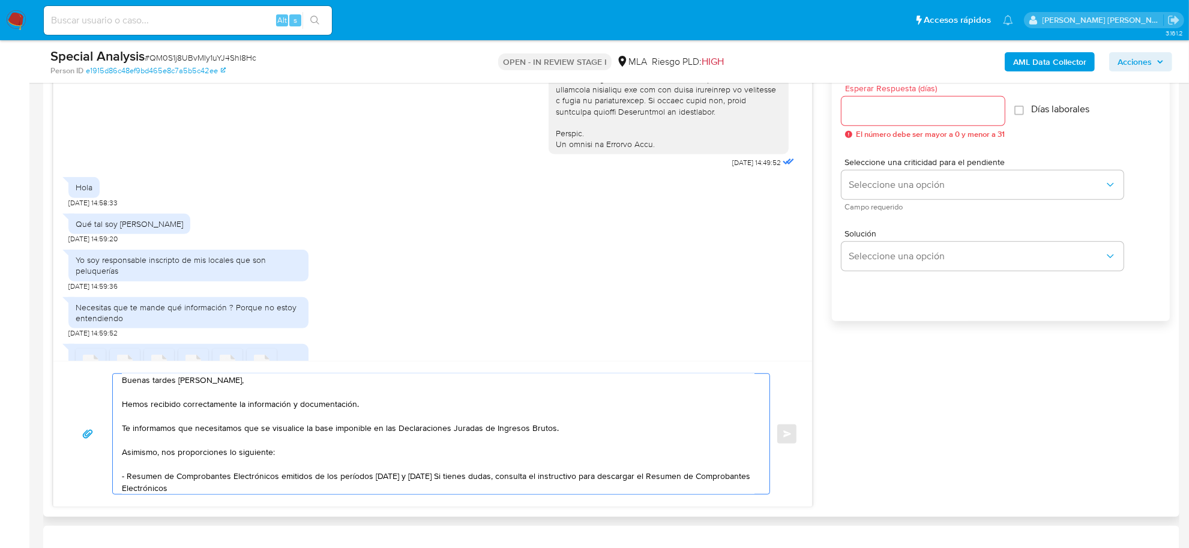
drag, startPoint x: 394, startPoint y: 428, endPoint x: 548, endPoint y: 427, distance: 154.3
click at [548, 427] on textarea "Buenas tardes Carla Irma, Hemos recibido correctamente la información y documen…" at bounding box center [438, 434] width 633 height 120
click at [388, 439] on textarea "Buenas tardes Carla Irma, Hemos recibido correctamente la información y documen…" at bounding box center [438, 434] width 633 height 120
click at [424, 477] on textarea "Buenas tardes Carla Irma, Hemos recibido correctamente la información y documen…" at bounding box center [438, 434] width 633 height 120
click at [489, 490] on textarea "Buenas tardes Carla Irma, Hemos recibido correctamente la información y documen…" at bounding box center [438, 434] width 633 height 120
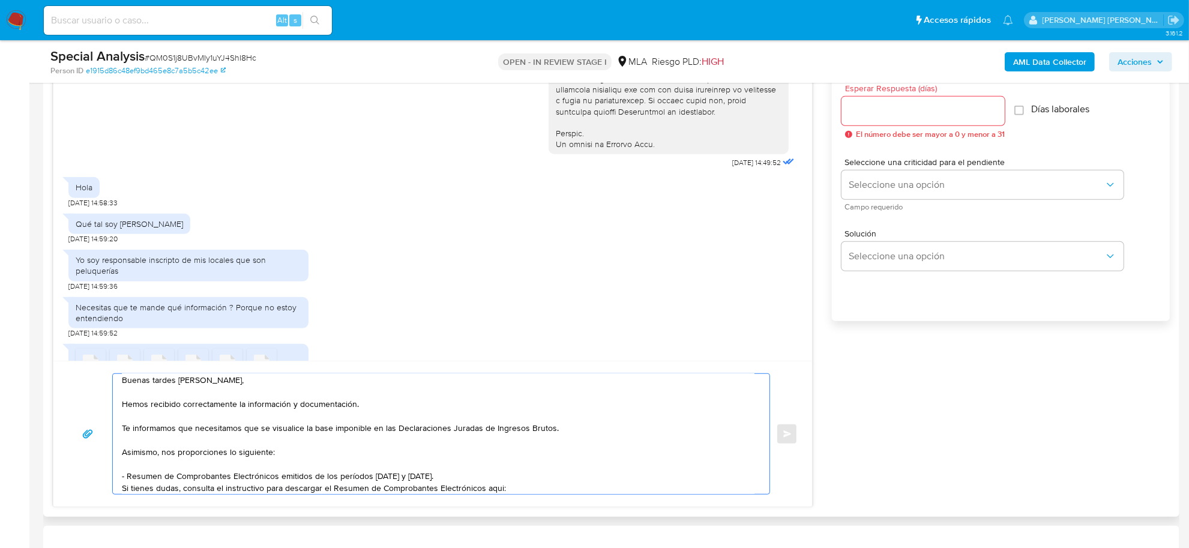
paste textarea "https://www.mercadopago.com.ar/ayuda/30181"
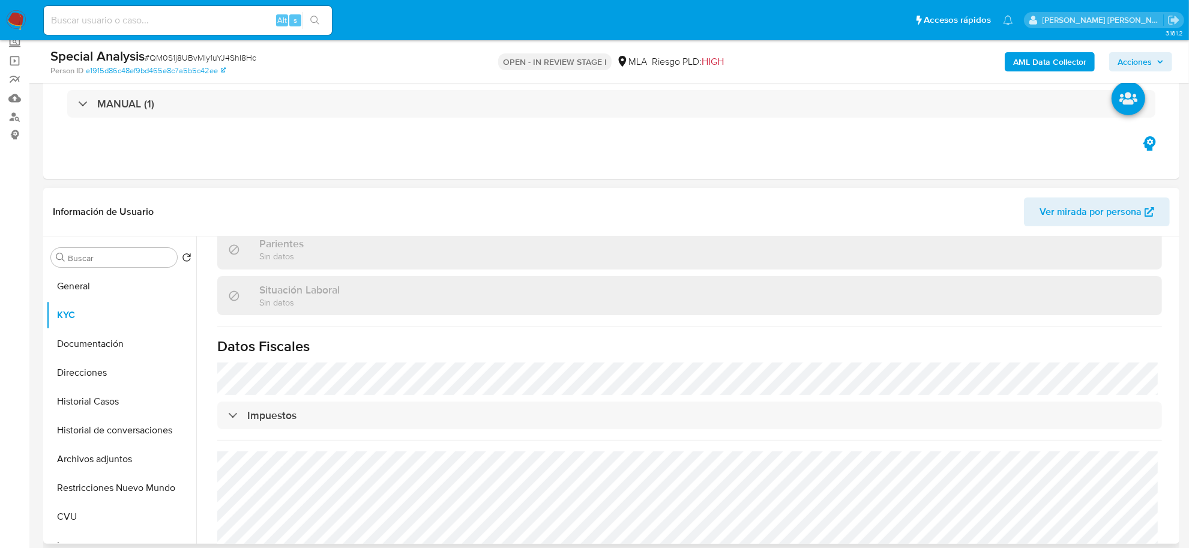
scroll to position [631, 0]
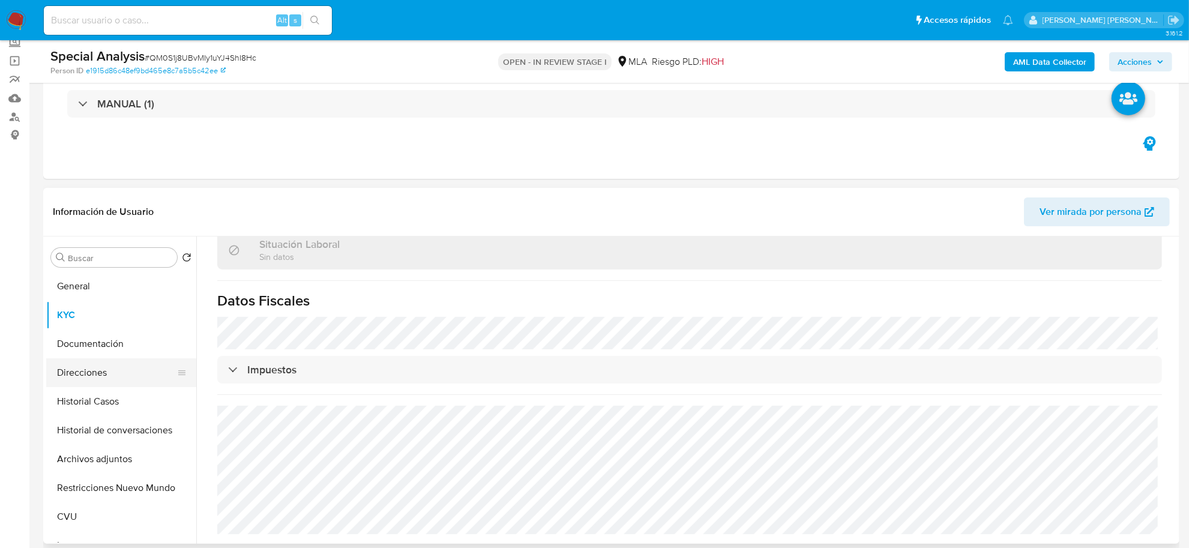
click at [75, 380] on button "Direcciones" at bounding box center [116, 372] width 140 height 29
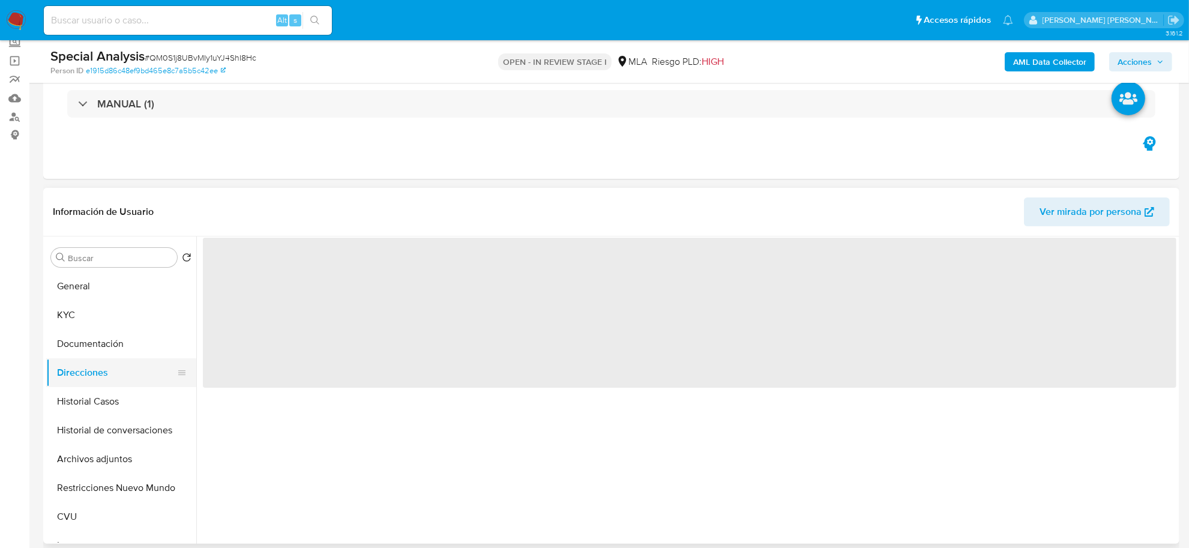
scroll to position [0, 0]
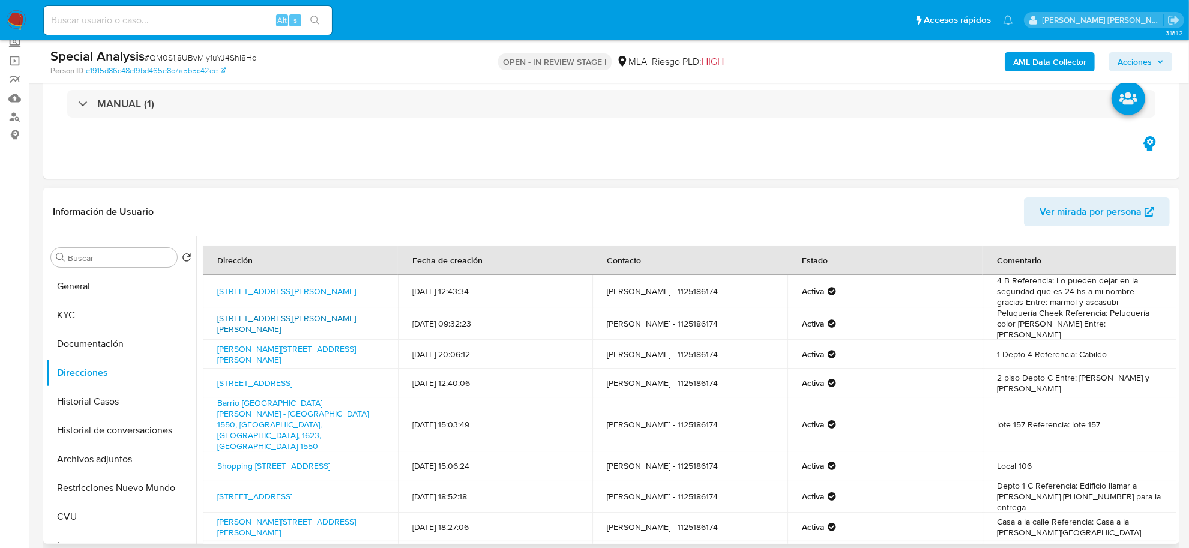
click at [296, 314] on link "Avenida Scalabrini Ortiz 516, Villa Crespo, Capital Federal, 1414, Argentina 516" at bounding box center [286, 323] width 139 height 23
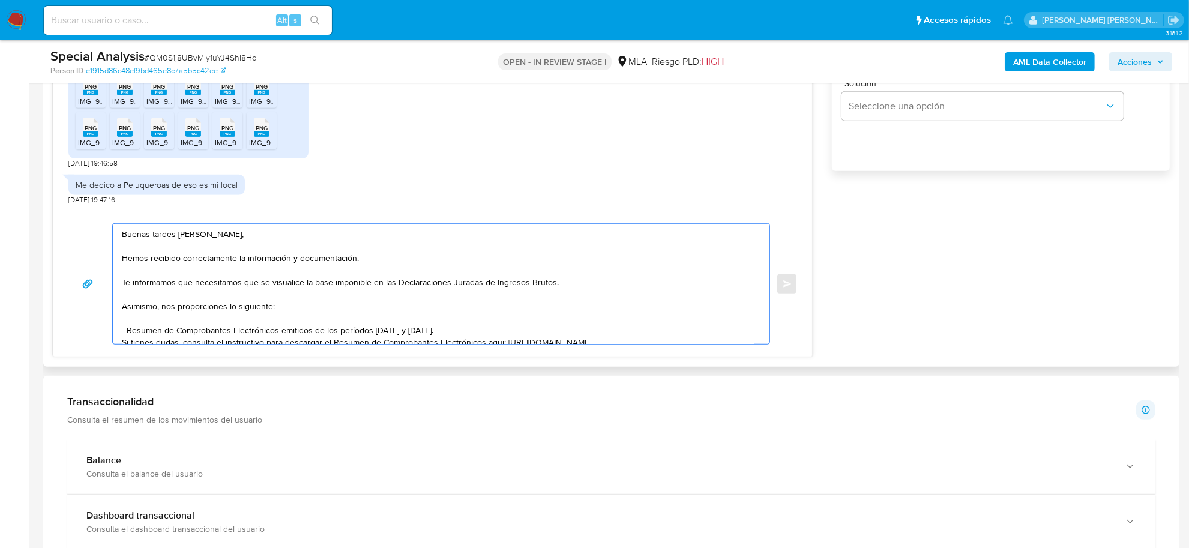
drag, startPoint x: 162, startPoint y: 306, endPoint x: 259, endPoint y: 283, distance: 99.9
click at [259, 283] on textarea "Buenas tardes Carla Irma, Hemos recibido correctamente la información y documen…" at bounding box center [438, 284] width 633 height 120
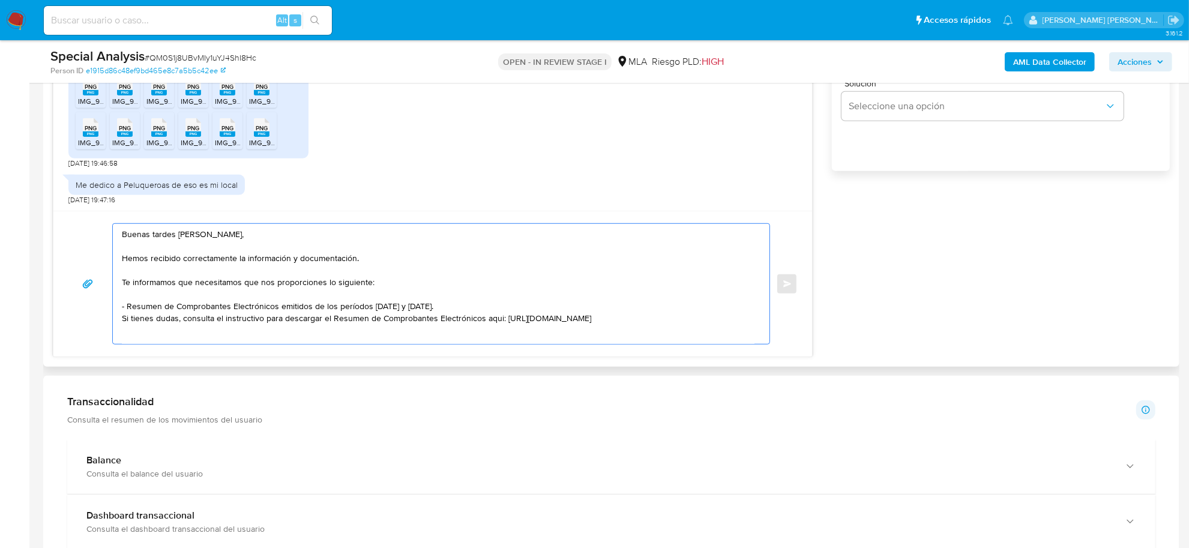
click at [378, 281] on textarea "Buenas tardes Carla Irma, Hemos recibido correctamente la información y documen…" at bounding box center [438, 284] width 633 height 120
click at [376, 297] on textarea "Buenas tardes Carla Irma, Hemos recibido correctamente la información y documen…" at bounding box center [438, 284] width 633 height 120
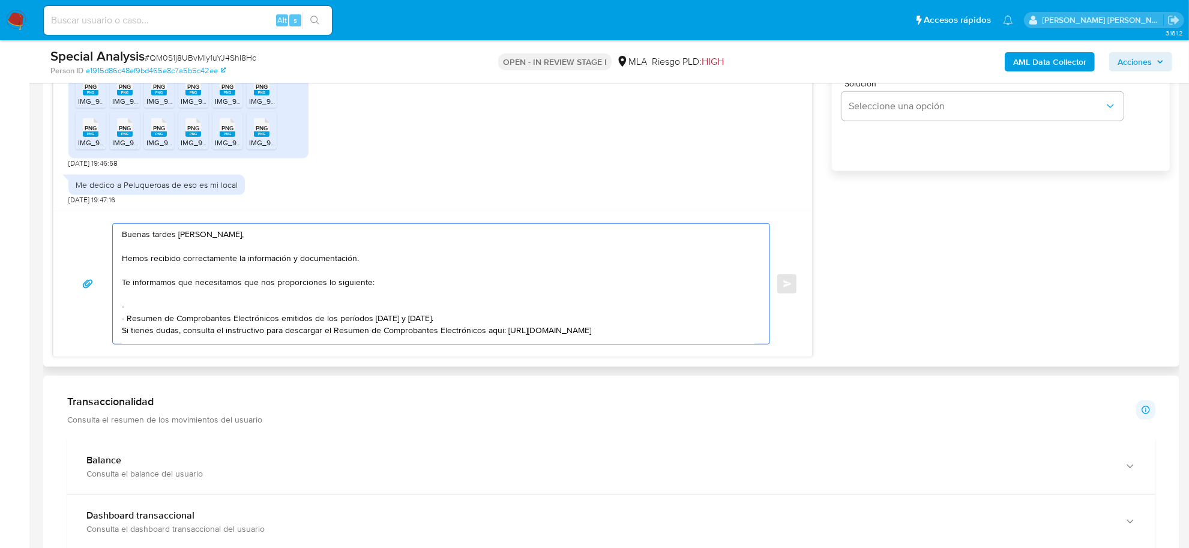
paste textarea "eclaraciones Juradas de Ingresos Brutos (donde se visualice la base imponible)"
click at [129, 307] on textarea "Buenas tardes Carla Irma, Hemos recibido correctamente la información y documen…" at bounding box center [438, 284] width 633 height 120
click at [286, 305] on textarea "Buenas tardes Carla Irma, Hemos recibido correctamente la información y documen…" at bounding box center [438, 284] width 633 height 120
click at [426, 309] on textarea "Buenas tardes Carla Irma, Hemos recibido correctamente la información y documen…" at bounding box center [438, 284] width 633 height 120
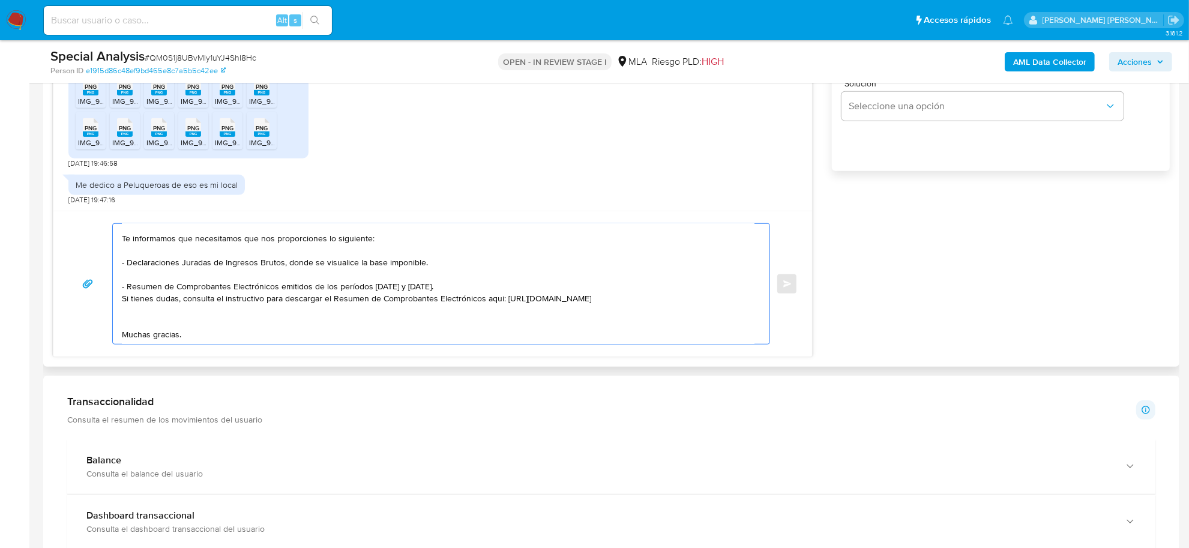
scroll to position [68, 0]
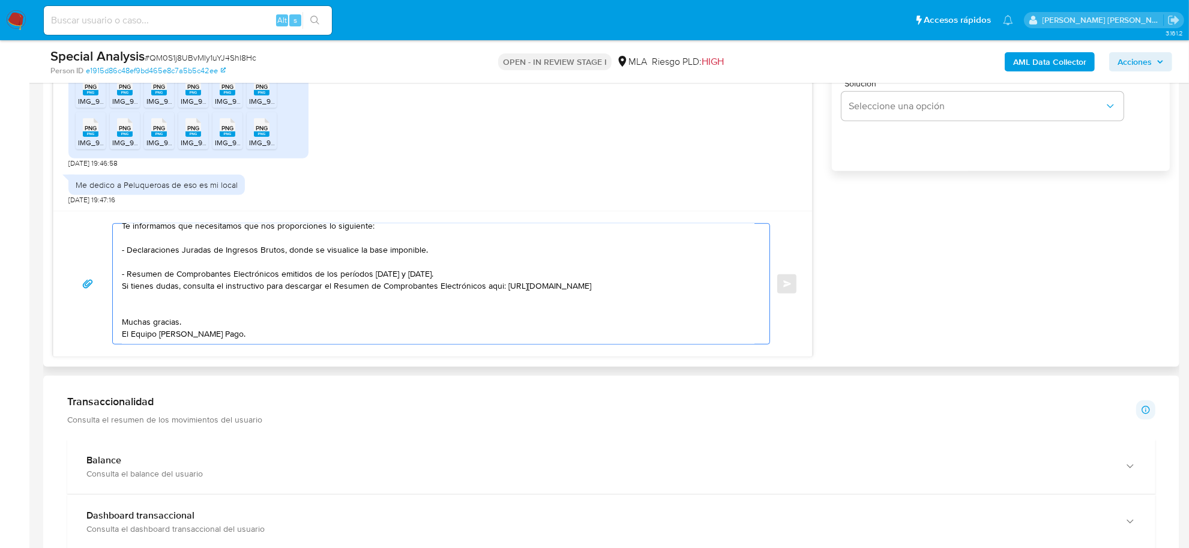
click at [227, 291] on textarea "Buenas tardes Carla Irma, Hemos recibido correctamente la información y documen…" at bounding box center [438, 284] width 633 height 120
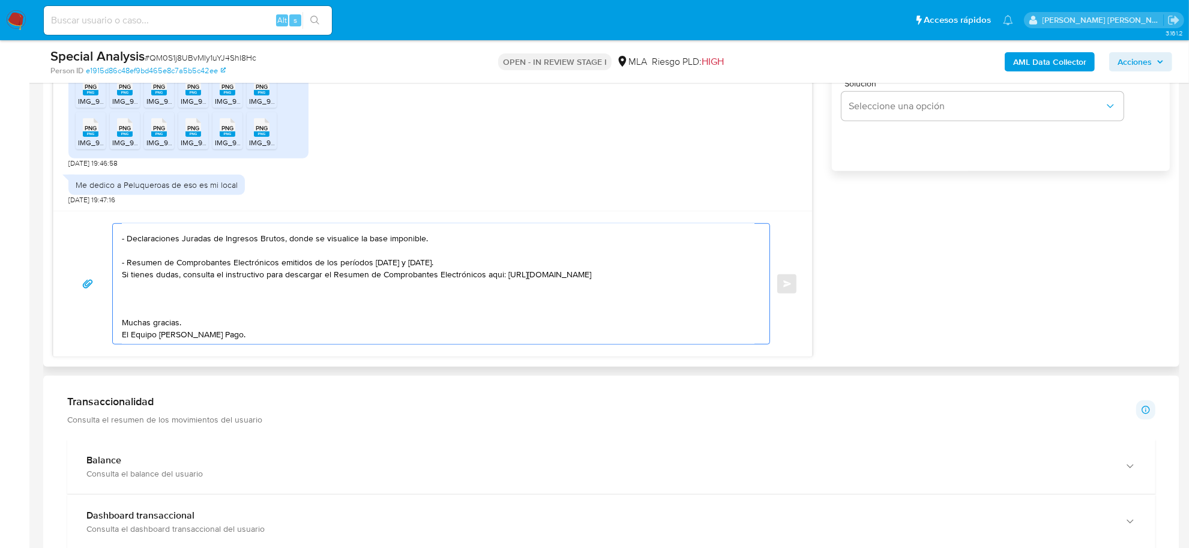
paste textarea "Tené en cuenta que, además de los ejemplos mencionados, podés adjuntar voluntar…"
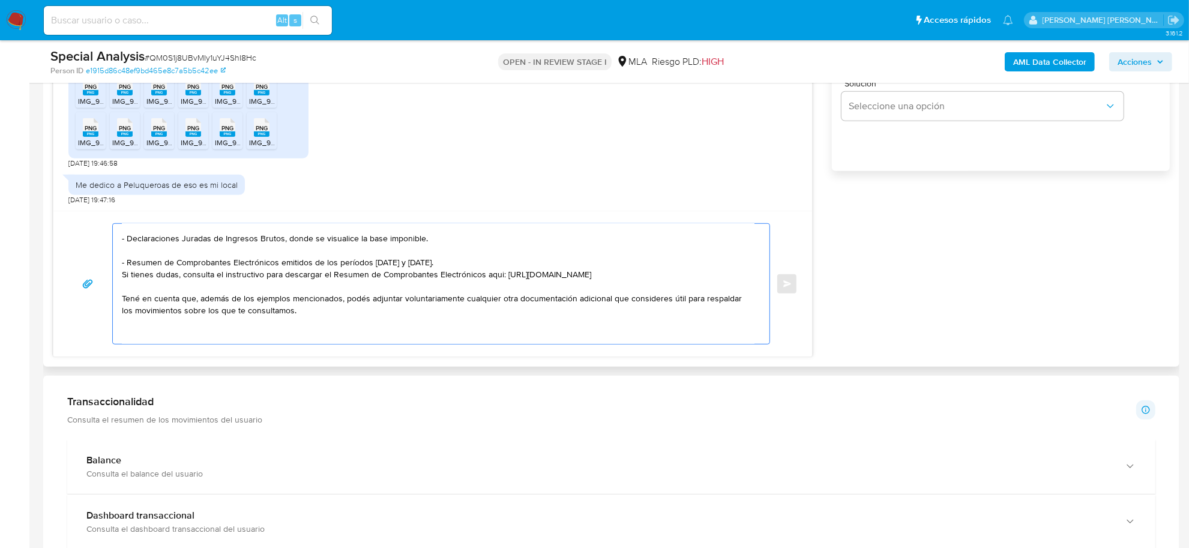
drag, startPoint x: 182, startPoint y: 313, endPoint x: 297, endPoint y: 308, distance: 115.3
click at [297, 308] on textarea "Buenas tardes Carla Irma, Hemos recibido correctamente la información y documen…" at bounding box center [438, 284] width 633 height 120
paste textarea "Es importante que sepas que, en caso de no responder a lo solicitado o si lo pr…"
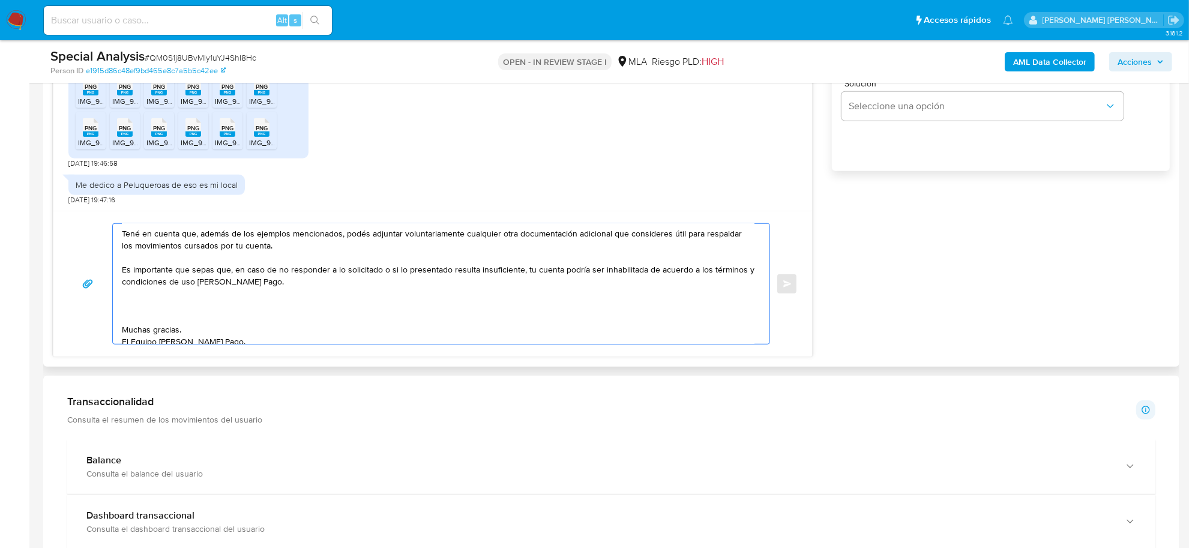
scroll to position [152, 0]
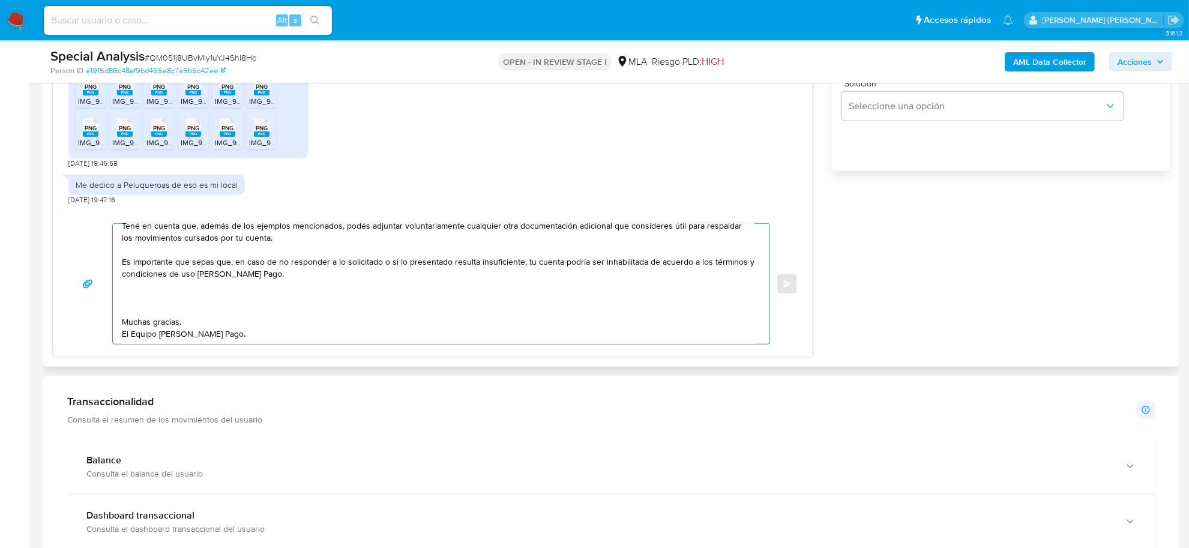
click at [127, 303] on textarea "Buenas tardes Carla Irma, Hemos recibido correctamente la información y documen…" at bounding box center [438, 284] width 633 height 120
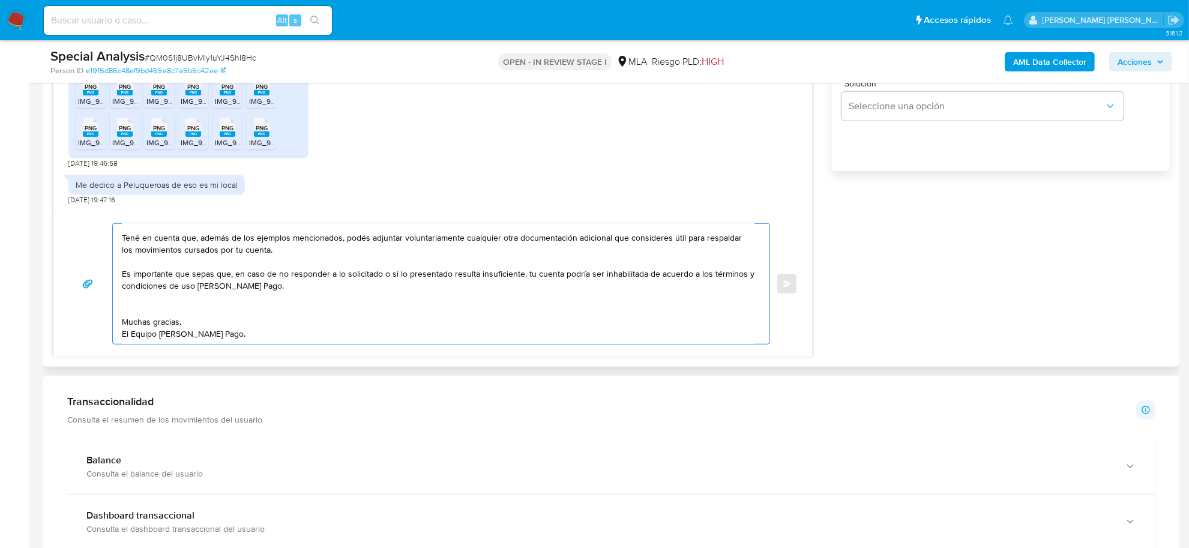
scroll to position [140, 0]
click at [148, 311] on textarea "Buenas tardes Carla Irma, Hemos recibido correctamente la información y documen…" at bounding box center [438, 284] width 633 height 120
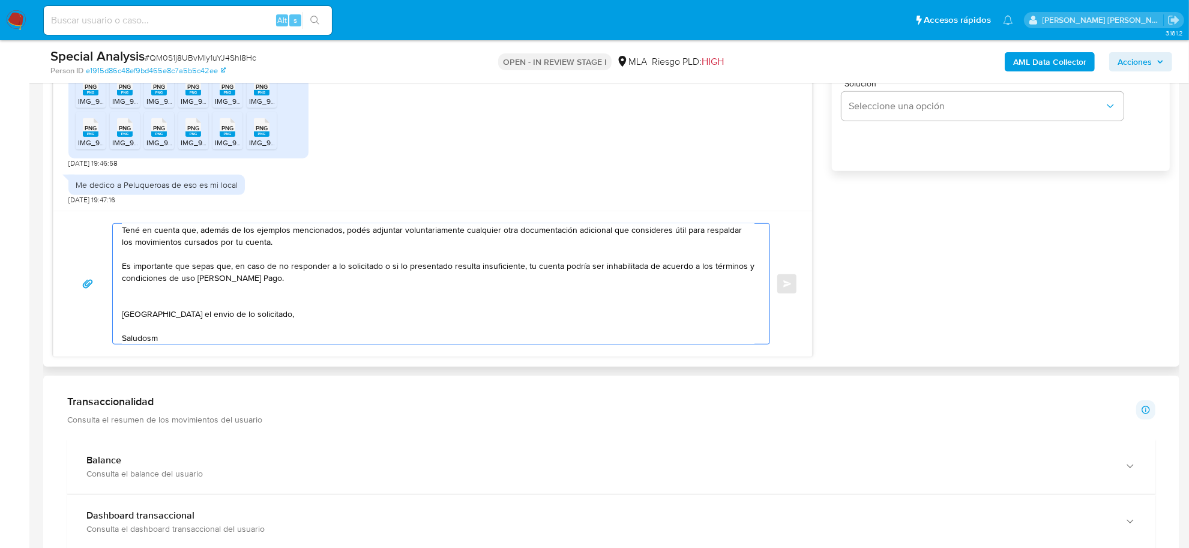
scroll to position [148, 0]
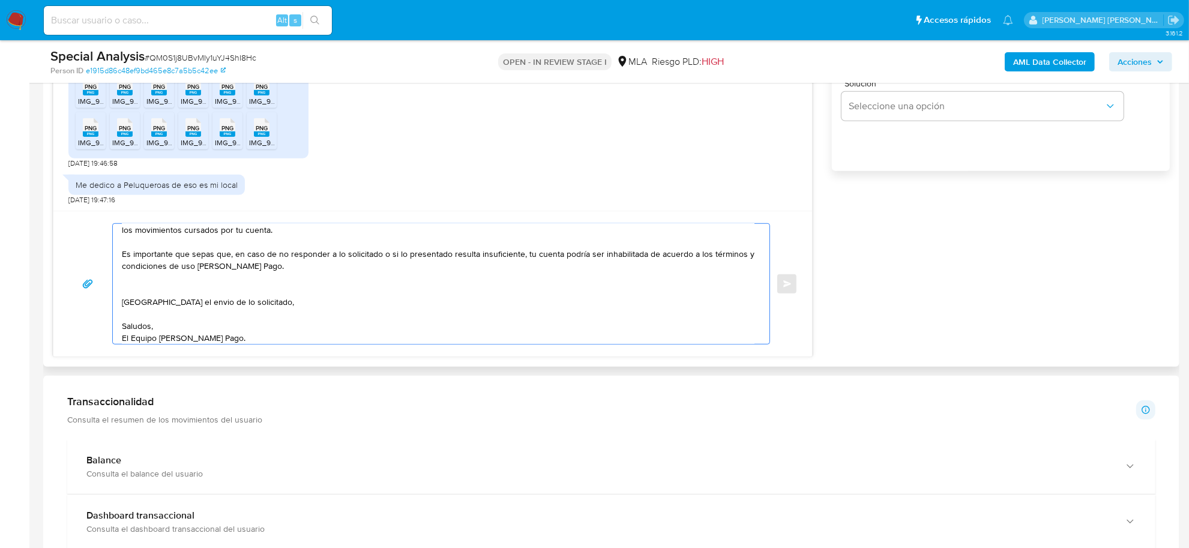
click at [142, 299] on textarea "Buenas tardes Carla Irma, Hemos recibido correctamente la información y documen…" at bounding box center [438, 284] width 633 height 120
click at [137, 288] on textarea "Buenas tardes Carla Irma, Hemos recibido correctamente la información y documen…" at bounding box center [438, 284] width 633 height 120
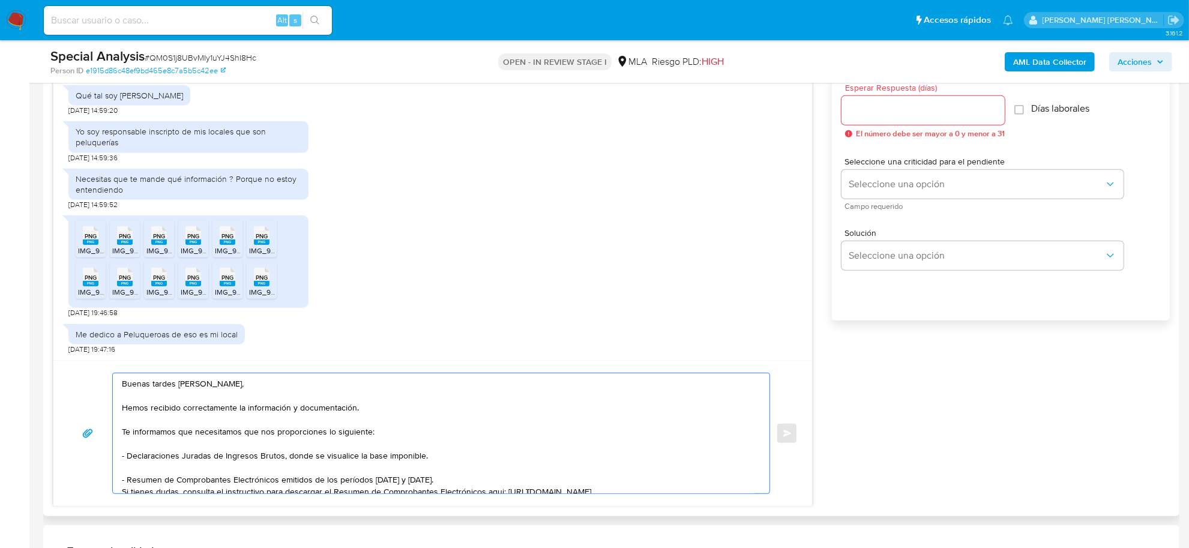
scroll to position [675, 0]
click at [178, 444] on textarea "Buenas tardes Carla Irma, Hemos recibido correctamente la información y documen…" at bounding box center [438, 434] width 633 height 120
click at [241, 432] on textarea "Buenas tardes Carla Irma, Hemos recibido correctamente la información y documen…" at bounding box center [438, 434] width 633 height 120
click at [284, 435] on textarea "Buenas tardes Carla Irma, Hemos recibido correctamente la información y documen…" at bounding box center [438, 434] width 633 height 120
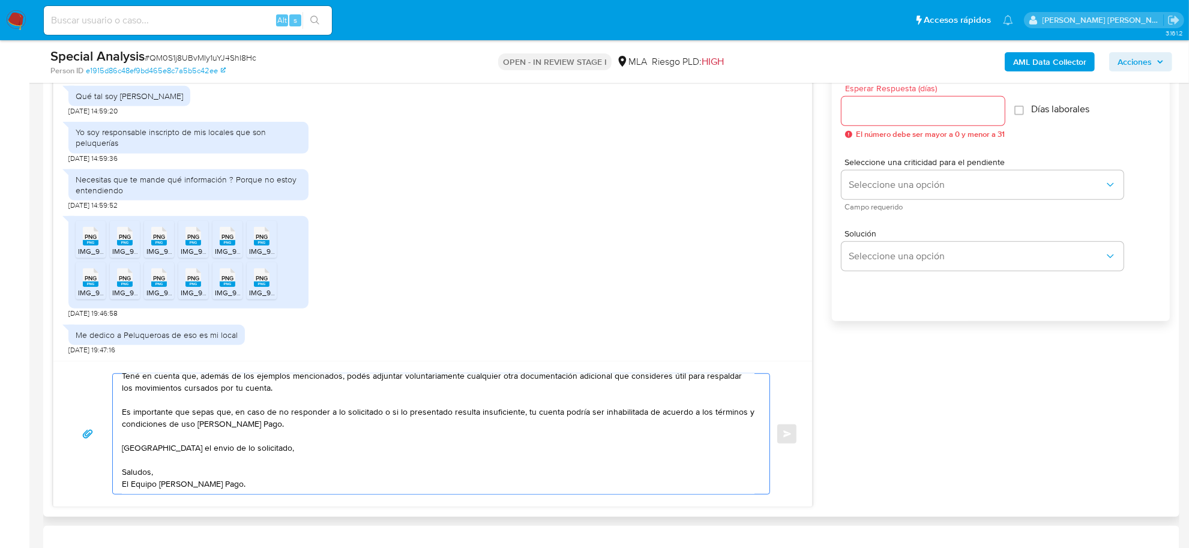
scroll to position [152, 0]
click at [192, 434] on textarea "Buenas tardes Carla Irma, Hemos recibido correctamente la información y documen…" at bounding box center [438, 434] width 633 height 120
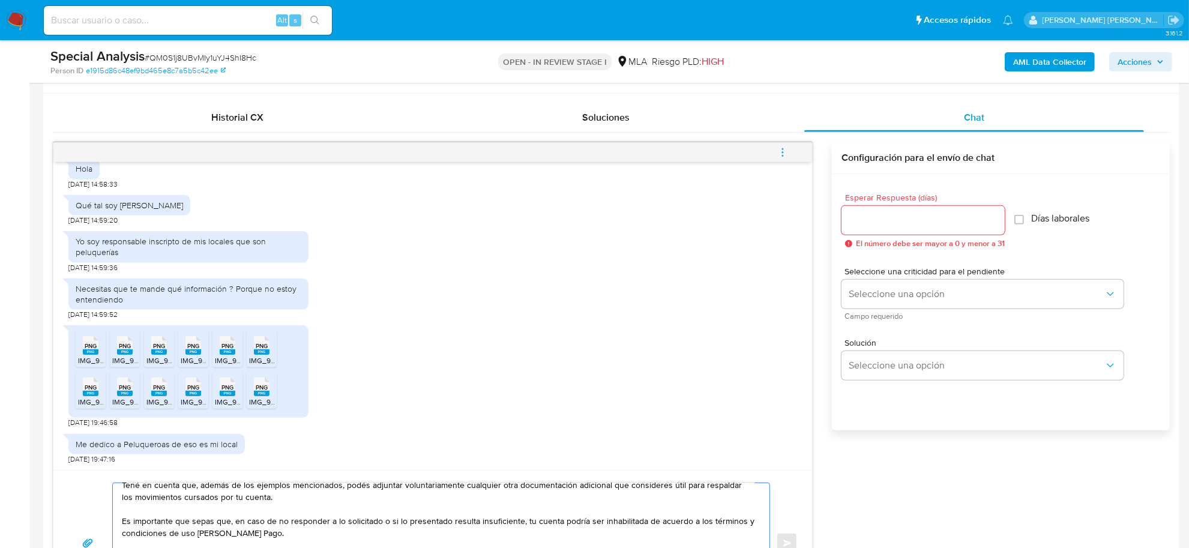
scroll to position [450, 0]
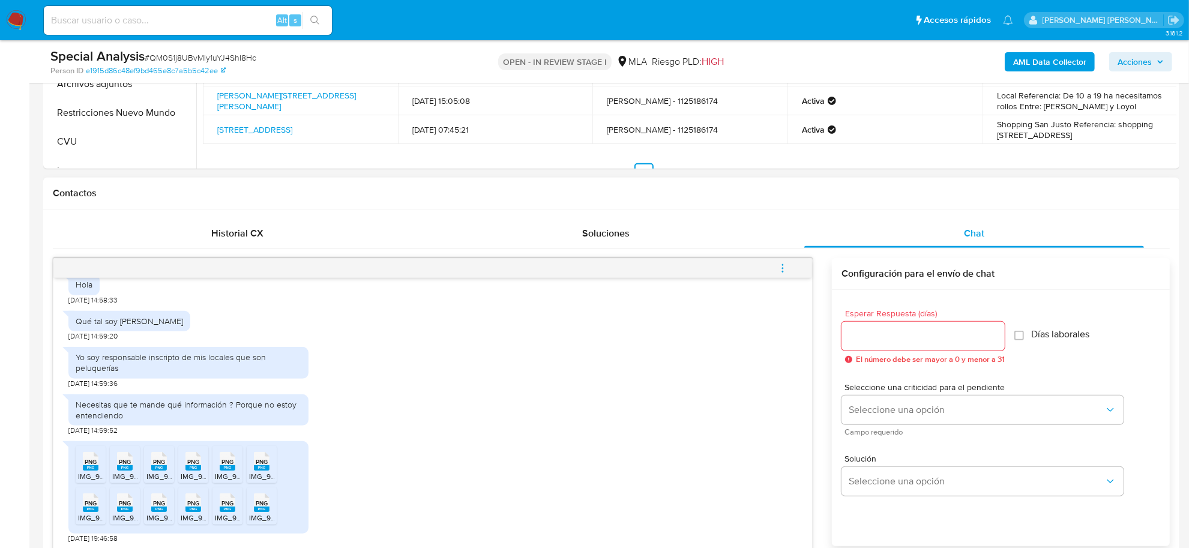
type textarea "Buenas tardes Carla Irma, Hemos recibido correctamente la información y documen…"
click at [899, 346] on div at bounding box center [923, 336] width 163 height 29
click at [896, 336] on input "Esperar Respuesta (días)" at bounding box center [923, 336] width 163 height 16
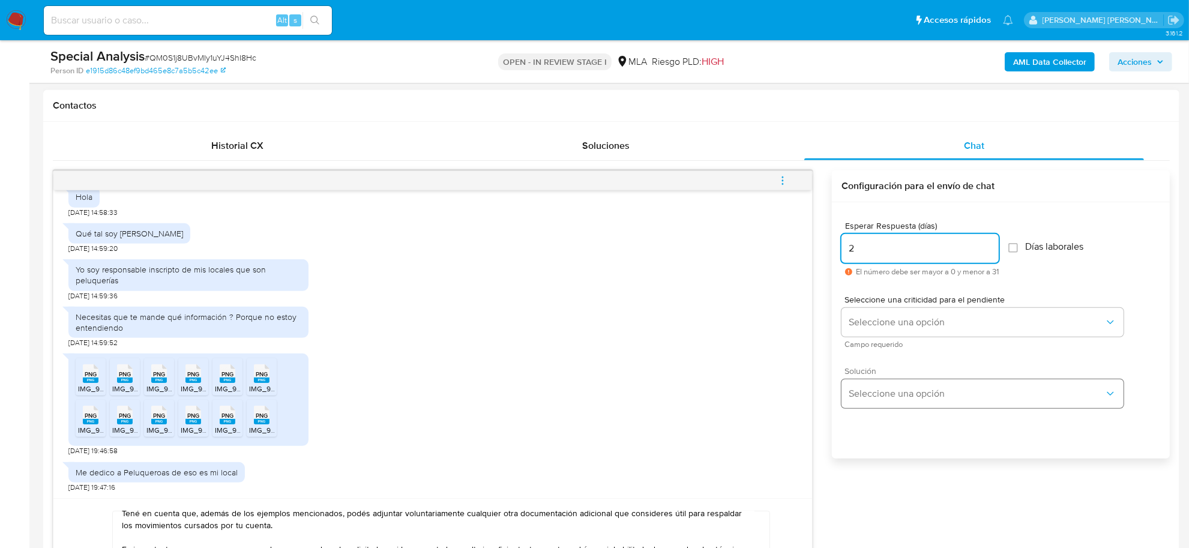
scroll to position [600, 0]
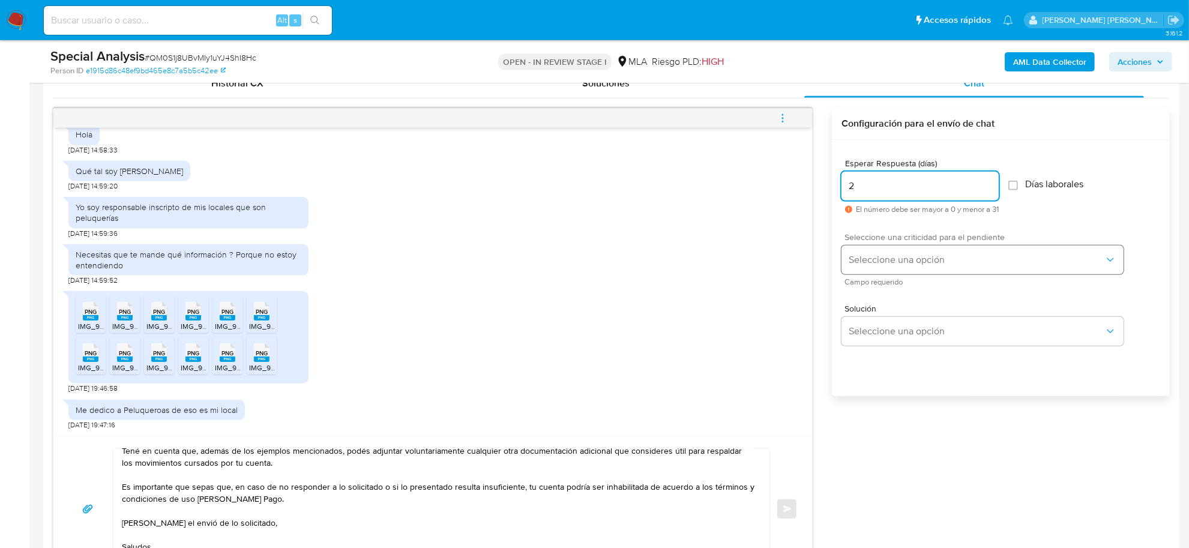
type input "2"
click at [875, 251] on button "Seleccione una opción" at bounding box center [983, 259] width 282 height 29
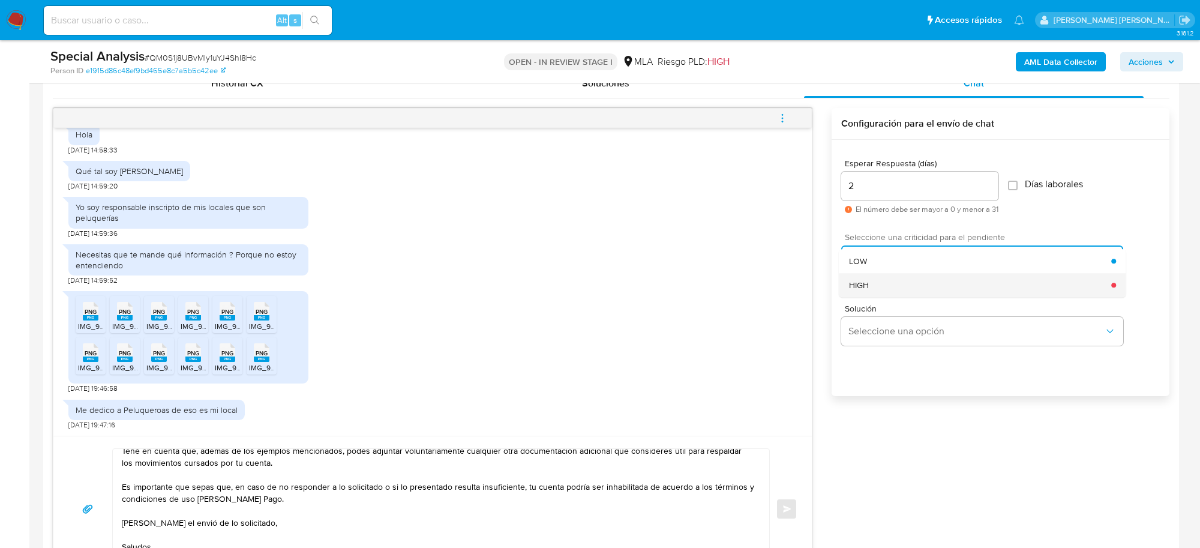
click at [861, 277] on div "HIGH" at bounding box center [980, 285] width 263 height 24
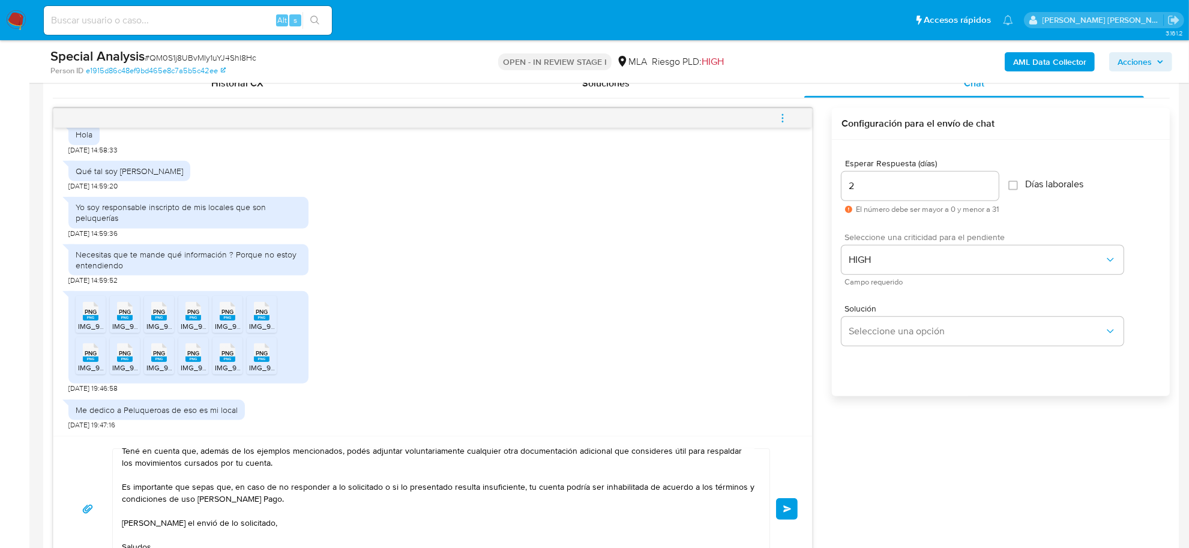
click at [781, 514] on button "Enviar" at bounding box center [787, 509] width 22 height 22
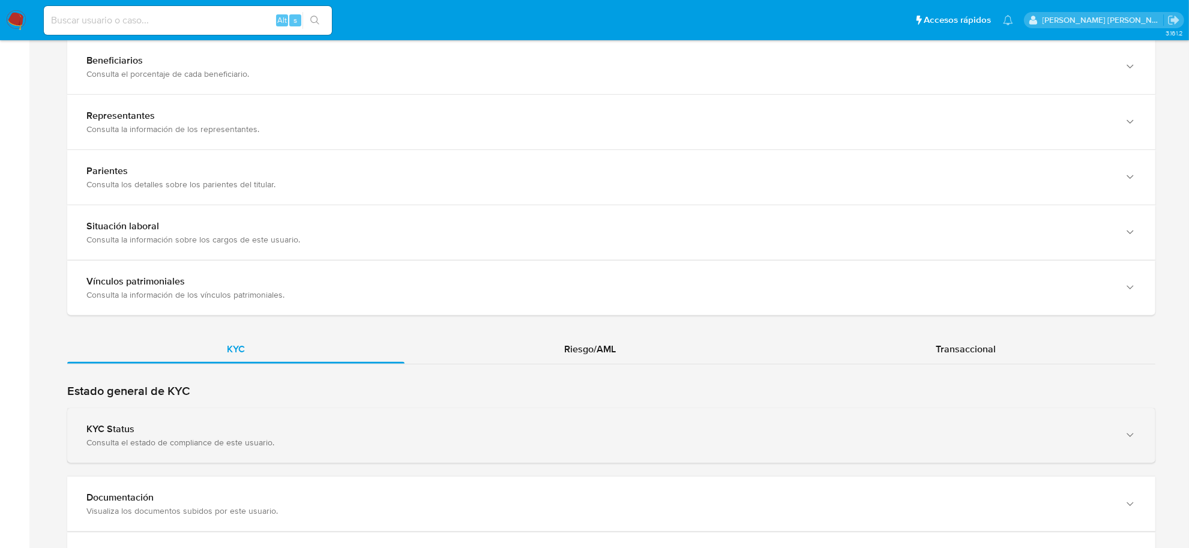
scroll to position [825, 0]
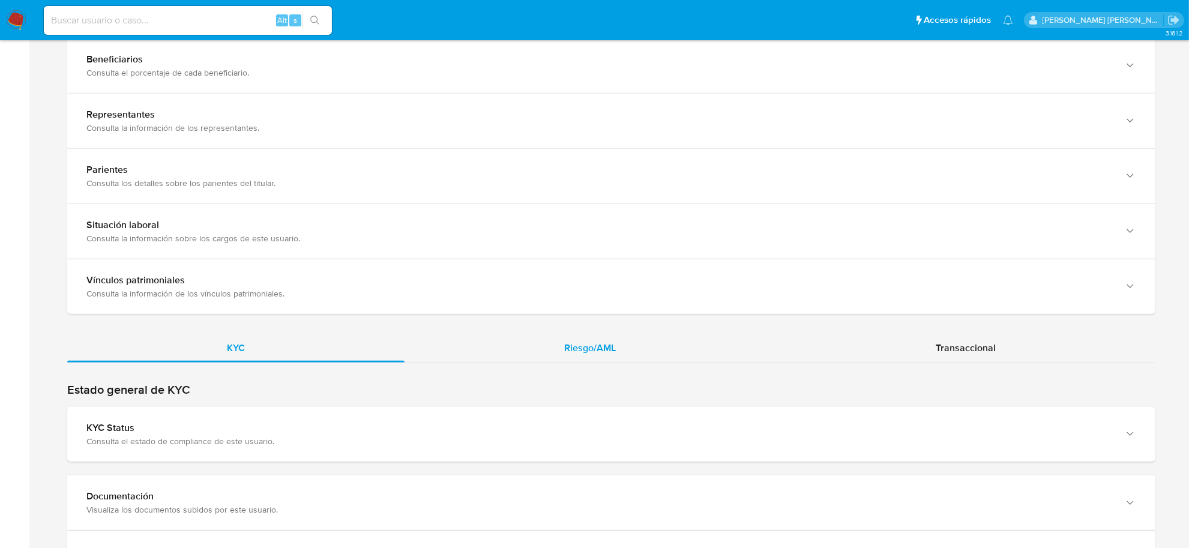
click at [597, 346] on span "Riesgo/AML" at bounding box center [590, 348] width 52 height 14
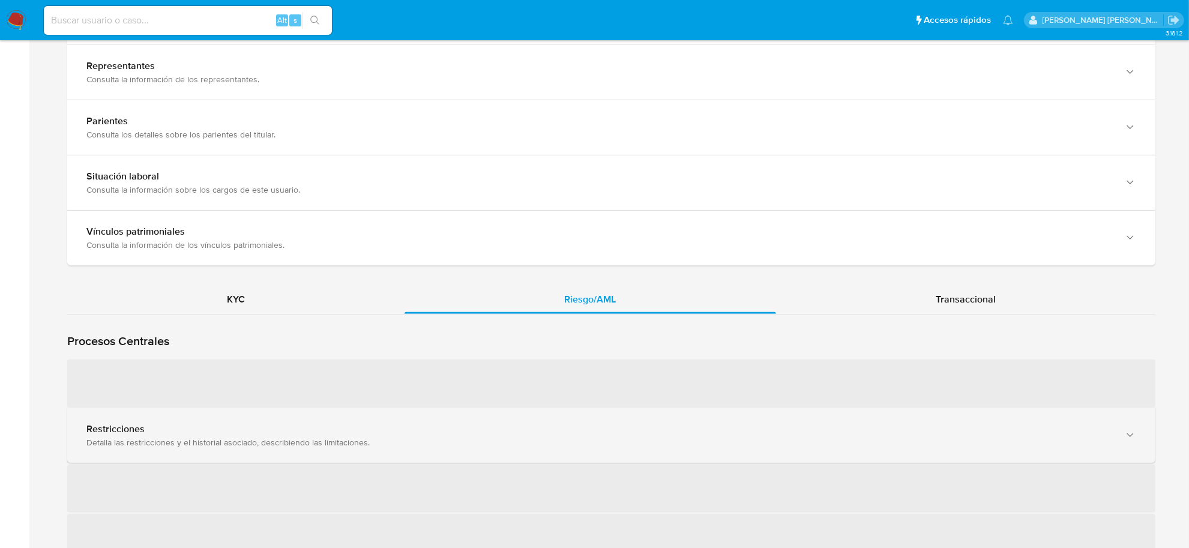
scroll to position [900, 0]
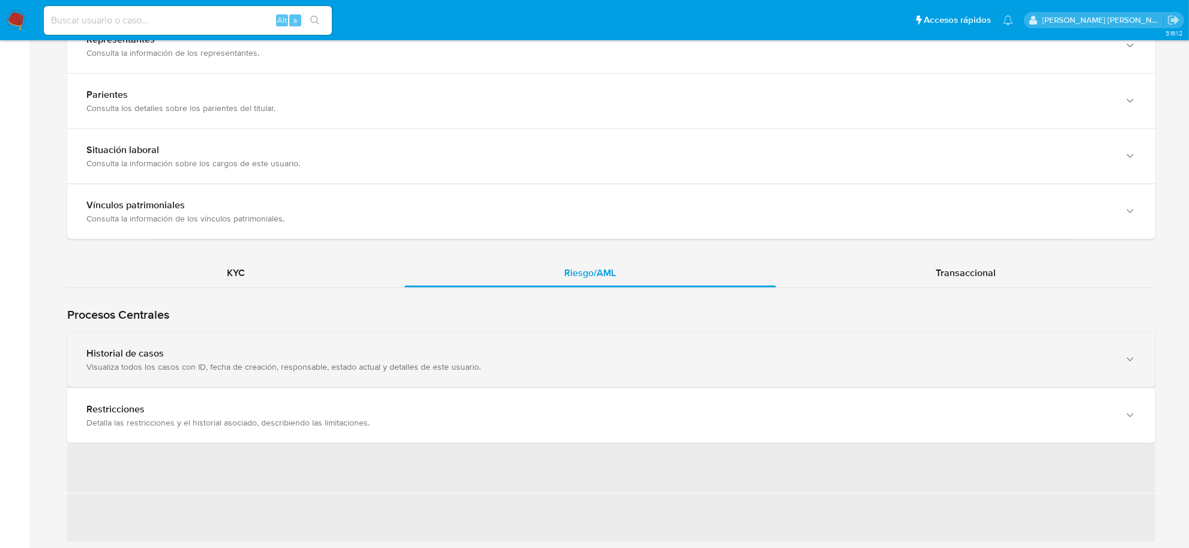
click at [213, 352] on div "Historial de casos" at bounding box center [599, 354] width 1026 height 12
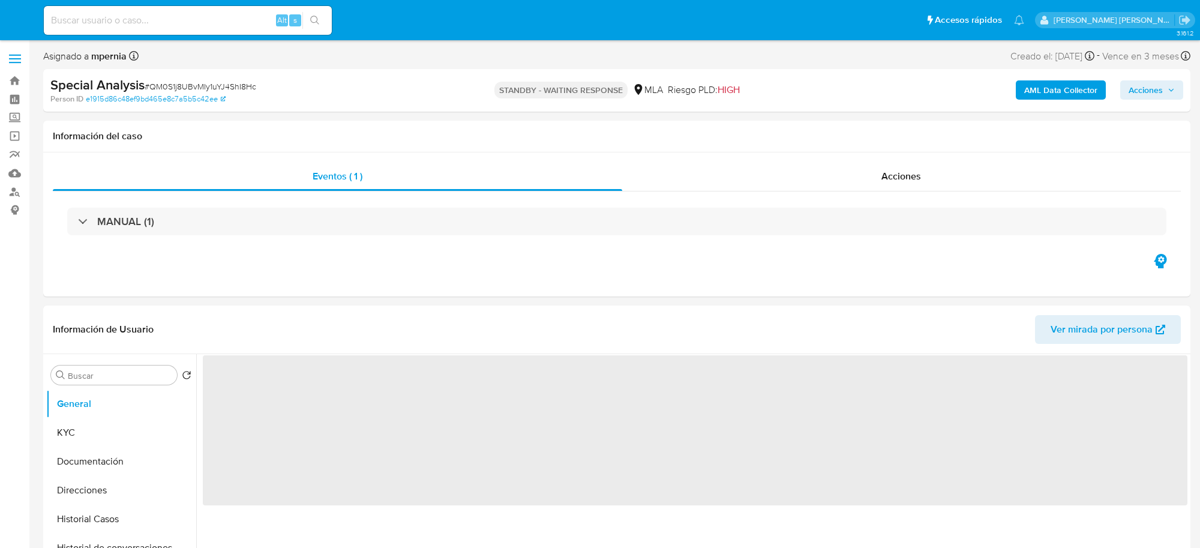
select select "10"
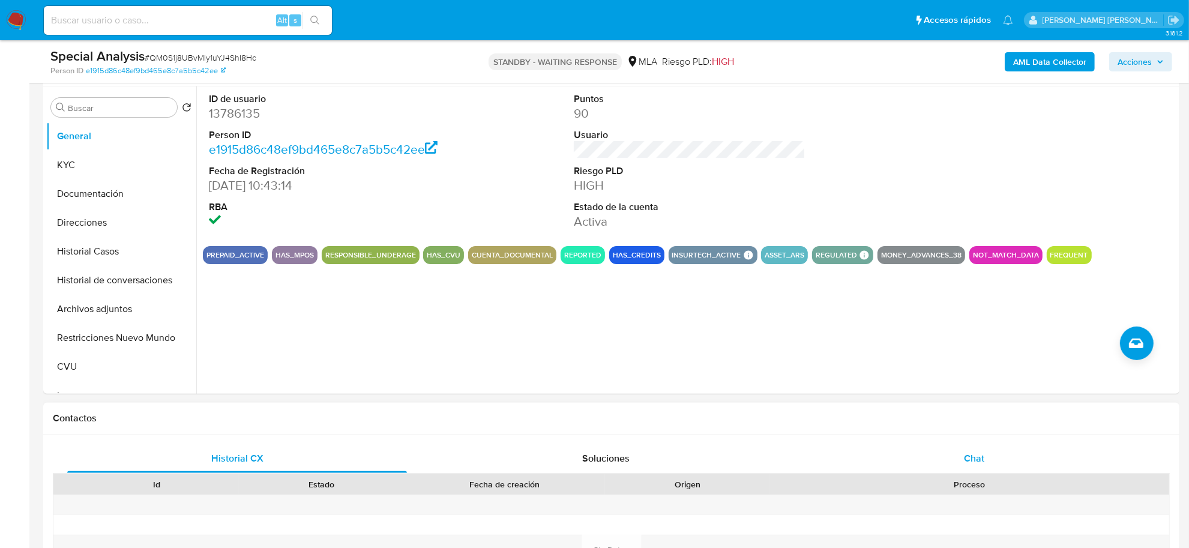
drag, startPoint x: 992, startPoint y: 454, endPoint x: 979, endPoint y: 456, distance: 12.8
click at [992, 454] on div "Chat" at bounding box center [974, 458] width 340 height 29
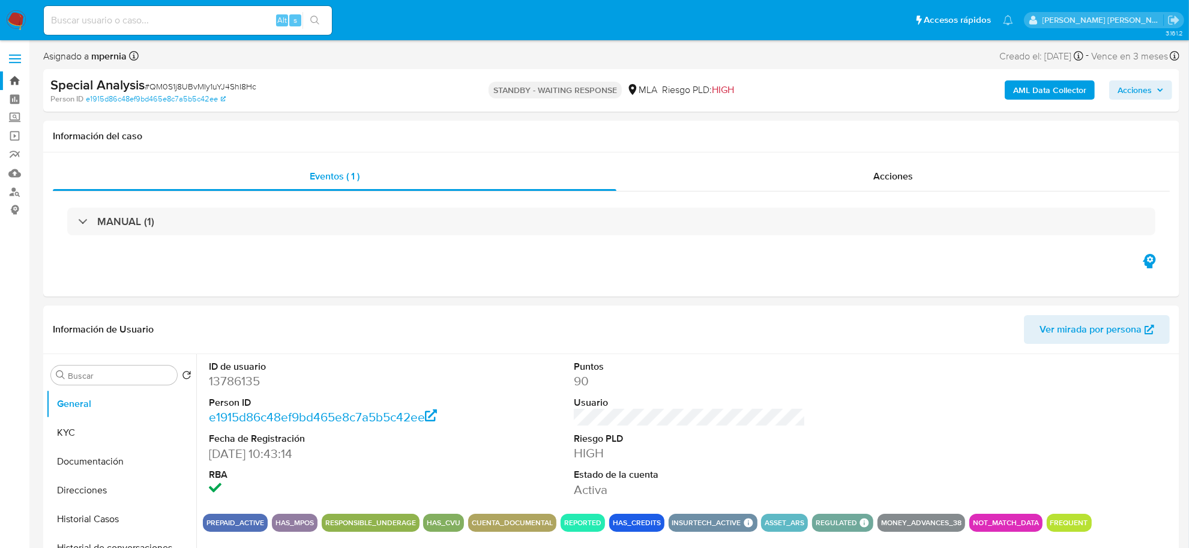
click at [16, 81] on link "Bandeja" at bounding box center [71, 80] width 143 height 19
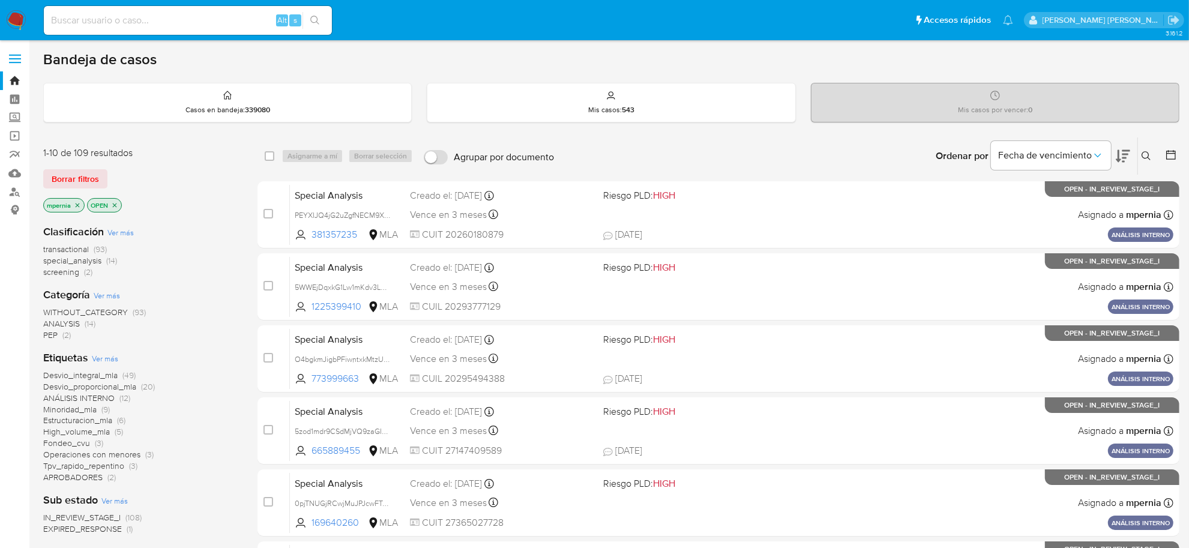
click at [76, 252] on span "transactional" at bounding box center [66, 249] width 46 height 12
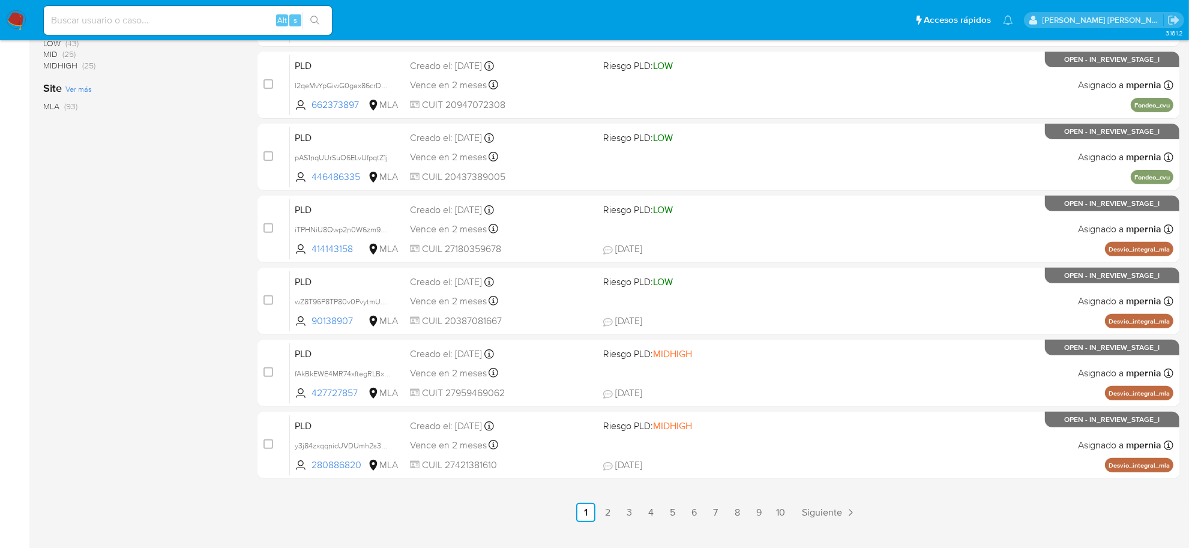
scroll to position [442, 0]
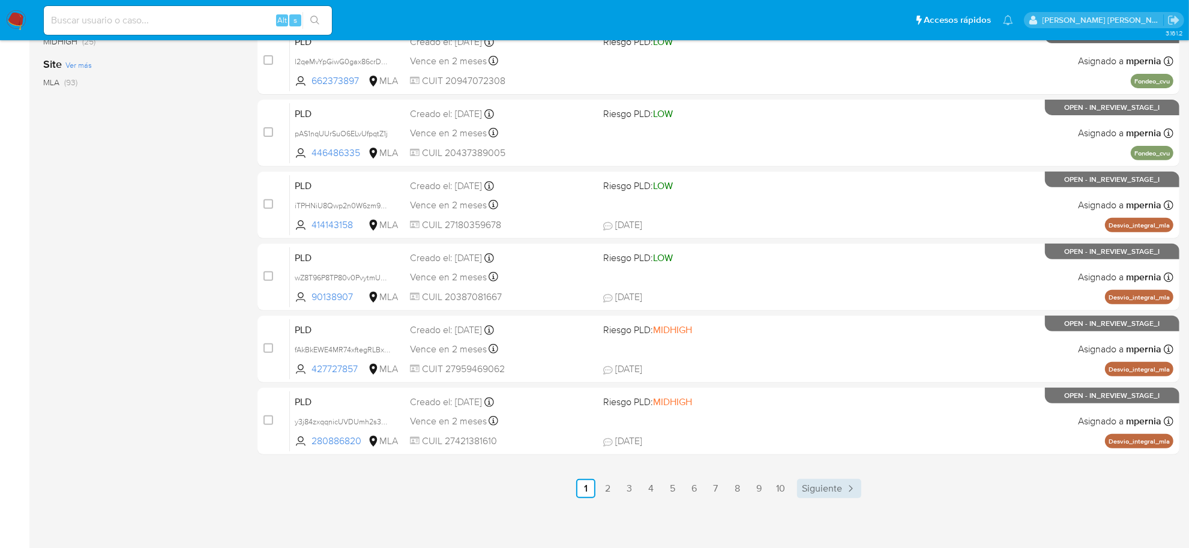
click at [814, 489] on span "Siguiente" at bounding box center [822, 489] width 40 height 10
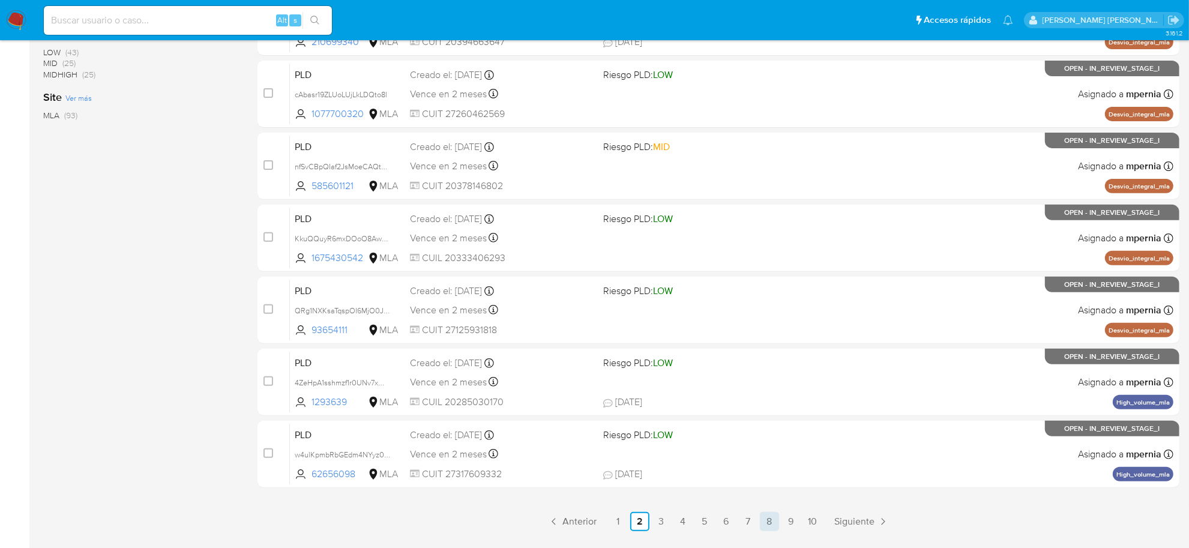
scroll to position [442, 0]
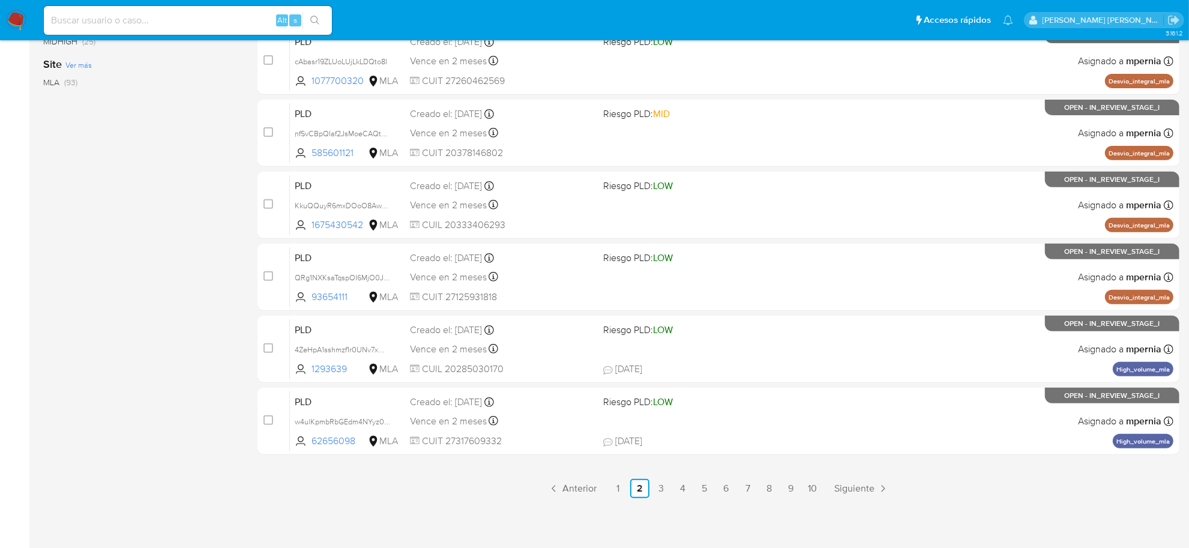
click at [822, 490] on ul "Anterior 1 2 3 4 5 6 7 8 9 10 Siguiente" at bounding box center [718, 488] width 922 height 19
click at [817, 487] on link "10" at bounding box center [812, 488] width 19 height 19
